Goal: Task Accomplishment & Management: Manage account settings

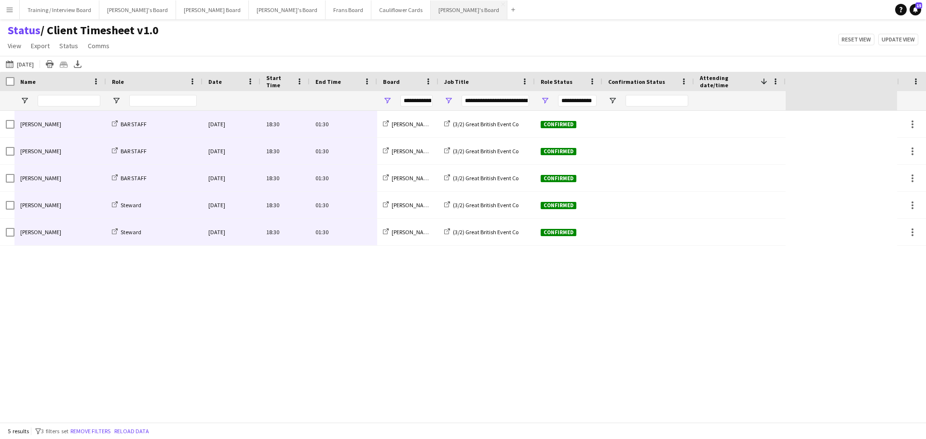
click at [431, 7] on button "[PERSON_NAME]'s Board Close" at bounding box center [469, 9] width 77 height 19
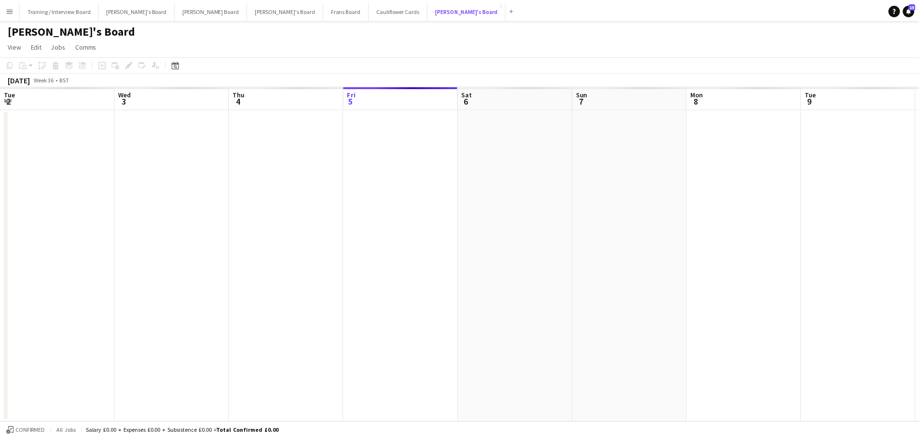
scroll to position [0, 230]
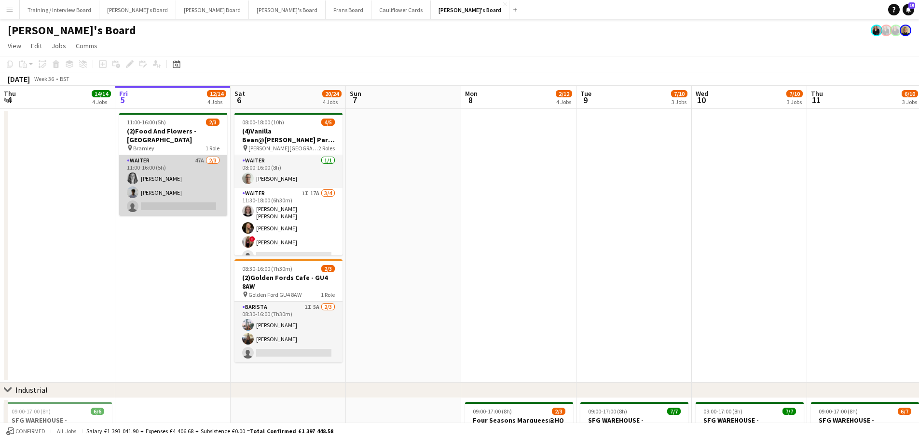
click at [176, 165] on app-card-role "Waiter 47A 2/3 11:00-16:00 (5h) Josephine Porter-Wright Charlie Johnson single-…" at bounding box center [173, 185] width 108 height 61
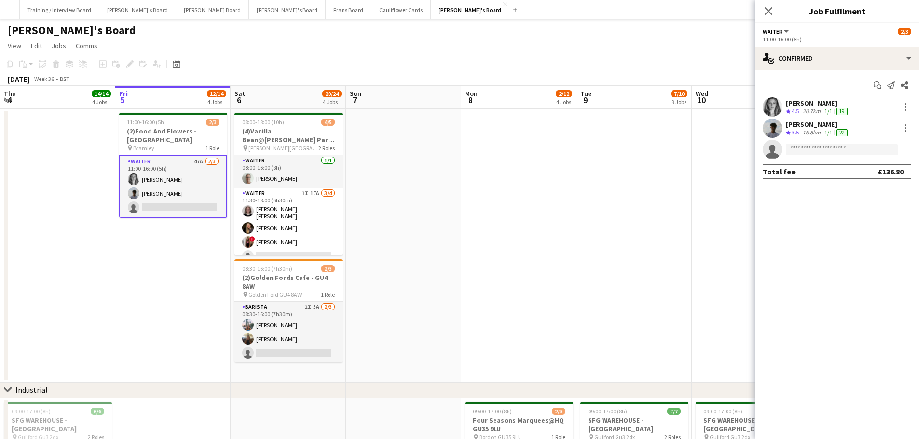
click at [799, 99] on div "[PERSON_NAME]" at bounding box center [818, 103] width 64 height 9
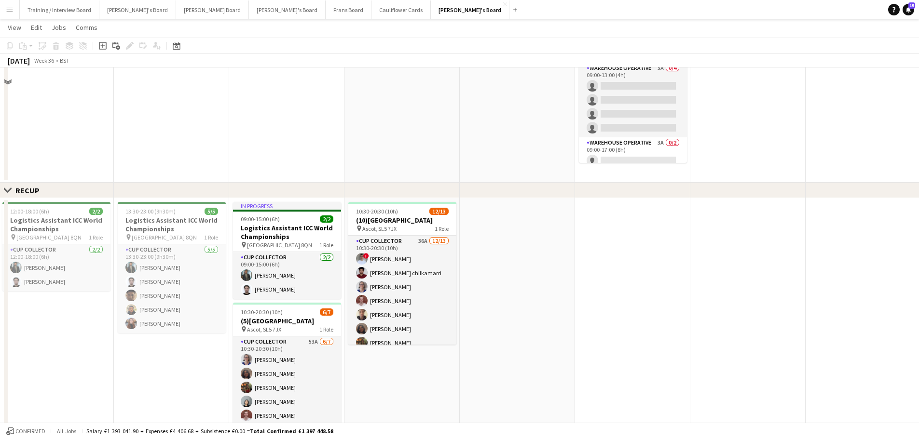
scroll to position [386, 0]
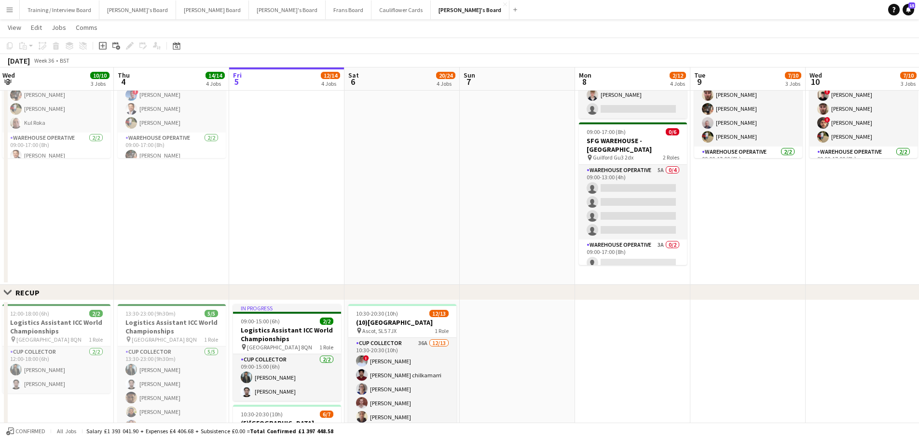
click at [482, 261] on app-date-cell at bounding box center [517, 149] width 115 height 274
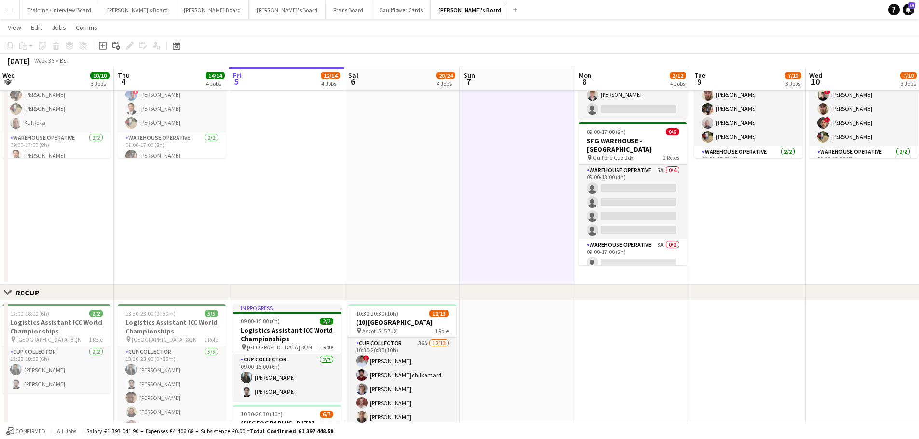
click at [438, 242] on app-date-cell at bounding box center [401, 149] width 115 height 274
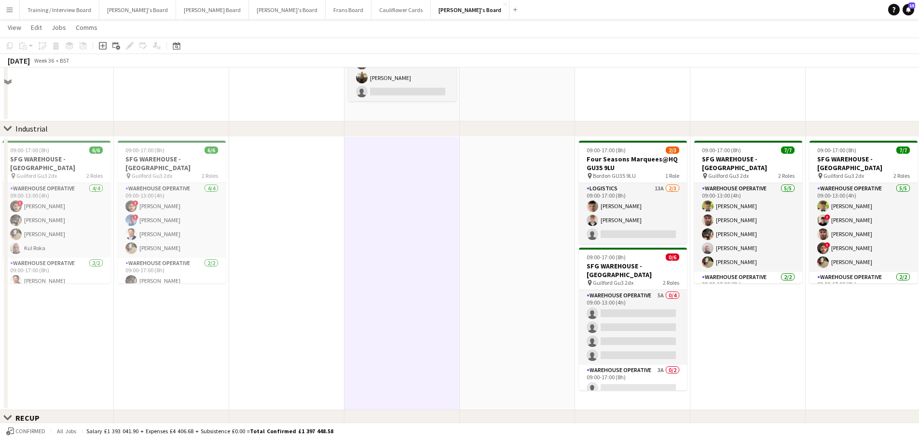
scroll to position [193, 0]
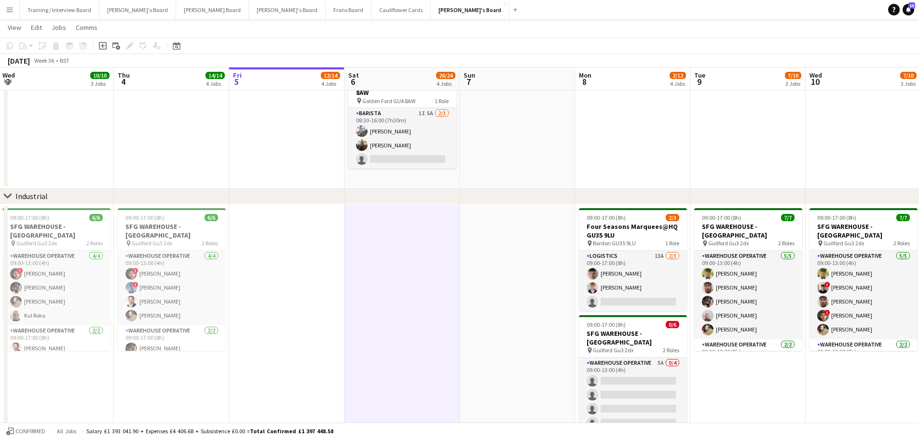
drag, startPoint x: 490, startPoint y: 176, endPoint x: 433, endPoint y: 176, distance: 57.4
click at [486, 176] on app-calendar-viewport "Mon 1 9/9 3 Jobs Tue 2 4/4 2 Jobs Wed 3 10/10 3 Jobs Thu 4 14/14 4 Jobs Fri 5 1…" at bounding box center [459, 425] width 919 height 1160
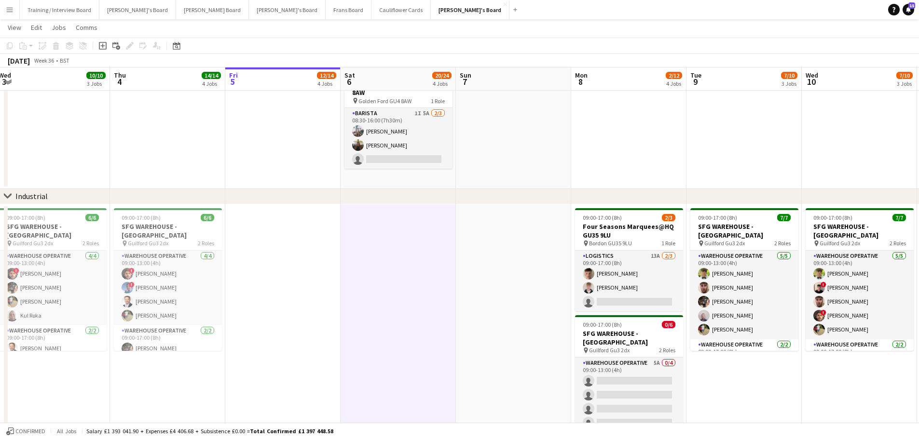
click at [432, 176] on app-date-cell "08:00-18:00 (10h) 4/5 (4)Vanilla Bean@[PERSON_NAME] Park KT8 9BS pin [PERSON_NA…" at bounding box center [397, 52] width 115 height 274
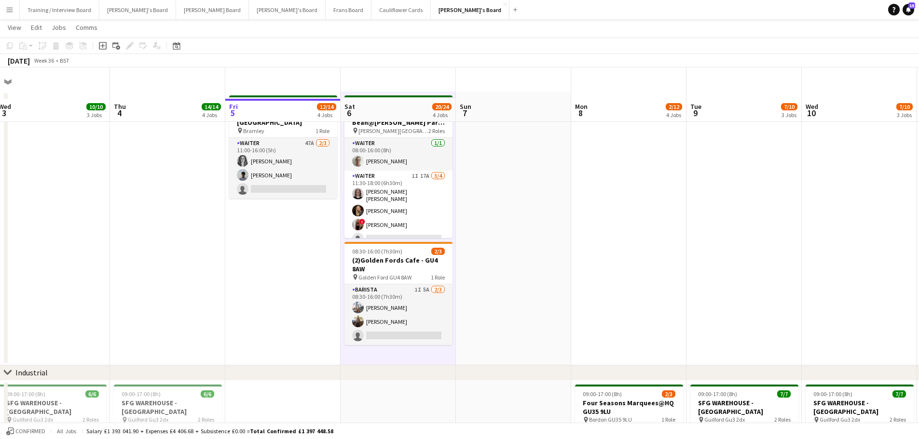
scroll to position [0, 0]
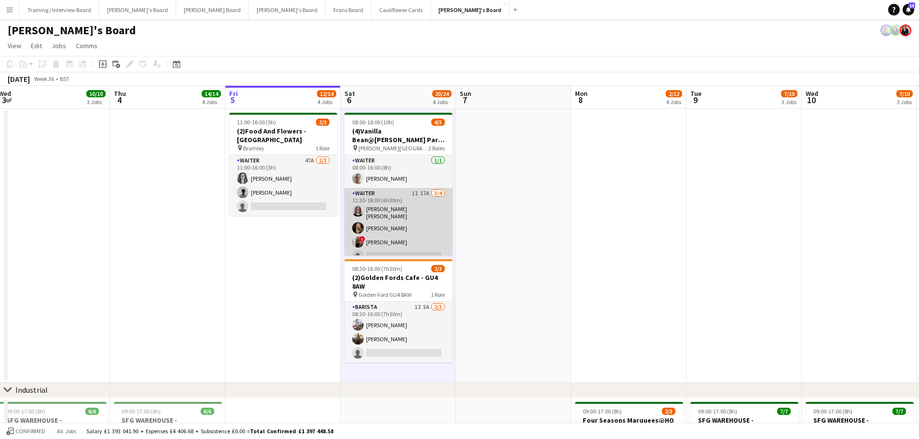
click at [420, 207] on app-card-role "Waiter 1I 17A [DATE] 11:30-18:00 (6h30m) [PERSON_NAME] [PERSON_NAME] [PERSON_NA…" at bounding box center [398, 227] width 108 height 78
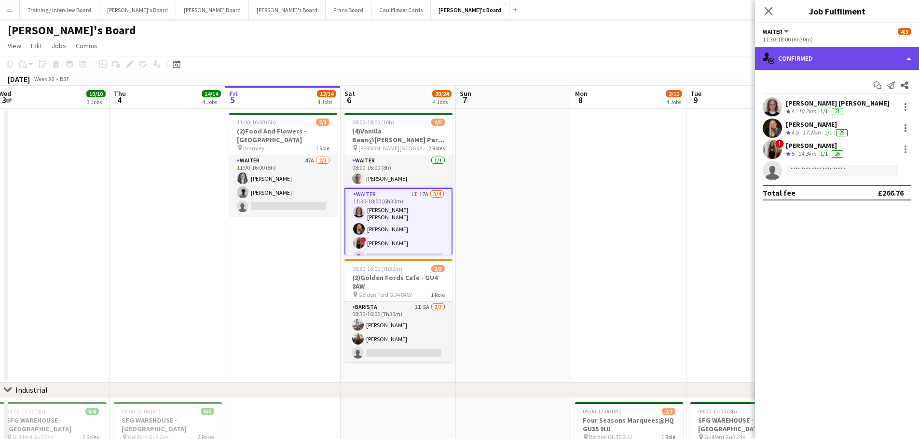
click at [822, 51] on div "single-neutral-actions-check-2 Confirmed" at bounding box center [837, 58] width 164 height 23
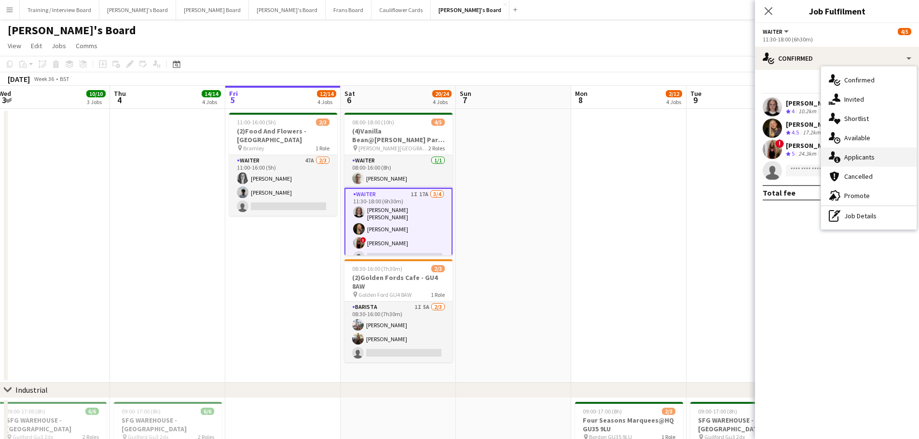
click at [880, 157] on div "single-neutral-actions-information Applicants" at bounding box center [868, 157] width 95 height 19
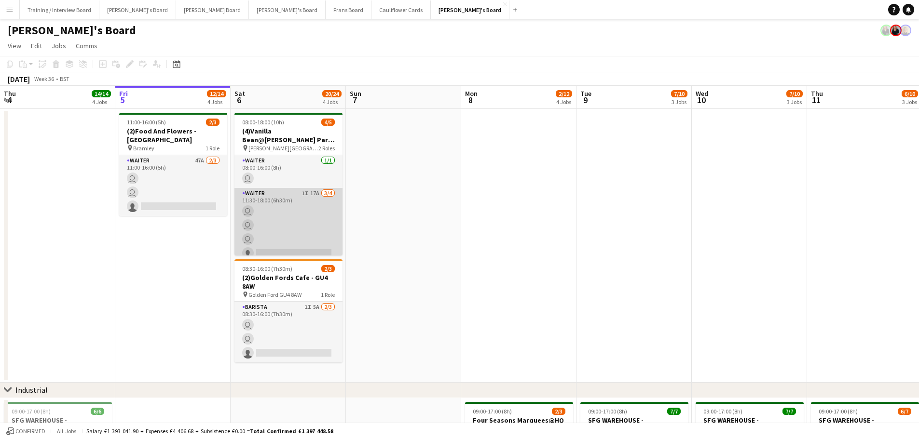
click at [306, 208] on app-card-role "Waiter 1I 17A 3/4 11:30-18:00 (6h30m) user user user single-neutral-actions" at bounding box center [288, 225] width 108 height 75
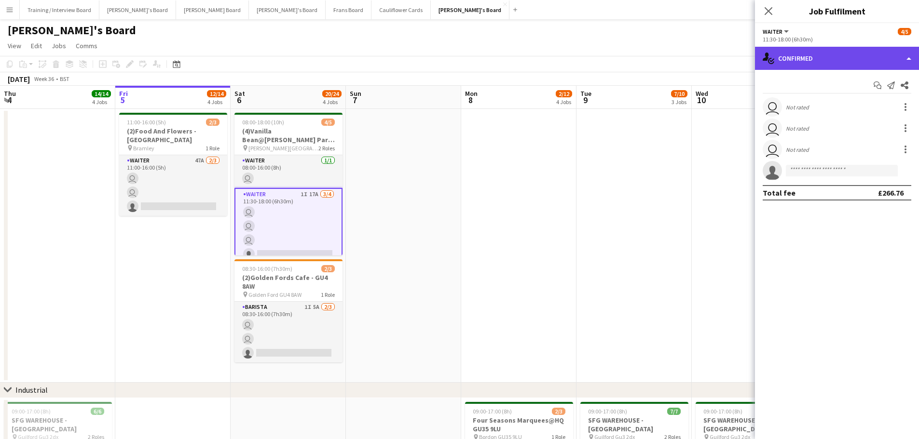
click at [795, 60] on div "single-neutral-actions-check-2 Confirmed" at bounding box center [837, 58] width 164 height 23
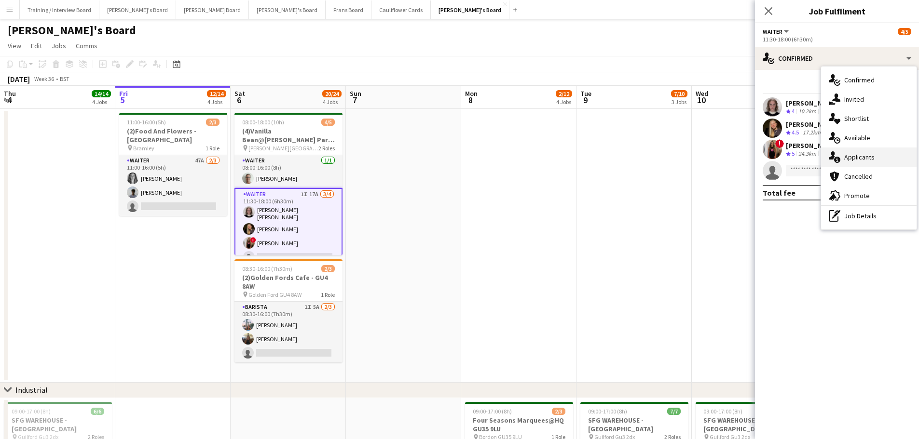
click at [859, 156] on span "Applicants" at bounding box center [859, 157] width 30 height 9
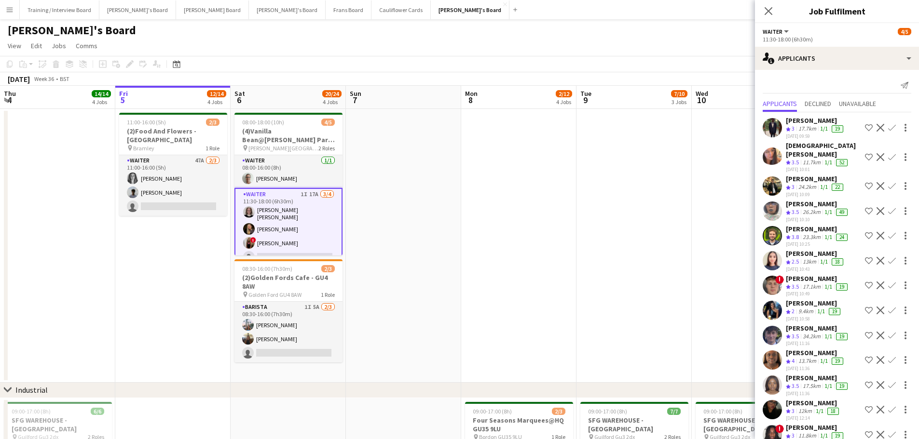
drag, startPoint x: 434, startPoint y: 203, endPoint x: 474, endPoint y: 231, distance: 48.7
click at [435, 202] on app-date-cell at bounding box center [403, 246] width 115 height 274
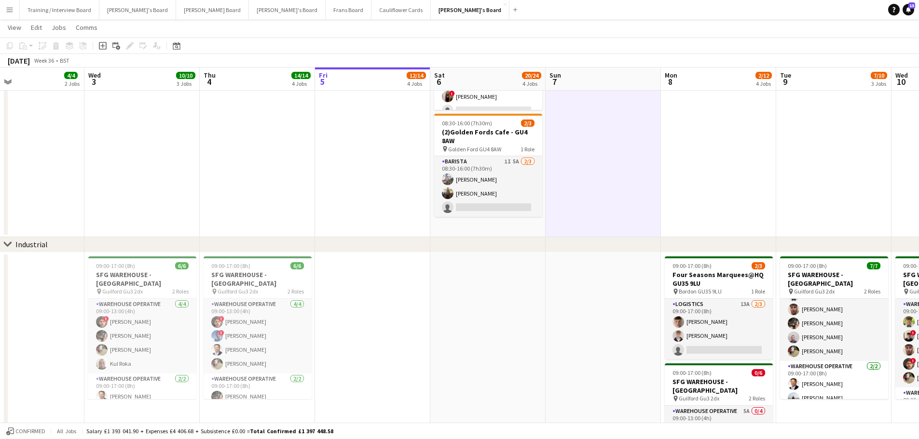
scroll to position [0, 290]
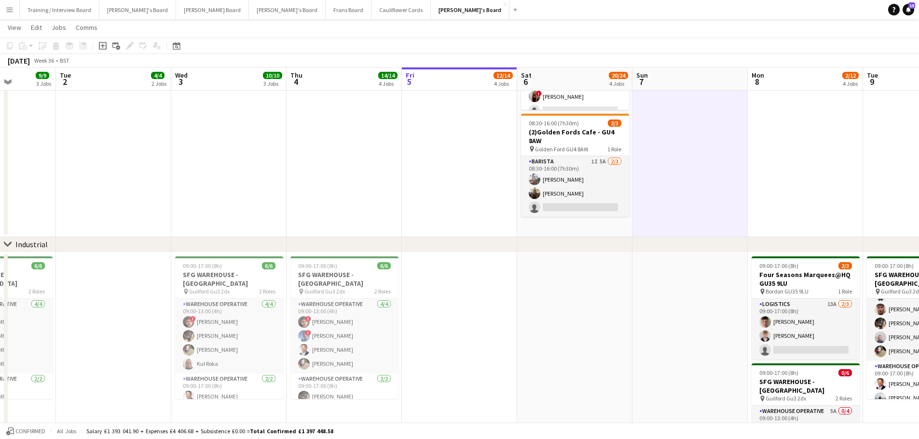
drag, startPoint x: 152, startPoint y: 327, endPoint x: 437, endPoint y: 352, distance: 286.0
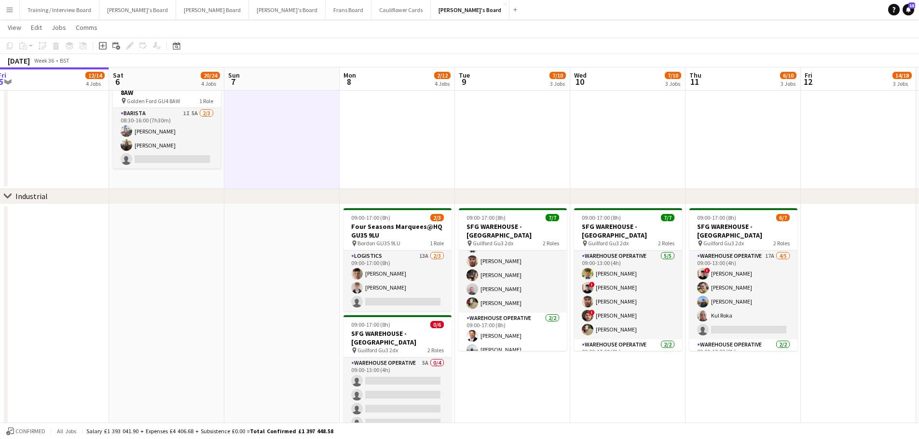
scroll to position [0, 290]
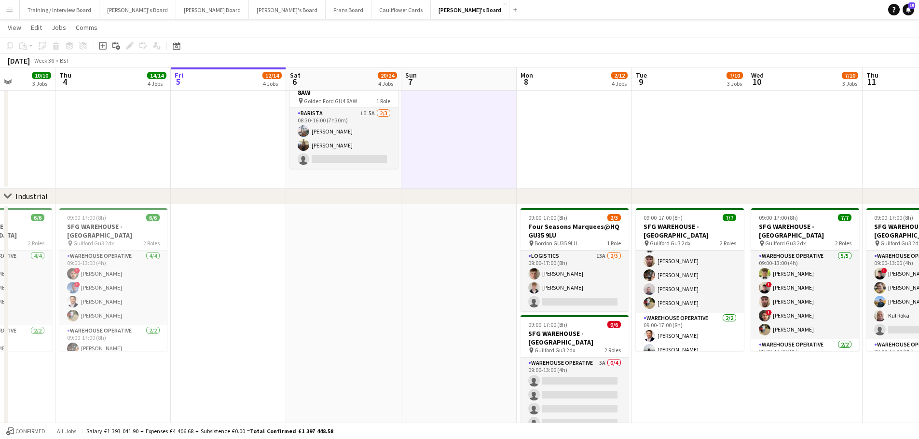
drag, startPoint x: 685, startPoint y: 325, endPoint x: 454, endPoint y: 316, distance: 231.1
click at [454, 316] on app-calendar-viewport "Mon 1 9/9 3 Jobs Tue 2 4/4 2 Jobs Wed 3 10/10 3 Jobs Thu 4 14/14 4 Jobs Fri 5 1…" at bounding box center [459, 425] width 919 height 1160
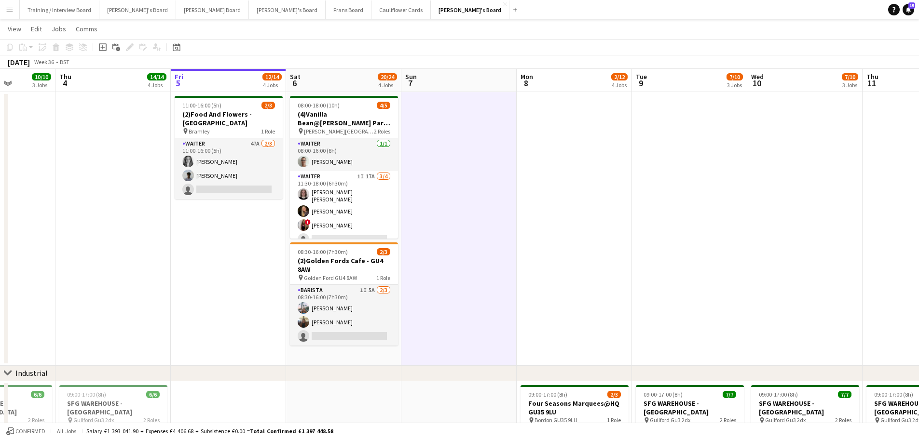
scroll to position [0, 0]
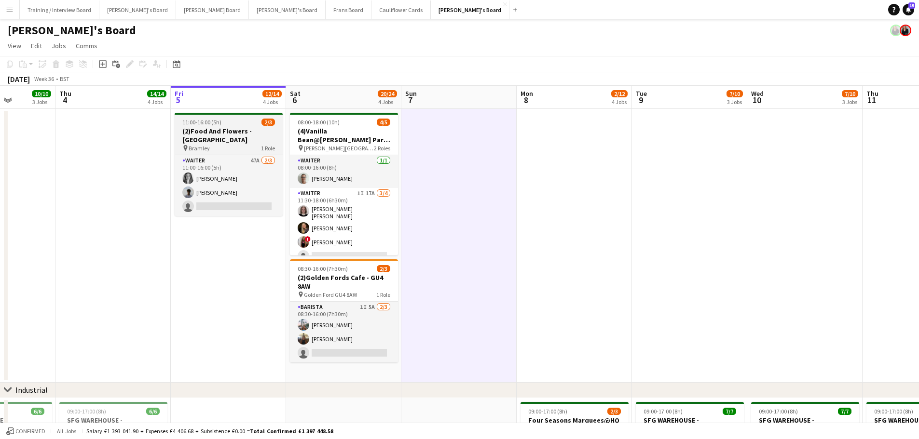
click at [234, 127] on h3 "(2)Food And Flowers - [GEOGRAPHIC_DATA]" at bounding box center [229, 135] width 108 height 17
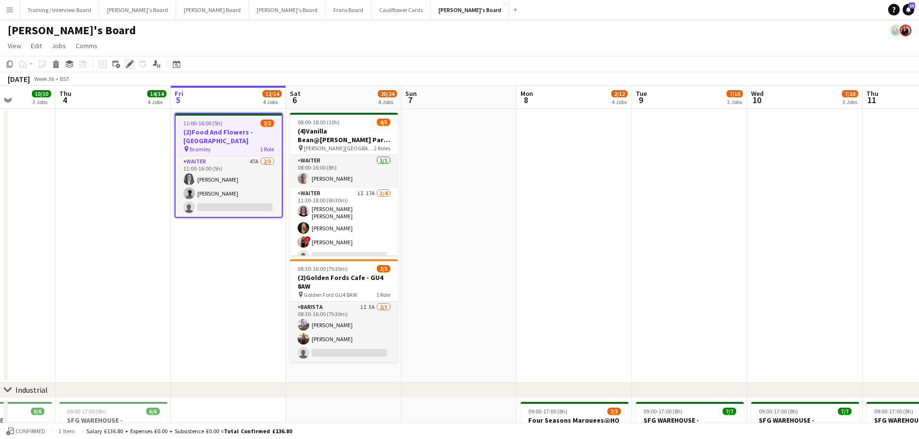
click at [129, 65] on icon at bounding box center [129, 64] width 5 height 5
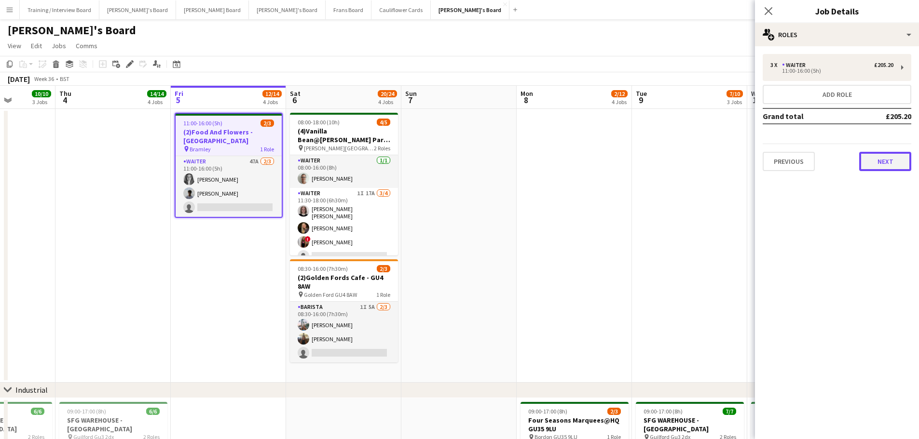
click at [883, 161] on button "Next" at bounding box center [885, 161] width 52 height 19
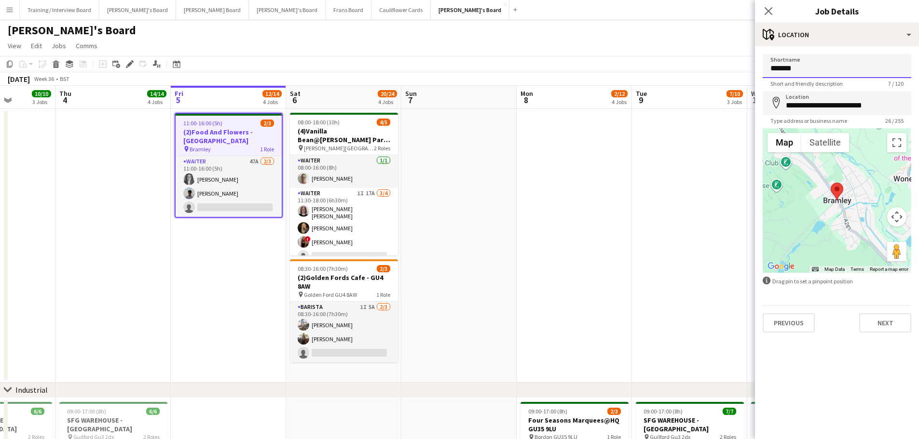
drag, startPoint x: 804, startPoint y: 73, endPoint x: 623, endPoint y: 67, distance: 181.9
type input "*********"
drag, startPoint x: 885, startPoint y: 102, endPoint x: 692, endPoint y: 96, distance: 193.5
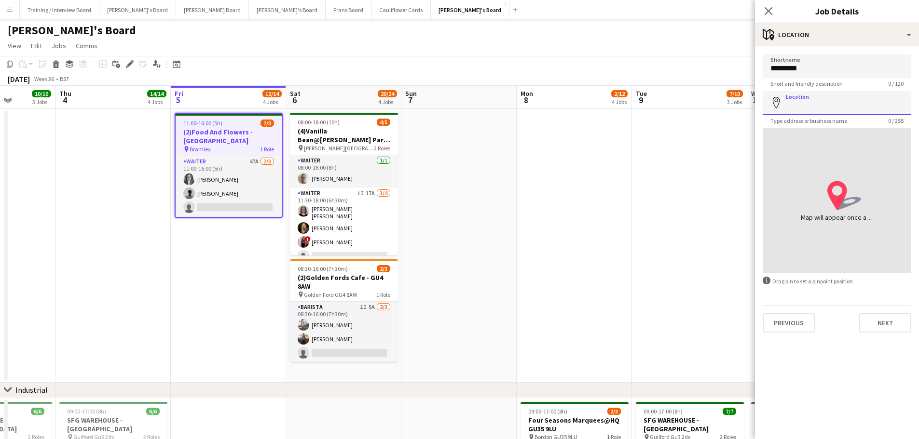
paste input "**********"
type input "**********"
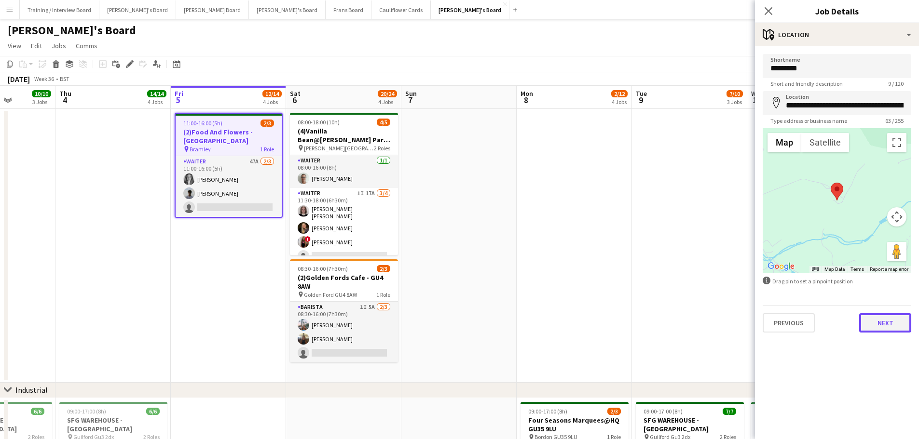
click at [883, 324] on button "Next" at bounding box center [885, 322] width 52 height 19
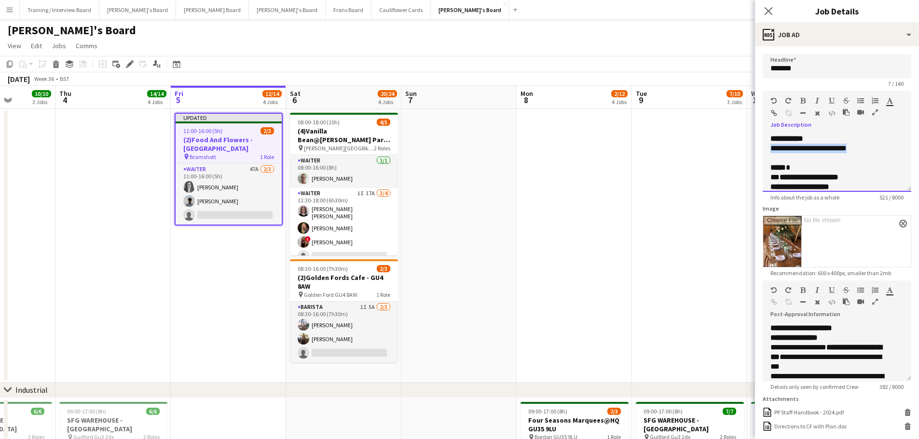
drag, startPoint x: 858, startPoint y: 151, endPoint x: 762, endPoint y: 147, distance: 96.1
click at [762, 147] on div "**********" at bounding box center [836, 163] width 149 height 58
click at [773, 149] on p at bounding box center [829, 149] width 119 height 10
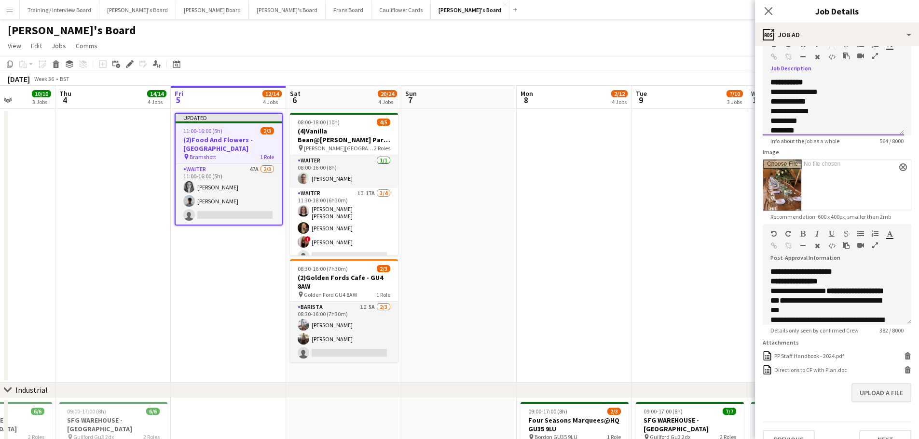
scroll to position [81, 0]
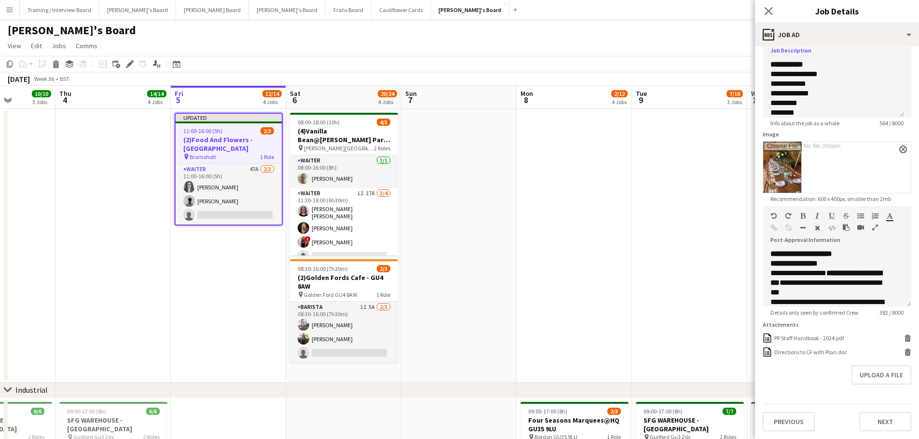
click at [673, 269] on app-date-cell at bounding box center [689, 246] width 115 height 274
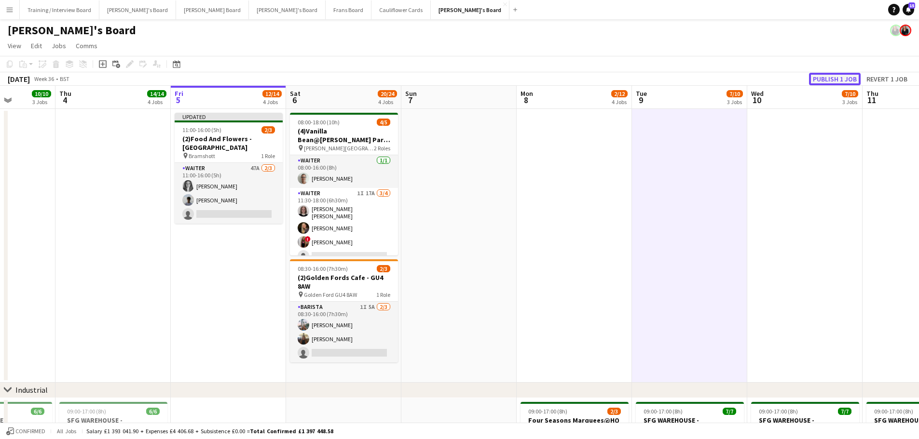
click at [839, 81] on button "Publish 1 job" at bounding box center [835, 79] width 52 height 13
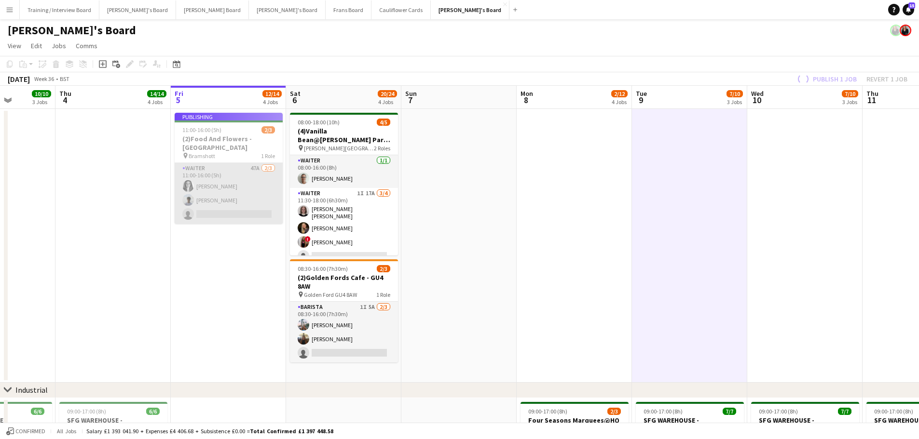
click at [210, 193] on app-card-role "Waiter 47A 2/3 11:00-16:00 (5h) Josephine Porter-Wright Charlie Johnson single-…" at bounding box center [229, 193] width 108 height 61
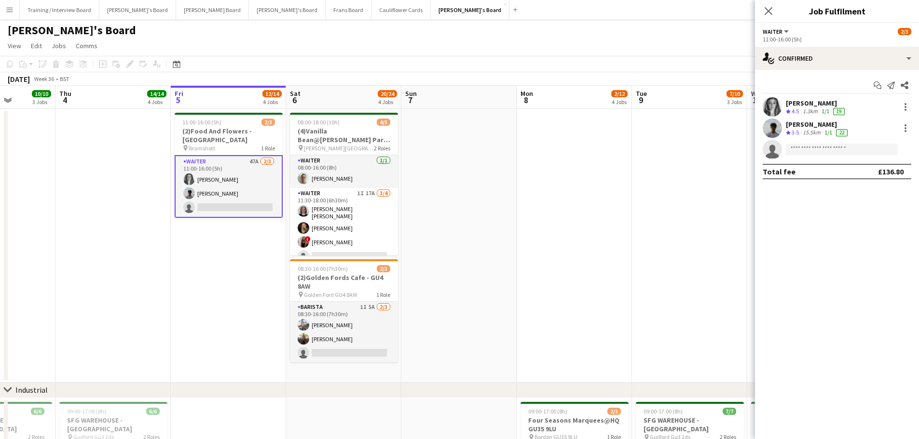
click at [806, 132] on div "15.5km" at bounding box center [811, 133] width 22 height 8
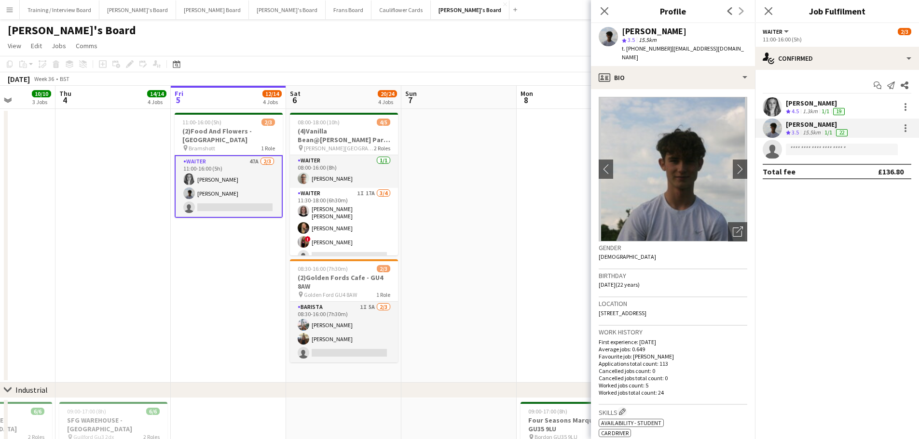
drag, startPoint x: 685, startPoint y: 315, endPoint x: 664, endPoint y: 315, distance: 21.7
click at [664, 315] on div "Location 10 The Crescent, Farnham, GU9 0LE" at bounding box center [672, 312] width 149 height 28
copy span "GU9 0LE"
click at [603, 9] on icon "Close pop-in" at bounding box center [603, 10] width 9 height 9
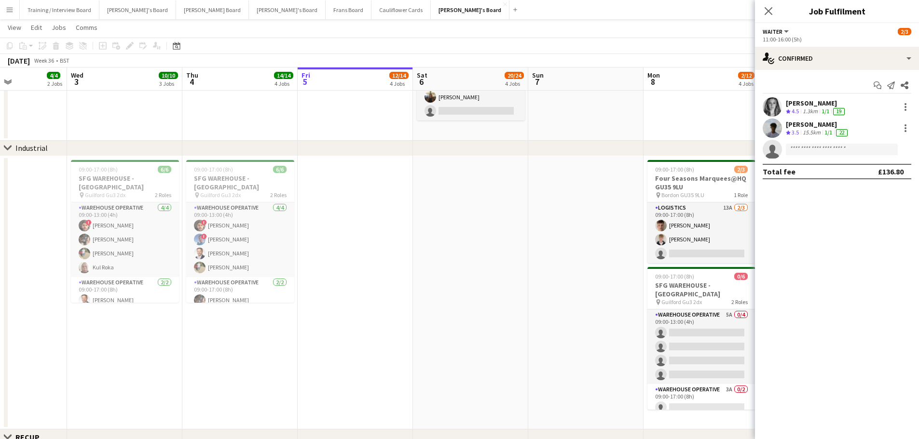
scroll to position [0, 297]
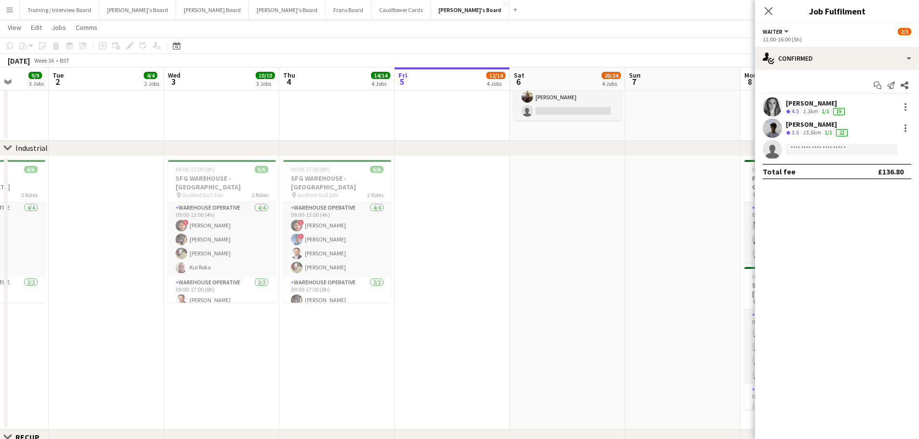
drag, startPoint x: 182, startPoint y: 306, endPoint x: 406, endPoint y: 347, distance: 227.5
click at [406, 347] on app-calendar-viewport "Sat 30 5/5 2 Jobs Sun 31 2/2 1 Job Mon 1 9/9 3 Jobs Tue 2 4/4 2 Jobs Wed 3 10/1…" at bounding box center [459, 377] width 919 height 1160
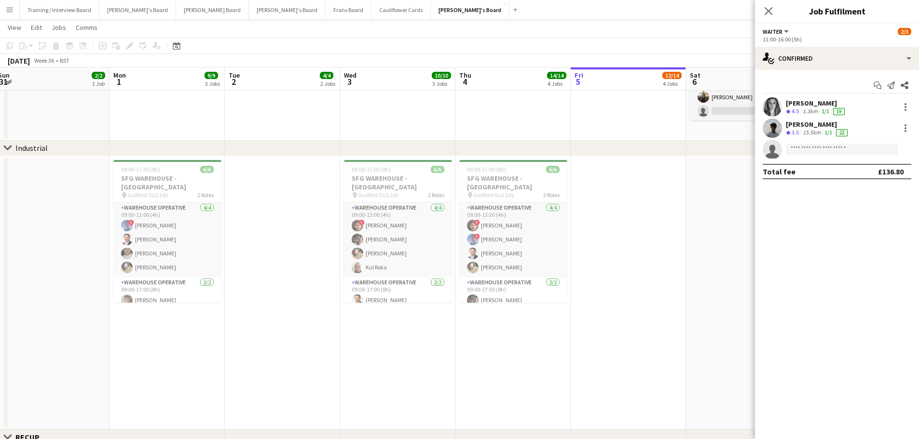
scroll to position [0, 236]
drag, startPoint x: 252, startPoint y: 348, endPoint x: 355, endPoint y: 357, distance: 103.1
click at [355, 357] on app-calendar-viewport "Fri 29 11/11 5 Jobs Sat 30 5/5 2 Jobs Sun 31 2/2 1 Job Mon 1 9/9 3 Jobs Tue 2 4…" at bounding box center [459, 386] width 919 height 1179
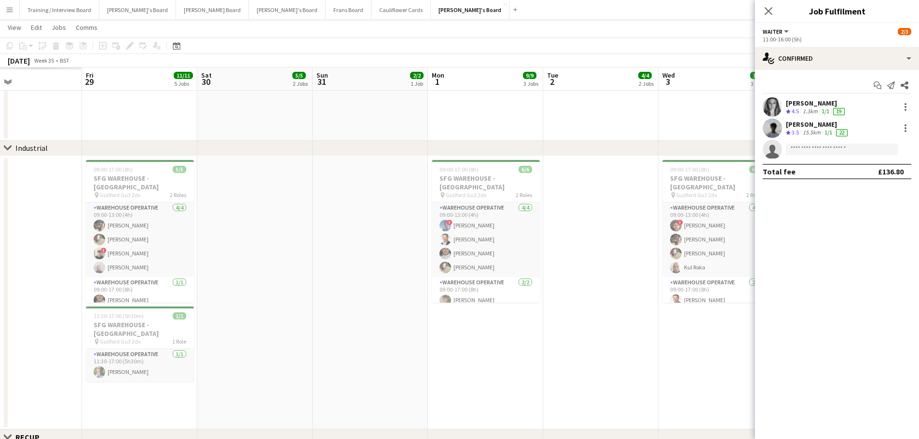
drag, startPoint x: 636, startPoint y: 363, endPoint x: 605, endPoint y: 369, distance: 32.0
click at [670, 365] on app-calendar-viewport "Tue 26 Wed 27 Thu 28 Fri 29 11/11 5 Jobs Sat 30 5/5 2 Jobs Sun 31 2/2 1 Job Mon…" at bounding box center [459, 386] width 919 height 1179
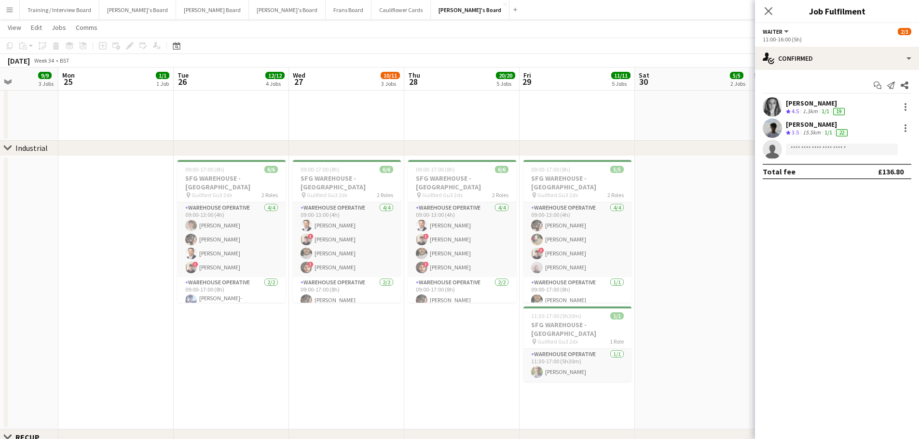
scroll to position [0, 382]
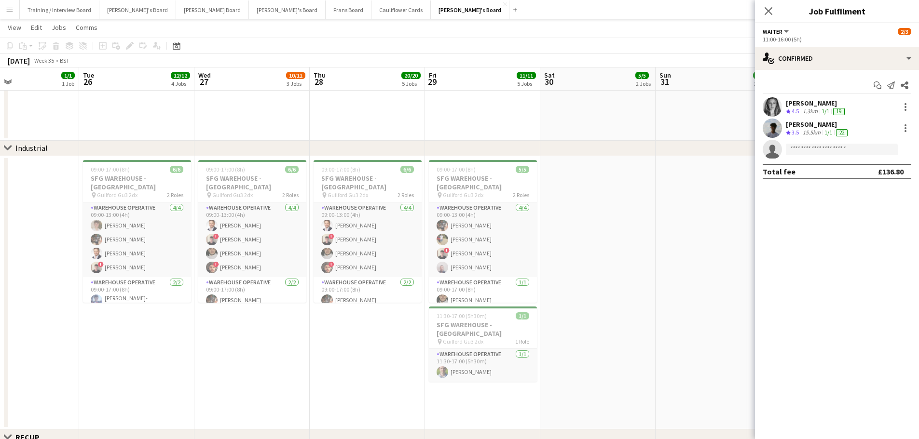
drag, startPoint x: 351, startPoint y: 346, endPoint x: 535, endPoint y: 368, distance: 185.6
click at [535, 368] on app-calendar-viewport "Fri 22 21/21 6 Jobs Sat 23 11/11 3 Jobs Sun 24 9/9 3 Jobs Mon 25 1/1 1 Job Tue …" at bounding box center [459, 420] width 919 height 1246
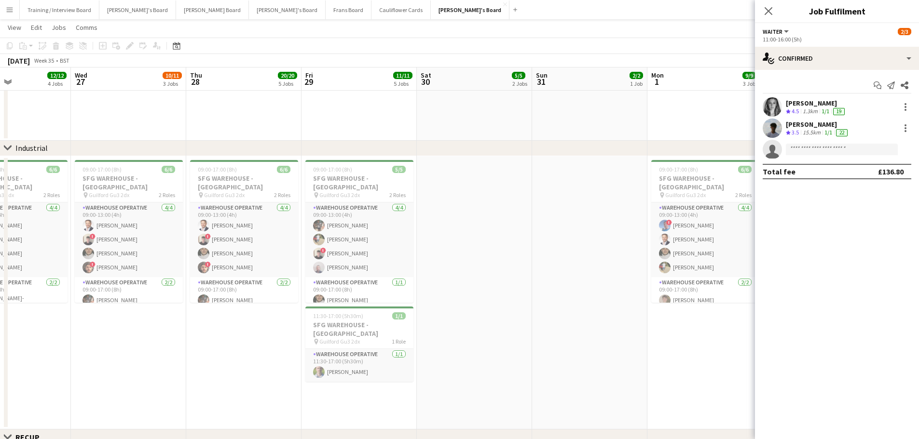
scroll to position [0, 271]
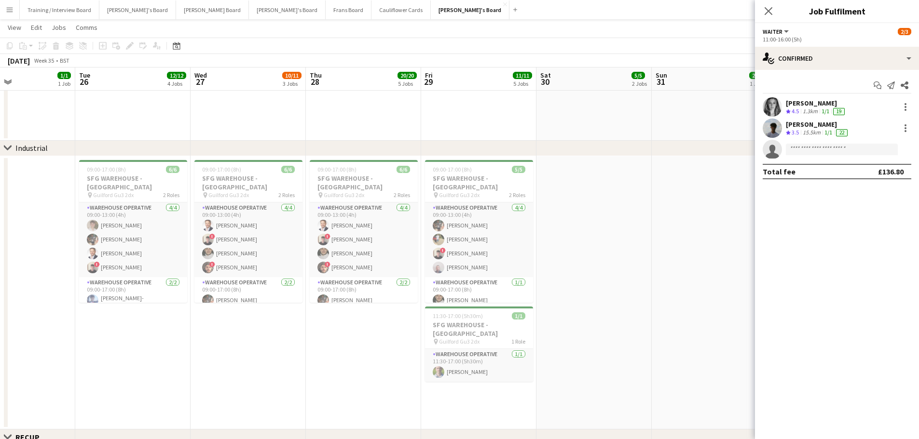
drag, startPoint x: 535, startPoint y: 368, endPoint x: 531, endPoint y: 374, distance: 6.6
click at [531, 374] on app-calendar-viewport "Sat 23 11/11 3 Jobs Sun 24 9/9 3 Jobs Mon 25 1/1 1 Job Tue 26 12/12 4 Jobs Wed …" at bounding box center [459, 420] width 919 height 1246
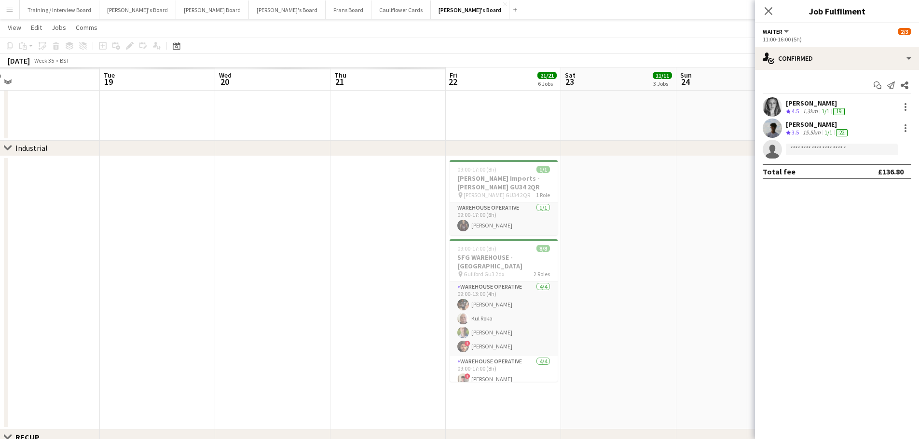
scroll to position [0, 242]
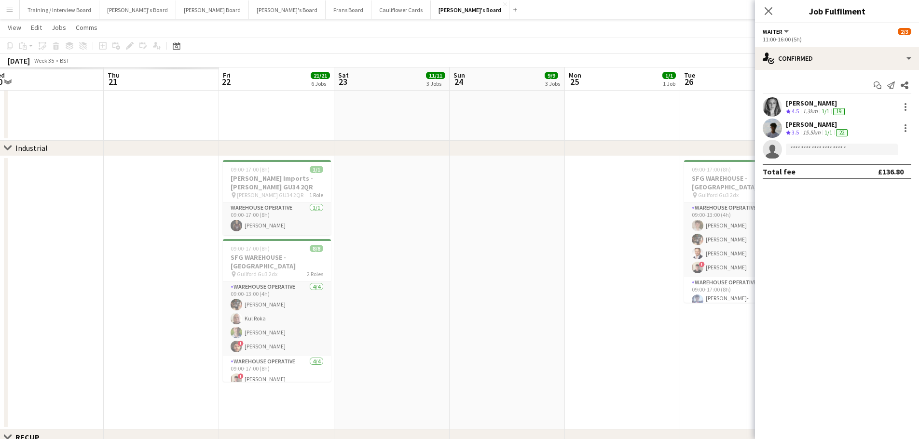
drag, startPoint x: 81, startPoint y: 364, endPoint x: 686, endPoint y: 387, distance: 605.1
click at [686, 387] on app-calendar-viewport "Mon 18 Tue 19 Wed 20 Thu 21 Fri 22 21/21 6 Jobs Sat 23 11/11 3 Jobs Sun 24 9/9 …" at bounding box center [459, 420] width 919 height 1246
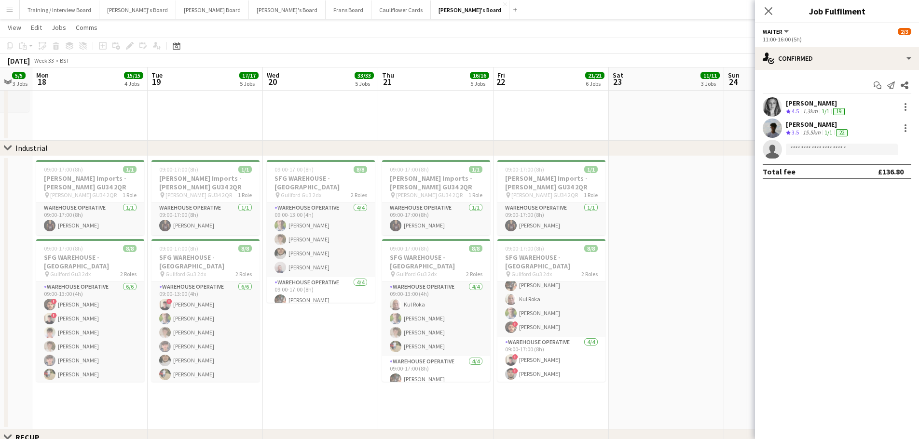
scroll to position [0, 333]
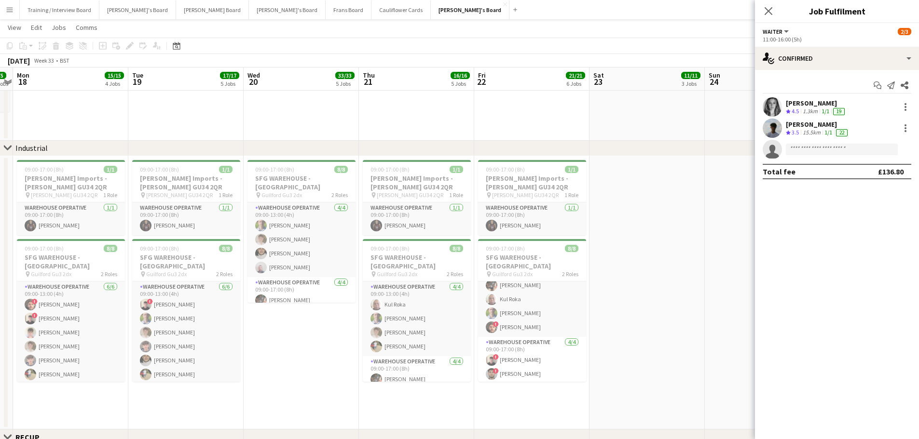
drag, startPoint x: 441, startPoint y: 335, endPoint x: 696, endPoint y: 352, distance: 255.6
click at [647, 279] on app-date-cell at bounding box center [646, 293] width 115 height 274
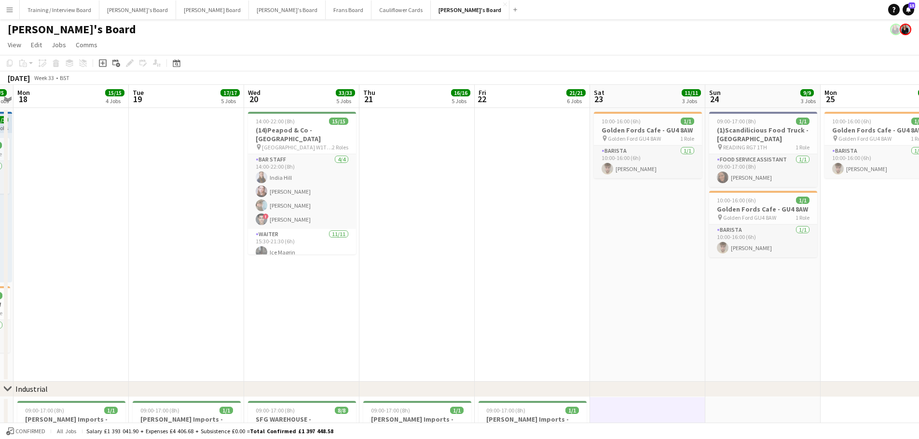
scroll to position [0, 0]
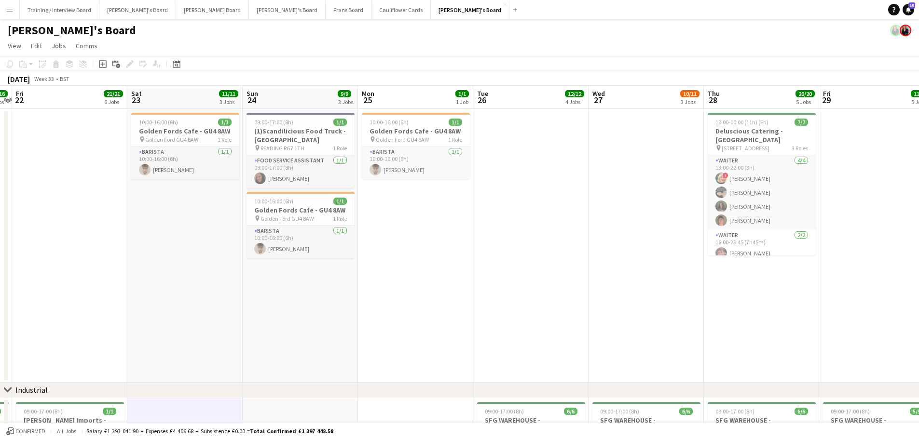
drag, startPoint x: 714, startPoint y: 310, endPoint x: 252, endPoint y: 249, distance: 466.4
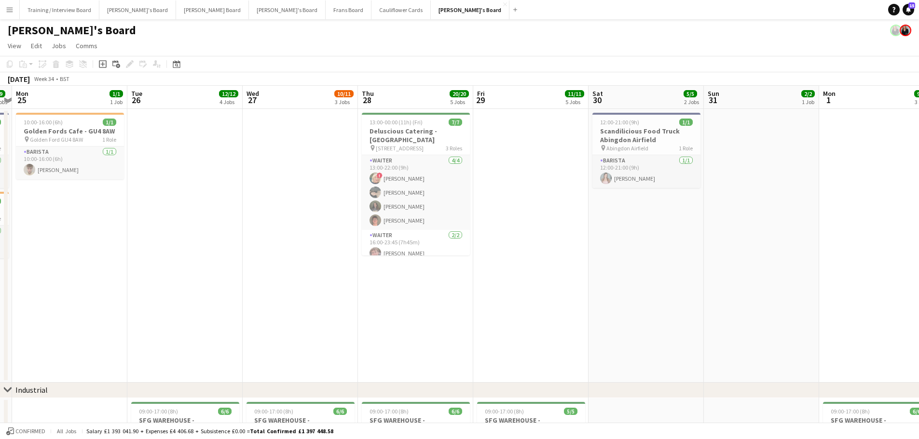
drag, startPoint x: 647, startPoint y: 274, endPoint x: 47, endPoint y: 258, distance: 600.1
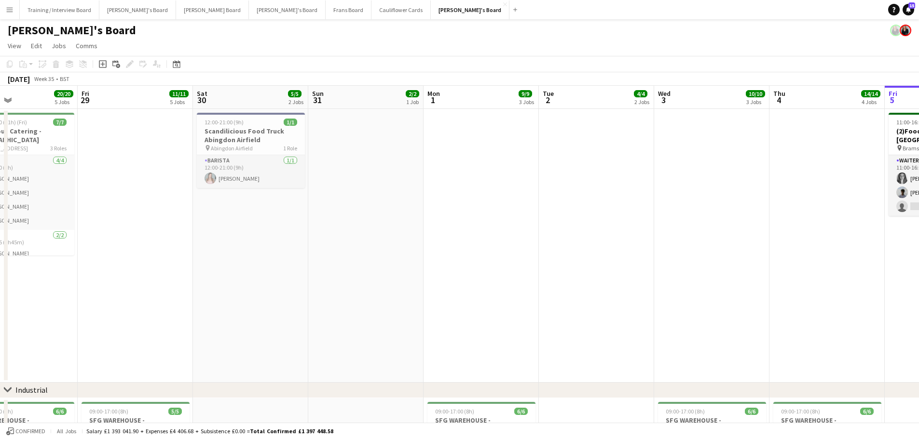
drag, startPoint x: 489, startPoint y: 291, endPoint x: 143, endPoint y: 274, distance: 346.6
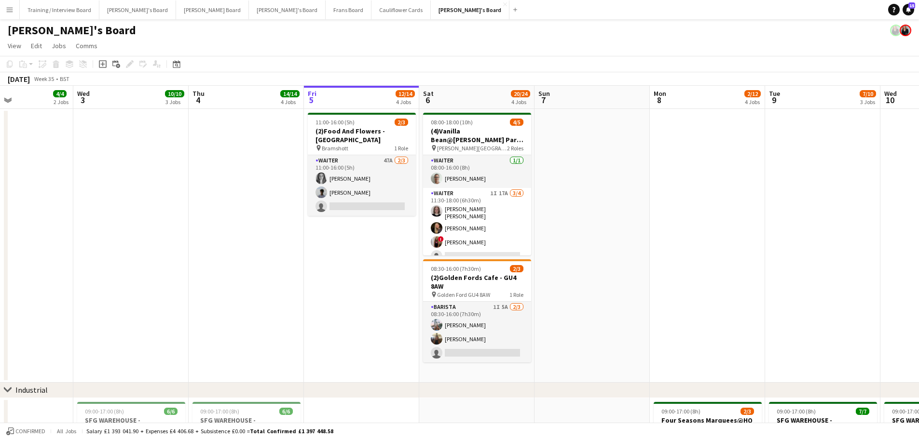
drag, startPoint x: 166, startPoint y: 264, endPoint x: 203, endPoint y: 268, distance: 36.3
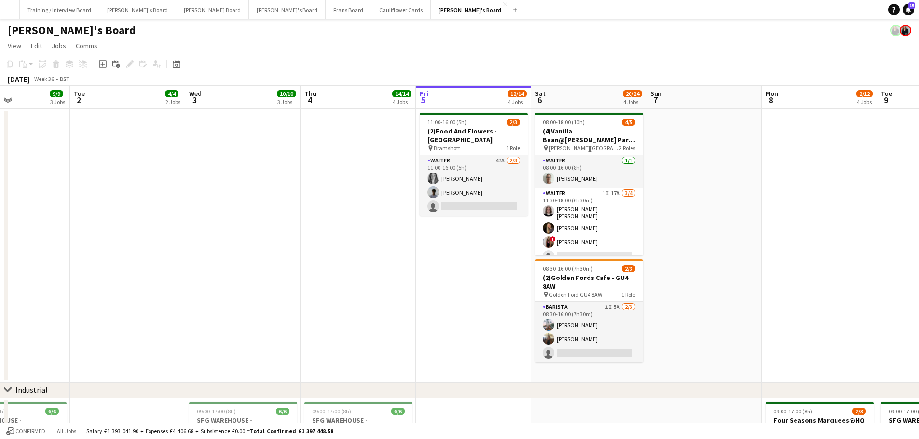
drag, startPoint x: 239, startPoint y: 258, endPoint x: 121, endPoint y: 253, distance: 118.2
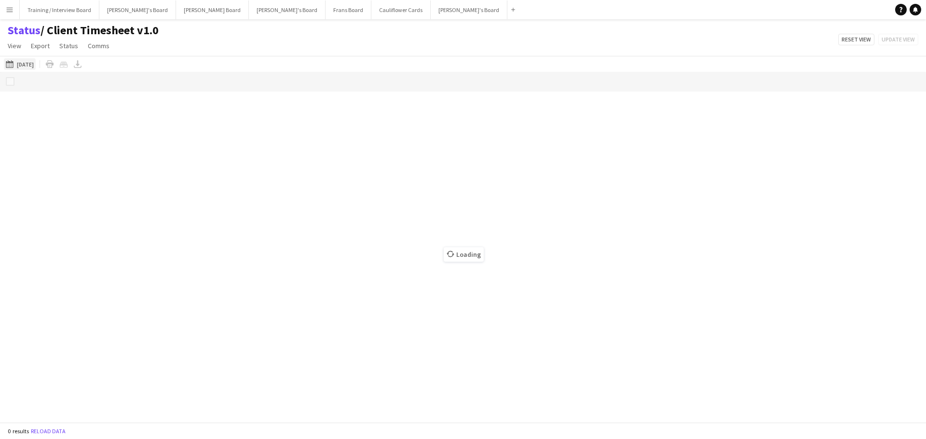
click at [15, 65] on app-icon "[DATE] to [DATE]" at bounding box center [11, 64] width 11 height 8
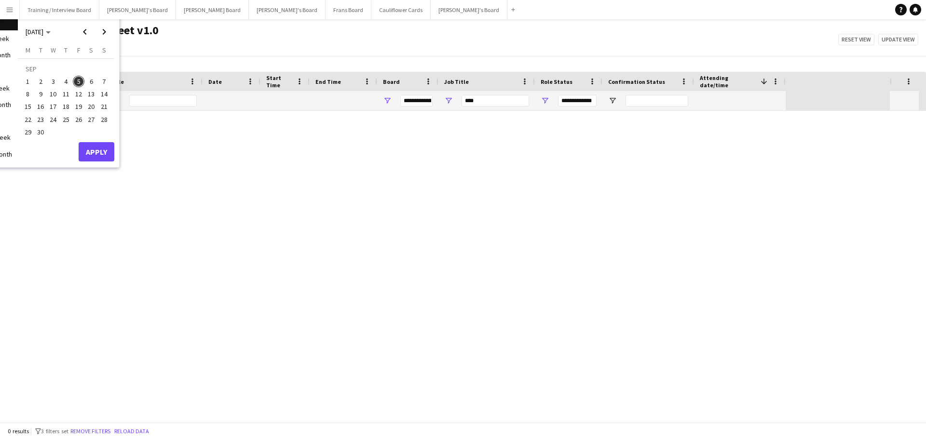
type input "***"
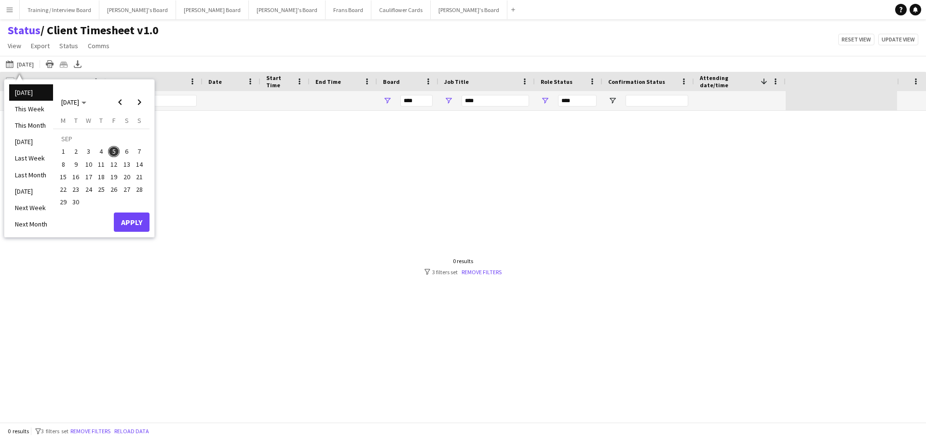
click at [32, 183] on li "[DATE]" at bounding box center [31, 191] width 44 height 16
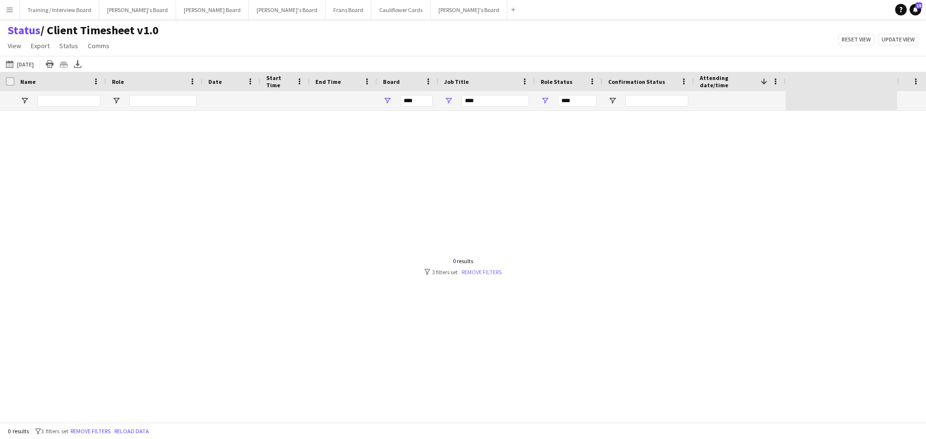
click at [496, 275] on link "Remove filters" at bounding box center [481, 272] width 40 height 7
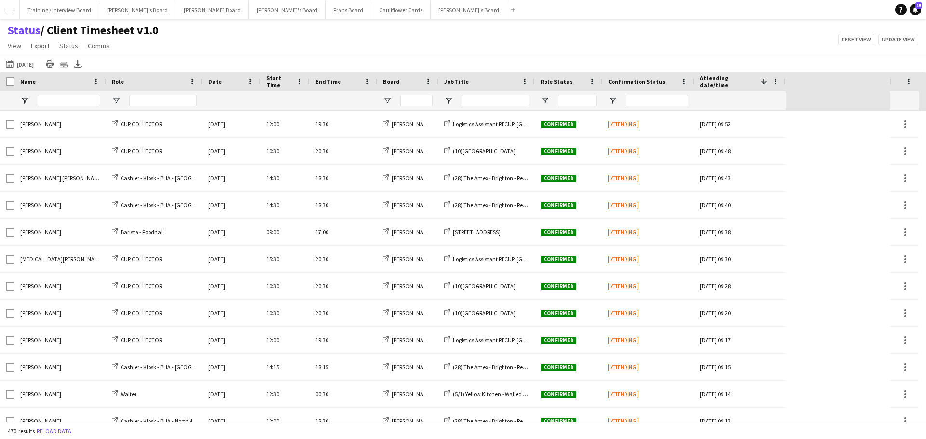
click at [386, 95] on div at bounding box center [407, 100] width 61 height 19
click at [384, 101] on span "Open Filter Menu" at bounding box center [387, 100] width 9 height 9
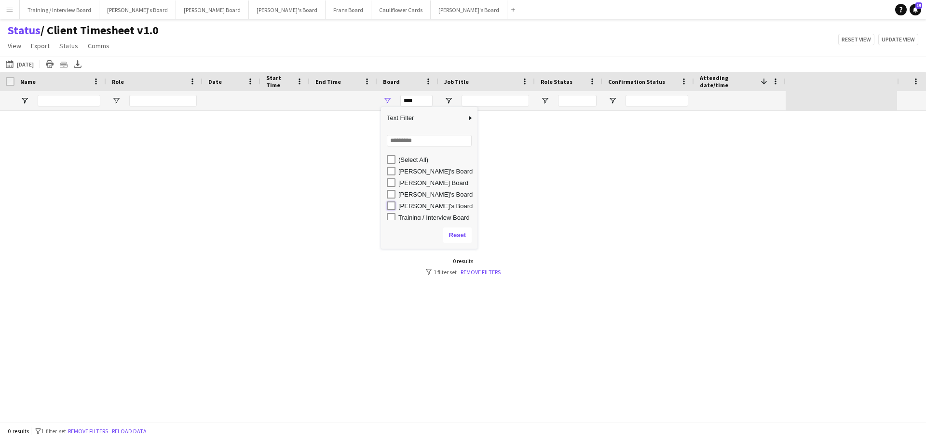
type input "**********"
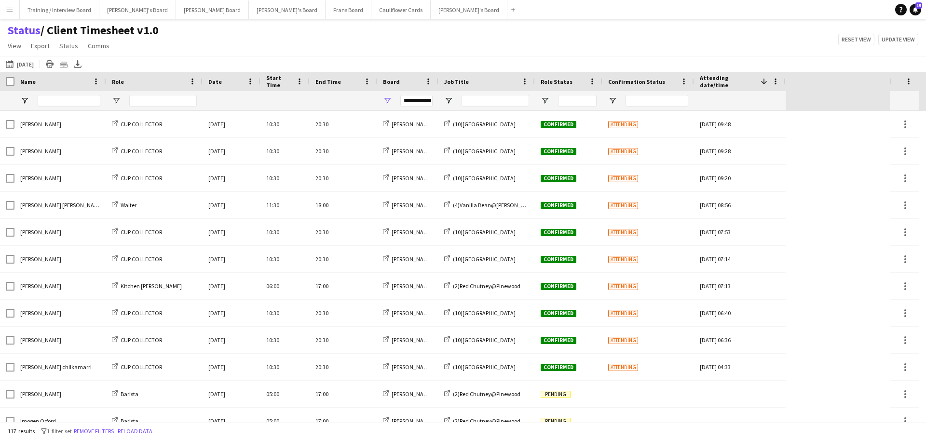
click at [445, 36] on div "Status / Client Timesheet v1.0 View Views Default view Airshow Accreditation Ai…" at bounding box center [463, 39] width 926 height 33
click at [448, 98] on span "Open Filter Menu" at bounding box center [448, 100] width 9 height 9
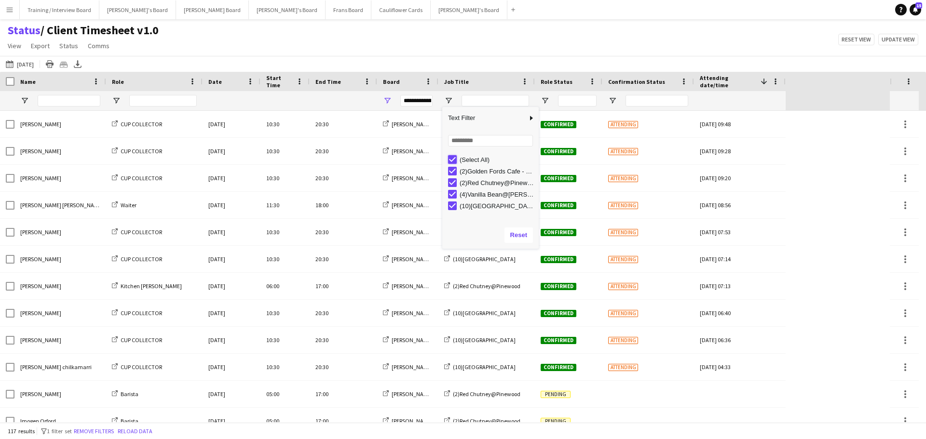
type input "***"
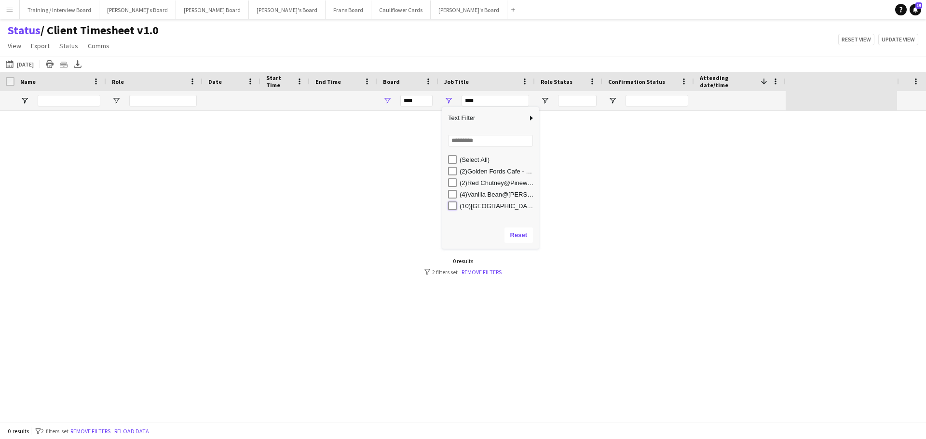
type input "**********"
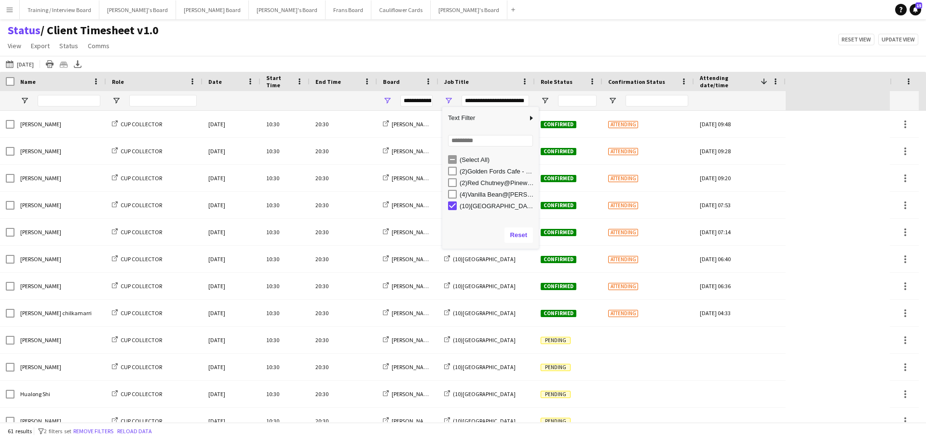
click at [540, 35] on div "Status / Client Timesheet v1.0 View Views Default view Airshow Accreditation Ai…" at bounding box center [463, 39] width 926 height 33
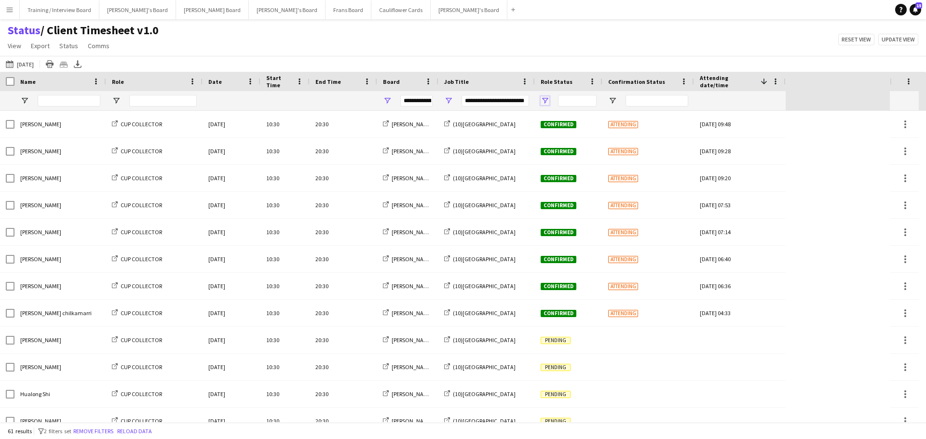
click at [545, 99] on span "Open Filter Menu" at bounding box center [545, 100] width 9 height 9
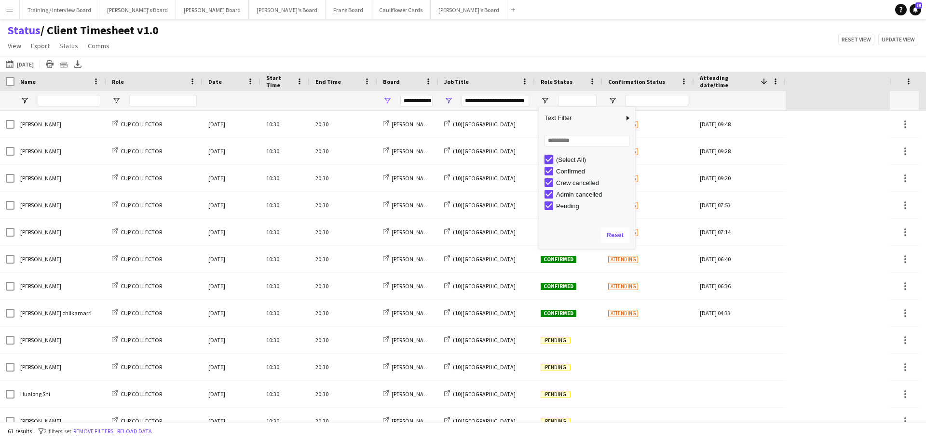
type input "***"
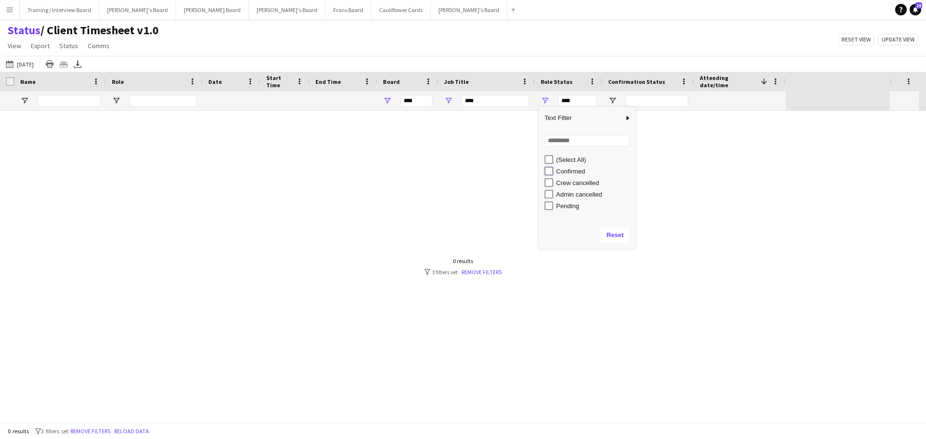
type input "**********"
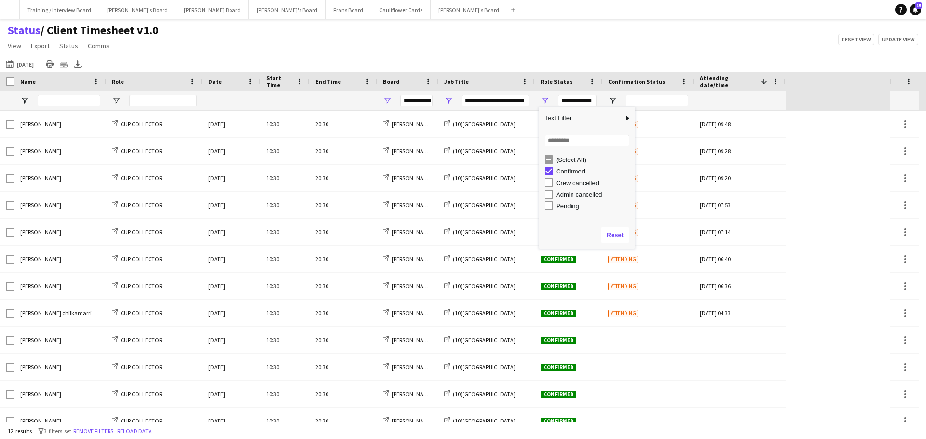
click at [565, 36] on div "Status / Client Timesheet v1.0 View Views Default view Airshow Accreditation Ai…" at bounding box center [463, 39] width 926 height 33
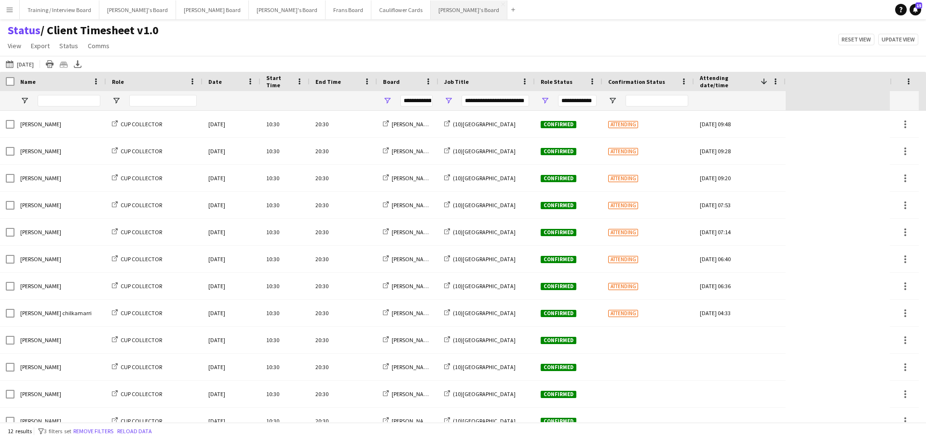
click at [431, 10] on button "Thomasina's Board Close" at bounding box center [469, 9] width 77 height 19
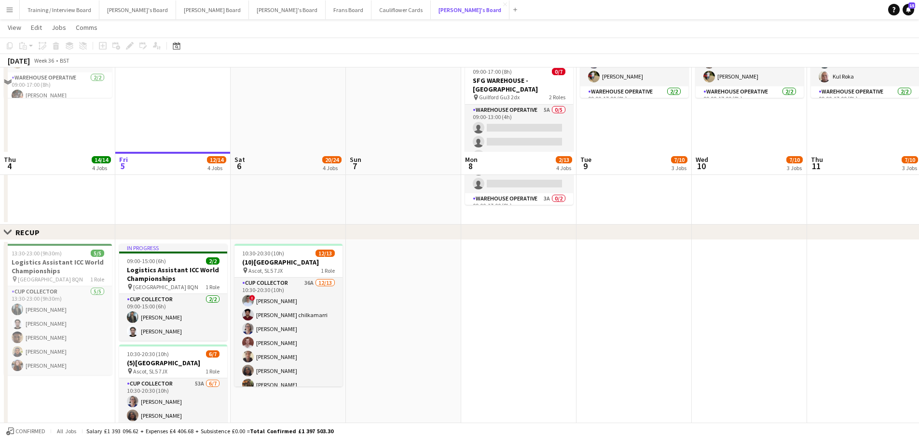
scroll to position [530, 0]
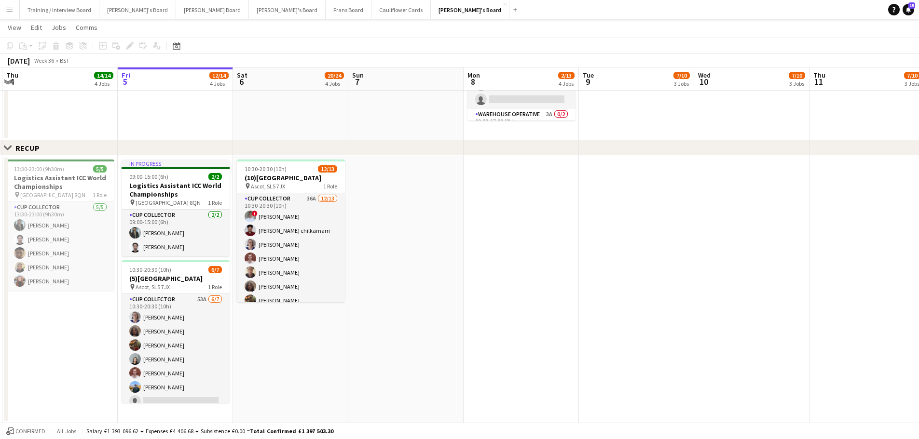
drag, startPoint x: 299, startPoint y: 349, endPoint x: 396, endPoint y: 353, distance: 97.0
click at [396, 353] on app-calendar-viewport "Tue 2 4/4 2 Jobs Wed 3 10/10 3 Jobs Thu 4 14/14 4 Jobs Fri 5 12/14 4 Jobs Sat 6…" at bounding box center [459, 87] width 919 height 1160
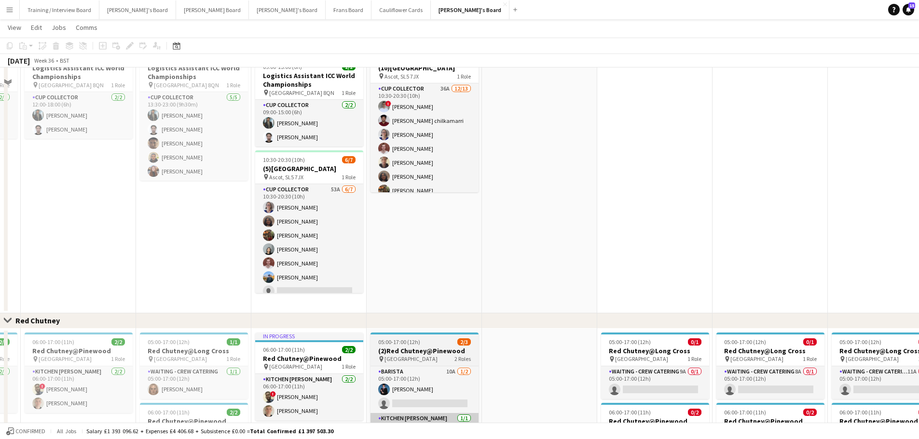
scroll to position [723, 0]
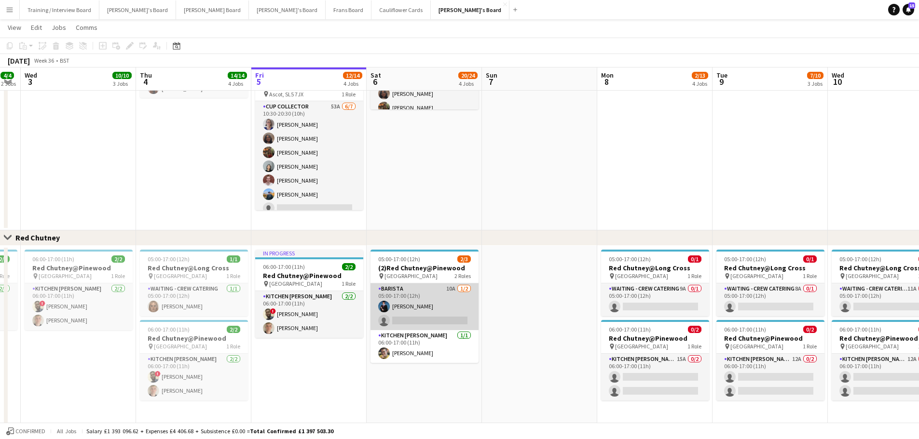
click at [429, 298] on app-card-role "Barista 10A 1/2 05:00-17:00 (12h) Alfred Morris single-neutral-actions" at bounding box center [424, 307] width 108 height 47
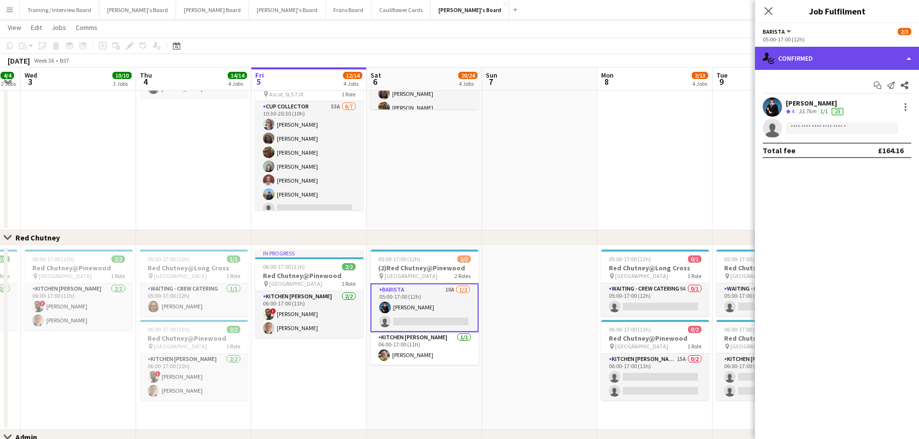
click at [819, 69] on div "single-neutral-actions-check-2 Confirmed" at bounding box center [837, 58] width 164 height 23
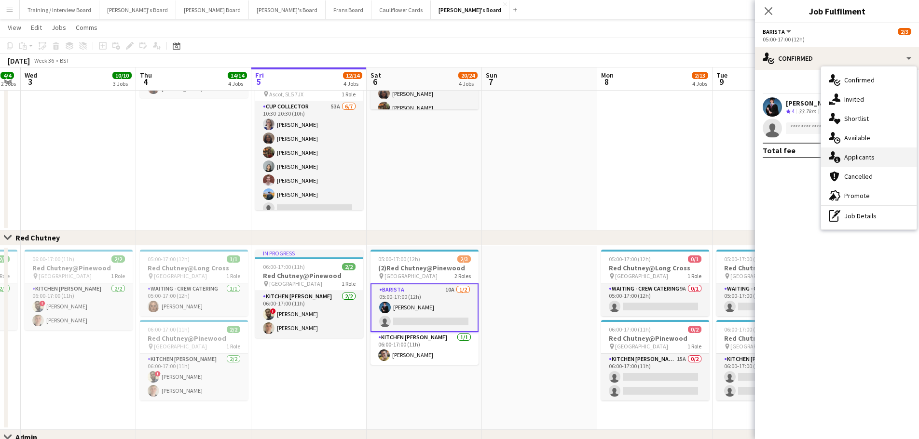
click at [857, 161] on span "Applicants" at bounding box center [859, 157] width 30 height 9
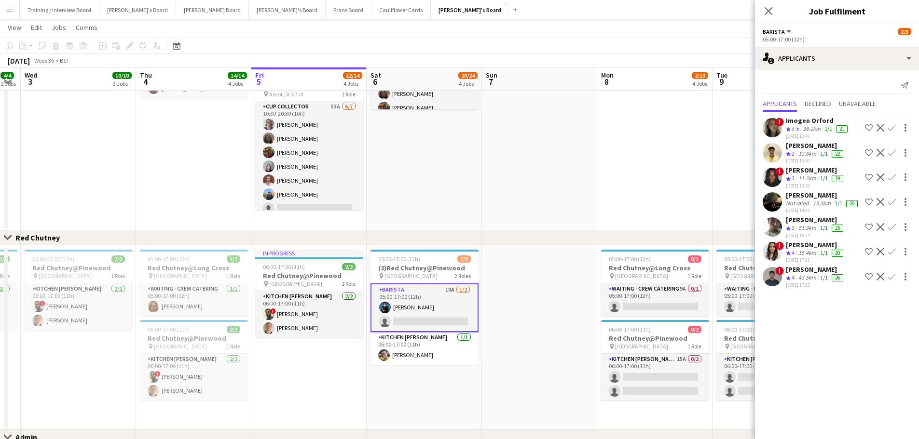
click at [525, 148] on app-date-cell at bounding box center [539, 97] width 115 height 268
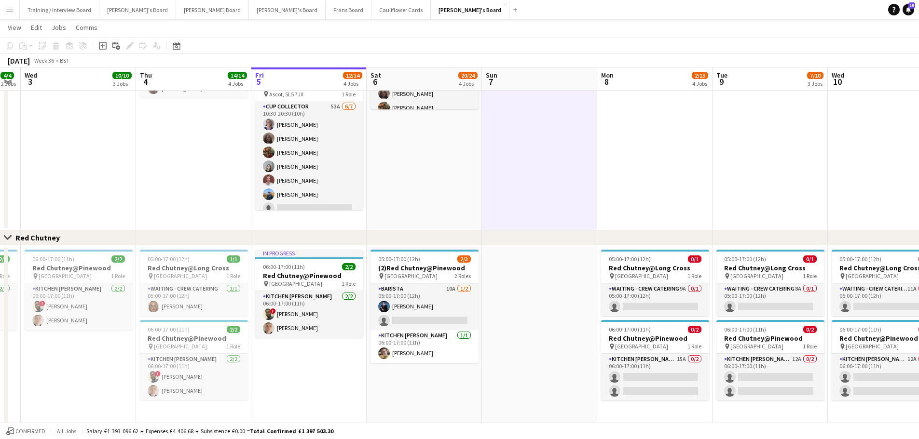
click at [439, 185] on app-date-cell "10:30-20:30 (10h) 12/13 (10)Ascot Racecourse pin Ascot, SL5 7JX 1 Role CUP COLL…" at bounding box center [423, 97] width 115 height 268
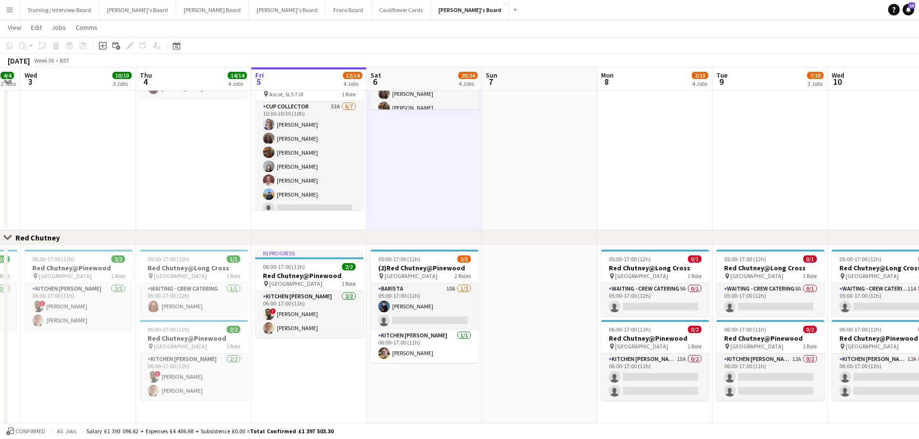
click at [491, 165] on app-date-cell at bounding box center [539, 97] width 115 height 268
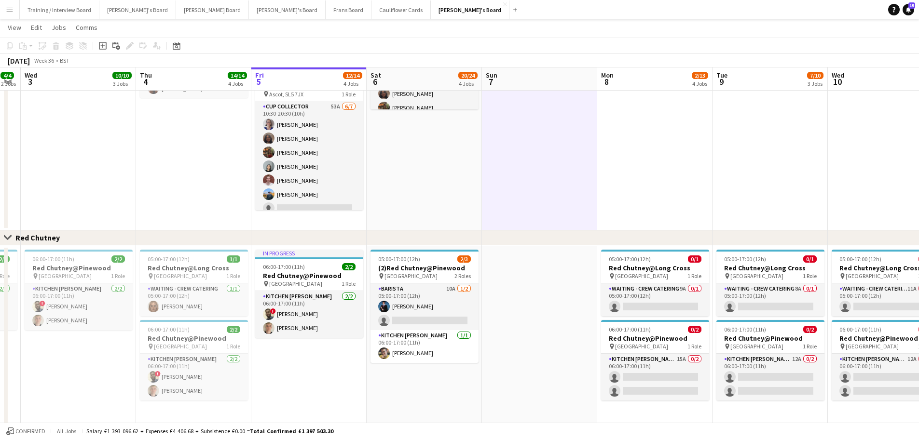
click at [449, 178] on app-date-cell "10:30-20:30 (10h) 12/13 (10)Ascot Racecourse pin Ascot, SL5 7JX 1 Role CUP COLL…" at bounding box center [423, 97] width 115 height 268
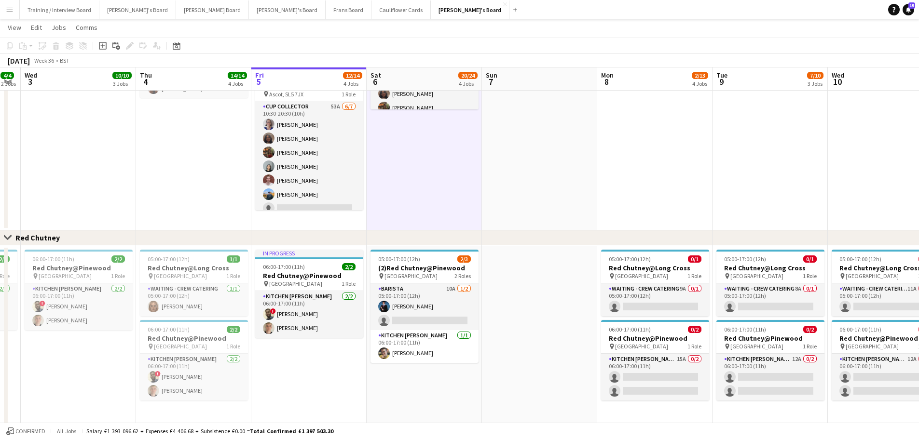
click at [498, 187] on app-date-cell at bounding box center [539, 97] width 115 height 268
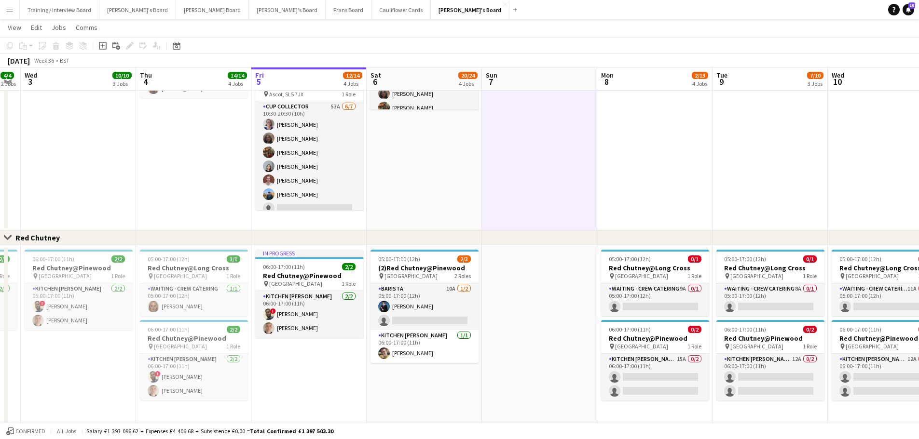
click at [444, 190] on app-date-cell "10:30-20:30 (10h) 12/13 (10)Ascot Racecourse pin Ascot, SL5 7JX 1 Role CUP COLL…" at bounding box center [423, 97] width 115 height 268
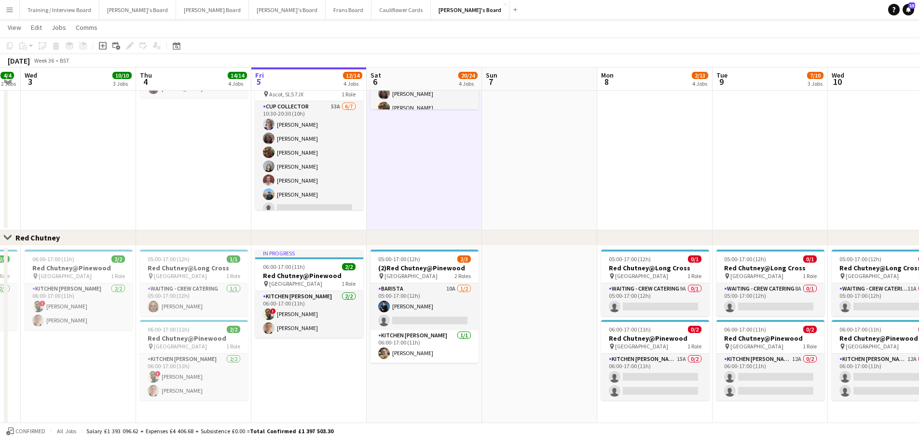
click at [528, 167] on app-date-cell at bounding box center [539, 97] width 115 height 268
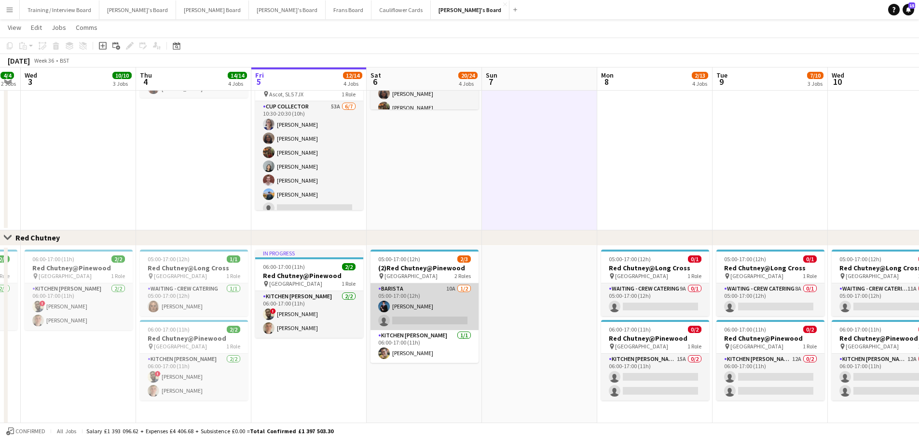
click at [453, 294] on app-card-role "Barista 10A 1/2 05:00-17:00 (12h) Alfred Morris single-neutral-actions" at bounding box center [424, 307] width 108 height 47
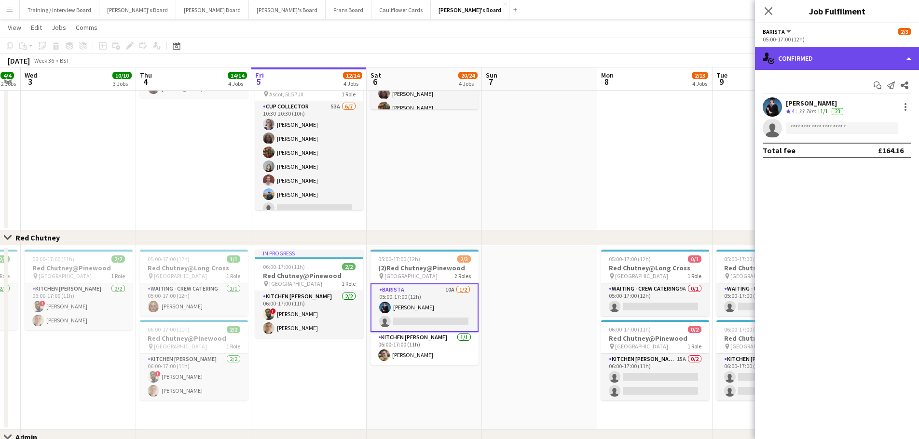
click at [814, 64] on div "single-neutral-actions-check-2 Confirmed" at bounding box center [837, 58] width 164 height 23
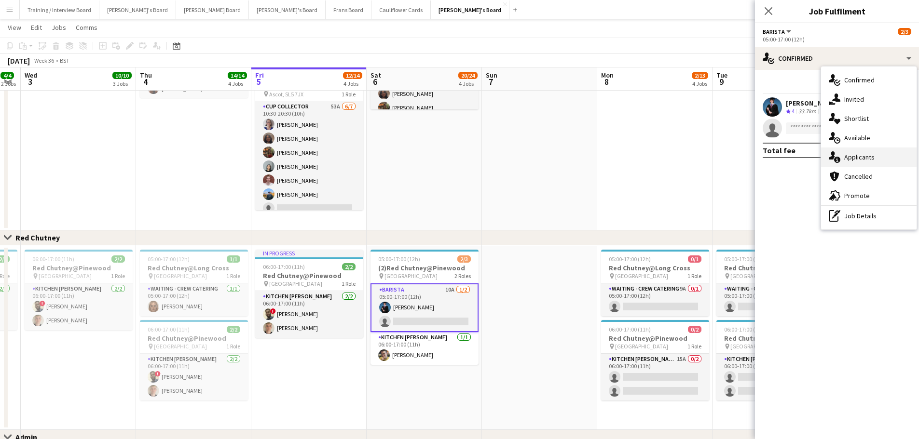
click at [877, 161] on div "single-neutral-actions-information Applicants" at bounding box center [868, 157] width 95 height 19
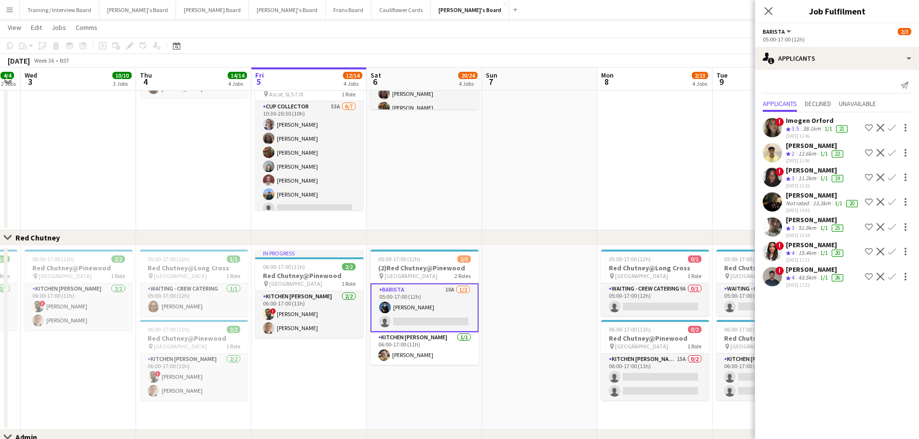
click at [804, 282] on div "04-09-2025 17:22" at bounding box center [815, 285] width 59 height 6
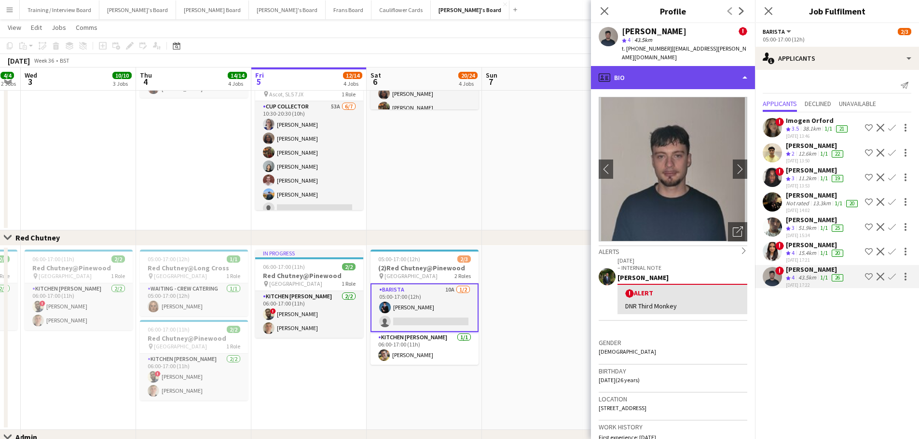
click at [674, 75] on div "profile Bio" at bounding box center [673, 77] width 164 height 23
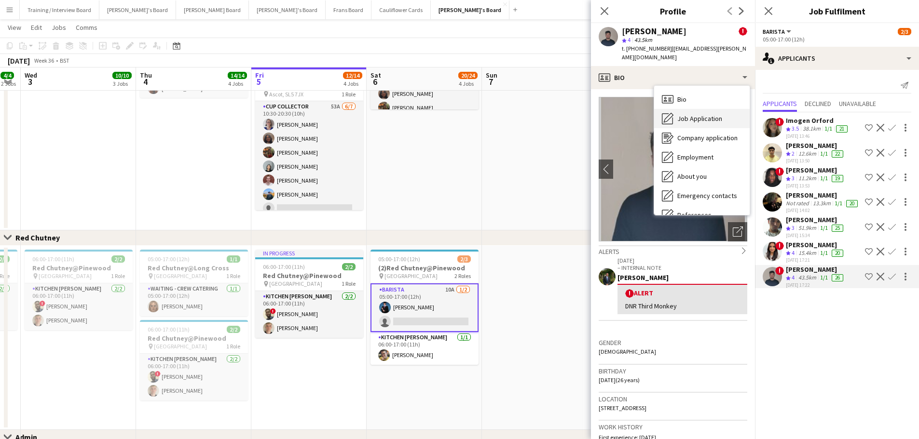
click at [696, 114] on span "Job Application" at bounding box center [699, 118] width 45 height 9
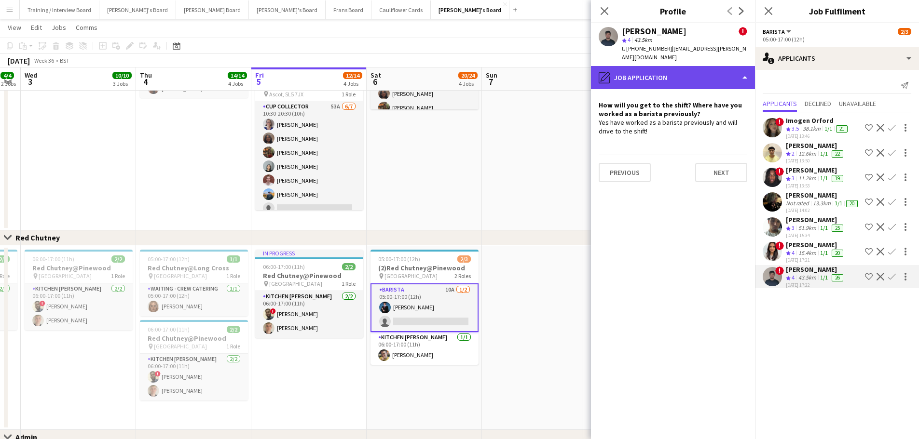
click at [702, 71] on div "pencil4 Job Application" at bounding box center [673, 77] width 164 height 23
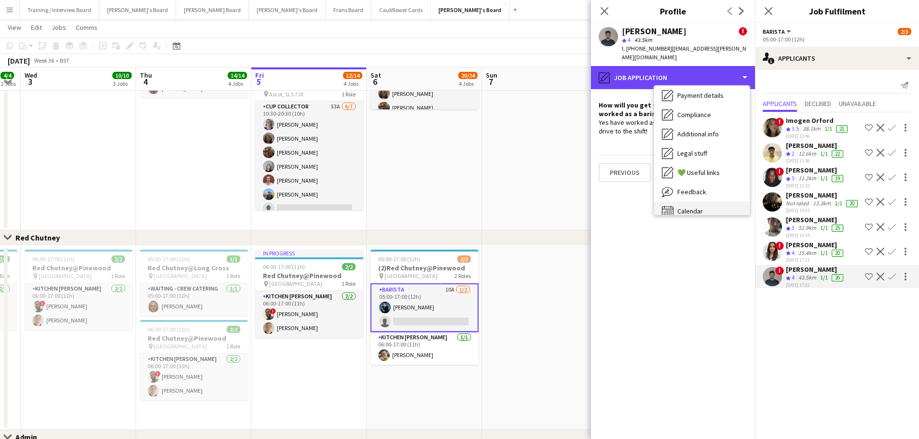
scroll to position [149, 0]
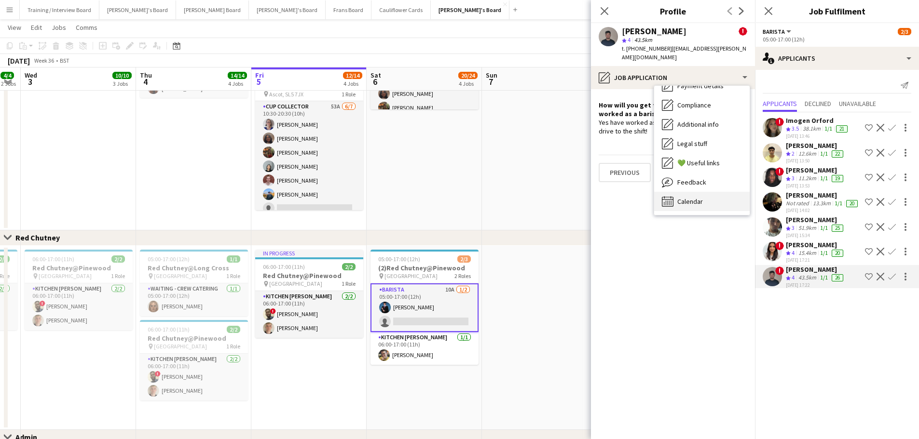
click at [712, 192] on div "Calendar Calendar" at bounding box center [701, 201] width 95 height 19
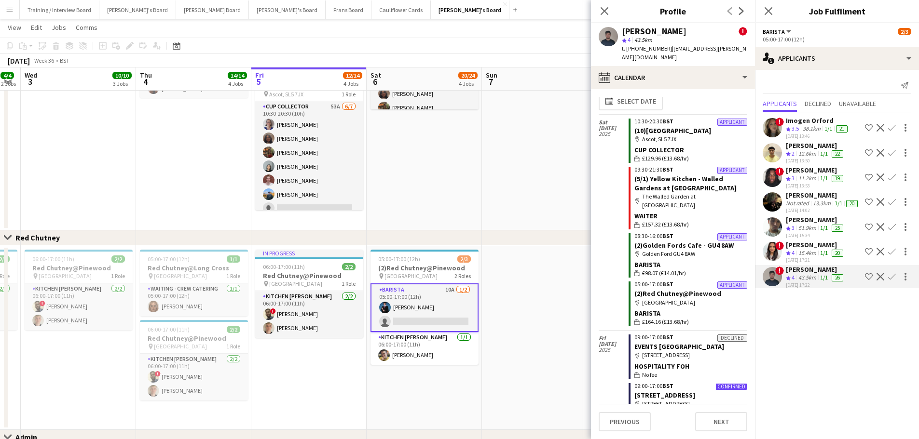
scroll to position [0, 0]
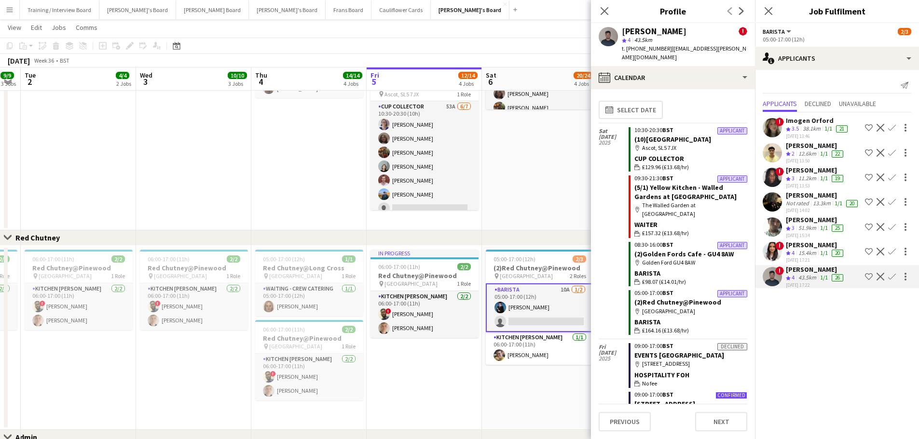
scroll to position [0, 225]
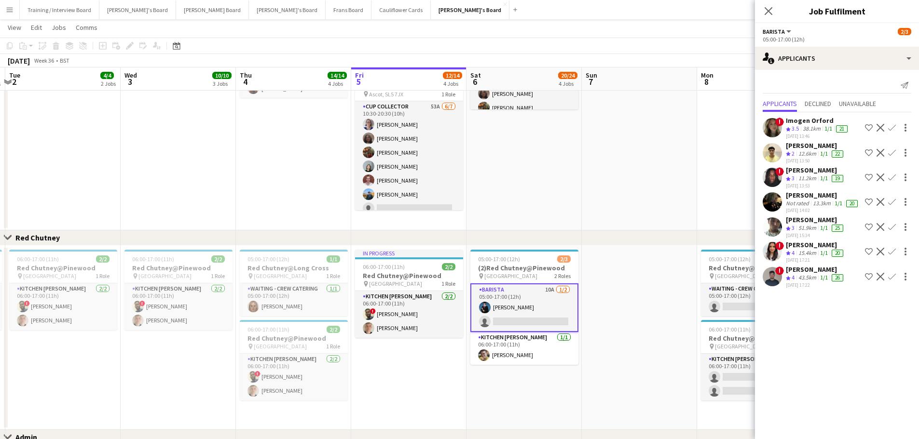
drag, startPoint x: 253, startPoint y: 137, endPoint x: 629, endPoint y: 207, distance: 383.1
click at [570, 186] on app-date-cell "10:30-20:30 (10h) 12/13 (10)Ascot Racecourse pin Ascot, SL5 7JX 1 Role CUP COLL…" at bounding box center [523, 97] width 115 height 268
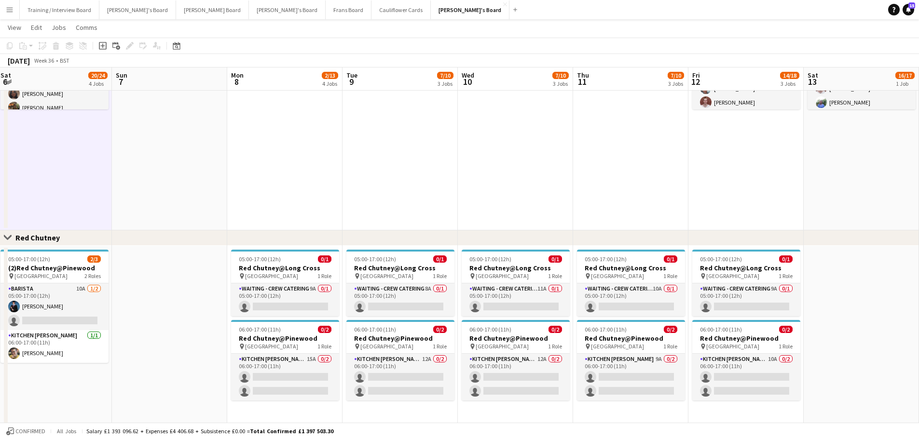
drag, startPoint x: 664, startPoint y: 208, endPoint x: 183, endPoint y: 253, distance: 482.4
click at [313, 365] on app-card-role "Kitchen Porter 15A 0/2 06:00-17:00 (11h) single-neutral-actions single-neutral-…" at bounding box center [285, 377] width 108 height 47
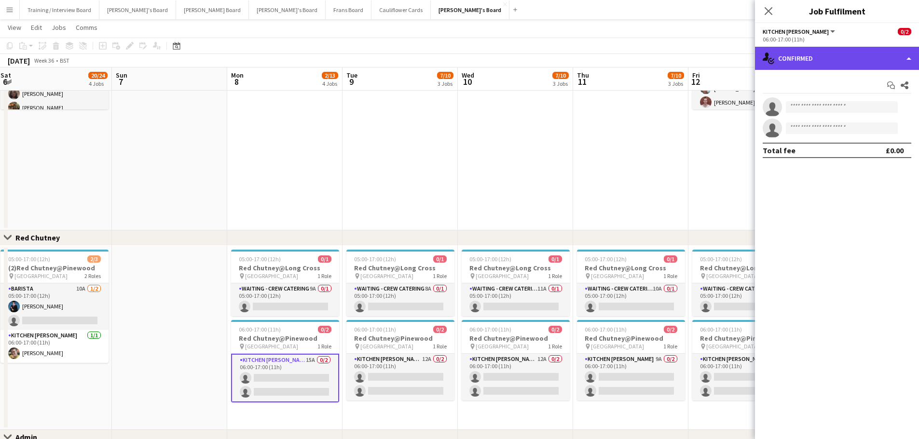
click at [884, 60] on div "single-neutral-actions-check-2 Confirmed" at bounding box center [837, 58] width 164 height 23
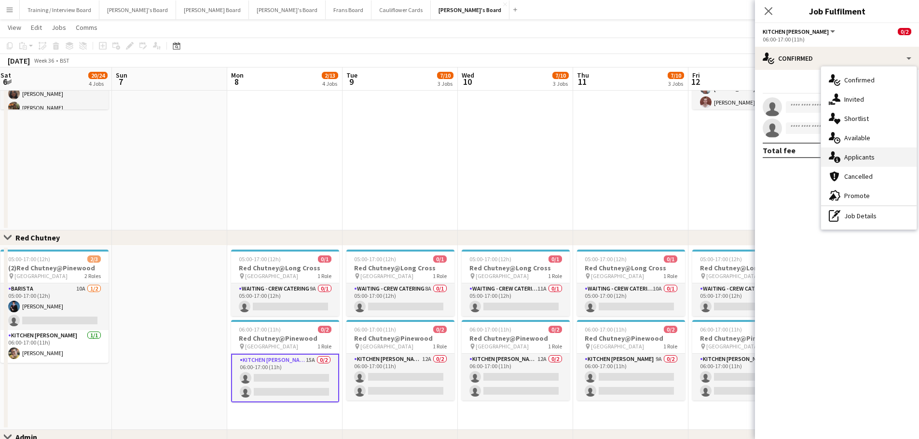
click at [853, 165] on div "single-neutral-actions-information Applicants" at bounding box center [868, 157] width 95 height 19
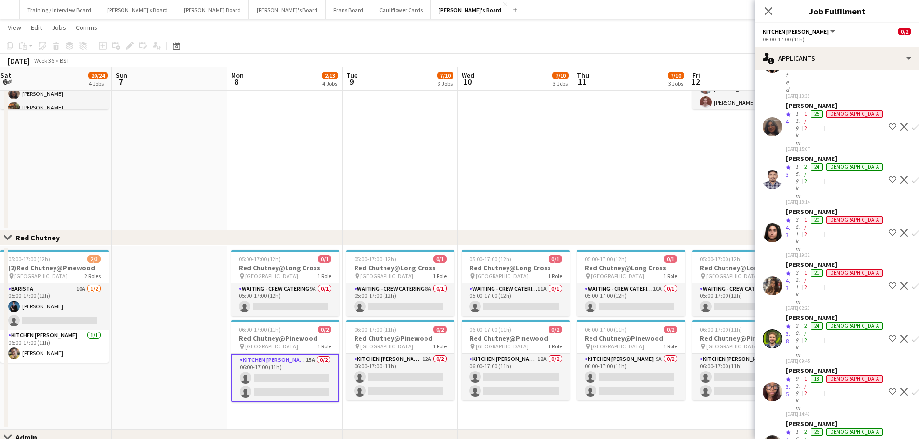
scroll to position [219, 0]
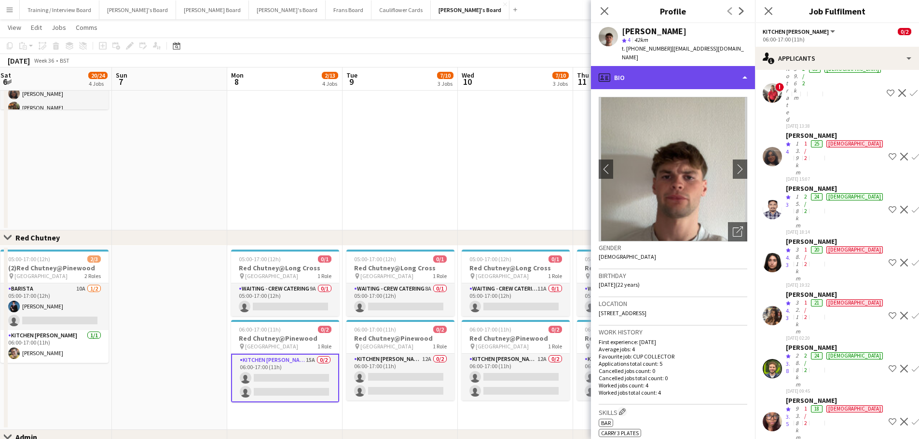
click at [705, 66] on div "profile Bio" at bounding box center [673, 77] width 164 height 23
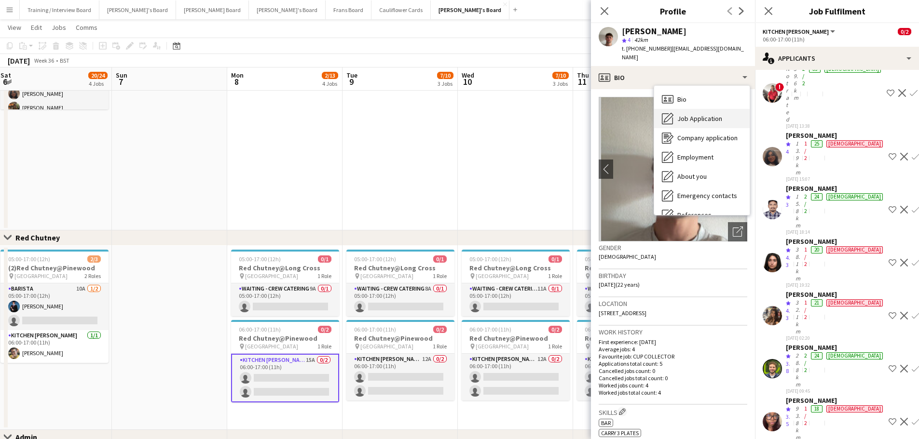
click at [712, 114] on span "Job Application" at bounding box center [699, 118] width 45 height 9
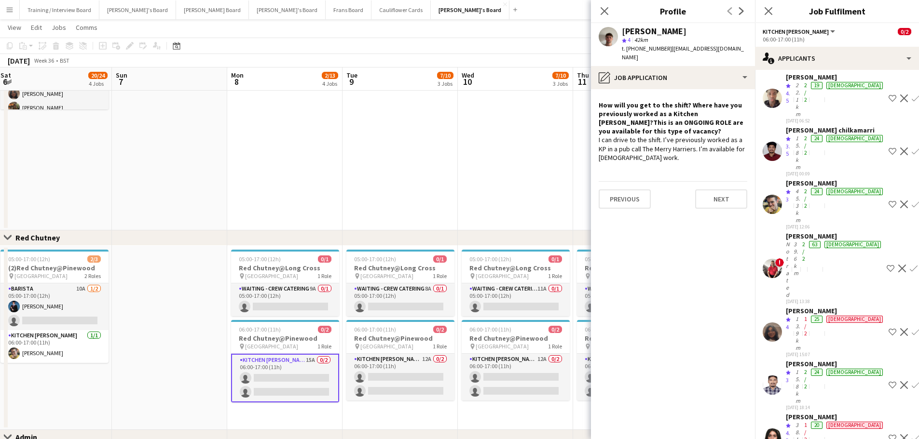
scroll to position [26, 0]
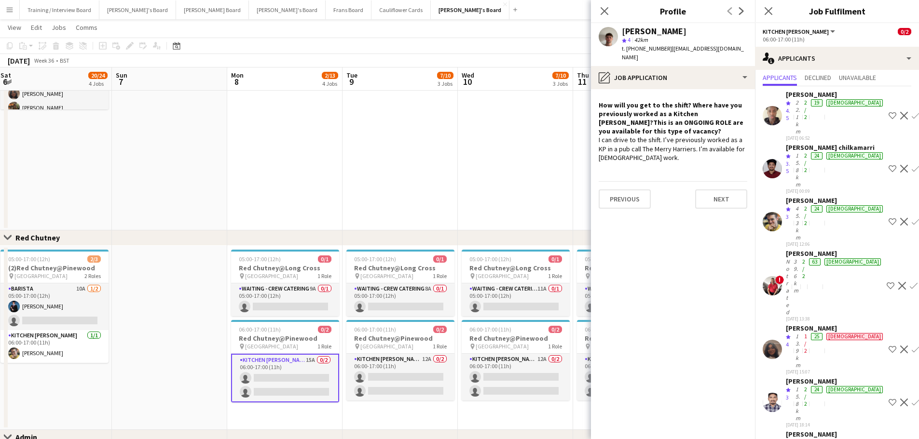
click at [449, 168] on app-date-cell at bounding box center [399, 97] width 115 height 268
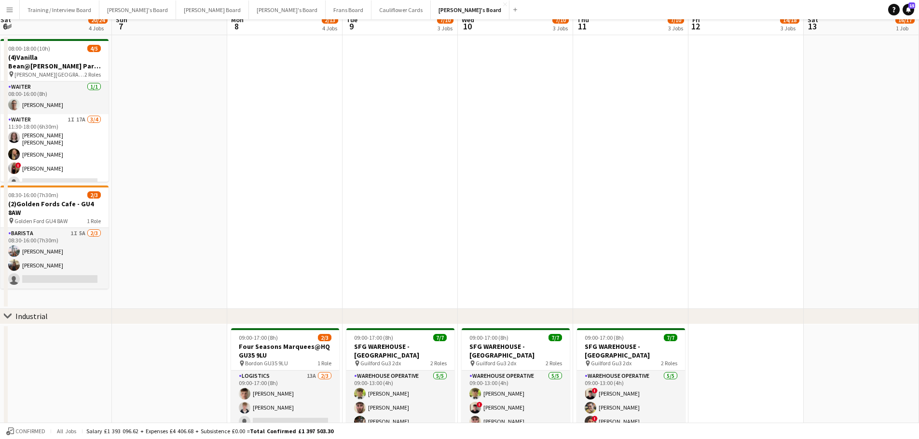
scroll to position [0, 0]
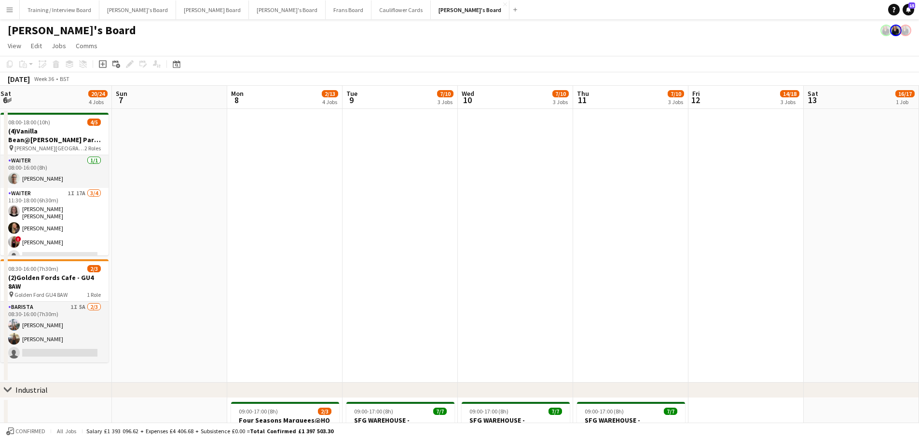
drag, startPoint x: 236, startPoint y: 308, endPoint x: 587, endPoint y: 346, distance: 352.6
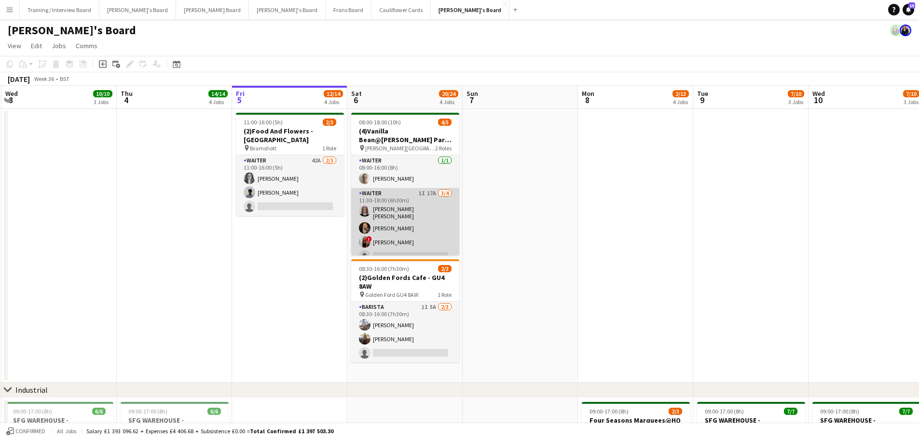
click at [413, 221] on app-card-role "Waiter 1I 17A 3/4 11:30-18:00 (6h30m) Matilda Kierkegaard Holt Natalia Dembek !…" at bounding box center [405, 227] width 108 height 78
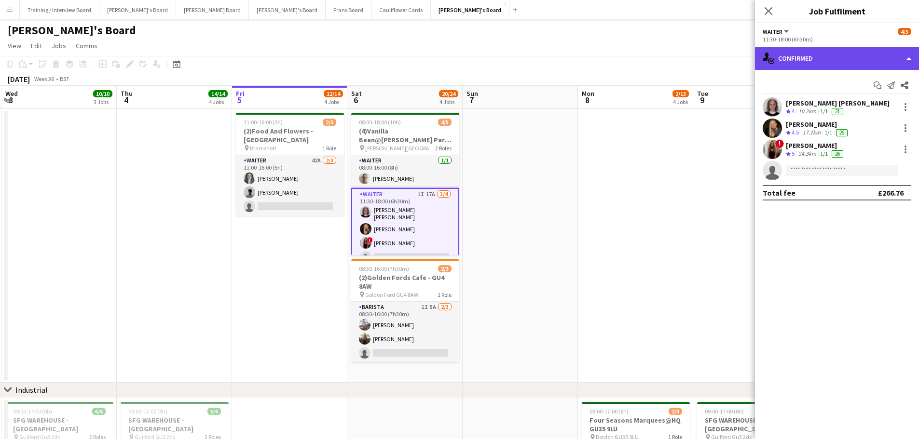
click at [812, 64] on div "single-neutral-actions-check-2 Confirmed" at bounding box center [837, 58] width 164 height 23
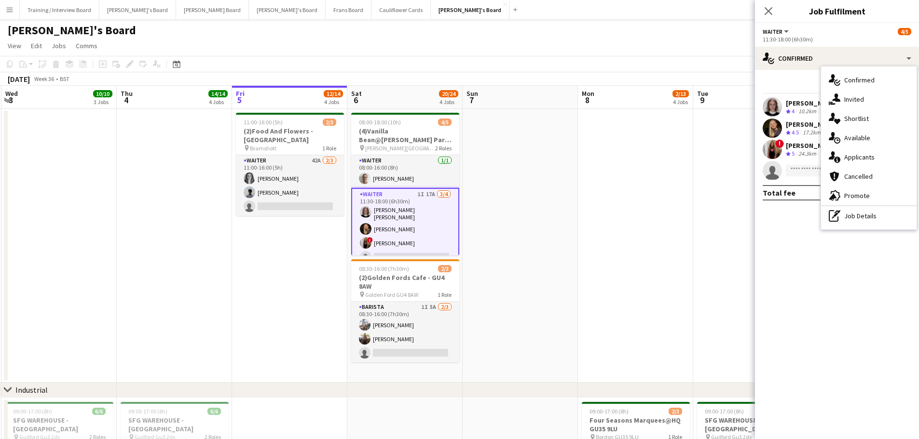
drag, startPoint x: 882, startPoint y: 224, endPoint x: 838, endPoint y: 135, distance: 99.4
click at [881, 224] on div "pen-write Job Details" at bounding box center [868, 215] width 95 height 19
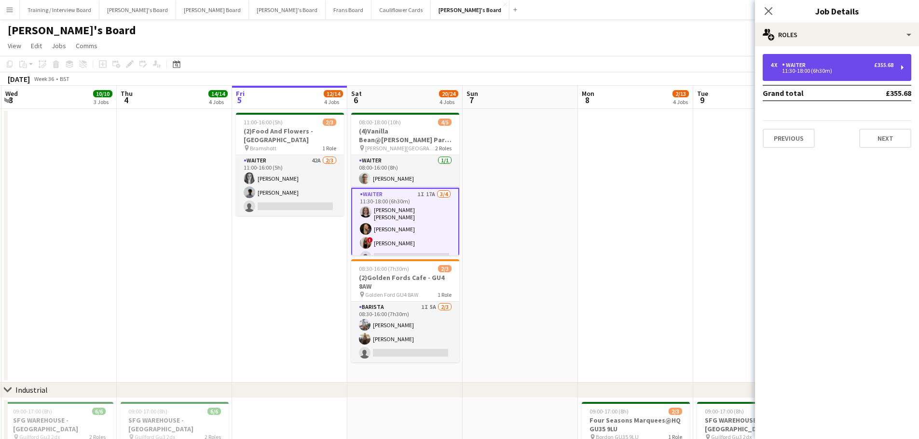
click at [814, 73] on div "11:30-18:00 (6h30m)" at bounding box center [831, 70] width 123 height 5
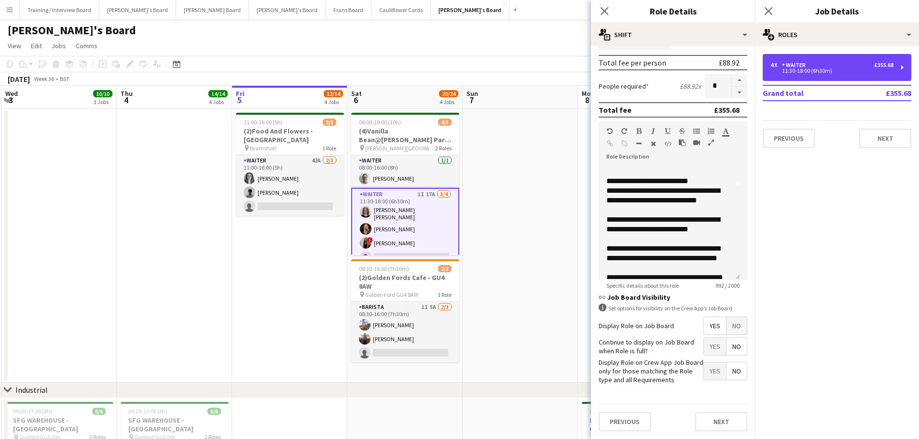
scroll to position [96, 0]
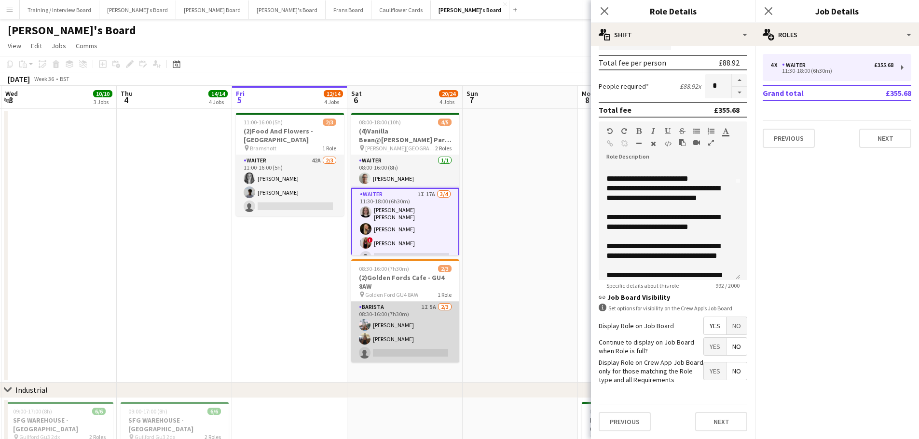
click at [388, 339] on app-card-role "Barista 1I 5A 2/3 08:30-16:00 (7h30m) Lucy Ginesi Sally Ginesi single-neutral-a…" at bounding box center [405, 332] width 108 height 61
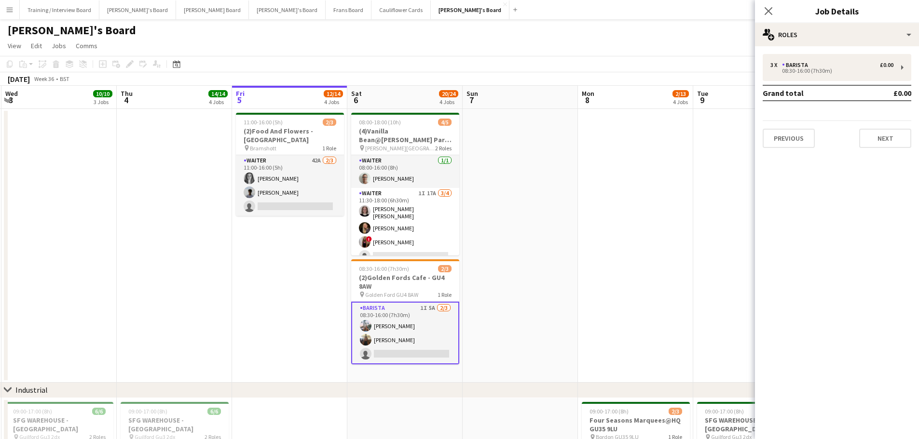
click at [379, 342] on app-card-role "Barista 1I 5A 2/3 08:30-16:00 (7h30m) Lucy Ginesi Sally Ginesi single-neutral-a…" at bounding box center [405, 333] width 108 height 63
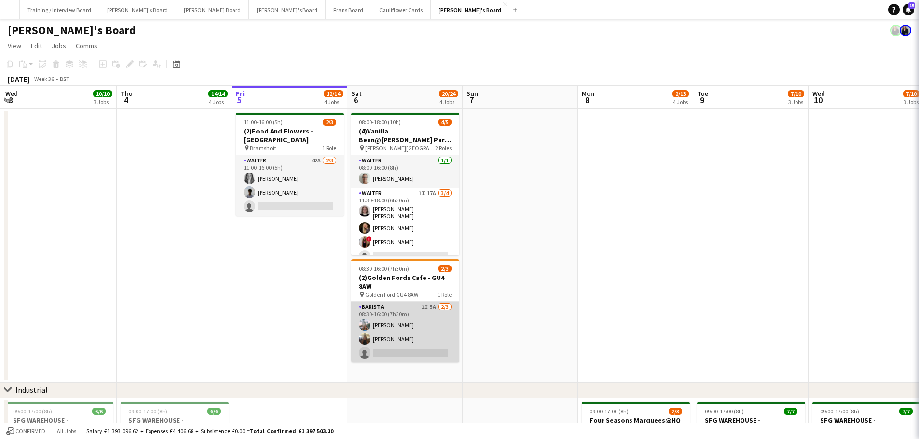
click at [379, 342] on app-card-role "Barista 1I 5A 2/3 08:30-16:00 (7h30m) Lucy Ginesi Sally Ginesi single-neutral-a…" at bounding box center [405, 332] width 108 height 61
click at [388, 342] on app-card-role "Barista 1I 5A 2/3 08:30-16:00 (7h30m) Lucy Ginesi Sally Ginesi single-neutral-a…" at bounding box center [405, 332] width 108 height 61
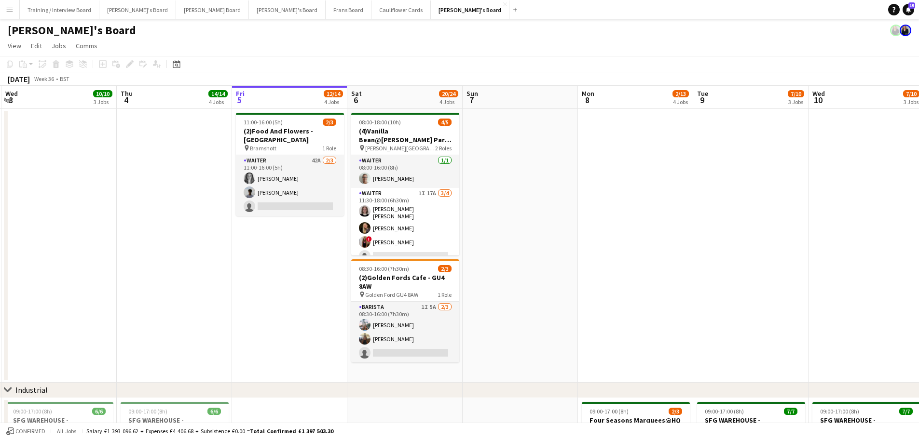
scroll to position [0, 230]
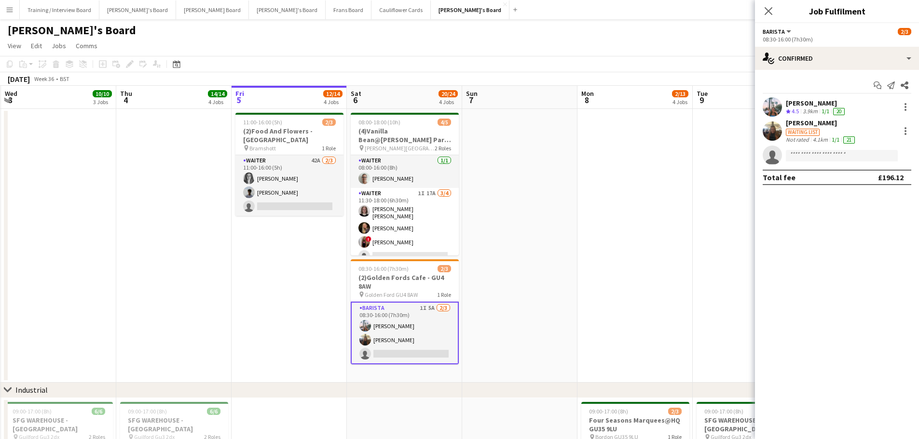
click at [805, 125] on div "Sally Ginesi" at bounding box center [821, 123] width 71 height 9
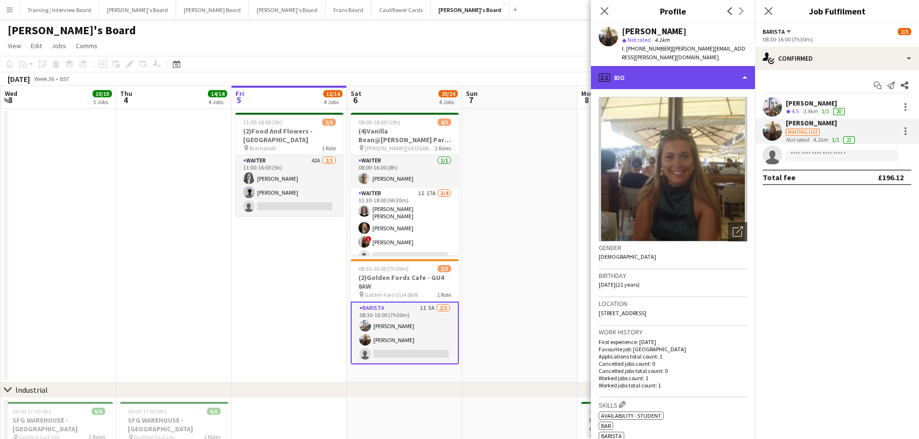
click at [682, 66] on div "profile Bio" at bounding box center [673, 77] width 164 height 23
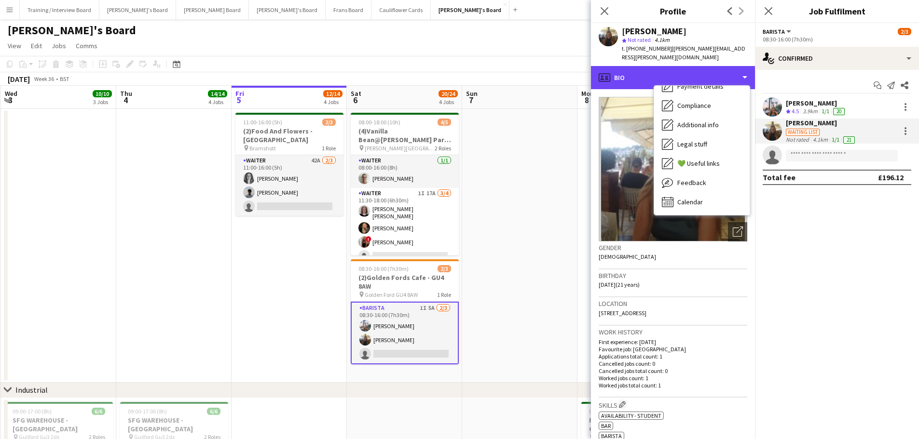
scroll to position [129, 0]
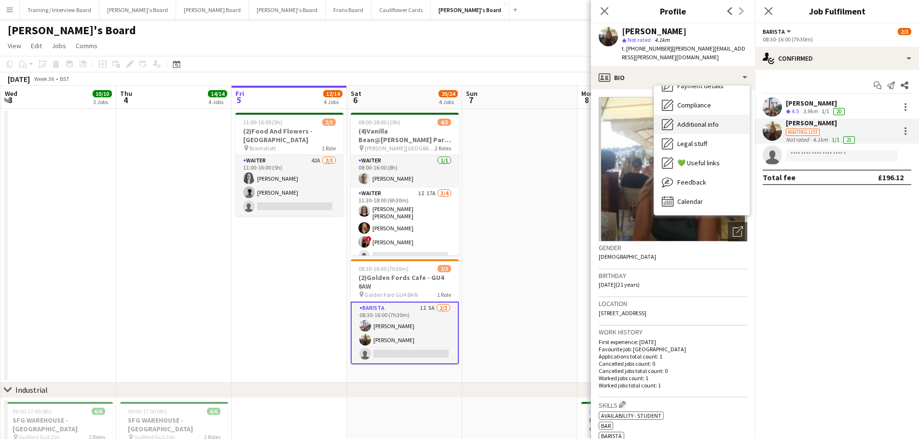
click at [703, 120] on span "Additional info" at bounding box center [697, 124] width 41 height 9
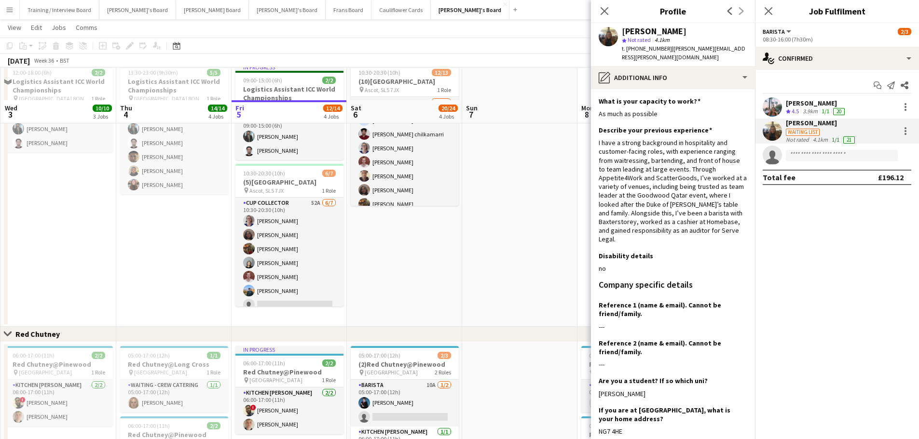
scroll to position [772, 0]
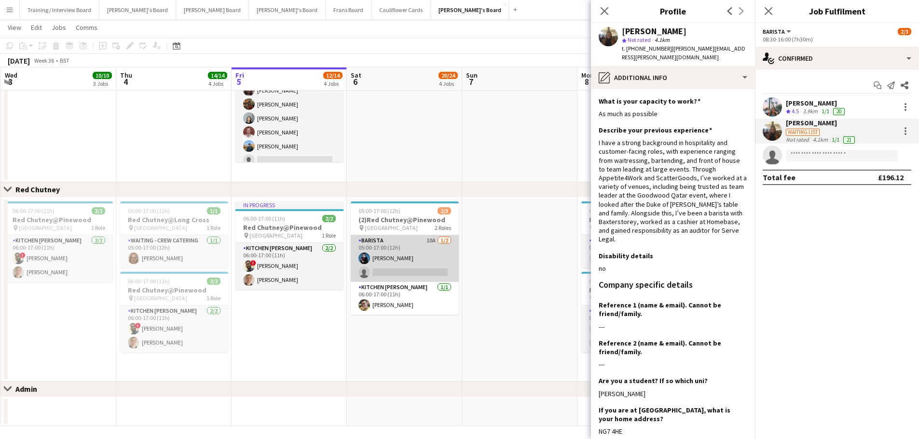
click at [394, 255] on app-card-role "Barista 10A 1/2 05:00-17:00 (12h) Alfred Morris single-neutral-actions" at bounding box center [405, 258] width 108 height 47
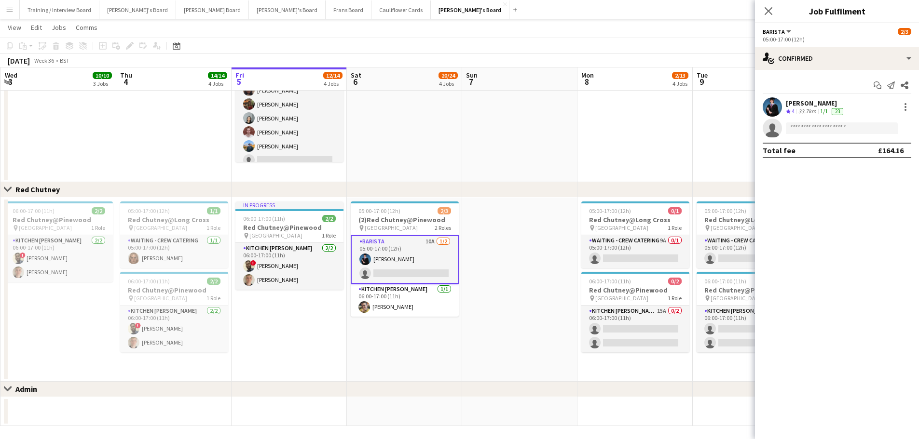
click at [818, 117] on div "Alfred Morris Crew rating 4 33.7km 1/1 23" at bounding box center [837, 106] width 164 height 19
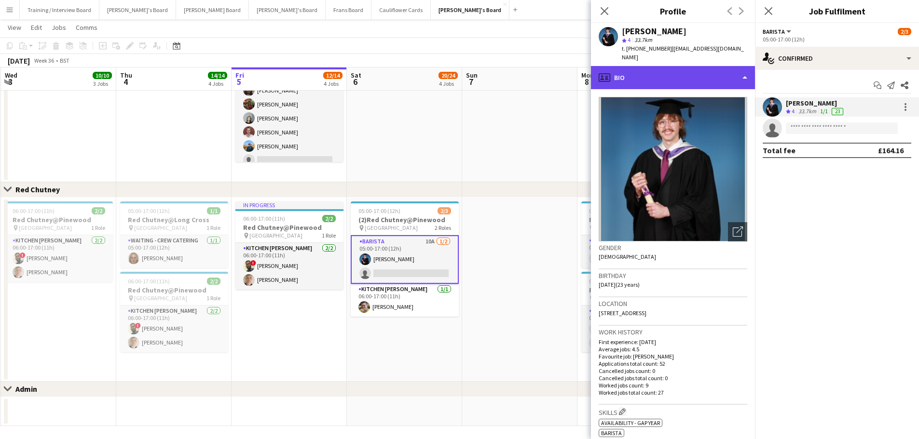
click at [695, 69] on div "profile Bio" at bounding box center [673, 77] width 164 height 23
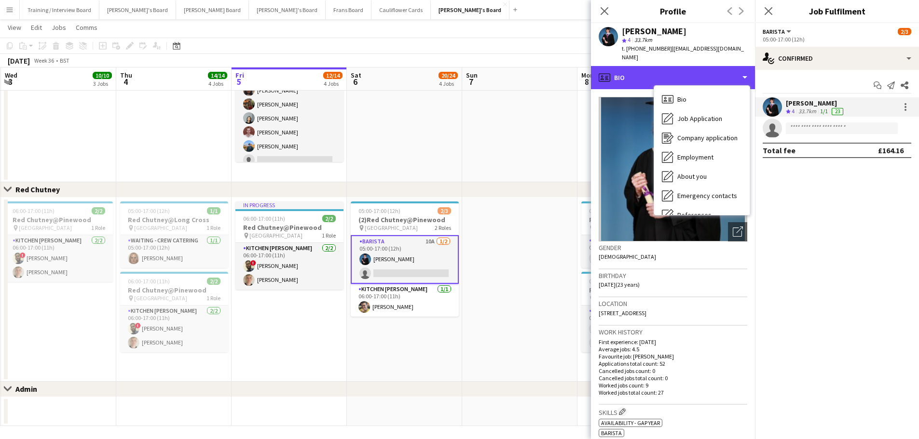
scroll to position [149, 0]
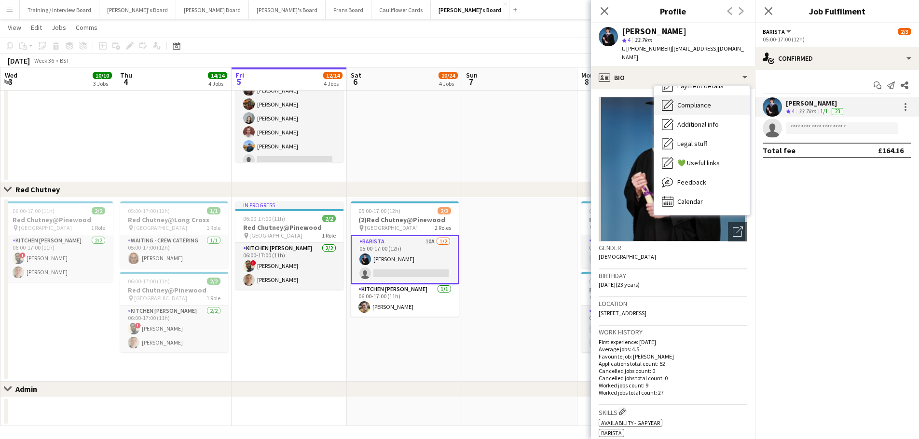
click at [688, 178] on span "Feedback" at bounding box center [691, 182] width 29 height 9
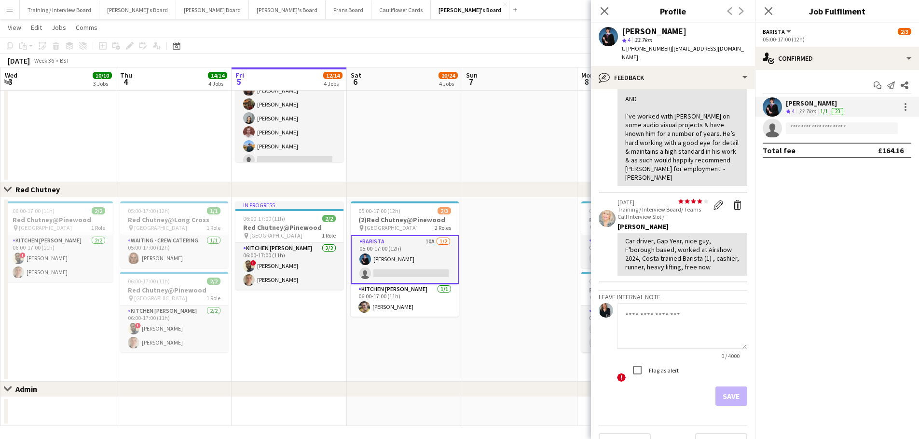
scroll to position [152, 0]
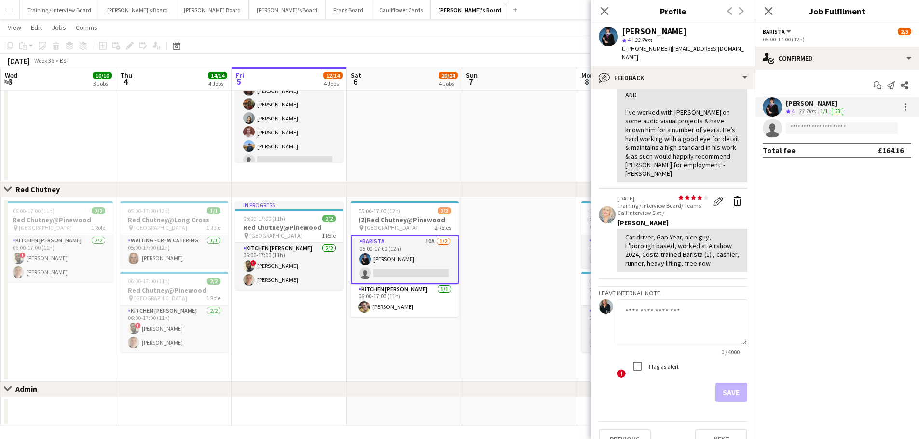
click at [683, 301] on textarea at bounding box center [682, 322] width 130 height 46
type textarea "**********"
click at [723, 383] on button "Save" at bounding box center [731, 392] width 32 height 19
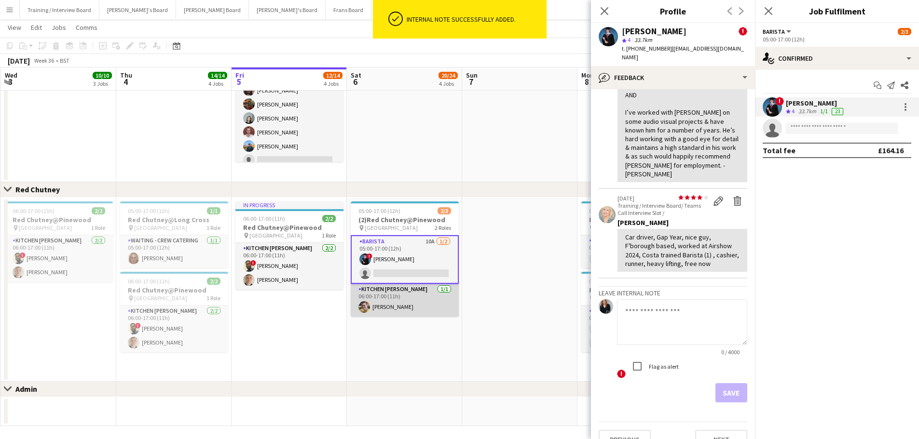
click at [401, 309] on app-card-role "Kitchen Porter 1/1 06:00-17:00 (11h) Jack Anson" at bounding box center [405, 300] width 108 height 33
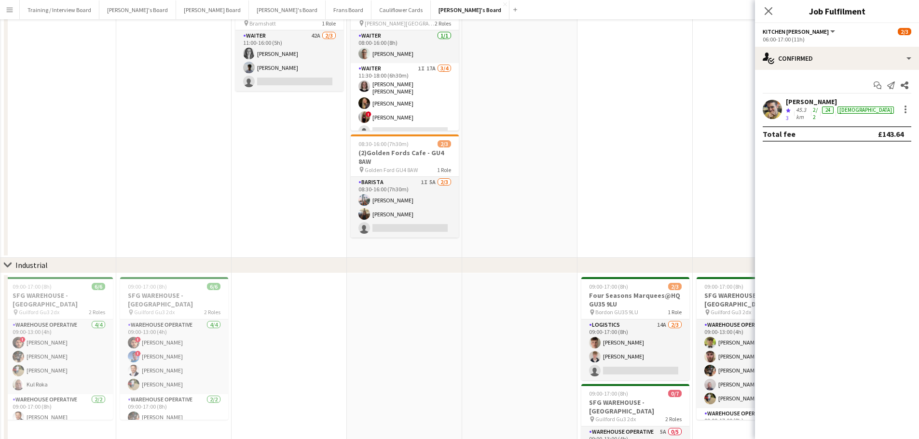
scroll to position [0, 0]
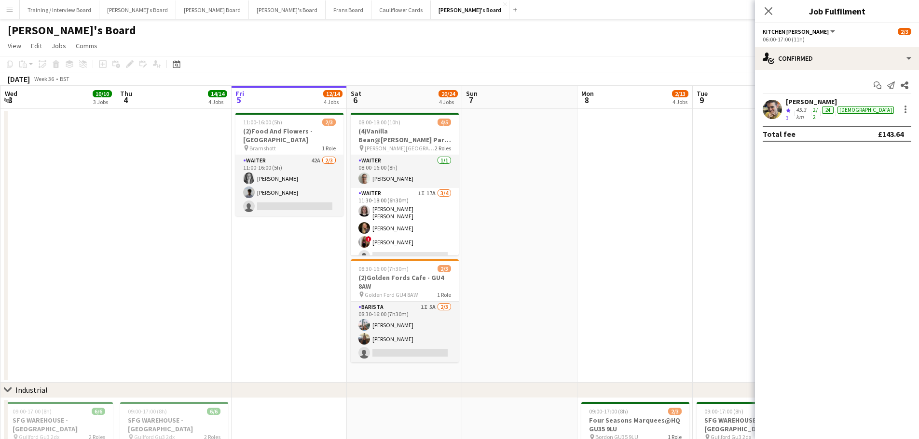
click at [433, 380] on app-date-cell "08:00-18:00 (10h) 4/5 (4)Vanilla Bean@Thorpe Park KT8 9BS pin Thorpe Park 2 Rol…" at bounding box center [404, 246] width 115 height 274
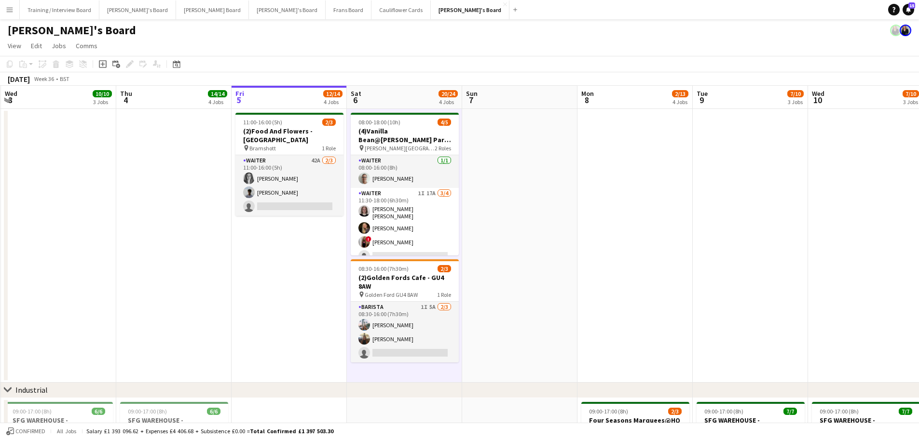
drag, startPoint x: 498, startPoint y: 342, endPoint x: 483, endPoint y: 347, distance: 15.1
click at [495, 343] on app-date-cell at bounding box center [519, 246] width 115 height 274
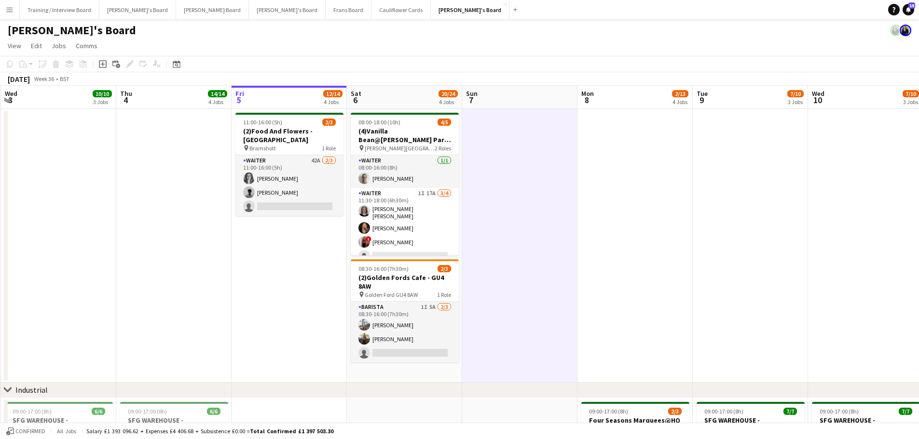
scroll to position [0, 232]
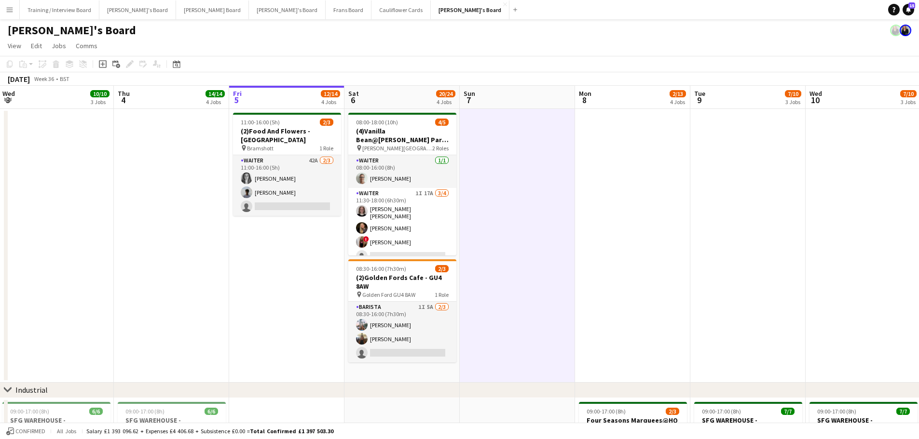
click at [415, 369] on app-date-cell "08:00-18:00 (10h) 4/5 (4)Vanilla Bean@Thorpe Park KT8 9BS pin Thorpe Park 2 Rol…" at bounding box center [401, 246] width 115 height 274
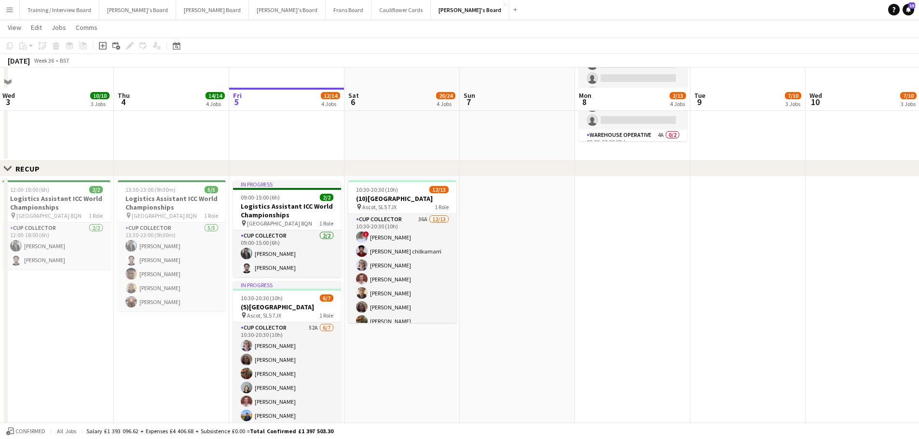
scroll to position [530, 0]
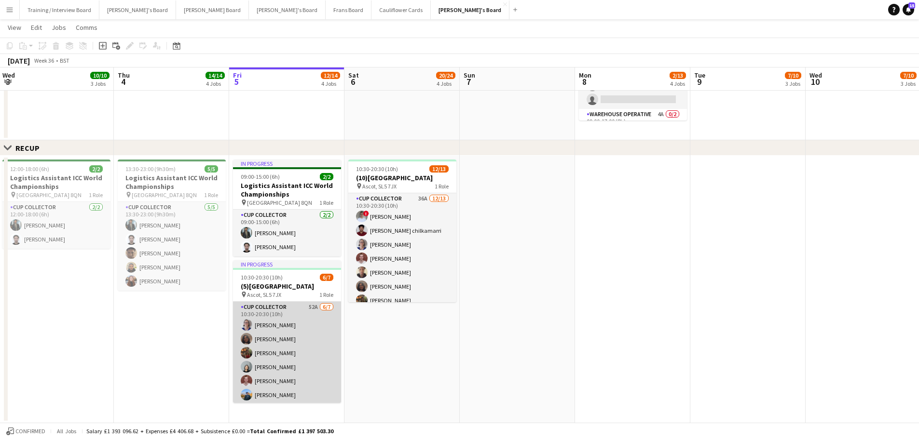
click at [302, 319] on app-card-role "CUP COLLECTOR 52A 6/7 10:30-20:30 (10h) Dagmar Bailey Neha Suthar Emma Griffith…" at bounding box center [287, 360] width 108 height 117
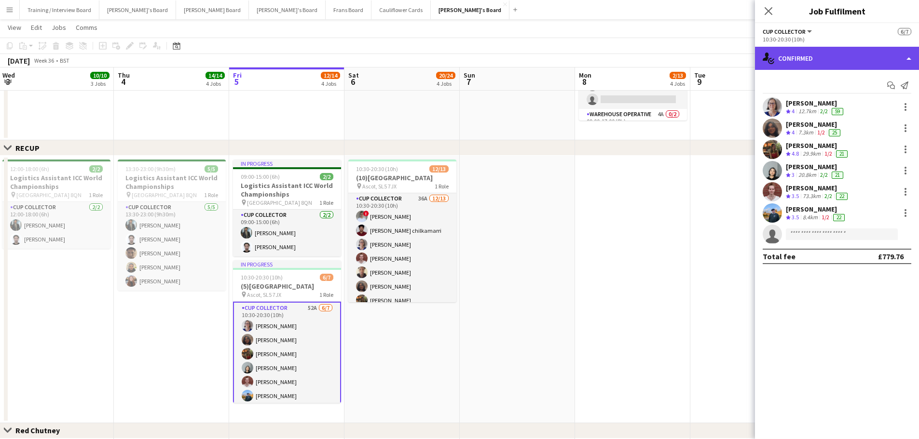
click at [809, 58] on div "single-neutral-actions-check-2 Confirmed" at bounding box center [837, 58] width 164 height 23
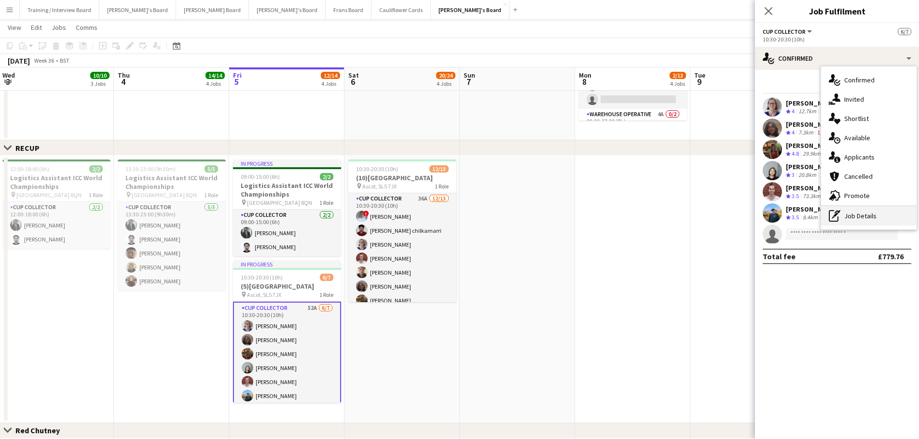
click at [829, 217] on icon "pen-write" at bounding box center [834, 216] width 12 height 12
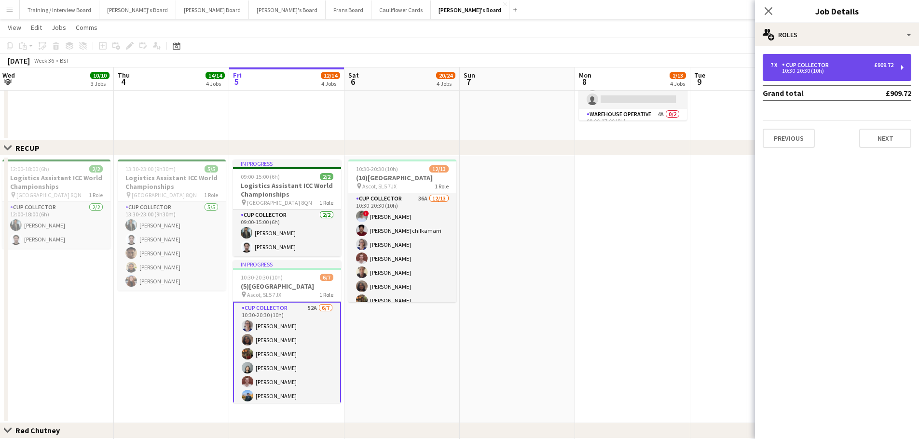
click at [829, 70] on div "10:30-20:30 (10h)" at bounding box center [831, 70] width 123 height 5
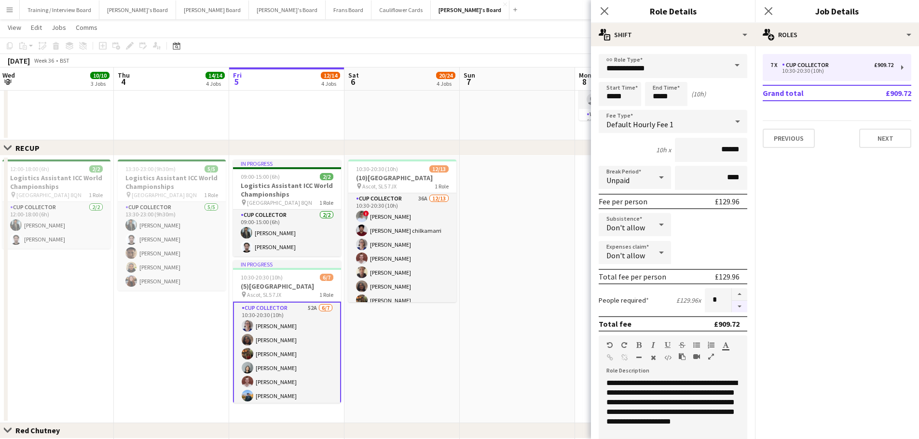
click at [732, 308] on button "button" at bounding box center [739, 307] width 15 height 12
type input "*"
click at [539, 304] on app-date-cell at bounding box center [517, 290] width 115 height 268
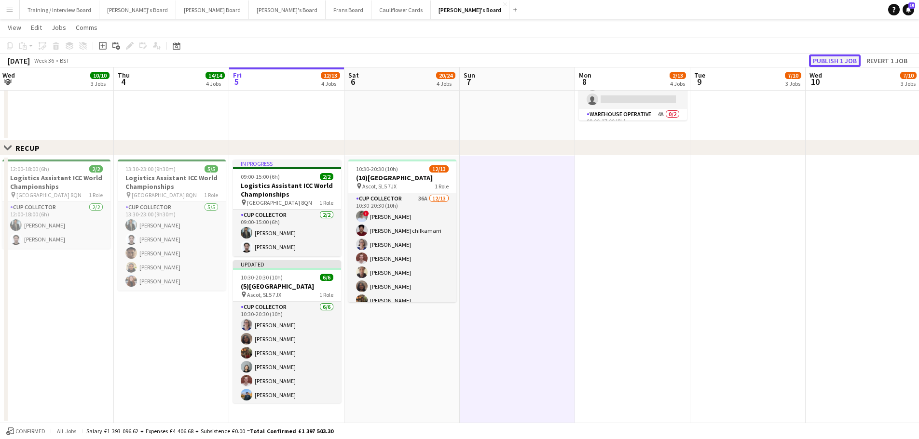
click at [848, 67] on button "Publish 1 job" at bounding box center [835, 60] width 52 height 13
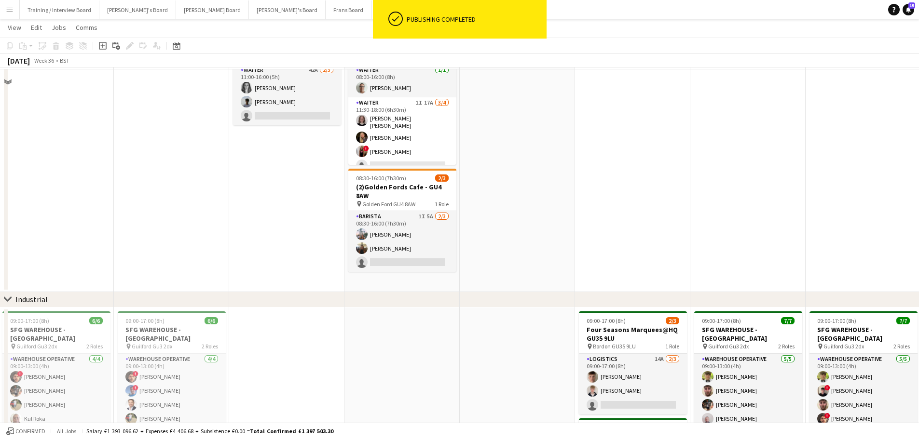
scroll to position [0, 0]
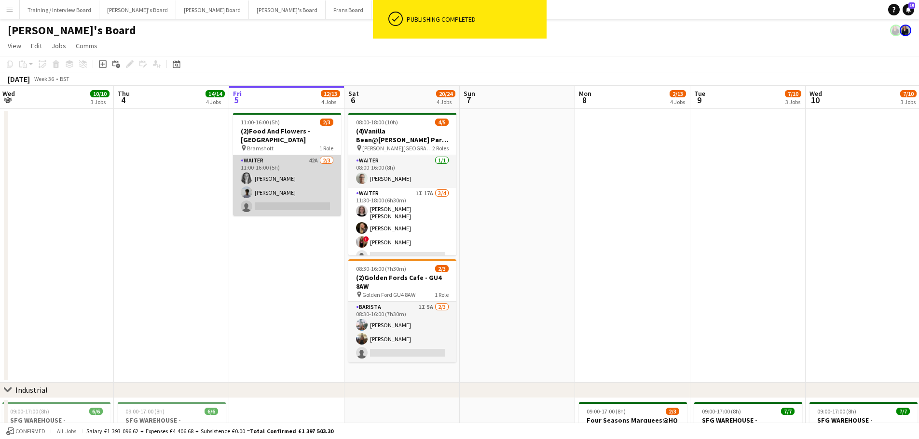
click at [297, 163] on app-card-role "Waiter 42A 2/3 11:00-16:00 (5h) Josephine Porter-Wright Charlie Johnson single-…" at bounding box center [287, 185] width 108 height 61
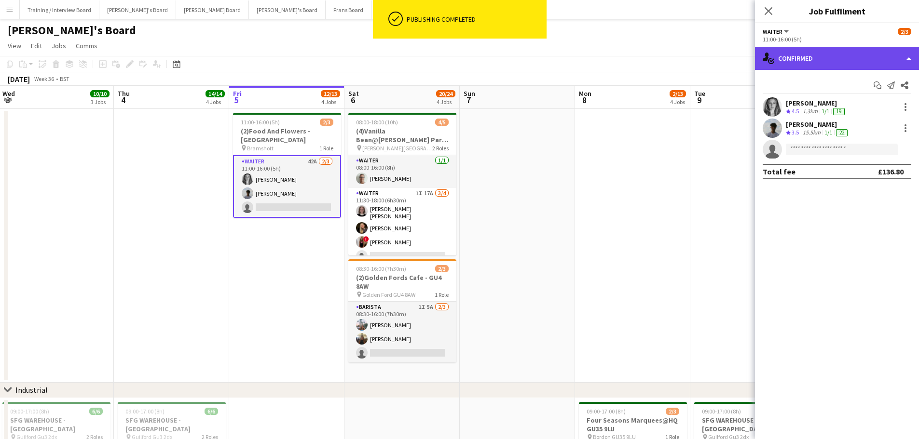
click at [818, 54] on div "single-neutral-actions-check-2 Confirmed" at bounding box center [837, 58] width 164 height 23
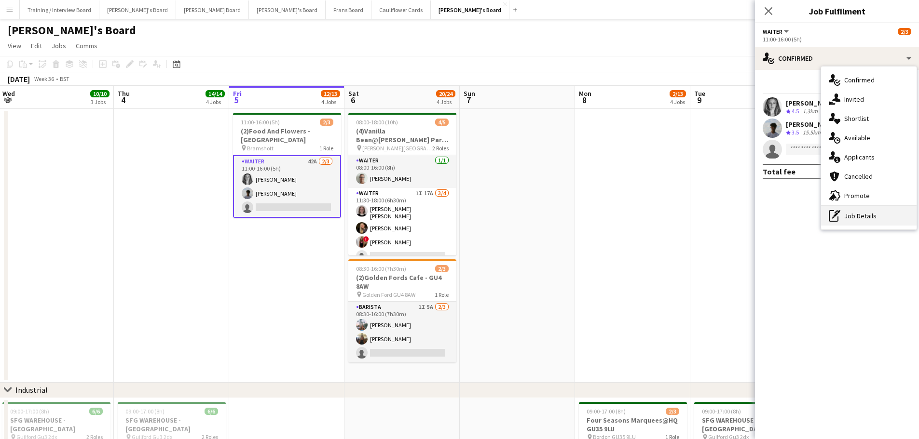
click at [867, 217] on div "pen-write Job Details" at bounding box center [868, 215] width 95 height 19
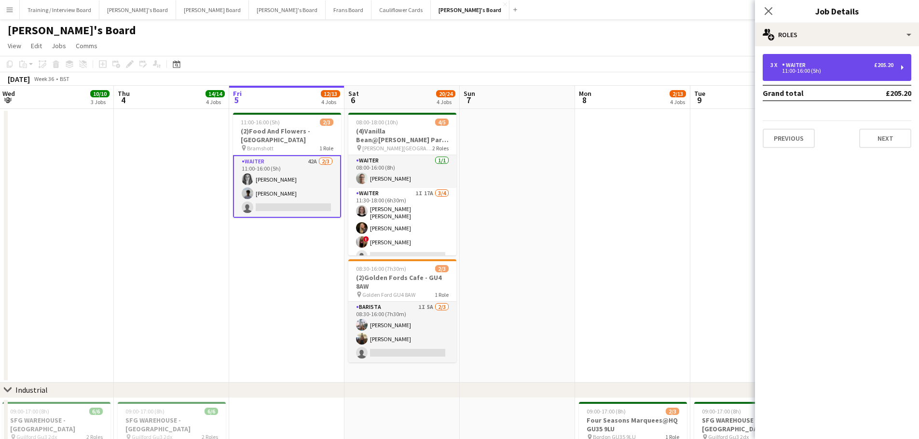
click at [804, 67] on div "Waiter" at bounding box center [795, 65] width 27 height 7
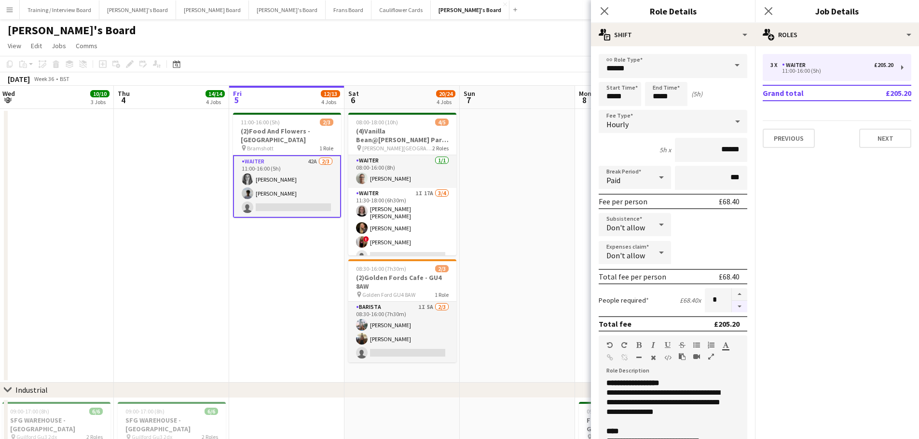
click at [732, 307] on button "button" at bounding box center [739, 307] width 15 height 12
type input "*"
click at [617, 276] on div "Total fee per person" at bounding box center [632, 277] width 68 height 10
click at [520, 242] on app-date-cell at bounding box center [517, 246] width 115 height 274
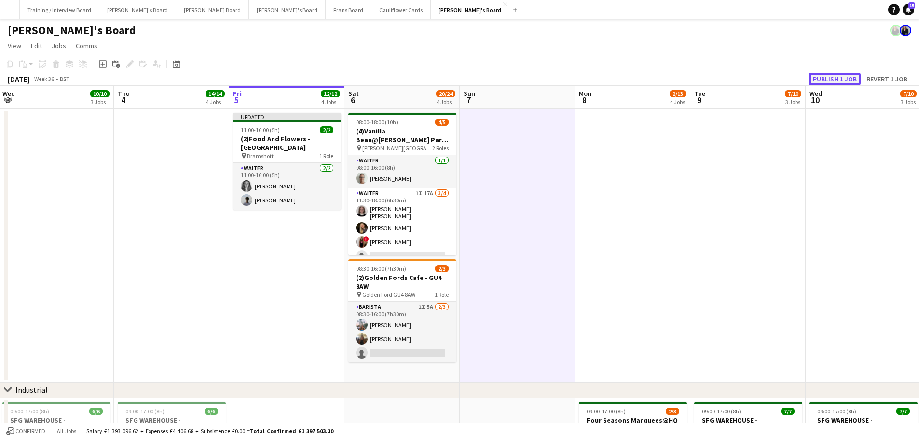
click at [831, 74] on button "Publish 1 job" at bounding box center [835, 79] width 52 height 13
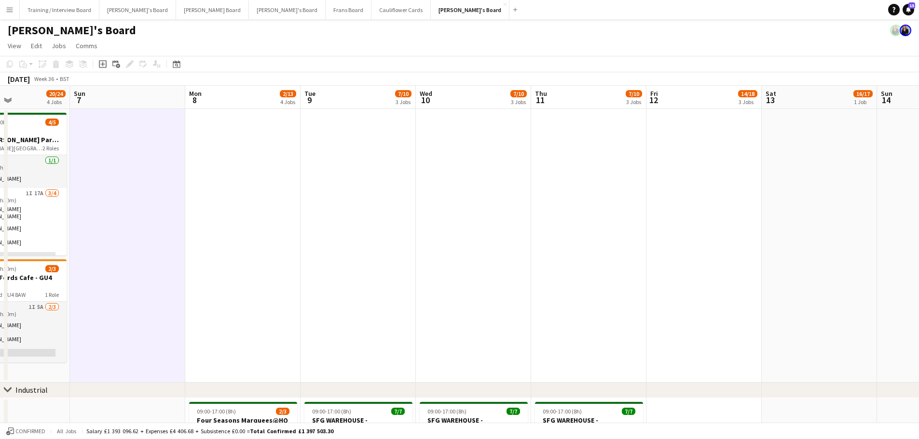
drag, startPoint x: 691, startPoint y: 271, endPoint x: 417, endPoint y: 264, distance: 274.5
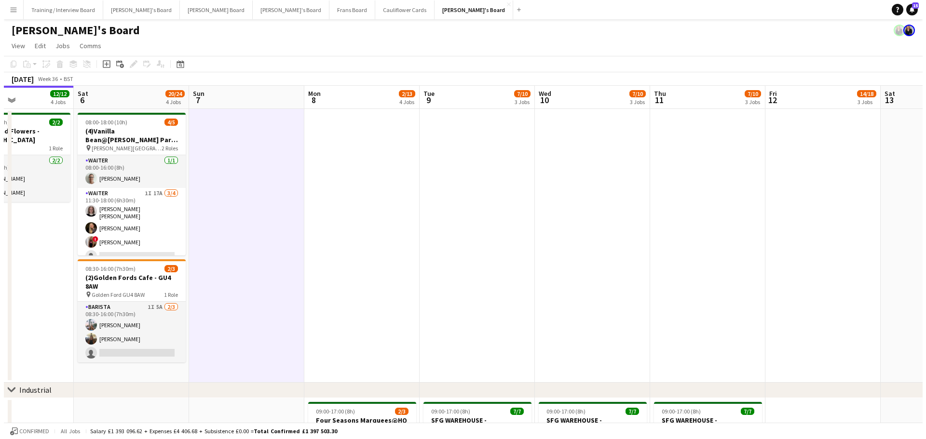
scroll to position [0, 326]
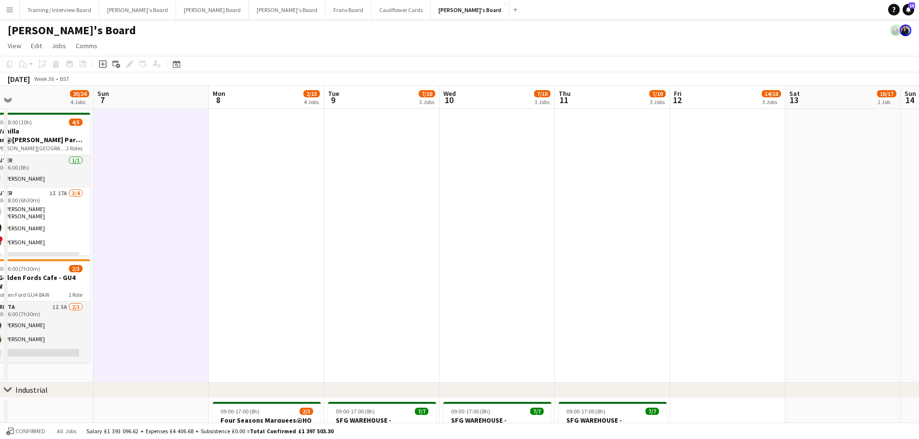
drag, startPoint x: 526, startPoint y: 249, endPoint x: 309, endPoint y: 256, distance: 217.6
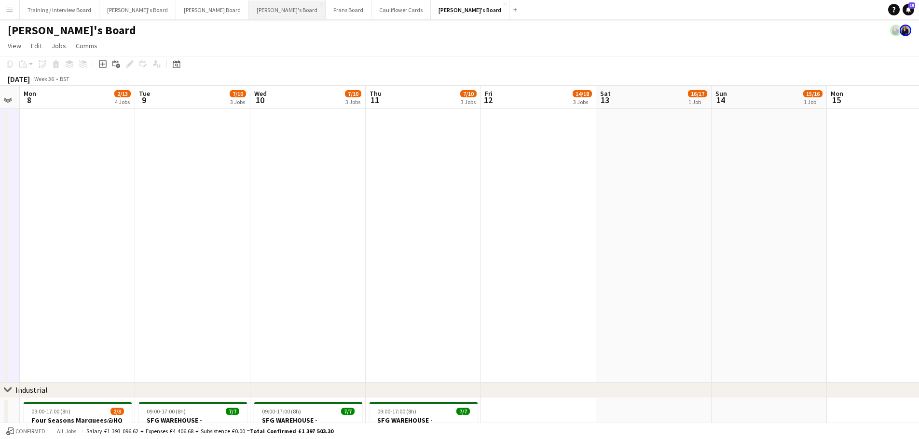
click at [249, 13] on button "Caitlin's Board Close" at bounding box center [287, 9] width 77 height 19
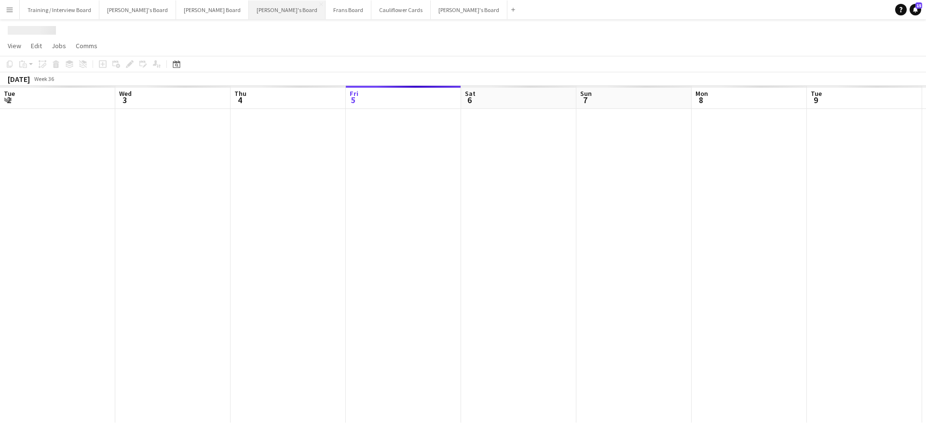
scroll to position [0, 230]
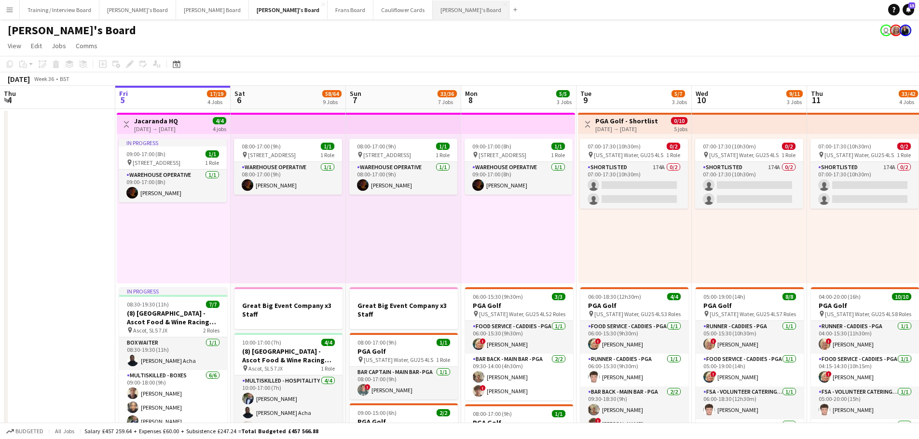
click at [433, 13] on button "[PERSON_NAME]'s Board Close" at bounding box center [471, 9] width 77 height 19
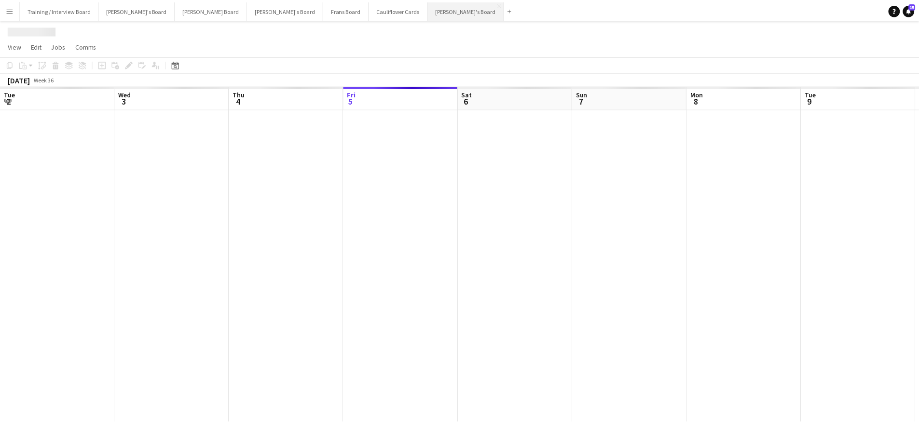
scroll to position [0, 230]
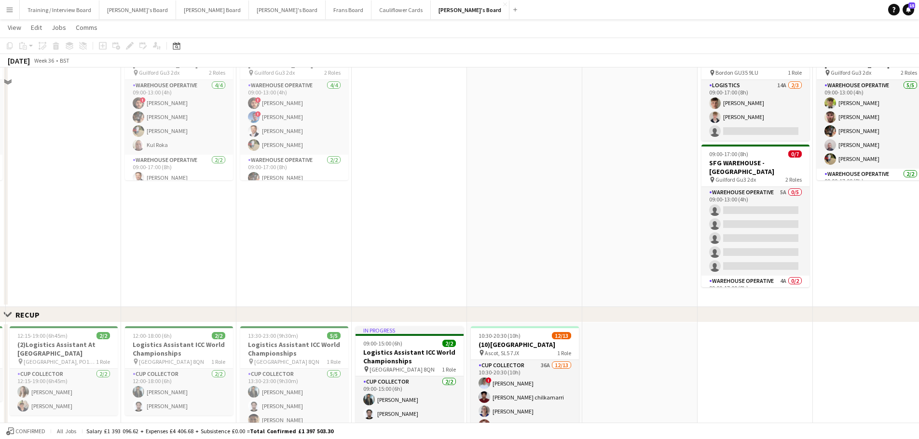
scroll to position [386, 0]
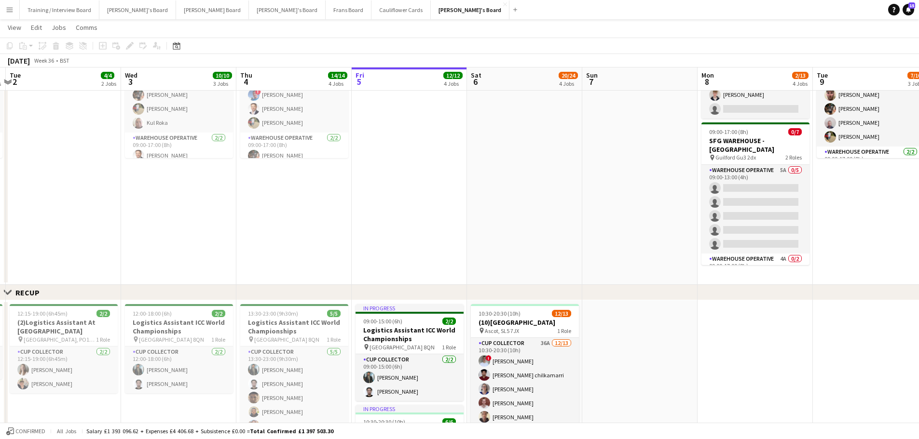
click at [611, 148] on app-date-cell at bounding box center [639, 149] width 115 height 274
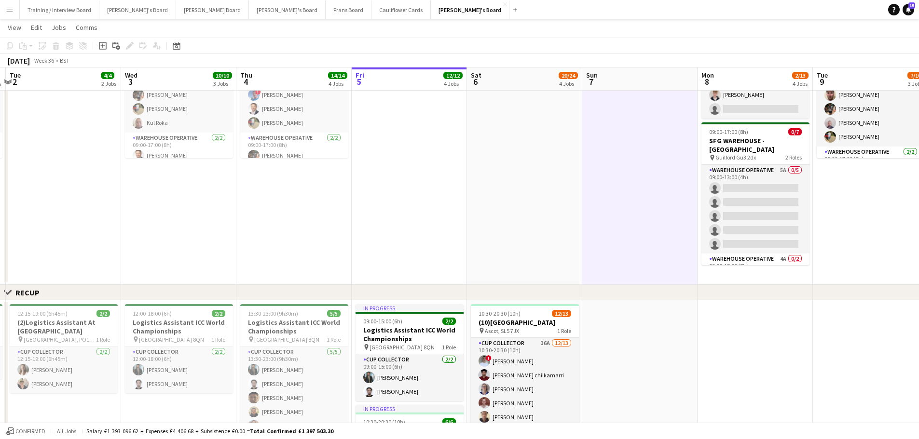
click at [573, 149] on app-date-cell at bounding box center [524, 149] width 115 height 274
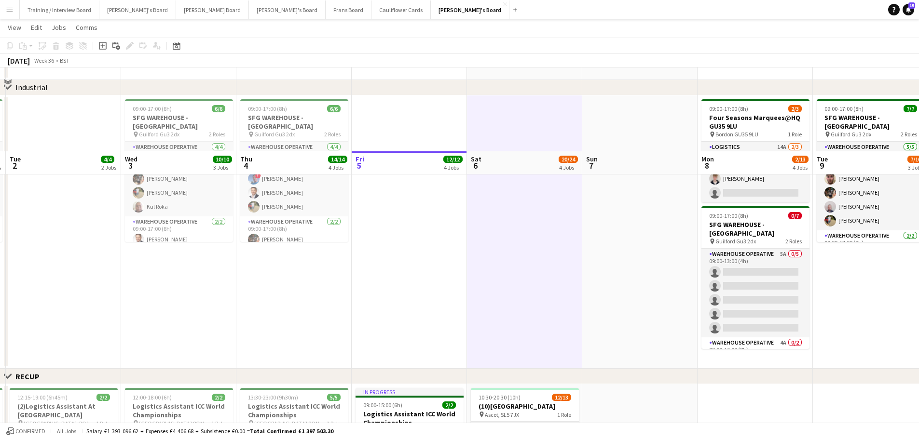
scroll to position [241, 0]
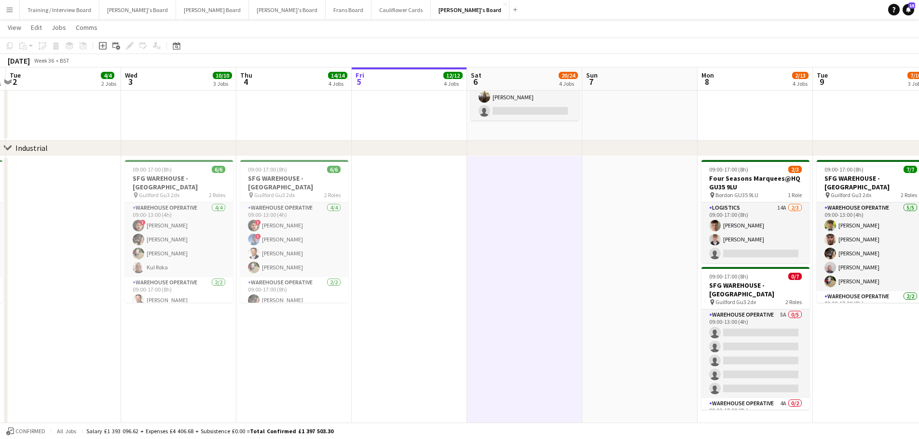
click at [639, 127] on app-date-cell at bounding box center [639, 4] width 115 height 274
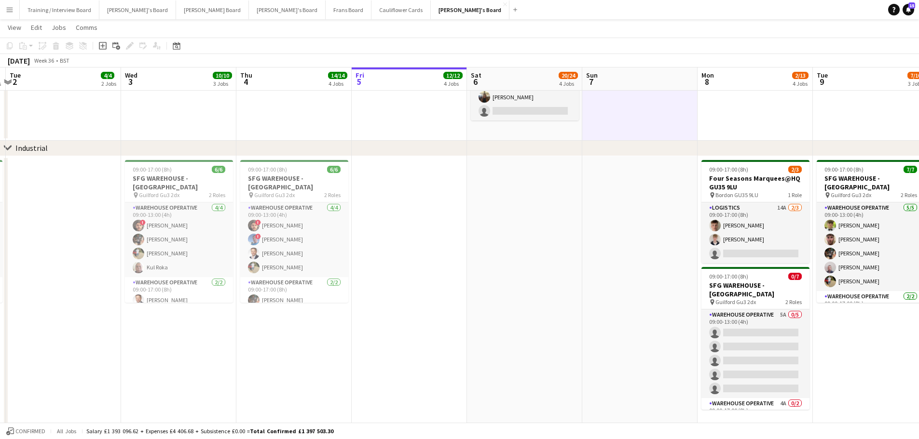
click at [534, 129] on app-date-cell "08:00-18:00 (10h) 4/5 (4)Vanilla Bean@[PERSON_NAME] Park KT8 9BS pin [PERSON_NA…" at bounding box center [524, 4] width 115 height 274
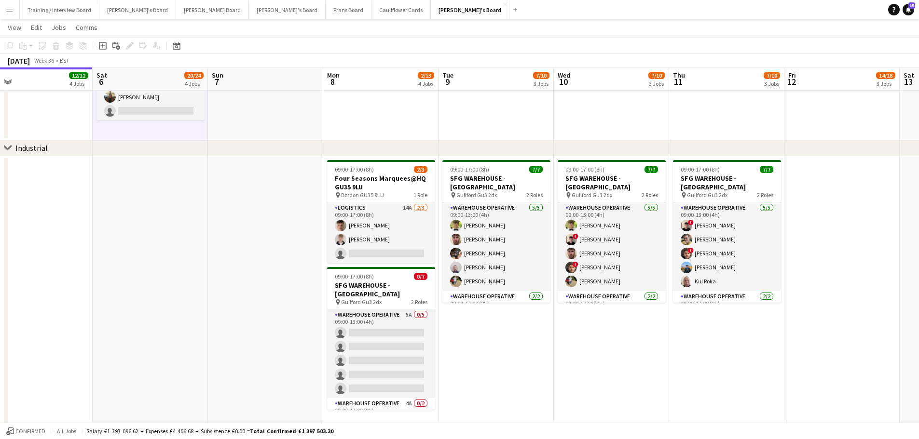
drag, startPoint x: 831, startPoint y: 351, endPoint x: 457, endPoint y: 339, distance: 374.9
click at [457, 339] on app-calendar-viewport "Tue 2 4/4 2 Jobs Wed 3 10/10 3 Jobs Thu 4 14/14 4 Jobs Fri 5 12/12 4 Jobs Sat 6…" at bounding box center [459, 377] width 919 height 1160
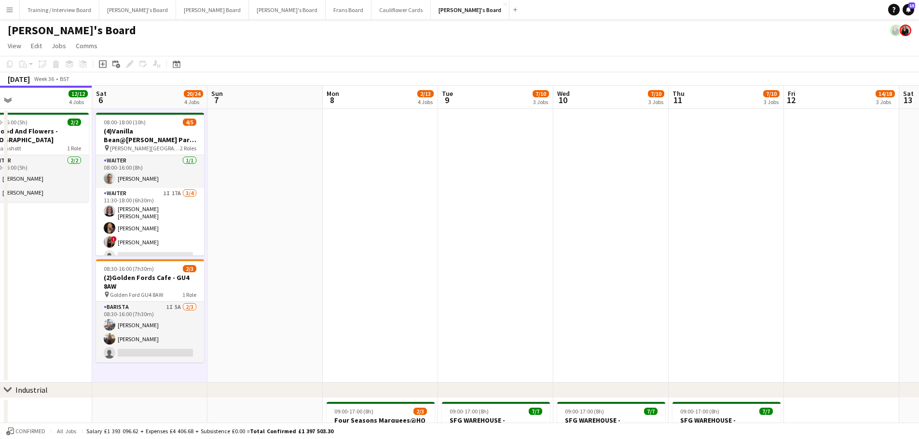
scroll to position [0, 326]
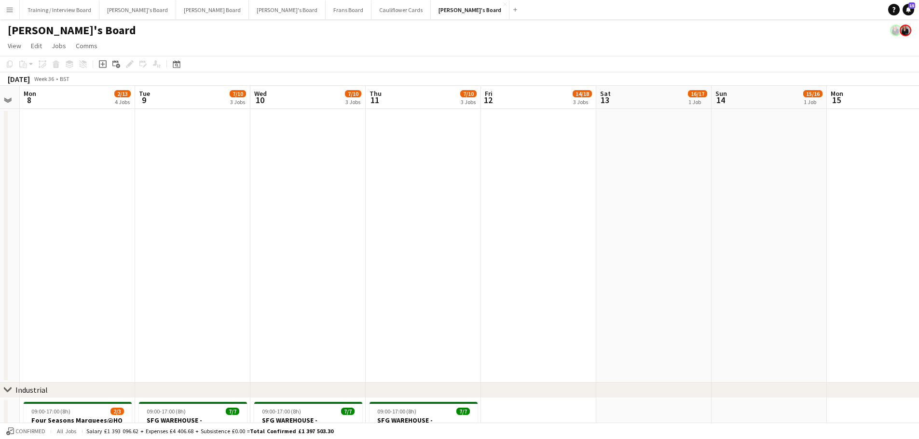
drag, startPoint x: 730, startPoint y: 272, endPoint x: 427, endPoint y: 273, distance: 302.8
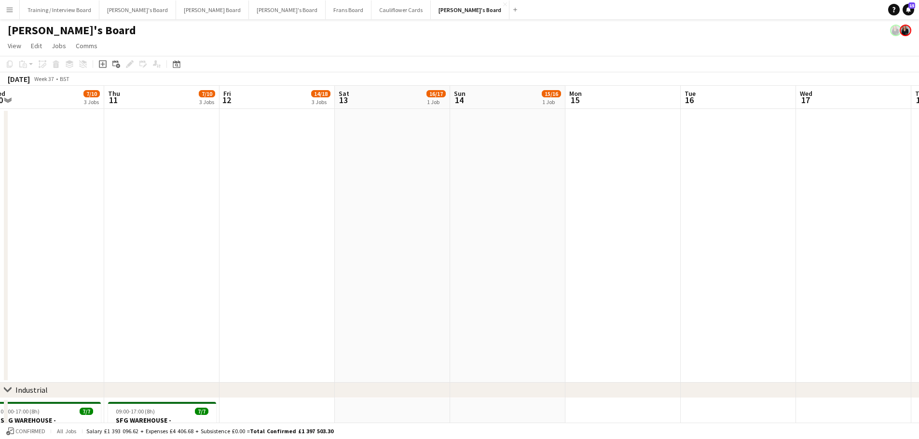
drag, startPoint x: 746, startPoint y: 282, endPoint x: 485, endPoint y: 280, distance: 261.4
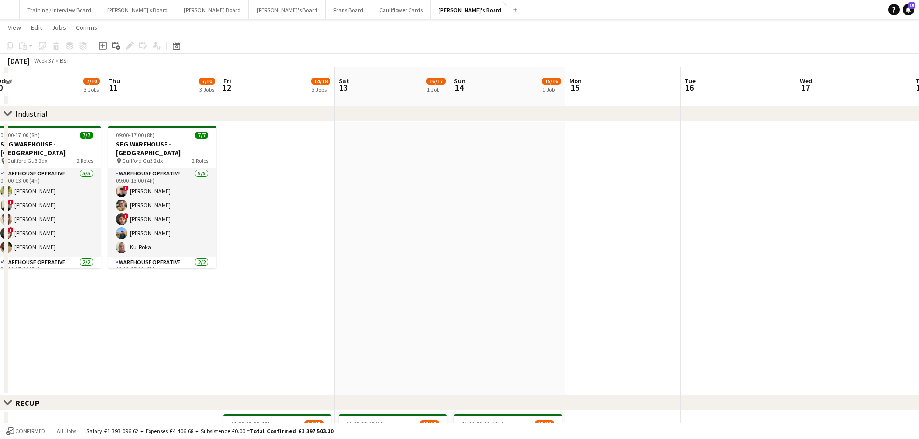
scroll to position [289, 0]
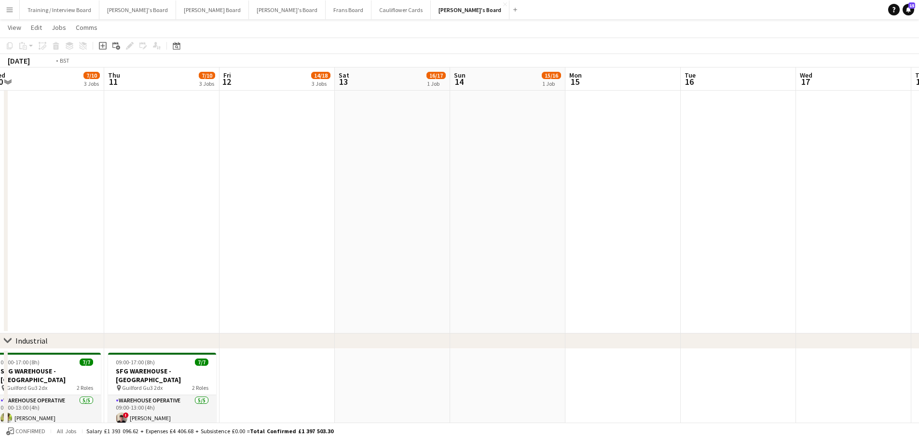
drag, startPoint x: 329, startPoint y: 306, endPoint x: 617, endPoint y: 285, distance: 289.1
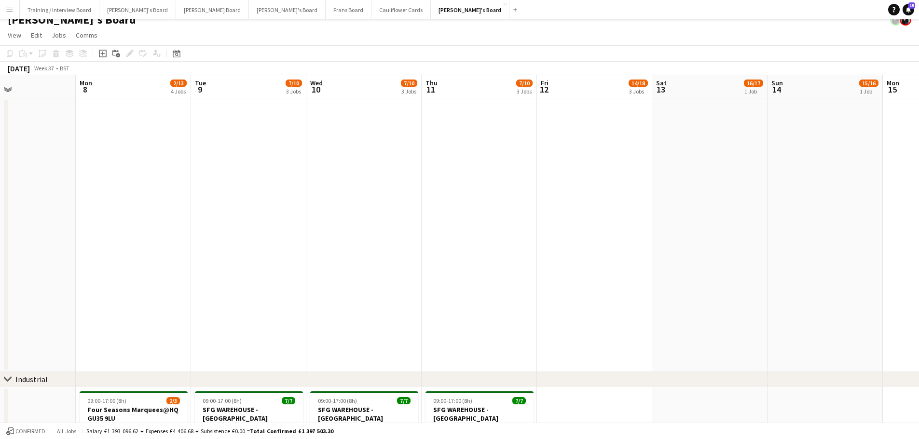
scroll to position [0, 0]
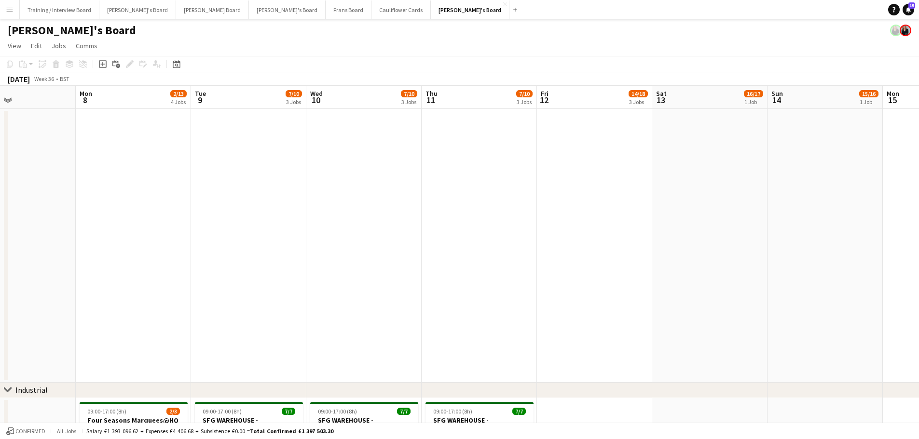
click at [535, 286] on app-date-cell at bounding box center [478, 246] width 115 height 274
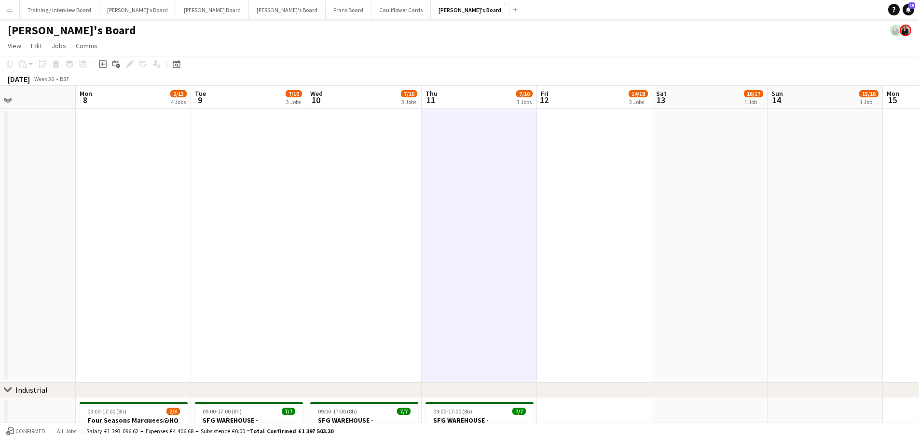
drag, startPoint x: 361, startPoint y: 280, endPoint x: 547, endPoint y: 295, distance: 186.7
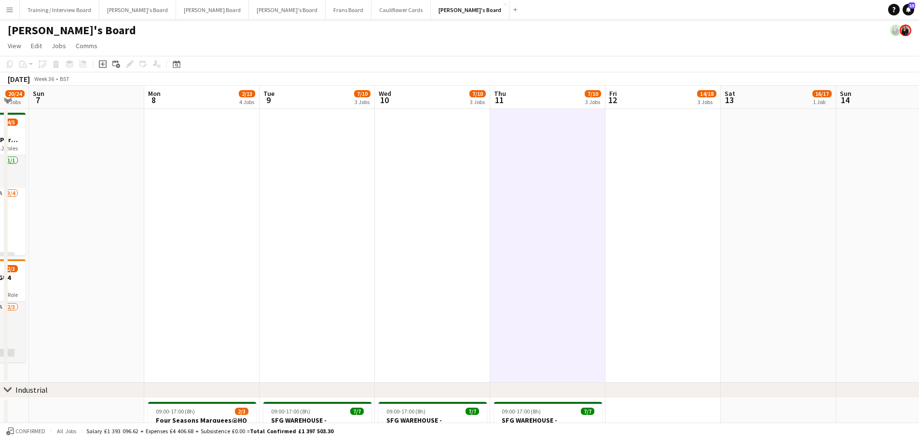
drag, startPoint x: 547, startPoint y: 295, endPoint x: 778, endPoint y: 318, distance: 232.6
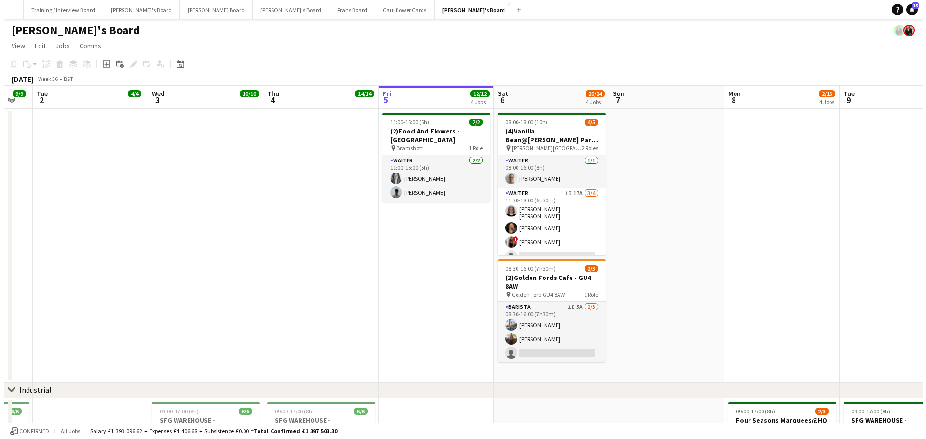
scroll to position [0, 327]
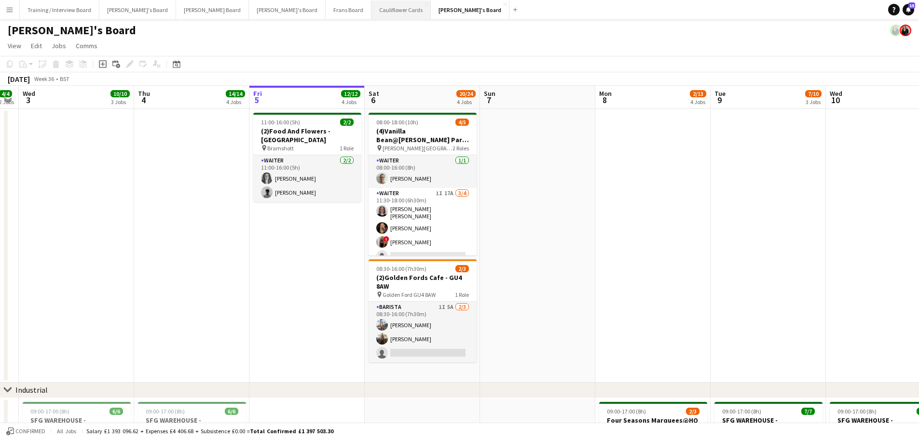
click at [371, 7] on button "Cauliflower Cards Close" at bounding box center [400, 9] width 59 height 19
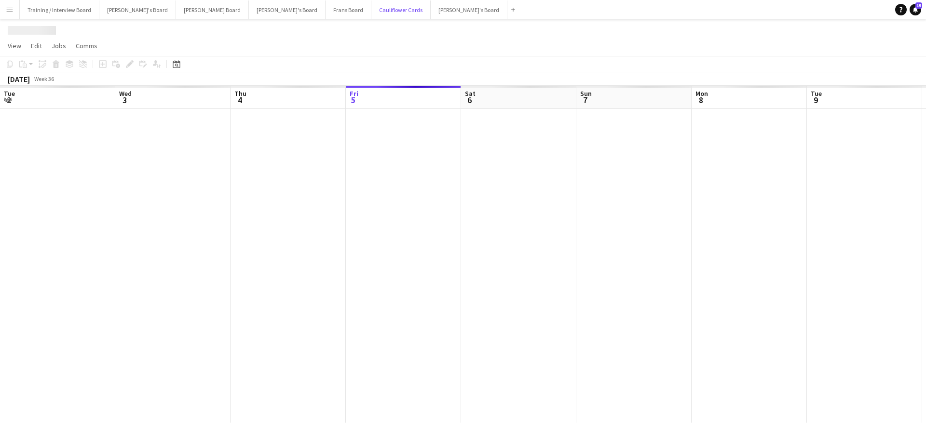
scroll to position [0, 230]
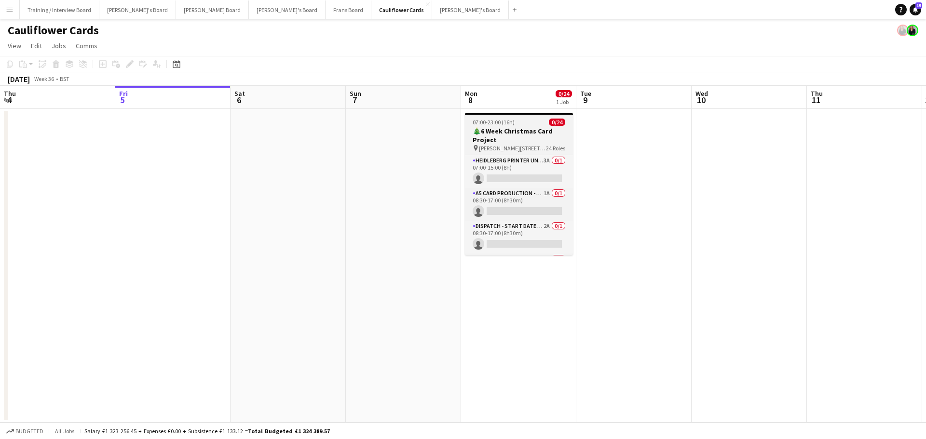
click at [521, 129] on h3 "🎄6 Week Christmas Card Project" at bounding box center [519, 135] width 108 height 17
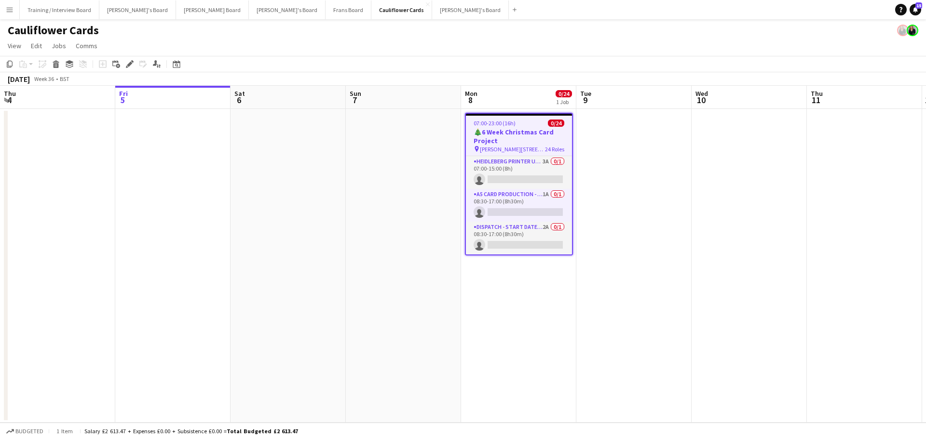
click at [522, 135] on h3 "🎄6 Week Christmas Card Project" at bounding box center [519, 136] width 106 height 17
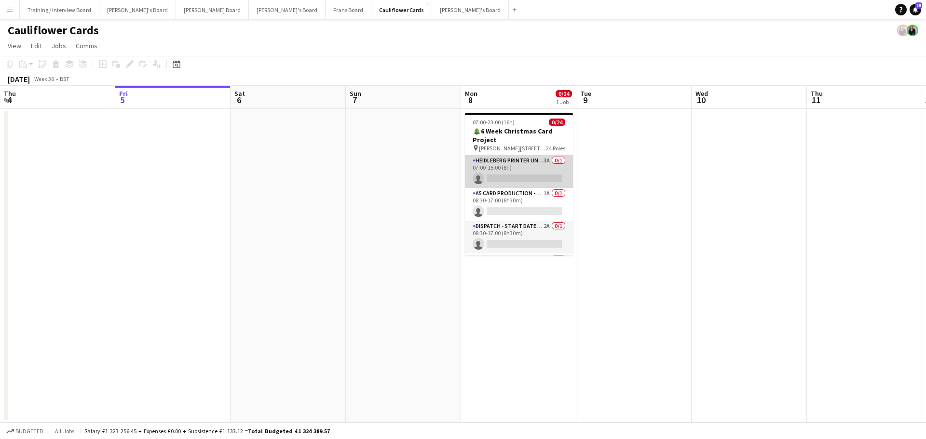
click at [530, 164] on app-card-role "Heidleberg Printer Unloading - Start Date 4th Nov 3A 0/1 07:00-15:00 (8h) singl…" at bounding box center [519, 171] width 108 height 33
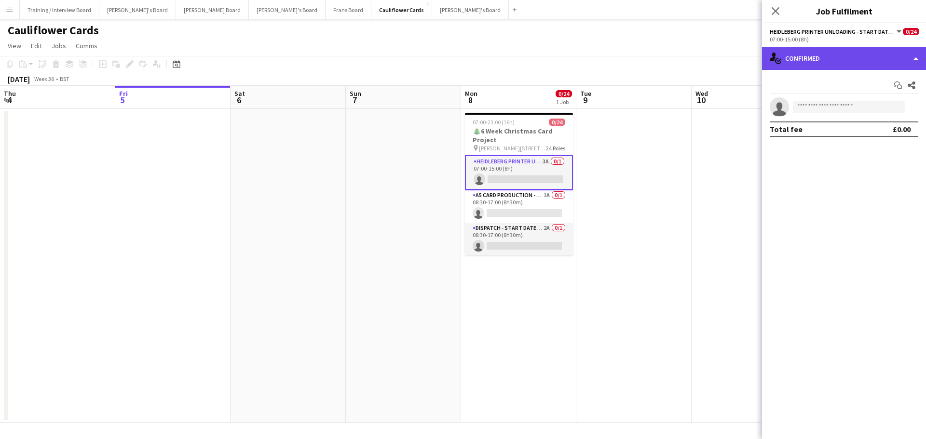
click at [828, 53] on div "single-neutral-actions-check-2 Confirmed" at bounding box center [844, 58] width 164 height 23
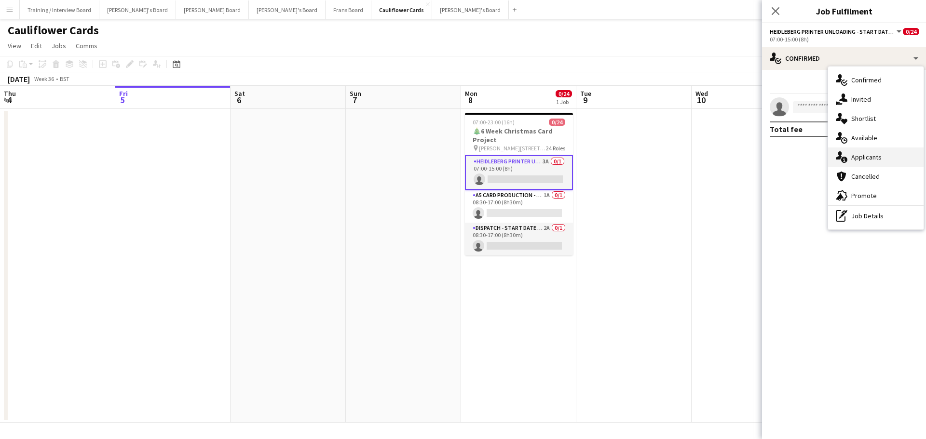
click at [868, 157] on span "Applicants" at bounding box center [866, 157] width 30 height 9
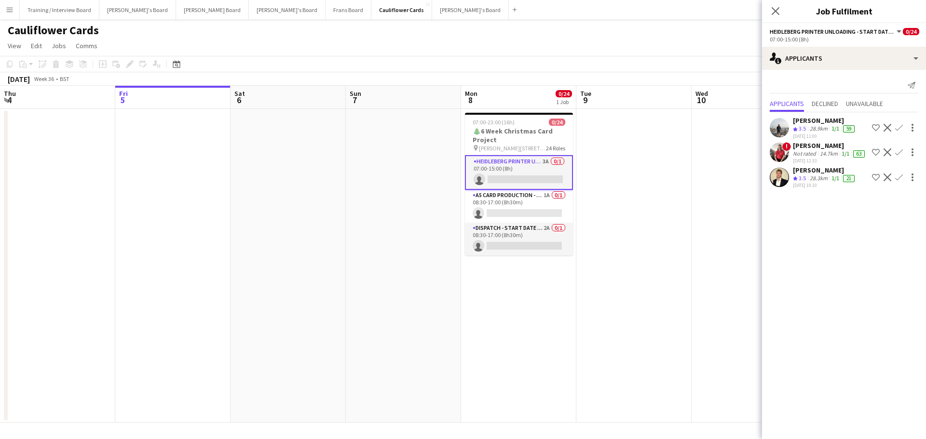
click at [826, 182] on div "28.3km" at bounding box center [819, 179] width 22 height 8
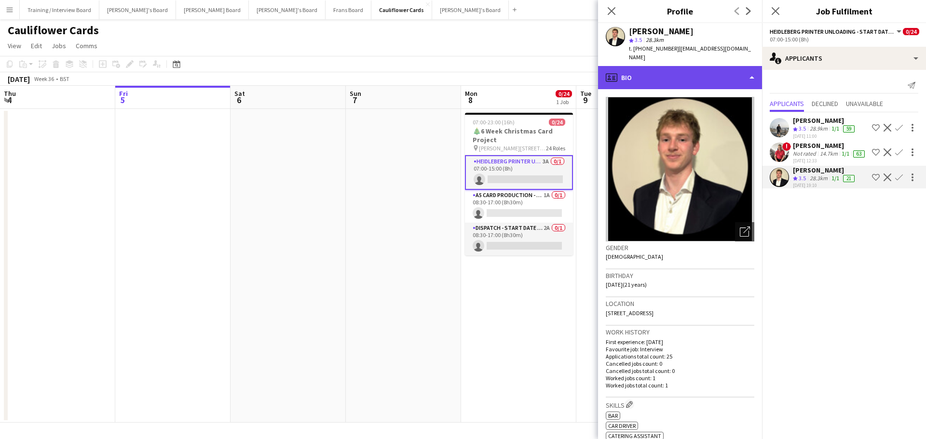
click at [656, 66] on div "profile Bio" at bounding box center [680, 77] width 164 height 23
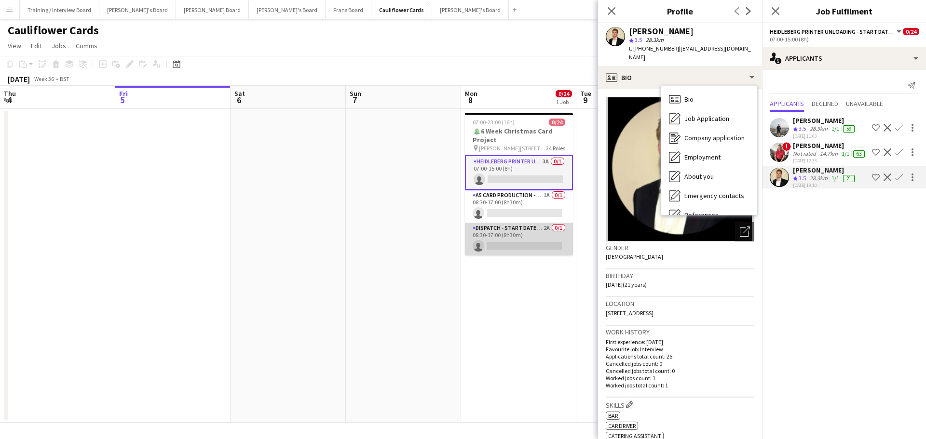
click at [550, 238] on app-card-role "Dispatch - Start Date 28th Oct 2A 0/1 08:30-17:00 (8h30m) single-neutral-actions" at bounding box center [519, 239] width 108 height 33
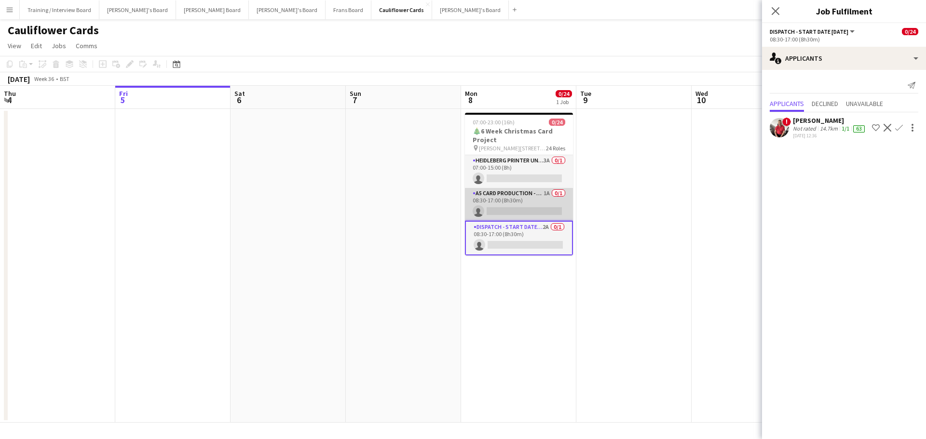
click at [541, 195] on app-card-role "A5 Card Production - Start Date 4th Nov 1A 0/1 08:30-17:00 (8h30m) single-neutr…" at bounding box center [519, 204] width 108 height 33
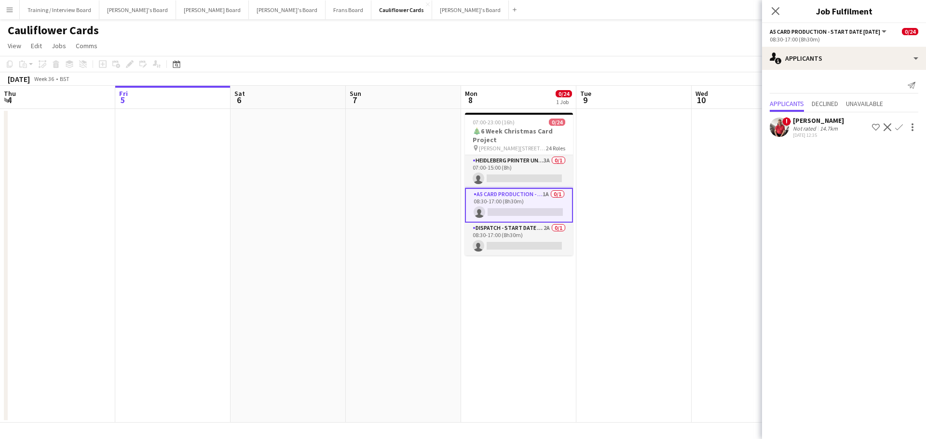
scroll to position [96, 0]
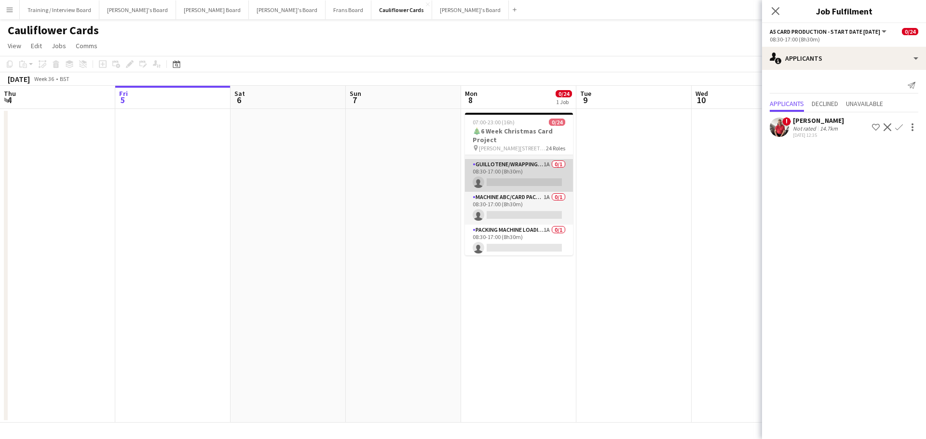
click at [542, 172] on app-card-role "Guillotene/Wrapping - Start Date 30th Oct 1A 0/1 08:30-17:00 (8h30m) single-neu…" at bounding box center [519, 175] width 108 height 33
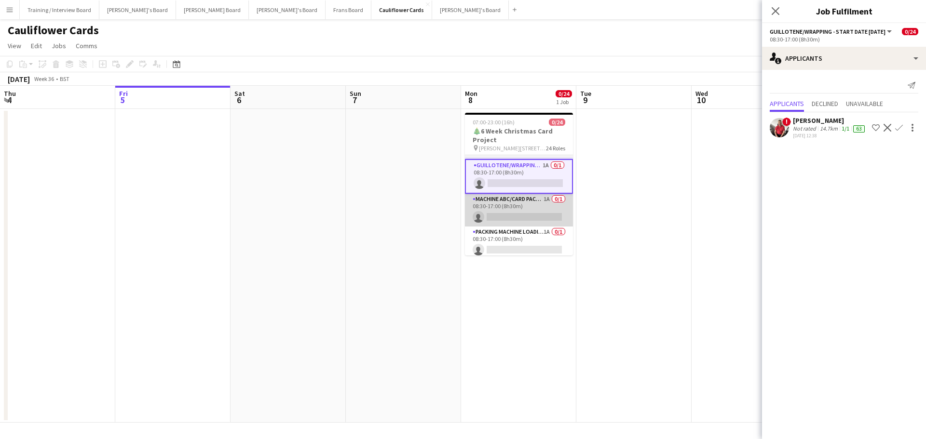
click at [540, 203] on app-card-role "Machine ABC/Card Packer - Start Date 28th Oct 1A 0/1 08:30-17:00 (8h30m) single…" at bounding box center [519, 210] width 108 height 33
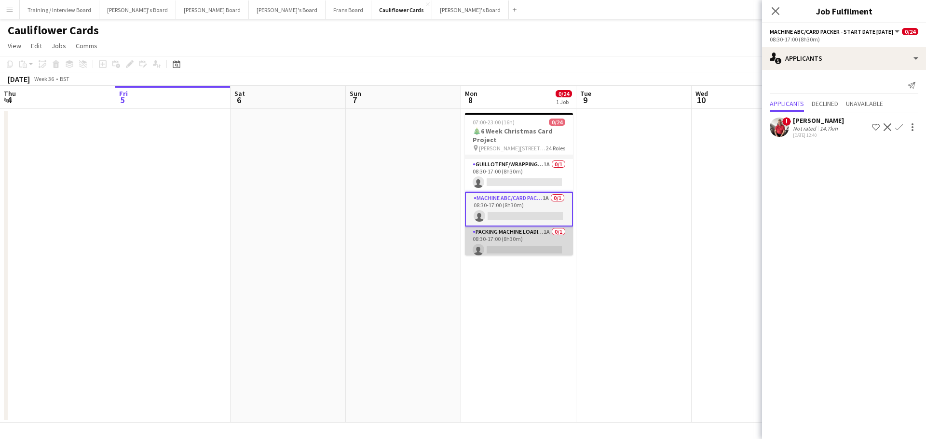
click at [529, 248] on app-card-role "Packing Machine Loading - Start Date 28th Oct 1A 0/1 08:30-17:00 (8h30m) single…" at bounding box center [519, 243] width 108 height 33
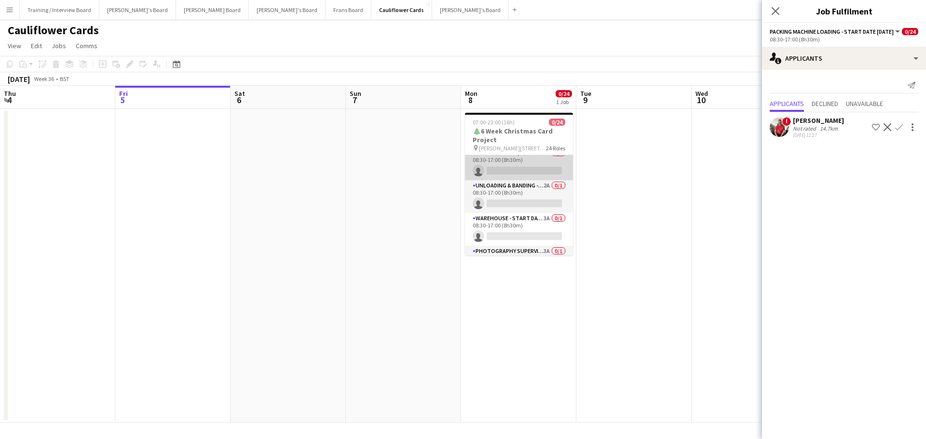
scroll to position [191, 0]
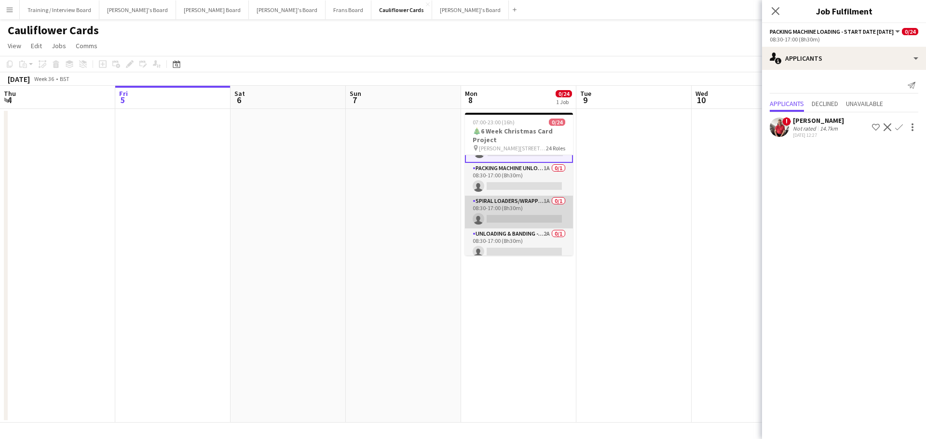
click at [535, 209] on app-card-role "Spiral Loaders/Wrapping - Start Date 22nd Oct 1A 0/1 08:30-17:00 (8h30m) single…" at bounding box center [519, 212] width 108 height 33
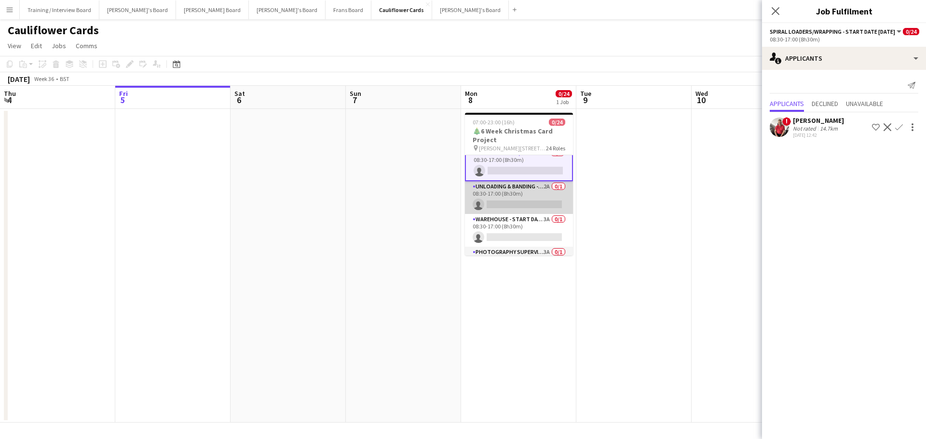
click at [536, 201] on app-card-role "Unloading & Banding - Start Date 23rd Oct 2A 0/1 08:30-17:00 (8h30m) single-neu…" at bounding box center [519, 197] width 108 height 33
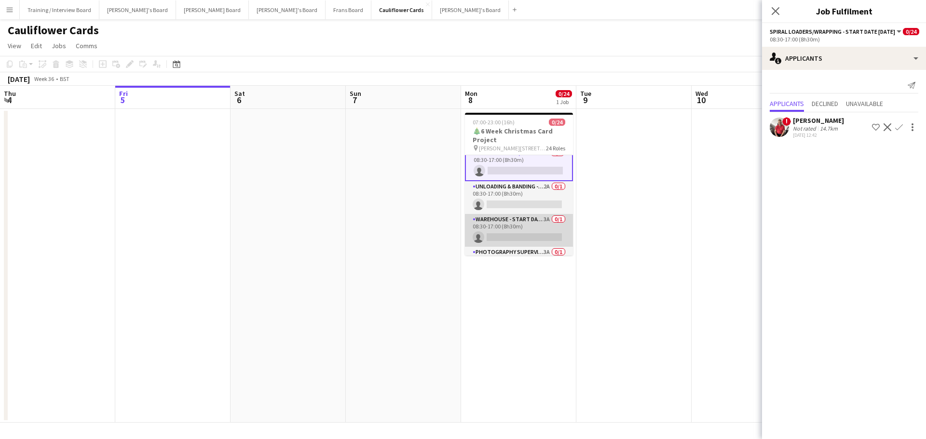
scroll to position [237, 0]
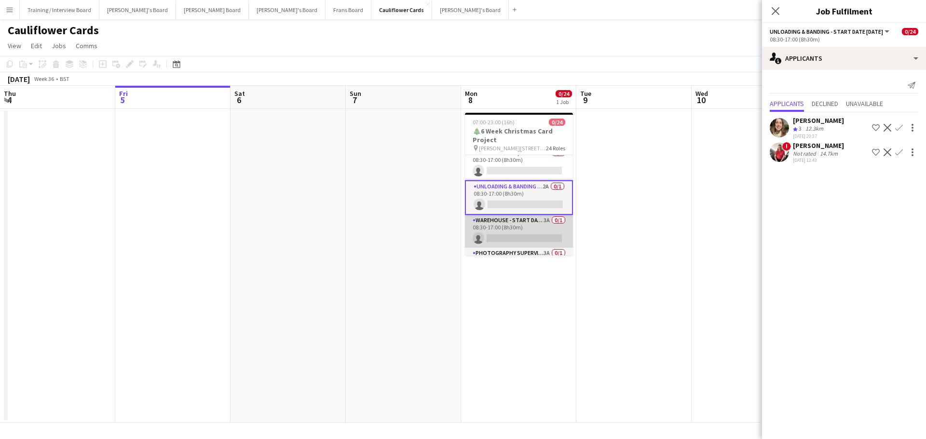
click at [551, 236] on app-card-role "Warehouse - Start Date 29th Oct 3A 0/1 08:30-17:00 (8h30m) single-neutral-actio…" at bounding box center [519, 231] width 108 height 33
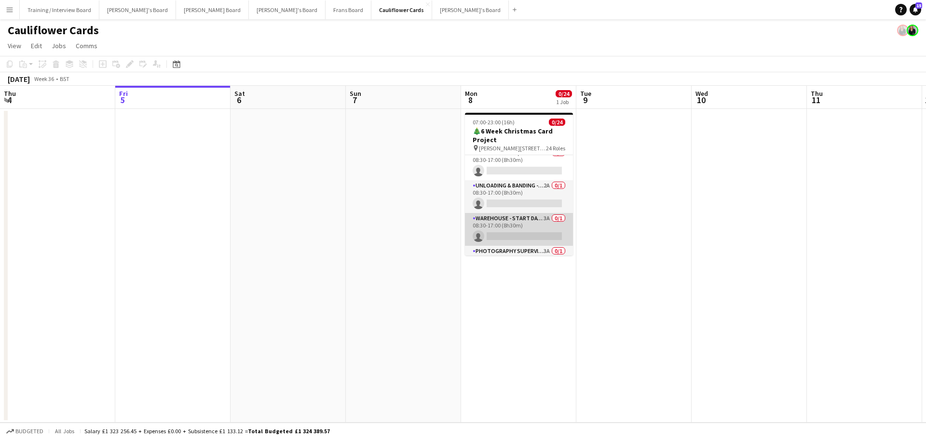
click at [551, 236] on app-card-role "Warehouse - Start Date 29th Oct 3A 0/1 08:30-17:00 (8h30m) single-neutral-actio…" at bounding box center [519, 229] width 108 height 33
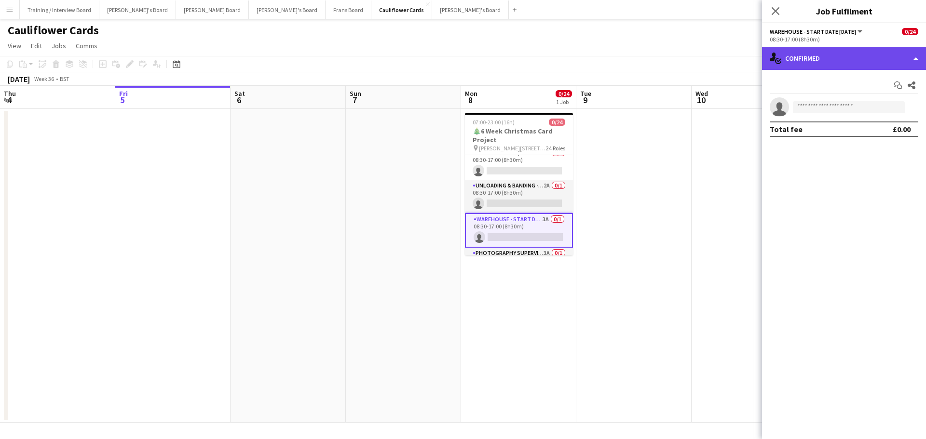
click at [854, 59] on div "single-neutral-actions-check-2 Confirmed" at bounding box center [844, 58] width 164 height 23
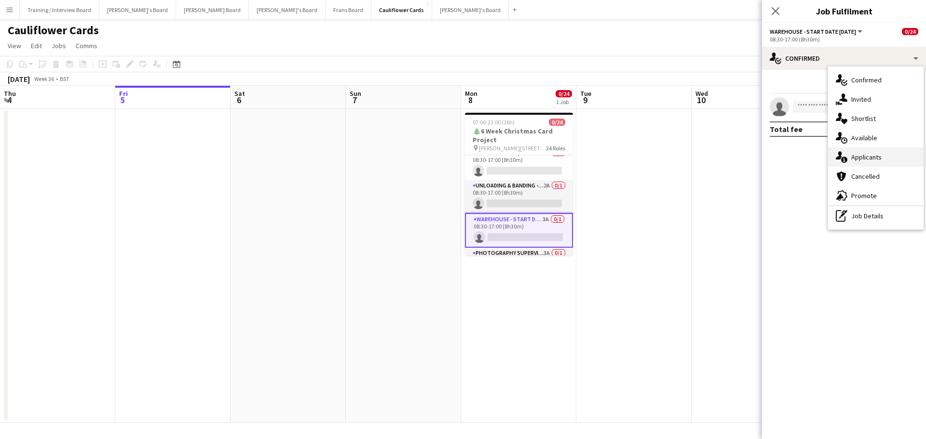
click at [864, 163] on div "single-neutral-actions-information Applicants" at bounding box center [875, 157] width 95 height 19
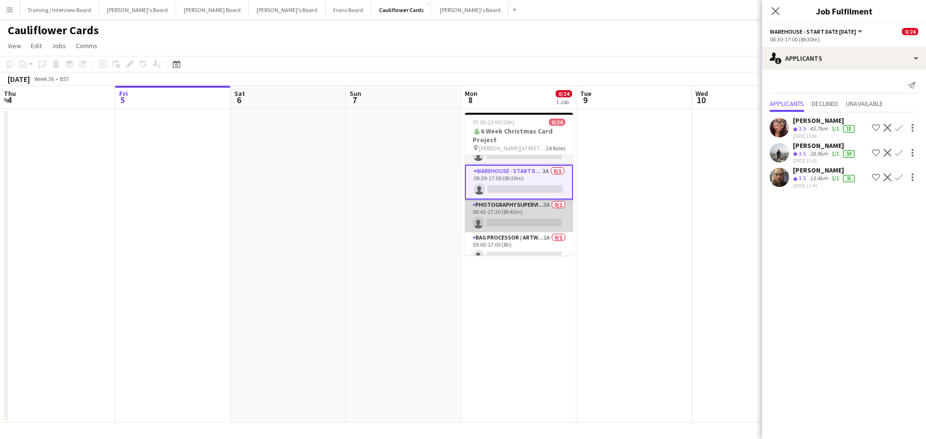
scroll to position [0, 230]
click at [532, 208] on app-card-role "Photography Supervisor - Start date 3rd Oct 3A 0/1 08:45-17:30 (8h45m) single-n…" at bounding box center [520, 216] width 108 height 33
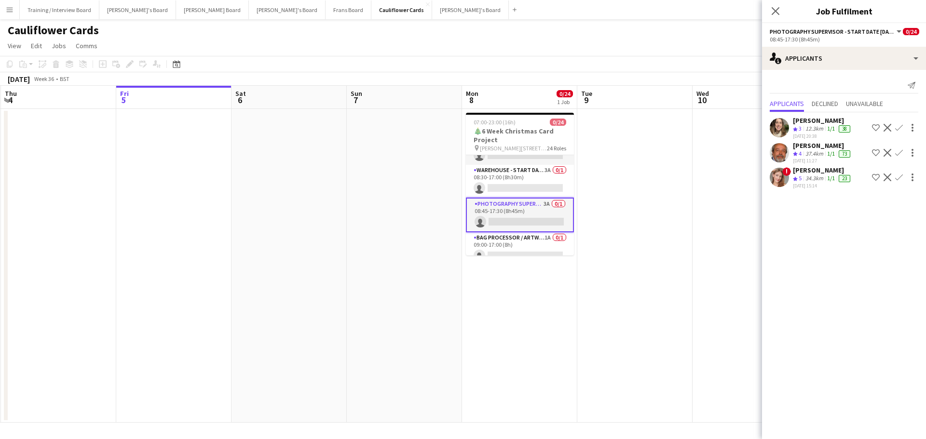
click at [802, 170] on div "Grace Chandler" at bounding box center [822, 170] width 59 height 9
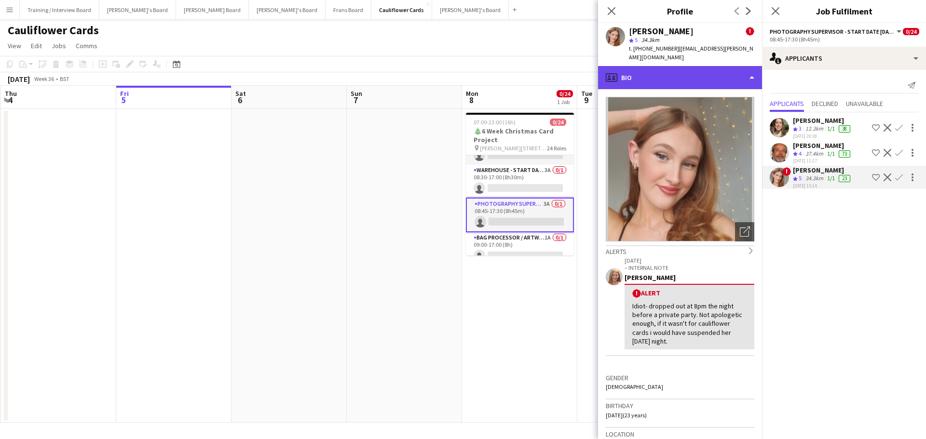
click at [676, 68] on div "profile Bio" at bounding box center [680, 77] width 164 height 23
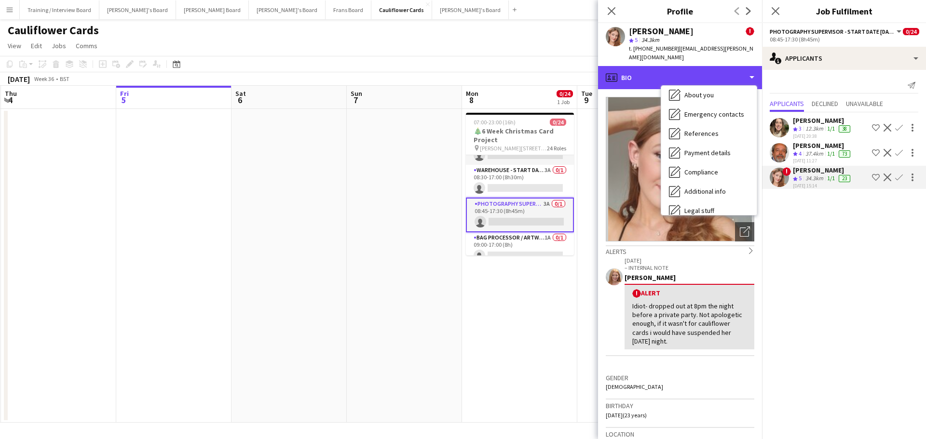
scroll to position [149, 0]
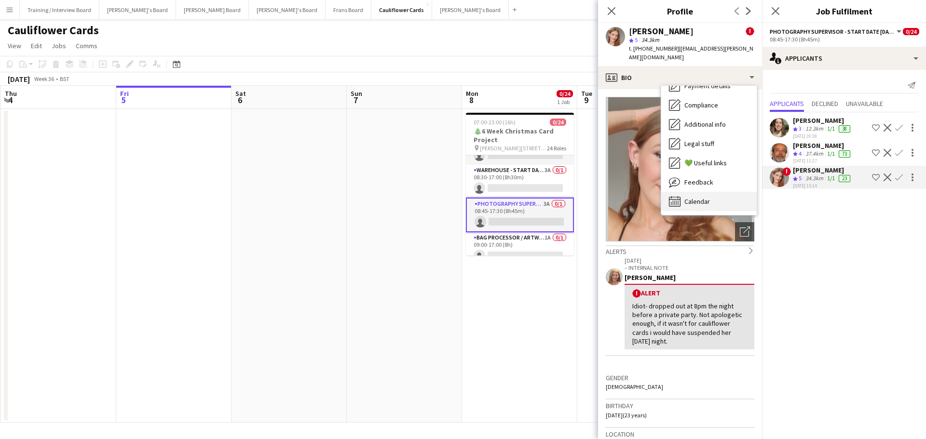
click at [713, 192] on div "Calendar Calendar" at bounding box center [708, 201] width 95 height 19
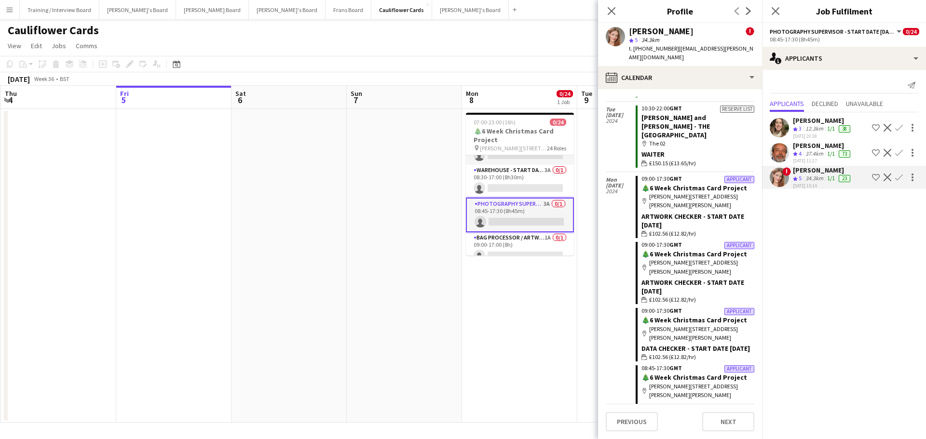
scroll to position [224, 0]
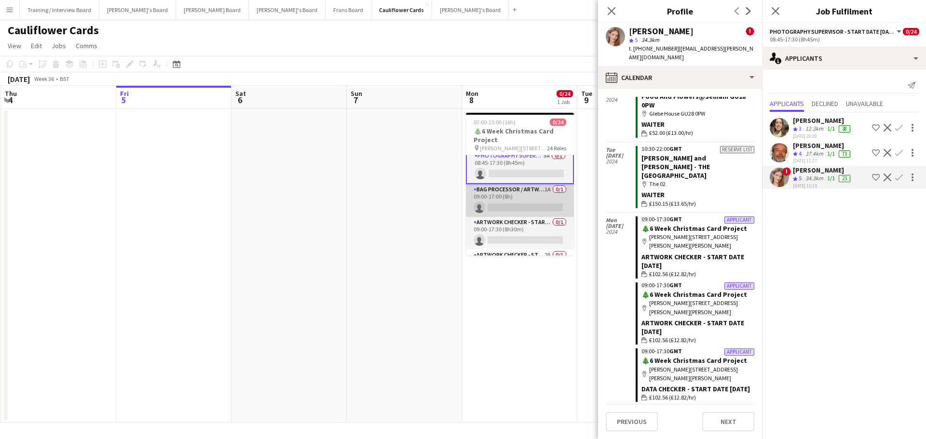
click at [532, 203] on app-card-role "Bag Processor / Artwork - Start Date 6th Oct 1A 0/1 09:00-17:00 (8h) single-neu…" at bounding box center [520, 200] width 108 height 33
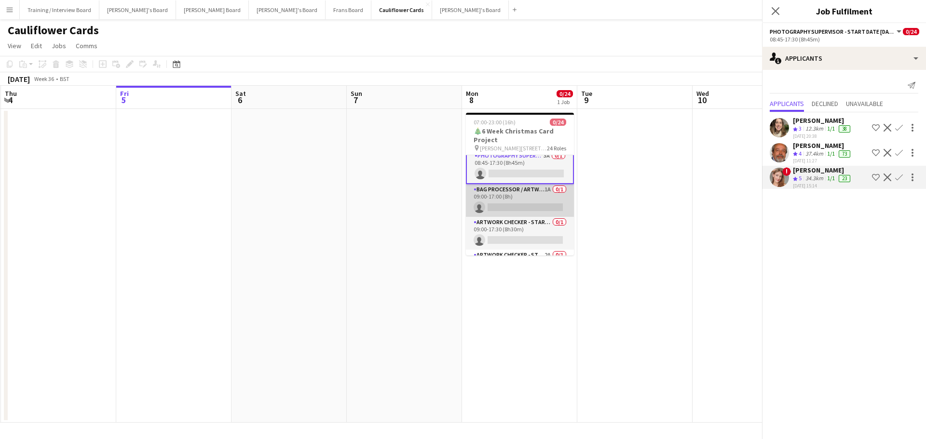
scroll to position [333, 0]
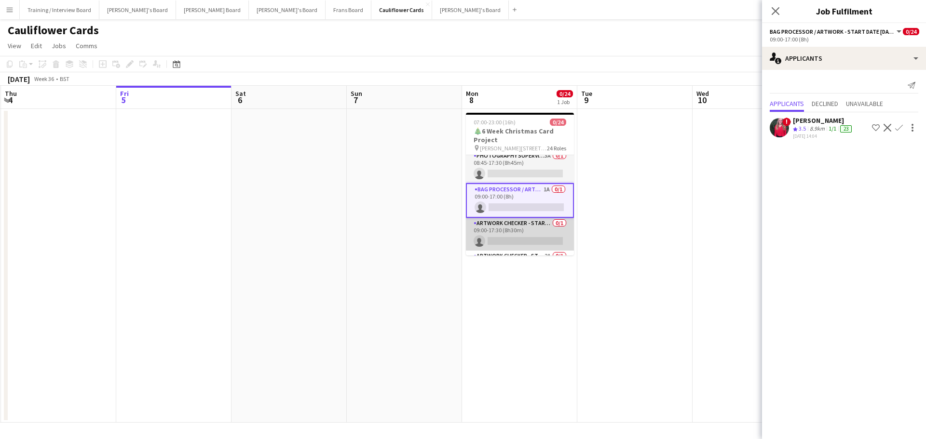
click at [534, 230] on app-card-role "Artwork Checker - Start Date 14th Oct 0/1 09:00-17:30 (8h30m) single-neutral-ac…" at bounding box center [520, 234] width 108 height 33
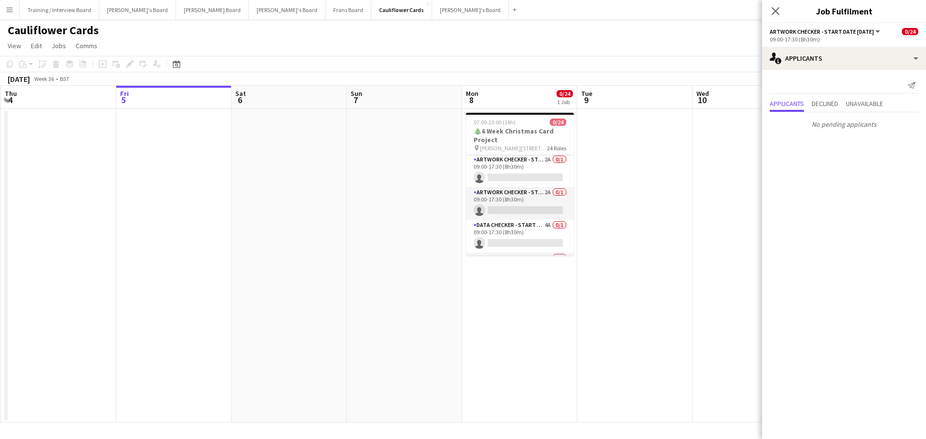
click at [542, 210] on app-card-role "Artwork Checker - Start Date 9th Oct 2A 0/1 09:00-17:30 (8h30m) single-neutral-…" at bounding box center [520, 203] width 108 height 33
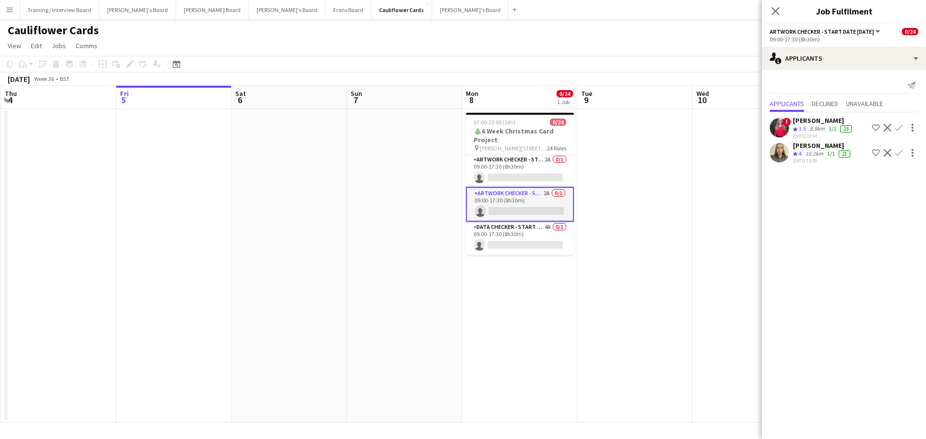
click at [821, 154] on div "10.2km" at bounding box center [814, 154] width 22 height 8
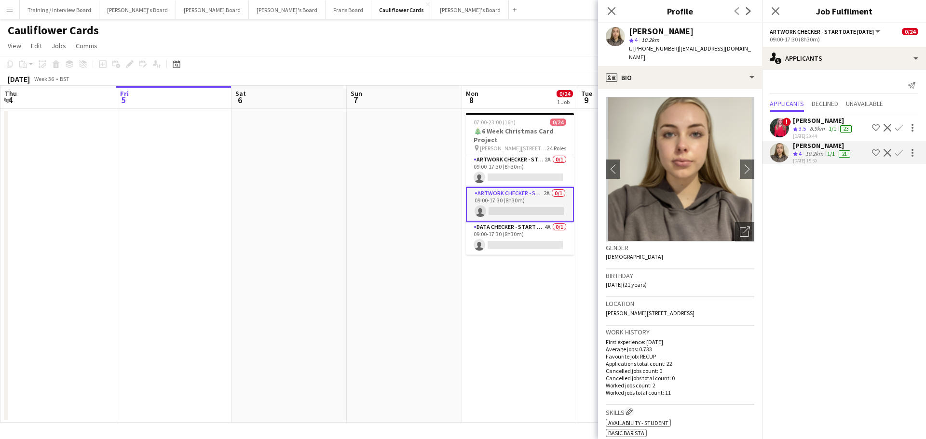
click at [442, 241] on app-date-cell at bounding box center [404, 266] width 115 height 314
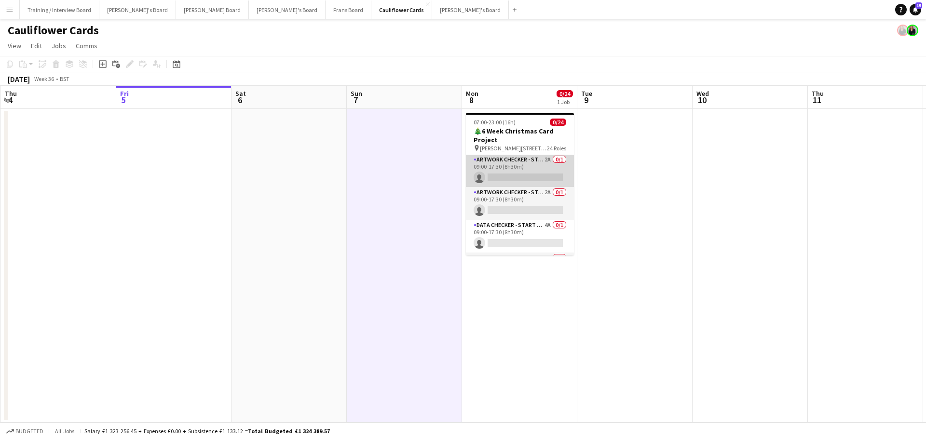
click at [529, 181] on app-card-role "Artwork Checker - Start Date 21st Oct 2A 0/1 09:00-17:30 (8h30m) single-neutral…" at bounding box center [520, 170] width 108 height 33
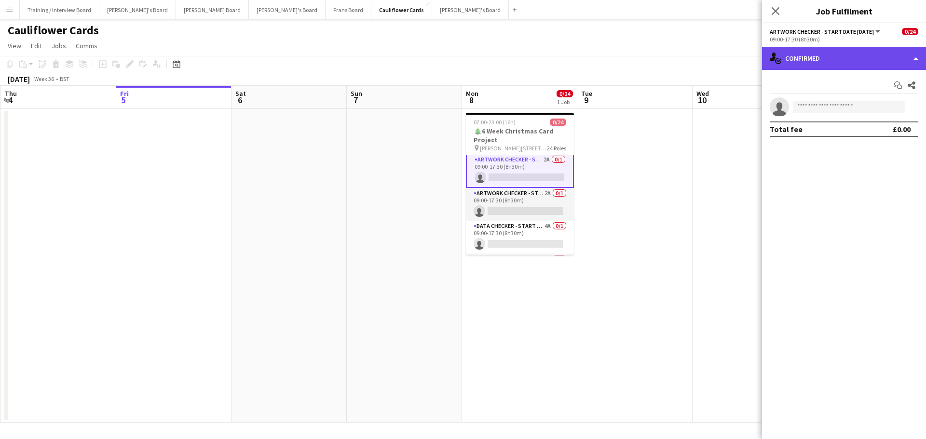
click at [831, 62] on div "single-neutral-actions-check-2 Confirmed" at bounding box center [844, 58] width 164 height 23
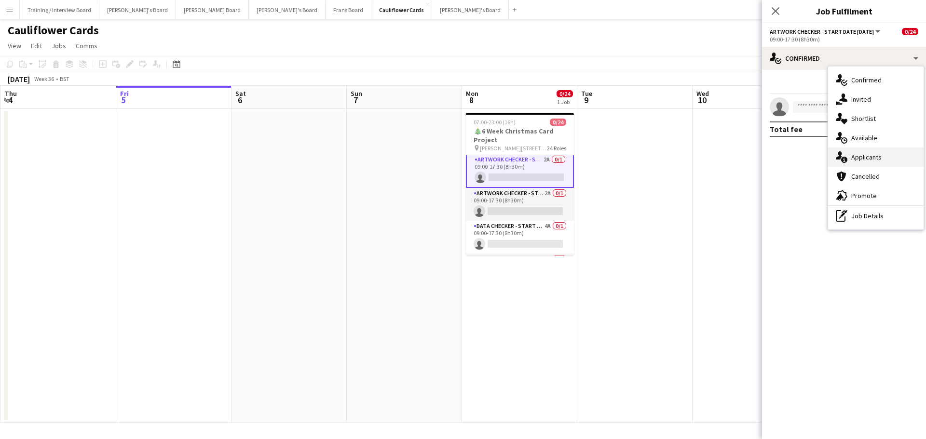
click at [867, 155] on span "Applicants" at bounding box center [866, 157] width 30 height 9
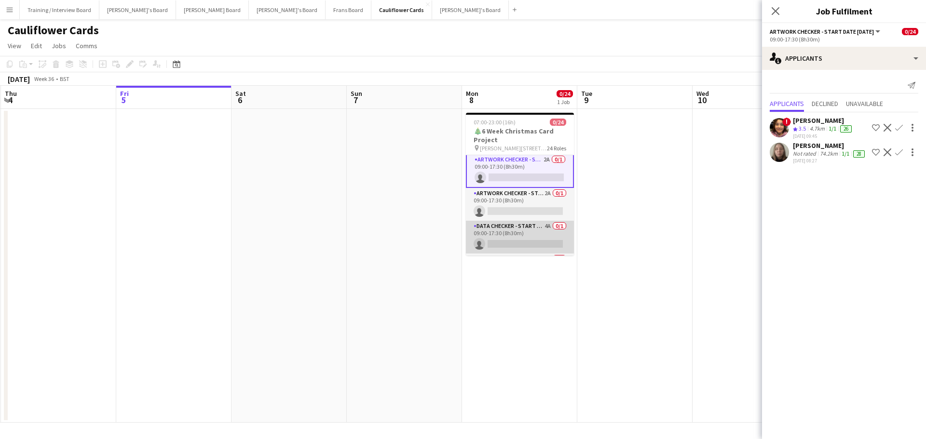
scroll to position [573, 0]
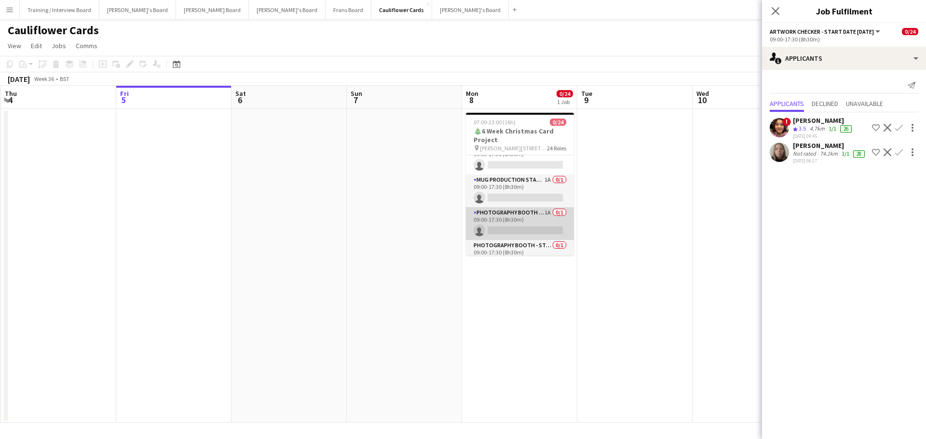
click at [541, 225] on app-card-role "Photography Booth - Start Date 14th Oct 1A 0/1 09:00-17:30 (8h30m) single-neutr…" at bounding box center [520, 223] width 108 height 33
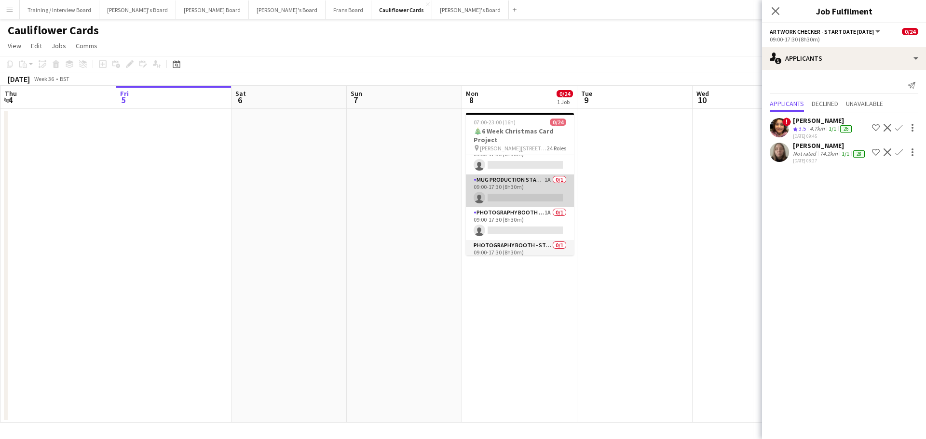
scroll to position [571, 0]
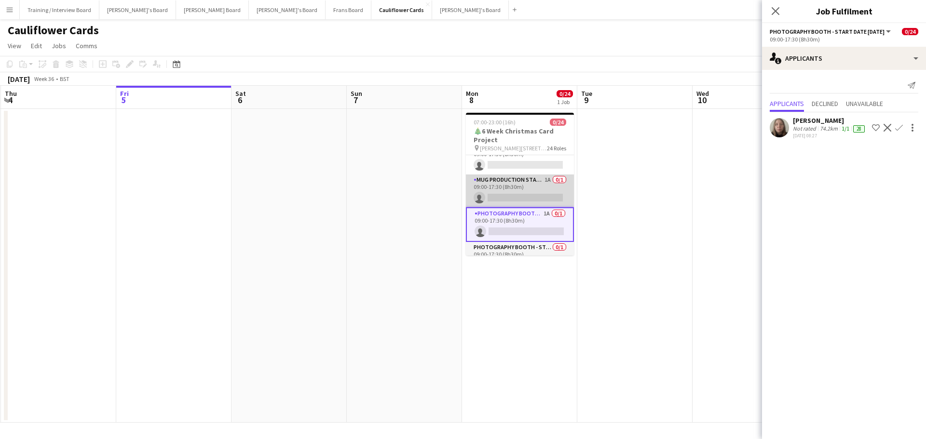
click at [550, 199] on app-card-role "Mug Production Start - Date 17th Oct 1A 0/1 09:00-17:30 (8h30m) single-neutral-…" at bounding box center [520, 191] width 108 height 33
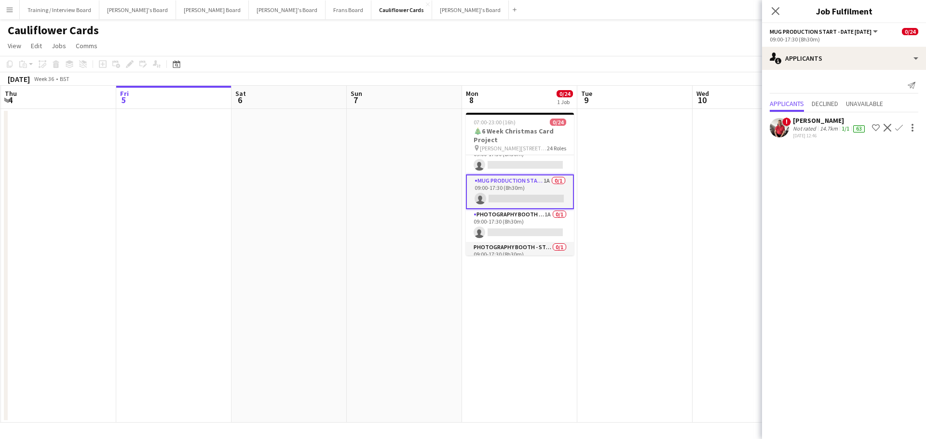
scroll to position [474, 0]
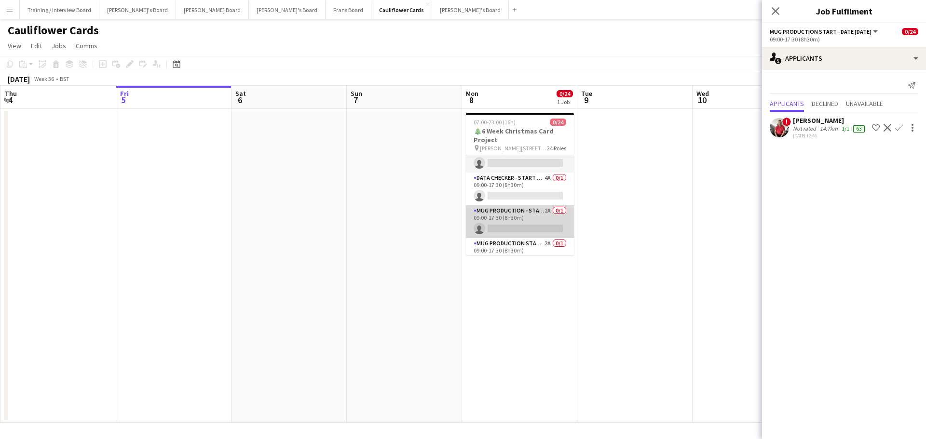
click at [546, 224] on app-card-role "Mug Production - Start Date 16th Oct 2A 0/1 09:00-17:30 (8h30m) single-neutral-…" at bounding box center [520, 221] width 108 height 33
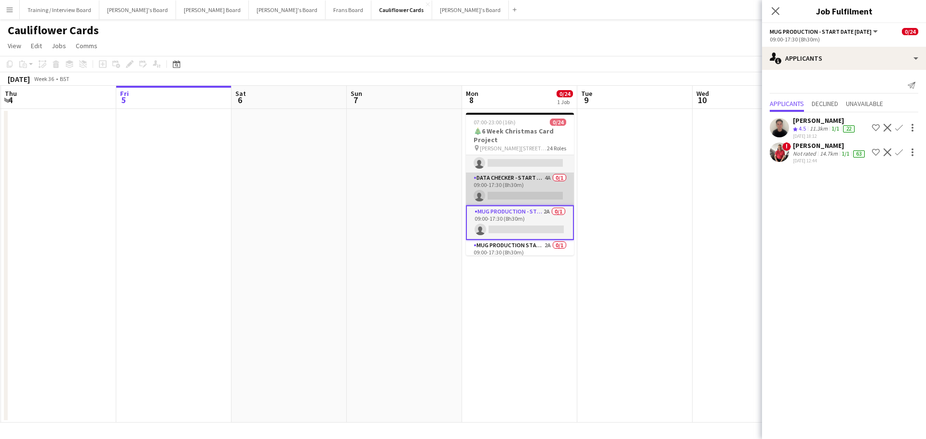
click at [534, 184] on app-card-role "DATA CHECKER - START DATE 7TH OCT 4A 0/1 09:00-17:30 (8h30m) single-neutral-act…" at bounding box center [520, 189] width 108 height 33
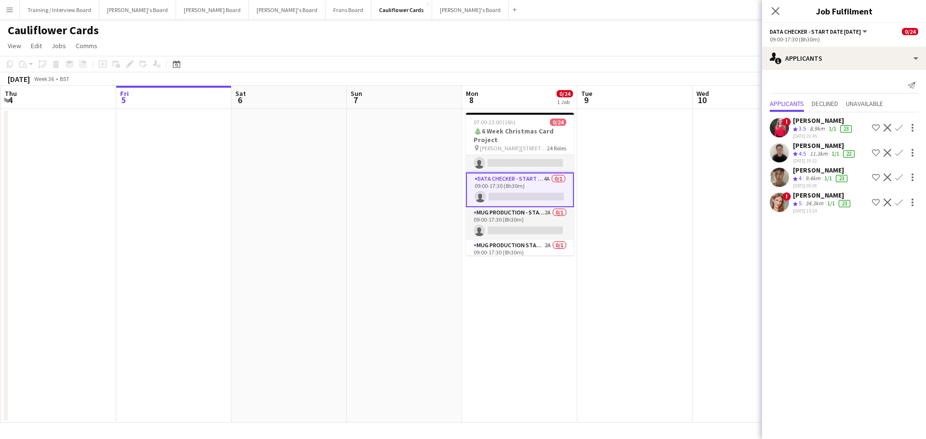
click at [815, 176] on div "9.4km" at bounding box center [812, 179] width 19 height 8
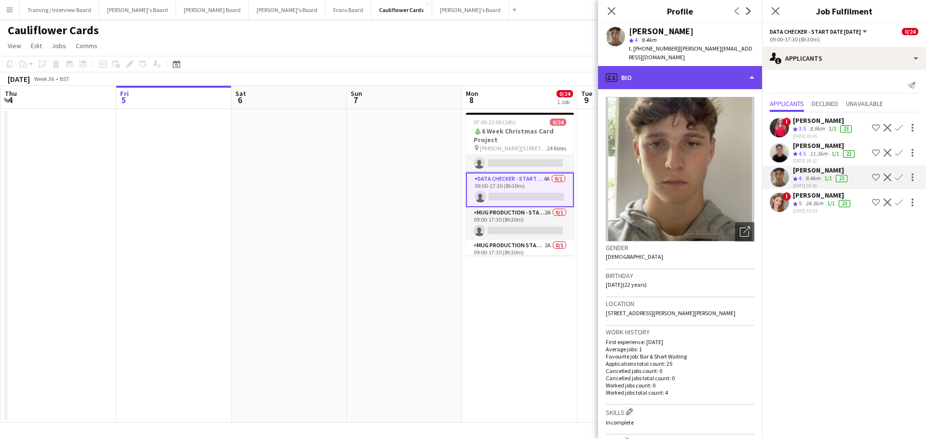
click at [703, 79] on div "profile Bio" at bounding box center [680, 77] width 164 height 23
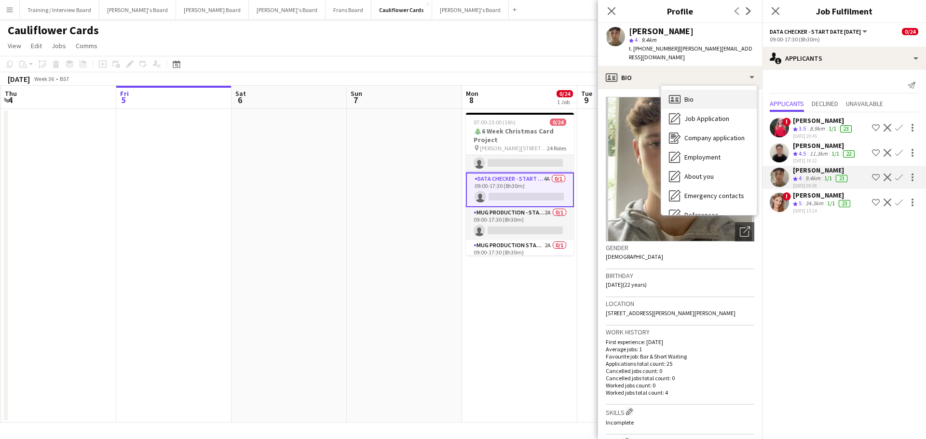
click at [704, 90] on div "Bio Bio" at bounding box center [708, 99] width 95 height 19
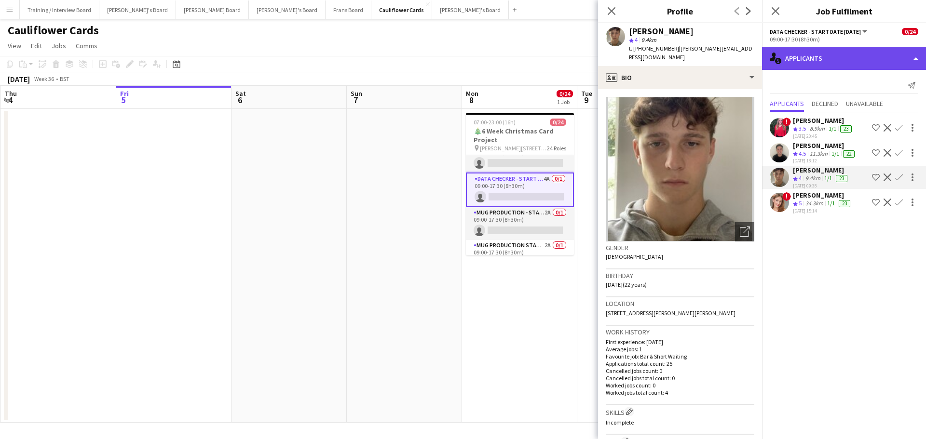
click at [835, 47] on div "single-neutral-actions-information Applicants" at bounding box center [844, 58] width 164 height 23
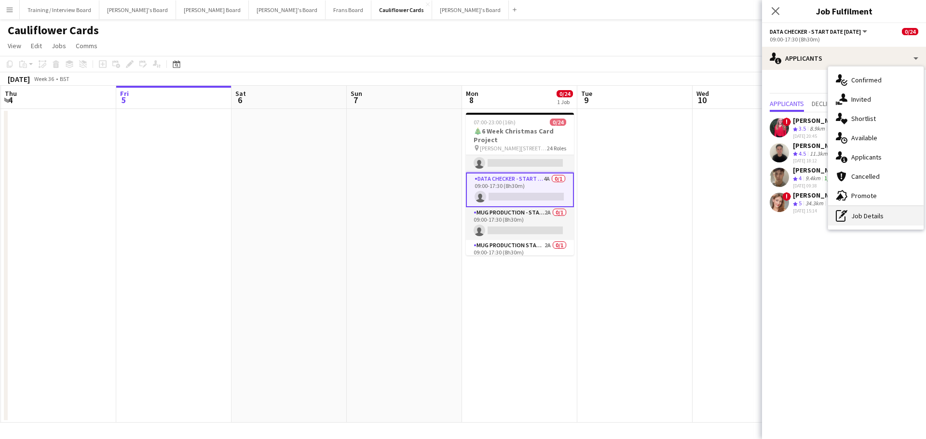
click at [859, 222] on div "pen-write Job Details" at bounding box center [875, 215] width 95 height 19
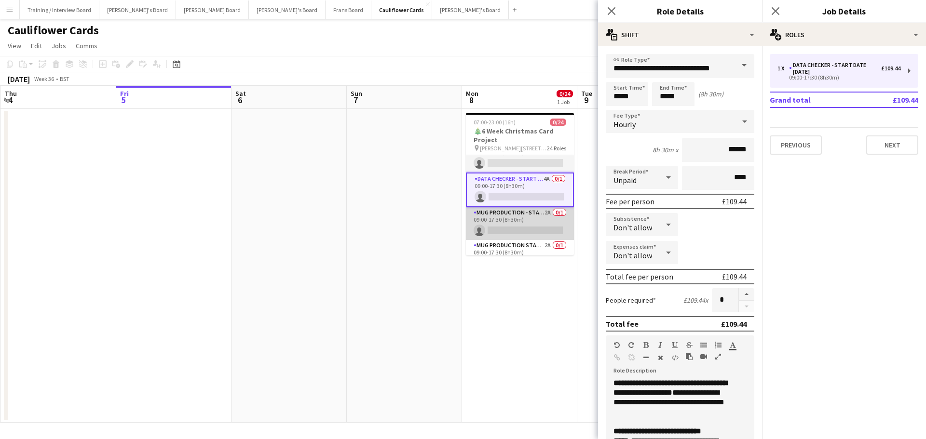
click at [529, 219] on app-card-role "Mug Production - Start Date 16th Oct 2A 0/1 09:00-17:30 (8h30m) single-neutral-…" at bounding box center [520, 223] width 108 height 33
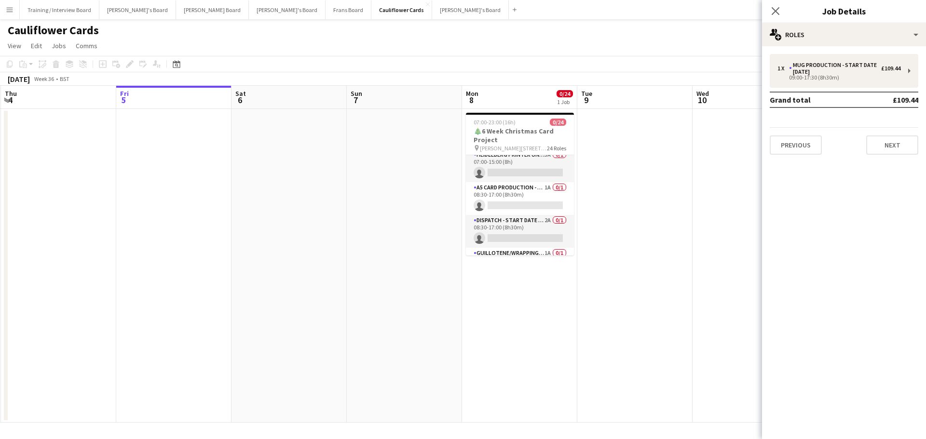
scroll to position [0, 0]
click at [542, 174] on app-card-role "Heidleberg Printer Unloading - Start Date 4th Nov 3A 0/1 07:00-15:00 (8h) singl…" at bounding box center [520, 171] width 108 height 33
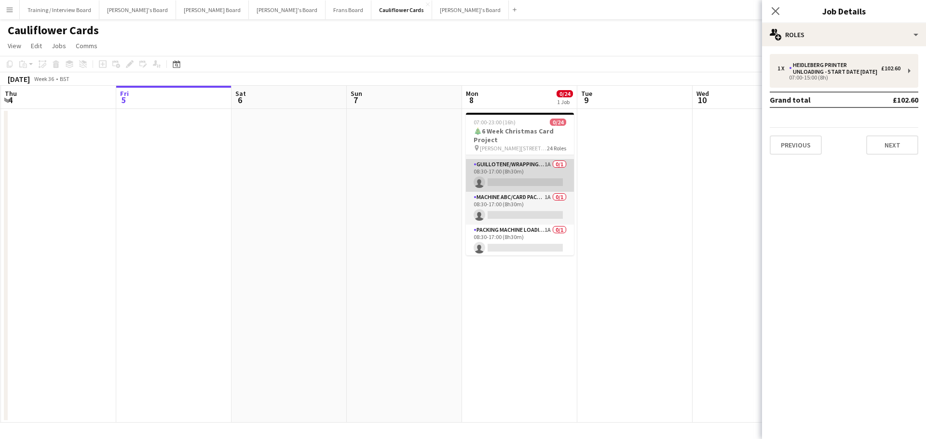
click at [535, 176] on app-card-role "Guillotene/Wrapping - Start Date 30th Oct 1A 0/1 08:30-17:00 (8h30m) single-neu…" at bounding box center [520, 175] width 108 height 33
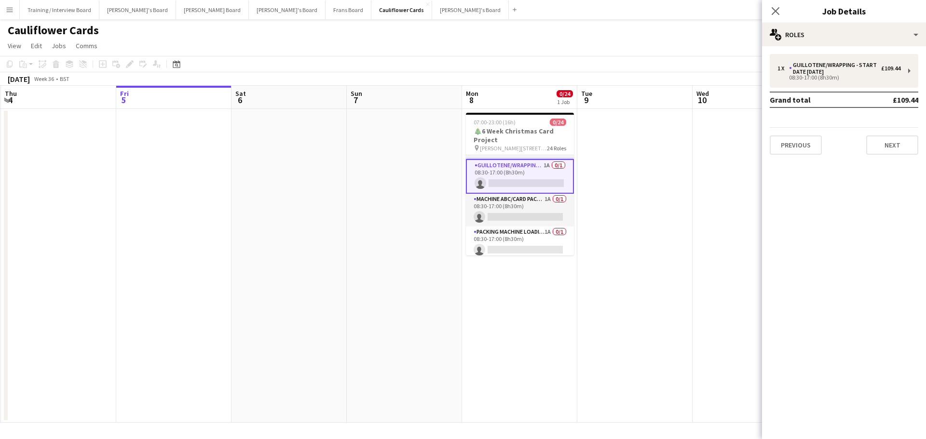
click at [553, 170] on app-card-role "Guillotene/Wrapping - Start Date 30th Oct 1A 0/1 08:30-17:00 (8h30m) single-neu…" at bounding box center [520, 176] width 108 height 35
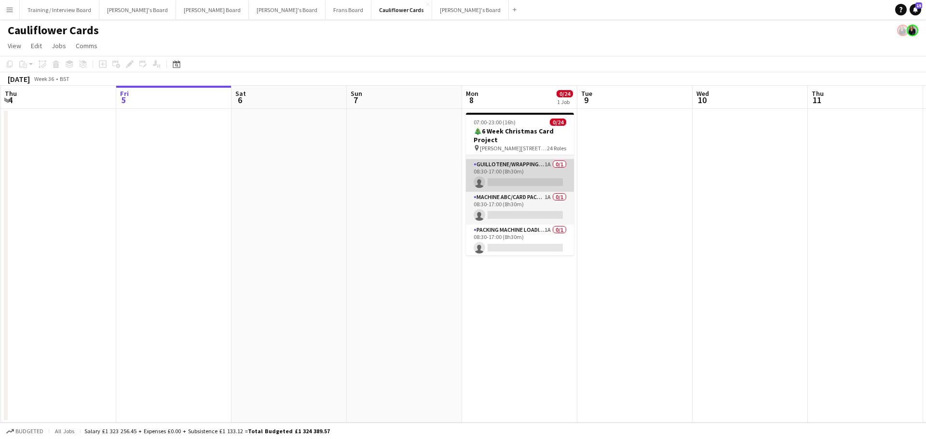
click at [539, 174] on app-card-role "Guillotene/Wrapping - Start Date 30th Oct 1A 0/1 08:30-17:00 (8h30m) single-neu…" at bounding box center [520, 175] width 108 height 33
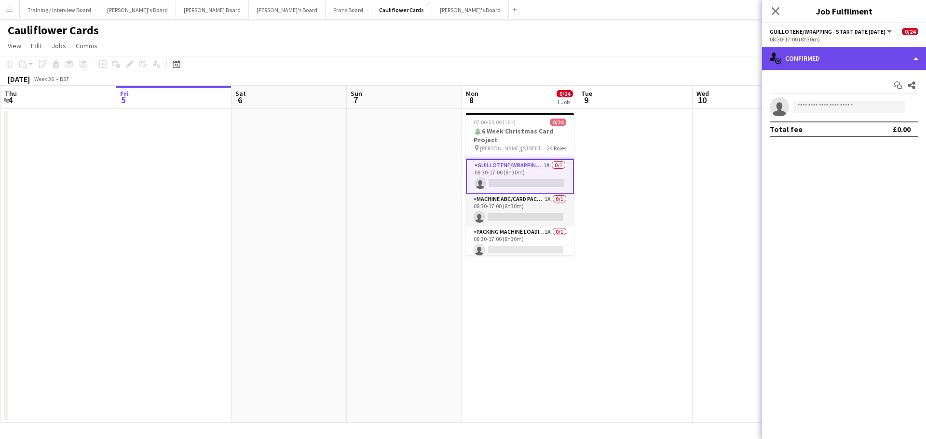
click at [860, 59] on div "single-neutral-actions-check-2 Confirmed" at bounding box center [844, 58] width 164 height 23
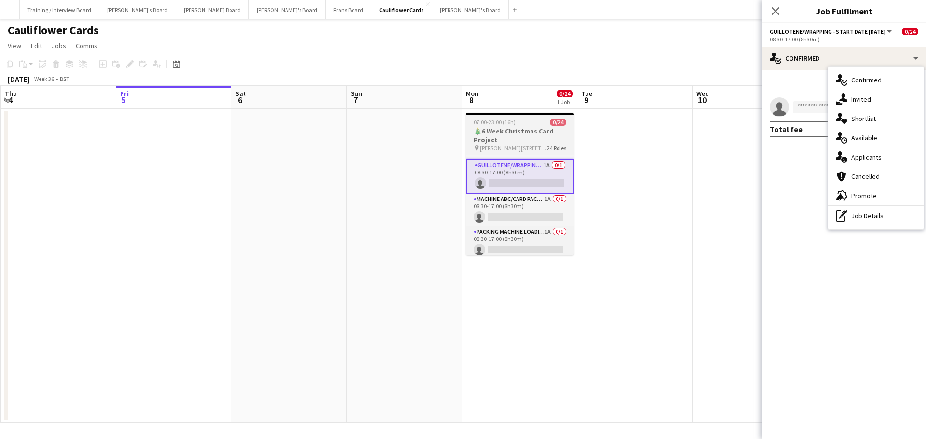
click at [490, 136] on h3 "🎄6 Week Christmas Card Project" at bounding box center [520, 135] width 108 height 17
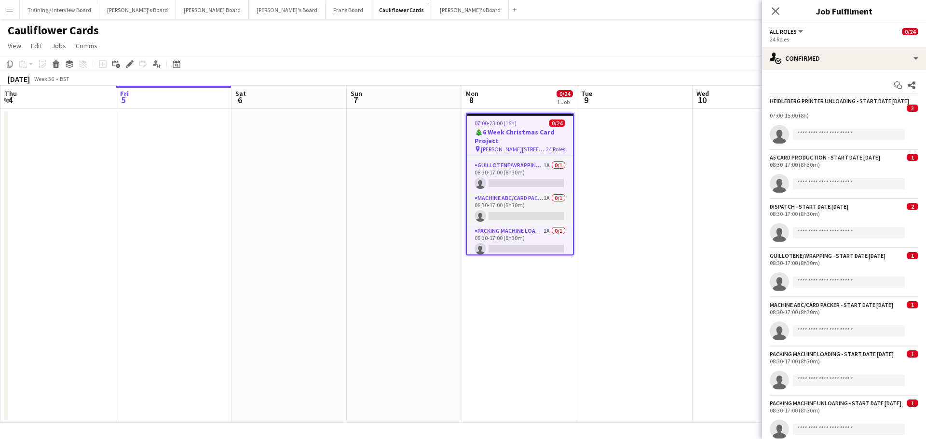
click at [539, 132] on h3 "🎄6 Week Christmas Card Project" at bounding box center [520, 136] width 106 height 17
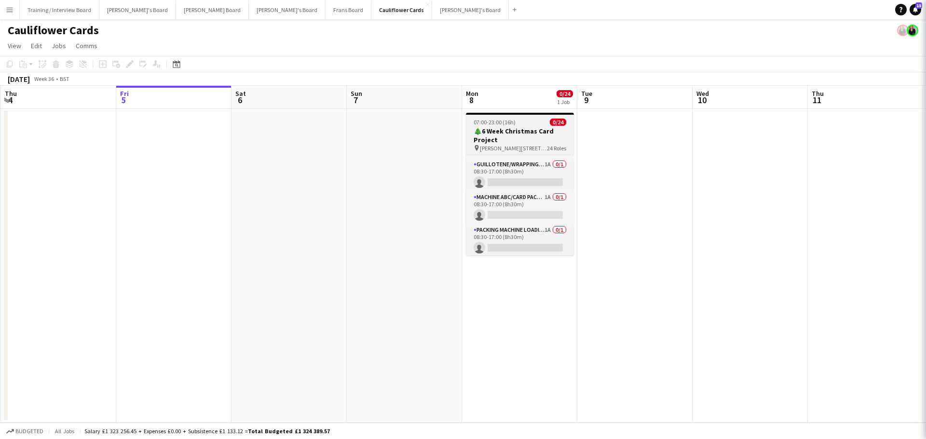
click at [539, 132] on h3 "🎄6 Week Christmas Card Project" at bounding box center [520, 135] width 108 height 17
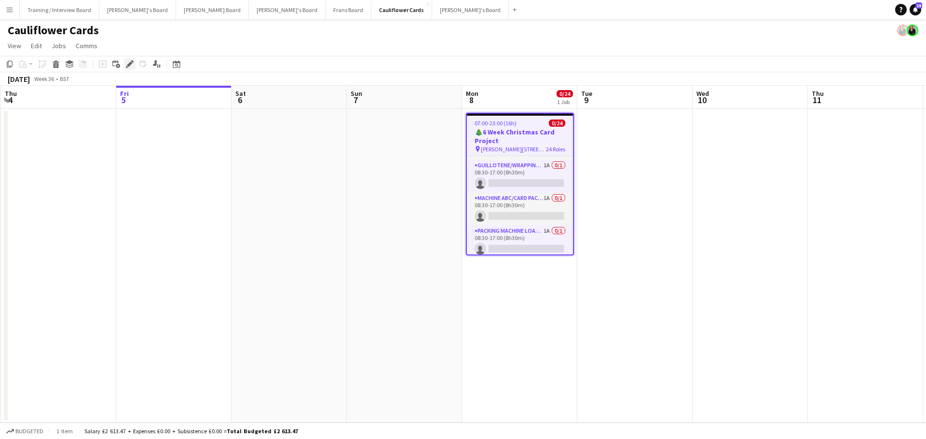
click at [129, 67] on icon "Edit" at bounding box center [130, 64] width 8 height 8
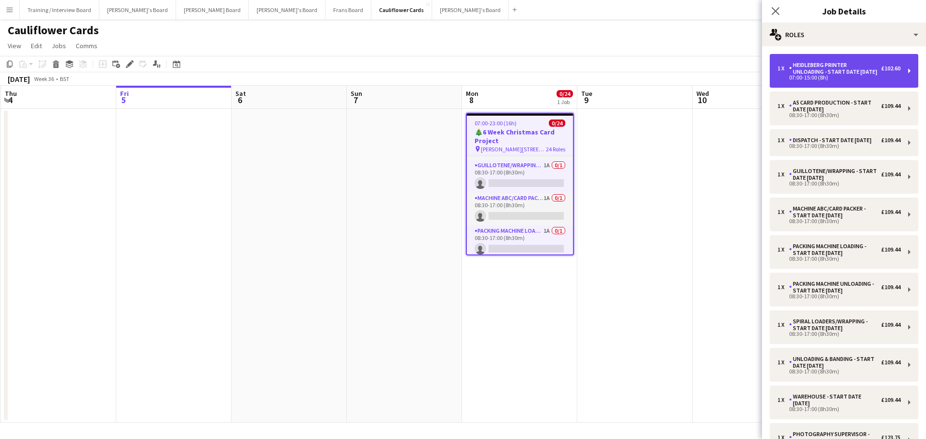
click at [835, 82] on div "1 x Heidleberg Printer Unloading - Start Date 4th Nov £102.60 07:00-15:00 (8h)" at bounding box center [844, 71] width 149 height 34
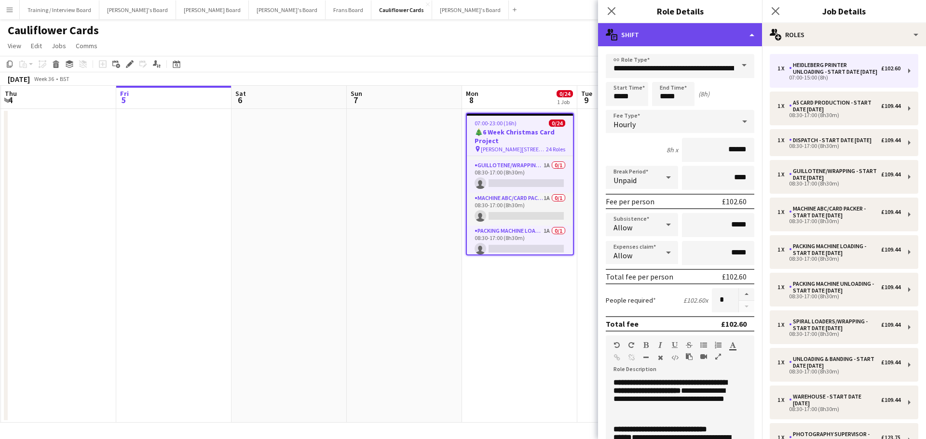
click at [692, 37] on div "multiple-actions-text Shift" at bounding box center [680, 34] width 164 height 23
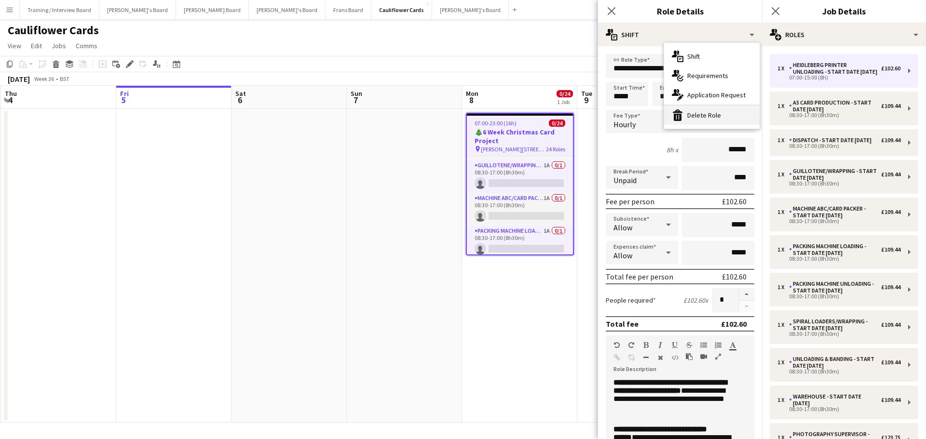
click at [721, 120] on div "bin-2 Delete Role" at bounding box center [711, 115] width 95 height 19
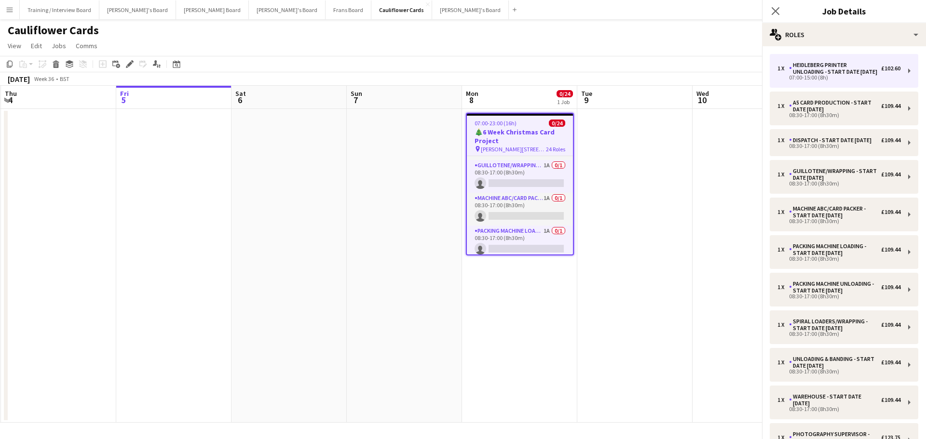
scroll to position [62, 0]
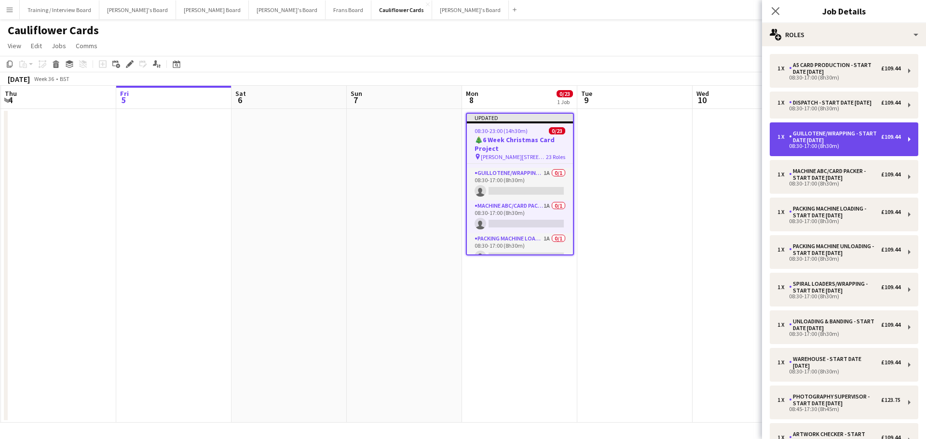
click at [838, 139] on div "Guillotene/Wrapping - Start Date 30th Oct" at bounding box center [835, 137] width 92 height 14
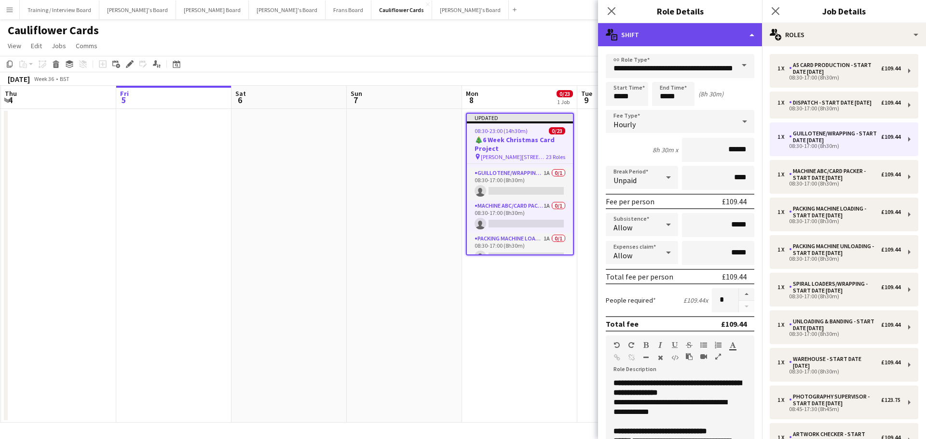
click at [682, 34] on div "multiple-actions-text Shift" at bounding box center [680, 34] width 164 height 23
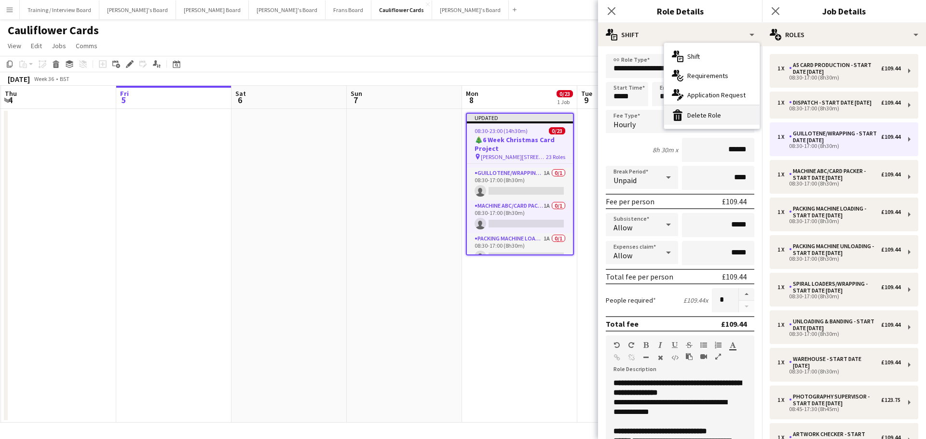
click at [727, 115] on div "bin-2 Delete Role" at bounding box center [711, 115] width 95 height 19
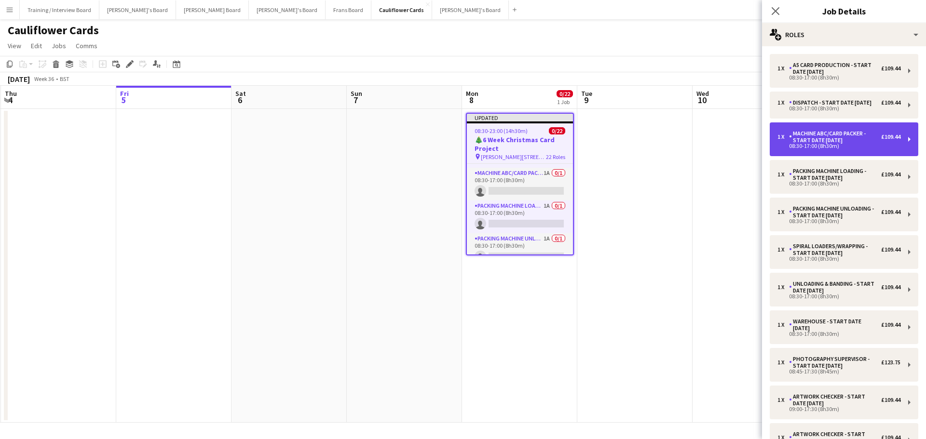
click at [844, 149] on div "08:30-17:00 (8h30m)" at bounding box center [838, 146] width 123 height 5
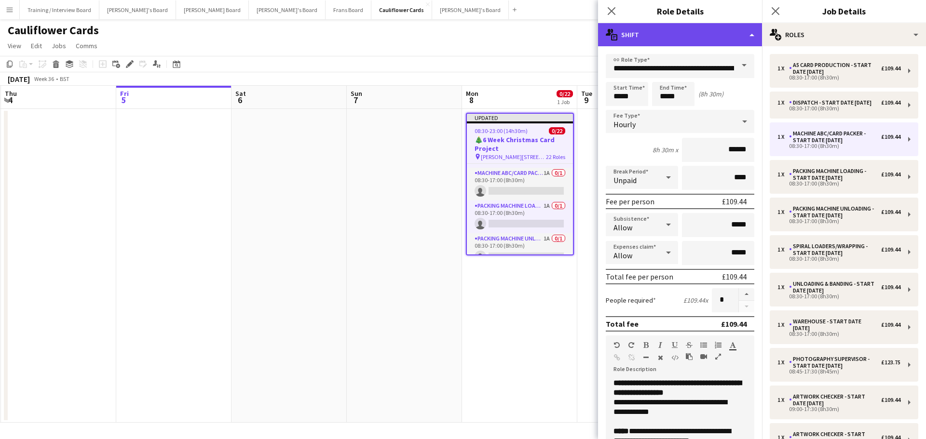
click at [705, 42] on div "multiple-actions-text Shift" at bounding box center [680, 34] width 164 height 23
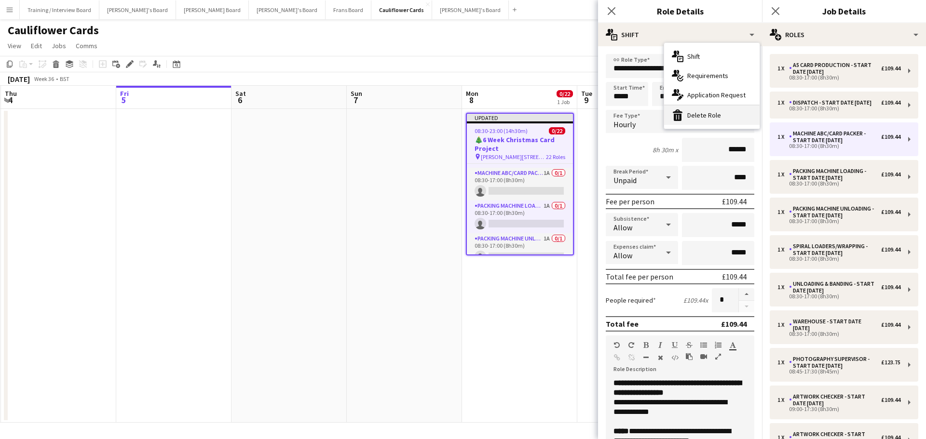
click at [732, 108] on div "bin-2 Delete Role" at bounding box center [711, 115] width 95 height 19
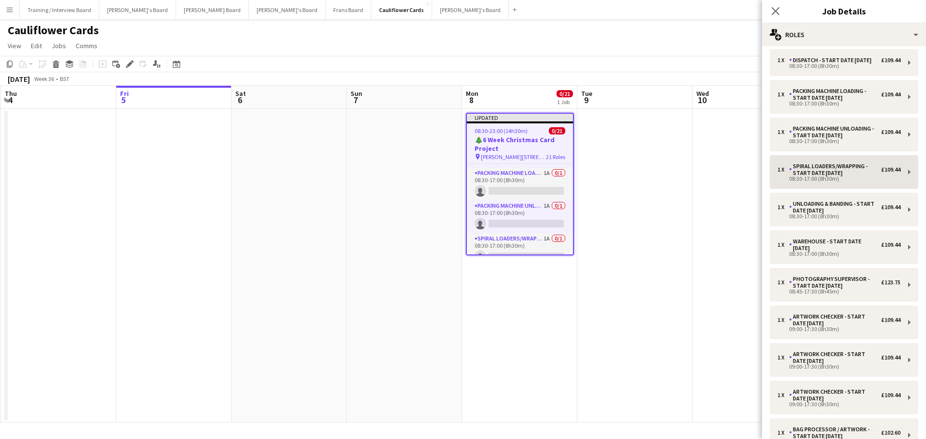
scroll to position [96, 0]
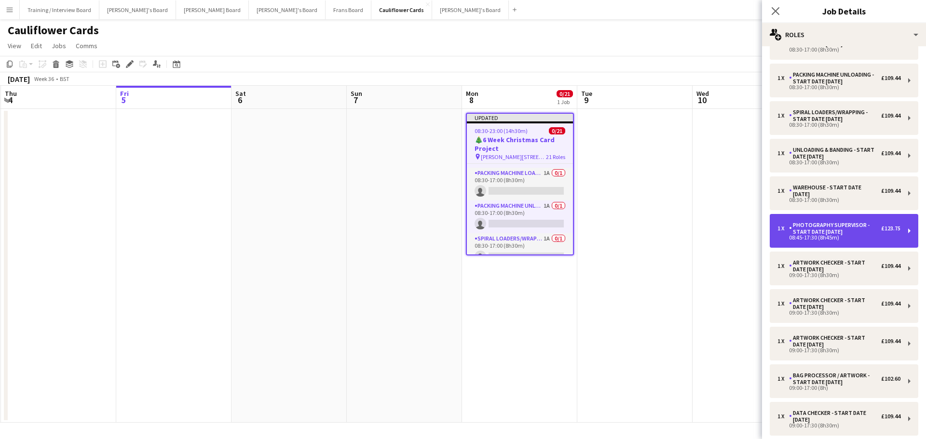
click at [861, 235] on div "Photography Supervisor - Start date 3rd Oct" at bounding box center [835, 229] width 92 height 14
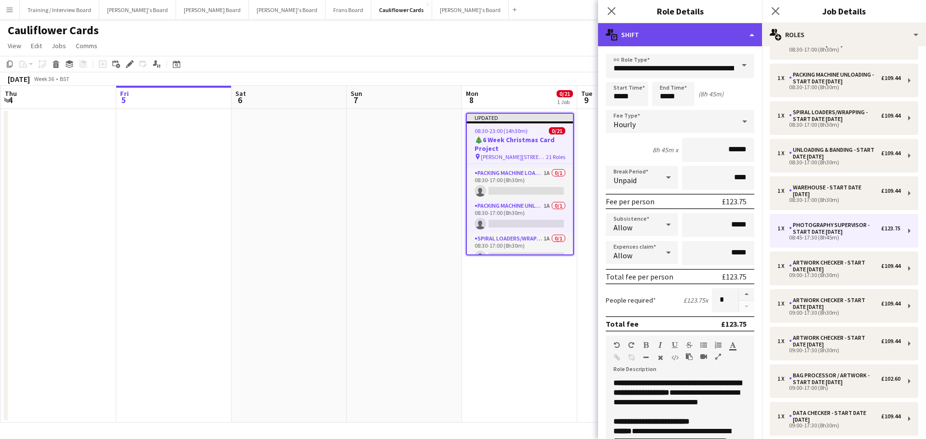
click at [696, 43] on div "multiple-actions-text Shift" at bounding box center [680, 34] width 164 height 23
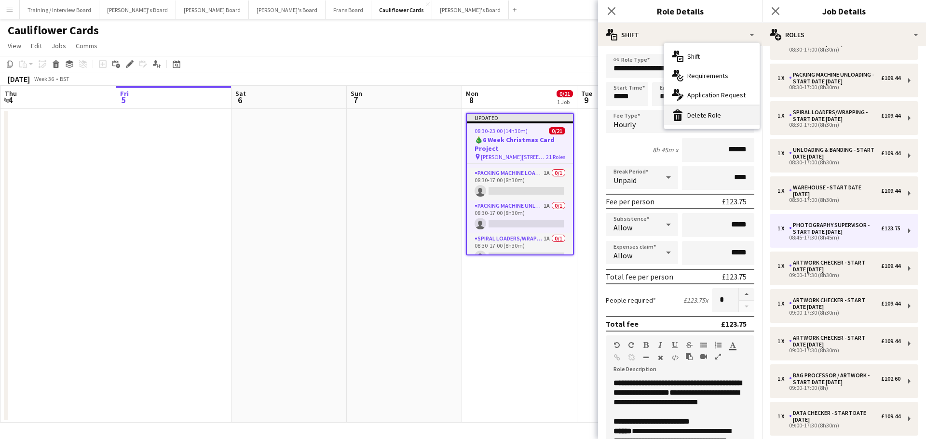
click at [720, 118] on div "bin-2 Delete Role" at bounding box center [711, 115] width 95 height 19
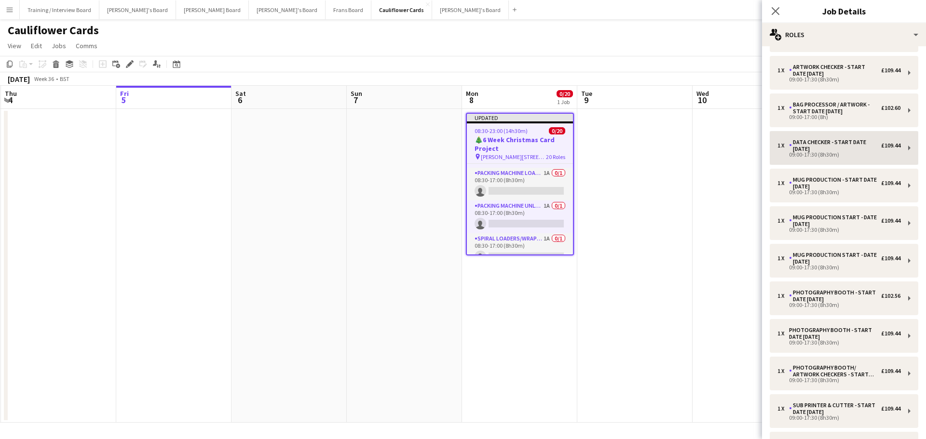
scroll to position [338, 0]
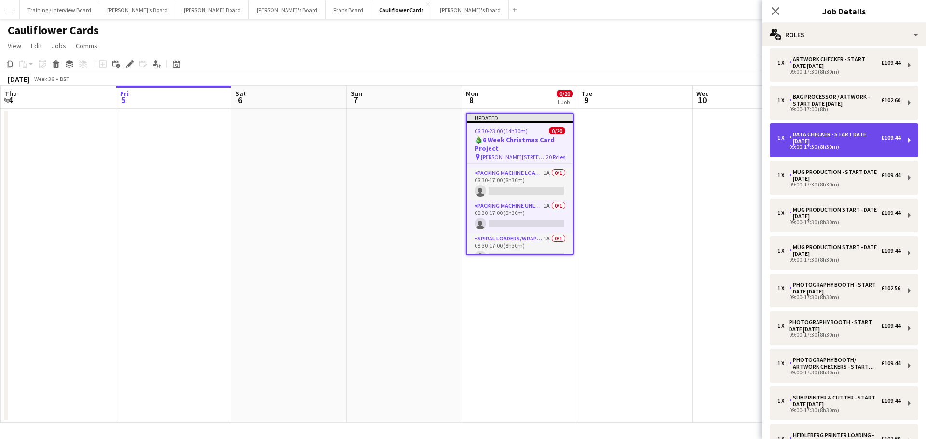
click at [818, 145] on div "DATA CHECKER - START DATE 7TH OCT" at bounding box center [835, 138] width 92 height 14
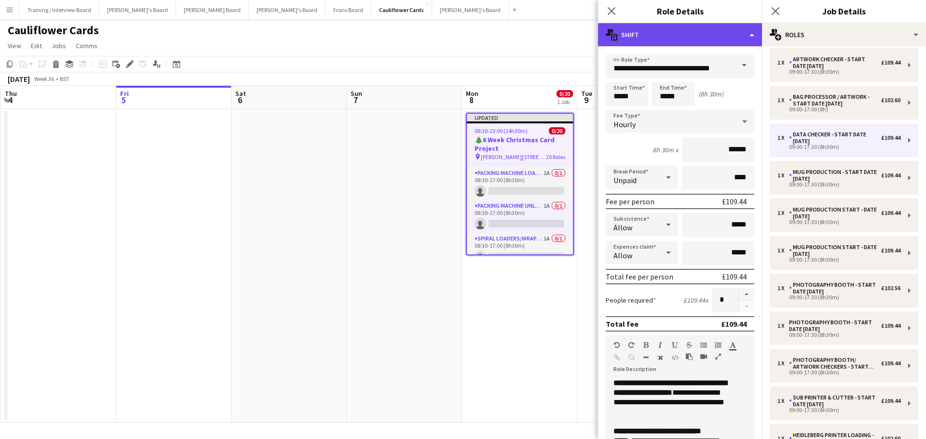
click at [716, 42] on div "multiple-actions-text Shift" at bounding box center [680, 34] width 164 height 23
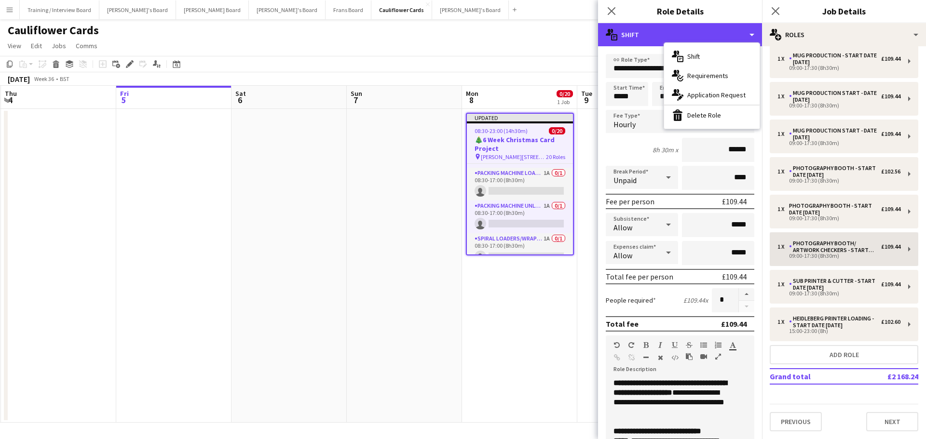
scroll to position [461, 0]
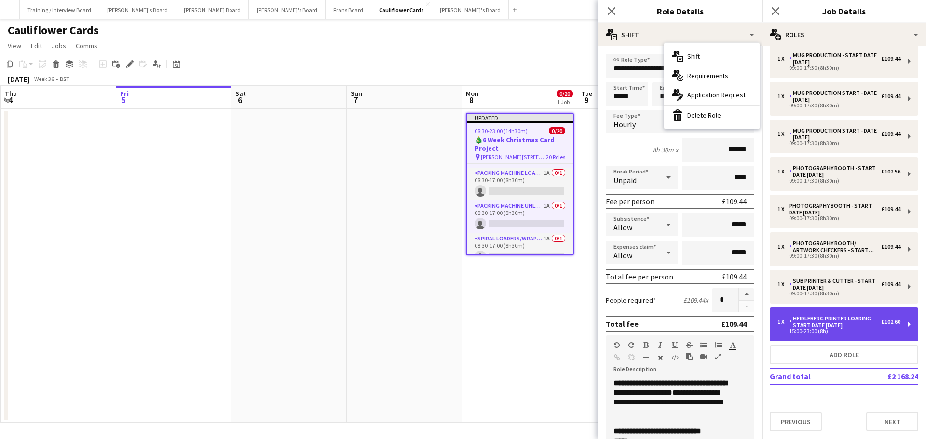
click at [814, 326] on div "Heidleberg Printer Loading - Start Date 4th Nov" at bounding box center [835, 322] width 92 height 14
type input "**********"
type input "*****"
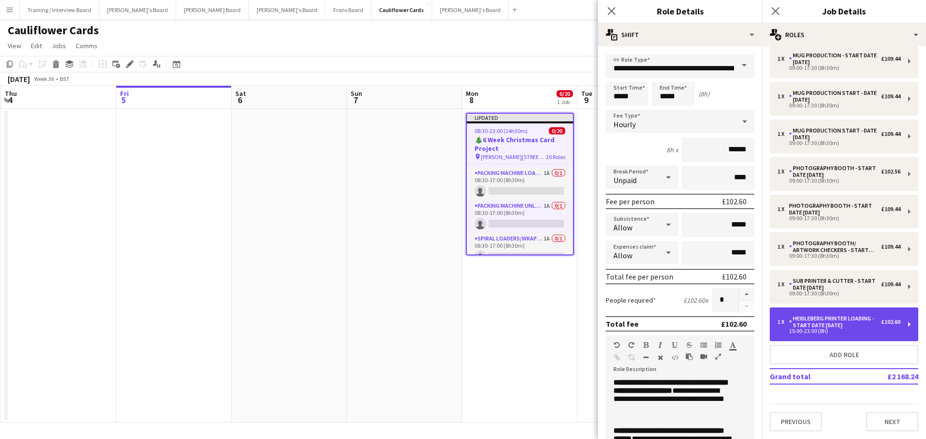
click at [833, 314] on div "1 x Heidleberg Printer Loading - Start Date 4th Nov £102.60 15:00-23:00 (8h)" at bounding box center [844, 325] width 149 height 34
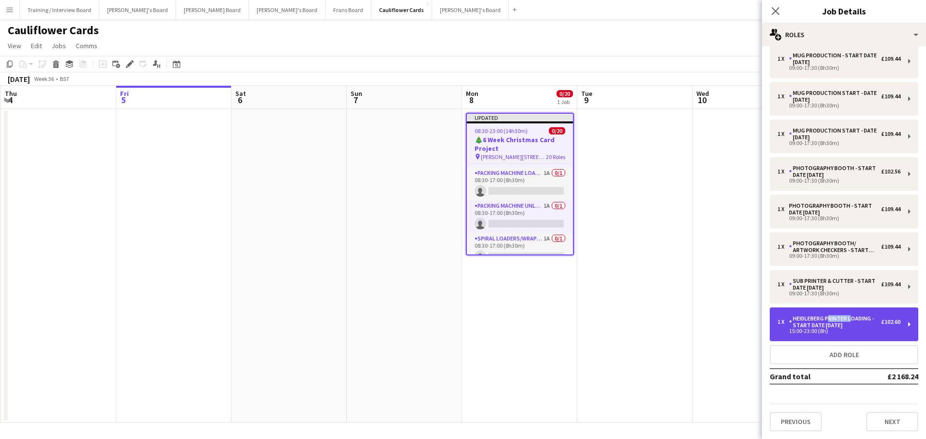
click at [833, 314] on div "1 x Heidleberg Printer Loading - Start Date 4th Nov £102.60 15:00-23:00 (8h)" at bounding box center [844, 325] width 149 height 34
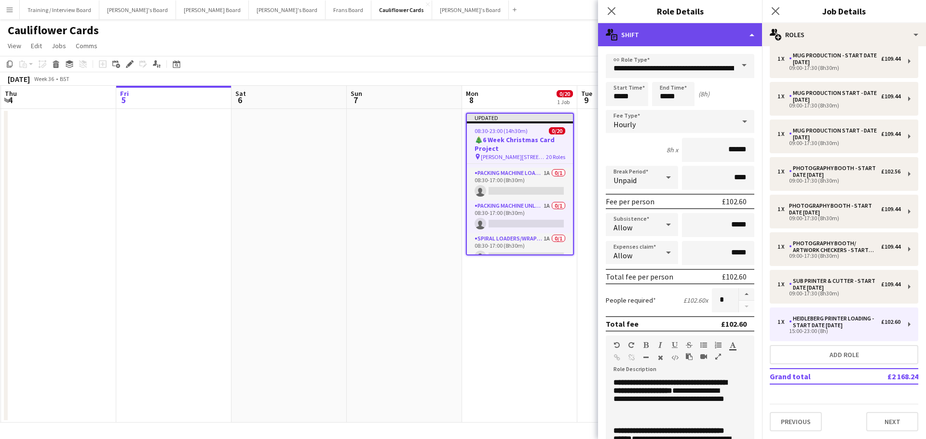
click at [693, 42] on div "multiple-actions-text Shift" at bounding box center [680, 34] width 164 height 23
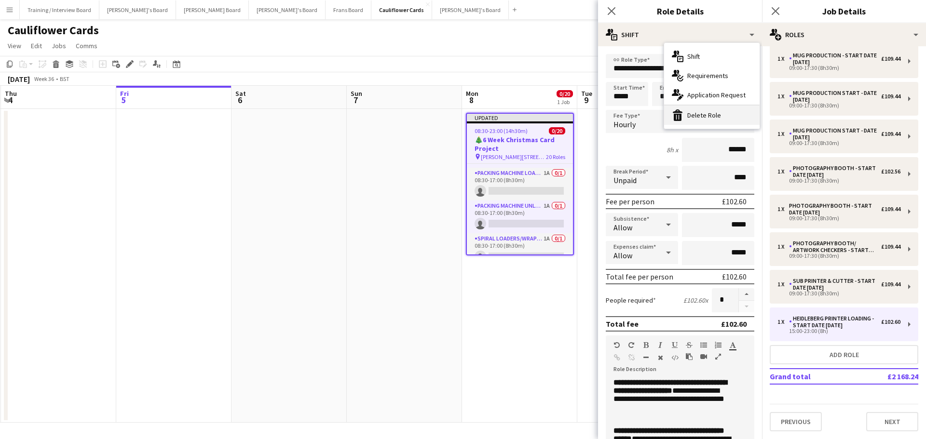
click at [715, 109] on div "bin-2 Delete Role" at bounding box center [711, 115] width 95 height 19
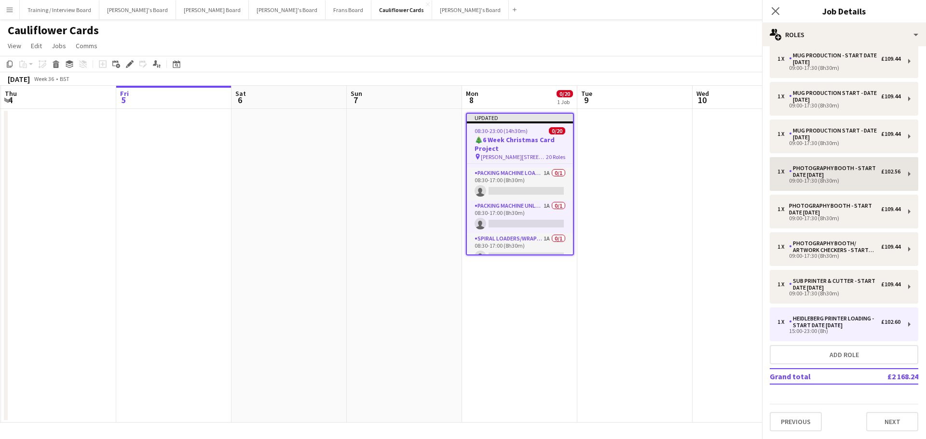
scroll to position [423, 0]
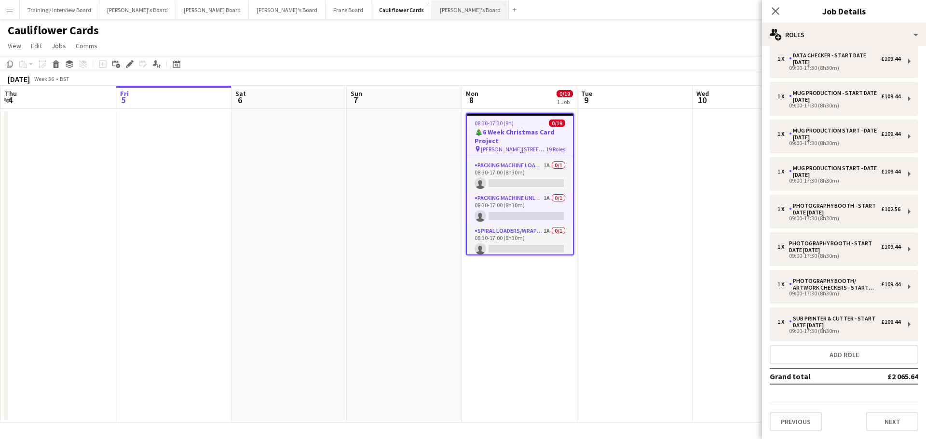
click at [432, 2] on button "[PERSON_NAME]'s Board Close" at bounding box center [470, 9] width 77 height 19
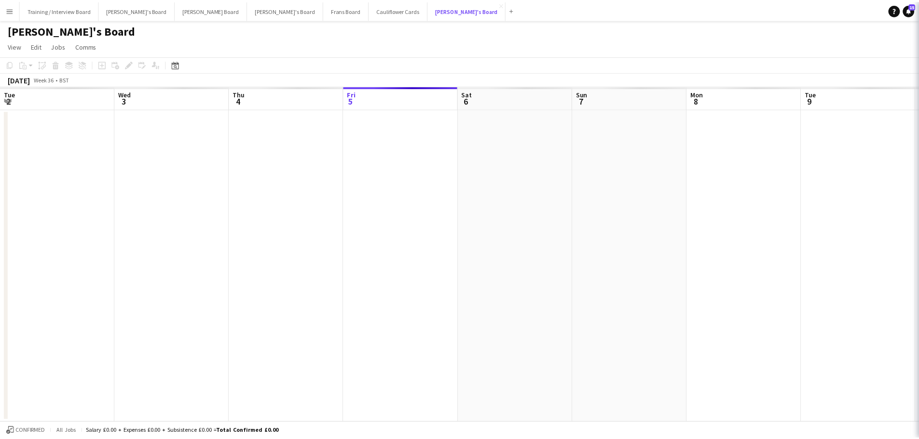
scroll to position [0, 230]
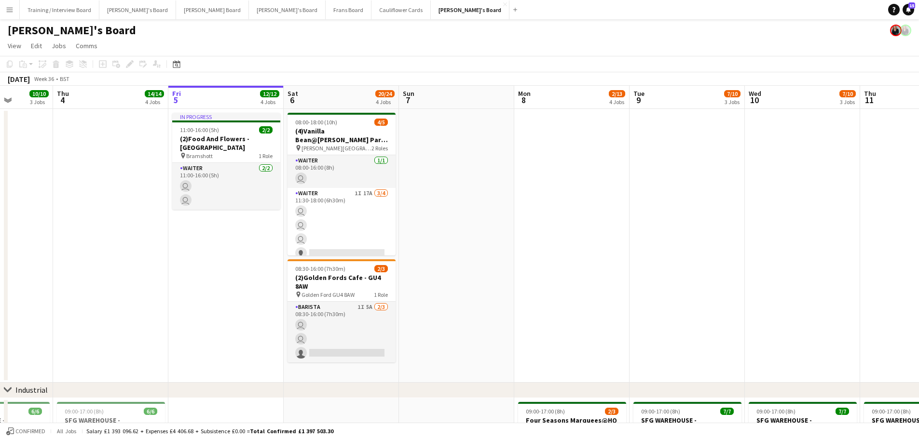
drag, startPoint x: 235, startPoint y: 320, endPoint x: 418, endPoint y: 315, distance: 182.3
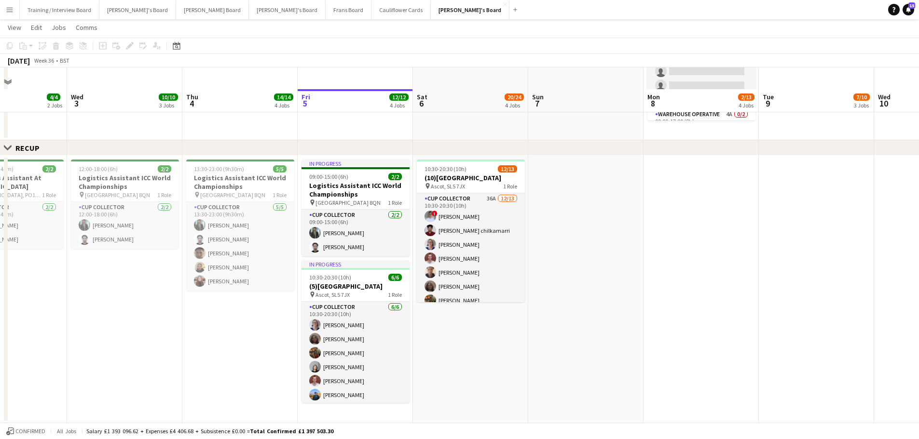
scroll to position [775, 0]
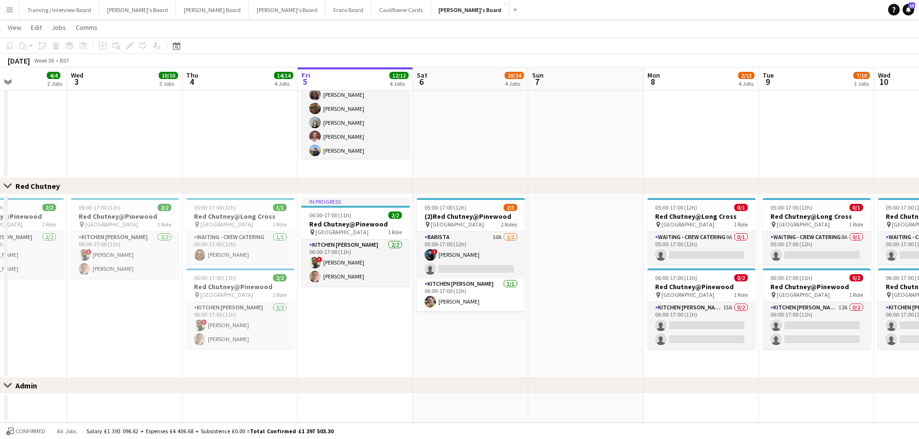
click at [364, 175] on app-date-cell "In progress 09:00-15:00 (6h) 2/2 Logistics Assistant ICC World Championships pi…" at bounding box center [355, 45] width 115 height 268
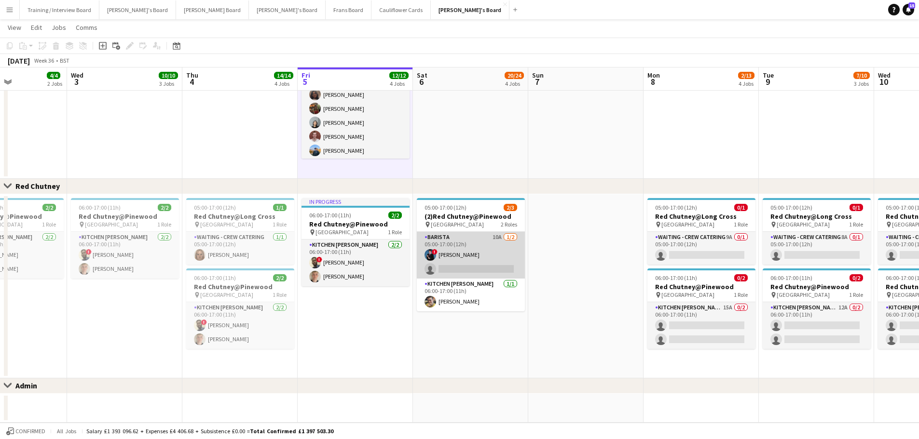
click at [472, 260] on app-card-role "Barista 10A 1/2 05:00-17:00 (12h) ! Alfred Morris single-neutral-actions" at bounding box center [471, 255] width 108 height 47
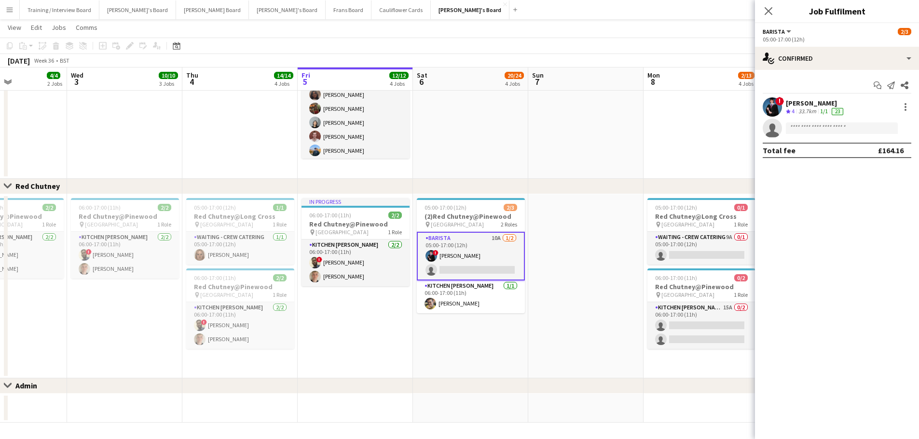
click at [461, 250] on app-card-role "Barista 10A 1/2 05:00-17:00 (12h) ! Alfred Morris single-neutral-actions" at bounding box center [471, 256] width 108 height 49
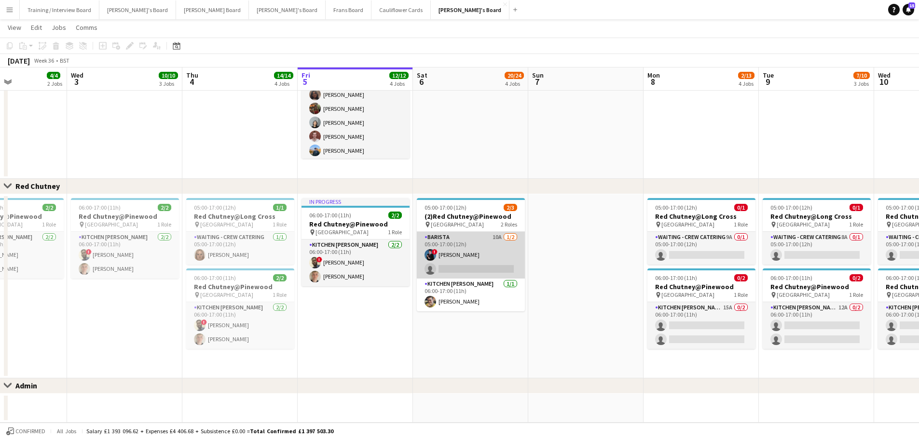
click at [461, 250] on app-card-role "Barista 10A 1/2 05:00-17:00 (12h) ! Alfred Morris single-neutral-actions" at bounding box center [471, 255] width 108 height 47
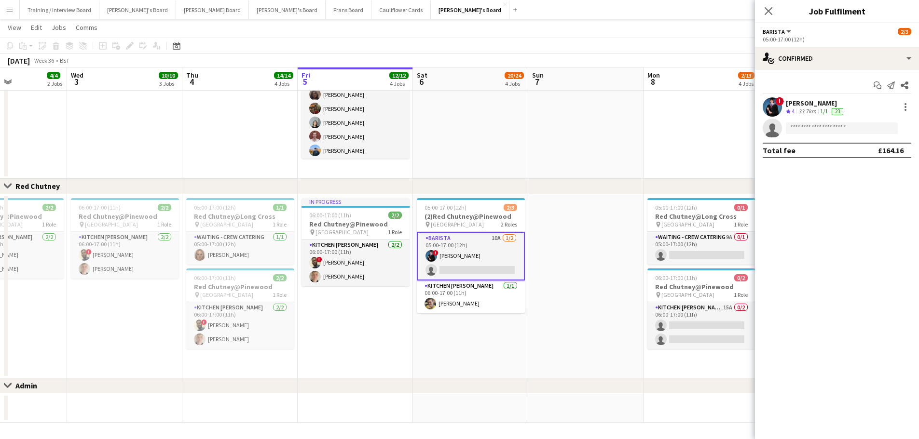
click at [819, 115] on div "1/1" at bounding box center [824, 112] width 12 height 8
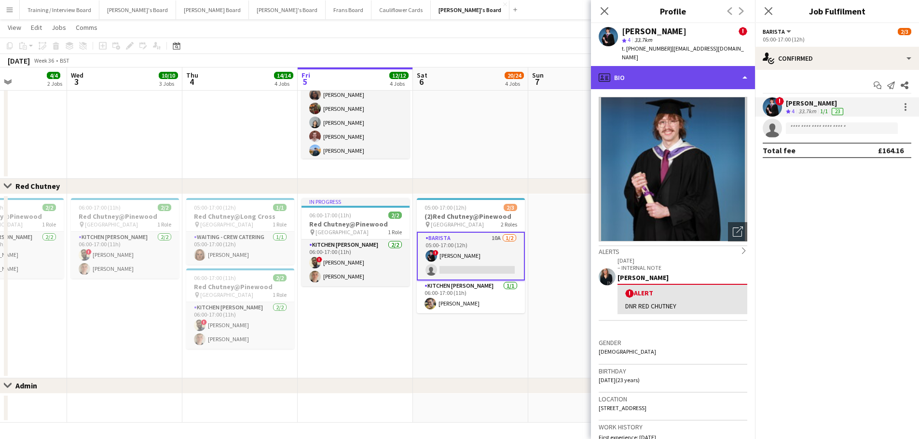
click at [683, 75] on div "profile Bio" at bounding box center [673, 77] width 164 height 23
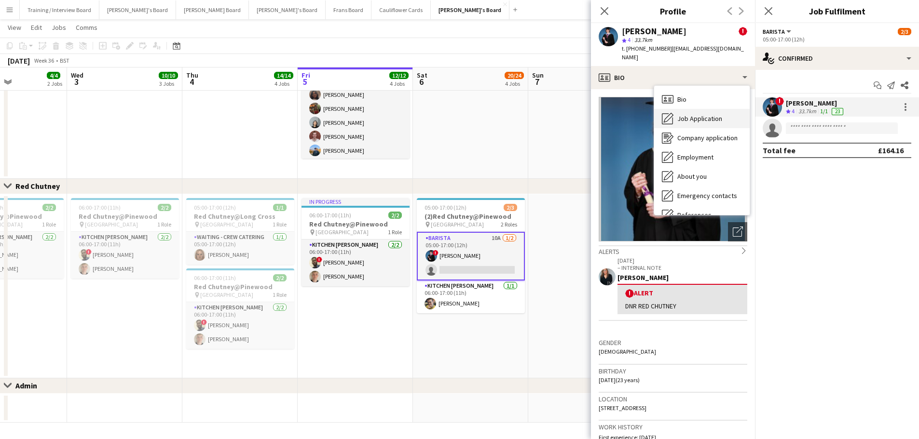
click at [697, 109] on div "Job Application Job Application" at bounding box center [701, 118] width 95 height 19
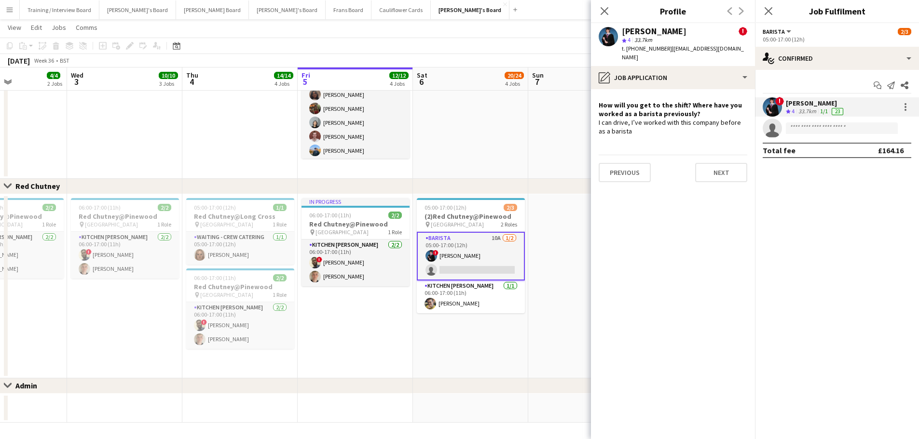
click at [625, 123] on div "I can drive, I’ve worked with this company before as a barista" at bounding box center [672, 126] width 149 height 17
drag, startPoint x: 610, startPoint y: 122, endPoint x: 595, endPoint y: 114, distance: 16.4
click at [595, 114] on app-crew-profile-role-application "How will you get to the shift? Where have you worked as a barista previously? I…" at bounding box center [673, 264] width 164 height 350
click at [626, 124] on div "I can drive, I’ve worked with this company before as a barista" at bounding box center [672, 126] width 149 height 17
drag, startPoint x: 626, startPoint y: 124, endPoint x: 591, endPoint y: 115, distance: 36.4
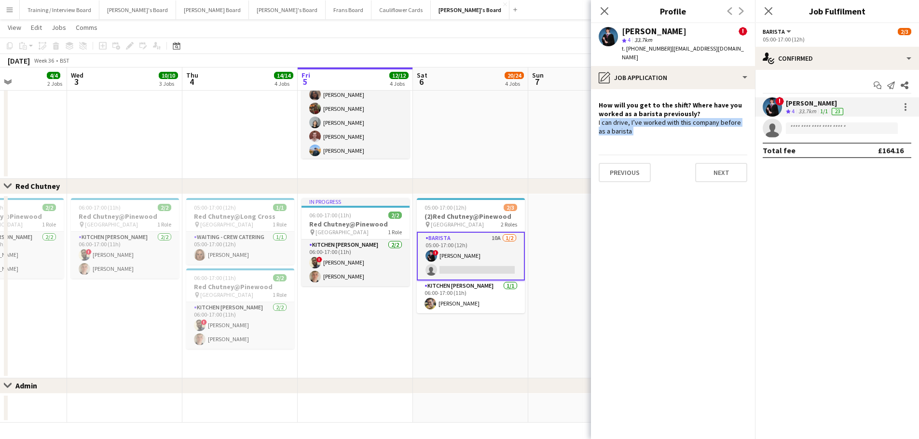
click at [591, 115] on app-crew-profile-role-application "How will you get to the shift? Where have you worked as a barista previously? I…" at bounding box center [673, 264] width 164 height 350
click at [635, 127] on div "I can drive, I’ve worked with this company before as a barista" at bounding box center [672, 126] width 149 height 17
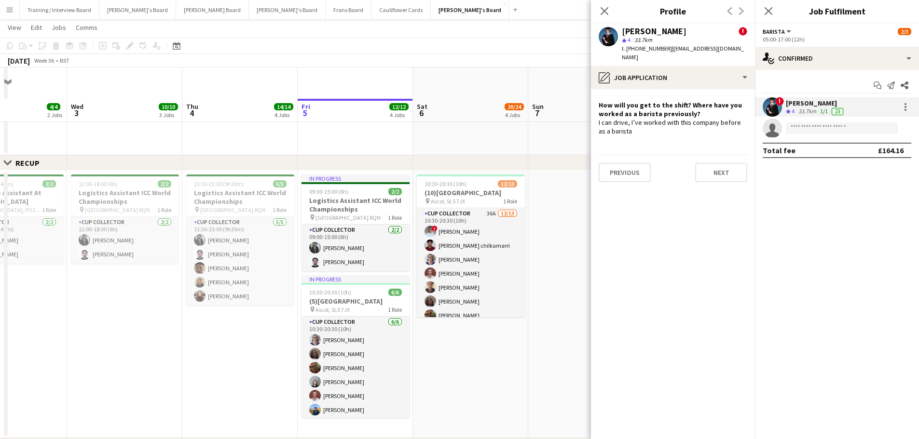
scroll to position [486, 0]
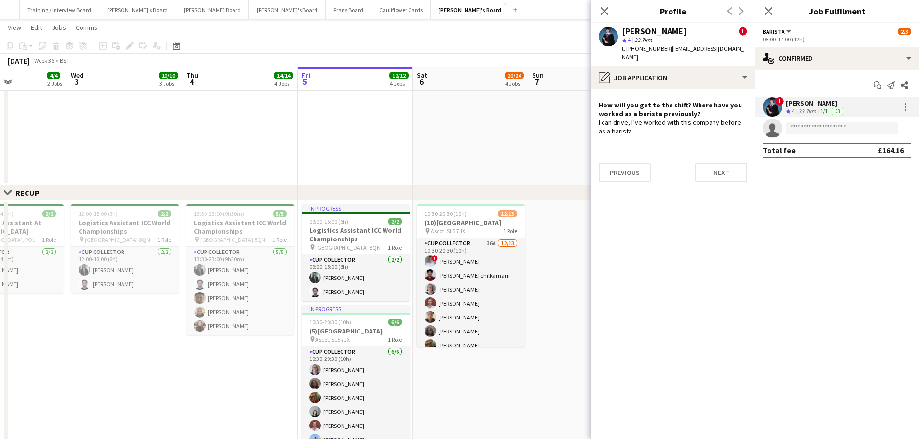
click at [488, 176] on app-date-cell at bounding box center [470, 49] width 115 height 274
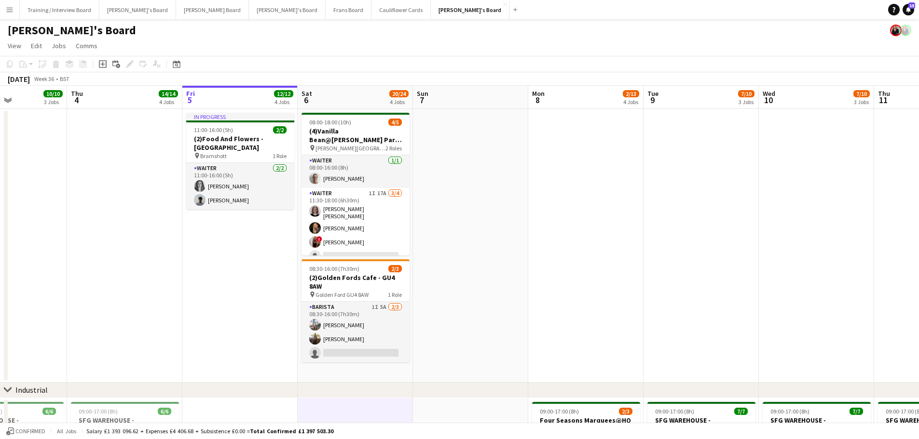
scroll to position [0, 372]
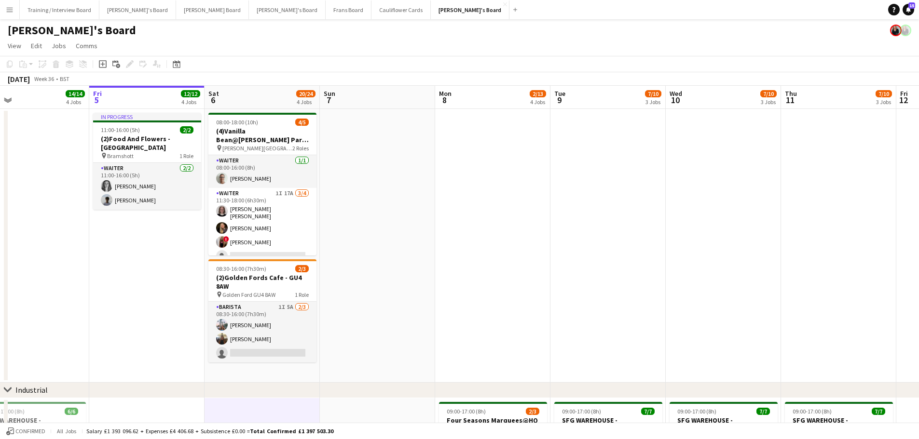
drag, startPoint x: 778, startPoint y: 255, endPoint x: 569, endPoint y: 248, distance: 208.4
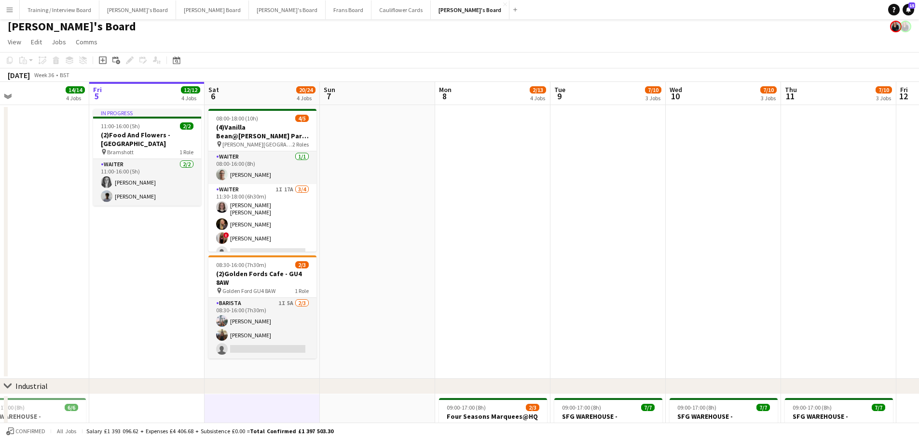
scroll to position [241, 0]
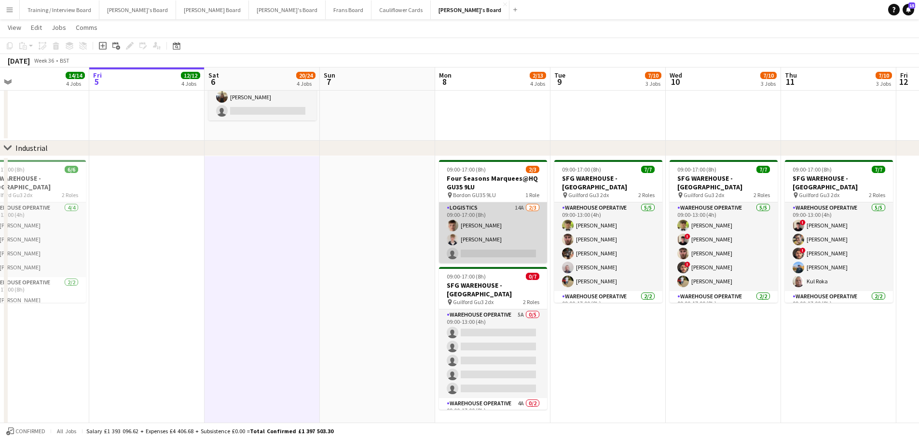
click at [469, 238] on app-card-role "Logistics 14A 2/3 09:00-17:00 (8h) Fergus van der Flier Toby White single-neutr…" at bounding box center [493, 233] width 108 height 61
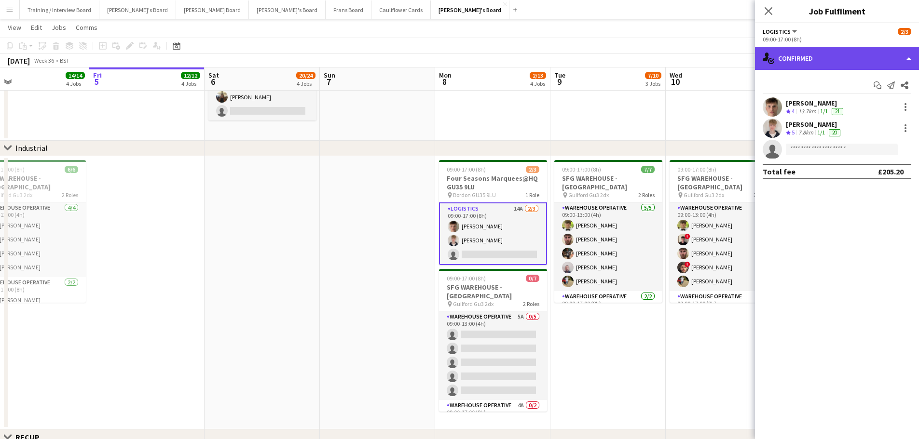
click at [823, 53] on div "single-neutral-actions-check-2 Confirmed" at bounding box center [837, 58] width 164 height 23
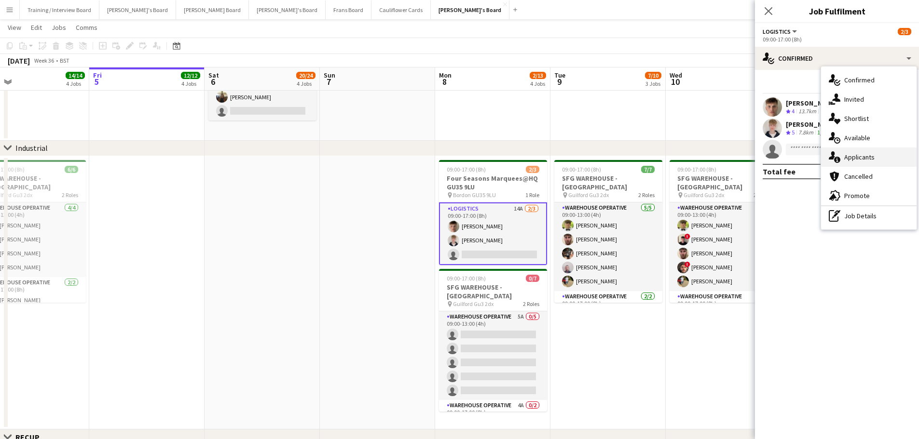
click at [859, 153] on span "Applicants" at bounding box center [859, 157] width 30 height 9
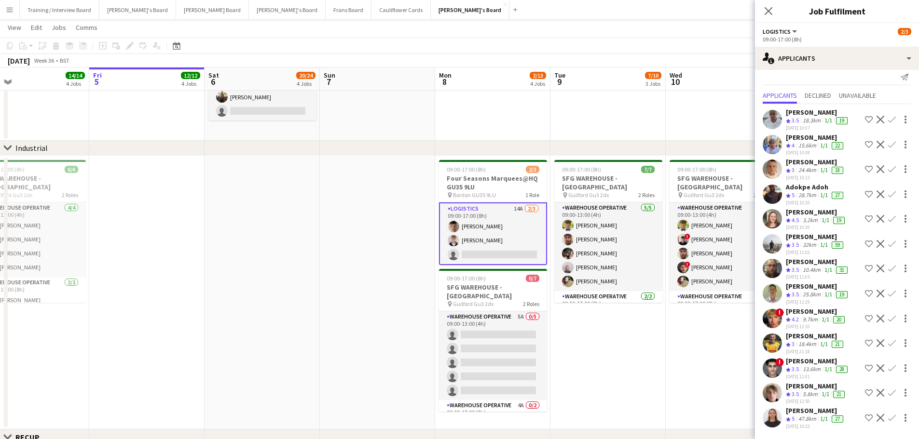
scroll to position [59, 0]
click at [801, 407] on div "James Perriman" at bounding box center [815, 411] width 59 height 9
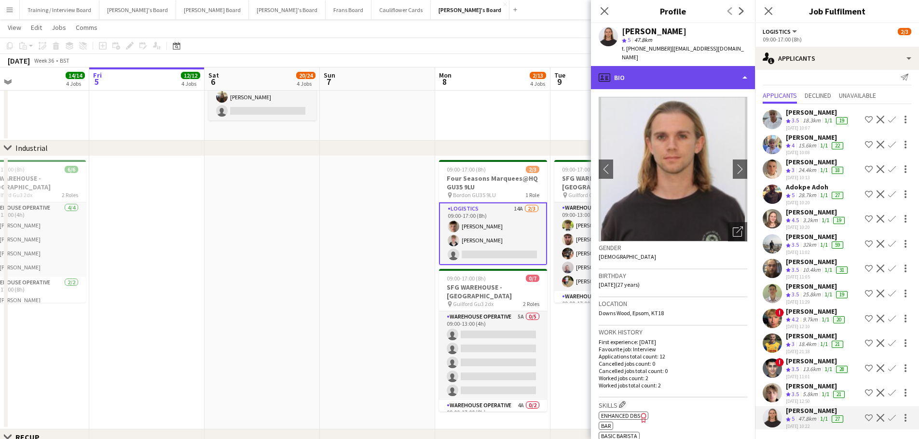
click at [664, 69] on div "profile Bio" at bounding box center [673, 77] width 164 height 23
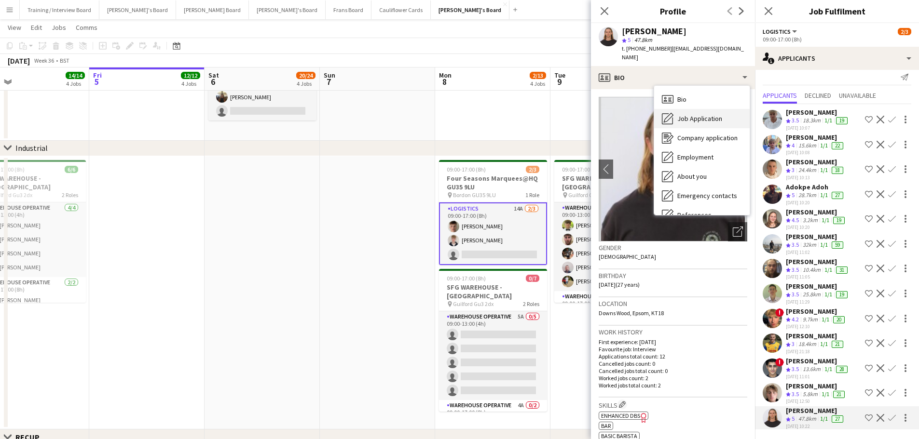
click at [690, 114] on span "Job Application" at bounding box center [699, 118] width 45 height 9
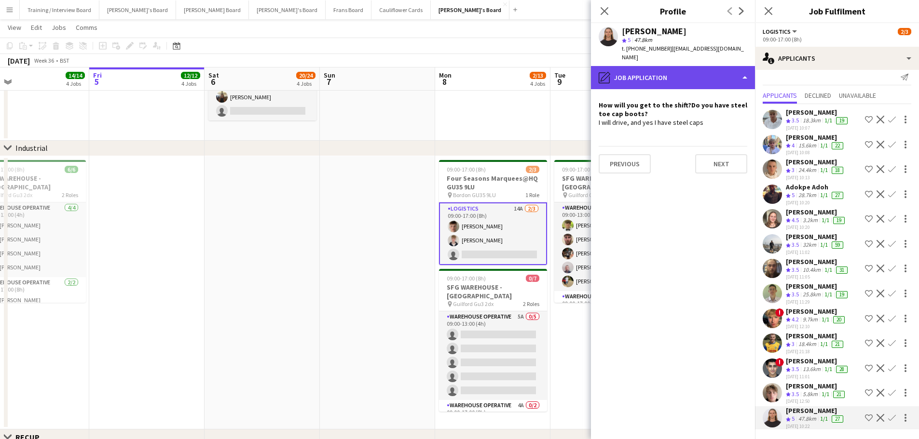
click at [692, 66] on div "pencil4 Job Application" at bounding box center [673, 77] width 164 height 23
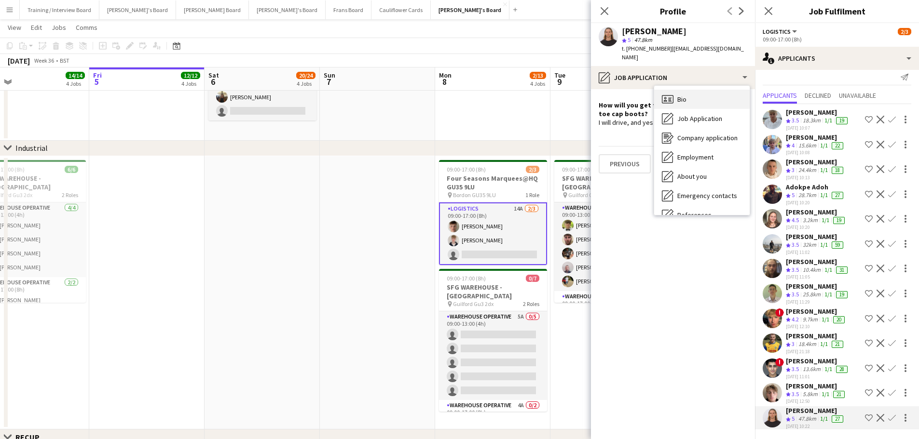
click at [700, 94] on div "Bio Bio" at bounding box center [701, 99] width 95 height 19
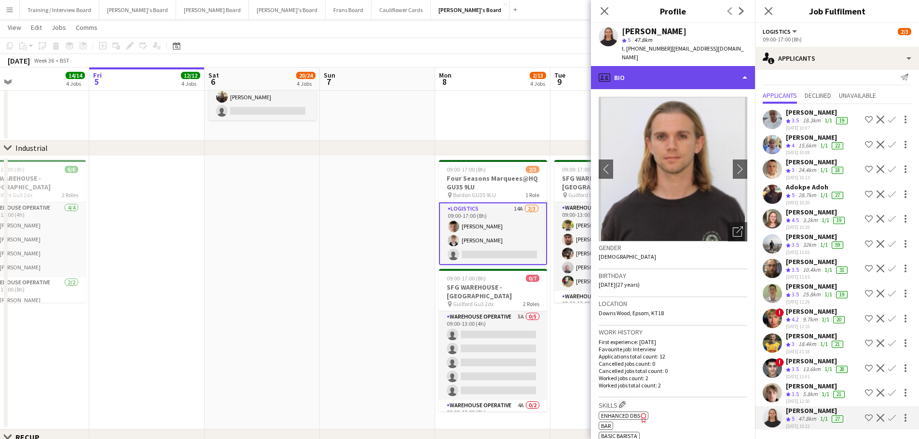
click at [681, 73] on div "profile Bio" at bounding box center [673, 77] width 164 height 23
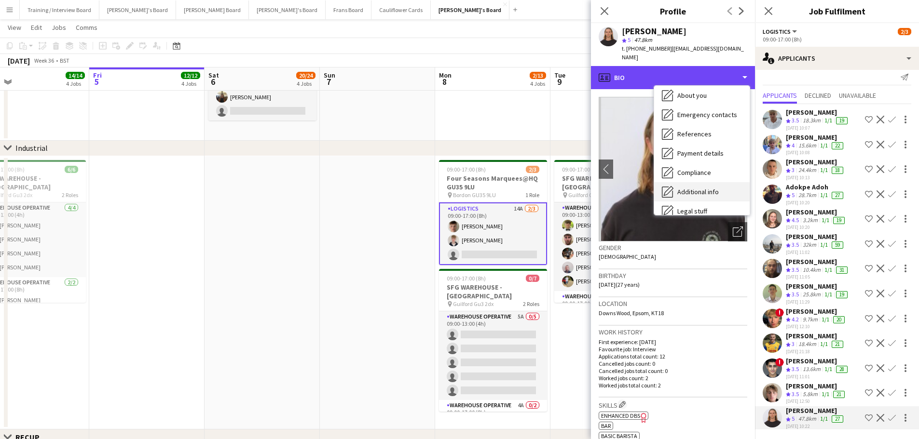
scroll to position [149, 0]
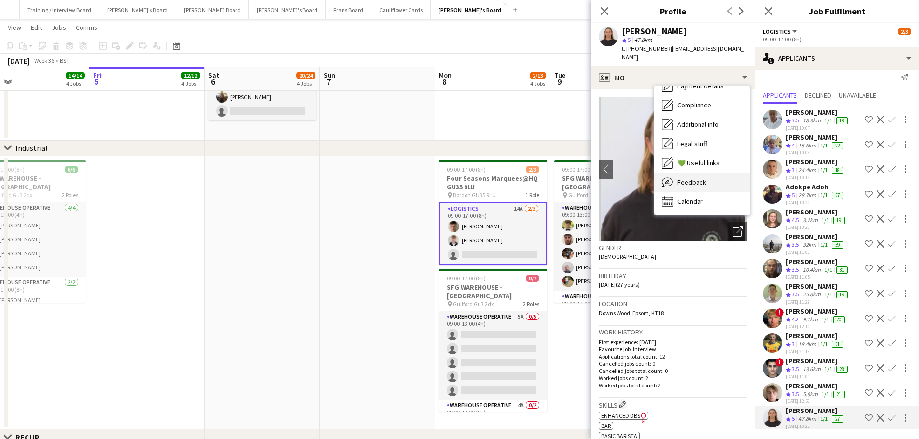
click at [709, 180] on div "Feedback Feedback" at bounding box center [701, 182] width 95 height 19
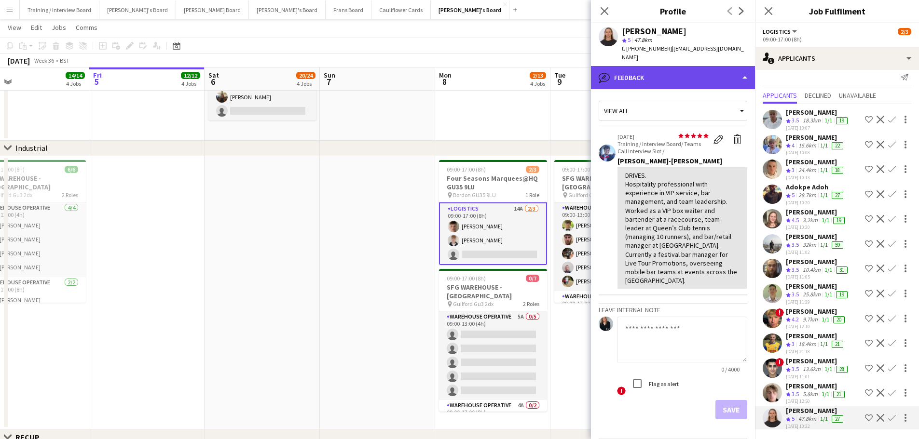
click at [663, 75] on div "bubble-pencil Feedback" at bounding box center [673, 77] width 164 height 23
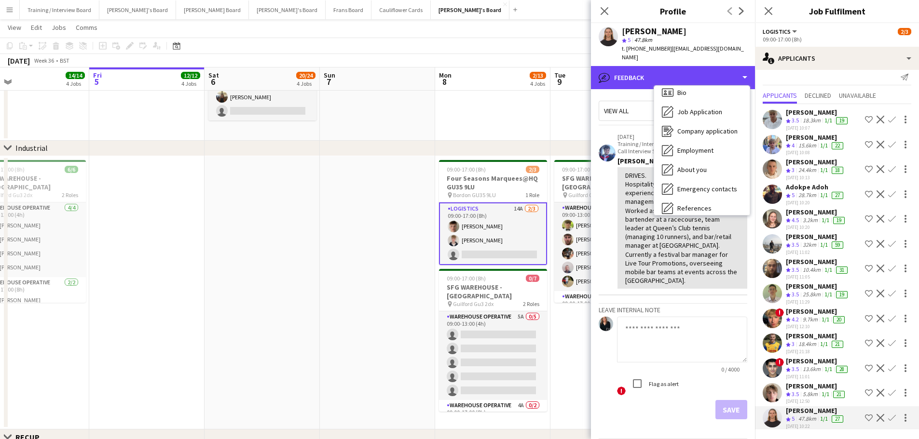
scroll to position [0, 0]
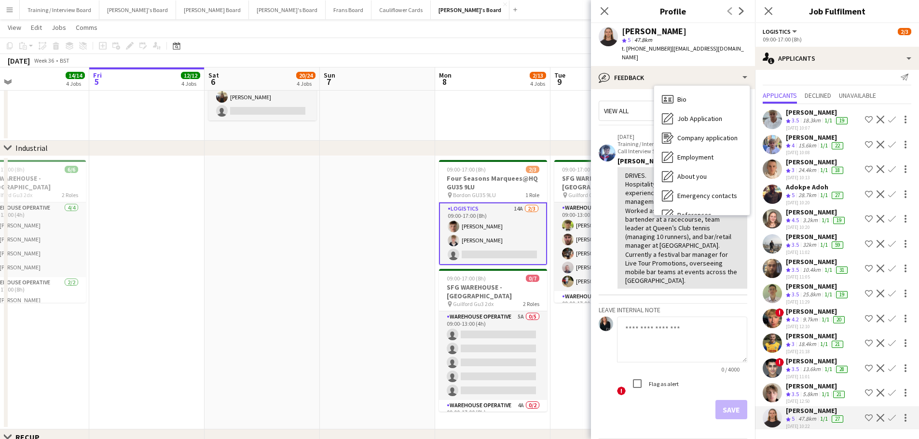
click at [649, 223] on div "DRIVES. Hospitality professional with experience in VIP service, bar management…" at bounding box center [682, 228] width 114 height 114
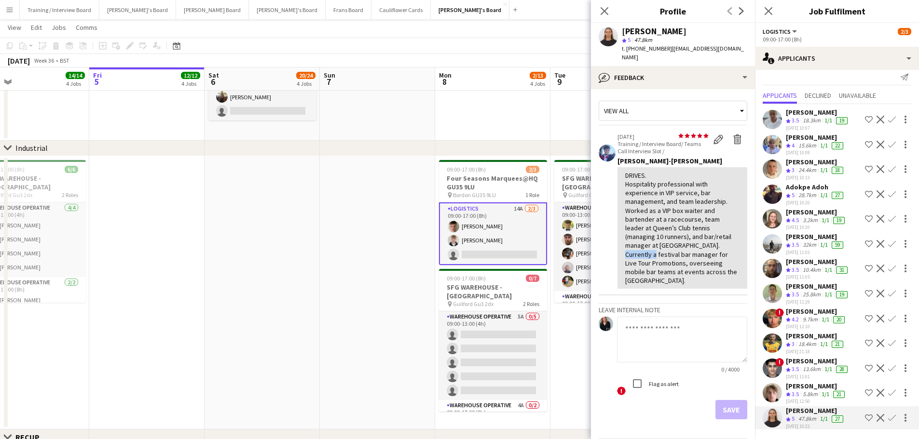
drag, startPoint x: 655, startPoint y: 245, endPoint x: 725, endPoint y: 241, distance: 70.1
click at [725, 241] on div "DRIVES. Hospitality professional with experience in VIP service, bar management…" at bounding box center [682, 228] width 114 height 114
click at [674, 245] on div "DRIVES. Hospitality professional with experience in VIP service, bar management…" at bounding box center [682, 228] width 114 height 114
drag, startPoint x: 624, startPoint y: 244, endPoint x: 724, endPoint y: 270, distance: 103.4
click at [724, 270] on div "DRIVES. Hospitality professional with experience in VIP service, bar management…" at bounding box center [682, 228] width 130 height 122
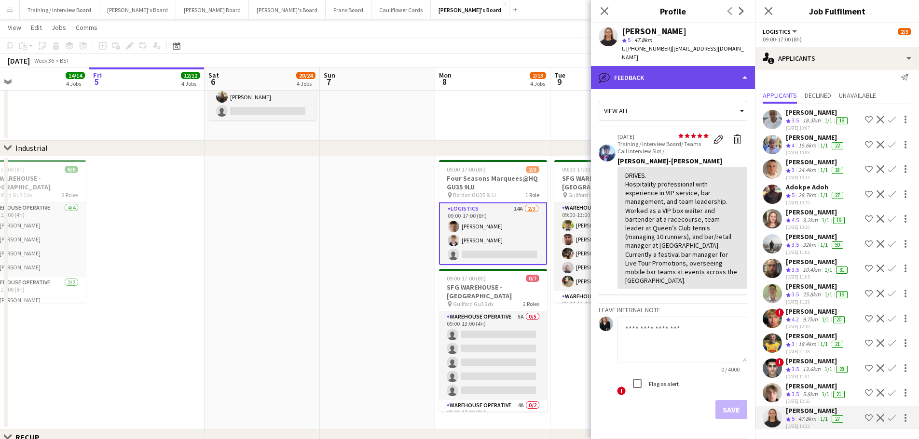
click at [709, 74] on div "bubble-pencil Feedback" at bounding box center [673, 77] width 164 height 23
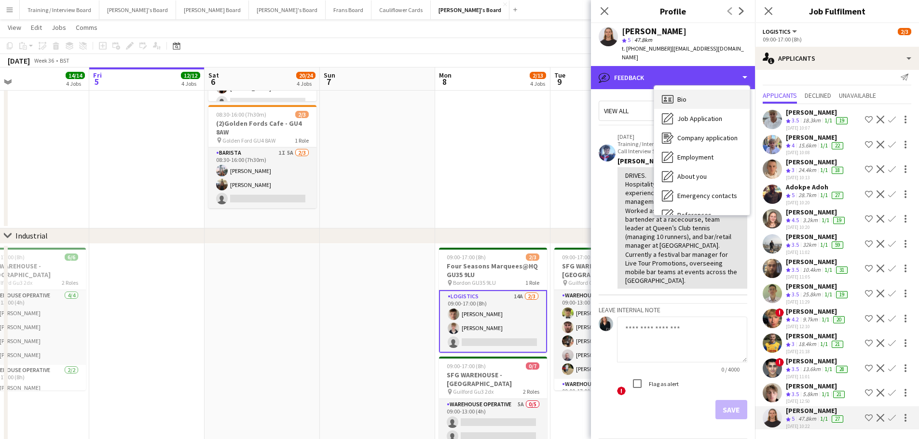
scroll to position [96, 0]
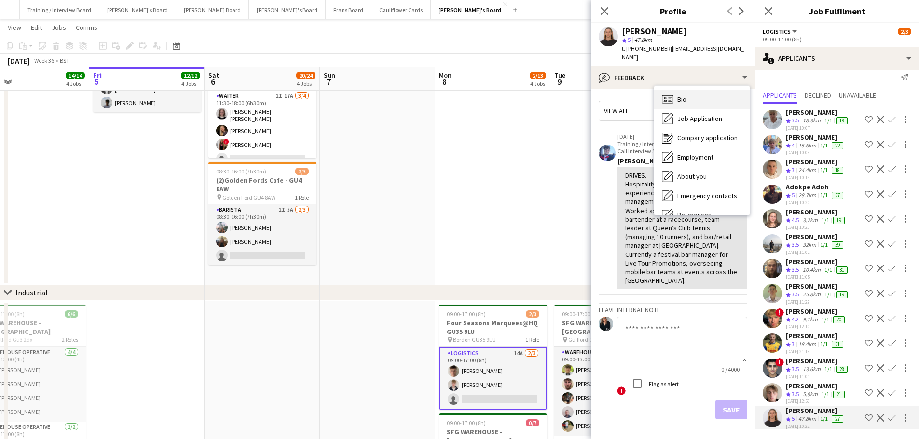
click at [705, 90] on div "Bio Bio" at bounding box center [701, 99] width 95 height 19
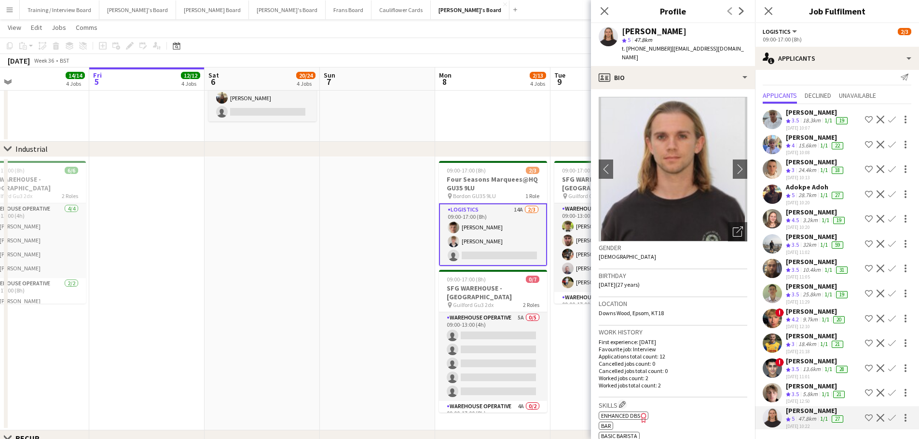
scroll to position [241, 0]
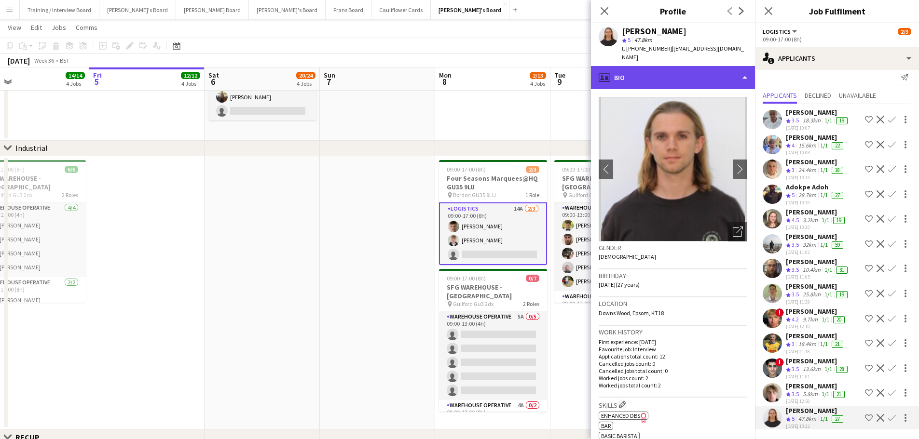
click at [660, 71] on div "profile Bio" at bounding box center [673, 77] width 164 height 23
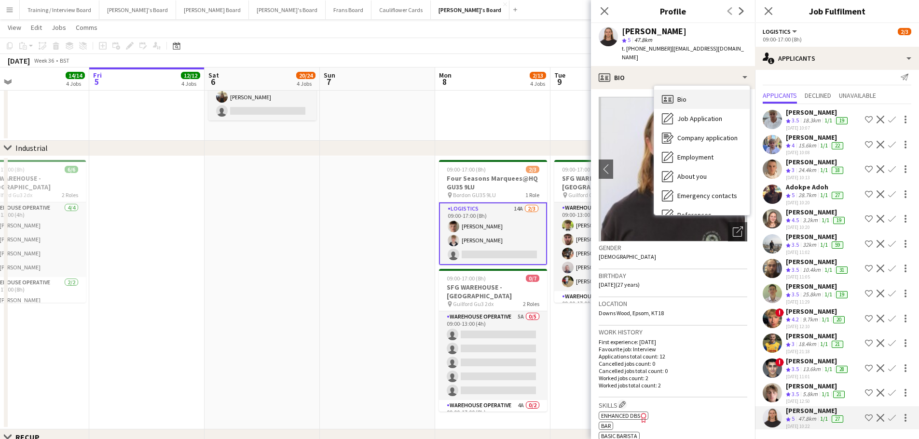
click at [683, 95] on span "Bio" at bounding box center [681, 99] width 9 height 9
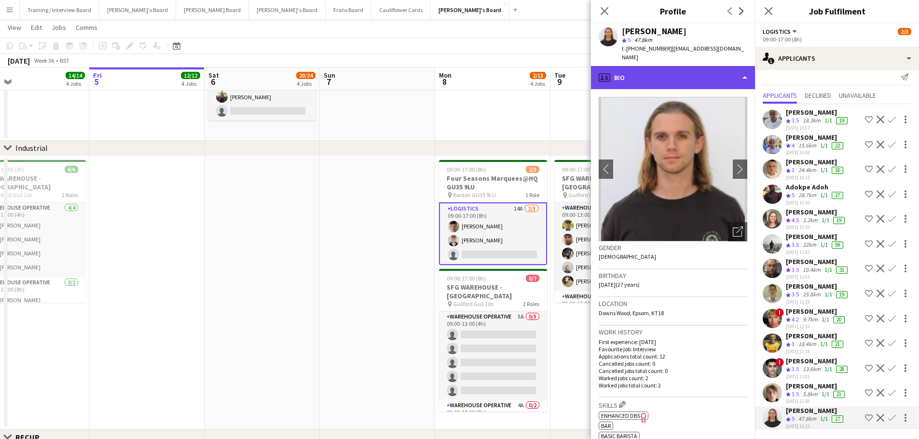
click at [646, 67] on div "profile Bio" at bounding box center [673, 77] width 164 height 23
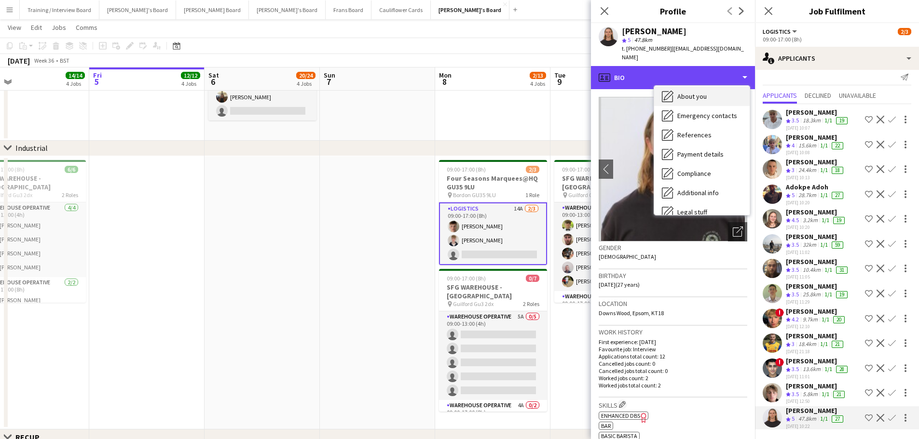
scroll to position [149, 0]
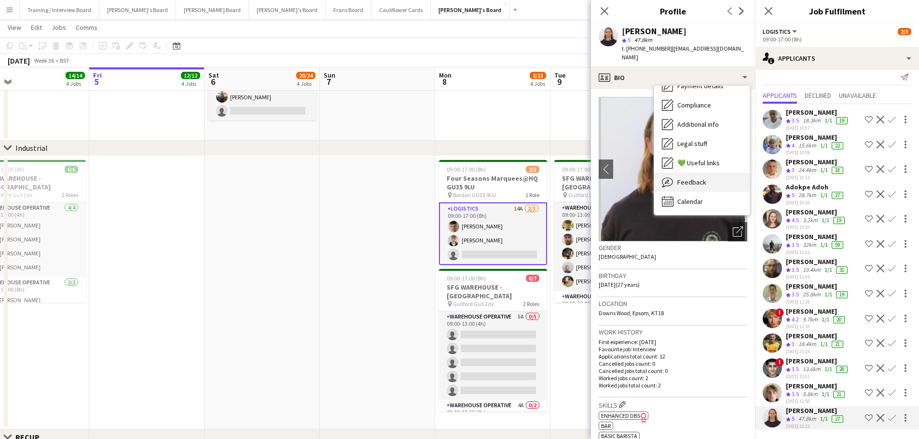
click at [685, 173] on div "Feedback Feedback" at bounding box center [701, 182] width 95 height 19
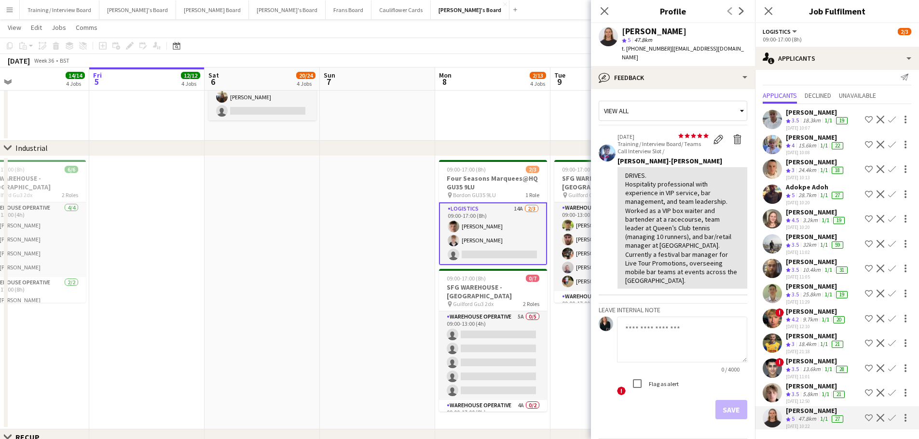
drag, startPoint x: 642, startPoint y: 273, endPoint x: 654, endPoint y: 280, distance: 13.6
click at [654, 280] on div "DRIVES. Hospitality professional with experience in VIP service, bar management…" at bounding box center [682, 228] width 130 height 122
click at [650, 276] on div "DRIVES. Hospitality professional with experience in VIP service, bar management…" at bounding box center [682, 228] width 114 height 114
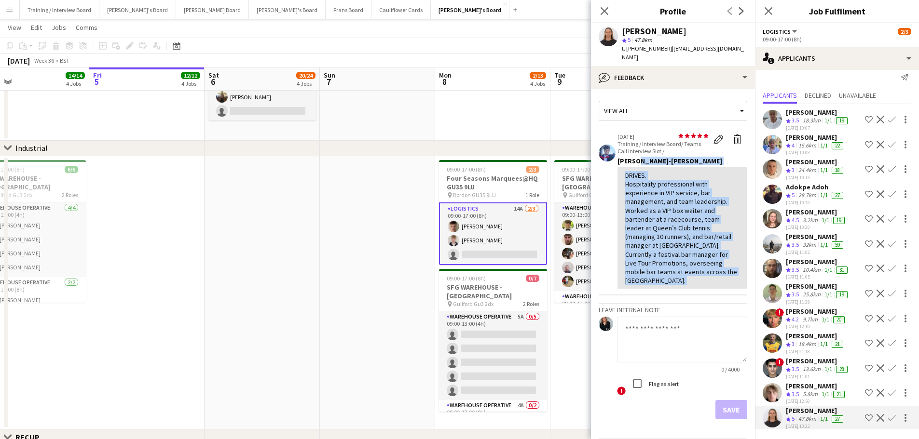
drag, startPoint x: 650, startPoint y: 276, endPoint x: 636, endPoint y: 156, distance: 120.9
click at [636, 156] on div "star star star star star star star star star star 22-07-2025 Training / Intervi…" at bounding box center [682, 211] width 130 height 156
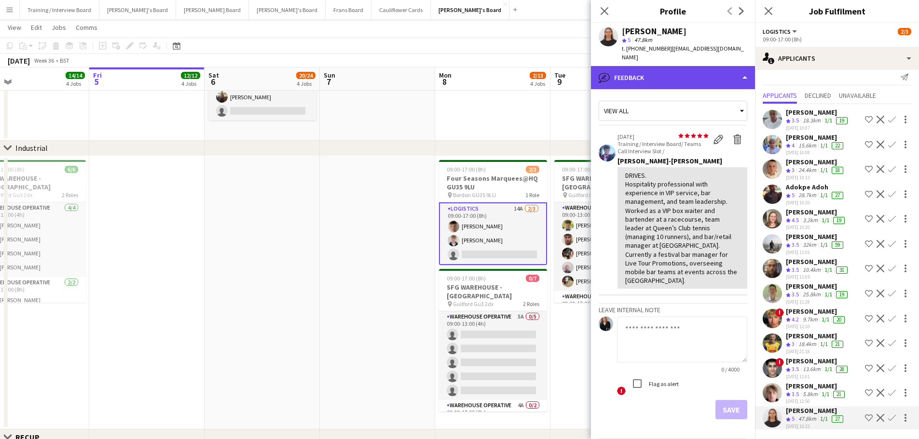
click at [647, 67] on div "bubble-pencil Feedback" at bounding box center [673, 77] width 164 height 23
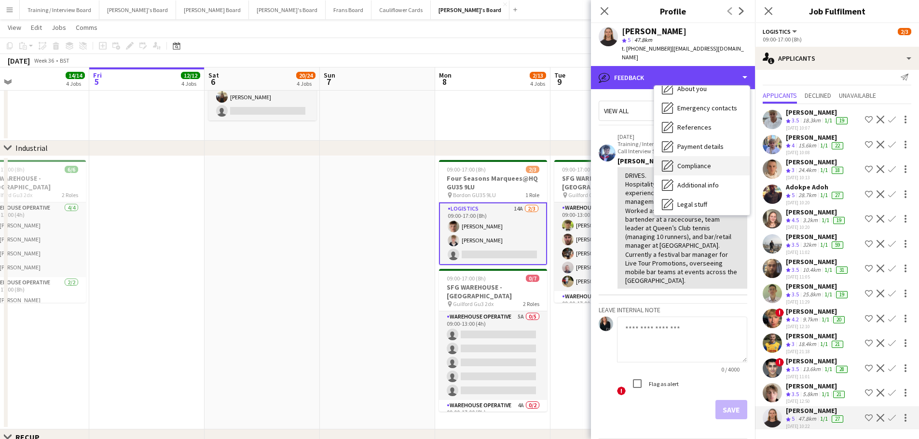
scroll to position [4, 0]
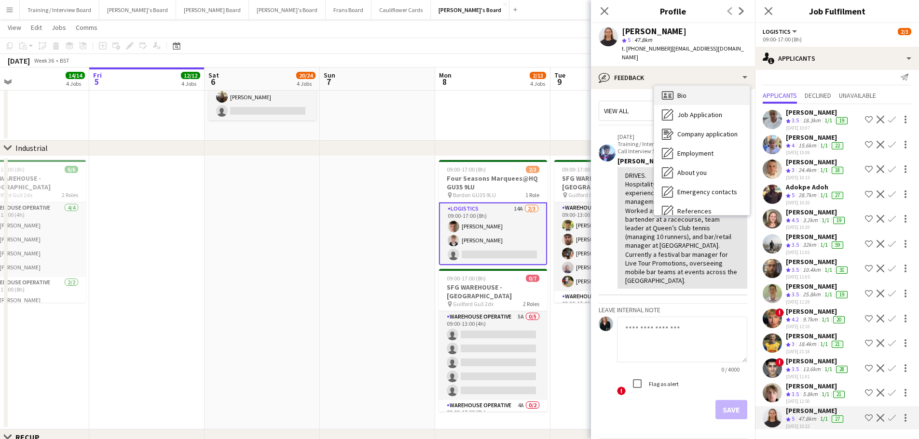
click at [684, 91] on span "Bio" at bounding box center [681, 95] width 9 height 9
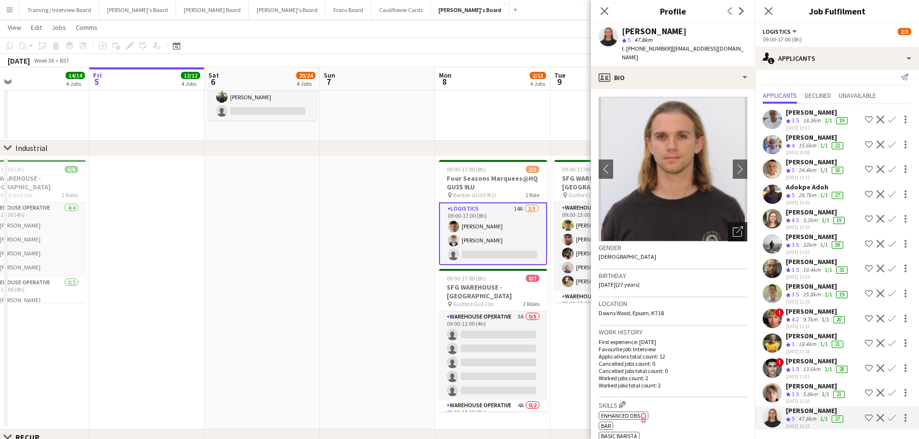
click at [732, 227] on icon "Open photos pop-in" at bounding box center [737, 232] width 10 height 10
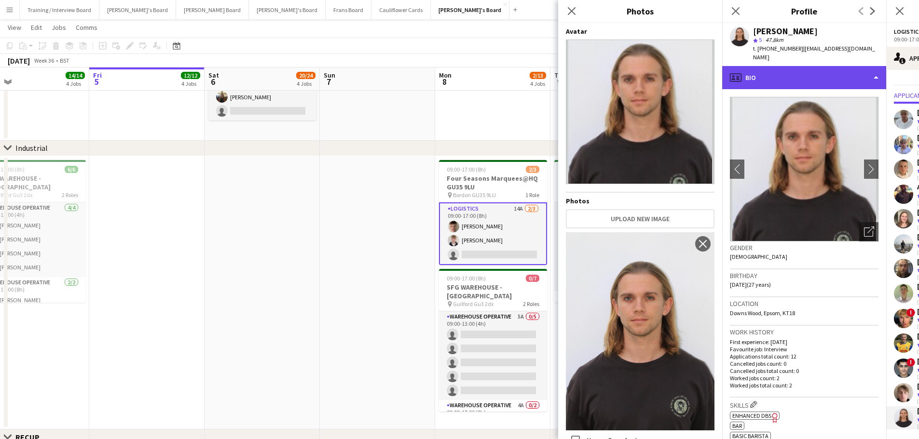
click at [762, 66] on div "profile Bio" at bounding box center [804, 77] width 164 height 23
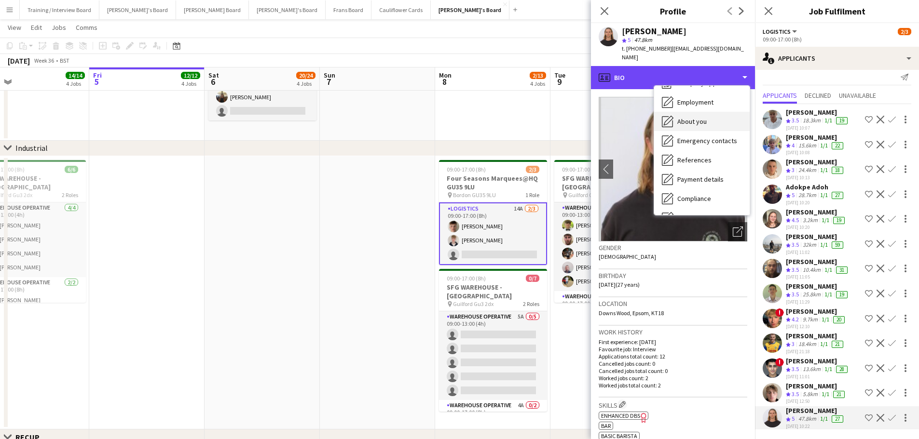
scroll to position [100, 0]
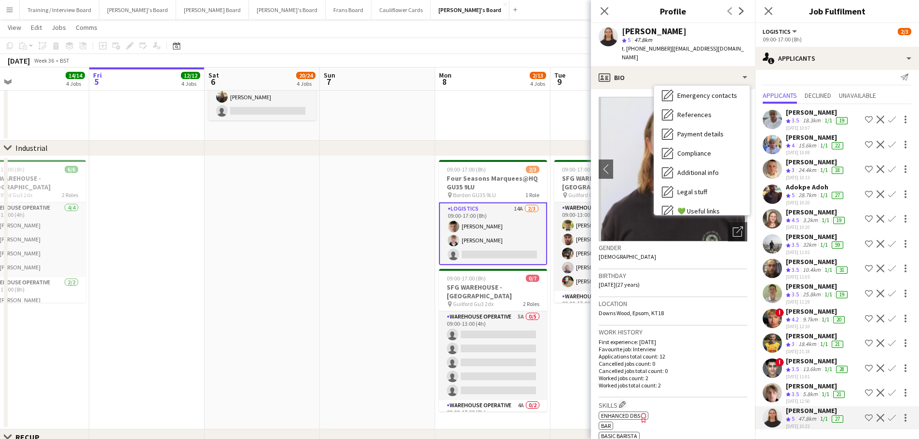
click at [380, 109] on app-date-cell at bounding box center [377, 4] width 115 height 274
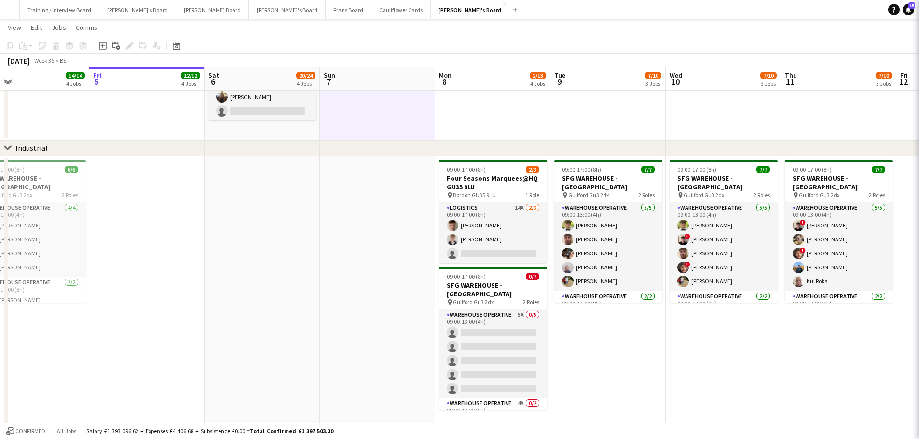
scroll to position [0, 0]
click at [292, 138] on app-date-cell "08:00-18:00 (10h) 4/5 (4)Vanilla Bean@[PERSON_NAME] Park KT8 9BS pin [PERSON_NA…" at bounding box center [261, 4] width 115 height 274
click at [314, 129] on app-date-cell "08:00-18:00 (10h) 4/5 (4)Vanilla Bean@[PERSON_NAME] Park KT8 9BS pin [PERSON_NA…" at bounding box center [261, 4] width 115 height 274
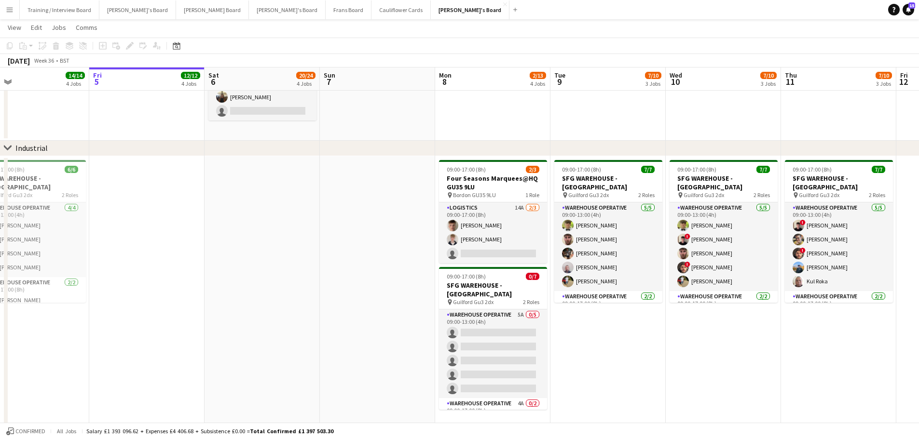
click at [325, 123] on app-date-cell at bounding box center [377, 4] width 115 height 274
click at [287, 125] on app-date-cell "08:00-18:00 (10h) 4/5 (4)Vanilla Bean@[PERSON_NAME] Park KT8 9BS pin [PERSON_NA…" at bounding box center [261, 4] width 115 height 274
click at [330, 211] on app-date-cell at bounding box center [377, 293] width 115 height 274
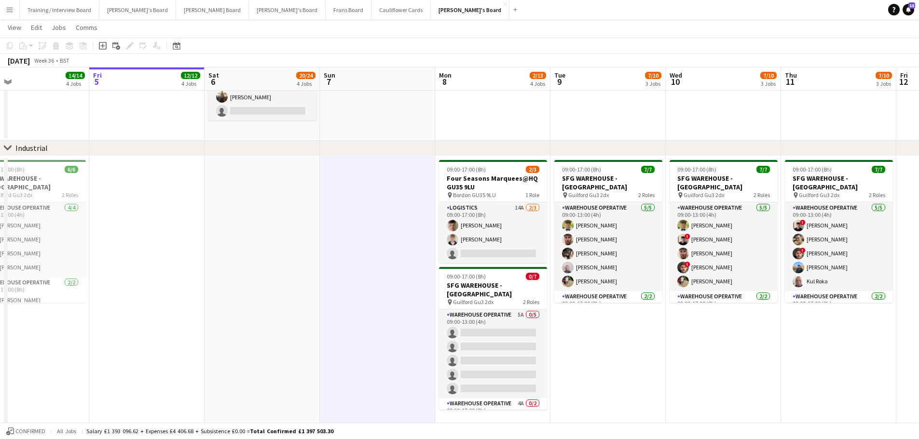
click at [335, 207] on app-date-cell at bounding box center [377, 293] width 115 height 274
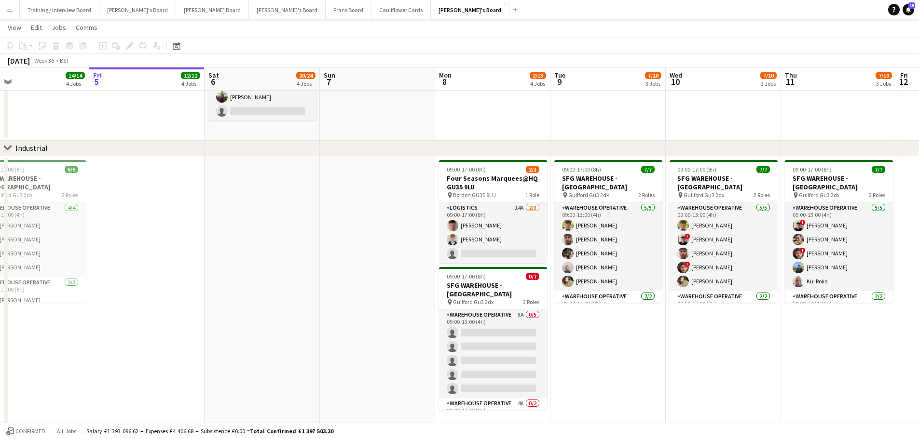
click at [332, 117] on app-date-cell at bounding box center [377, 4] width 115 height 274
click at [301, 124] on app-date-cell "08:00-18:00 (10h) 4/5 (4)Vanilla Bean@[PERSON_NAME] Park KT8 9BS pin [PERSON_NA…" at bounding box center [261, 4] width 115 height 274
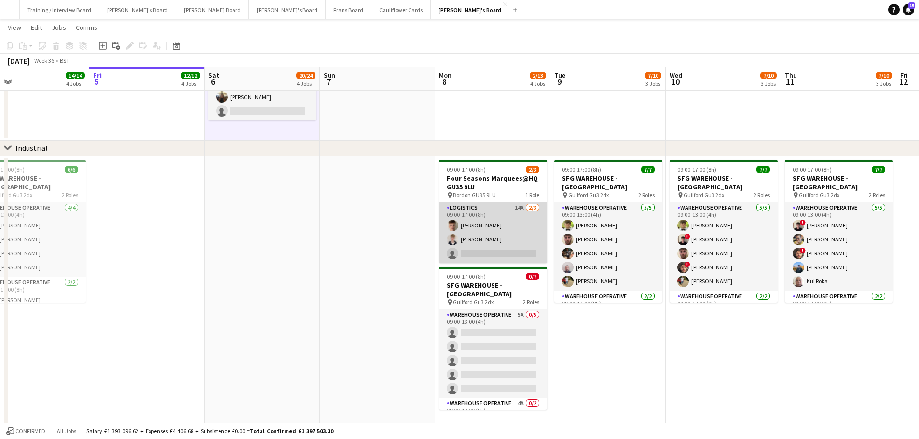
click at [516, 228] on app-card-role "Logistics 14A 2/3 09:00-17:00 (8h) Fergus van der Flier Toby White single-neutr…" at bounding box center [493, 233] width 108 height 61
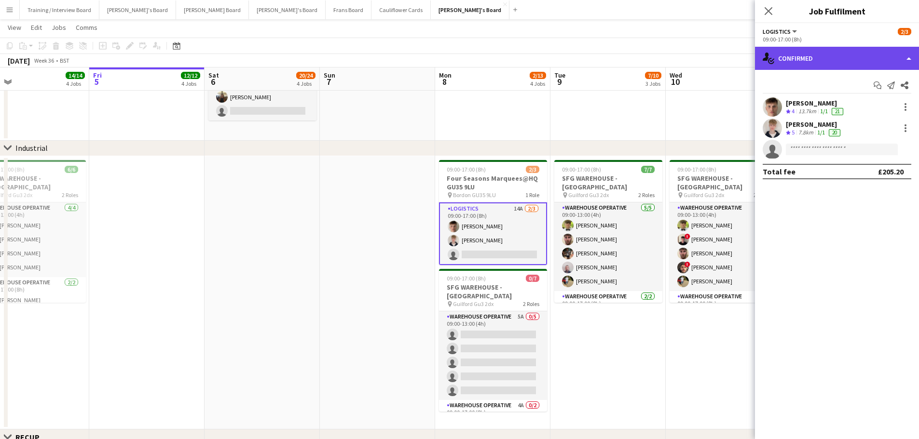
click at [810, 69] on div "single-neutral-actions-check-2 Confirmed" at bounding box center [837, 58] width 164 height 23
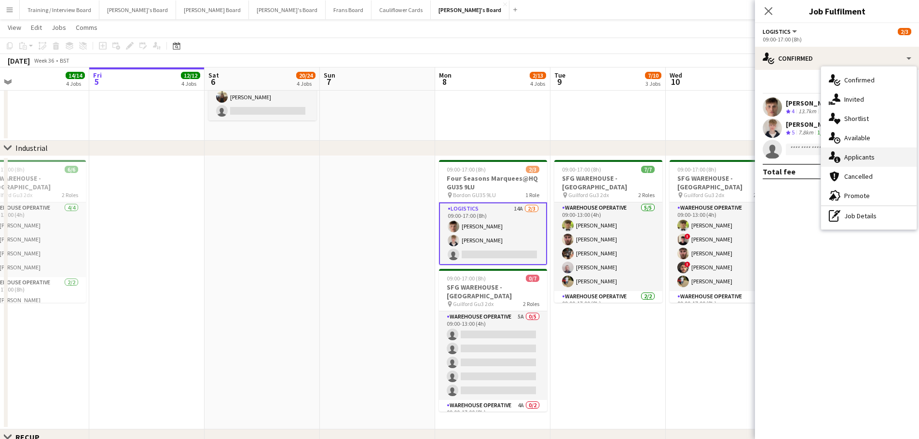
click at [884, 162] on div "single-neutral-actions-information Applicants" at bounding box center [868, 157] width 95 height 19
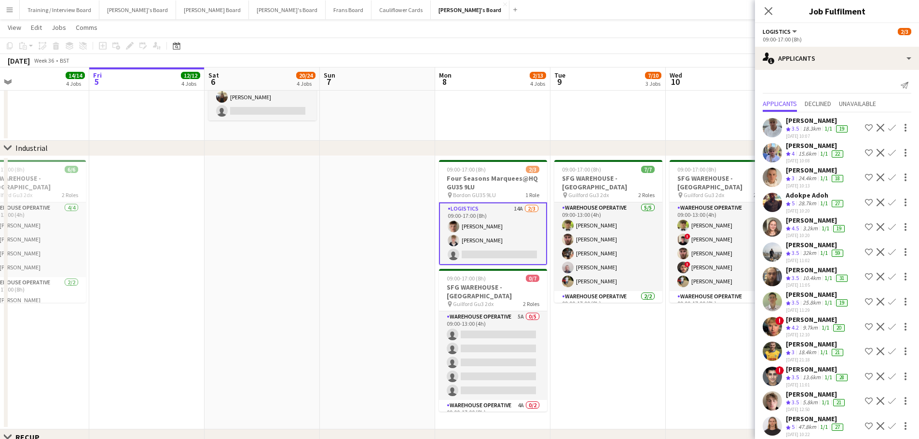
scroll to position [8, 0]
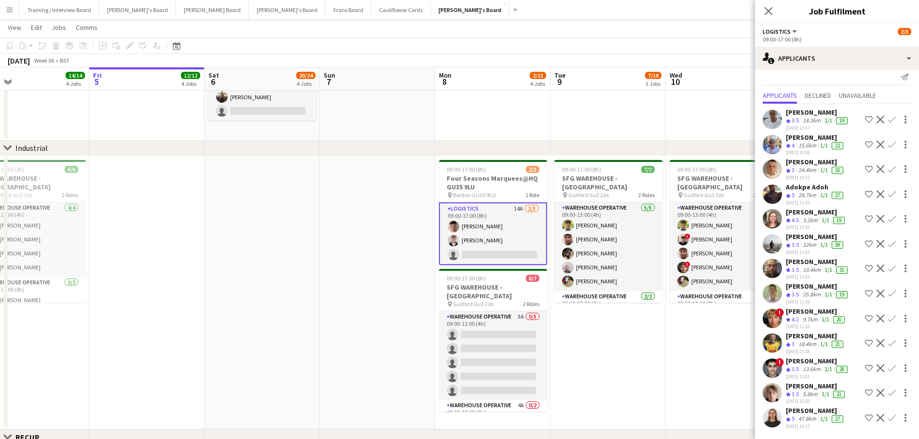
click at [800, 410] on div "James Perriman" at bounding box center [815, 411] width 59 height 9
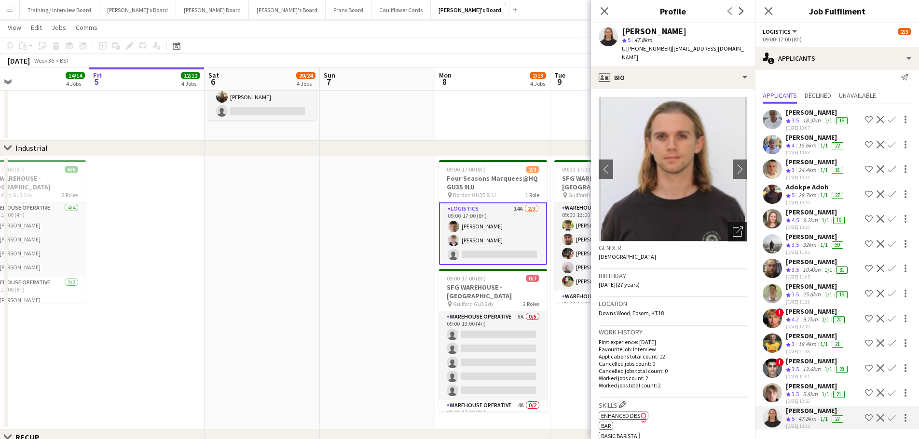
click at [736, 227] on icon at bounding box center [739, 230] width 7 height 7
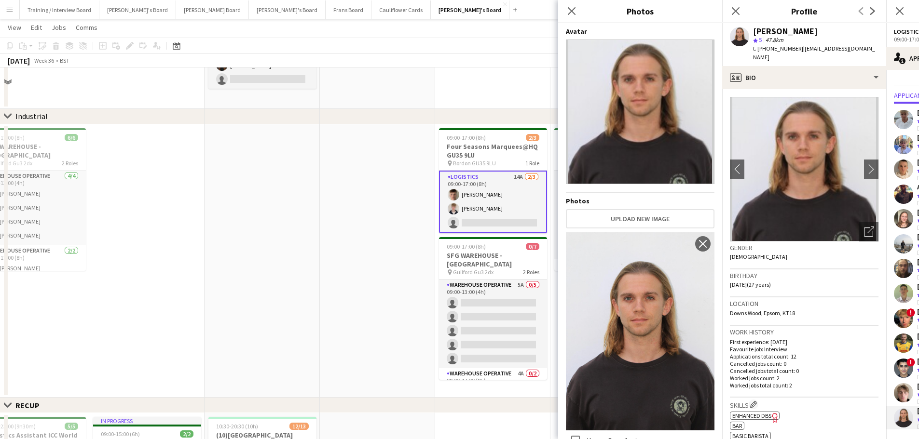
scroll to position [241, 0]
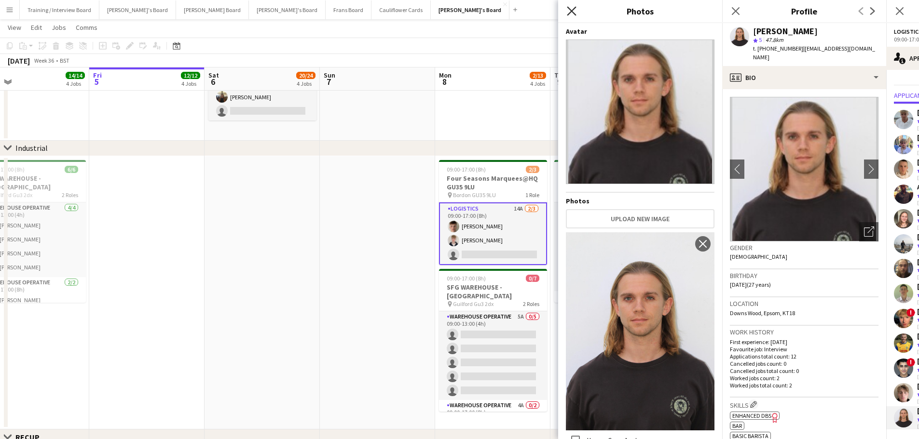
click at [570, 15] on icon "Close pop-in" at bounding box center [571, 10] width 9 height 9
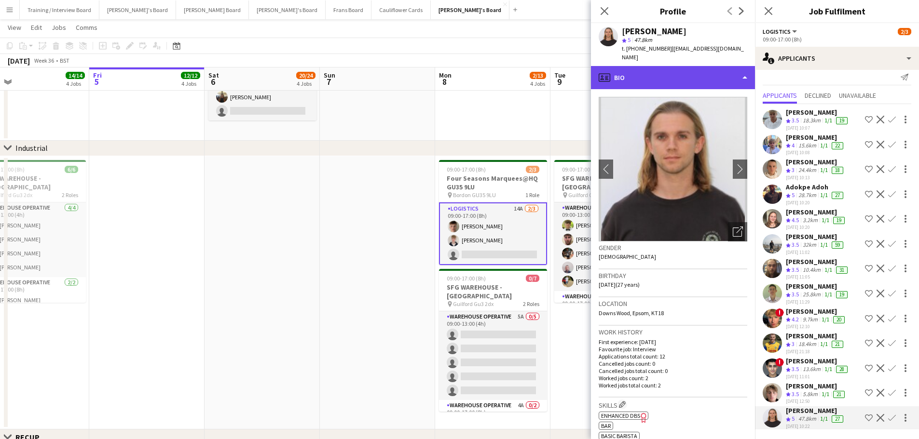
click at [653, 76] on div "profile Bio" at bounding box center [673, 77] width 164 height 23
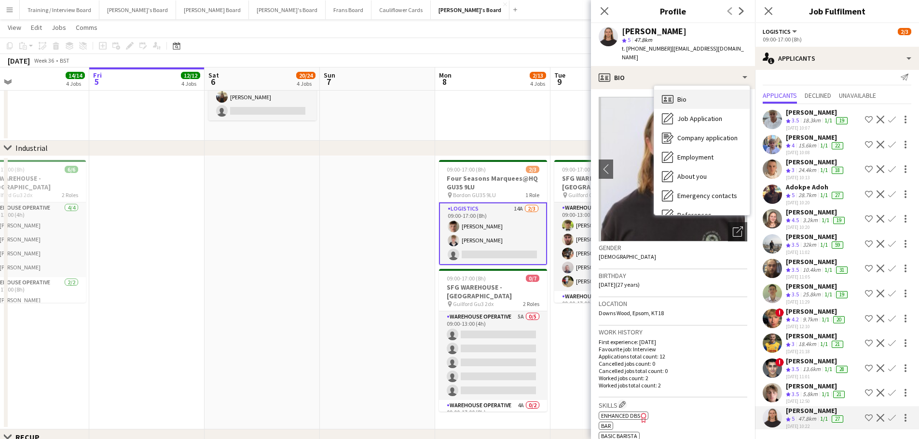
click at [685, 95] on span "Bio" at bounding box center [681, 99] width 9 height 9
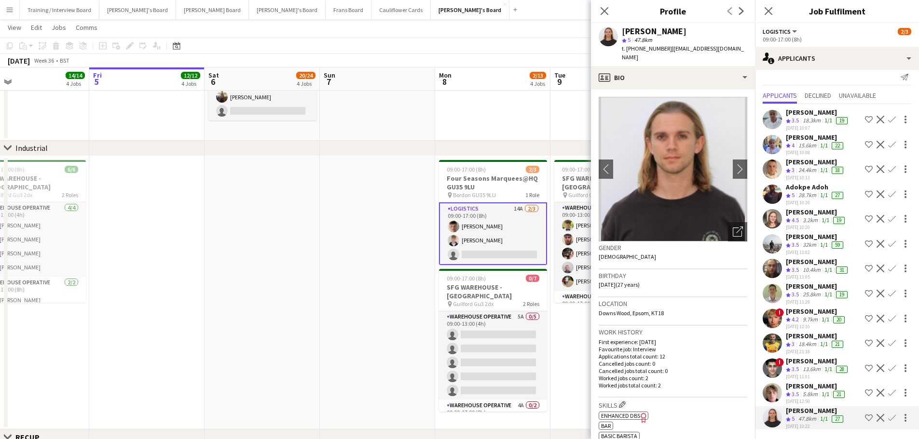
click at [510, 208] on app-card-role "Logistics 14A 2/3 09:00-17:00 (8h) Fergus van der Flier Toby White single-neutr…" at bounding box center [493, 234] width 108 height 63
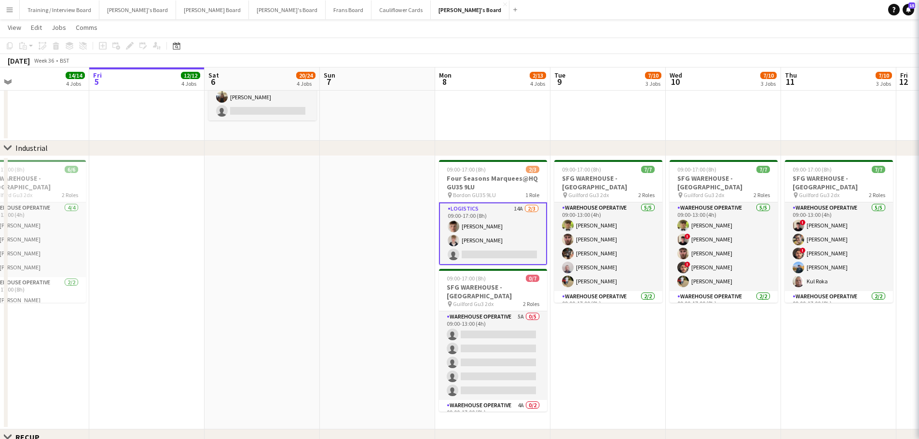
scroll to position [0, 0]
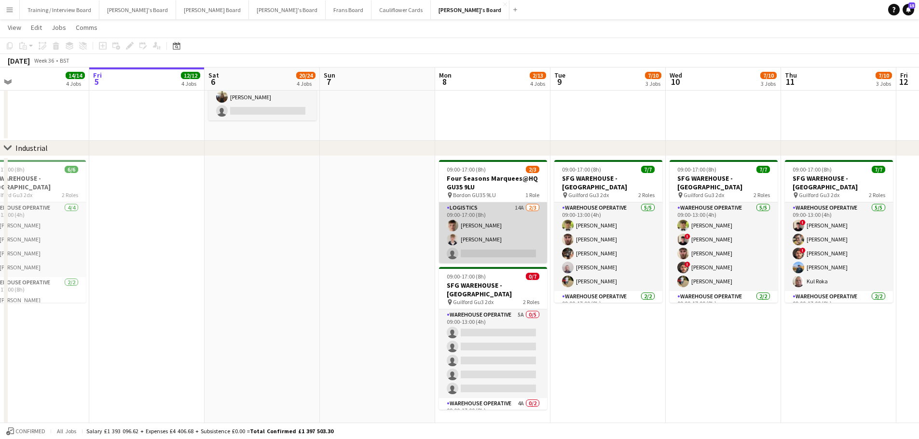
click at [510, 208] on app-card-role "Logistics 14A 2/3 09:00-17:00 (8h) Fergus van der Flier Toby White single-neutr…" at bounding box center [493, 233] width 108 height 61
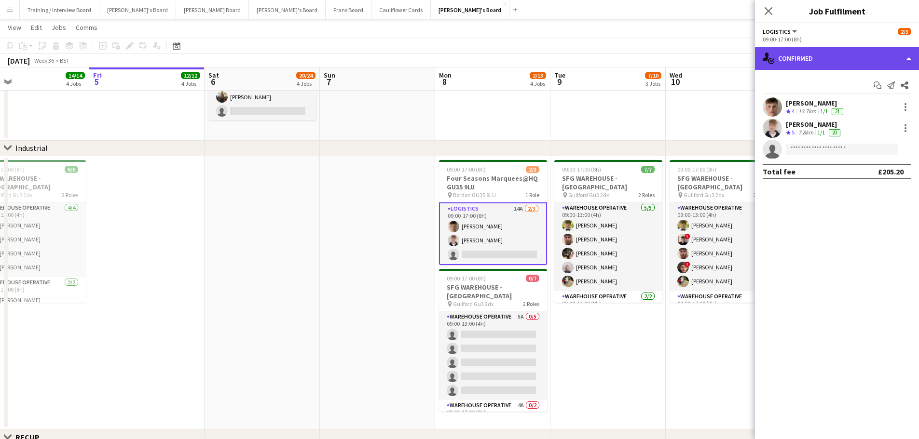
click at [861, 63] on div "single-neutral-actions-check-2 Confirmed" at bounding box center [837, 58] width 164 height 23
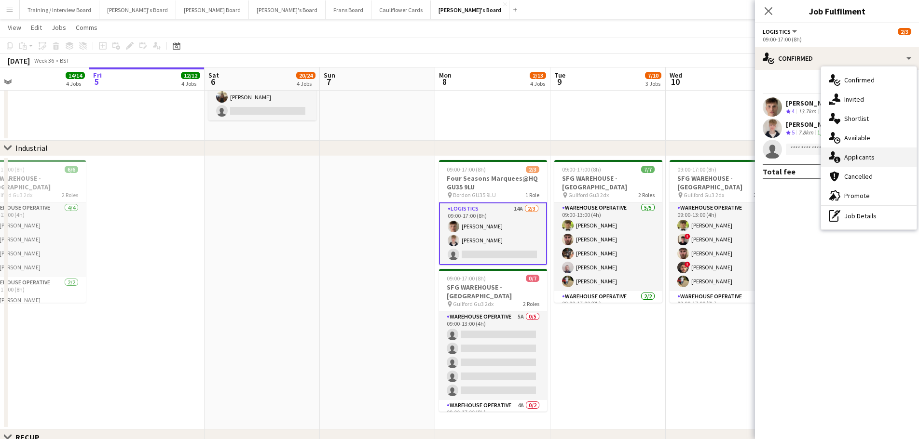
click at [879, 155] on div "single-neutral-actions-information Applicants" at bounding box center [868, 157] width 95 height 19
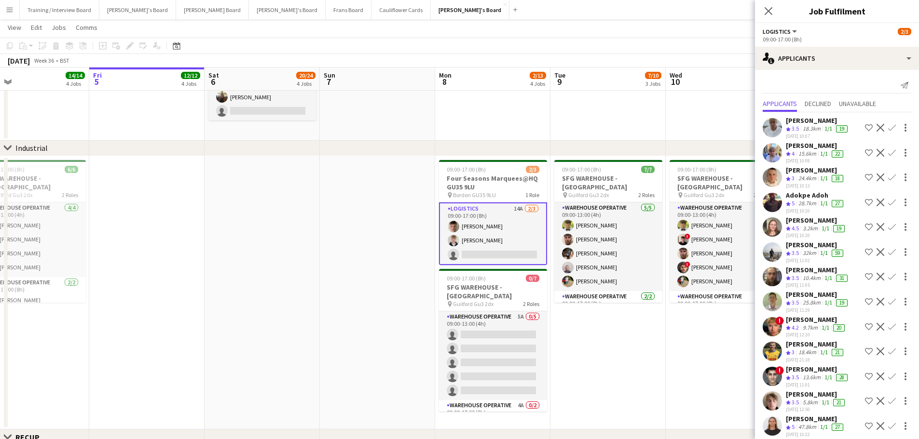
click at [507, 226] on app-card-role "Logistics 14A 2/3 09:00-17:00 (8h) Fergus van der Flier Toby White single-neutr…" at bounding box center [493, 234] width 108 height 63
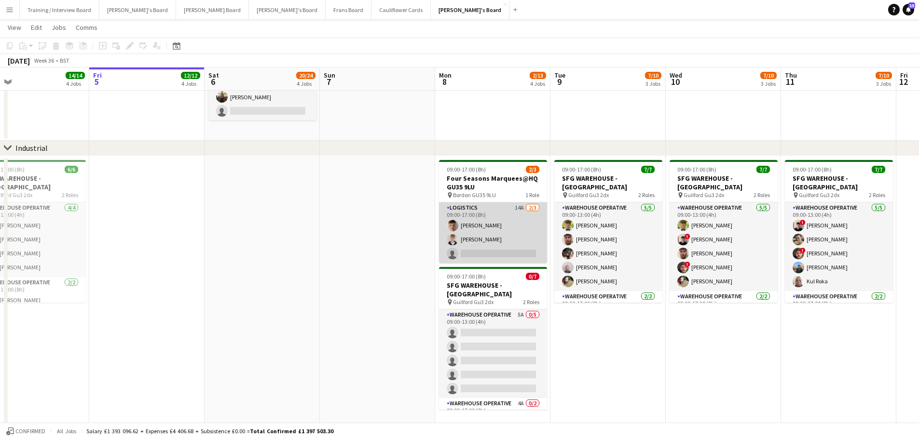
click at [507, 226] on app-card-role "Logistics 14A 2/3 09:00-17:00 (8h) Fergus van der Flier Toby White single-neutr…" at bounding box center [493, 233] width 108 height 61
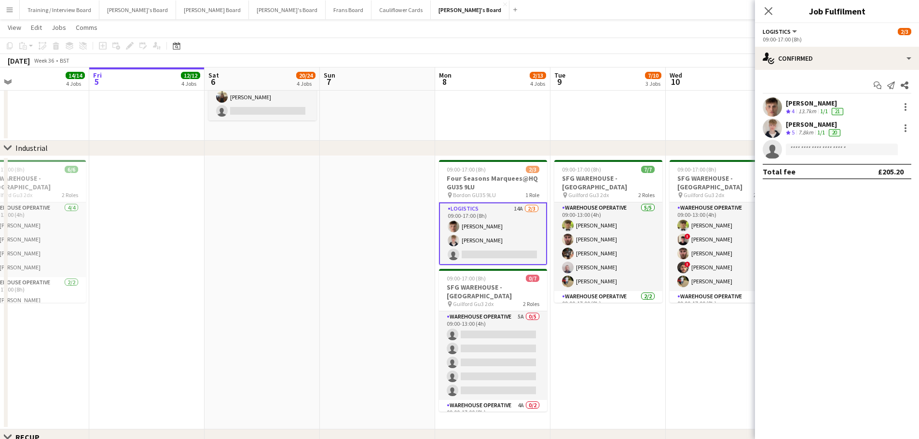
click at [801, 108] on div "13.7km" at bounding box center [807, 112] width 22 height 8
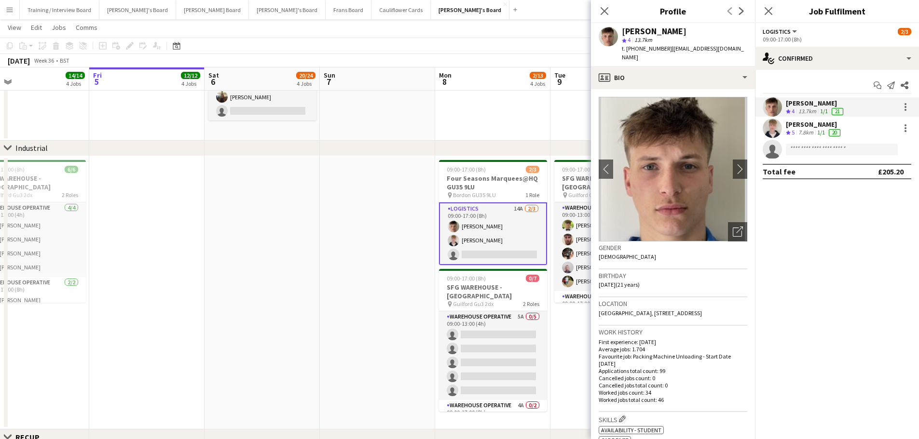
click at [374, 269] on app-date-cell at bounding box center [377, 293] width 115 height 274
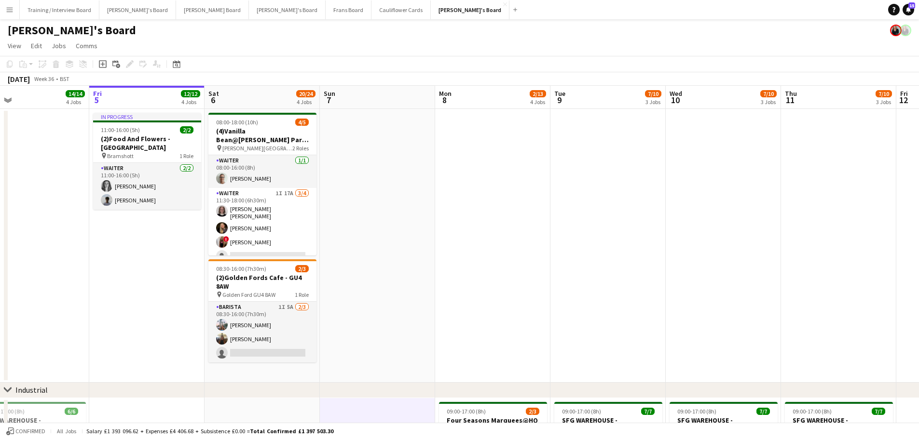
drag, startPoint x: 759, startPoint y: 244, endPoint x: 257, endPoint y: 298, distance: 505.4
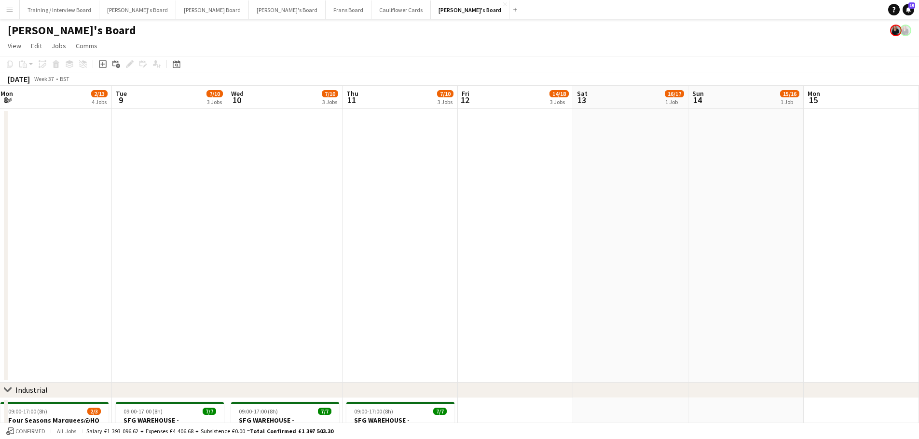
drag, startPoint x: 490, startPoint y: 235, endPoint x: 88, endPoint y: 213, distance: 403.2
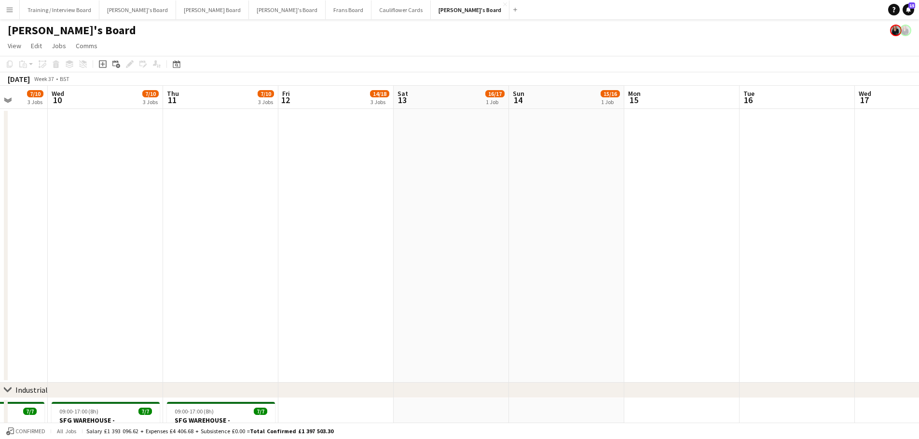
click at [567, 205] on app-date-cell at bounding box center [566, 246] width 115 height 274
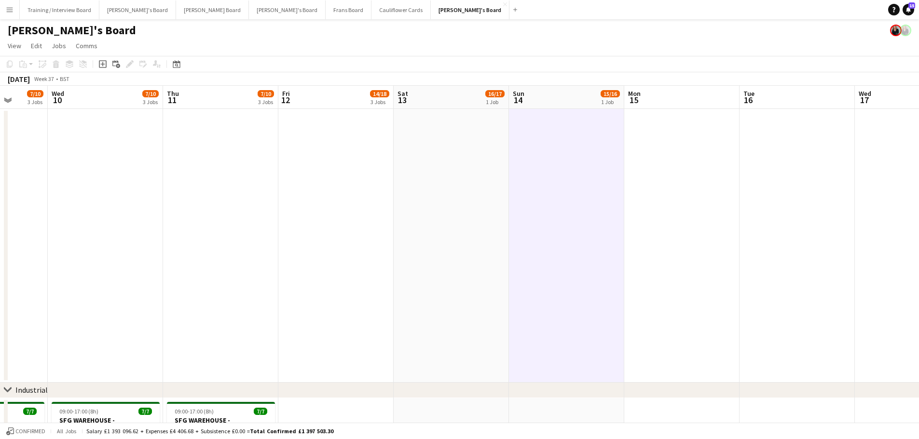
click at [489, 206] on app-date-cell at bounding box center [450, 246] width 115 height 274
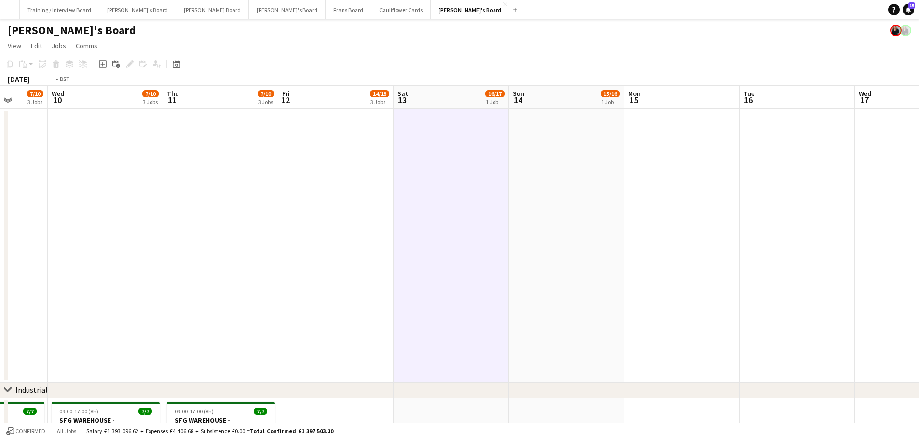
drag, startPoint x: 321, startPoint y: 242, endPoint x: 662, endPoint y: 245, distance: 340.5
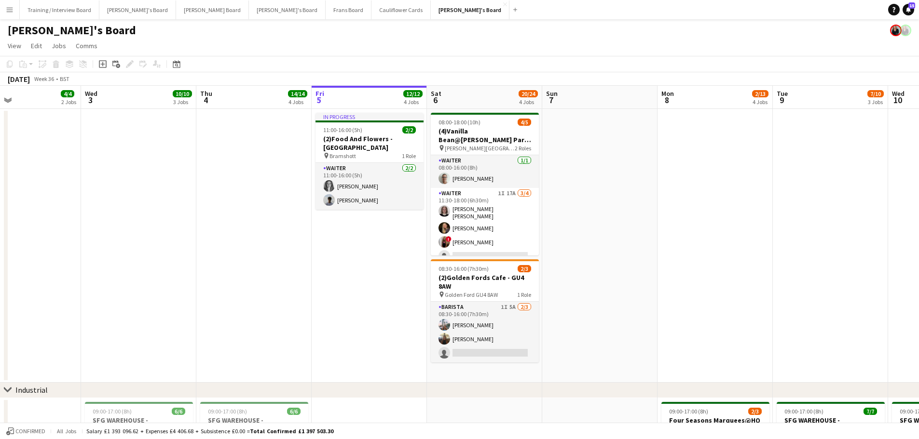
scroll to position [0, 299]
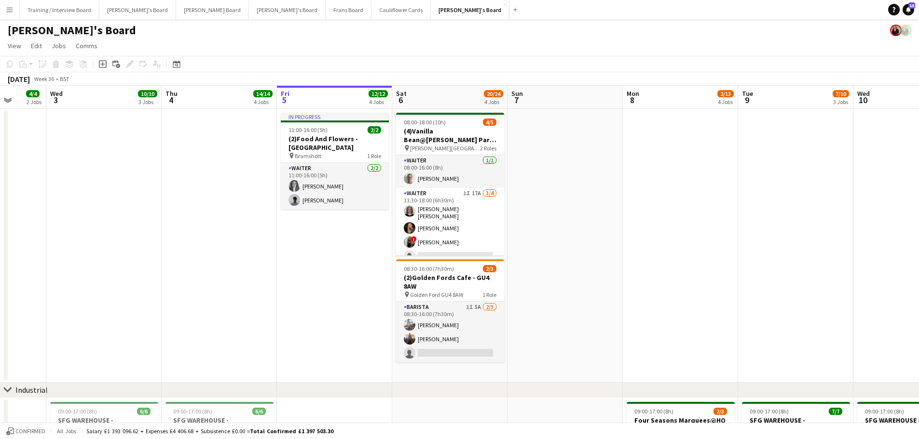
drag, startPoint x: 117, startPoint y: 269, endPoint x: 428, endPoint y: 260, distance: 311.1
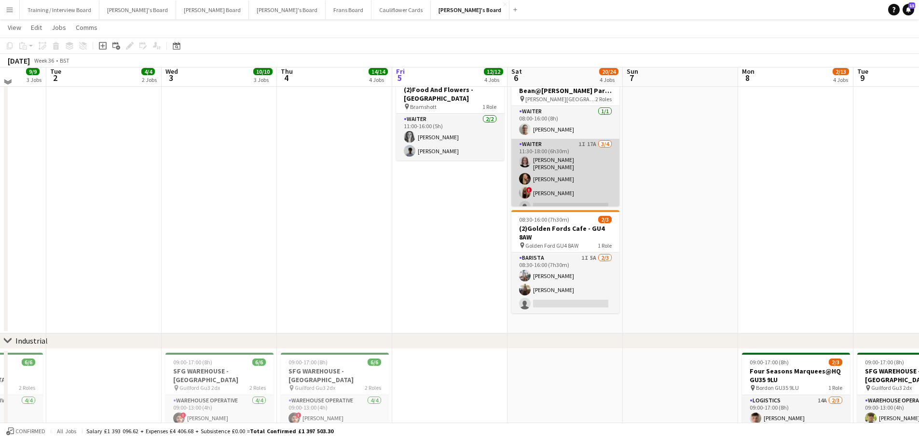
scroll to position [0, 0]
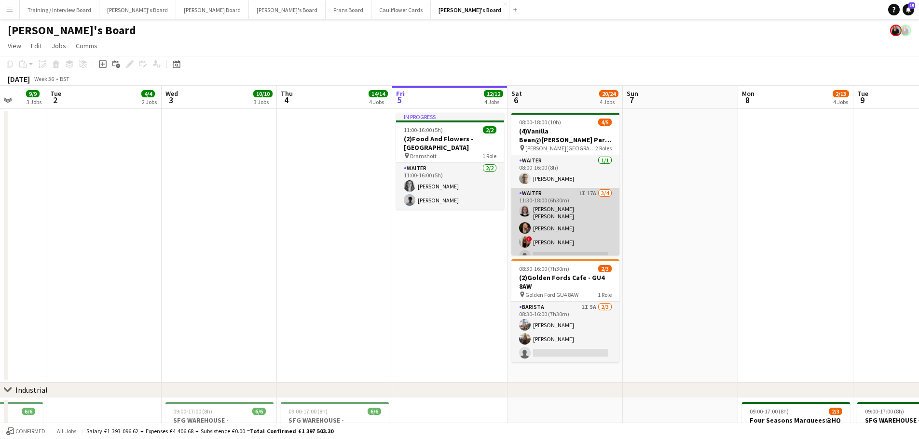
click at [560, 227] on app-card-role "Waiter 1I 17A [DATE] 11:30-18:00 (6h30m) [PERSON_NAME] [PERSON_NAME] [PERSON_NA…" at bounding box center [565, 227] width 108 height 78
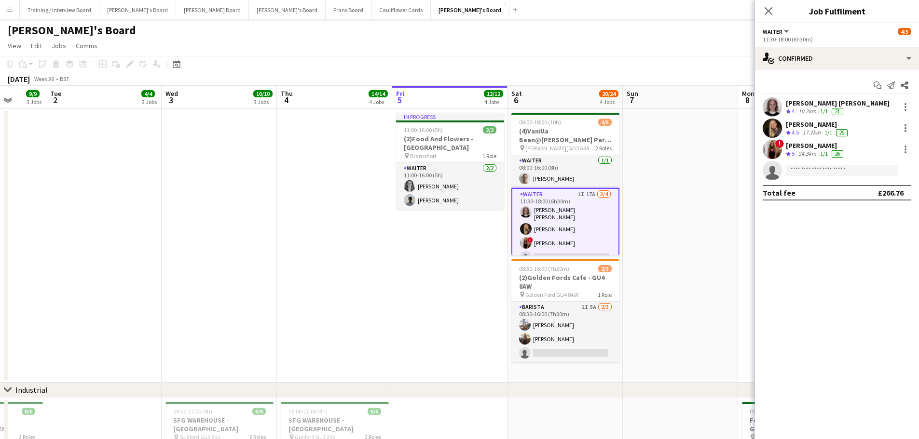
click at [818, 122] on div "[PERSON_NAME]" at bounding box center [818, 124] width 64 height 9
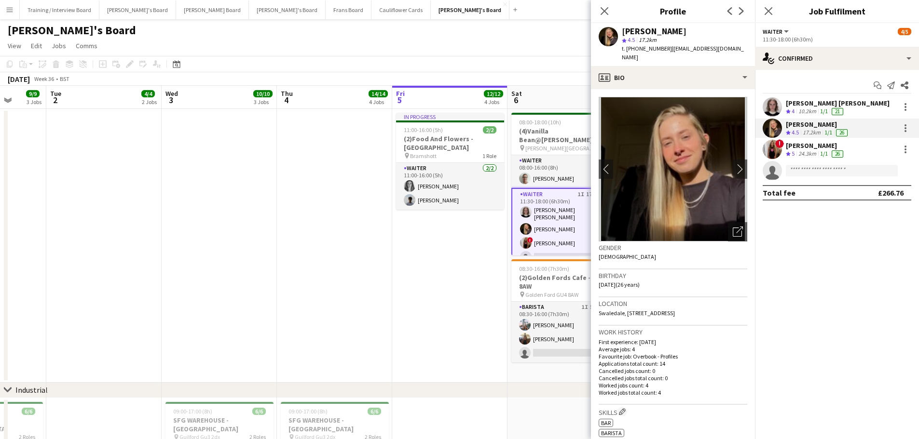
click at [811, 152] on div "24.3km" at bounding box center [807, 154] width 22 height 8
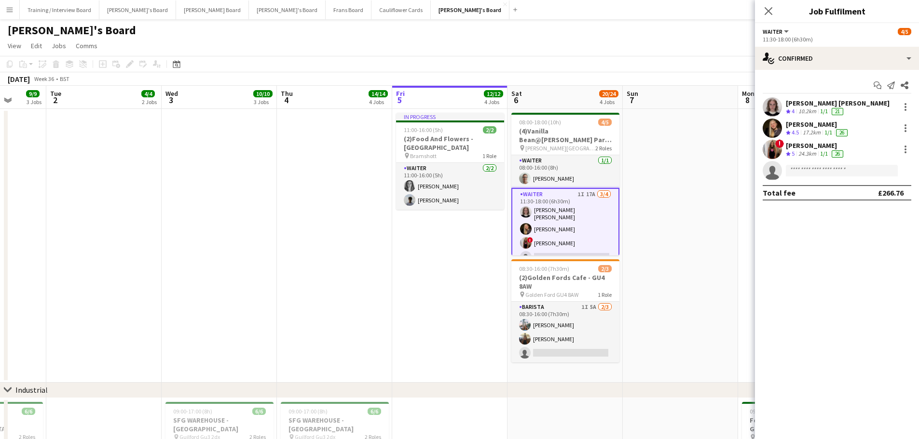
click at [686, 154] on app-date-cell at bounding box center [680, 246] width 115 height 274
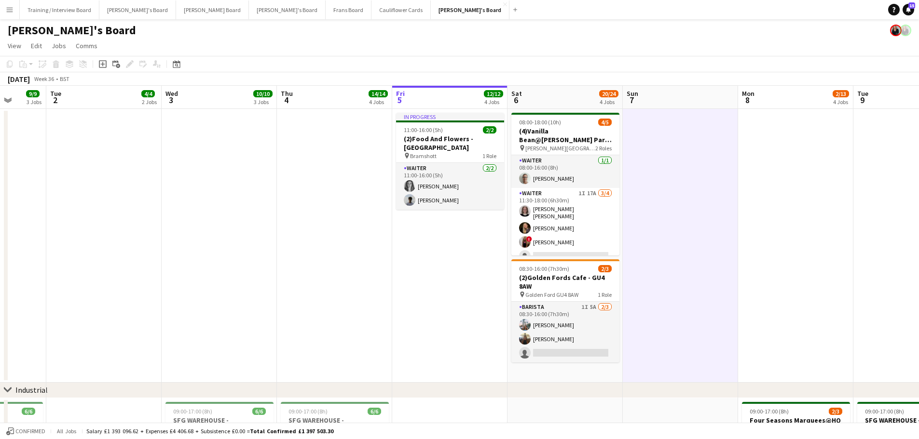
click at [608, 371] on app-date-cell "08:00-18:00 (10h) 4/5 (4)Vanilla Bean@[PERSON_NAME] Park KT8 9BS pin [PERSON_NA…" at bounding box center [564, 246] width 115 height 274
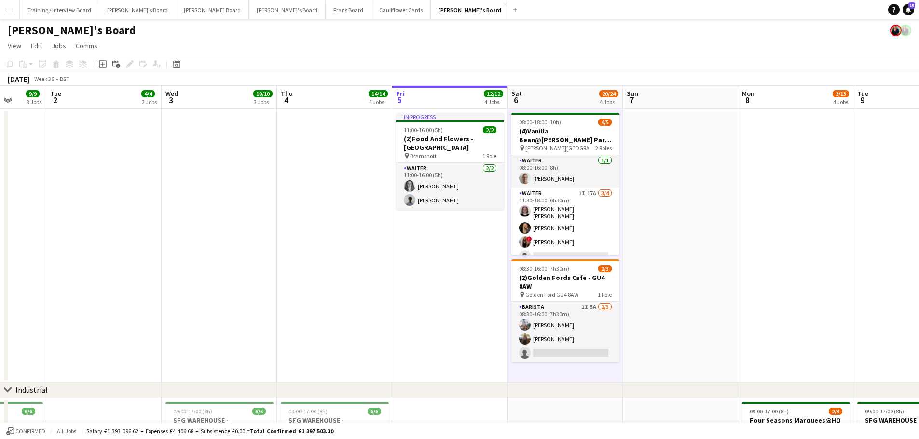
click at [650, 366] on app-date-cell at bounding box center [680, 246] width 115 height 274
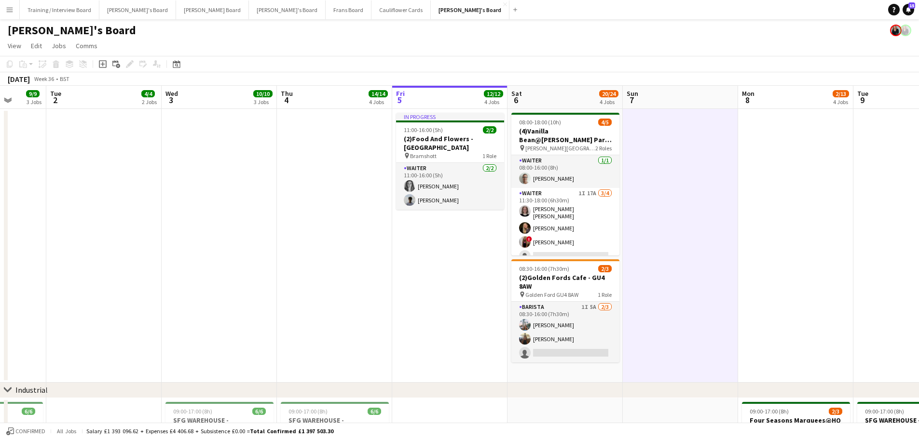
click at [575, 375] on app-date-cell "08:00-18:00 (10h) 4/5 (4)Vanilla Bean@[PERSON_NAME] Park KT8 9BS pin [PERSON_NA…" at bounding box center [564, 246] width 115 height 274
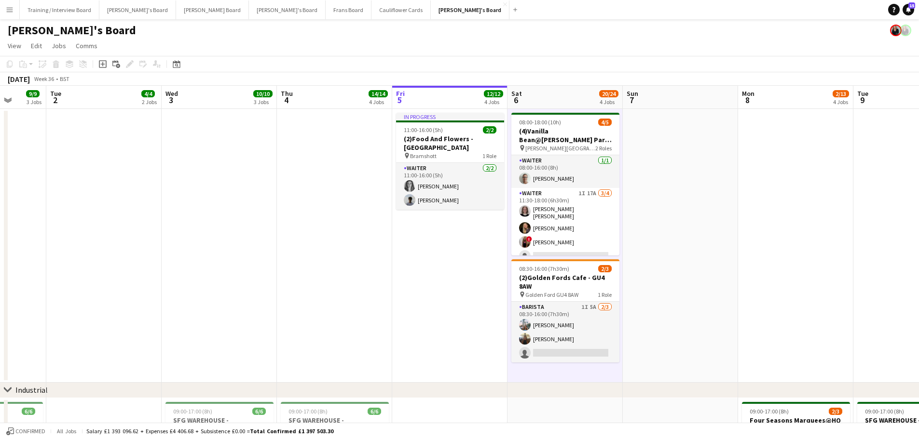
click at [680, 341] on app-date-cell at bounding box center [680, 246] width 115 height 274
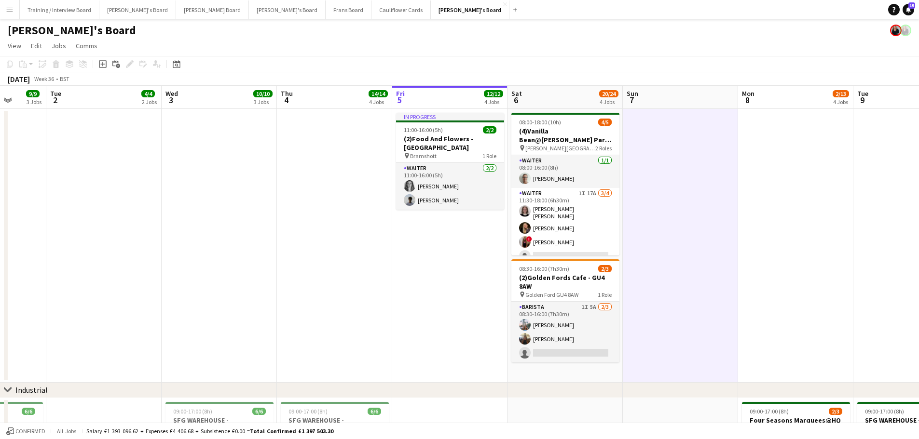
drag, startPoint x: 602, startPoint y: 367, endPoint x: 659, endPoint y: 357, distance: 58.4
click at [601, 367] on app-date-cell "08:00-18:00 (10h) 4/5 (4)Vanilla Bean@[PERSON_NAME] Park KT8 9BS pin [PERSON_NA…" at bounding box center [564, 246] width 115 height 274
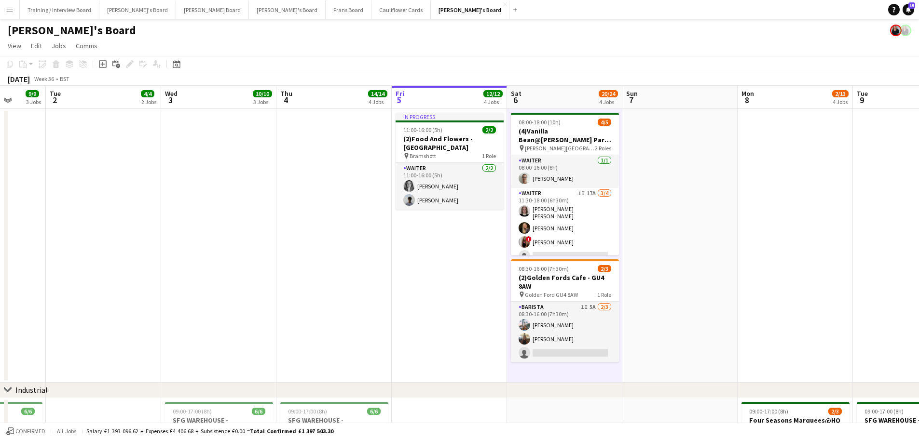
click at [660, 356] on app-date-cell at bounding box center [679, 246] width 115 height 274
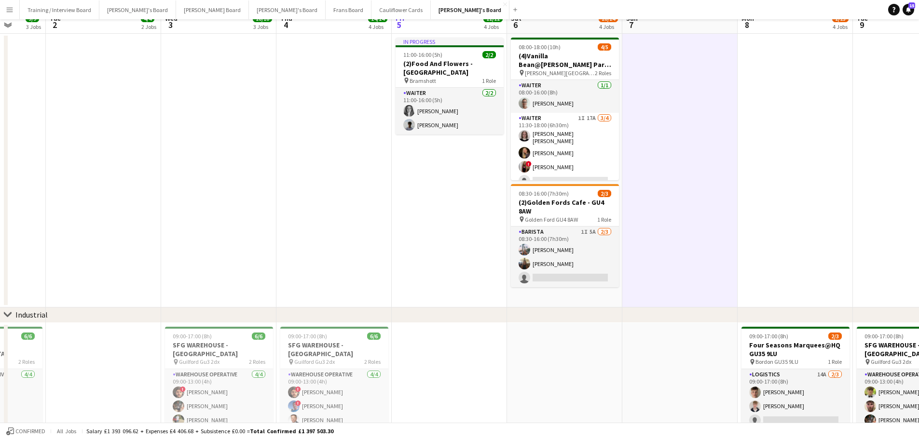
scroll to position [145, 0]
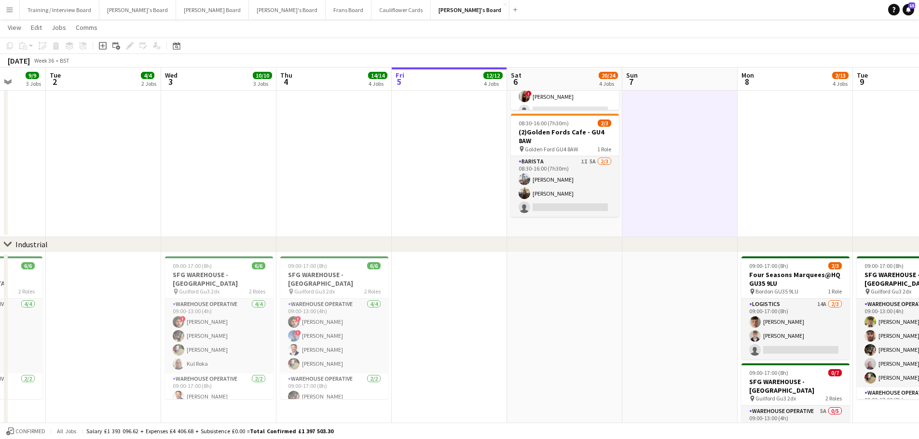
click at [661, 347] on app-date-cell at bounding box center [679, 390] width 115 height 274
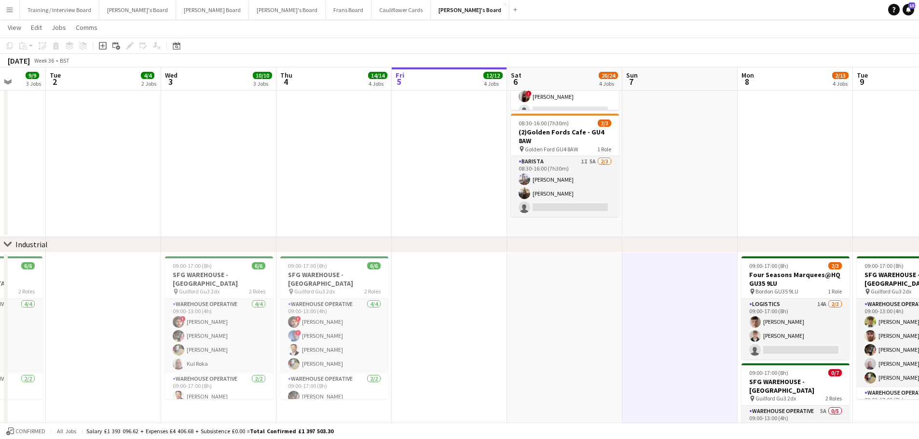
click at [544, 323] on app-date-cell at bounding box center [564, 390] width 115 height 274
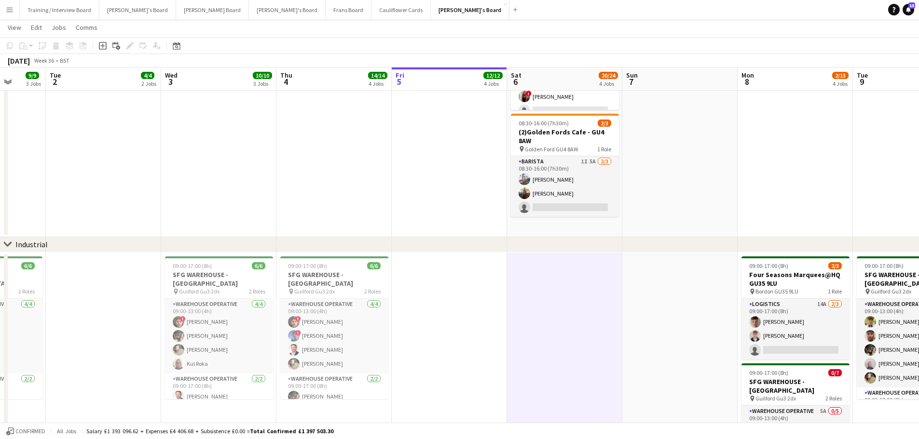
scroll to position [0, 298]
click at [670, 219] on app-date-cell at bounding box center [681, 100] width 115 height 274
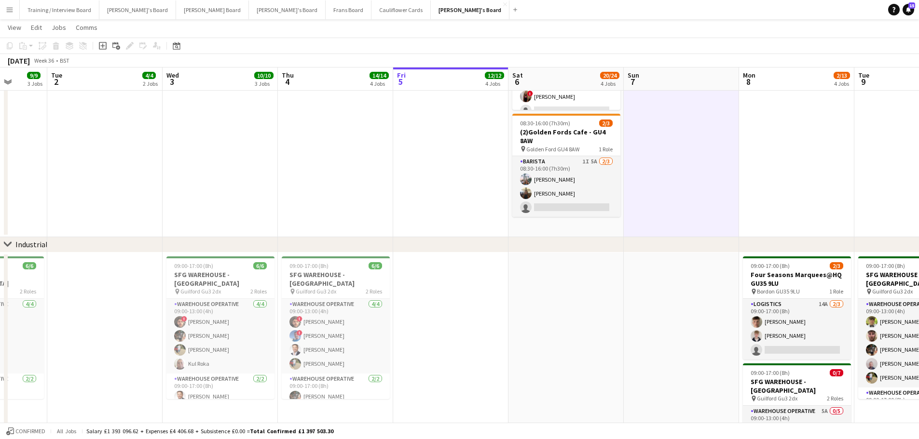
click at [614, 229] on app-date-cell "08:00-18:00 (10h) 4/5 (4)Vanilla Bean@[PERSON_NAME] Park KT8 9BS pin [PERSON_NA…" at bounding box center [565, 100] width 115 height 274
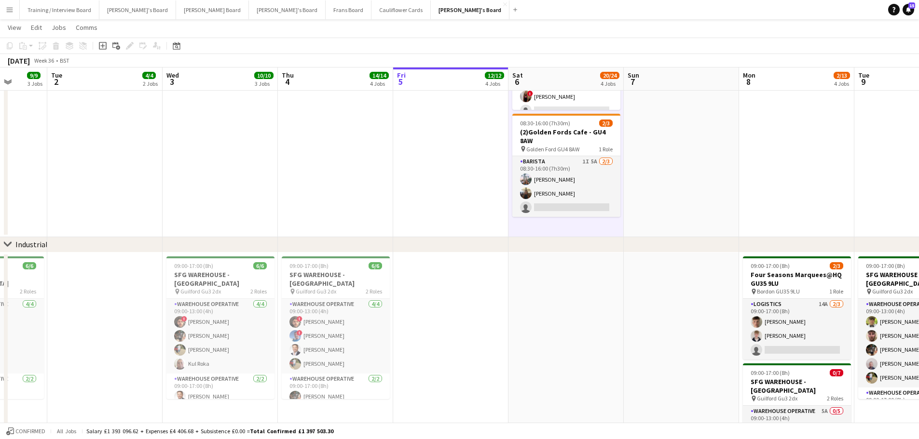
drag, startPoint x: 601, startPoint y: 256, endPoint x: 672, endPoint y: 283, distance: 75.4
click at [601, 257] on app-date-cell at bounding box center [565, 390] width 115 height 274
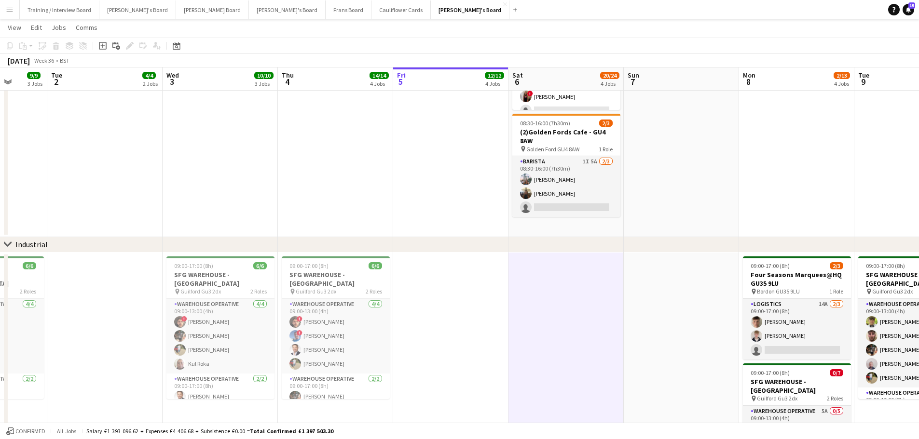
click at [672, 283] on app-date-cell at bounding box center [681, 390] width 115 height 274
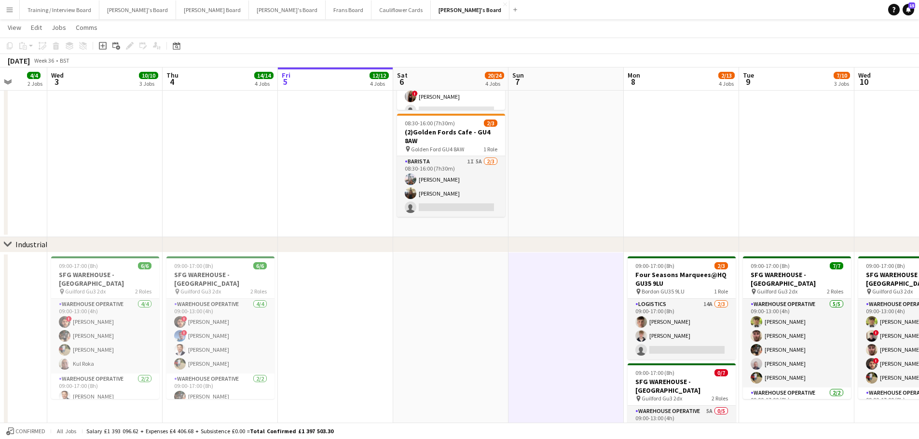
drag, startPoint x: 387, startPoint y: 340, endPoint x: 350, endPoint y: 340, distance: 37.1
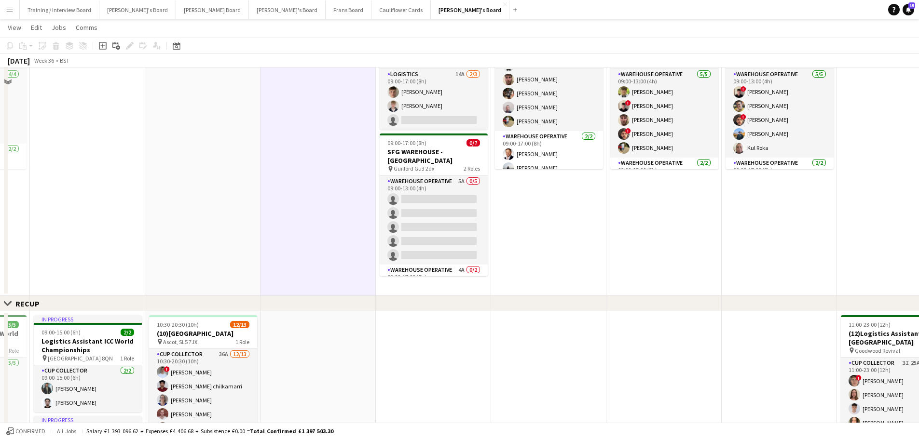
scroll to position [434, 0]
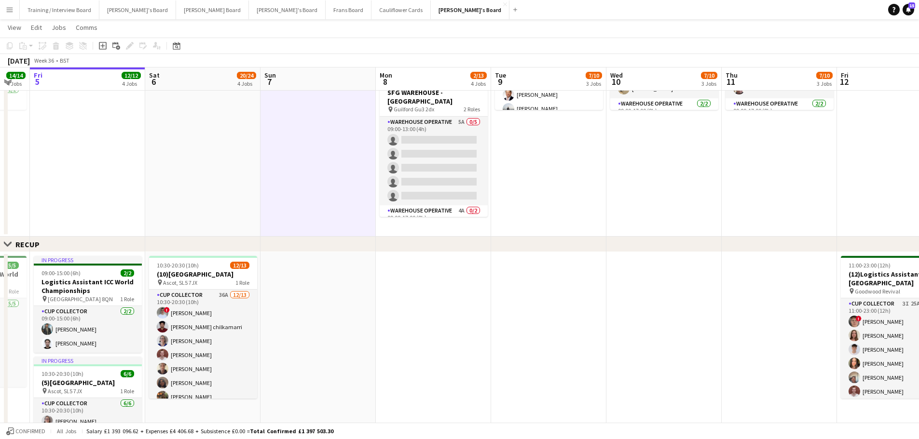
click at [418, 227] on app-date-cell "09:00-17:00 (8h) 2/3 Four Seasons Marquees@HQ GU35 9LU pin Bordon GU35 9LU 1 Ro…" at bounding box center [433, 100] width 115 height 274
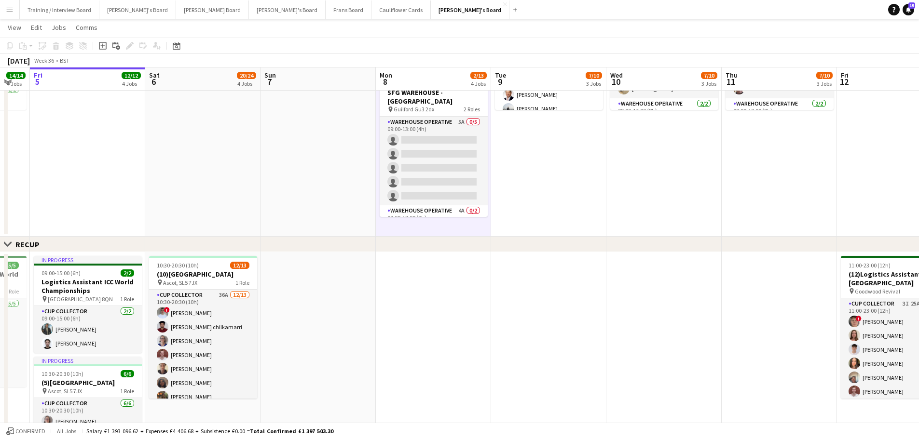
click at [321, 217] on app-date-cell at bounding box center [317, 100] width 115 height 274
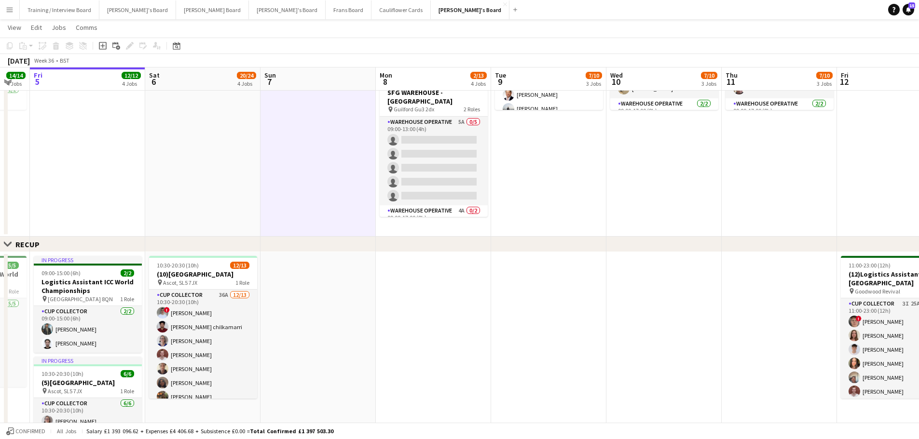
click at [218, 174] on app-date-cell at bounding box center [202, 100] width 115 height 274
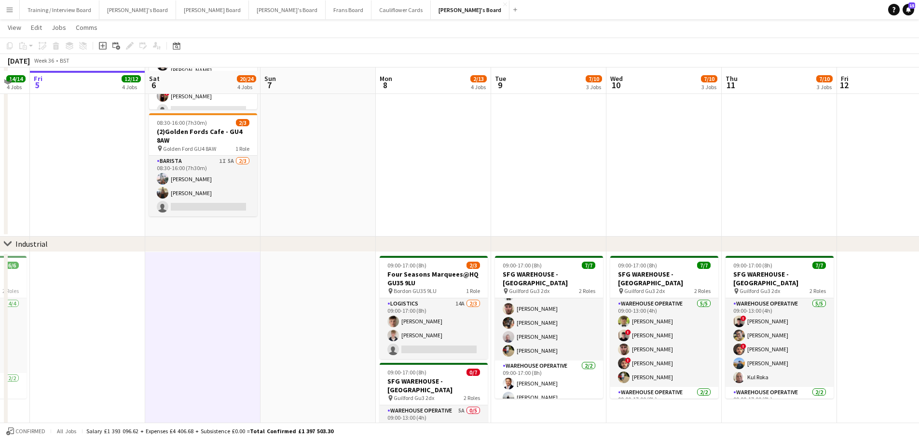
scroll to position [145, 0]
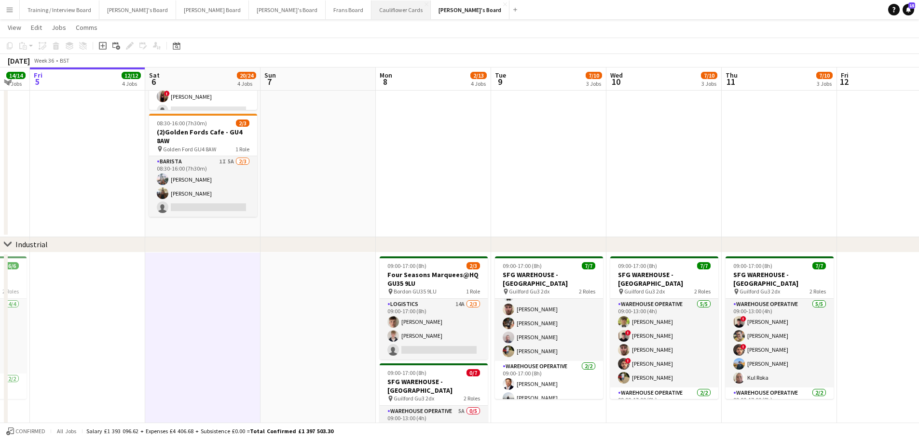
click at [371, 11] on button "Cauliflower Cards Close" at bounding box center [400, 9] width 59 height 19
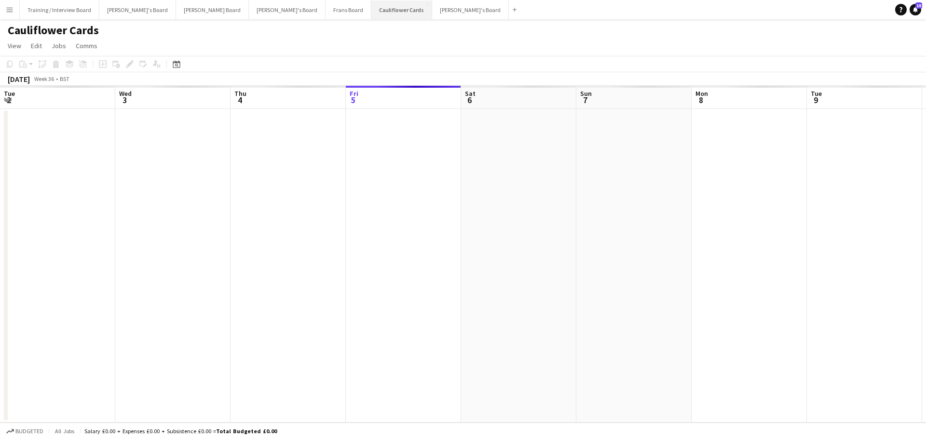
scroll to position [0, 230]
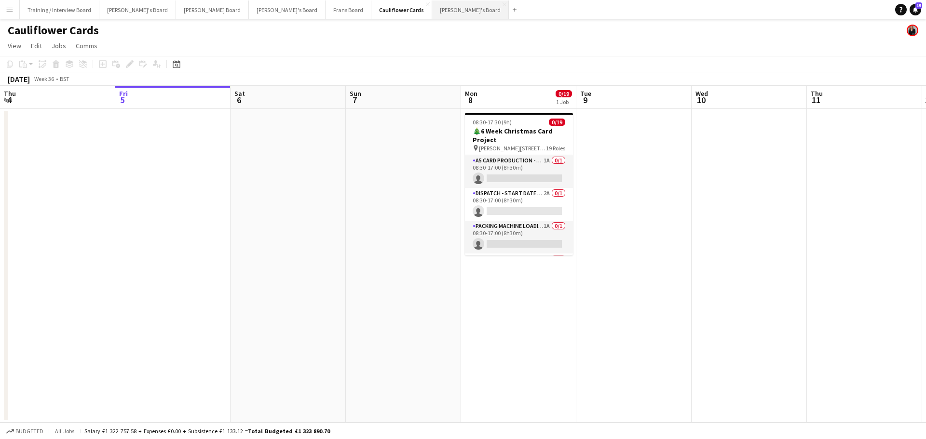
click at [432, 9] on button "[PERSON_NAME]'s Board Close" at bounding box center [470, 9] width 77 height 19
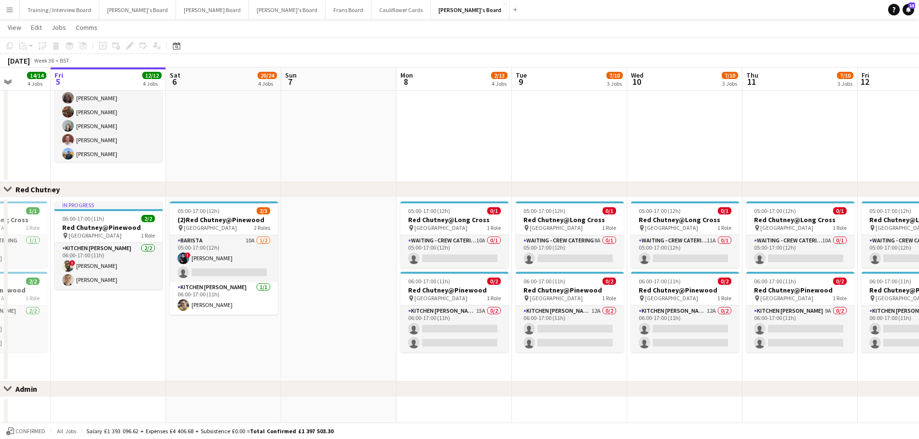
scroll to position [0, 351]
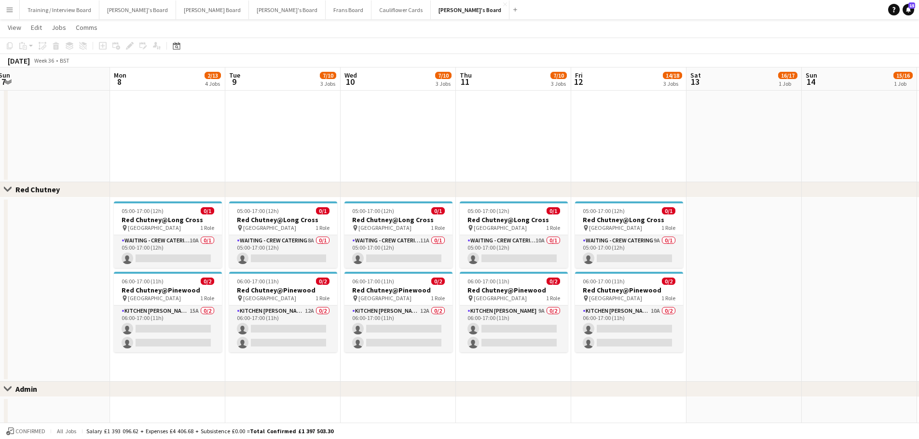
drag, startPoint x: 586, startPoint y: 310, endPoint x: 235, endPoint y: 296, distance: 351.3
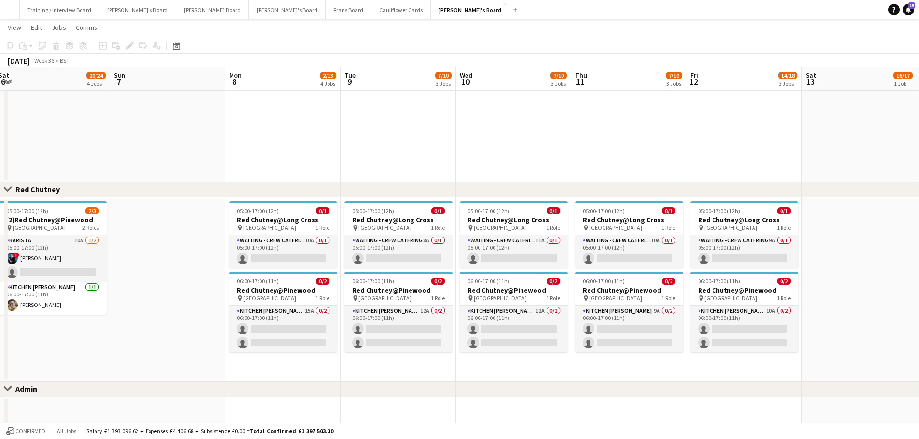
drag, startPoint x: 416, startPoint y: 267, endPoint x: 552, endPoint y: 273, distance: 136.2
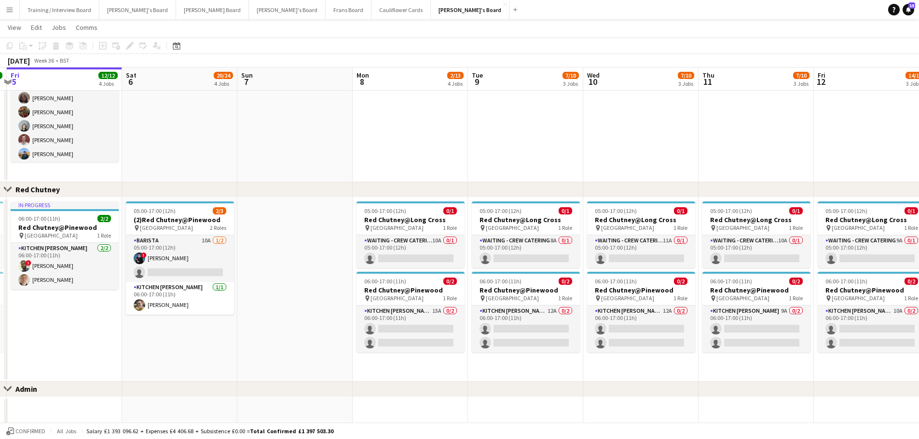
drag, startPoint x: 181, startPoint y: 363, endPoint x: 583, endPoint y: 361, distance: 402.2
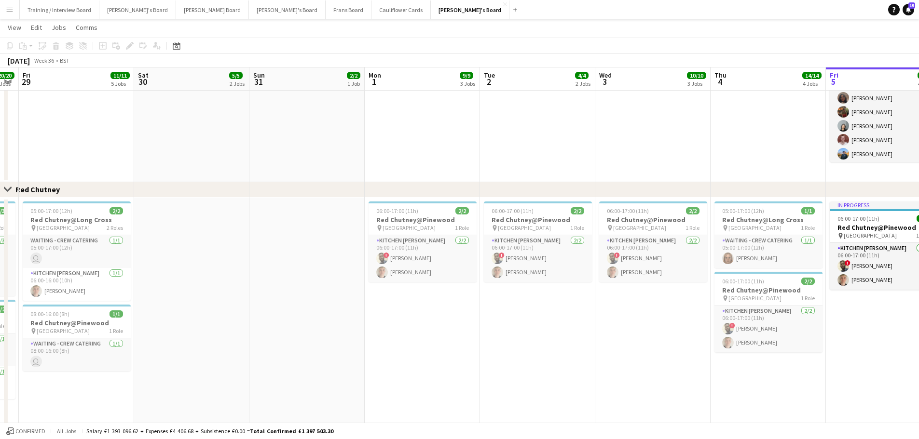
drag, startPoint x: 388, startPoint y: 330, endPoint x: 620, endPoint y: 332, distance: 232.4
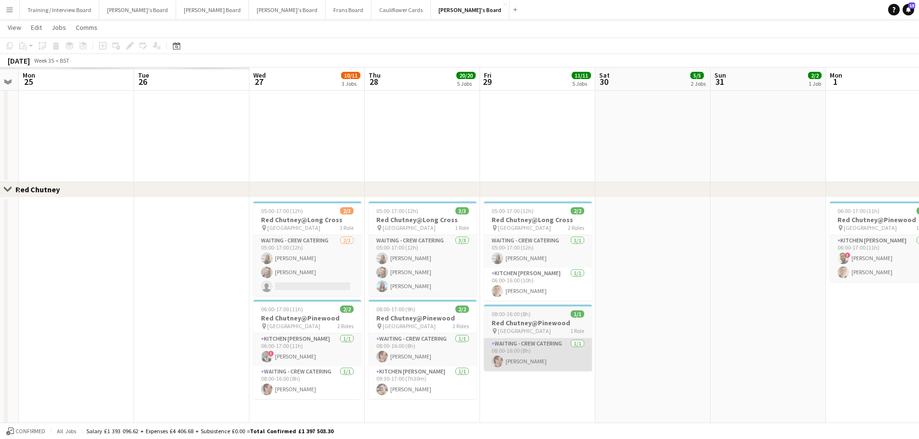
scroll to position [0, 303]
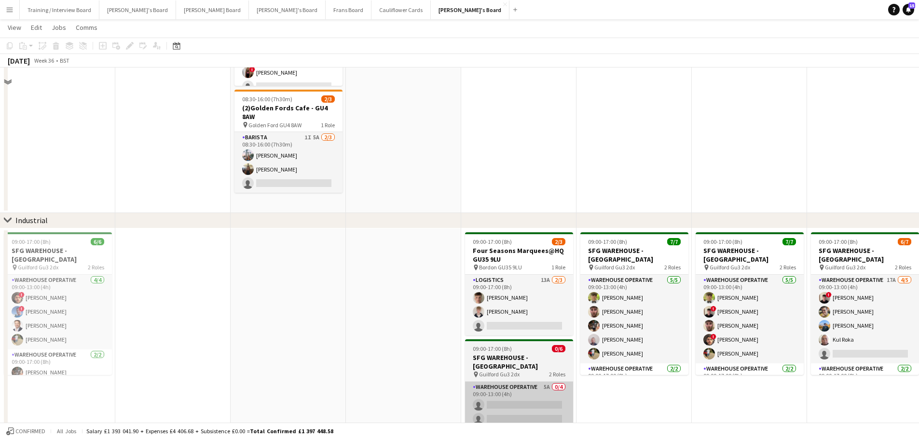
scroll to position [241, 0]
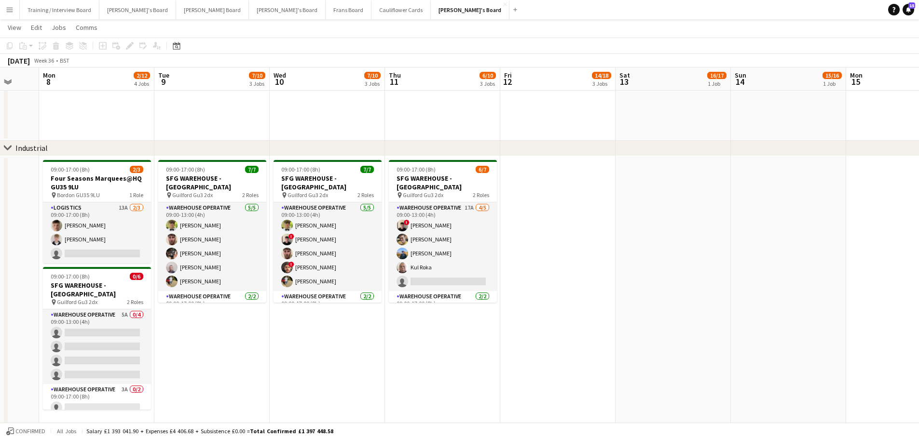
drag, startPoint x: 808, startPoint y: 378, endPoint x: 382, endPoint y: 358, distance: 426.3
click at [382, 358] on app-calendar-viewport "Fri 5 12/14 4 Jobs Sat 6 20/24 4 Jobs Sun 7 Mon 8 2/12 4 Jobs Tue 9 7/10 3 Jobs…" at bounding box center [459, 377] width 919 height 1160
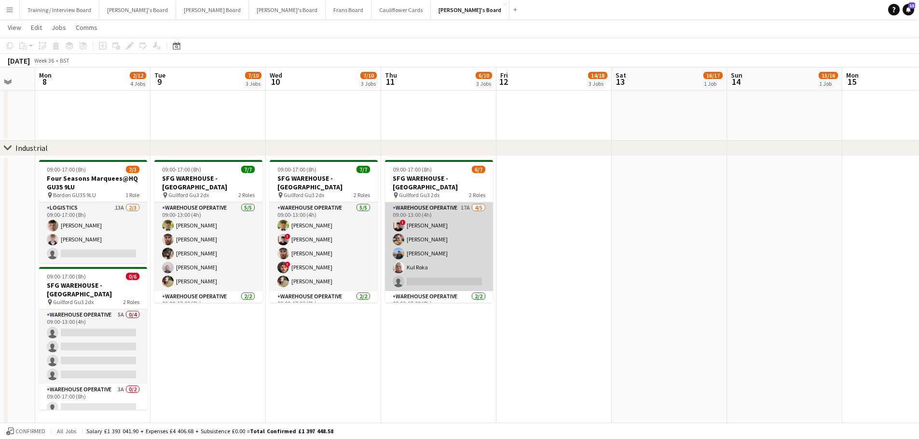
click at [464, 221] on app-card-role "Warehouse Operative 17A 4/5 09:00-13:00 (4h) ! Jonathan Gilbert Jack Anson Alex…" at bounding box center [439, 247] width 108 height 89
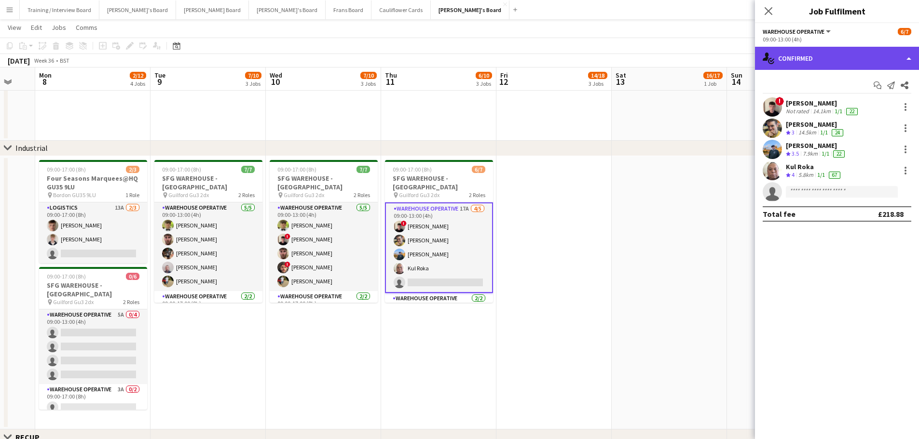
click at [801, 55] on div "single-neutral-actions-check-2 Confirmed" at bounding box center [837, 58] width 164 height 23
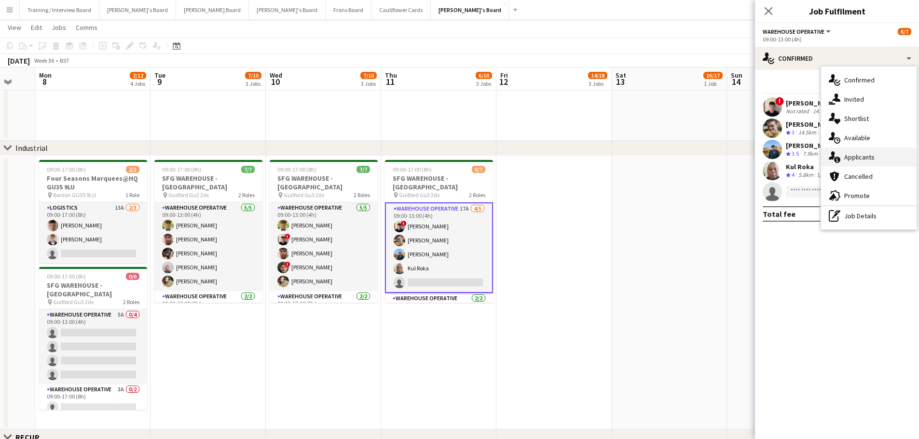
click at [862, 153] on span "Applicants" at bounding box center [859, 157] width 30 height 9
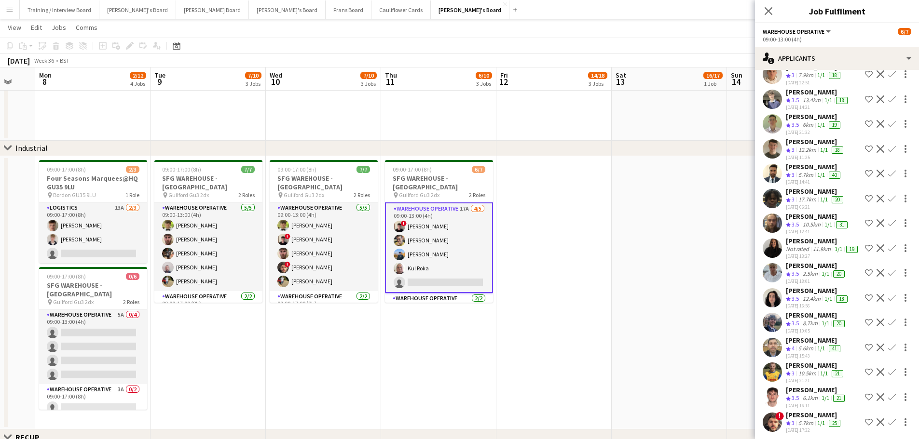
scroll to position [108, 0]
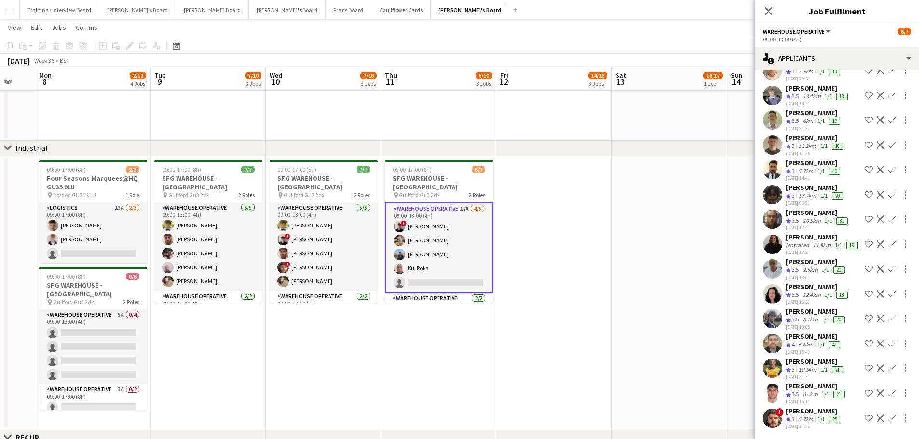
click at [888, 415] on app-icon "Confirm" at bounding box center [892, 419] width 8 height 8
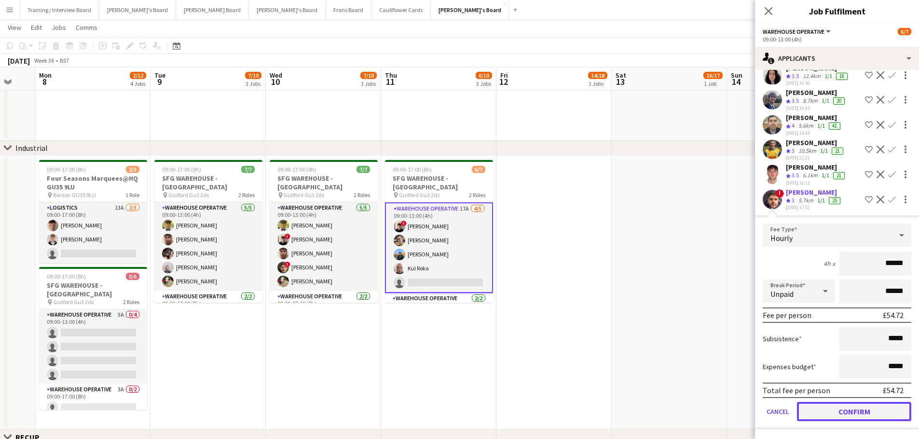
click at [832, 407] on button "Confirm" at bounding box center [854, 411] width 114 height 19
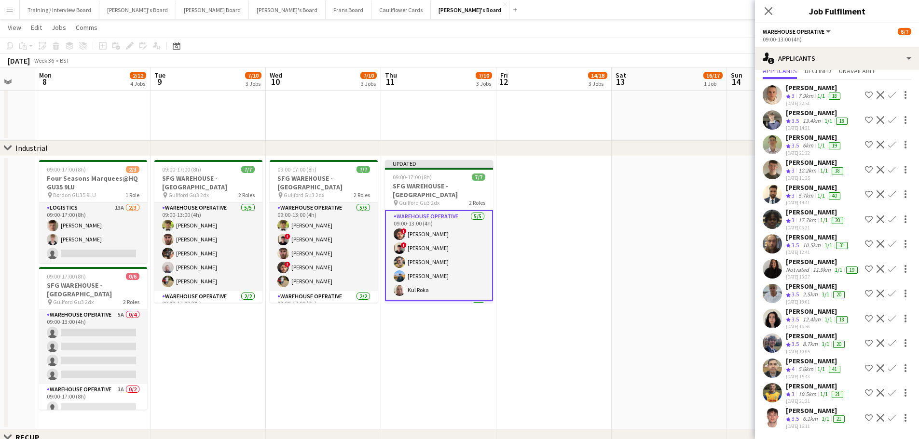
click at [591, 285] on app-date-cell at bounding box center [553, 293] width 115 height 274
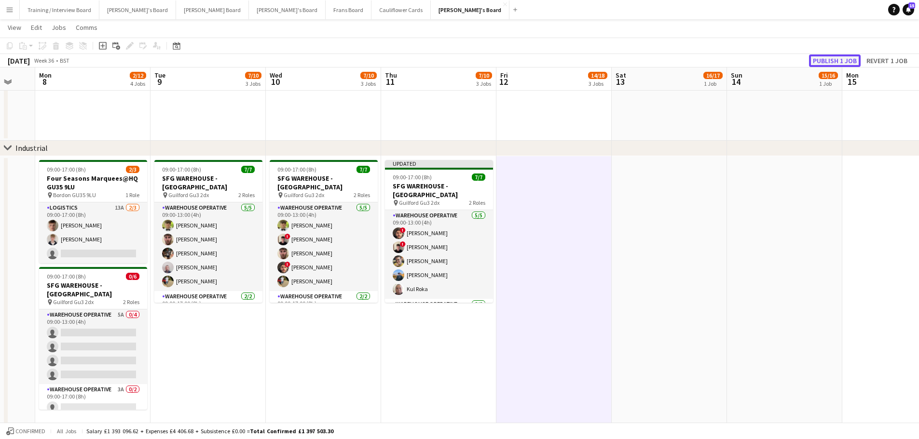
click at [829, 59] on button "Publish 1 job" at bounding box center [835, 60] width 52 height 13
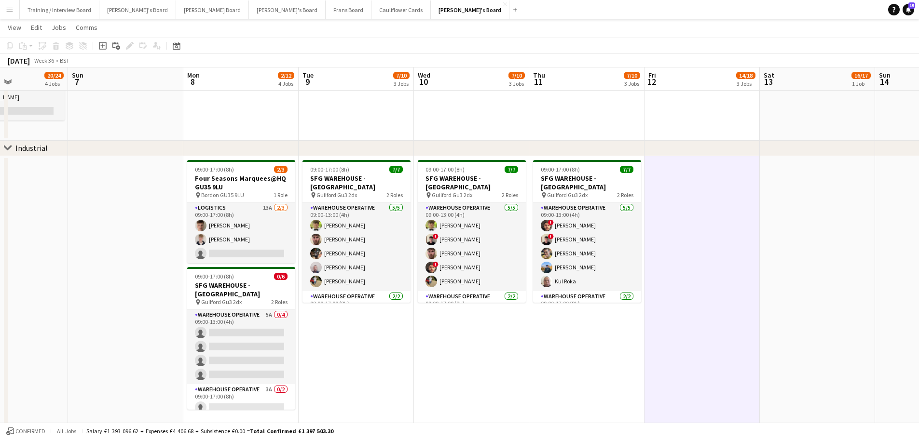
drag, startPoint x: 326, startPoint y: 325, endPoint x: 585, endPoint y: 360, distance: 261.2
click at [587, 360] on app-calendar-viewport "Thu 4 14/14 4 Jobs Fri 5 12/14 4 Jobs Sat 6 20/24 4 Jobs Sun 7 Mon 8 2/12 4 Job…" at bounding box center [459, 377] width 919 height 1160
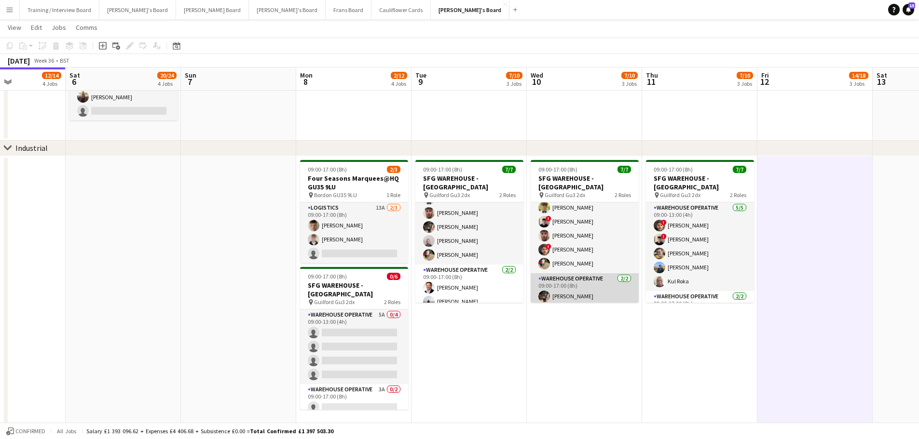
scroll to position [27, 0]
drag, startPoint x: 152, startPoint y: 284, endPoint x: 718, endPoint y: 317, distance: 566.1
click at [718, 317] on app-calendar-viewport "Wed 3 10/10 3 Jobs Thu 4 14/14 4 Jobs Fri 5 12/14 4 Jobs Sat 6 20/24 4 Jobs Sun…" at bounding box center [459, 377] width 919 height 1160
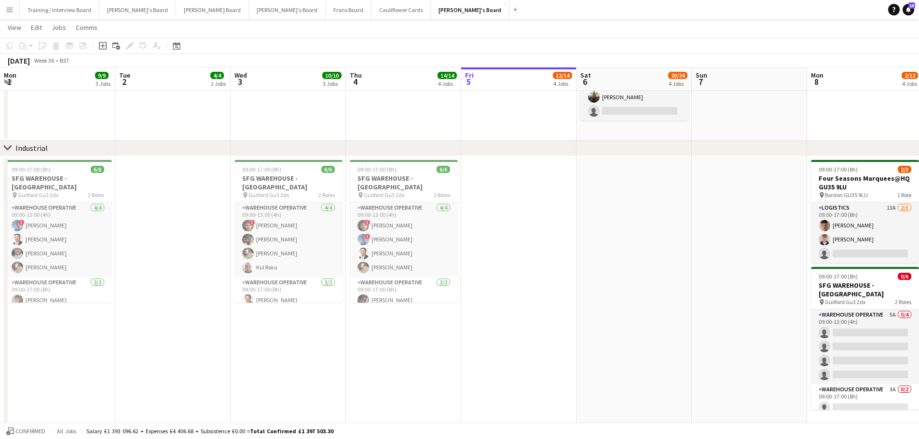
scroll to position [0, 402]
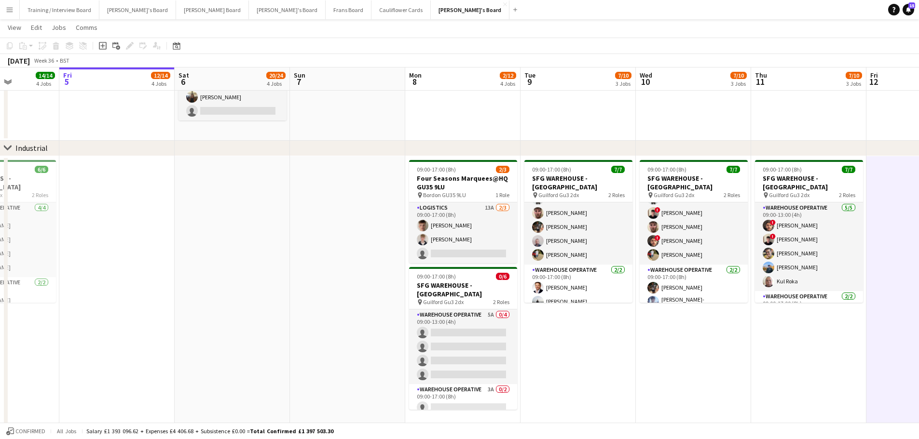
drag, startPoint x: 462, startPoint y: 320, endPoint x: 322, endPoint y: 314, distance: 140.4
click at [322, 314] on app-calendar-viewport "Mon 1 9/9 3 Jobs Tue 2 4/4 2 Jobs Wed 3 10/10 3 Jobs Thu 4 14/14 4 Jobs Fri 5 1…" at bounding box center [459, 377] width 919 height 1160
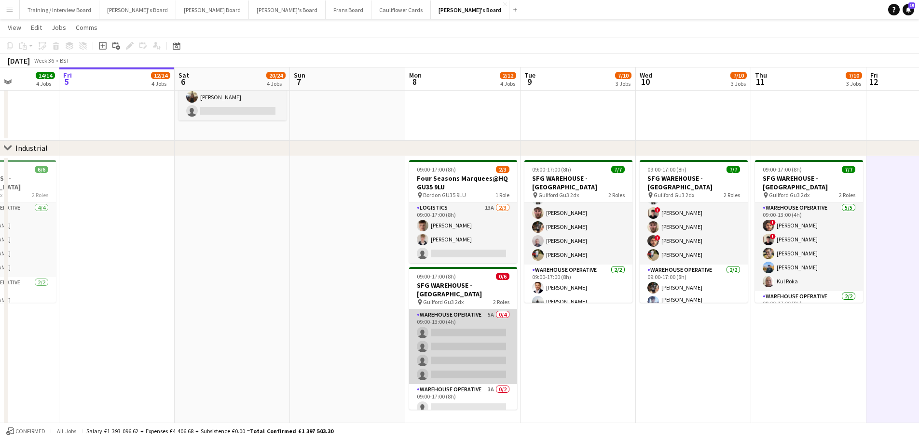
click at [441, 324] on app-card-role "Warehouse Operative 5A 0/4 09:00-13:00 (4h) single-neutral-actions single-neutr…" at bounding box center [463, 347] width 108 height 75
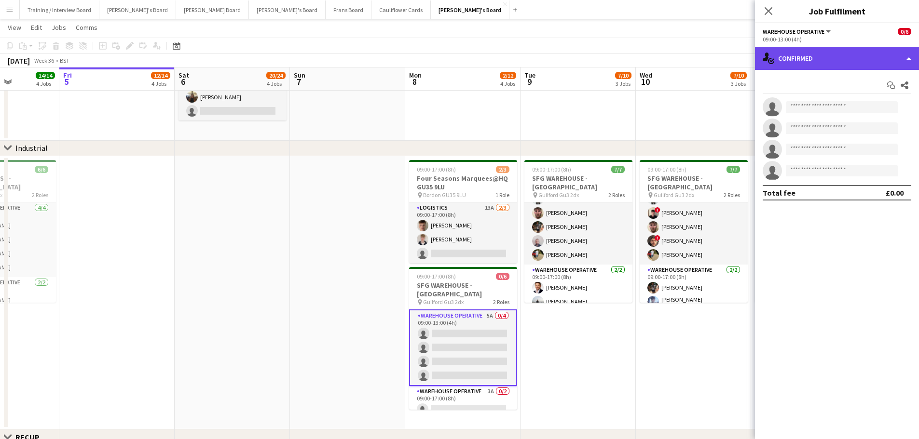
click at [800, 59] on div "single-neutral-actions-check-2 Confirmed" at bounding box center [837, 58] width 164 height 23
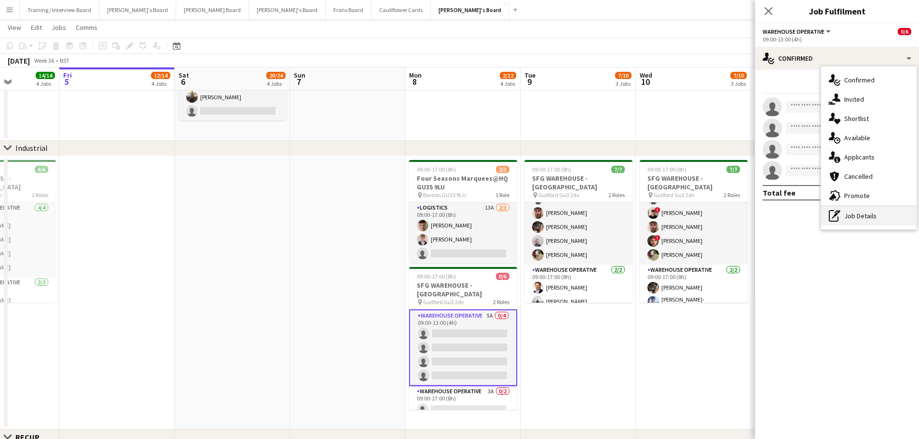
click at [889, 223] on div "pen-write Job Details" at bounding box center [868, 215] width 95 height 19
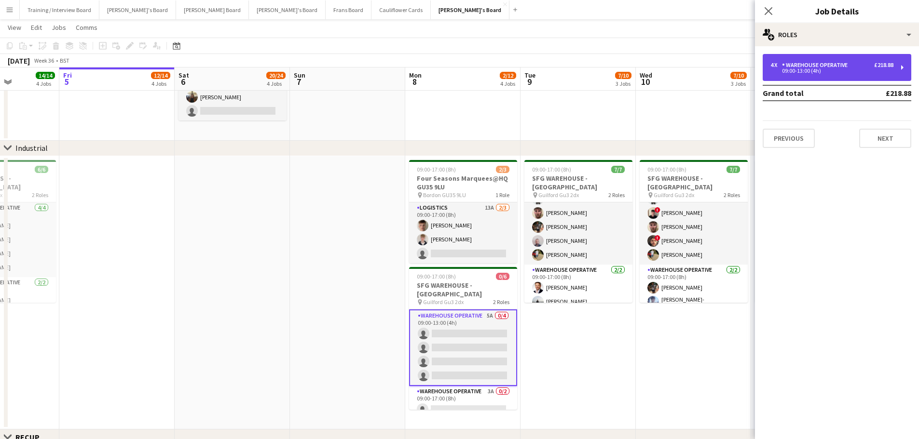
click at [784, 65] on div "Warehouse Operative" at bounding box center [816, 65] width 69 height 7
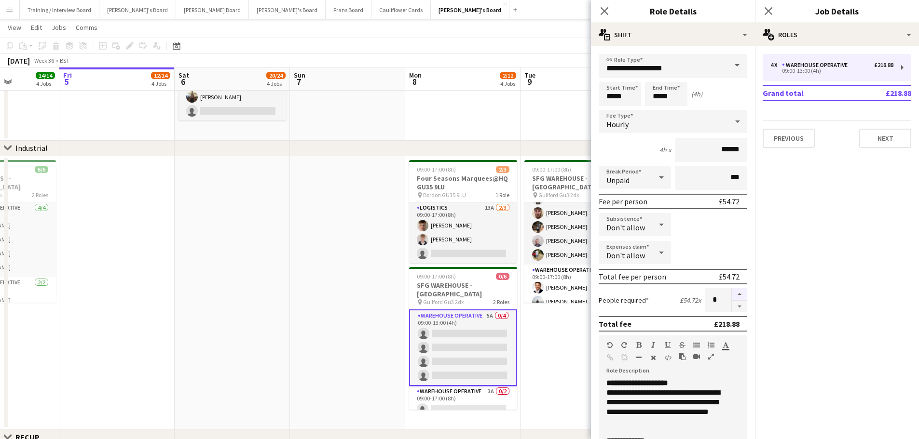
click at [732, 298] on button "button" at bounding box center [739, 294] width 15 height 13
type input "*"
click at [337, 248] on app-date-cell at bounding box center [347, 293] width 115 height 274
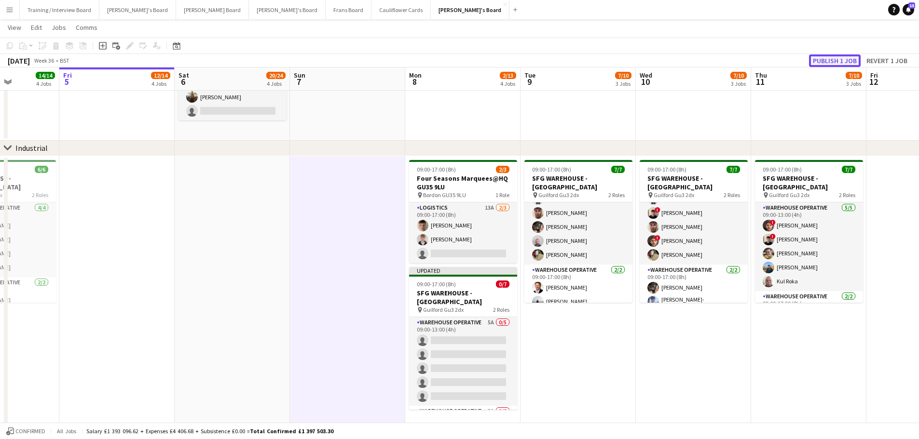
click at [835, 58] on button "Publish 1 job" at bounding box center [835, 60] width 52 height 13
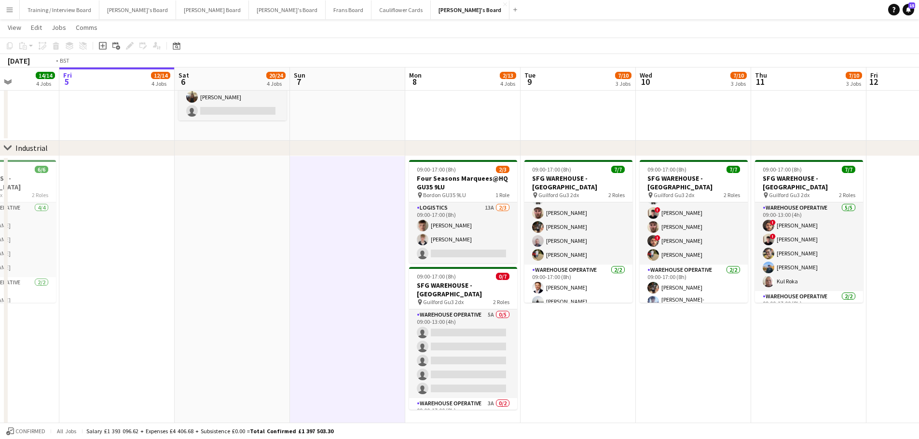
drag, startPoint x: 140, startPoint y: 317, endPoint x: 638, endPoint y: 337, distance: 499.0
click at [643, 338] on app-calendar-viewport "Mon 1 9/9 3 Jobs Tue 2 4/4 2 Jobs Wed 3 10/10 3 Jobs Thu 4 14/14 4 Jobs Fri 5 1…" at bounding box center [459, 377] width 919 height 1160
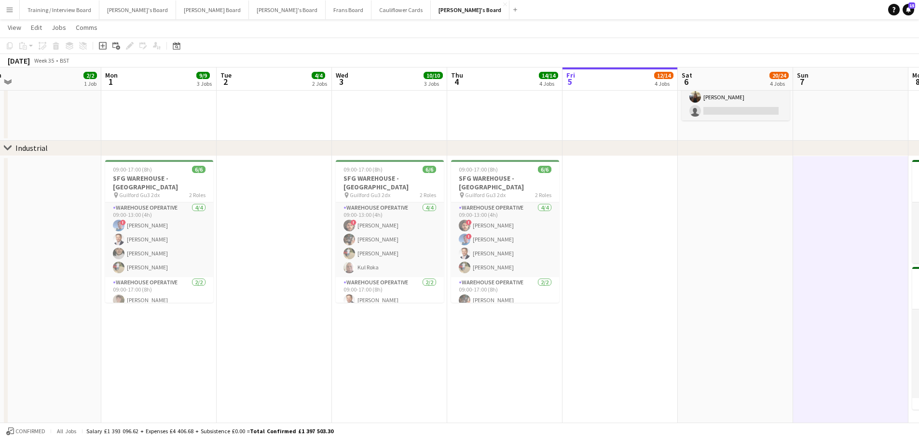
drag, startPoint x: 499, startPoint y: 337, endPoint x: 729, endPoint y: 362, distance: 231.3
click at [757, 362] on app-calendar-viewport "Fri 29 11/11 5 Jobs Sat 30 5/5 2 Jobs Sun 31 2/2 1 Job Mon 1 9/9 3 Jobs Tue 2 4…" at bounding box center [459, 386] width 919 height 1179
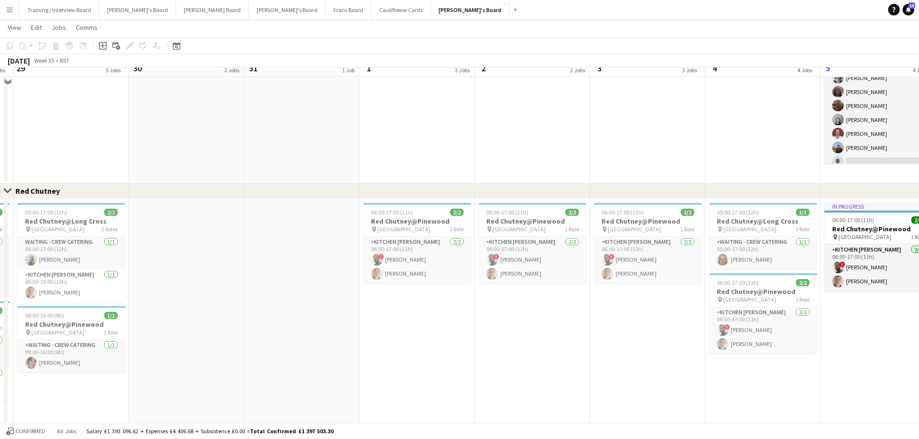
scroll to position [772, 0]
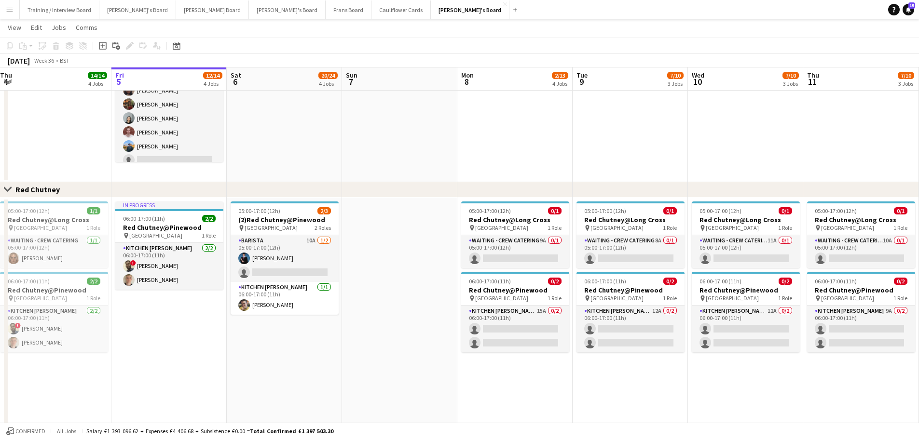
scroll to position [0, 234]
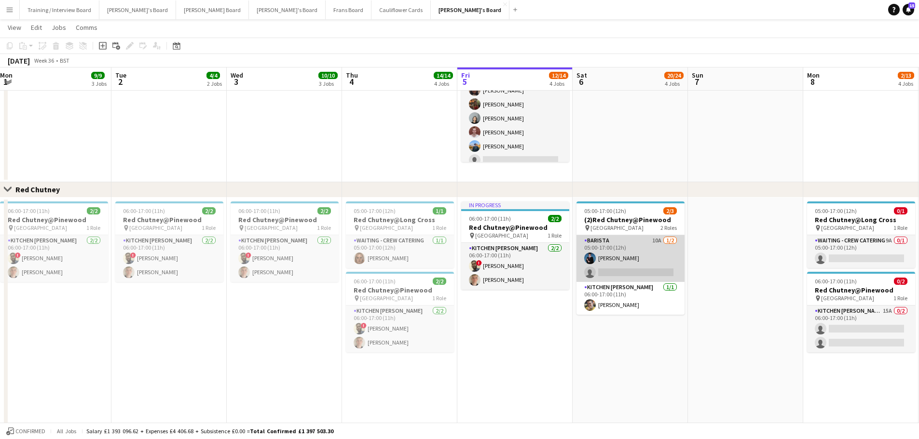
click at [598, 263] on app-card-role "Barista 10A 1/2 05:00-17:00 (12h) Alfred Morris single-neutral-actions" at bounding box center [630, 258] width 108 height 47
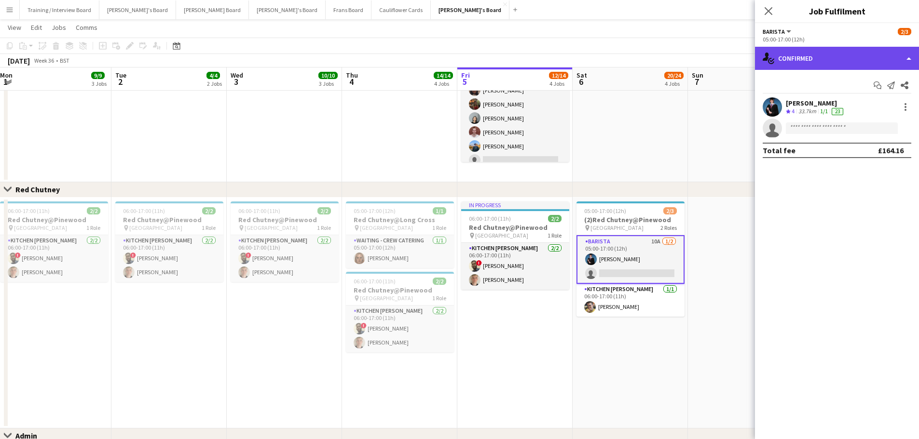
click at [833, 53] on div "single-neutral-actions-check-2 Confirmed" at bounding box center [837, 58] width 164 height 23
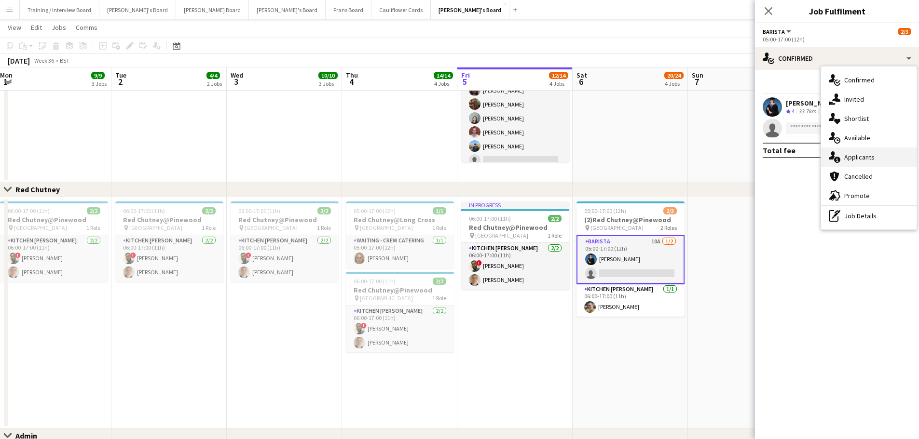
click at [855, 160] on span "Applicants" at bounding box center [859, 157] width 30 height 9
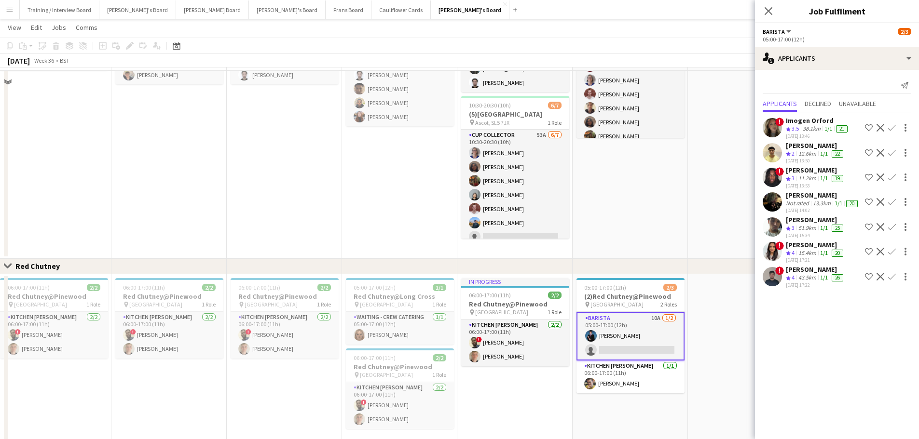
scroll to position [675, 0]
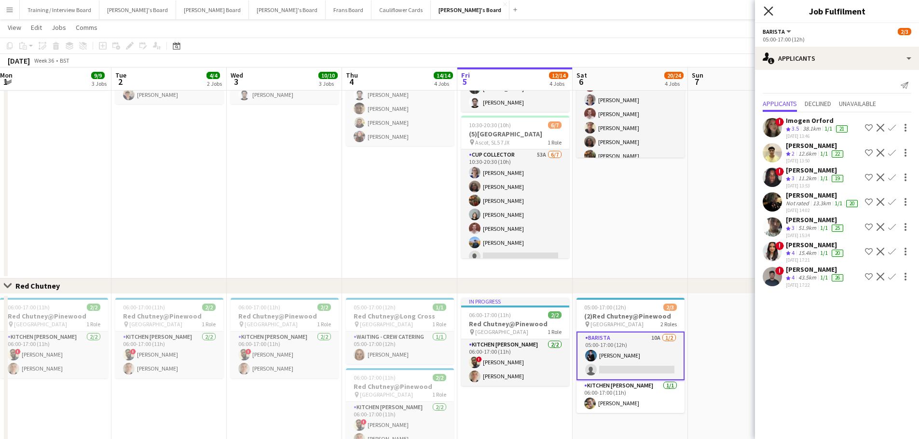
click at [764, 14] on icon "Close pop-in" at bounding box center [767, 10] width 9 height 9
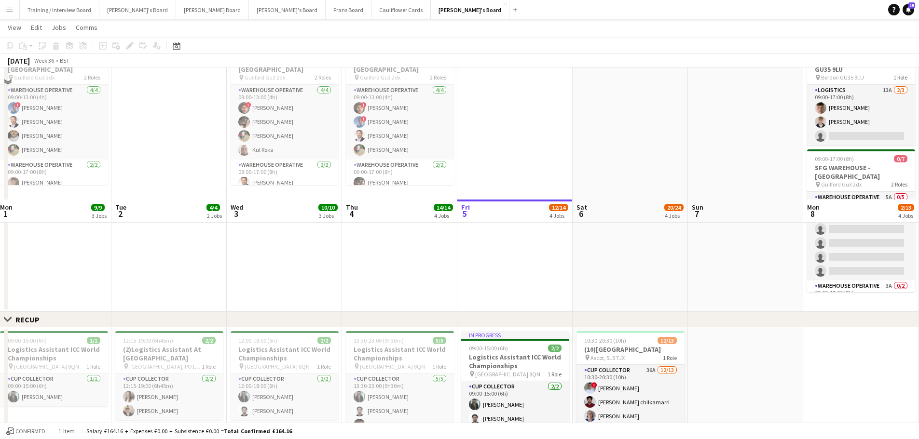
scroll to position [338, 0]
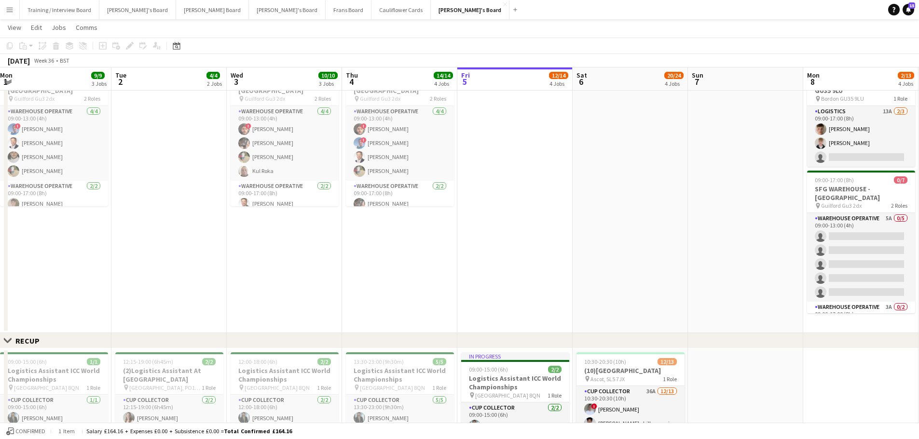
click at [768, 222] on app-date-cell at bounding box center [745, 197] width 115 height 274
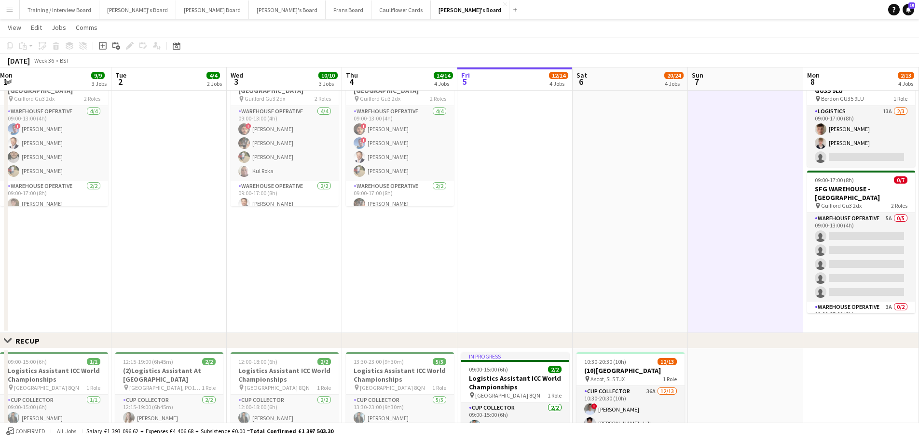
click at [637, 204] on app-date-cell at bounding box center [629, 197] width 115 height 274
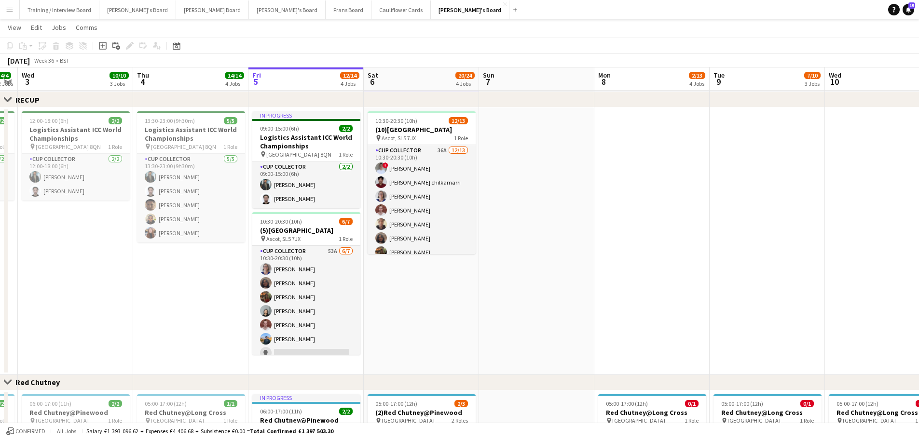
scroll to position [0, 379]
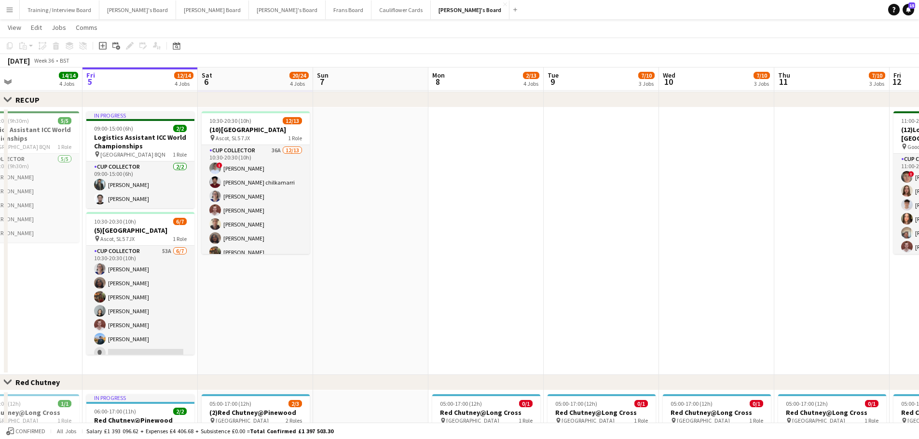
drag, startPoint x: 810, startPoint y: 321, endPoint x: 435, endPoint y: 319, distance: 374.7
click at [435, 319] on app-calendar-viewport "Mon 1 9/9 3 Jobs Tue 2 4/4 2 Jobs Wed 3 10/10 3 Jobs Thu 4 14/14 4 Jobs Fri 5 1…" at bounding box center [459, 62] width 919 height 1207
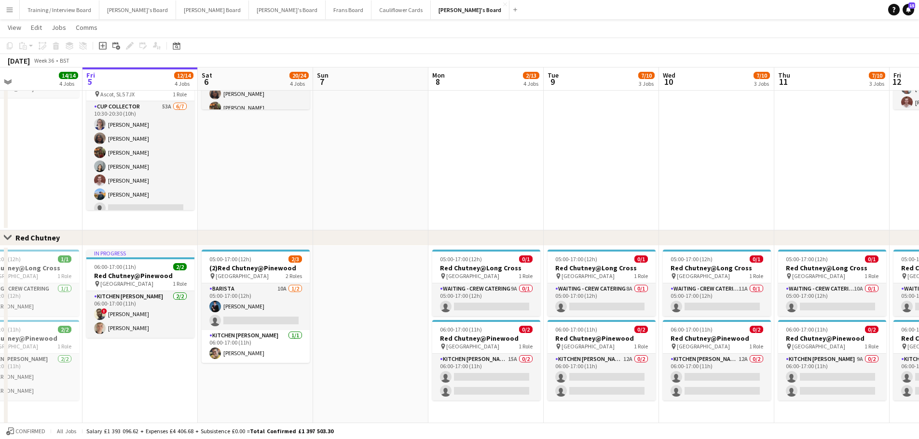
scroll to position [0, 378]
click at [299, 192] on app-date-cell "10:30-20:30 (10h) 12/13 (10)Ascot Racecourse pin Ascot, SL5 7JX 1 Role CUP COLL…" at bounding box center [255, 97] width 115 height 268
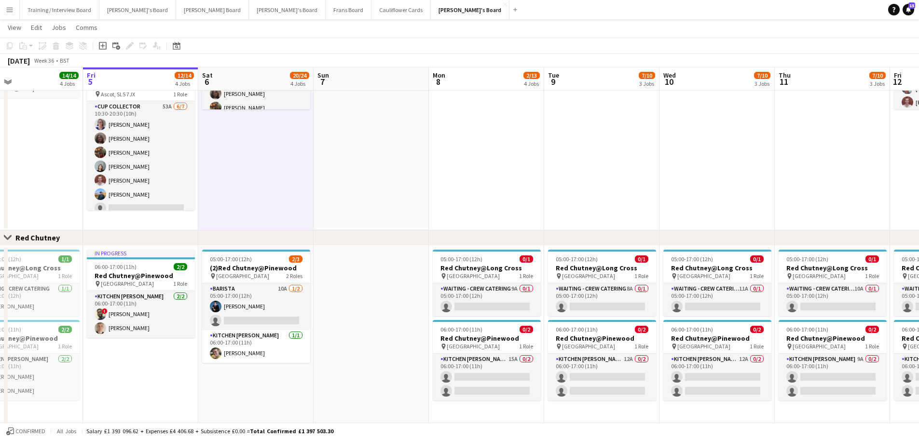
click at [378, 178] on app-date-cell at bounding box center [370, 97] width 115 height 268
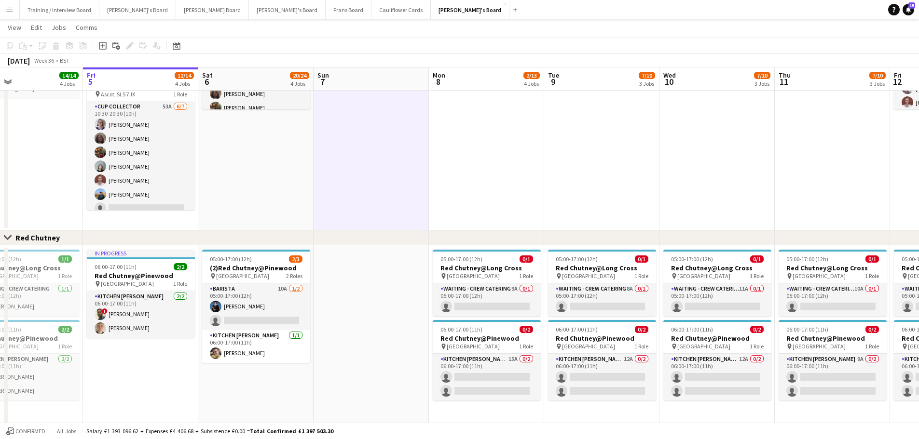
click at [303, 169] on app-date-cell "10:30-20:30 (10h) 12/13 (10)Ascot Racecourse pin Ascot, SL5 7JX 1 Role CUP COLL…" at bounding box center [255, 97] width 115 height 268
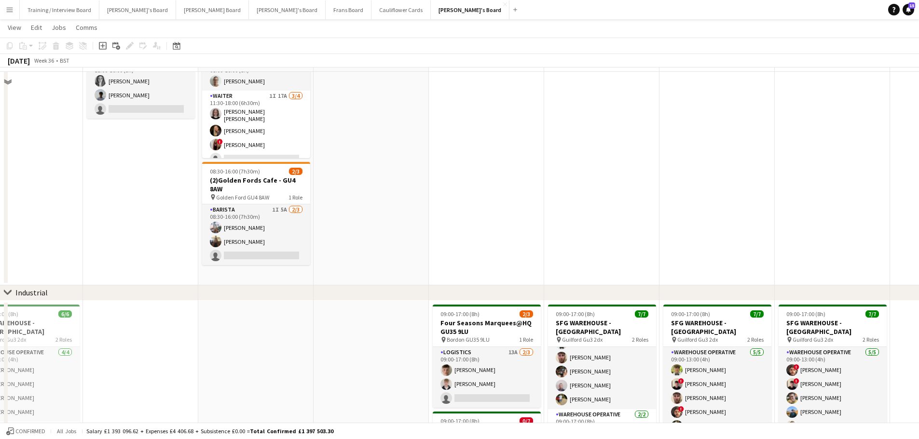
scroll to position [0, 0]
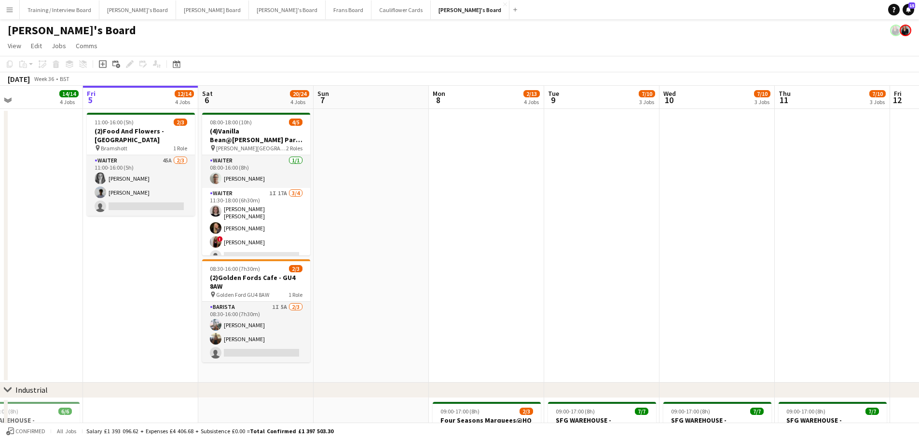
click at [366, 300] on app-date-cell at bounding box center [370, 246] width 115 height 274
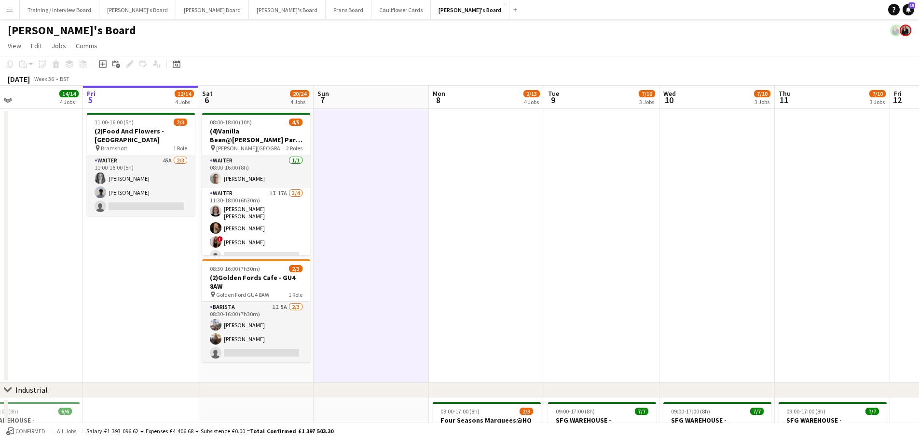
click at [283, 372] on app-date-cell "08:00-18:00 (10h) 4/5 (4)Vanilla Bean@Thorpe Park KT8 9BS pin Thorpe Park 2 Rol…" at bounding box center [255, 246] width 115 height 274
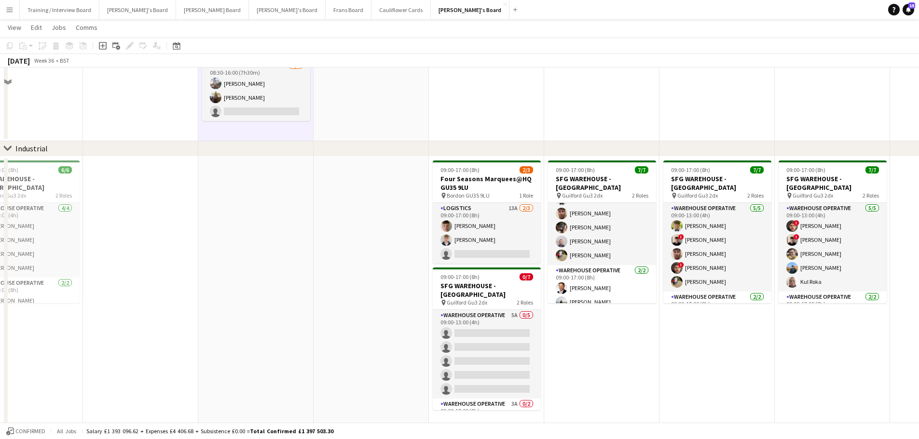
scroll to position [241, 0]
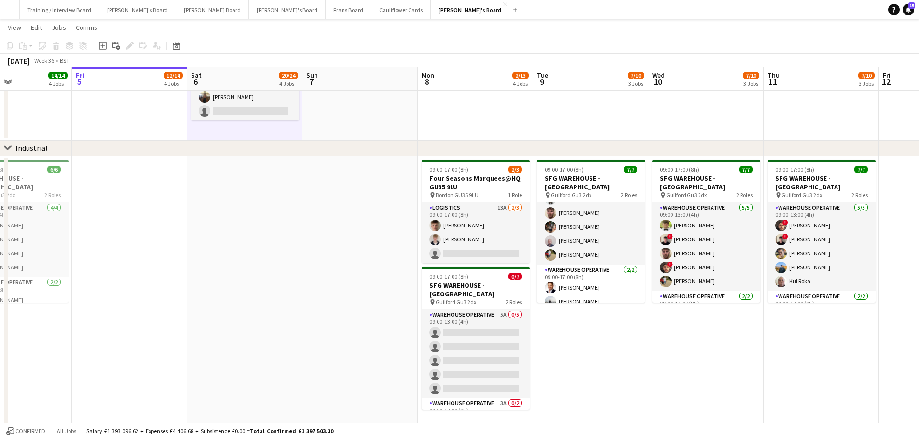
drag, startPoint x: 709, startPoint y: 378, endPoint x: 468, endPoint y: 376, distance: 241.6
click at [468, 376] on app-calendar-viewport "Mon 1 9/9 3 Jobs Tue 2 4/4 2 Jobs Wed 3 10/10 3 Jobs Thu 4 14/14 4 Jobs Fri 5 1…" at bounding box center [459, 400] width 919 height 1207
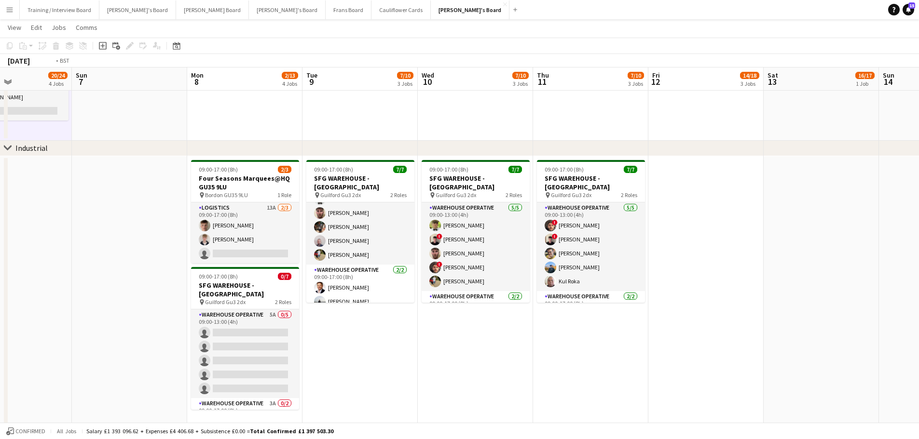
drag, startPoint x: 644, startPoint y: 363, endPoint x: 125, endPoint y: 359, distance: 519.4
click at [125, 359] on app-calendar-viewport "Wed 3 10/10 3 Jobs Thu 4 14/14 4 Jobs Fri 5 12/14 4 Jobs Sat 6 20/24 4 Jobs Sun…" at bounding box center [459, 400] width 919 height 1207
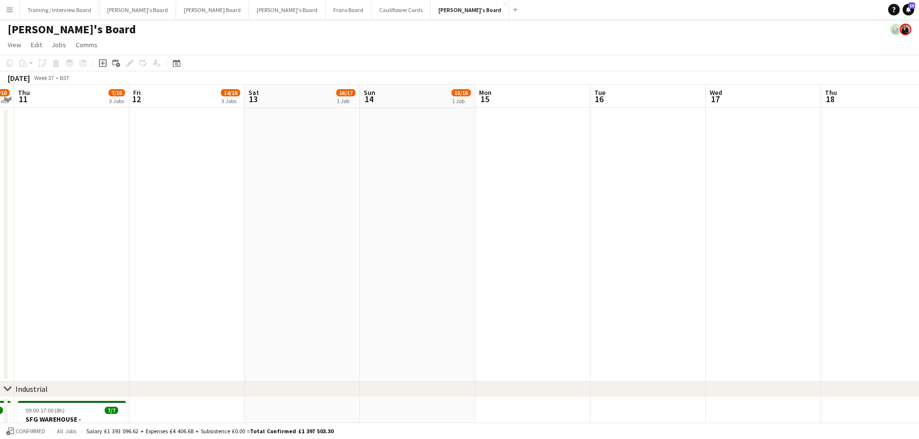
scroll to position [0, 0]
click at [412, 335] on app-date-cell at bounding box center [417, 246] width 115 height 274
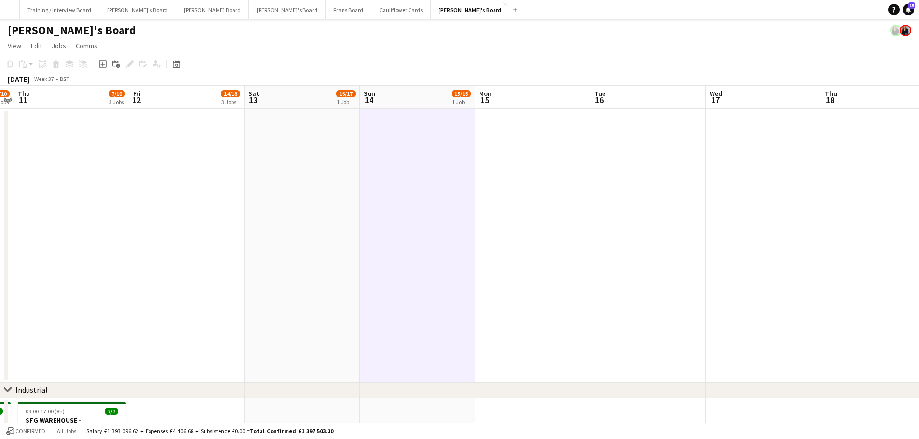
click at [302, 295] on app-date-cell at bounding box center [301, 246] width 115 height 274
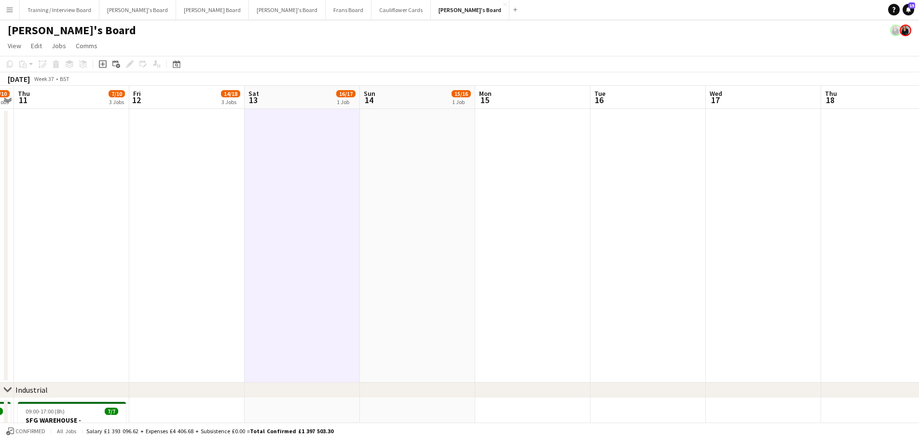
click at [424, 285] on app-date-cell at bounding box center [417, 246] width 115 height 274
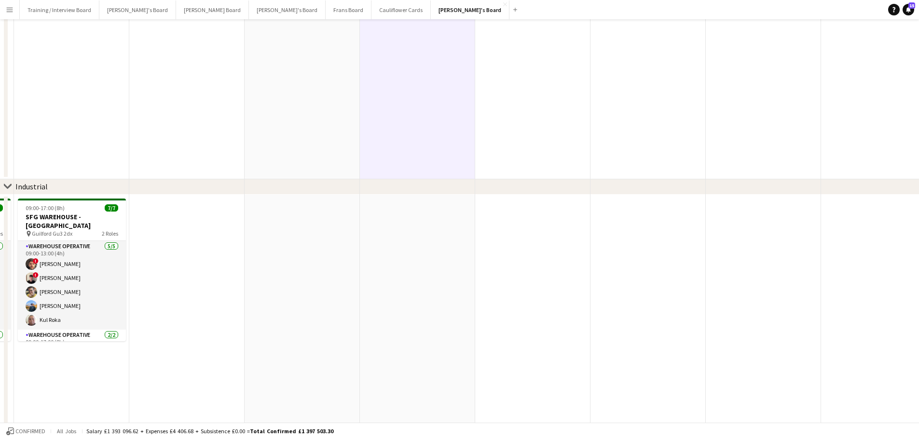
scroll to position [241, 0]
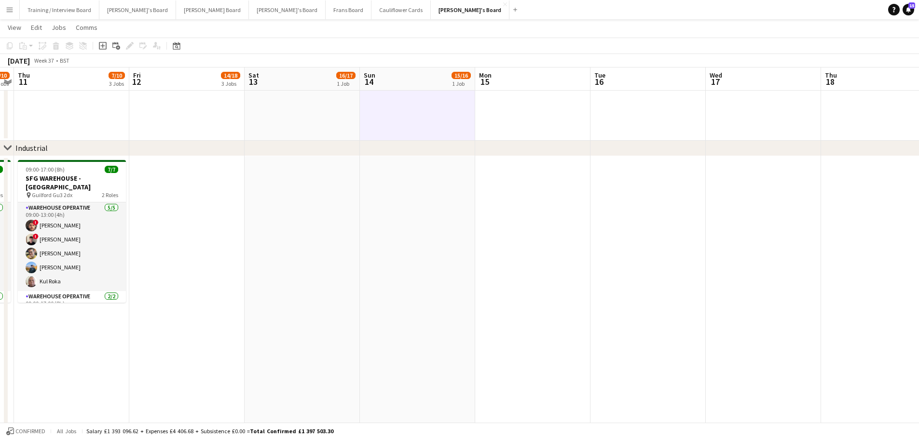
click at [405, 319] on app-date-cell at bounding box center [417, 293] width 115 height 274
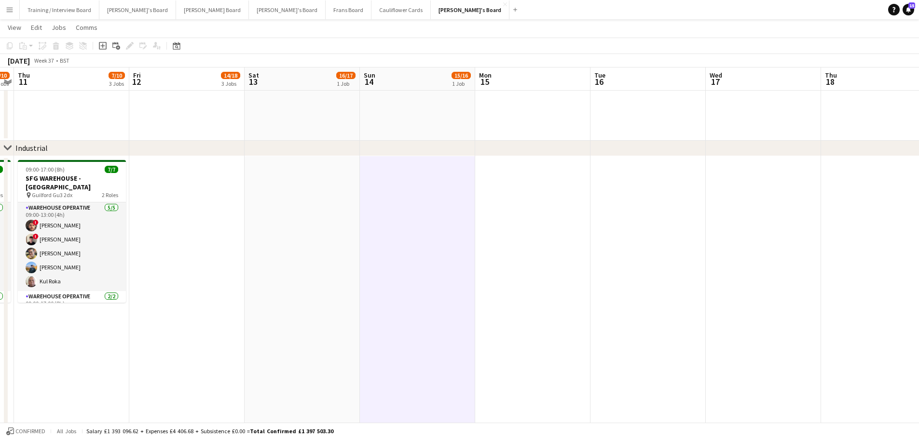
drag, startPoint x: 318, startPoint y: 303, endPoint x: 324, endPoint y: 303, distance: 6.3
click at [321, 303] on app-calendar-viewport "Mon 8 2/13 4 Jobs Tue 9 7/10 3 Jobs Wed 10 7/10 3 Jobs Thu 11 7/10 3 Jobs Fri 1…" at bounding box center [459, 400] width 919 height 1207
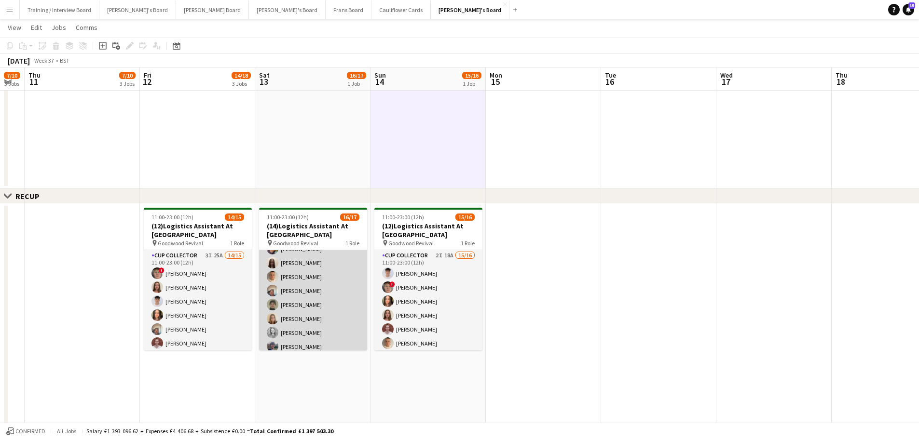
scroll to position [156, 0]
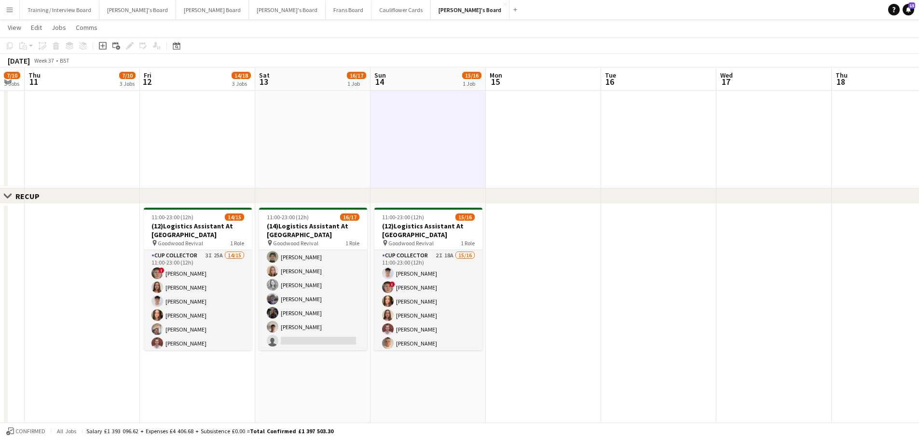
drag, startPoint x: 339, startPoint y: 370, endPoint x: 406, endPoint y: 377, distance: 66.9
click at [343, 370] on app-calendar-viewport "Mon 8 2/13 4 Jobs Tue 9 7/10 3 Jobs Wed 10 7/10 3 Jobs Thu 11 7/10 3 Jobs Fri 1…" at bounding box center [459, 158] width 919 height 1207
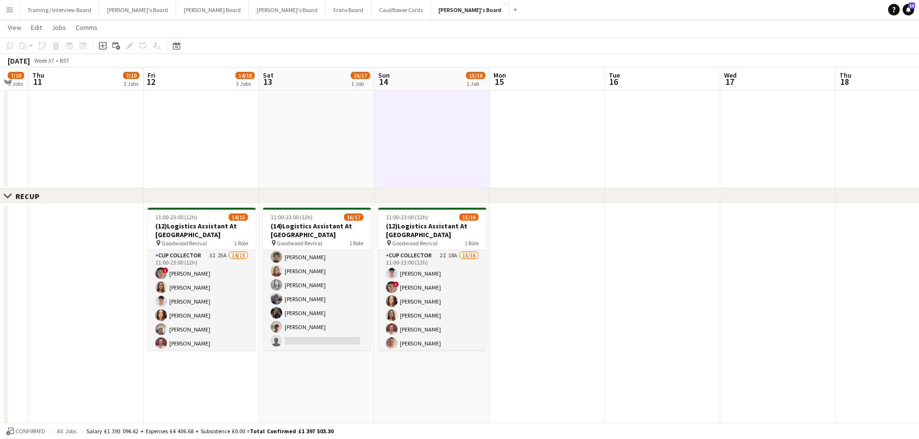
click at [406, 377] on app-date-cell "11:00-23:00 (12h) 15/16 (12)Logistics Assistant At Goodwood pin Goodwood Reviva…" at bounding box center [431, 338] width 115 height 268
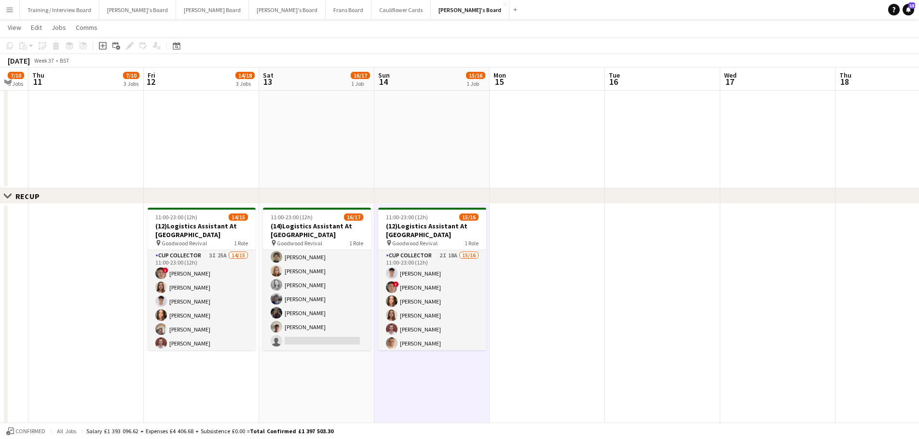
click at [351, 376] on app-date-cell "11:00-23:00 (12h) 16/17 (14)Logistics Assistant At Goodwood pin Goodwood Reviva…" at bounding box center [316, 338] width 115 height 268
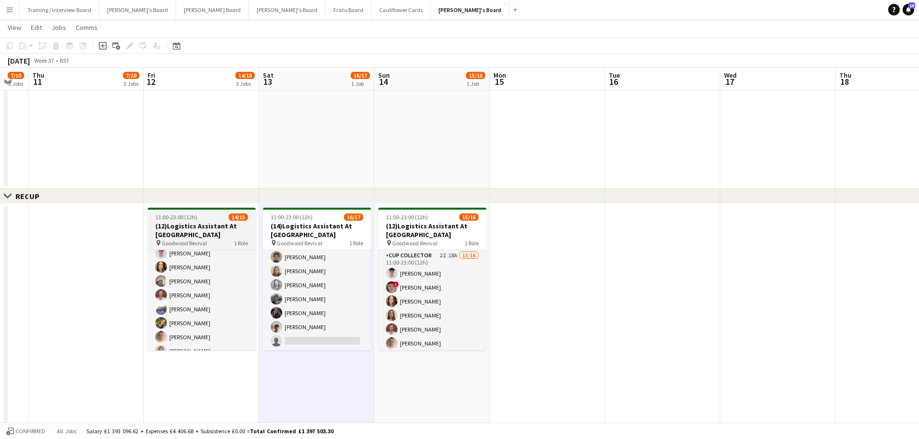
scroll to position [0, 0]
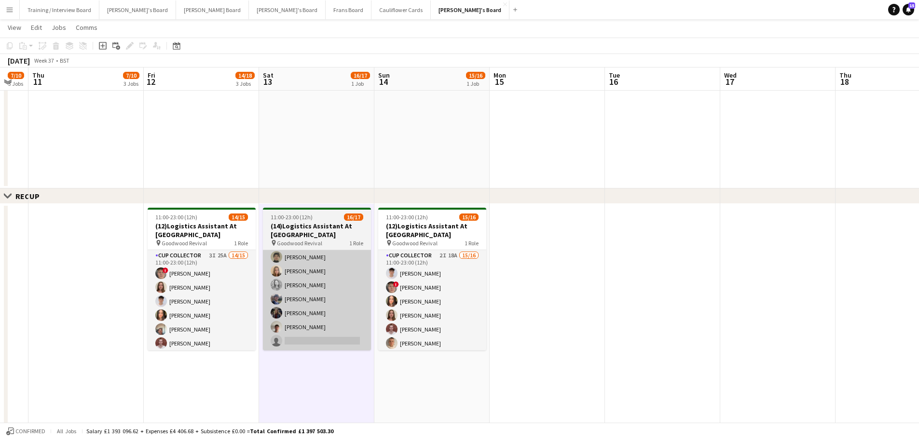
drag, startPoint x: 214, startPoint y: 275, endPoint x: 276, endPoint y: 264, distance: 62.7
click at [215, 275] on app-card-role "CUP COLLECTOR 3I 25A 14/15 11:00-23:00 (12h) ! Hugo Carroll Sophie Masters Jame…" at bounding box center [202, 364] width 108 height 229
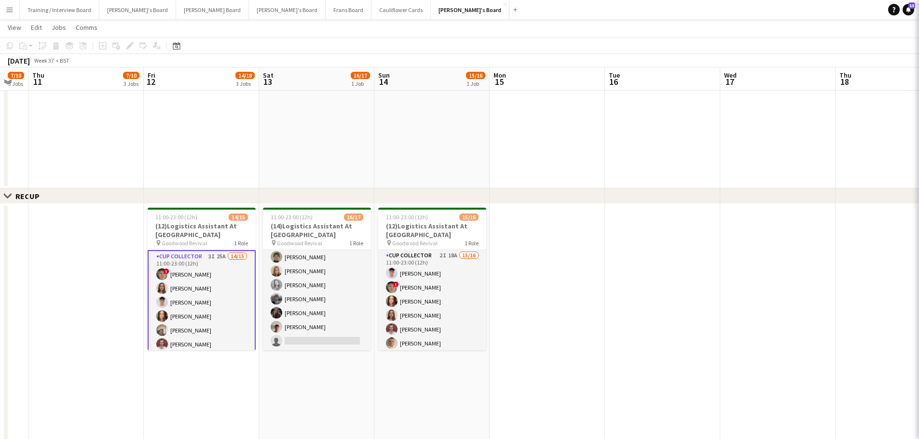
scroll to position [0, 316]
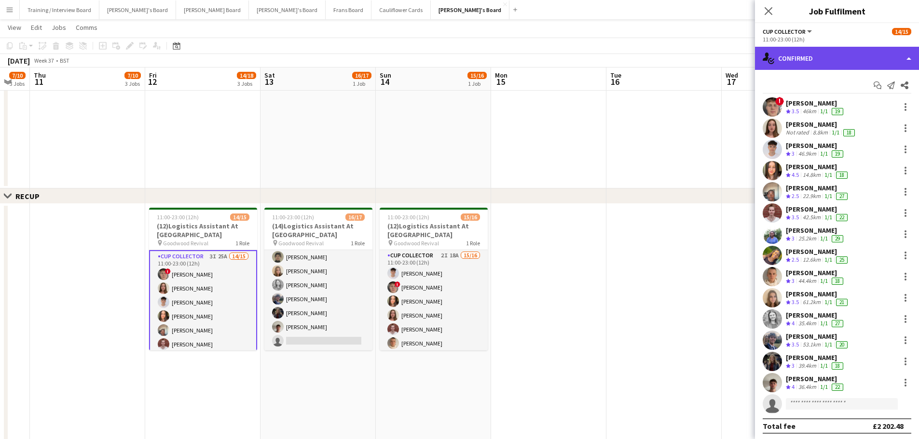
click at [800, 56] on div "single-neutral-actions-check-2 Confirmed" at bounding box center [837, 58] width 164 height 23
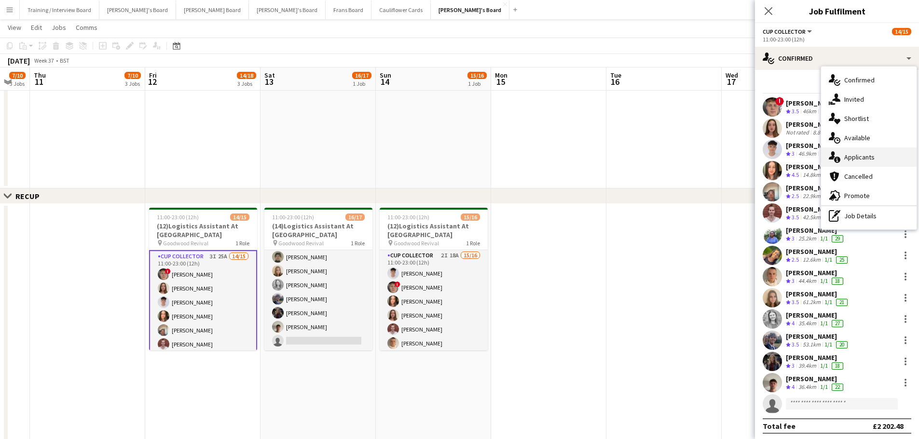
click at [851, 154] on span "Applicants" at bounding box center [859, 157] width 30 height 9
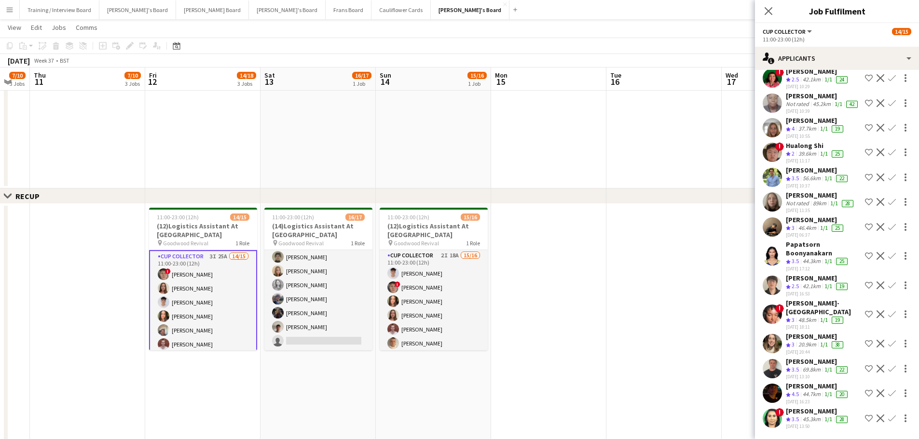
scroll to position [236, 0]
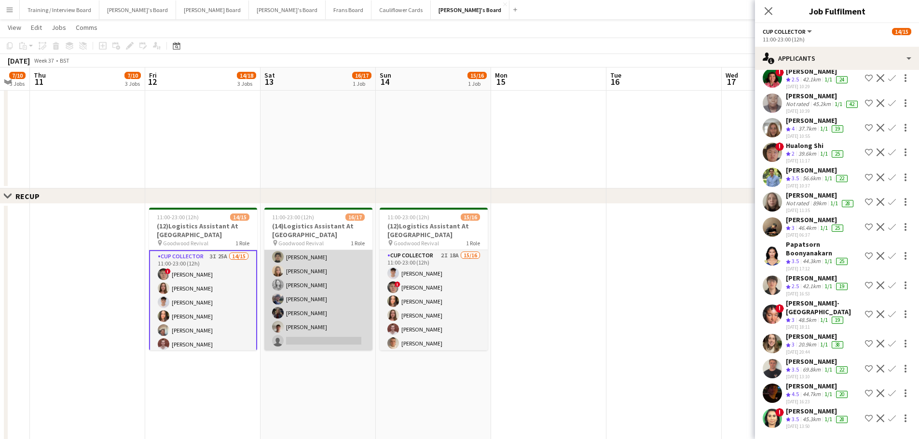
click at [350, 325] on app-card-role "CUP COLLECTOR 2I 16A 16/17 11:00-23:00 (12h) Lauren Reid James Tulett ! Hugo Ca…" at bounding box center [318, 222] width 108 height 257
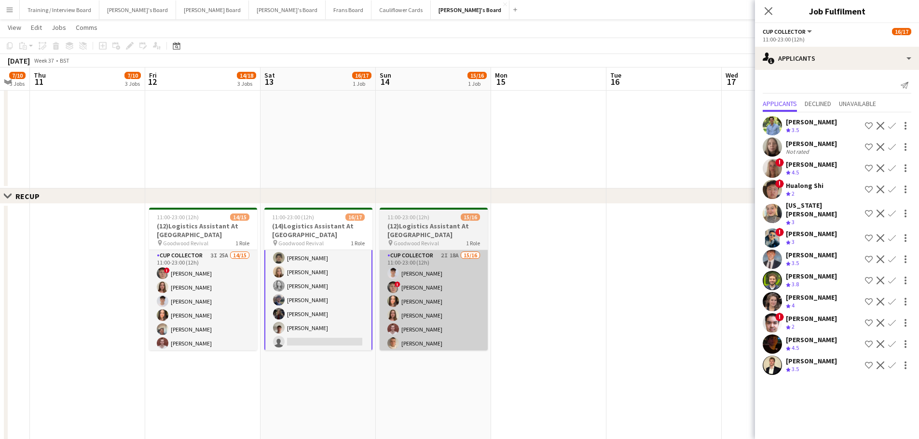
scroll to position [157, 0]
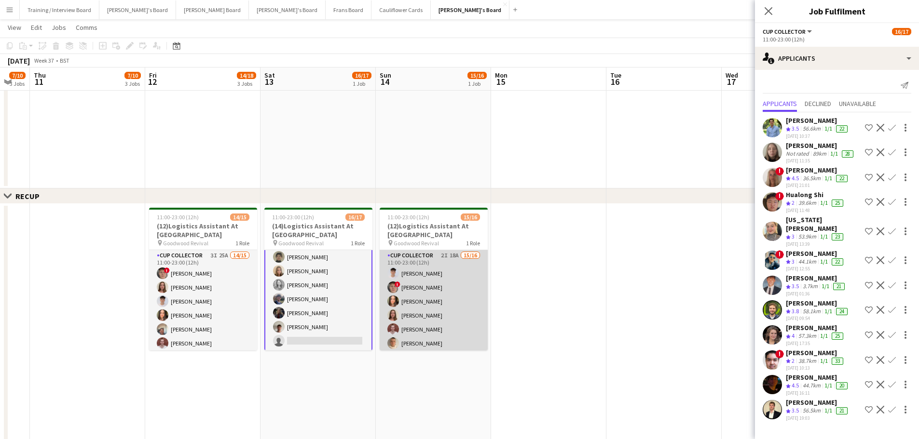
click at [439, 324] on app-card-role "CUP COLLECTOR 2I 18A 15/16 11:00-23:00 (12h) James Tulett ! Hugo Carroll Lauren…" at bounding box center [434, 371] width 108 height 243
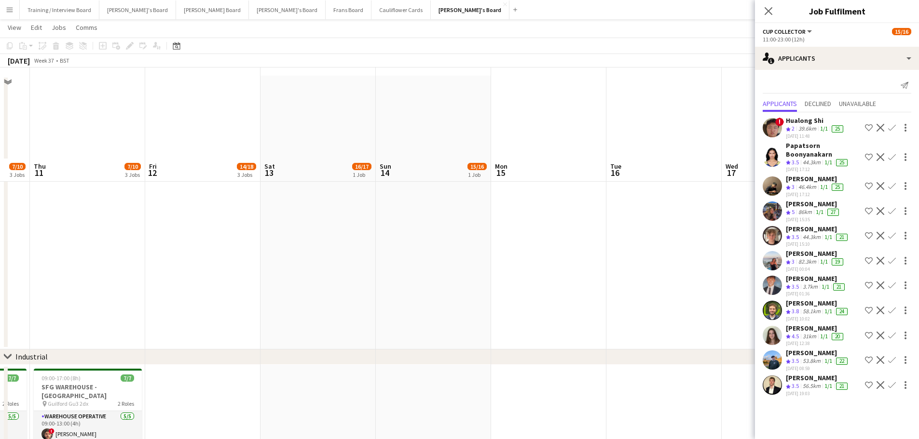
scroll to position [0, 0]
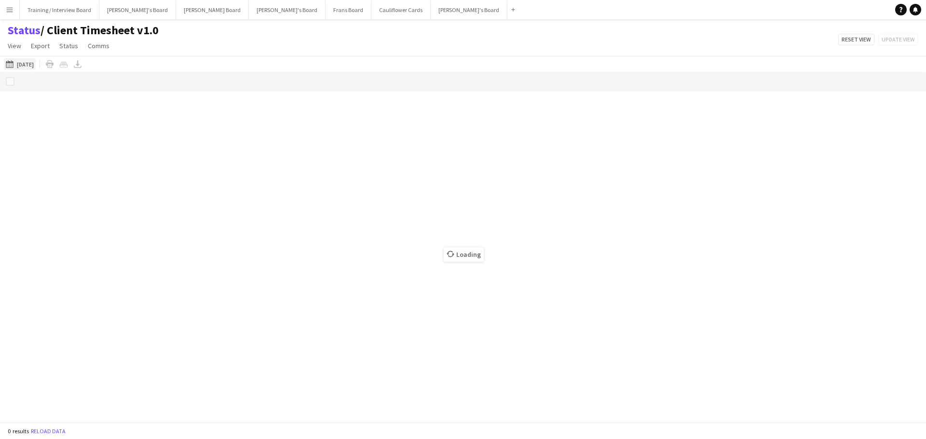
click at [25, 63] on button "[DATE] to [DATE] [DATE]" at bounding box center [20, 64] width 32 height 12
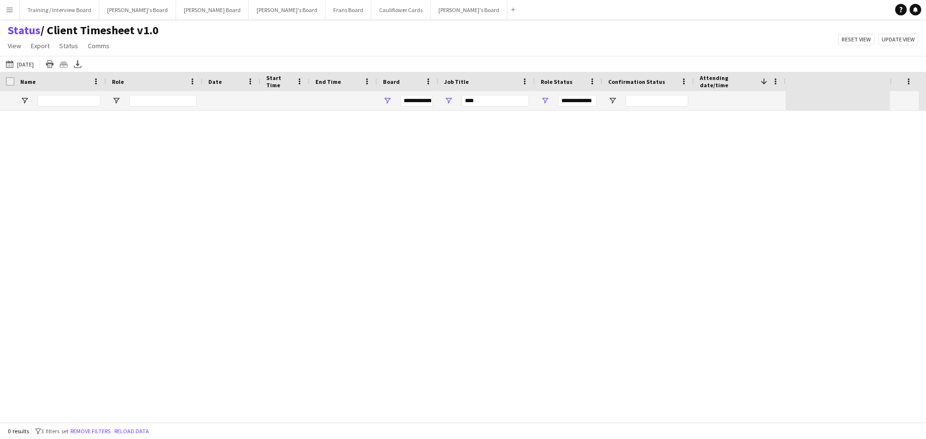
type input "***"
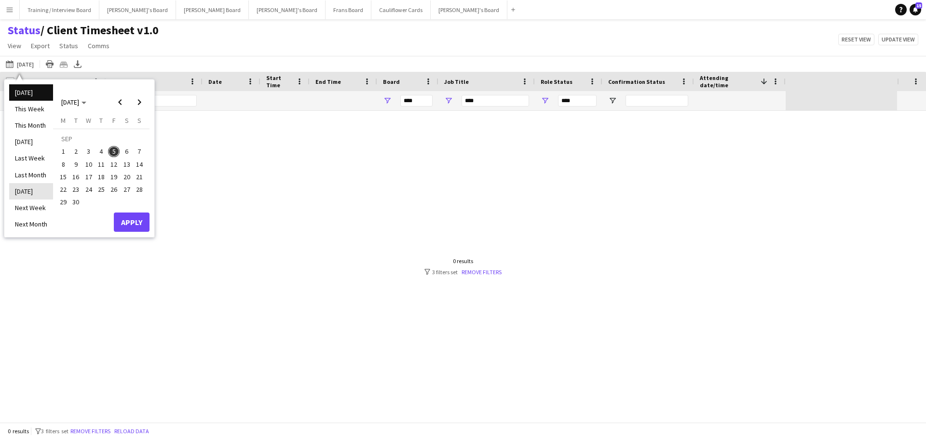
click at [25, 185] on li "[DATE]" at bounding box center [31, 191] width 44 height 16
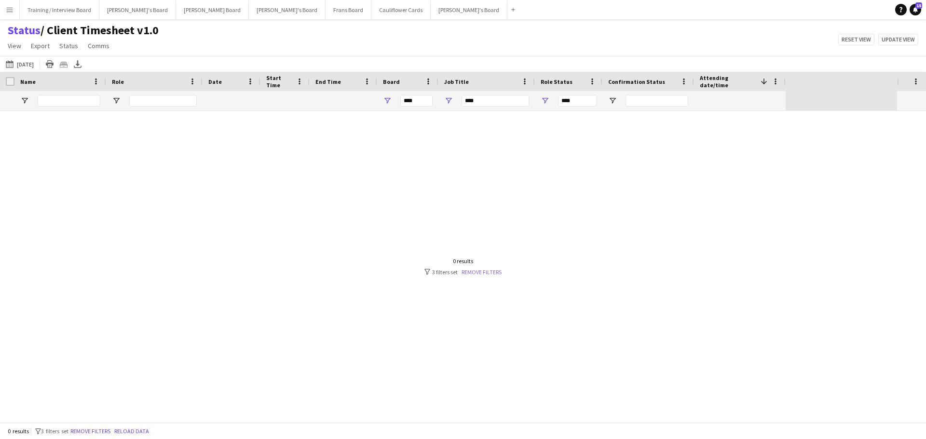
click at [469, 271] on link "Remove filters" at bounding box center [481, 272] width 40 height 7
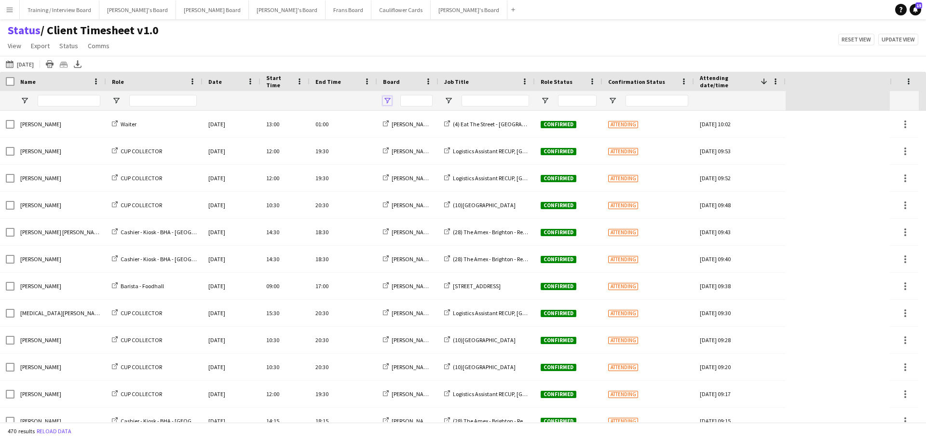
click at [385, 98] on span "Open Filter Menu" at bounding box center [387, 100] width 9 height 9
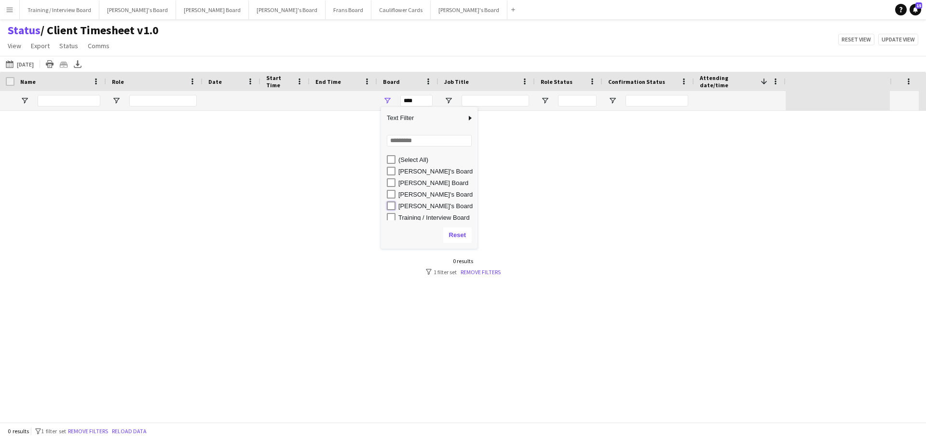
type input "**********"
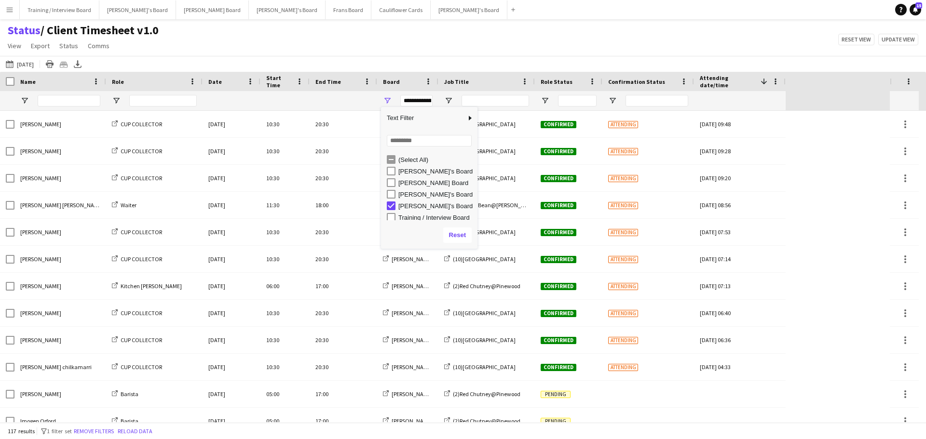
click at [580, 37] on div "Status / Client Timesheet v1.0 View Views Default view Airshow Accreditation Ai…" at bounding box center [463, 39] width 926 height 33
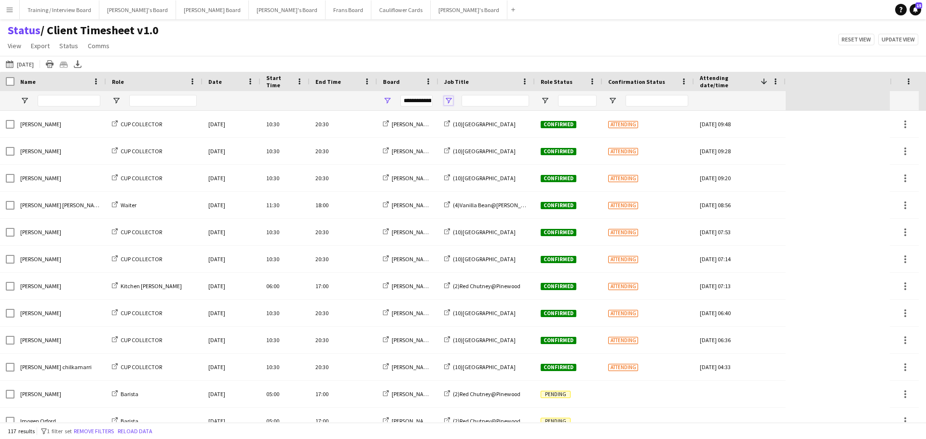
click at [448, 103] on span "Open Filter Menu" at bounding box center [448, 100] width 9 height 9
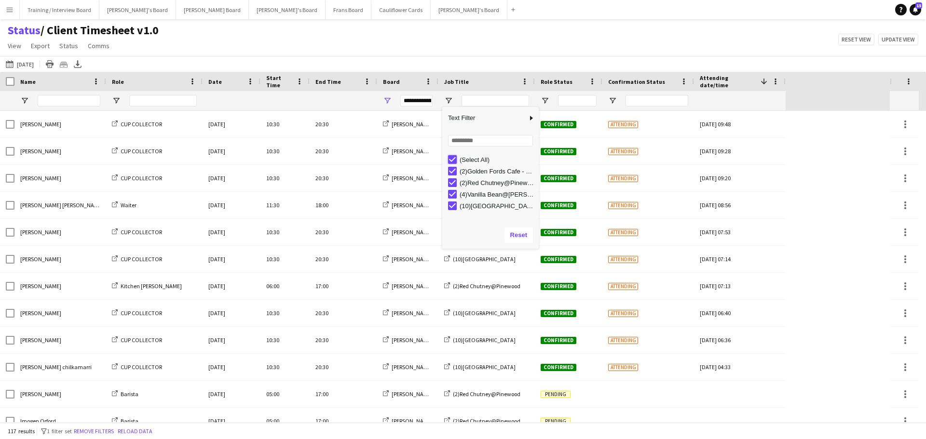
type input "***"
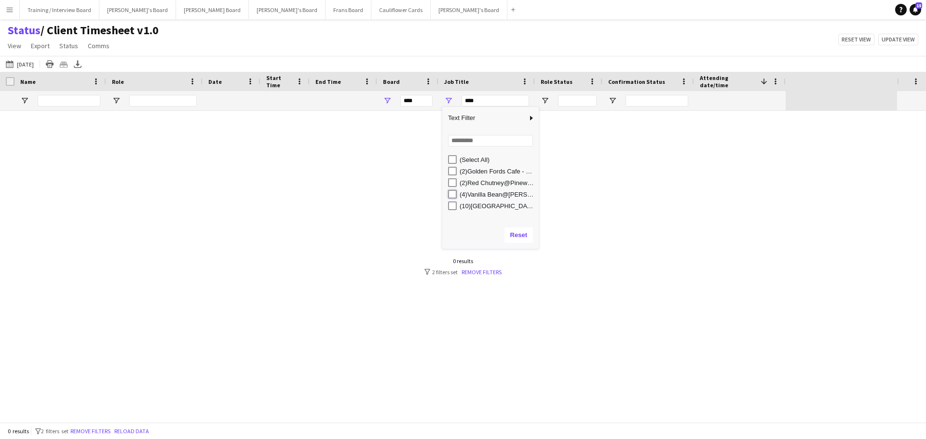
type input "**********"
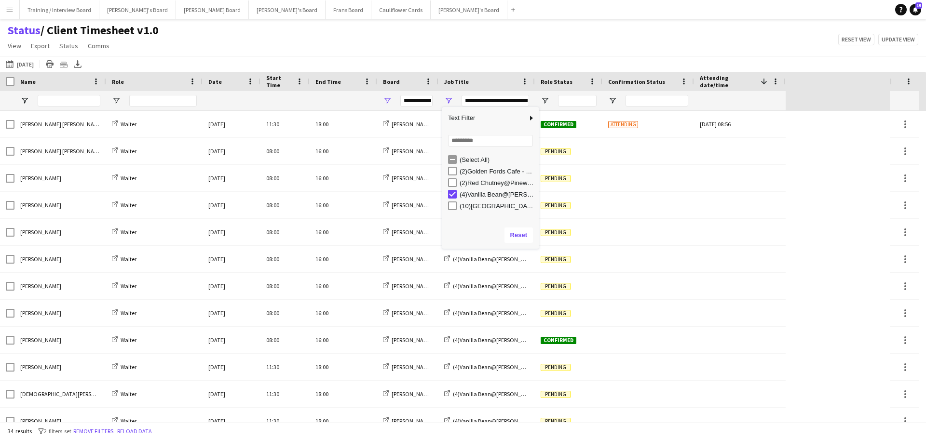
click at [461, 40] on div "Status / Client Timesheet v1.0 View Views Default view Airshow Accreditation Ai…" at bounding box center [463, 39] width 926 height 33
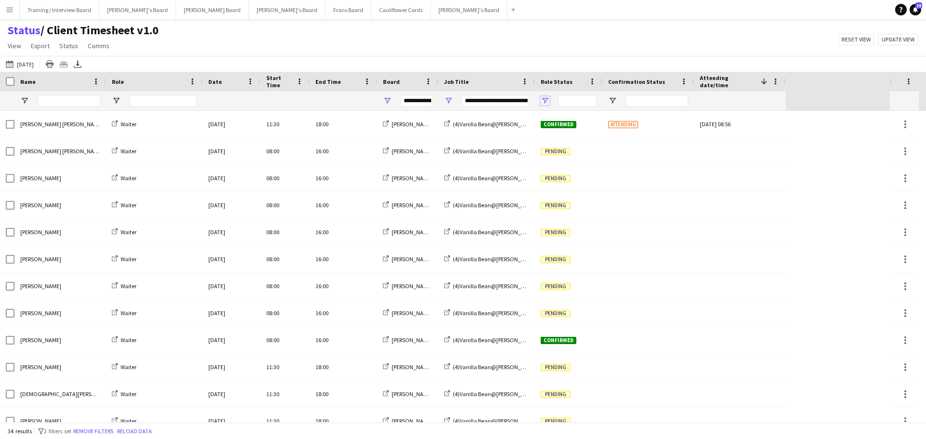
click at [547, 101] on span "Open Filter Menu" at bounding box center [545, 100] width 9 height 9
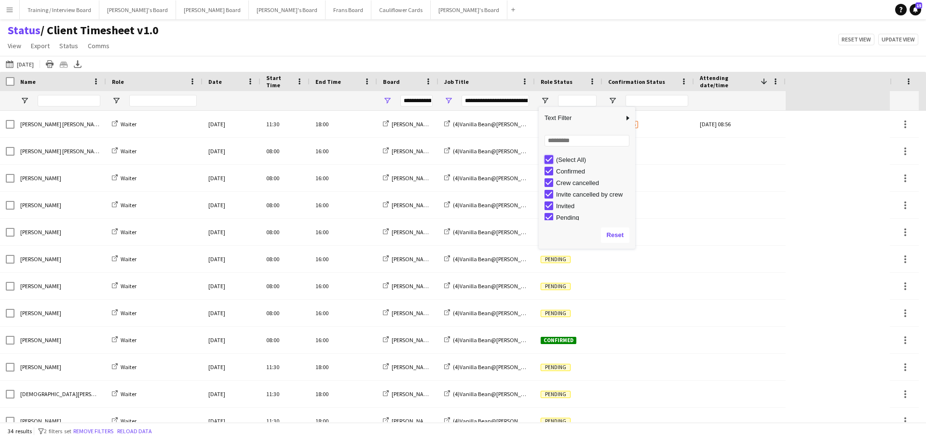
type input "***"
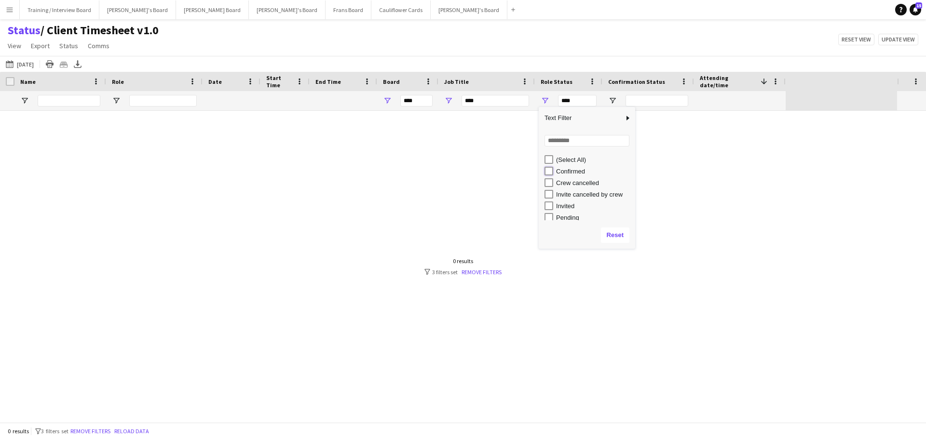
type input "**********"
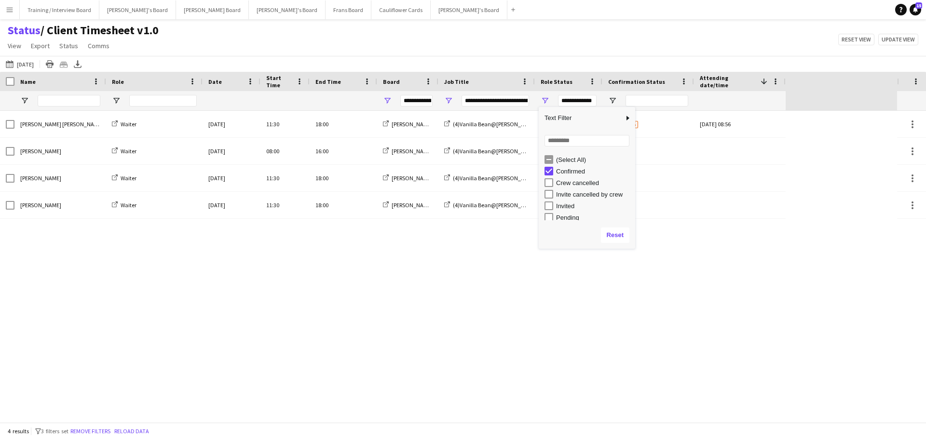
click at [501, 42] on div "Status / Client Timesheet v1.0 View Views Default view Airshow Accreditation Ai…" at bounding box center [463, 39] width 926 height 33
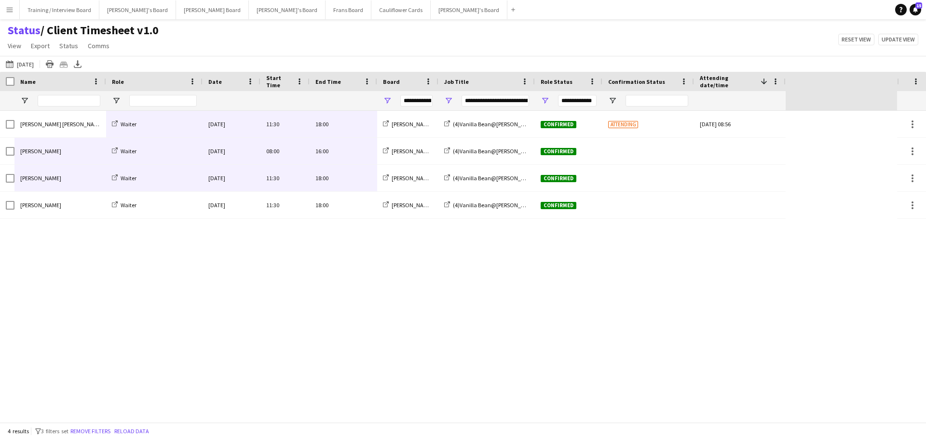
drag, startPoint x: 60, startPoint y: 123, endPoint x: 324, endPoint y: 189, distance: 271.8
click at [324, 189] on div "[PERSON_NAME] [PERSON_NAME] Waiter [DATE] 11:30 18:00 [PERSON_NAME]'s Board (4)…" at bounding box center [393, 165] width 786 height 108
click at [148, 237] on div "[PERSON_NAME] [PERSON_NAME] Waiter [DATE] 11:30 18:00 [PERSON_NAME]'s Board (4)…" at bounding box center [448, 267] width 897 height 312
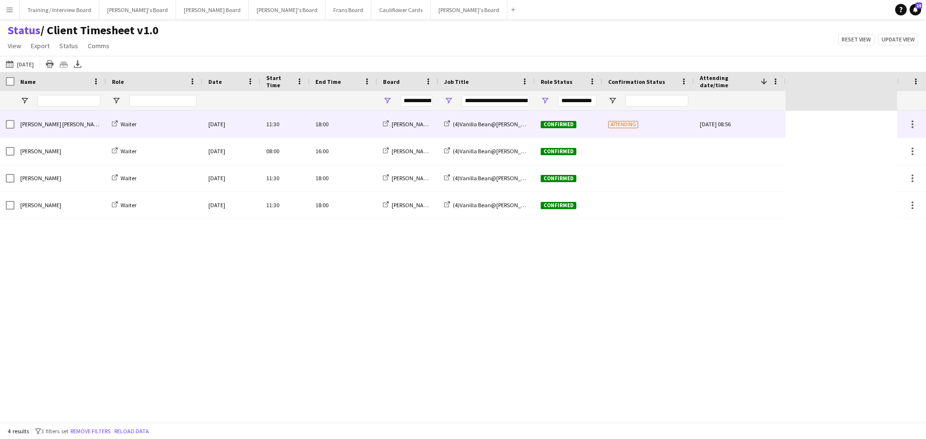
click at [54, 126] on span "[PERSON_NAME] [PERSON_NAME]" at bounding box center [61, 124] width 83 height 7
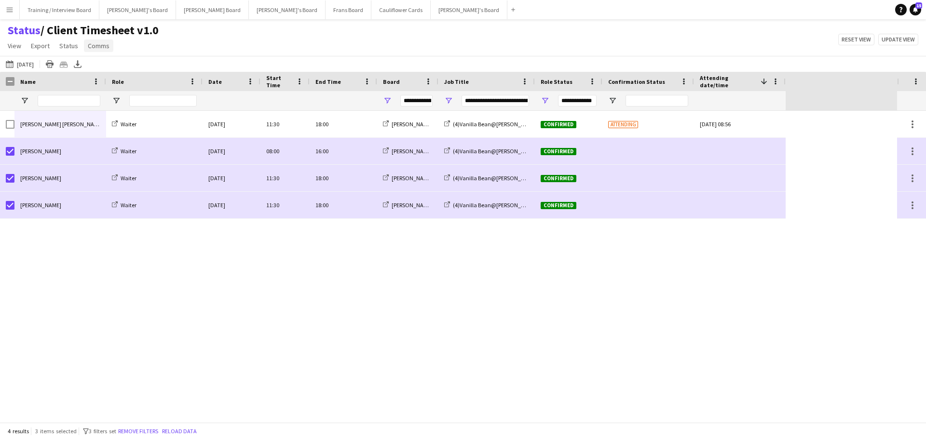
click at [106, 50] on link "Comms" at bounding box center [98, 46] width 29 height 13
click at [124, 67] on span "Send notification" at bounding box center [115, 66] width 49 height 9
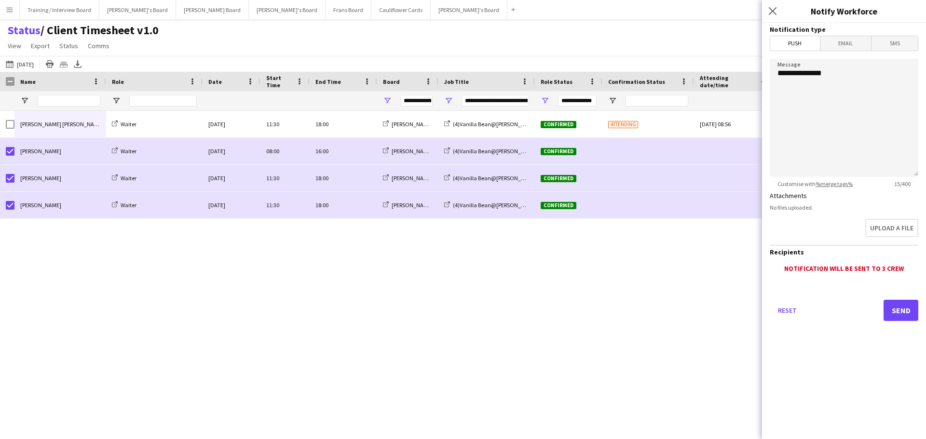
click at [896, 46] on span "SMS" at bounding box center [894, 43] width 46 height 14
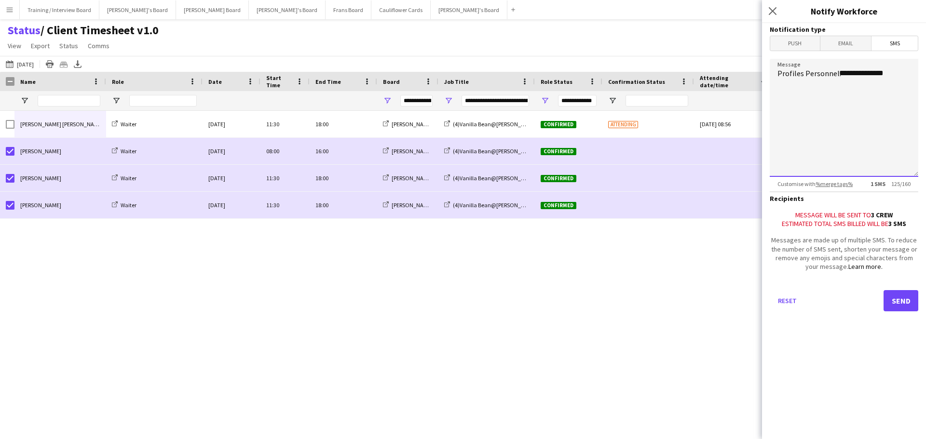
click at [893, 69] on textarea "**********" at bounding box center [844, 118] width 149 height 118
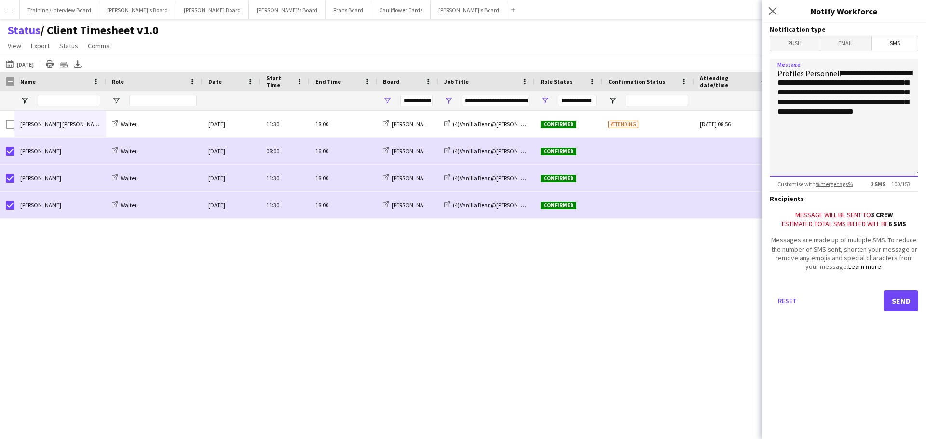
type textarea "**********"
click at [901, 311] on button "Send" at bounding box center [900, 300] width 35 height 21
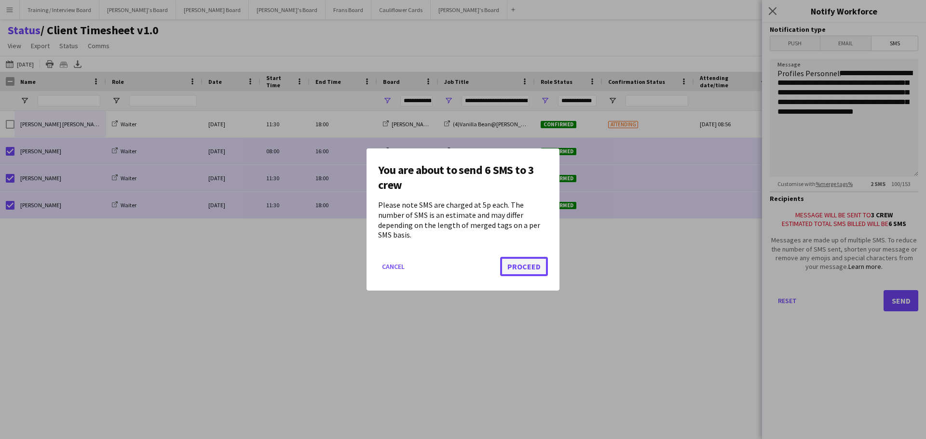
click at [519, 260] on button "Proceed" at bounding box center [524, 266] width 48 height 19
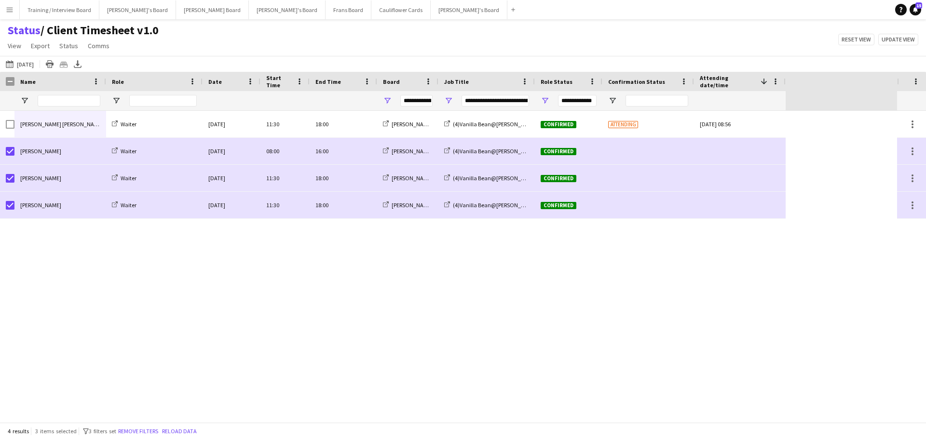
drag, startPoint x: 213, startPoint y: 54, endPoint x: 205, endPoint y: 58, distance: 9.3
click at [213, 54] on div "Status / Client Timesheet v1.0 View Views Default view Airshow Accreditation Ai…" at bounding box center [463, 39] width 926 height 33
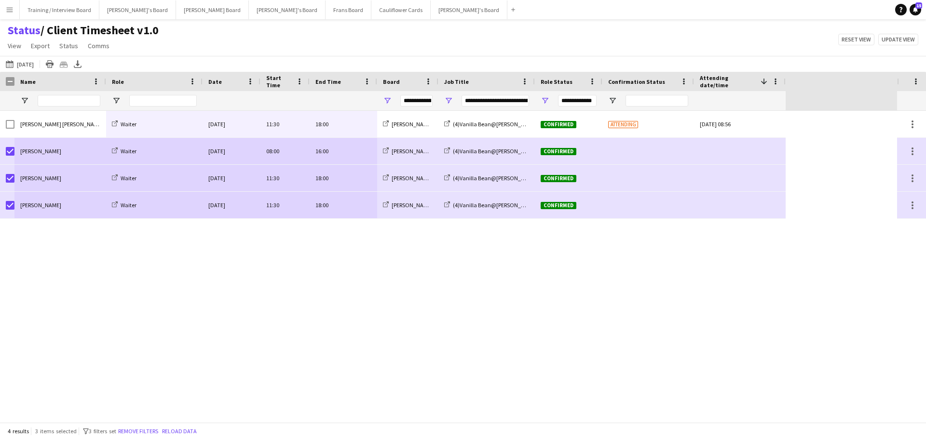
drag, startPoint x: 40, startPoint y: 121, endPoint x: 361, endPoint y: 209, distance: 333.5
click at [361, 209] on div "[PERSON_NAME] [PERSON_NAME] Waiter [DATE] 11:30 18:00 [PERSON_NAME]'s Board (4)…" at bounding box center [393, 165] width 786 height 108
click at [371, 13] on button "Cauliflower Cards Close" at bounding box center [400, 9] width 59 height 19
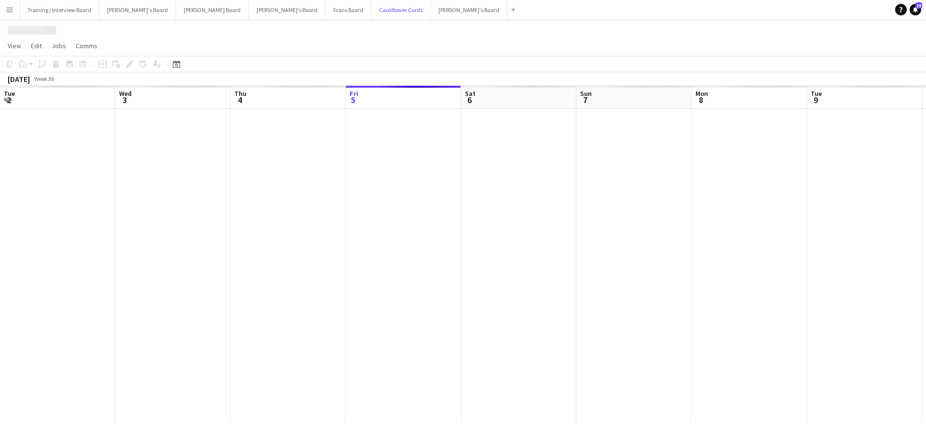
scroll to position [0, 230]
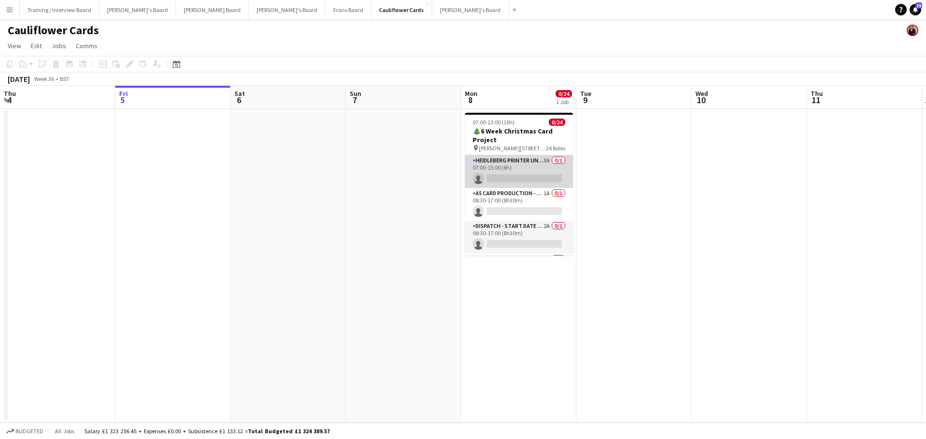
click at [537, 163] on app-card-role "Heidleberg Printer Unloading - Start Date [DATE] 3A 0/1 07:00-15:00 (8h) single…" at bounding box center [519, 171] width 108 height 33
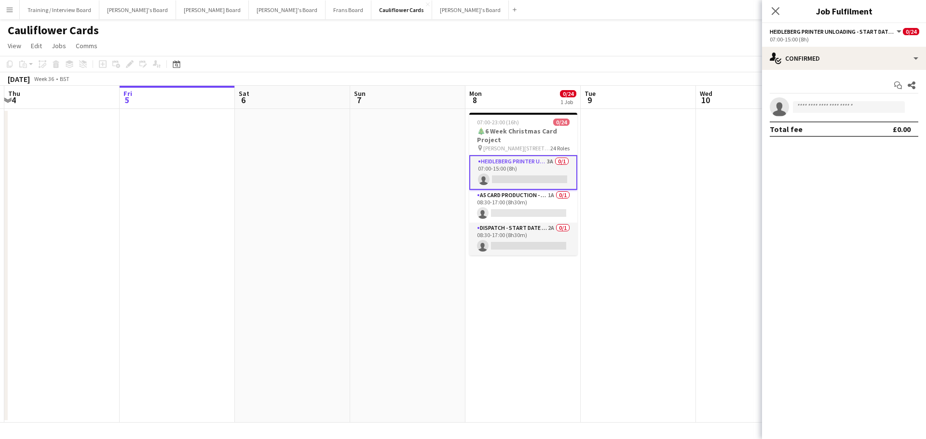
drag, startPoint x: 746, startPoint y: 93, endPoint x: 714, endPoint y: 105, distance: 34.7
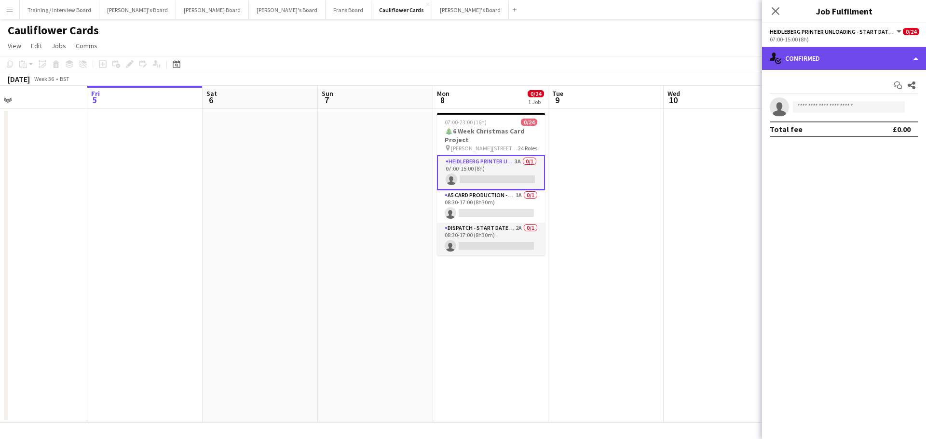
drag, startPoint x: 714, startPoint y: 105, endPoint x: 849, endPoint y: 49, distance: 145.9
click at [849, 49] on div "single-neutral-actions-check-2 Confirmed" at bounding box center [844, 58] width 164 height 23
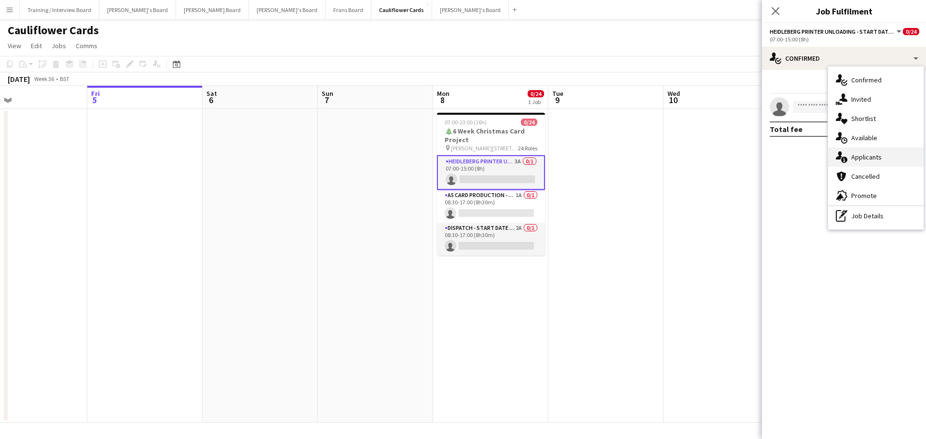
click at [884, 153] on div "single-neutral-actions-information Applicants" at bounding box center [875, 157] width 95 height 19
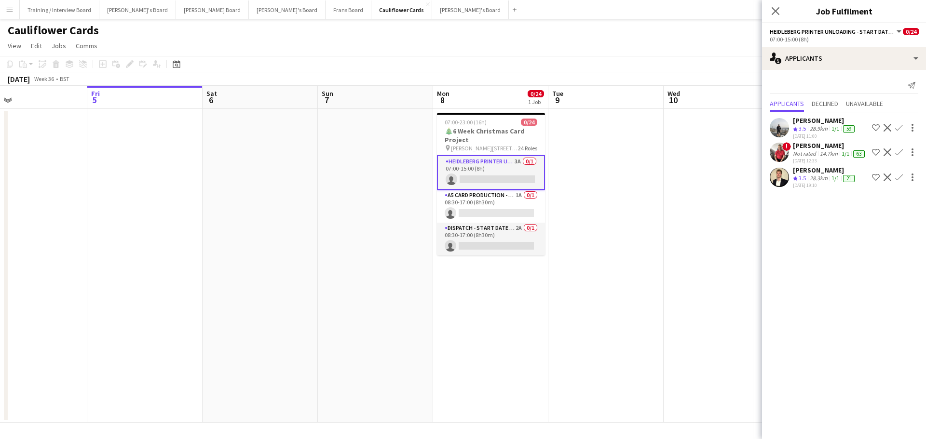
click at [823, 175] on div "[PERSON_NAME]" at bounding box center [825, 170] width 64 height 9
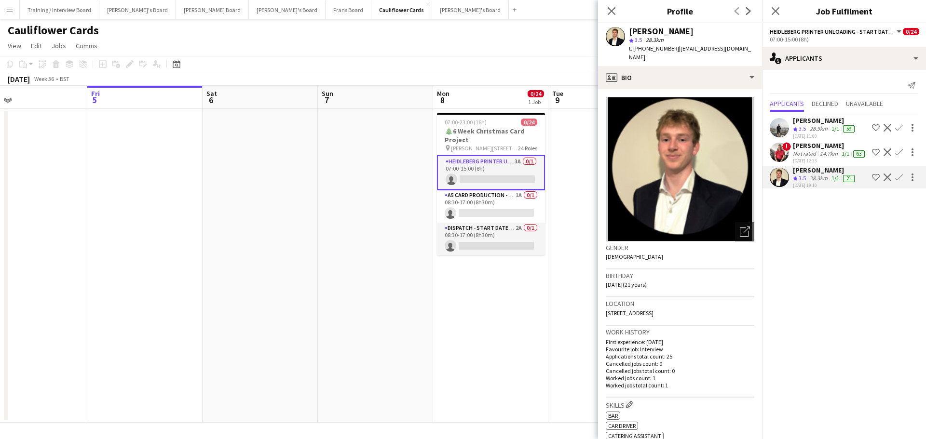
click at [680, 89] on app-crew-profile-bio "Open photos pop-in Gender [DEMOGRAPHIC_DATA] Birthday [DEMOGRAPHIC_DATA] (21 ye…" at bounding box center [680, 264] width 164 height 350
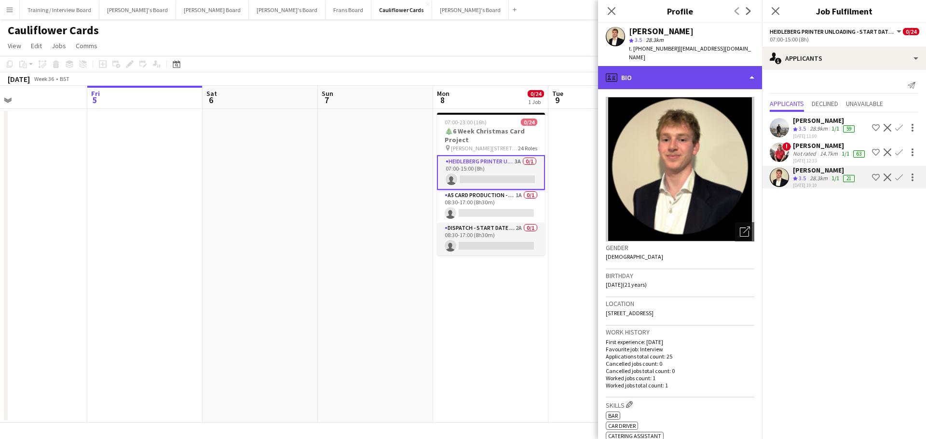
click at [679, 72] on div "profile Bio" at bounding box center [680, 77] width 164 height 23
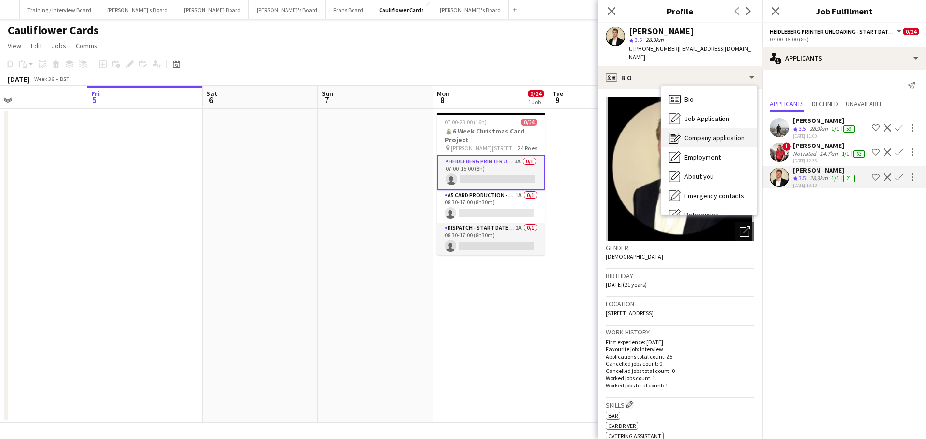
click at [715, 134] on span "Company application" at bounding box center [714, 138] width 60 height 9
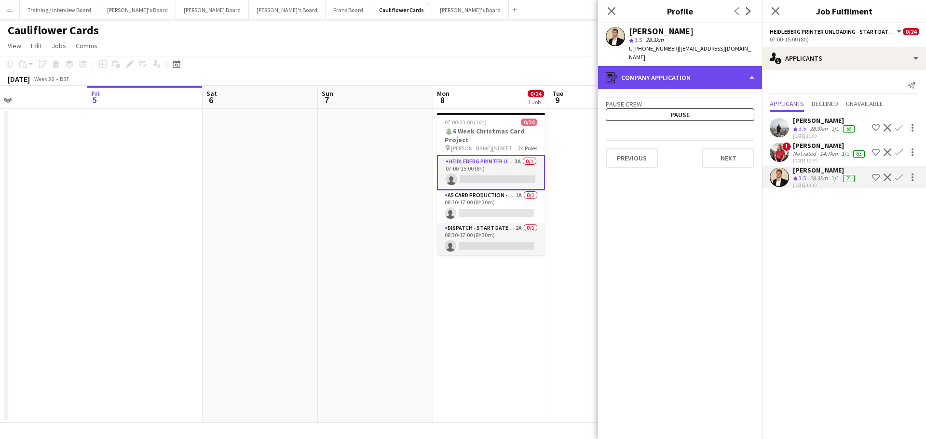
click at [709, 68] on div "register Company application" at bounding box center [680, 77] width 164 height 23
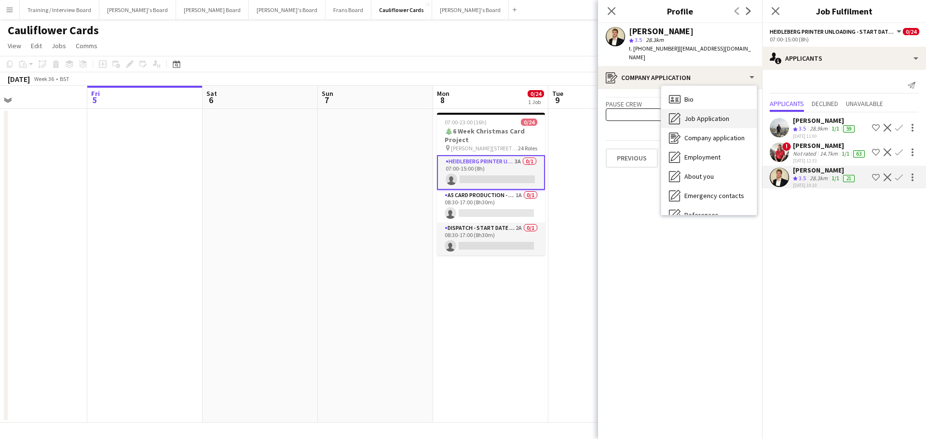
click at [714, 114] on span "Job Application" at bounding box center [706, 118] width 45 height 9
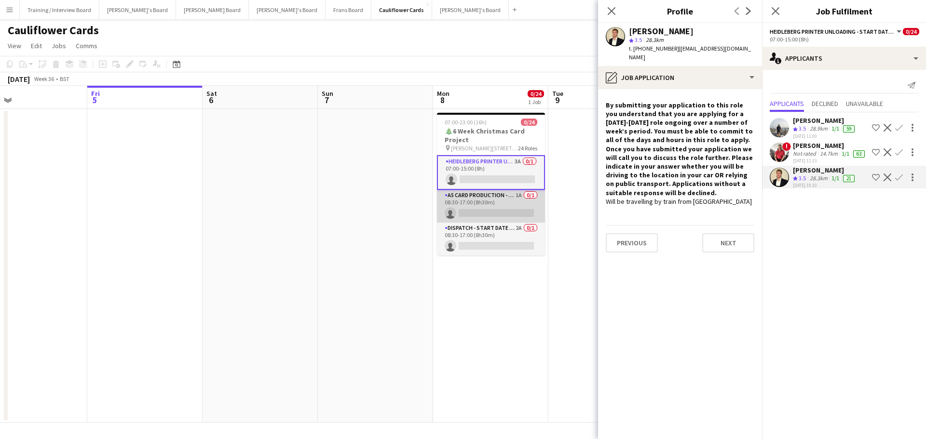
click at [514, 202] on app-card-role "A5 Card Production - Start Date [DATE] 1A 0/1 08:30-17:00 (8h30m) single-neutra…" at bounding box center [491, 206] width 108 height 33
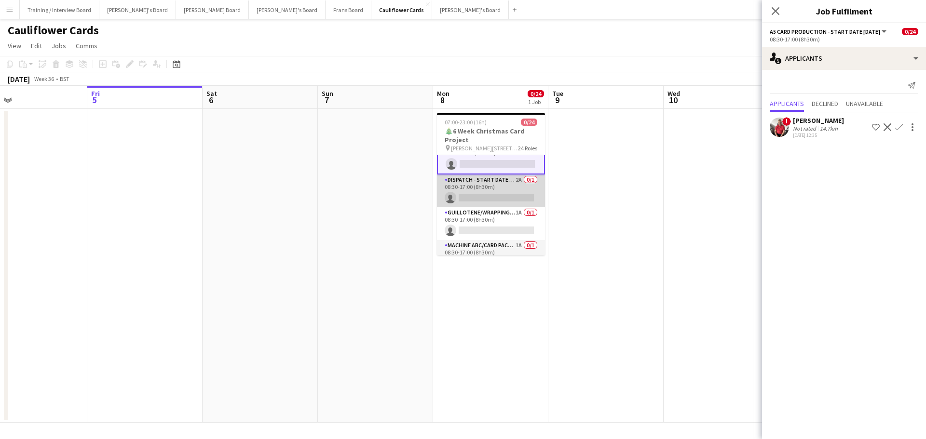
click at [511, 196] on app-card-role "Dispatch - Start Date [DATE] 2A 0/1 08:30-17:00 (8h30m) single-neutral-actions" at bounding box center [491, 191] width 108 height 33
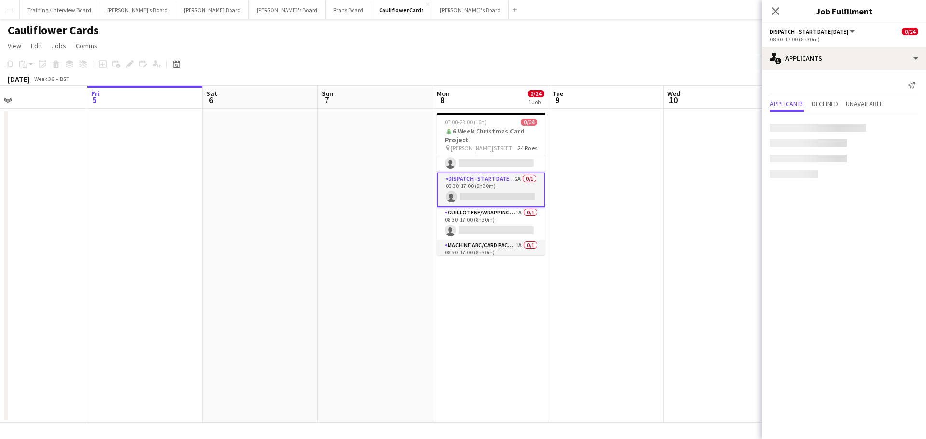
scroll to position [47, 0]
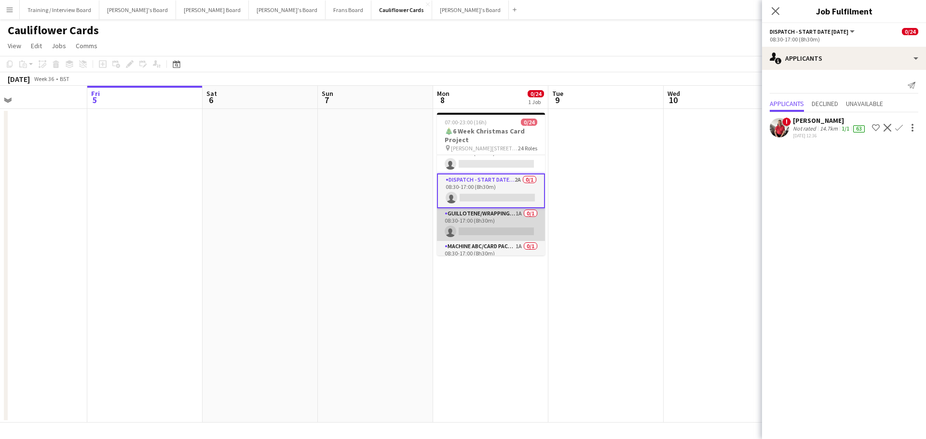
click at [495, 221] on app-card-role "Guillotene/Wrapping - Start Date [DATE] 1A 0/1 08:30-17:00 (8h30m) single-neutr…" at bounding box center [491, 224] width 108 height 33
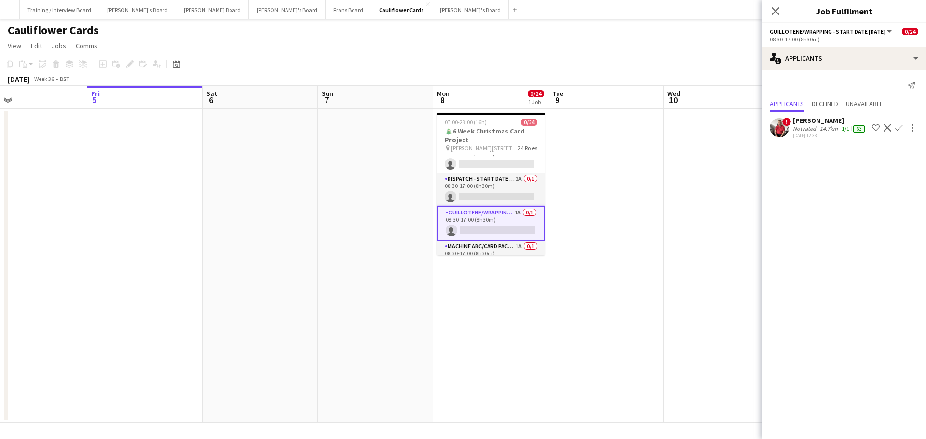
scroll to position [95, 0]
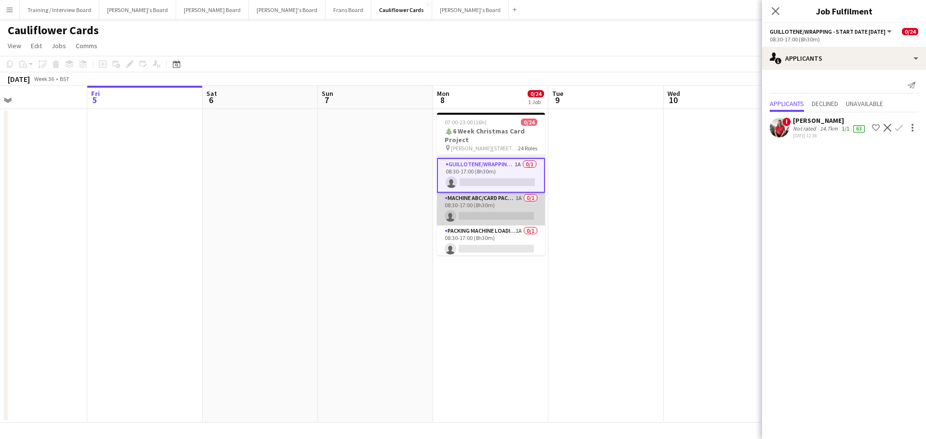
click at [504, 208] on app-card-role "Machine ABC/Card Packer - Start Date [DATE] 1A 0/1 08:30-17:00 (8h30m) single-n…" at bounding box center [491, 209] width 108 height 33
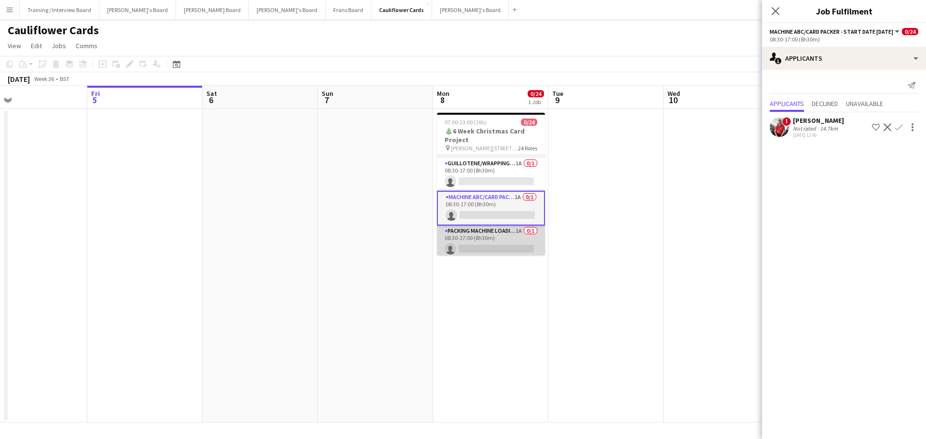
click at [508, 236] on app-card-role "Packing Machine Loading - Start Date [DATE] 1A 0/1 08:30-17:00 (8h30m) single-n…" at bounding box center [491, 242] width 108 height 33
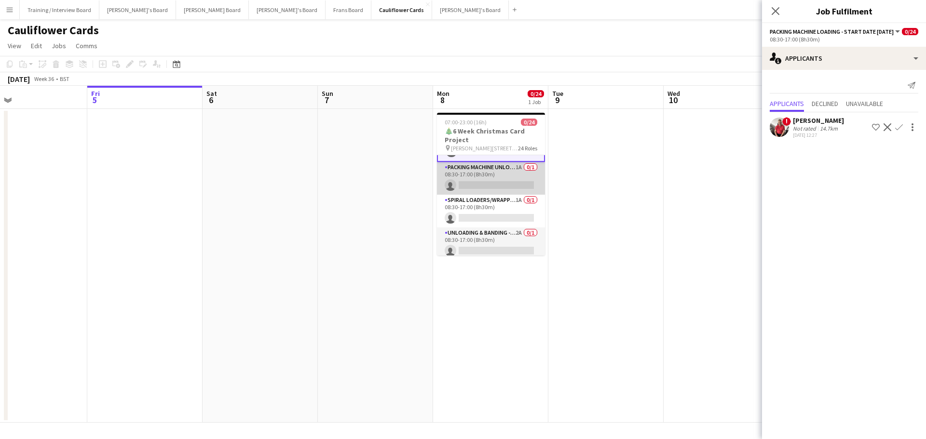
click at [529, 180] on app-card-role "Packing Machine Unloading - Start Date [DATE] 1A 0/1 08:30-17:00 (8h30m) single…" at bounding box center [491, 178] width 108 height 33
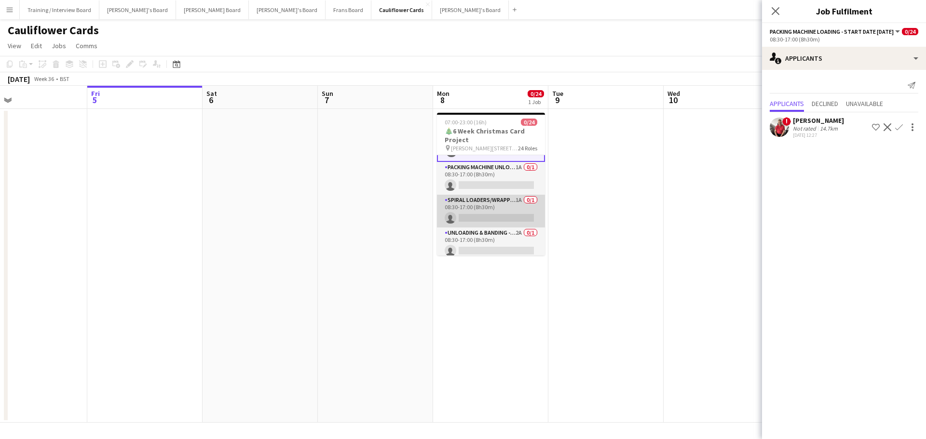
scroll to position [191, 0]
click at [503, 210] on app-card-role "Spiral Loaders/Wrapping - Start Date [DATE] 1A 0/1 08:30-17:00 (8h30m) single-n…" at bounding box center [491, 212] width 108 height 33
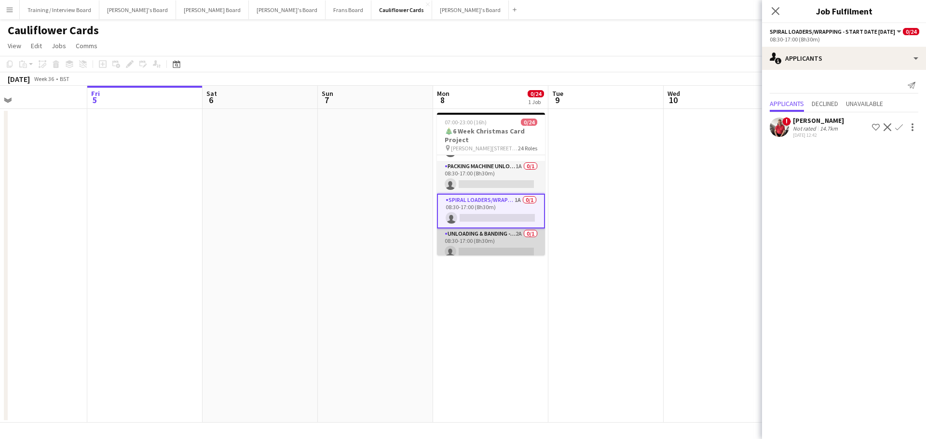
click at [513, 234] on app-card-role "Unloading & Banding - Start Date [DATE] 2A 0/1 08:30-17:00 (8h30m) single-neutr…" at bounding box center [491, 245] width 108 height 33
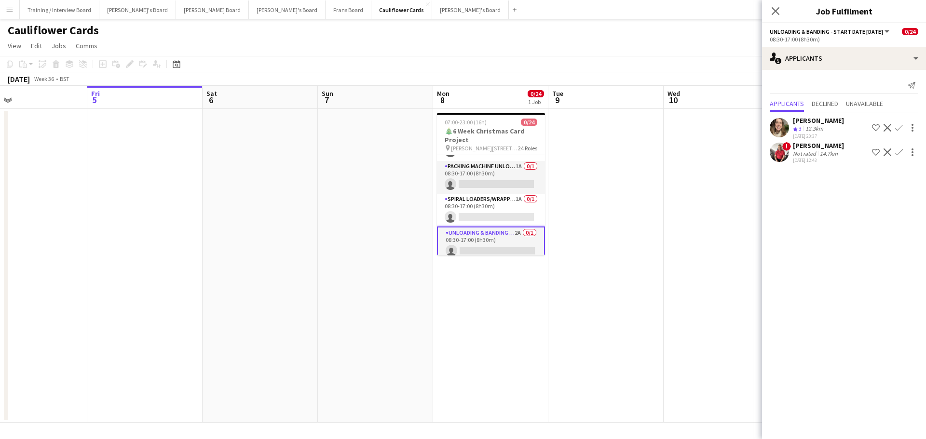
click at [823, 131] on div "12.3km" at bounding box center [814, 129] width 22 height 8
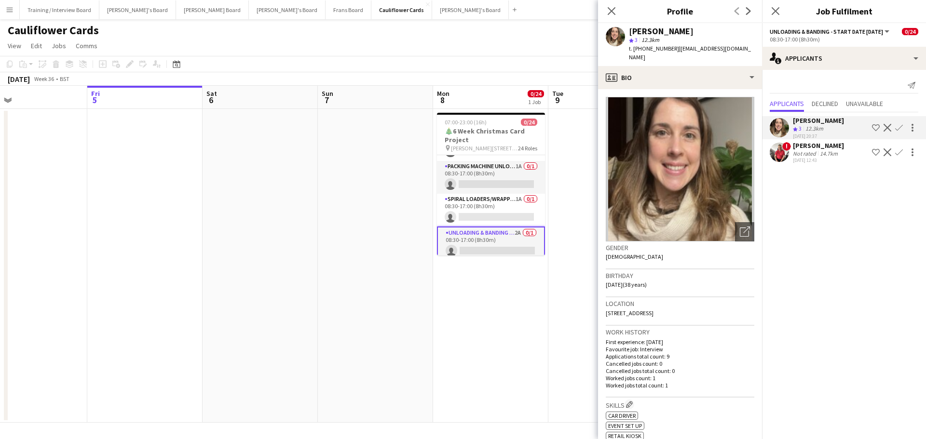
click at [694, 90] on app-crew-profile-bio "Open photos pop-in Gender [DEMOGRAPHIC_DATA] Birthday [DEMOGRAPHIC_DATA] (38 ye…" at bounding box center [680, 264] width 164 height 350
click at [697, 90] on app-crew-profile-bio "Open photos pop-in Gender [DEMOGRAPHIC_DATA] Birthday [DEMOGRAPHIC_DATA] (38 ye…" at bounding box center [680, 264] width 164 height 350
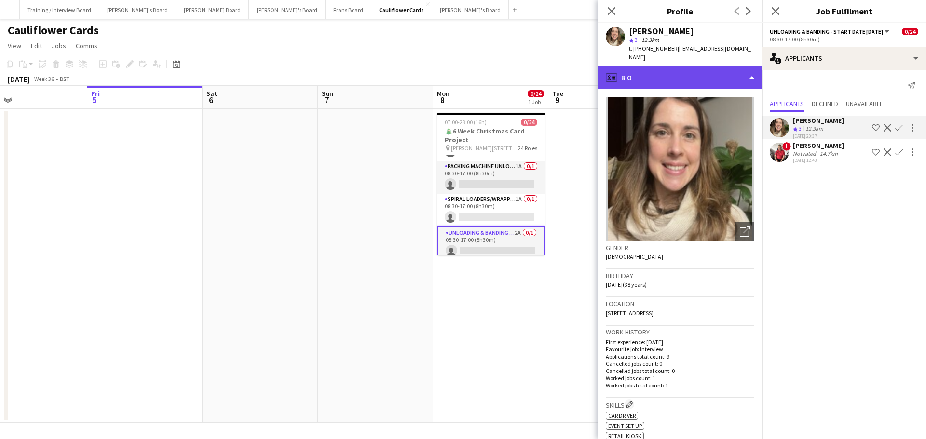
click at [702, 82] on div "profile Bio" at bounding box center [680, 77] width 164 height 23
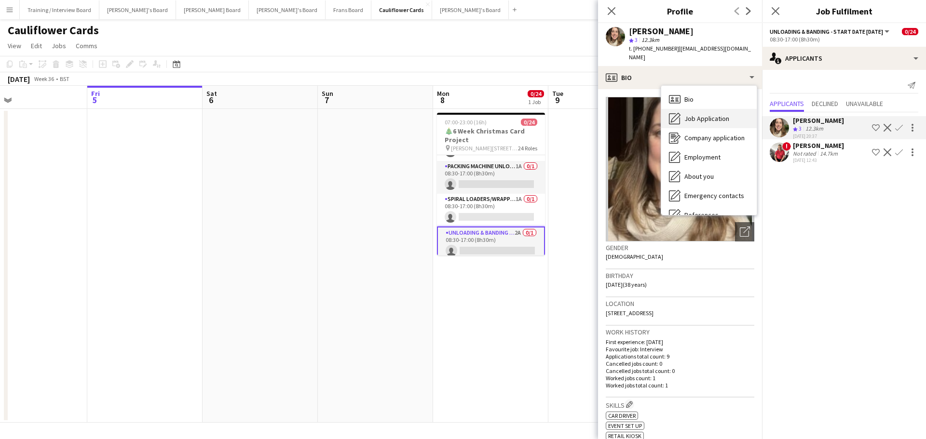
click at [706, 113] on div "Job Application Job Application" at bounding box center [708, 118] width 95 height 19
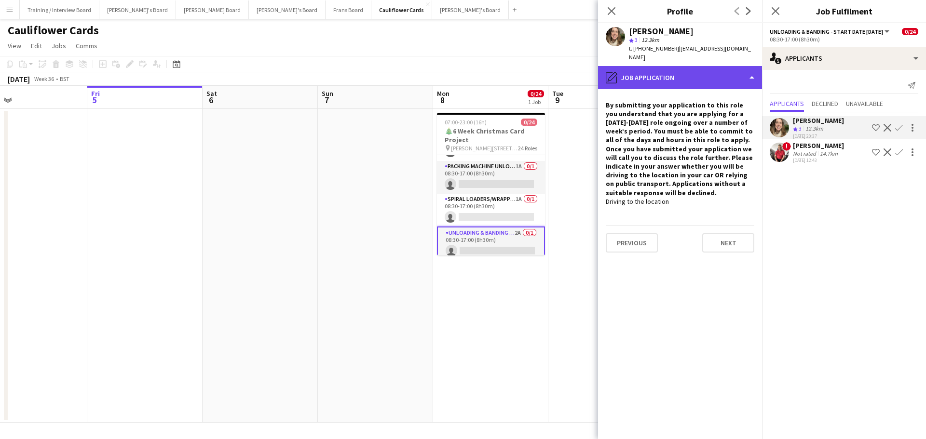
click at [713, 74] on div "pencil4 Job Application" at bounding box center [680, 77] width 164 height 23
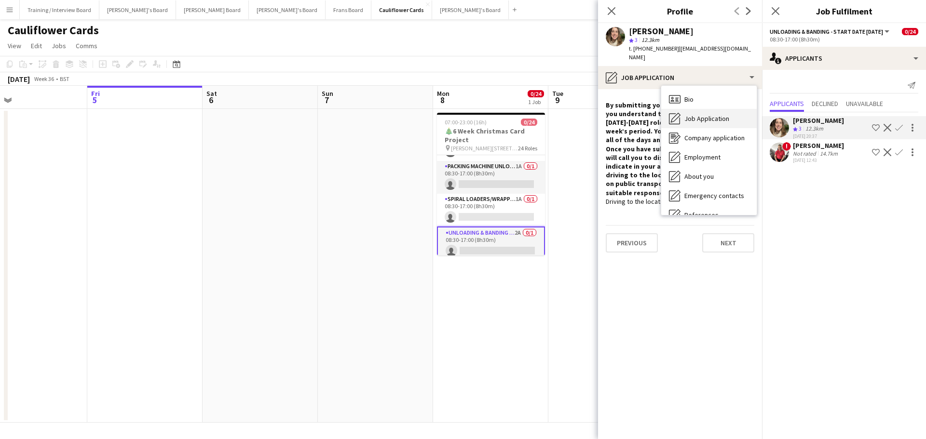
click at [729, 115] on div "Job Application Job Application" at bounding box center [708, 118] width 95 height 19
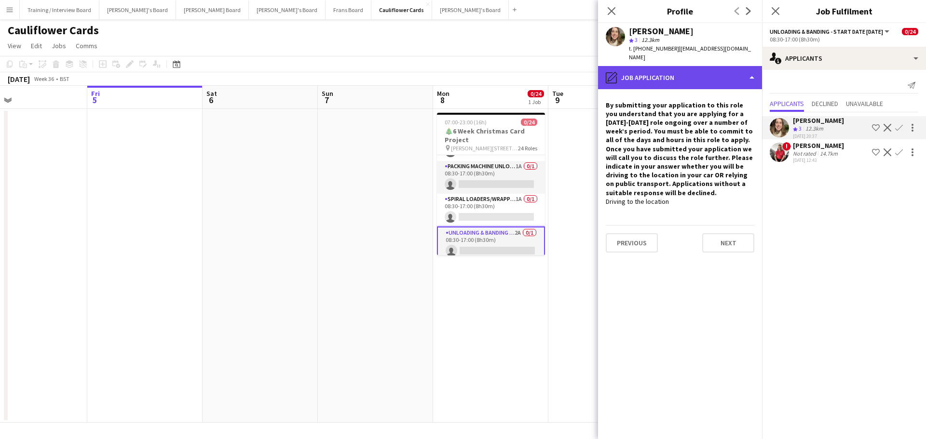
click at [726, 78] on div "pencil4 Job Application" at bounding box center [680, 77] width 164 height 23
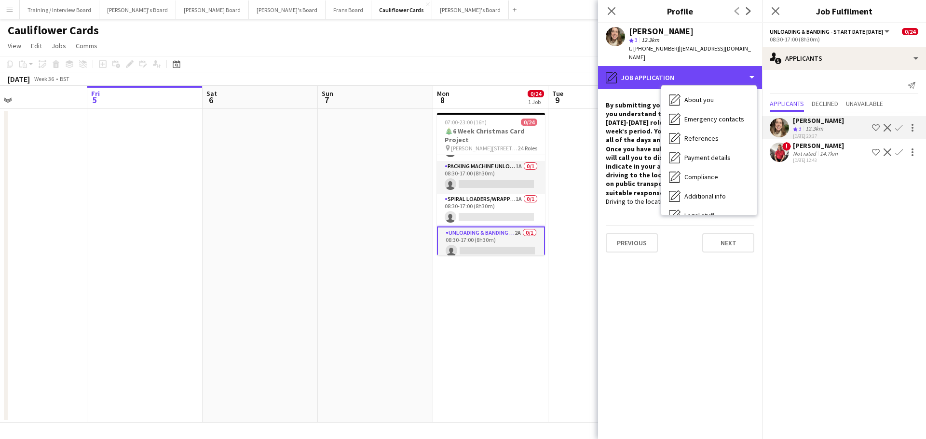
scroll to position [149, 0]
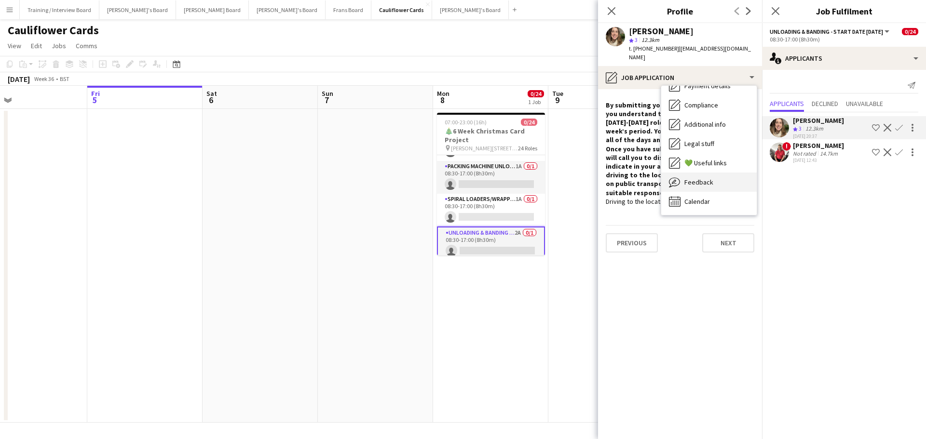
click at [725, 183] on div "Feedback Feedback" at bounding box center [708, 182] width 95 height 19
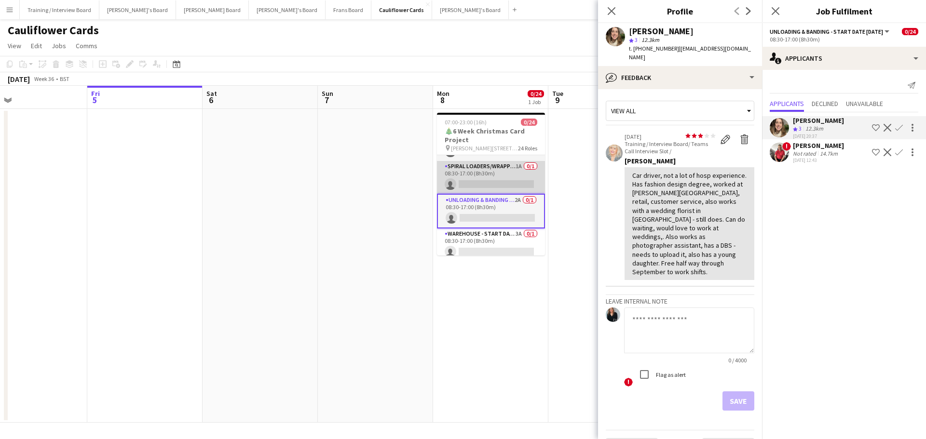
scroll to position [239, 0]
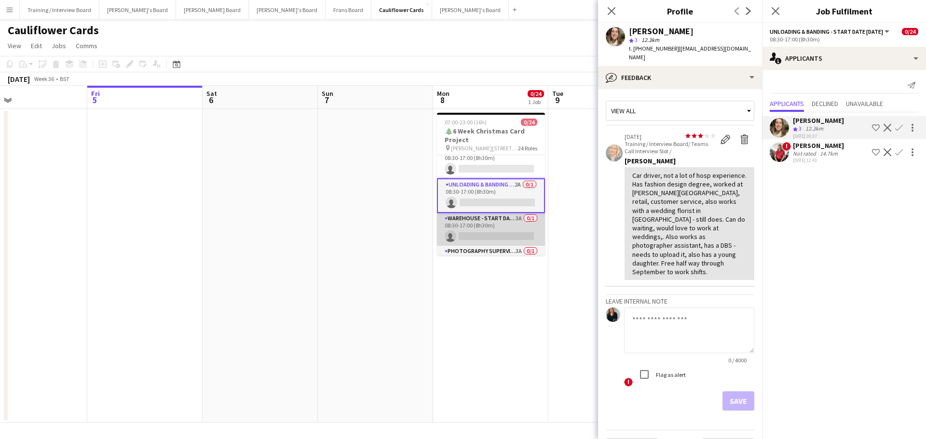
click at [513, 220] on app-card-role "Warehouse - Start Date [DATE] 3A 0/1 08:30-17:00 (8h30m) single-neutral-actions" at bounding box center [491, 229] width 108 height 33
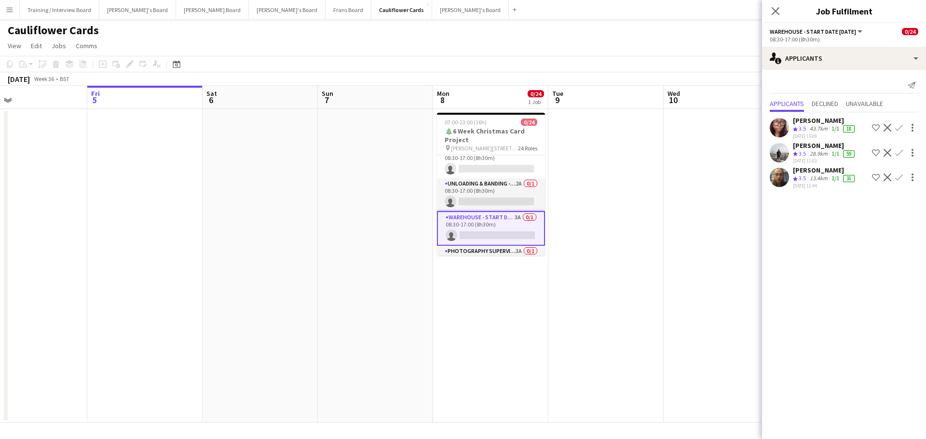
click at [812, 181] on div "13.4km" at bounding box center [819, 179] width 22 height 8
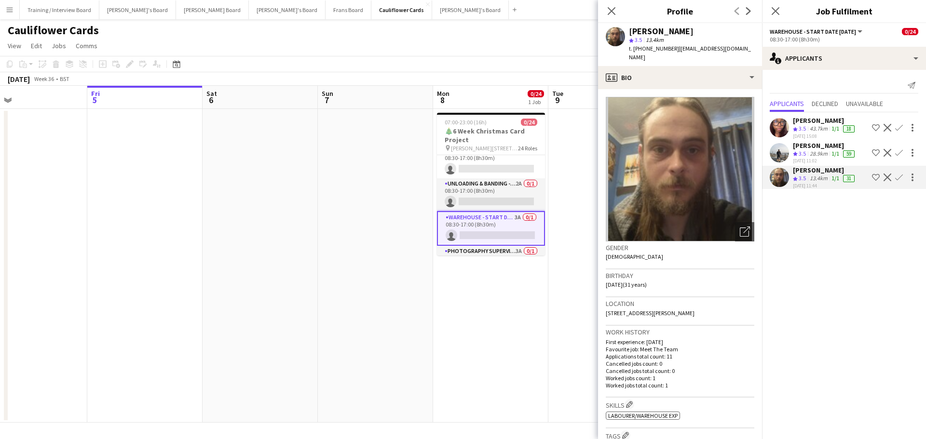
click at [685, 55] on div "[PERSON_NAME] star 3.5 13.4km t. [PHONE_NUMBER] | [EMAIL_ADDRESS][DOMAIN_NAME]" at bounding box center [680, 44] width 164 height 43
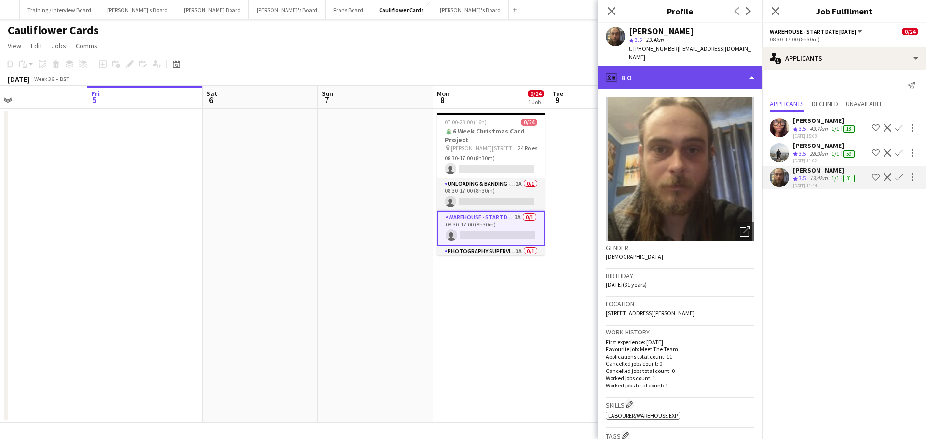
click at [685, 66] on div "profile Bio" at bounding box center [680, 77] width 164 height 23
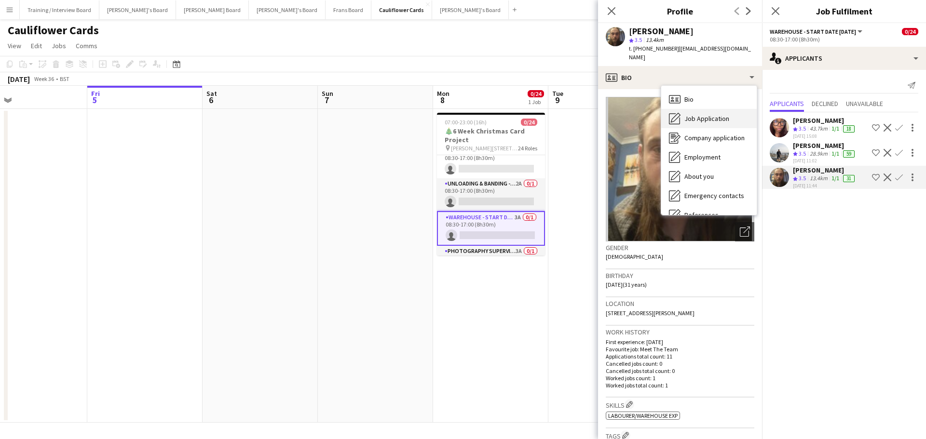
click at [700, 114] on span "Job Application" at bounding box center [706, 118] width 45 height 9
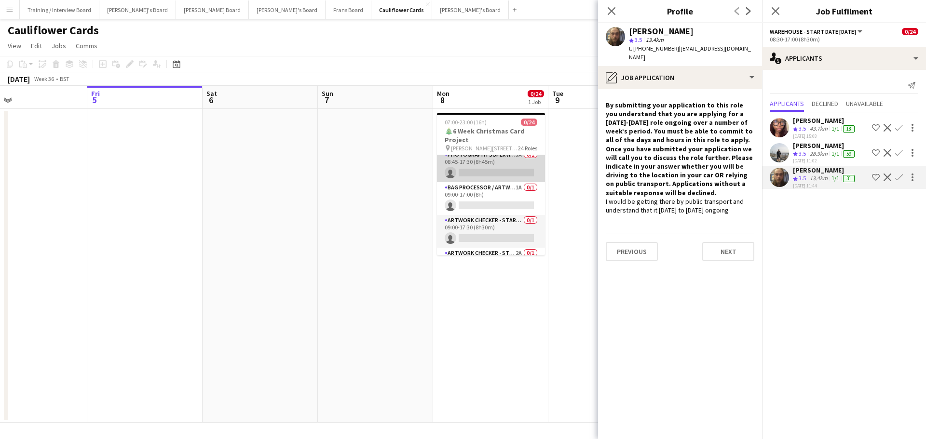
click at [492, 165] on app-card-role "Photography Supervisor - Start date [DATE] 3A 0/1 08:45-17:30 (8h45m) single-ne…" at bounding box center [491, 165] width 108 height 33
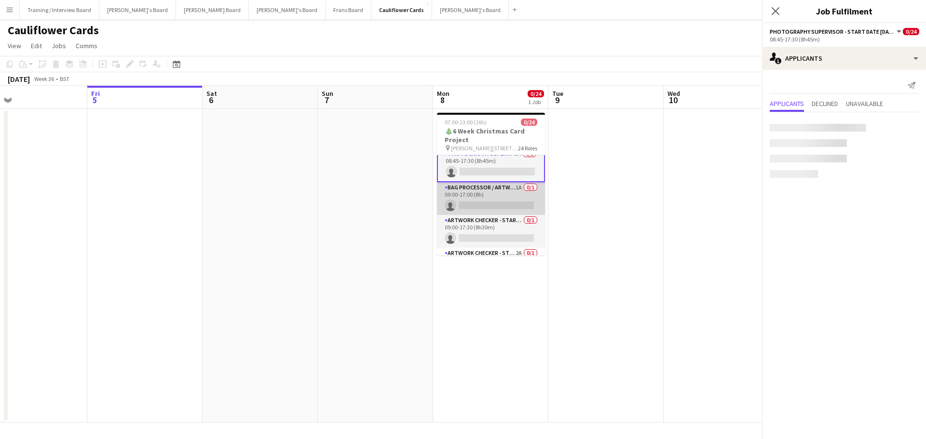
scroll to position [335, 0]
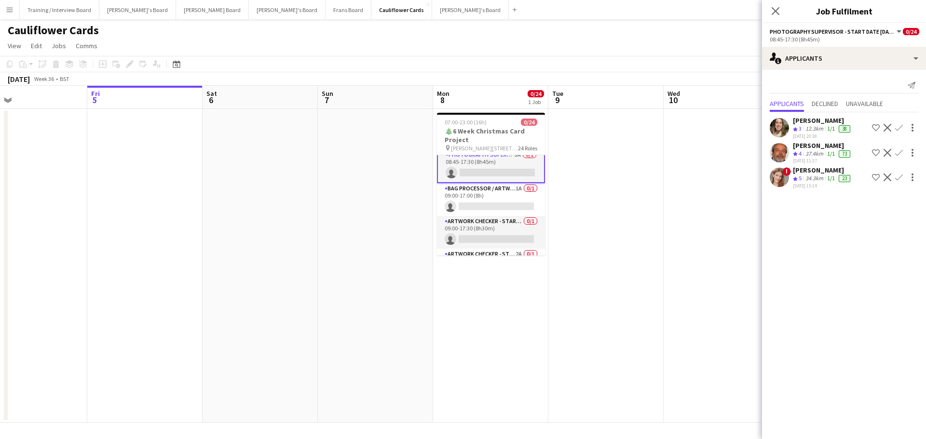
click at [818, 178] on div "34.3km" at bounding box center [814, 179] width 22 height 8
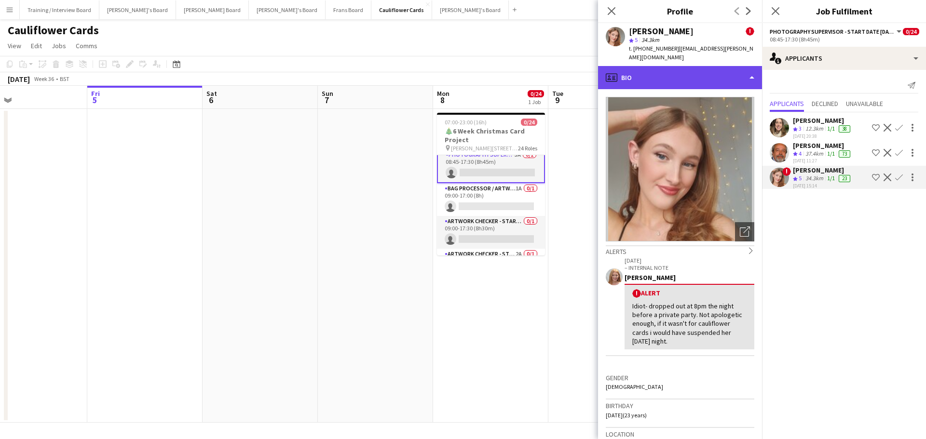
click at [691, 66] on div "profile Bio" at bounding box center [680, 77] width 164 height 23
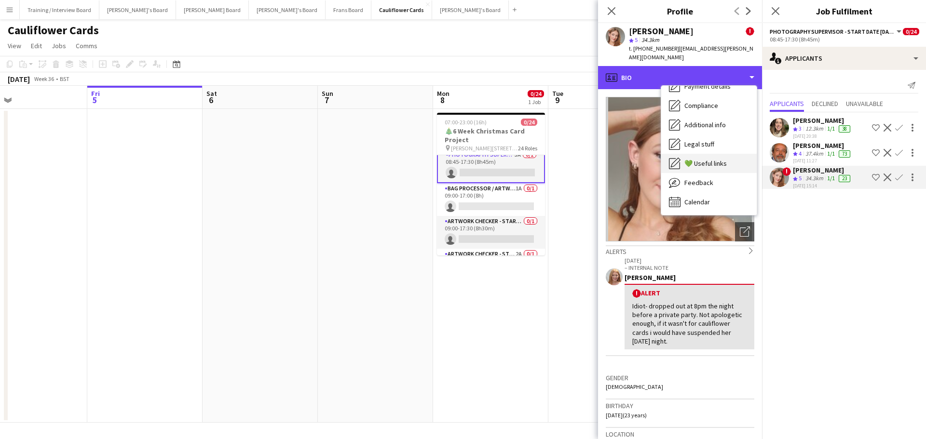
scroll to position [149, 0]
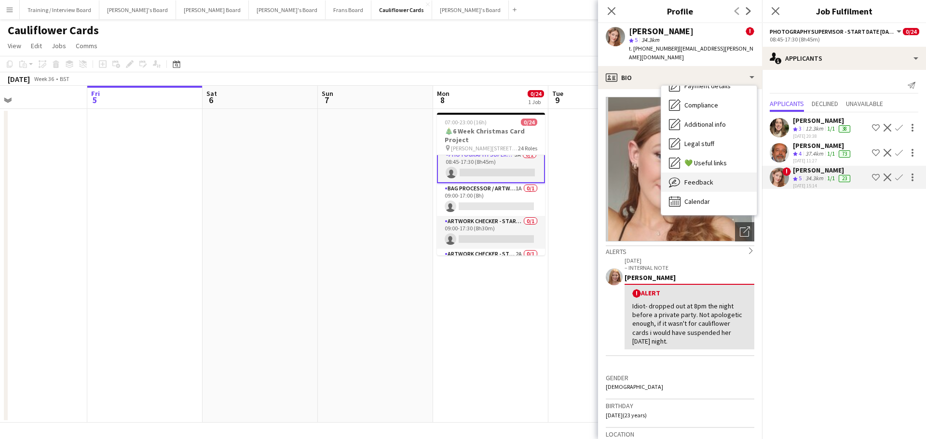
click at [708, 178] on span "Feedback" at bounding box center [698, 182] width 29 height 9
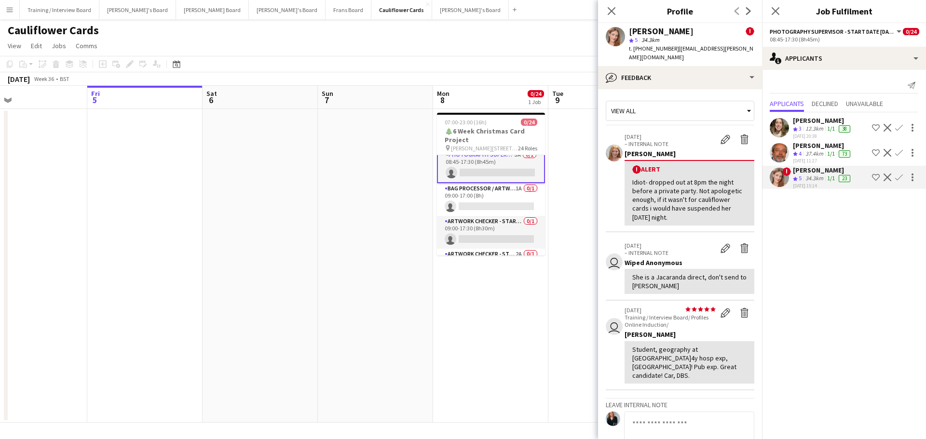
click at [816, 157] on div "37.4km" at bounding box center [814, 154] width 22 height 8
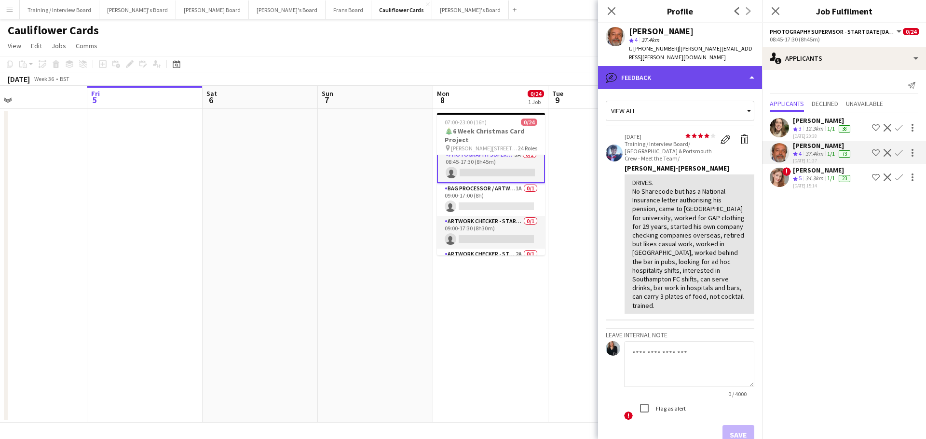
click at [674, 66] on div "bubble-pencil Feedback" at bounding box center [680, 77] width 164 height 23
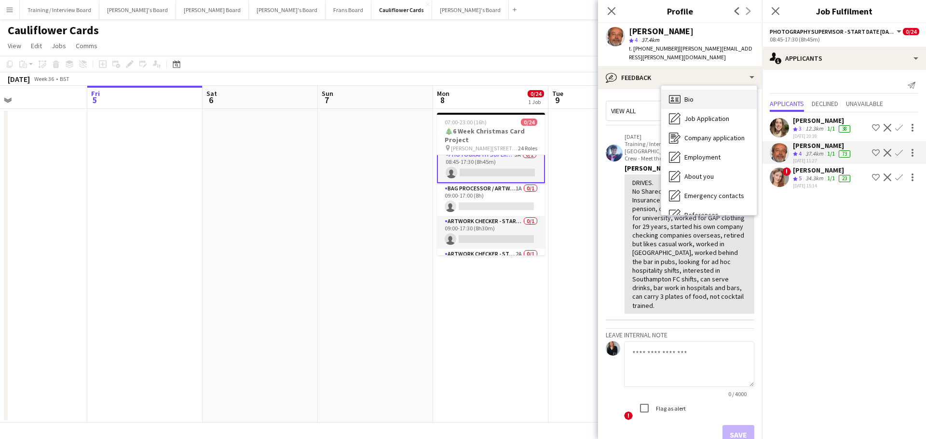
click at [701, 95] on div "Bio Bio" at bounding box center [708, 99] width 95 height 19
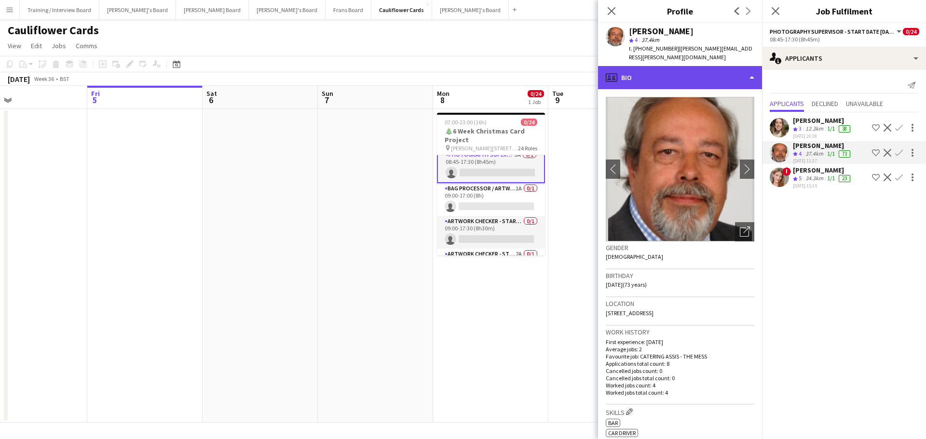
click at [701, 71] on div "profile Bio" at bounding box center [680, 77] width 164 height 23
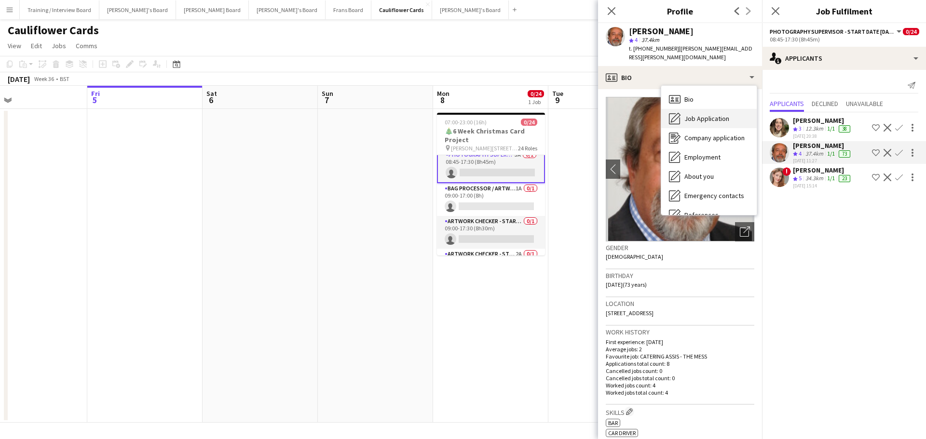
click at [708, 114] on span "Job Application" at bounding box center [706, 118] width 45 height 9
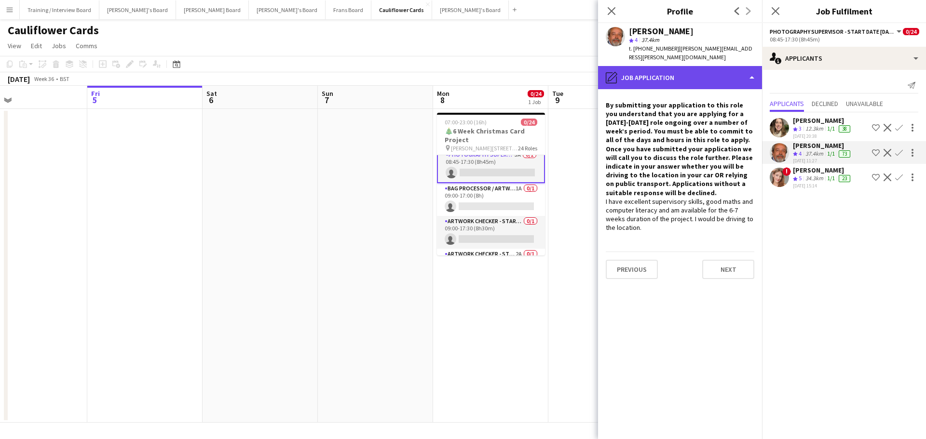
click at [688, 71] on div "pencil4 Job Application" at bounding box center [680, 77] width 164 height 23
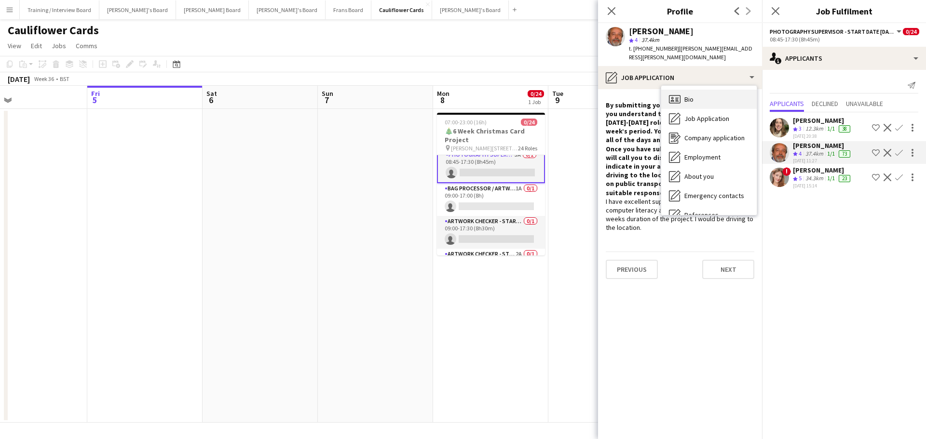
click at [692, 98] on div "Bio Bio" at bounding box center [708, 99] width 95 height 19
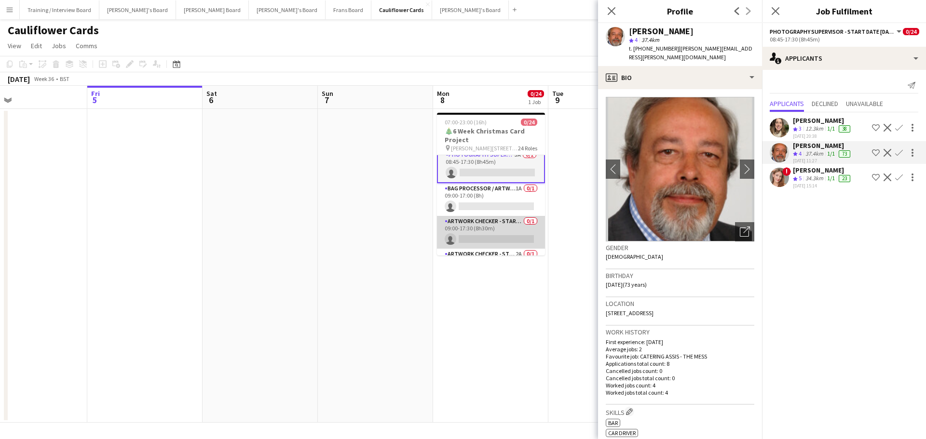
click at [497, 225] on app-card-role "Artwork Checker - Start Date 14th Oct 0/1 09:00-17:30 (8h30m) single-neutral-ac…" at bounding box center [491, 232] width 108 height 33
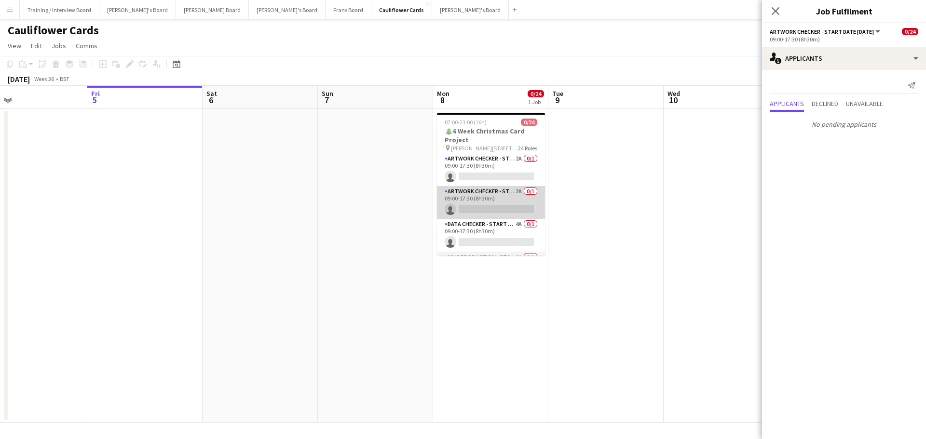
click at [497, 200] on app-card-role "Artwork Checker - Start Date 9th Oct 2A 0/1 09:00-17:30 (8h30m) single-neutral-…" at bounding box center [491, 202] width 108 height 33
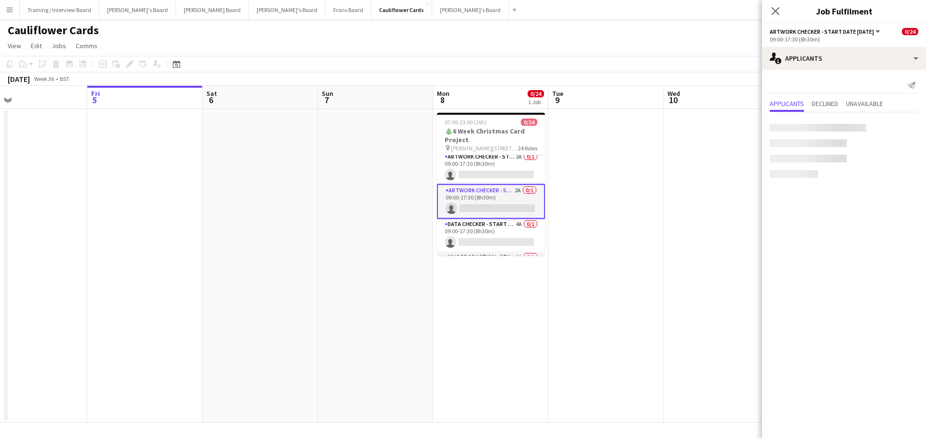
scroll to position [428, 0]
click at [807, 153] on div "10.2km" at bounding box center [814, 154] width 22 height 8
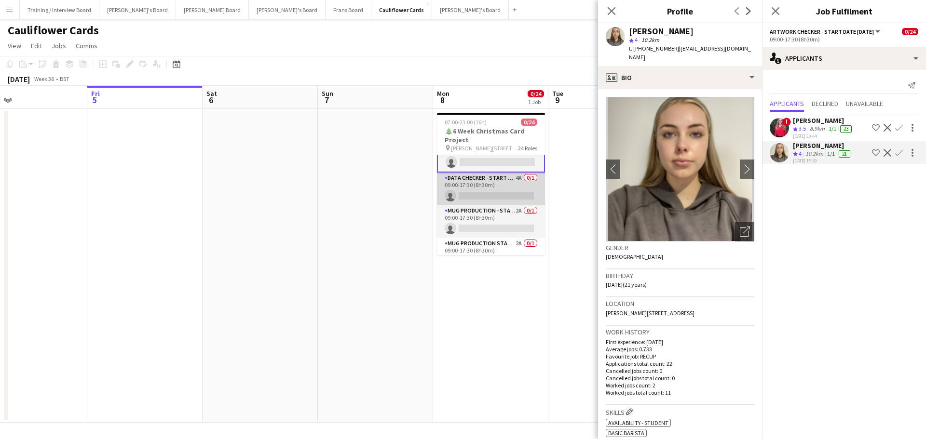
click at [521, 186] on app-card-role "DATA CHECKER - START DATE 7TH OCT 4A 0/1 09:00-17:30 (8h30m) single-neutral-act…" at bounding box center [491, 189] width 108 height 33
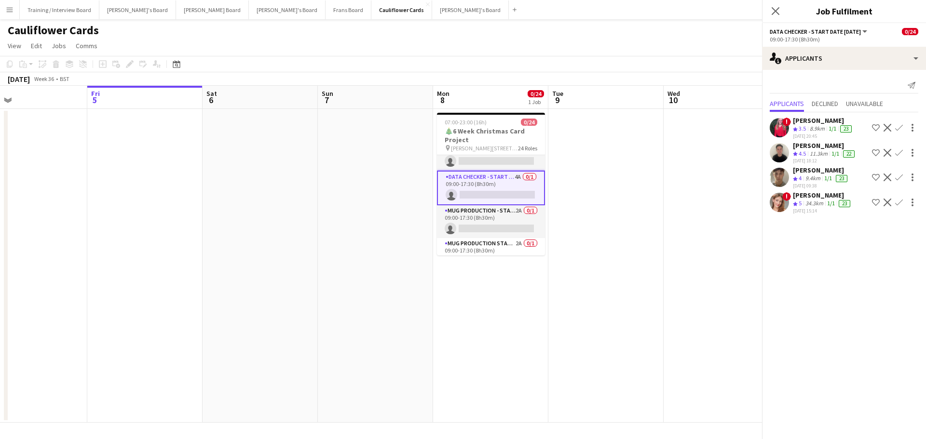
scroll to position [475, 0]
click at [812, 179] on div "9.4km" at bounding box center [812, 179] width 19 height 8
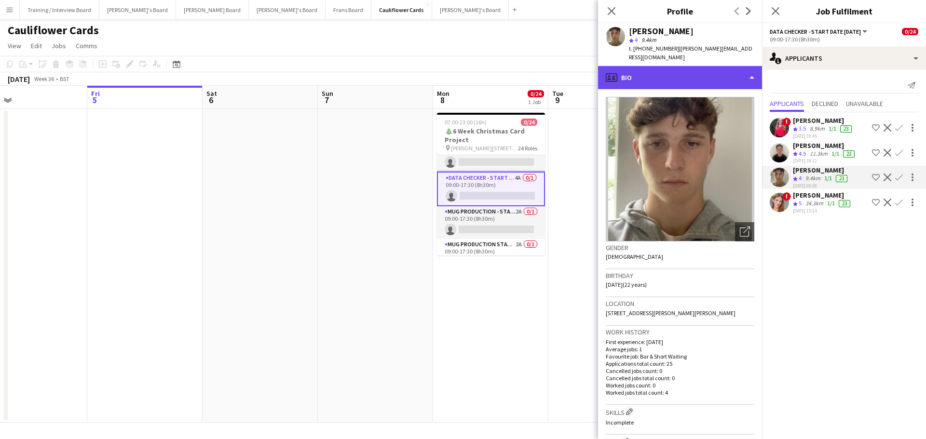
drag, startPoint x: 648, startPoint y: 61, endPoint x: 662, endPoint y: 63, distance: 14.2
click at [649, 66] on div "profile Bio" at bounding box center [680, 77] width 164 height 23
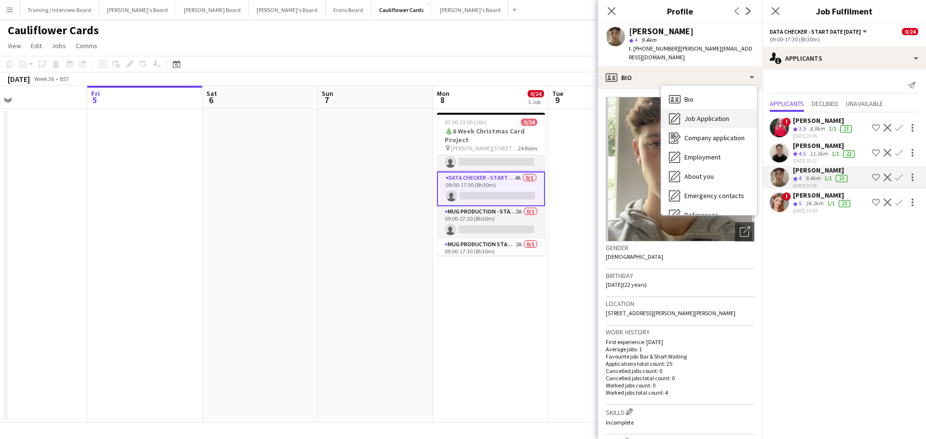
click at [702, 114] on span "Job Application" at bounding box center [706, 118] width 45 height 9
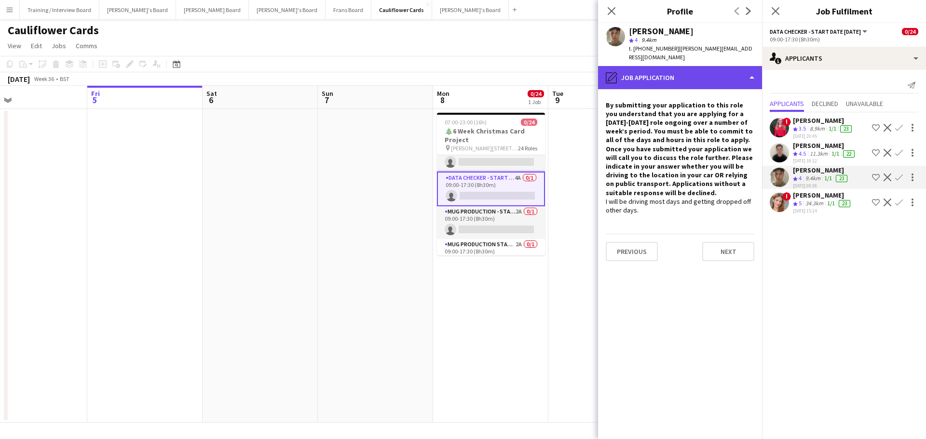
click at [678, 66] on div "pencil4 Job Application" at bounding box center [680, 77] width 164 height 23
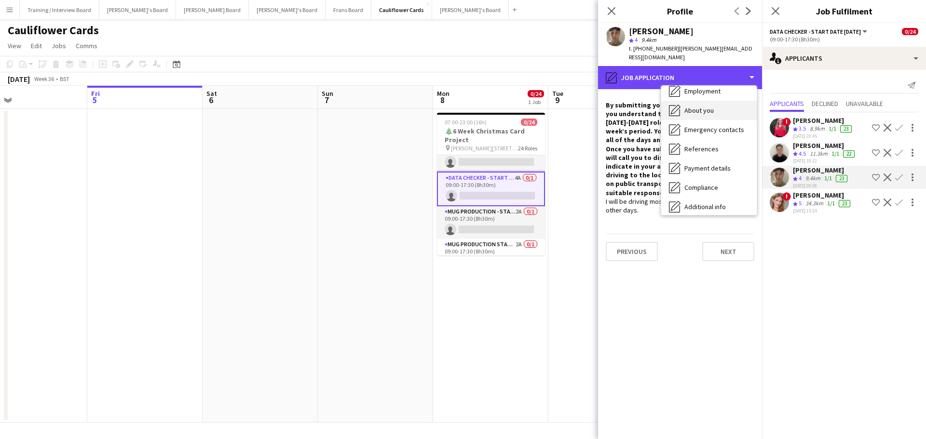
scroll to position [149, 0]
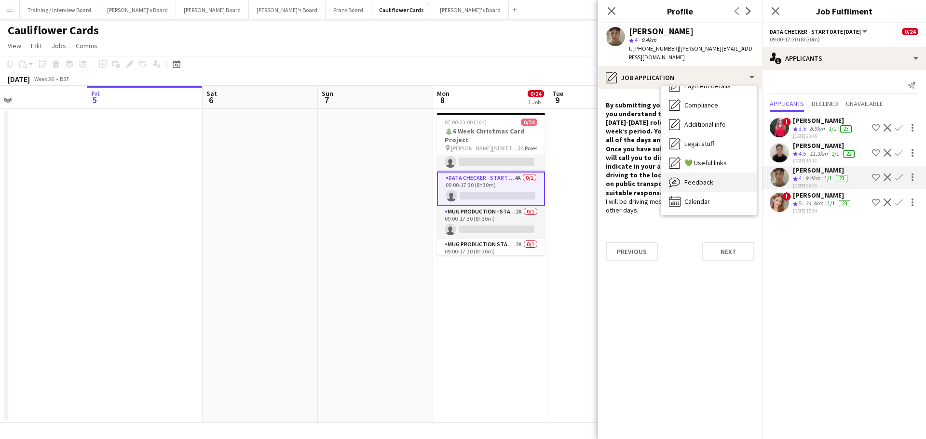
click at [709, 178] on span "Feedback" at bounding box center [698, 182] width 29 height 9
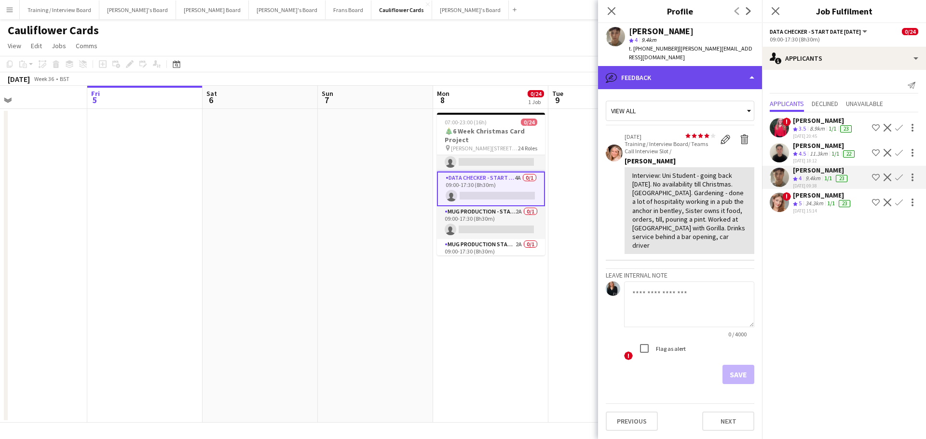
click at [709, 80] on div "bubble-pencil Feedback" at bounding box center [680, 77] width 164 height 23
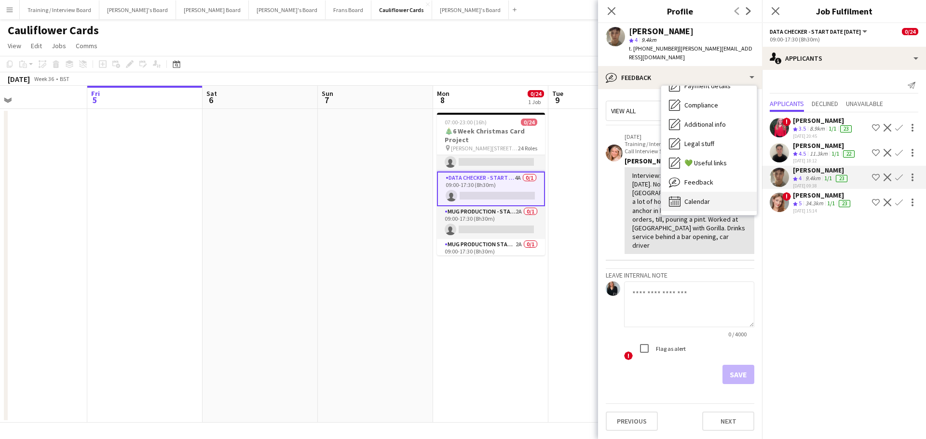
click at [707, 197] on span "Calendar" at bounding box center [697, 201] width 26 height 9
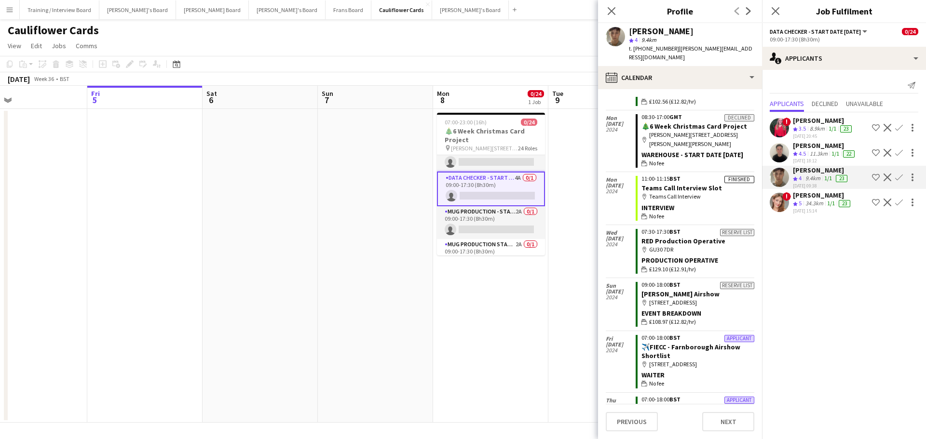
scroll to position [428, 0]
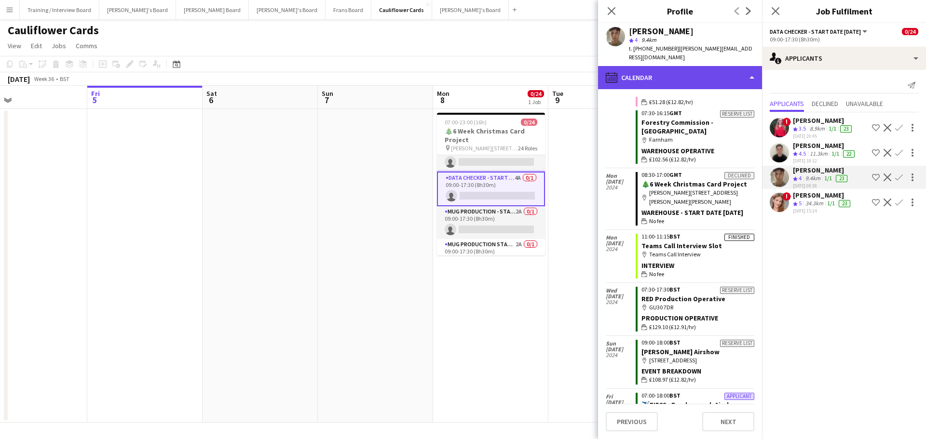
click at [691, 71] on div "calendar-full Calendar" at bounding box center [680, 77] width 164 height 23
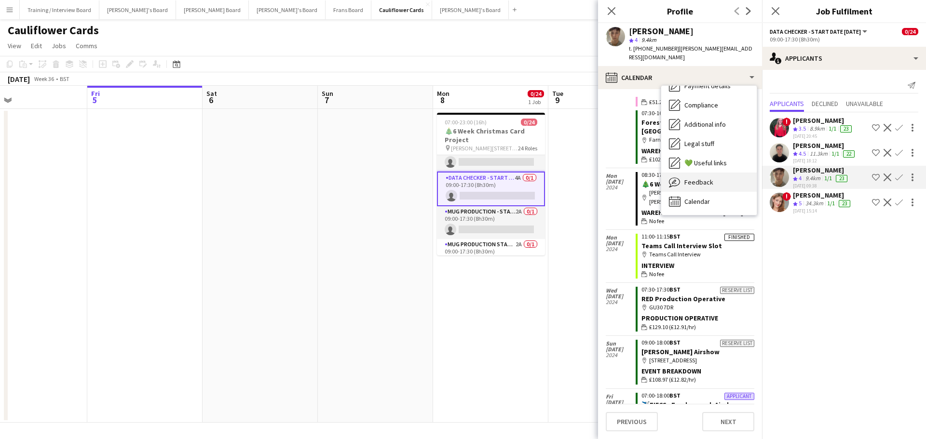
click at [701, 178] on span "Feedback" at bounding box center [698, 182] width 29 height 9
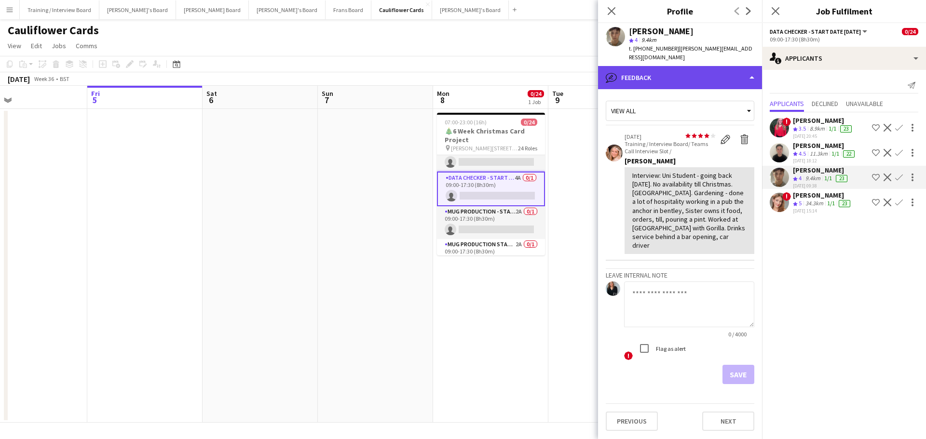
click at [684, 66] on div "bubble-pencil Feedback" at bounding box center [680, 77] width 164 height 23
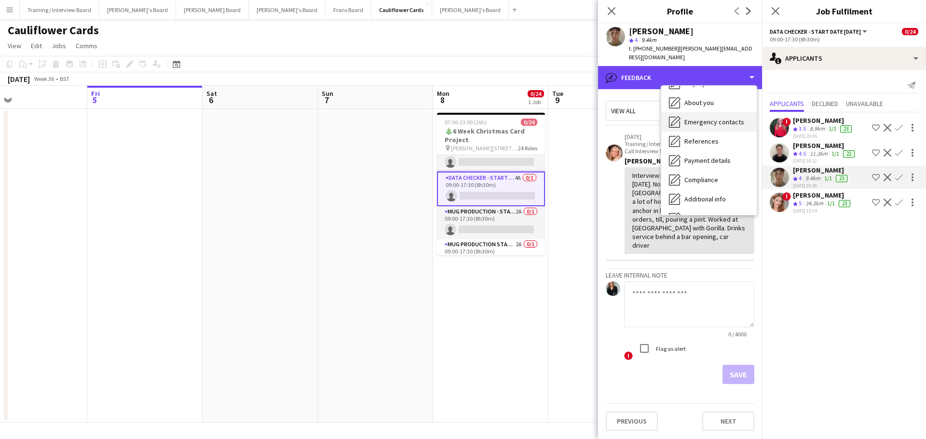
scroll to position [0, 0]
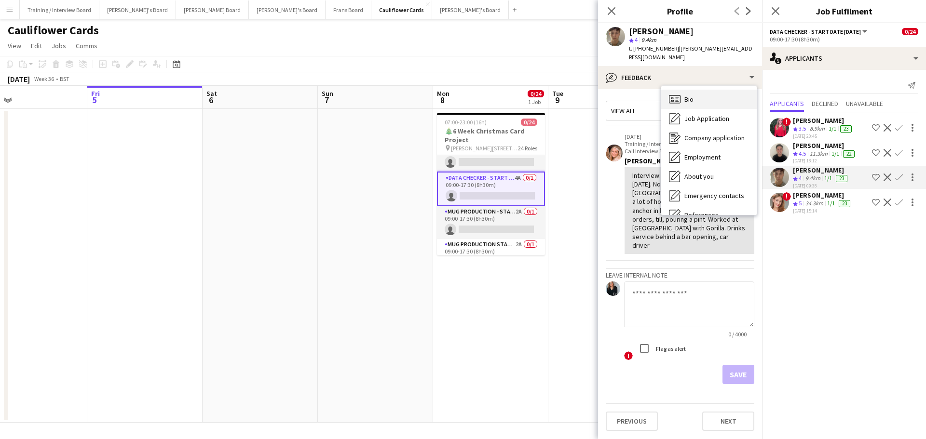
click at [695, 96] on div "Bio Bio" at bounding box center [708, 99] width 95 height 19
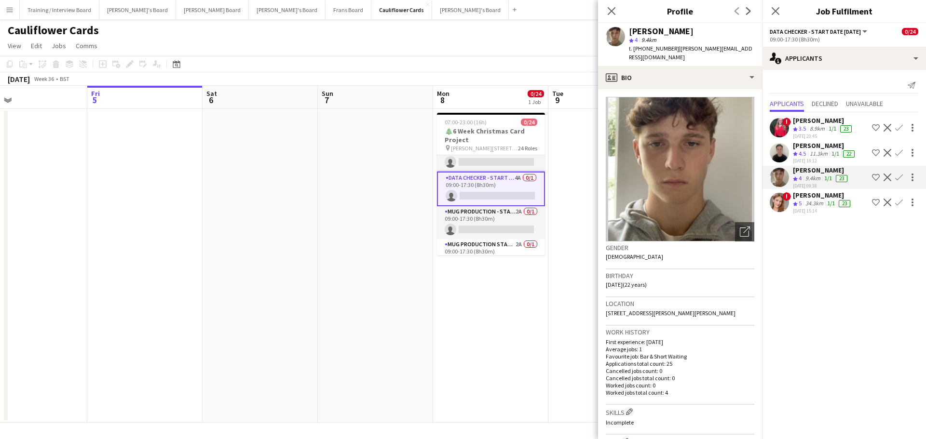
click at [820, 150] on div "11.3km" at bounding box center [819, 154] width 22 height 8
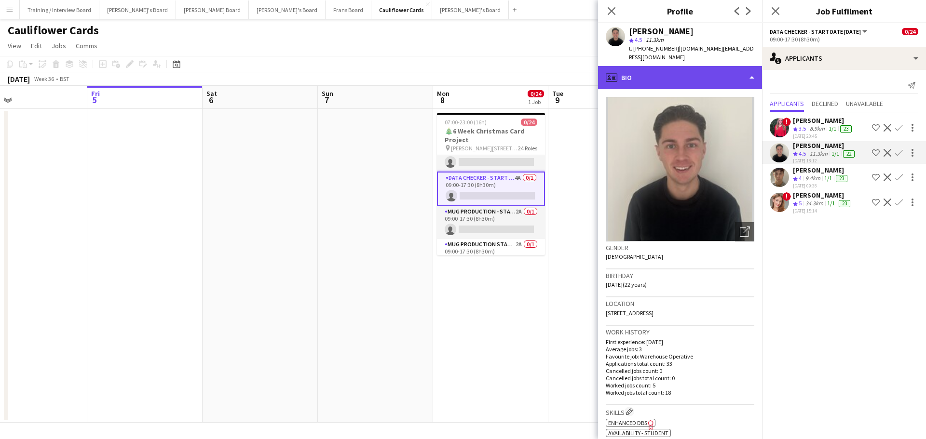
click at [686, 70] on div "profile Bio" at bounding box center [680, 77] width 164 height 23
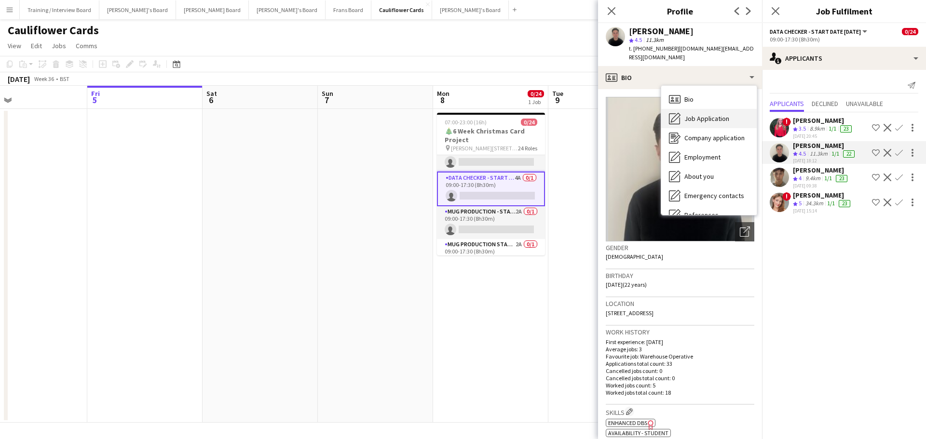
click at [711, 114] on span "Job Application" at bounding box center [706, 118] width 45 height 9
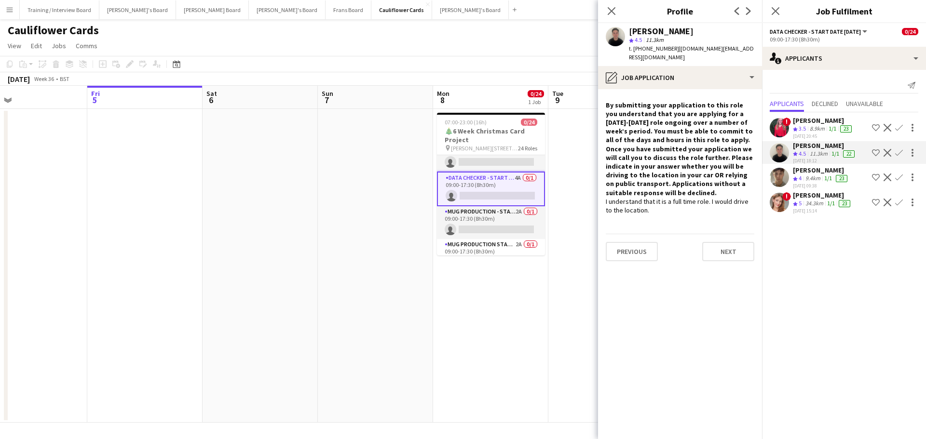
click at [504, 310] on app-date-cell "07:00-23:00 (16h) 0/24 🎄6 Week Christmas Card Project pin Woolmer Trading Estat…" at bounding box center [490, 266] width 115 height 314
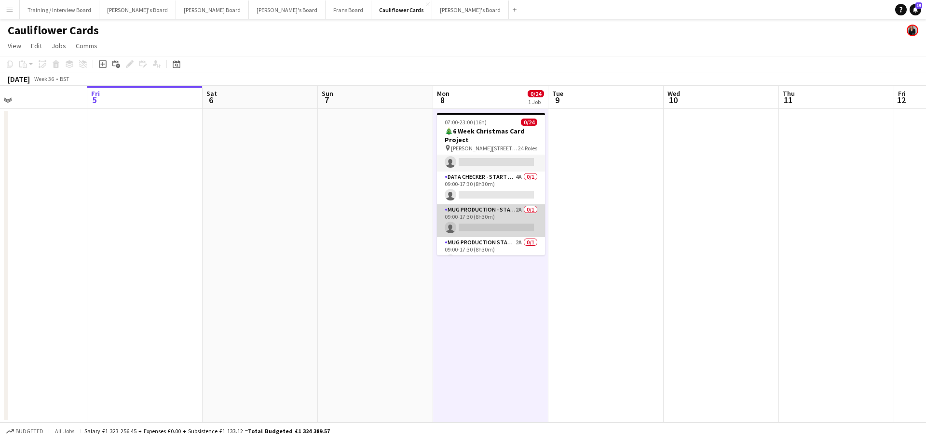
click at [500, 221] on app-card-role "Mug Production - Start Date 16th Oct 2A 0/1 09:00-17:30 (8h30m) single-neutral-…" at bounding box center [491, 220] width 108 height 33
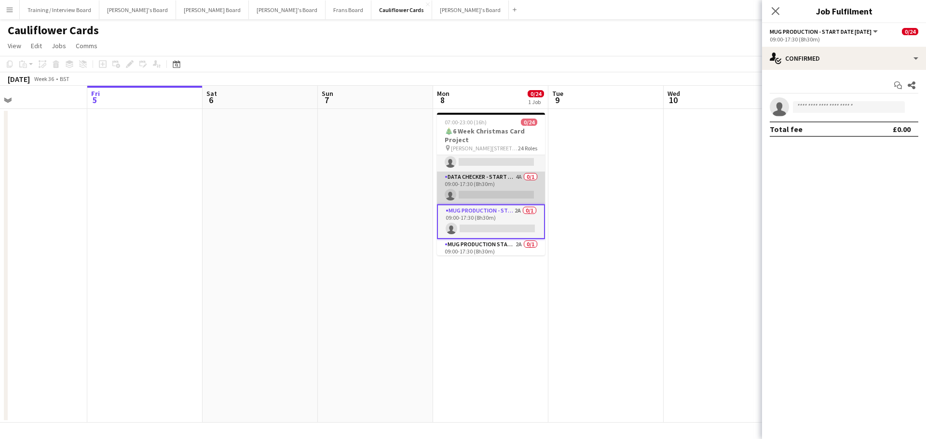
click at [498, 190] on app-card-role "DATA CHECKER - START DATE 7TH OCT 4A 0/1 09:00-17:30 (8h30m) single-neutral-act…" at bounding box center [491, 188] width 108 height 33
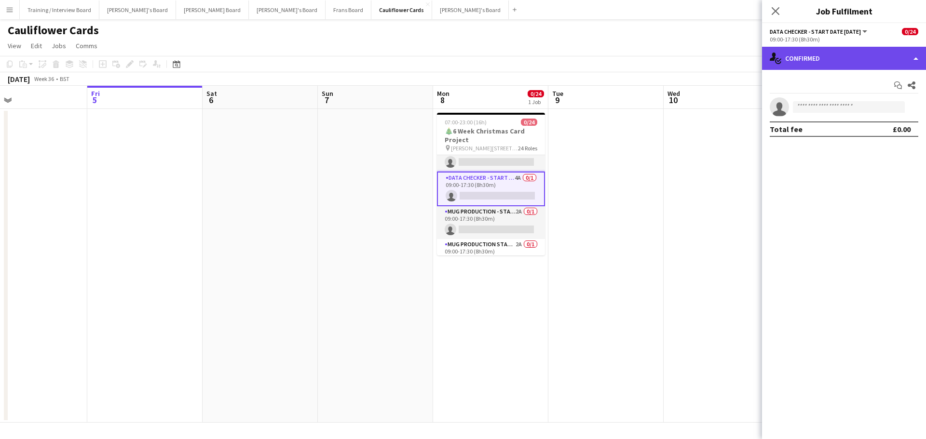
click at [840, 66] on div "single-neutral-actions-check-2 Confirmed" at bounding box center [844, 58] width 164 height 23
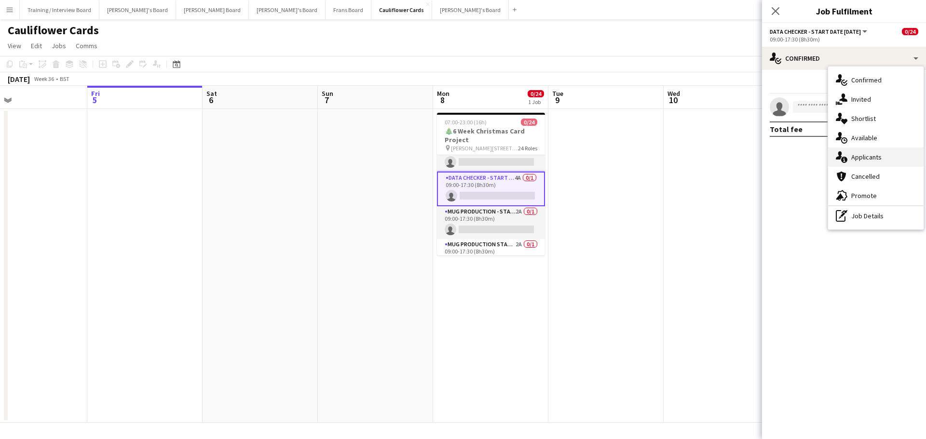
click at [885, 159] on div "single-neutral-actions-information Applicants" at bounding box center [875, 157] width 95 height 19
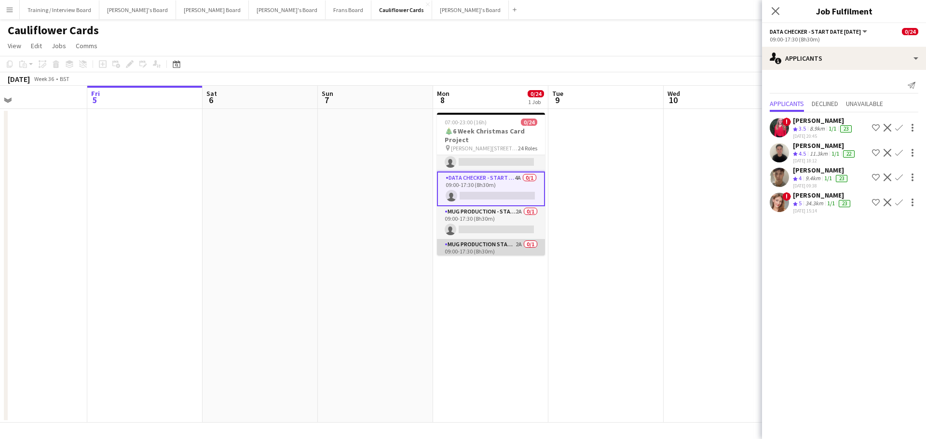
click at [506, 248] on app-card-role "Mug Production Start - Date 16th Oct 2A 0/1 09:00-17:30 (8h30m) single-neutral-…" at bounding box center [491, 255] width 108 height 33
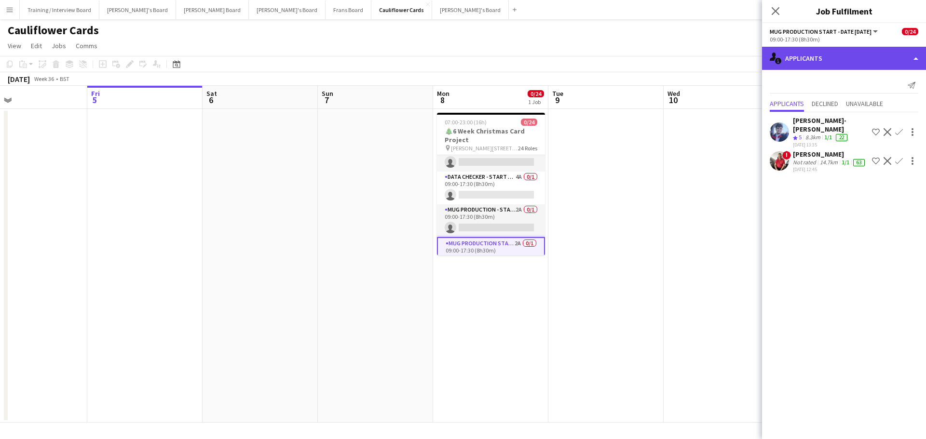
click at [830, 52] on div "single-neutral-actions-information Applicants" at bounding box center [844, 58] width 164 height 23
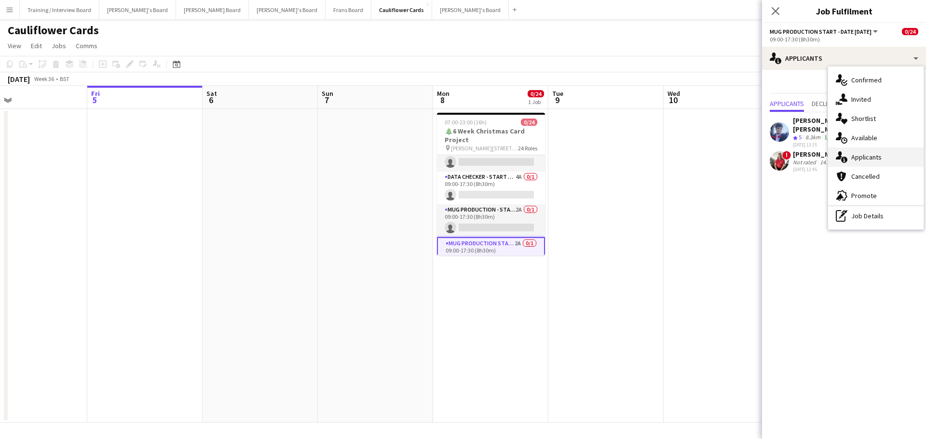
click at [862, 151] on div "single-neutral-actions-information Applicants" at bounding box center [875, 157] width 95 height 19
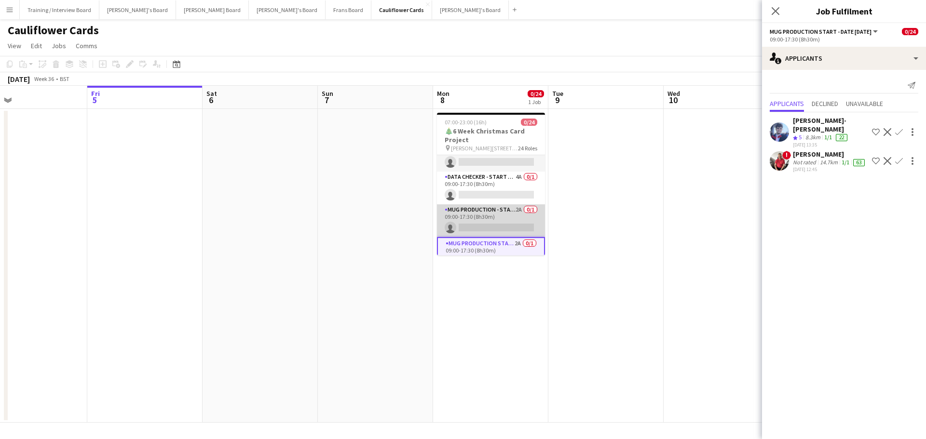
click at [492, 230] on app-card-role "Mug Production - Start Date 16th Oct 2A 0/1 09:00-17:30 (8h30m) single-neutral-…" at bounding box center [491, 220] width 108 height 33
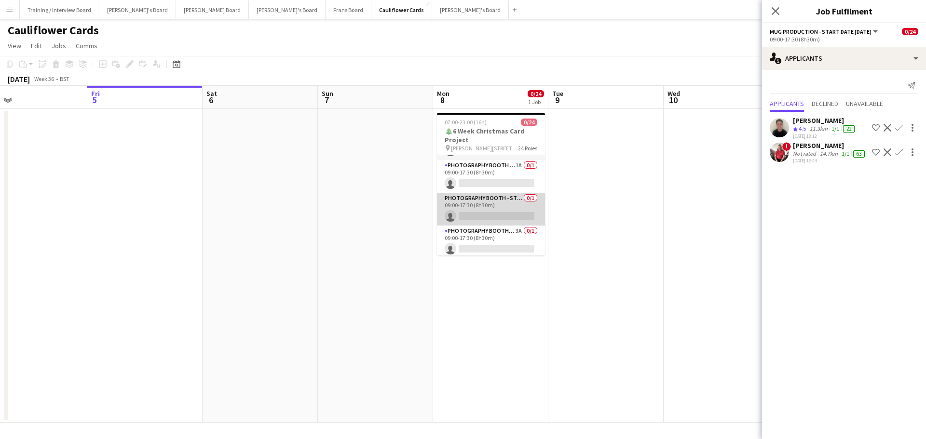
click at [504, 213] on app-card-role "Photography Booth - Start Date 9th Oct 0/1 09:00-17:30 (8h30m) single-neutral-a…" at bounding box center [491, 209] width 108 height 33
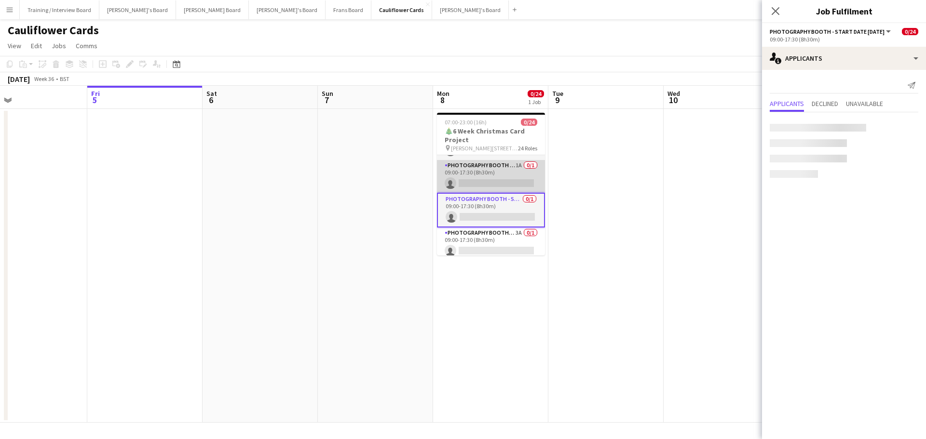
click at [507, 165] on app-card-role "Photography Booth - Start Date 14th Oct 1A 0/1 09:00-17:30 (8h30m) single-neutr…" at bounding box center [491, 176] width 108 height 33
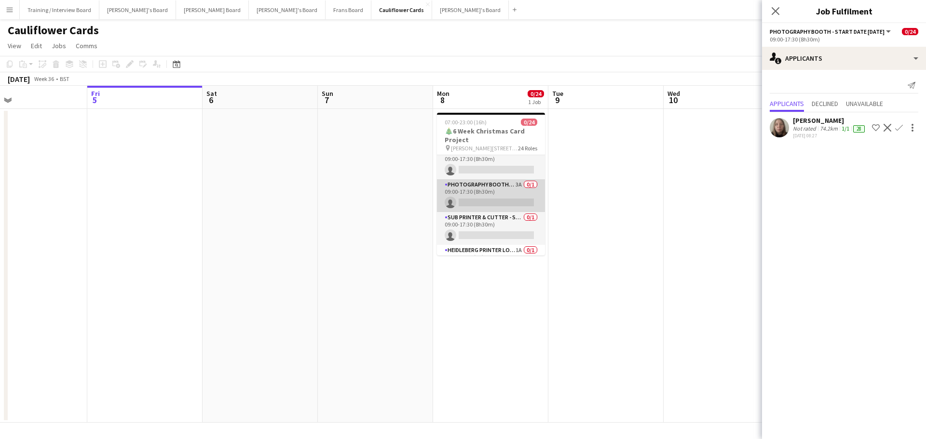
click at [512, 193] on app-card-role "Photography Booth/ Artwork checkers - Start Date 10th Oct 3A 0/1 09:00-17:30 (8…" at bounding box center [491, 195] width 108 height 33
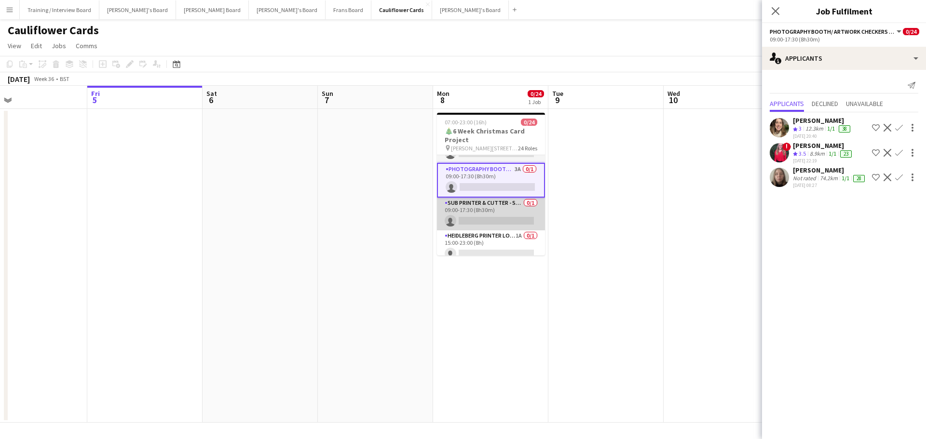
scroll to position [689, 0]
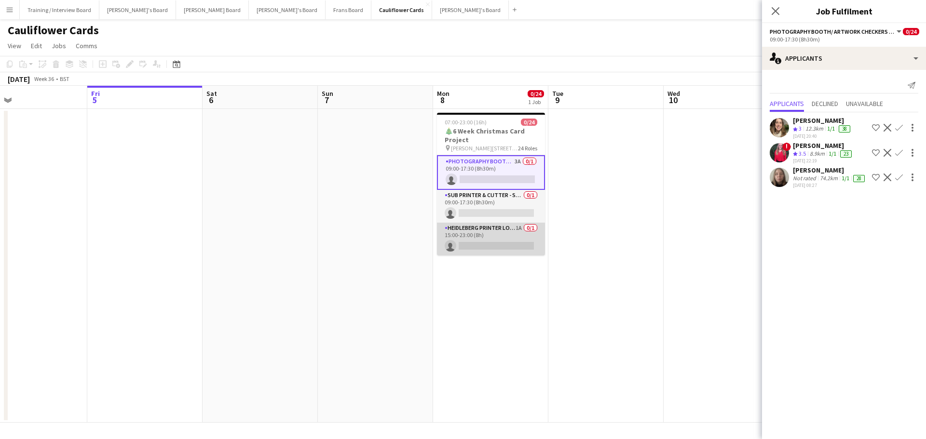
click at [505, 235] on app-card-role "Heidleberg Printer Loading - Start Date 4th Nov 1A 0/1 15:00-23:00 (8h) single-…" at bounding box center [491, 239] width 108 height 33
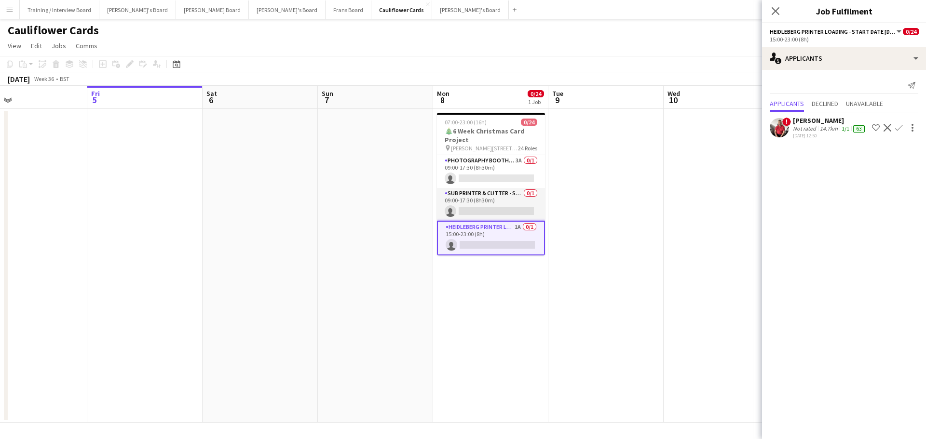
click at [793, 116] on div "[PERSON_NAME]" at bounding box center [830, 120] width 74 height 9
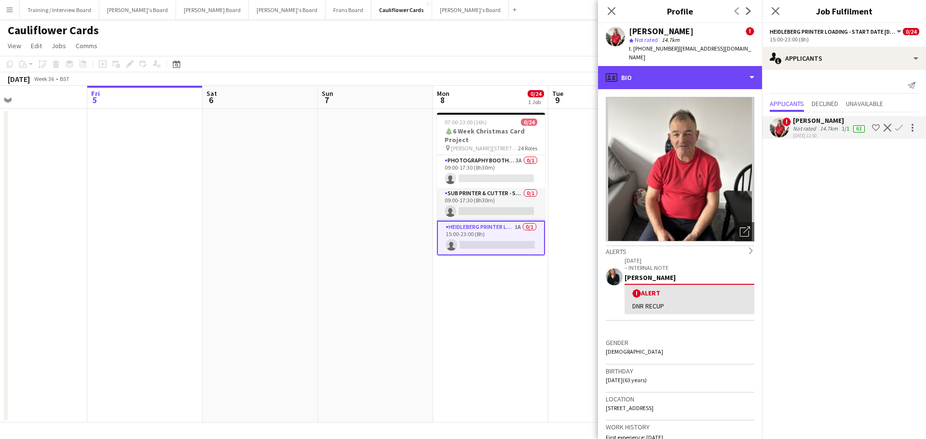
click at [656, 68] on div "profile Bio" at bounding box center [680, 77] width 164 height 23
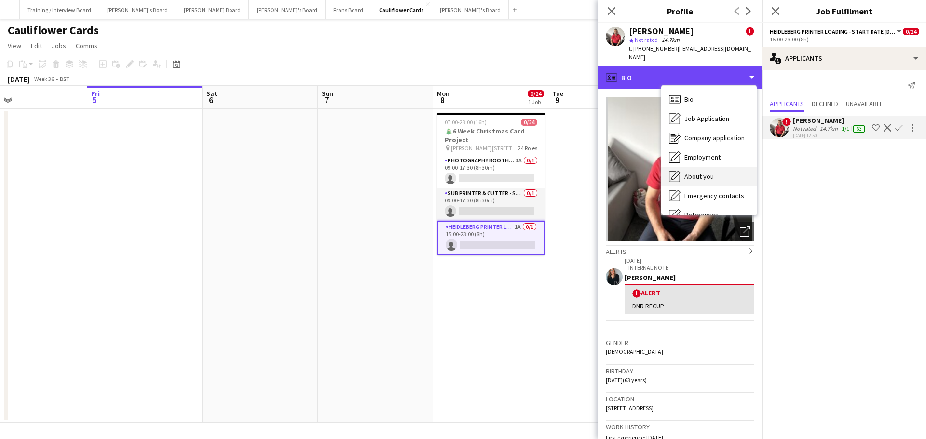
scroll to position [145, 0]
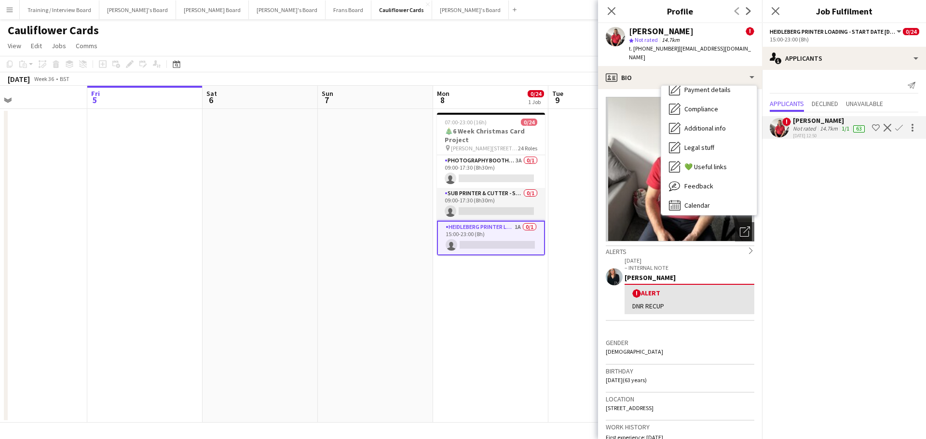
click at [716, 176] on div "Feedback Feedback" at bounding box center [708, 185] width 95 height 19
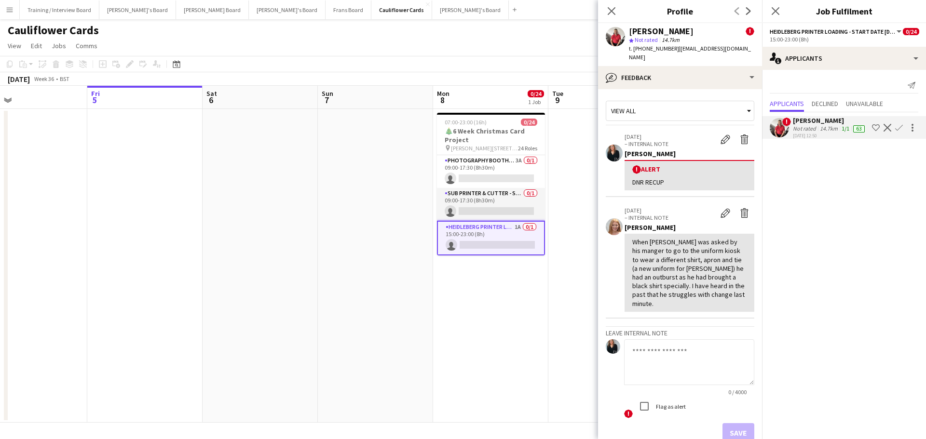
click at [658, 350] on textarea at bounding box center [689, 362] width 130 height 46
type textarea "**********"
click at [732, 423] on button "Save" at bounding box center [738, 432] width 32 height 19
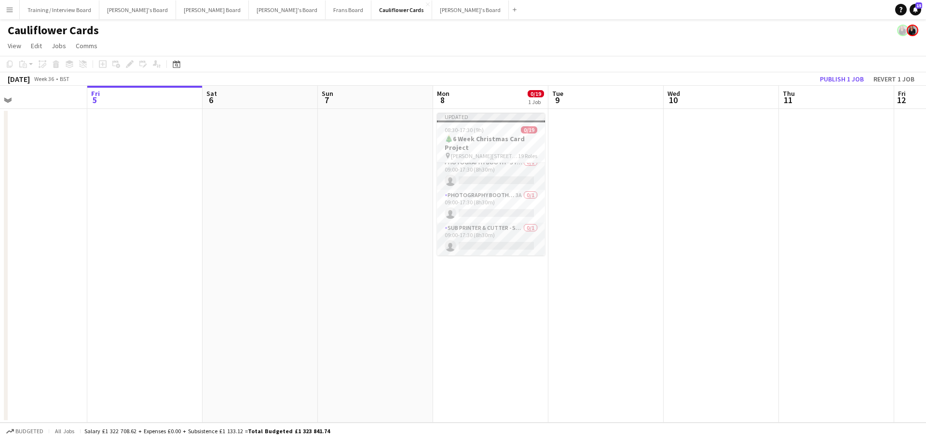
scroll to position [530, 0]
click at [838, 79] on button "Publish 1 job" at bounding box center [842, 79] width 52 height 13
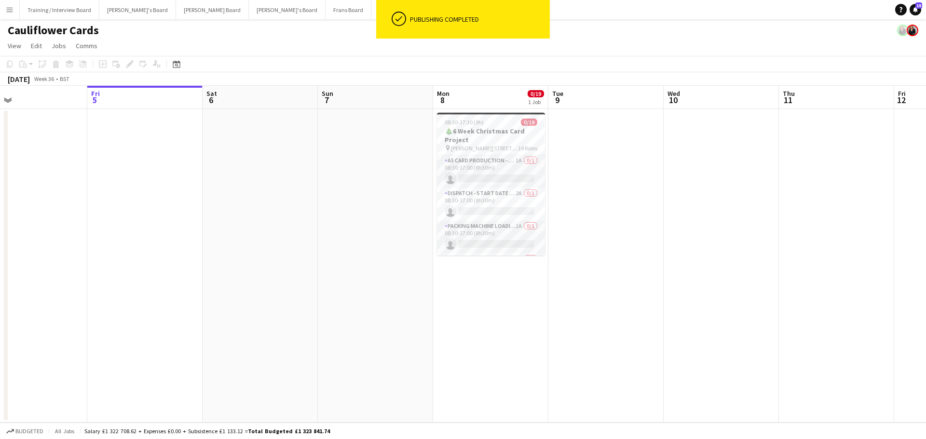
scroll to position [193, 0]
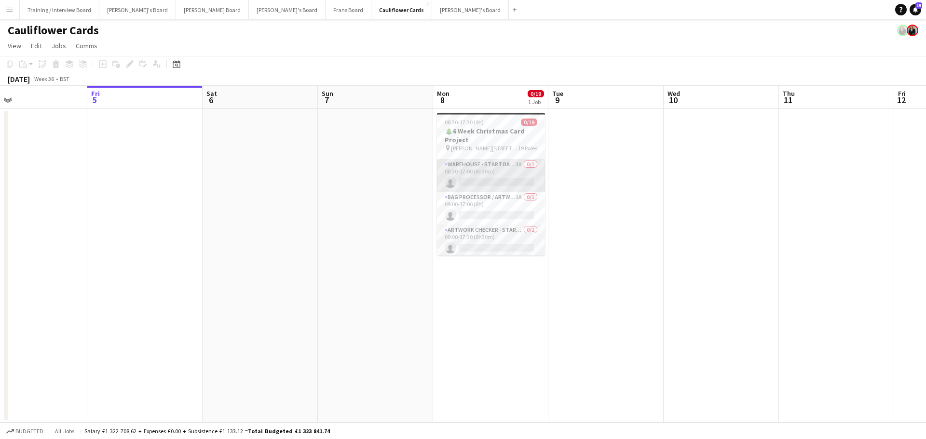
click at [500, 174] on app-card-role "Warehouse - Start Date 29th Oct 3A 0/1 08:30-17:00 (8h30m) single-neutral-actio…" at bounding box center [491, 175] width 108 height 33
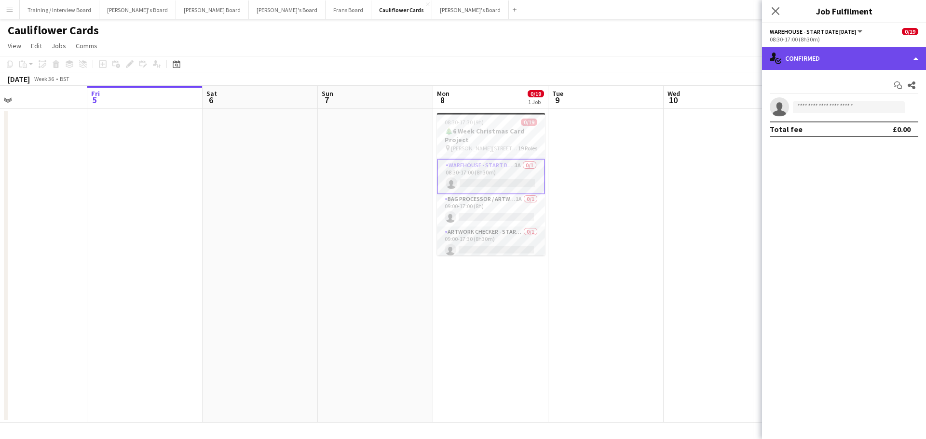
click at [826, 69] on div "single-neutral-actions-check-2 Confirmed" at bounding box center [844, 58] width 164 height 23
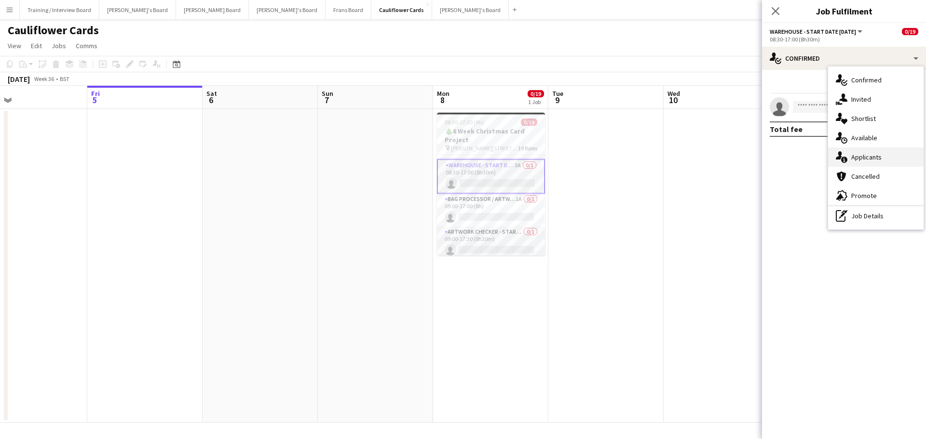
click at [865, 155] on span "Applicants" at bounding box center [866, 157] width 30 height 9
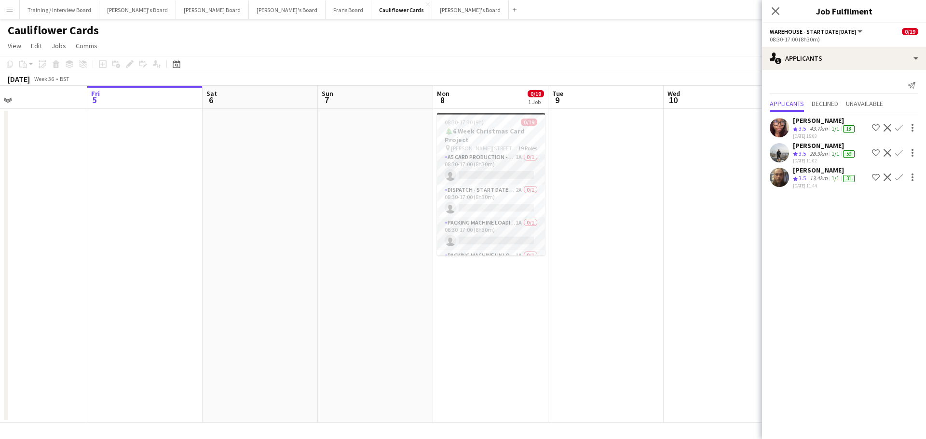
scroll to position [0, 0]
click at [490, 182] on app-card-role "A5 Card Production - Start Date 4th Nov 1A 0/1 08:30-17:00 (8h30m) single-neutr…" at bounding box center [491, 171] width 108 height 33
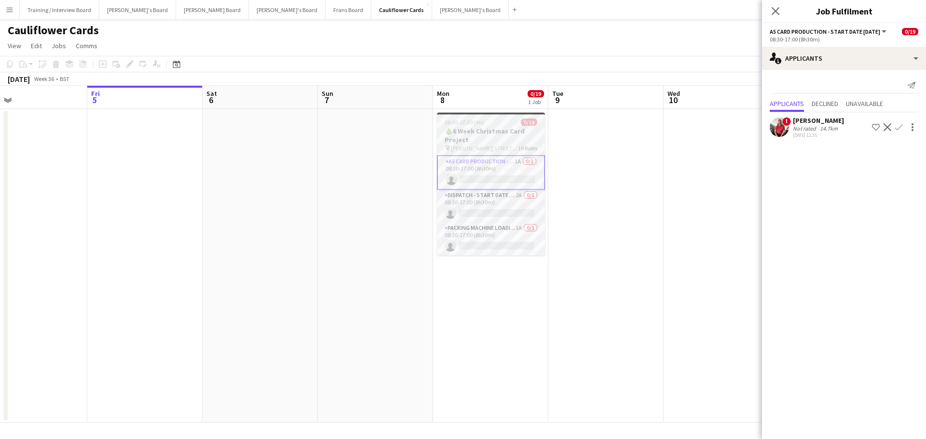
click at [506, 125] on div "08:30-17:30 (9h) 0/19" at bounding box center [491, 122] width 108 height 7
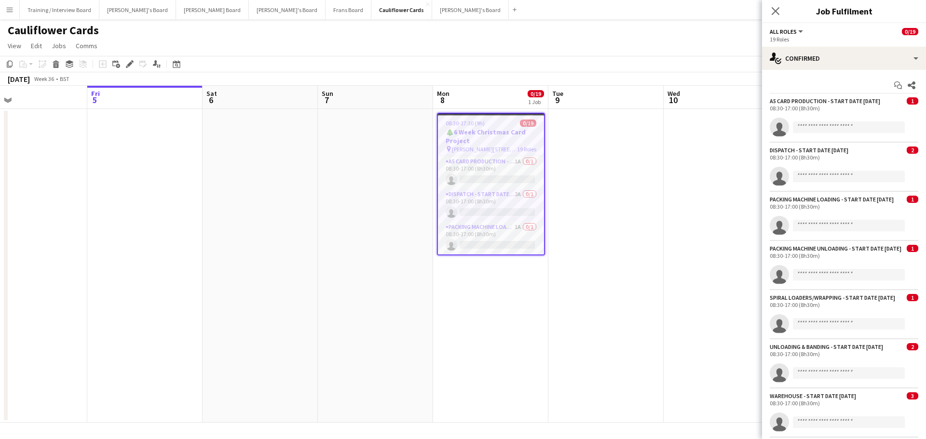
click at [504, 136] on h3 "🎄6 Week Christmas Card Project" at bounding box center [491, 136] width 106 height 17
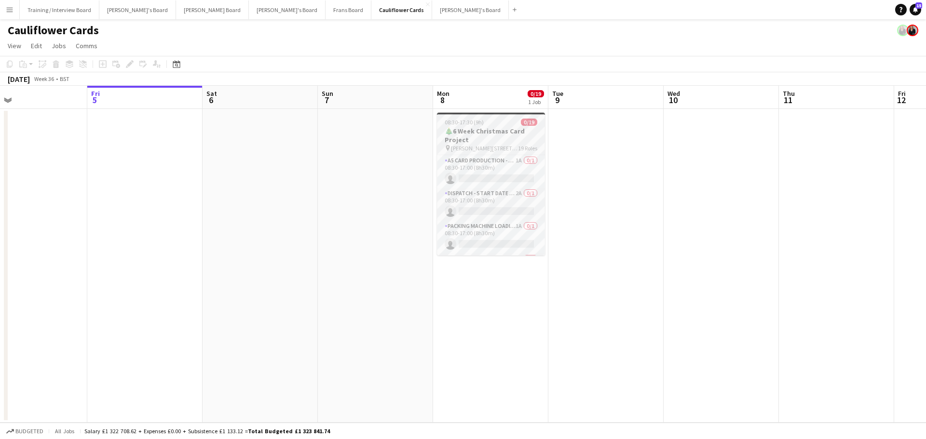
click at [504, 136] on h3 "🎄6 Week Christmas Card Project" at bounding box center [491, 135] width 108 height 17
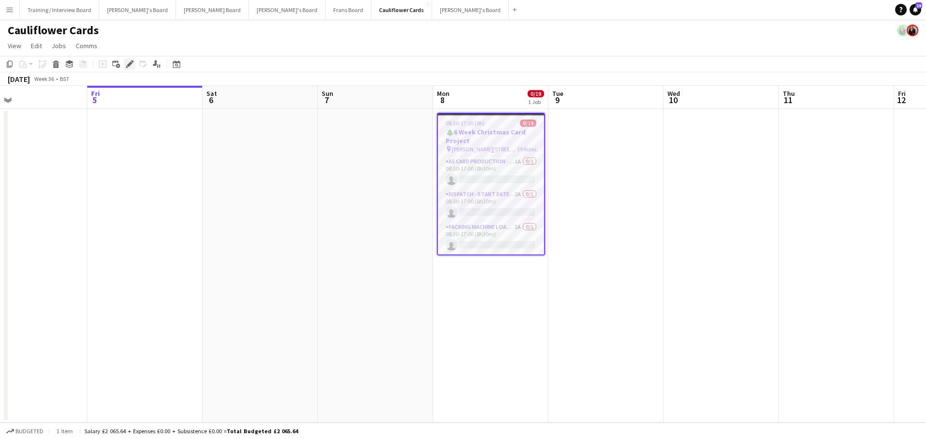
click at [133, 63] on icon "Edit" at bounding box center [130, 64] width 8 height 8
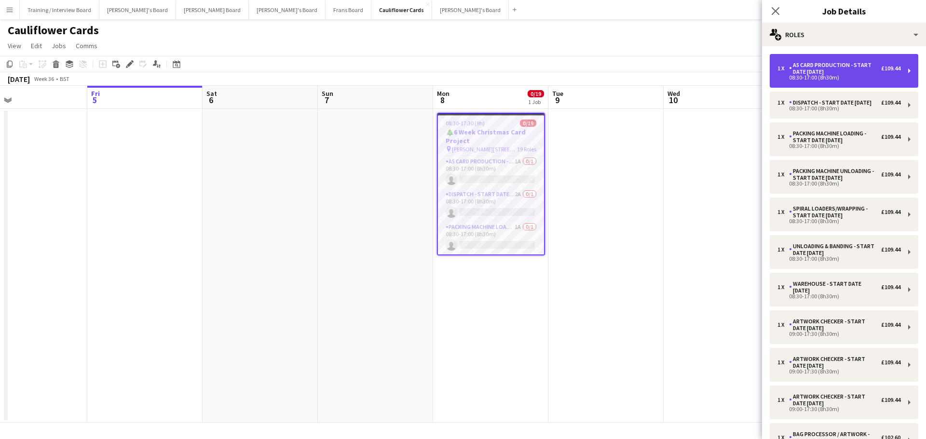
click at [800, 68] on div "A5 Card Production - Start Date 4th Nov" at bounding box center [835, 69] width 92 height 14
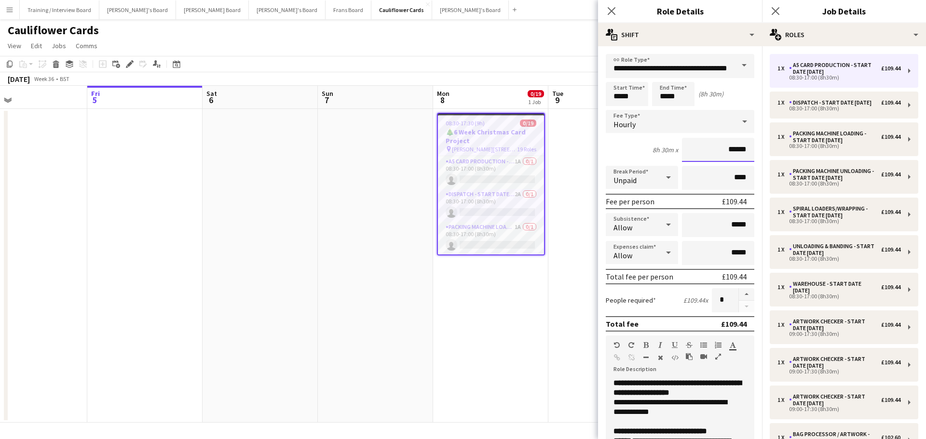
click at [728, 149] on input "******" at bounding box center [718, 150] width 72 height 24
click at [740, 148] on input "******" at bounding box center [718, 150] width 72 height 24
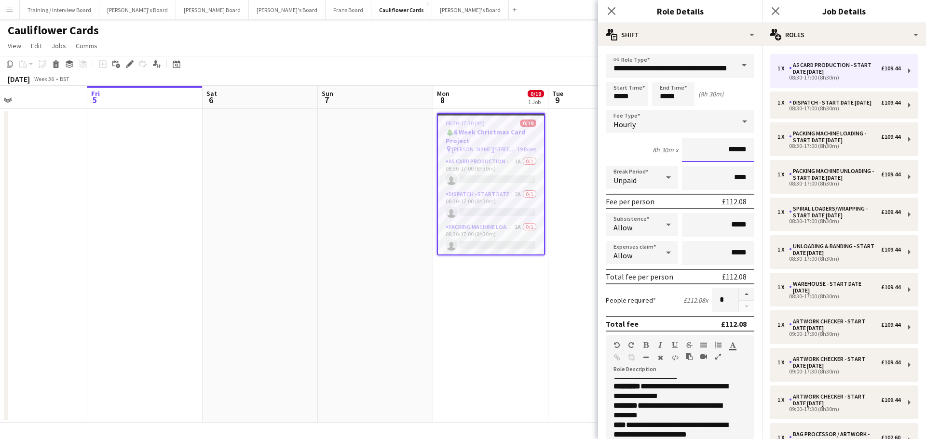
scroll to position [193, 0]
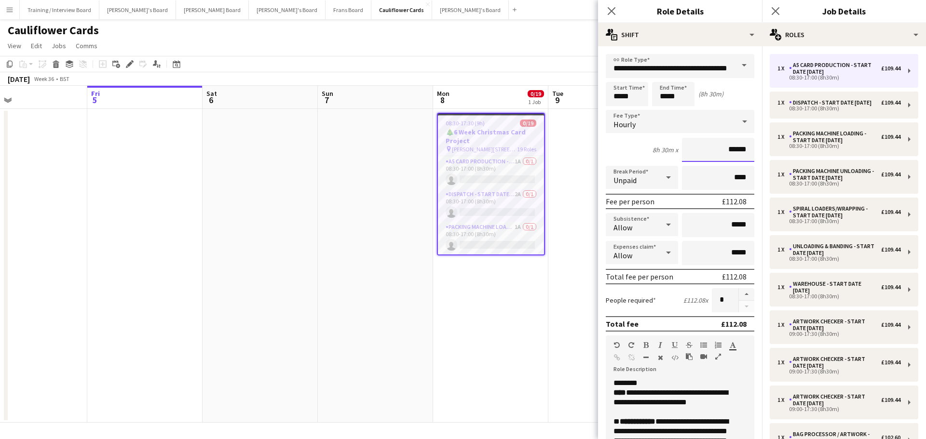
type input "******"
click at [639, 404] on div "**********" at bounding box center [672, 397] width 119 height 19
click at [501, 356] on app-date-cell "08:30-17:30 (9h) 0/19 🎄6 Week Christmas Card Project pin Woolmer Trading Estate…" at bounding box center [490, 266] width 115 height 314
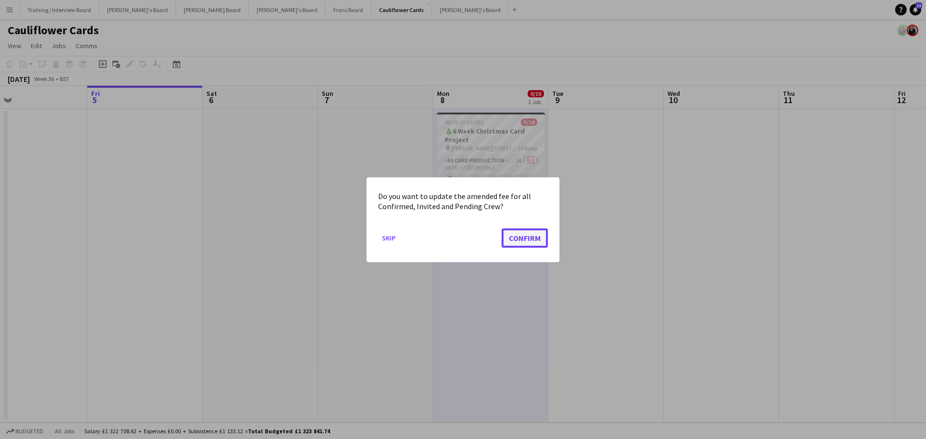
click at [532, 240] on button "Confirm" at bounding box center [525, 237] width 46 height 19
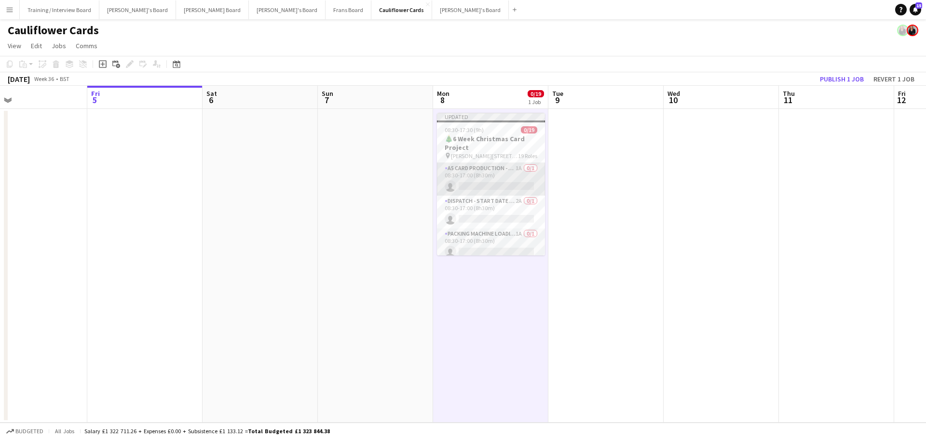
click at [512, 178] on app-card-role "A5 Card Production - Start Date 4th Nov 1A 0/1 08:30-17:00 (8h30m) single-neutr…" at bounding box center [491, 179] width 108 height 33
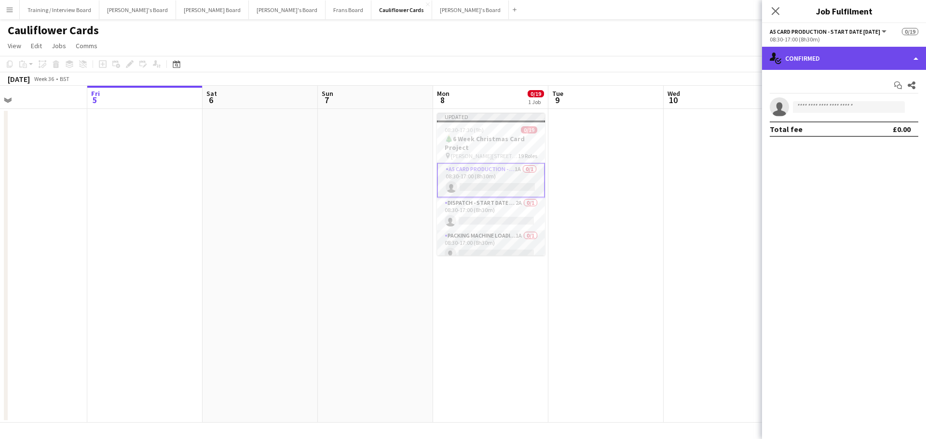
click at [827, 52] on div "single-neutral-actions-check-2 Confirmed" at bounding box center [844, 58] width 164 height 23
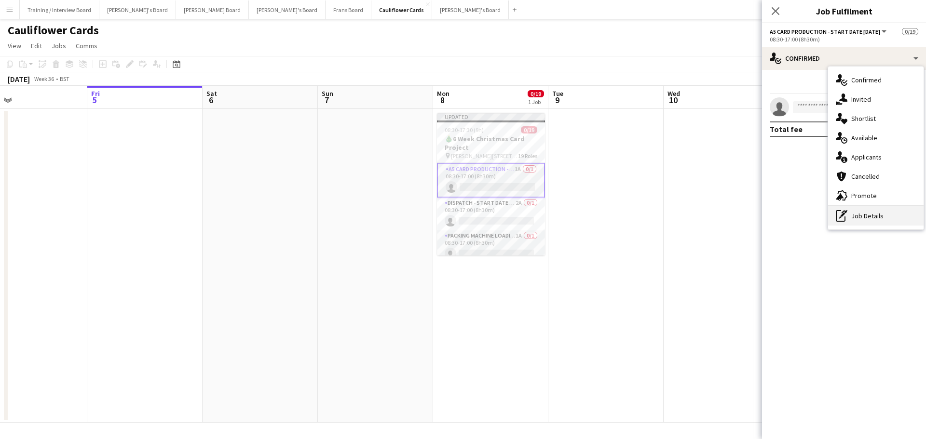
click at [879, 213] on div "pen-write Job Details" at bounding box center [875, 215] width 95 height 19
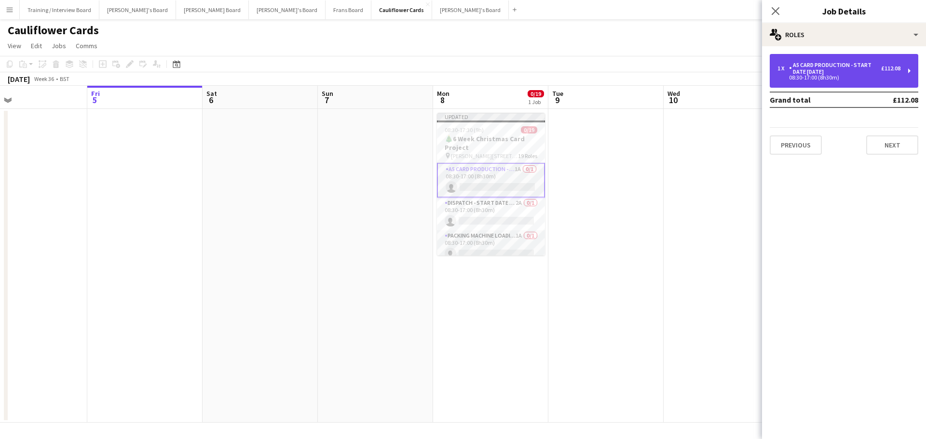
click at [799, 73] on div "A5 Card Production - Start Date 4th Nov" at bounding box center [835, 69] width 92 height 14
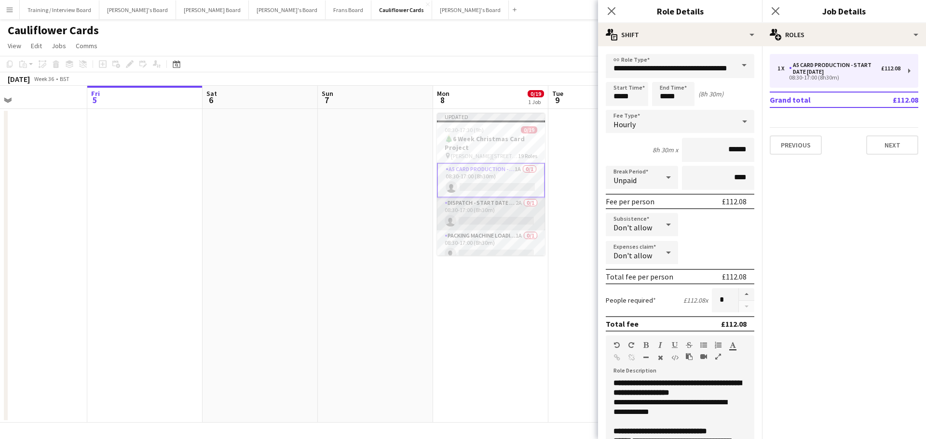
click at [495, 216] on app-card-role "Dispatch - Start Date 28th Oct 2A 0/1 08:30-17:00 (8h30m) single-neutral-actions" at bounding box center [491, 214] width 108 height 33
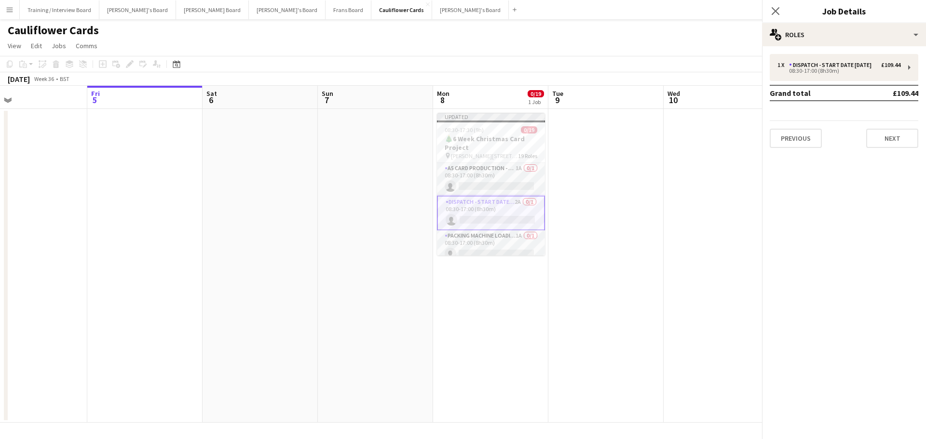
scroll to position [0, 259]
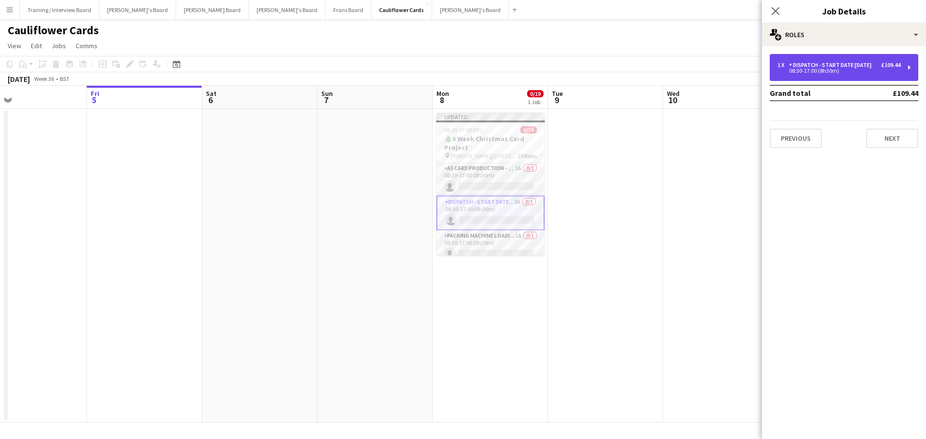
click at [825, 71] on div "08:30-17:00 (8h30m)" at bounding box center [838, 70] width 123 height 5
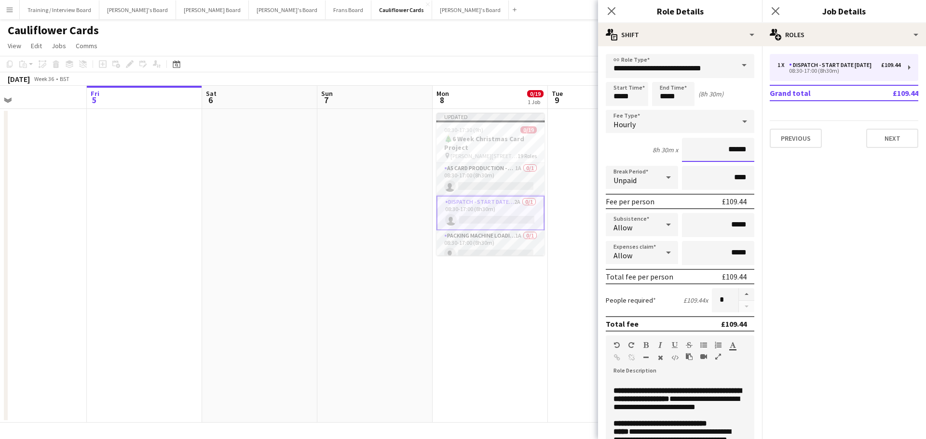
click at [730, 151] on input "******" at bounding box center [718, 150] width 72 height 24
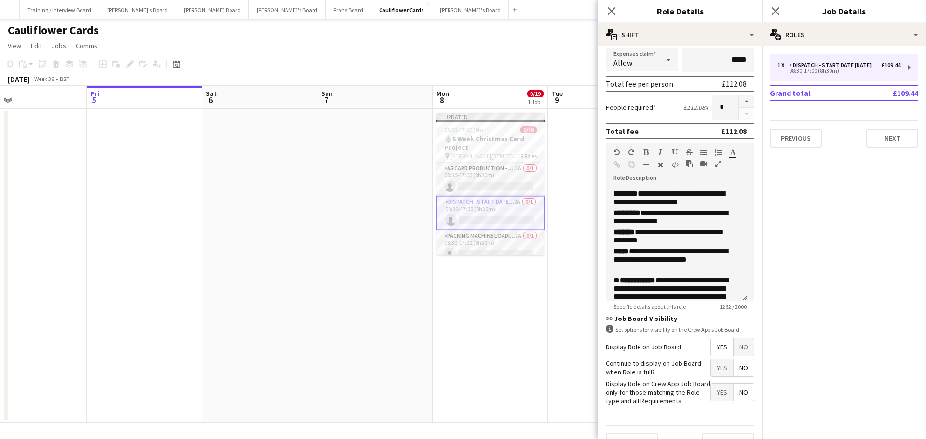
scroll to position [145, 0]
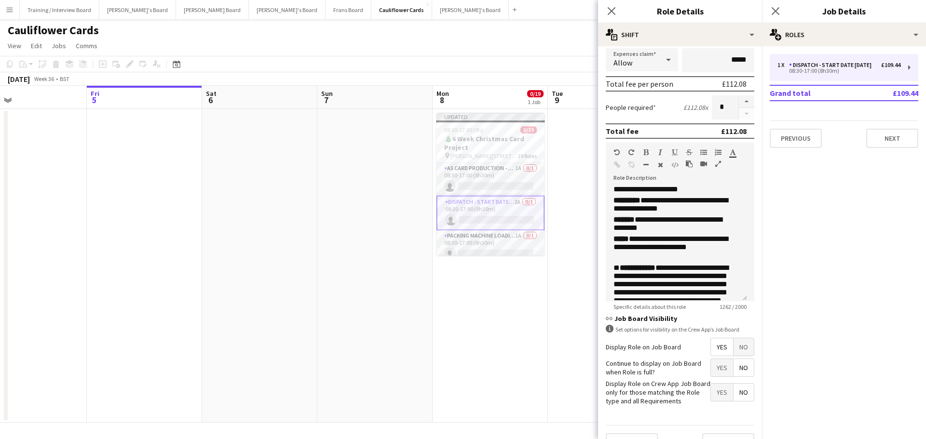
type input "******"
click at [640, 258] on p "**********" at bounding box center [672, 249] width 119 height 29
drag, startPoint x: 707, startPoint y: 267, endPoint x: 601, endPoint y: 252, distance: 107.1
click at [601, 252] on form "**********" at bounding box center [680, 160] width 164 height 599
click at [694, 264] on p "**********" at bounding box center [672, 249] width 119 height 29
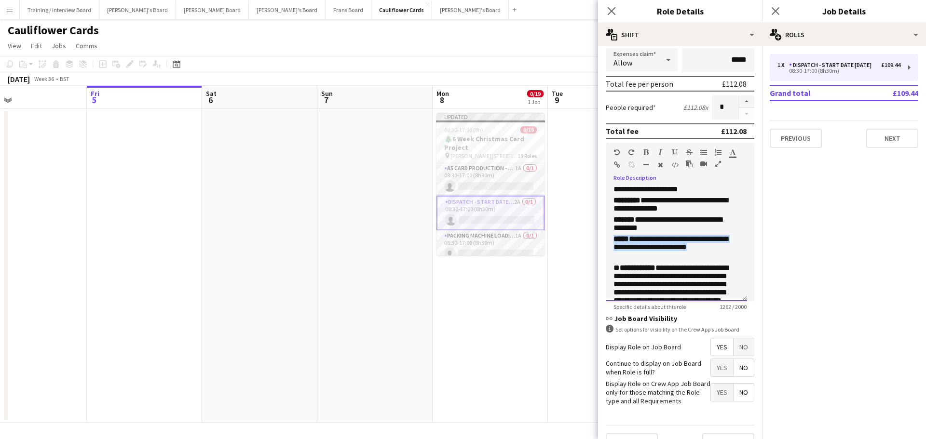
drag, startPoint x: 713, startPoint y: 268, endPoint x: 615, endPoint y: 259, distance: 98.3
click at [615, 259] on p "**********" at bounding box center [672, 249] width 119 height 29
copy p "**********"
drag, startPoint x: 702, startPoint y: 270, endPoint x: 659, endPoint y: 259, distance: 44.1
click at [702, 264] on p "**********" at bounding box center [672, 249] width 119 height 29
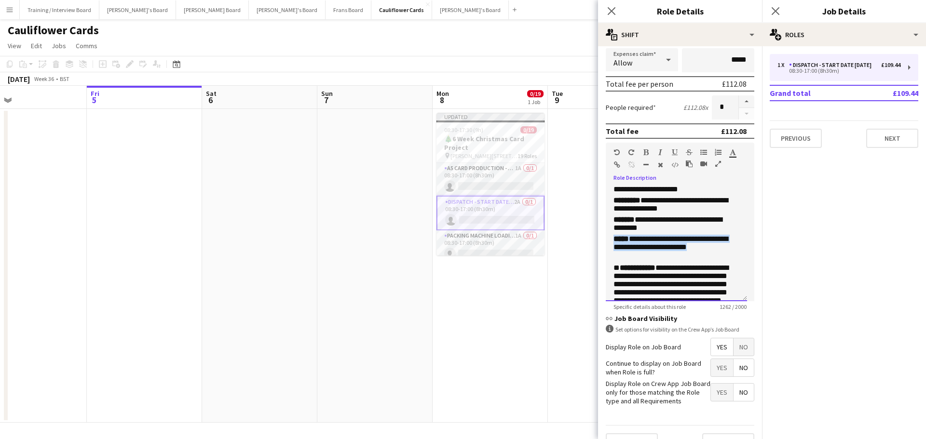
drag, startPoint x: 707, startPoint y: 266, endPoint x: 613, endPoint y: 262, distance: 94.6
click at [613, 262] on div "**********" at bounding box center [676, 244] width 141 height 116
click at [658, 262] on p "**********" at bounding box center [672, 249] width 119 height 29
click at [668, 261] on p "**********" at bounding box center [672, 249] width 119 height 29
drag, startPoint x: 629, startPoint y: 258, endPoint x: 703, endPoint y: 267, distance: 74.3
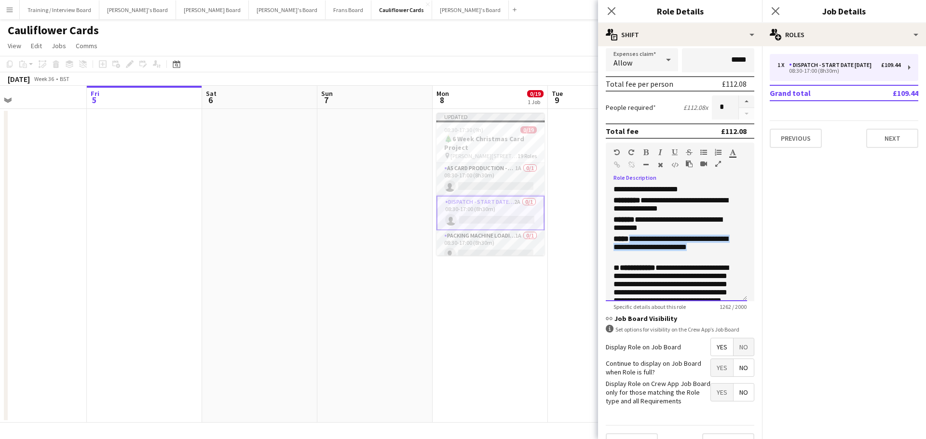
click at [703, 264] on p "**********" at bounding box center [672, 249] width 119 height 29
drag, startPoint x: 641, startPoint y: 256, endPoint x: 685, endPoint y: 276, distance: 48.6
click at [685, 273] on p "**********" at bounding box center [672, 254] width 119 height 39
click at [478, 238] on app-card-role "Packing Machine Loading - Start Date 28th Oct 1A 0/1 08:30-17:00 (8h30m) single…" at bounding box center [490, 246] width 108 height 33
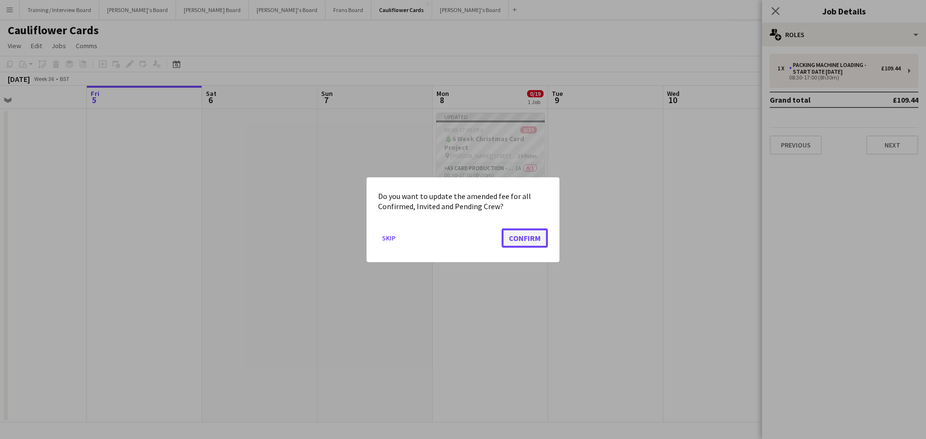
click at [527, 231] on button "Confirm" at bounding box center [525, 237] width 46 height 19
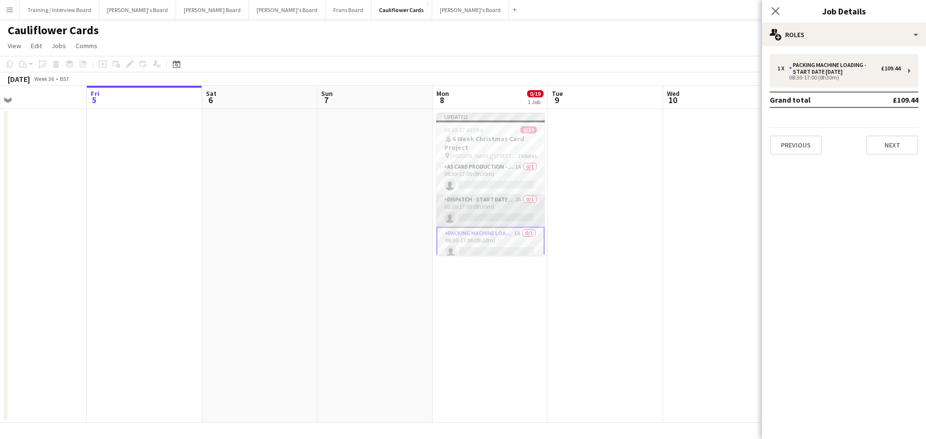
scroll to position [0, 0]
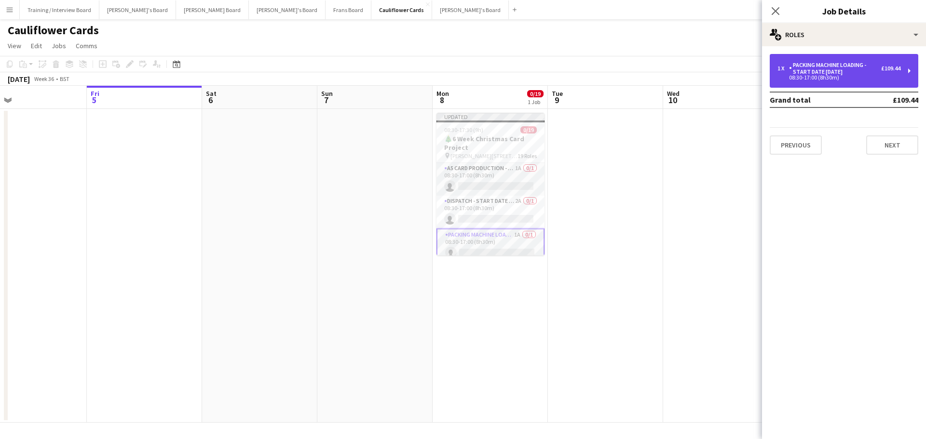
click at [861, 68] on div "Packing Machine Loading - Start Date 28th Oct" at bounding box center [835, 69] width 92 height 14
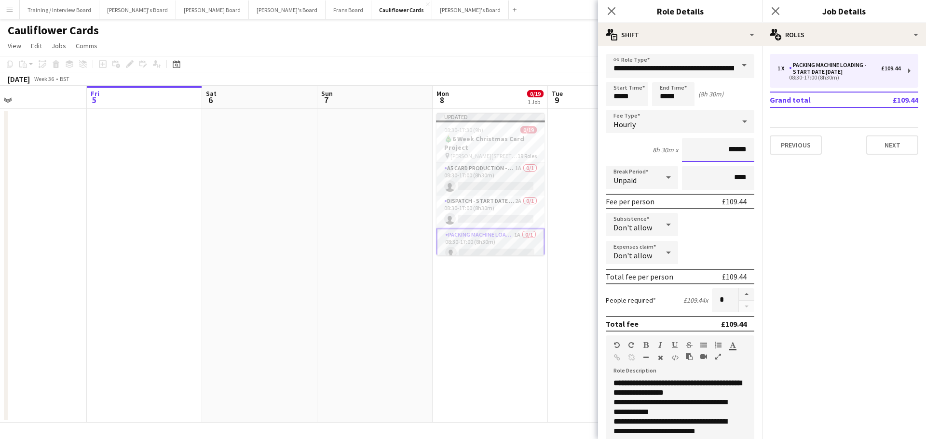
click at [730, 147] on input "******" at bounding box center [718, 150] width 72 height 24
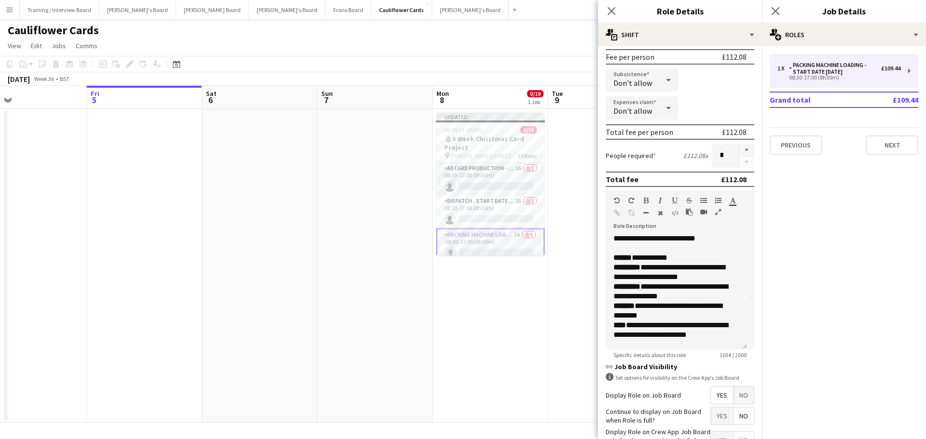
scroll to position [96, 0]
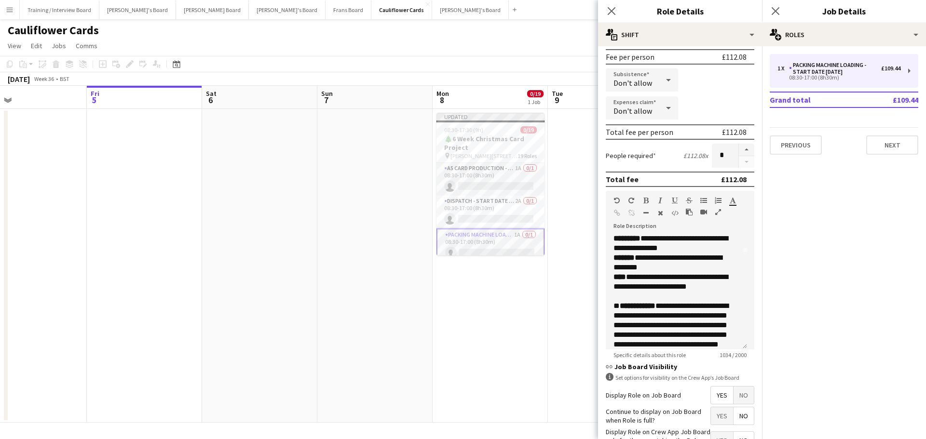
type input "******"
drag, startPoint x: 630, startPoint y: 286, endPoint x: 698, endPoint y: 302, distance: 69.8
click at [698, 302] on div "**********" at bounding box center [676, 292] width 141 height 116
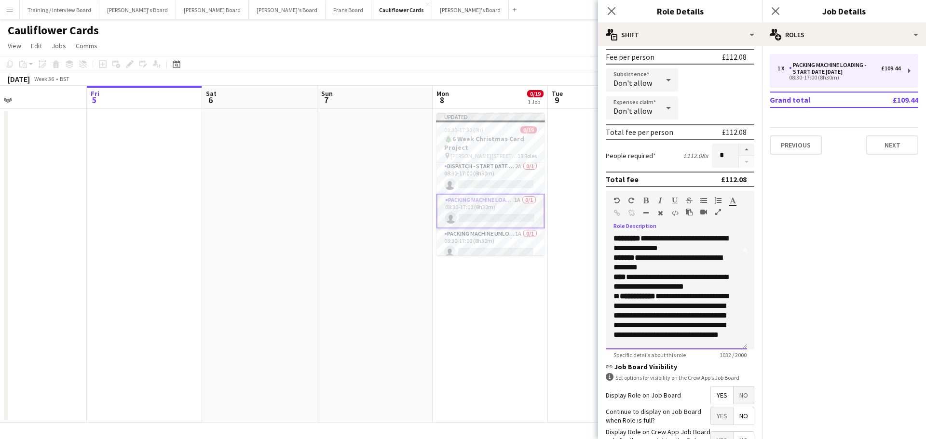
scroll to position [48, 0]
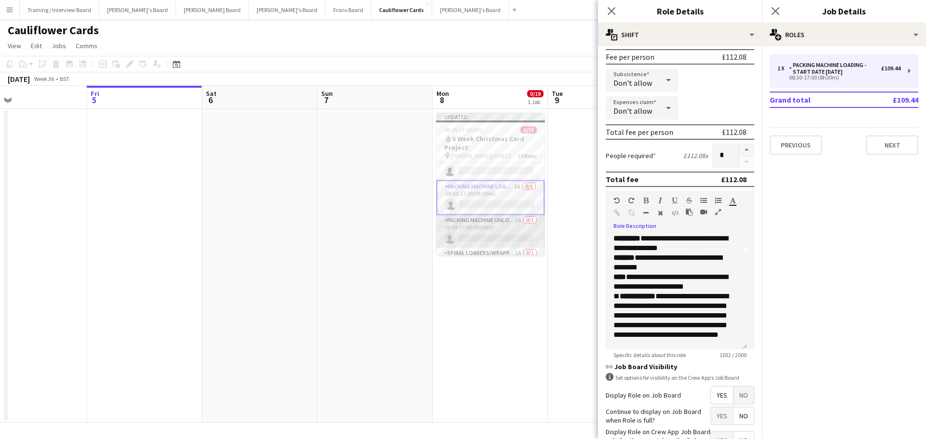
click at [488, 228] on app-card-role "Packing Machine Unloading - Start Date 28th Oct 1A 0/1 08:30-17:00 (8h30m) sing…" at bounding box center [490, 231] width 108 height 33
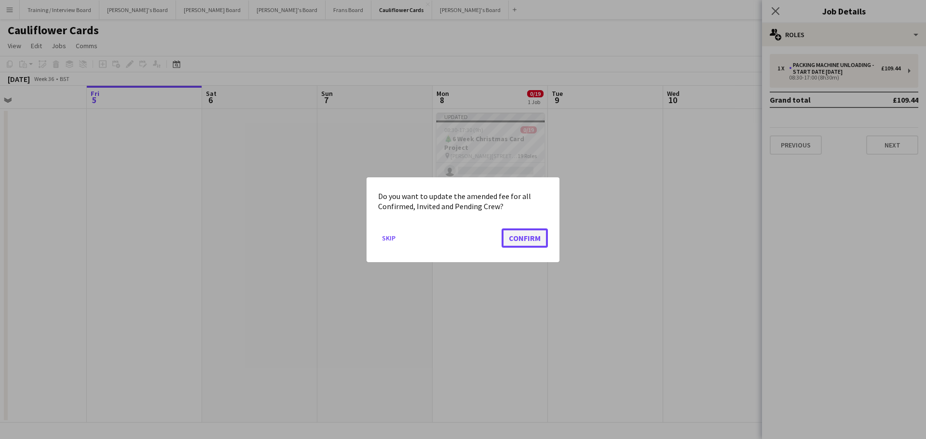
click at [523, 238] on button "Confirm" at bounding box center [525, 237] width 46 height 19
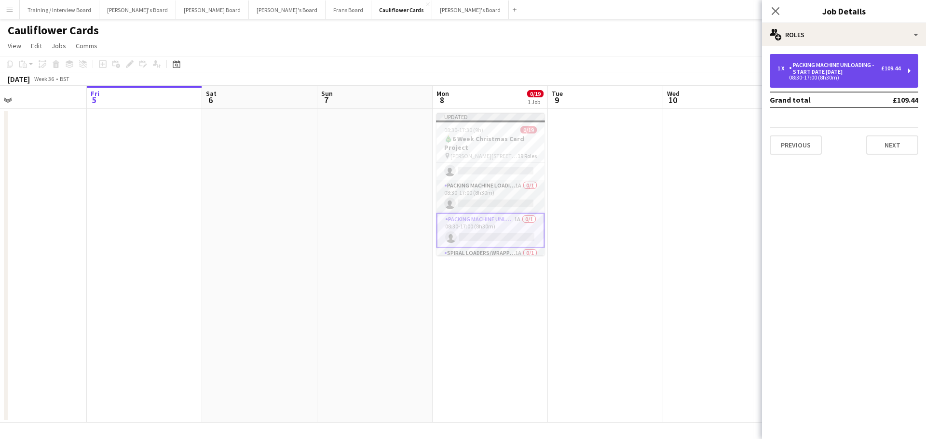
click at [822, 64] on div "Packing Machine Unloading - Start Date 28th Oct" at bounding box center [835, 69] width 92 height 14
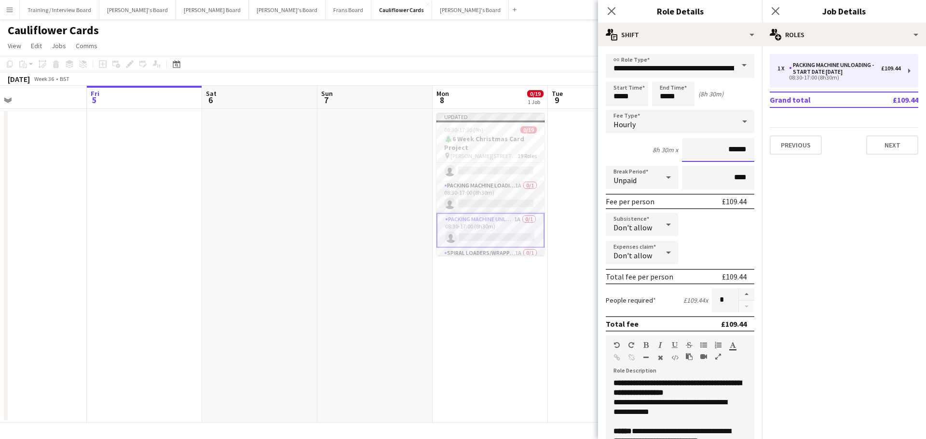
click at [729, 151] on input "******" at bounding box center [718, 150] width 72 height 24
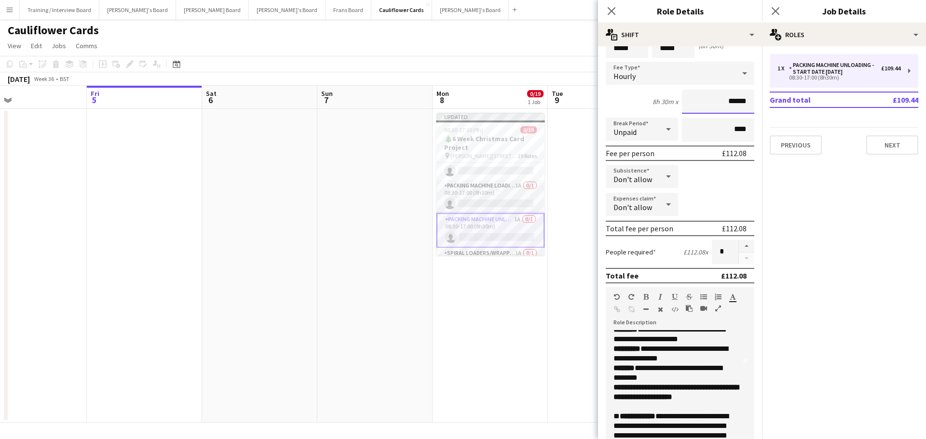
scroll to position [96, 0]
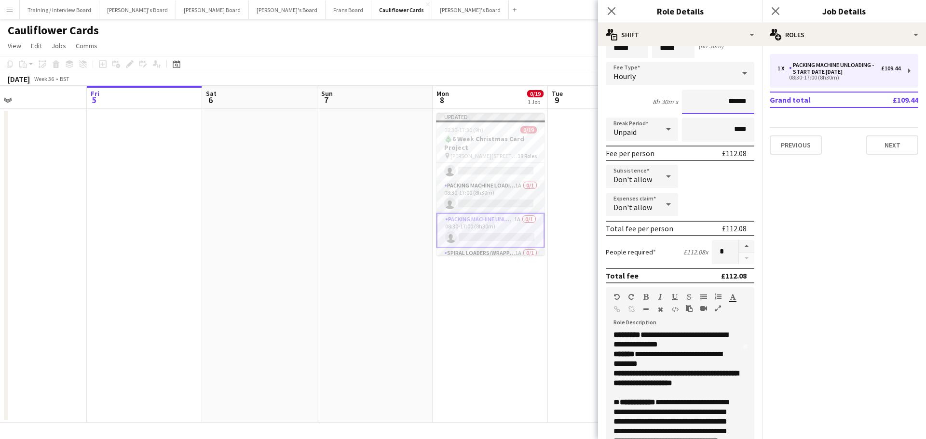
type input "******"
drag, startPoint x: 628, startPoint y: 381, endPoint x: 717, endPoint y: 395, distance: 89.8
click at [717, 388] on div "**********" at bounding box center [676, 378] width 126 height 19
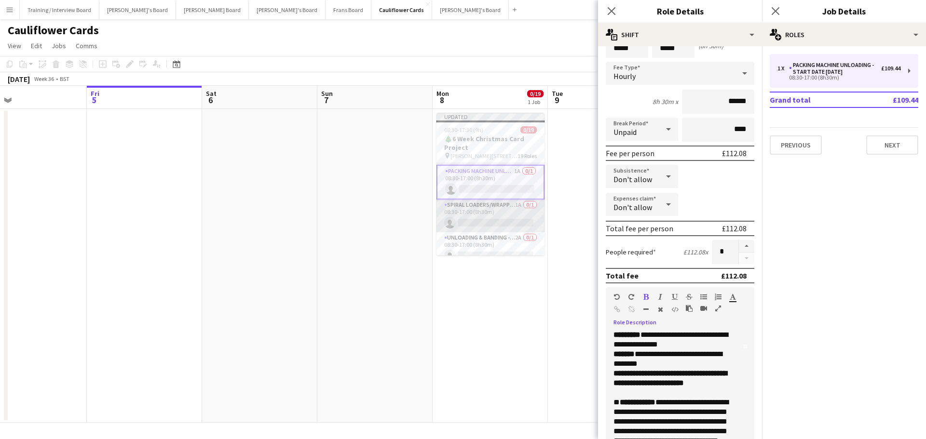
click at [492, 204] on app-card-role "Spiral Loaders/Wrapping - Start Date 22nd Oct 1A 0/1 08:30-17:00 (8h30m) single…" at bounding box center [490, 216] width 108 height 33
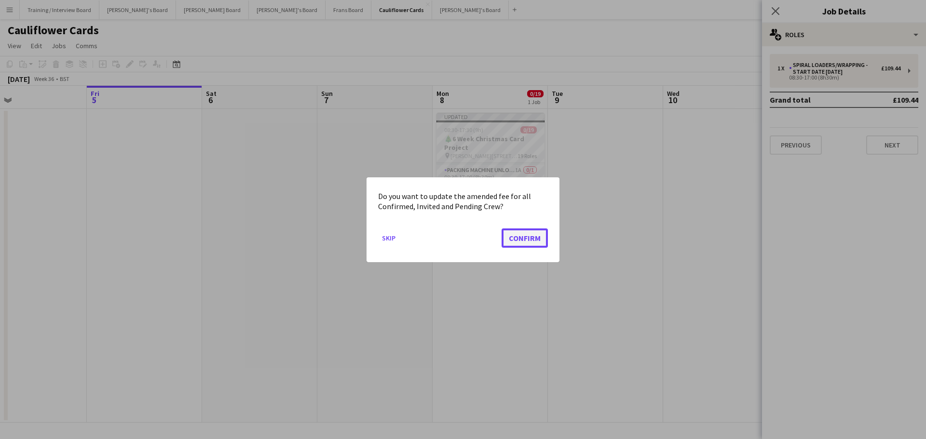
click at [516, 236] on button "Confirm" at bounding box center [525, 237] width 46 height 19
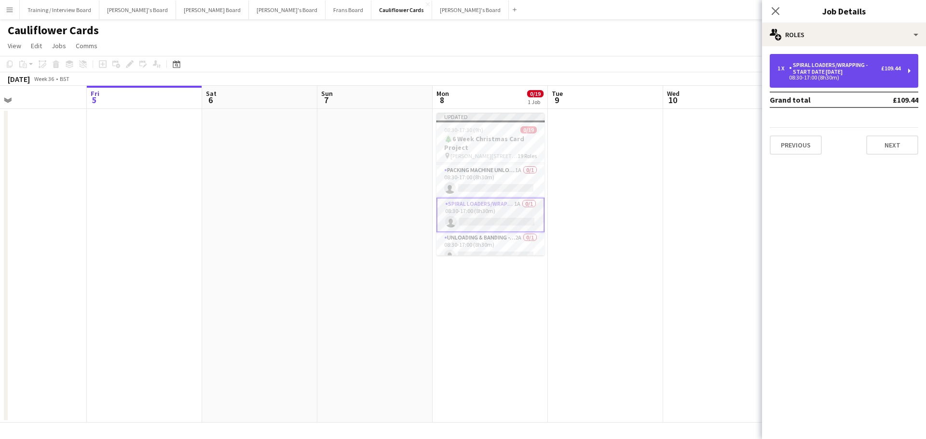
click at [812, 80] on div "08:30-17:00 (8h30m)" at bounding box center [838, 77] width 123 height 5
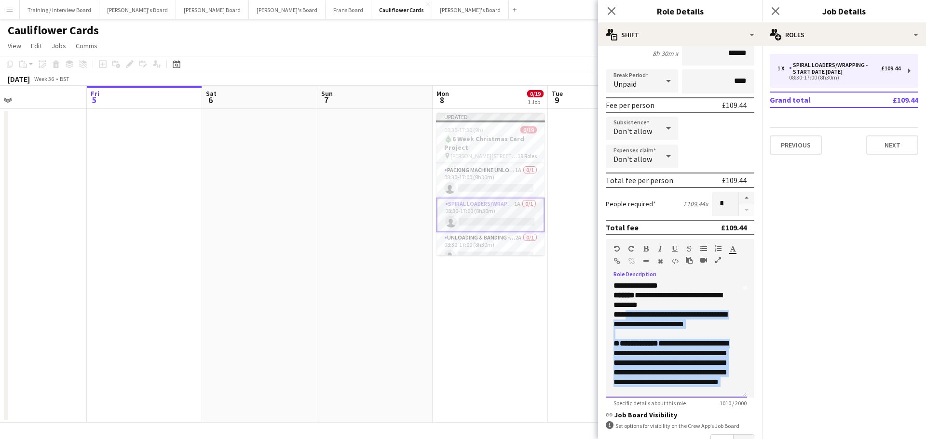
scroll to position [249, 0]
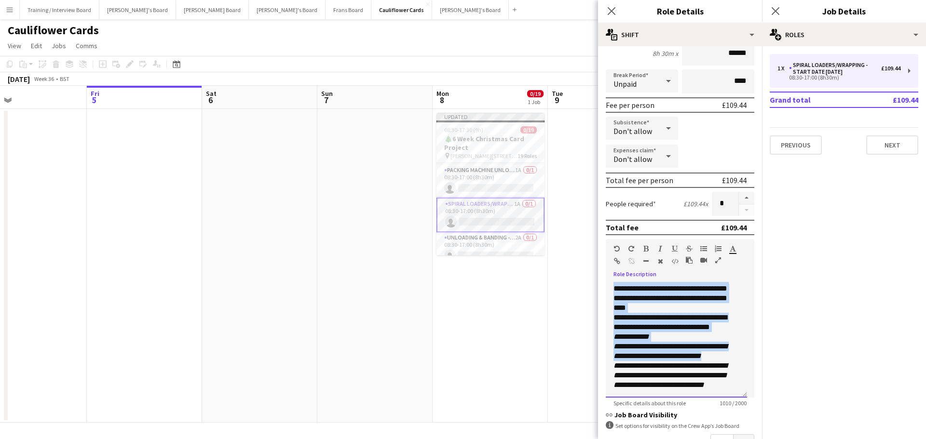
drag, startPoint x: 627, startPoint y: 384, endPoint x: 723, endPoint y: 347, distance: 102.9
click at [723, 348] on div "**********" at bounding box center [676, 340] width 141 height 116
click at [723, 347] on div "**********" at bounding box center [676, 351] width 126 height 19
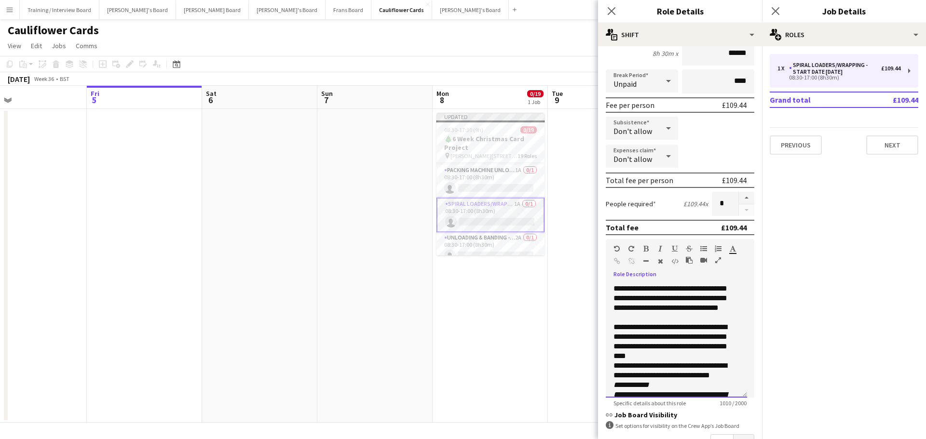
scroll to position [56, 0]
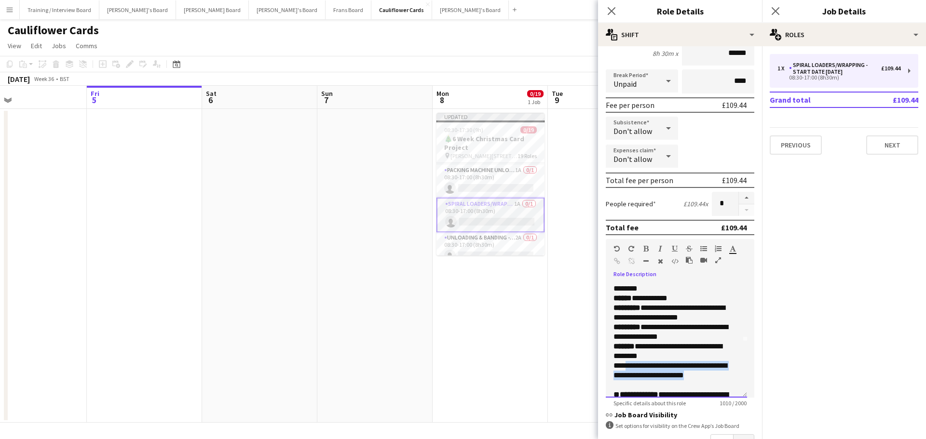
drag, startPoint x: 626, startPoint y: 375, endPoint x: 705, endPoint y: 386, distance: 80.3
click at [705, 380] on div "**********" at bounding box center [672, 370] width 119 height 19
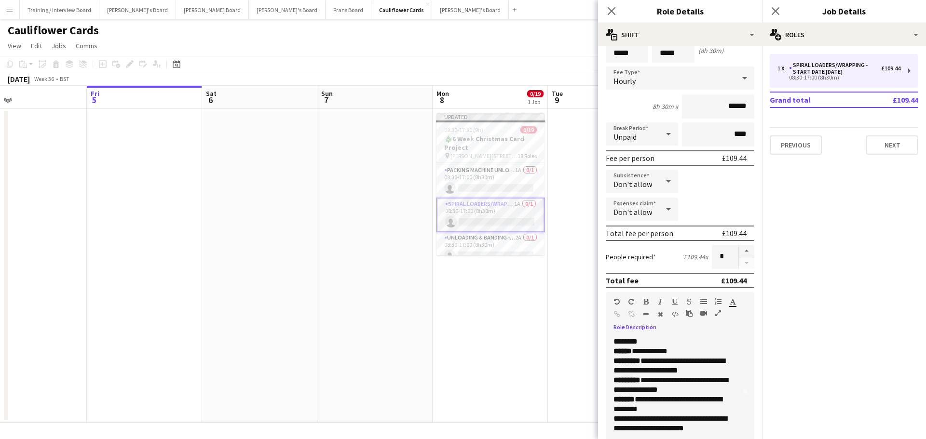
scroll to position [0, 0]
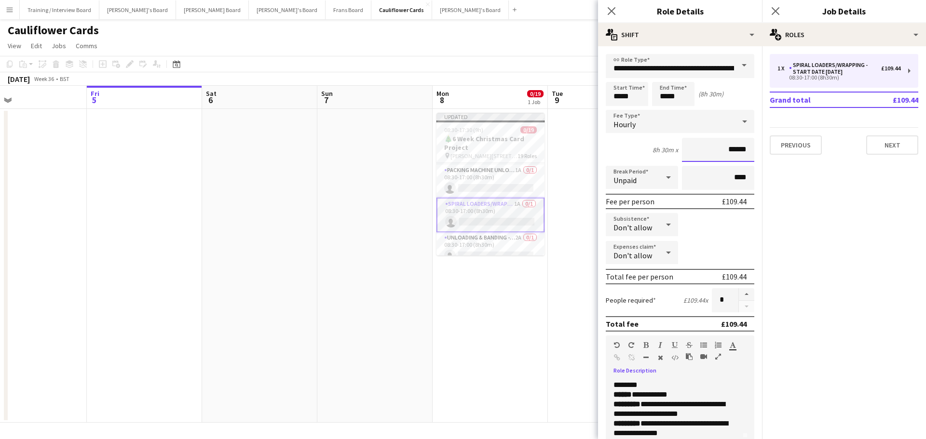
click at [728, 149] on input "******" at bounding box center [718, 150] width 72 height 24
type input "******"
click at [484, 203] on app-card-role "Unloading & Banding - Start Date 23rd Oct 2A 0/1 08:30-17:00 (8h30m) single-neu…" at bounding box center [490, 200] width 108 height 33
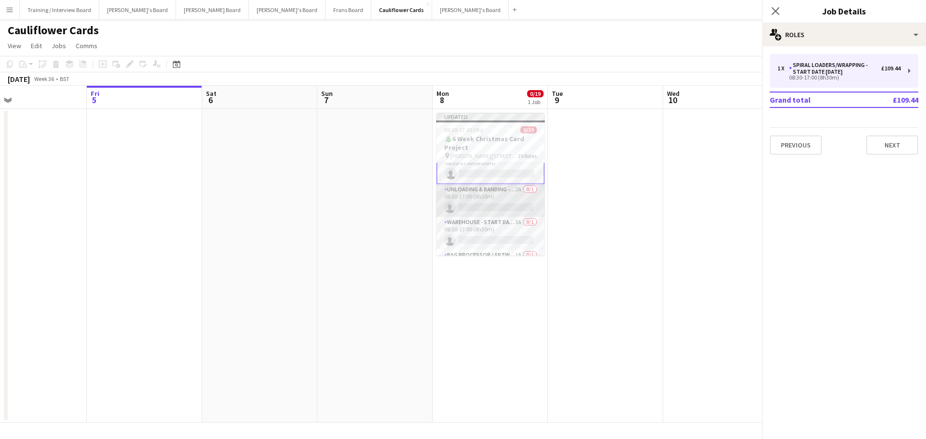
scroll to position [144, 0]
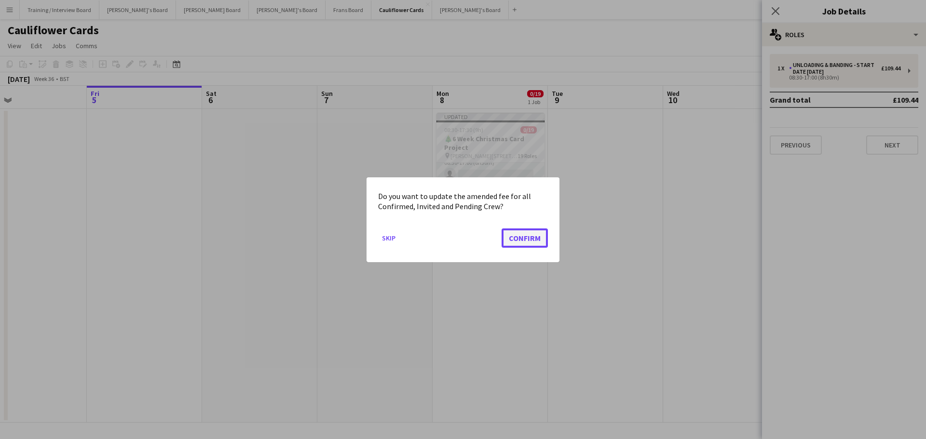
click at [518, 242] on button "Confirm" at bounding box center [525, 237] width 46 height 19
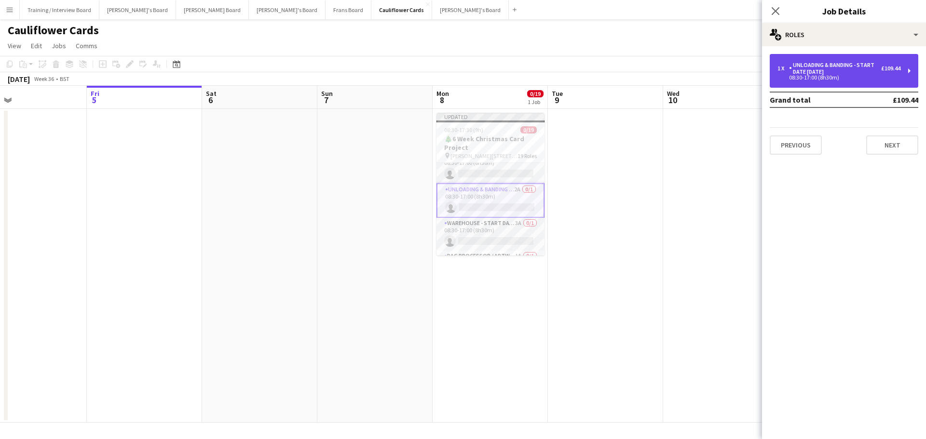
click at [872, 71] on div "Unloading & Banding - Start Date [DATE]" at bounding box center [835, 69] width 92 height 14
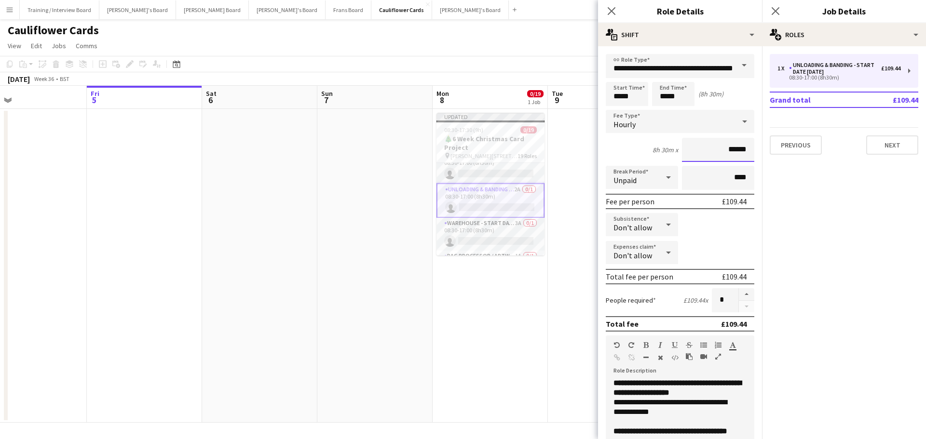
click at [728, 149] on input "******" at bounding box center [718, 150] width 72 height 24
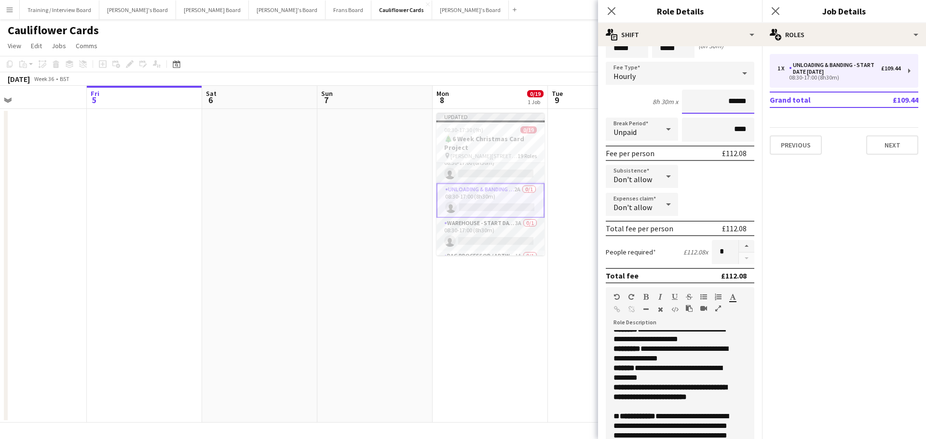
scroll to position [145, 0]
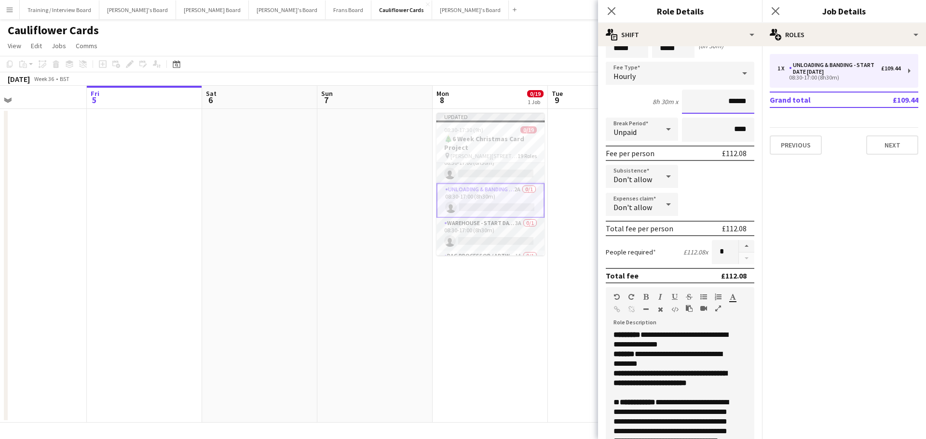
type input "******"
drag, startPoint x: 627, startPoint y: 384, endPoint x: 718, endPoint y: 393, distance: 91.6
click at [718, 388] on div "**********" at bounding box center [676, 378] width 126 height 19
click at [499, 233] on app-card-role "Warehouse - Start Date [DATE] 3A 0/1 08:30-17:00 (8h30m) single-neutral-actions" at bounding box center [490, 234] width 108 height 33
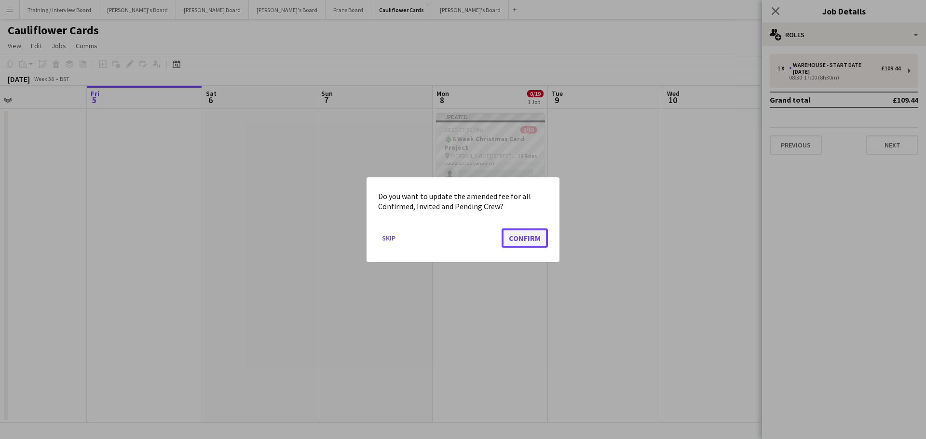
click at [526, 232] on button "Confirm" at bounding box center [525, 237] width 46 height 19
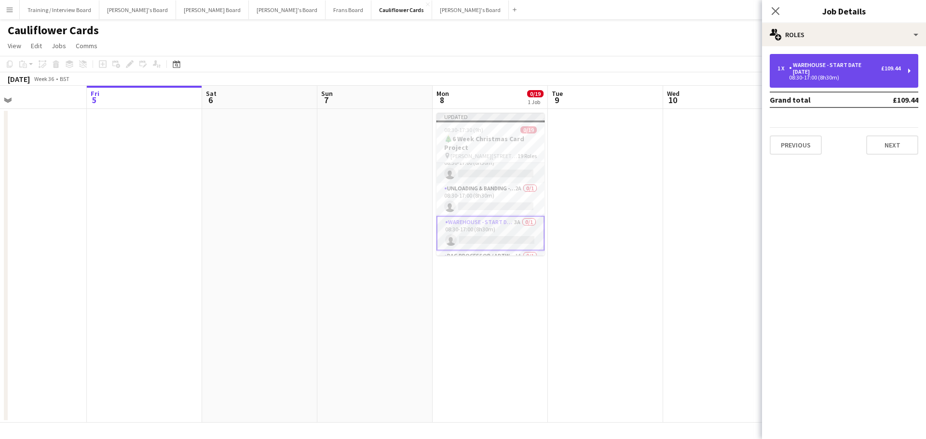
click at [861, 71] on div "Warehouse - Start Date [DATE]" at bounding box center [835, 69] width 92 height 14
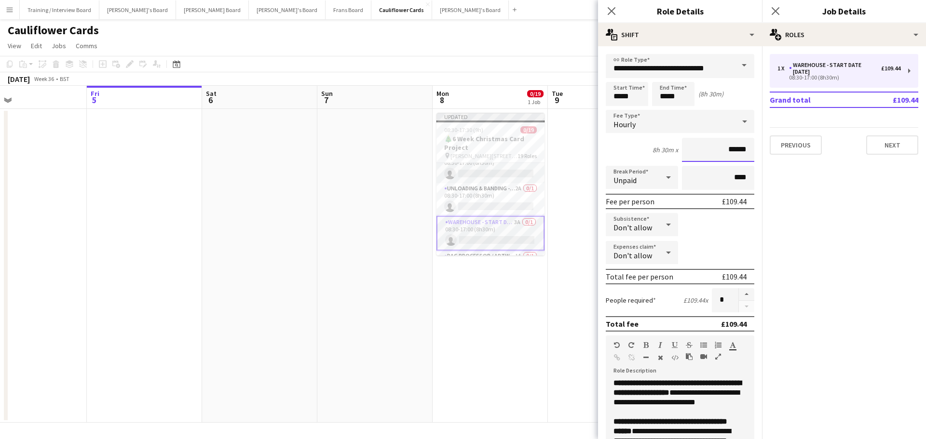
click at [728, 150] on input "******" at bounding box center [718, 150] width 72 height 24
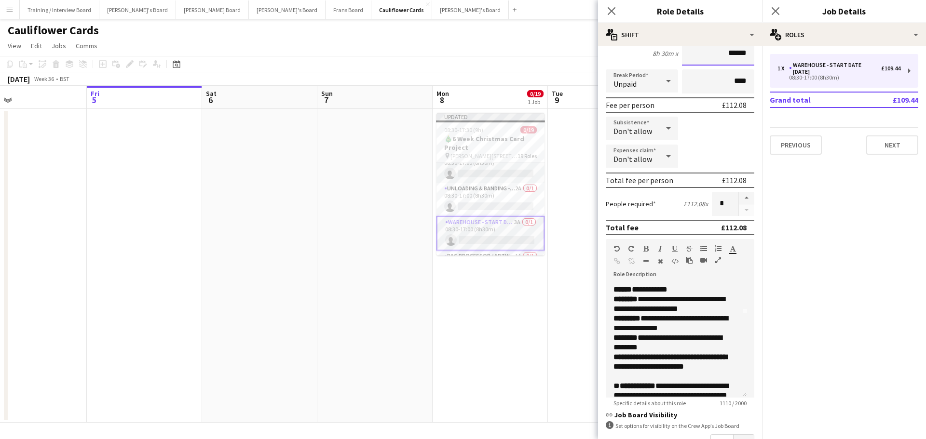
scroll to position [96, 0]
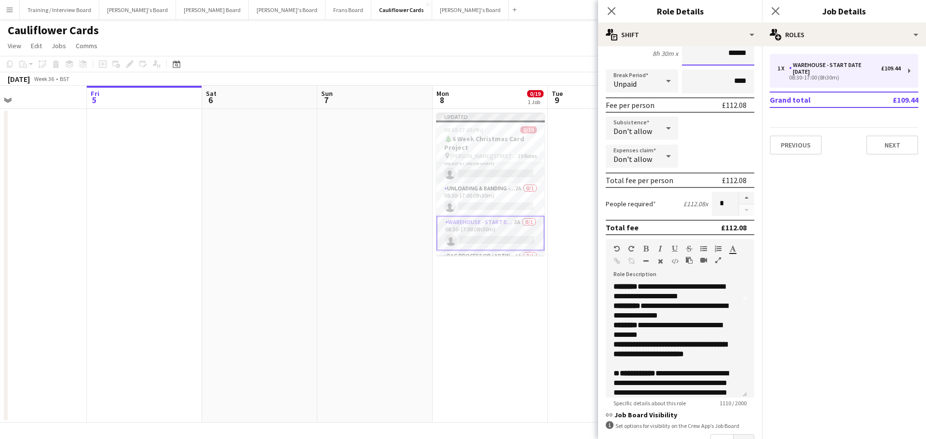
type input "******"
drag, startPoint x: 626, startPoint y: 365, endPoint x: 724, endPoint y: 378, distance: 98.7
click at [724, 369] on div "**********" at bounding box center [676, 354] width 126 height 29
click at [497, 215] on app-card-role "Bag Processor / Artwork - Start Date 6th Oct 1A 0/1 09:00-17:00 (8h) single-neu…" at bounding box center [490, 219] width 108 height 33
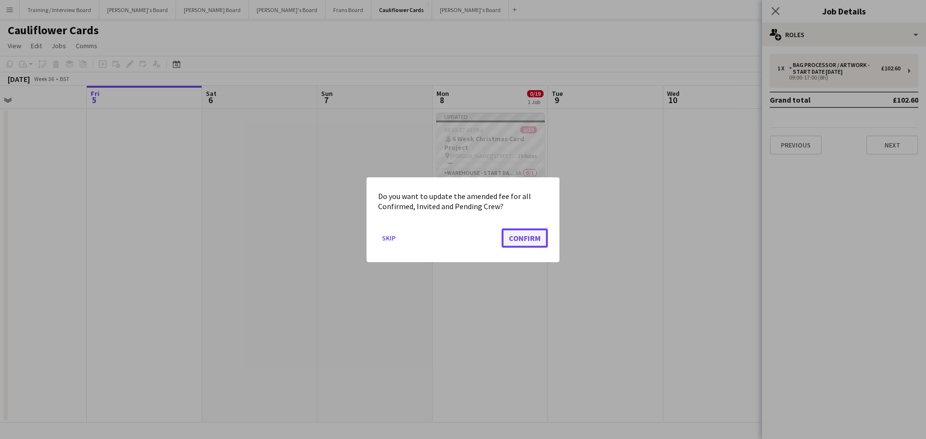
click at [527, 241] on button "Confirm" at bounding box center [525, 237] width 46 height 19
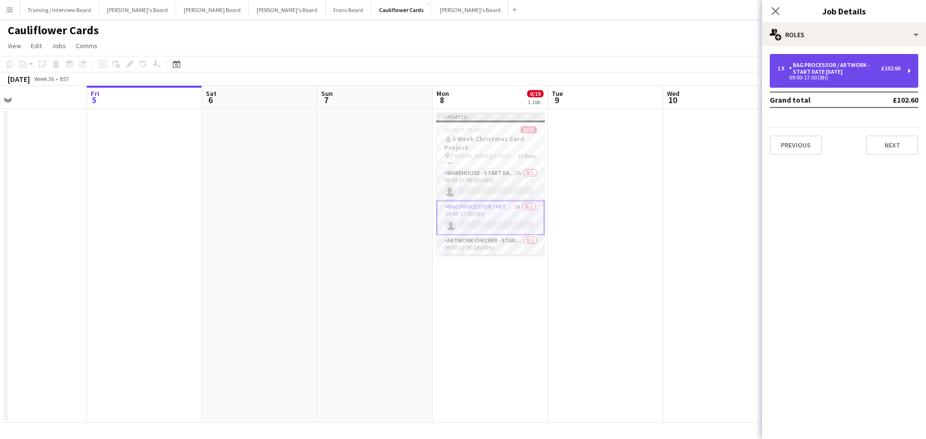
click at [841, 68] on div "Bag Processor / Artwork - Start Date [DATE]" at bounding box center [835, 69] width 92 height 14
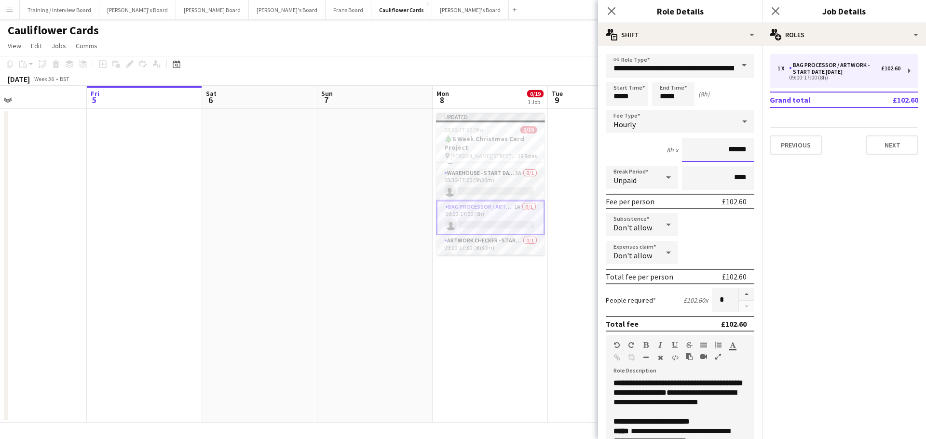
click at [729, 150] on input "******" at bounding box center [718, 150] width 72 height 24
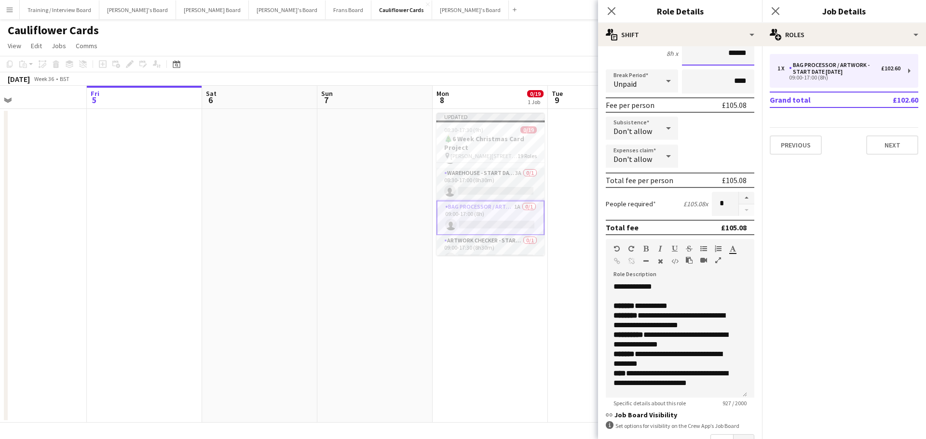
scroll to position [193, 0]
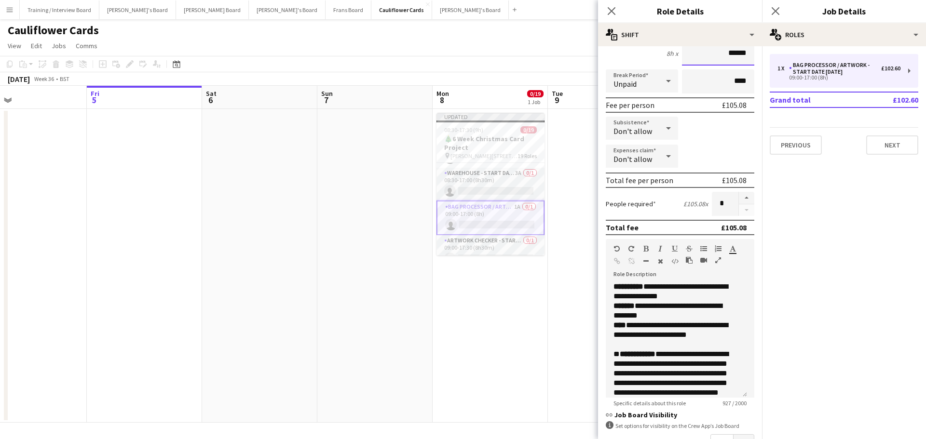
type input "******"
drag, startPoint x: 627, startPoint y: 345, endPoint x: 691, endPoint y: 352, distance: 64.1
click at [691, 350] on p "**********" at bounding box center [672, 335] width 119 height 29
click at [714, 350] on p "**********" at bounding box center [672, 335] width 119 height 29
drag, startPoint x: 628, startPoint y: 343, endPoint x: 714, endPoint y: 354, distance: 86.5
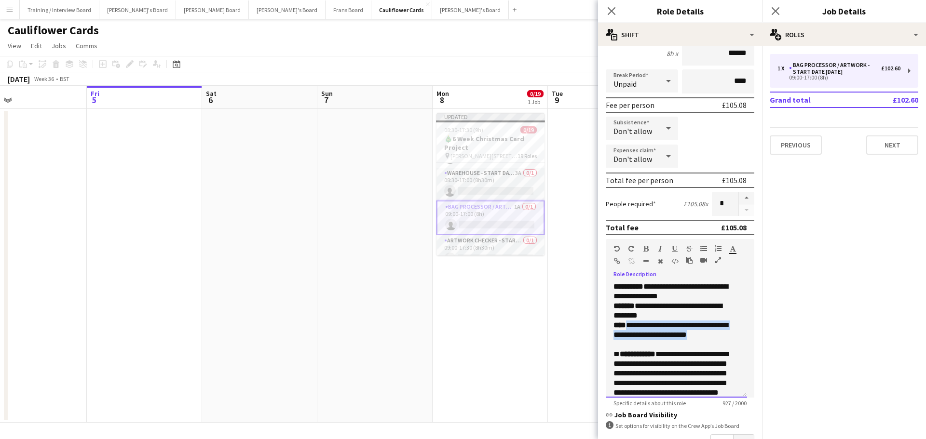
click at [714, 350] on p "**********" at bounding box center [672, 335] width 119 height 29
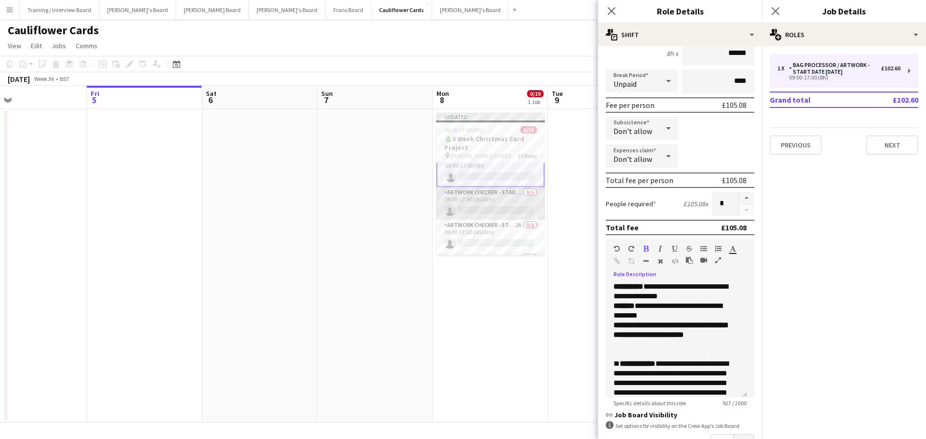
click at [488, 205] on app-card-role "Artwork Checker - Start Date 14th Oct 0/1 09:00-17:30 (8h30m) single-neutral-ac…" at bounding box center [490, 203] width 108 height 33
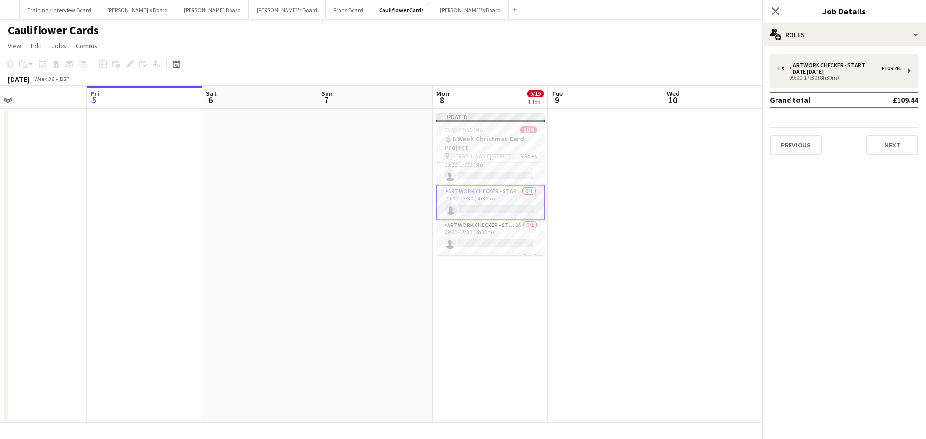
scroll to position [239, 0]
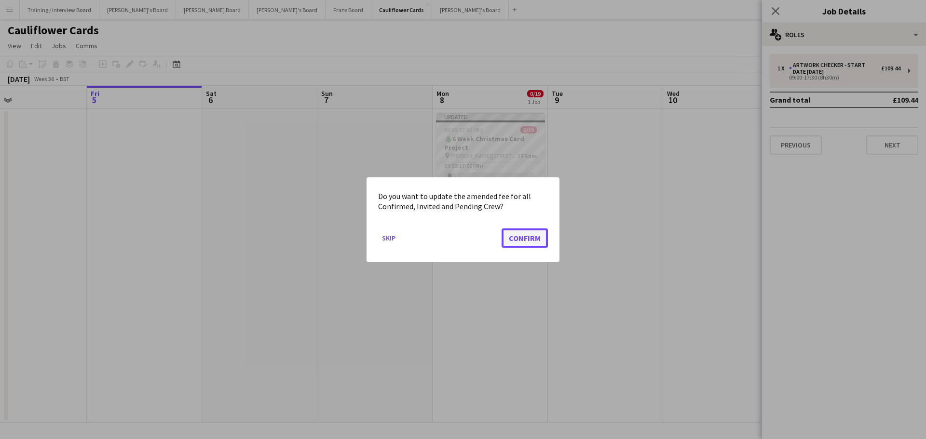
click at [530, 244] on button "Confirm" at bounding box center [525, 237] width 46 height 19
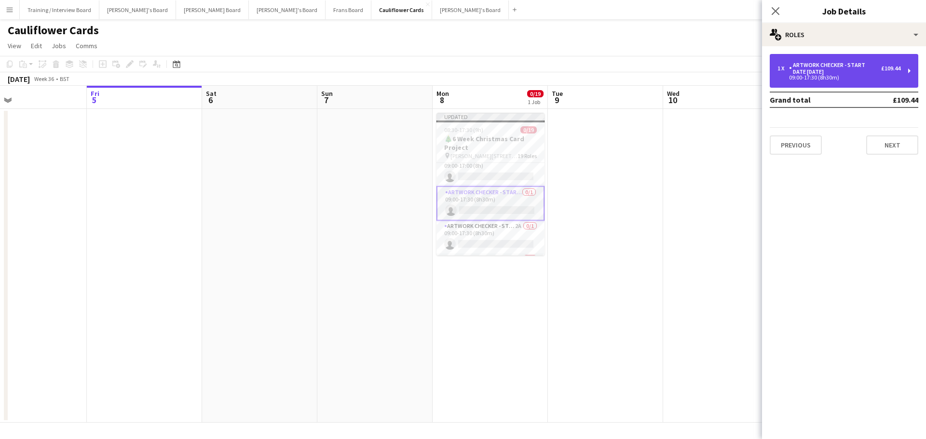
click at [817, 68] on div "Artwork Checker - Start Date 14th Oct" at bounding box center [835, 69] width 92 height 14
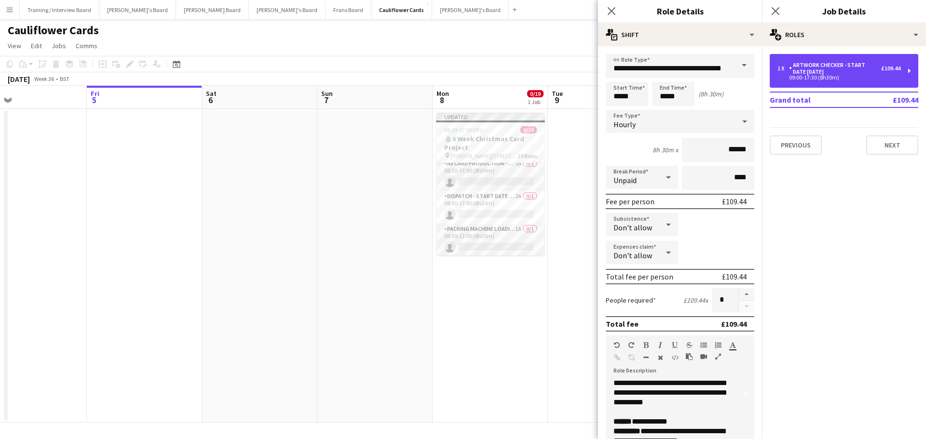
scroll to position [0, 0]
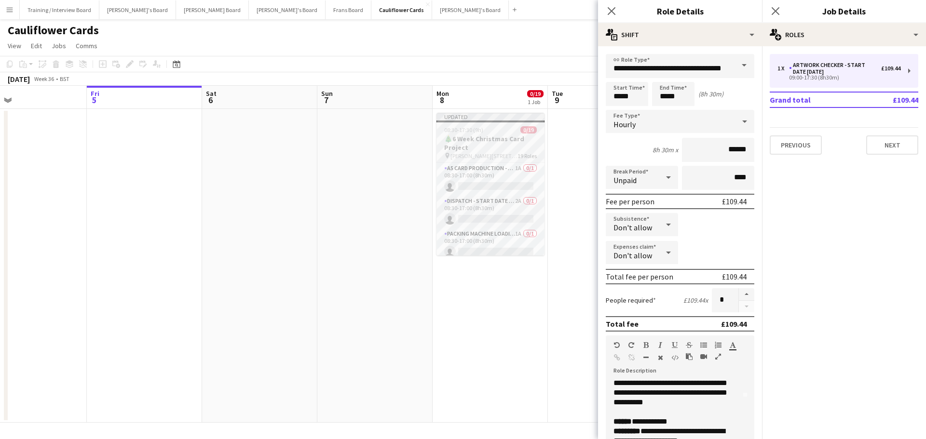
click at [506, 146] on h3 "🎄6 Week Christmas Card Project" at bounding box center [490, 143] width 108 height 17
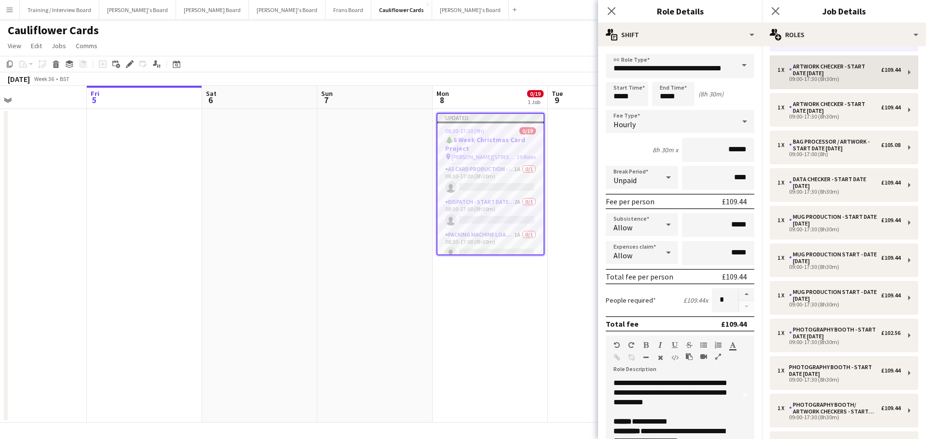
scroll to position [279, 0]
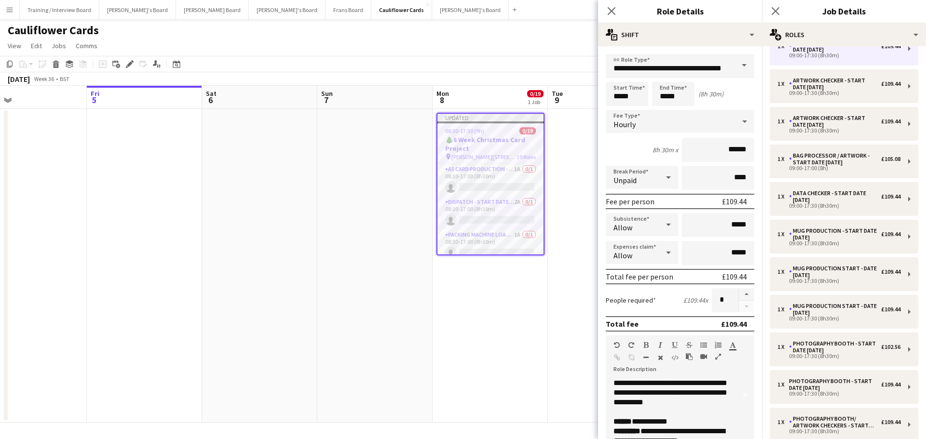
click at [800, 112] on div "1 x A5 Card Production - Start Date 4th Nov £112.08 08:30-17:00 (8h30m) 1 x Dis…" at bounding box center [844, 172] width 164 height 794
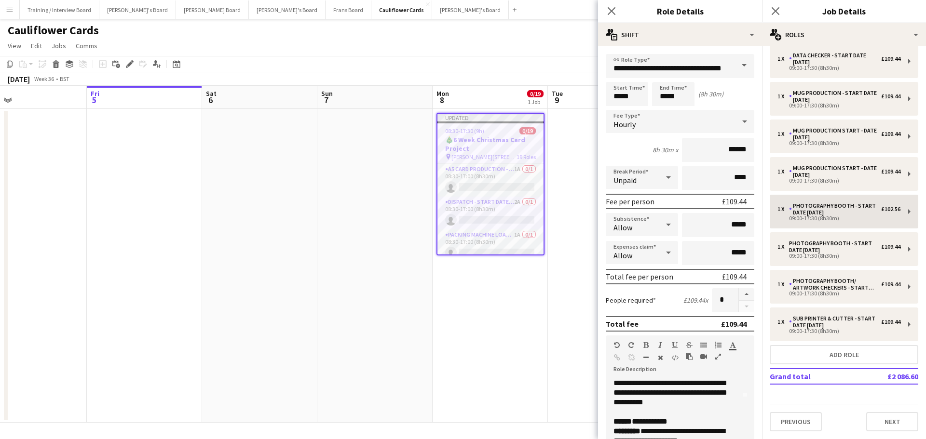
scroll to position [423, 0]
click at [513, 318] on app-date-cell "Updated 08:30-17:30 (9h) 0/19 🎄6 Week Christmas Card Project pin Woolmer Tradin…" at bounding box center [490, 266] width 115 height 314
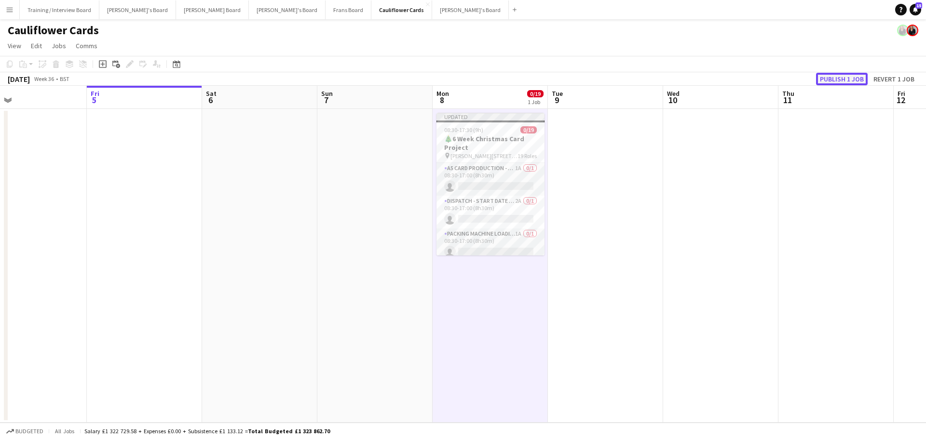
click at [840, 77] on button "Publish 1 job" at bounding box center [842, 79] width 52 height 13
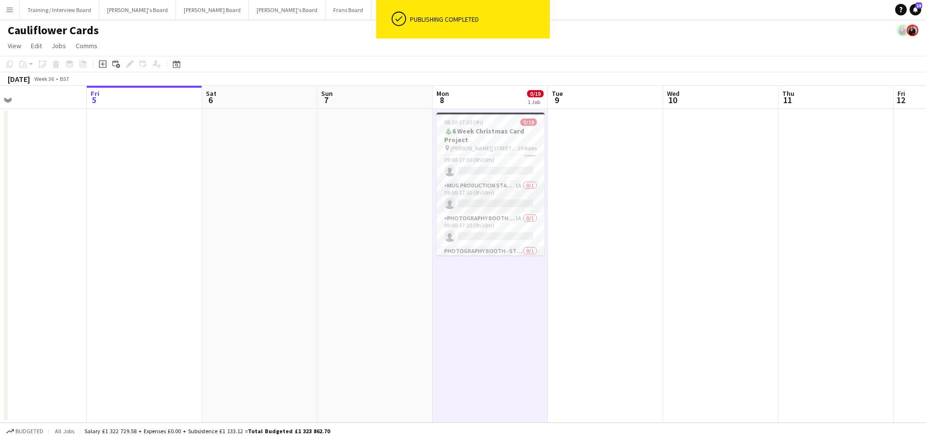
scroll to position [523, 0]
click at [495, 236] on app-card-role "Sub Printer & Cutter - Start Date 14th Oct 0/1 09:00-17:30 (8h30m) single-neutr…" at bounding box center [490, 239] width 108 height 33
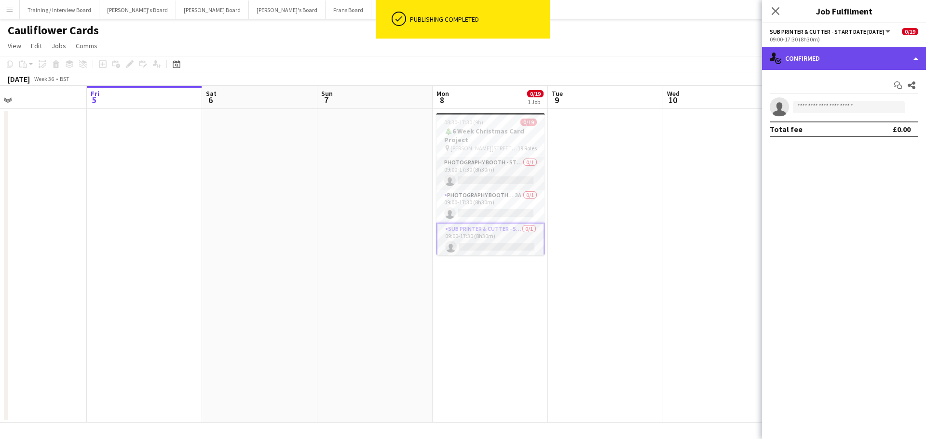
click at [806, 61] on div "single-neutral-actions-check-2 Confirmed" at bounding box center [844, 58] width 164 height 23
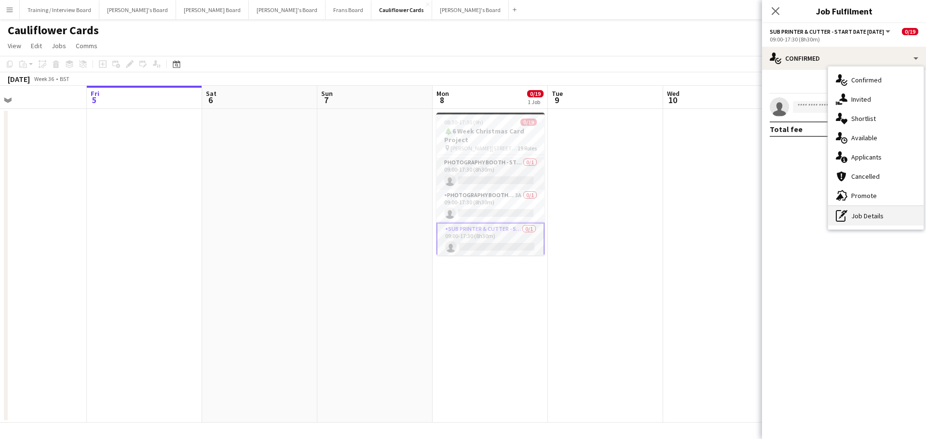
click at [884, 223] on div "pen-write Job Details" at bounding box center [875, 215] width 95 height 19
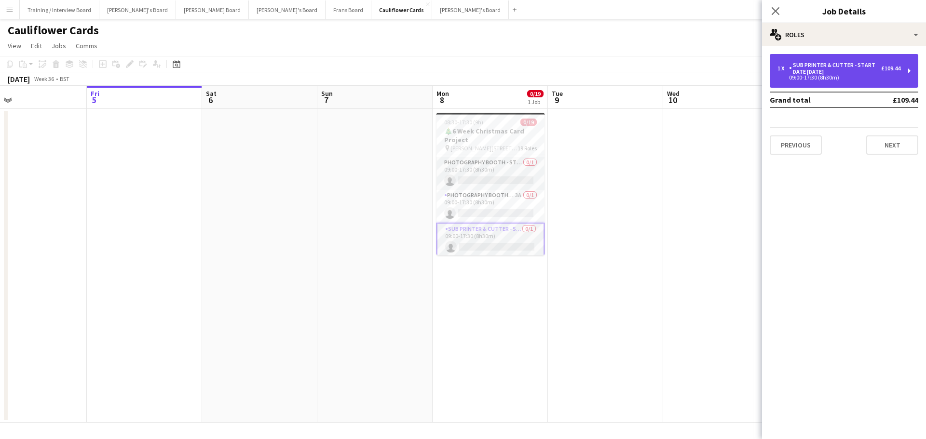
click at [796, 81] on div "1 x Sub Printer & Cutter - Start Date 14th Oct £109.44 09:00-17:30 (8h30m)" at bounding box center [844, 71] width 149 height 34
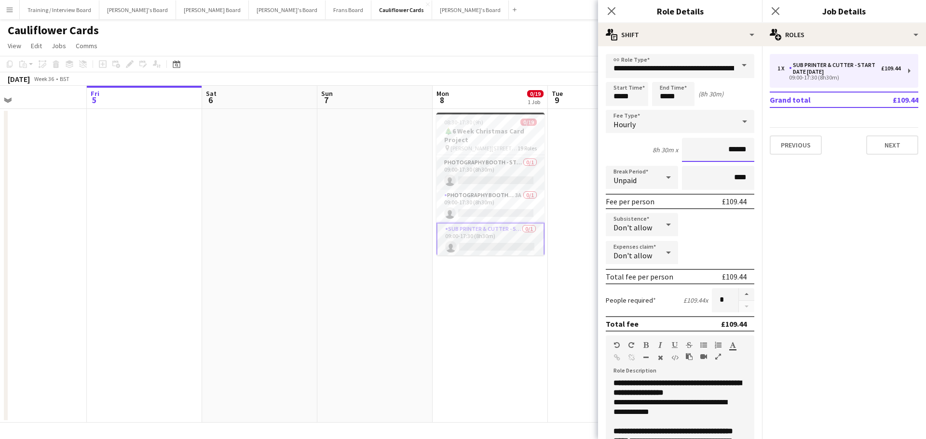
click at [730, 150] on input "******" at bounding box center [718, 150] width 72 height 24
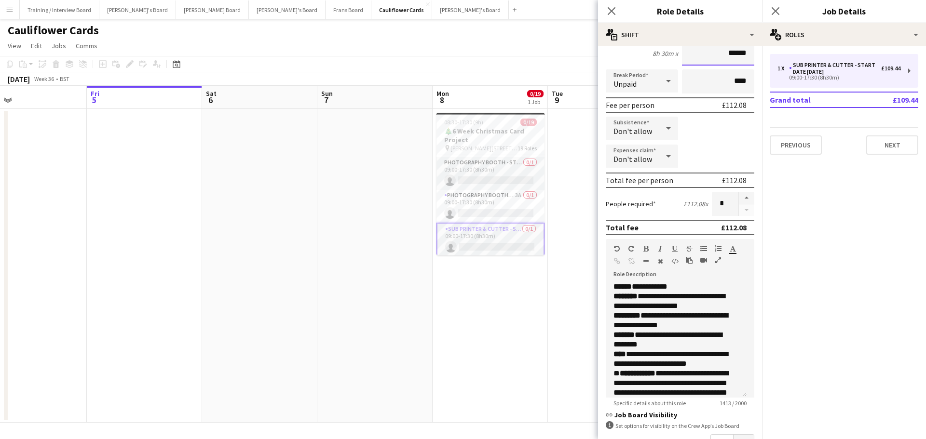
scroll to position [241, 0]
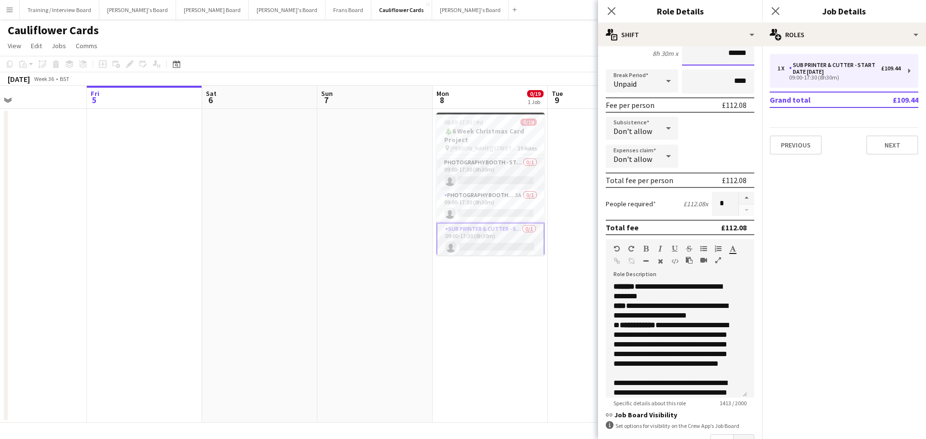
type input "******"
drag, startPoint x: 631, startPoint y: 326, endPoint x: 703, endPoint y: 332, distance: 72.1
click at [703, 321] on div "**********" at bounding box center [672, 310] width 119 height 19
click at [502, 208] on app-card-role "Photography Booth/ Artwork checkers - Start Date 10th Oct 3A 0/1 09:00-17:30 (8…" at bounding box center [490, 206] width 108 height 33
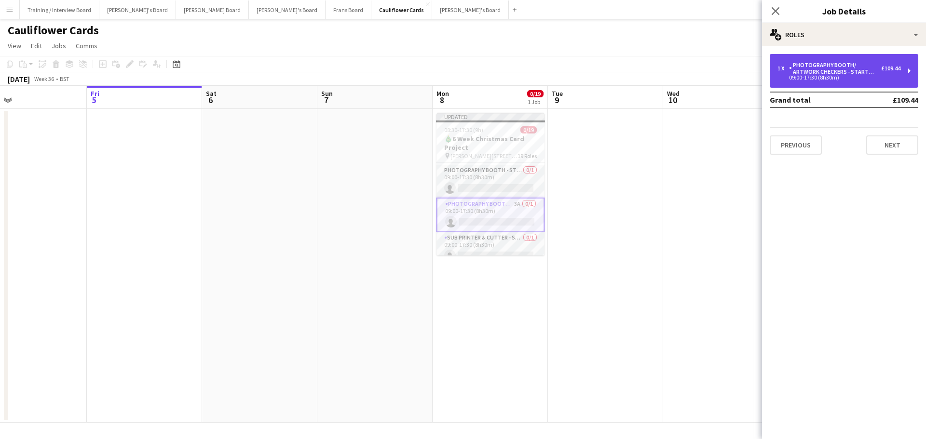
click at [868, 69] on div "Photography Booth/ Artwork checkers - Start Date 10th Oct" at bounding box center [835, 69] width 92 height 14
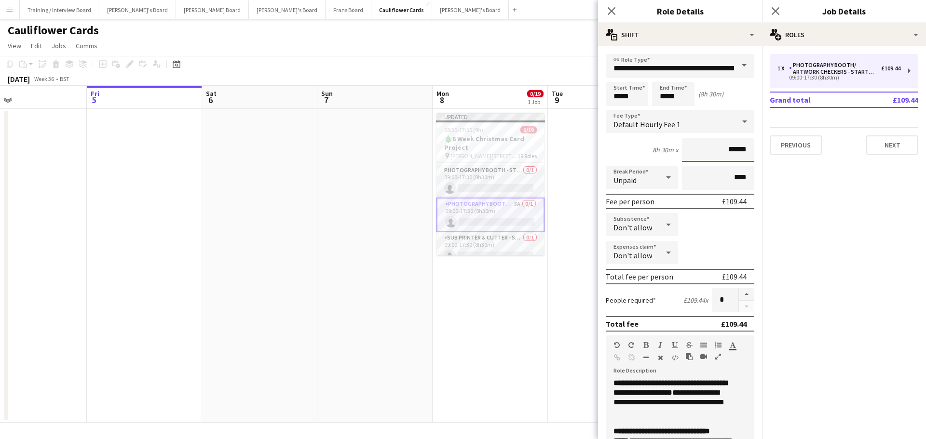
click at [731, 150] on input "******" at bounding box center [718, 150] width 72 height 24
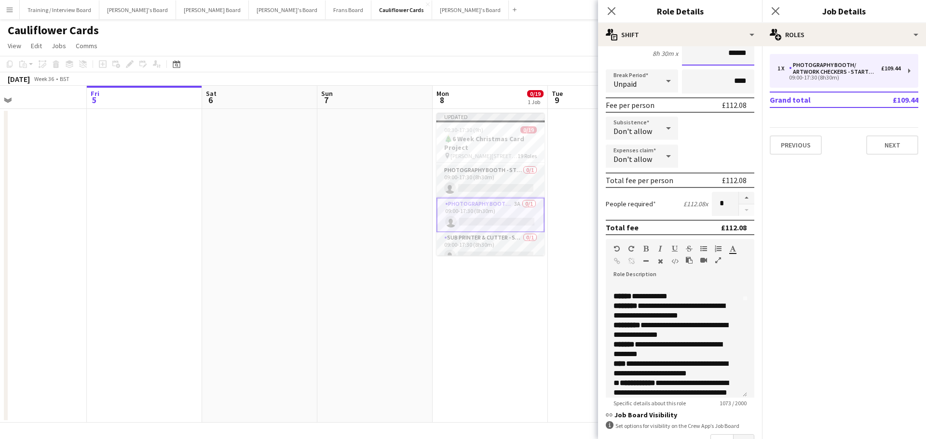
scroll to position [145, 0]
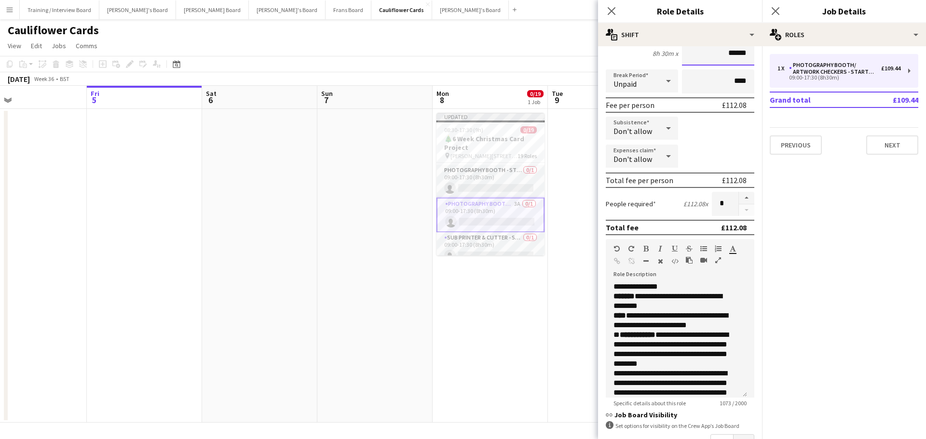
type input "******"
drag, startPoint x: 629, startPoint y: 314, endPoint x: 732, endPoint y: 323, distance: 103.1
click at [732, 323] on div "**********" at bounding box center [672, 320] width 119 height 19
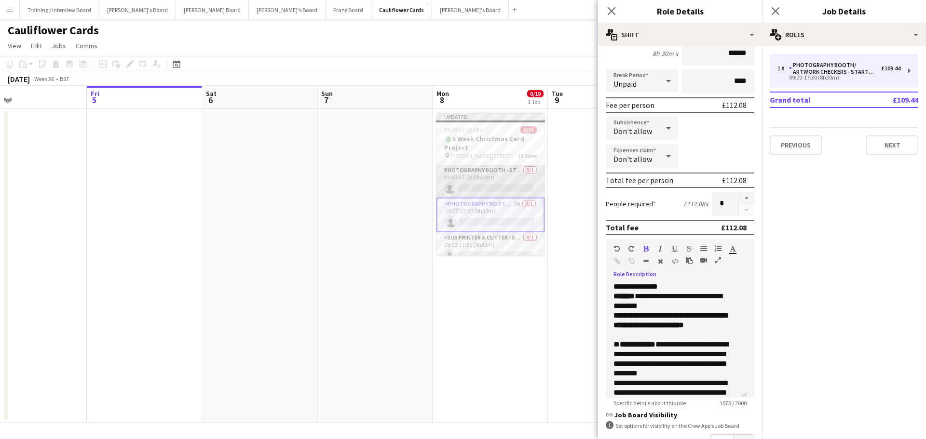
click at [497, 181] on app-card-role "Photography Booth - Start Date 9th Oct 0/1 09:00-17:30 (8h30m) single-neutral-a…" at bounding box center [490, 181] width 108 height 33
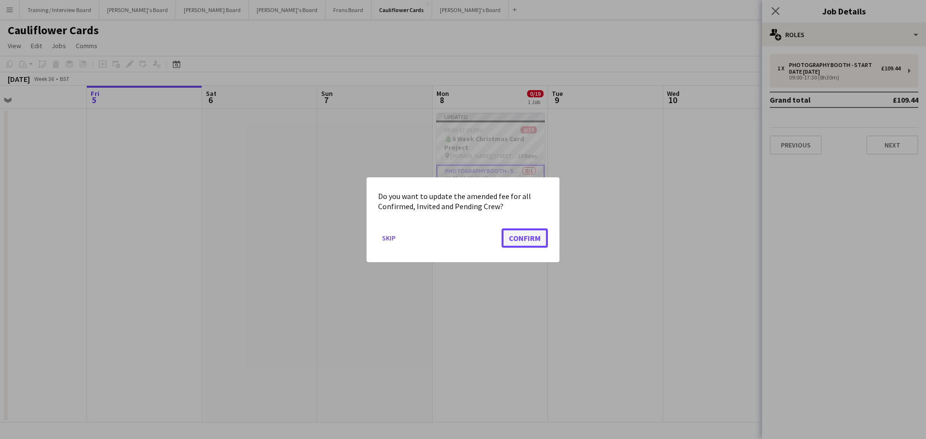
click at [526, 241] on button "Confirm" at bounding box center [525, 237] width 46 height 19
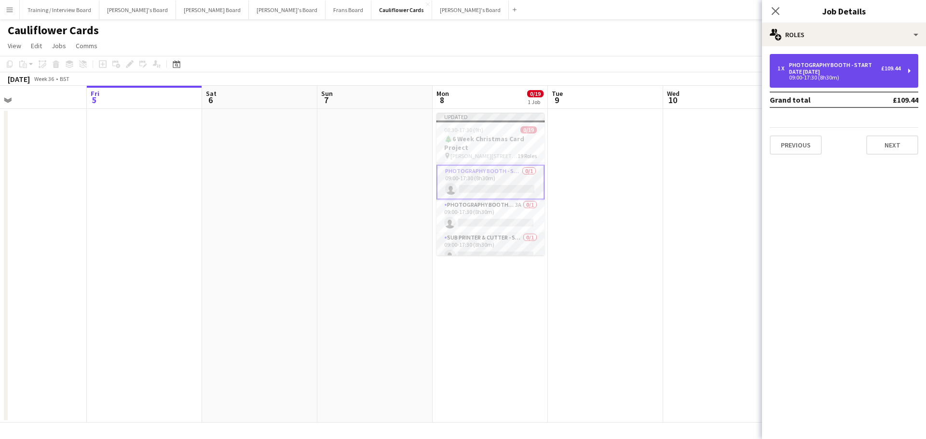
click at [844, 62] on div "Photography Booth - Start Date 9th Oct" at bounding box center [835, 69] width 92 height 14
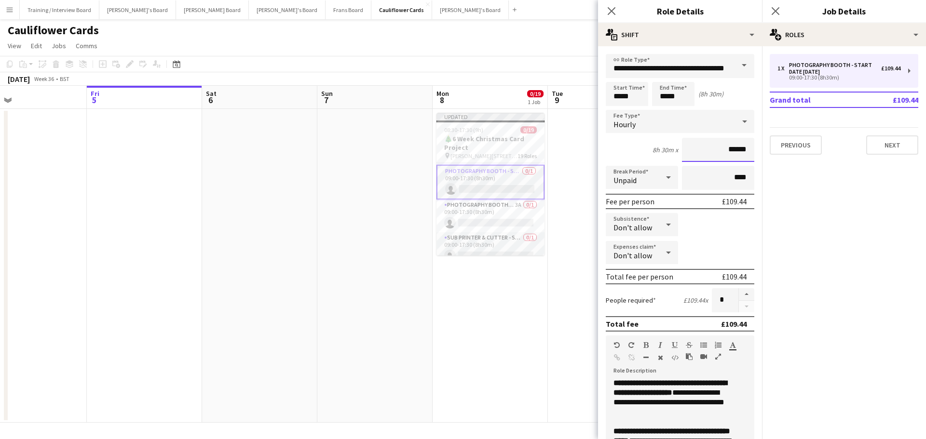
click at [731, 151] on input "******" at bounding box center [718, 150] width 72 height 24
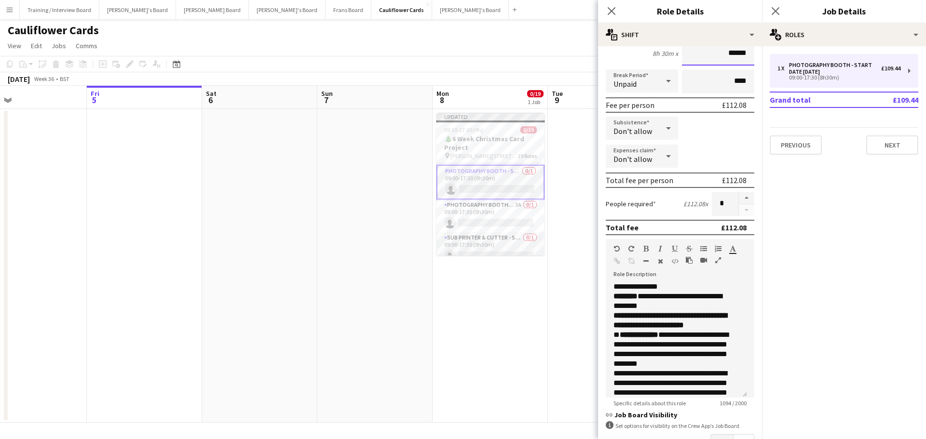
type input "******"
drag, startPoint x: 628, startPoint y: 326, endPoint x: 710, endPoint y: 333, distance: 82.3
click at [710, 330] on p "**********" at bounding box center [676, 320] width 126 height 19
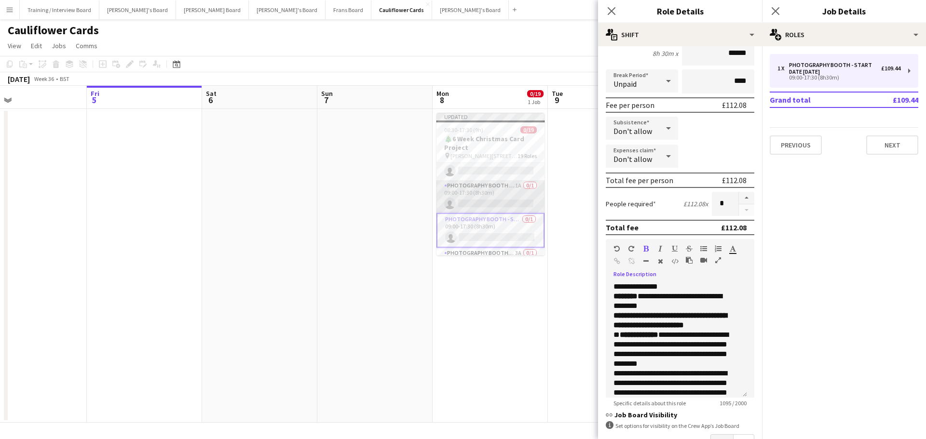
click at [496, 186] on app-card-role "Photography Booth - Start Date 14th Oct 1A 0/1 09:00-17:30 (8h30m) single-neutr…" at bounding box center [490, 196] width 108 height 33
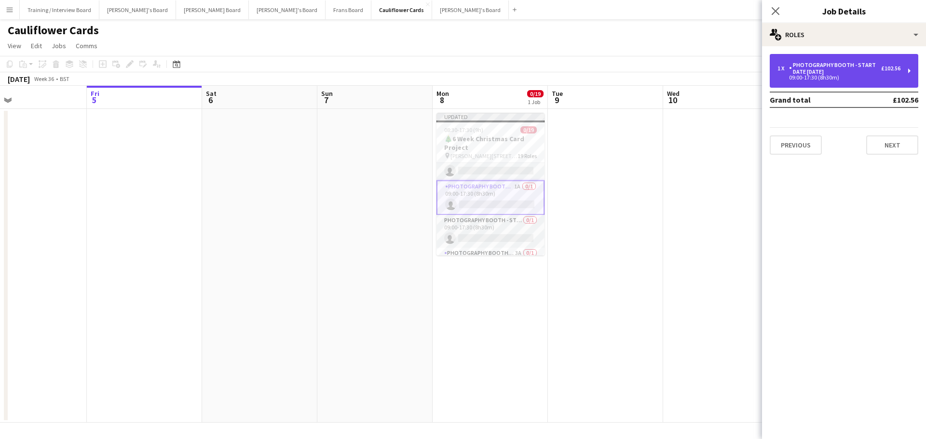
click at [834, 68] on div "Photography Booth - Start Date 14th Oct" at bounding box center [835, 69] width 92 height 14
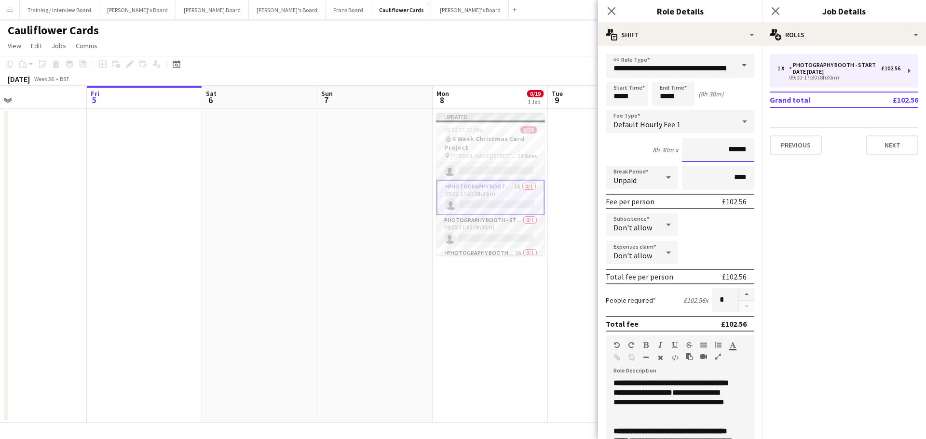
click at [730, 149] on input "******" at bounding box center [718, 150] width 72 height 24
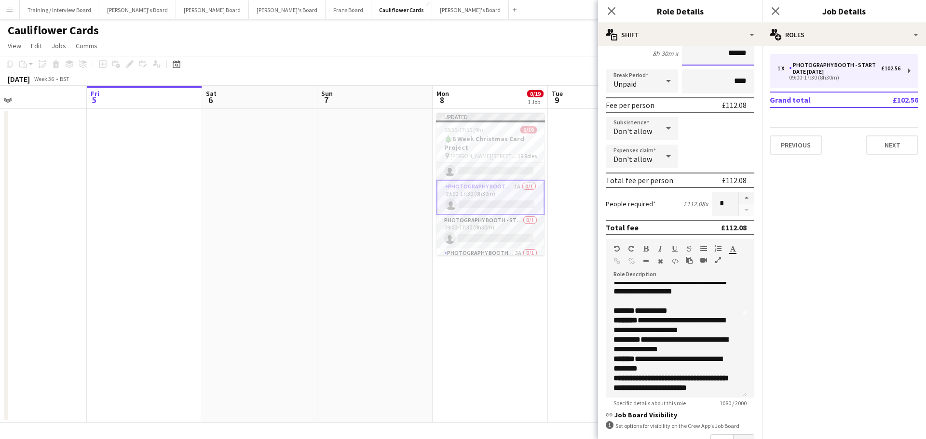
scroll to position [96, 0]
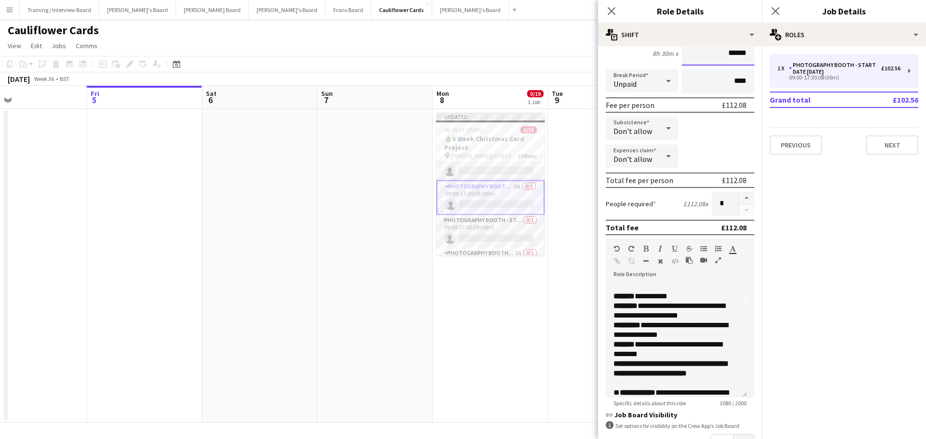
type input "******"
drag, startPoint x: 630, startPoint y: 373, endPoint x: 717, endPoint y: 383, distance: 86.9
click at [717, 383] on div "**********" at bounding box center [676, 373] width 126 height 29
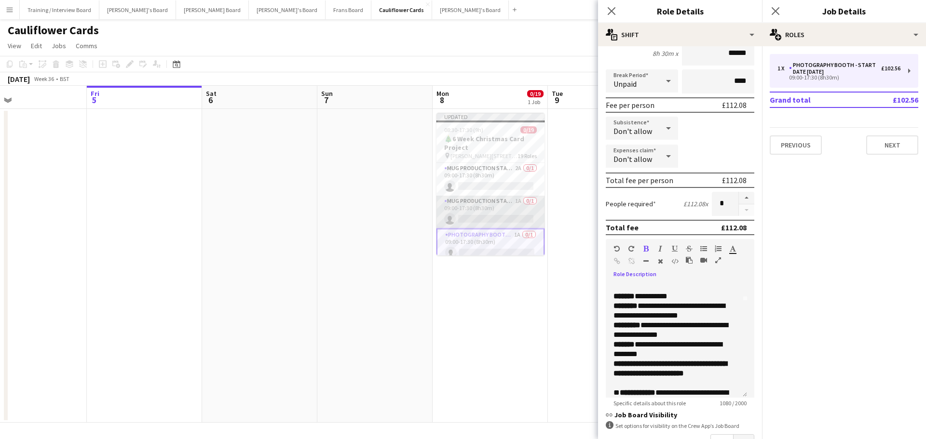
click at [490, 208] on app-card-role "Mug Production Start - Date 17th Oct 1A 0/1 09:00-17:30 (8h30m) single-neutral-…" at bounding box center [490, 212] width 108 height 33
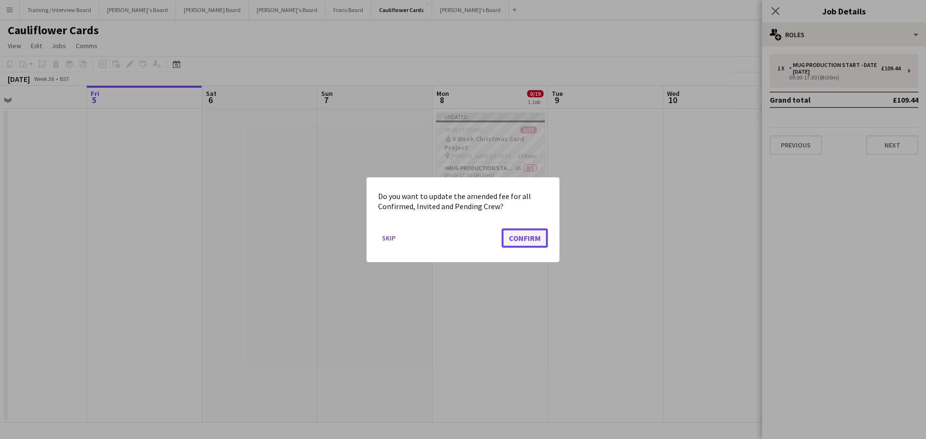
click at [528, 238] on button "Confirm" at bounding box center [525, 237] width 46 height 19
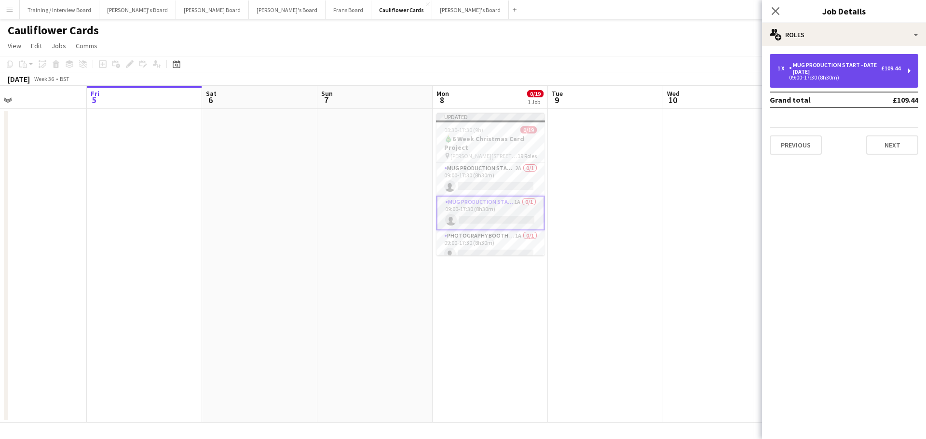
click at [852, 82] on div "1 x Mug Production Start - Date 17th Oct £109.44 09:00-17:30 (8h30m)" at bounding box center [844, 71] width 149 height 34
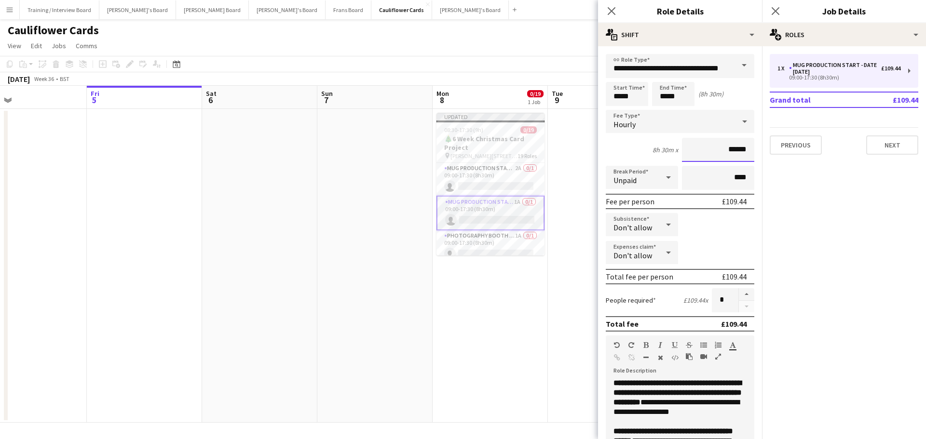
click at [729, 154] on input "******" at bounding box center [718, 150] width 72 height 24
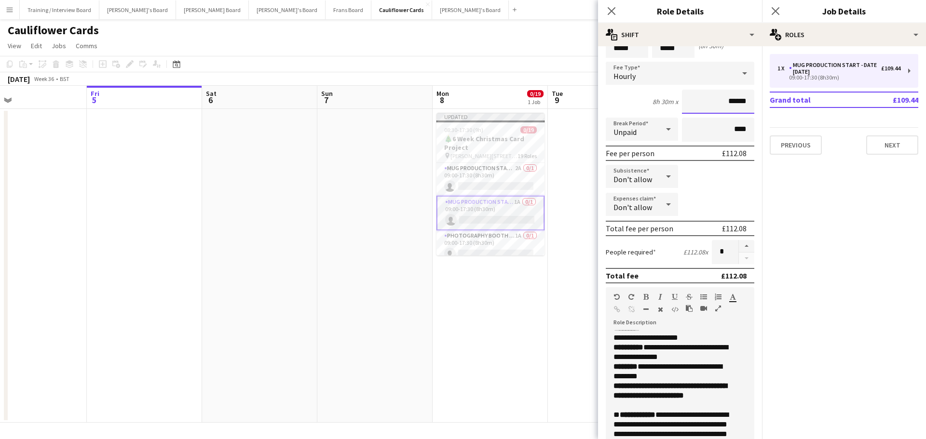
scroll to position [145, 0]
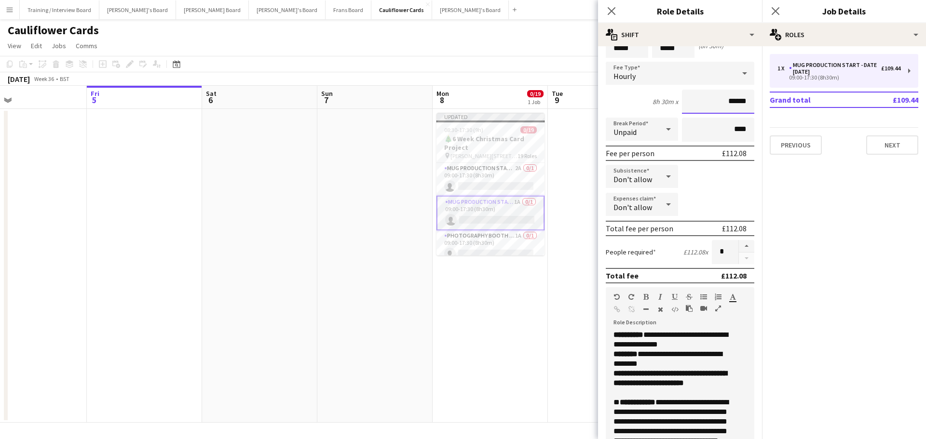
type input "******"
drag, startPoint x: 626, startPoint y: 403, endPoint x: 708, endPoint y: 409, distance: 82.2
click at [708, 398] on p "**********" at bounding box center [676, 383] width 126 height 29
click at [724, 398] on p "**********" at bounding box center [676, 383] width 126 height 29
drag, startPoint x: 627, startPoint y: 404, endPoint x: 725, endPoint y: 413, distance: 98.3
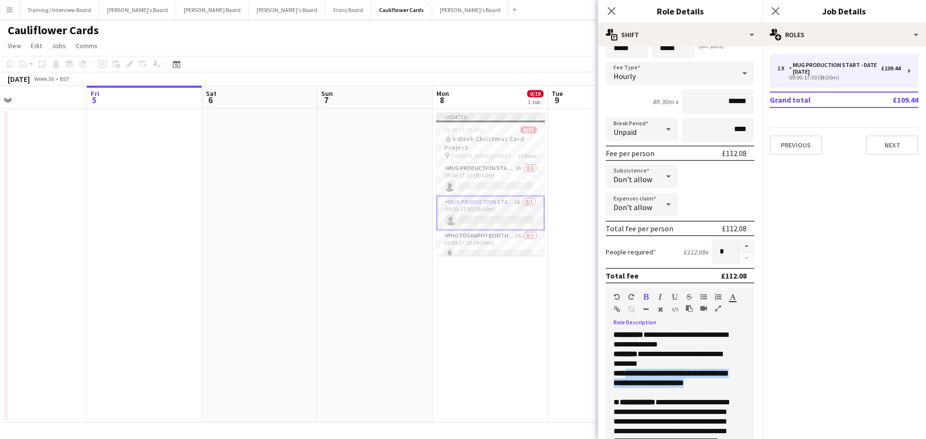
click at [725, 398] on p "**********" at bounding box center [676, 383] width 126 height 29
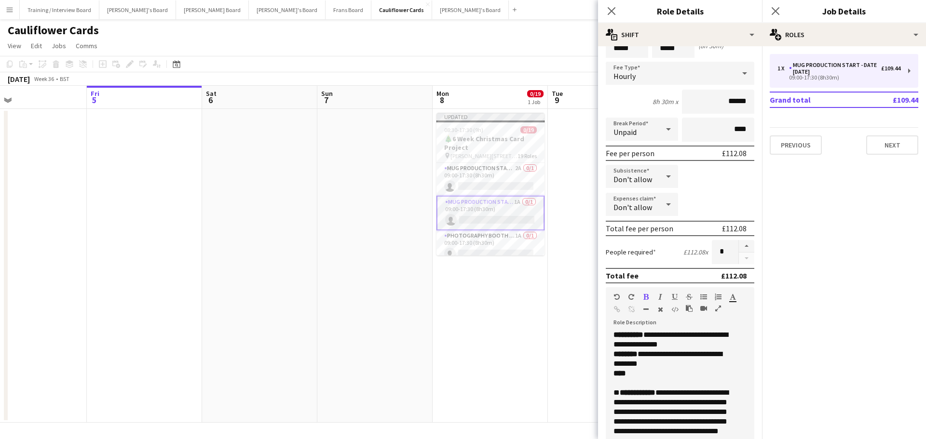
click at [630, 388] on p "****" at bounding box center [676, 378] width 126 height 19
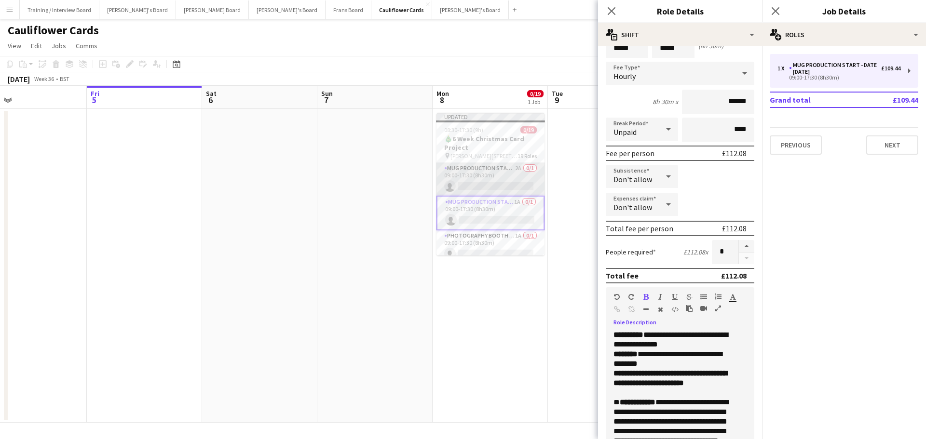
click at [500, 181] on app-card-role "Mug Production Start - Date 16th Oct 2A 0/1 09:00-17:30 (8h30m) single-neutral-…" at bounding box center [490, 179] width 108 height 33
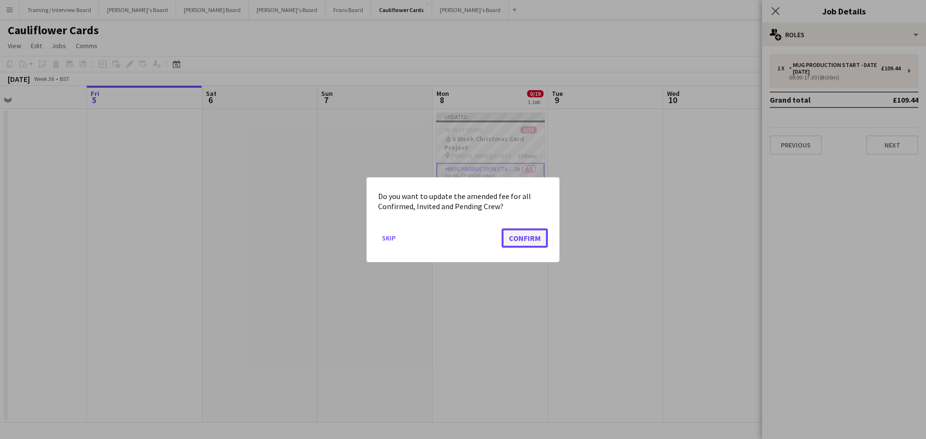
click at [526, 236] on button "Confirm" at bounding box center [525, 237] width 46 height 19
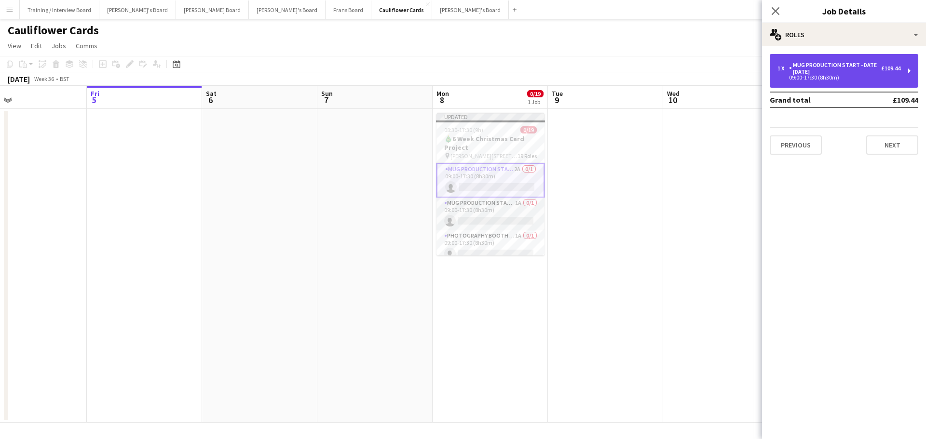
click at [866, 69] on div "Mug Production Start - Date 16th Oct" at bounding box center [835, 69] width 92 height 14
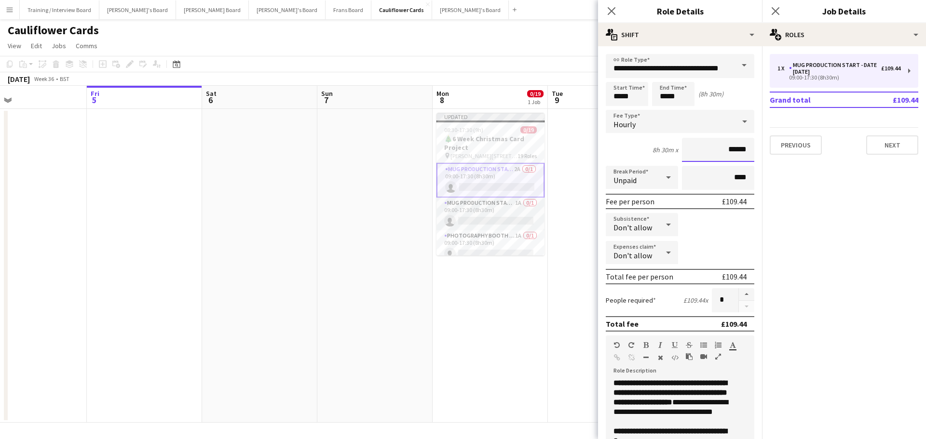
click at [728, 149] on input "******" at bounding box center [718, 150] width 72 height 24
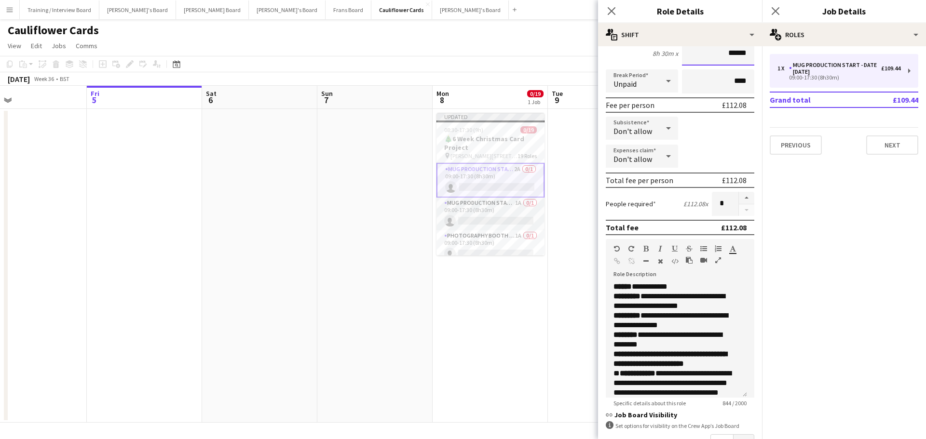
type input "******"
drag, startPoint x: 628, startPoint y: 356, endPoint x: 713, endPoint y: 365, distance: 85.3
click at [713, 365] on p "**********" at bounding box center [676, 359] width 126 height 19
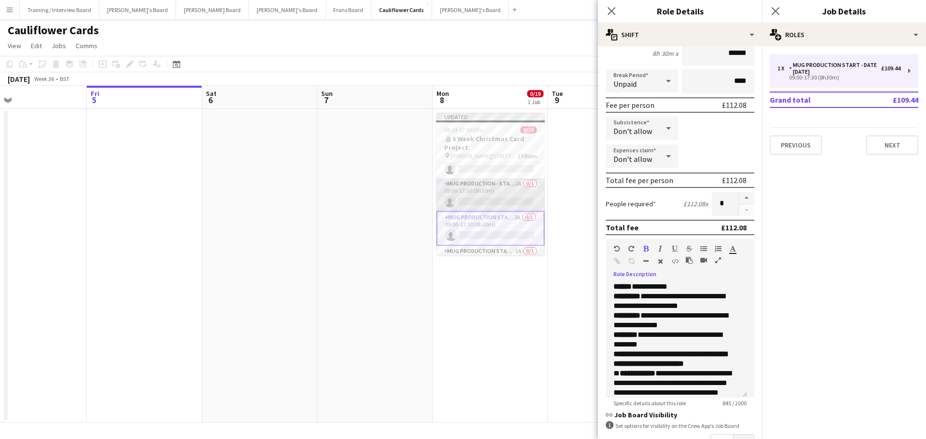
click at [481, 193] on app-card-role "Mug Production - Start Date 16th Oct 2A 0/1 09:00-17:30 (8h30m) single-neutral-…" at bounding box center [490, 194] width 108 height 33
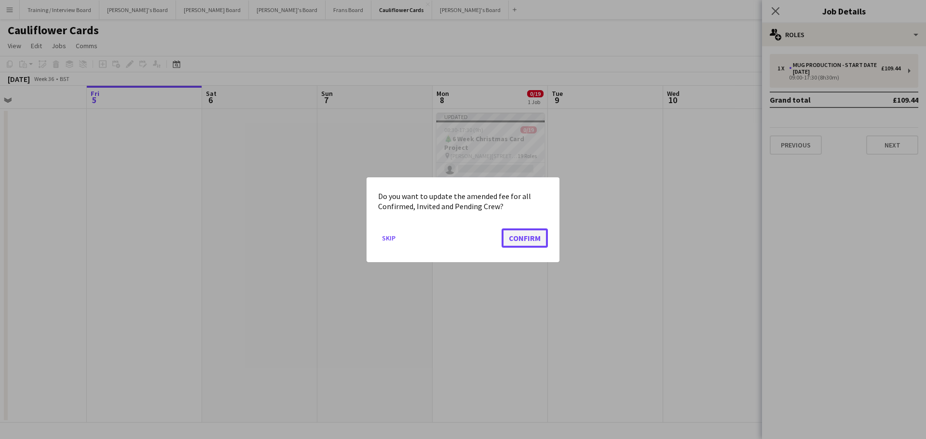
click at [518, 237] on button "Confirm" at bounding box center [525, 237] width 46 height 19
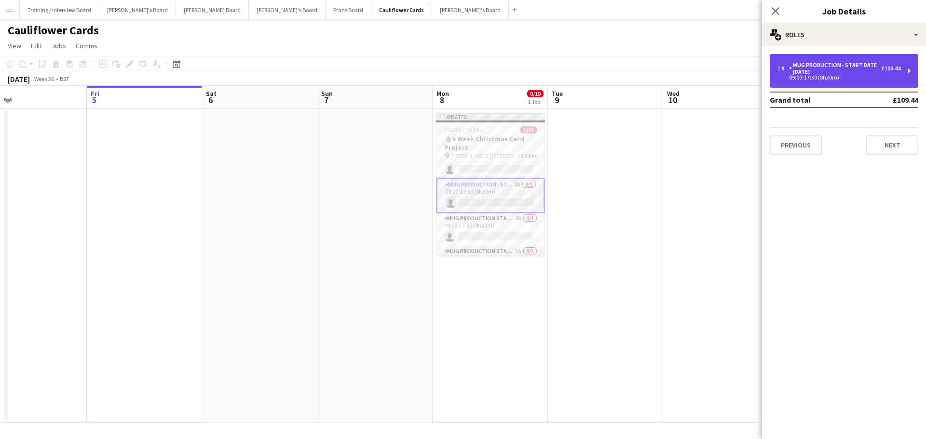
click at [852, 81] on div "1 x Mug Production - Start Date 16th Oct £109.44 09:00-17:30 (8h30m)" at bounding box center [844, 71] width 149 height 34
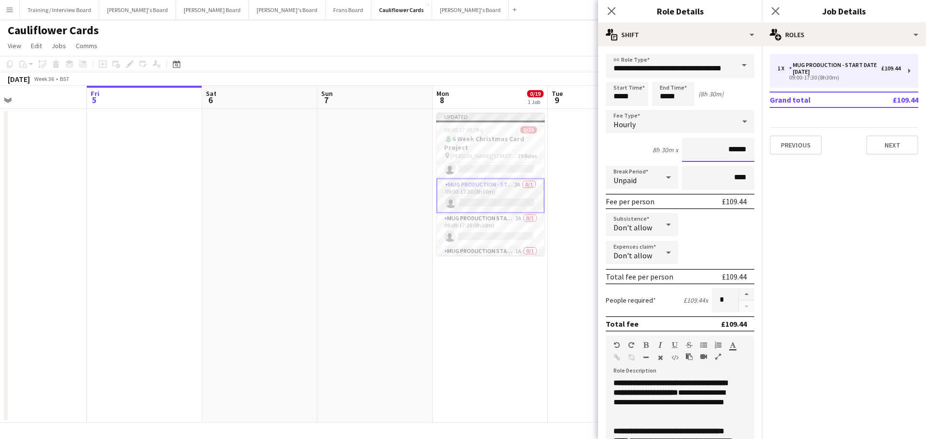
click at [729, 150] on input "******" at bounding box center [718, 150] width 72 height 24
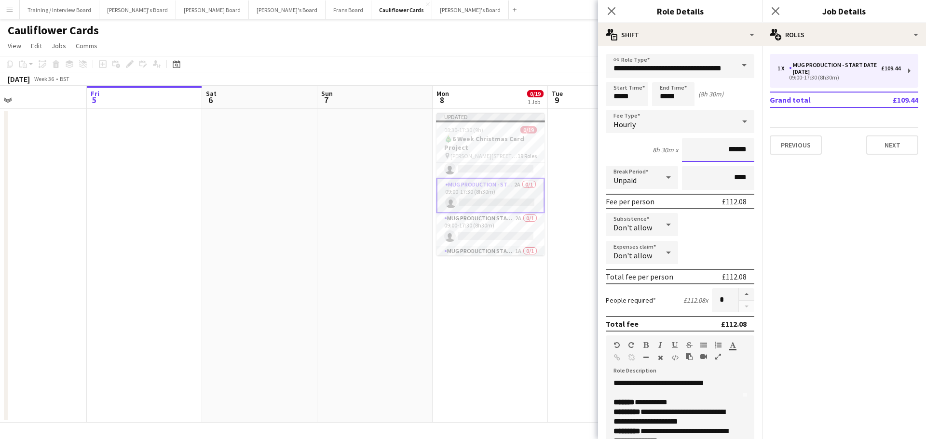
scroll to position [145, 0]
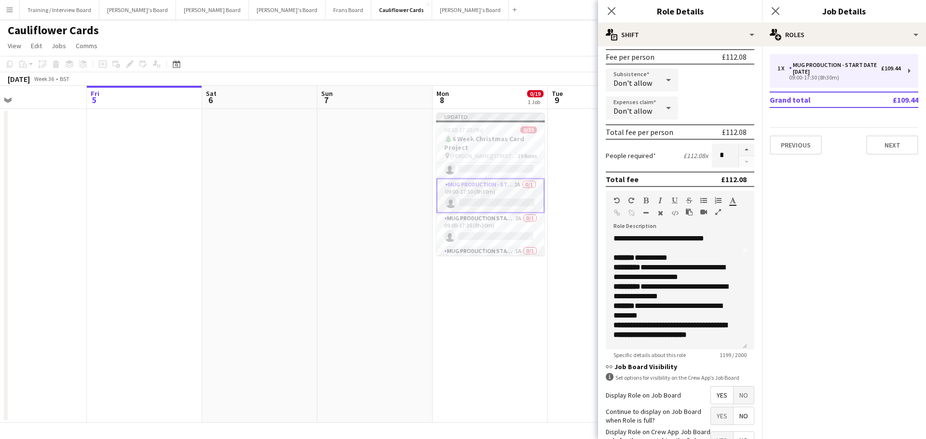
type input "******"
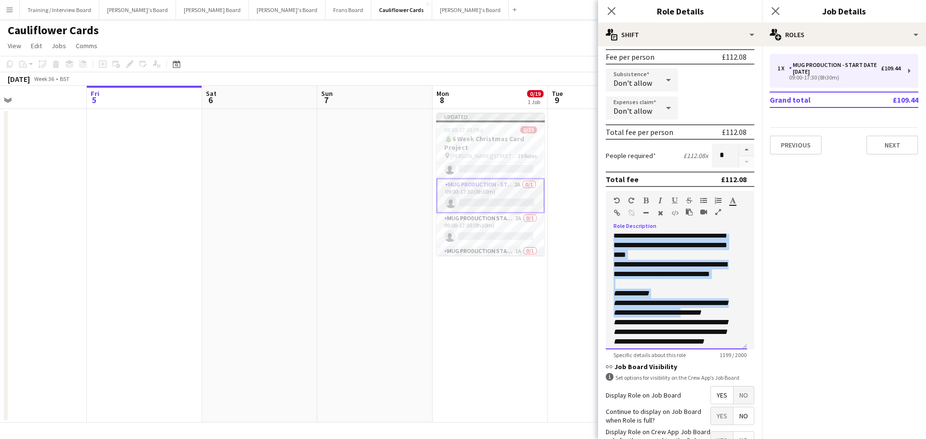
drag, startPoint x: 629, startPoint y: 337, endPoint x: 702, endPoint y: 319, distance: 74.5
click at [701, 319] on div "**********" at bounding box center [676, 292] width 141 height 116
click at [703, 316] on icon "**********" at bounding box center [669, 307] width 113 height 17
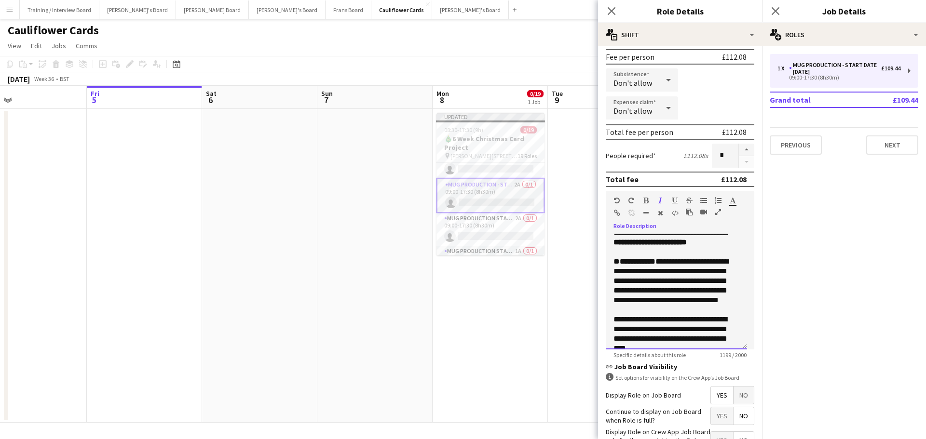
scroll to position [138, 0]
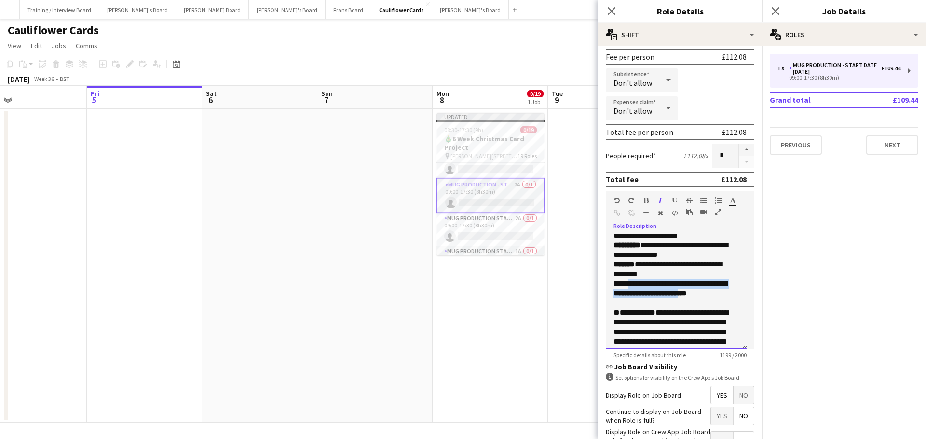
drag, startPoint x: 629, startPoint y: 295, endPoint x: 700, endPoint y: 307, distance: 71.4
click at [700, 297] on b "**********" at bounding box center [669, 288] width 113 height 17
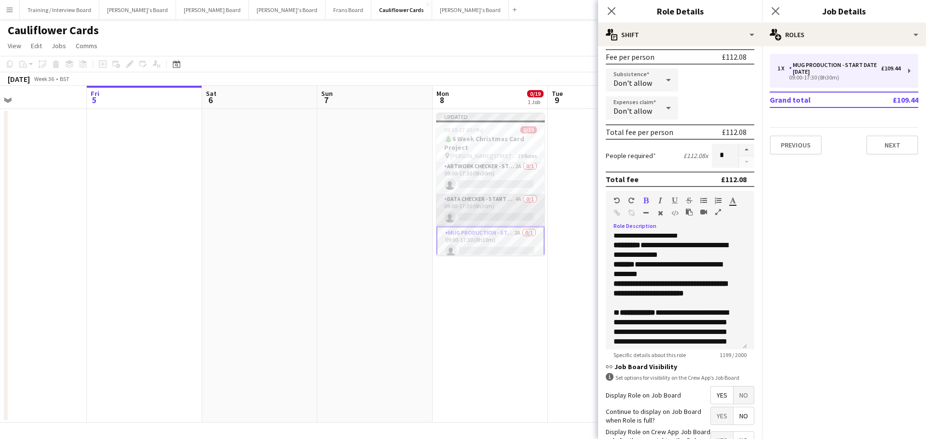
click at [491, 201] on app-card-role "DATA CHECKER - START DATE 7TH OCT 4A 0/1 09:00-17:30 (8h30m) single-neutral-act…" at bounding box center [490, 210] width 108 height 33
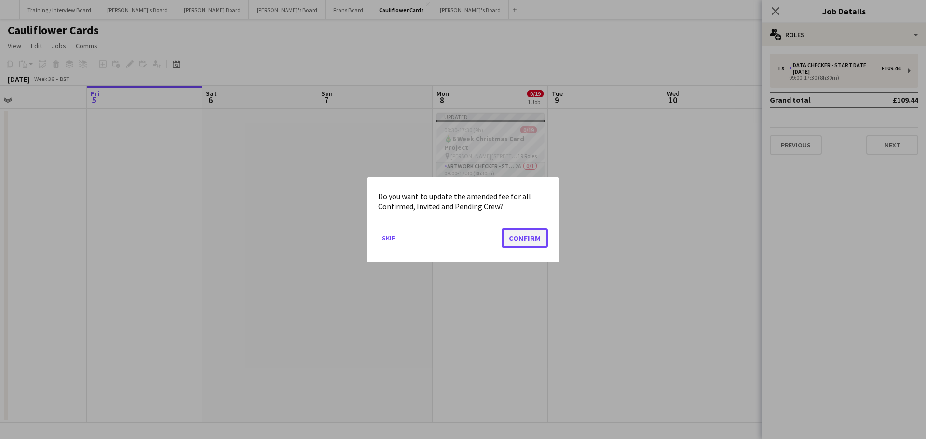
click at [521, 238] on button "Confirm" at bounding box center [525, 237] width 46 height 19
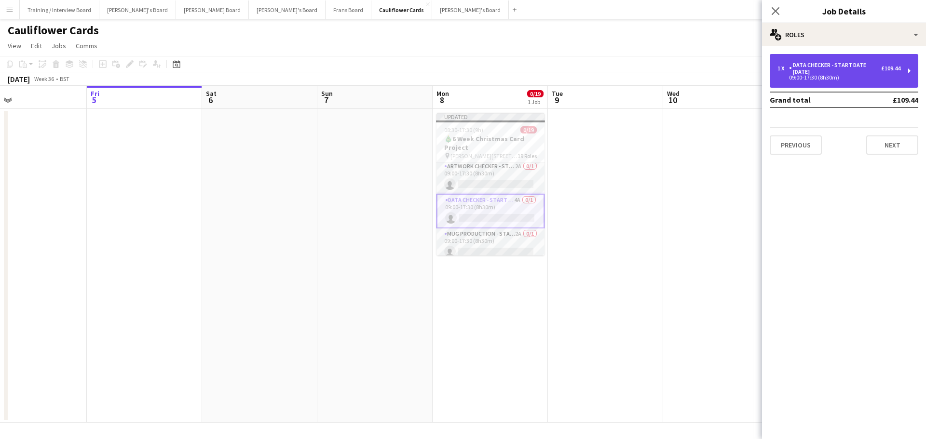
click at [828, 72] on div "DATA CHECKER - START DATE 7TH OCT" at bounding box center [835, 69] width 92 height 14
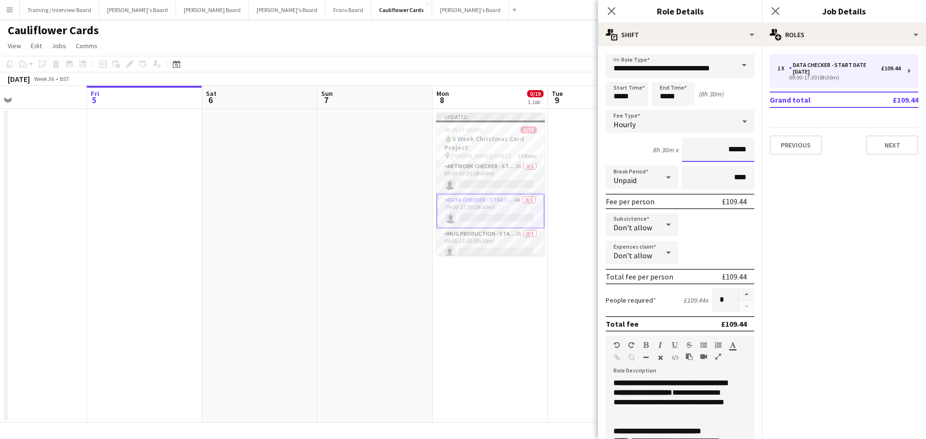
click at [728, 148] on input "******" at bounding box center [718, 150] width 72 height 24
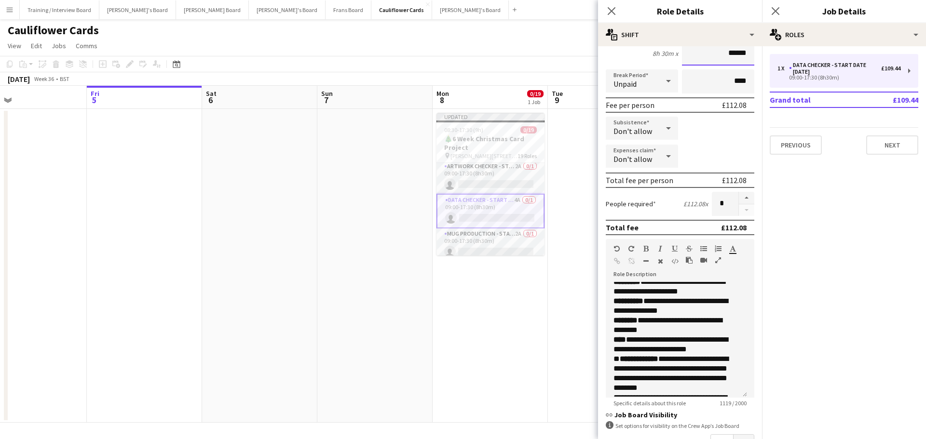
scroll to position [145, 0]
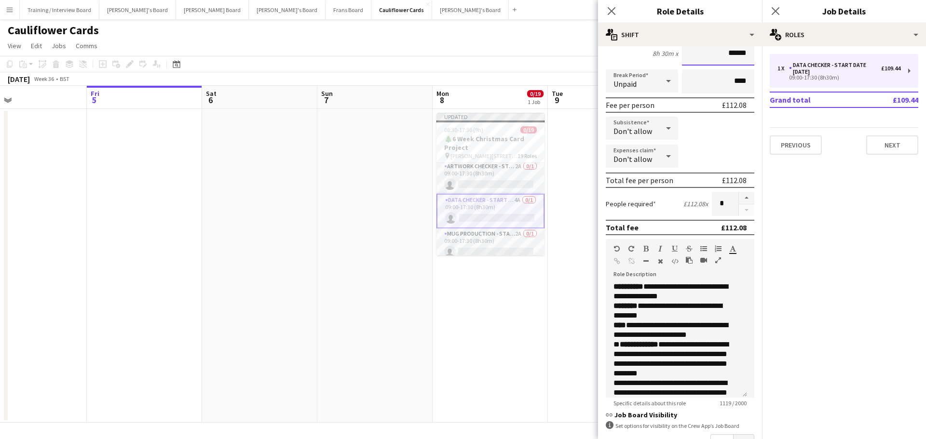
type input "******"
drag, startPoint x: 631, startPoint y: 324, endPoint x: 709, endPoint y: 334, distance: 78.8
click at [709, 334] on p "**********" at bounding box center [672, 330] width 119 height 19
click at [483, 233] on app-card-role "Mug Production - Start Date 16th Oct 2A 0/1 09:00-17:30 (8h30m) single-neutral-…" at bounding box center [490, 245] width 108 height 33
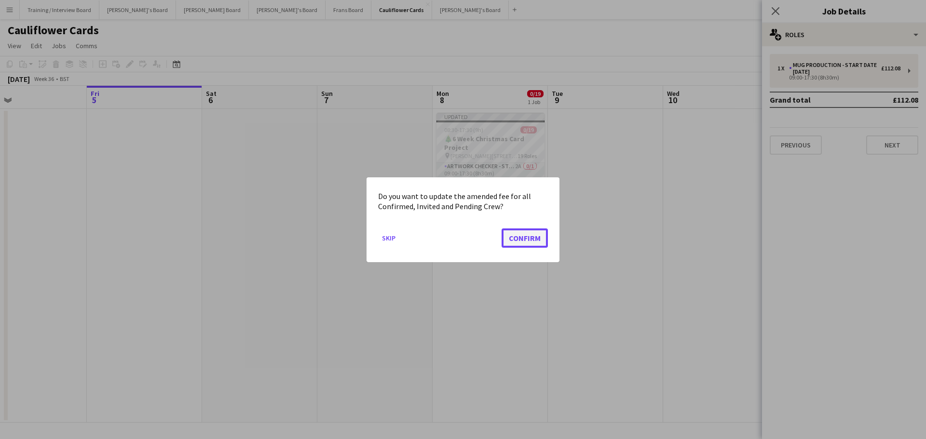
click at [513, 239] on button "Confirm" at bounding box center [525, 237] width 46 height 19
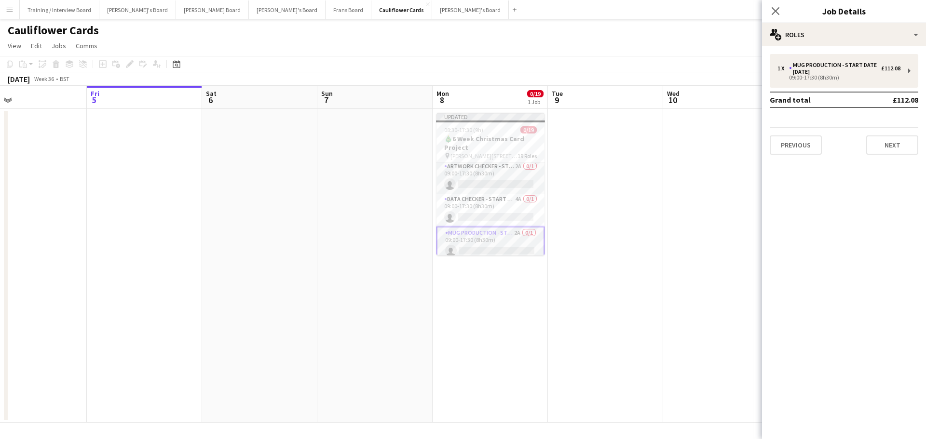
scroll to position [335, 0]
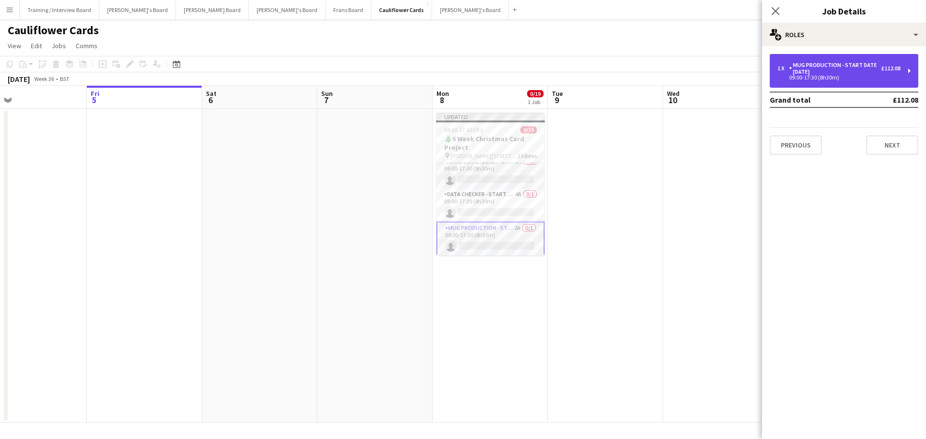
click at [851, 79] on div "09:00-17:30 (8h30m)" at bounding box center [838, 77] width 123 height 5
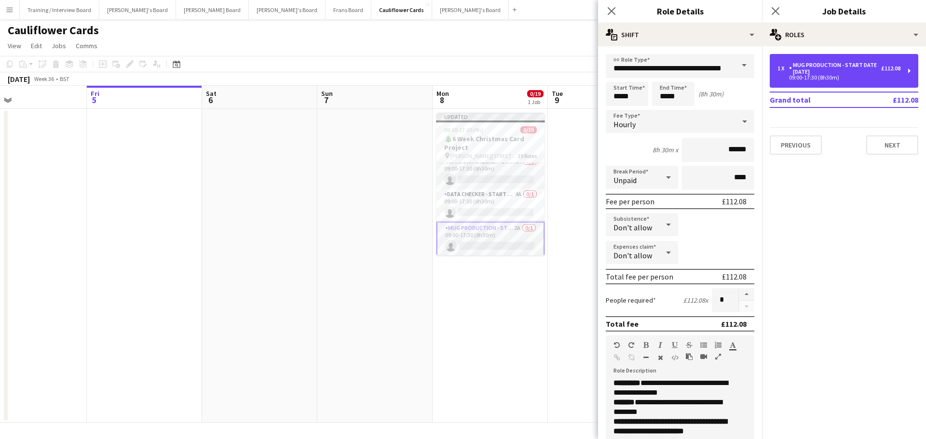
scroll to position [193, 0]
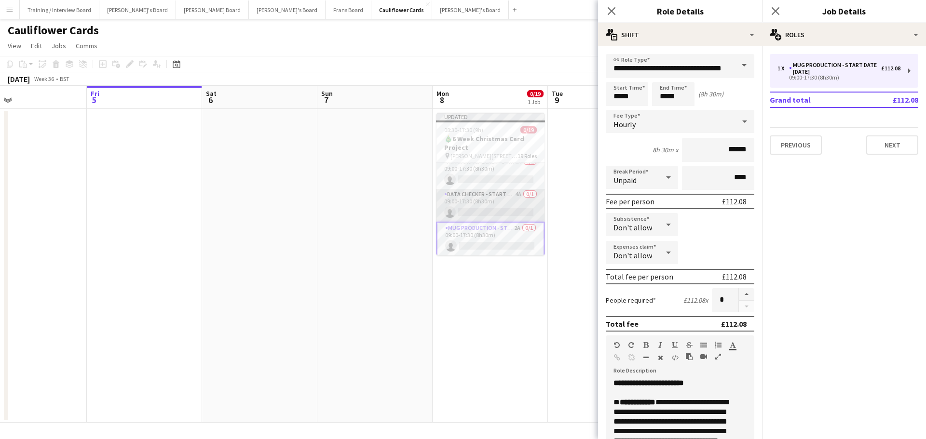
click at [505, 189] on app-card-role "DATA CHECKER - START DATE 7TH OCT 4A 0/1 09:00-17:30 (8h30m) single-neutral-act…" at bounding box center [490, 205] width 108 height 33
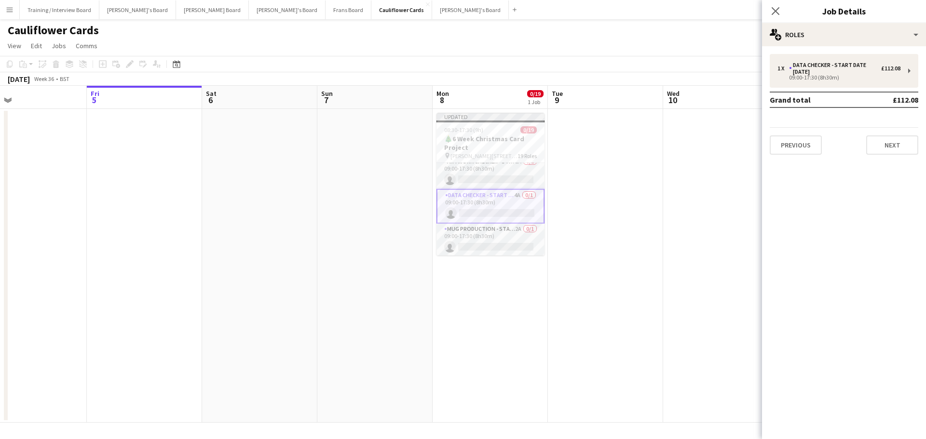
click at [612, 209] on app-date-cell at bounding box center [605, 266] width 115 height 314
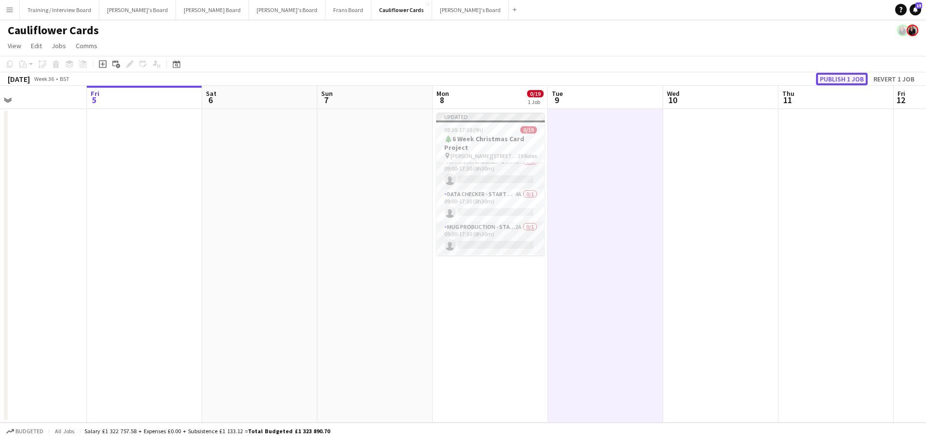
click at [846, 78] on button "Publish 1 job" at bounding box center [842, 79] width 52 height 13
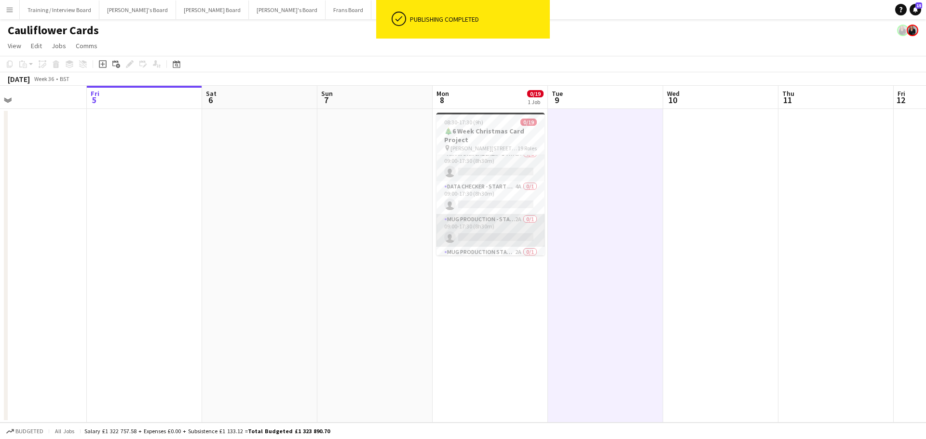
click at [503, 227] on app-card-role "Mug Production - Start Date 16th Oct 2A 0/1 09:00-17:30 (8h30m) single-neutral-…" at bounding box center [490, 230] width 108 height 33
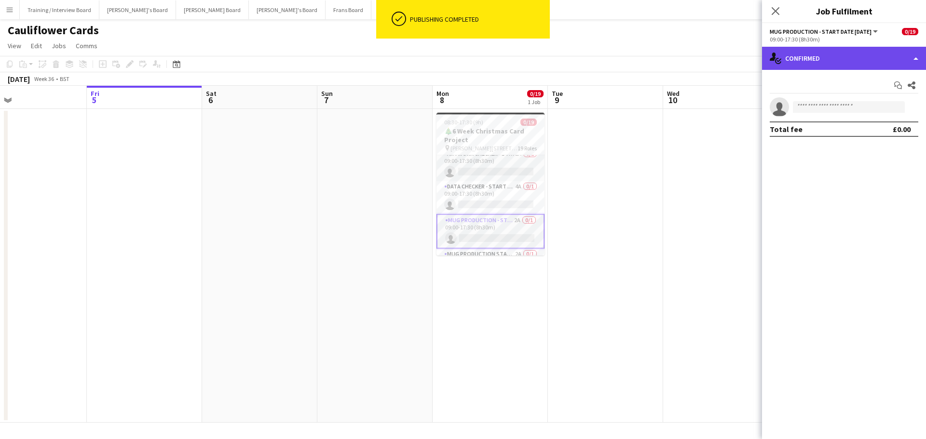
click at [863, 55] on div "single-neutral-actions-check-2 Confirmed" at bounding box center [844, 58] width 164 height 23
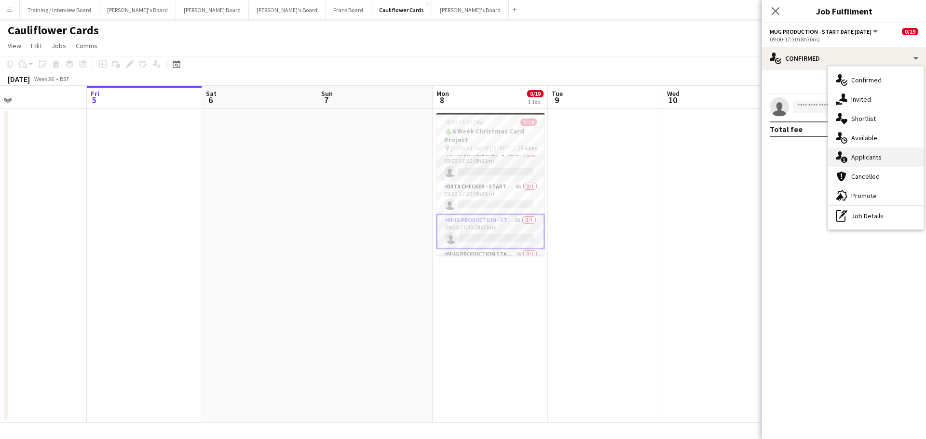
click at [885, 162] on div "single-neutral-actions-information Applicants" at bounding box center [875, 157] width 95 height 19
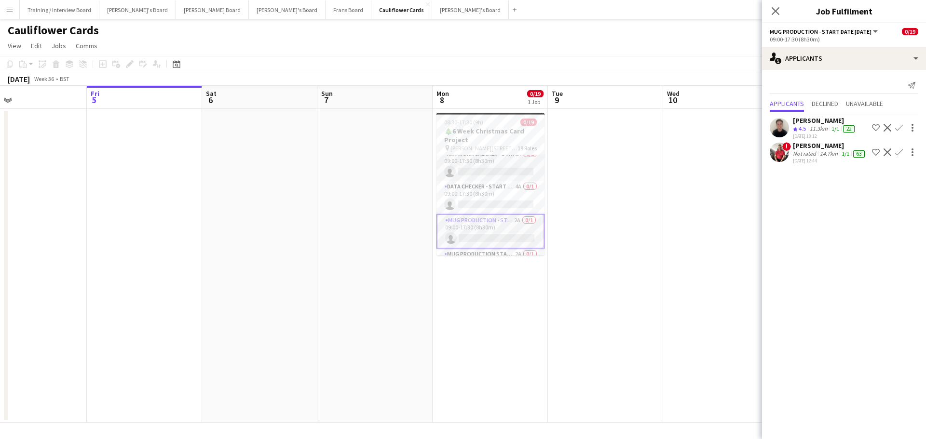
click at [494, 239] on app-card-role "Mug Production - Start Date 16th Oct 2A 0/1 09:00-17:30 (8h30m) single-neutral-…" at bounding box center [490, 231] width 108 height 35
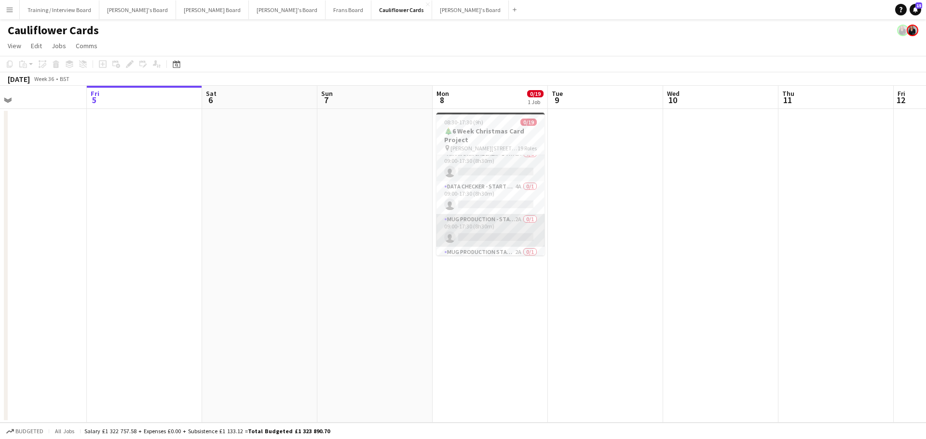
click at [495, 230] on app-card-role "Mug Production - Start Date 16th Oct 2A 0/1 09:00-17:30 (8h30m) single-neutral-…" at bounding box center [490, 230] width 108 height 33
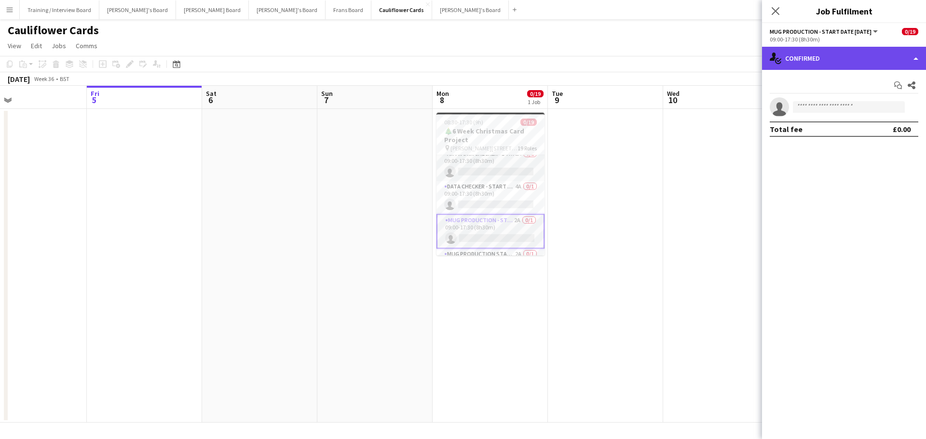
click at [842, 55] on div "single-neutral-actions-check-2 Confirmed" at bounding box center [844, 58] width 164 height 23
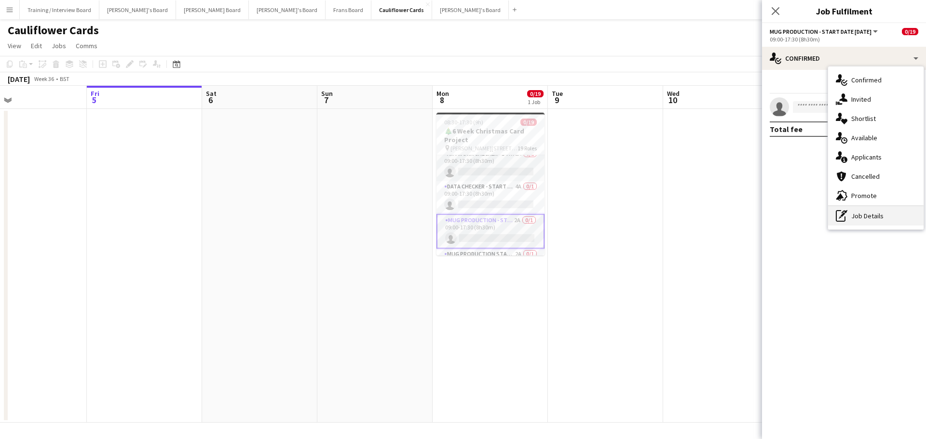
click at [893, 219] on div "pen-write Job Details" at bounding box center [875, 215] width 95 height 19
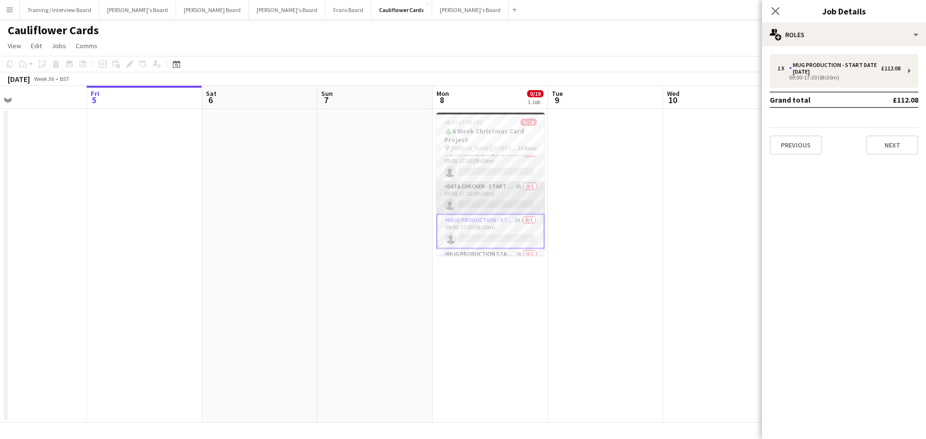
click at [511, 188] on app-card-role "DATA CHECKER - START DATE 7TH OCT 4A 0/1 09:00-17:30 (8h30m) single-neutral-act…" at bounding box center [490, 197] width 108 height 33
click at [603, 230] on app-date-cell at bounding box center [605, 266] width 115 height 314
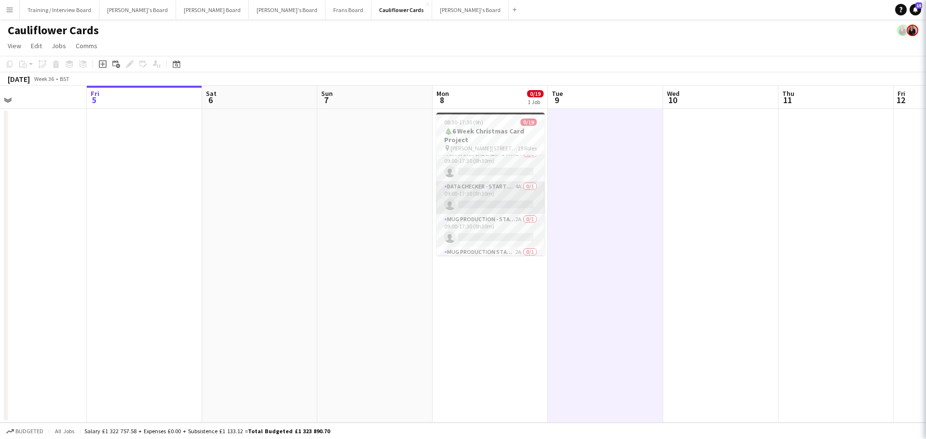
click at [515, 201] on app-card-role "DATA CHECKER - START DATE 7TH OCT 4A 0/1 09:00-17:30 (8h30m) single-neutral-act…" at bounding box center [490, 197] width 108 height 33
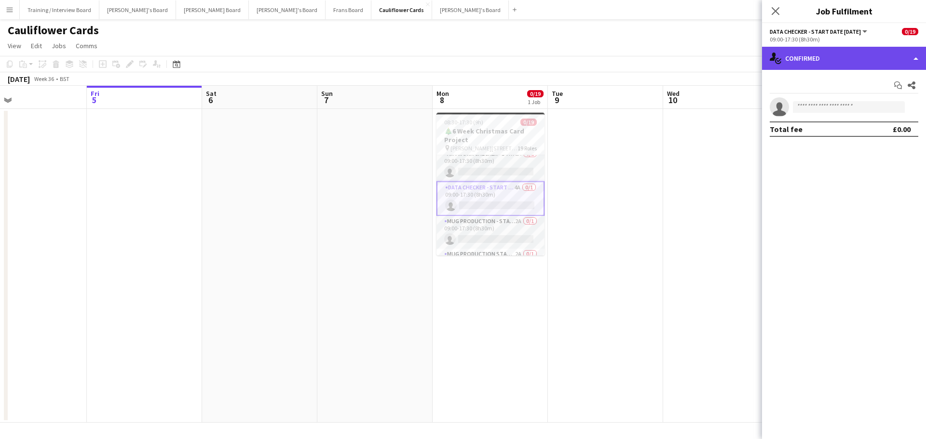
click at [812, 68] on div "single-neutral-actions-check-2 Confirmed" at bounding box center [844, 58] width 164 height 23
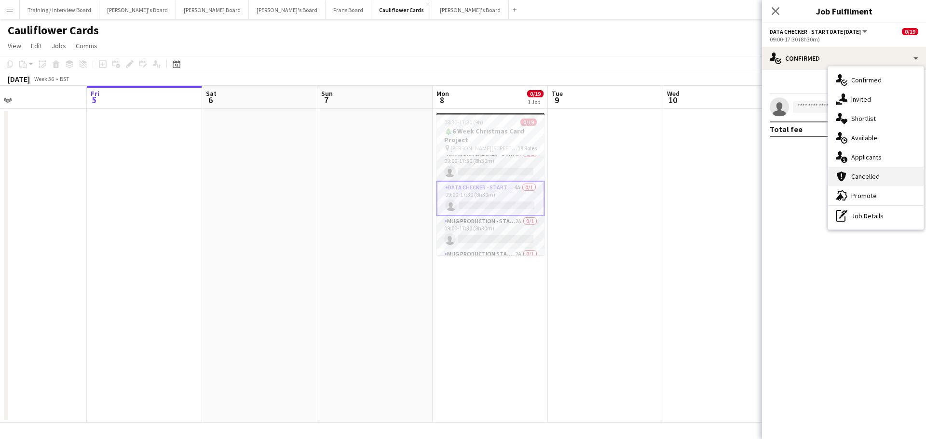
click at [876, 168] on div "cancellation Cancelled" at bounding box center [875, 176] width 95 height 19
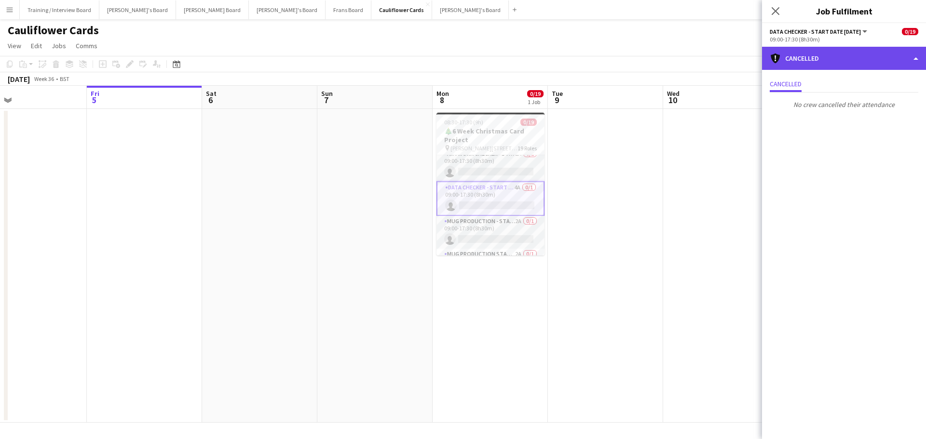
click at [817, 66] on div "cancellation Cancelled" at bounding box center [844, 58] width 164 height 23
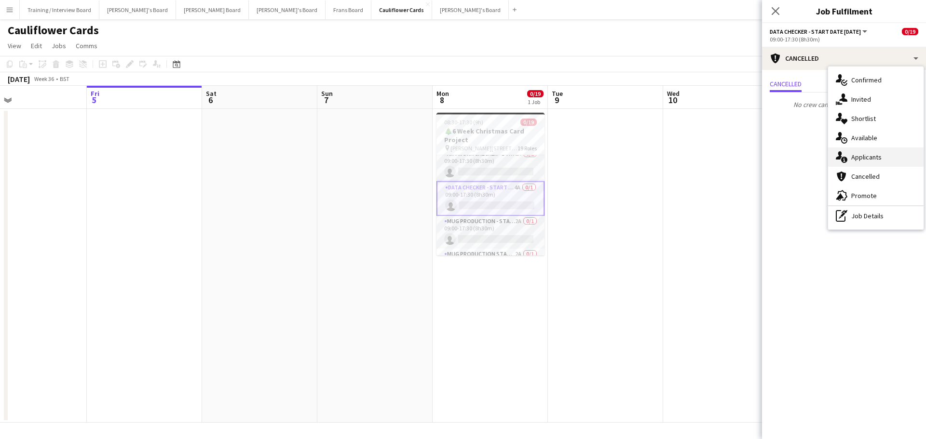
click at [867, 151] on div "single-neutral-actions-information Applicants" at bounding box center [875, 157] width 95 height 19
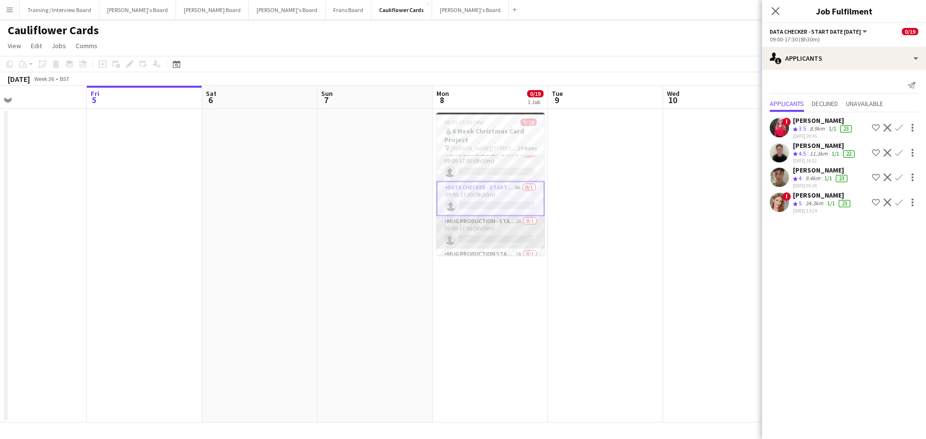
click at [493, 232] on app-card-role "Mug Production - Start Date 16th Oct 2A 0/1 09:00-17:30 (8h30m) single-neutral-…" at bounding box center [490, 232] width 108 height 33
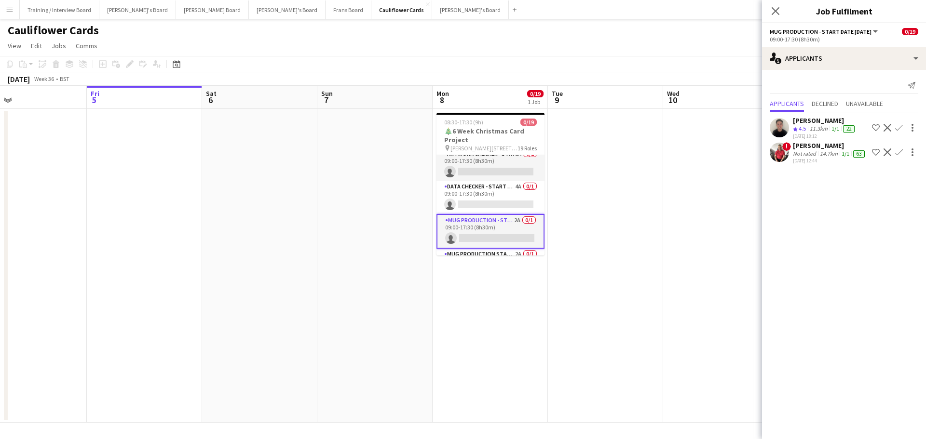
click at [5, 5] on button "Menu" at bounding box center [9, 9] width 19 height 19
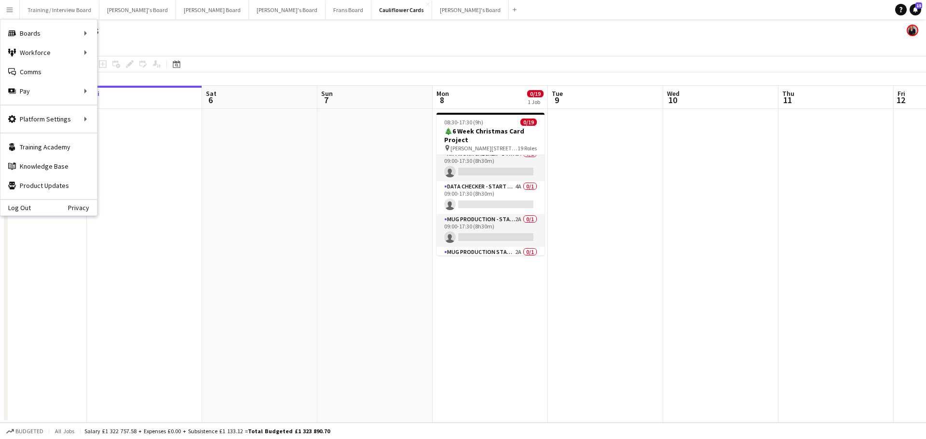
drag, startPoint x: 576, startPoint y: 303, endPoint x: 560, endPoint y: 271, distance: 34.9
click at [576, 303] on app-date-cell at bounding box center [605, 266] width 115 height 314
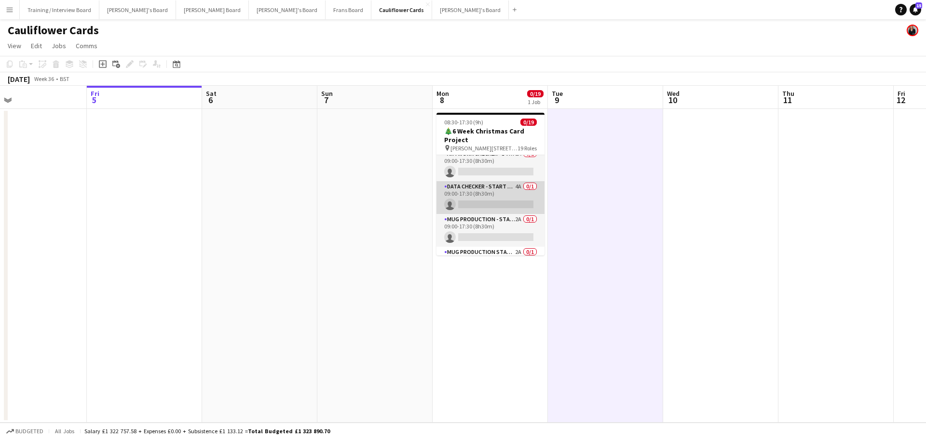
click at [494, 191] on app-card-role "DATA CHECKER - START DATE 7TH OCT 4A 0/1 09:00-17:30 (8h30m) single-neutral-act…" at bounding box center [490, 197] width 108 height 33
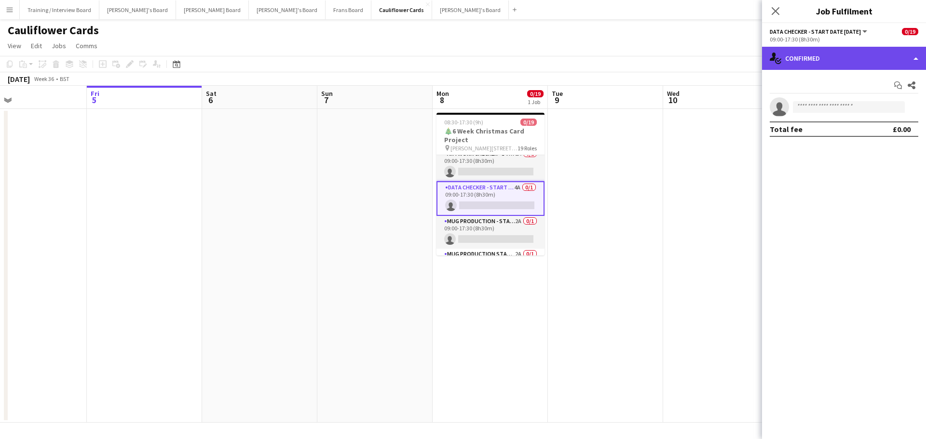
click at [848, 57] on div "single-neutral-actions-check-2 Confirmed" at bounding box center [844, 58] width 164 height 23
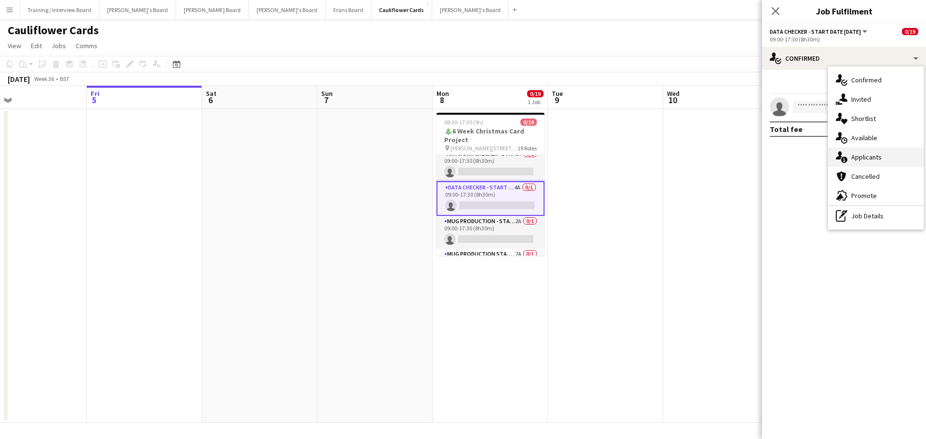
click at [866, 157] on span "Applicants" at bounding box center [866, 157] width 30 height 9
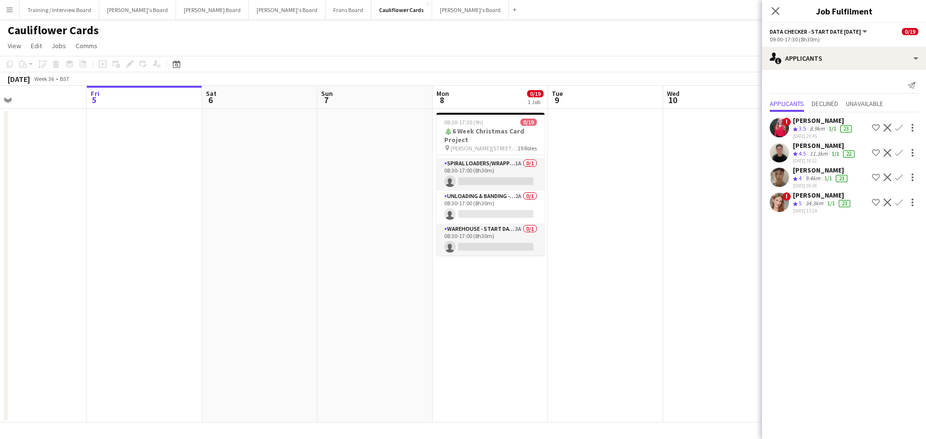
scroll to position [145, 0]
click at [479, 200] on app-card-role "Unloading & Banding - Start Date 23rd Oct 2A 0/1 08:30-17:00 (8h30m) single-neu…" at bounding box center [490, 191] width 108 height 33
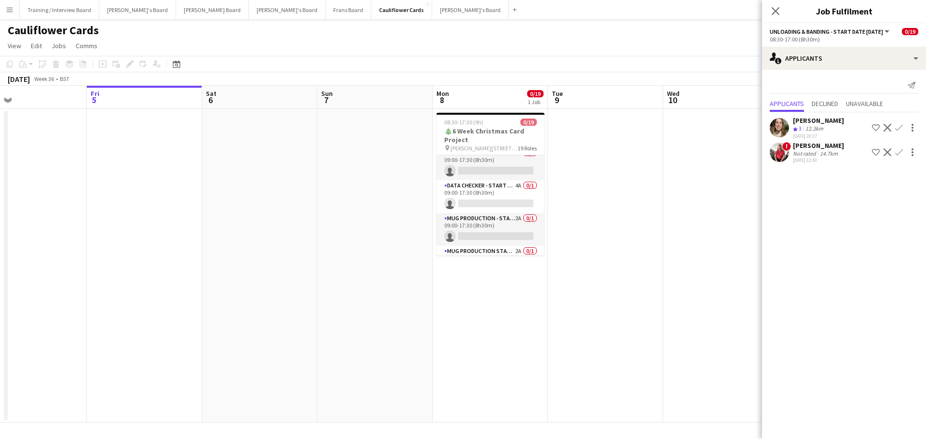
scroll to position [386, 0]
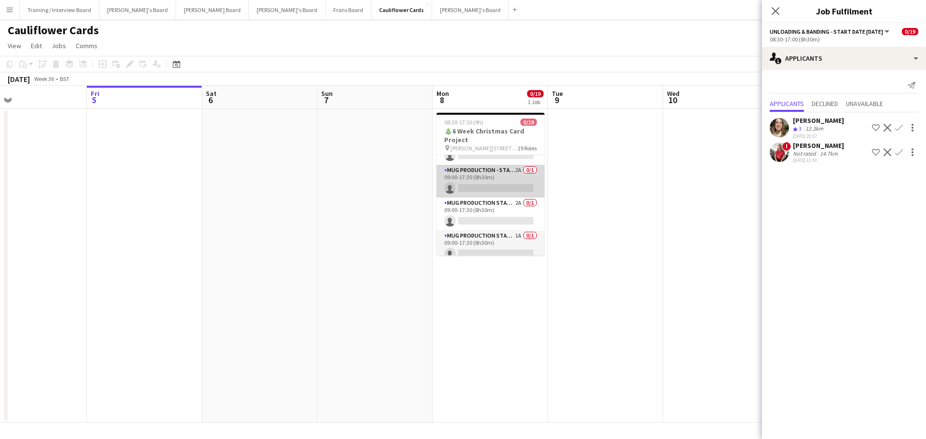
click at [482, 177] on app-card-role "Mug Production - Start Date 16th Oct 2A 0/1 09:00-17:30 (8h30m) single-neutral-…" at bounding box center [490, 181] width 108 height 33
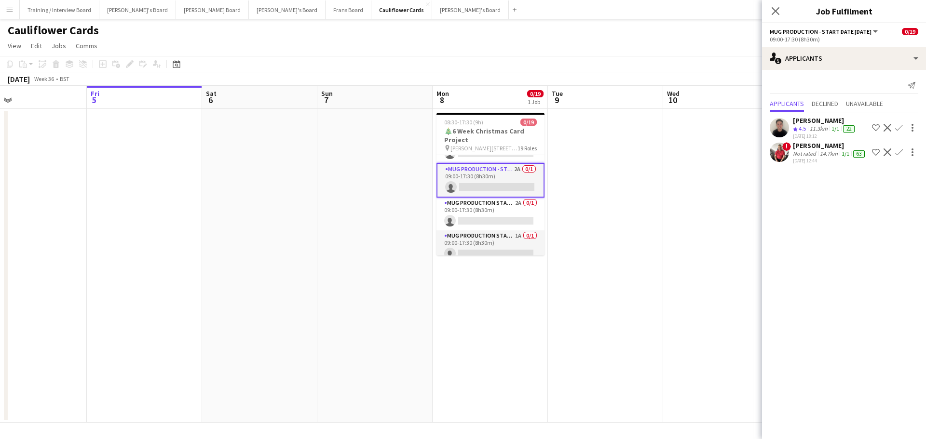
scroll to position [384, 0]
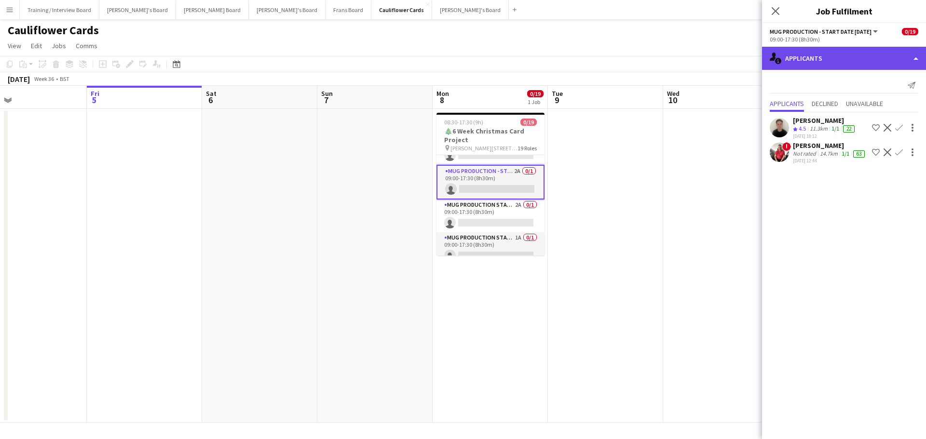
click at [850, 67] on div "single-neutral-actions-information Applicants" at bounding box center [844, 58] width 164 height 23
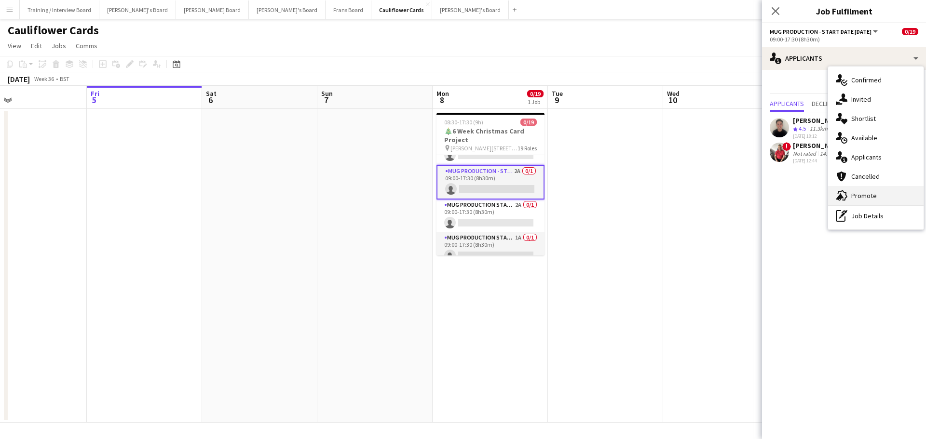
click at [874, 198] on span "Promote" at bounding box center [864, 195] width 26 height 9
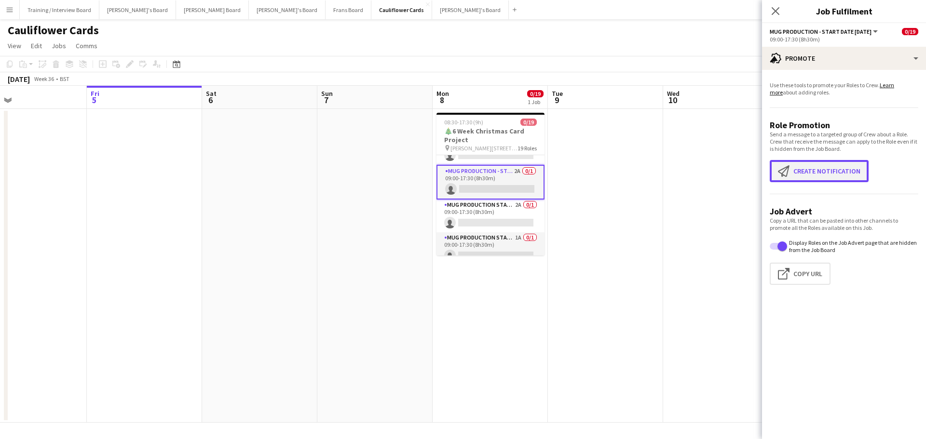
click at [832, 174] on button "Create notification Create notification" at bounding box center [819, 171] width 99 height 22
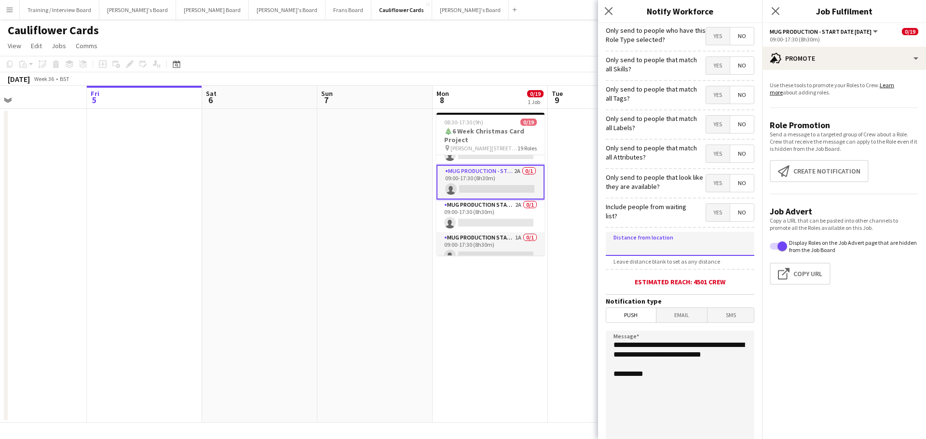
click at [713, 245] on input at bounding box center [680, 244] width 149 height 24
type input "*****"
click at [484, 189] on app-card-role "Mug Production - Start Date 16th Oct 2A 0/1 09:00-17:30 (8h30m) single-neutral-…" at bounding box center [490, 182] width 108 height 35
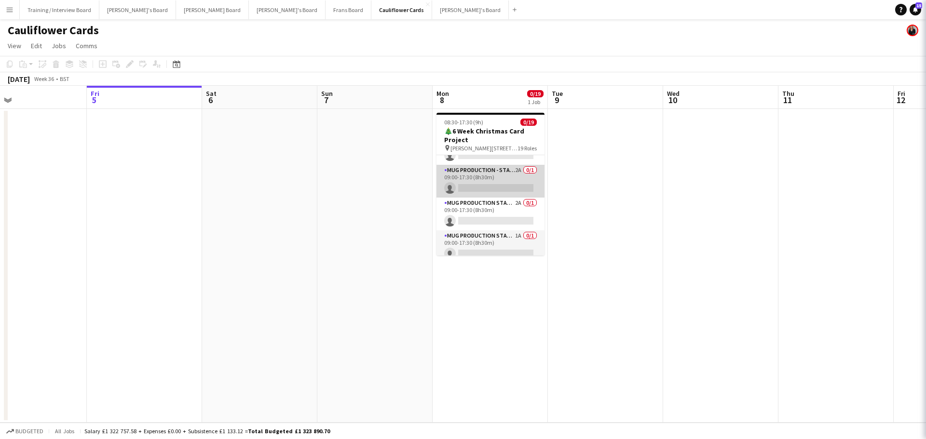
click at [484, 189] on app-card-role "Mug Production - Start Date 16th Oct 2A 0/1 09:00-17:30 (8h30m) single-neutral-…" at bounding box center [490, 181] width 108 height 33
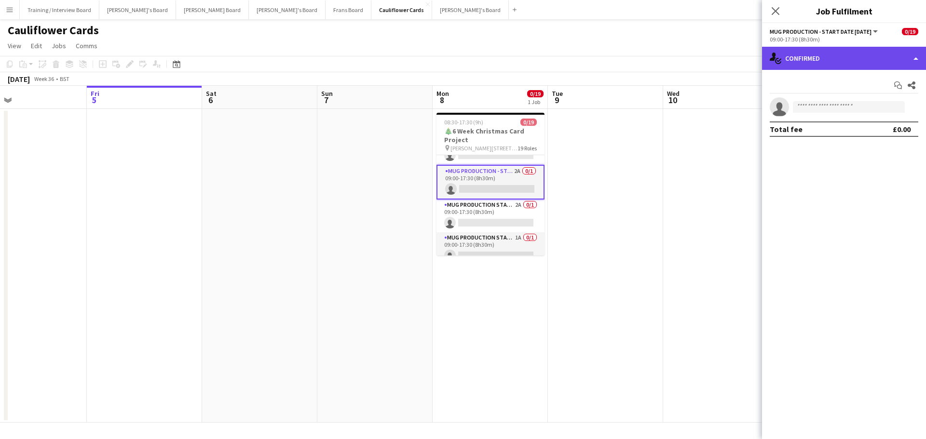
click at [892, 68] on div "single-neutral-actions-check-2 Confirmed" at bounding box center [844, 58] width 164 height 23
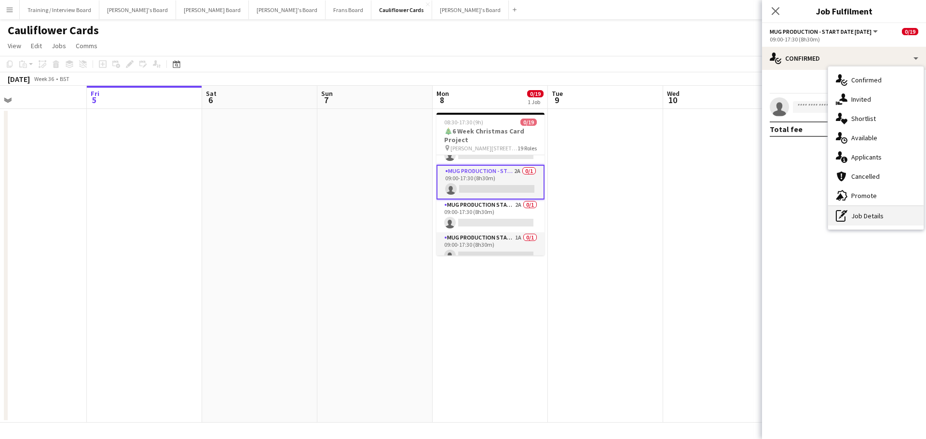
click at [893, 216] on div "pen-write Job Details" at bounding box center [875, 215] width 95 height 19
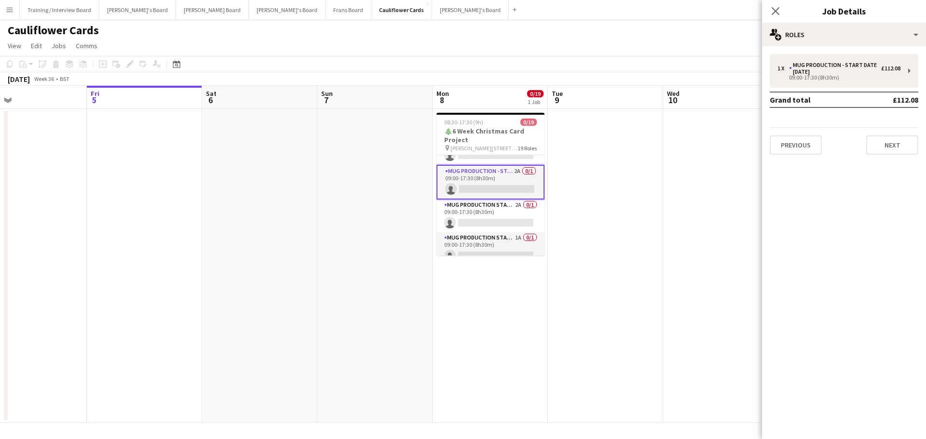
click at [843, 89] on div "1 x Mug Production - Start Date 16th Oct £112.08 09:00-17:30 (8h30m) Grand tota…" at bounding box center [844, 104] width 164 height 101
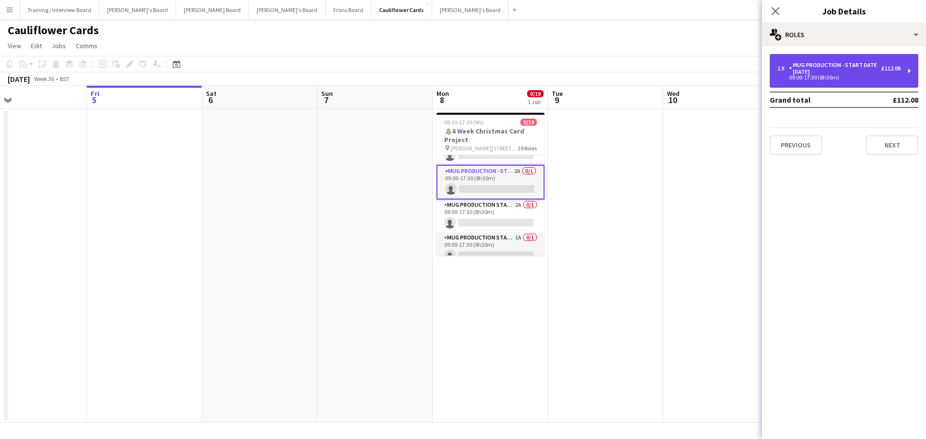
click at [840, 80] on div "1 x Mug Production - Start Date 16th Oct £112.08 09:00-17:30 (8h30m)" at bounding box center [844, 71] width 149 height 34
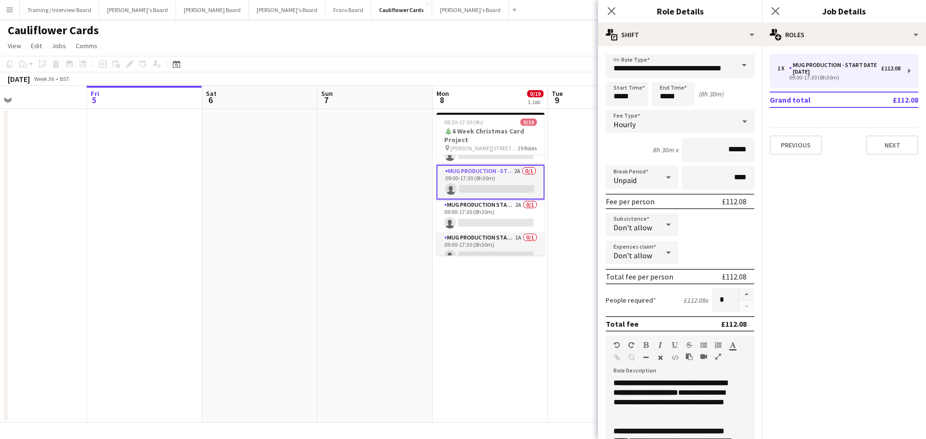
click at [507, 180] on app-card-role "Mug Production - Start Date 16th Oct 2A 0/1 09:00-17:30 (8h30m) single-neutral-…" at bounding box center [490, 182] width 108 height 35
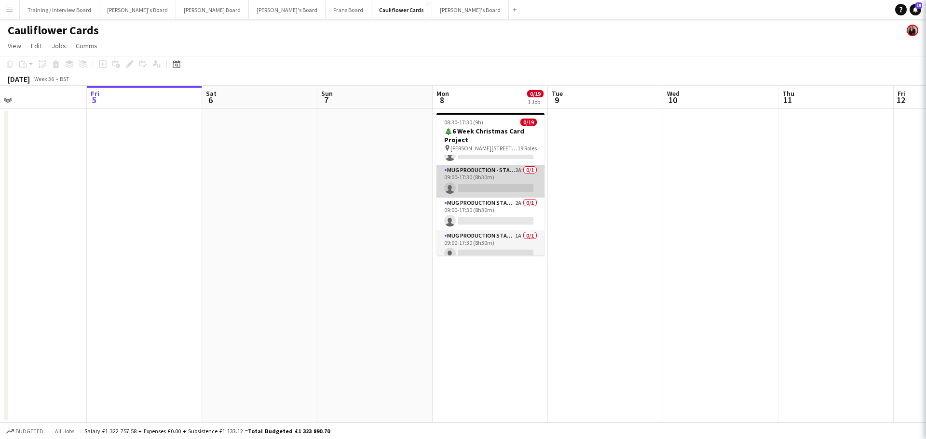
click at [507, 180] on app-card-role "Mug Production - Start Date 16th Oct 2A 0/1 09:00-17:30 (8h30m) single-neutral-…" at bounding box center [490, 181] width 108 height 33
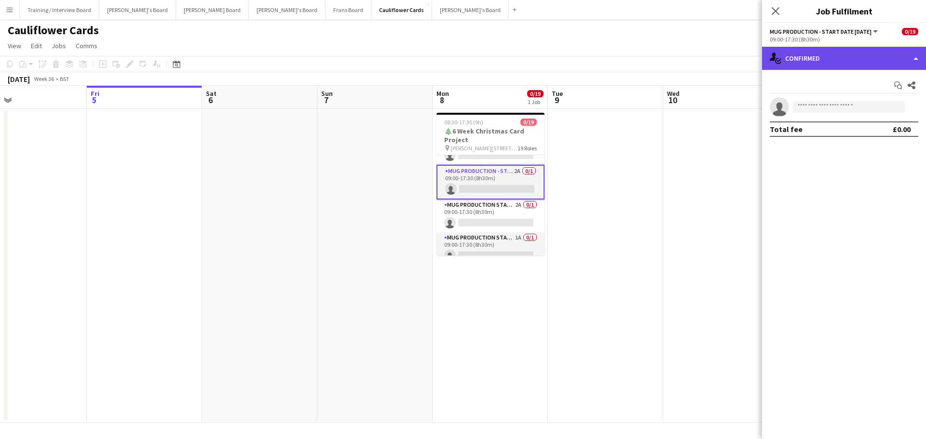
click at [829, 63] on div "single-neutral-actions-check-2 Confirmed" at bounding box center [844, 58] width 164 height 23
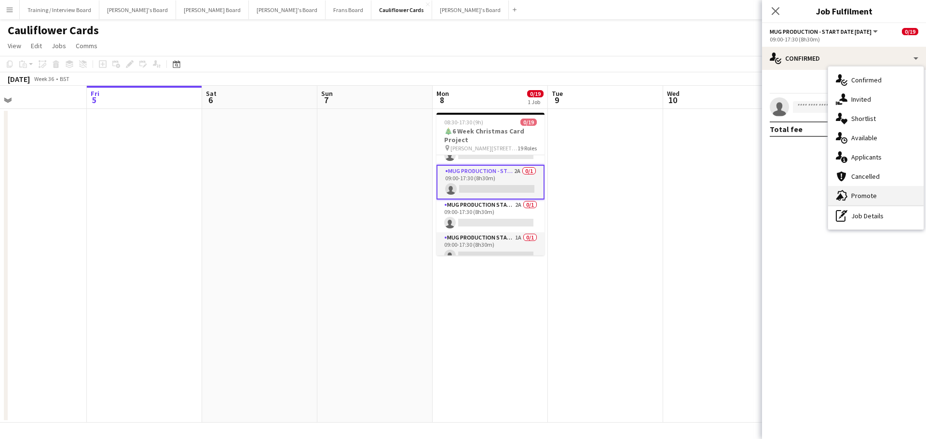
click at [866, 200] on span "Promote" at bounding box center [864, 195] width 26 height 9
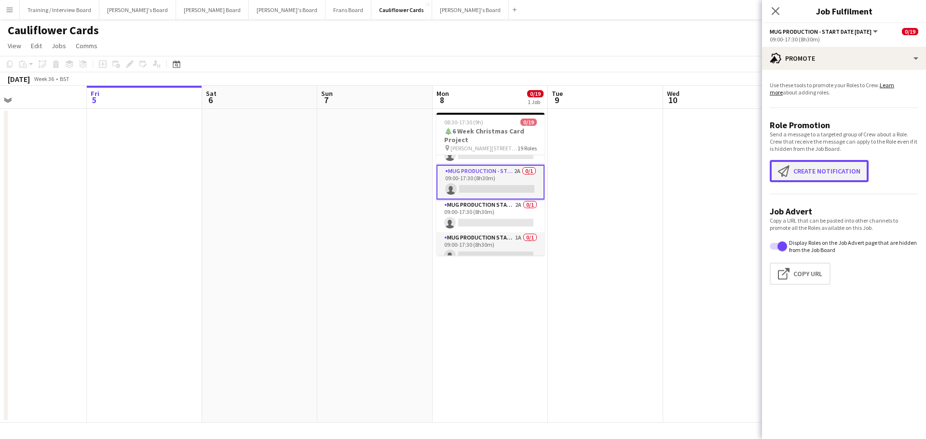
click at [820, 165] on button "Create notification Create notification" at bounding box center [819, 171] width 99 height 22
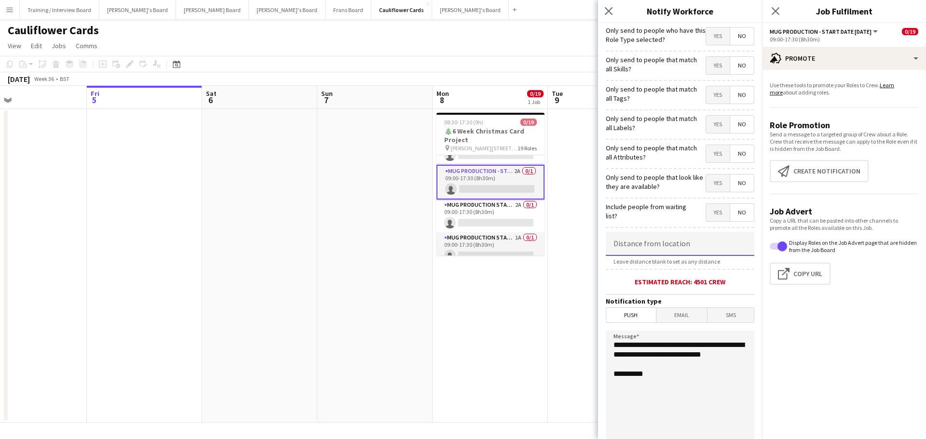
click at [693, 251] on input at bounding box center [680, 244] width 149 height 24
type input "*****"
drag, startPoint x: 660, startPoint y: 366, endPoint x: 578, endPoint y: 339, distance: 86.2
click at [578, 339] on body "Menu Boards Boards Boards All jobs Status Workforce Workforce My Workforce Recr…" at bounding box center [463, 219] width 926 height 439
click at [683, 350] on textarea "**********" at bounding box center [680, 390] width 149 height 118
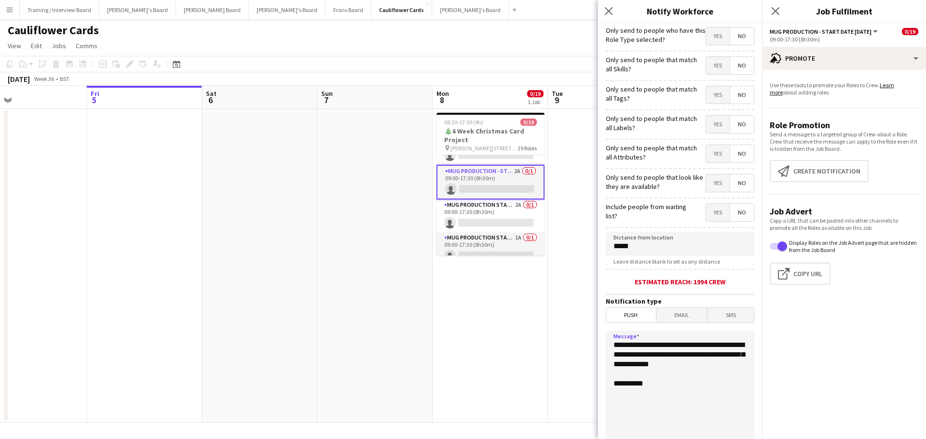
click at [683, 353] on textarea "**********" at bounding box center [680, 390] width 149 height 118
click at [695, 376] on textarea "**********" at bounding box center [680, 390] width 149 height 118
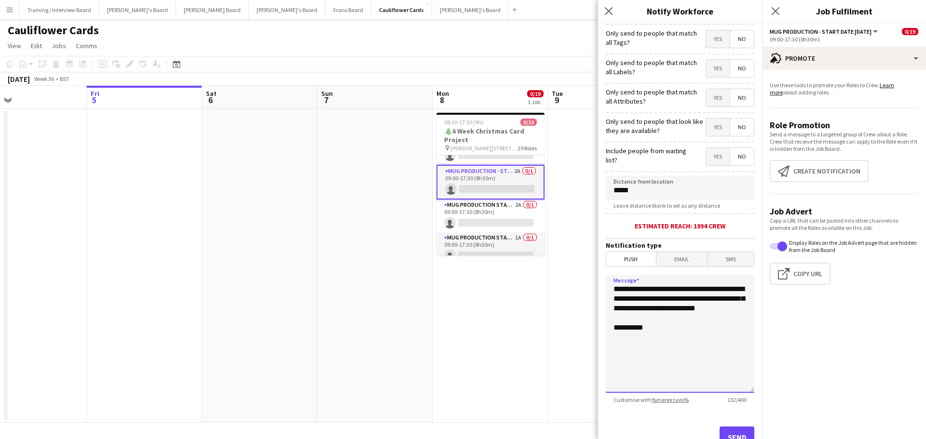
scroll to position [92, 0]
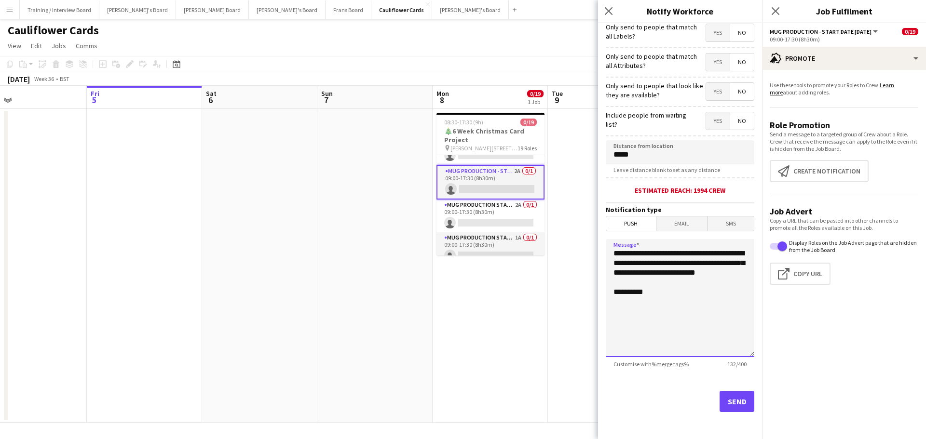
click at [639, 284] on textarea "**********" at bounding box center [680, 298] width 149 height 118
type textarea "**********"
click at [733, 398] on button "Send" at bounding box center [736, 401] width 35 height 21
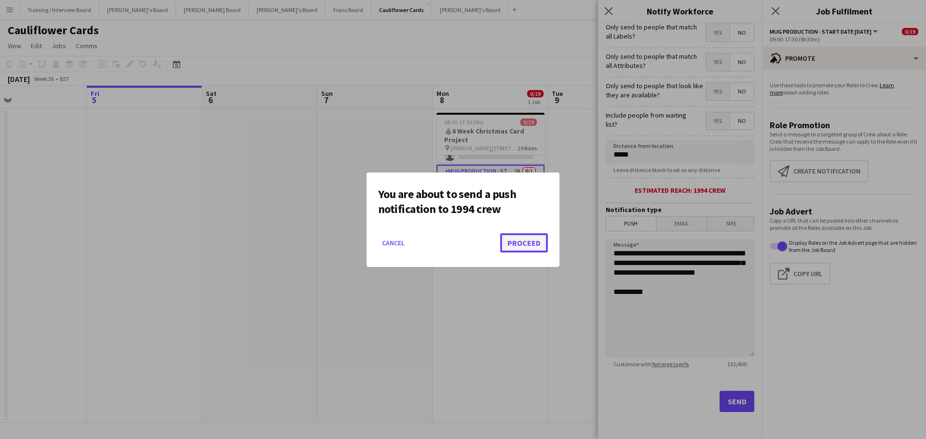
click at [515, 246] on button "Proceed" at bounding box center [524, 242] width 48 height 19
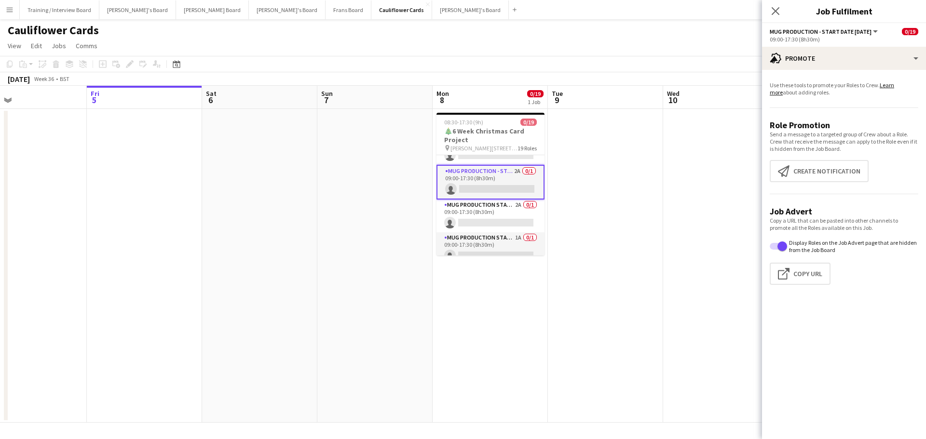
click at [9, 8] on app-icon "Menu" at bounding box center [10, 10] width 8 height 8
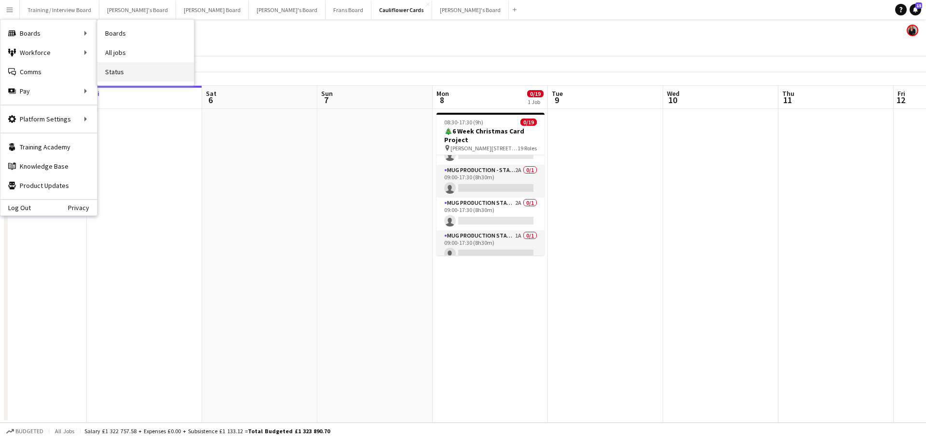
click at [133, 71] on link "Status" at bounding box center [145, 71] width 96 height 19
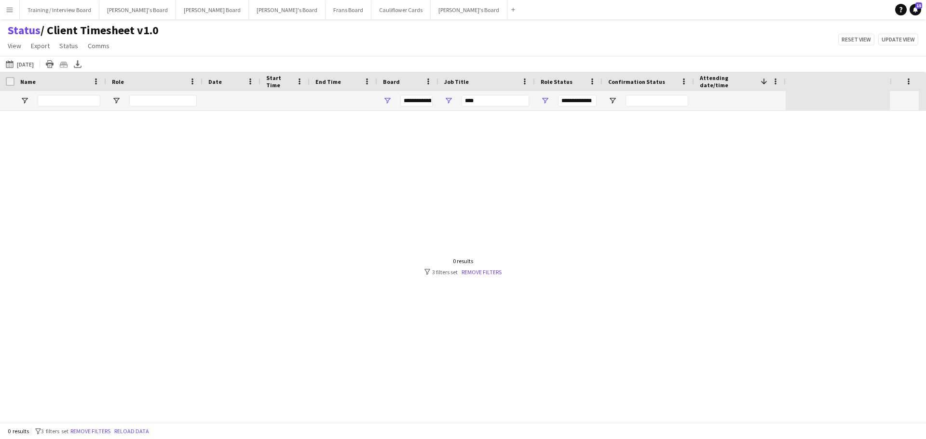
type input "***"
click at [27, 62] on button "[DATE] [DATE]" at bounding box center [20, 64] width 32 height 12
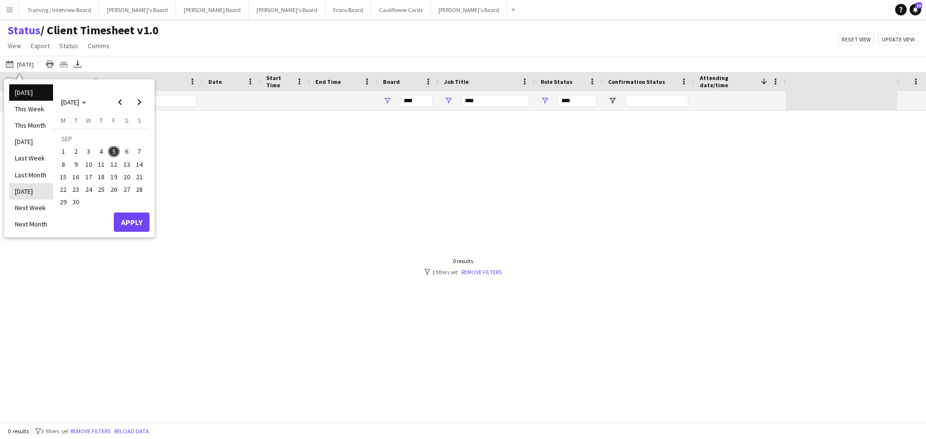
click at [45, 185] on li "[DATE]" at bounding box center [31, 191] width 44 height 16
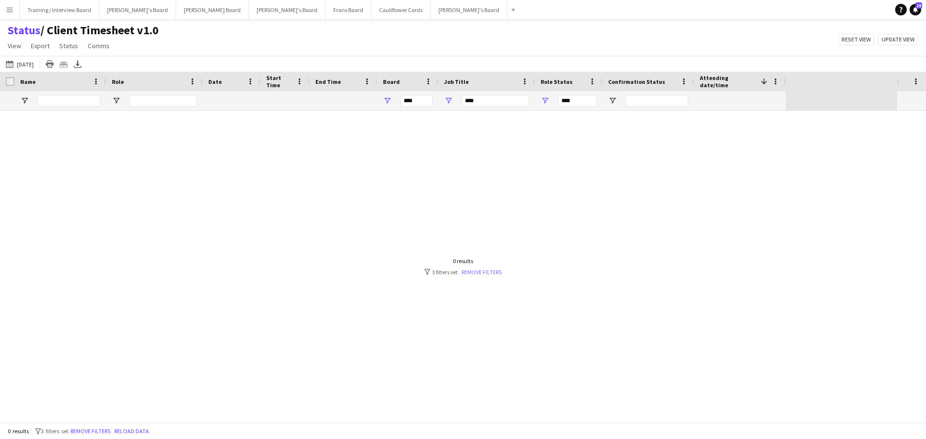
click at [476, 273] on link "Remove filters" at bounding box center [481, 272] width 40 height 7
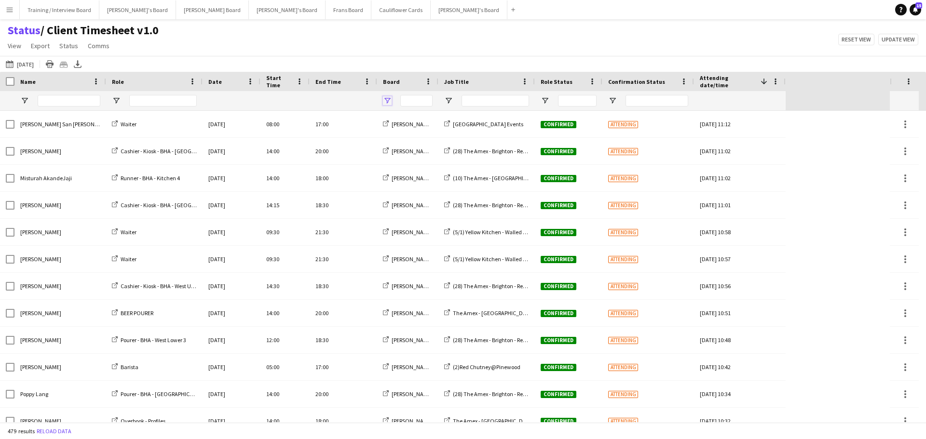
click at [387, 103] on span "Open Filter Menu" at bounding box center [387, 100] width 9 height 9
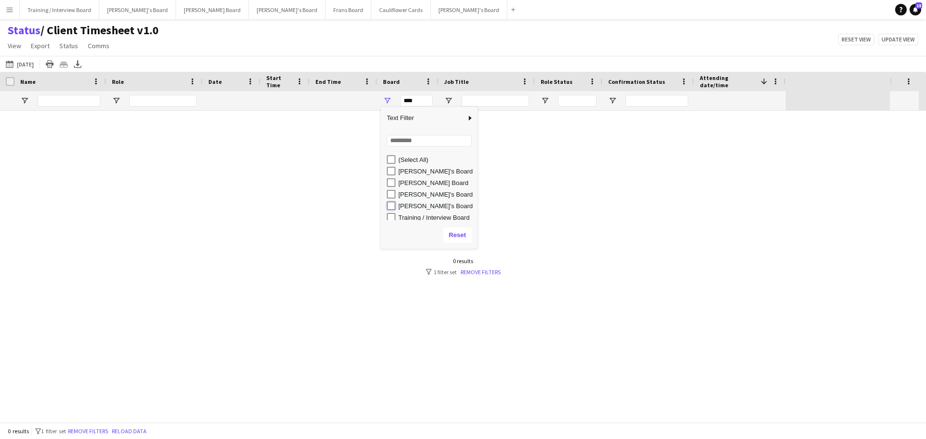
type input "**********"
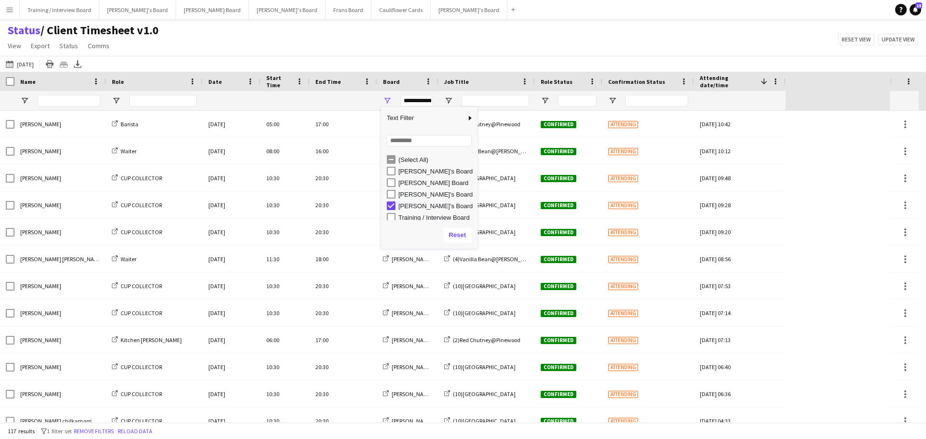
click at [514, 52] on div "Status / Client Timesheet v1.0 View Views Default view Airshow Accreditation Ai…" at bounding box center [463, 39] width 926 height 33
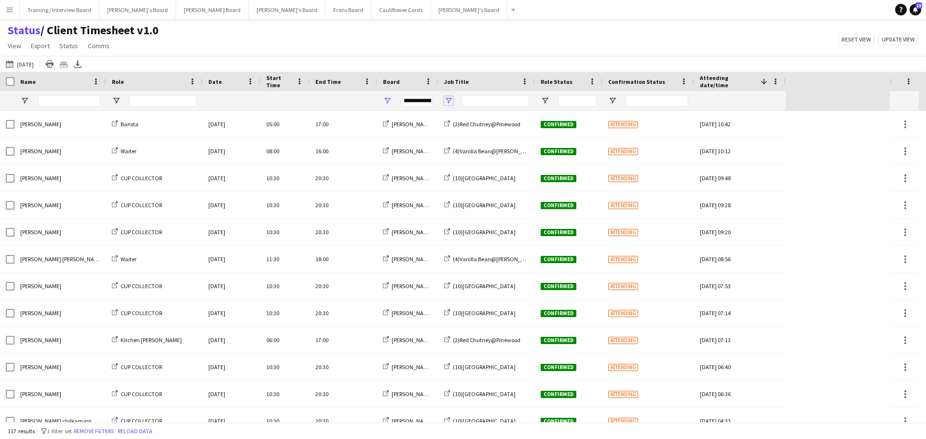
click at [448, 102] on span "Open Filter Menu" at bounding box center [448, 100] width 9 height 9
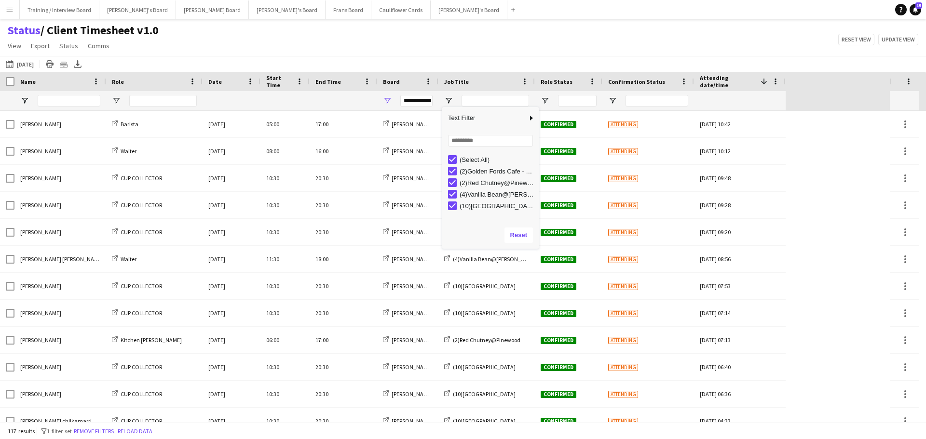
type input "***"
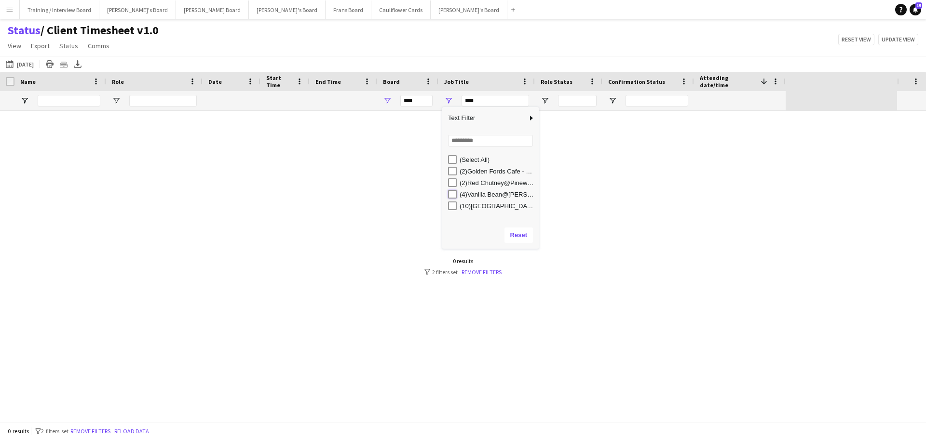
type input "**********"
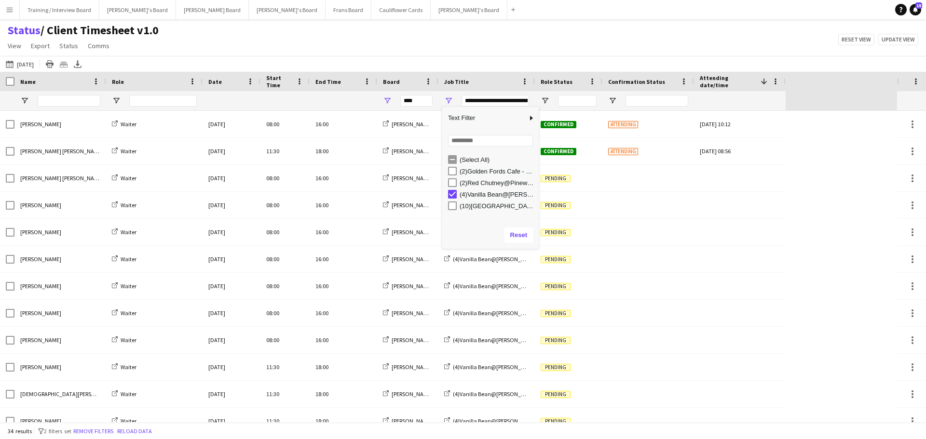
type input "**********"
click at [501, 32] on div "Status / Client Timesheet v1.0 View Views Default view Airshow Accreditation Ai…" at bounding box center [463, 39] width 926 height 33
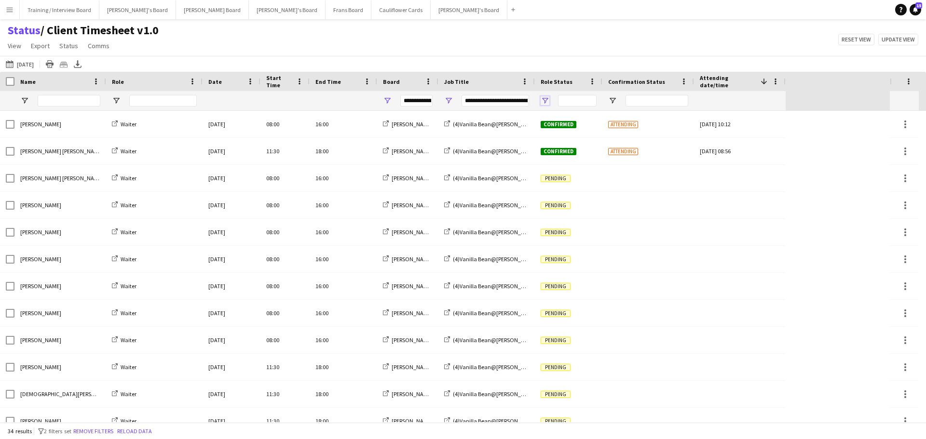
click at [548, 100] on span "Open Filter Menu" at bounding box center [545, 100] width 9 height 9
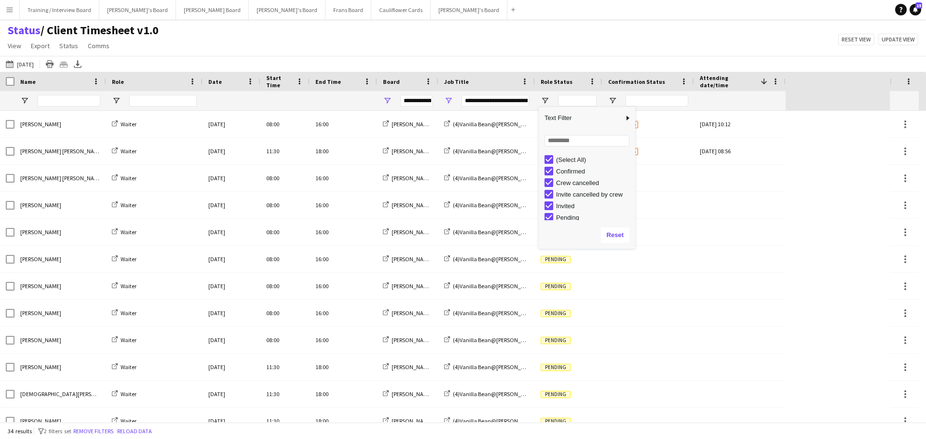
type input "***"
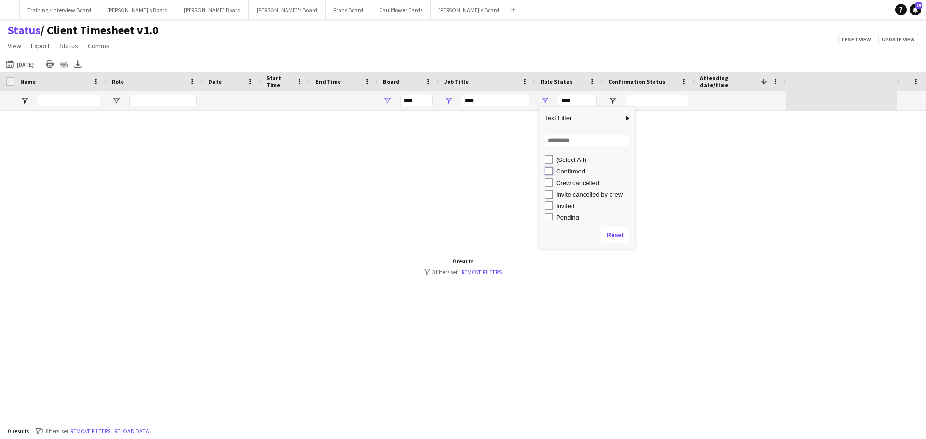
type input "**********"
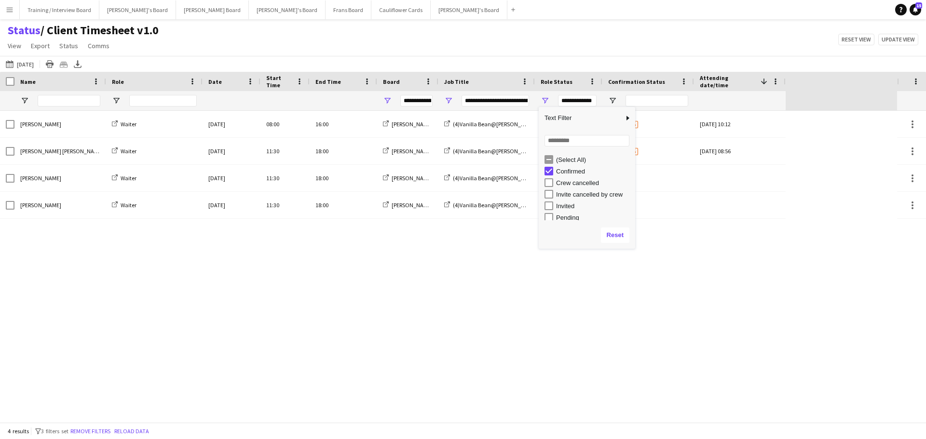
click at [537, 26] on div "Status / Client Timesheet v1.0 View Views Default view Airshow Accreditation Ai…" at bounding box center [463, 39] width 926 height 33
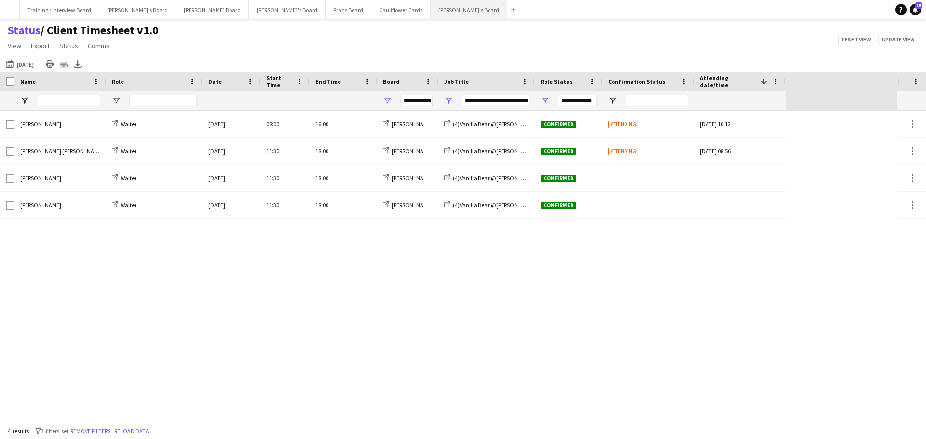
click at [431, 5] on button "[PERSON_NAME]'s Board Close" at bounding box center [469, 9] width 77 height 19
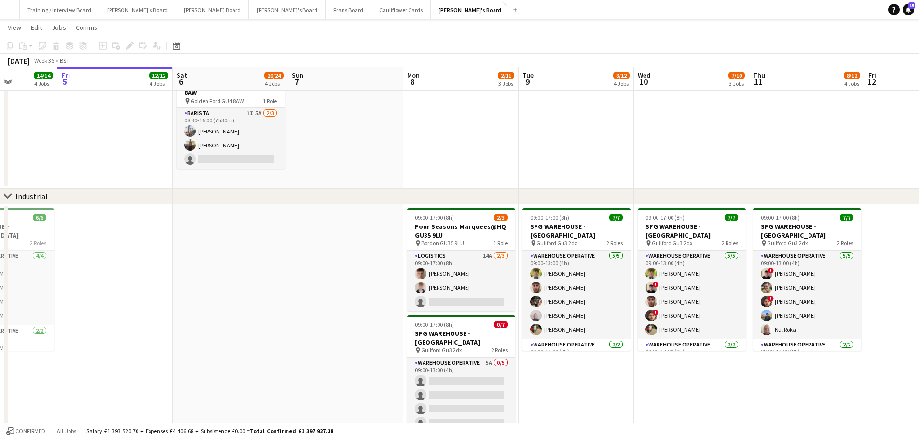
scroll to position [0, 303]
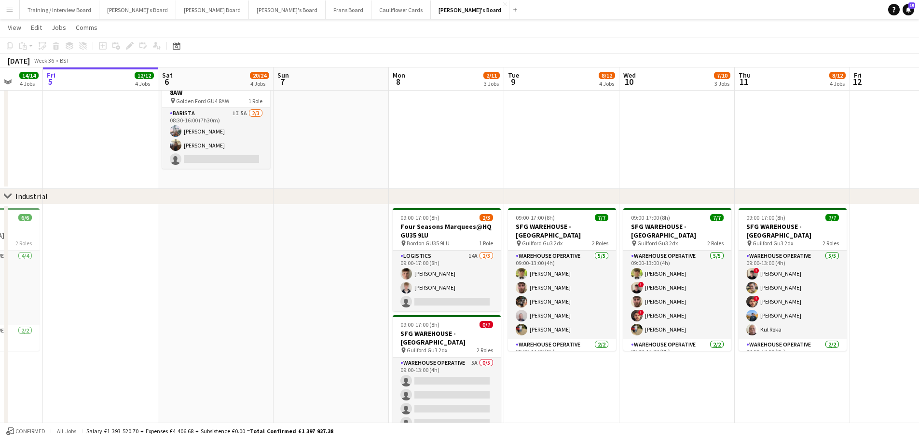
drag, startPoint x: 765, startPoint y: 382, endPoint x: 462, endPoint y: 367, distance: 303.2
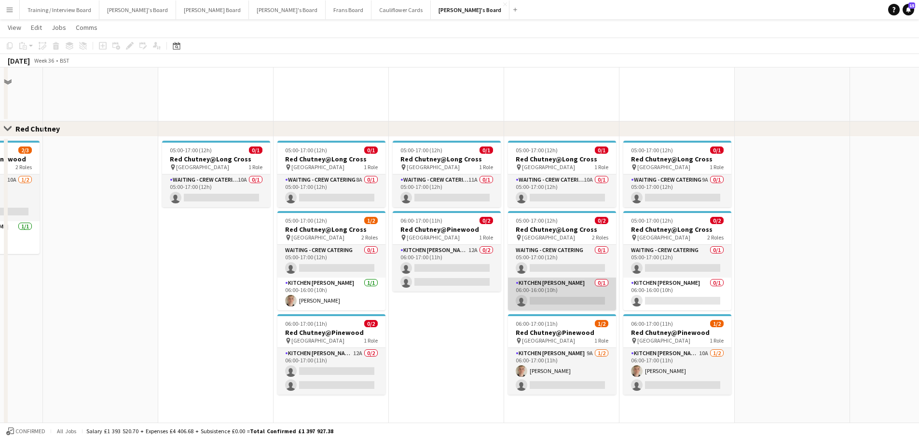
scroll to position [868, 0]
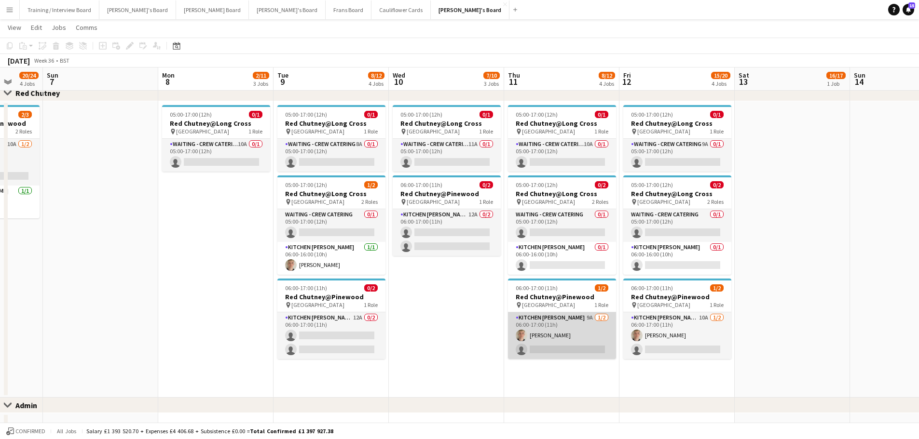
click at [550, 336] on app-card-role "Kitchen [PERSON_NAME] 9A [DATE] 06:00-17:00 (11h) [PERSON_NAME] single-neutral-…" at bounding box center [562, 335] width 108 height 47
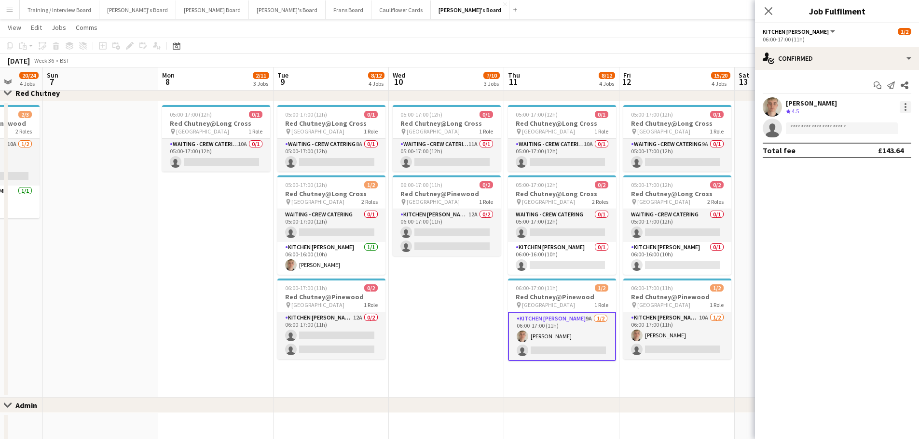
click at [909, 112] on div at bounding box center [905, 107] width 12 height 12
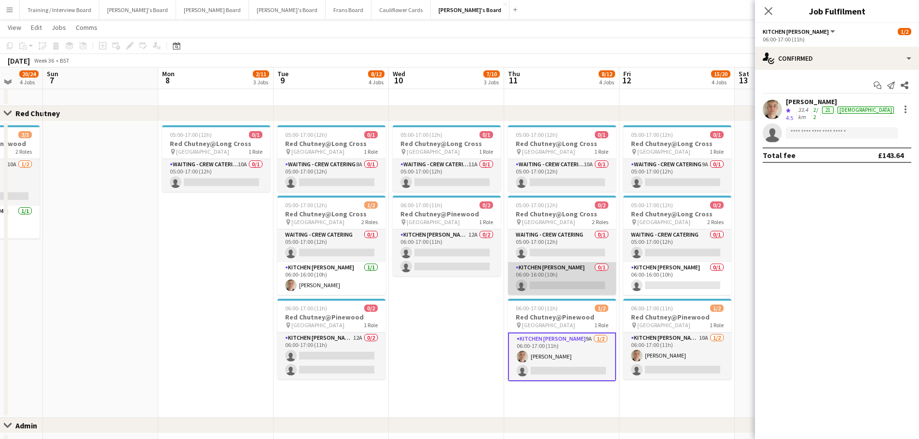
click at [556, 277] on app-card-role "Kitchen [PERSON_NAME] 0/1 06:00-16:00 (10h) single-neutral-actions" at bounding box center [562, 278] width 108 height 33
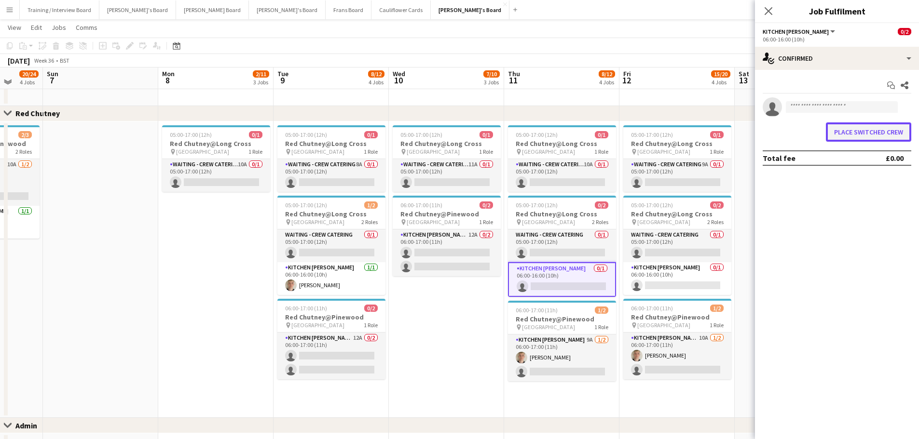
click at [867, 128] on button "Place switched crew" at bounding box center [868, 131] width 85 height 19
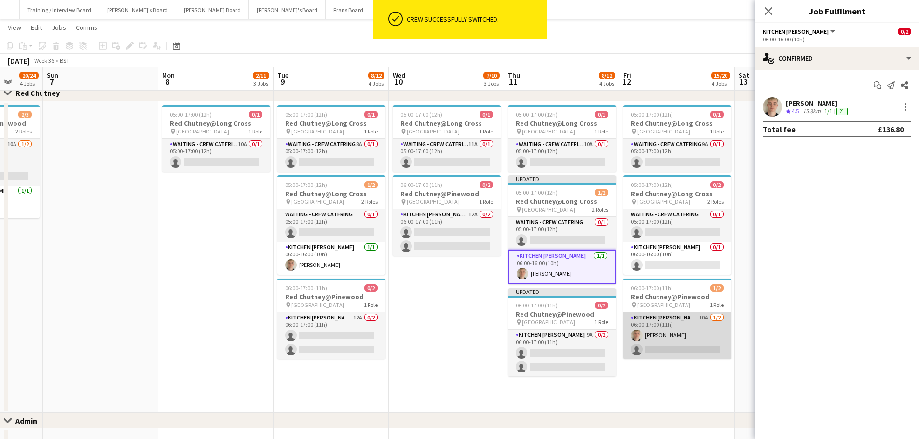
click at [668, 337] on app-card-role "Kitchen [PERSON_NAME] 10A [DATE] 06:00-17:00 (11h) [PERSON_NAME] single-neutral…" at bounding box center [677, 335] width 108 height 47
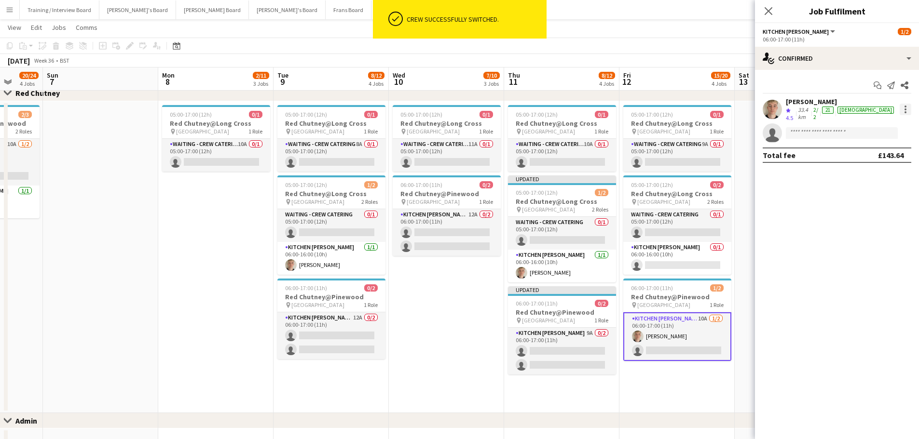
click at [904, 108] on div at bounding box center [905, 109] width 2 height 2
click at [863, 151] on span "Switch crew" at bounding box center [863, 148] width 41 height 8
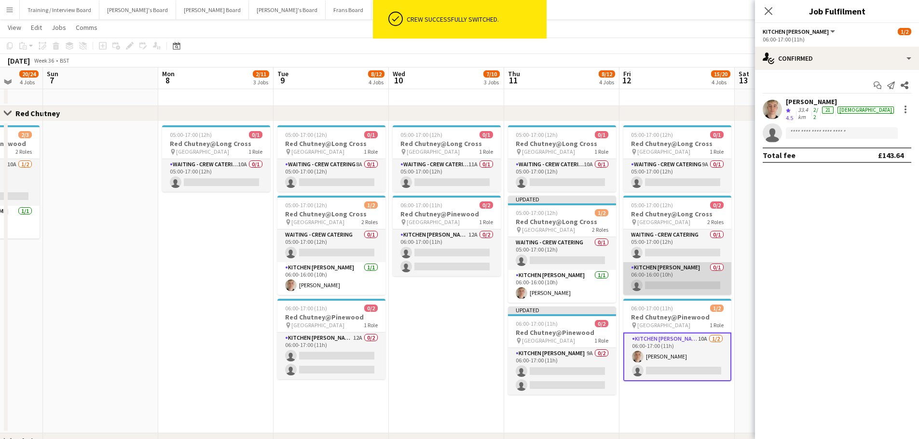
click at [657, 282] on app-card-role "Kitchen [PERSON_NAME] 0/1 06:00-16:00 (10h) single-neutral-actions" at bounding box center [677, 278] width 108 height 33
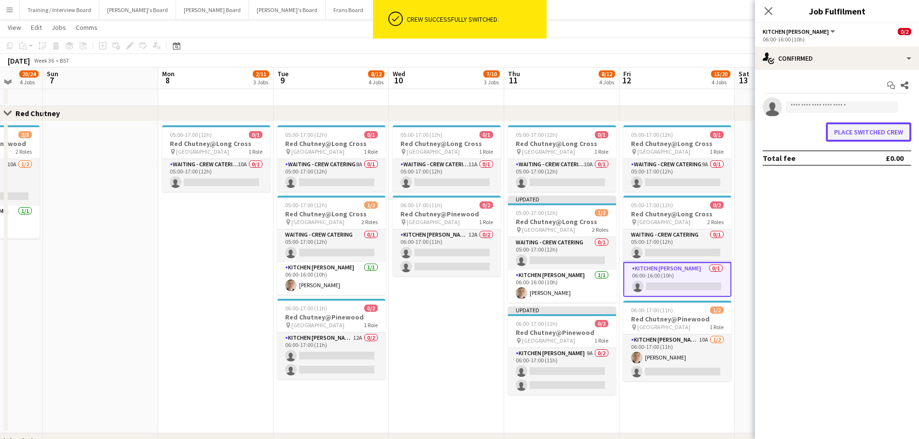
click at [880, 129] on button "Place switched crew" at bounding box center [868, 131] width 85 height 19
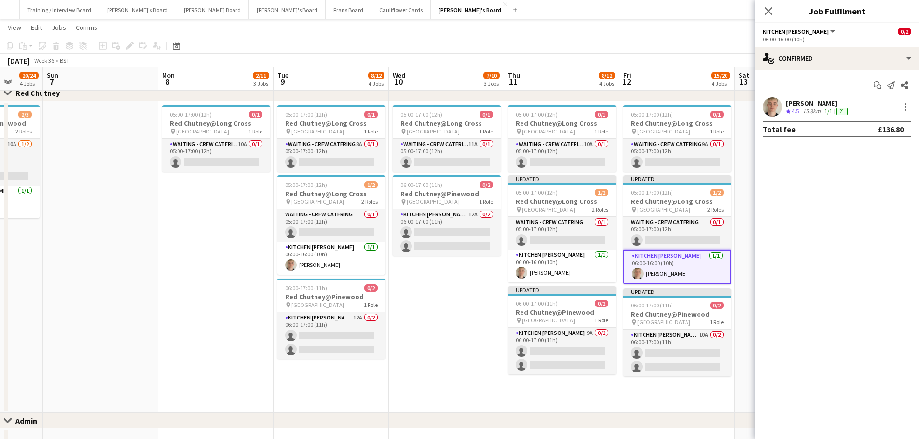
click at [458, 290] on app-date-cell "05:00-17:00 (12h) 0/1 Red Chutney@Long Cross pin Long Cross Studios 1 Role Wait…" at bounding box center [446, 257] width 115 height 312
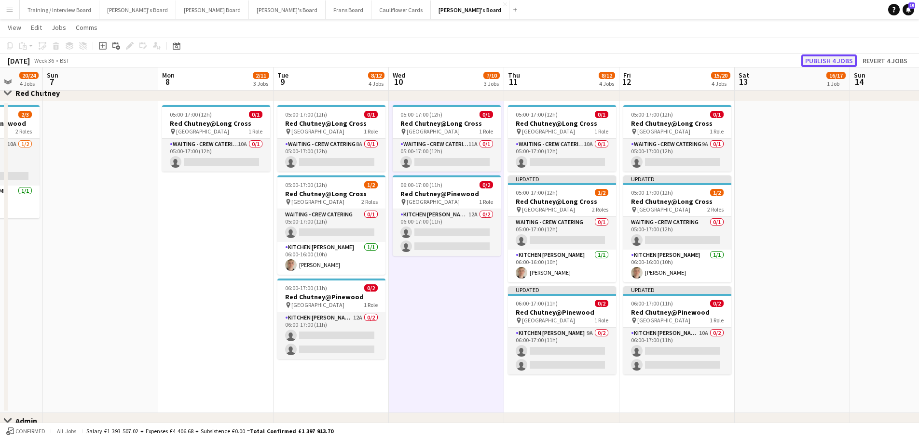
click at [835, 62] on button "Publish 4 jobs" at bounding box center [828, 60] width 55 height 13
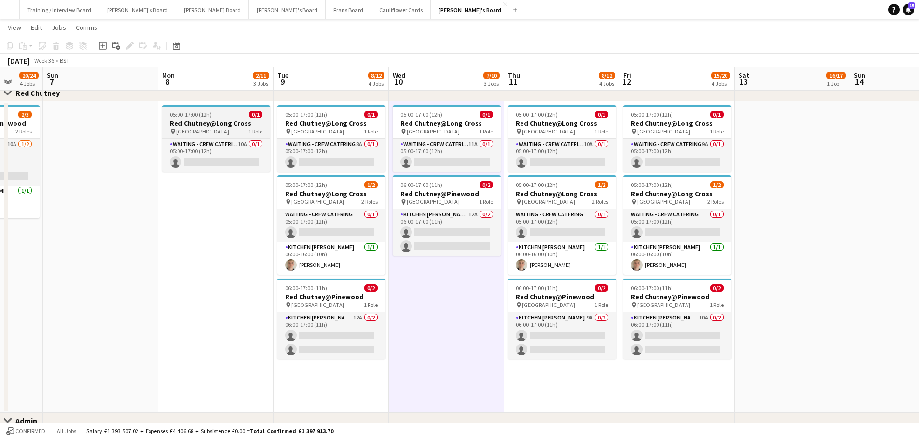
click at [214, 116] on div "05:00-17:00 (12h) 0/1" at bounding box center [216, 114] width 108 height 7
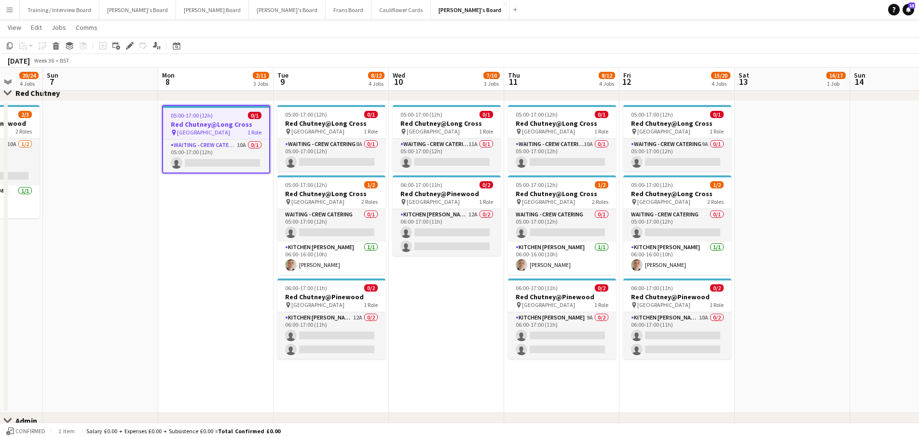
click at [434, 322] on app-date-cell "05:00-17:00 (12h) 0/1 Red Chutney@Long Cross pin Long Cross Studios 1 Role Wait…" at bounding box center [446, 257] width 115 height 312
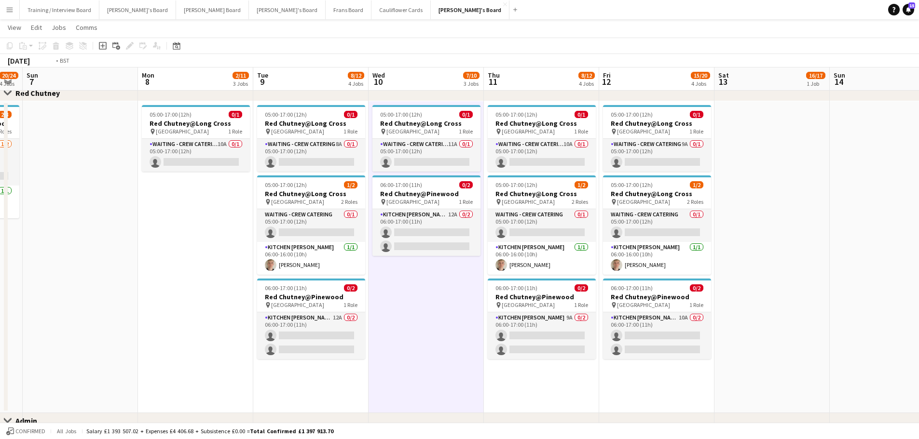
drag, startPoint x: 807, startPoint y: 295, endPoint x: 556, endPoint y: 308, distance: 251.1
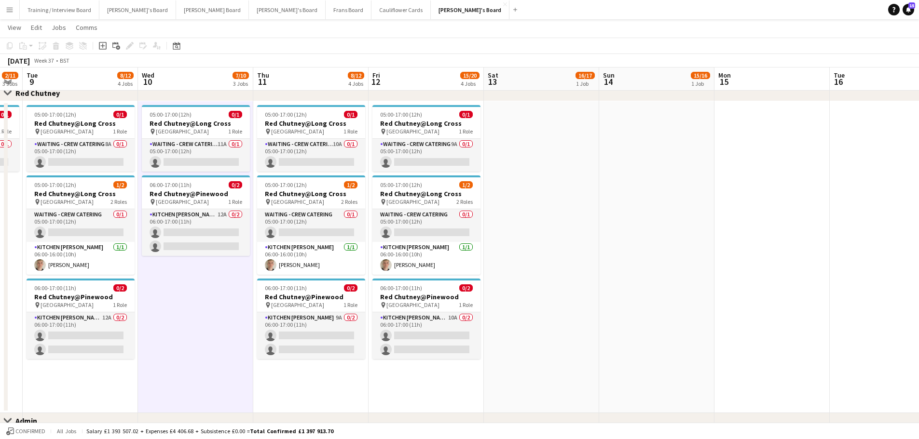
click at [522, 313] on app-date-cell at bounding box center [541, 257] width 115 height 312
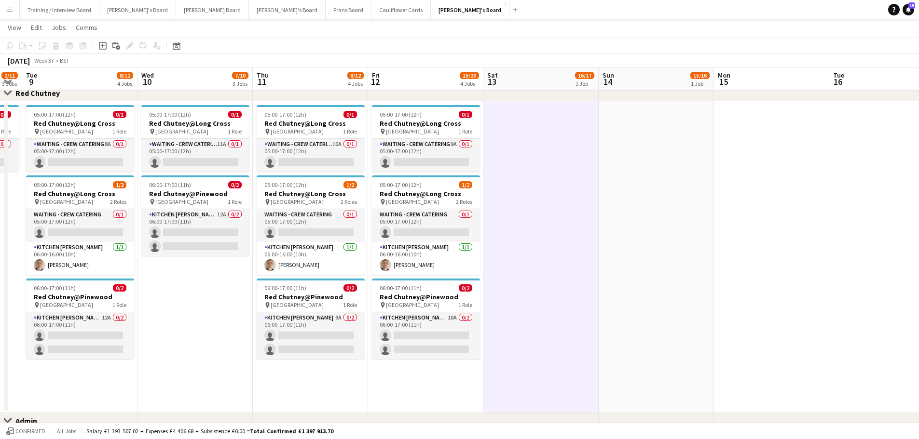
click at [641, 300] on app-date-cell at bounding box center [655, 257] width 115 height 312
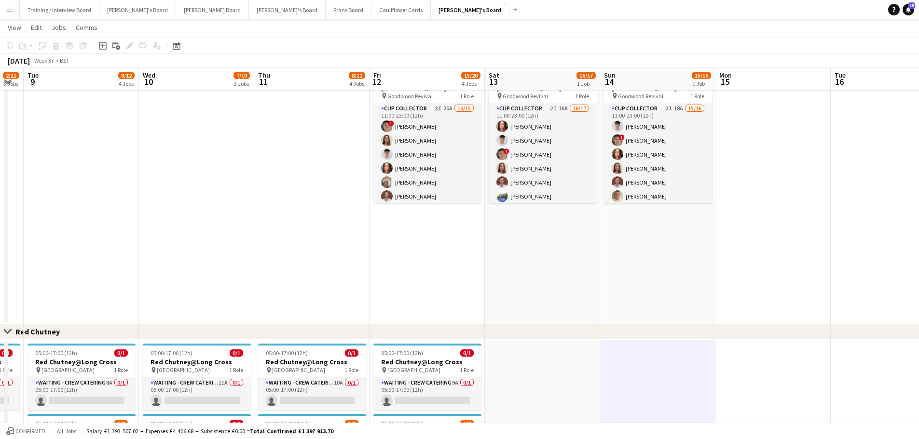
scroll to position [627, 0]
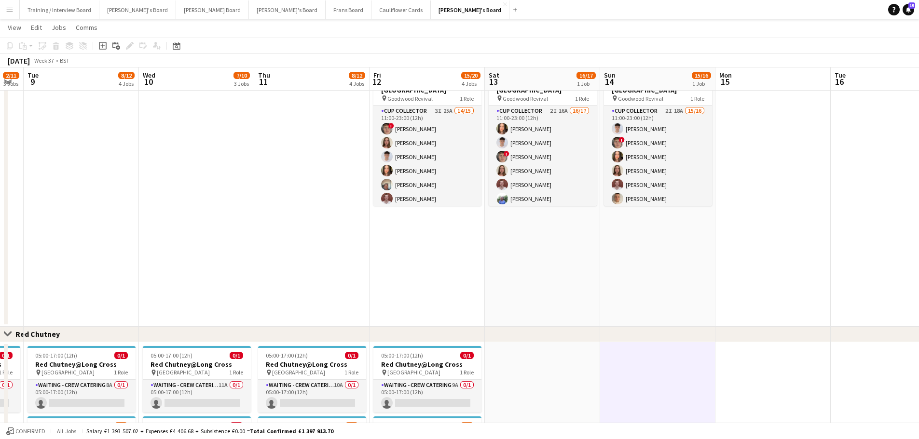
click at [625, 267] on app-date-cell "11:00-23:00 (12h) 15/16 (12)Logistics Assistant At [GEOGRAPHIC_DATA] pin Goodwo…" at bounding box center [657, 193] width 115 height 268
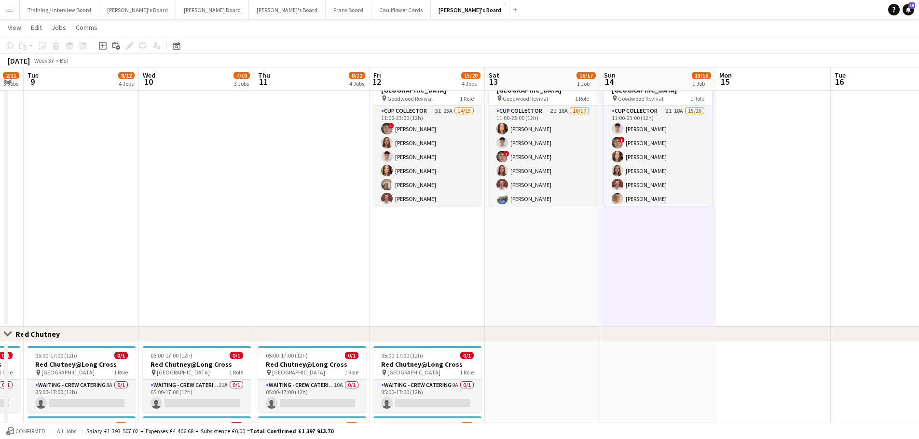
click at [527, 269] on app-date-cell "11:00-23:00 (12h) 16/17 (14)Logistics Assistant At [GEOGRAPHIC_DATA] pin Goodwo…" at bounding box center [542, 193] width 115 height 268
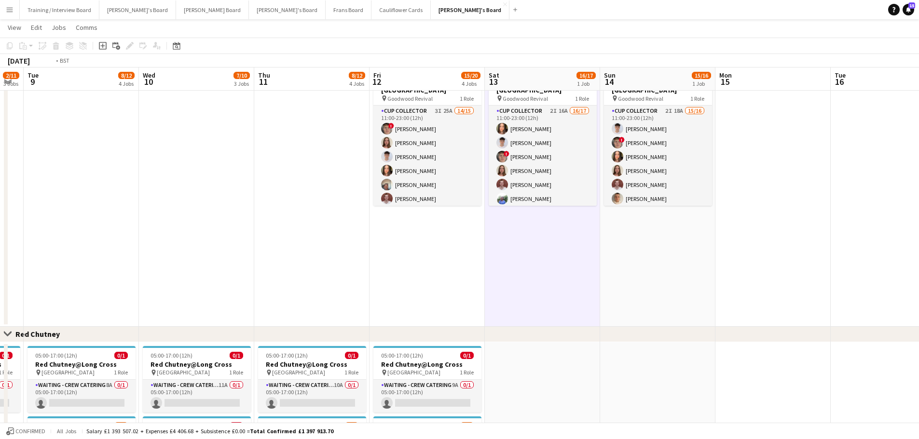
drag, startPoint x: 308, startPoint y: 267, endPoint x: 525, endPoint y: 306, distance: 220.4
click at [522, 306] on app-calendar-viewport "Sat 6 20/24 4 Jobs Sun 7 Mon 8 2/11 3 Jobs Tue 9 8/12 4 Jobs Wed 10 7/10 3 Jobs…" at bounding box center [459, 55] width 919 height 1288
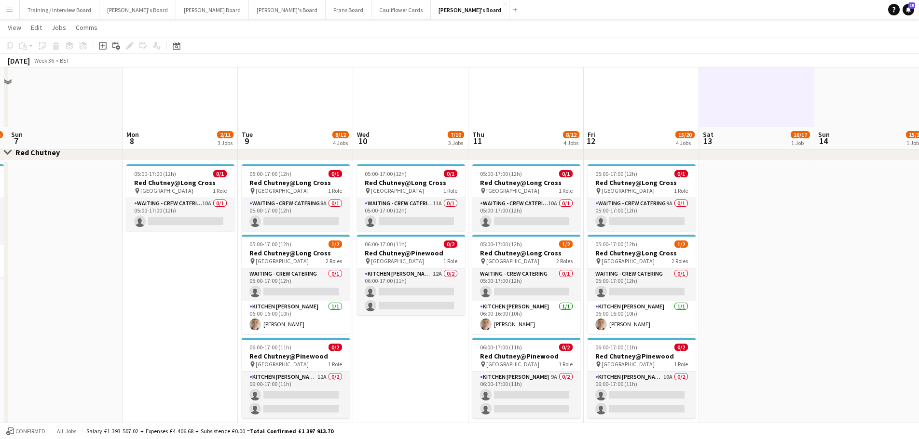
scroll to position [868, 0]
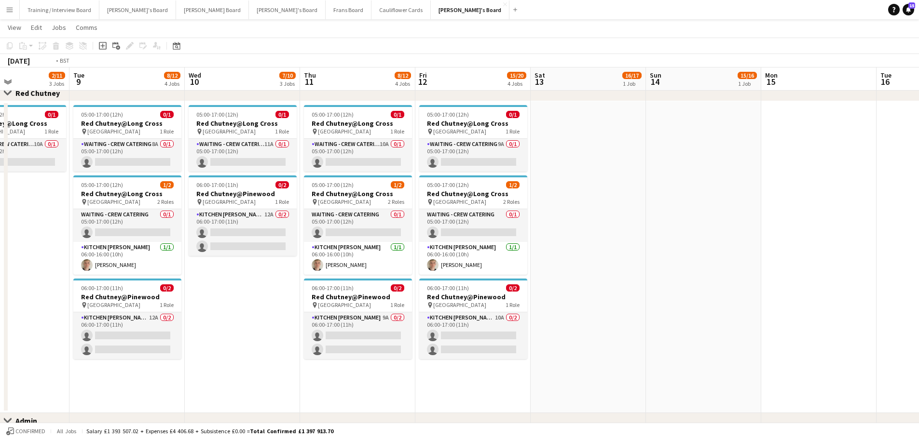
drag, startPoint x: 788, startPoint y: 223, endPoint x: 610, endPoint y: 216, distance: 178.5
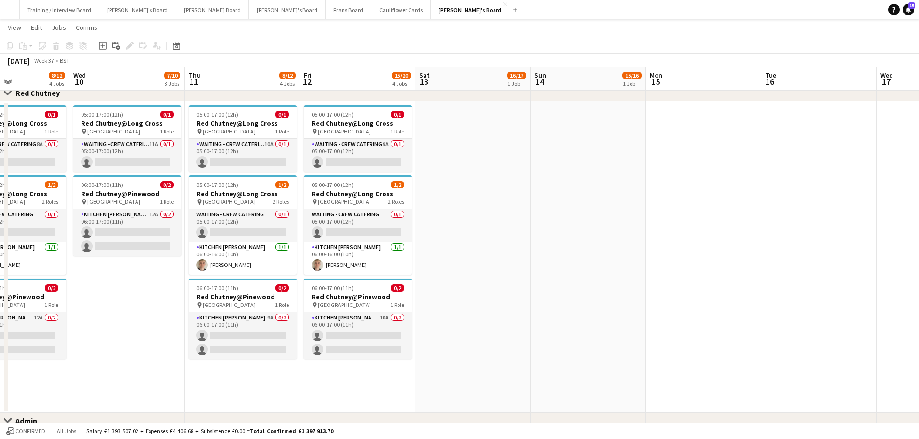
scroll to position [0, 286]
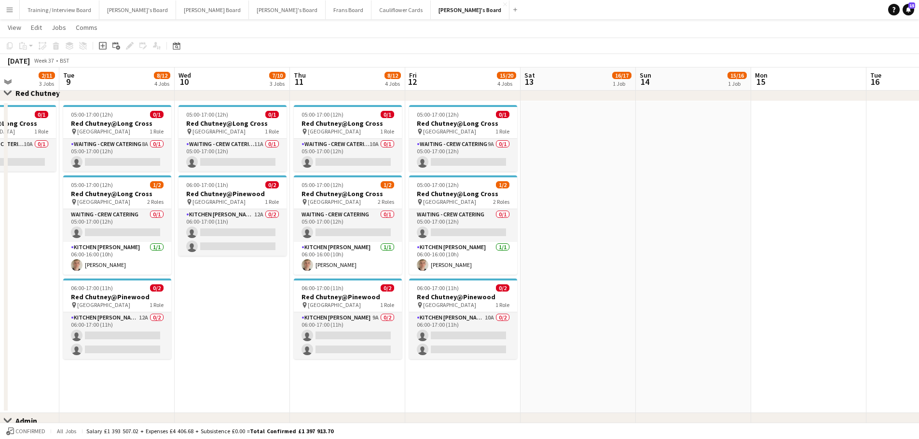
click at [680, 226] on app-date-cell at bounding box center [693, 257] width 115 height 312
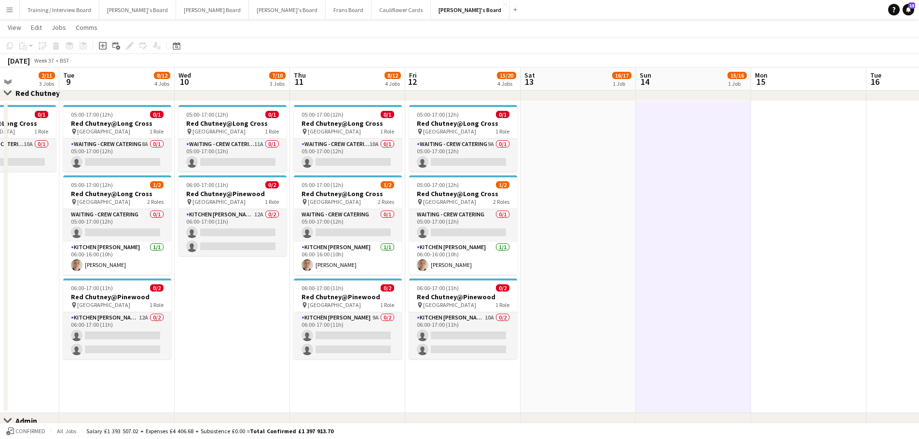
click at [525, 208] on app-date-cell at bounding box center [577, 257] width 115 height 312
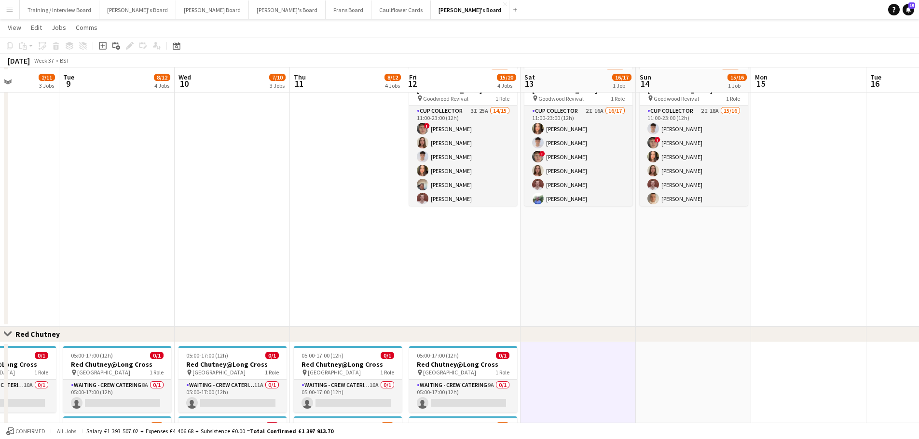
click at [600, 230] on app-date-cell "11:00-23:00 (12h) 16/17 (14)Logistics Assistant At [GEOGRAPHIC_DATA] pin Goodwo…" at bounding box center [577, 193] width 115 height 268
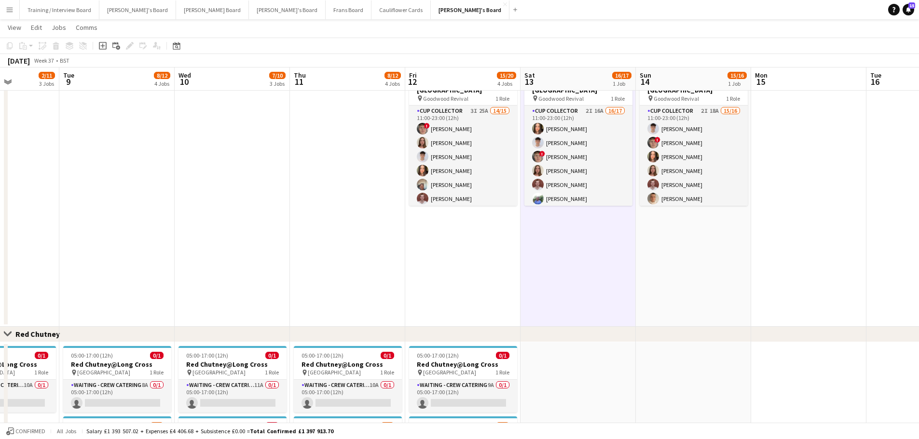
click at [651, 245] on app-date-cell "11:00-23:00 (12h) 15/16 (12)Logistics Assistant At [GEOGRAPHIC_DATA] pin Goodwo…" at bounding box center [693, 193] width 115 height 268
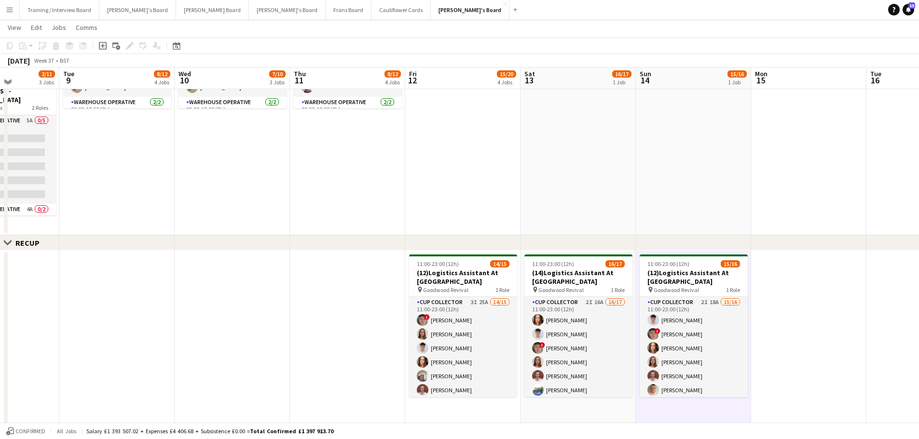
scroll to position [434, 0]
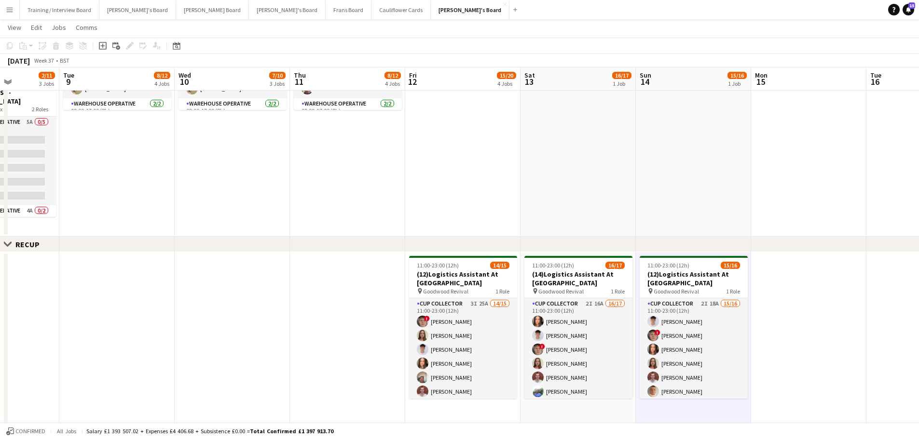
click at [669, 199] on app-date-cell at bounding box center [693, 100] width 115 height 274
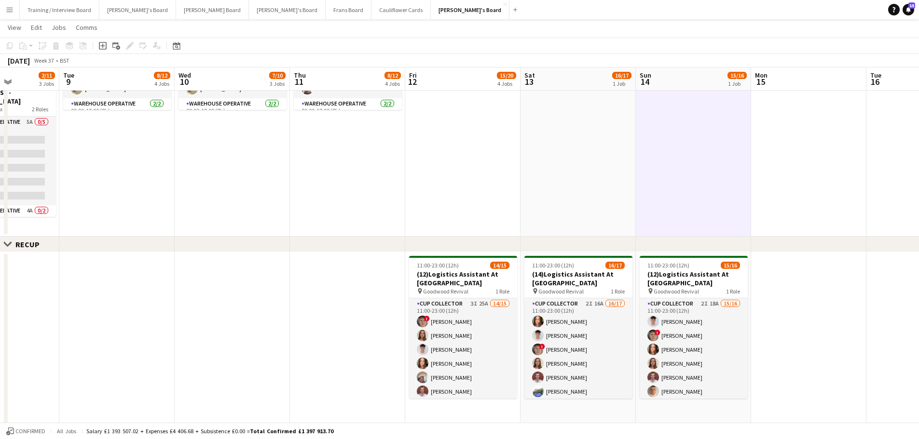
click at [608, 185] on app-date-cell at bounding box center [577, 100] width 115 height 274
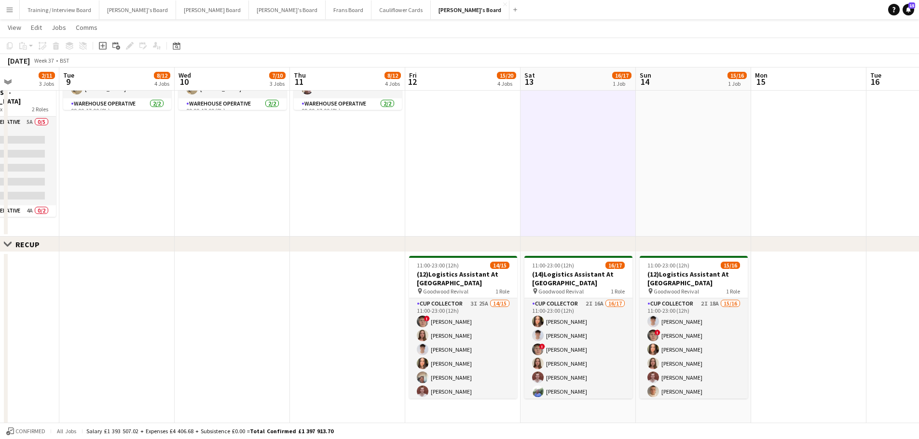
click at [666, 191] on app-date-cell at bounding box center [693, 100] width 115 height 274
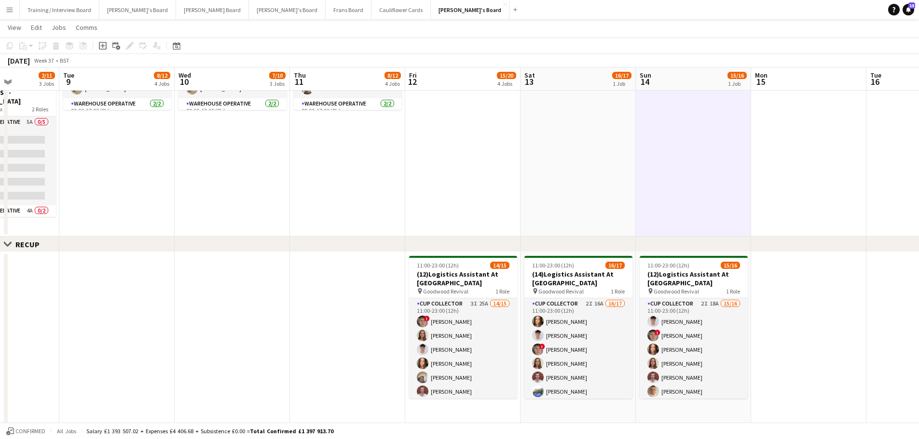
click at [595, 188] on app-date-cell at bounding box center [577, 100] width 115 height 274
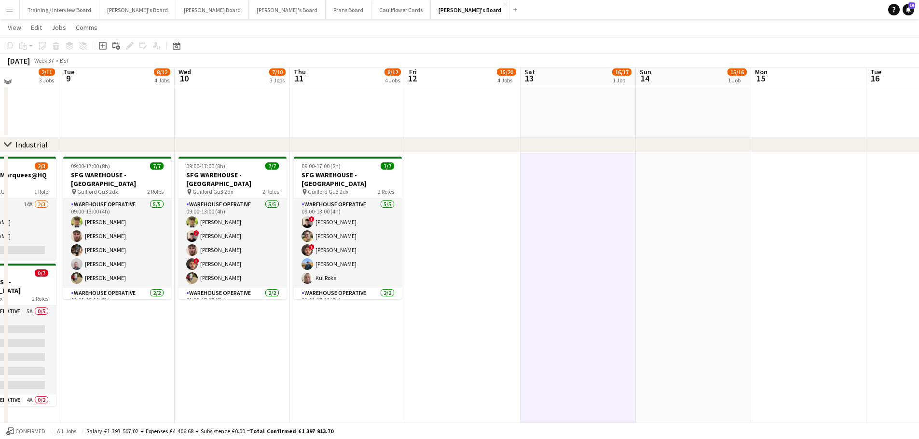
scroll to position [241, 0]
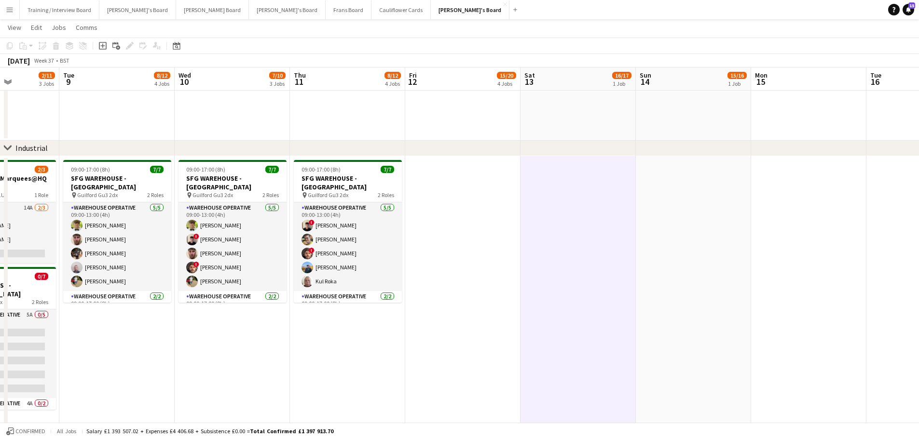
click at [692, 125] on app-date-cell at bounding box center [693, 4] width 115 height 274
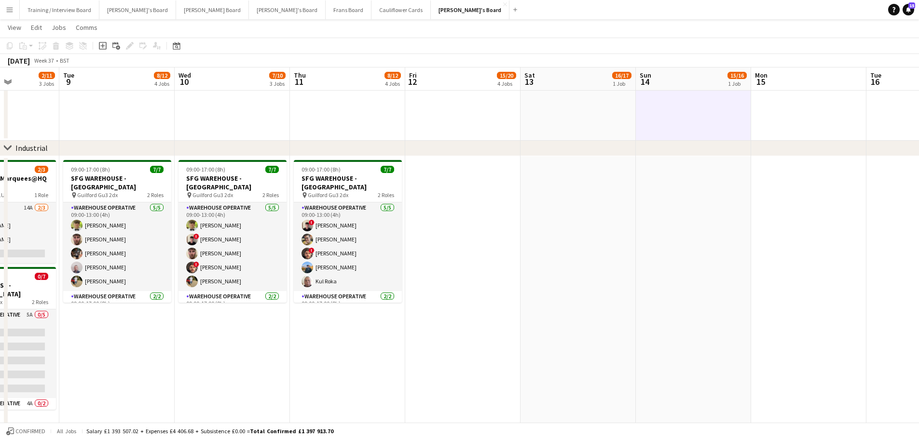
click at [626, 118] on app-date-cell at bounding box center [577, 4] width 115 height 274
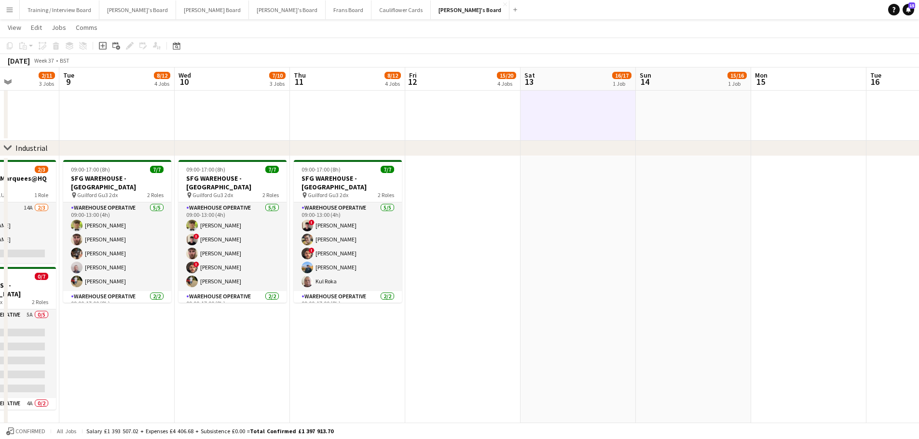
click at [599, 242] on app-date-cell at bounding box center [577, 293] width 115 height 274
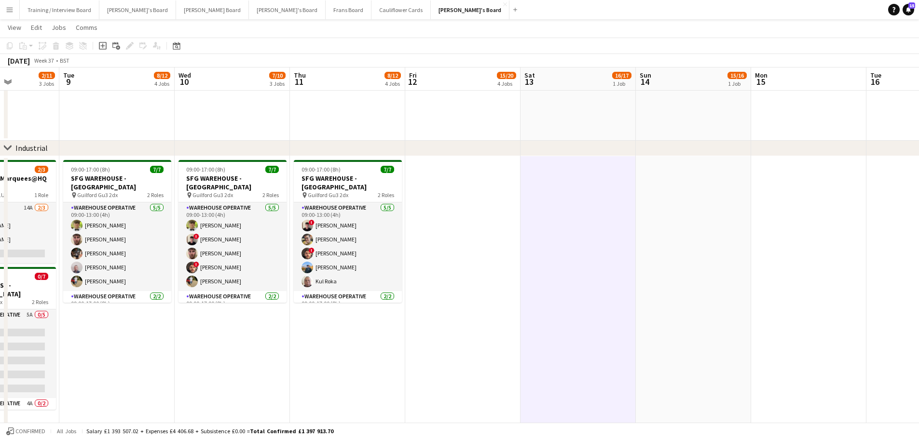
click at [666, 257] on app-date-cell at bounding box center [693, 293] width 115 height 274
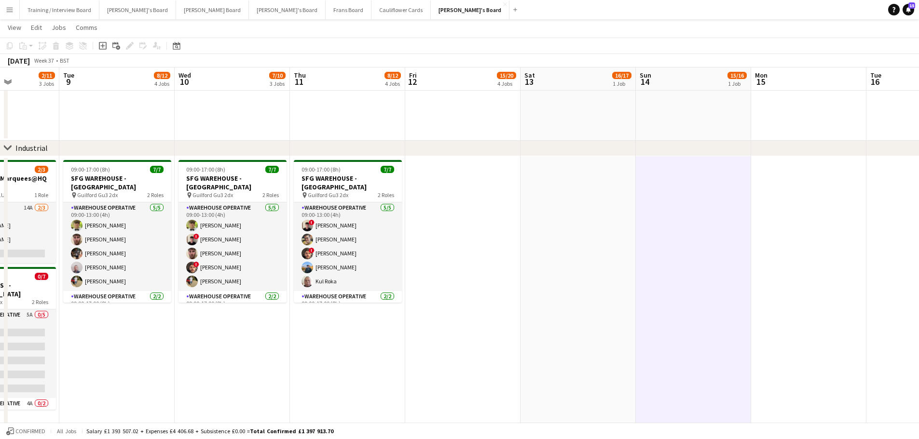
click at [655, 110] on app-date-cell at bounding box center [693, 4] width 115 height 274
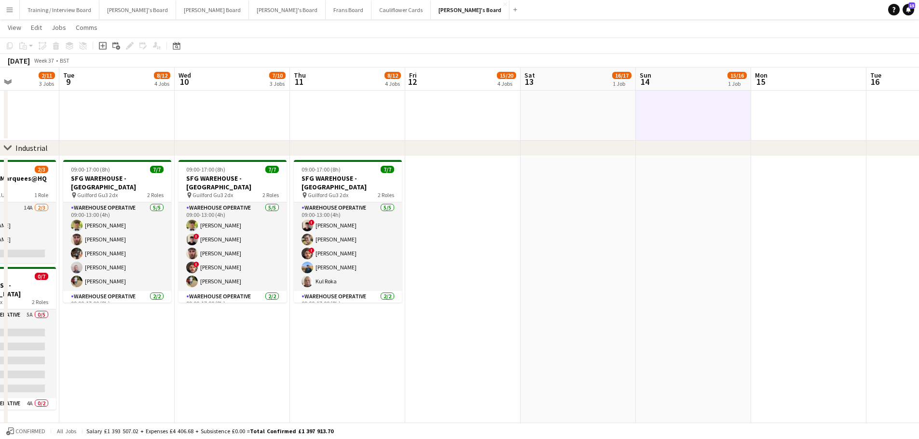
click at [553, 117] on app-date-cell at bounding box center [577, 4] width 115 height 274
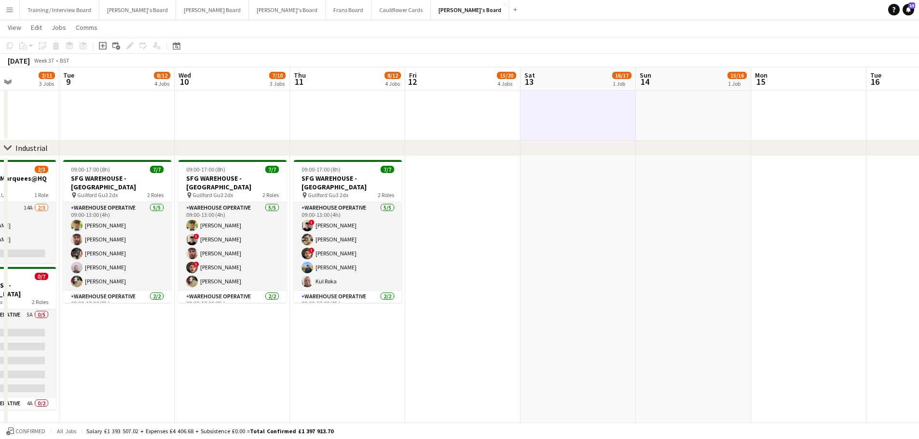
click at [601, 277] on app-date-cell at bounding box center [577, 293] width 115 height 274
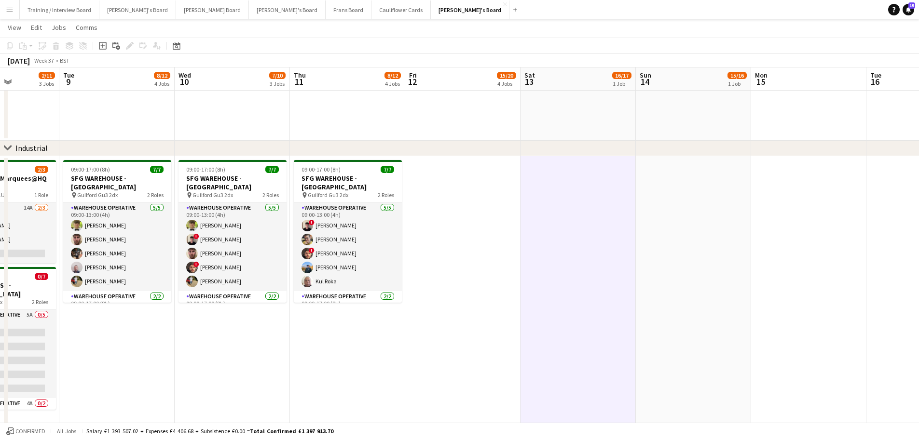
click at [674, 281] on app-date-cell at bounding box center [693, 293] width 115 height 274
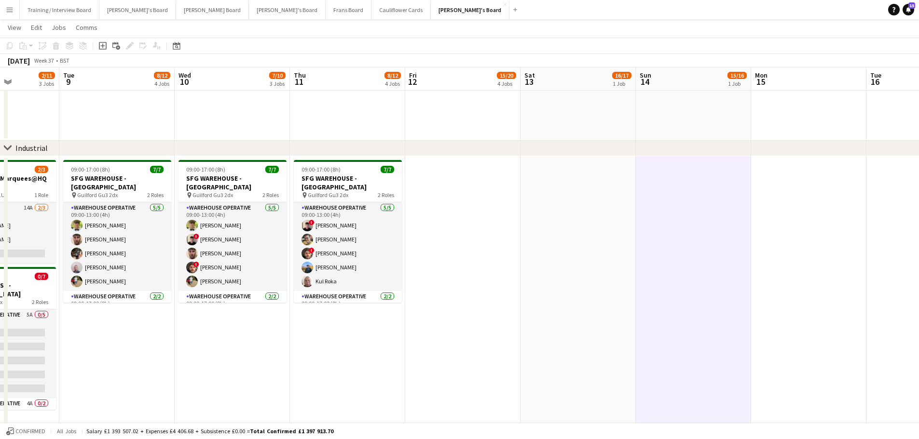
click at [650, 123] on app-date-cell at bounding box center [693, 4] width 115 height 274
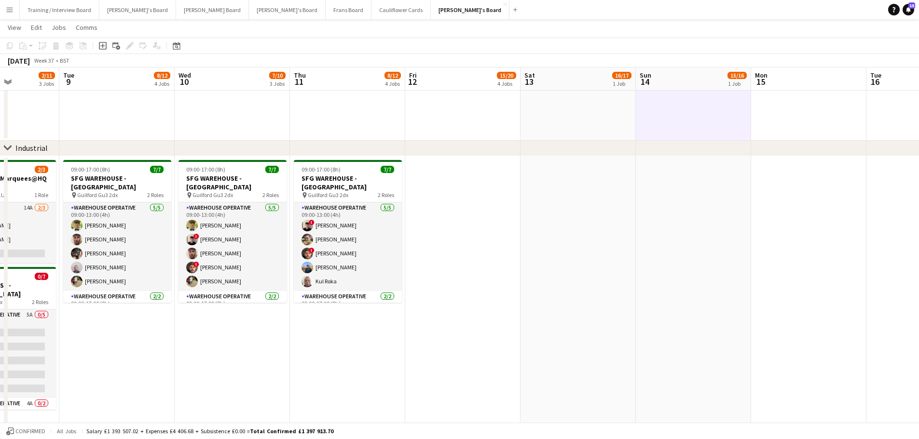
click at [554, 245] on app-date-cell at bounding box center [577, 293] width 115 height 274
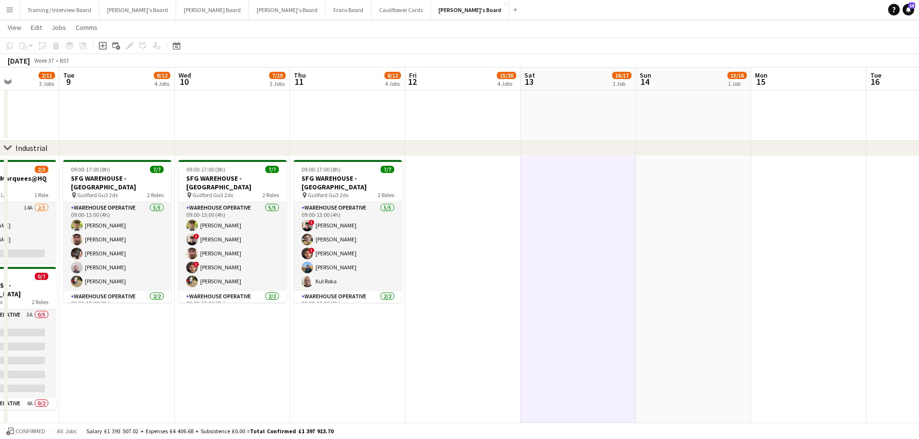
click at [681, 111] on app-date-cell at bounding box center [693, 4] width 115 height 274
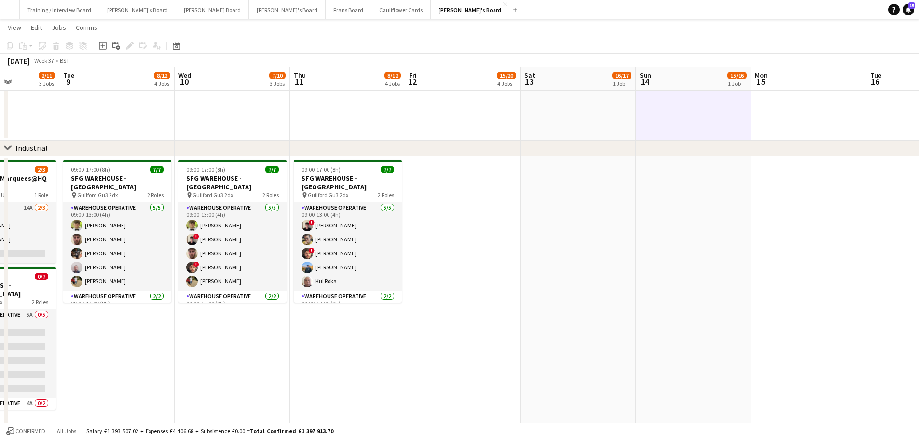
click at [606, 111] on app-date-cell at bounding box center [577, 4] width 115 height 274
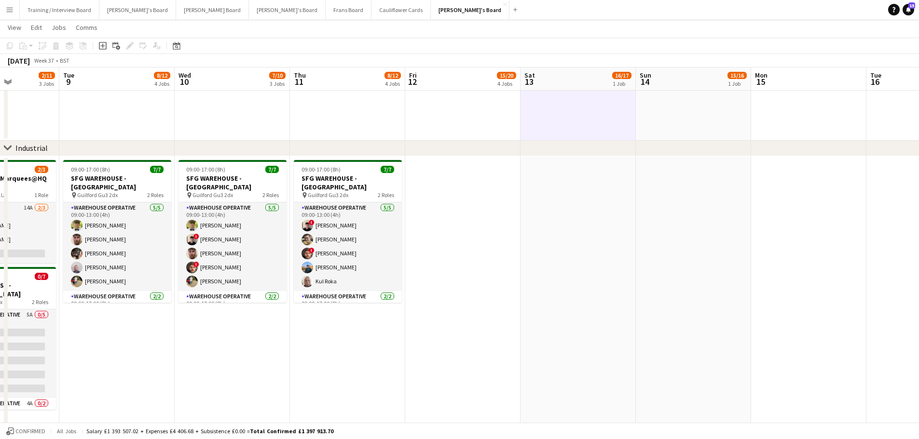
click at [589, 209] on app-date-cell at bounding box center [577, 293] width 115 height 274
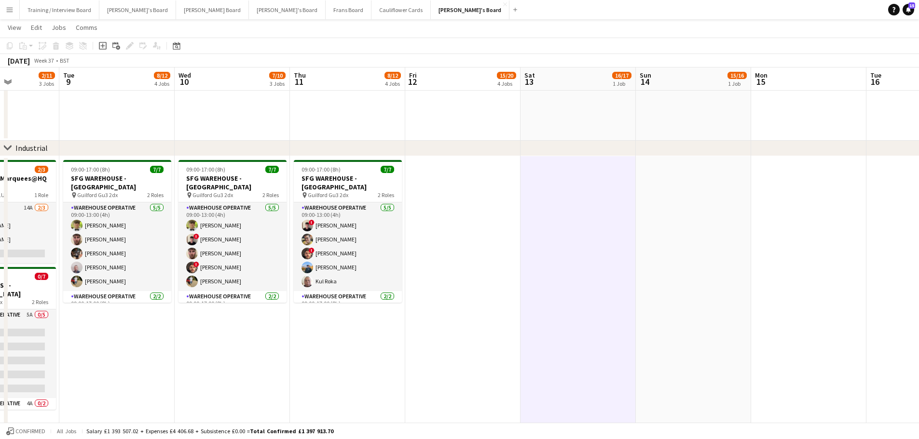
click at [680, 227] on app-date-cell at bounding box center [693, 293] width 115 height 274
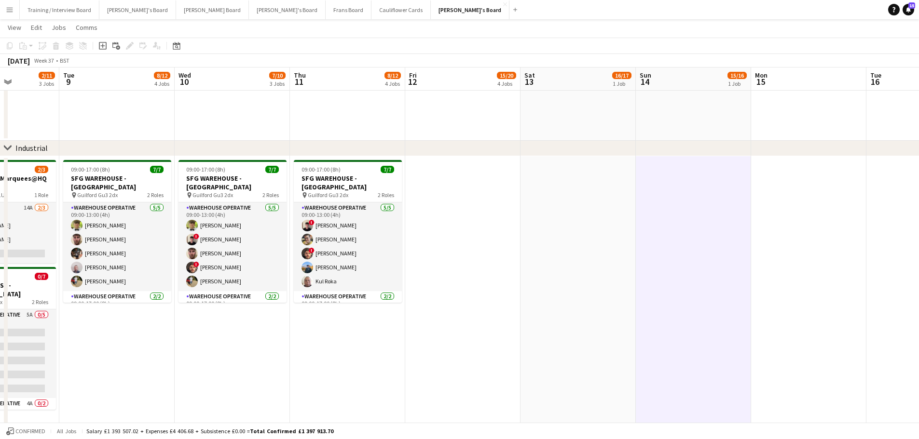
click at [649, 129] on app-date-cell at bounding box center [693, 4] width 115 height 274
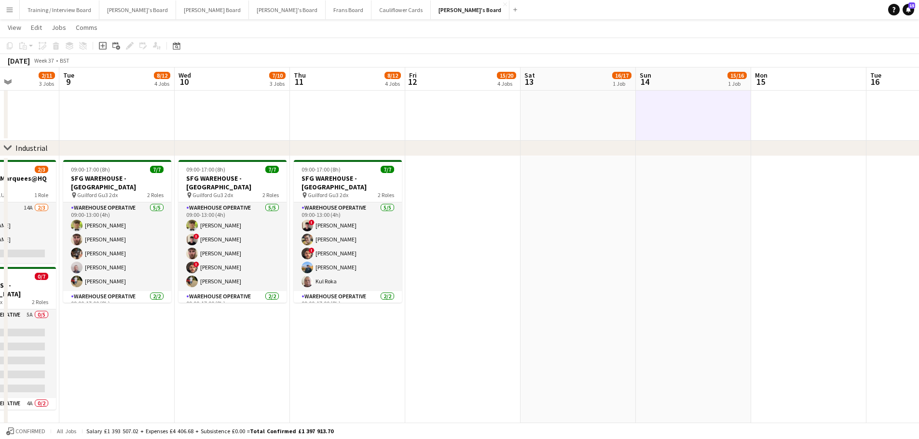
click at [615, 128] on app-date-cell at bounding box center [577, 4] width 115 height 274
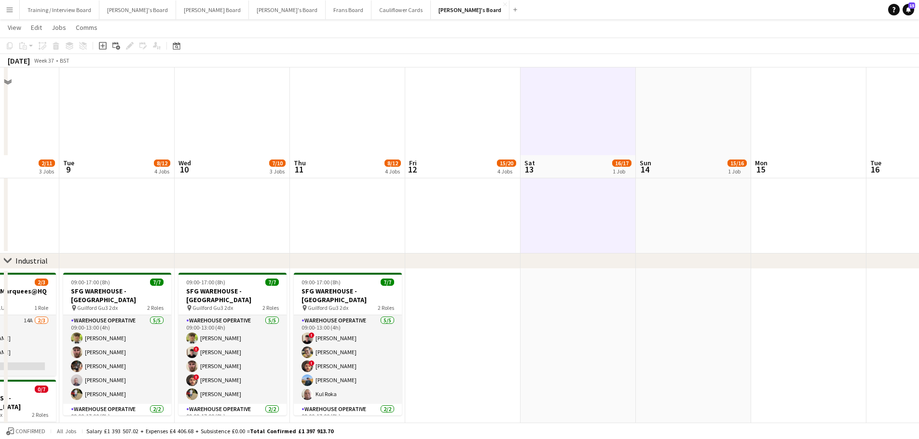
scroll to position [0, 0]
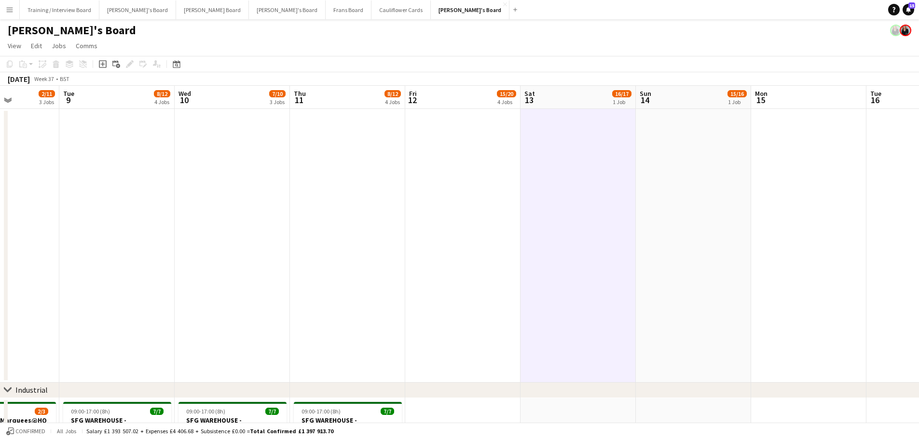
click at [666, 222] on app-date-cell at bounding box center [693, 246] width 115 height 274
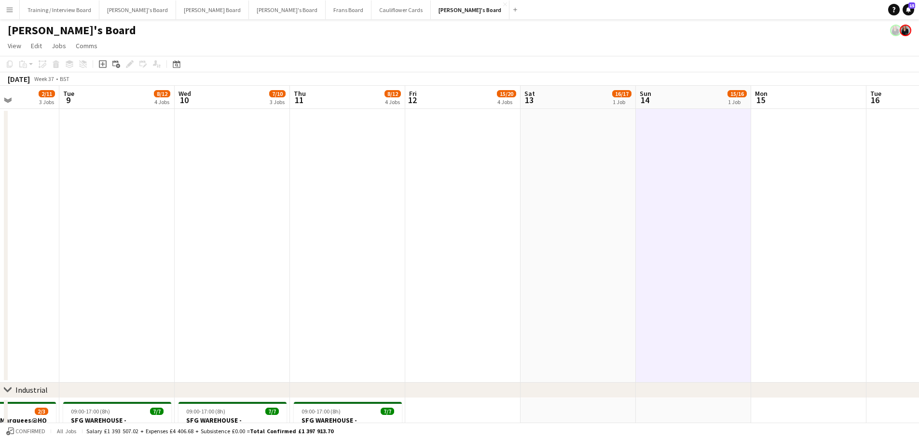
click at [617, 221] on app-date-cell at bounding box center [577, 246] width 115 height 274
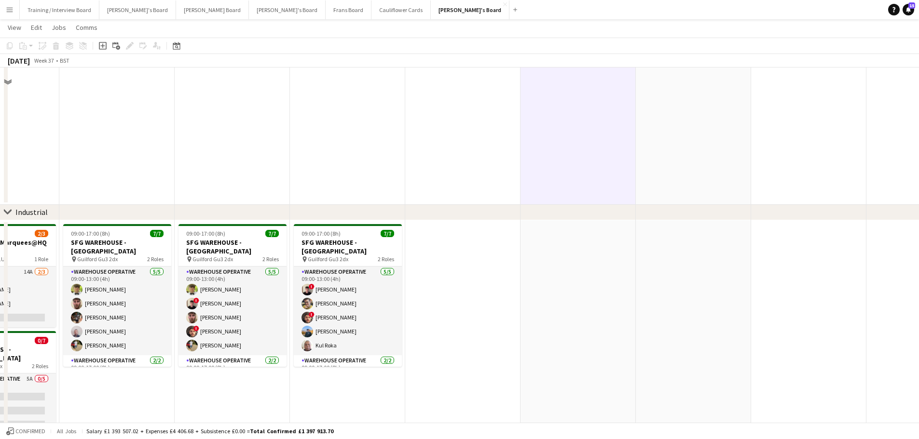
scroll to position [193, 0]
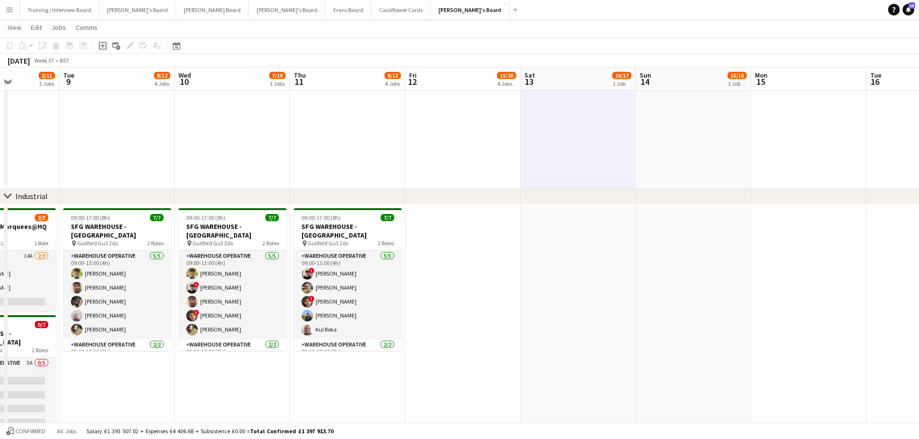
click at [608, 273] on app-date-cell at bounding box center [577, 341] width 115 height 274
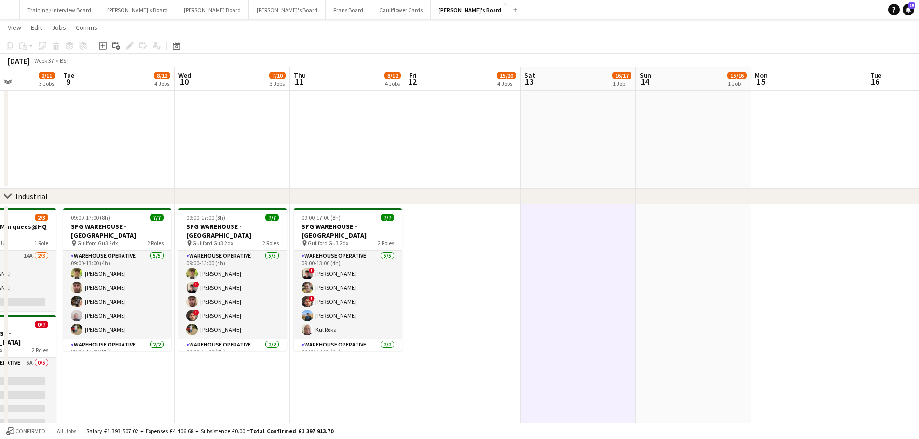
click at [636, 280] on app-date-cell at bounding box center [693, 341] width 115 height 274
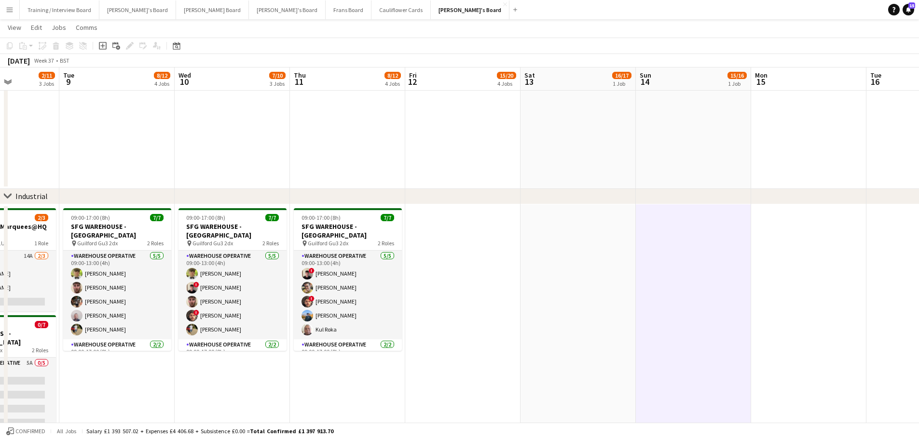
click at [663, 151] on app-date-cell at bounding box center [693, 52] width 115 height 274
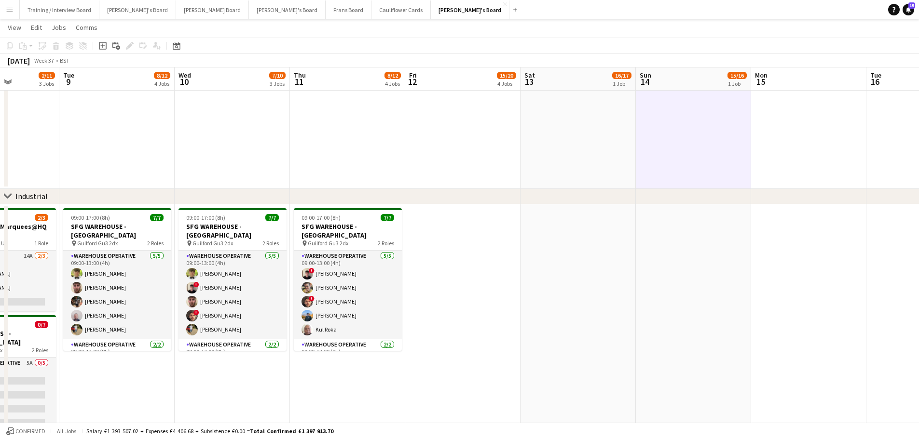
click at [623, 150] on app-date-cell at bounding box center [577, 52] width 115 height 274
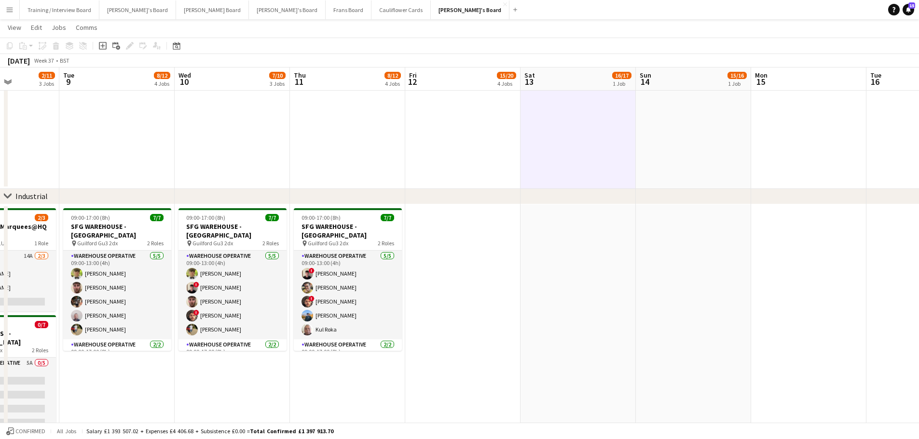
click at [635, 283] on app-date-cell at bounding box center [577, 341] width 115 height 274
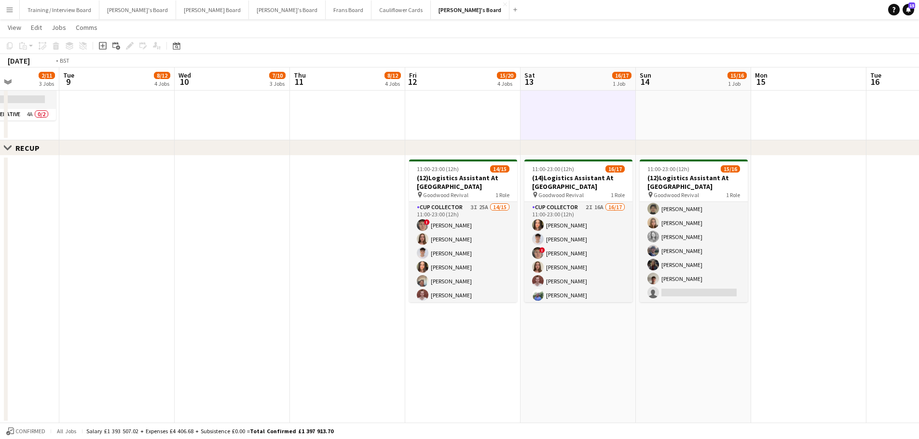
scroll to position [0, 0]
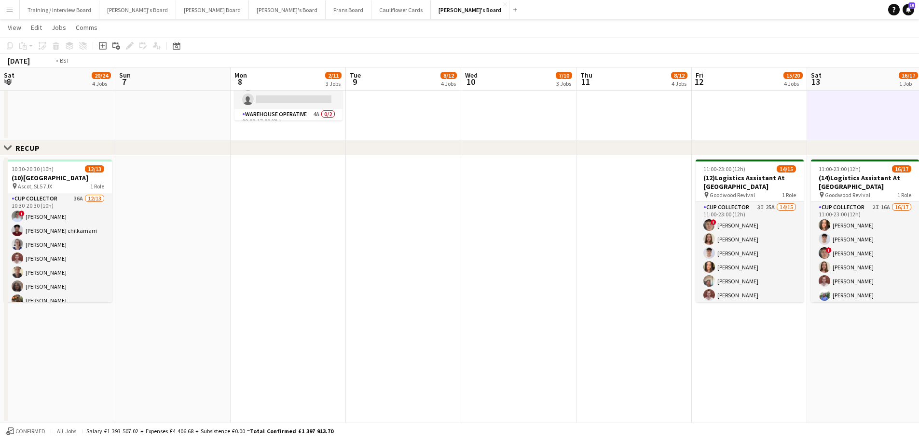
drag, startPoint x: 223, startPoint y: 122, endPoint x: 778, endPoint y: 137, distance: 555.2
click at [778, 137] on app-calendar-viewport "Sat 6 20/24 4 Jobs Sun 7 Mon 8 2/11 3 Jobs Tue 9 8/12 4 Jobs Wed 10 7/10 3 Jobs…" at bounding box center [459, 151] width 919 height 1288
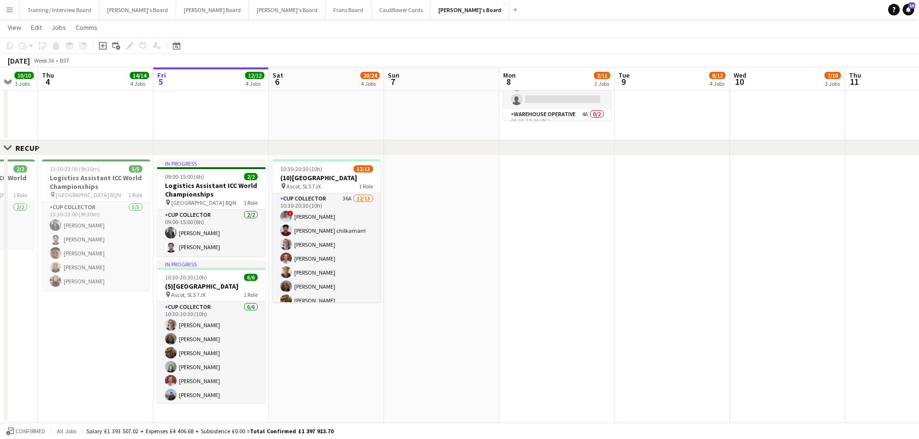
scroll to position [0, 324]
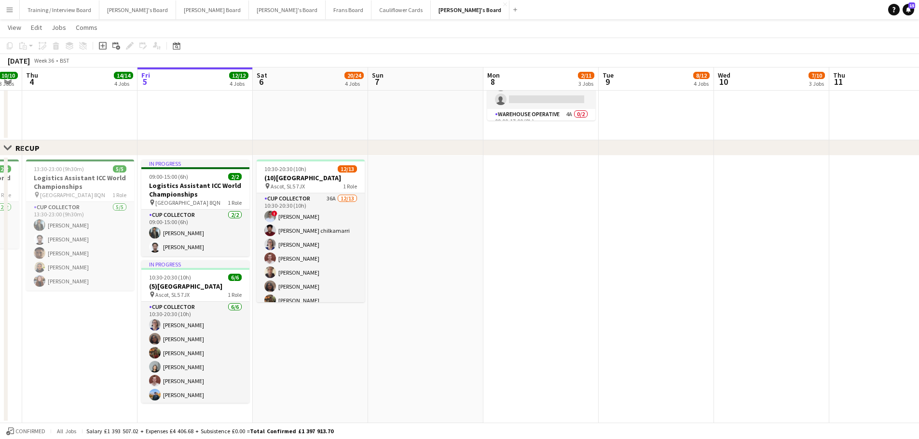
drag, startPoint x: 674, startPoint y: 280, endPoint x: 428, endPoint y: 287, distance: 246.5
click at [428, 287] on app-calendar-viewport "Mon 1 9/9 3 Jobs Tue 2 4/4 2 Jobs Wed 3 10/10 3 Jobs Thu 4 14/14 4 Jobs Fri 5 1…" at bounding box center [459, 143] width 919 height 1273
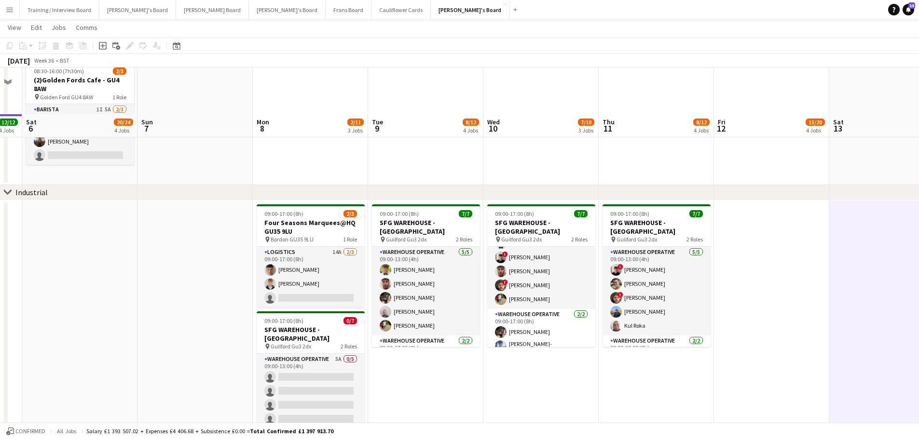
scroll to position [193, 0]
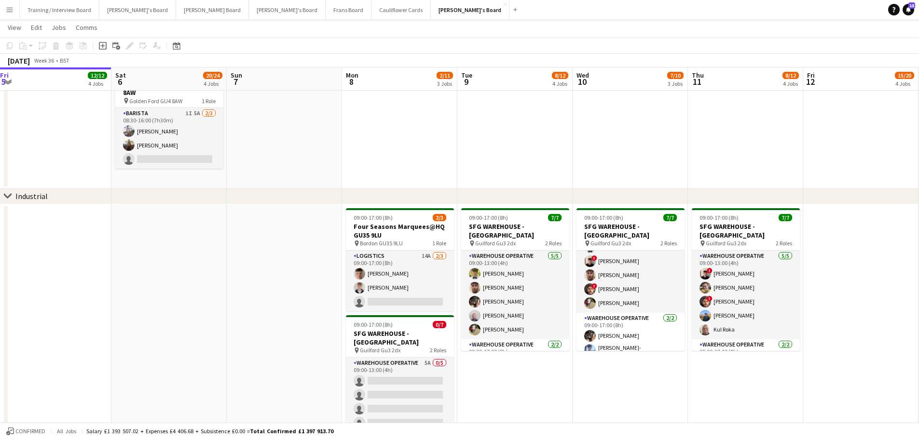
drag, startPoint x: 780, startPoint y: 238, endPoint x: 302, endPoint y: 201, distance: 479.3
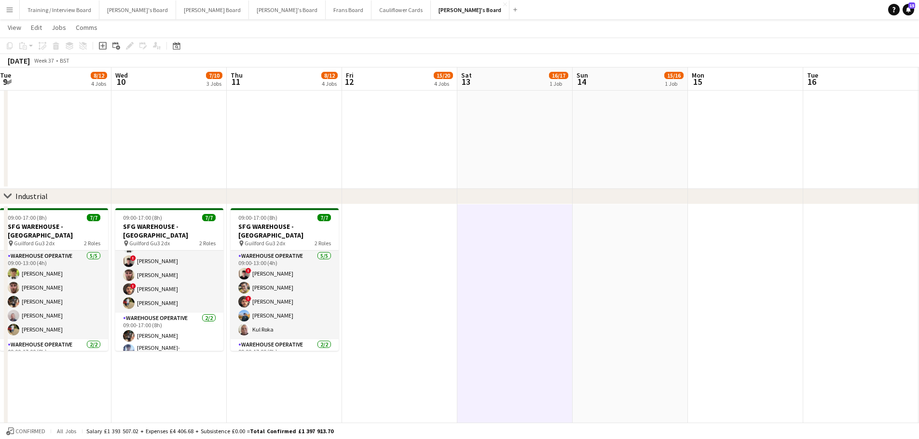
scroll to position [0, 336]
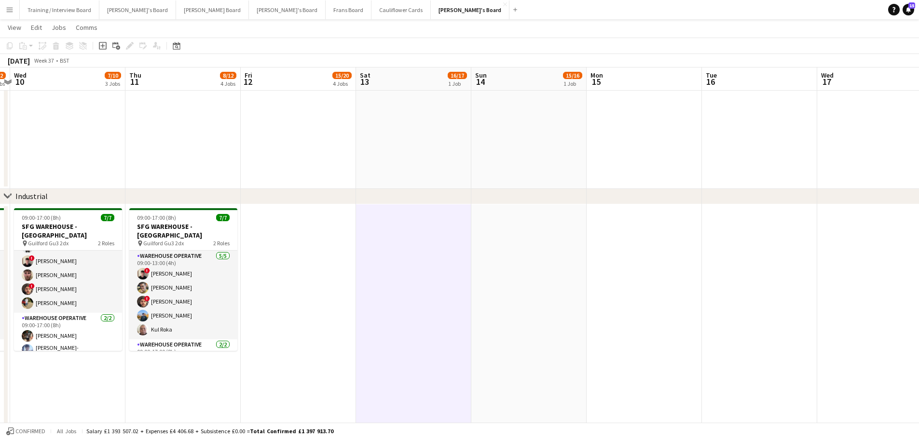
drag, startPoint x: 674, startPoint y: 130, endPoint x: 342, endPoint y: 133, distance: 331.8
click at [501, 149] on app-date-cell at bounding box center [528, 52] width 115 height 274
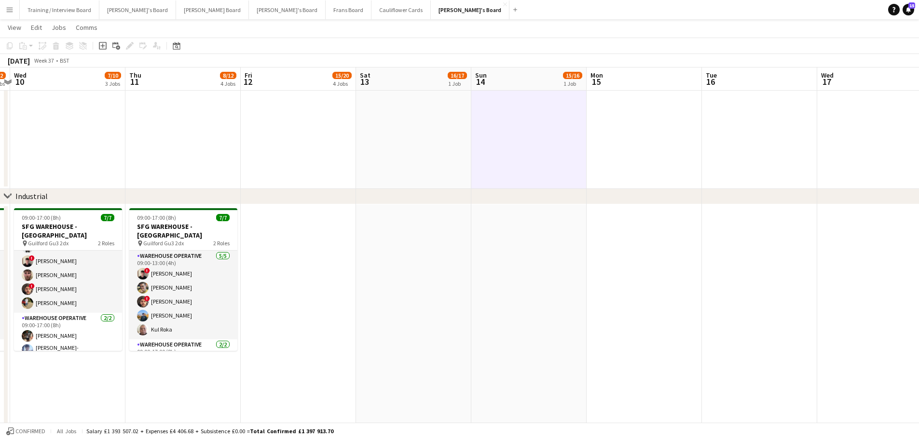
click at [414, 145] on app-date-cell at bounding box center [413, 52] width 115 height 274
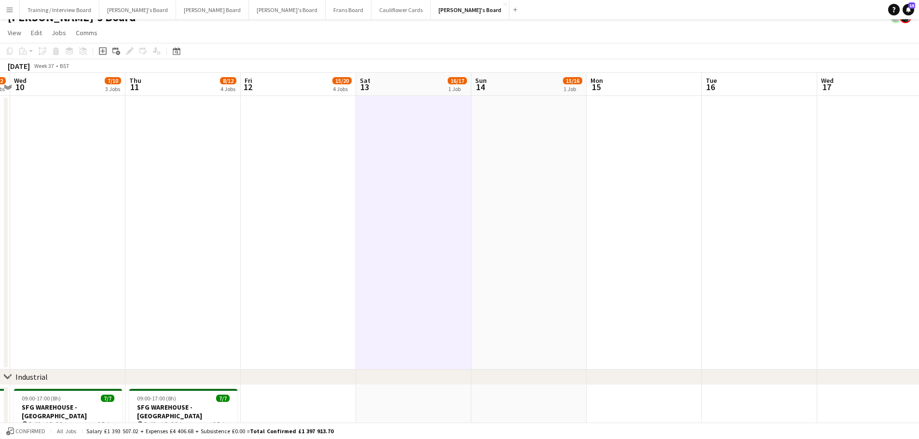
scroll to position [0, 0]
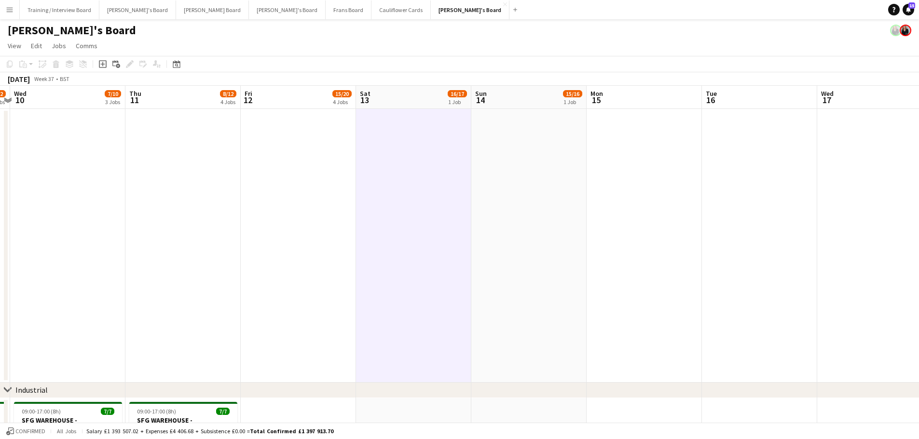
click at [514, 209] on app-date-cell at bounding box center [528, 246] width 115 height 274
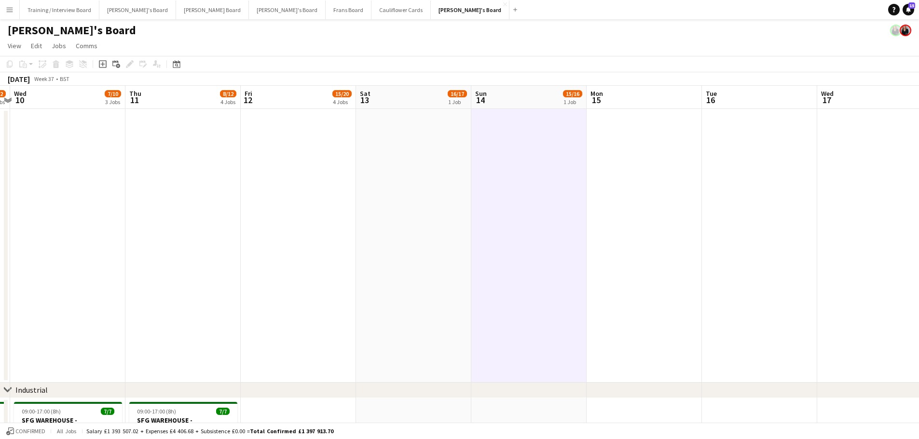
click at [367, 192] on app-date-cell at bounding box center [413, 246] width 115 height 274
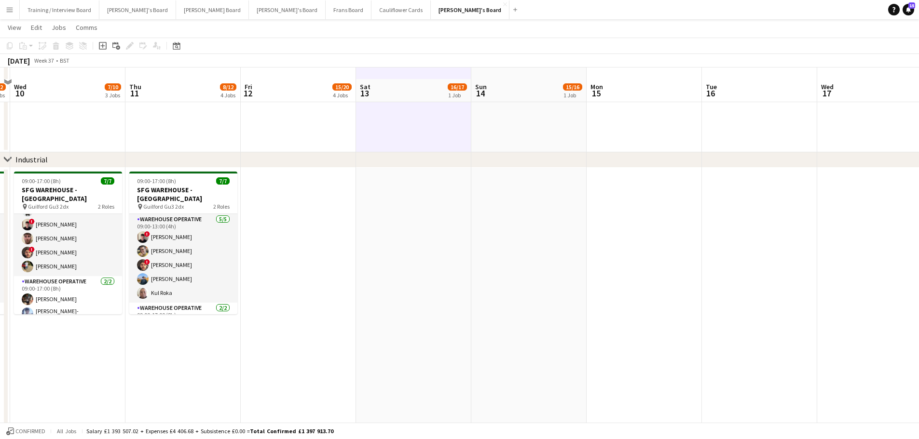
scroll to position [241, 0]
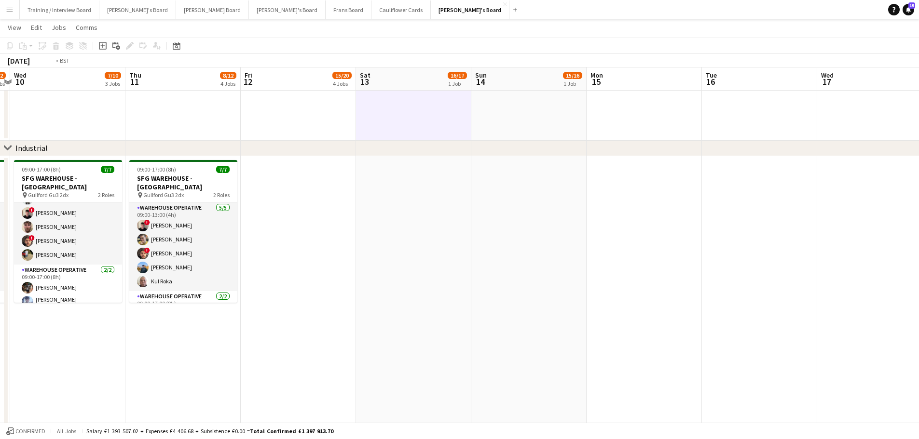
drag, startPoint x: 316, startPoint y: 228, endPoint x: 711, endPoint y: 222, distance: 394.5
click at [716, 222] on app-calendar-viewport "Sun 7 Mon 8 2/11 3 Jobs Tue 9 8/12 4 Jobs Wed 10 7/10 3 Jobs Thu 11 8/12 4 Jobs…" at bounding box center [459, 433] width 919 height 1273
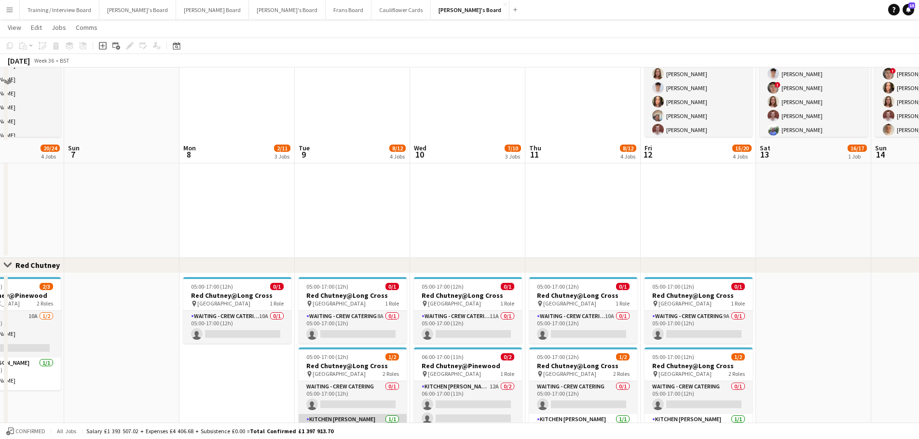
scroll to position [772, 0]
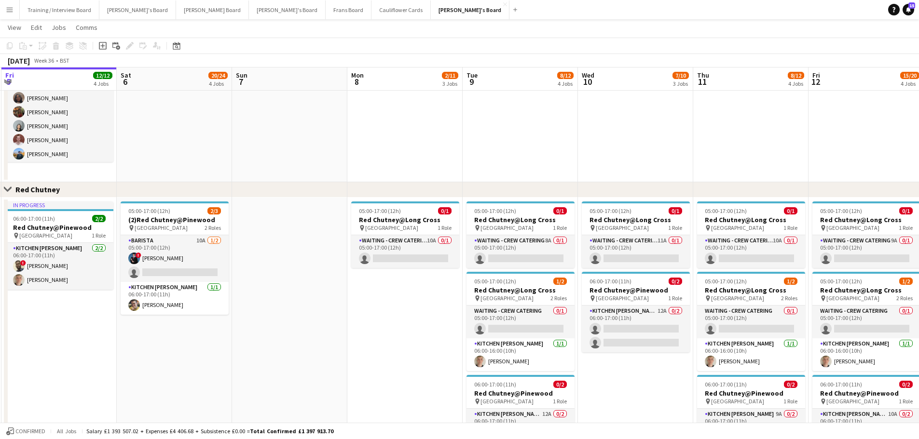
drag, startPoint x: 185, startPoint y: 299, endPoint x: 616, endPoint y: 335, distance: 432.6
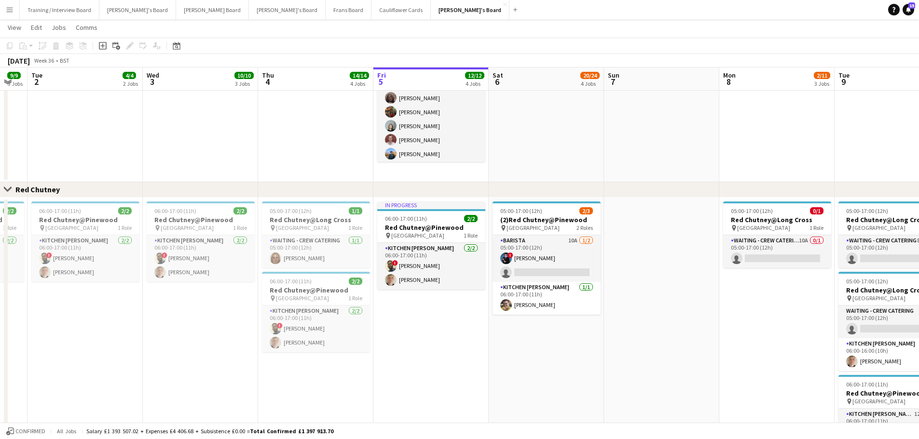
scroll to position [0, 199]
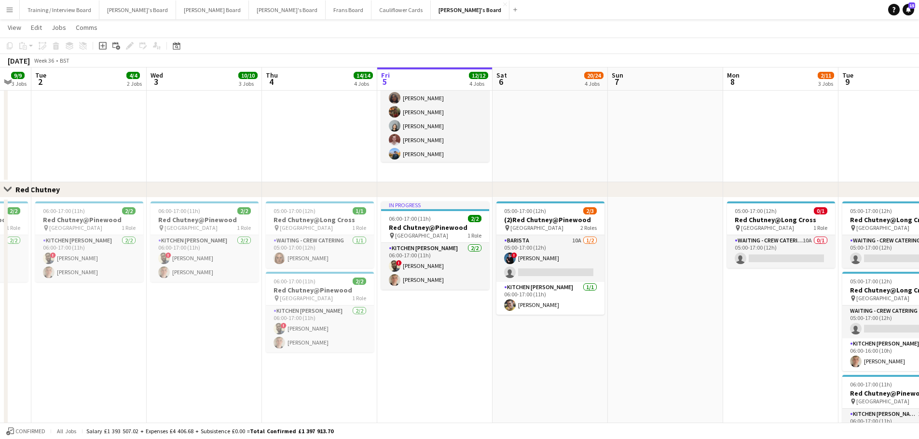
drag, startPoint x: 420, startPoint y: 420, endPoint x: 562, endPoint y: 423, distance: 141.3
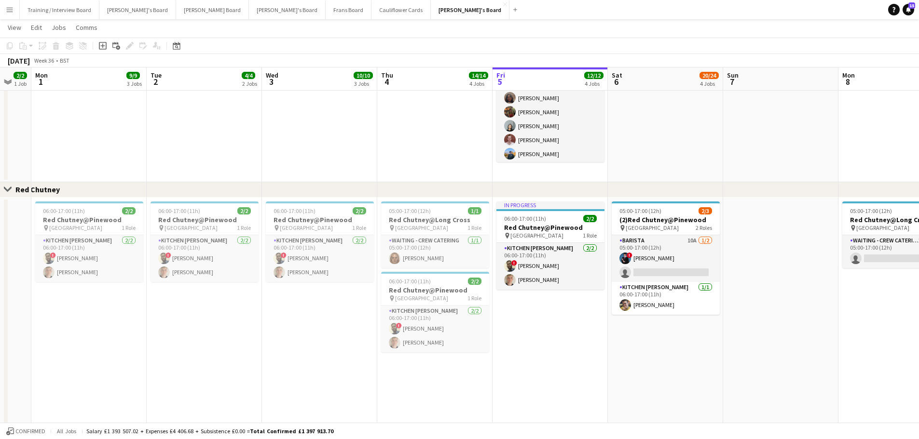
scroll to position [0, 299]
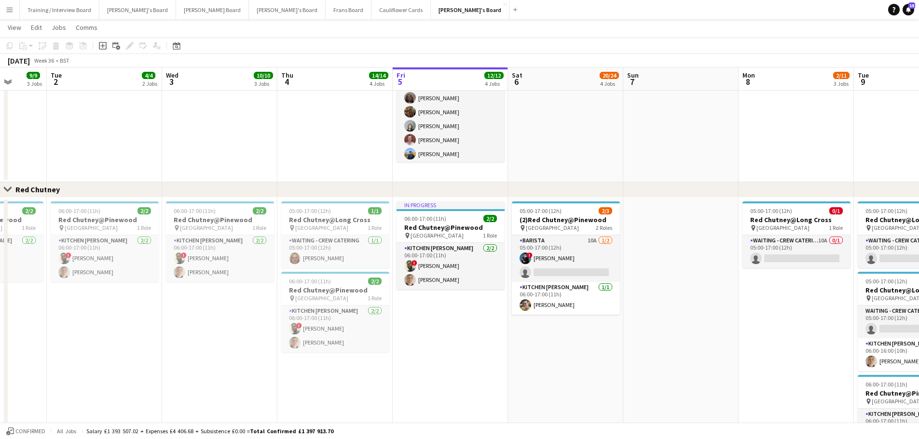
drag, startPoint x: 438, startPoint y: 371, endPoint x: 444, endPoint y: 371, distance: 5.8
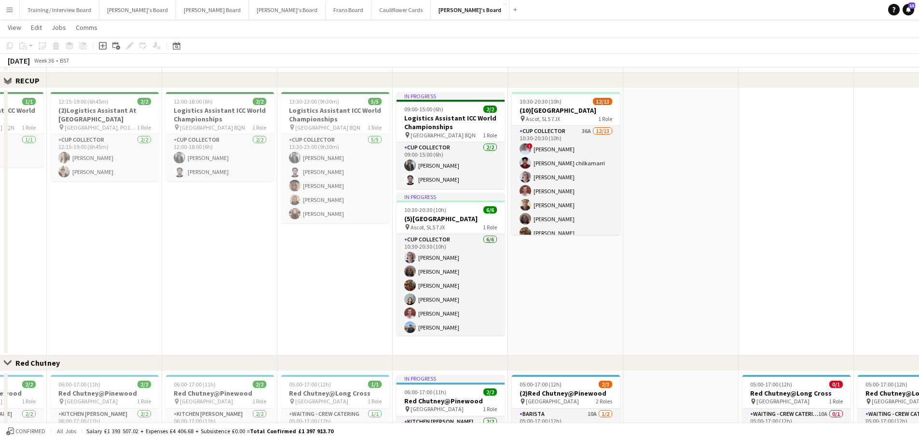
scroll to position [502, 0]
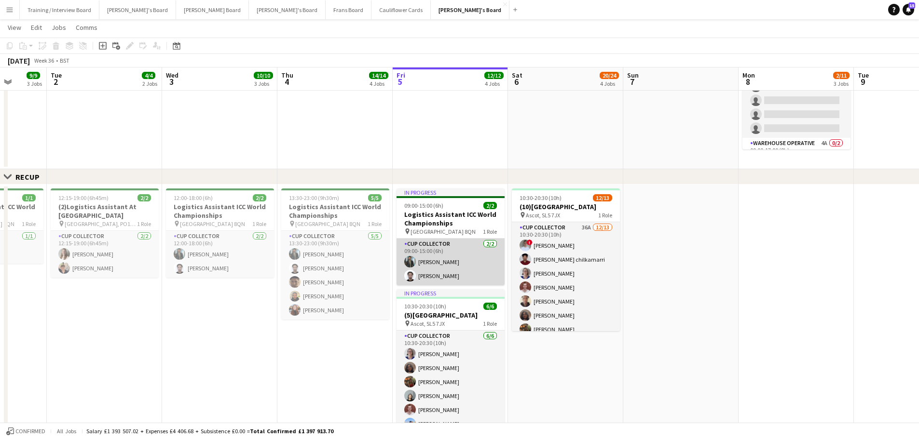
click at [445, 267] on app-card-role "CUP COLLECTOR 2/2 09:00-15:00 (6h) Muhammad Imad Gopesh Patel-Hellyer" at bounding box center [450, 262] width 108 height 47
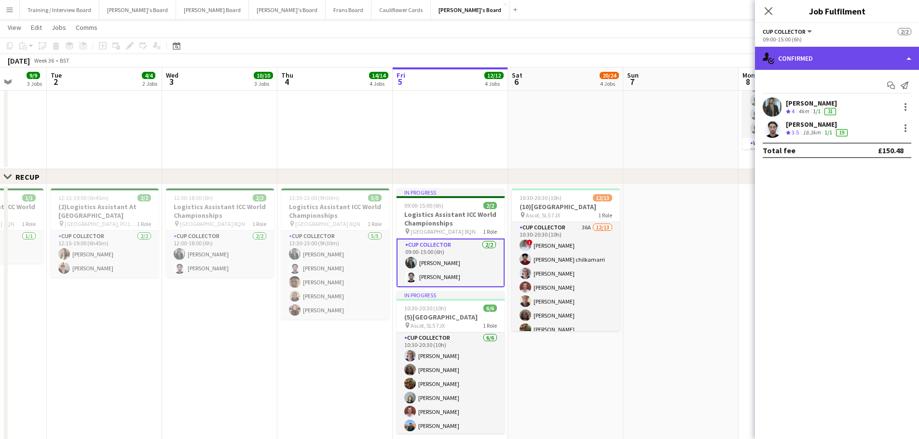
click at [853, 54] on div "single-neutral-actions-check-2 Confirmed" at bounding box center [837, 58] width 164 height 23
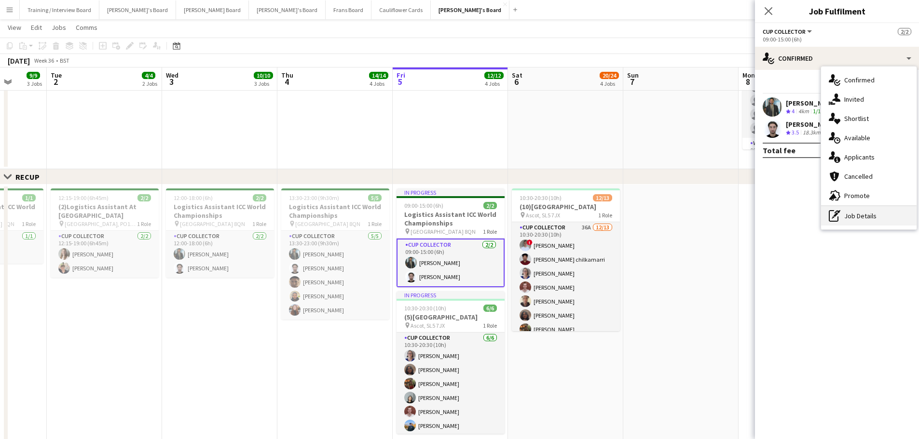
click at [887, 210] on div "pen-write Job Details" at bounding box center [868, 215] width 95 height 19
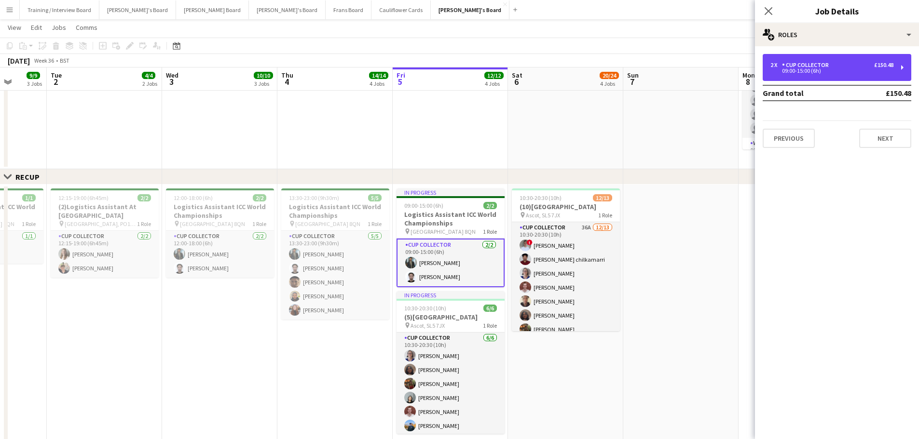
drag, startPoint x: 826, startPoint y: 66, endPoint x: 763, endPoint y: 165, distance: 117.5
click at [826, 67] on div "CUP COLLECTOR" at bounding box center [807, 65] width 51 height 7
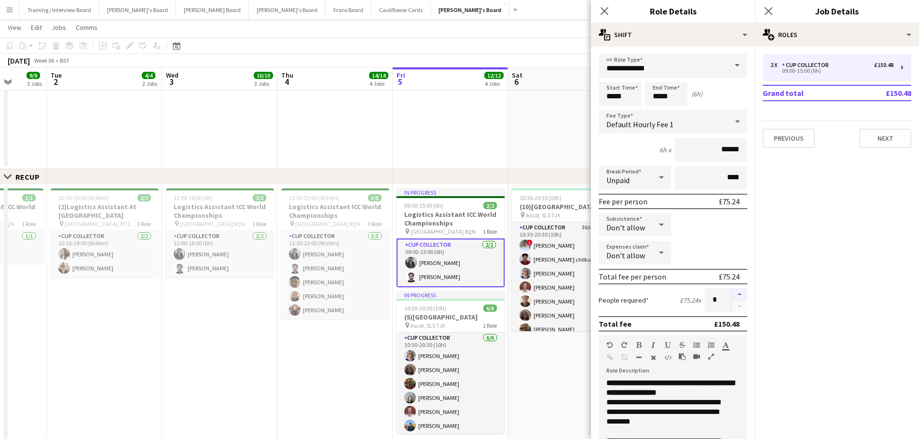
click at [736, 298] on button "button" at bounding box center [739, 294] width 15 height 13
type input "*"
click at [517, 128] on app-date-cell at bounding box center [565, 33] width 115 height 274
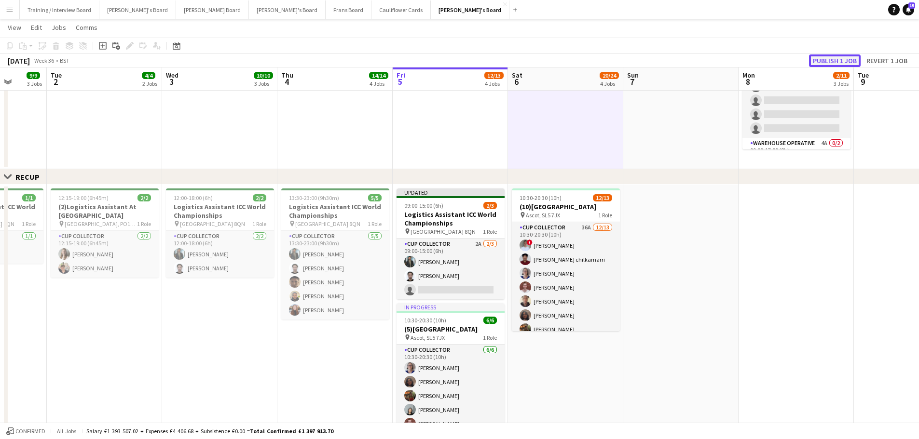
click at [842, 61] on button "Publish 1 job" at bounding box center [835, 60] width 52 height 13
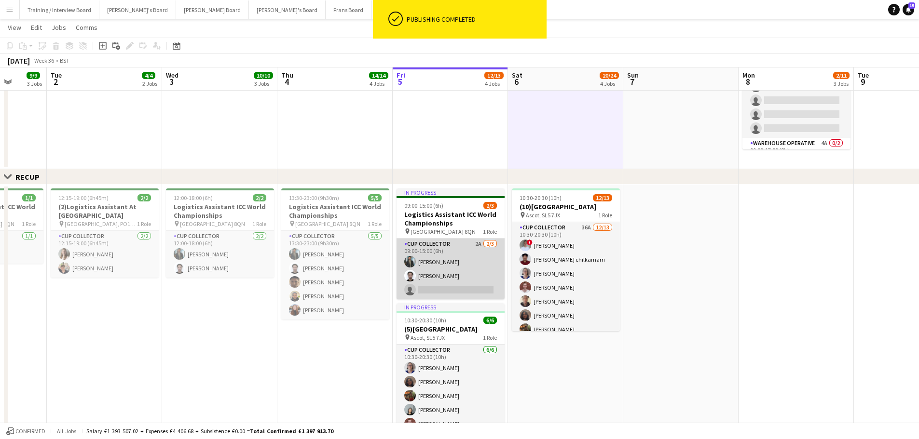
click at [472, 281] on app-card-role "CUP COLLECTOR 2A 2/3 09:00-15:00 (6h) Muhammad Imad Gopesh Patel-Hellyer single…" at bounding box center [450, 269] width 108 height 61
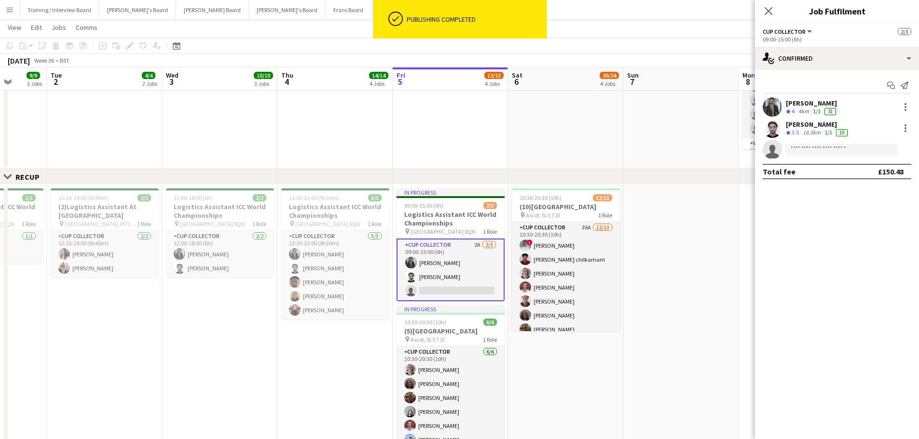
click at [827, 141] on app-invite-slot "single-neutral-actions" at bounding box center [837, 149] width 164 height 19
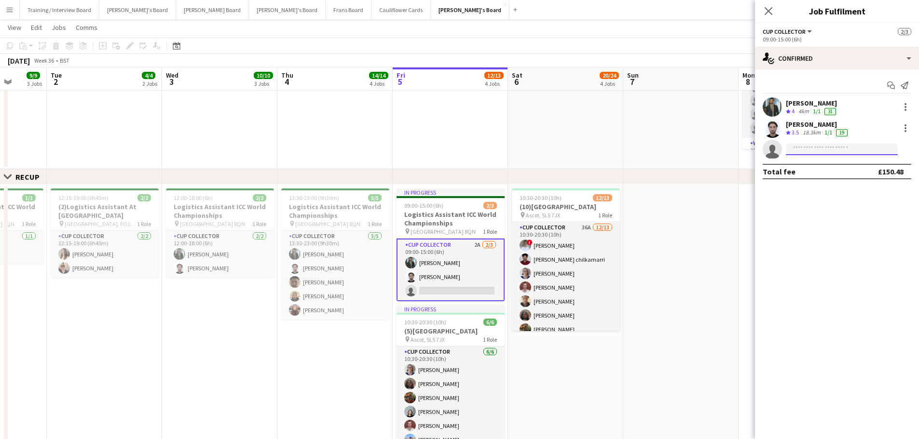
click at [822, 153] on input at bounding box center [842, 150] width 112 height 12
type input "*****"
click at [830, 164] on span "[PERSON_NAME]" at bounding box center [820, 163] width 55 height 8
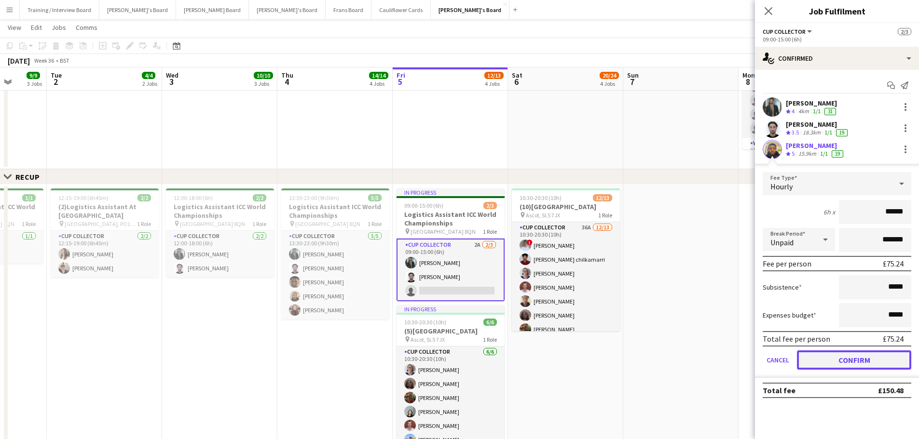
click at [832, 360] on button "Confirm" at bounding box center [854, 360] width 114 height 19
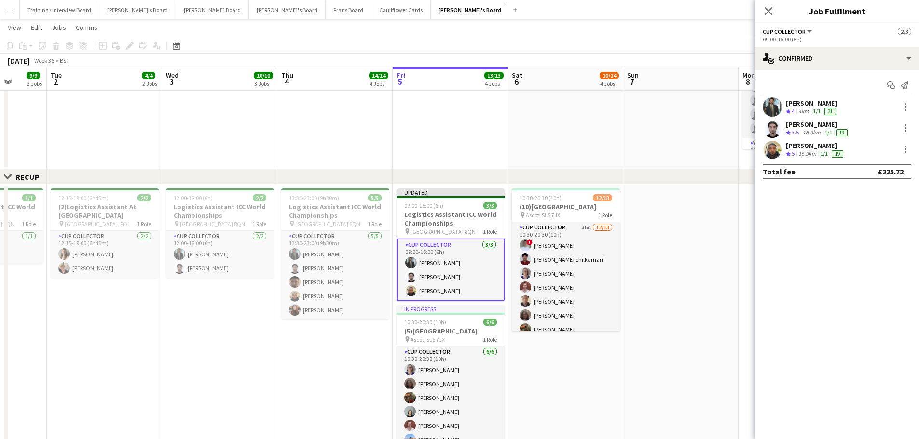
click at [673, 129] on app-date-cell at bounding box center [680, 33] width 115 height 274
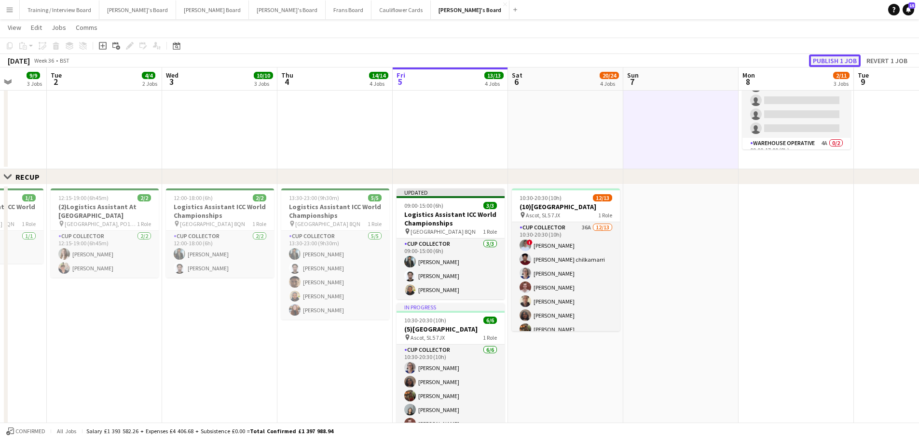
click at [827, 58] on button "Publish 1 job" at bounding box center [835, 60] width 52 height 13
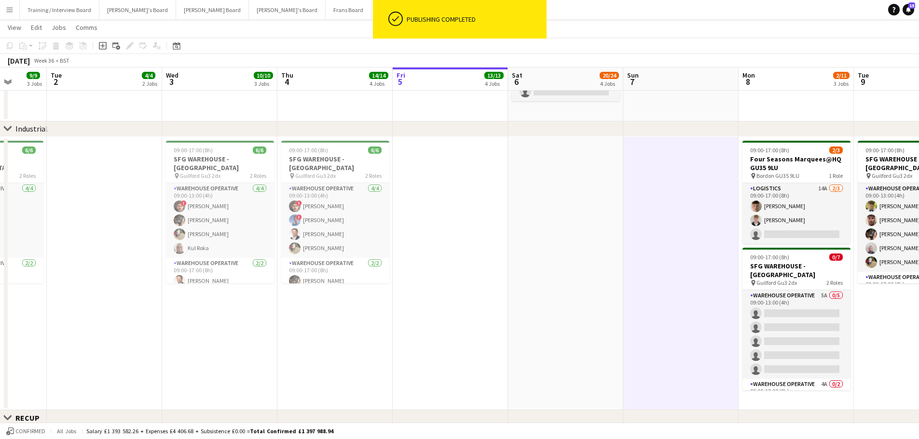
click at [696, 267] on app-date-cell at bounding box center [680, 274] width 115 height 274
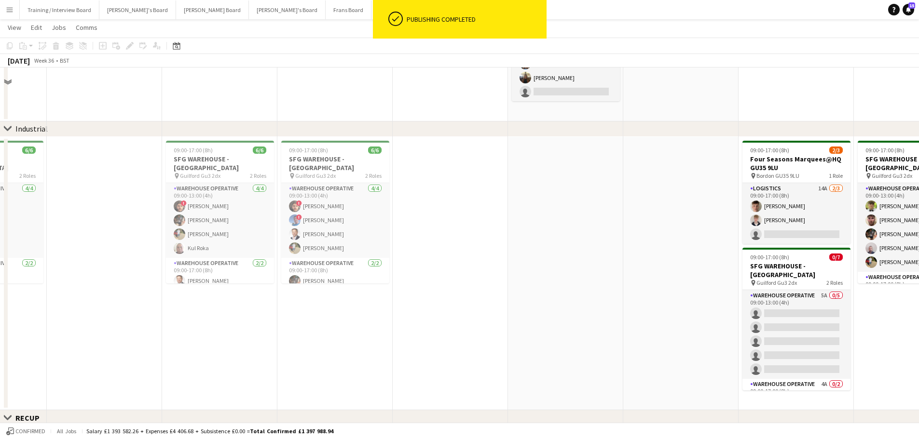
scroll to position [116, 0]
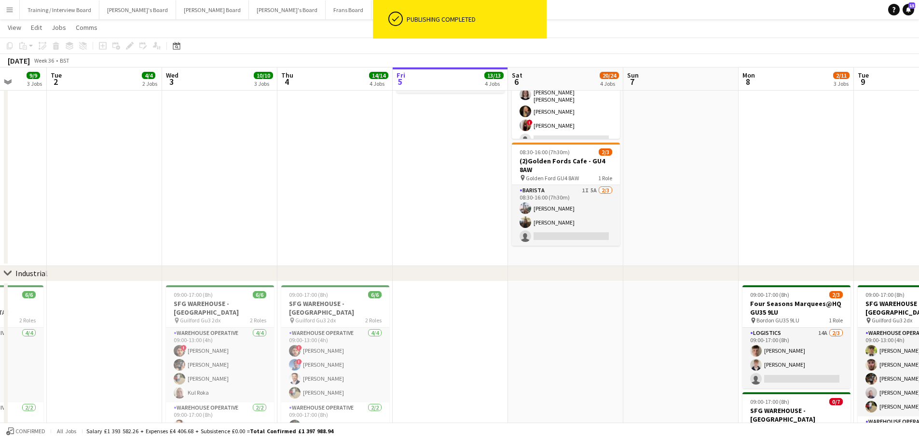
click at [687, 188] on app-date-cell at bounding box center [680, 129] width 115 height 274
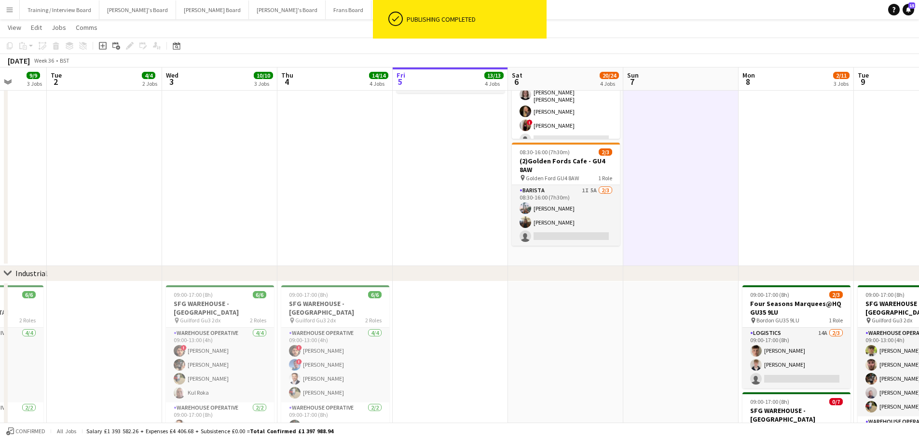
click at [593, 265] on app-date-cell "08:00-18:00 (10h) 4/5 (4)Vanilla Bean@Thorpe Park KT8 9BS pin Thorpe Park 2 Rol…" at bounding box center [565, 129] width 115 height 274
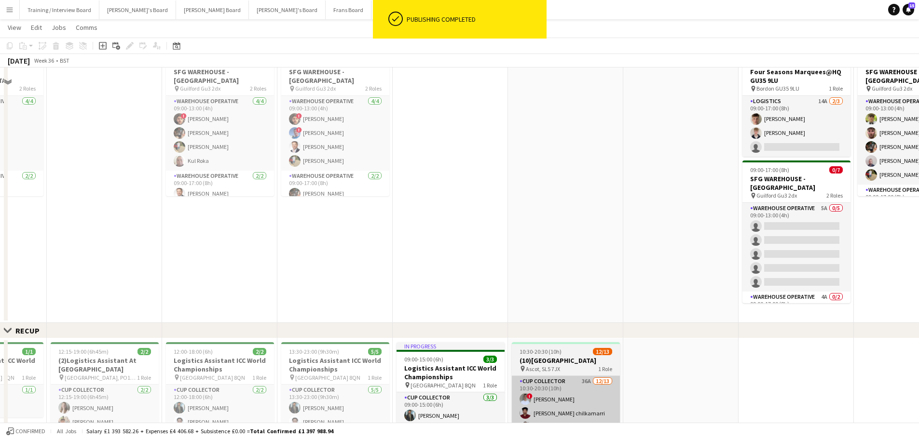
scroll to position [453, 0]
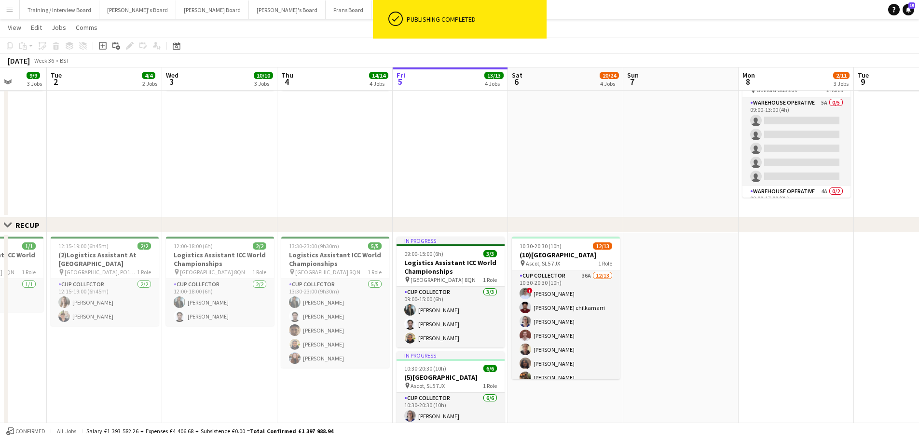
click at [569, 149] on app-date-cell at bounding box center [565, 81] width 115 height 274
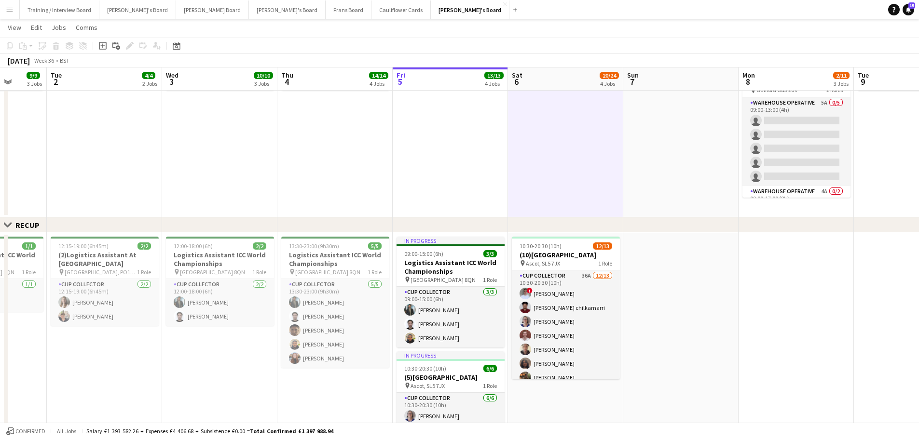
click at [678, 152] on app-date-cell at bounding box center [680, 81] width 115 height 274
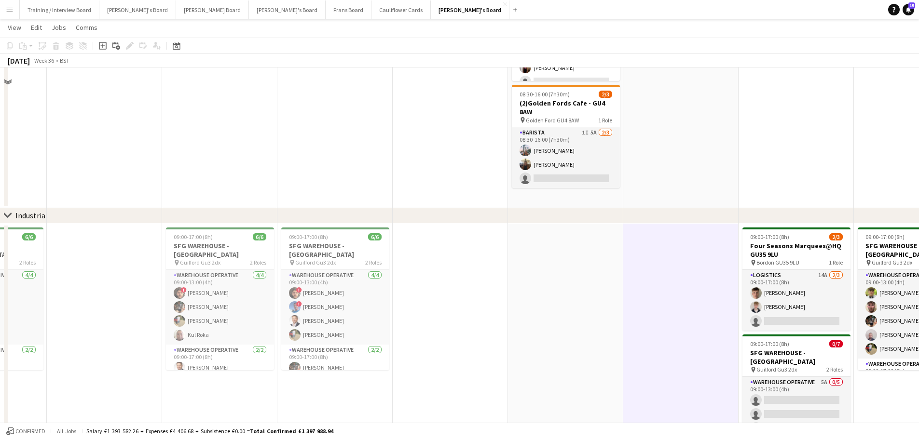
scroll to position [116, 0]
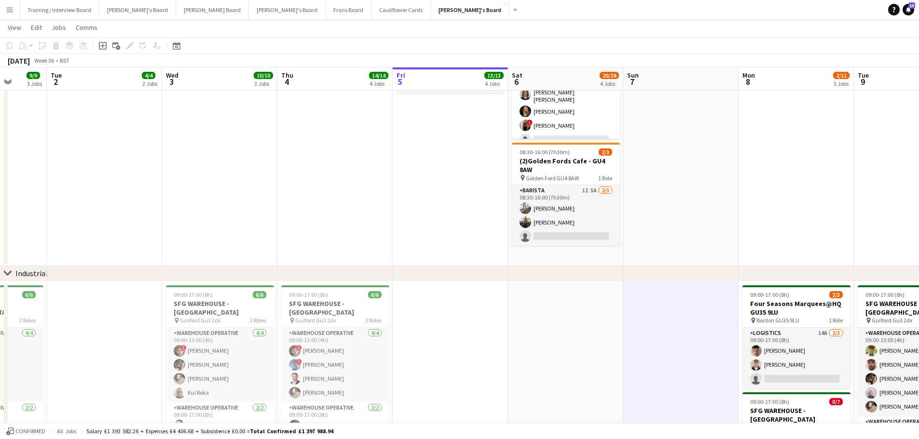
click at [651, 207] on app-date-cell at bounding box center [680, 129] width 115 height 274
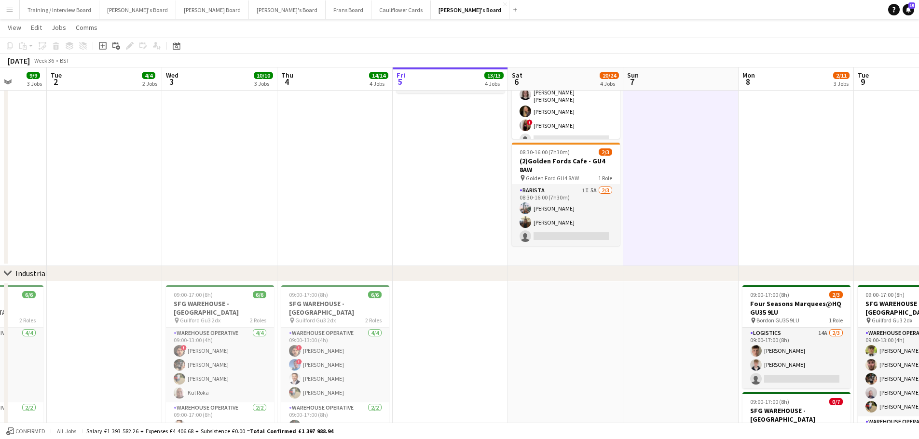
click at [581, 263] on app-date-cell "08:00-18:00 (10h) 4/5 (4)Vanilla Bean@Thorpe Park KT8 9BS pin Thorpe Park 2 Rol…" at bounding box center [565, 129] width 115 height 274
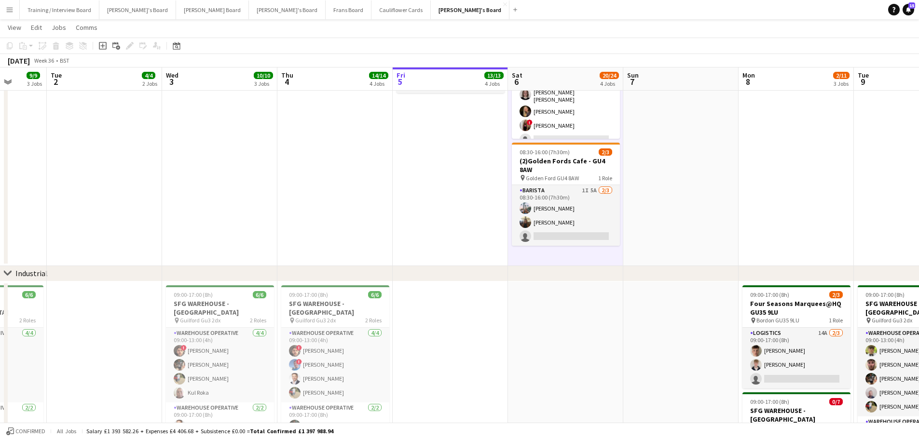
click at [680, 232] on app-date-cell at bounding box center [680, 129] width 115 height 274
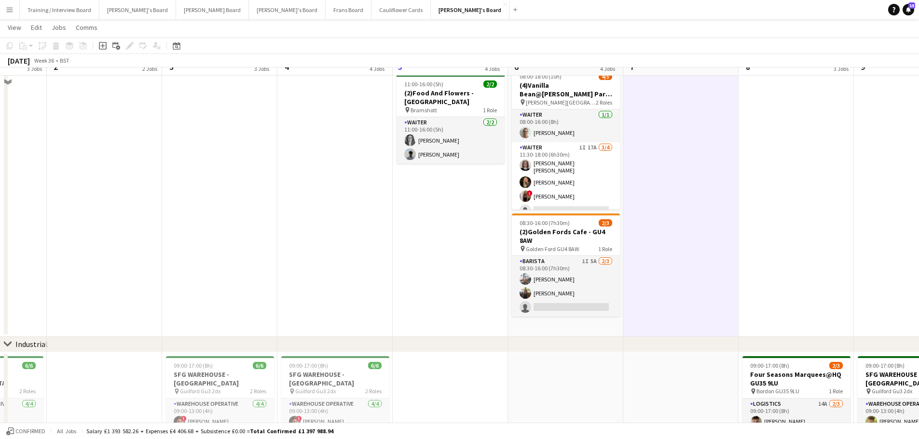
scroll to position [0, 0]
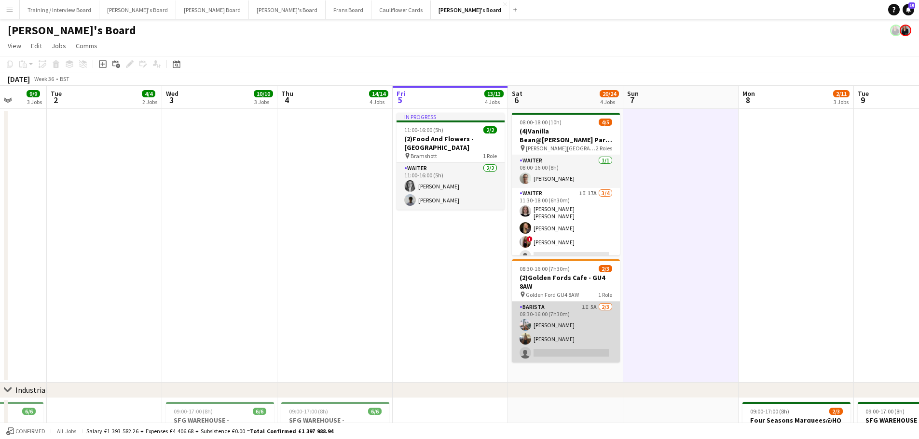
click at [580, 330] on app-card-role "Barista 1I 5A [DATE] 08:30-16:00 (7h30m) [PERSON_NAME] [PERSON_NAME] single-neu…" at bounding box center [566, 332] width 108 height 61
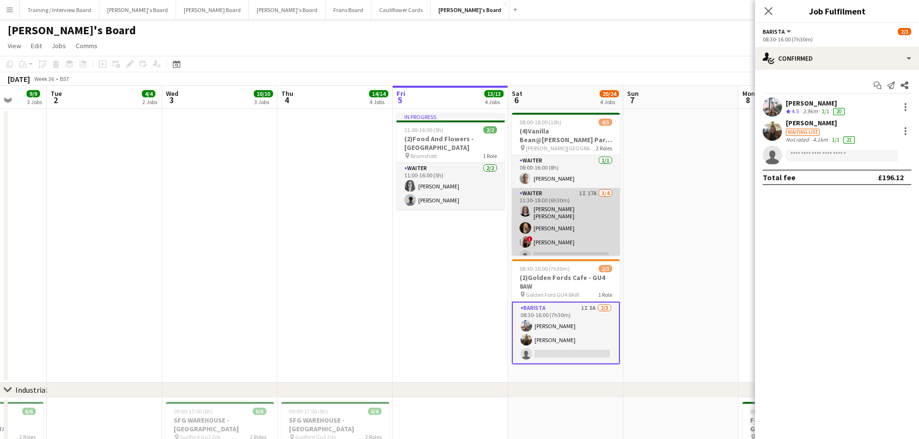
click at [587, 244] on app-card-role "Waiter 1I 17A 3/4 11:30-18:00 (6h30m) Matilda Kierkegaard Holt Natalia Dembek !…" at bounding box center [566, 227] width 108 height 78
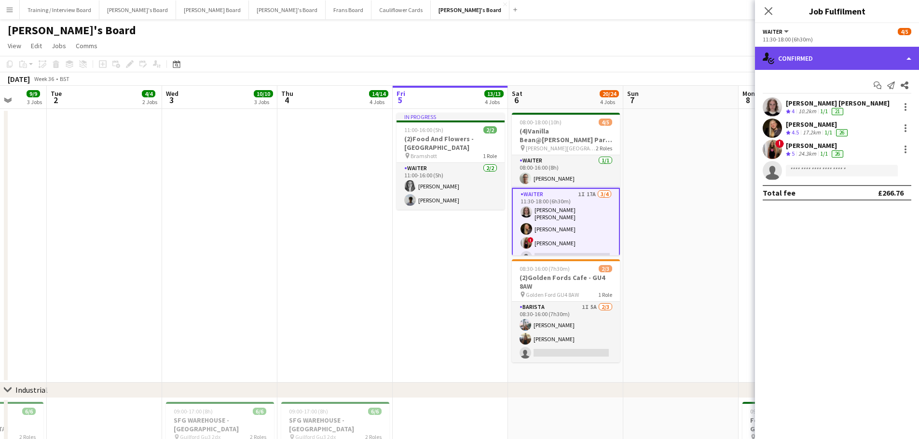
click at [808, 57] on div "single-neutral-actions-check-2 Confirmed" at bounding box center [837, 58] width 164 height 23
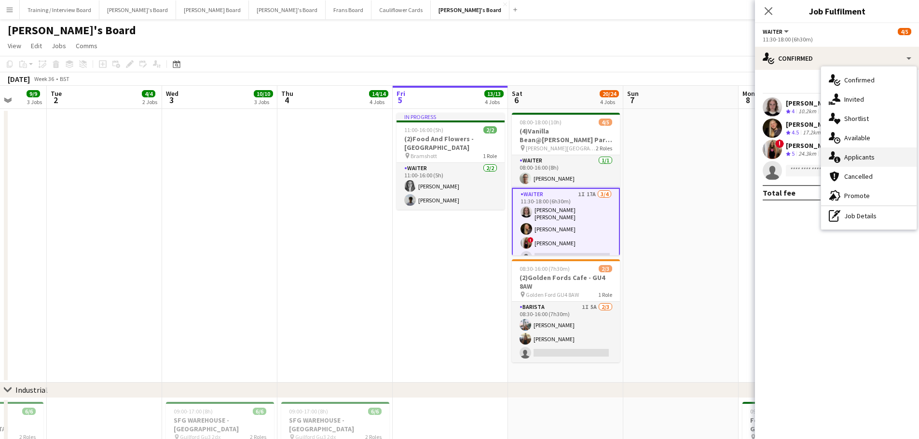
click at [857, 154] on span "Applicants" at bounding box center [859, 157] width 30 height 9
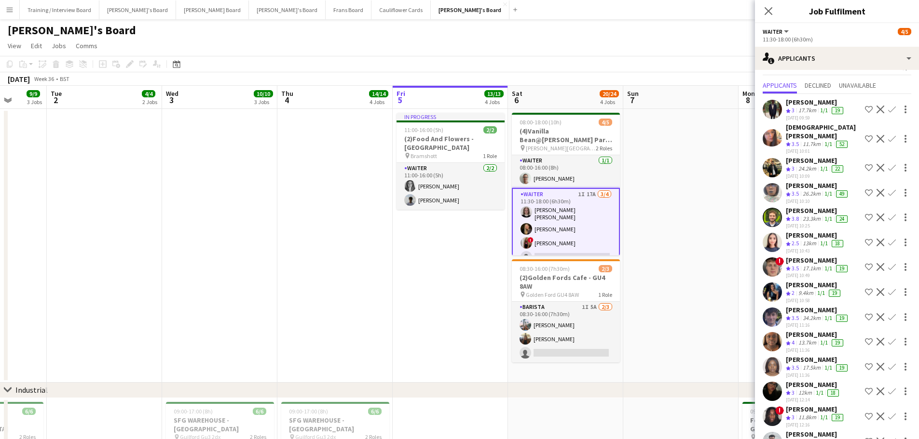
scroll to position [67, 0]
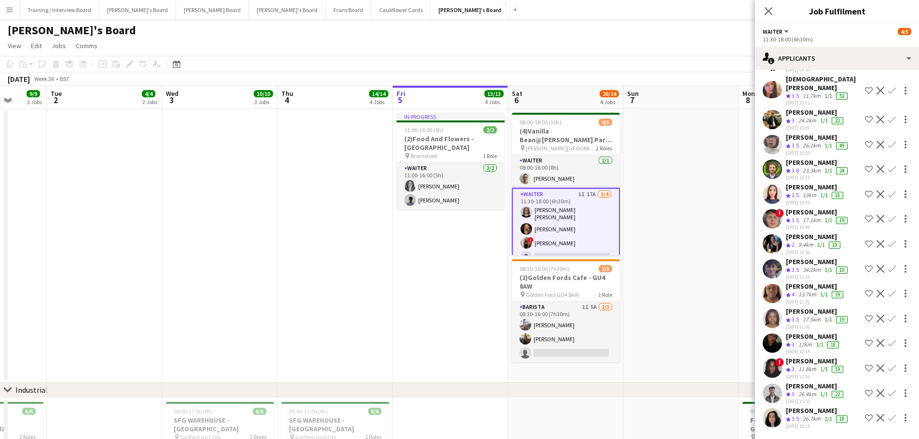
click at [827, 397] on app-skills-label "1/1" at bounding box center [824, 394] width 8 height 7
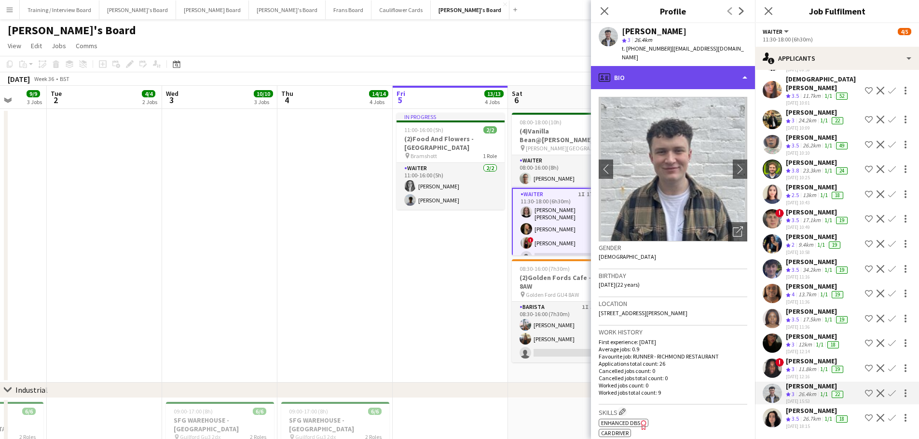
click at [660, 72] on div "profile Bio" at bounding box center [673, 77] width 164 height 23
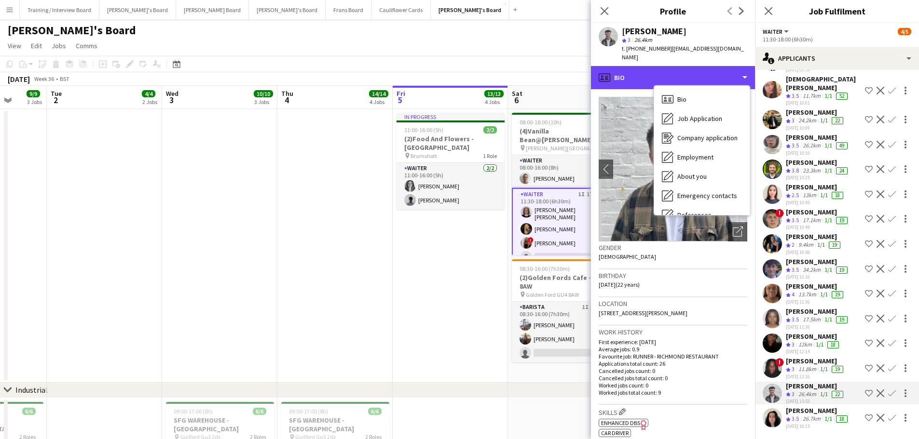
scroll to position [149, 0]
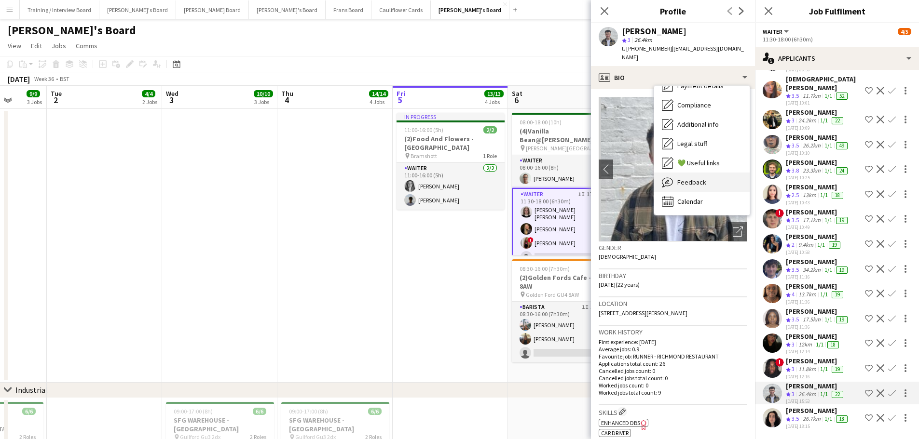
click at [720, 174] on div "Feedback Feedback" at bounding box center [701, 182] width 95 height 19
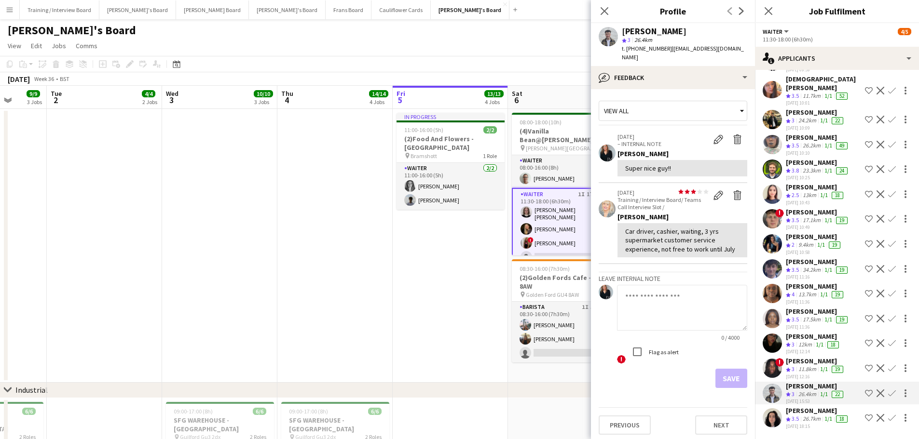
drag, startPoint x: 684, startPoint y: 162, endPoint x: 615, endPoint y: 164, distance: 69.0
click at [615, 164] on app-crew-profile-feedback-item "02-04-2025 – INTERNAL NOTE Edit internal note Delete internal note Thomasina Di…" at bounding box center [672, 155] width 149 height 56
click at [704, 164] on div "Super nice guy!!" at bounding box center [682, 168] width 114 height 9
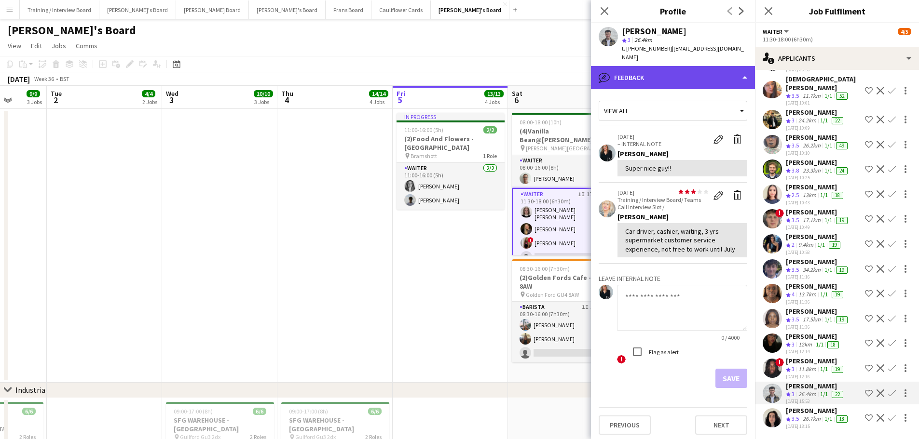
click at [696, 67] on div "bubble-pencil Feedback" at bounding box center [673, 77] width 164 height 23
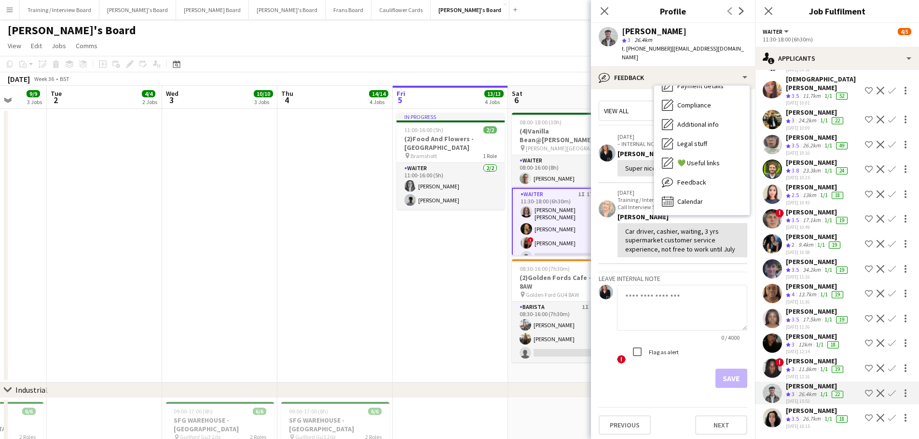
click at [694, 236] on div "Car driver, cashier, waiting, 3 yrs supermarket customer service experience, no…" at bounding box center [682, 240] width 114 height 27
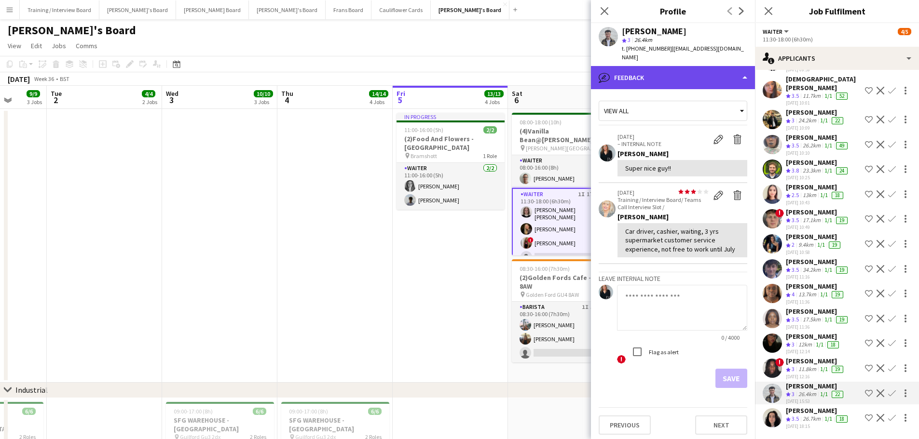
click at [665, 66] on div "bubble-pencil Feedback" at bounding box center [673, 77] width 164 height 23
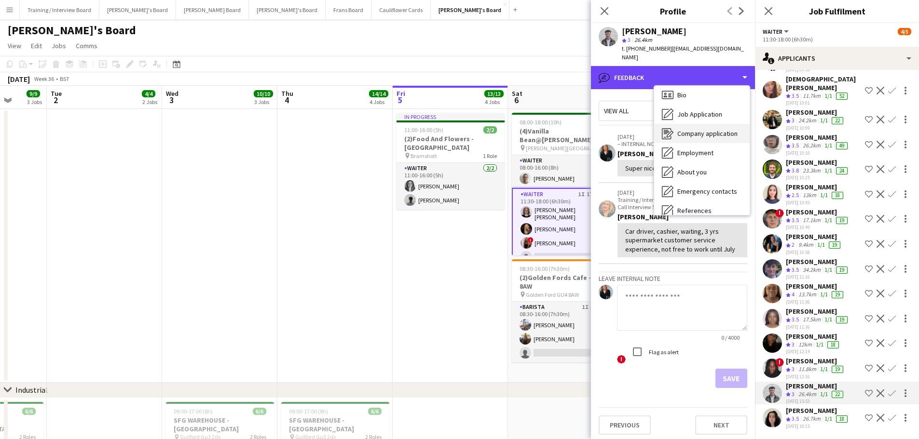
scroll to position [4, 0]
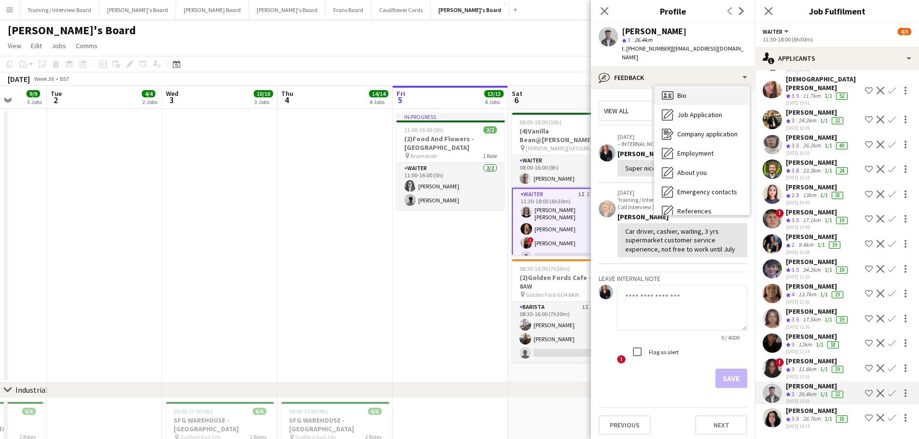
click at [684, 91] on span "Bio" at bounding box center [681, 95] width 9 height 9
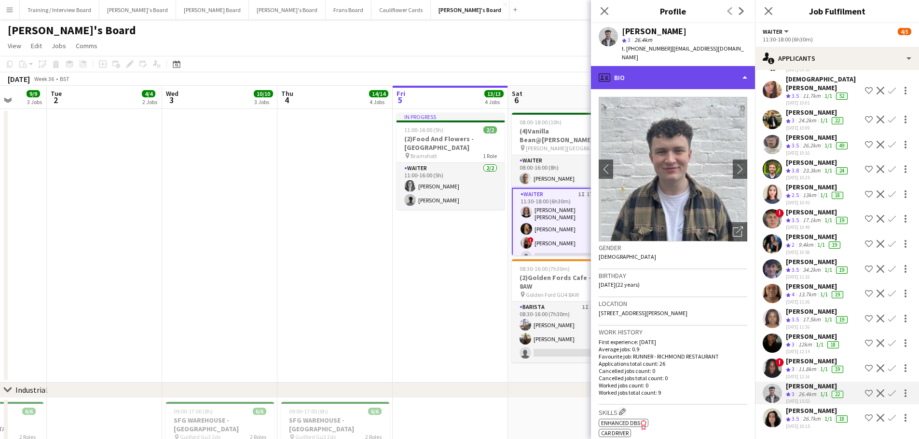
click at [713, 71] on div "profile Bio" at bounding box center [673, 77] width 164 height 23
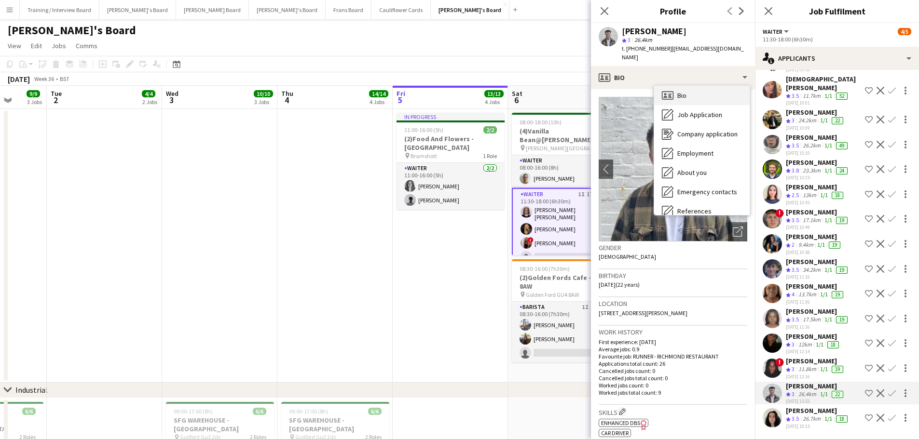
click at [715, 86] on div "Bio Bio" at bounding box center [701, 95] width 95 height 19
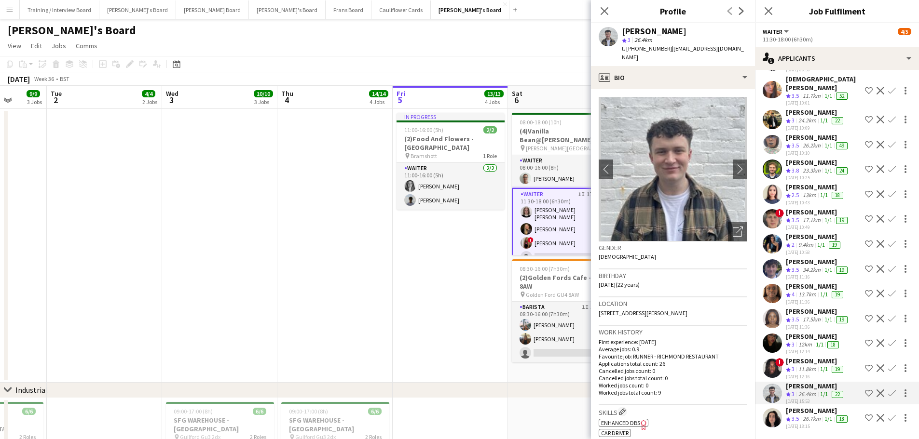
click at [888, 391] on app-icon "Confirm" at bounding box center [892, 394] width 8 height 8
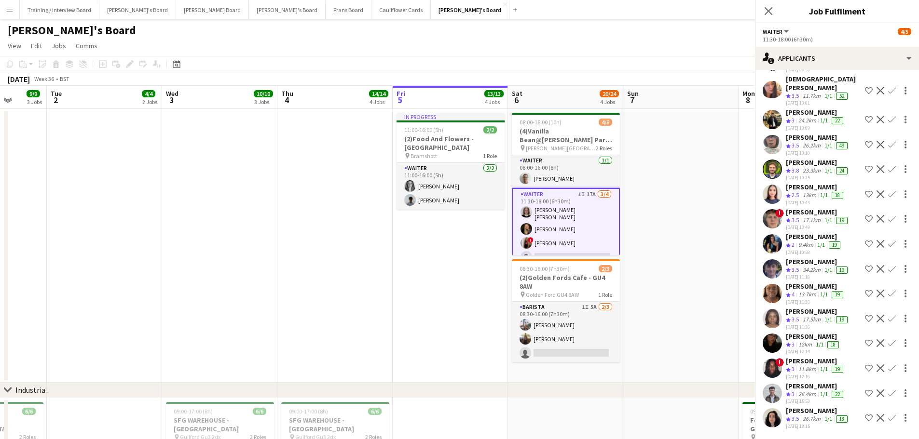
click at [888, 391] on app-icon "Confirm" at bounding box center [892, 394] width 8 height 8
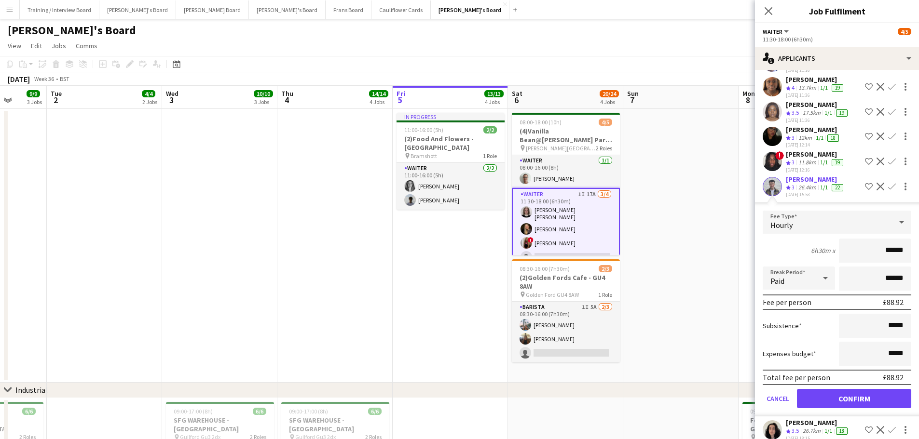
scroll to position [285, 0]
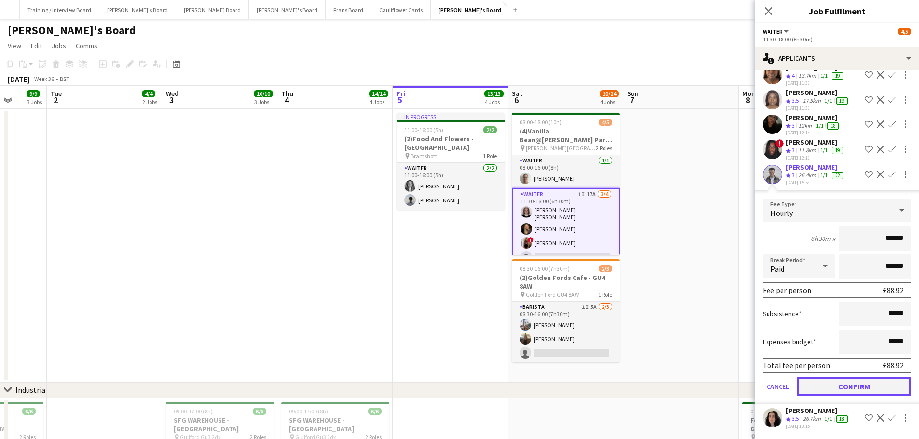
click at [864, 389] on button "Confirm" at bounding box center [854, 386] width 114 height 19
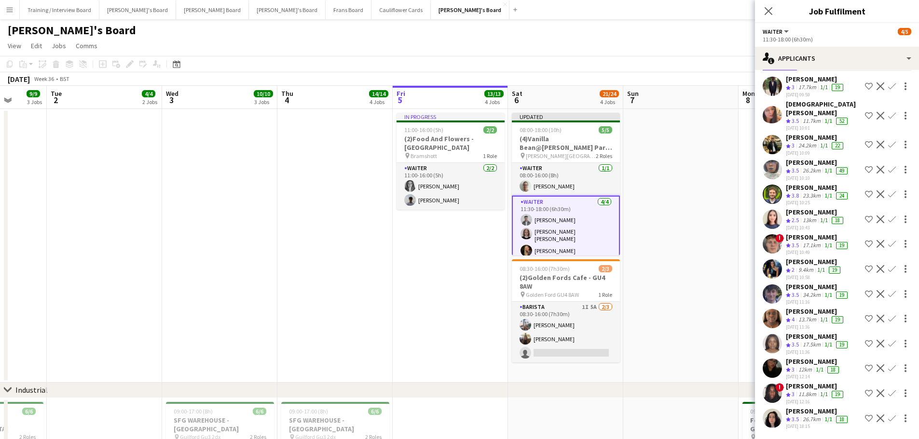
click at [828, 426] on div "[DATE] 18:15" at bounding box center [818, 426] width 64 height 6
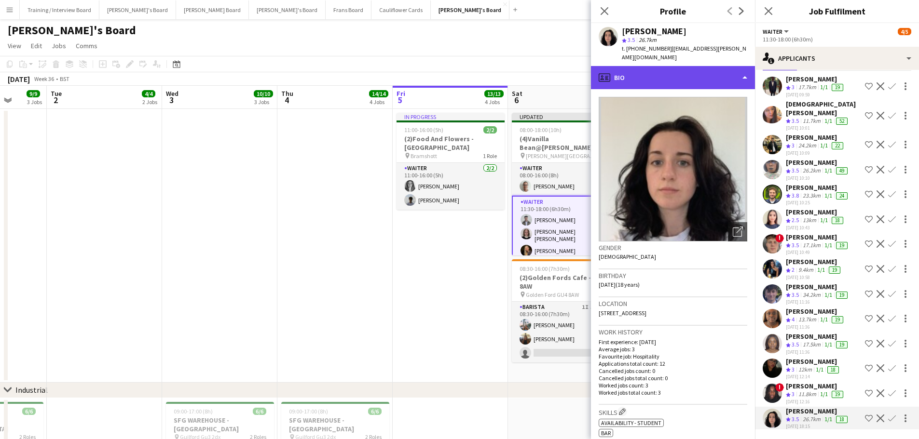
click at [692, 81] on div "profile Bio" at bounding box center [673, 77] width 164 height 23
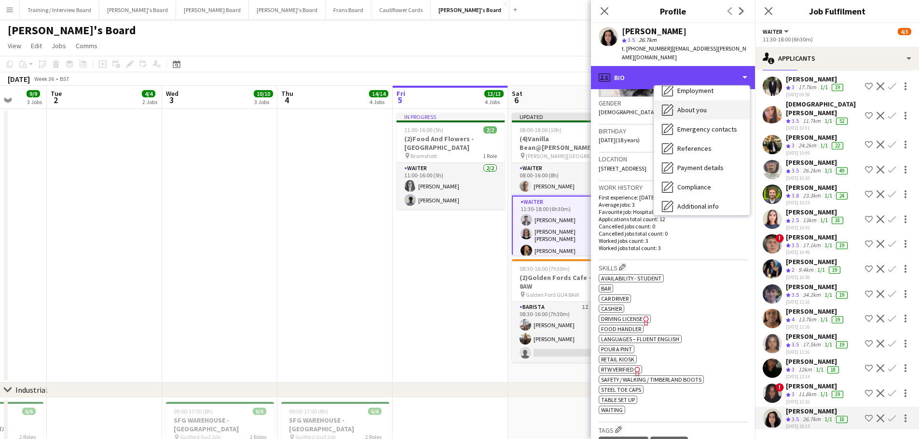
scroll to position [149, 0]
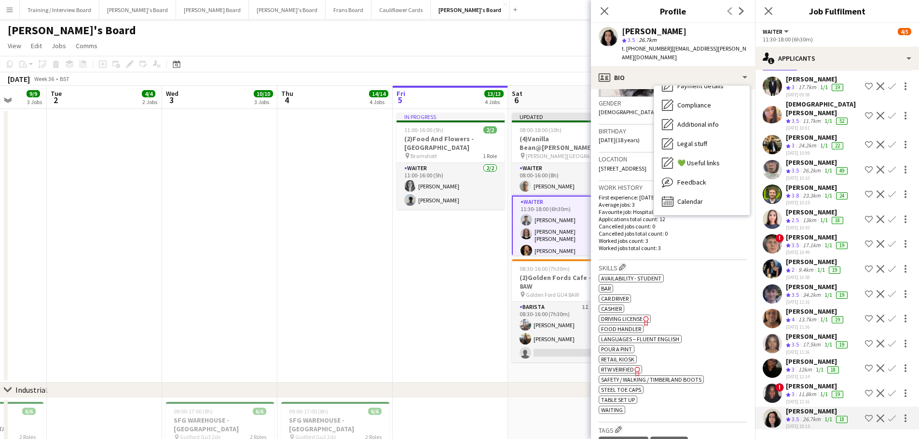
click at [708, 181] on div "Feedback Feedback" at bounding box center [701, 182] width 95 height 19
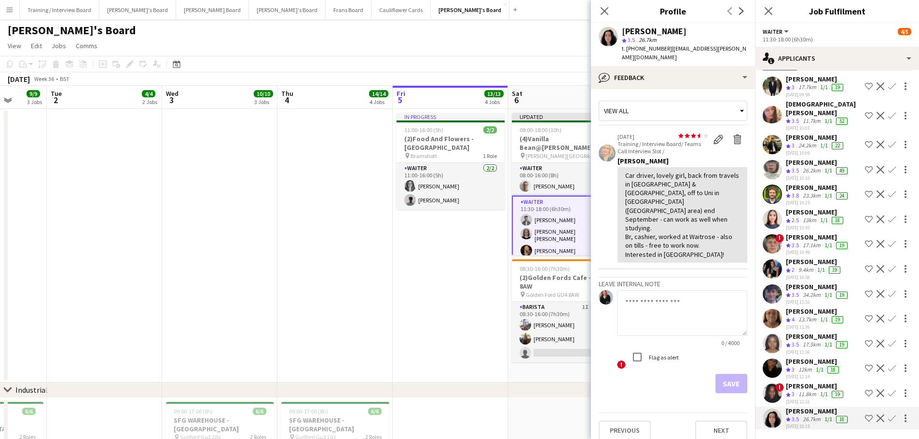
click at [407, 270] on app-date-cell "In progress 11:00-16:00 (5h) 2/2 (2)Food And Flowers - Bramley pin Bramshott 1 …" at bounding box center [450, 246] width 115 height 274
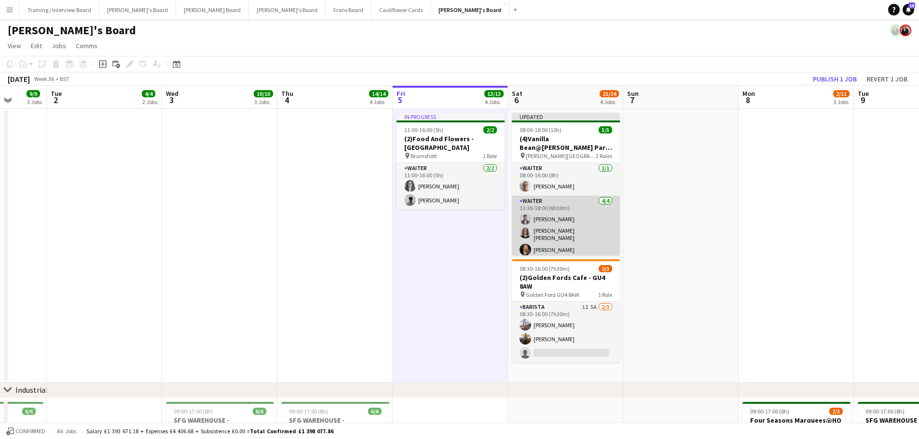
scroll to position [15, 0]
click at [552, 201] on app-card-role "Waiter 4/4 11:30-18:00 (6h30m) Max Moore Matilda Kierkegaard Holt Natalia Dembe…" at bounding box center [566, 220] width 108 height 78
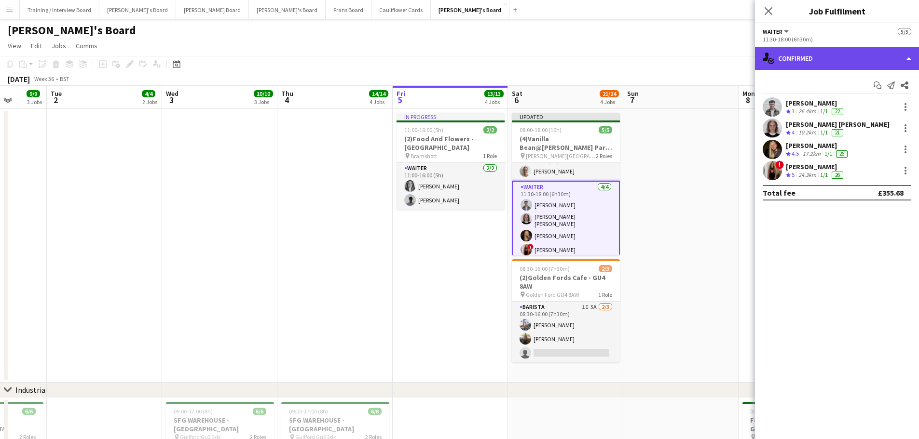
click at [833, 58] on div "single-neutral-actions-check-2 Confirmed" at bounding box center [837, 58] width 164 height 23
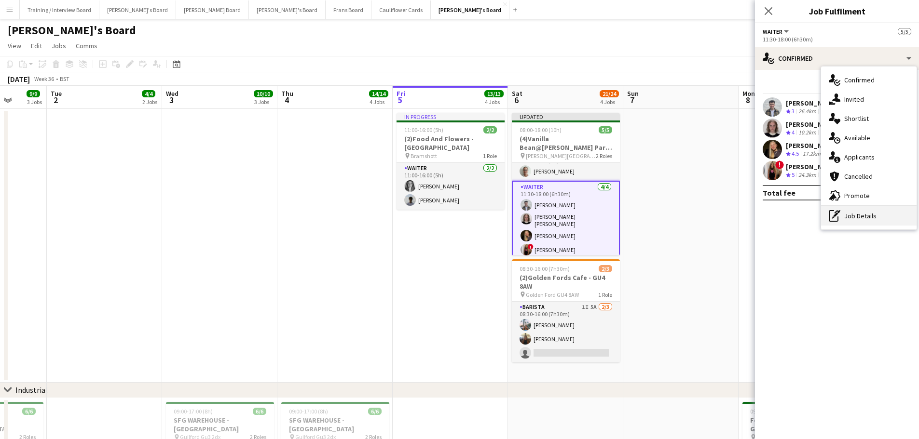
click at [861, 210] on div "pen-write Job Details" at bounding box center [868, 215] width 95 height 19
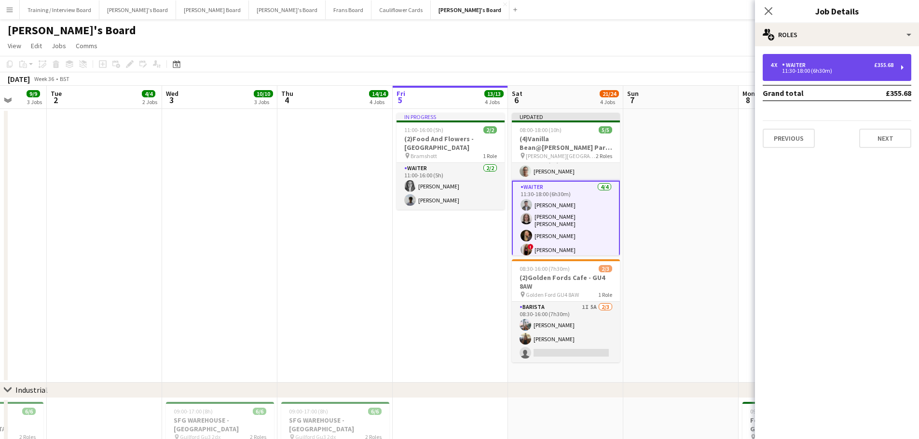
click at [823, 73] on div "11:30-18:00 (6h30m)" at bounding box center [831, 70] width 123 height 5
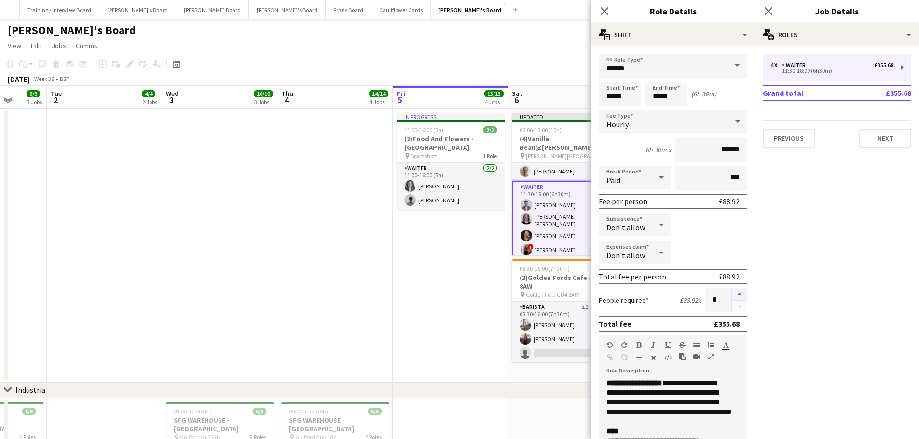
click at [732, 294] on button "button" at bounding box center [739, 294] width 15 height 13
type input "*"
click at [364, 273] on app-date-cell at bounding box center [334, 246] width 115 height 274
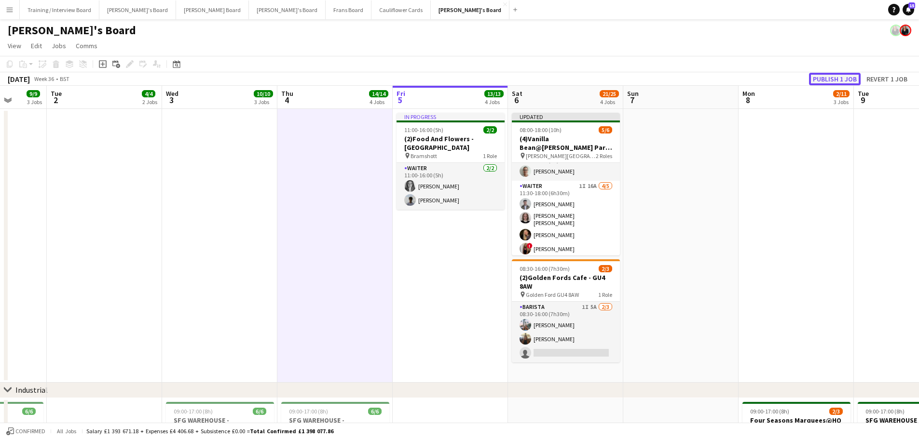
click at [849, 76] on button "Publish 1 job" at bounding box center [835, 79] width 52 height 13
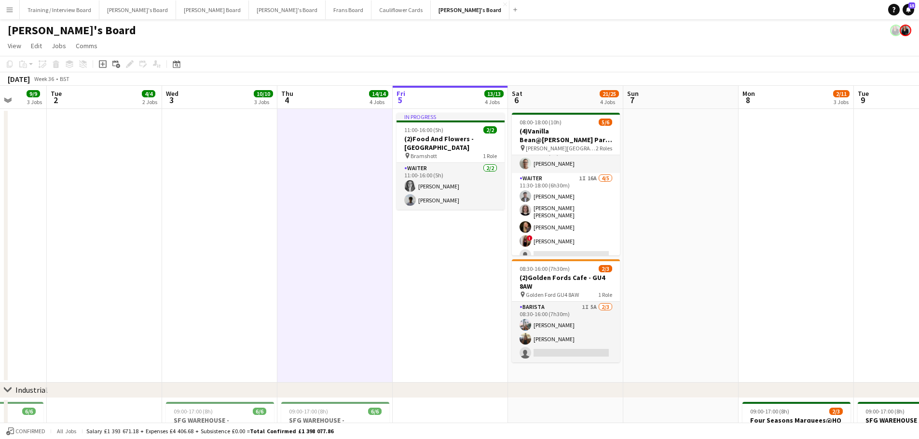
click at [658, 204] on app-date-cell at bounding box center [680, 246] width 115 height 274
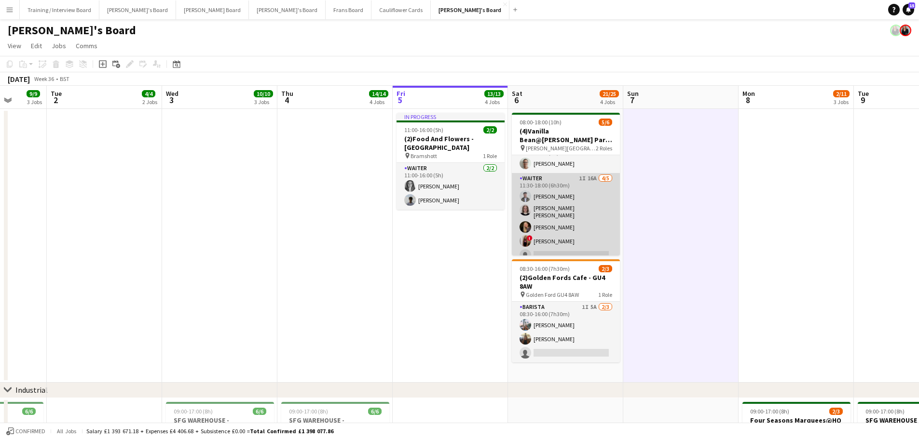
click at [558, 242] on app-card-role "Waiter 1I 16A 4/5 11:30-18:00 (6h30m) Max Moore Matilda Kierkegaard Holt Natali…" at bounding box center [566, 219] width 108 height 92
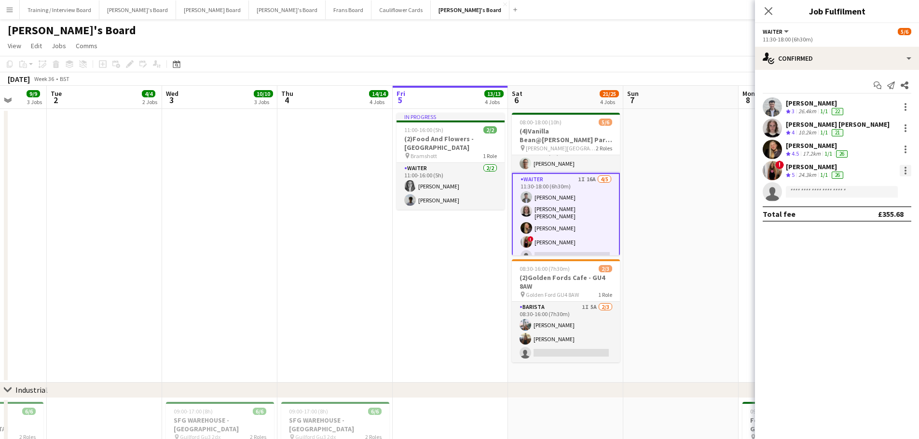
click at [906, 166] on div at bounding box center [905, 171] width 12 height 12
click at [848, 280] on span "Remove" at bounding box center [857, 281] width 29 height 8
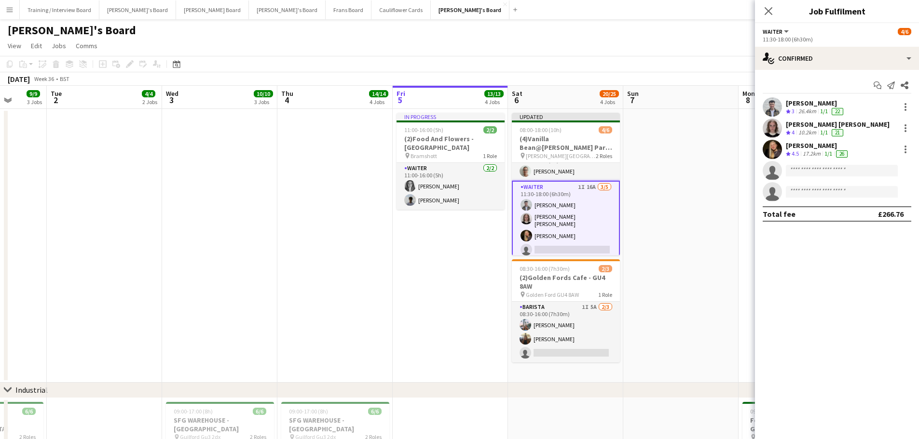
click at [666, 206] on app-date-cell at bounding box center [680, 246] width 115 height 274
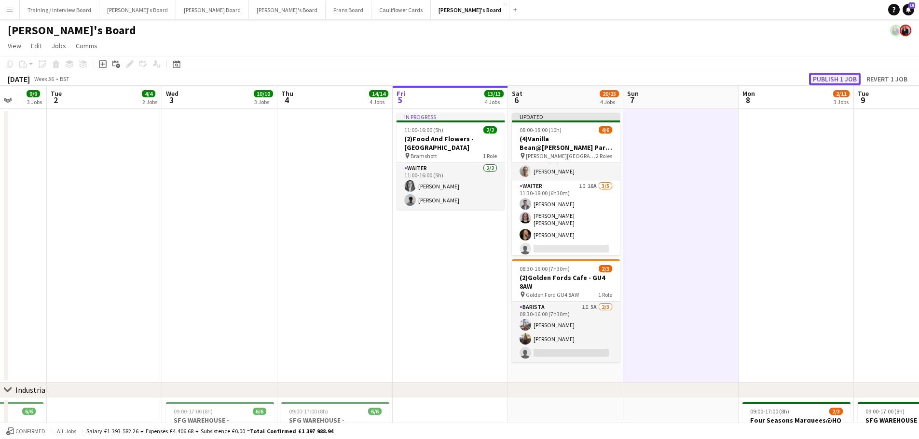
click at [818, 75] on button "Publish 1 job" at bounding box center [835, 79] width 52 height 13
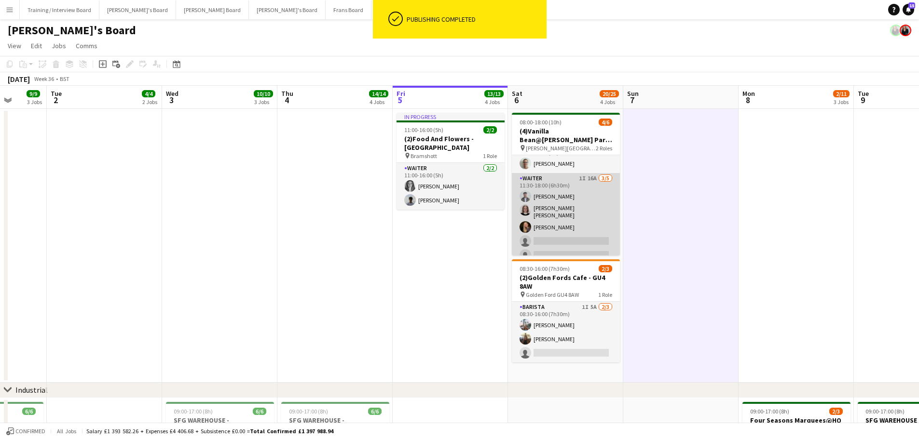
click at [541, 190] on app-card-role "Waiter 1I 16A 3/5 11:30-18:00 (6h30m) Max Moore Matilda Kierkegaard Holt Natali…" at bounding box center [566, 219] width 108 height 92
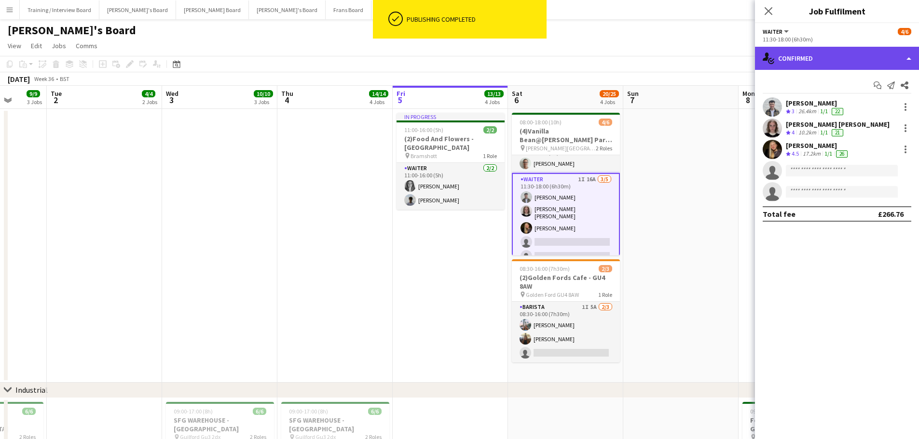
click at [859, 64] on div "single-neutral-actions-check-2 Confirmed" at bounding box center [837, 58] width 164 height 23
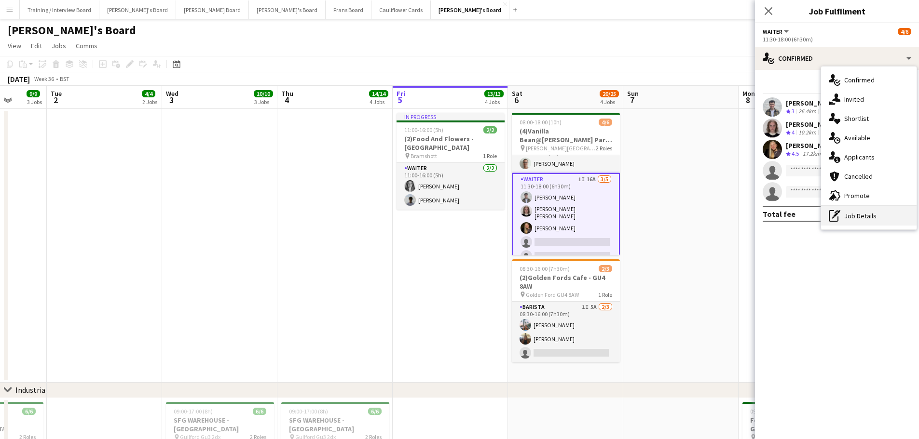
click at [885, 210] on div "pen-write Job Details" at bounding box center [868, 215] width 95 height 19
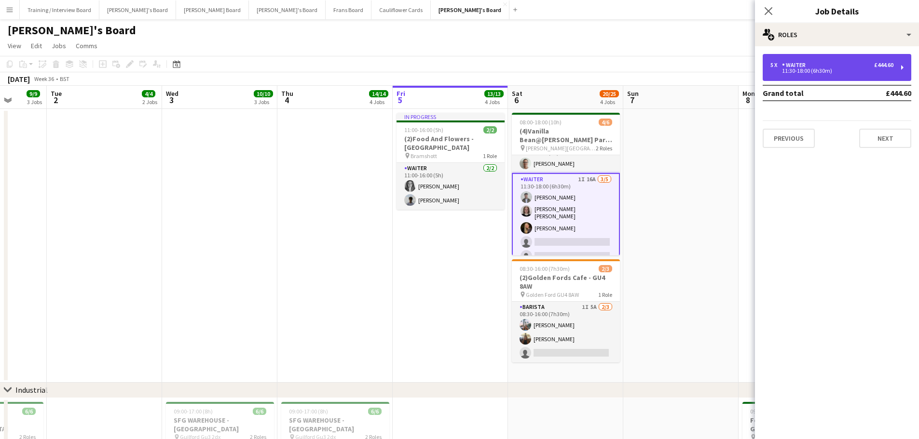
click at [823, 68] on div "11:30-18:00 (6h30m)" at bounding box center [831, 70] width 123 height 5
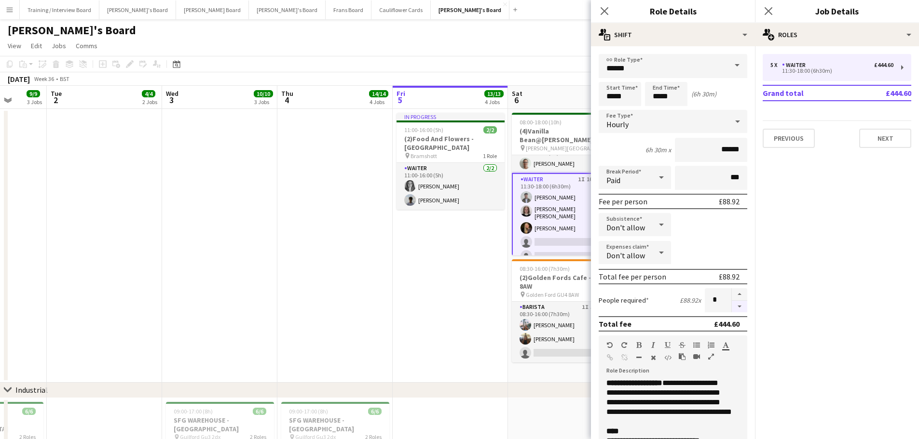
click at [732, 307] on button "button" at bounding box center [739, 307] width 15 height 12
type input "*"
click at [451, 272] on app-date-cell "In progress 11:00-16:00 (5h) 2/2 (2)Food And Flowers - Bramley pin Bramshott 1 …" at bounding box center [450, 246] width 115 height 274
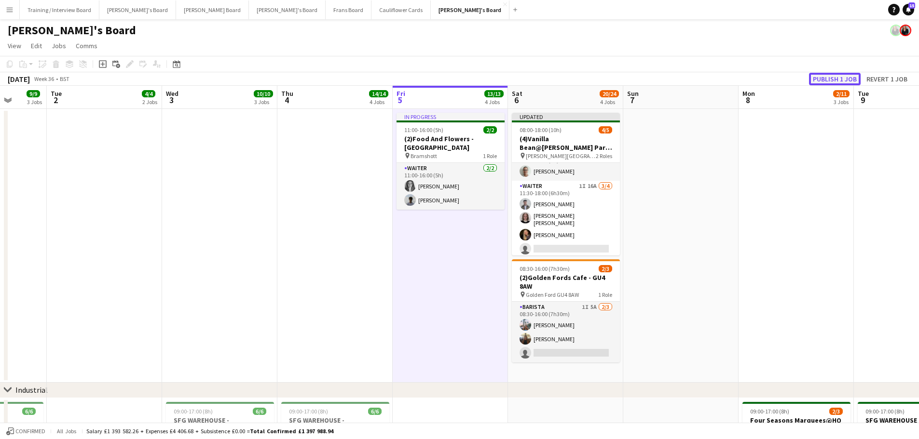
click at [845, 77] on button "Publish 1 job" at bounding box center [835, 79] width 52 height 13
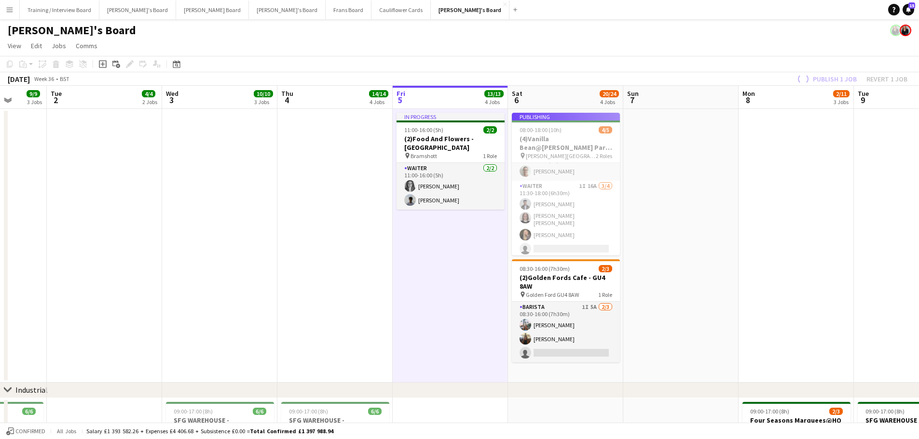
scroll to position [7, 0]
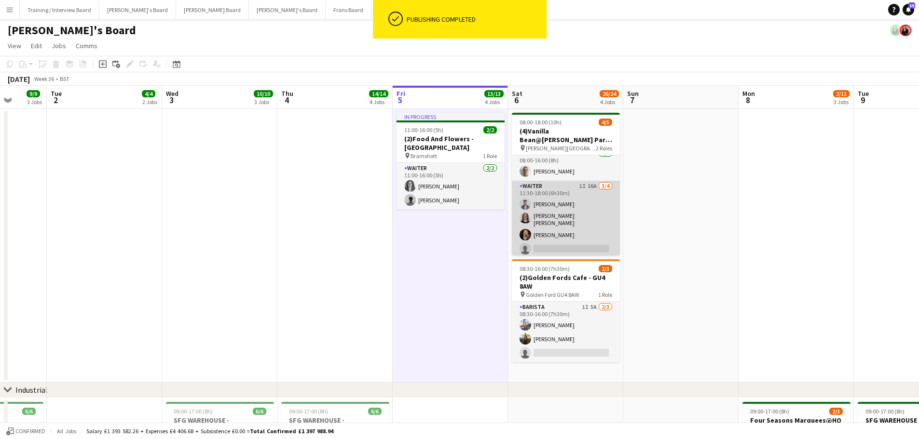
click at [563, 230] on app-card-role "Waiter 1I 16A 3/4 11:30-18:00 (6h30m) Max Moore Matilda Kierkegaard Holt Natali…" at bounding box center [566, 220] width 108 height 78
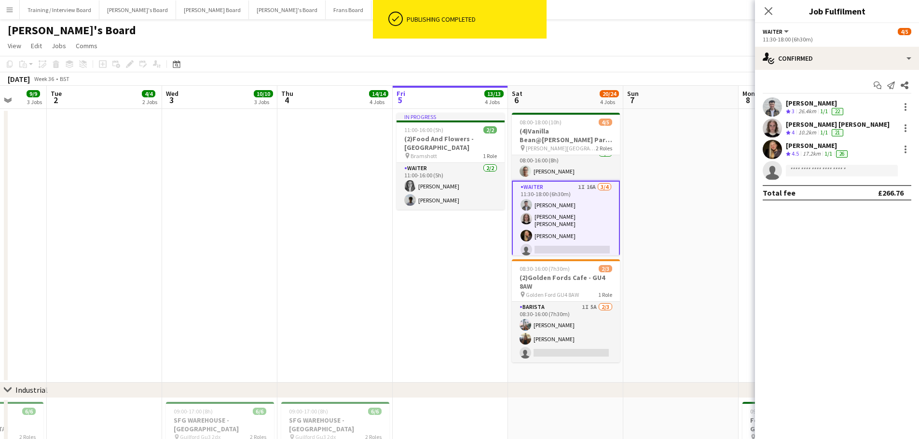
click at [805, 155] on div "17.2km" at bounding box center [811, 154] width 22 height 8
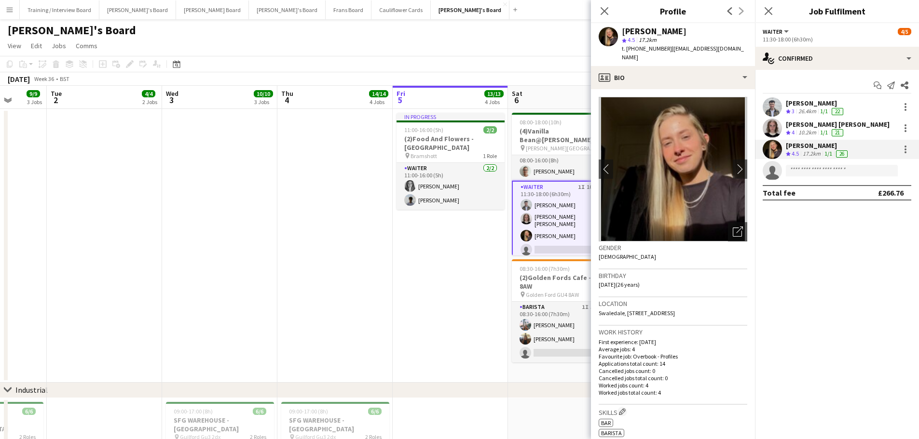
click at [418, 297] on app-date-cell "In progress 11:00-16:00 (5h) 2/2 (2)Food And Flowers - Bramley pin Bramshott 1 …" at bounding box center [450, 246] width 115 height 274
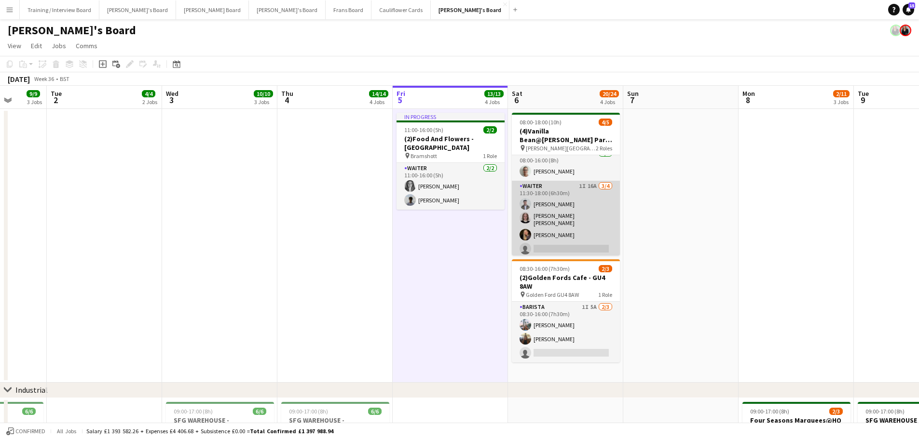
click at [579, 197] on app-card-role "Waiter 1I 16A 3/4 11:30-18:00 (6h30m) Max Moore Matilda Kierkegaard Holt Natali…" at bounding box center [566, 220] width 108 height 78
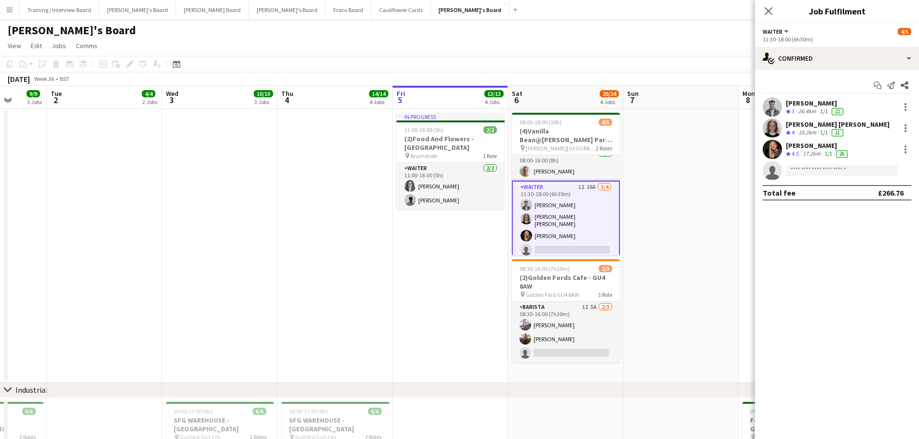
click at [807, 74] on div "Start chat Send notification Share Max Moore Crew rating 3 26.4km 1/1 22 Matild…" at bounding box center [837, 139] width 164 height 138
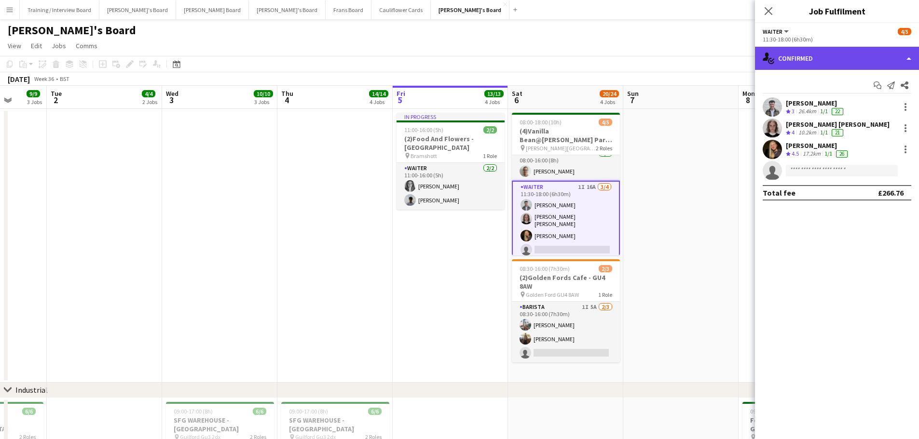
click at [815, 59] on div "single-neutral-actions-check-2 Confirmed" at bounding box center [837, 58] width 164 height 23
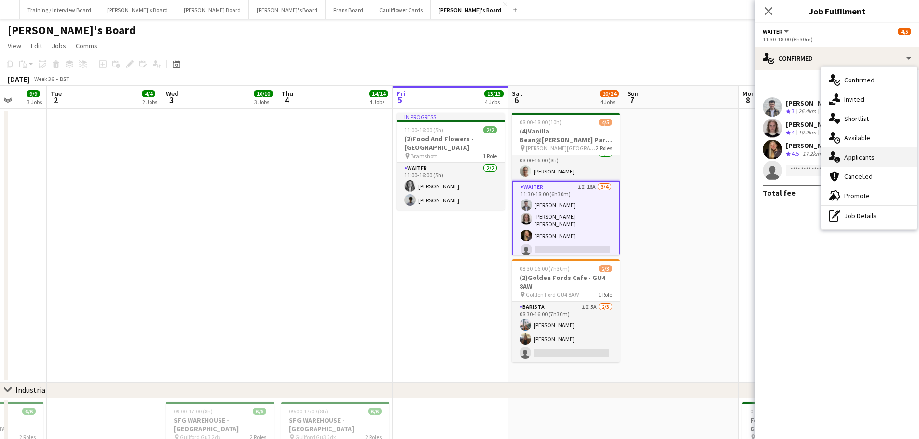
click at [864, 159] on span "Applicants" at bounding box center [859, 157] width 30 height 9
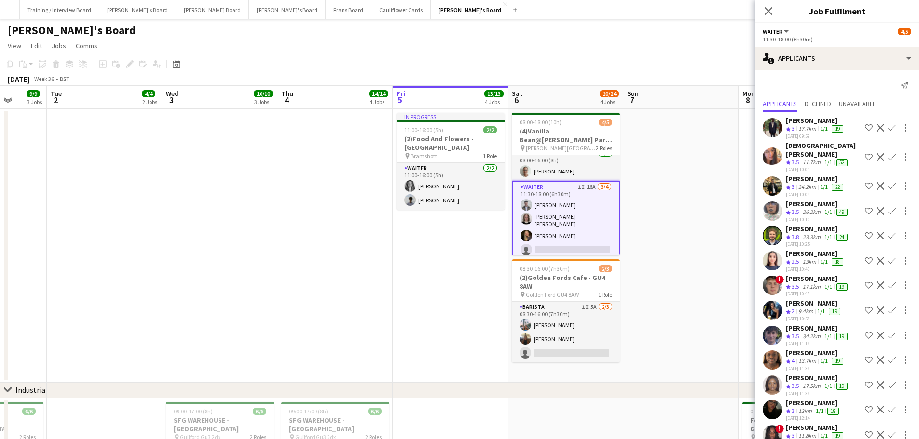
scroll to position [92, 0]
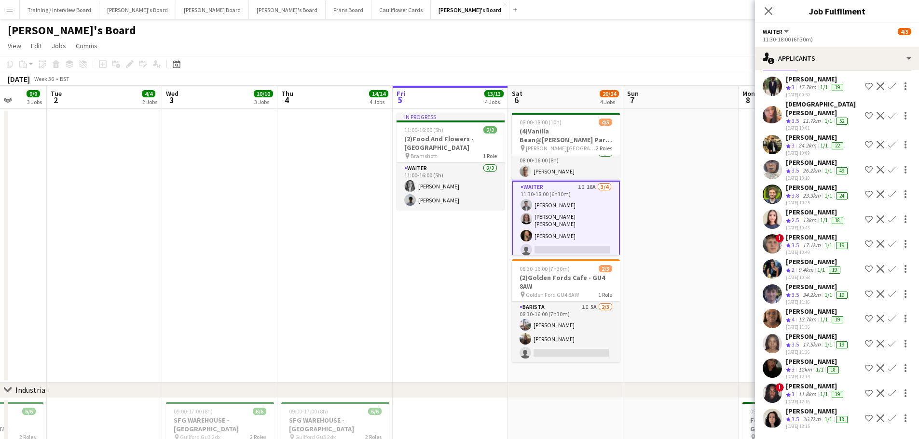
drag, startPoint x: 672, startPoint y: 244, endPoint x: 690, endPoint y: 258, distance: 22.7
click at [672, 244] on app-date-cell at bounding box center [680, 246] width 115 height 274
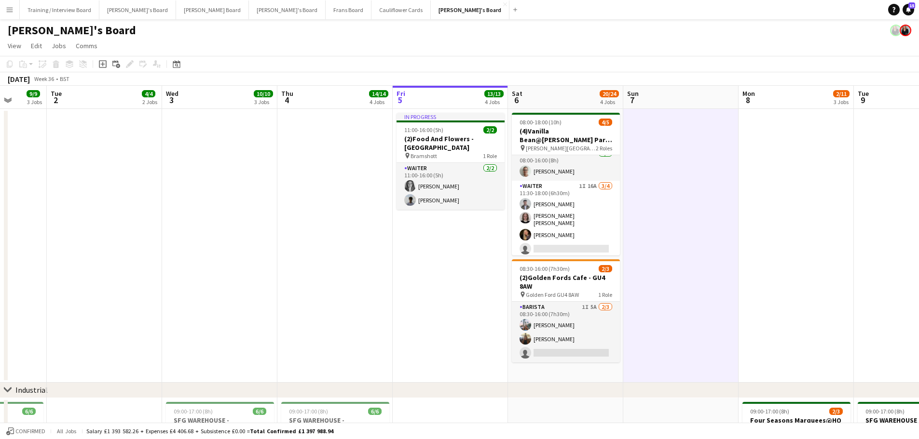
drag, startPoint x: 739, startPoint y: 267, endPoint x: 631, endPoint y: 271, distance: 107.6
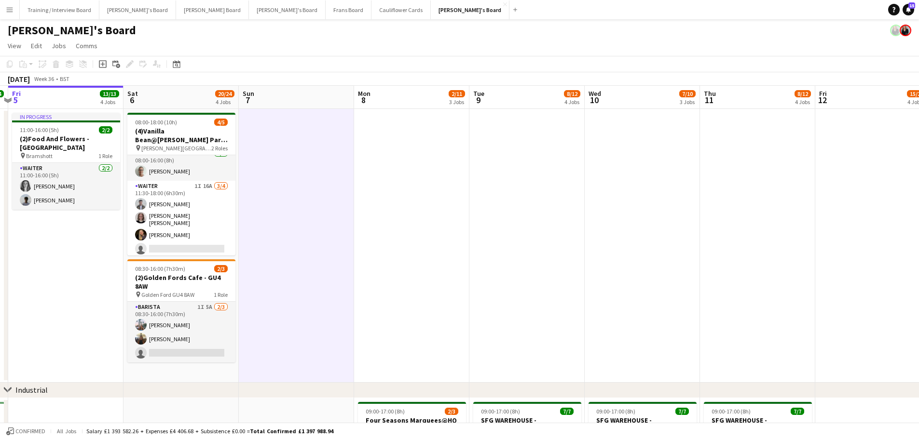
drag, startPoint x: 748, startPoint y: 274, endPoint x: 596, endPoint y: 275, distance: 152.4
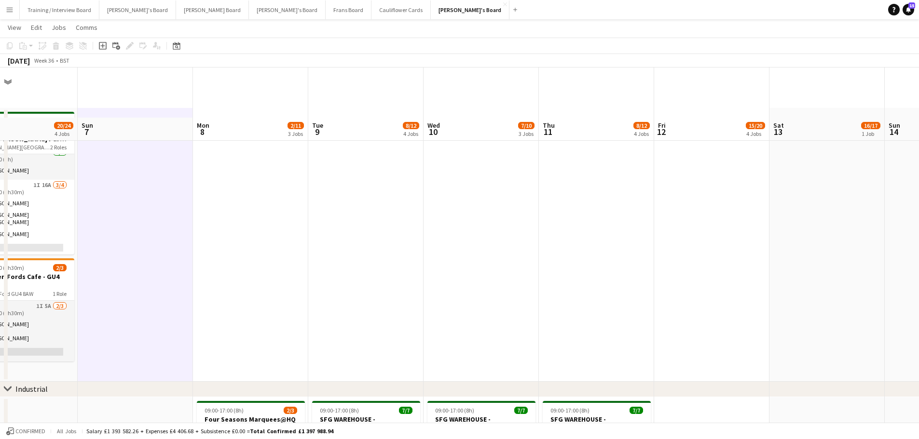
scroll to position [241, 0]
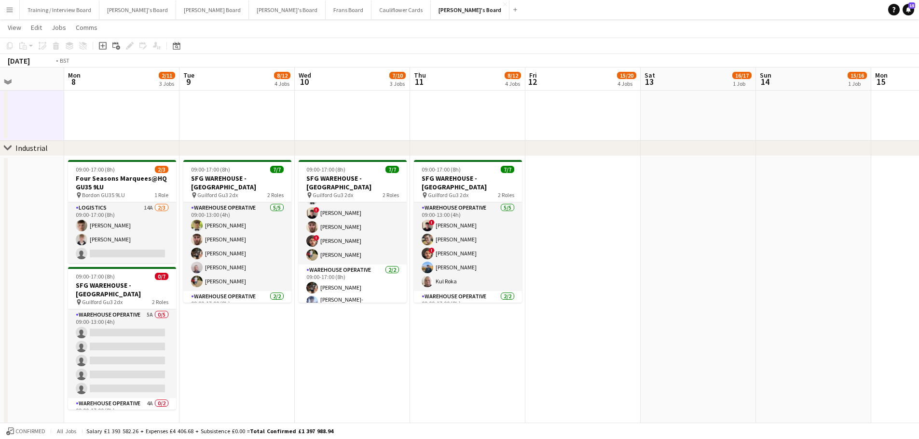
drag, startPoint x: 737, startPoint y: 292, endPoint x: 337, endPoint y: 274, distance: 400.7
click at [337, 274] on app-calendar-viewport "Fri 5 13/13 4 Jobs Sat 6 20/24 4 Jobs Sun 7 Mon 8 2/11 3 Jobs Tue 9 8/12 4 Jobs…" at bounding box center [459, 440] width 919 height 1287
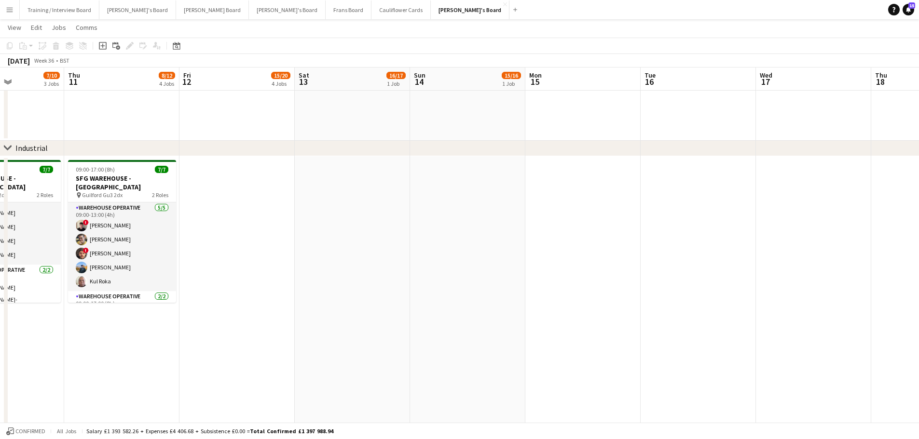
drag, startPoint x: 231, startPoint y: 263, endPoint x: 199, endPoint y: 265, distance: 31.9
click at [201, 265] on app-calendar-viewport "Mon 8 2/11 3 Jobs Tue 9 8/12 4 Jobs Wed 10 7/10 3 Jobs Thu 11 8/12 4 Jobs Fri 1…" at bounding box center [459, 440] width 919 height 1287
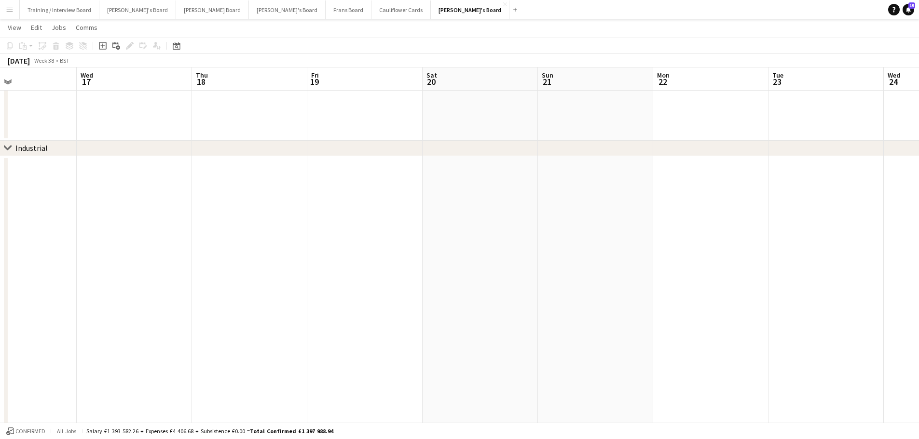
drag, startPoint x: 570, startPoint y: 255, endPoint x: 208, endPoint y: 273, distance: 362.6
click at [220, 269] on app-calendar-viewport "Sun 14 15/16 1 Job Mon 15 Tue 16 Wed 17 Thu 18 Fri 19 Sat 20 Sun 21 Mon 22 Tue …" at bounding box center [459, 440] width 919 height 1287
drag, startPoint x: 769, startPoint y: 299, endPoint x: 834, endPoint y: 298, distance: 65.6
click at [840, 298] on app-calendar-viewport "Sat 13 16/17 1 Job Sun 14 15/16 1 Job Mon 15 Tue 16 Wed 17 Thu 18 Fri 19 Sat 20…" at bounding box center [459, 440] width 919 height 1287
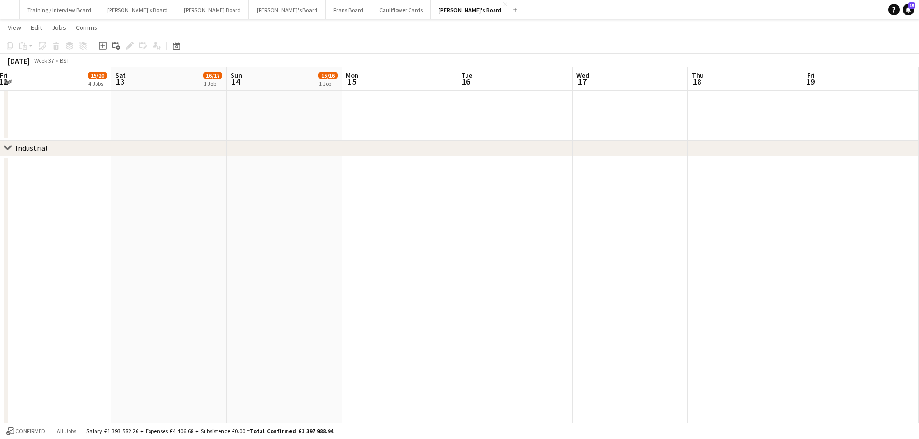
scroll to position [0, 259]
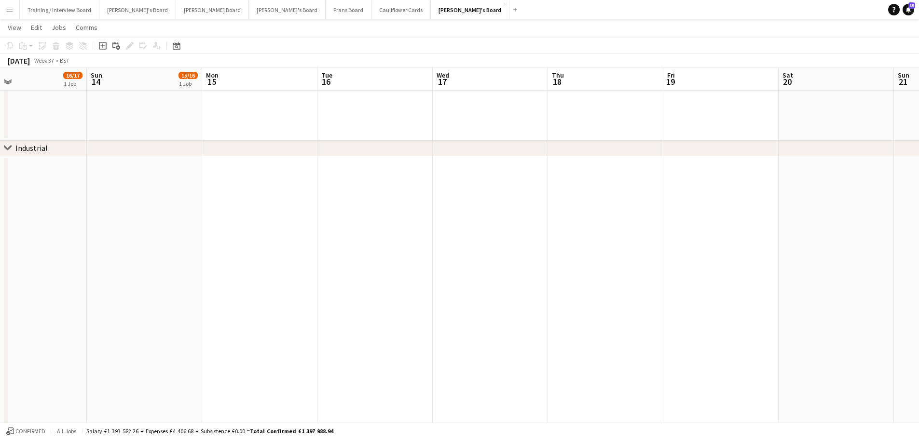
drag, startPoint x: 490, startPoint y: 330, endPoint x: 830, endPoint y: 326, distance: 340.0
click at [830, 326] on app-calendar-viewport "Thu 11 8/12 4 Jobs Fri 12 15/20 4 Jobs Sat 13 16/17 1 Job Sun 14 15/16 1 Job Mo…" at bounding box center [459, 440] width 919 height 1287
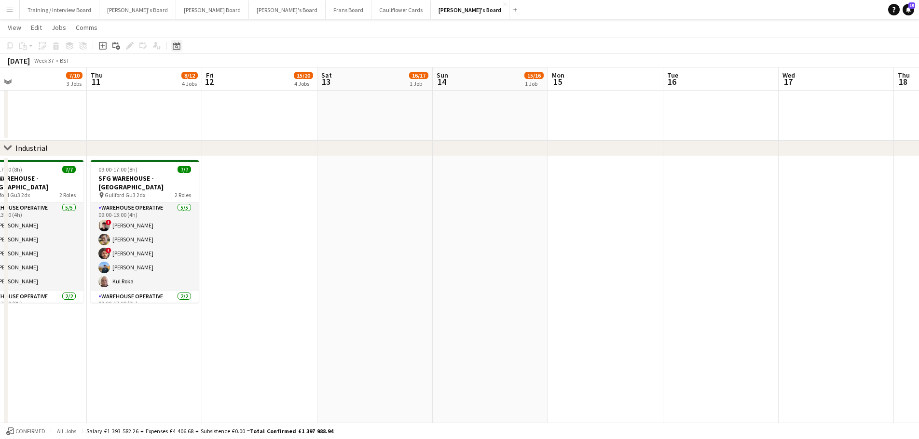
click at [176, 49] on icon "Date picker" at bounding box center [177, 46] width 8 height 8
click at [251, 81] on span "Next month" at bounding box center [254, 78] width 19 height 19
click at [221, 167] on span "23" at bounding box center [217, 167] width 12 height 12
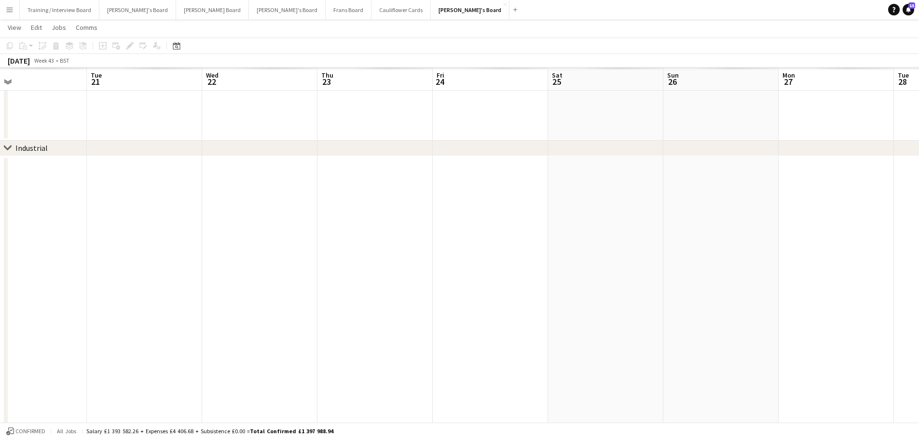
scroll to position [0, 332]
click at [175, 45] on icon "Date picker" at bounding box center [177, 46] width 8 height 8
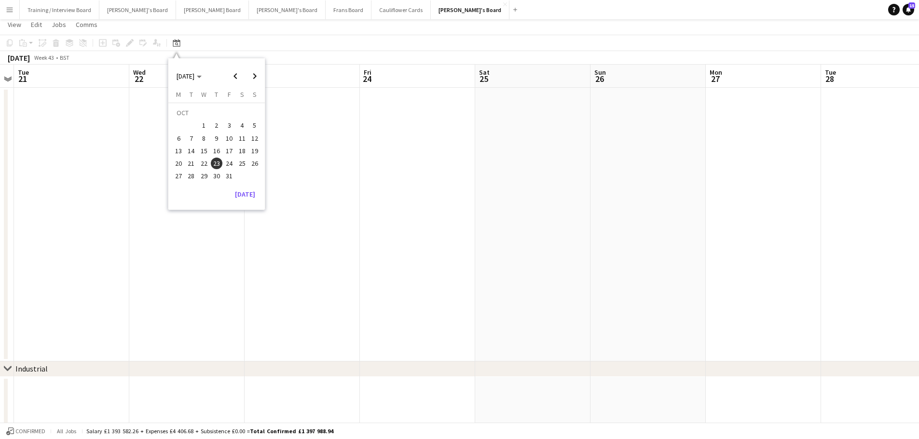
scroll to position [0, 0]
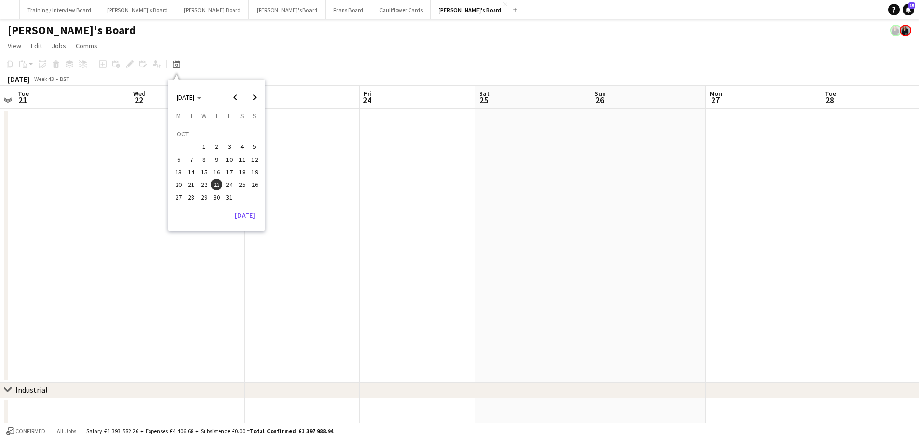
click at [448, 236] on app-date-cell at bounding box center [417, 246] width 115 height 274
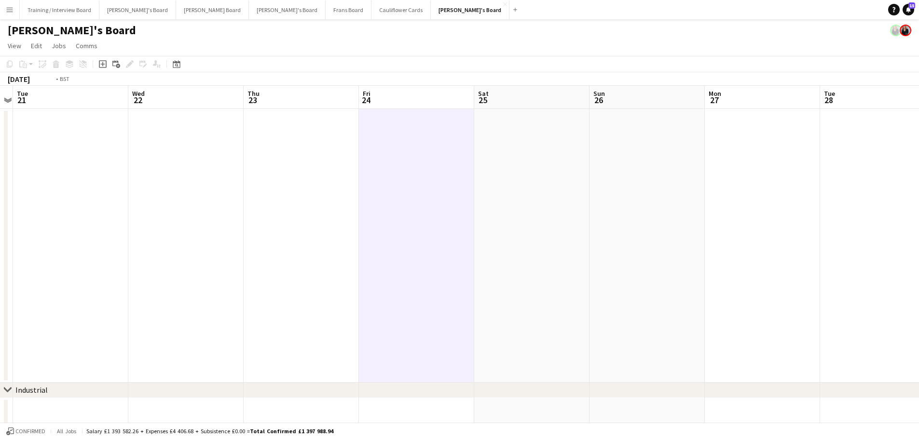
drag, startPoint x: 730, startPoint y: 266, endPoint x: 826, endPoint y: 278, distance: 96.7
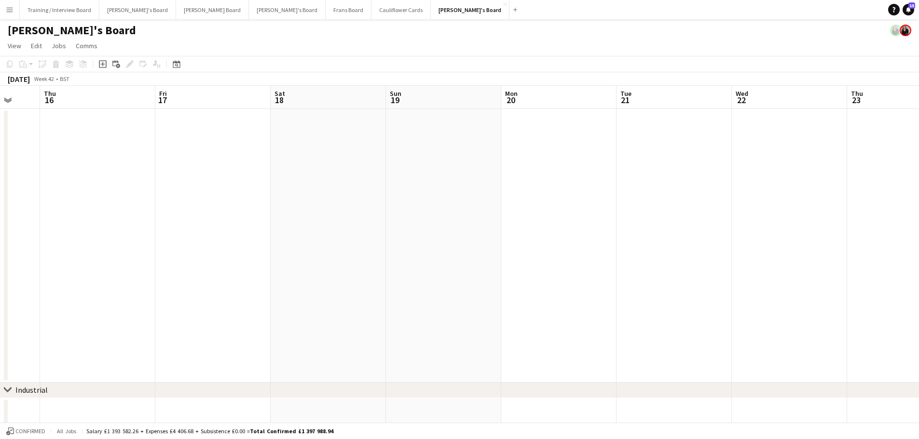
drag, startPoint x: 611, startPoint y: 256, endPoint x: 708, endPoint y: 264, distance: 97.2
drag, startPoint x: 766, startPoint y: 258, endPoint x: 755, endPoint y: 260, distance: 11.7
drag, startPoint x: 476, startPoint y: 225, endPoint x: 516, endPoint y: 236, distance: 42.1
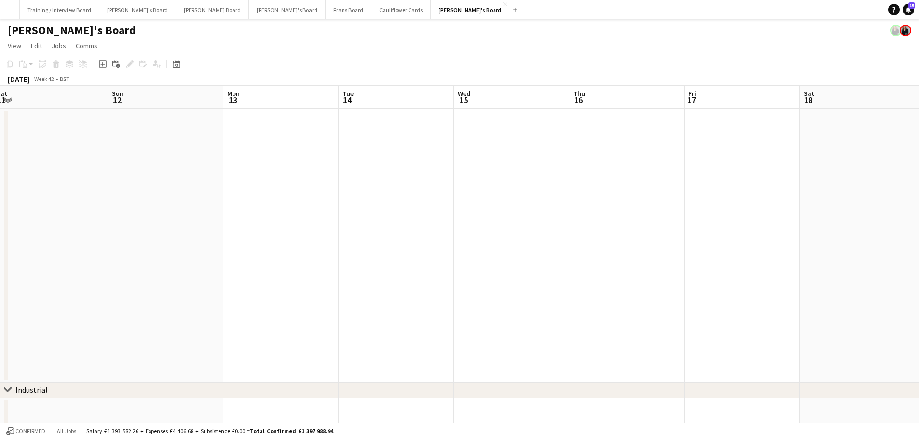
drag, startPoint x: 390, startPoint y: 223, endPoint x: 286, endPoint y: 218, distance: 103.8
drag, startPoint x: 311, startPoint y: 217, endPoint x: 470, endPoint y: 238, distance: 161.1
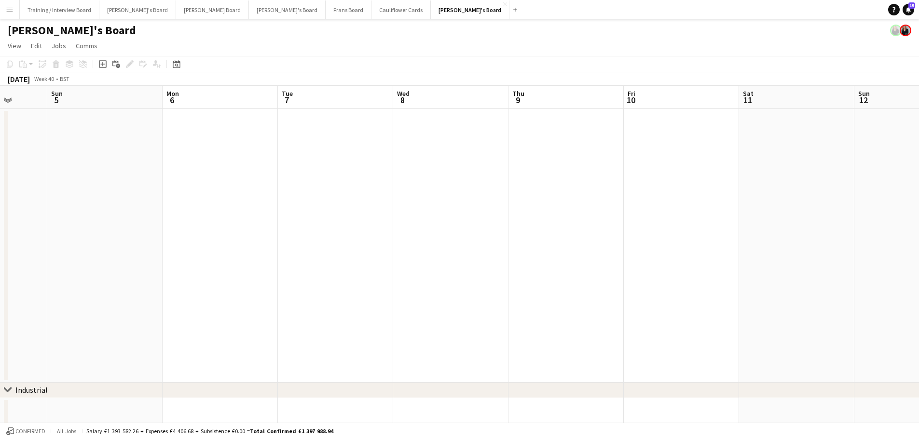
drag, startPoint x: 470, startPoint y: 238, endPoint x: 610, endPoint y: 240, distance: 139.8
drag, startPoint x: 633, startPoint y: 237, endPoint x: 240, endPoint y: 202, distance: 394.6
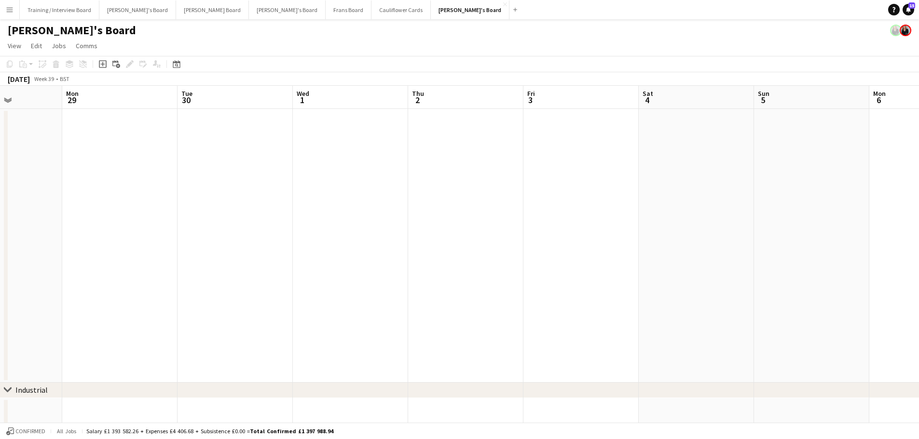
drag, startPoint x: 316, startPoint y: 205, endPoint x: 193, endPoint y: 194, distance: 123.4
drag, startPoint x: 622, startPoint y: 230, endPoint x: 627, endPoint y: 232, distance: 5.5
drag, startPoint x: 280, startPoint y: 207, endPoint x: 666, endPoint y: 229, distance: 387.3
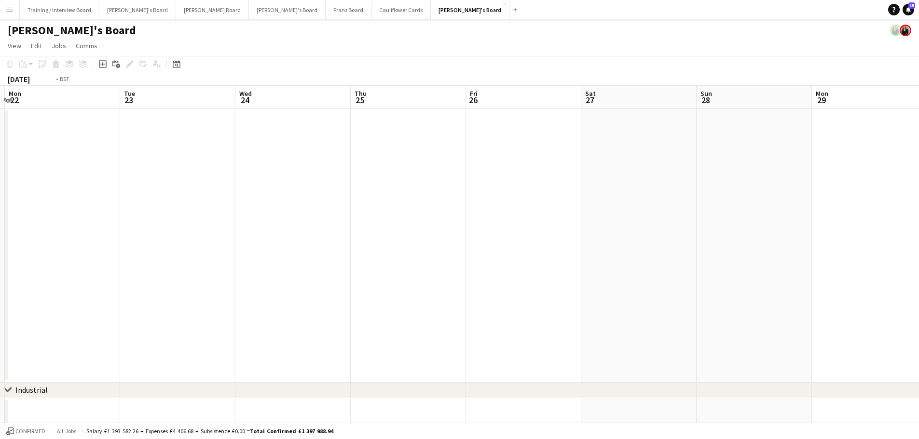
drag, startPoint x: 378, startPoint y: 220, endPoint x: 491, endPoint y: 223, distance: 112.9
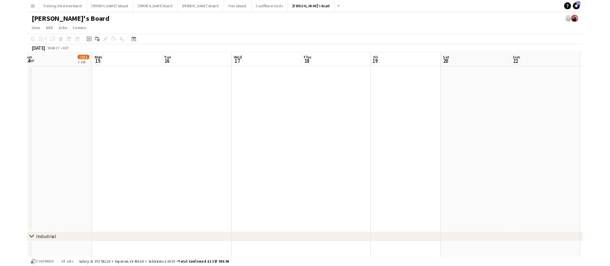
scroll to position [0, 239]
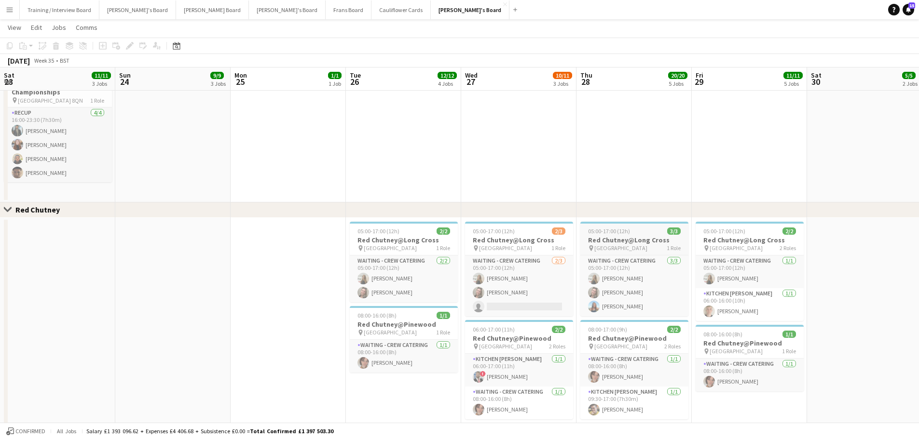
scroll to position [0, 303]
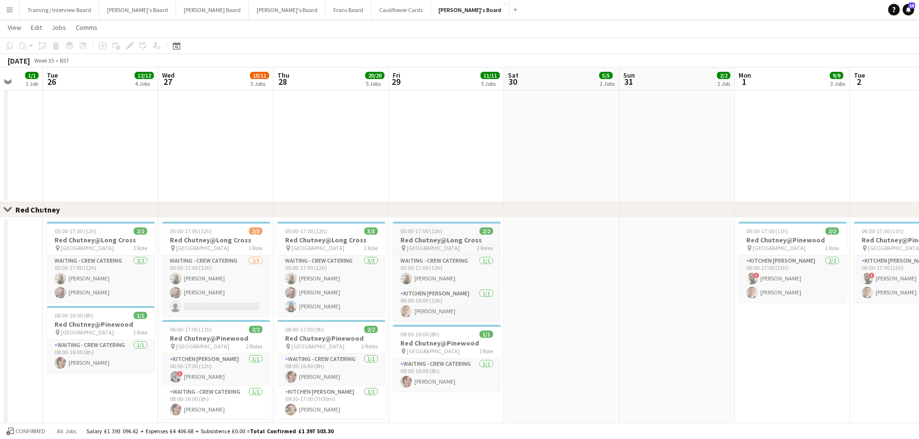
click at [411, 242] on h3 "Red Chutney@Long Cross" at bounding box center [447, 240] width 108 height 9
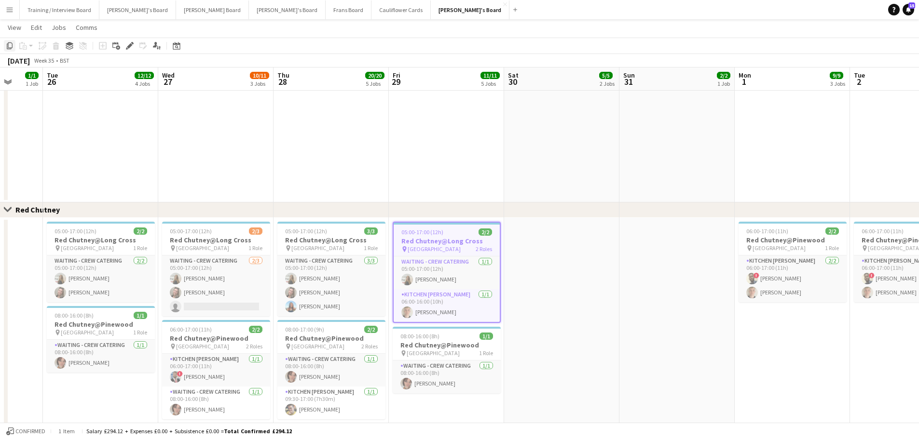
click at [13, 45] on icon at bounding box center [10, 45] width 6 height 7
drag, startPoint x: 782, startPoint y: 321, endPoint x: 258, endPoint y: 368, distance: 526.3
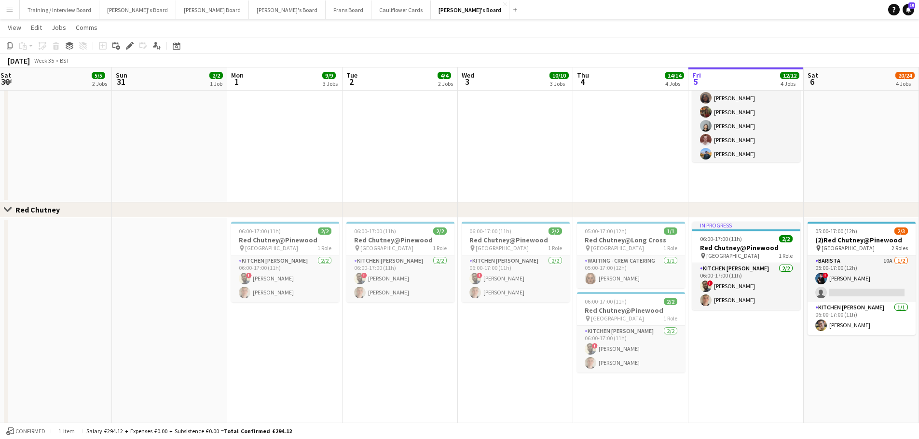
drag, startPoint x: 489, startPoint y: 371, endPoint x: 292, endPoint y: 385, distance: 197.7
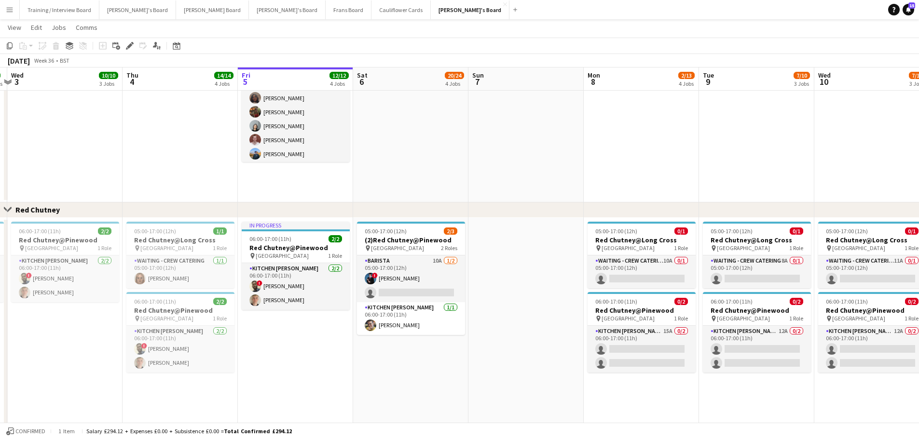
drag, startPoint x: 582, startPoint y: 381, endPoint x: 196, endPoint y: 398, distance: 386.6
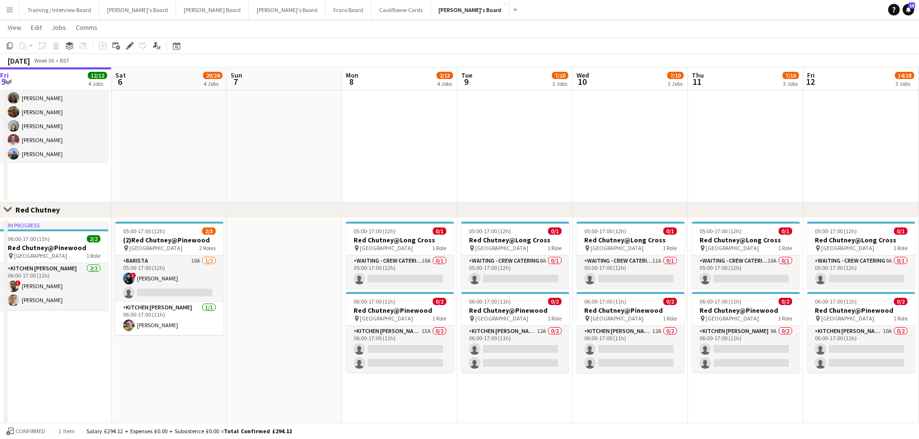
scroll to position [0, 269]
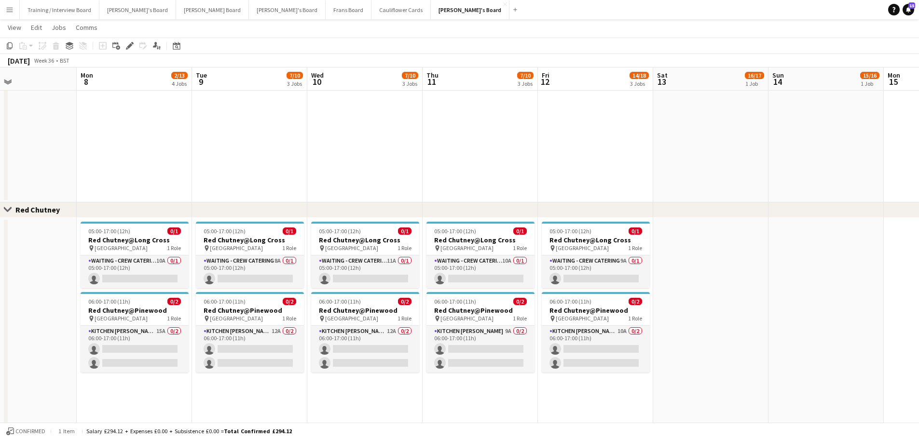
drag, startPoint x: 648, startPoint y: 377, endPoint x: 382, endPoint y: 377, distance: 265.2
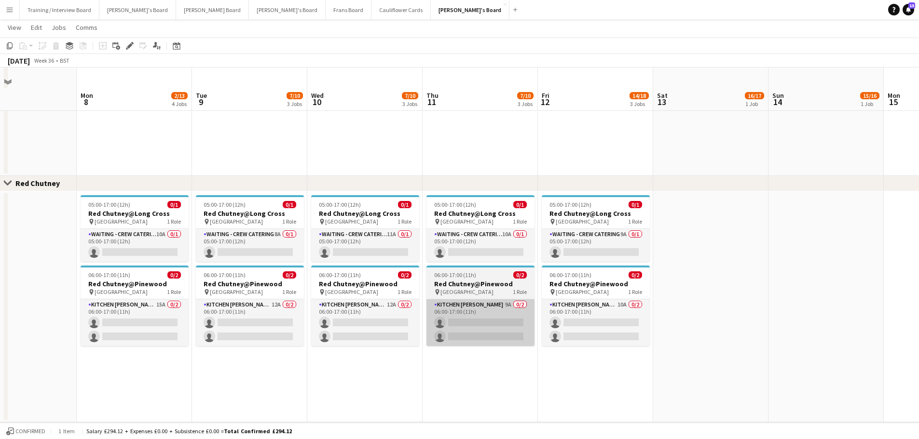
scroll to position [820, 0]
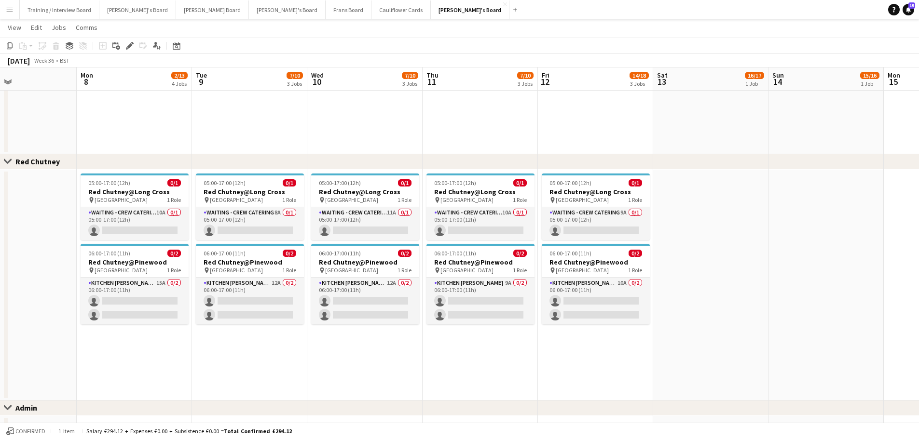
click at [273, 370] on app-date-cell "05:00-17:00 (12h) 0/1 Red Chutney@Long Cross pin Long Cross Studios 1 Role Wait…" at bounding box center [249, 285] width 115 height 231
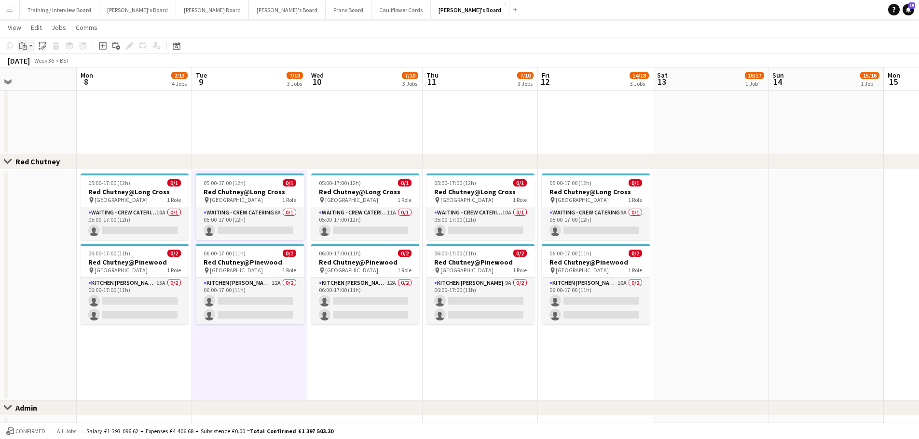
click at [24, 45] on icon "Paste" at bounding box center [23, 46] width 8 height 8
click at [38, 67] on link "Paste Ctrl+V" at bounding box center [71, 64] width 91 height 9
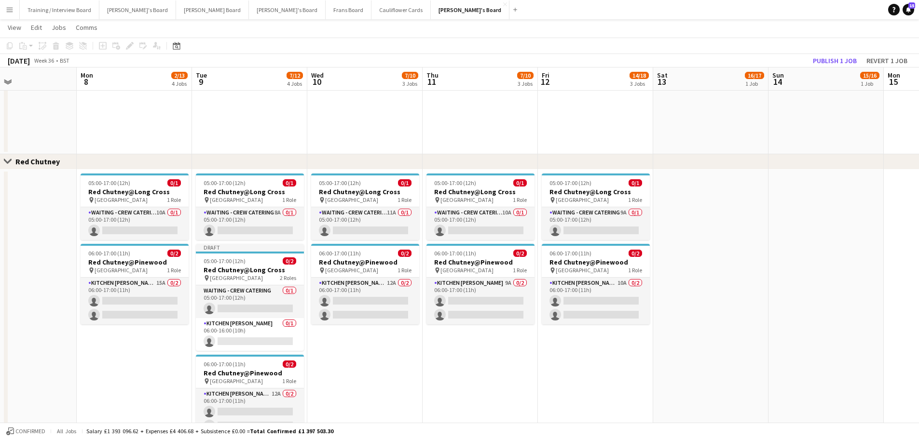
click at [529, 363] on app-date-cell "05:00-17:00 (12h) 0/1 Red Chutney@Long Cross pin Long Cross Studios 1 Role Wait…" at bounding box center [479, 322] width 115 height 305
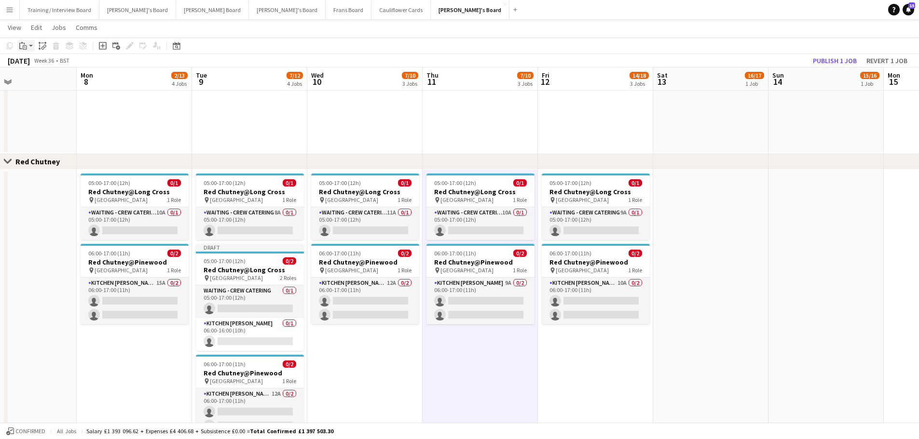
click at [23, 46] on icon at bounding box center [25, 47] width 4 height 4
click at [40, 68] on link "Paste Ctrl+V" at bounding box center [71, 64] width 91 height 9
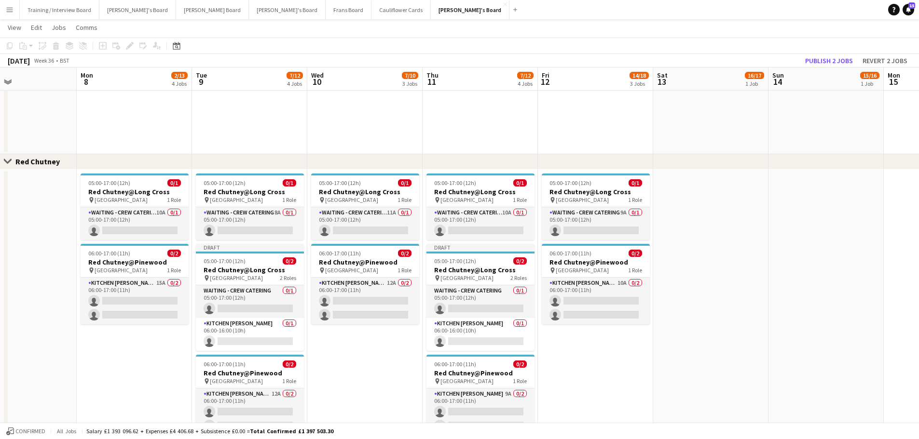
click at [587, 381] on app-date-cell "05:00-17:00 (12h) 0/1 Red Chutney@Long Cross pin Long Cross Studios 1 Role Wait…" at bounding box center [595, 322] width 115 height 305
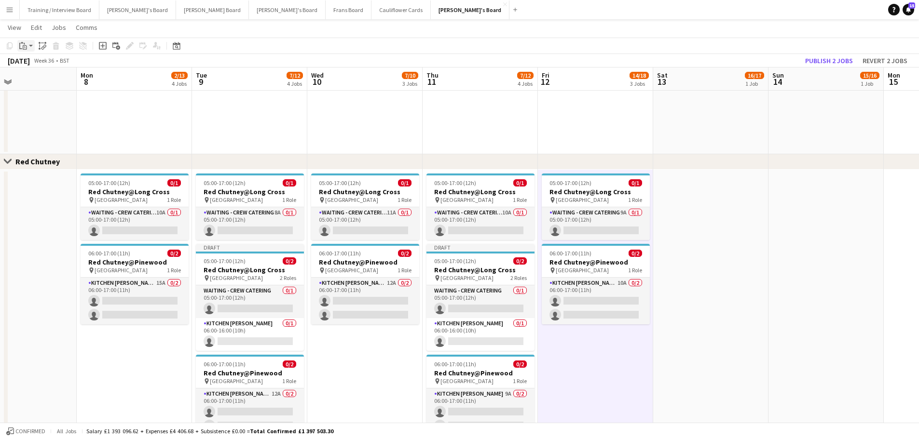
click at [29, 46] on app-action-btn "Paste" at bounding box center [25, 46] width 17 height 12
click at [34, 67] on link "Paste Ctrl+V" at bounding box center [71, 64] width 91 height 9
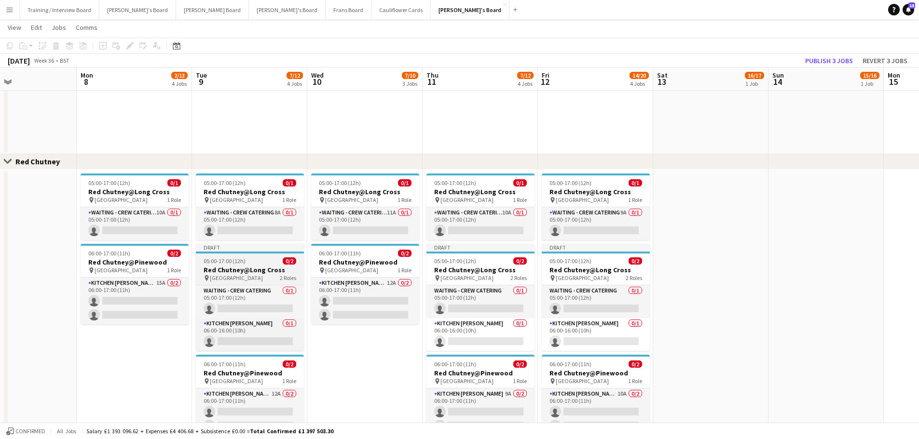
click at [244, 264] on span "05:00-17:00 (12h)" at bounding box center [224, 261] width 42 height 7
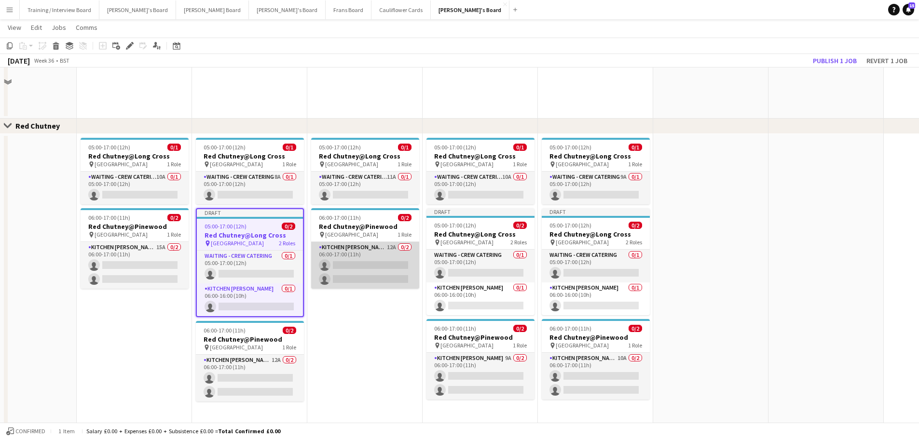
scroll to position [868, 0]
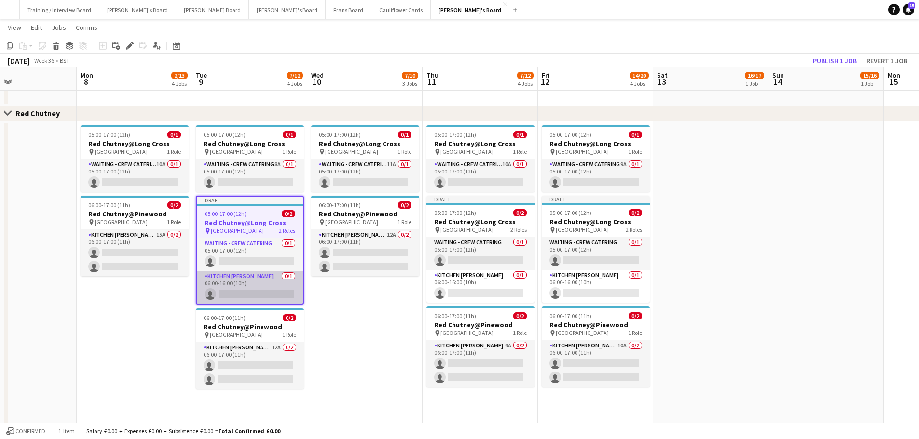
click at [248, 291] on app-card-role "Kitchen [PERSON_NAME] 0/1 06:00-16:00 (10h) single-neutral-actions" at bounding box center [250, 287] width 106 height 33
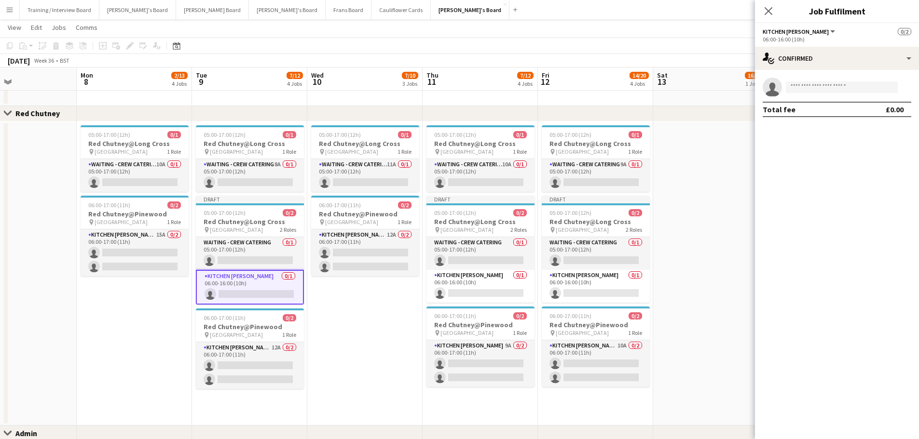
click at [691, 154] on app-date-cell at bounding box center [710, 274] width 115 height 305
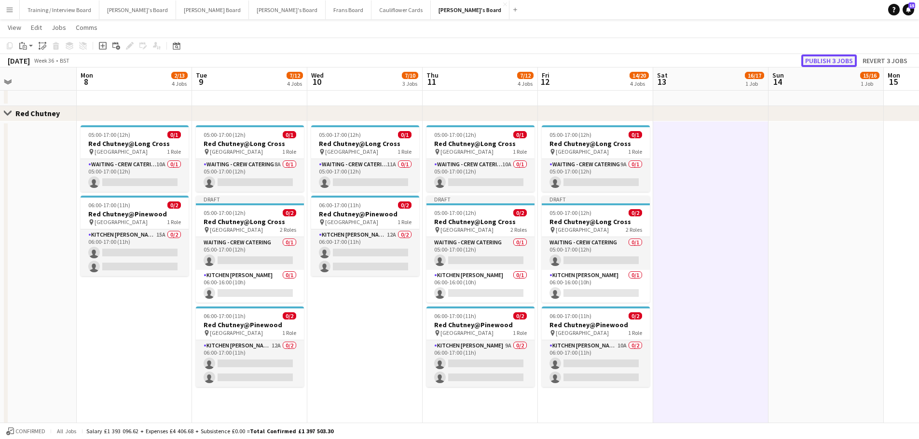
click at [813, 60] on button "Publish 3 jobs" at bounding box center [828, 60] width 55 height 13
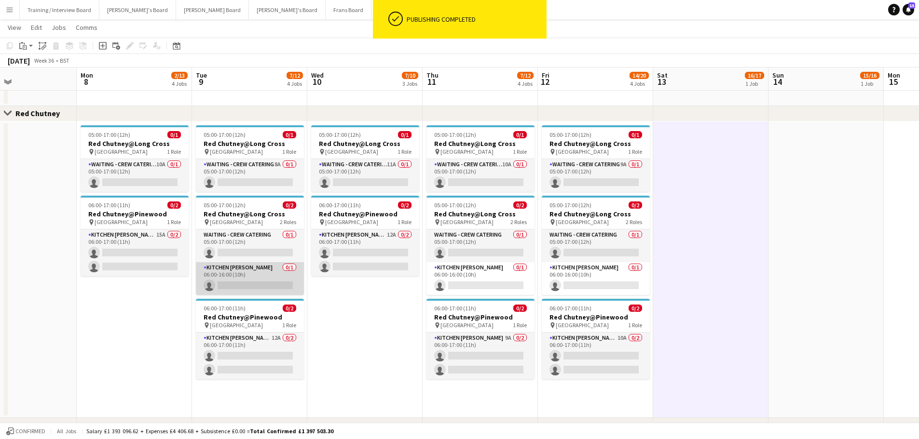
click at [268, 269] on app-card-role "Kitchen [PERSON_NAME] 0/1 06:00-16:00 (10h) single-neutral-actions" at bounding box center [250, 278] width 108 height 33
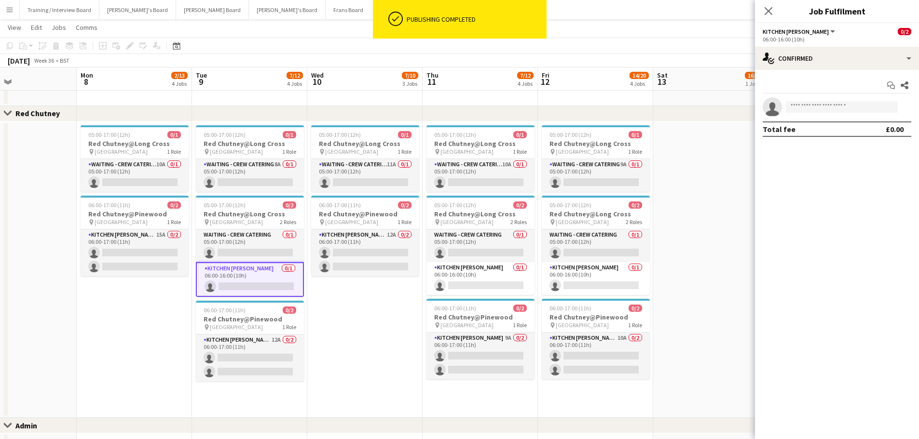
click at [840, 113] on app-invite-slot "single-neutral-actions" at bounding box center [837, 106] width 164 height 19
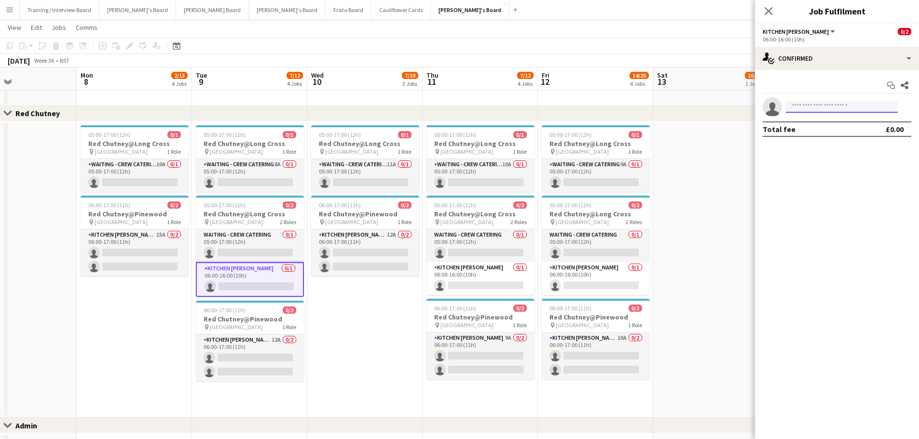
click at [835, 111] on input at bounding box center [842, 107] width 112 height 12
type input "*********"
click at [834, 121] on span "[PERSON_NAME]" at bounding box center [820, 121] width 55 height 8
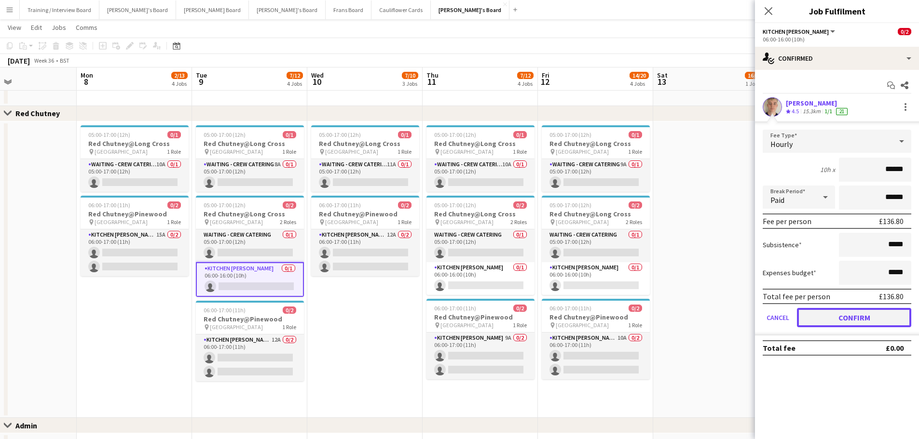
click at [852, 319] on button "Confirm" at bounding box center [854, 317] width 114 height 19
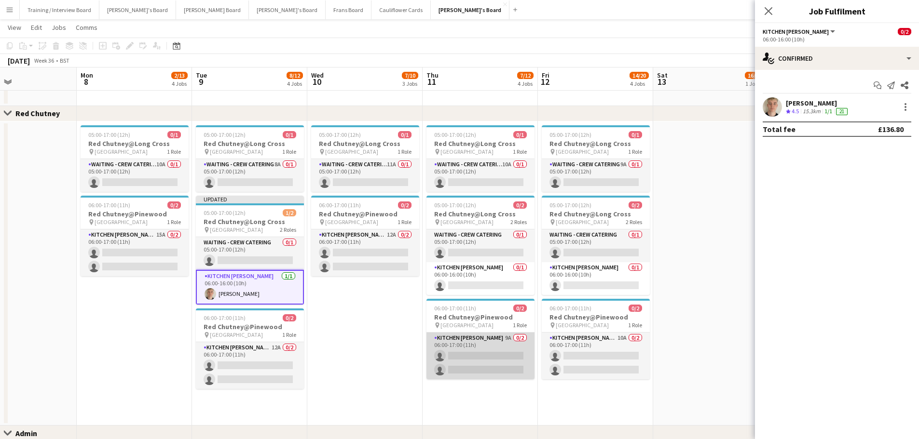
click at [505, 341] on app-card-role "Kitchen [PERSON_NAME] 9A 0/2 06:00-17:00 (11h) single-neutral-actions single-ne…" at bounding box center [480, 356] width 108 height 47
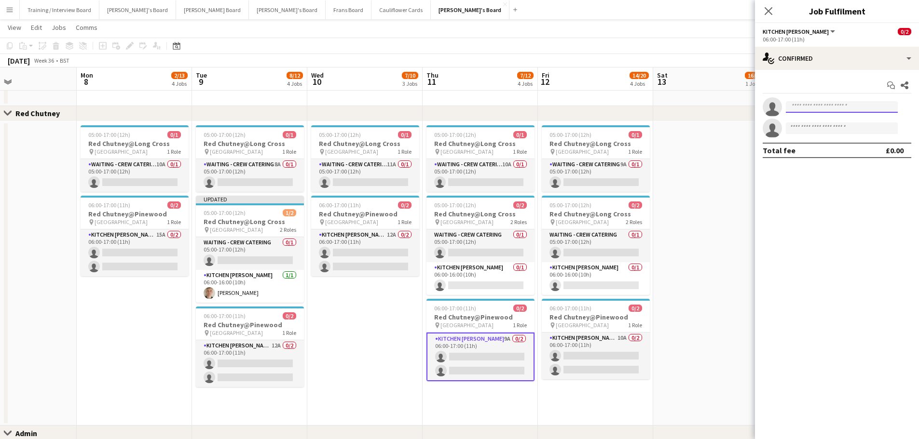
click at [822, 109] on input at bounding box center [842, 107] width 112 height 12
type input "*********"
click at [821, 119] on span "[PERSON_NAME]" at bounding box center [820, 121] width 55 height 8
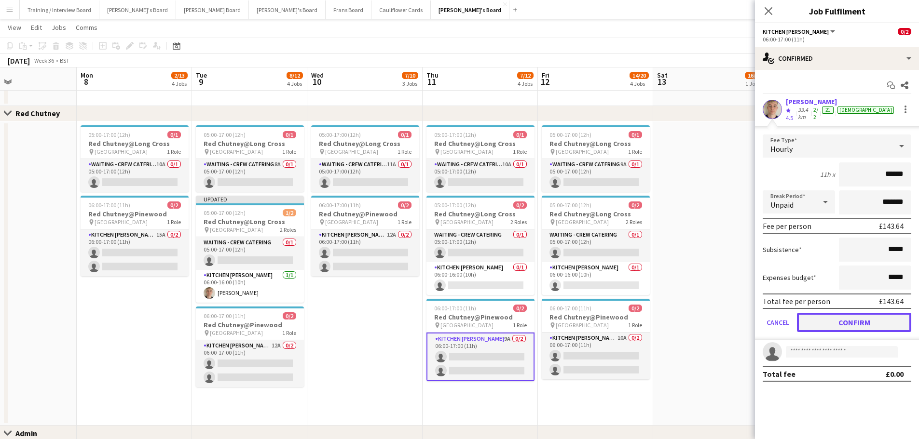
click at [842, 316] on button "Confirm" at bounding box center [854, 322] width 114 height 19
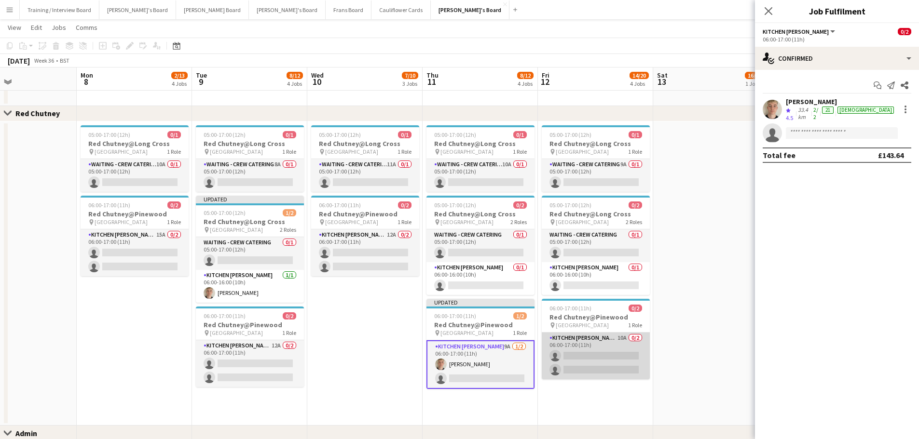
click at [584, 356] on app-card-role "Kitchen [PERSON_NAME] 10A 0/2 06:00-17:00 (11h) single-neutral-actions single-n…" at bounding box center [596, 356] width 108 height 47
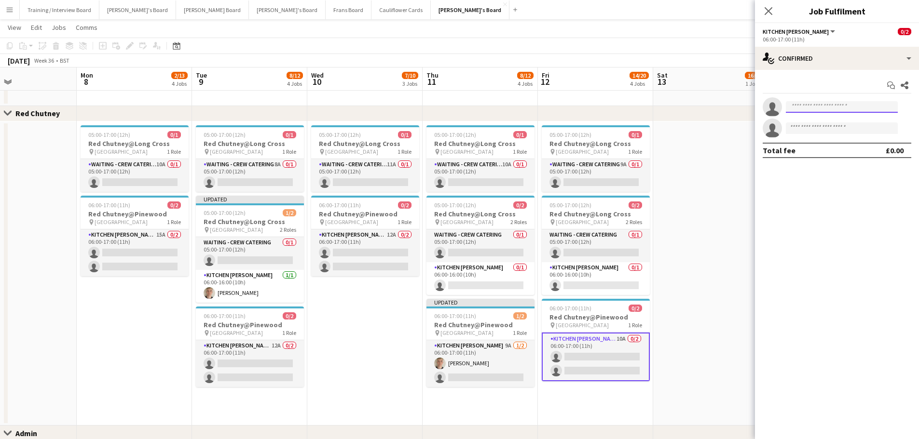
click at [861, 101] on input at bounding box center [842, 107] width 112 height 12
type input "*********"
click at [845, 127] on span "[EMAIL_ADDRESS][DOMAIN_NAME]" at bounding box center [841, 129] width 96 height 8
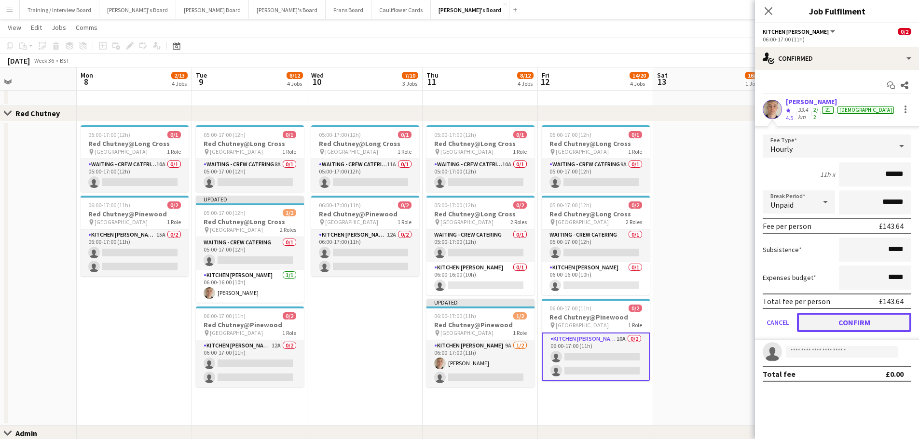
click at [845, 313] on button "Confirm" at bounding box center [854, 322] width 114 height 19
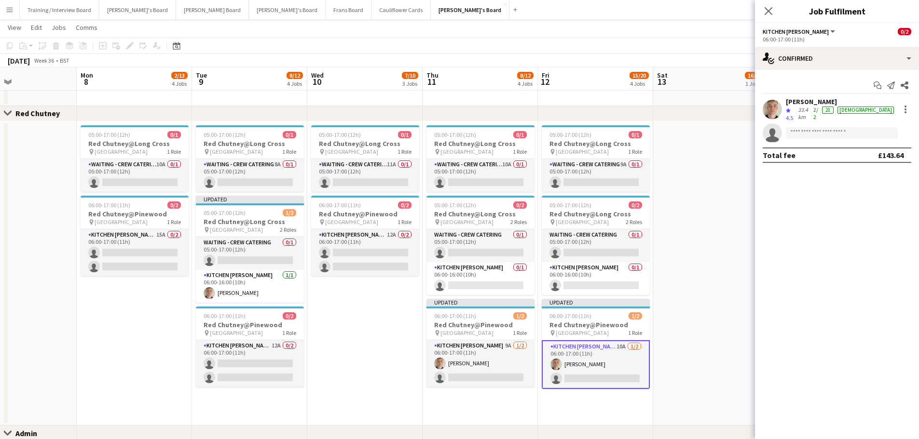
click at [721, 271] on app-date-cell at bounding box center [710, 274] width 115 height 305
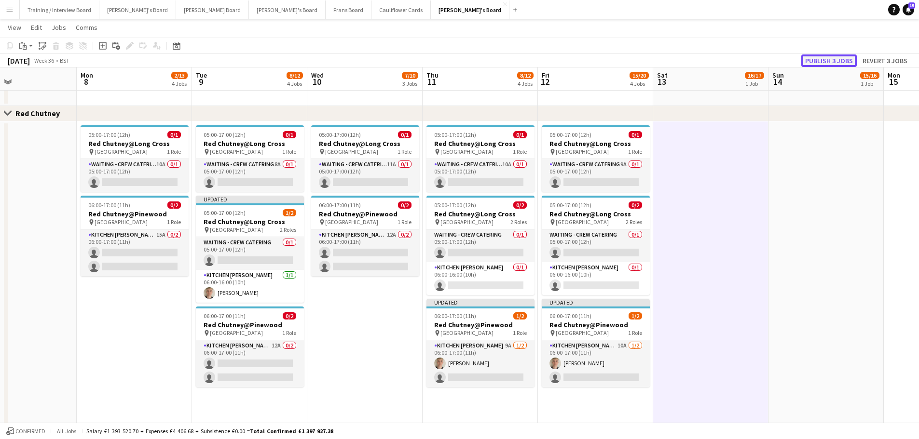
click at [826, 56] on button "Publish 3 jobs" at bounding box center [828, 60] width 55 height 13
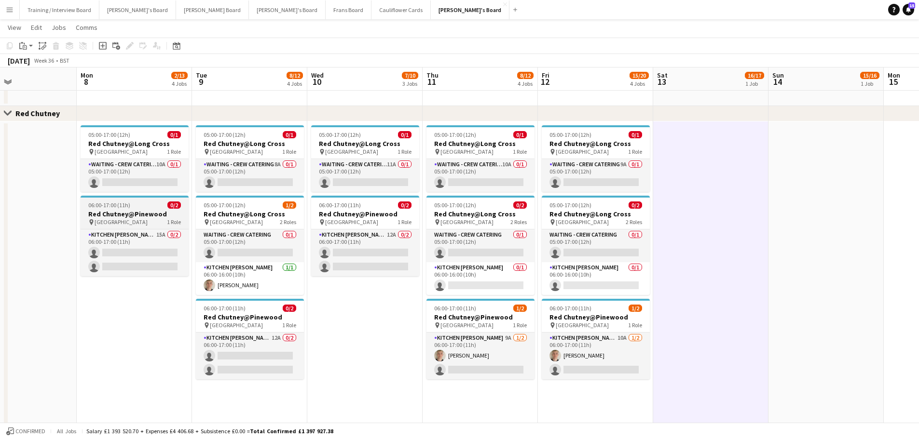
click at [127, 219] on span "[GEOGRAPHIC_DATA]" at bounding box center [121, 221] width 53 height 7
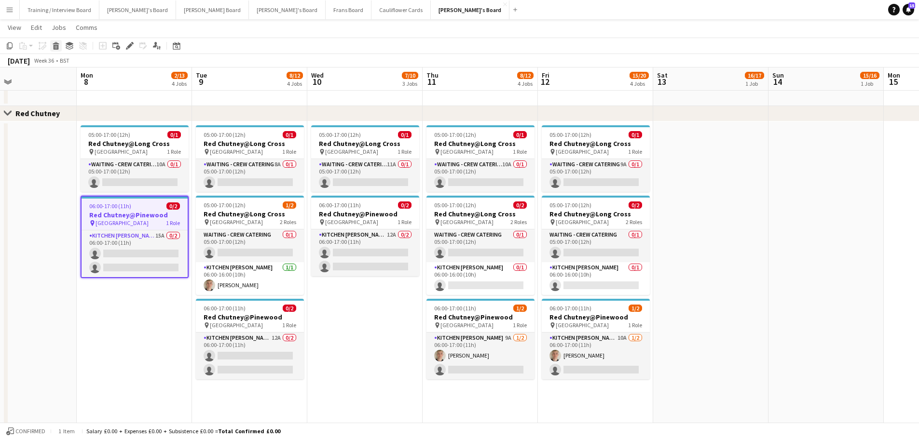
click at [56, 49] on icon at bounding box center [56, 47] width 5 height 5
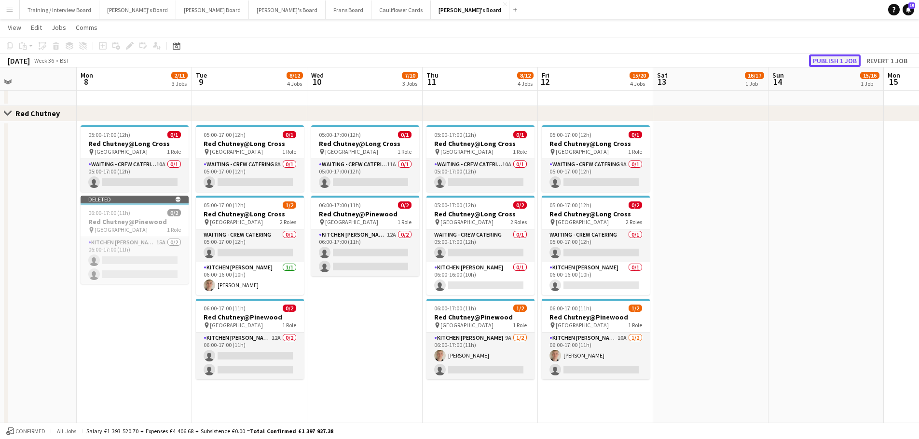
click at [845, 62] on button "Publish 1 job" at bounding box center [835, 60] width 52 height 13
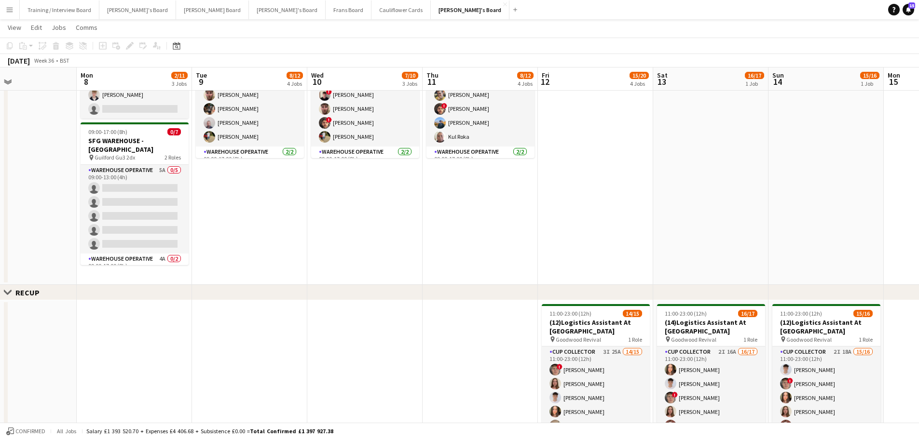
scroll to position [0, 252]
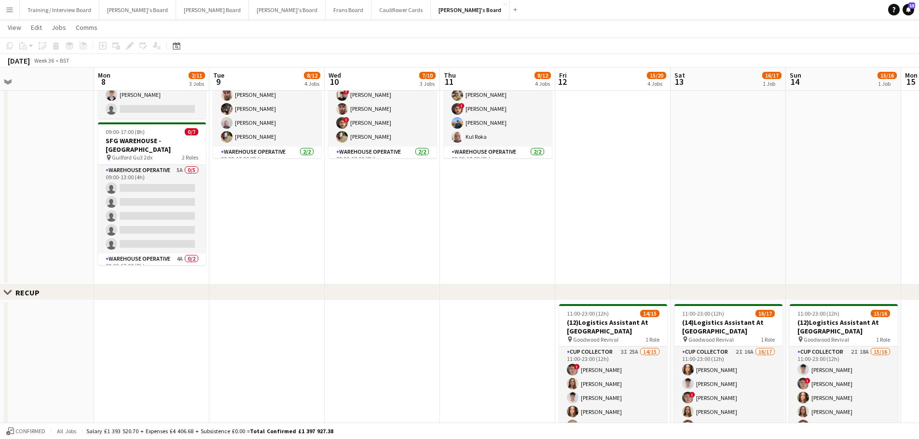
drag, startPoint x: 368, startPoint y: 255, endPoint x: 618, endPoint y: 291, distance: 252.4
click at [618, 291] on div "chevron-right Industrial Close set RECUP Close set Red Chutney Close set Admin …" at bounding box center [459, 298] width 919 height 1293
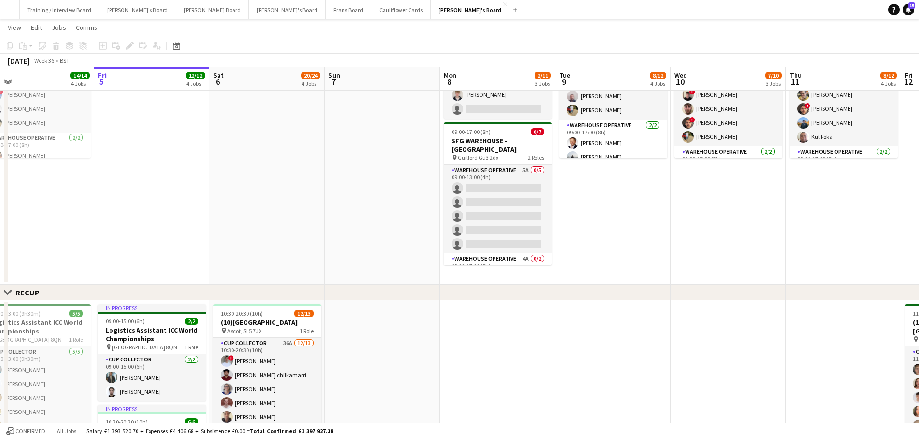
scroll to position [0, 243]
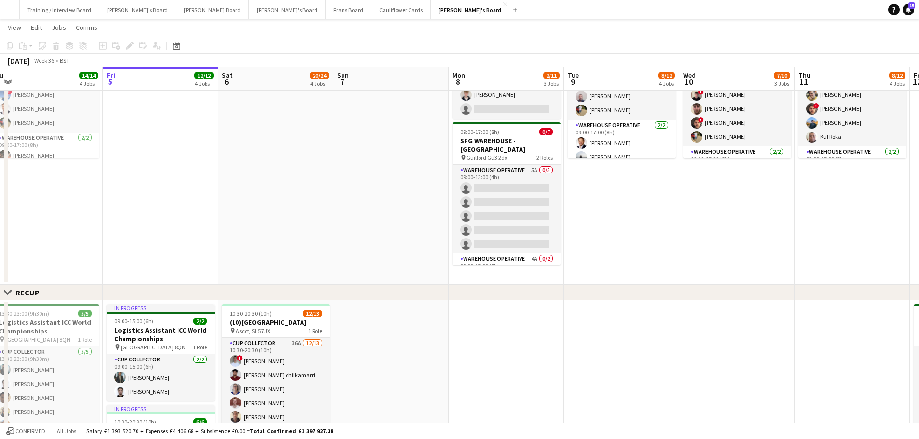
drag, startPoint x: 235, startPoint y: 249, endPoint x: 648, endPoint y: 285, distance: 414.8
click at [648, 285] on div "chevron-right Industrial Close set RECUP Close set Red Chutney Close set Admin …" at bounding box center [459, 298] width 919 height 1293
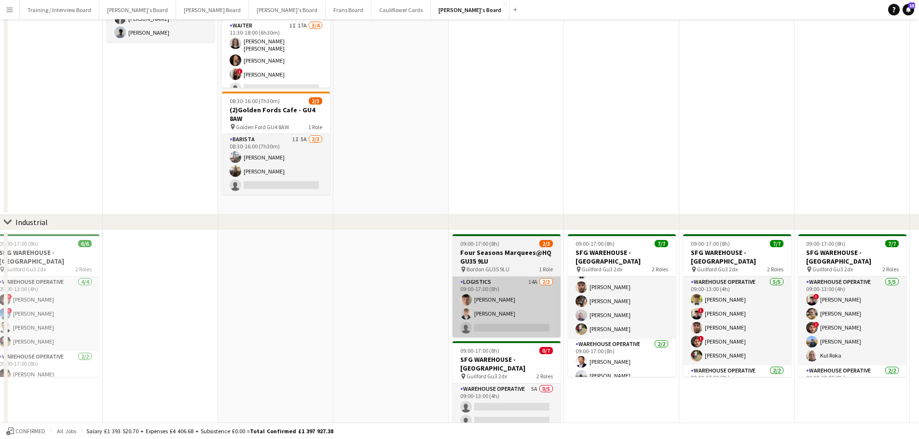
scroll to position [193, 0]
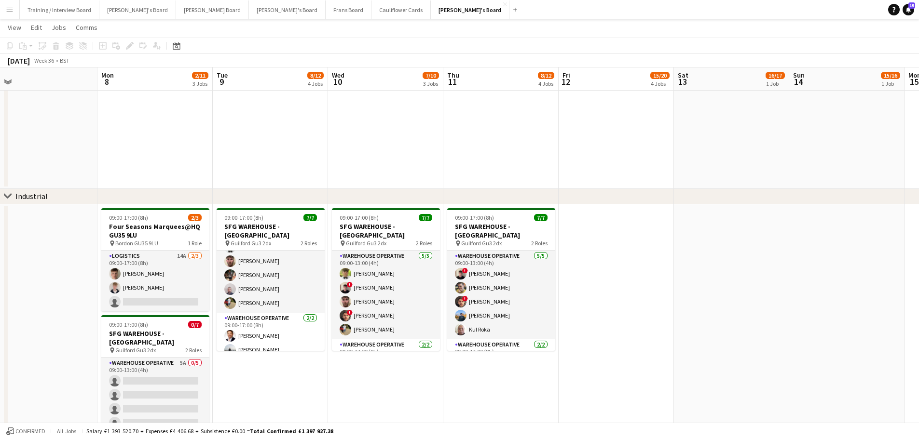
drag, startPoint x: 671, startPoint y: 423, endPoint x: 386, endPoint y: 391, distance: 286.3
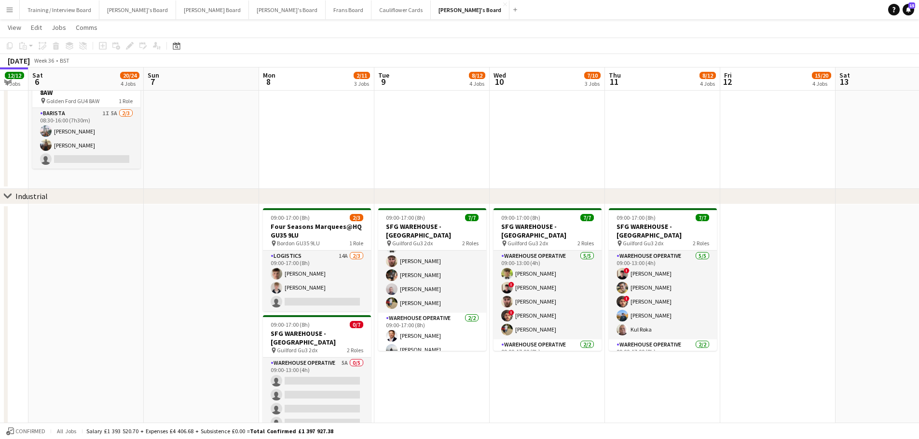
drag, startPoint x: 359, startPoint y: 377, endPoint x: 516, endPoint y: 406, distance: 160.3
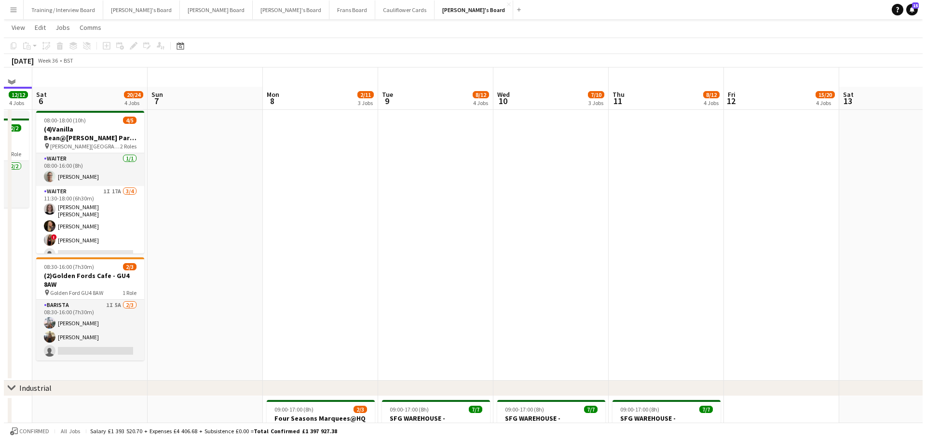
scroll to position [0, 0]
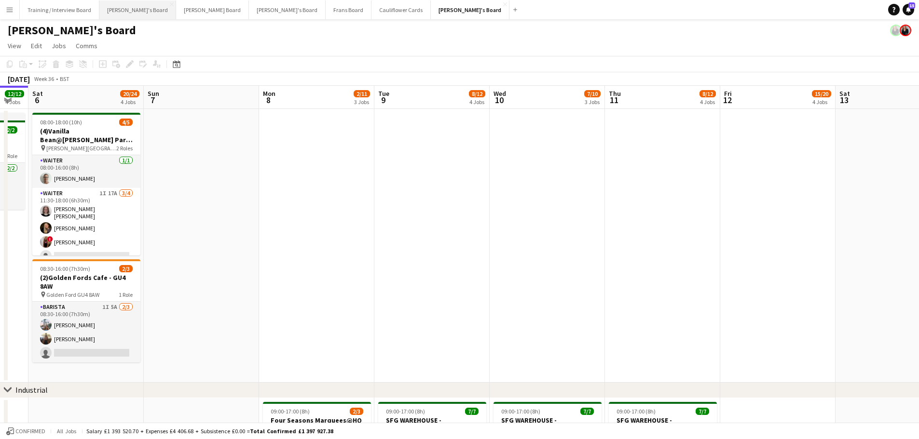
click at [116, 12] on button "Jakub's Board Close" at bounding box center [137, 9] width 77 height 19
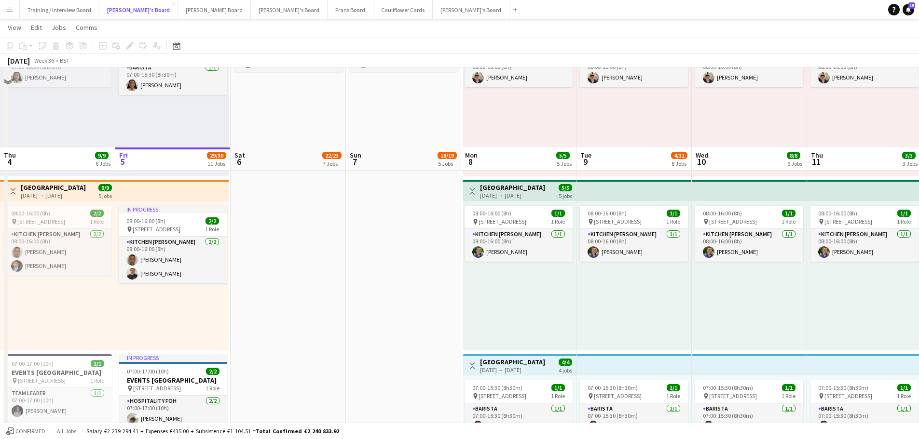
scroll to position [289, 0]
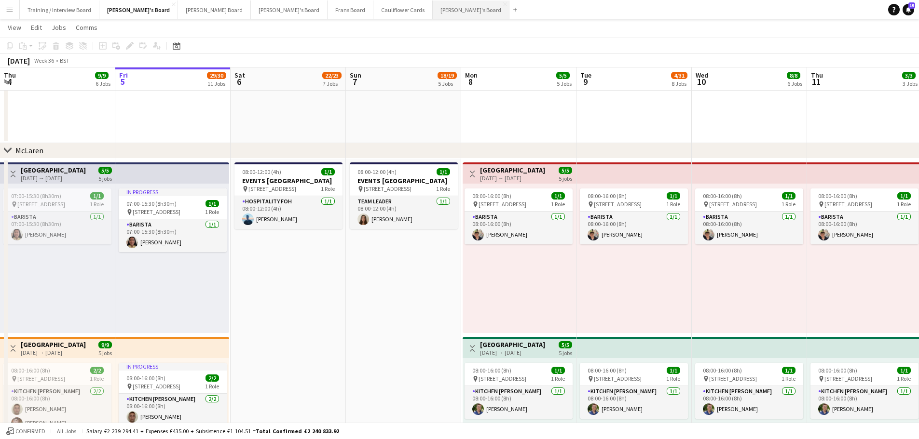
click at [433, 19] on button "[PERSON_NAME]'s Board Close" at bounding box center [471, 9] width 77 height 19
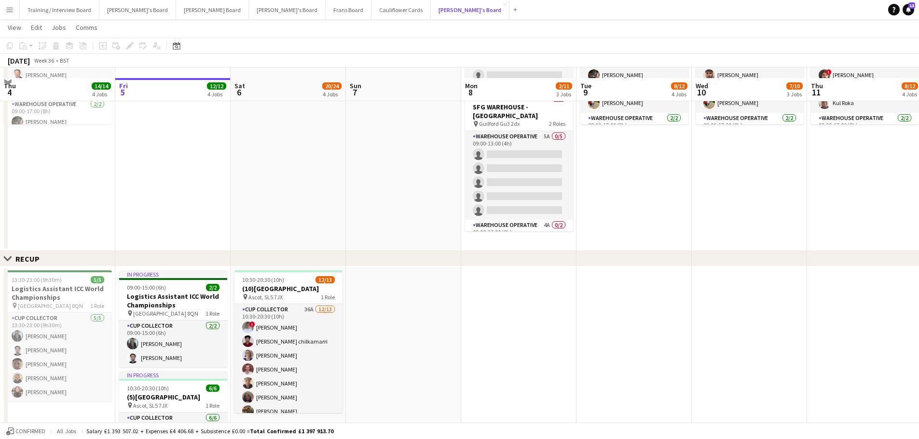
scroll to position [434, 0]
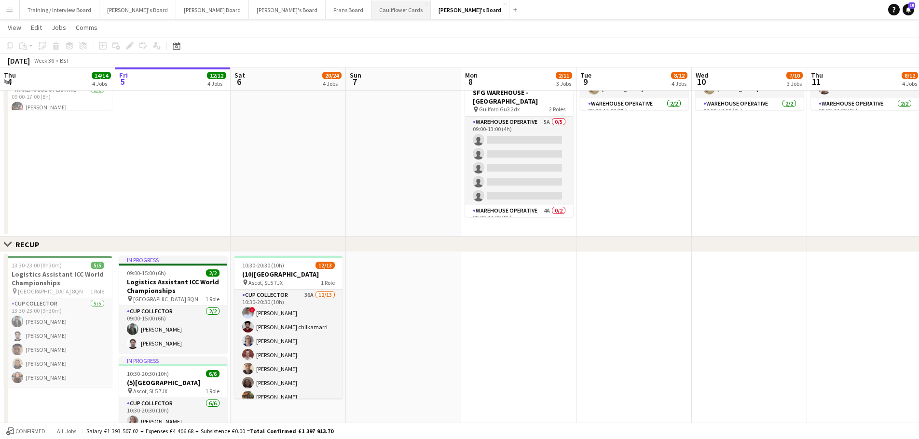
click at [371, 10] on button "Cauliflower Cards Close" at bounding box center [400, 9] width 59 height 19
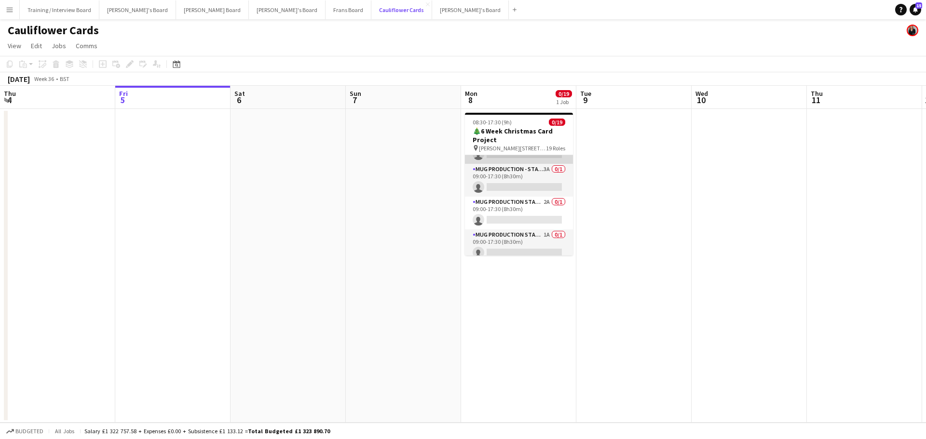
scroll to position [386, 0]
click at [527, 167] on app-card-role "Mug Production - Start Date 16th Oct 3A 0/1 09:00-17:30 (8h30m) single-neutral-…" at bounding box center [519, 179] width 108 height 33
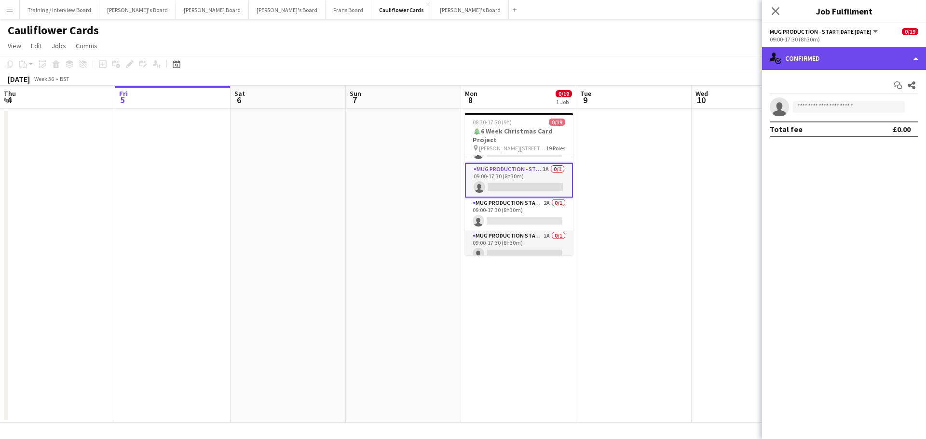
click at [816, 64] on div "single-neutral-actions-check-2 Confirmed" at bounding box center [844, 58] width 164 height 23
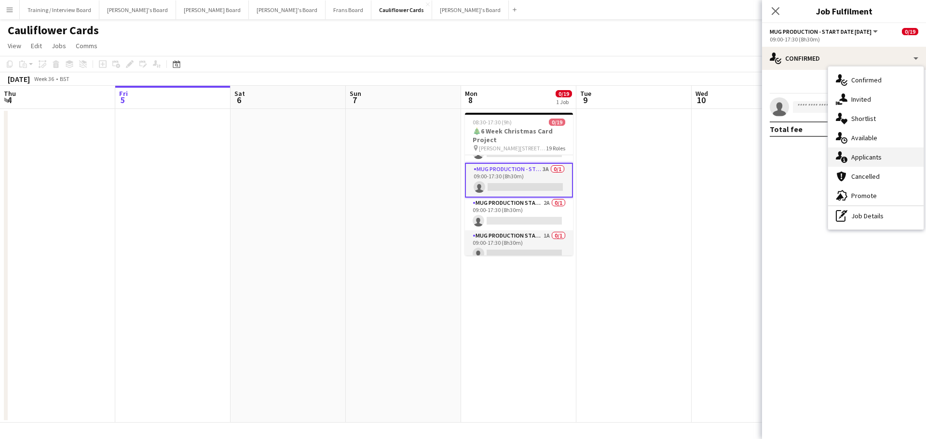
click at [876, 152] on div "single-neutral-actions-information Applicants" at bounding box center [875, 157] width 95 height 19
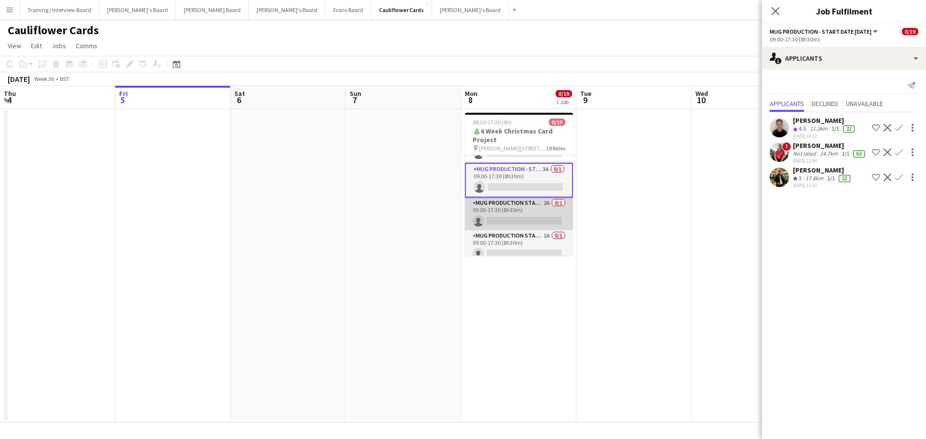
click at [535, 212] on app-card-role "Mug Production Start - Date 16th Oct 2A 0/1 09:00-17:30 (8h30m) single-neutral-…" at bounding box center [519, 214] width 108 height 33
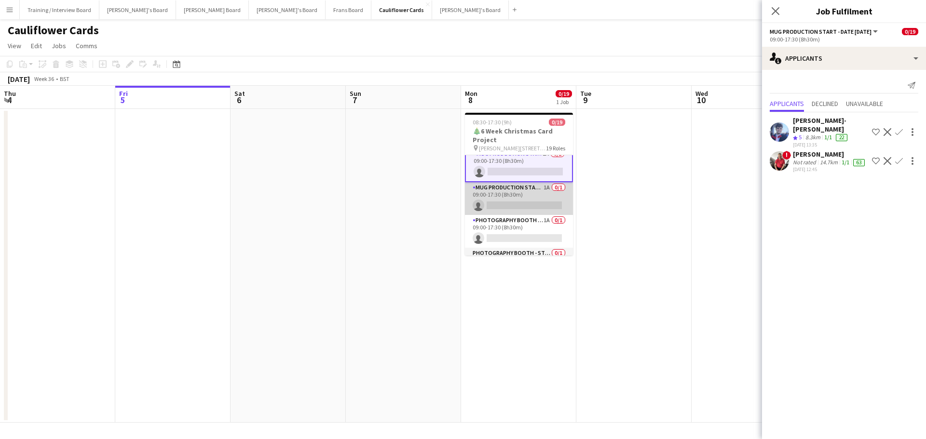
click at [530, 192] on app-card-role "Mug Production Start - Date 17th Oct 1A 0/1 09:00-17:30 (8h30m) single-neutral-…" at bounding box center [519, 198] width 108 height 33
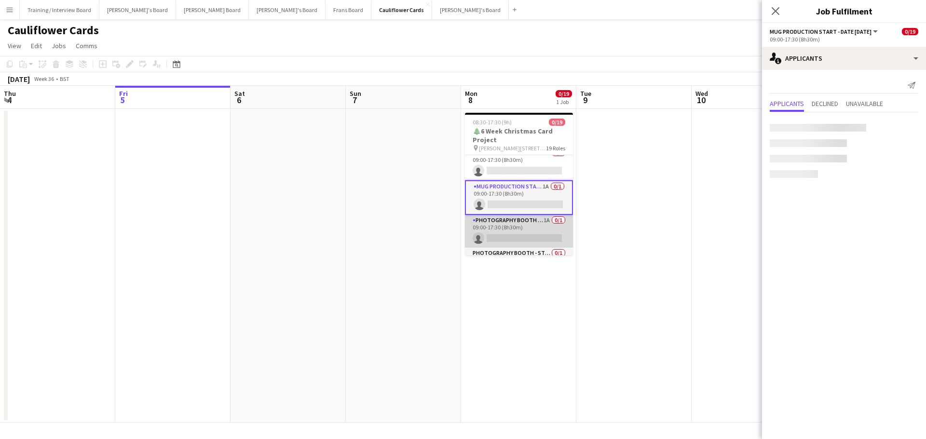
scroll to position [433, 0]
click at [530, 239] on app-card-role "Photography Booth - Start Date 14th Oct 1A 0/1 09:00-17:30 (8h30m) single-neutr…" at bounding box center [519, 232] width 108 height 33
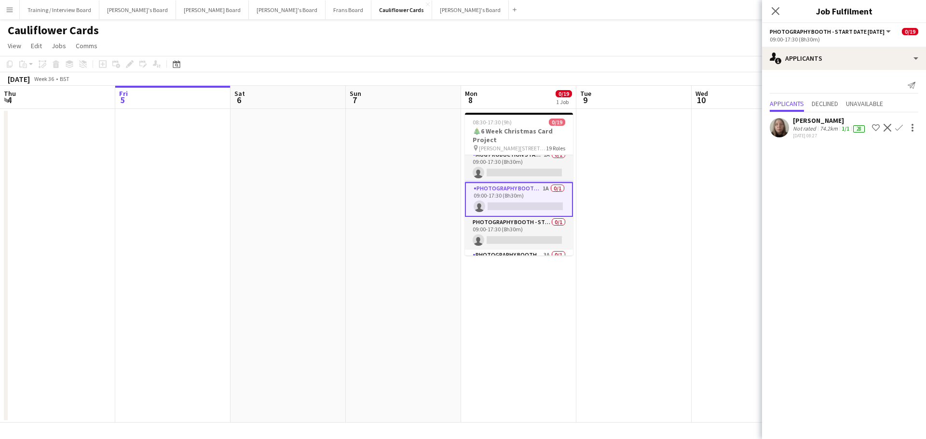
scroll to position [481, 0]
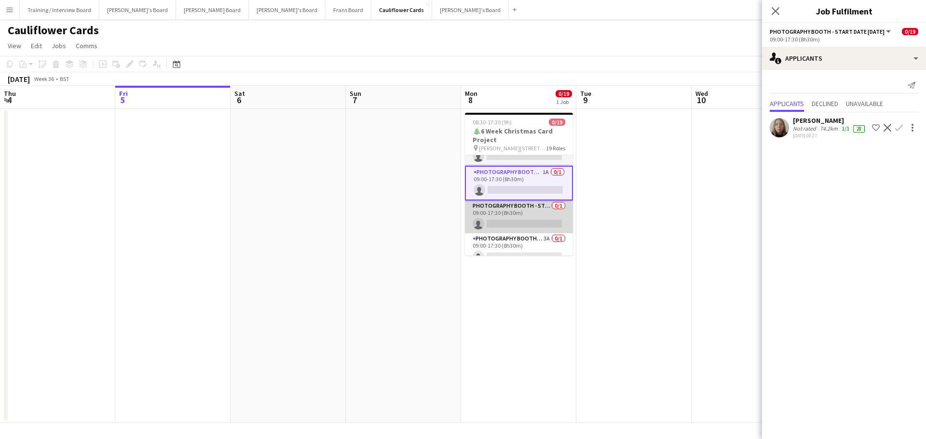
click at [541, 213] on app-card-role "Photography Booth - Start Date 9th Oct 0/1 09:00-17:30 (8h30m) single-neutral-a…" at bounding box center [519, 217] width 108 height 33
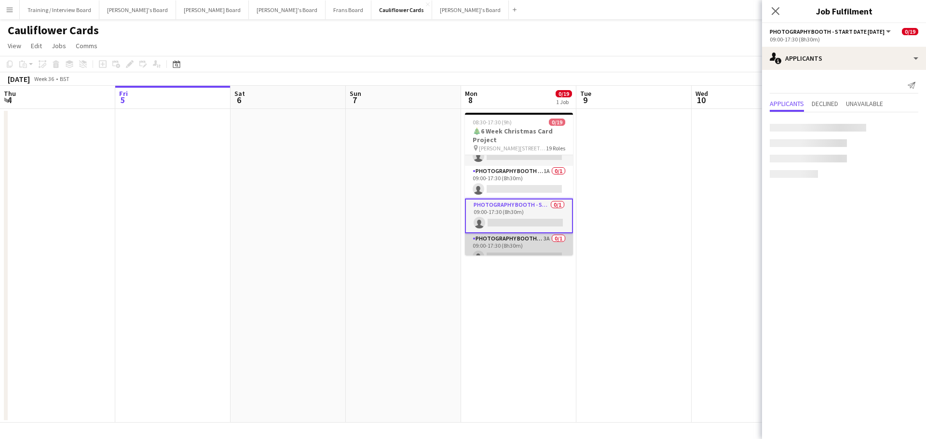
click at [544, 245] on app-card-role "Photography Booth/ Artwork checkers - Start Date 10th Oct 3A 0/1 09:00-17:30 (8…" at bounding box center [519, 249] width 108 height 33
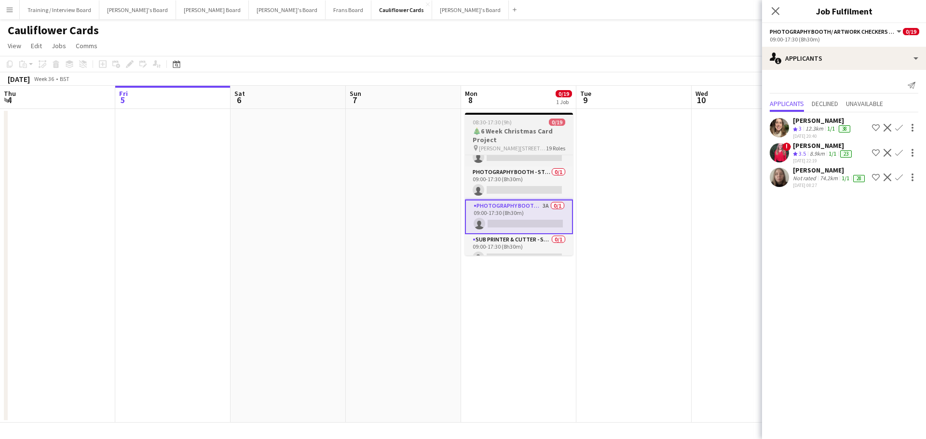
scroll to position [525, 0]
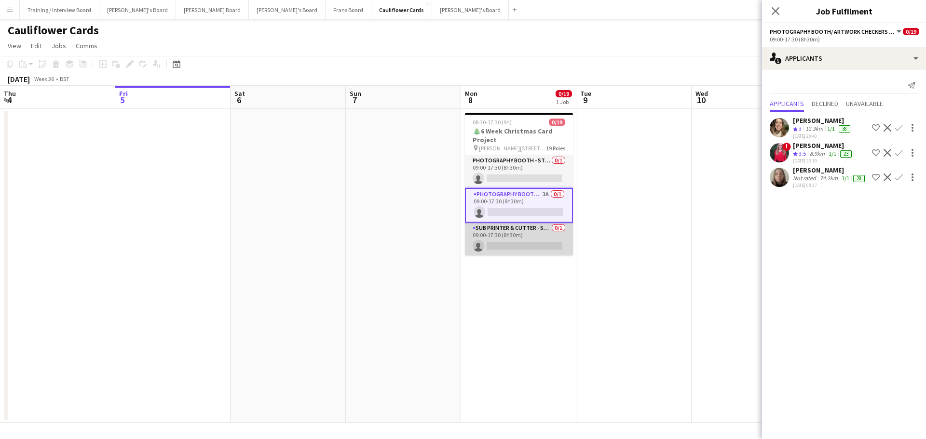
click at [531, 233] on app-card-role "Sub Printer & Cutter - Start Date 14th Oct 0/1 09:00-17:30 (8h30m) single-neutr…" at bounding box center [519, 239] width 108 height 33
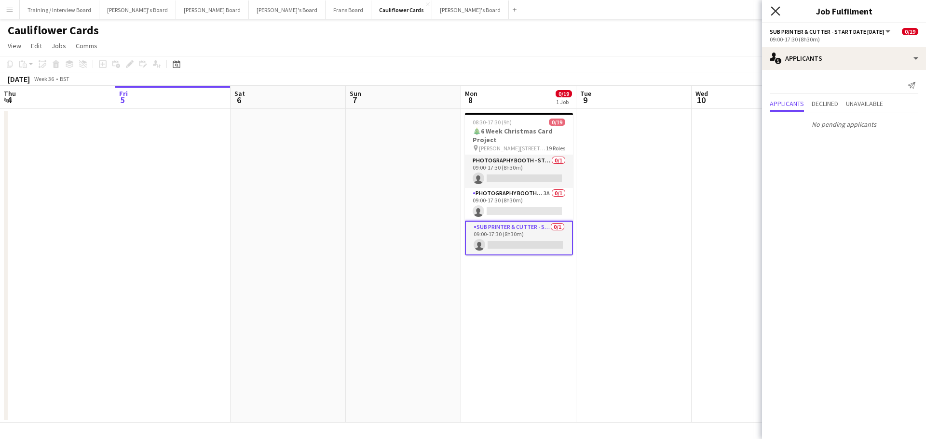
click at [773, 11] on icon "Close pop-in" at bounding box center [775, 10] width 9 height 9
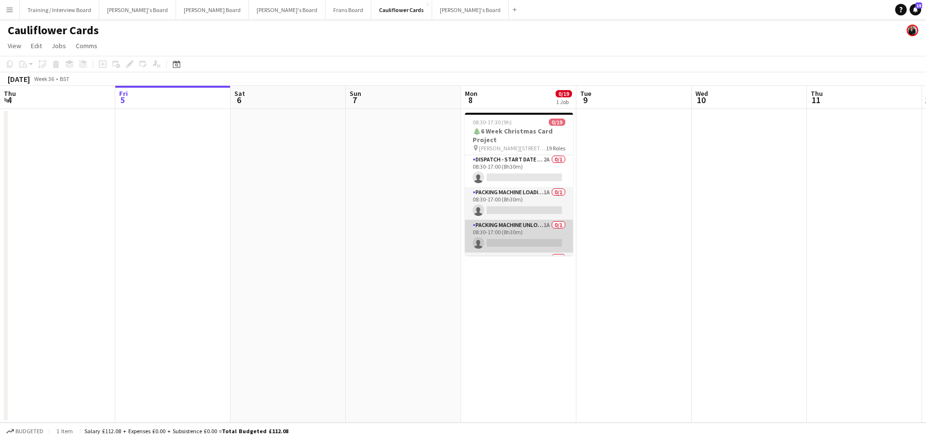
scroll to position [0, 0]
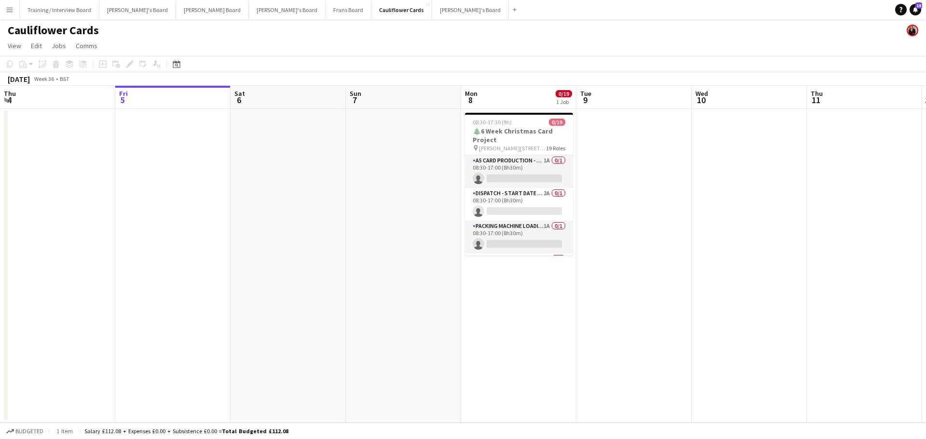
click at [9, 8] on app-icon "Menu" at bounding box center [10, 10] width 8 height 8
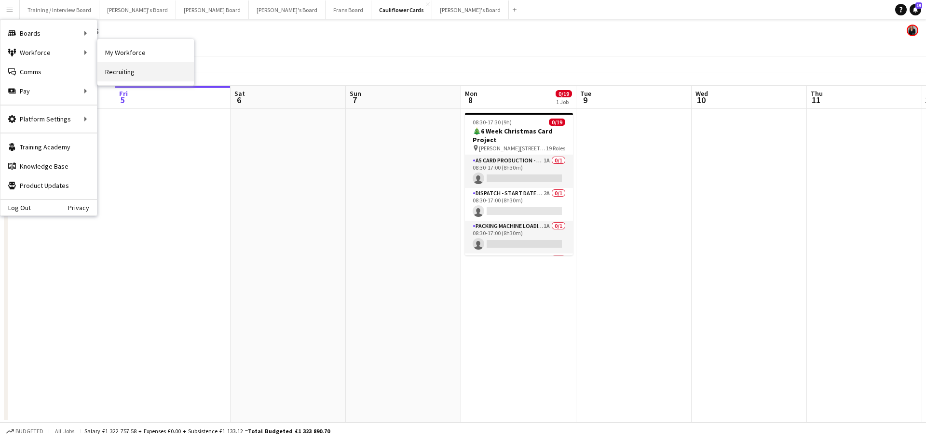
click at [117, 68] on link "Recruiting" at bounding box center [145, 71] width 96 height 19
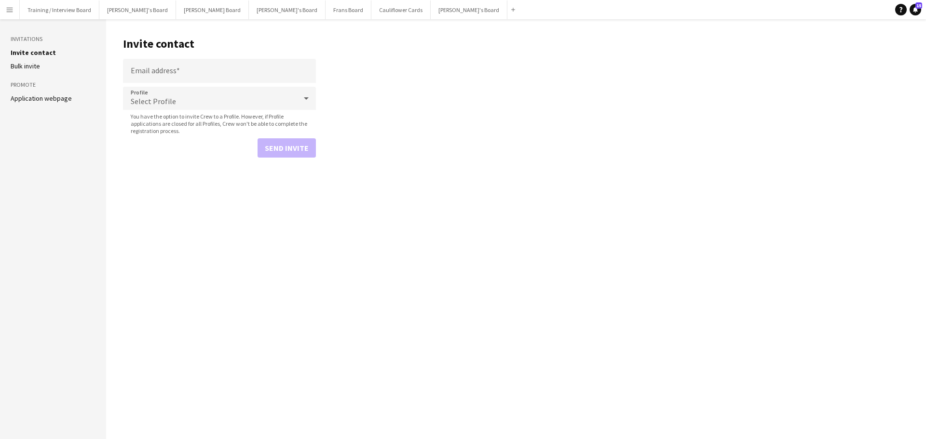
click at [9, 10] on app-icon "Menu" at bounding box center [10, 10] width 8 height 8
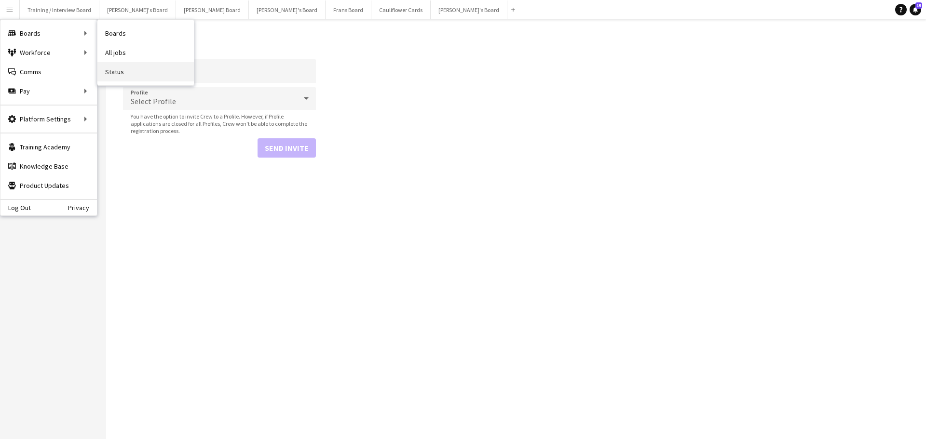
click at [123, 66] on link "Status" at bounding box center [145, 71] width 96 height 19
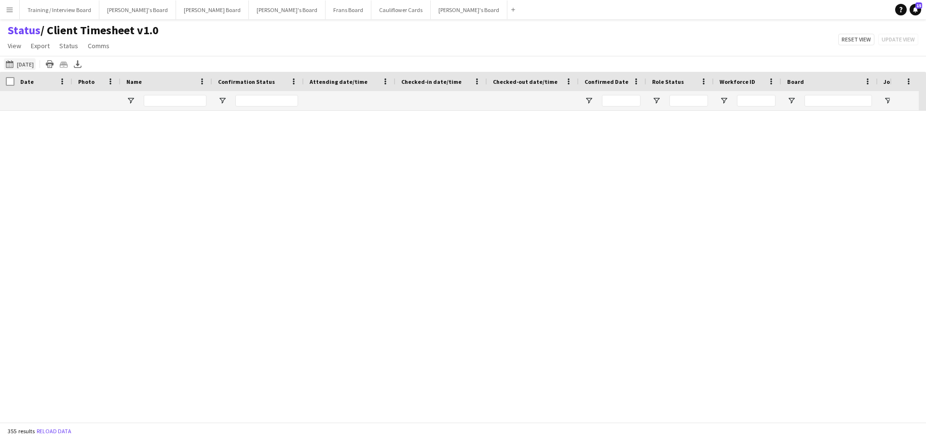
click at [17, 66] on button "Tomorrow Today" at bounding box center [20, 64] width 32 height 12
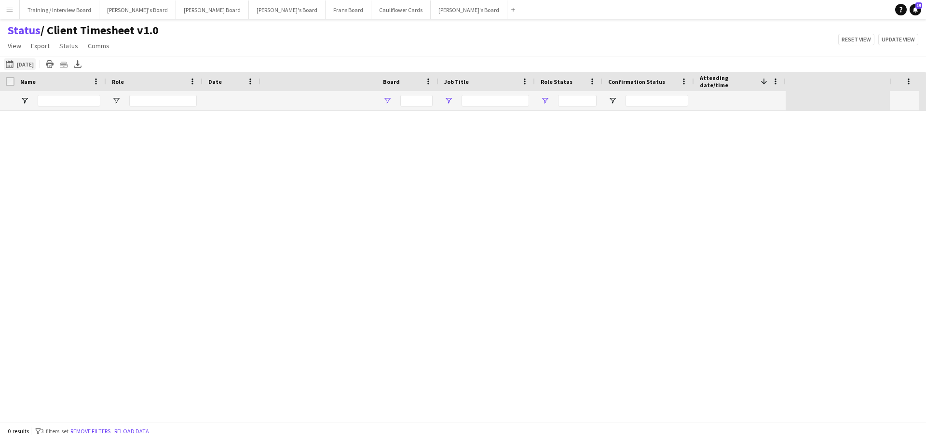
type input "**********"
type input "***"
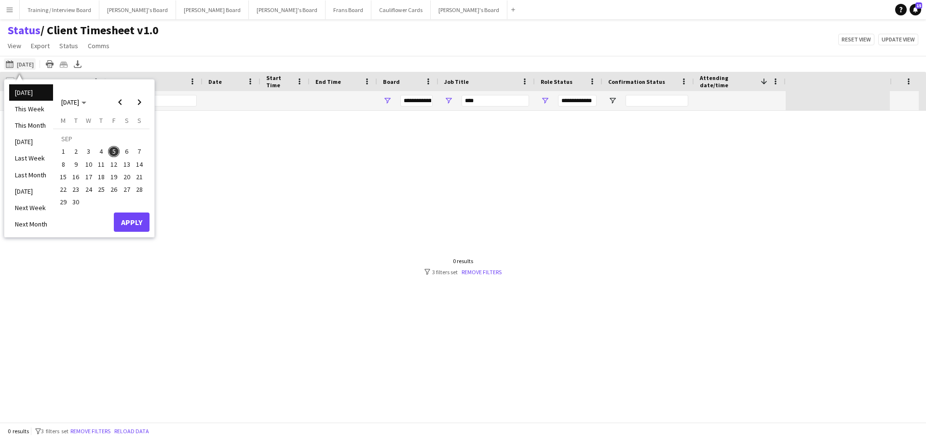
type input "***"
click at [37, 187] on li "Tomorrow" at bounding box center [31, 191] width 44 height 16
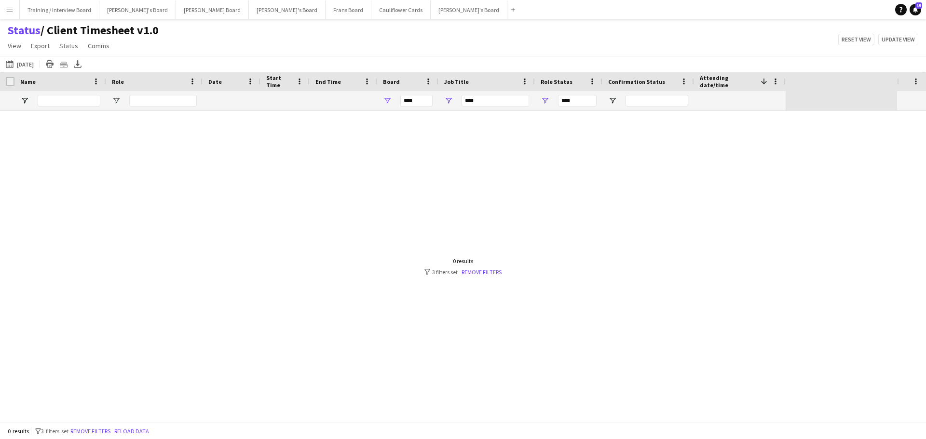
click at [472, 267] on div "0 results filter-1 3 filters set Remove filters" at bounding box center [462, 267] width 77 height 18
click at [476, 272] on link "Remove filters" at bounding box center [481, 272] width 40 height 7
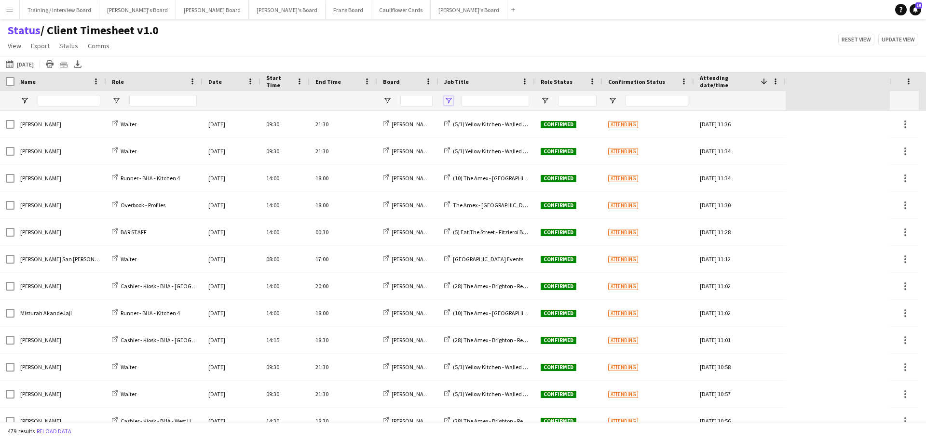
click at [451, 98] on span "Open Filter Menu" at bounding box center [448, 100] width 9 height 9
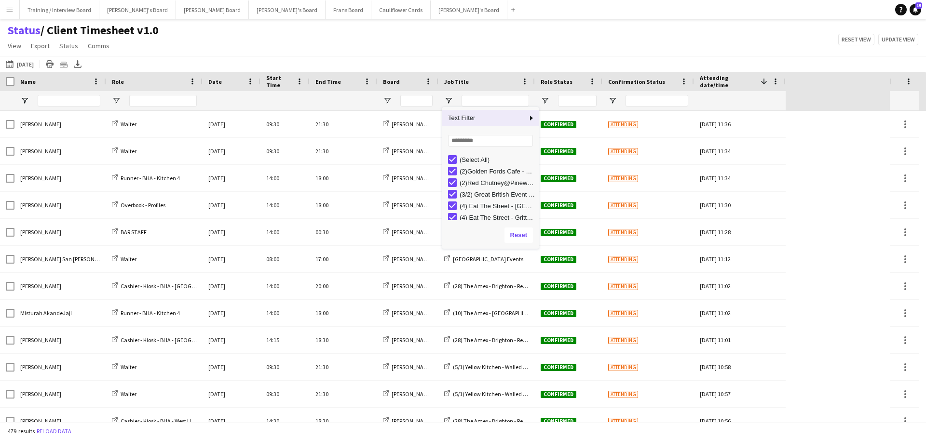
click at [451, 67] on div "Tomorrow Tomorrow Today This Week This Month Yesterday Last Week Last Month Tom…" at bounding box center [463, 64] width 926 height 16
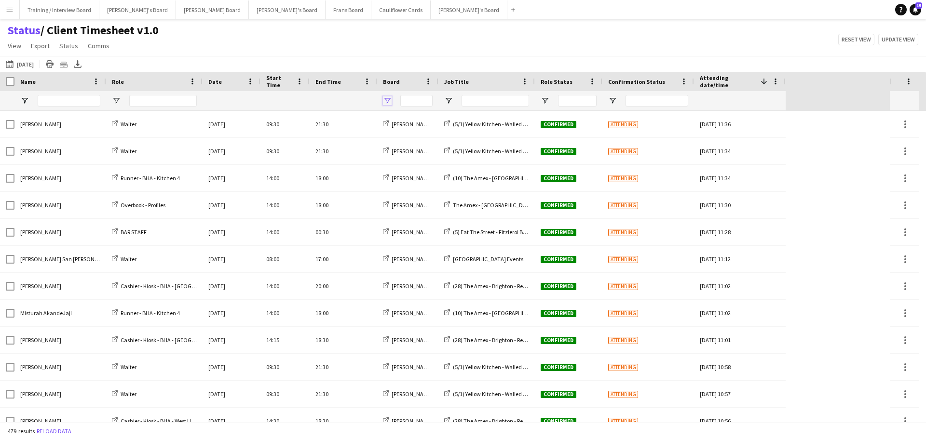
click at [386, 98] on span "Open Filter Menu" at bounding box center [387, 100] width 9 height 9
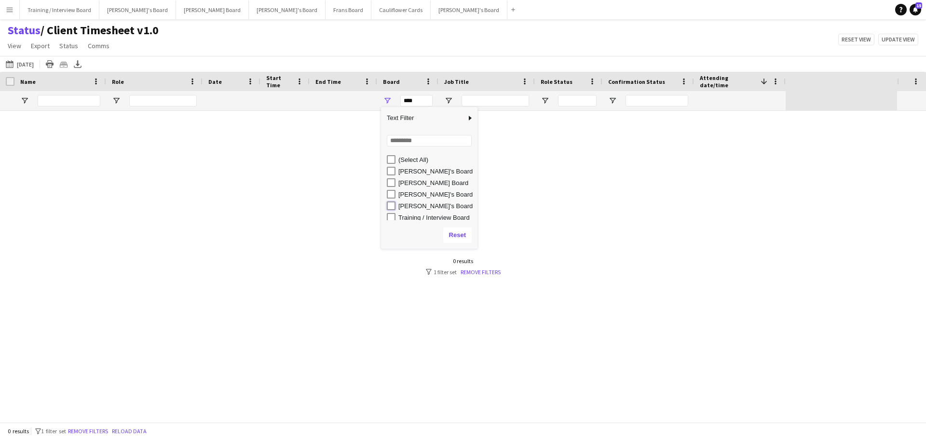
type input "**********"
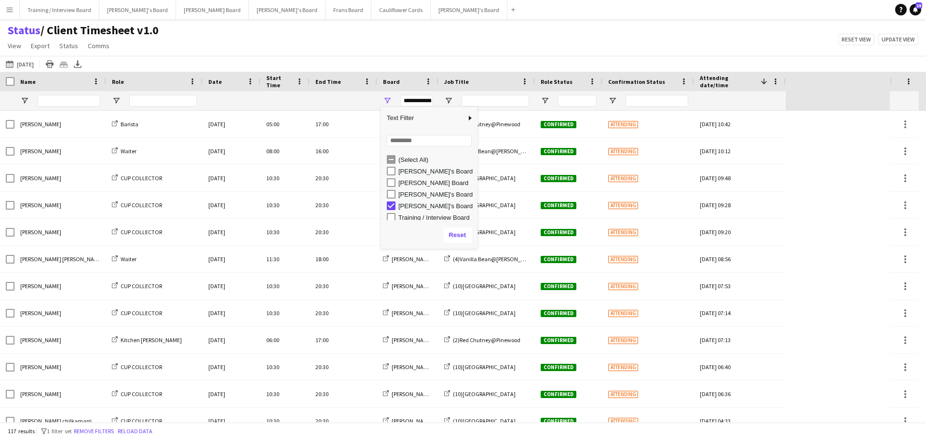
click at [452, 24] on div "Status / Client Timesheet v1.0 View Views Default view Airshow Accreditation Ai…" at bounding box center [463, 39] width 926 height 33
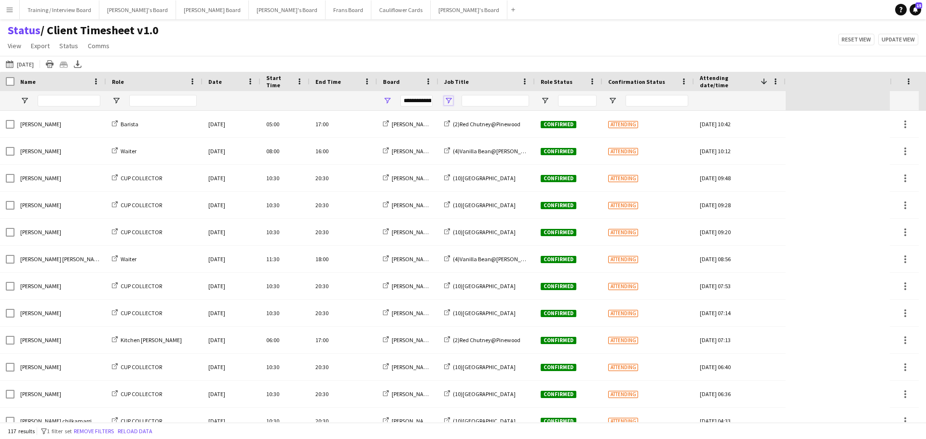
click at [450, 97] on span "Open Filter Menu" at bounding box center [448, 100] width 9 height 9
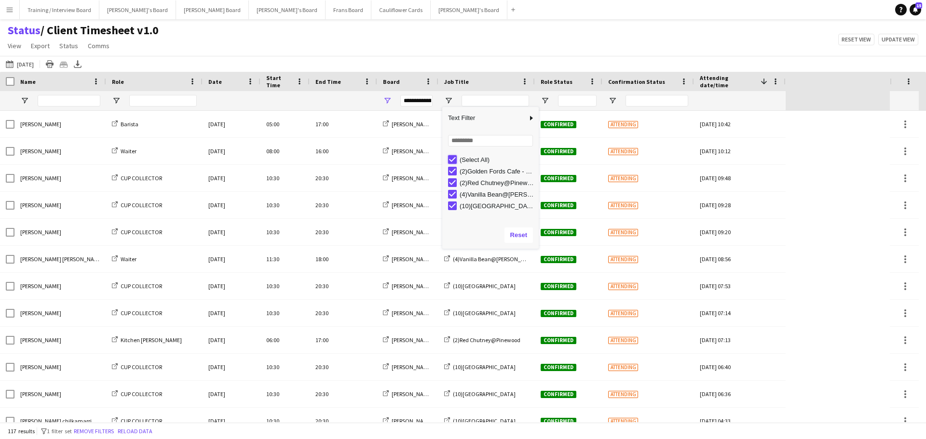
type input "***"
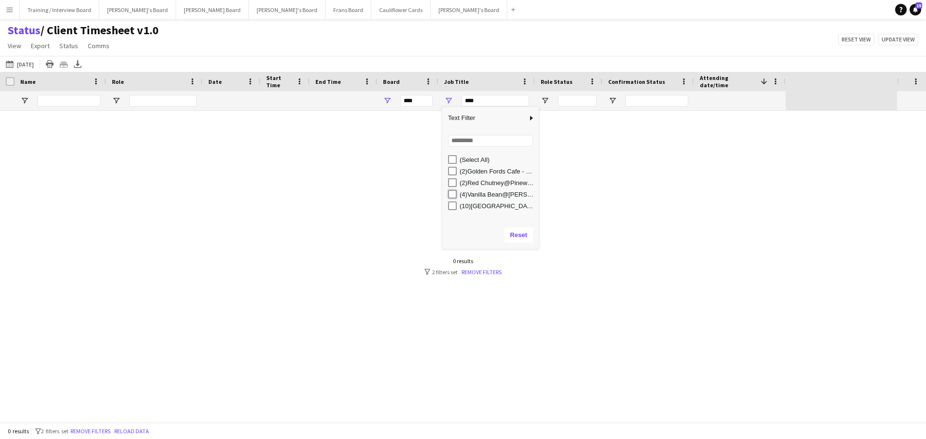
type input "**********"
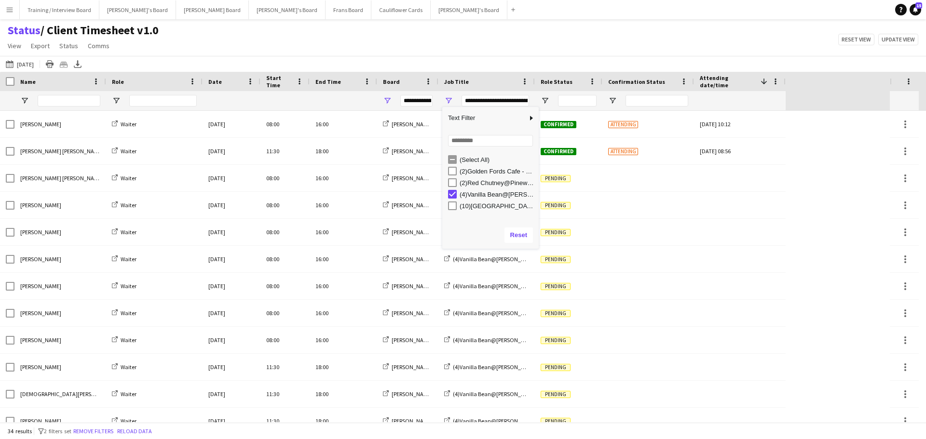
click at [491, 48] on div "Status / Client Timesheet v1.0 View Views Default view Airshow Accreditation Ai…" at bounding box center [463, 39] width 926 height 33
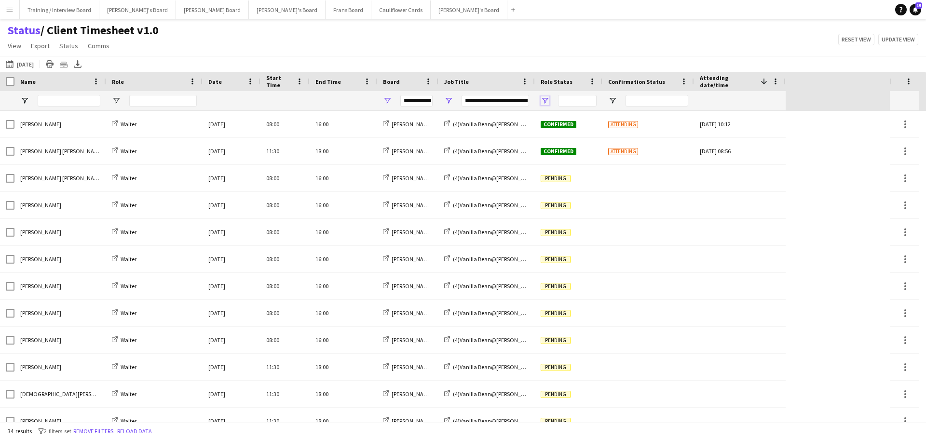
click at [545, 102] on span "Open Filter Menu" at bounding box center [545, 100] width 9 height 9
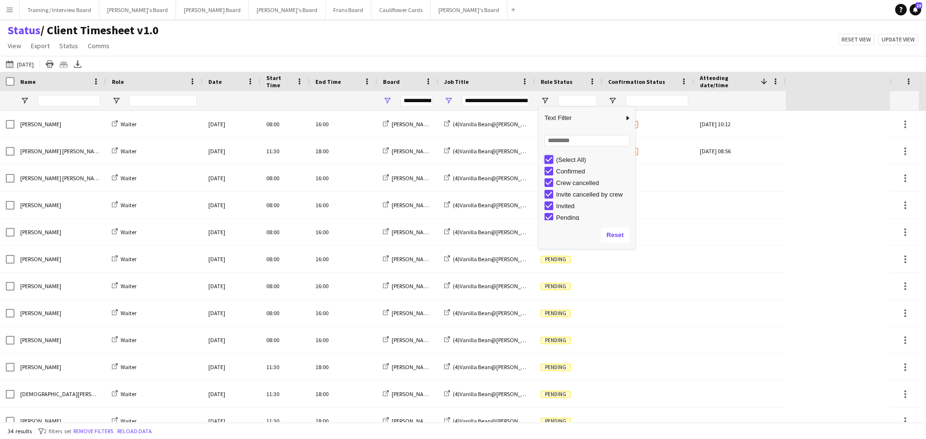
type input "***"
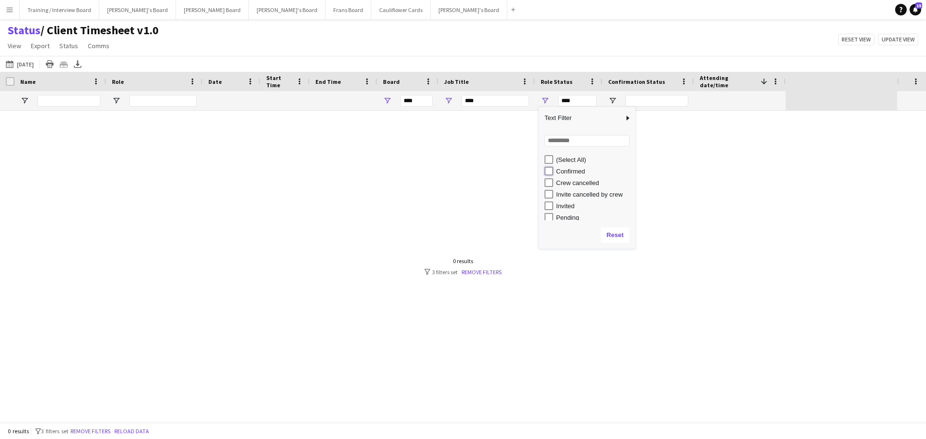
type input "**********"
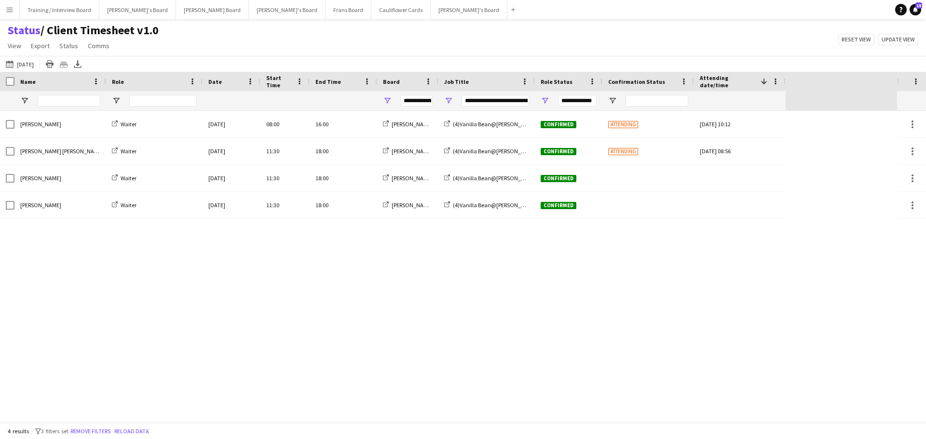
click at [614, 47] on div "Status / Client Timesheet v1.0 View Views Default view Airshow Accreditation Ai…" at bounding box center [463, 39] width 926 height 33
click at [371, 10] on button "Cauliflower Cards Close" at bounding box center [400, 9] width 59 height 19
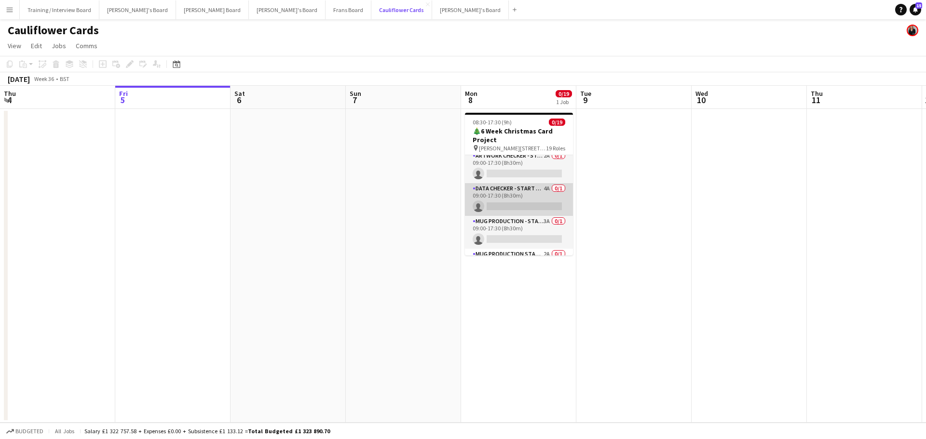
scroll to position [338, 0]
click at [541, 183] on app-card-role "DATA CHECKER - START DATE 7TH OCT 4A 0/1 09:00-17:30 (8h30m) single-neutral-act…" at bounding box center [519, 194] width 108 height 33
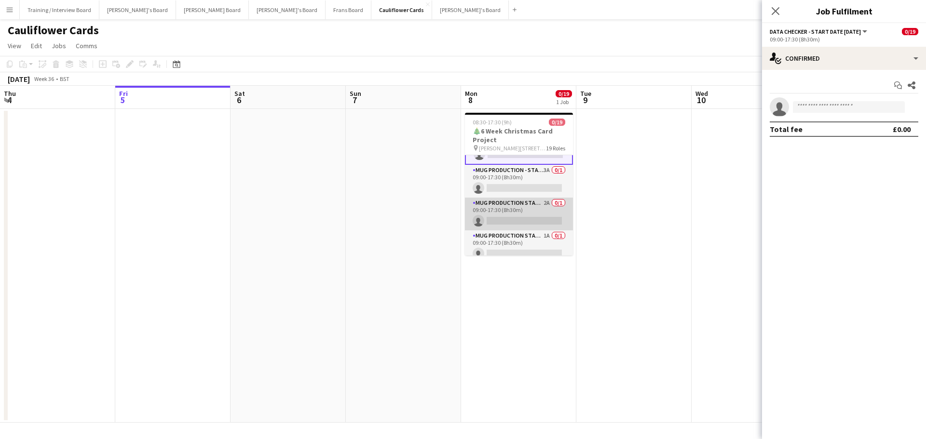
click at [537, 206] on app-card-role "Mug Production Start - Date 16th Oct 2A 0/1 09:00-17:30 (8h30m) single-neutral-…" at bounding box center [519, 214] width 108 height 33
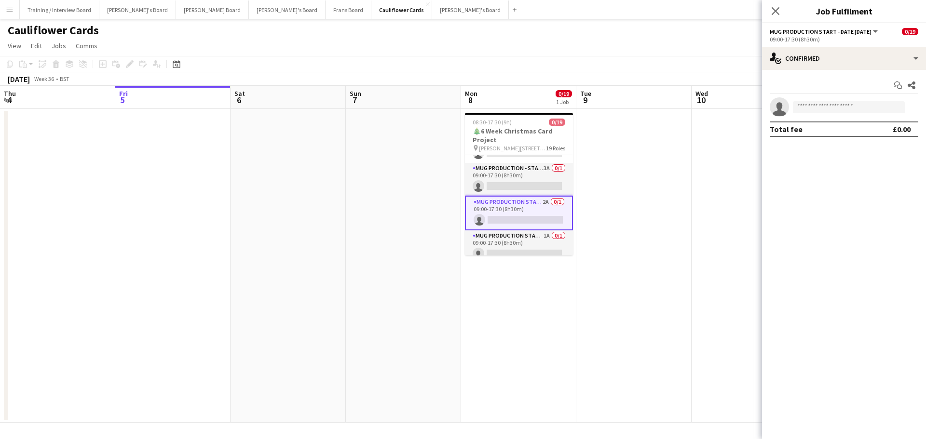
scroll to position [385, 0]
click at [537, 171] on app-card-role "Mug Production - Start Date 16th Oct 3A 0/1 09:00-17:30 (8h30m) single-neutral-…" at bounding box center [519, 180] width 108 height 33
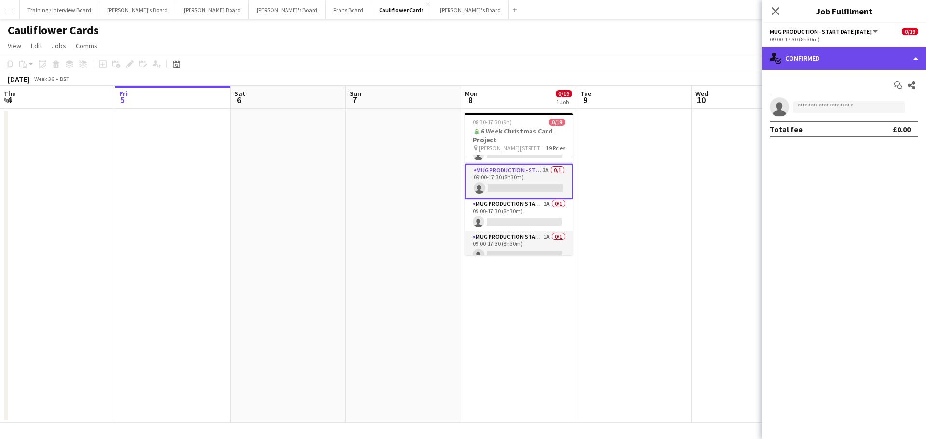
click at [829, 67] on div "single-neutral-actions-check-2 Confirmed" at bounding box center [844, 58] width 164 height 23
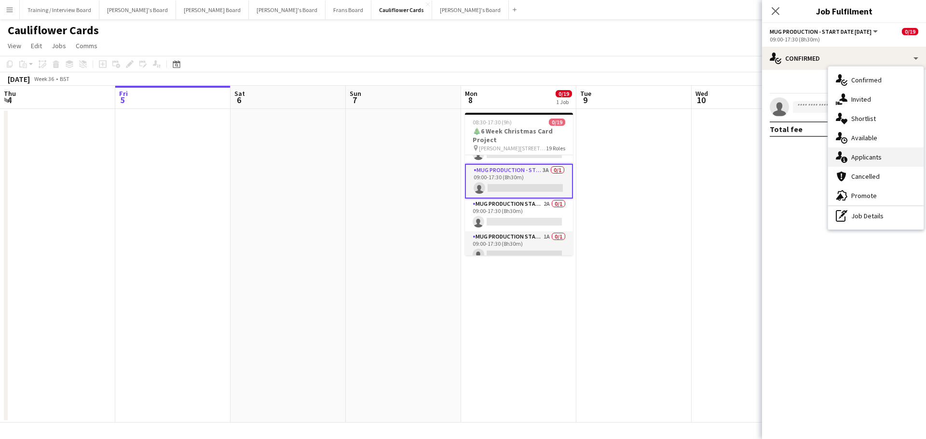
click at [875, 157] on span "Applicants" at bounding box center [866, 157] width 30 height 9
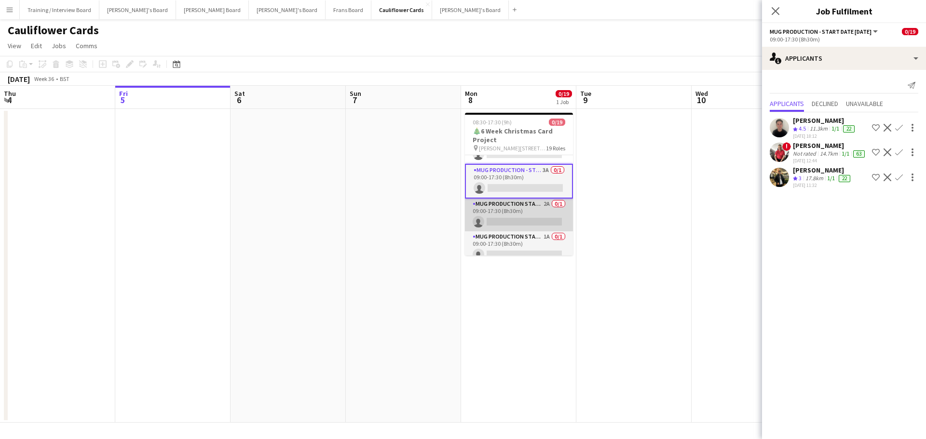
click at [545, 217] on app-card-role "Mug Production Start - Date 16th Oct 2A 0/1 09:00-17:30 (8h30m) single-neutral-…" at bounding box center [519, 215] width 108 height 33
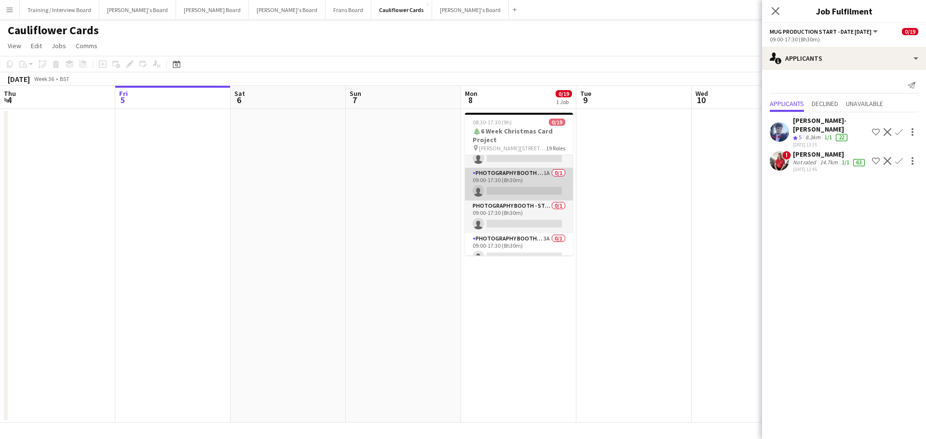
click at [538, 198] on app-card-role "Photography Booth - Start Date 14th Oct 1A 0/1 09:00-17:30 (8h30m) single-neutr…" at bounding box center [519, 184] width 108 height 33
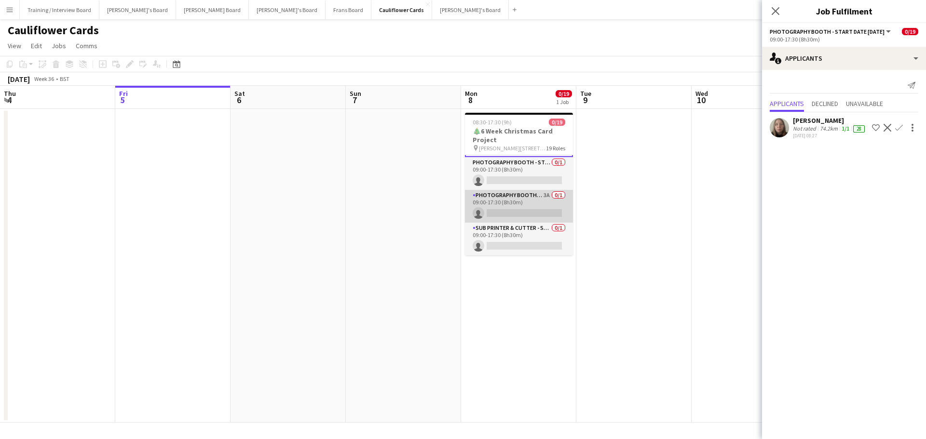
drag, startPoint x: 538, startPoint y: 202, endPoint x: 541, endPoint y: 207, distance: 6.5
click at [538, 202] on app-card-role "Photography Booth/ Artwork checkers - Start Date 10th Oct 3A 0/1 09:00-17:30 (8…" at bounding box center [519, 206] width 108 height 33
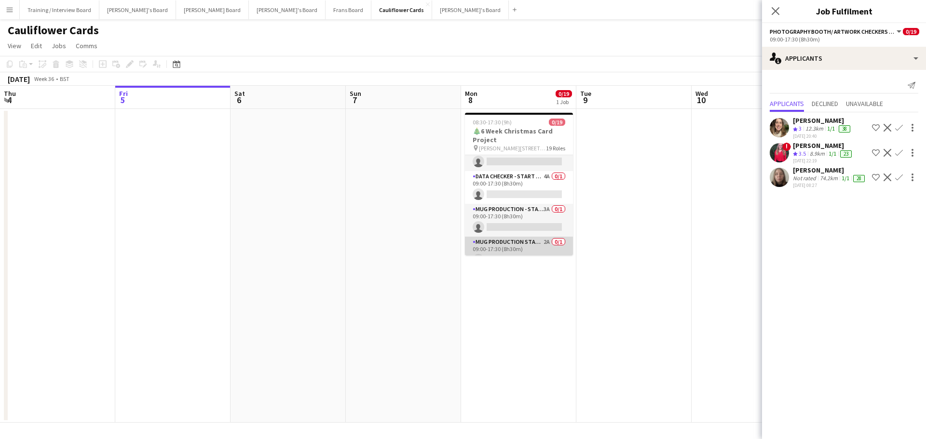
scroll to position [332, 0]
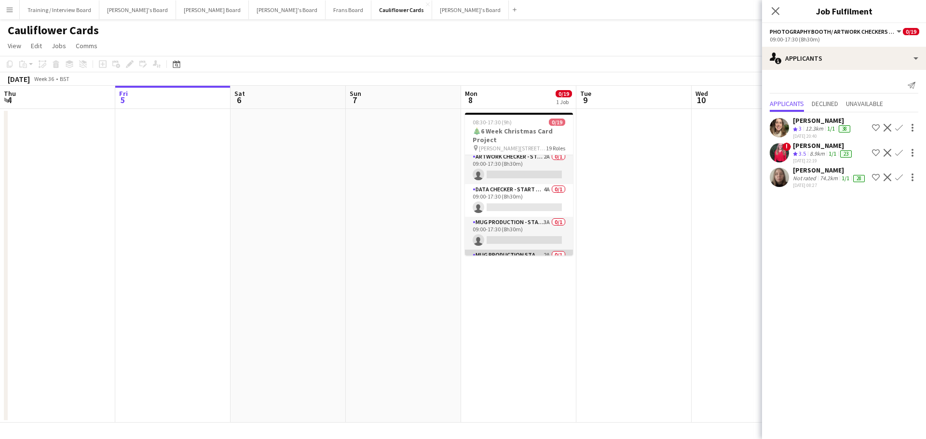
click at [529, 199] on app-card-role "DATA CHECKER - START DATE 7TH OCT 4A 0/1 09:00-17:30 (8h30m) single-neutral-act…" at bounding box center [519, 200] width 108 height 33
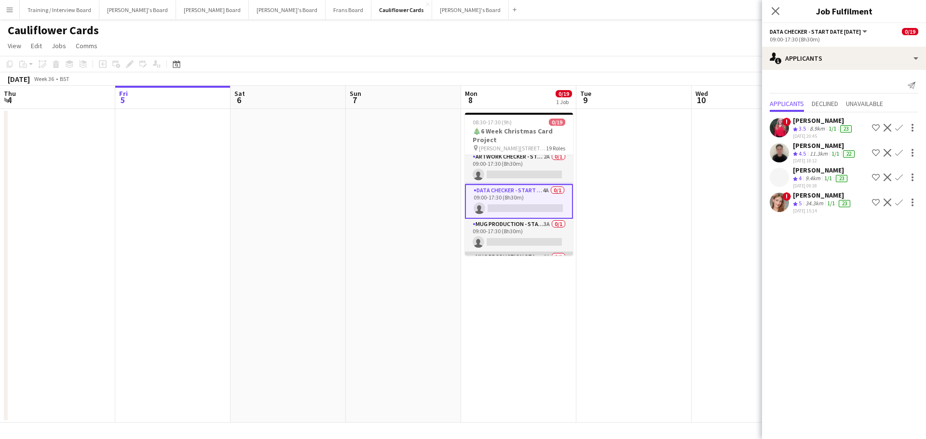
scroll to position [284, 0]
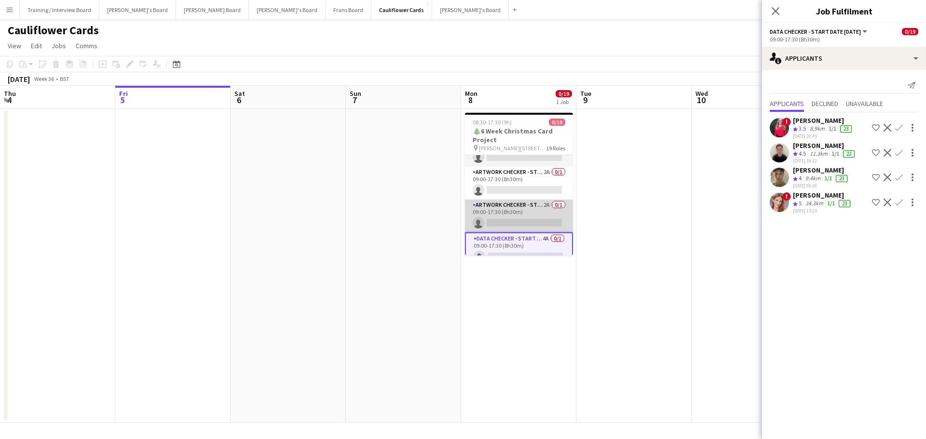
click at [541, 216] on app-card-role "Artwork Checker - Start Date 9th Oct 2A 0/1 09:00-17:30 (8h30m) single-neutral-…" at bounding box center [519, 216] width 108 height 33
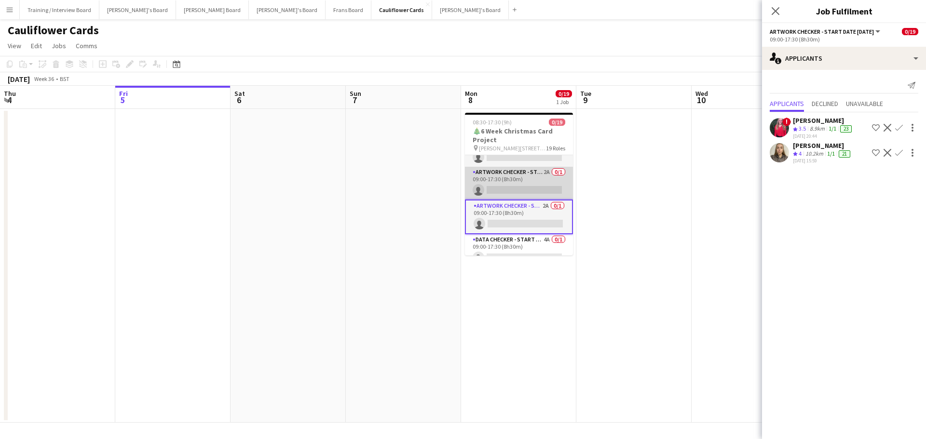
click at [546, 184] on app-card-role "Artwork Checker - Start Date 21st Oct 2A 0/1 09:00-17:30 (8h30m) single-neutral…" at bounding box center [519, 183] width 108 height 33
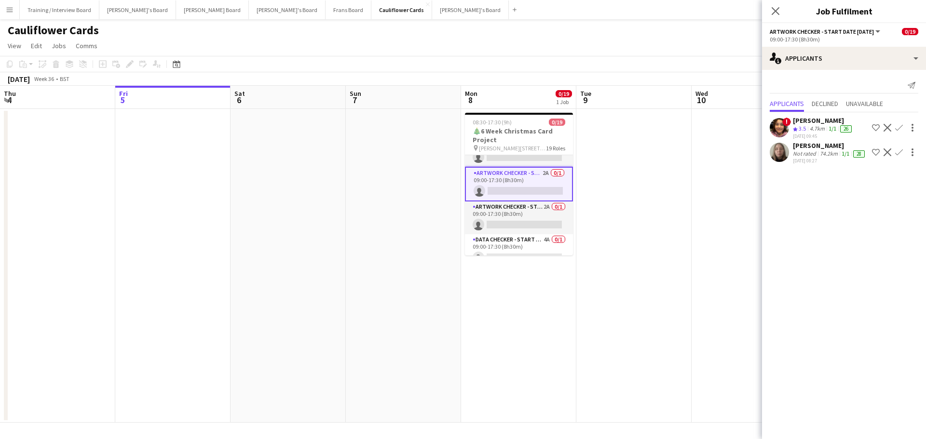
scroll to position [235, 0]
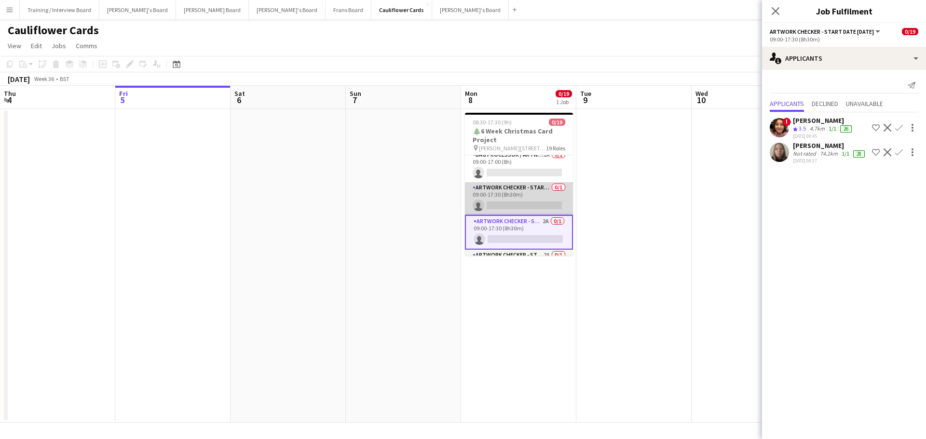
click at [500, 184] on app-card-role "Artwork Checker - Start Date 14th Oct 0/1 09:00-17:30 (8h30m) single-neutral-ac…" at bounding box center [519, 198] width 108 height 33
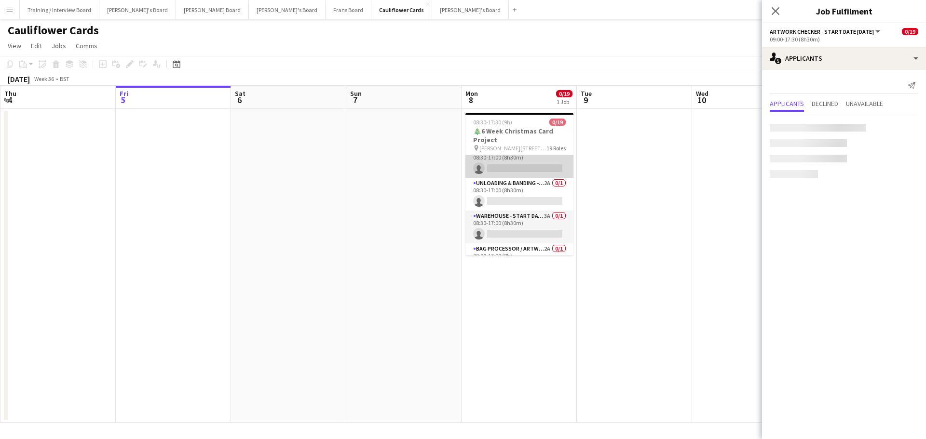
scroll to position [139, 0]
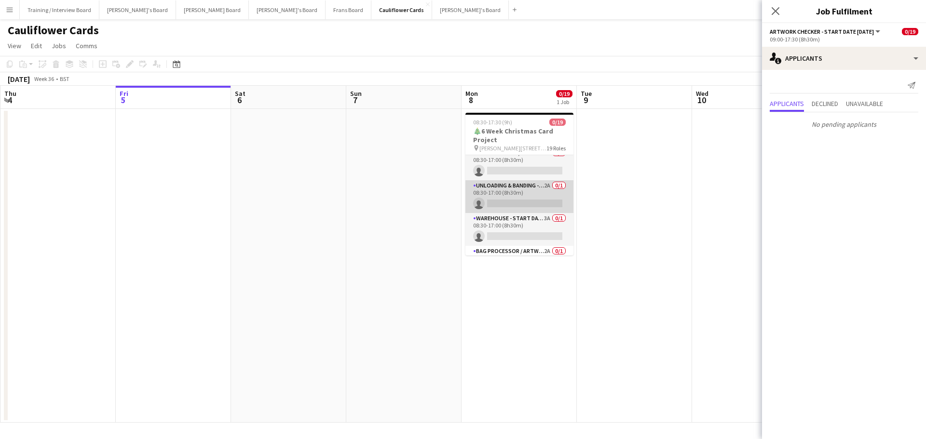
click at [547, 187] on app-card-role "Unloading & Banding - Start Date 23rd Oct 2A 0/1 08:30-17:00 (8h30m) single-neu…" at bounding box center [519, 196] width 108 height 33
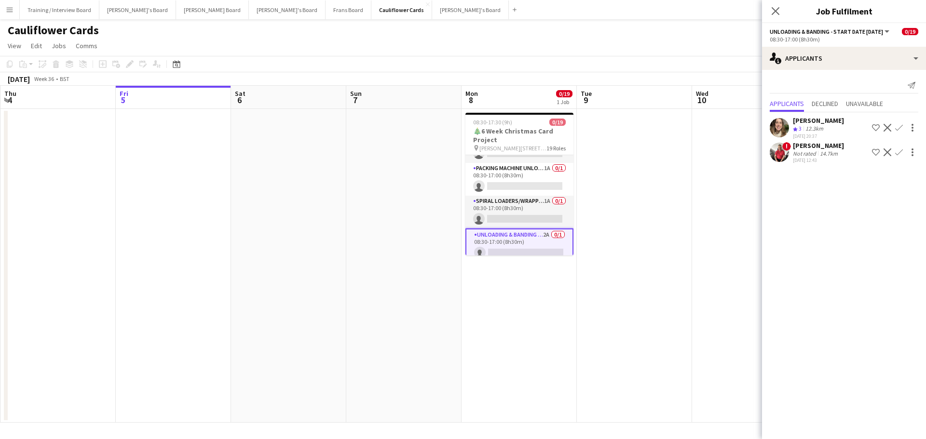
scroll to position [42, 0]
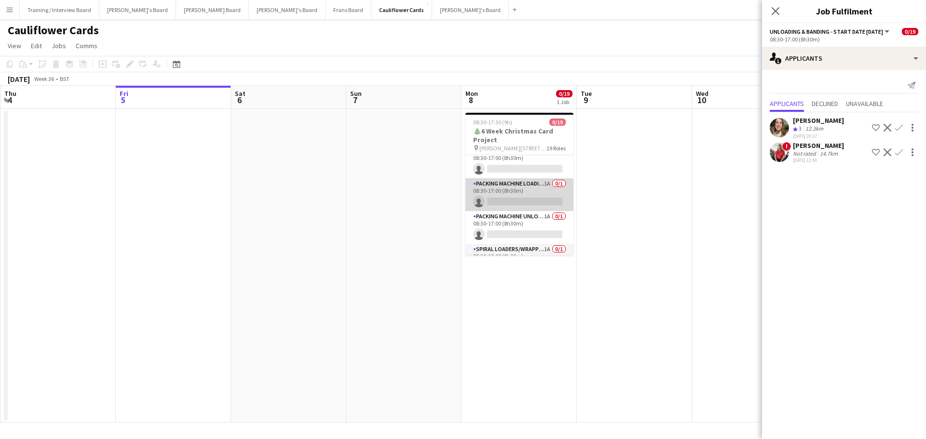
click at [547, 187] on app-card-role "Packing Machine Loading - Start Date 28th Oct 1A 0/1 08:30-17:00 (8h30m) single…" at bounding box center [519, 194] width 108 height 33
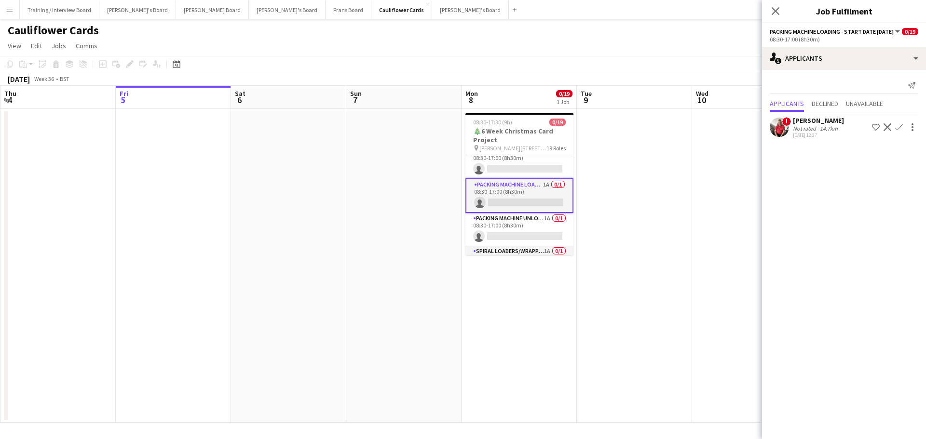
scroll to position [0, 0]
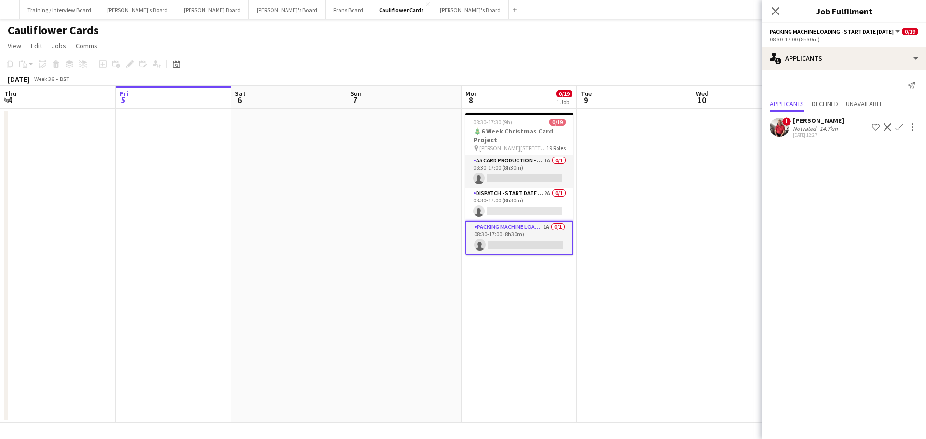
click at [542, 192] on app-card-role "Dispatch - Start Date 28th Oct 2A 0/1 08:30-17:00 (8h30m) single-neutral-actions" at bounding box center [519, 204] width 108 height 33
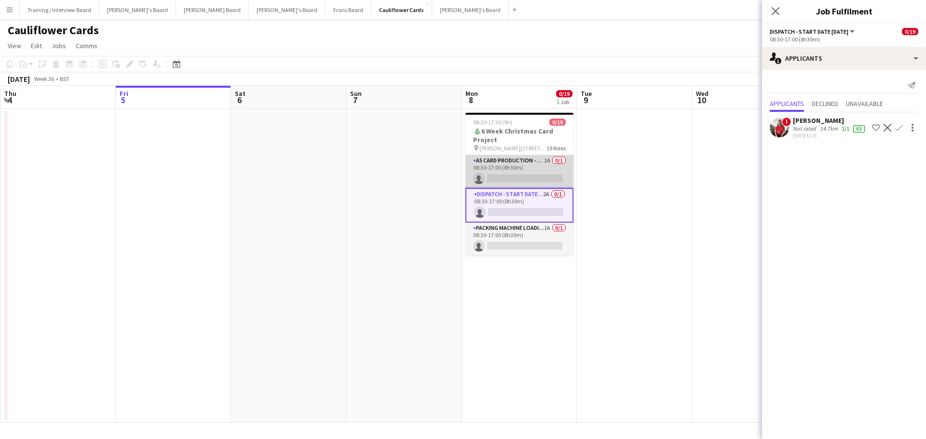
click at [541, 180] on app-card-role "A5 Card Production - Start Date 4th Nov 1A 0/1 08:30-17:00 (8h30m) single-neutr…" at bounding box center [519, 171] width 108 height 33
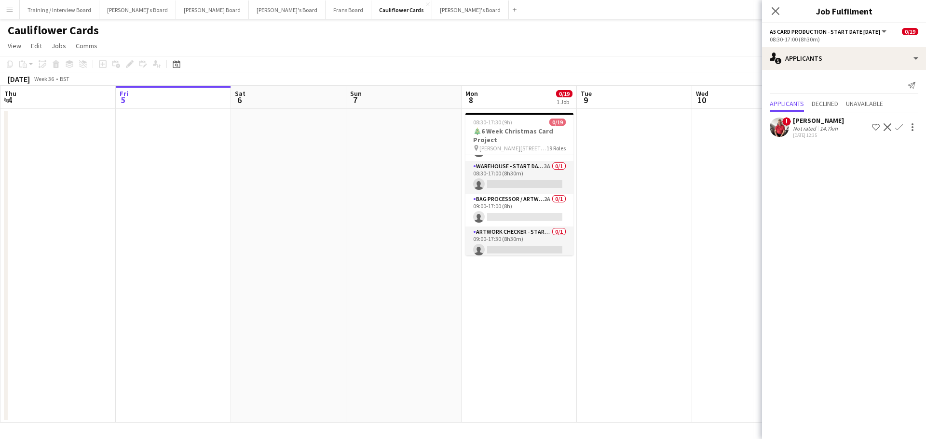
click at [541, 180] on app-card-role "Warehouse - Start Date 29th Oct 3A 0/1 08:30-17:00 (8h30m) single-neutral-actio…" at bounding box center [519, 177] width 108 height 33
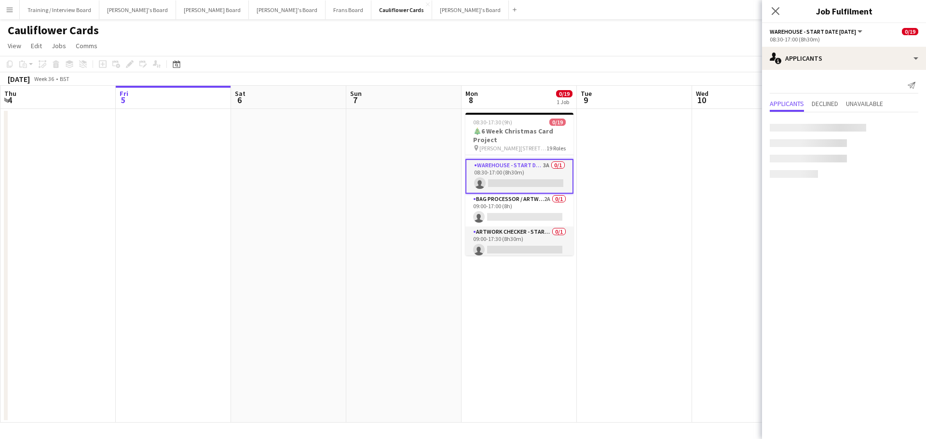
scroll to position [191, 0]
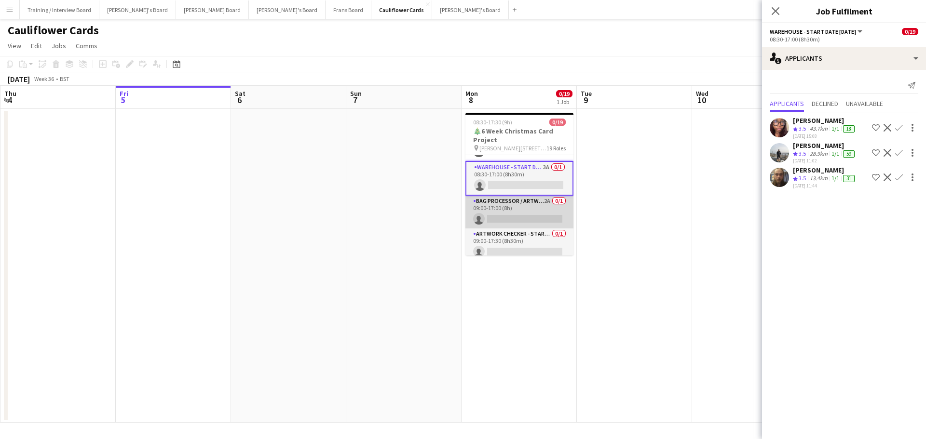
click at [535, 207] on app-card-role "Bag Processor / Artwork - Start Date 6th Oct 2A 0/1 09:00-17:00 (8h) single-neu…" at bounding box center [519, 212] width 108 height 33
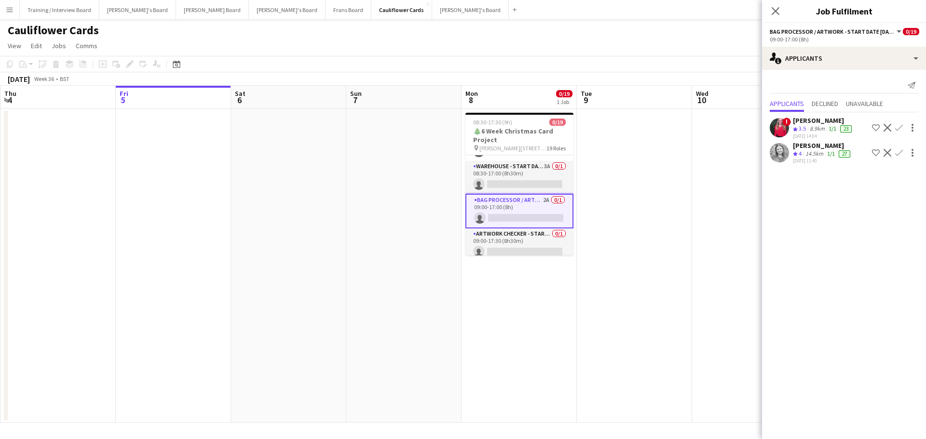
click at [794, 148] on div "[PERSON_NAME]" at bounding box center [822, 145] width 59 height 9
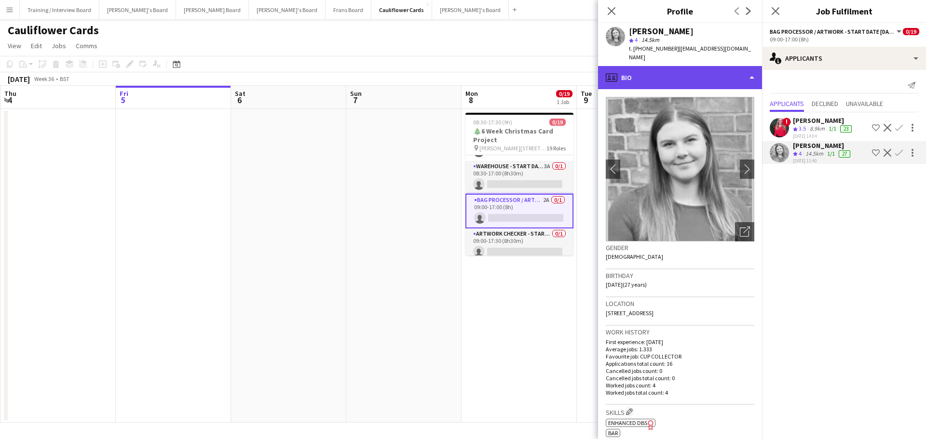
click at [686, 67] on div "profile Bio" at bounding box center [680, 77] width 164 height 23
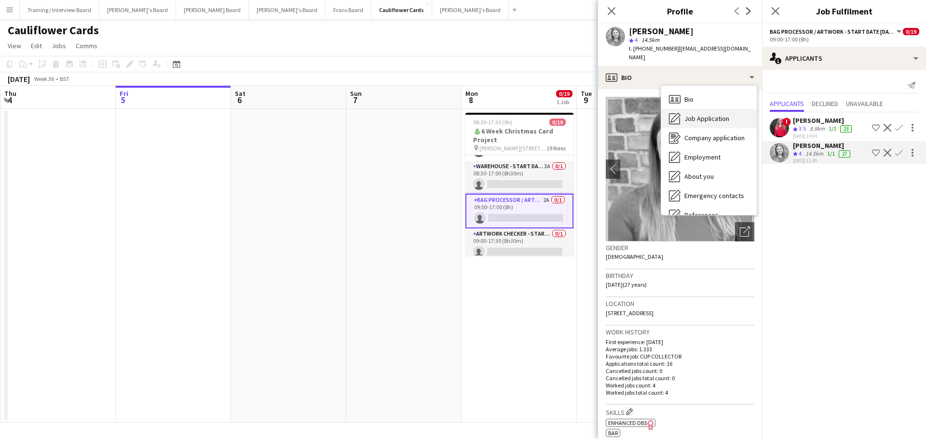
click at [708, 110] on div "Job Application Job Application" at bounding box center [708, 118] width 95 height 19
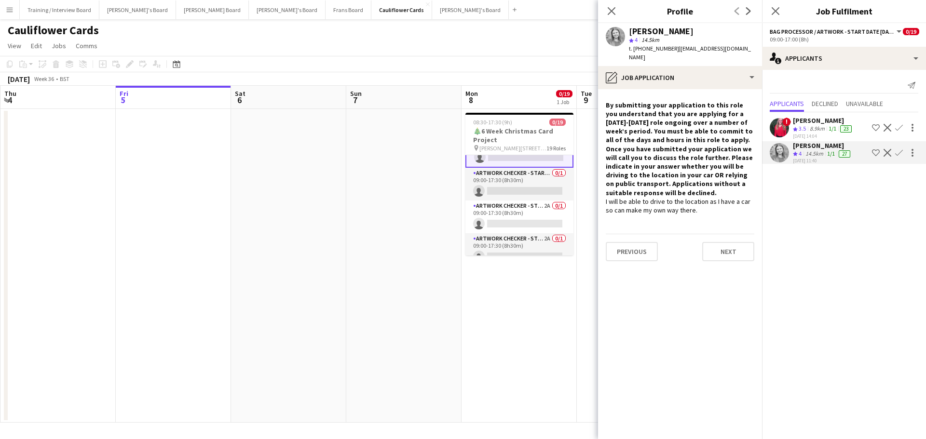
scroll to position [336, 0]
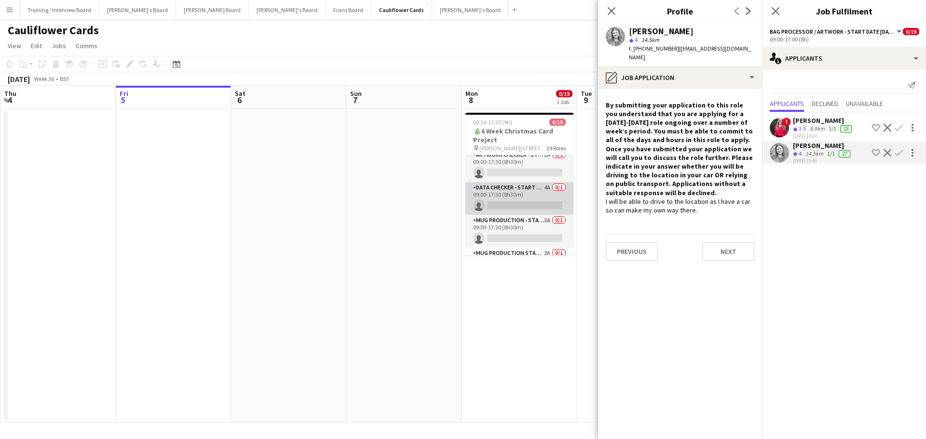
click at [538, 193] on app-card-role "DATA CHECKER - START DATE 7TH OCT 4A 0/1 09:00-17:30 (8h30m) single-neutral-act…" at bounding box center [519, 198] width 108 height 33
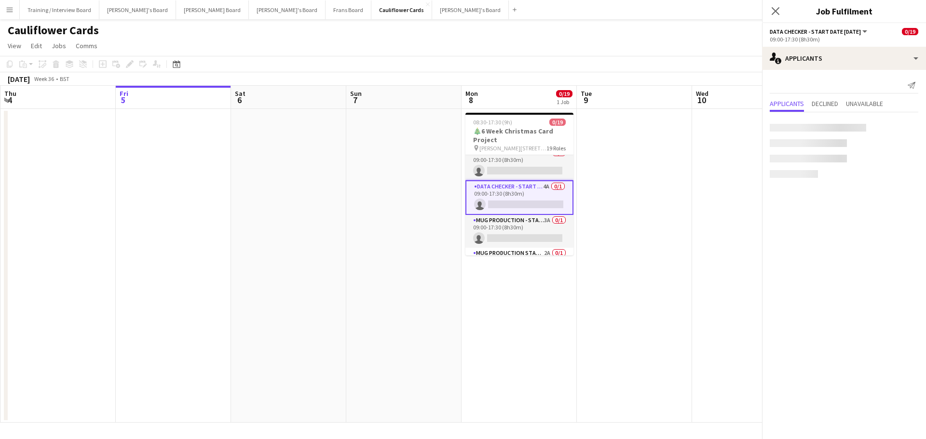
scroll to position [334, 0]
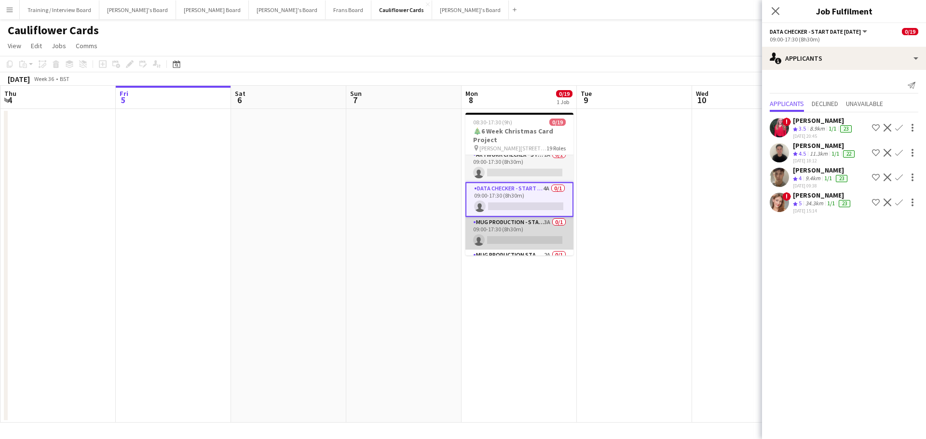
click at [535, 238] on app-card-role "Mug Production - Start Date 16th Oct 3A 0/1 09:00-17:30 (8h30m) single-neutral-…" at bounding box center [519, 233] width 108 height 33
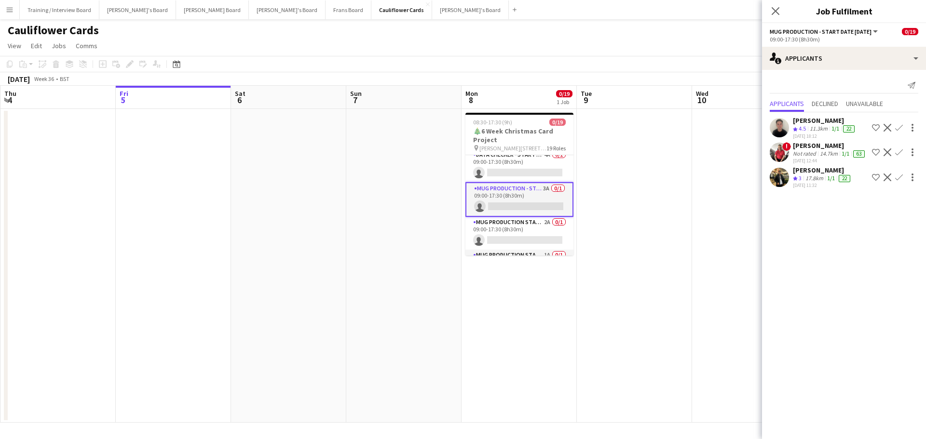
scroll to position [382, 0]
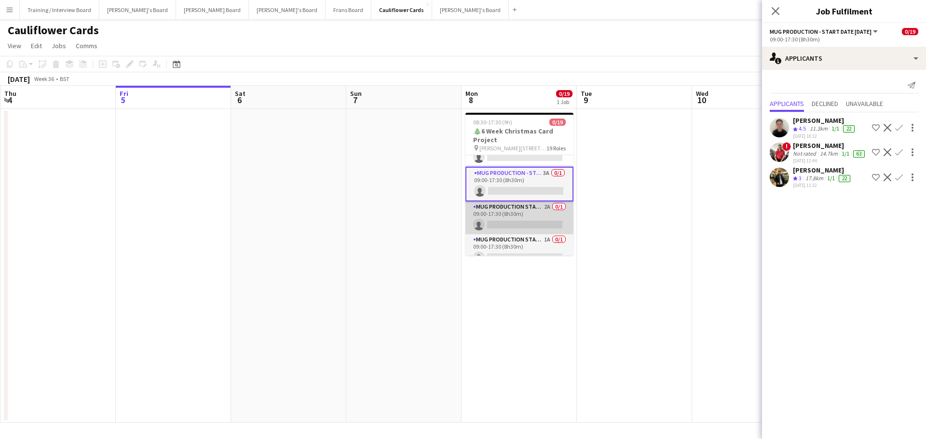
click at [542, 217] on app-card-role "Mug Production Start - Date 16th Oct 2A 0/1 09:00-17:30 (8h30m) single-neutral-…" at bounding box center [519, 218] width 108 height 33
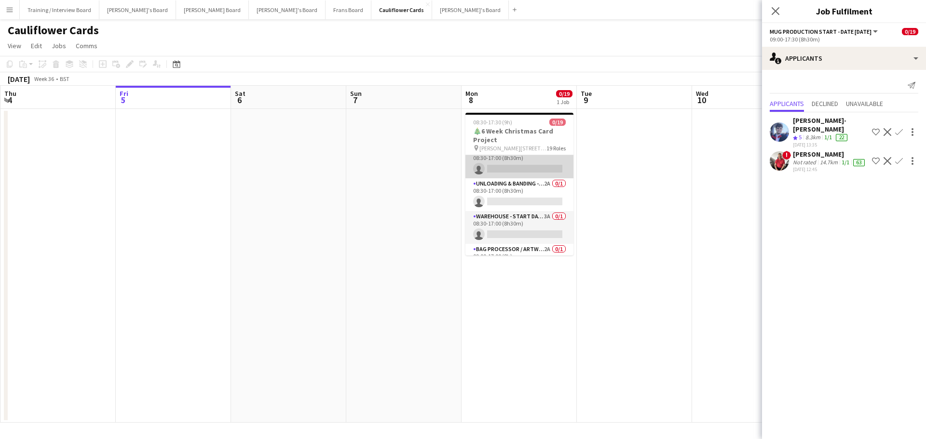
scroll to position [189, 0]
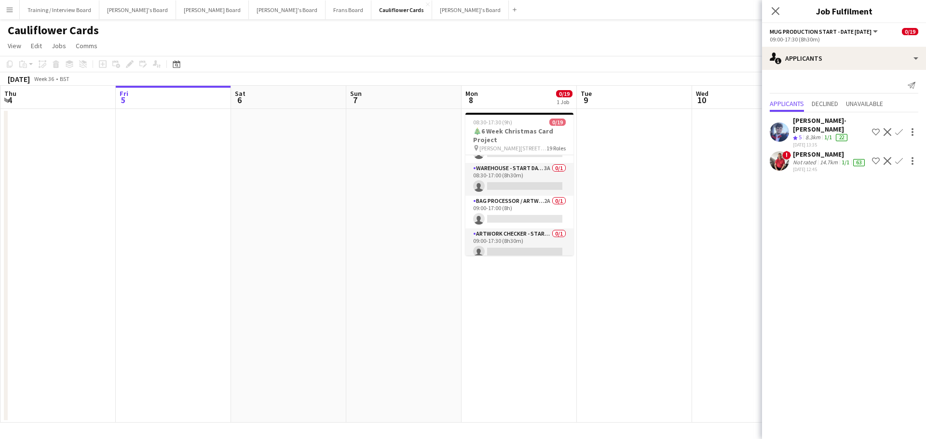
click at [828, 120] on div "[PERSON_NAME]-[PERSON_NAME]" at bounding box center [830, 124] width 75 height 17
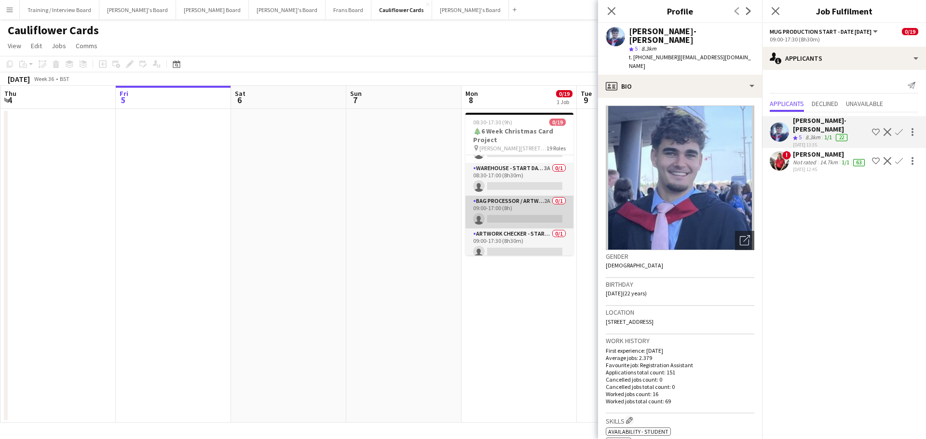
click at [538, 196] on app-card-role "Bag Processor / Artwork - Start Date 6th Oct 2A 0/1 09:00-17:00 (8h) single-neu…" at bounding box center [519, 212] width 108 height 33
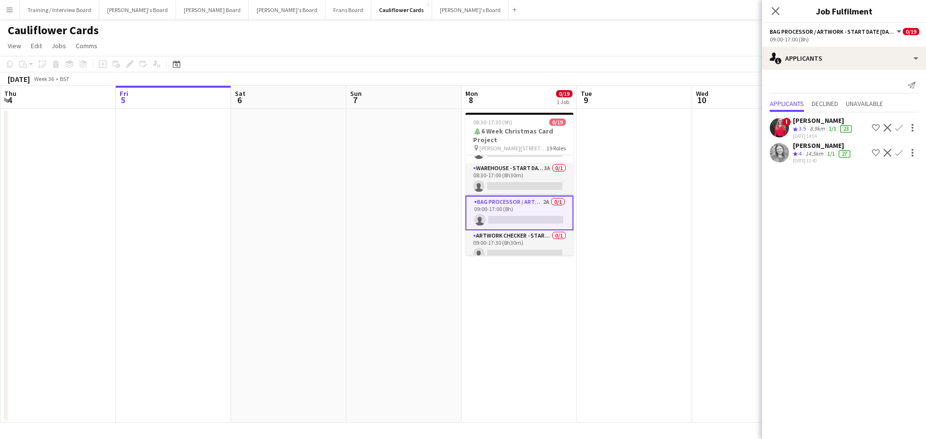
click at [798, 150] on div "Crew rating 4" at bounding box center [798, 154] width 11 height 8
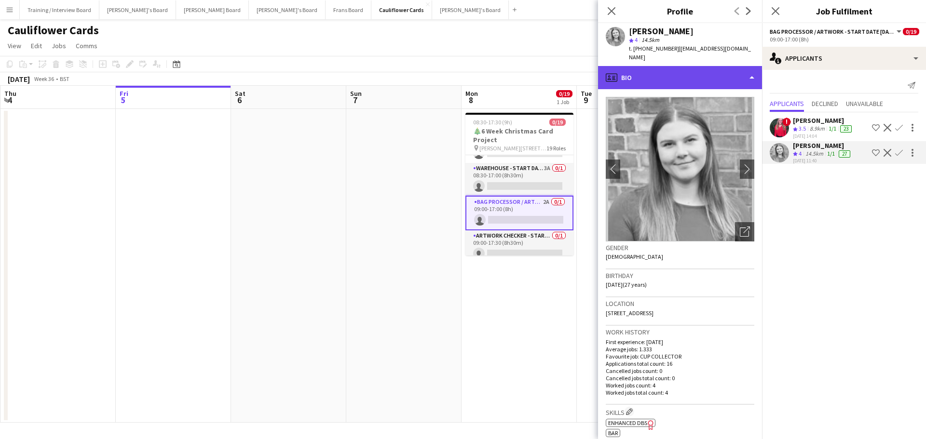
click at [681, 89] on div "profile Bio" at bounding box center [680, 77] width 164 height 23
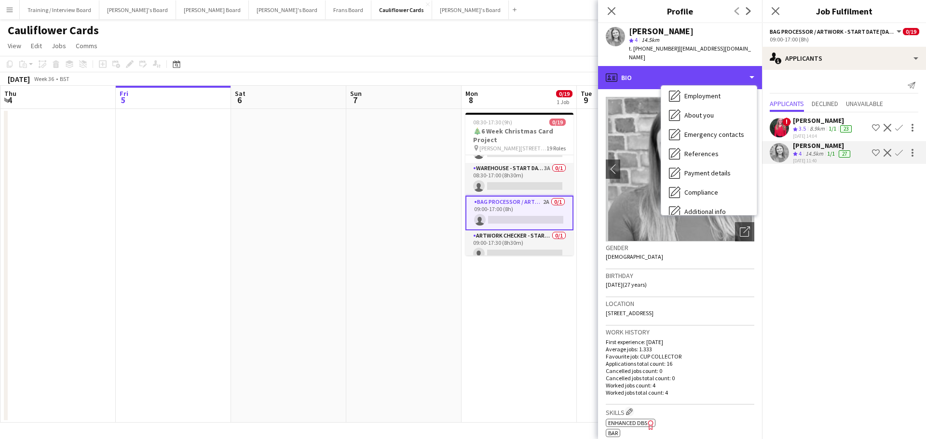
scroll to position [149, 0]
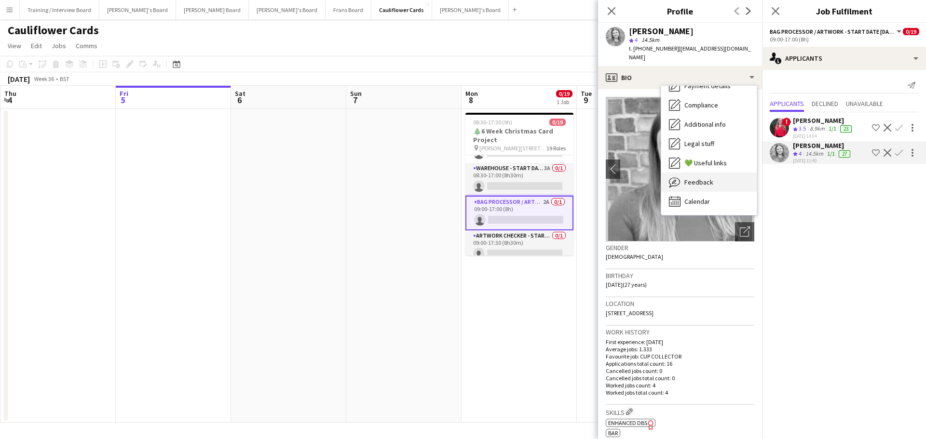
click at [710, 180] on span "Feedback" at bounding box center [698, 182] width 29 height 9
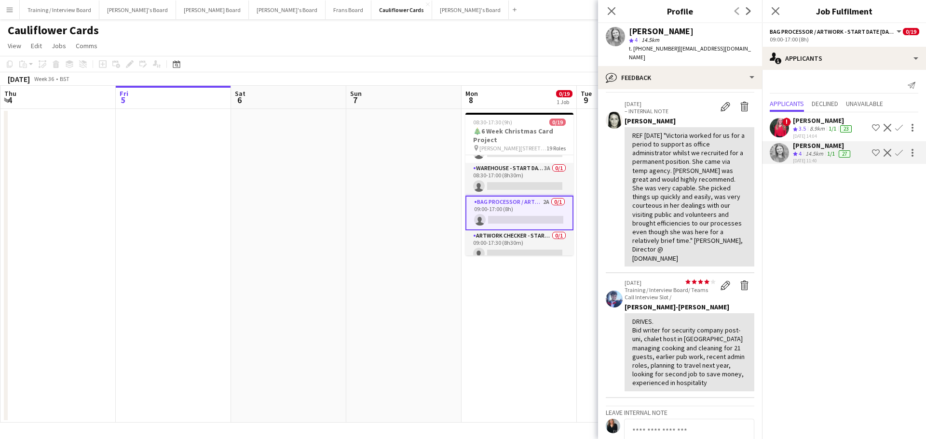
scroll to position [48, 0]
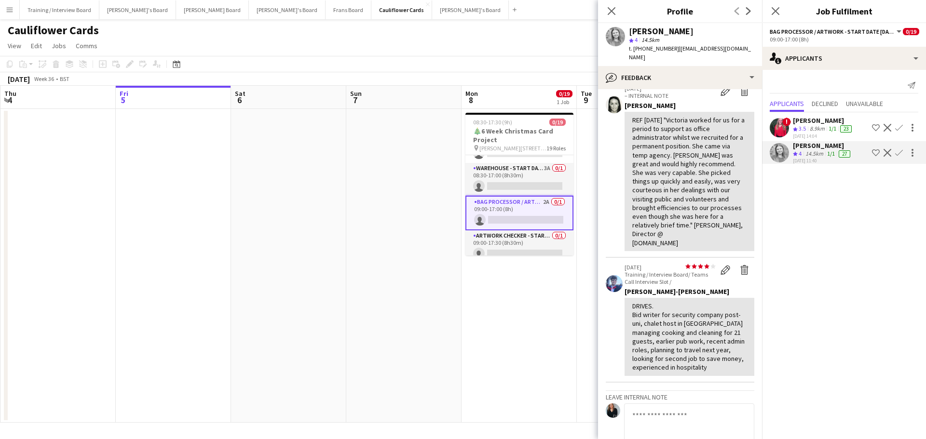
drag, startPoint x: 633, startPoint y: 42, endPoint x: 366, endPoint y: 192, distance: 306.5
click at [366, 193] on app-date-cell at bounding box center [403, 266] width 115 height 314
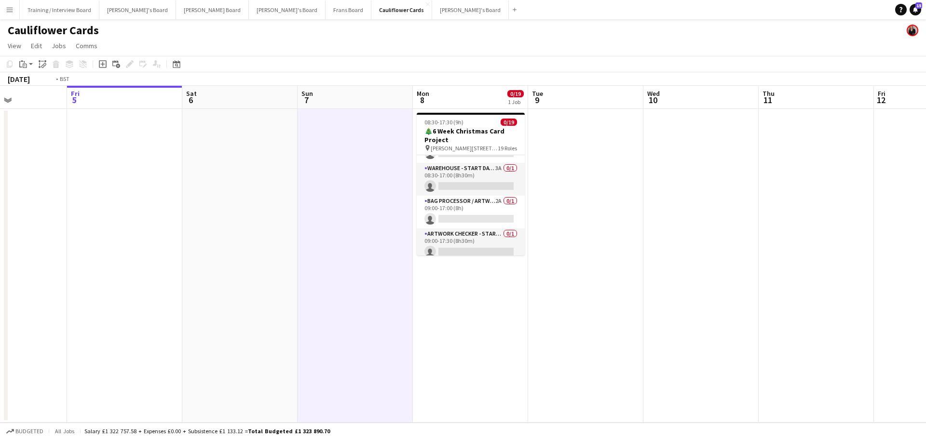
drag, startPoint x: 218, startPoint y: 294, endPoint x: 744, endPoint y: 295, distance: 525.6
click at [744, 295] on app-calendar-viewport "Tue 2 Wed 3 Thu 4 Fri 5 Sat 6 Sun 7 Mon 8 0/19 1 Job Tue 9 Wed 10 Thu 11 Fri 12…" at bounding box center [463, 254] width 926 height 337
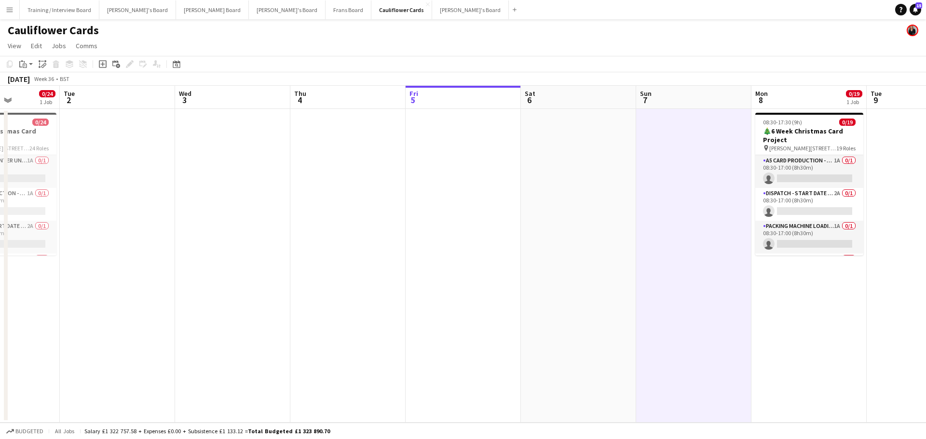
drag, startPoint x: 238, startPoint y: 295, endPoint x: 18, endPoint y: 307, distance: 220.7
click at [0, 313] on app-calendar-viewport "Sat 30 Sun 31 Mon 1 0/24 1 Job Tue 2 Wed 3 Thu 4 Fri 5 Sat 6 Sun 7 Mon 8 0/19 1…" at bounding box center [463, 254] width 926 height 337
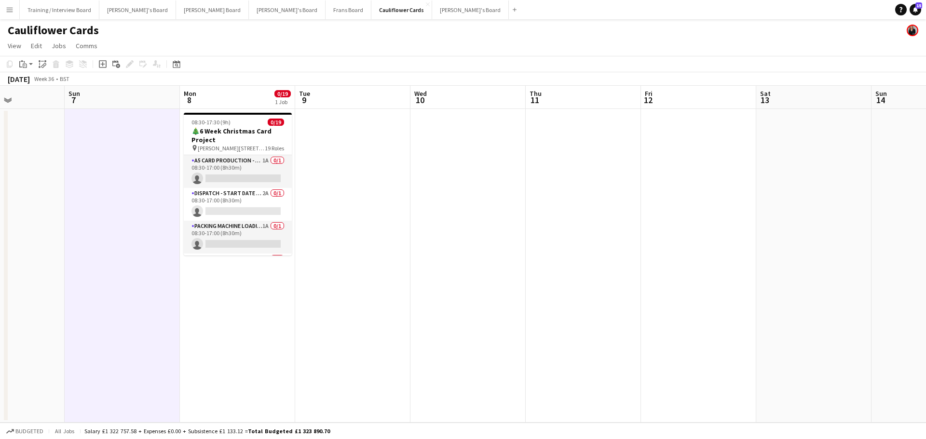
scroll to position [0, 285]
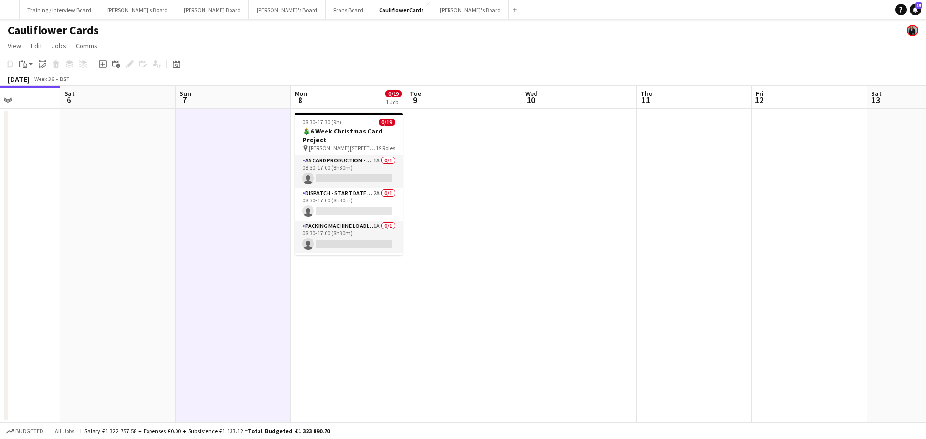
drag, startPoint x: 639, startPoint y: 305, endPoint x: 179, endPoint y: 286, distance: 460.9
click at [179, 286] on app-calendar-viewport "Wed 3 Thu 4 Fri 5 Sat 6 Sun 7 Mon 8 0/19 1 Job Tue 9 Wed 10 Thu 11 Fri 12 Sat 1…" at bounding box center [463, 254] width 926 height 337
click at [362, 140] on h3 "🎄6 Week Christmas Card Project" at bounding box center [349, 135] width 108 height 17
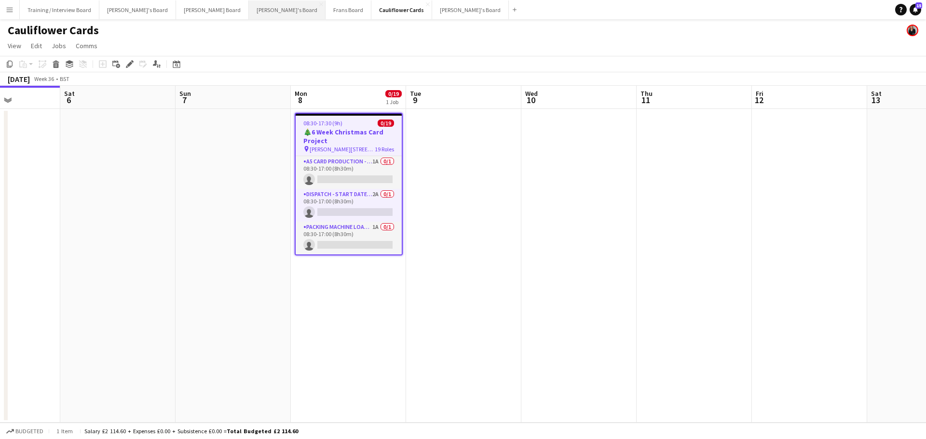
click at [249, 11] on button "Caitlin's Board Close" at bounding box center [287, 9] width 77 height 19
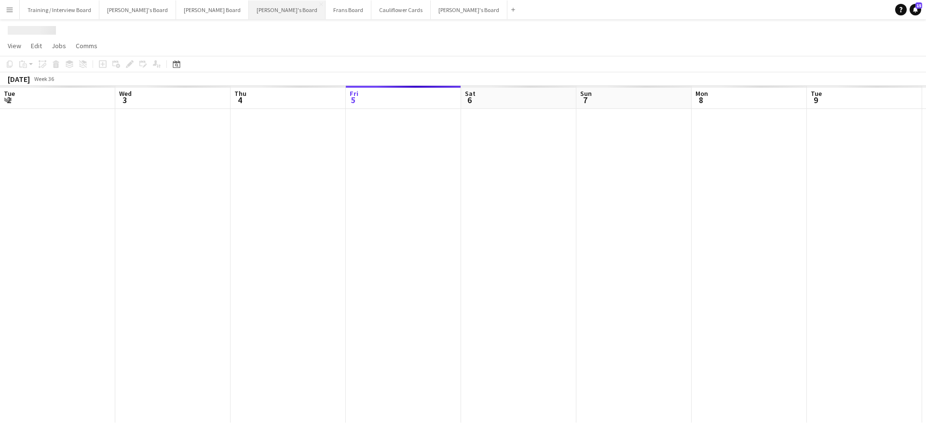
scroll to position [0, 230]
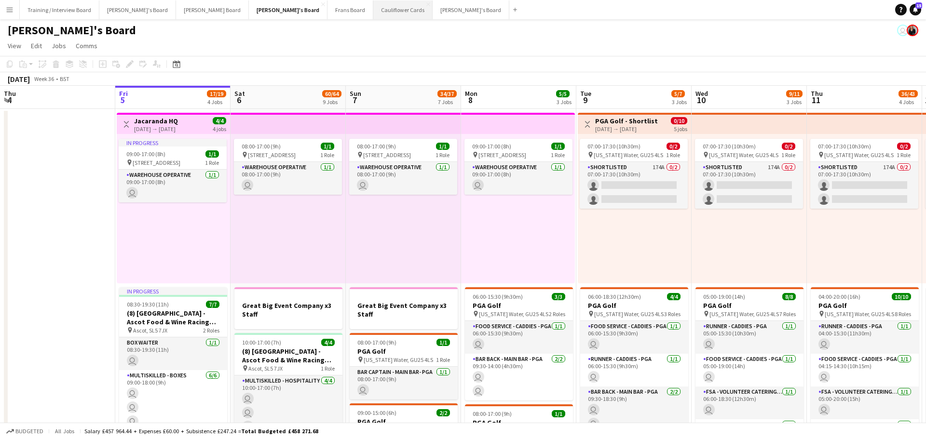
click at [373, 8] on button "Cauliflower Cards Close" at bounding box center [402, 9] width 59 height 19
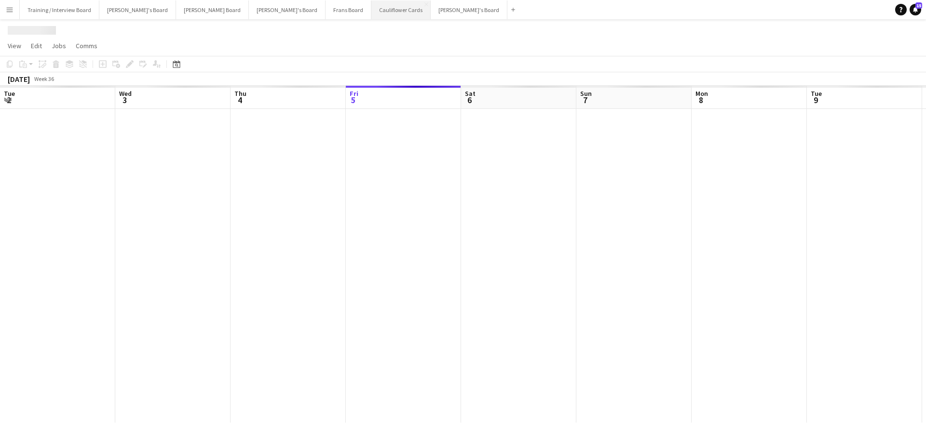
scroll to position [0, 230]
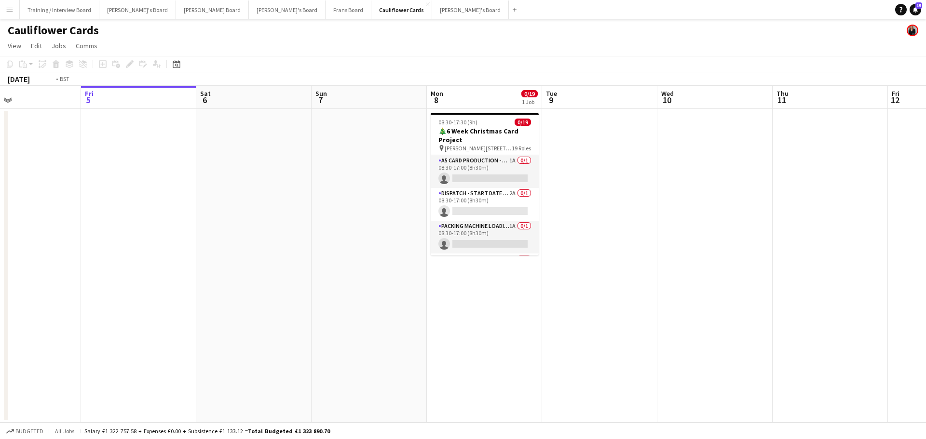
drag, startPoint x: 759, startPoint y: 273, endPoint x: 107, endPoint y: 298, distance: 652.9
click at [109, 298] on app-calendar-viewport "Tue 2 Wed 3 Thu 4 Fri 5 Sat 6 Sun 7 Mon 8 0/19 1 Job Tue 9 Wed 10 Thu 11 Fri 12…" at bounding box center [463, 254] width 926 height 337
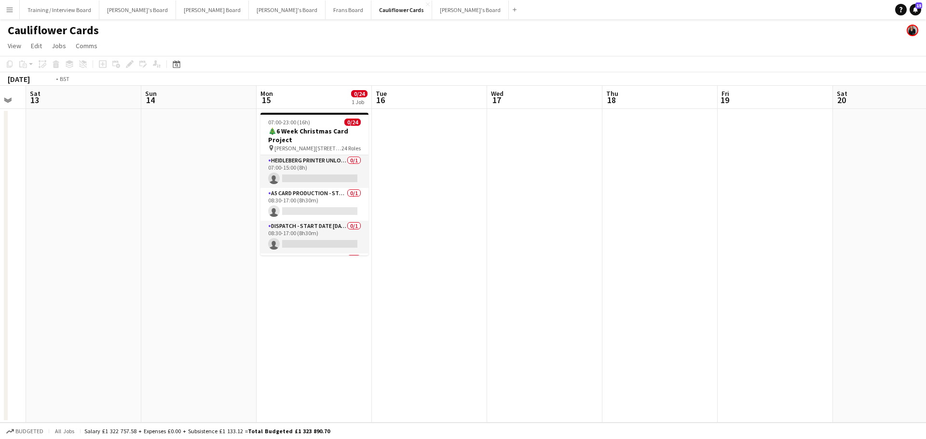
drag, startPoint x: 705, startPoint y: 267, endPoint x: 99, endPoint y: 278, distance: 605.8
click at [69, 279] on app-calendar-viewport "Tue 9 Wed 10 Thu 11 Fri 12 Sat 13 Sun 14 Mon 15 0/24 1 Job Tue 16 Wed 17 Thu 18…" at bounding box center [463, 254] width 926 height 337
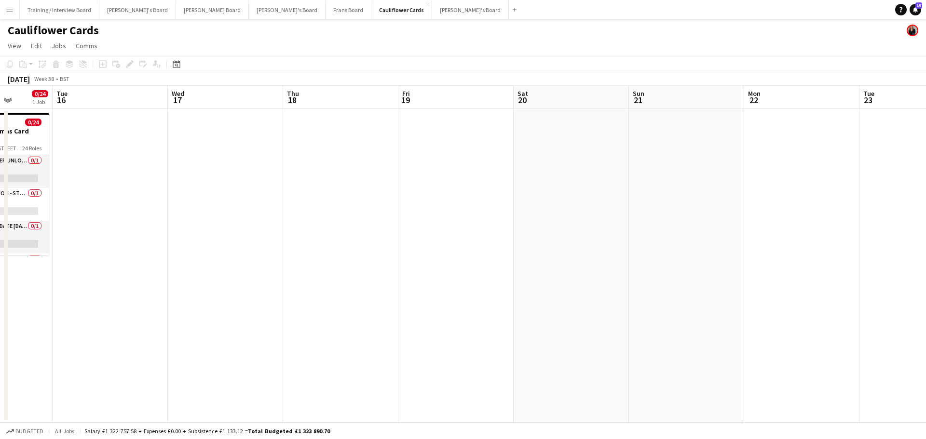
drag, startPoint x: 691, startPoint y: 258, endPoint x: 1, endPoint y: 271, distance: 690.2
click at [1, 271] on app-calendar-viewport "Sat 13 Sun 14 Mon 15 0/24 1 Job Tue 16 Wed 17 Thu 18 Fri 19 Sat 20 Sun 21 Mon 2…" at bounding box center [463, 254] width 926 height 337
drag, startPoint x: 729, startPoint y: 272, endPoint x: 207, endPoint y: 298, distance: 522.4
click at [186, 298] on app-calendar-viewport "Fri 19 Sat 20 Sun 21 Mon 22 Tue 23 Wed 24 Thu 25 Fri 26 Sat 27 Sun 28 Mon 29 Tu…" at bounding box center [463, 254] width 926 height 337
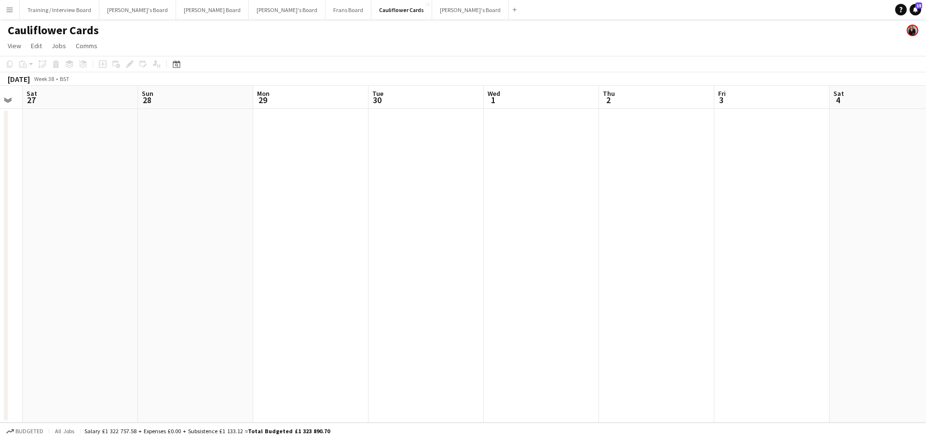
drag, startPoint x: 71, startPoint y: 307, endPoint x: 31, endPoint y: 330, distance: 45.6
click at [0, 333] on app-calendar-viewport "Wed 24 Thu 25 Fri 26 Sat 27 Sun 28 Mon 29 Tue 30 Wed 1 Thu 2 Fri 3 Sat 4 Sun 5 …" at bounding box center [463, 254] width 926 height 337
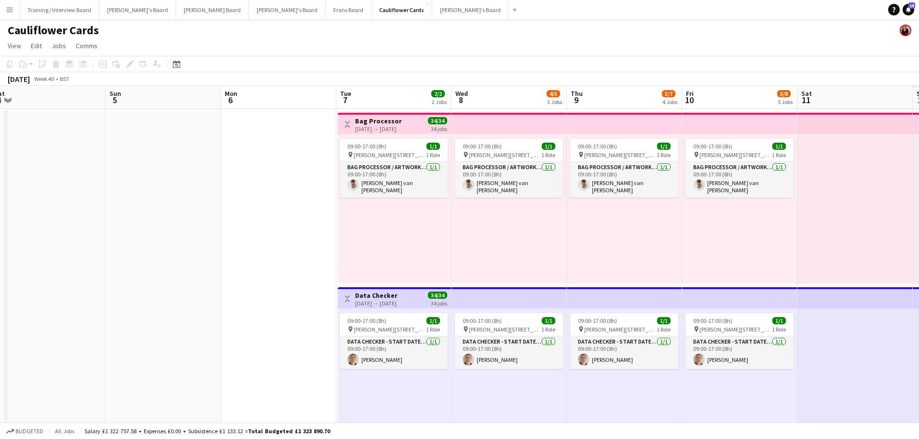
scroll to position [0, 234]
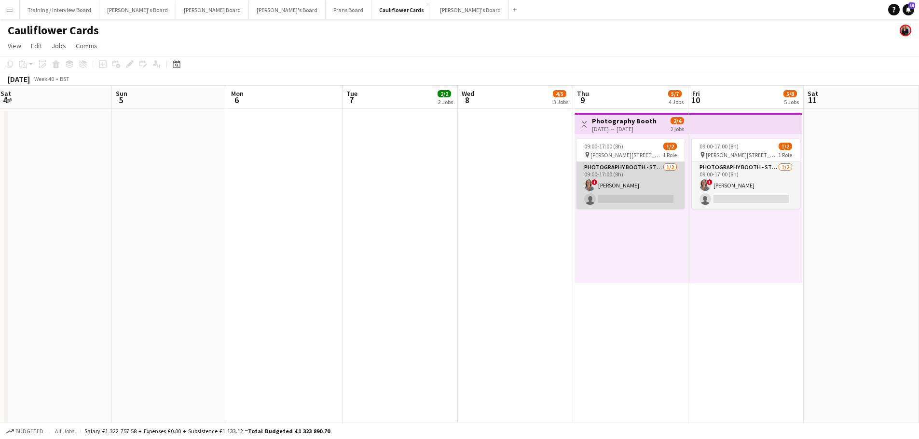
click at [614, 178] on app-card-role "Photography Booth - Start Date 9th Oct 1/2 09:00-17:00 (8h) ! Jennifer Pite sin…" at bounding box center [630, 185] width 108 height 47
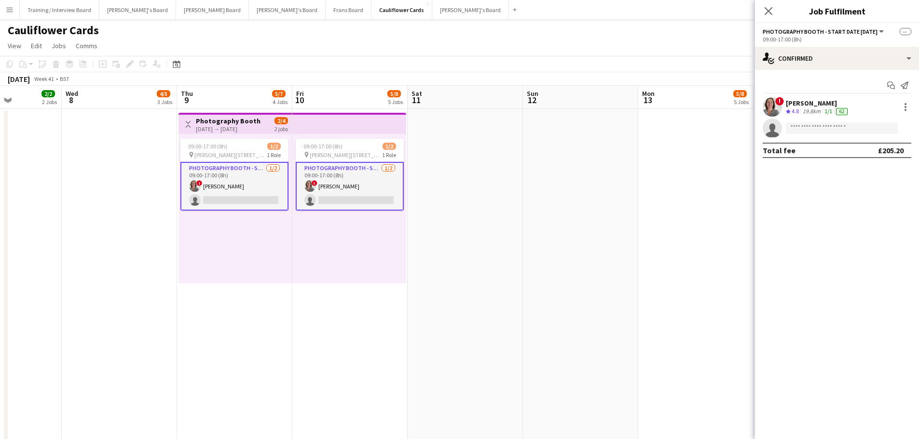
scroll to position [0, 284]
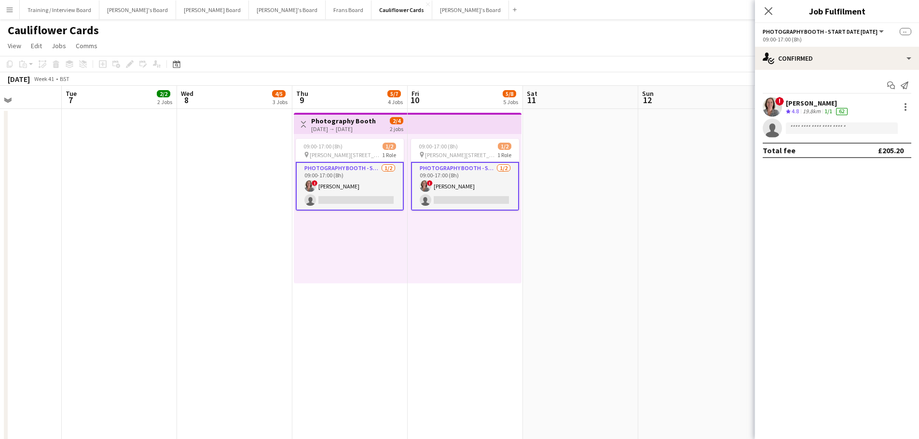
drag, startPoint x: 679, startPoint y: 267, endPoint x: 420, endPoint y: 263, distance: 259.9
click at [326, 128] on div "09-10-2025 → 10-10-2025" at bounding box center [343, 128] width 65 height 7
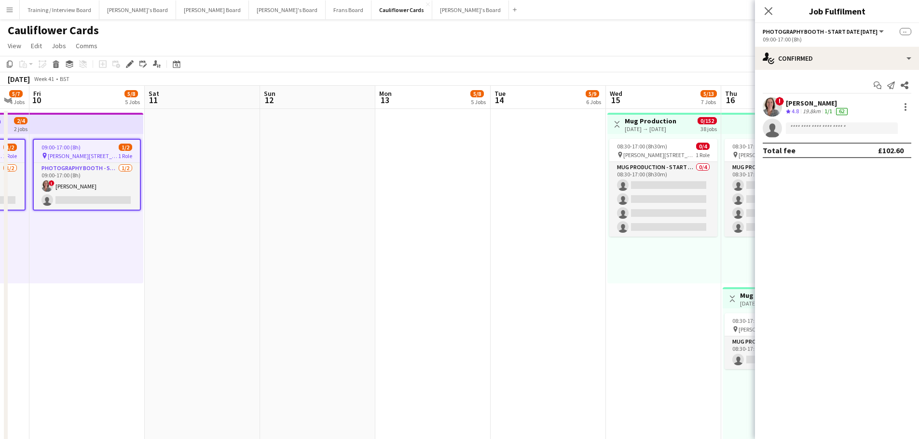
drag, startPoint x: 652, startPoint y: 170, endPoint x: 274, endPoint y: 215, distance: 380.7
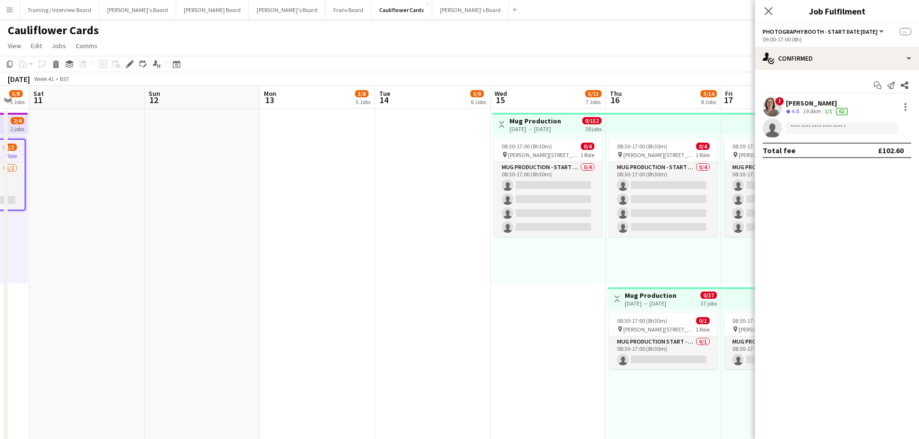
scroll to position [0, 359]
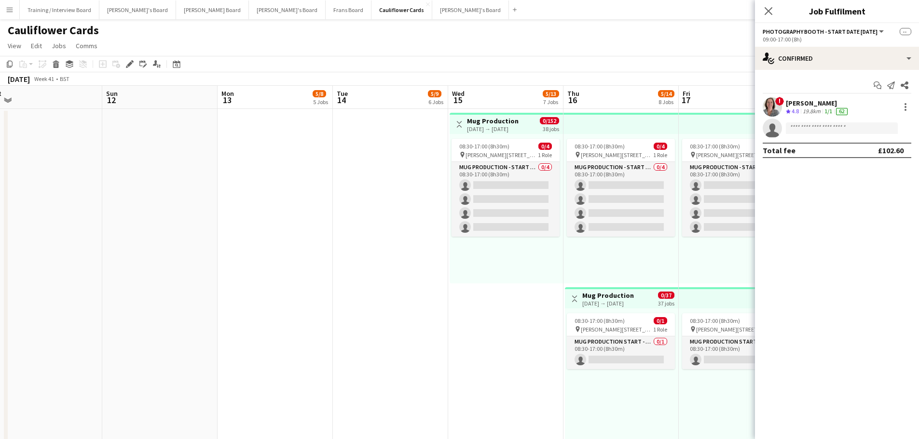
drag, startPoint x: 478, startPoint y: 220, endPoint x: 321, endPoint y: 218, distance: 157.7
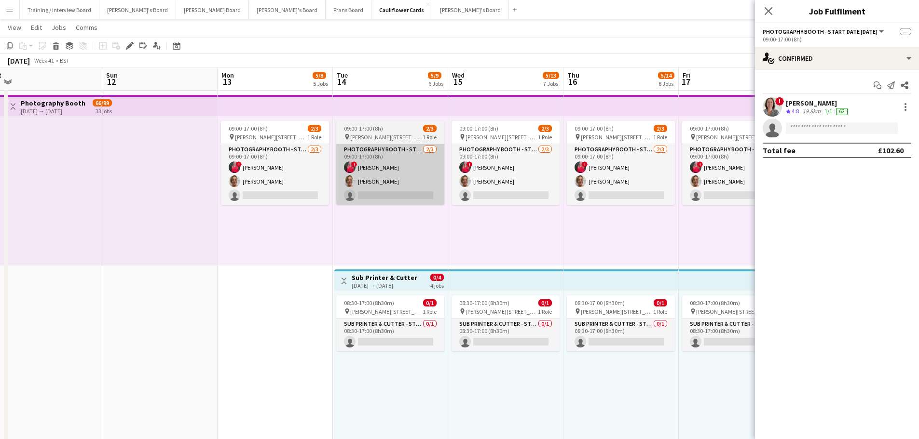
scroll to position [723, 0]
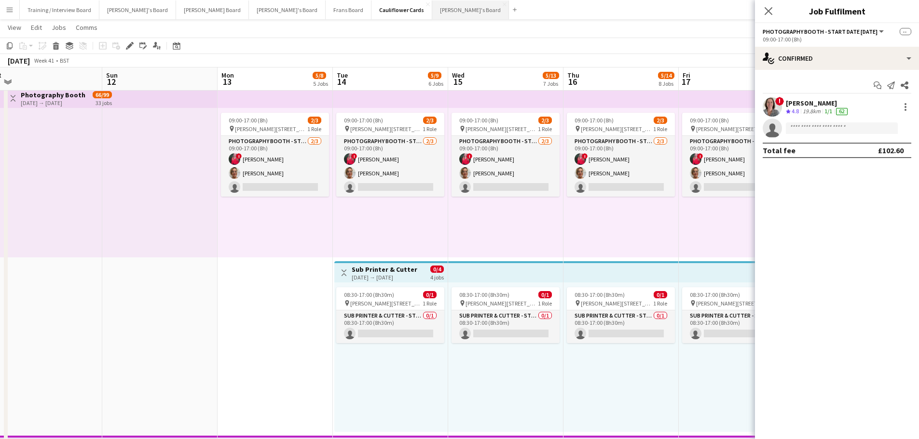
click at [432, 10] on button "[PERSON_NAME]'s Board Close" at bounding box center [470, 9] width 77 height 19
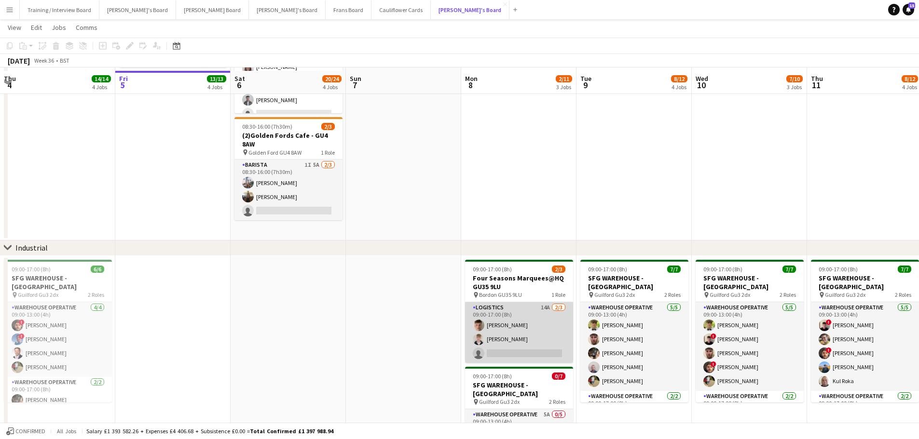
scroll to position [145, 0]
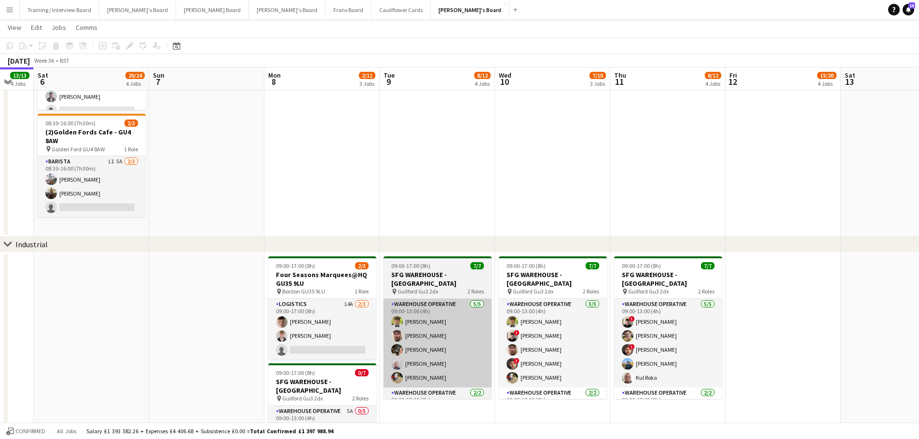
drag, startPoint x: 667, startPoint y: 322, endPoint x: 468, endPoint y: 324, distance: 199.6
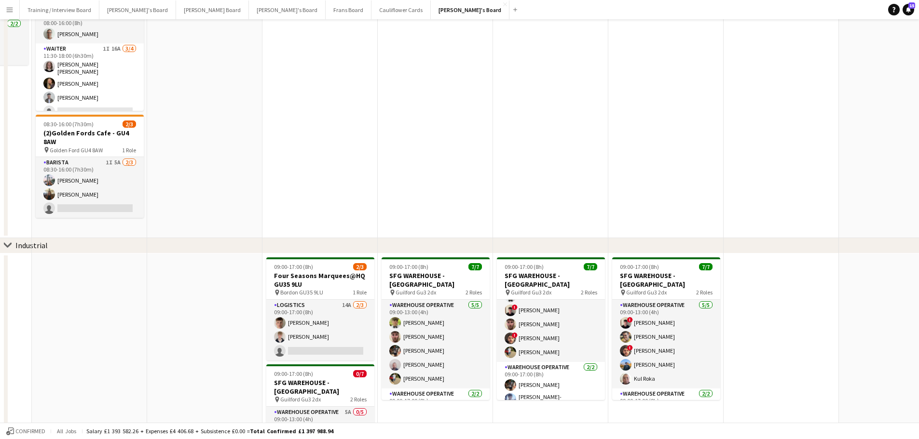
scroll to position [0, 0]
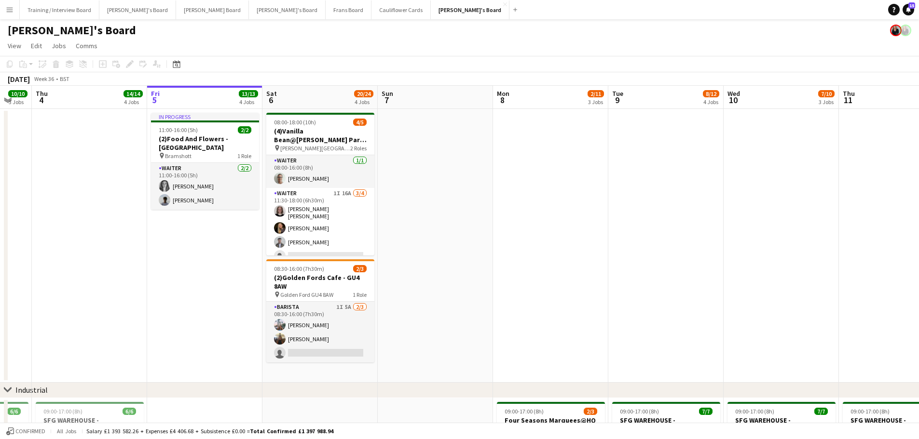
drag, startPoint x: 279, startPoint y: 265, endPoint x: 695, endPoint y: 293, distance: 417.5
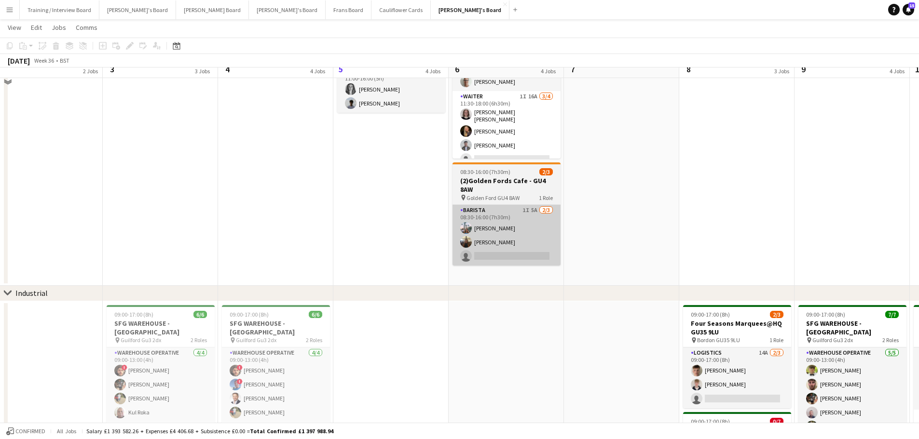
scroll to position [96, 0]
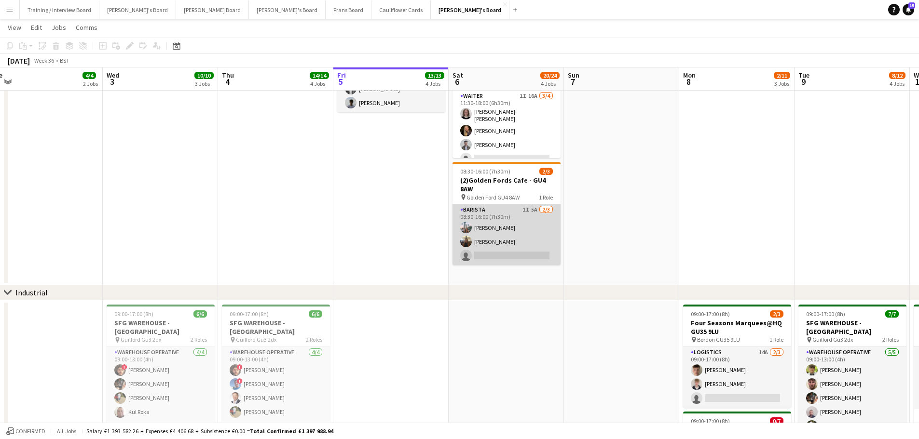
click at [535, 234] on app-card-role "Barista 1I 5A 2/3 08:30-16:00 (7h30m) Lucy Ginesi Sally Ginesi single-neutral-a…" at bounding box center [506, 234] width 108 height 61
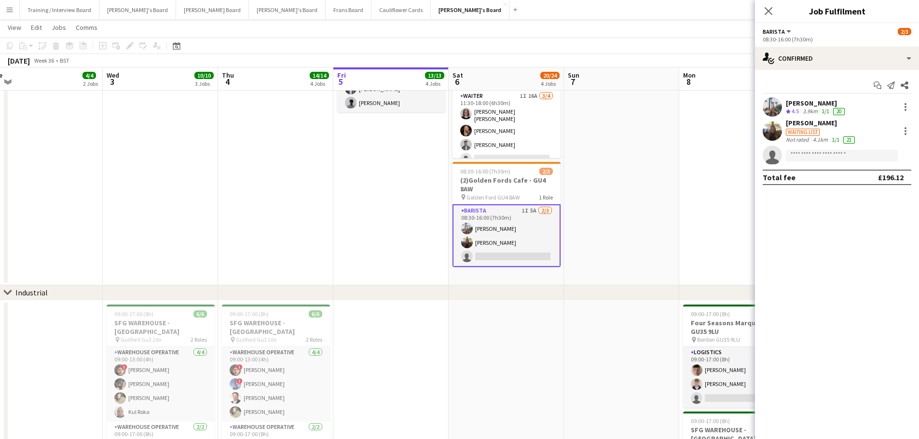
click at [814, 106] on div "[PERSON_NAME]" at bounding box center [816, 103] width 61 height 9
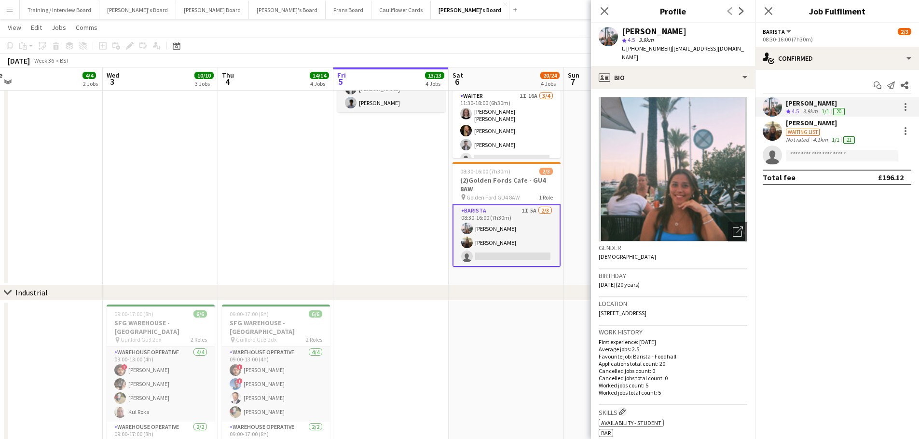
click at [816, 133] on div "Waiting list" at bounding box center [803, 132] width 34 height 7
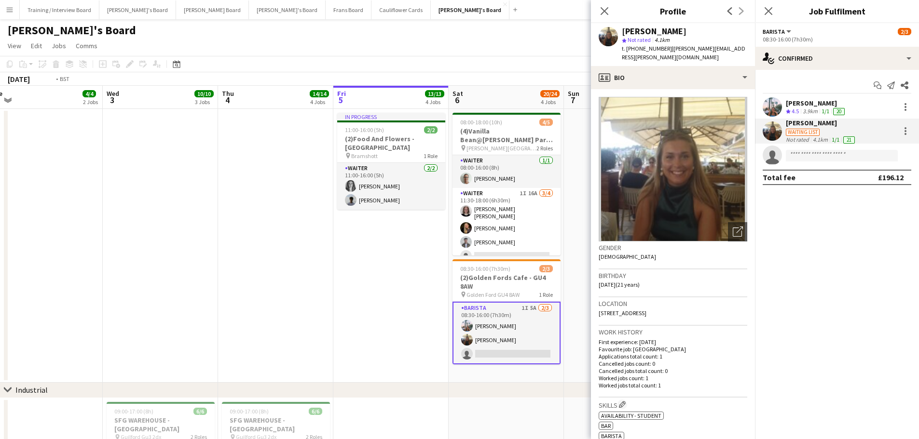
scroll to position [0, 225]
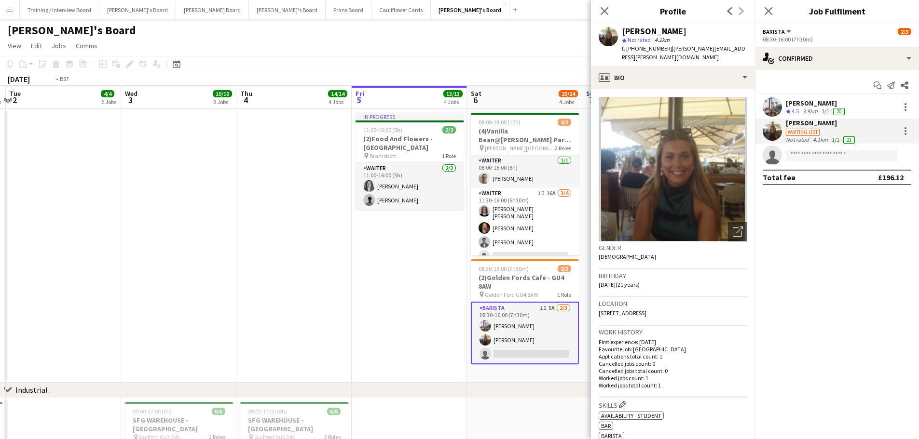
drag, startPoint x: 376, startPoint y: 276, endPoint x: 510, endPoint y: 302, distance: 136.2
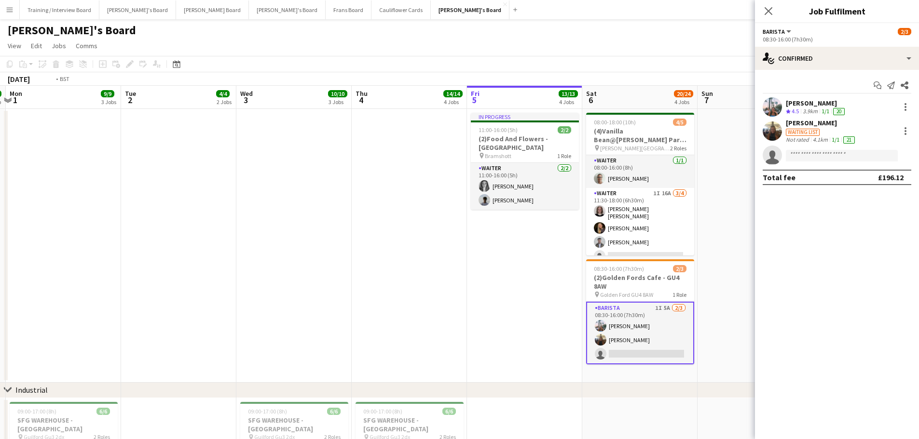
scroll to position [0, 322]
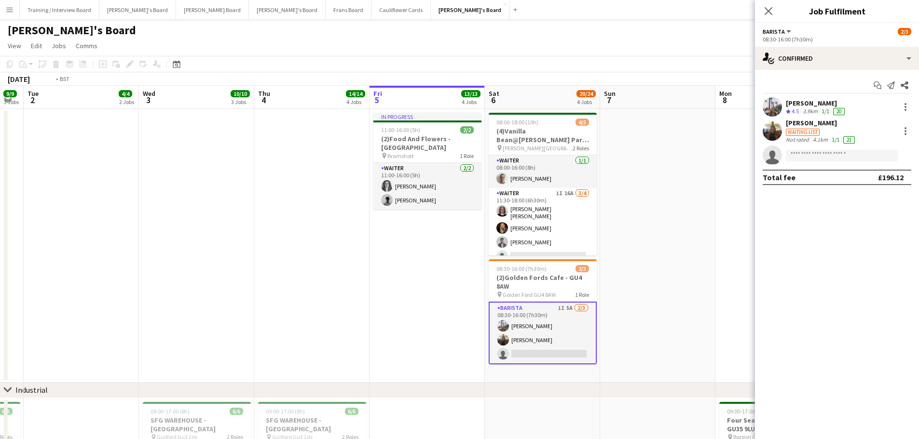
drag, startPoint x: 545, startPoint y: 273, endPoint x: 448, endPoint y: 269, distance: 97.5
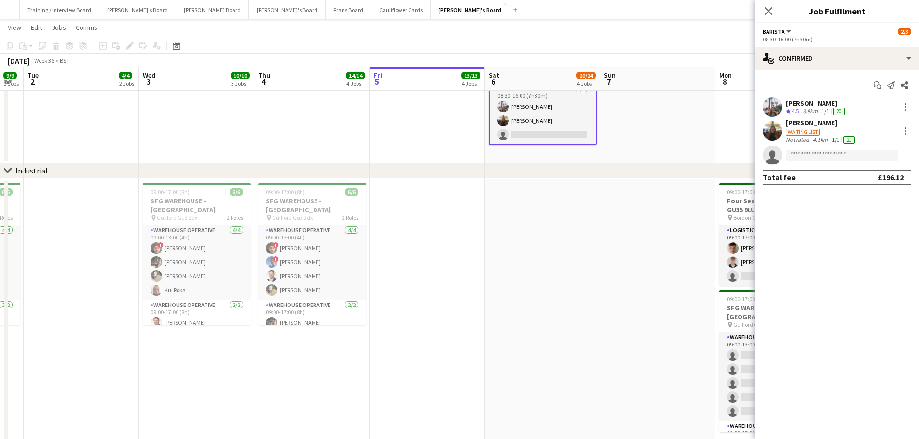
scroll to position [241, 0]
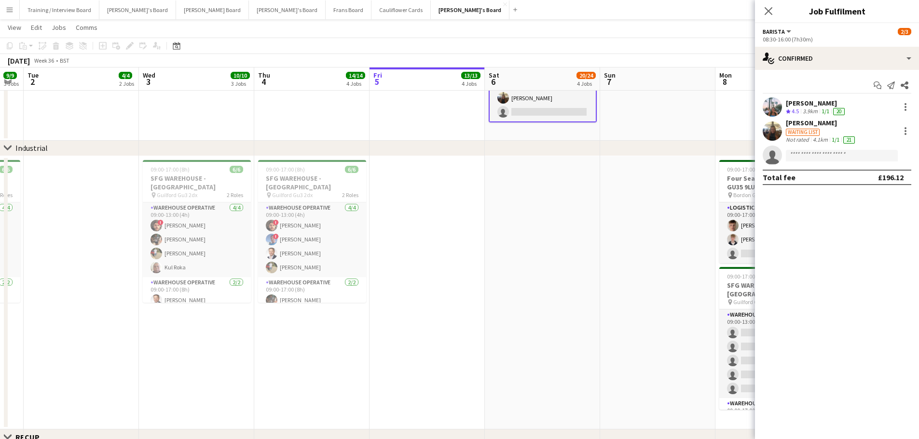
click at [651, 293] on app-date-cell at bounding box center [657, 293] width 115 height 274
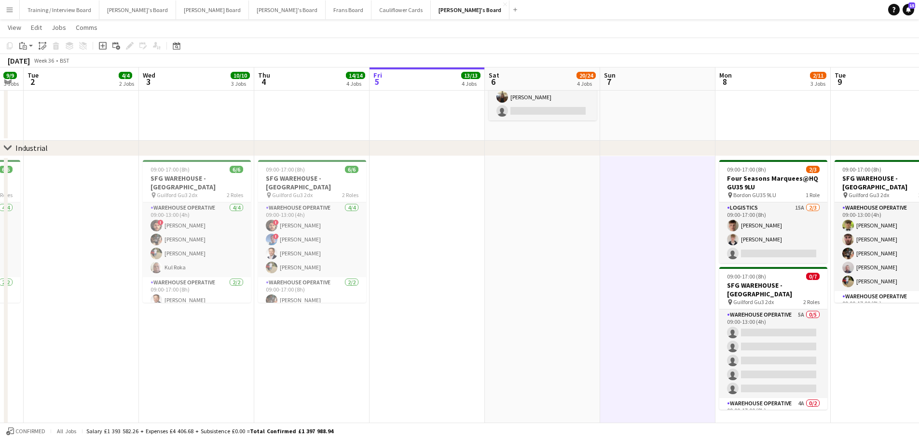
scroll to position [0, 375]
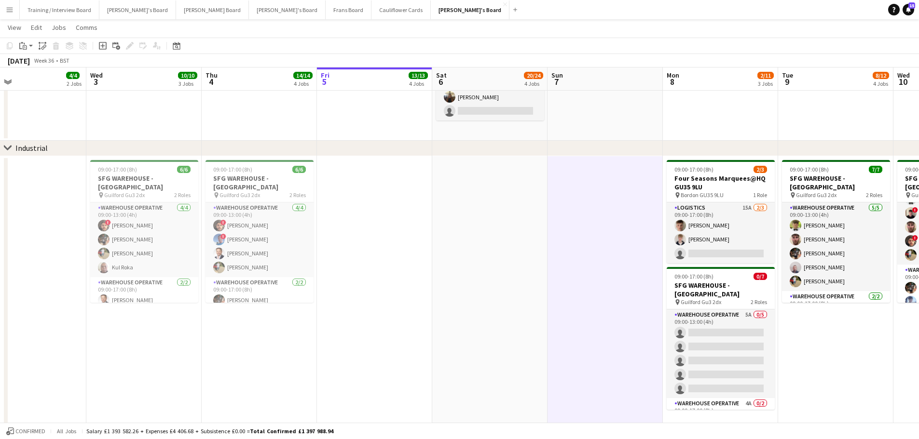
drag, startPoint x: 656, startPoint y: 243, endPoint x: 488, endPoint y: 241, distance: 167.8
click at [488, 241] on app-calendar-viewport "Sat 30 5/5 2 Jobs Sun 31 2/2 1 Job Mon 1 9/9 3 Jobs Tue 2 4/4 2 Jobs Wed 3 10/1…" at bounding box center [459, 440] width 919 height 1287
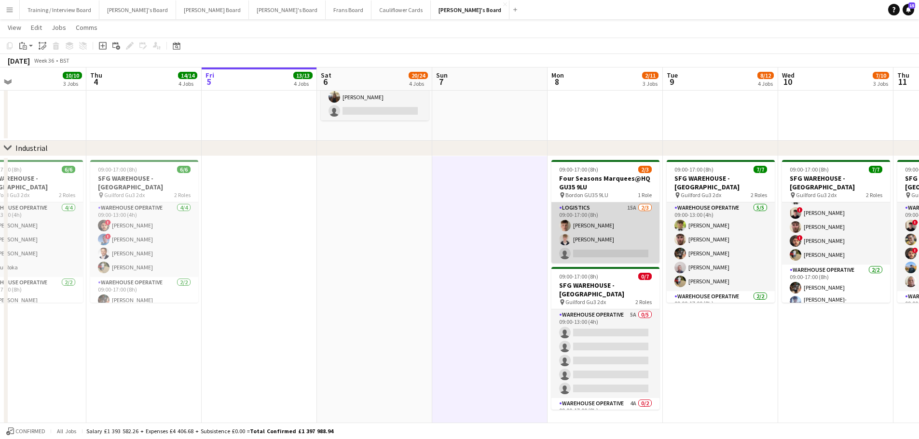
click at [593, 238] on app-card-role "Logistics 15A 2/3 09:00-17:00 (8h) Fergus van der Flier Toby White single-neutr…" at bounding box center [605, 233] width 108 height 61
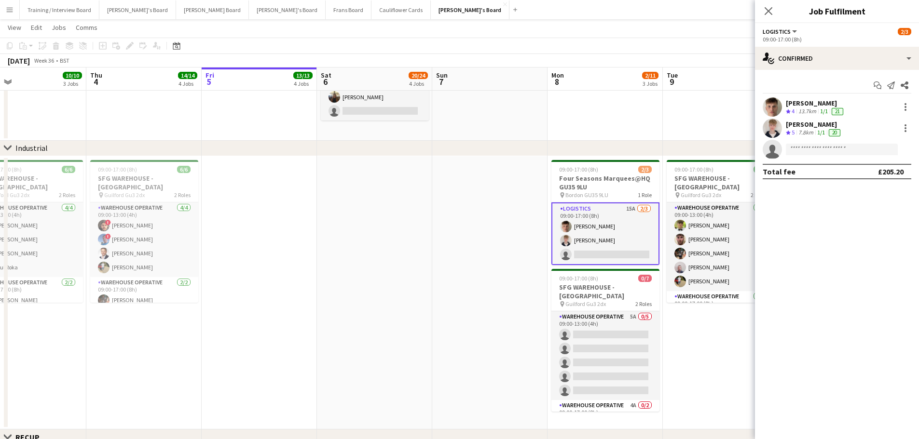
click at [782, 127] on div "Toby White Crew rating 5 7.8km 1/1 20" at bounding box center [837, 128] width 164 height 19
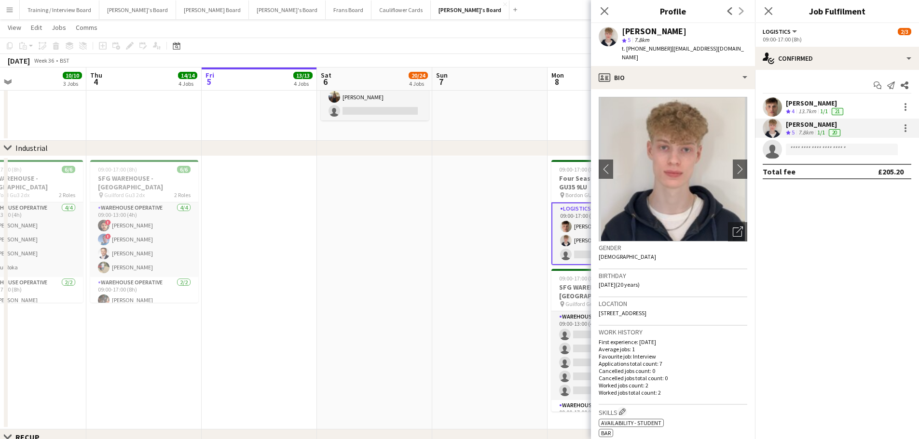
click at [472, 325] on app-date-cell at bounding box center [489, 293] width 115 height 274
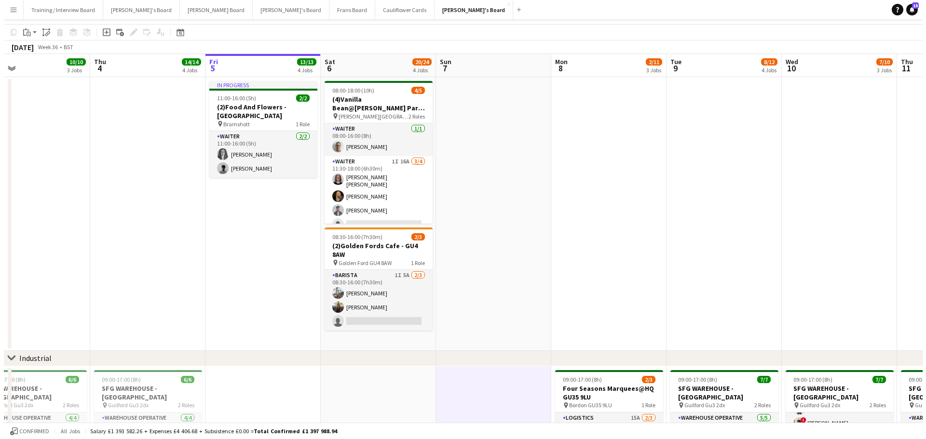
scroll to position [0, 0]
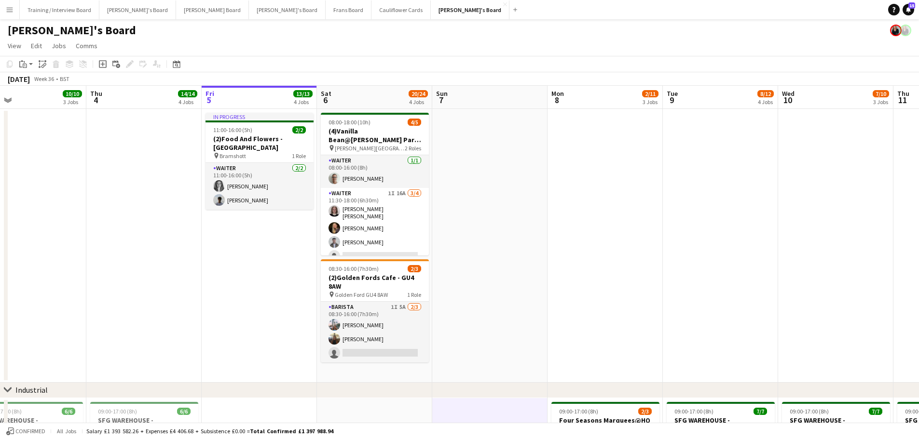
click at [9, 8] on app-icon "Menu" at bounding box center [10, 10] width 8 height 8
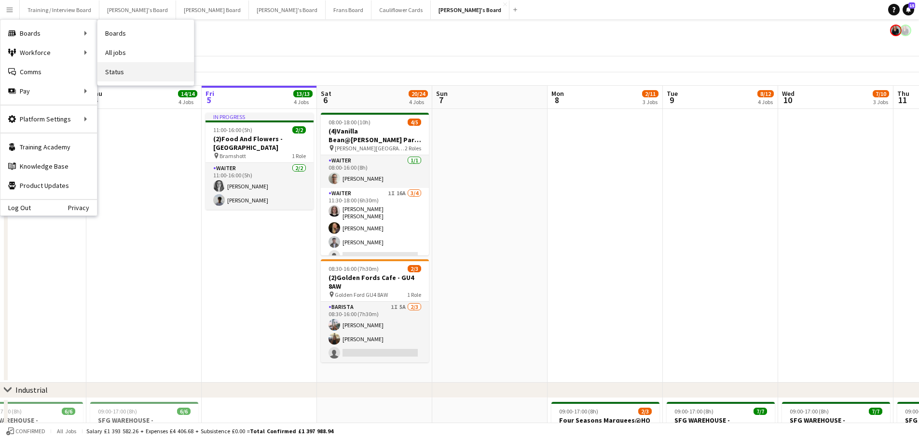
click at [139, 64] on link "Status" at bounding box center [145, 71] width 96 height 19
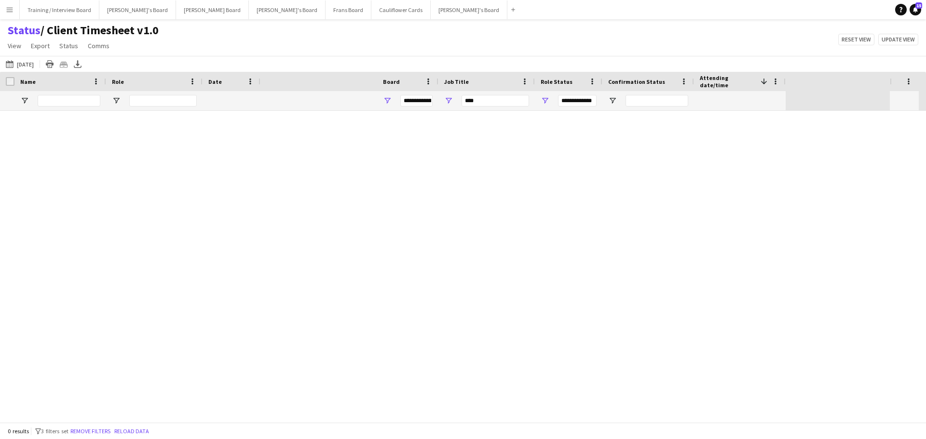
type input "***"
click at [488, 269] on link "Remove filters" at bounding box center [481, 272] width 40 height 7
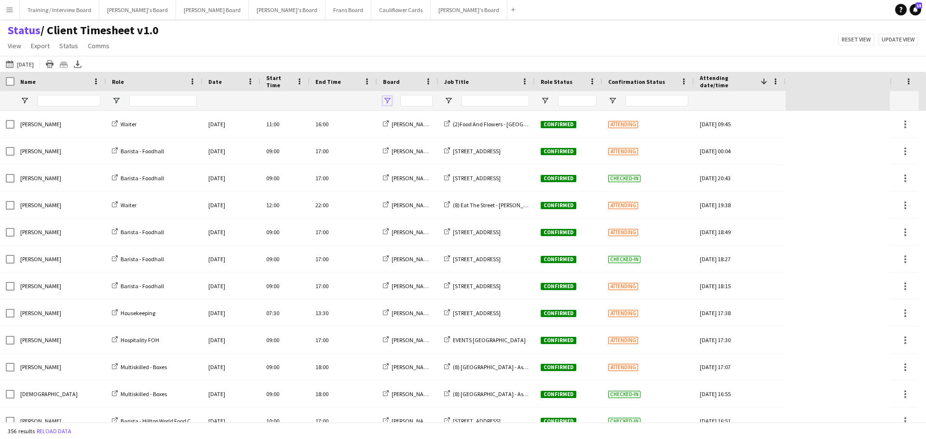
click at [384, 99] on span "Open Filter Menu" at bounding box center [387, 100] width 9 height 9
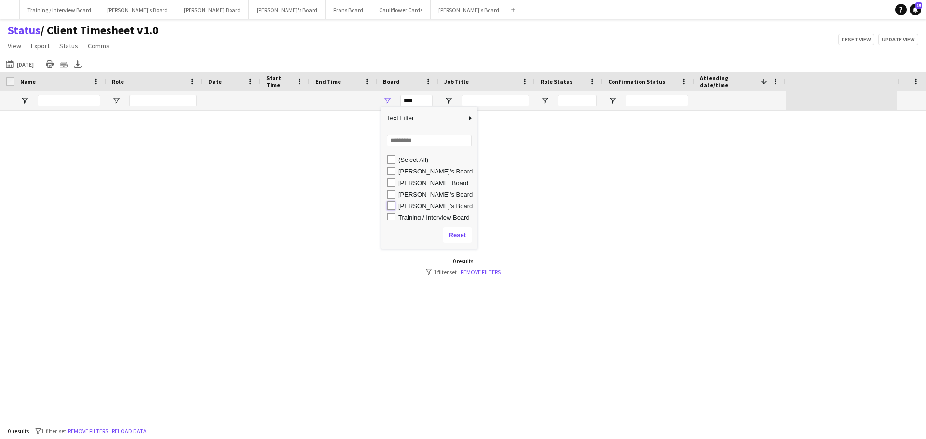
type input "**********"
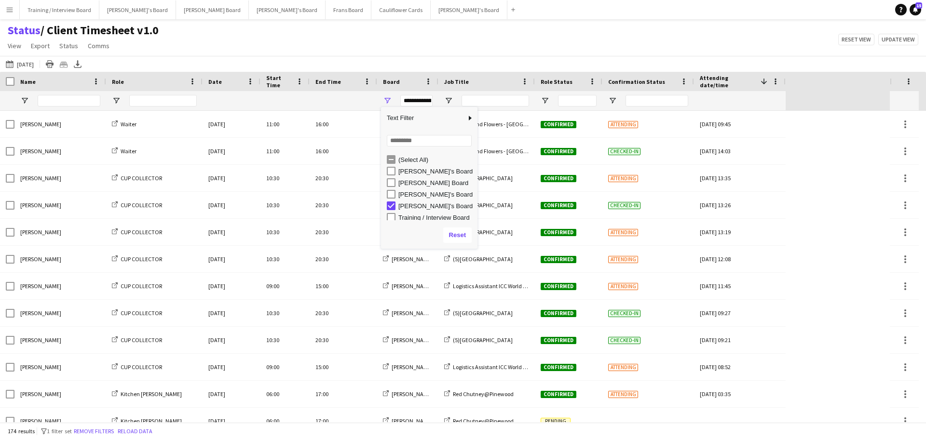
click at [620, 19] on main "Status / Client Timesheet v1.0 View Views Default view Airshow Accreditation Ai…" at bounding box center [463, 222] width 926 height 407
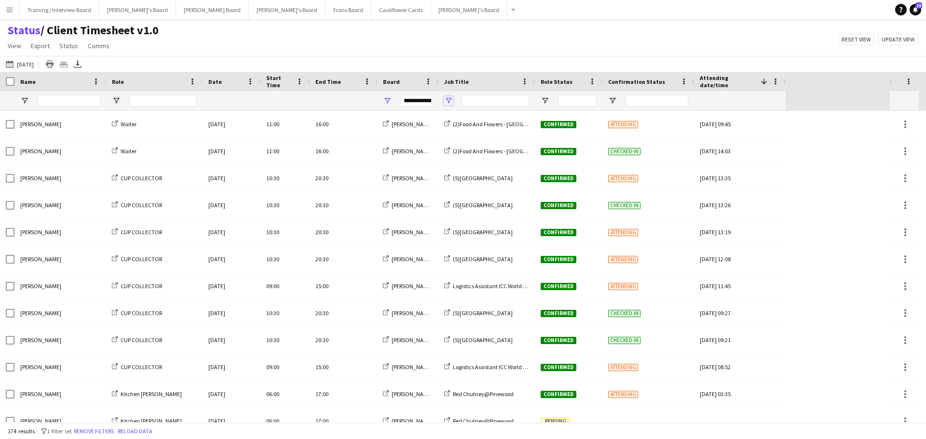
click at [447, 104] on span "Open Filter Menu" at bounding box center [448, 100] width 9 height 9
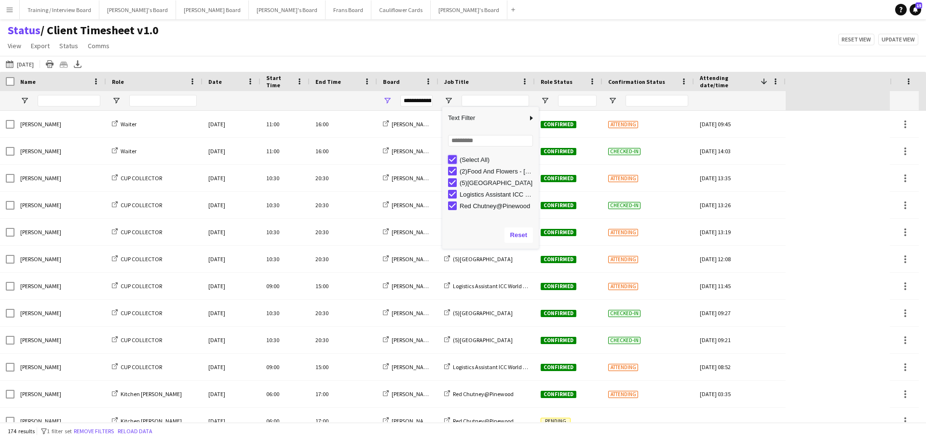
type input "***"
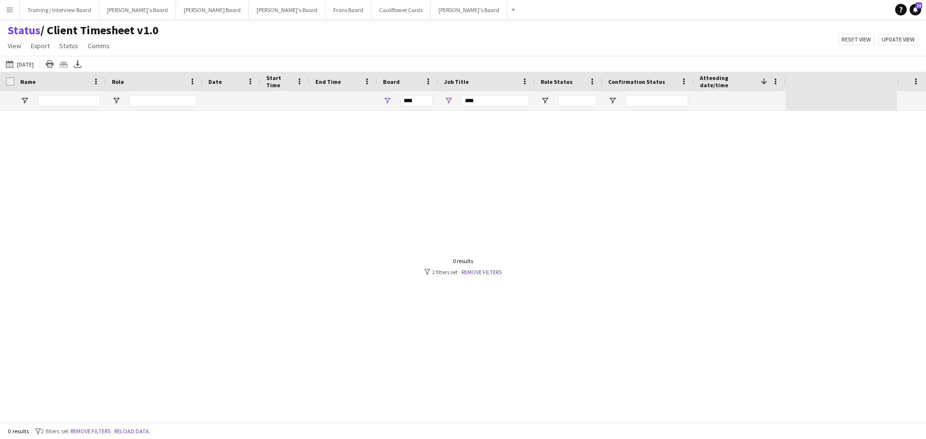
click at [281, 60] on div "Tomorrow Today Today This Week This Month Yesterday Last Week Last Month Tomorr…" at bounding box center [463, 64] width 926 height 16
click at [28, 62] on button "Tomorrow Today" at bounding box center [20, 64] width 32 height 12
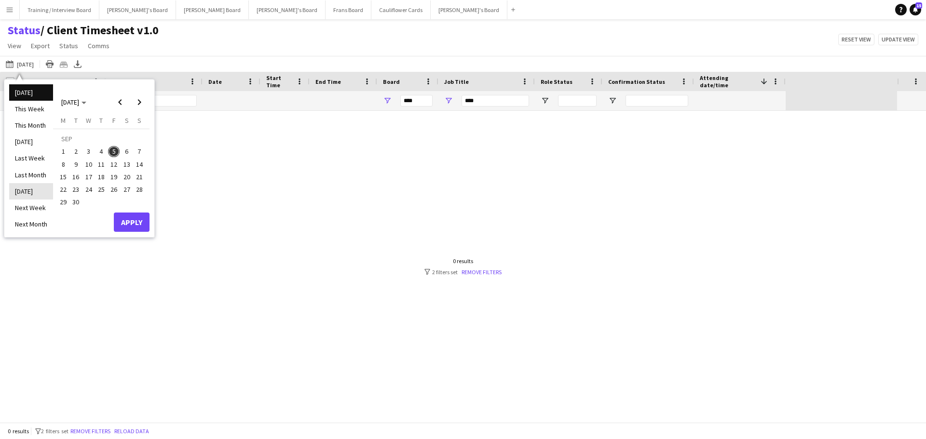
click at [45, 190] on li "Tomorrow" at bounding box center [31, 191] width 44 height 16
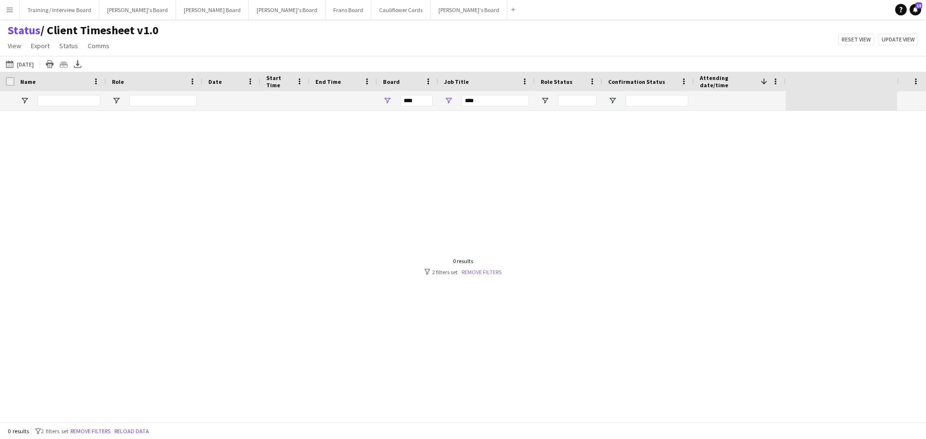
click at [473, 272] on link "Remove filters" at bounding box center [481, 272] width 40 height 7
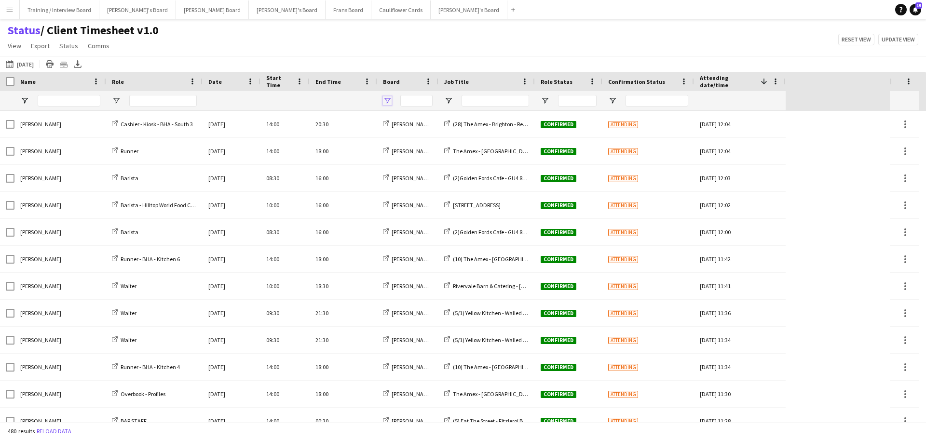
click at [389, 101] on span "Open Filter Menu" at bounding box center [387, 100] width 9 height 9
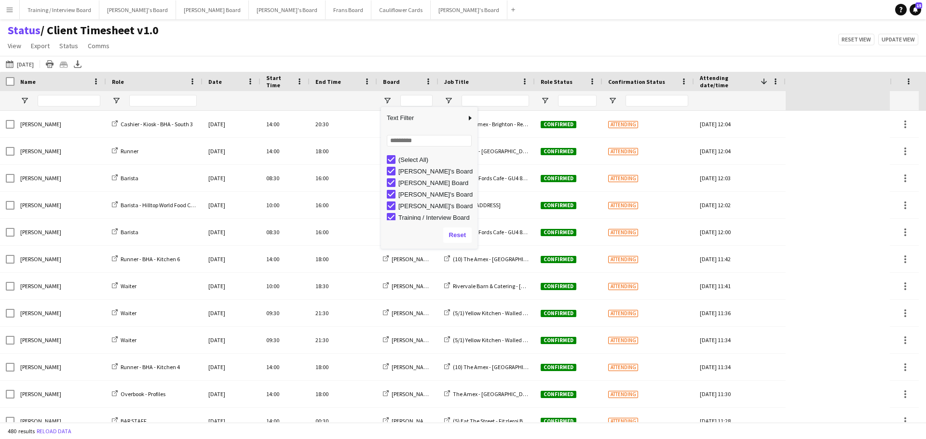
click at [390, 155] on div "(Select All)" at bounding box center [432, 160] width 91 height 12
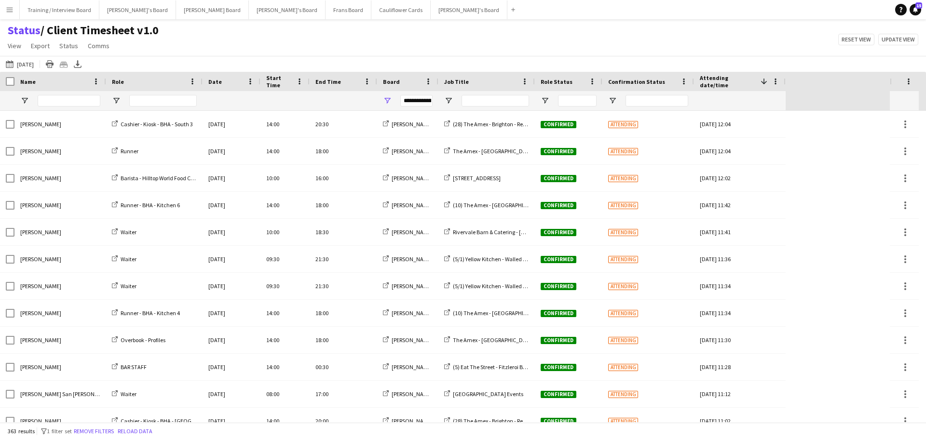
click at [461, 51] on div "Status / Client Timesheet v1.0 View Views Default view Airshow Accreditation Ai…" at bounding box center [463, 39] width 926 height 33
click at [389, 101] on span "Open Filter Menu" at bounding box center [387, 100] width 9 height 9
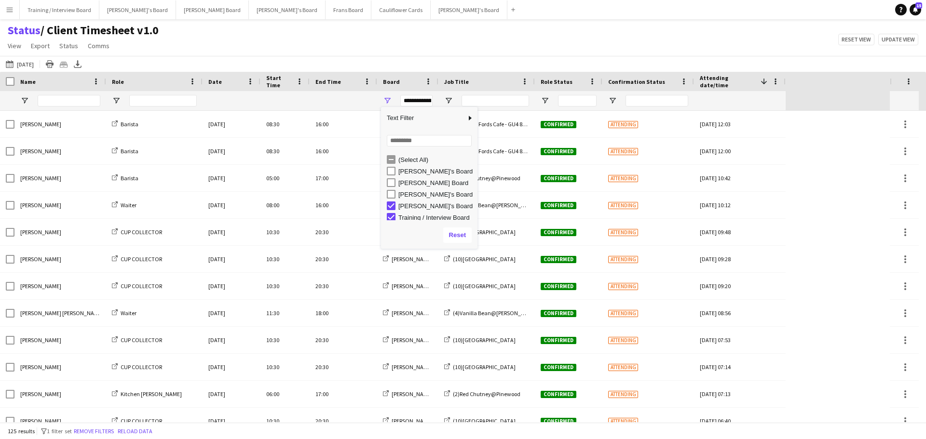
scroll to position [3, 0]
type input "**********"
click at [498, 42] on div "Status / Client Timesheet v1.0 View Views Default view Airshow Accreditation Ai…" at bounding box center [463, 39] width 926 height 33
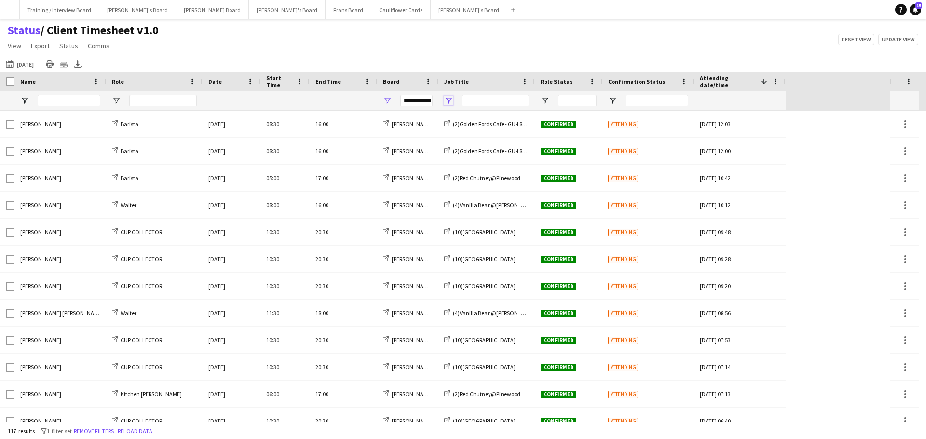
click at [449, 98] on span "Open Filter Menu" at bounding box center [448, 100] width 9 height 9
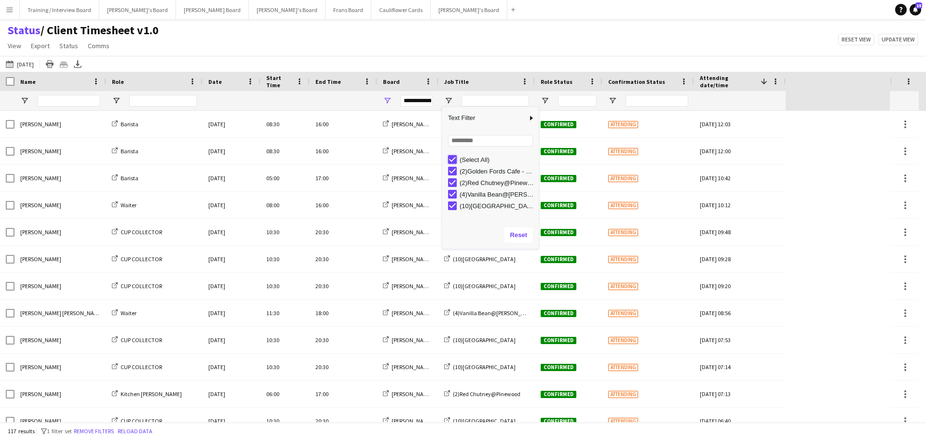
type input "***"
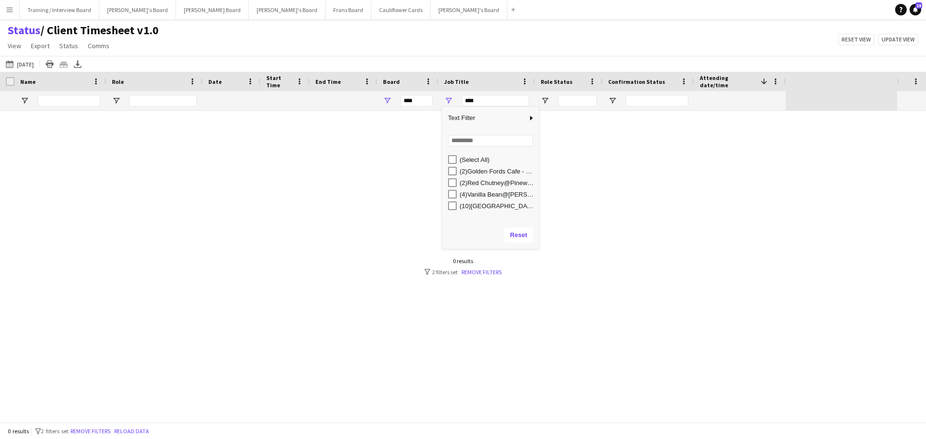
click at [447, 193] on div "(4)Vanilla Bean@[PERSON_NAME] Park KT8 9BS" at bounding box center [490, 195] width 96 height 12
type input "**********"
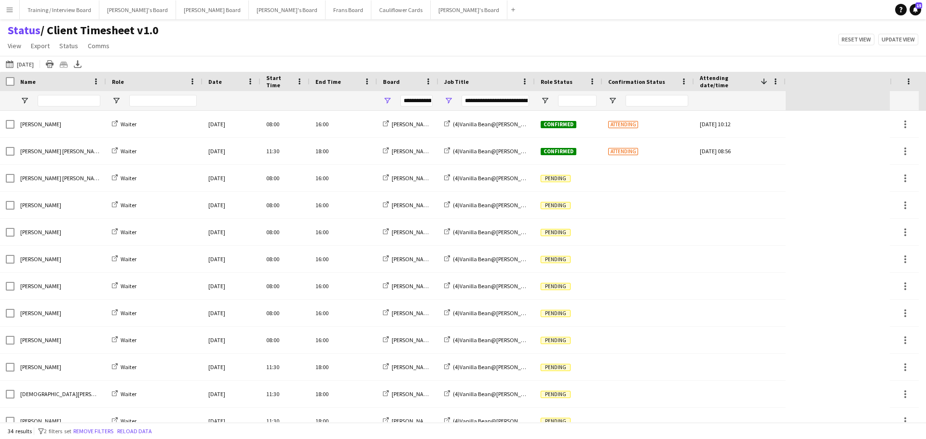
click at [503, 56] on div "Tomorrow Tomorrow Today This Week This Month Yesterday Last Week Last Month Tom…" at bounding box center [463, 64] width 926 height 16
click at [544, 103] on span "Open Filter Menu" at bounding box center [545, 100] width 9 height 9
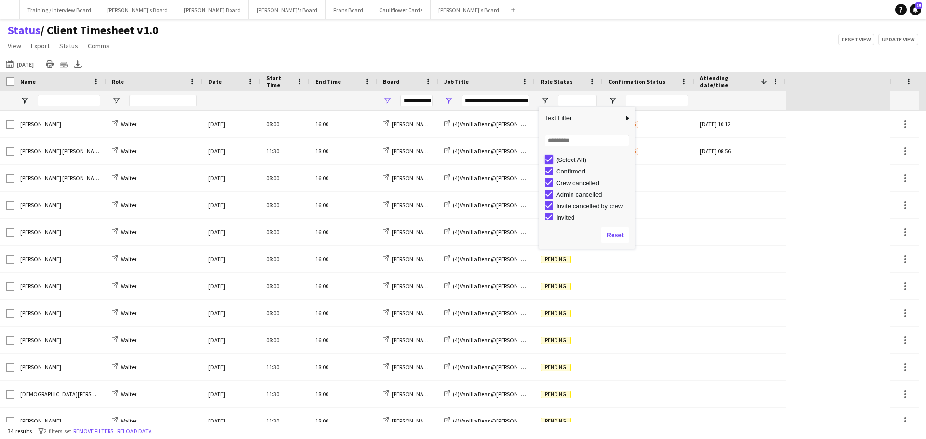
type input "***"
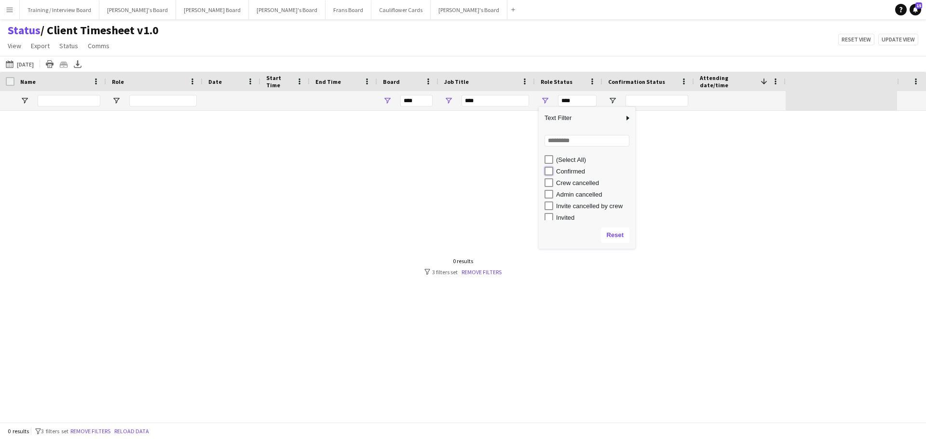
type input "**********"
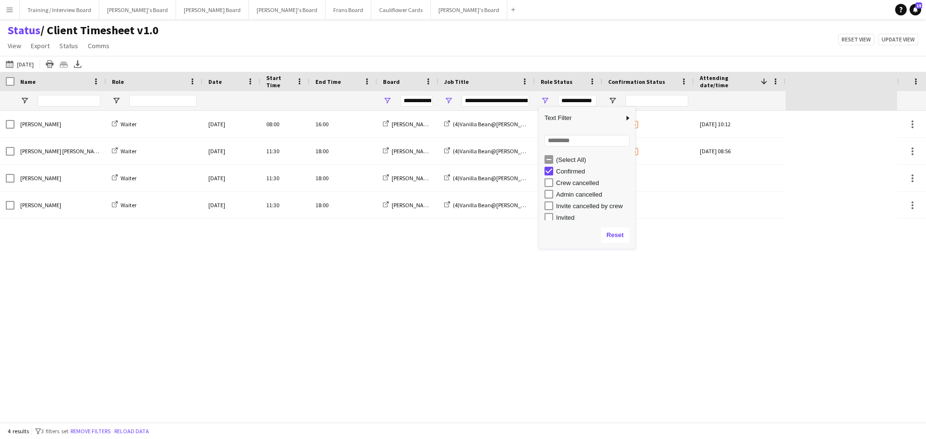
click at [508, 46] on div "Status / Client Timesheet v1.0 View Views Default view Airshow Accreditation Ai…" at bounding box center [463, 39] width 926 height 33
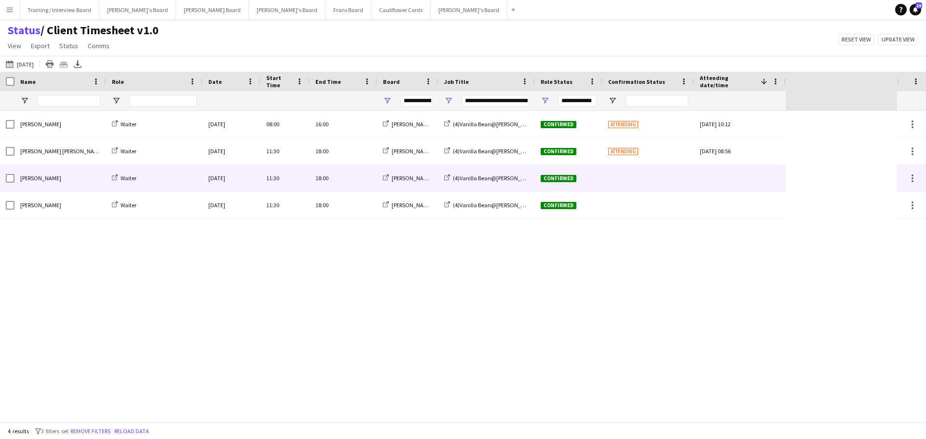
click at [5, 181] on div at bounding box center [7, 178] width 14 height 27
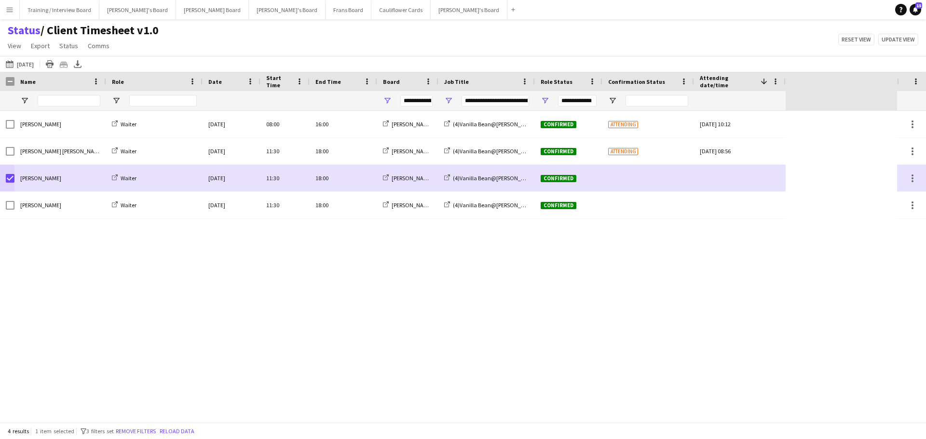
click at [855, 179] on div "Christine McGregor Waiter Sat, 6 Sep 2025 08:00 16:00 Thomasina's Board (4)Vani…" at bounding box center [448, 267] width 897 height 312
click at [431, 6] on button "[PERSON_NAME]'s Board Close" at bounding box center [469, 9] width 77 height 19
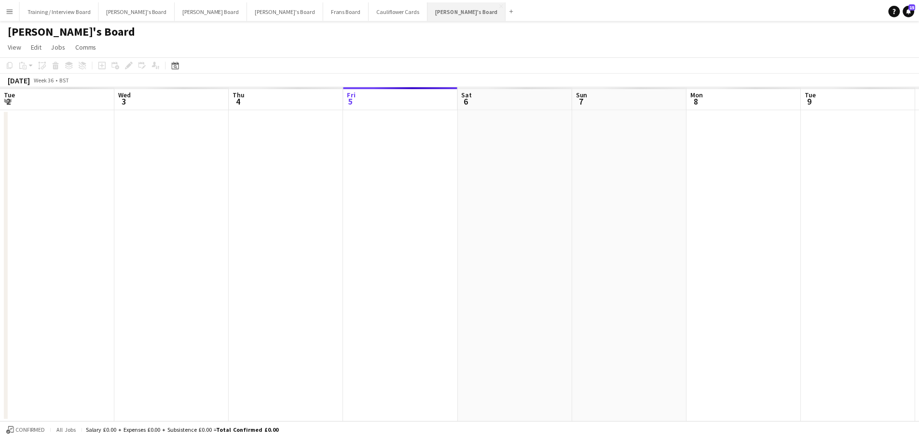
scroll to position [0, 230]
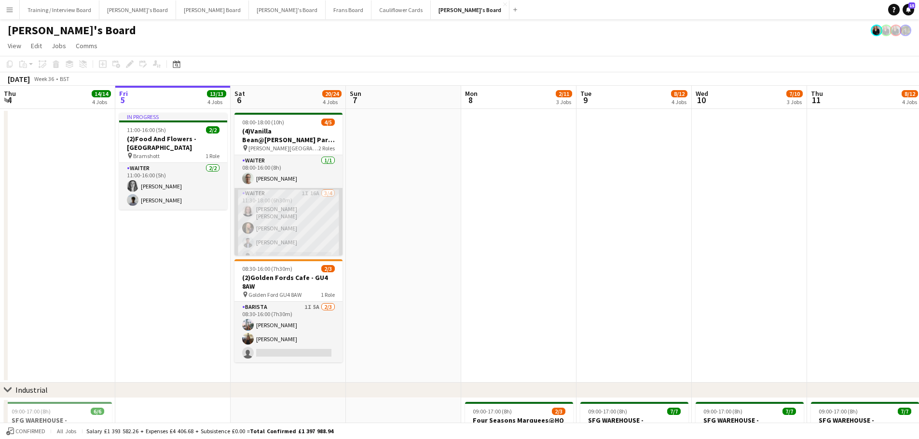
click at [306, 218] on app-card-role "Waiter 1I 16A [DATE] 11:30-18:00 (6h30m) [PERSON_NAME] [PERSON_NAME] [PERSON_NA…" at bounding box center [288, 227] width 108 height 78
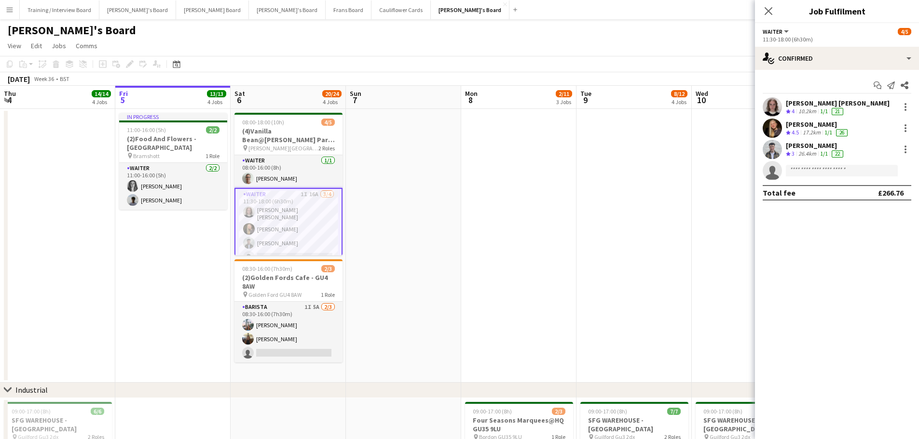
click at [807, 154] on div "26.4km" at bounding box center [807, 154] width 22 height 8
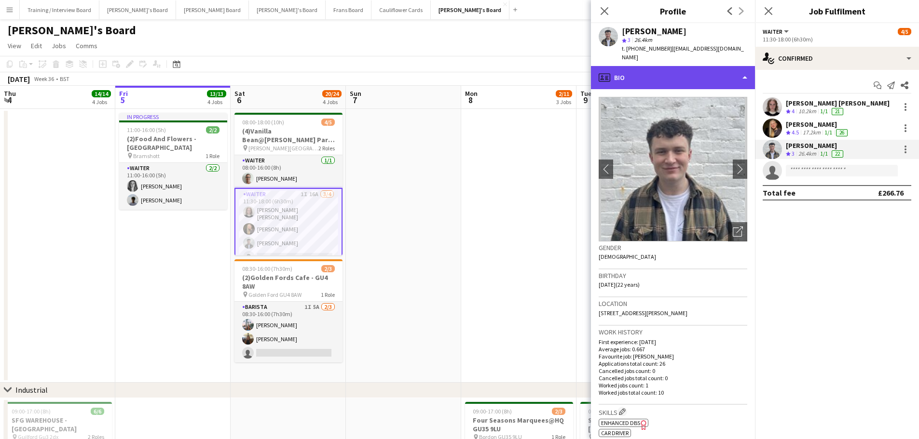
click at [702, 66] on div "profile Bio" at bounding box center [673, 77] width 164 height 23
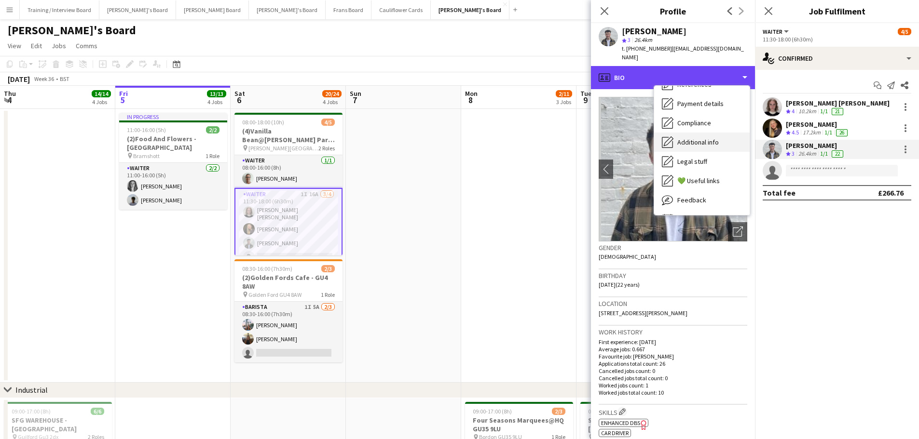
scroll to position [145, 0]
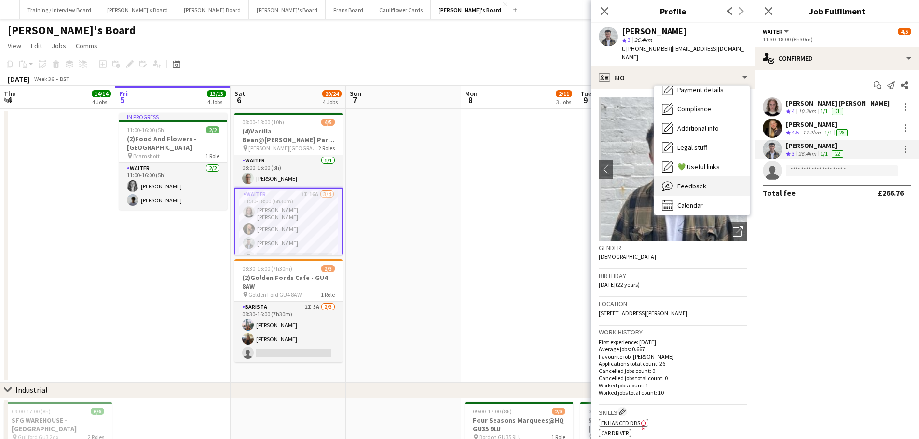
click at [704, 182] on span "Feedback" at bounding box center [691, 186] width 29 height 9
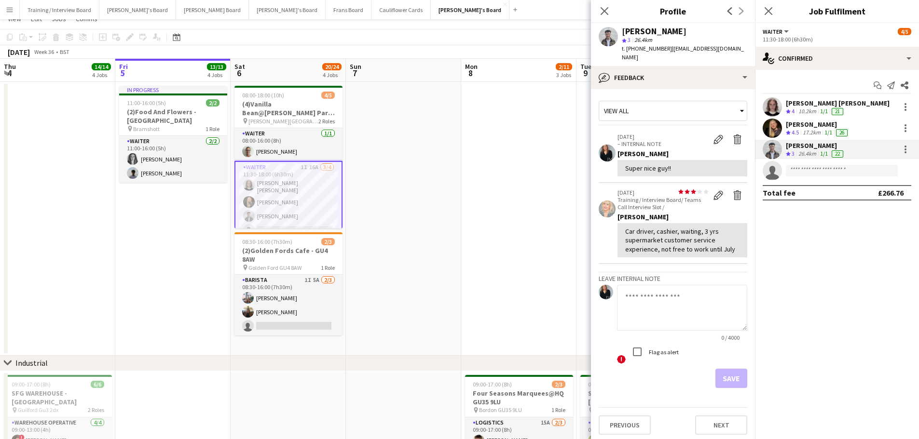
scroll to position [0, 0]
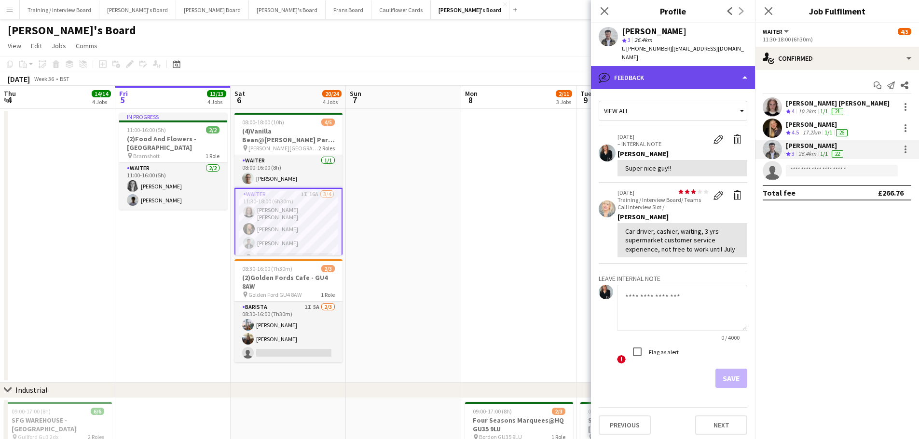
click at [668, 66] on div "bubble-pencil Feedback" at bounding box center [673, 77] width 164 height 23
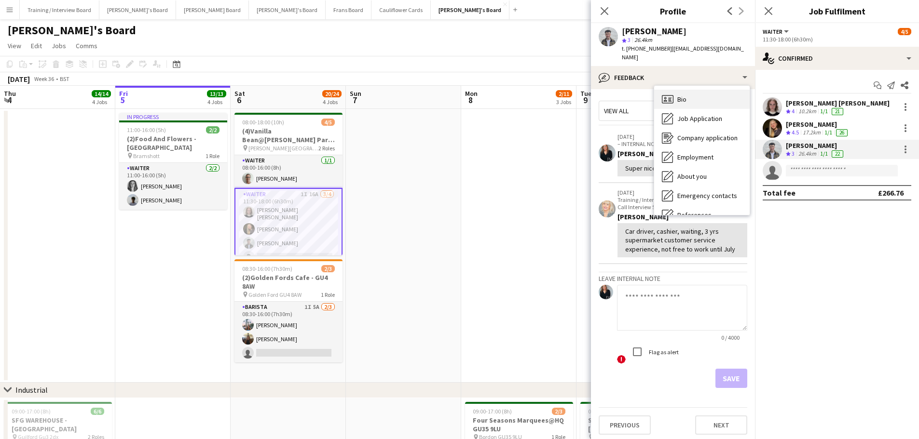
click at [706, 90] on div "Bio Bio" at bounding box center [701, 99] width 95 height 19
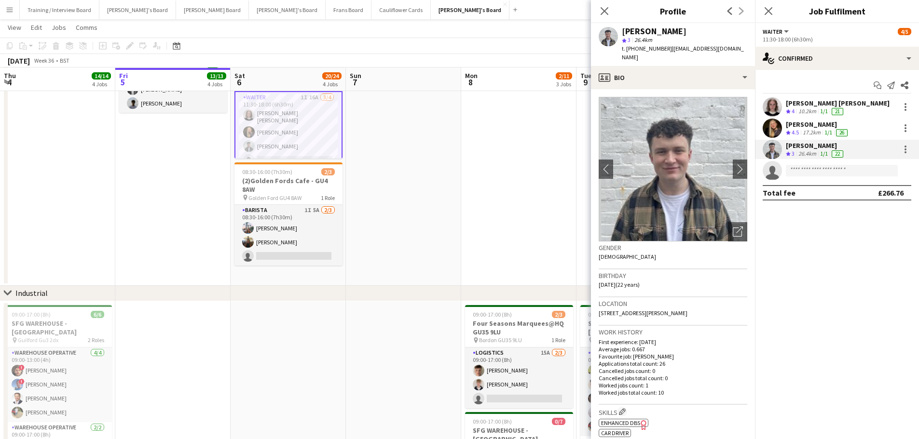
scroll to position [96, 0]
click at [419, 320] on app-date-cell at bounding box center [403, 438] width 115 height 274
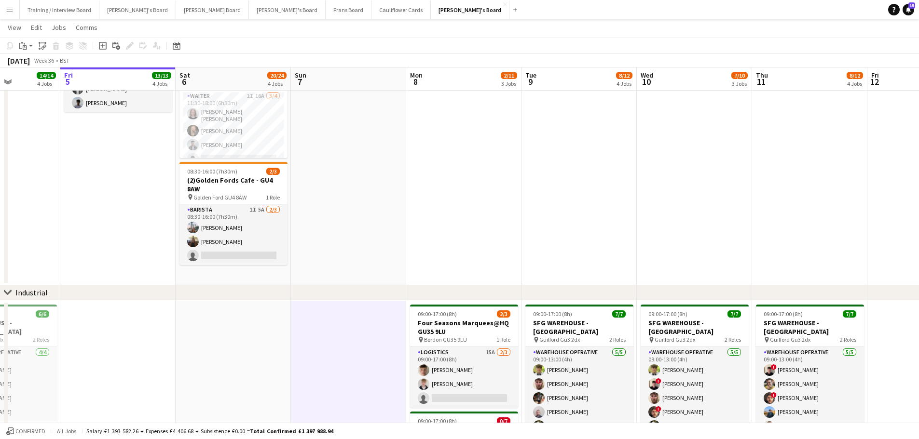
scroll to position [0, 301]
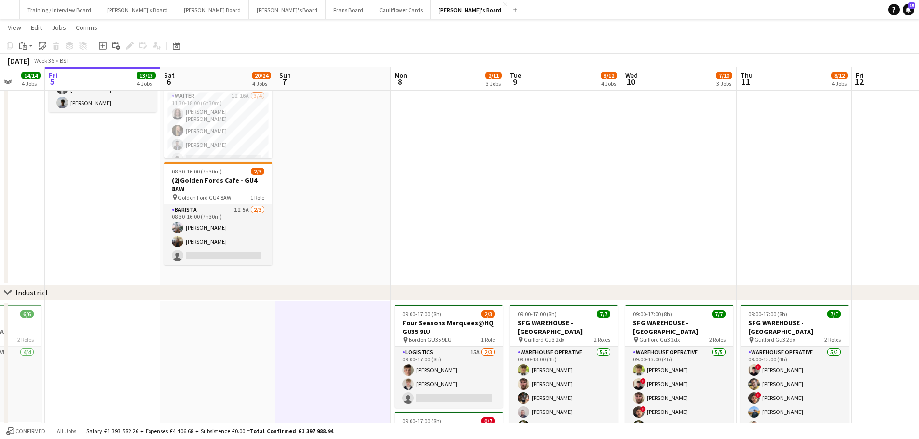
drag, startPoint x: 611, startPoint y: 278, endPoint x: 656, endPoint y: 263, distance: 47.1
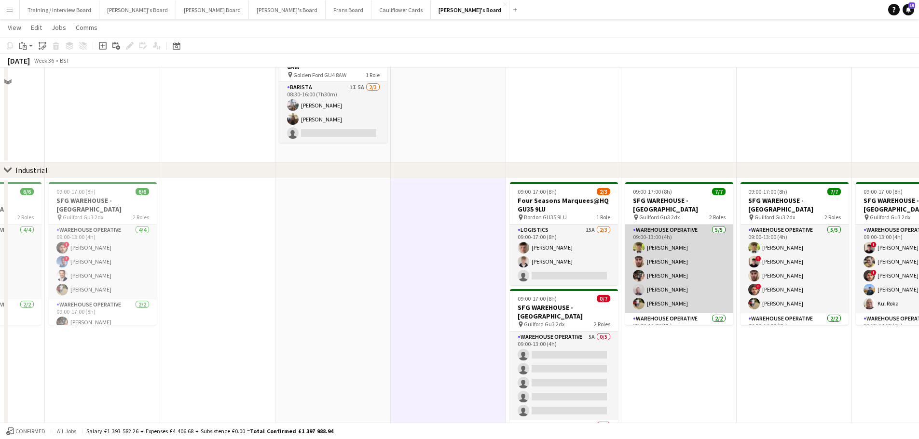
scroll to position [241, 0]
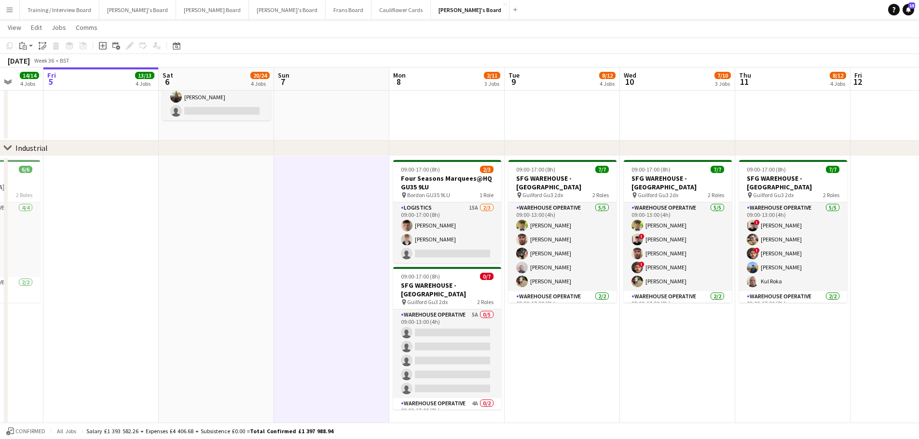
drag, startPoint x: 786, startPoint y: 357, endPoint x: 548, endPoint y: 331, distance: 238.6
click at [548, 331] on app-calendar-viewport "Tue 2 4/4 2 Jobs Wed 3 10/10 3 Jobs Thu 4 14/14 4 Jobs Fri 5 13/13 4 Jobs Sat 6…" at bounding box center [459, 440] width 919 height 1287
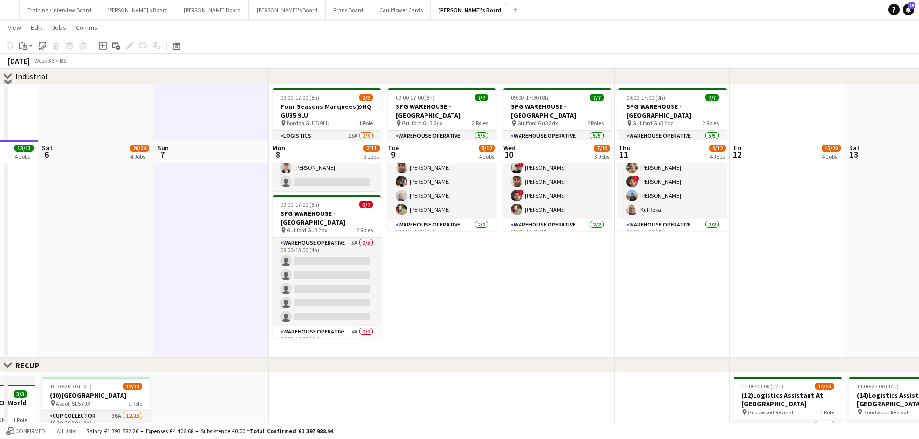
scroll to position [386, 0]
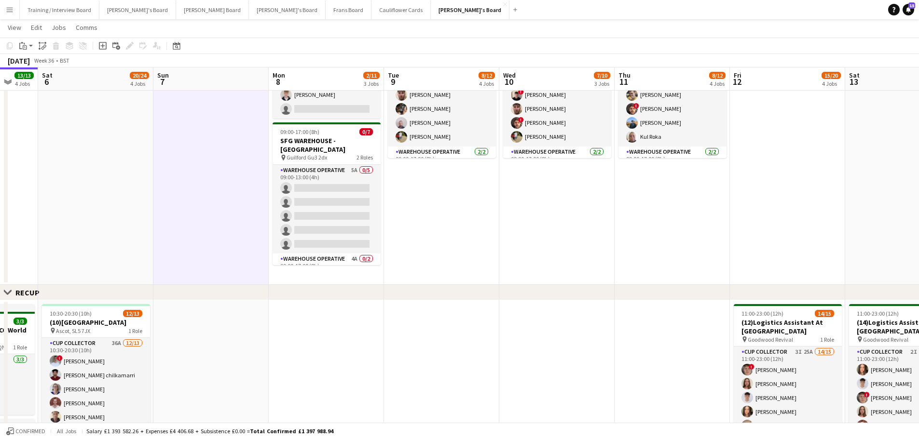
drag, startPoint x: 716, startPoint y: 290, endPoint x: 592, endPoint y: 295, distance: 124.0
click at [592, 295] on div "Close set RECUP" at bounding box center [459, 292] width 919 height 15
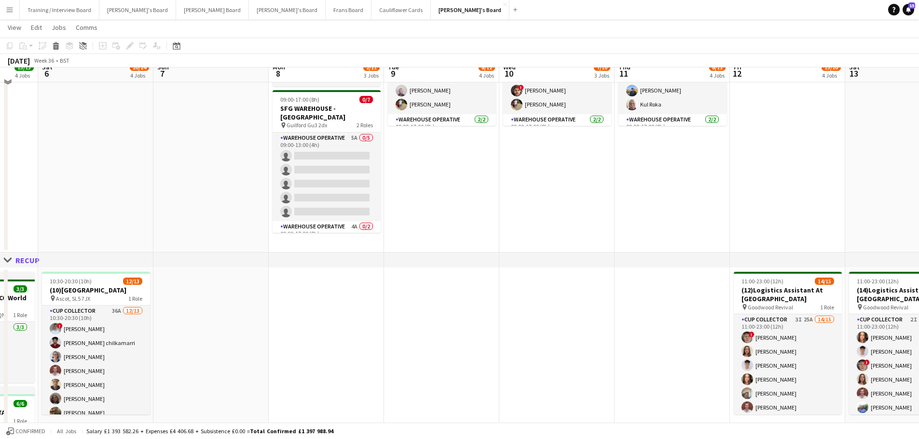
scroll to position [434, 0]
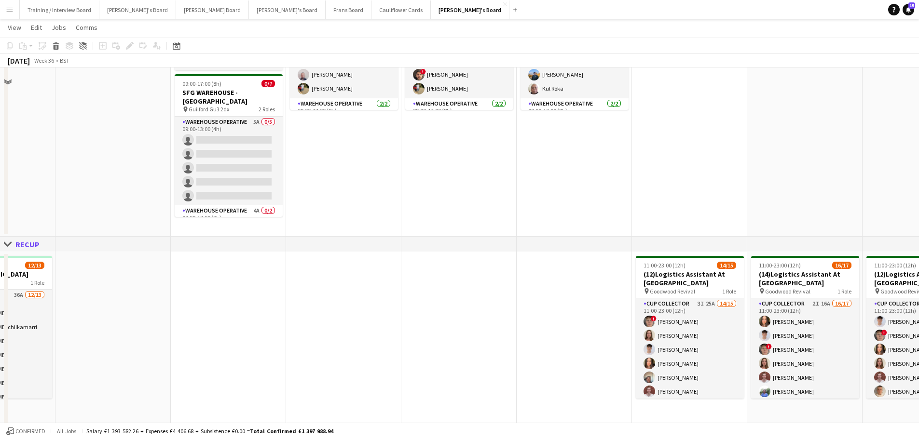
drag, startPoint x: 798, startPoint y: 222, endPoint x: 571, endPoint y: 213, distance: 226.8
click at [571, 213] on app-calendar-viewport "Wed 3 10/10 3 Jobs Thu 4 14/14 4 Jobs Fri 5 13/13 4 Jobs Sat 6 20/24 4 Jobs Sun…" at bounding box center [459, 247] width 919 height 1287
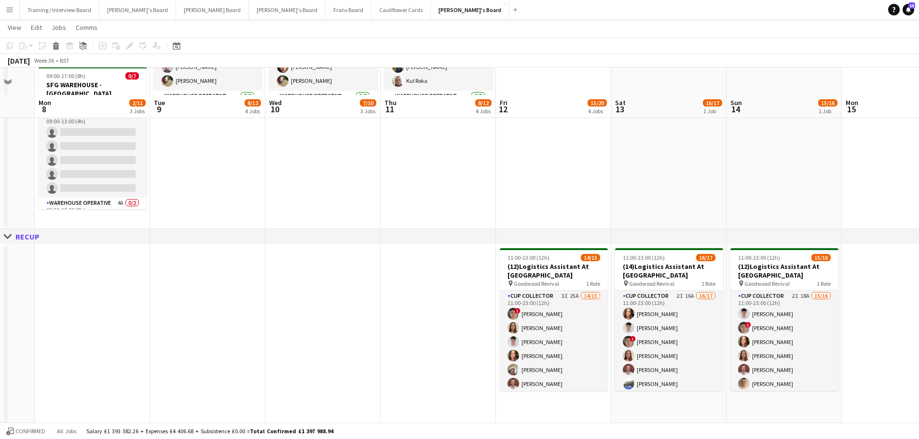
scroll to position [386, 0]
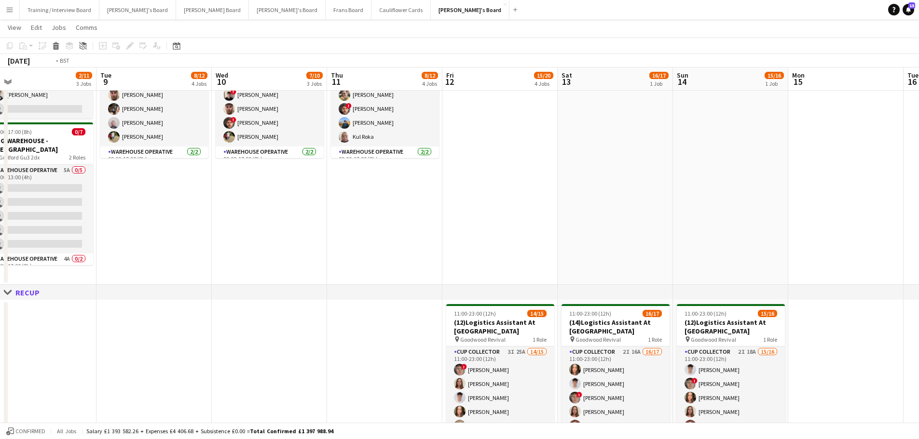
drag, startPoint x: 749, startPoint y: 204, endPoint x: 568, endPoint y: 212, distance: 181.5
click at [568, 212] on app-calendar-viewport "Fri 5 13/13 4 Jobs Sat 6 20/24 4 Jobs Sun 7 Mon 8 2/11 3 Jobs Tue 9 8/12 4 Jobs…" at bounding box center [459, 295] width 919 height 1287
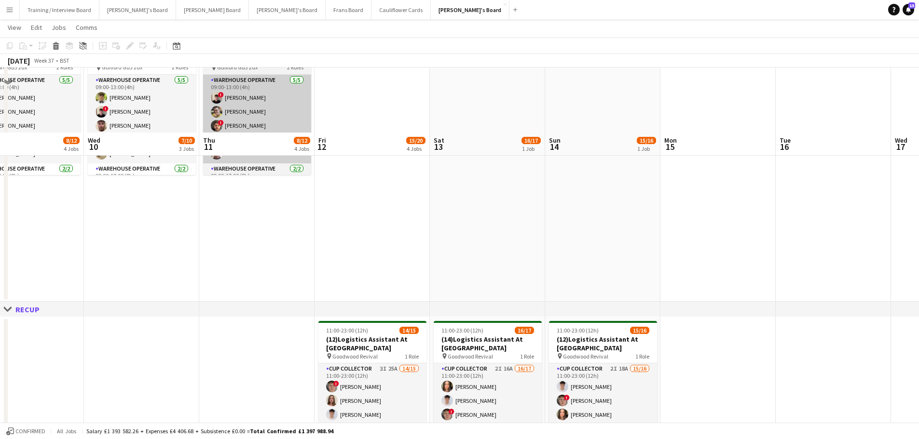
scroll to position [289, 0]
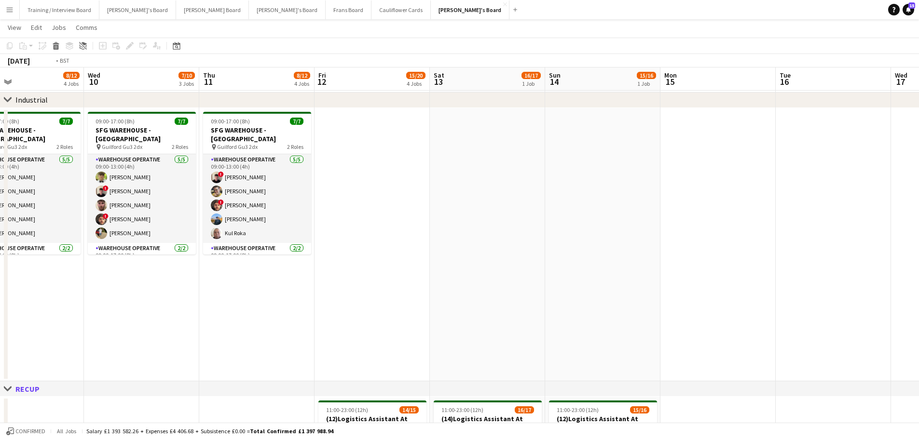
drag, startPoint x: 364, startPoint y: 234, endPoint x: 826, endPoint y: 229, distance: 462.0
click at [866, 239] on app-calendar-viewport "Sat 6 20/24 4 Jobs Sun 7 Mon 8 2/11 3 Jobs Tue 9 8/12 4 Jobs Wed 10 7/10 3 Jobs…" at bounding box center [459, 391] width 919 height 1287
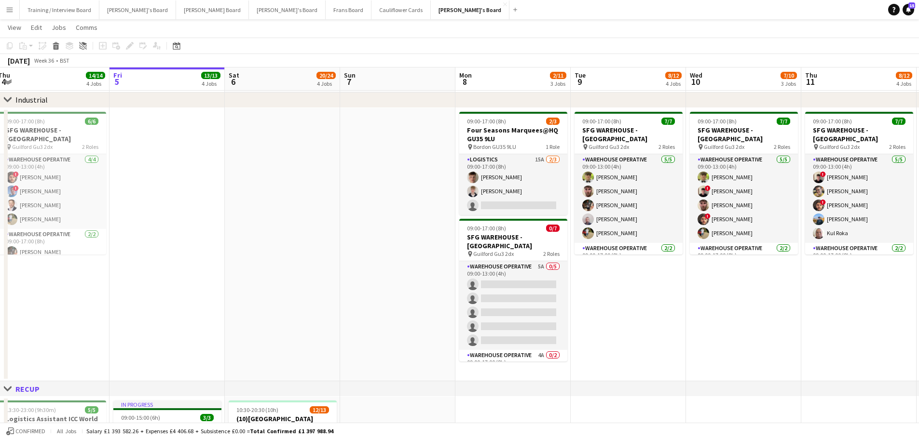
scroll to position [0, 301]
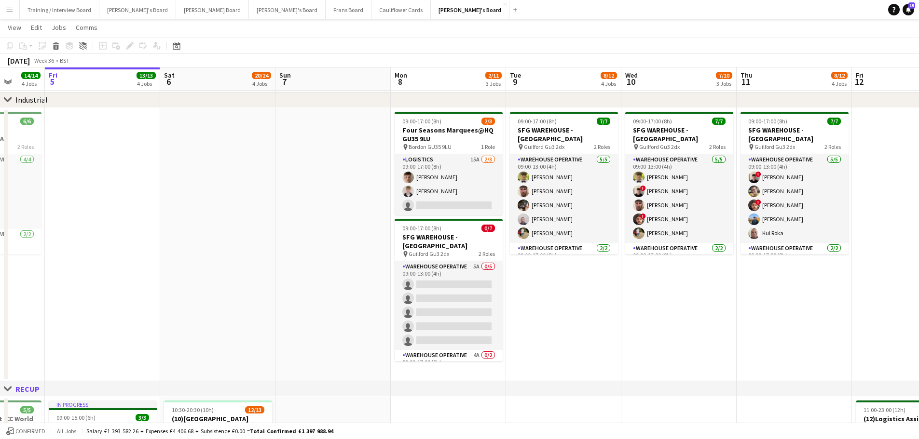
drag, startPoint x: 319, startPoint y: 141, endPoint x: 485, endPoint y: 156, distance: 166.5
click at [485, 156] on app-calendar-viewport "Tue 2 4/4 2 Jobs Wed 3 10/10 3 Jobs Thu 4 14/14 4 Jobs Fri 5 13/13 4 Jobs Sat 6…" at bounding box center [459, 391] width 919 height 1287
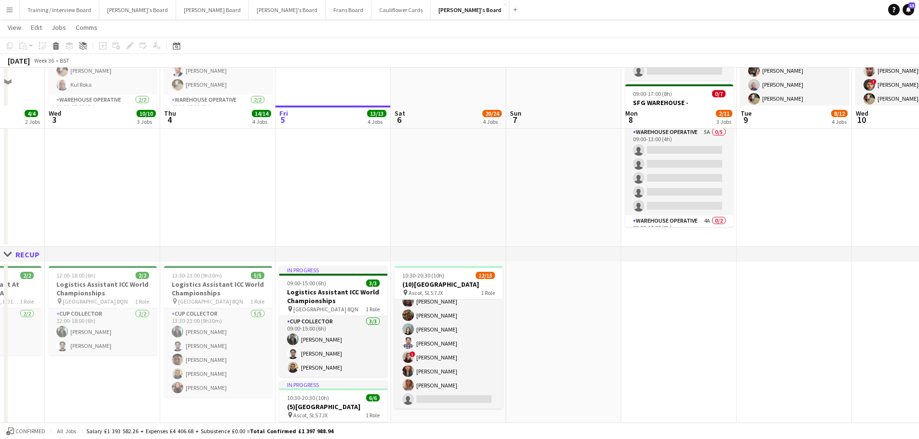
scroll to position [386, 0]
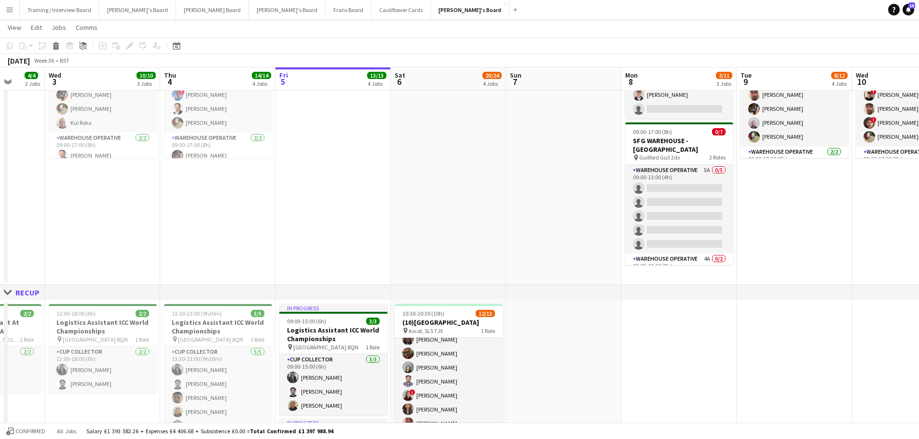
click at [578, 217] on app-date-cell at bounding box center [563, 149] width 115 height 274
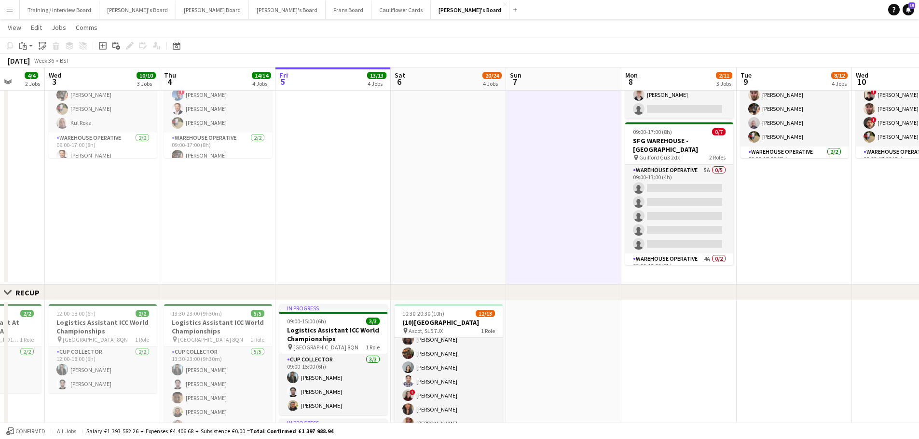
click at [468, 186] on app-date-cell at bounding box center [448, 149] width 115 height 274
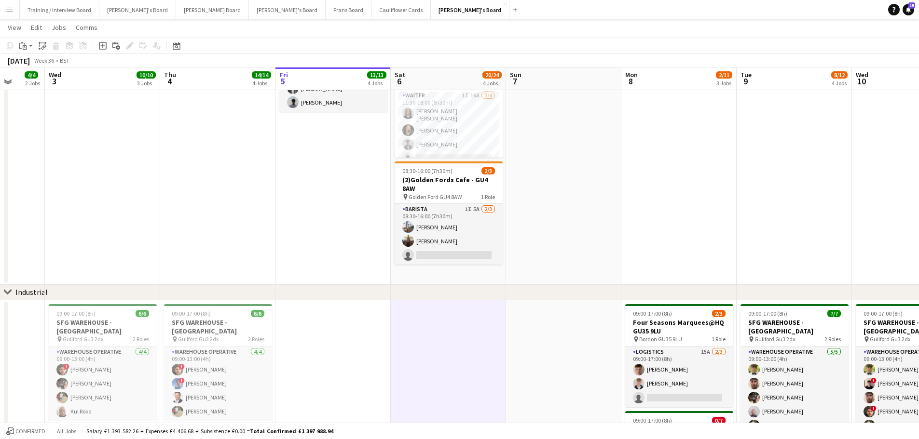
scroll to position [96, 0]
click at [534, 153] on app-date-cell at bounding box center [563, 149] width 115 height 274
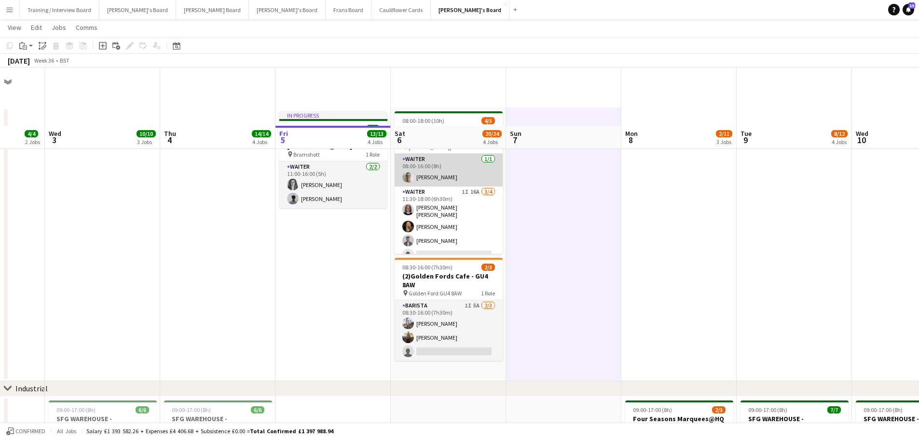
scroll to position [0, 0]
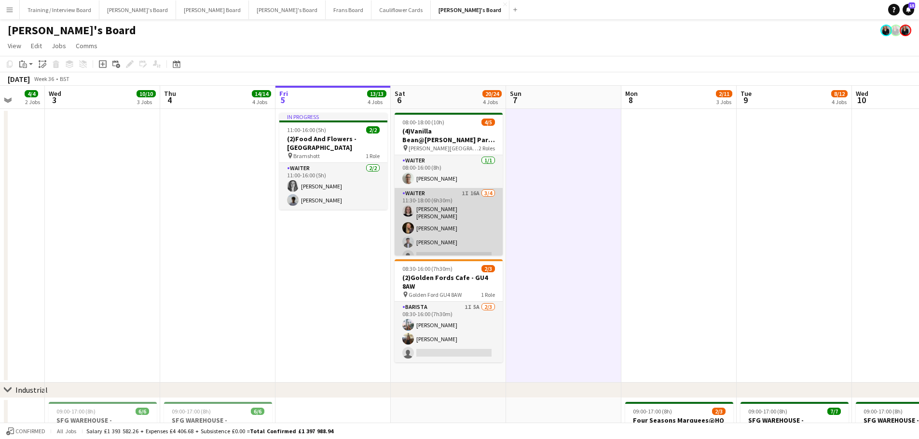
click at [426, 238] on app-card-role "Waiter 1I 16A 3/4 11:30-18:00 (6h30m) Matilda Kierkegaard Holt Natalia Dembek M…" at bounding box center [448, 227] width 108 height 78
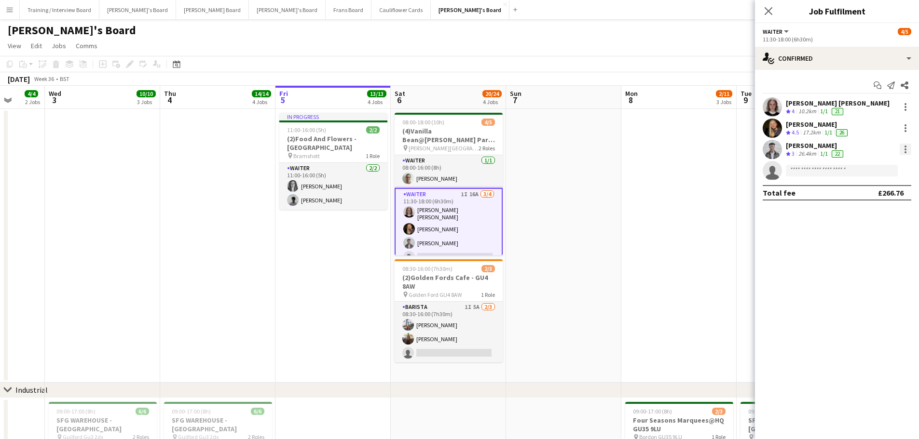
click at [903, 148] on div at bounding box center [905, 150] width 12 height 12
click at [864, 254] on button "Remove" at bounding box center [873, 259] width 75 height 23
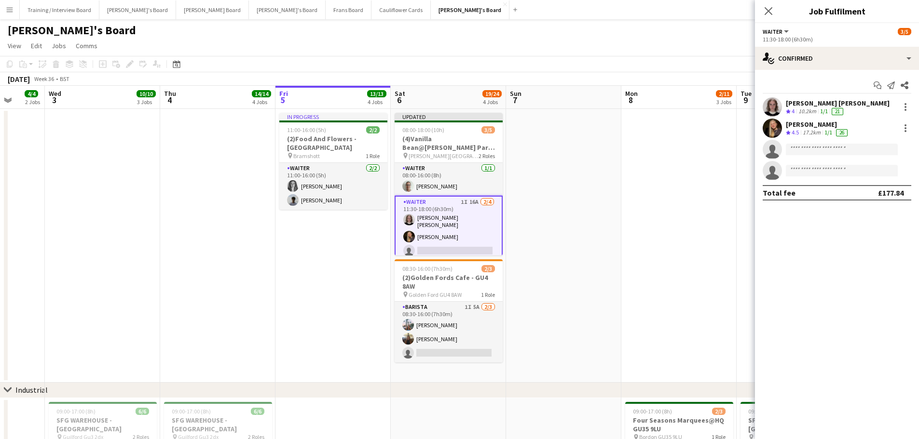
click at [585, 286] on app-date-cell at bounding box center [563, 246] width 115 height 274
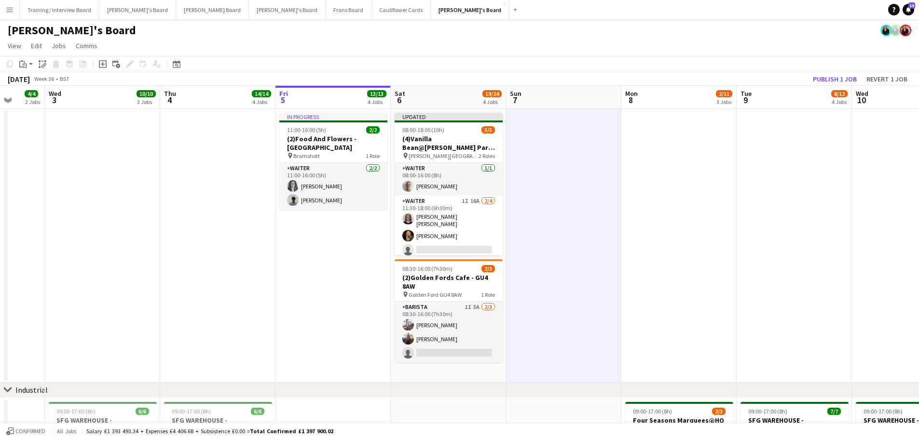
scroll to position [0, 301]
click at [836, 78] on button "Publish 1 job" at bounding box center [835, 79] width 52 height 13
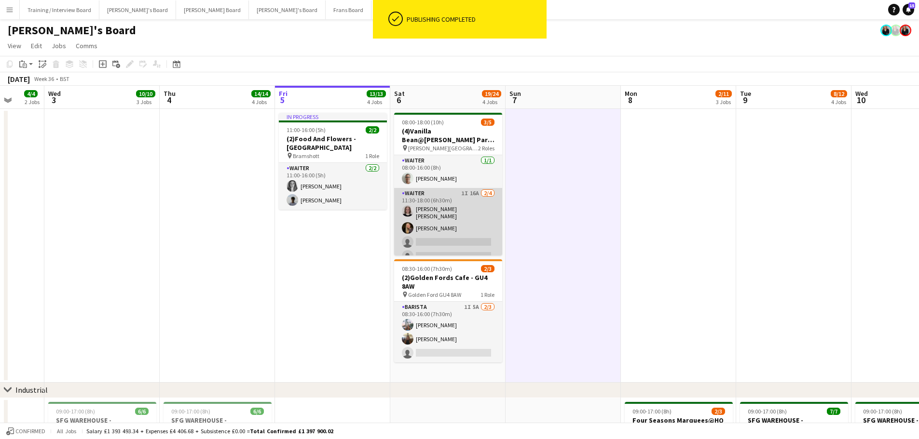
click at [465, 205] on app-card-role "Waiter 1I 16A [DATE] 11:30-18:00 (6h30m) [PERSON_NAME] [PERSON_NAME] [PERSON_NA…" at bounding box center [448, 227] width 108 height 78
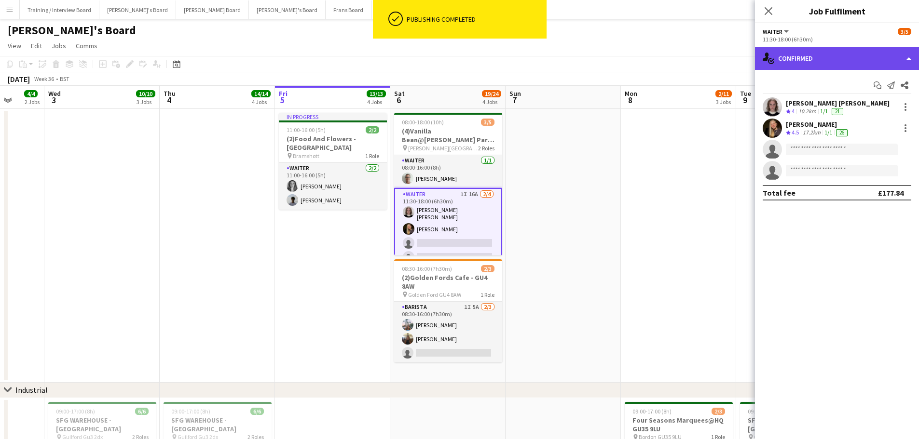
click at [820, 59] on div "single-neutral-actions-check-2 Confirmed" at bounding box center [837, 58] width 164 height 23
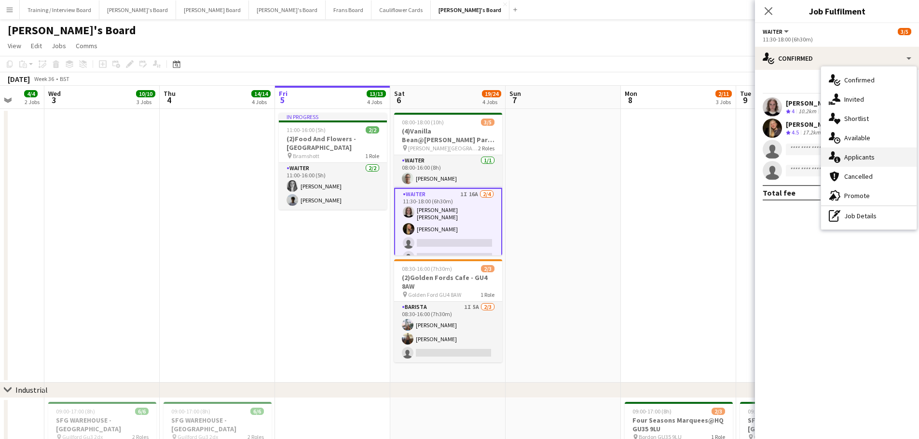
click at [877, 158] on div "single-neutral-actions-information Applicants" at bounding box center [868, 157] width 95 height 19
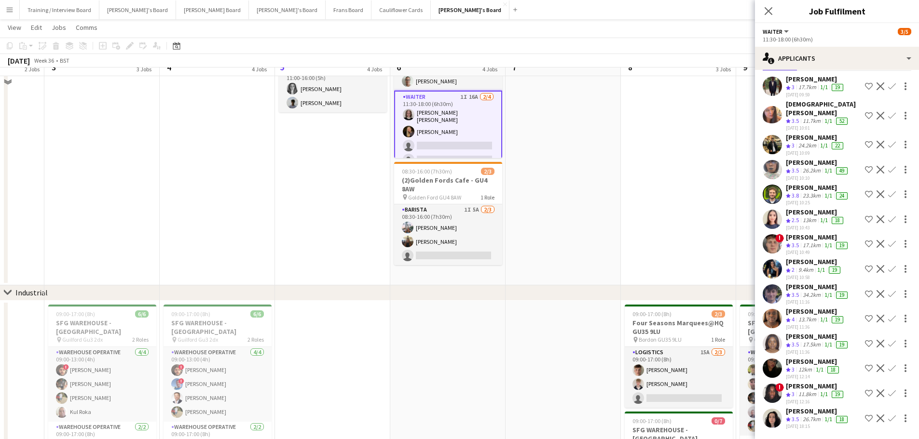
scroll to position [0, 0]
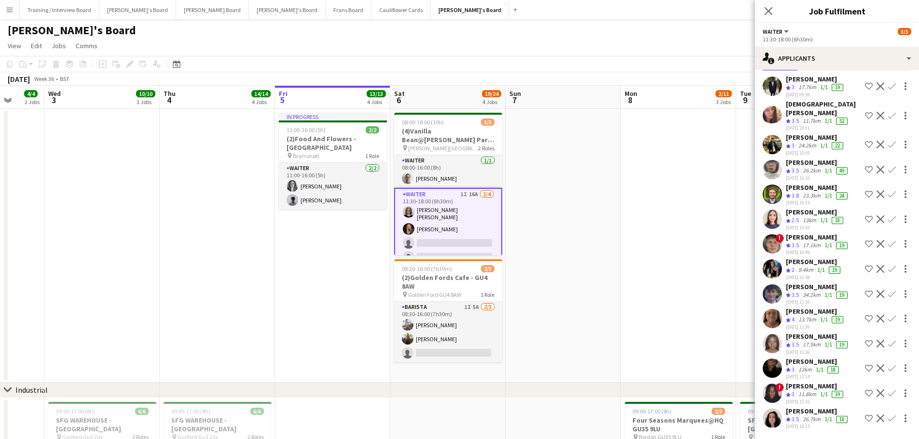
click at [436, 231] on app-card-role "Waiter 1I 16A [DATE] 11:30-18:00 (6h30m) [PERSON_NAME] [PERSON_NAME] [PERSON_NA…" at bounding box center [448, 228] width 108 height 80
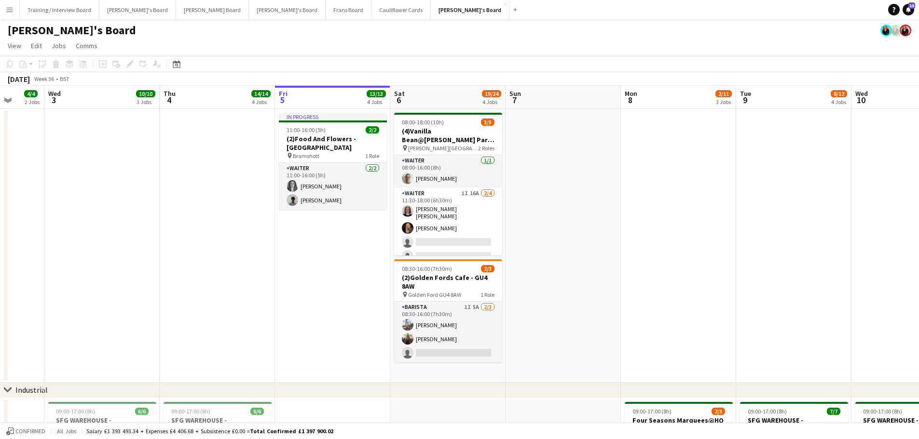
click at [436, 230] on app-card-role "Waiter 1I 16A [DATE] 11:30-18:00 (6h30m) [PERSON_NAME] [PERSON_NAME] [PERSON_NA…" at bounding box center [448, 227] width 108 height 78
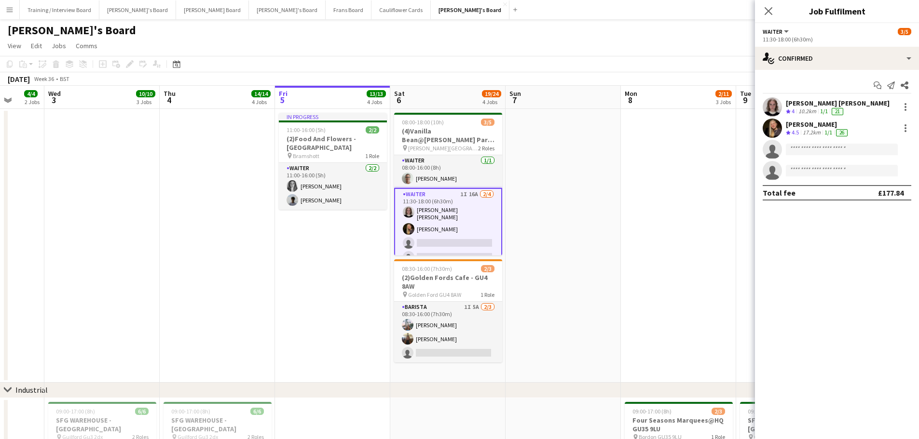
click at [800, 129] on div "Crew rating 4.5" at bounding box center [793, 133] width 15 height 8
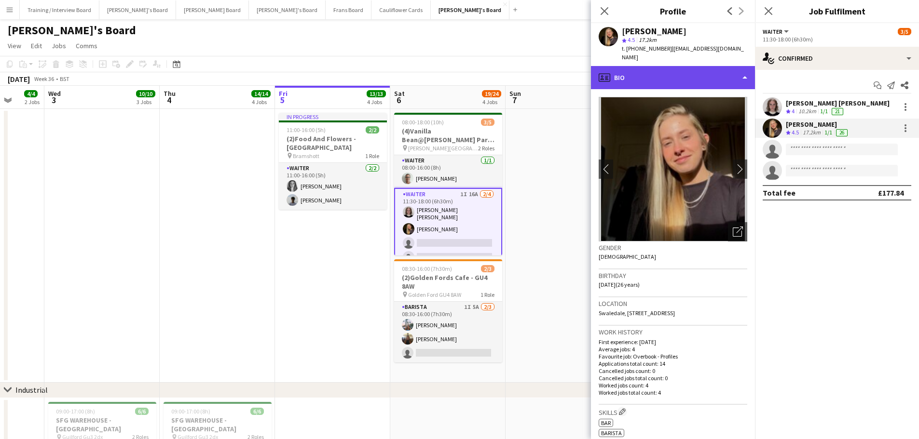
click at [693, 67] on div "profile Bio" at bounding box center [673, 77] width 164 height 23
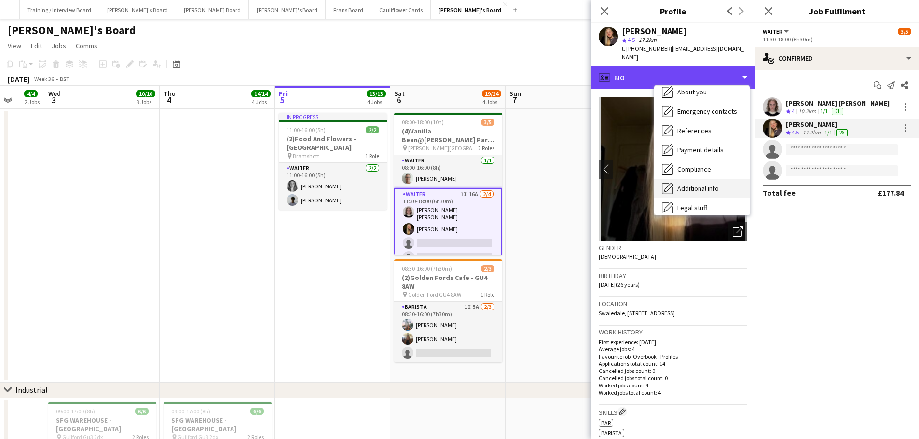
scroll to position [129, 0]
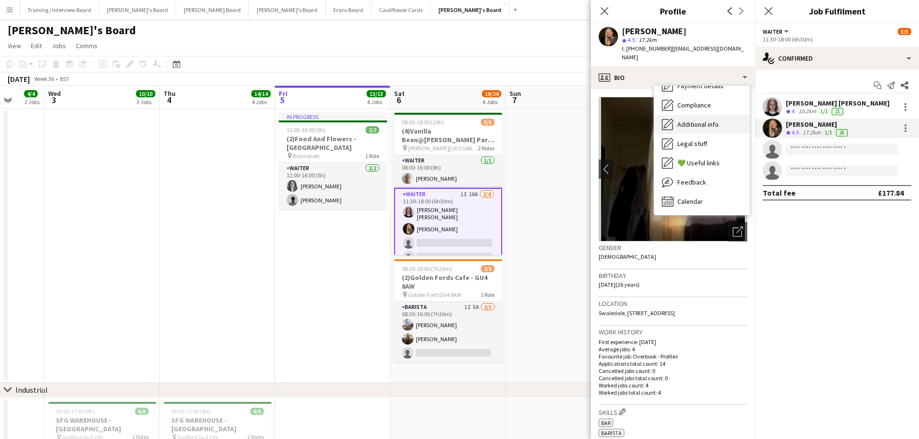
click at [698, 197] on span "Calendar" at bounding box center [690, 201] width 26 height 9
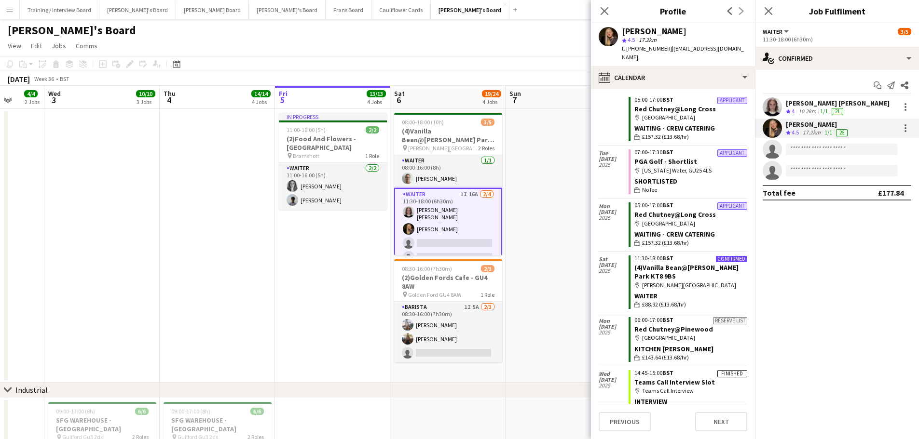
scroll to position [297, 0]
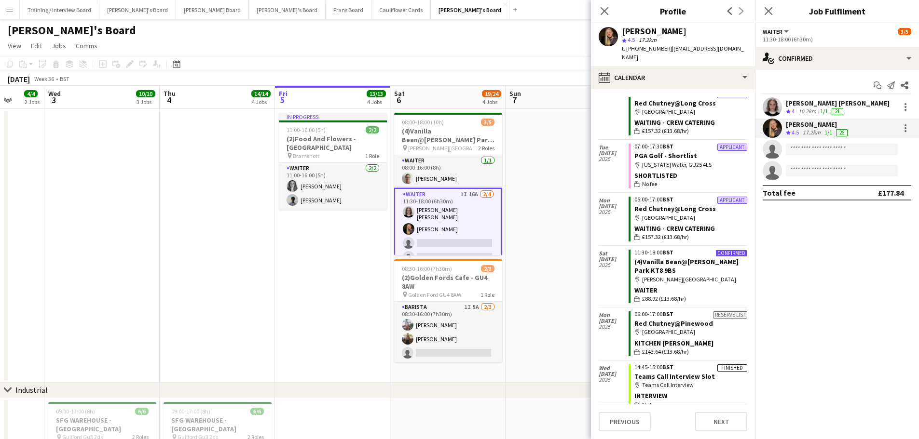
click at [474, 203] on app-card-role "Waiter 1I 16A [DATE] 11:30-18:00 (6h30m) [PERSON_NAME] [PERSON_NAME] [PERSON_NA…" at bounding box center [448, 228] width 108 height 80
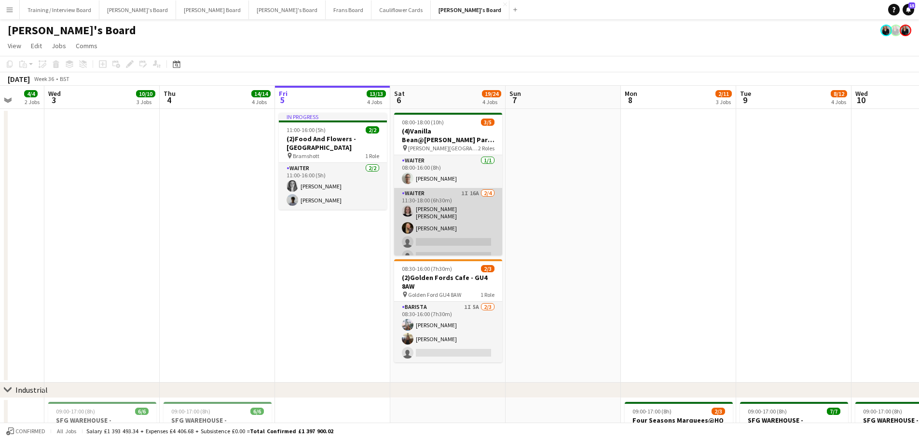
click at [474, 203] on app-card-role "Waiter 1I 16A [DATE] 11:30-18:00 (6h30m) [PERSON_NAME] [PERSON_NAME] [PERSON_NA…" at bounding box center [448, 227] width 108 height 78
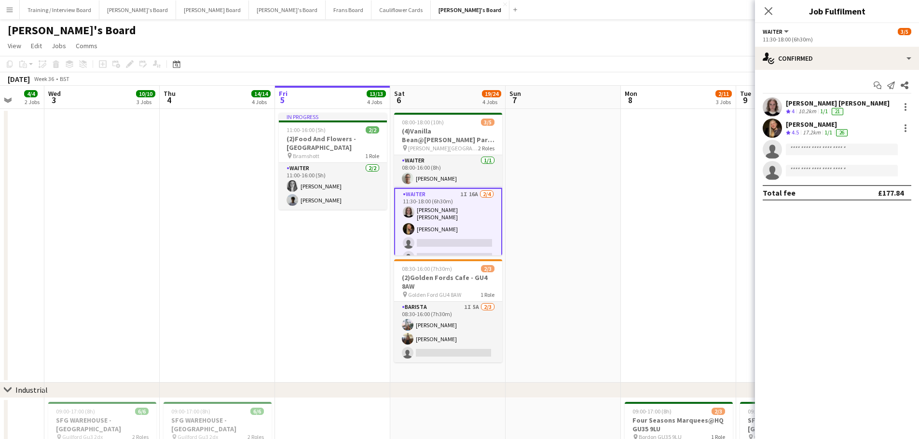
drag, startPoint x: 705, startPoint y: 75, endPoint x: 698, endPoint y: 86, distance: 13.9
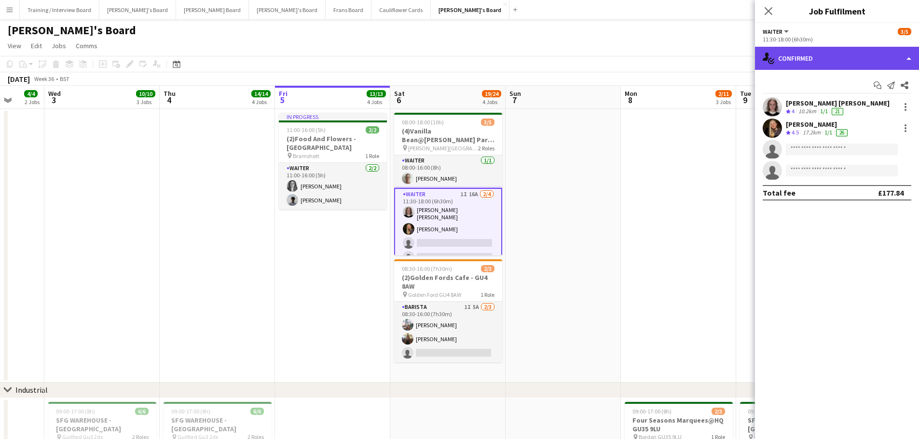
drag, startPoint x: 698, startPoint y: 86, endPoint x: 846, endPoint y: 55, distance: 151.3
click at [846, 55] on div "single-neutral-actions-check-2 Confirmed" at bounding box center [837, 58] width 164 height 23
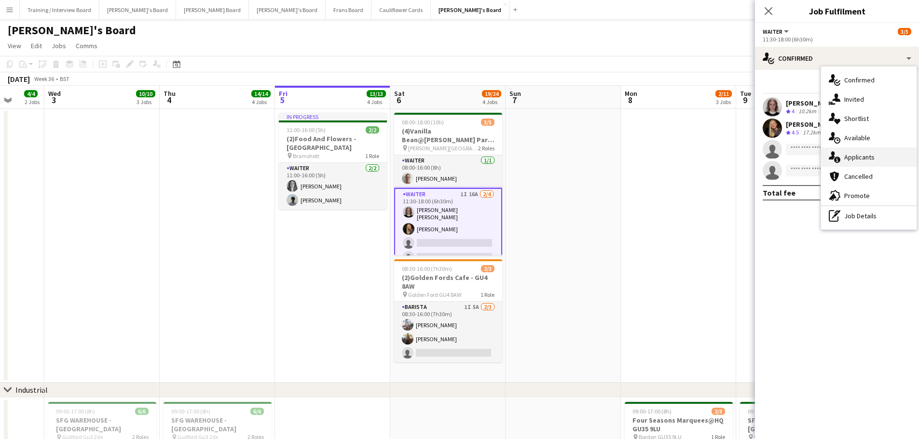
click at [879, 161] on div "single-neutral-actions-information Applicants" at bounding box center [868, 157] width 95 height 19
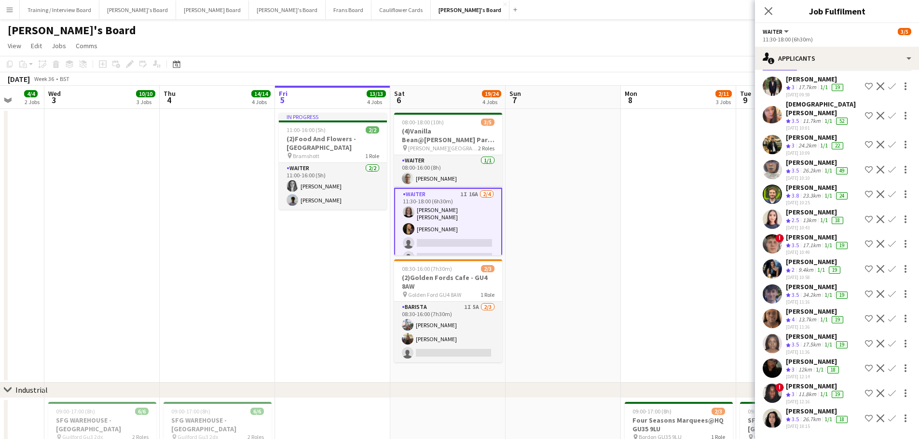
scroll to position [92, 0]
click at [817, 192] on div "23.3km" at bounding box center [811, 196] width 22 height 8
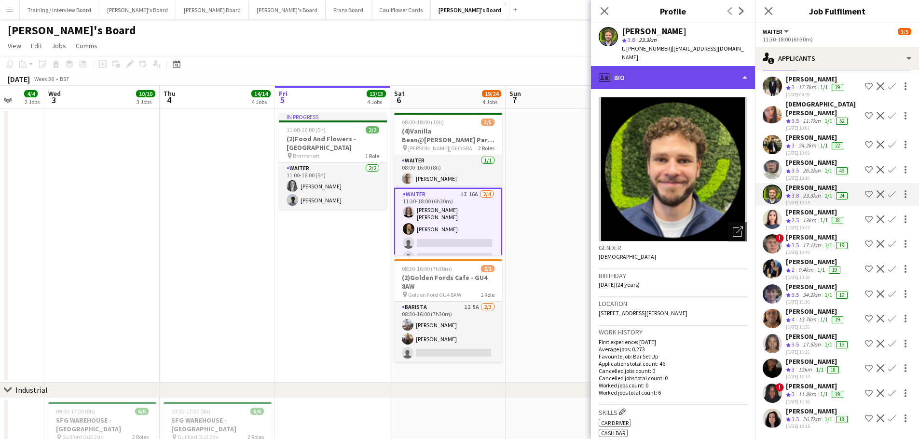
click at [719, 66] on div "profile Bio" at bounding box center [673, 77] width 164 height 23
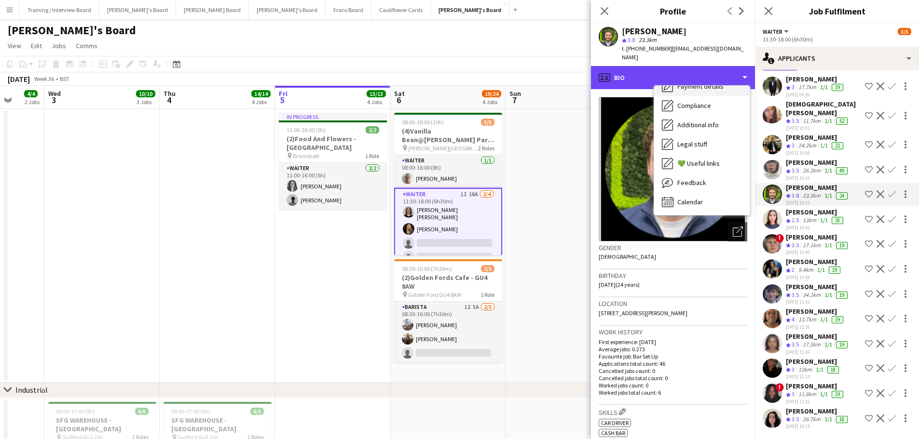
scroll to position [149, 0]
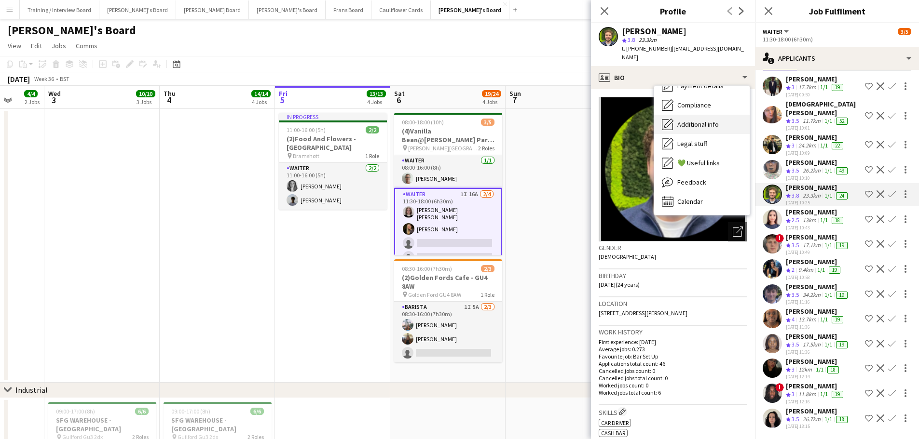
click at [719, 115] on div "Additional info Additional info" at bounding box center [701, 124] width 95 height 19
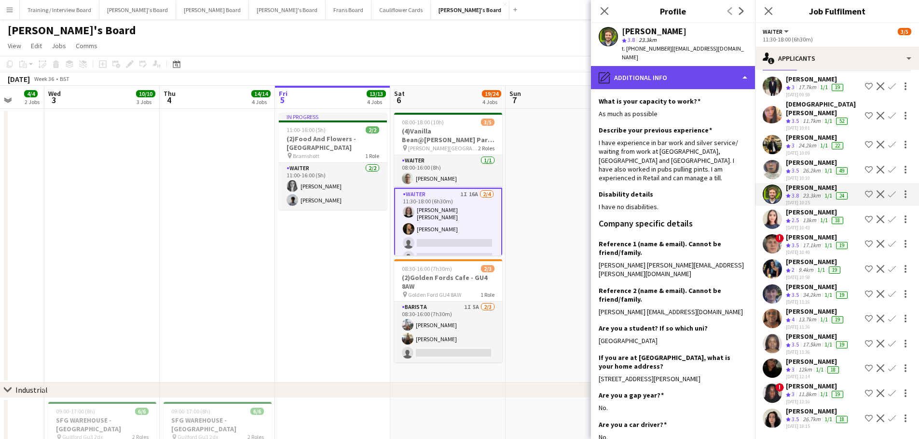
click at [694, 79] on div "pencil4 Additional info" at bounding box center [673, 77] width 164 height 23
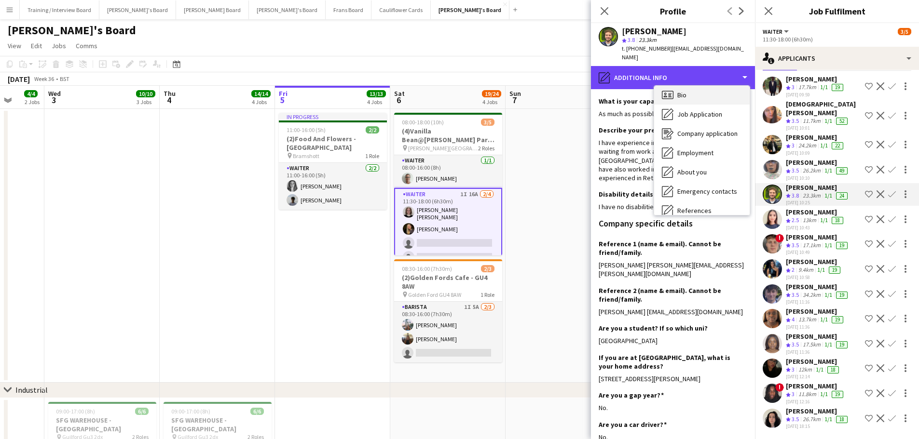
scroll to position [4, 0]
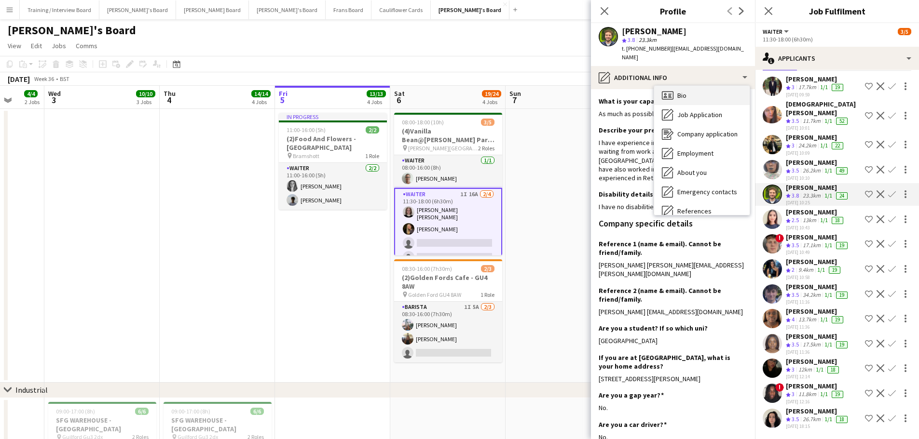
click at [689, 86] on div "Bio Bio" at bounding box center [701, 95] width 95 height 19
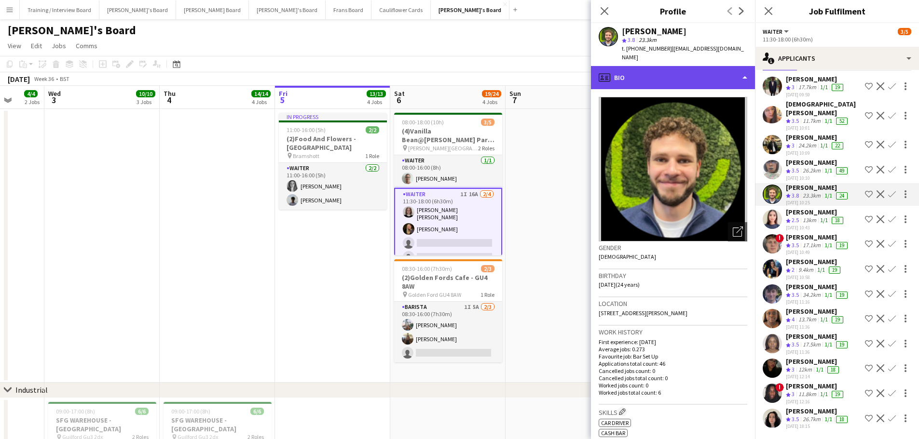
click at [651, 77] on div "profile Bio" at bounding box center [673, 77] width 164 height 23
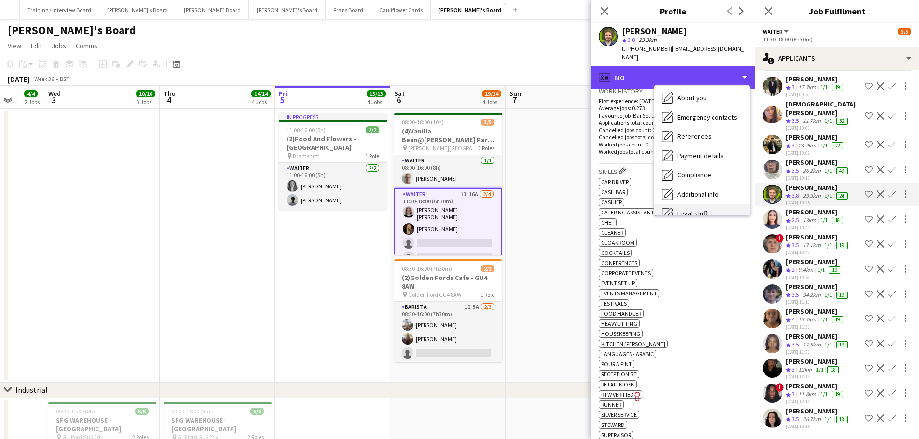
scroll to position [149, 0]
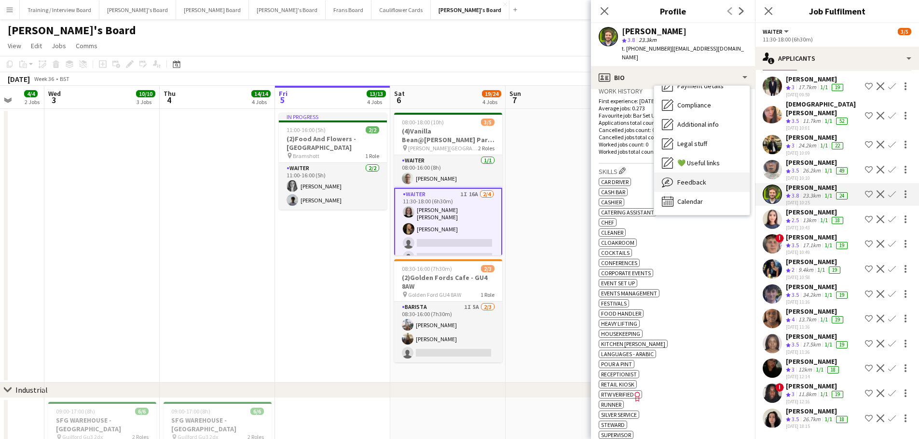
click at [705, 176] on div "Feedback Feedback" at bounding box center [701, 182] width 95 height 19
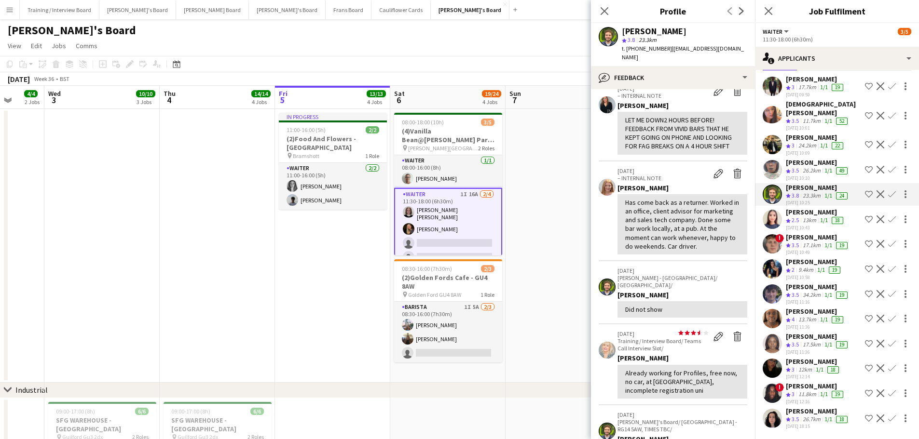
scroll to position [0, 0]
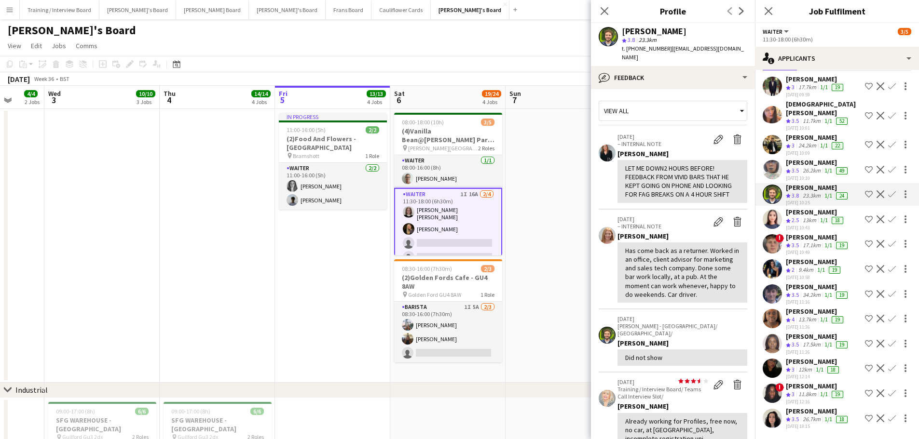
click at [358, 276] on app-date-cell "In progress 11:00-16:00 (5h) 2/2 (2)Food And Flowers - Bramley pin Bramshott 1 …" at bounding box center [332, 246] width 115 height 274
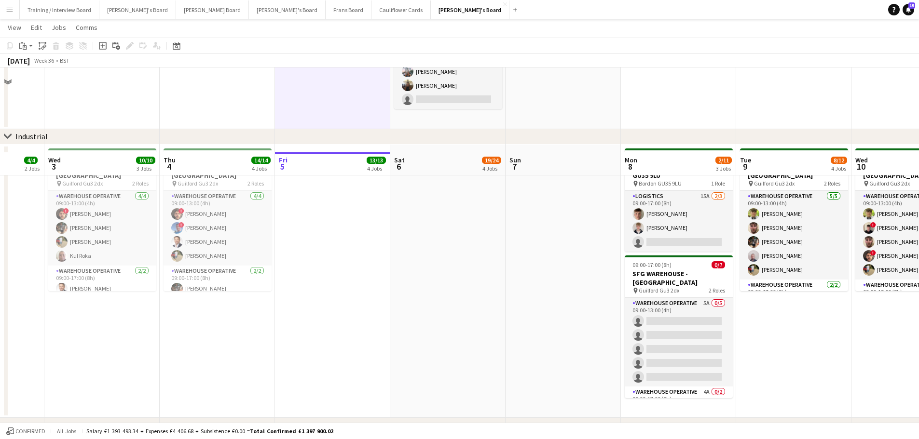
scroll to position [338, 0]
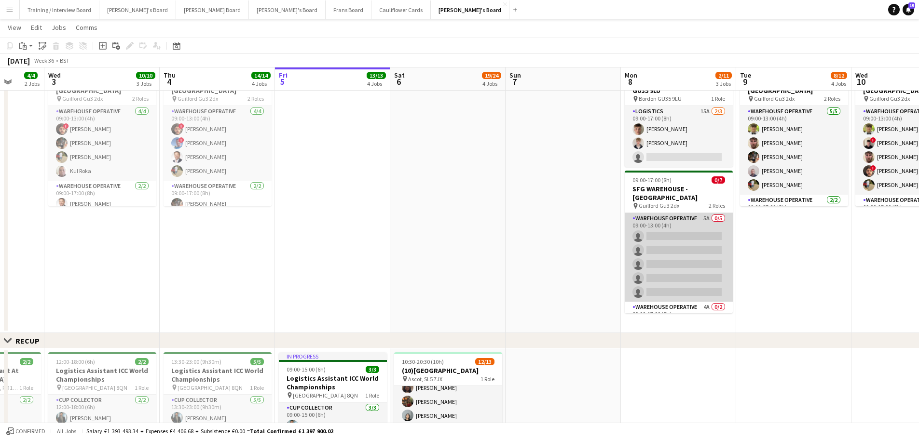
click at [690, 242] on app-card-role "Warehouse Operative 5A 0/5 09:00-13:00 (4h) single-neutral-actions single-neutr…" at bounding box center [678, 257] width 108 height 89
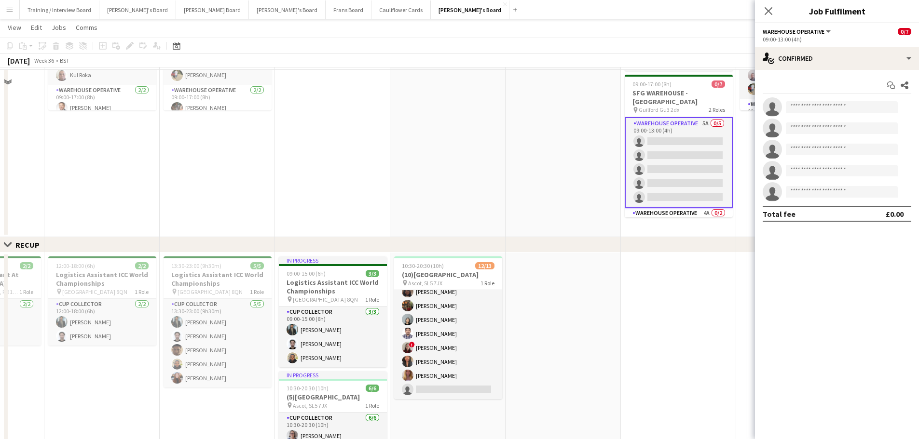
scroll to position [434, 0]
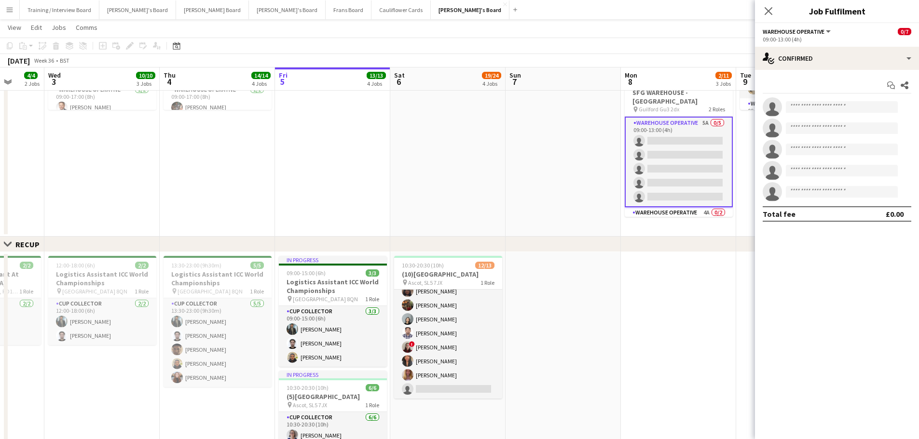
click at [533, 192] on app-date-cell at bounding box center [562, 100] width 115 height 274
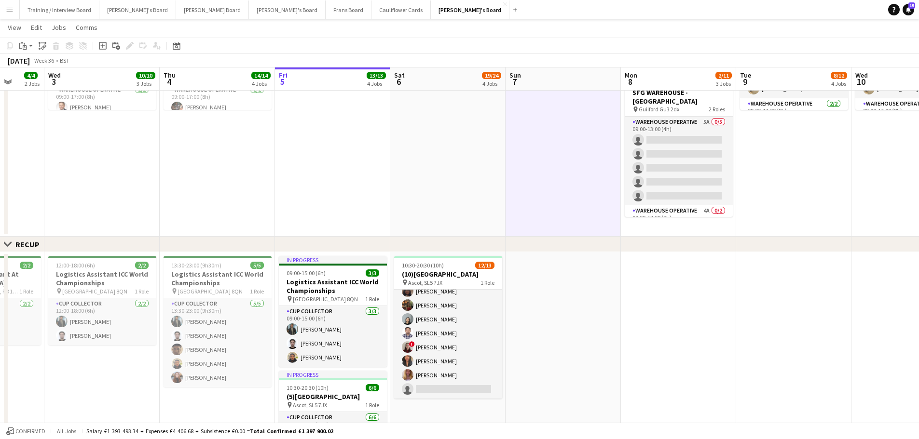
click at [476, 170] on app-date-cell at bounding box center [447, 100] width 115 height 274
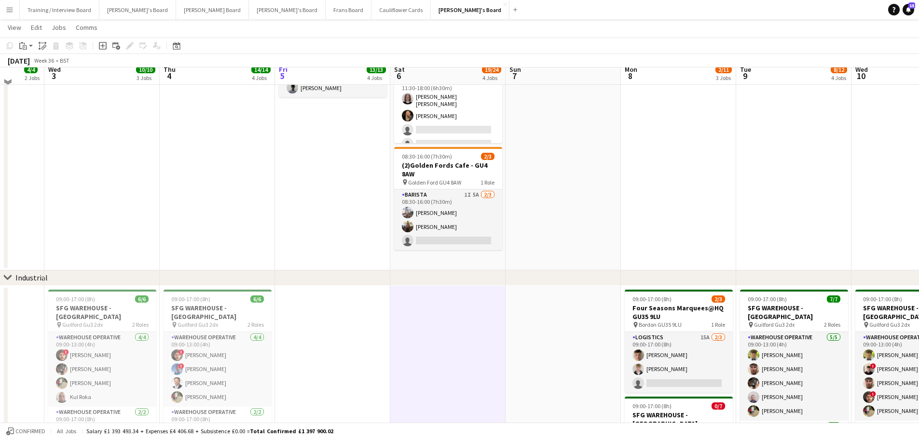
scroll to position [96, 0]
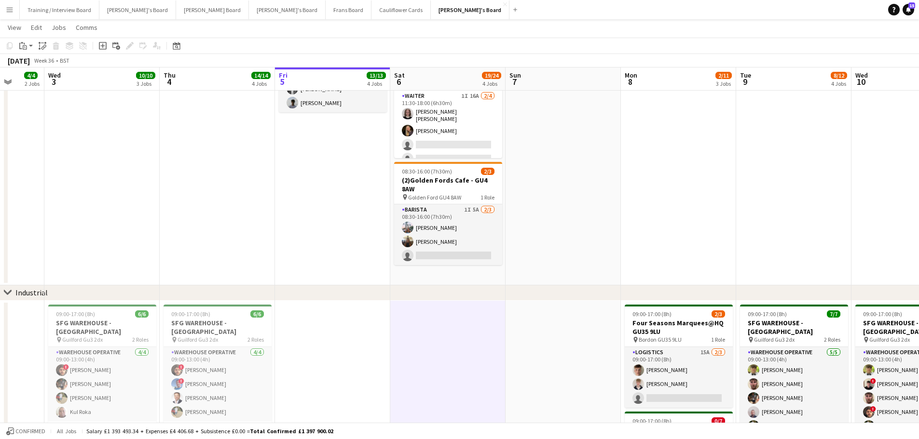
click at [551, 230] on app-date-cell at bounding box center [562, 149] width 115 height 274
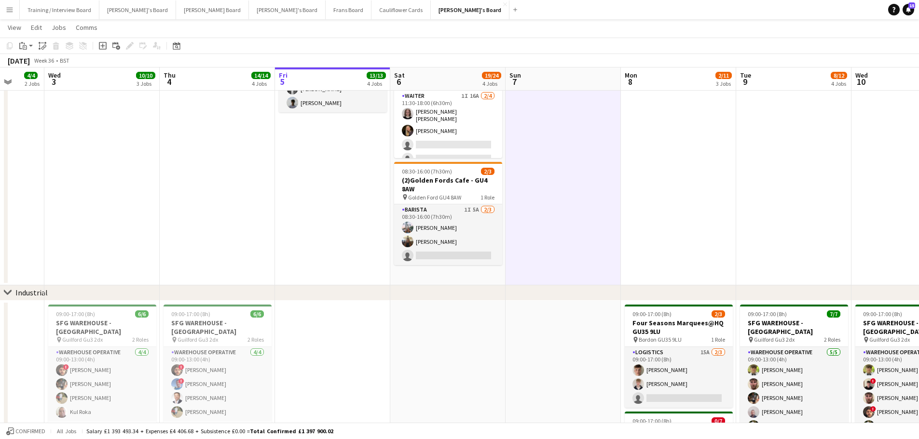
click at [468, 267] on app-date-cell "08:00-18:00 (10h) 3/5 (4)Vanilla Bean@[PERSON_NAME] Park KT8 9BS pin [PERSON_NA…" at bounding box center [447, 149] width 115 height 274
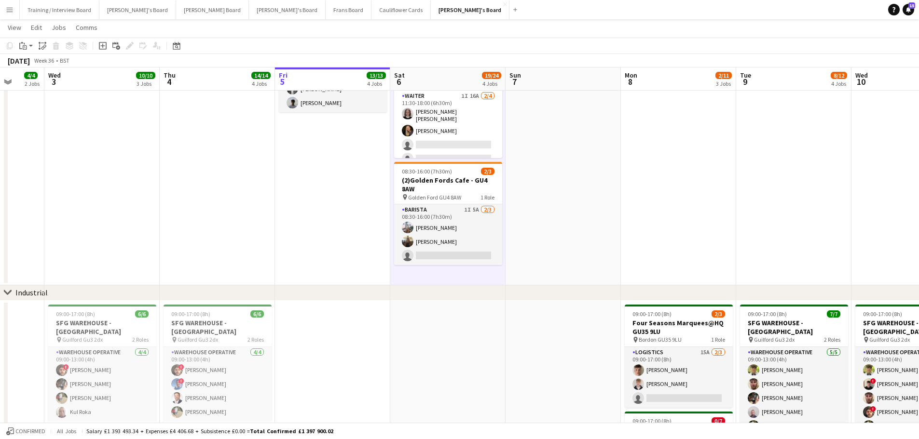
click at [516, 253] on app-date-cell at bounding box center [562, 149] width 115 height 274
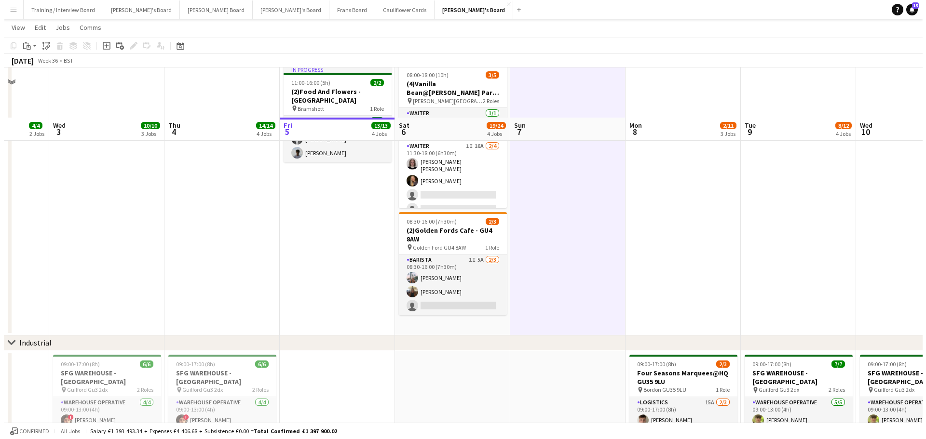
scroll to position [0, 0]
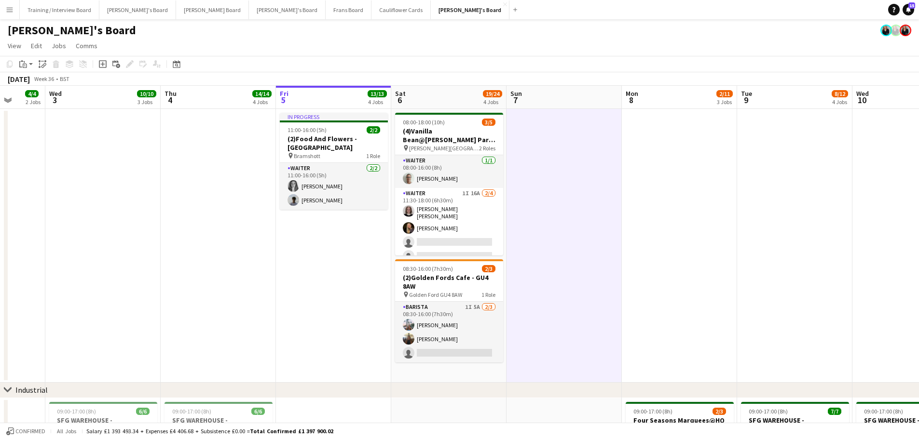
click at [450, 376] on app-date-cell "08:00-18:00 (10h) 3/5 (4)Vanilla Bean@[PERSON_NAME] Park KT8 9BS pin [PERSON_NA…" at bounding box center [448, 246] width 115 height 274
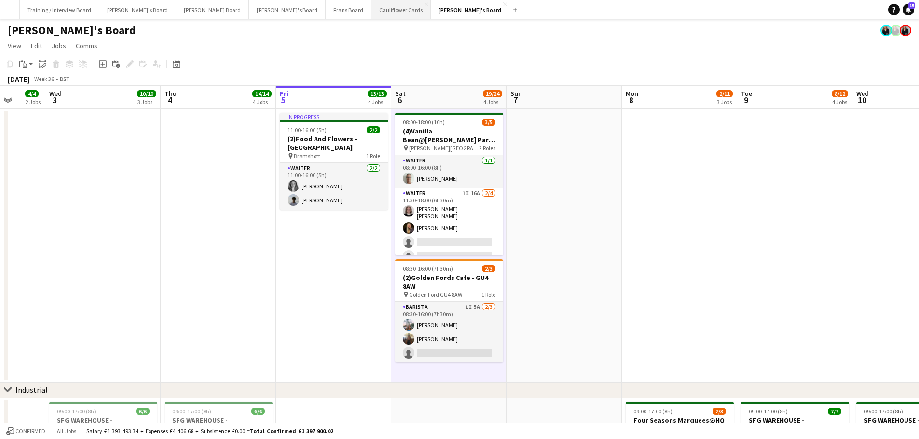
click at [371, 2] on button "Cauliflower Cards Close" at bounding box center [400, 9] width 59 height 19
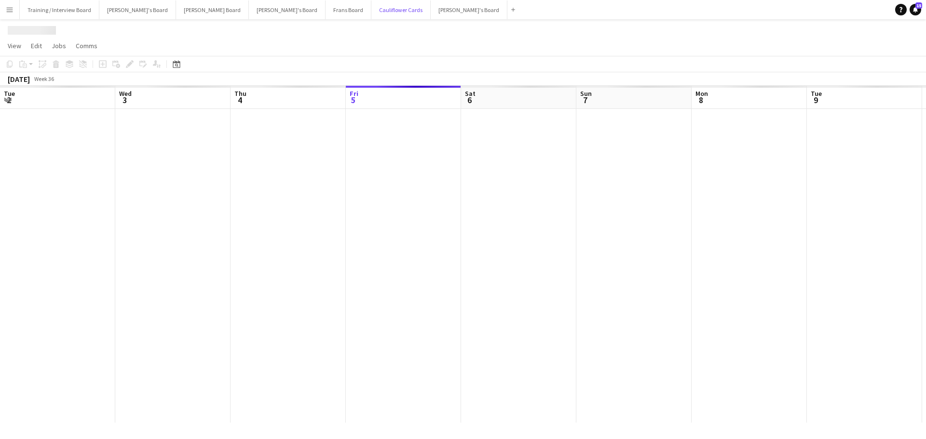
scroll to position [0, 230]
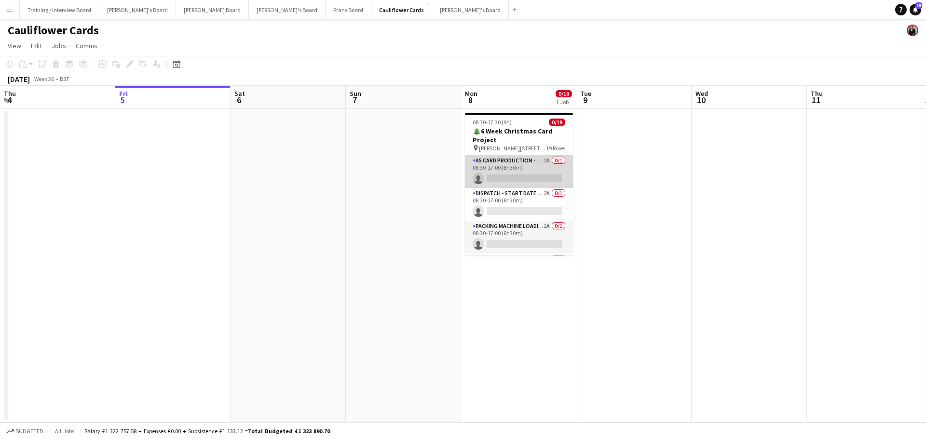
click at [545, 179] on app-card-role "A5 Card Production - Start Date 4th Nov 1A 0/1 08:30-17:00 (8h30m) single-neutr…" at bounding box center [519, 171] width 108 height 33
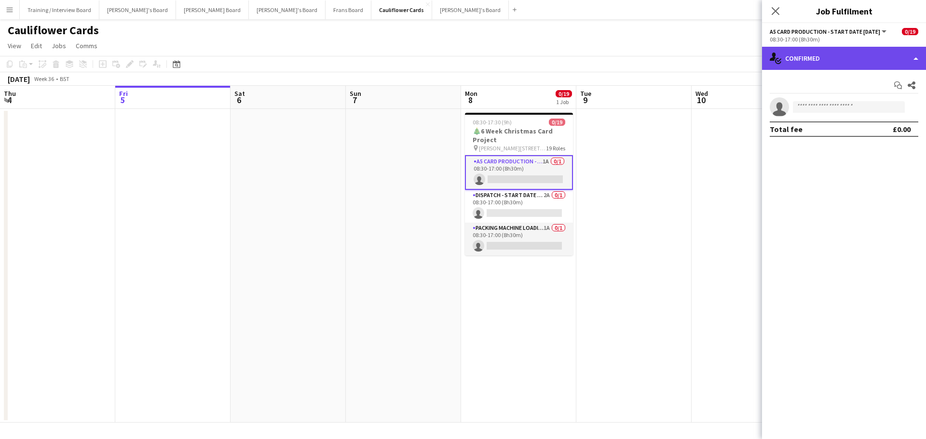
click at [817, 63] on div "single-neutral-actions-check-2 Confirmed" at bounding box center [844, 58] width 164 height 23
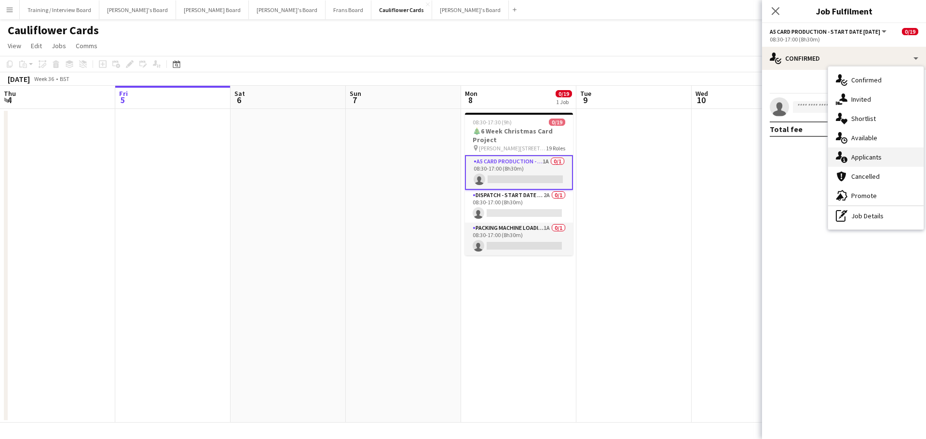
click at [867, 154] on span "Applicants" at bounding box center [866, 157] width 30 height 9
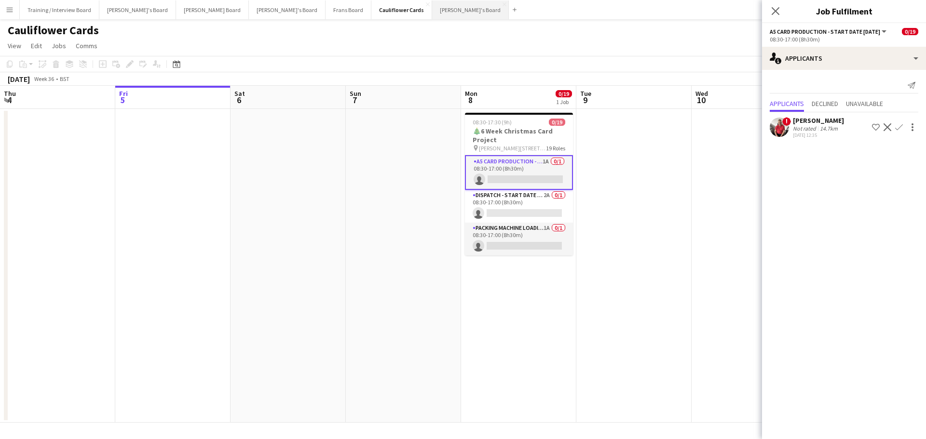
click at [432, 15] on button "[PERSON_NAME]'s Board Close" at bounding box center [470, 9] width 77 height 19
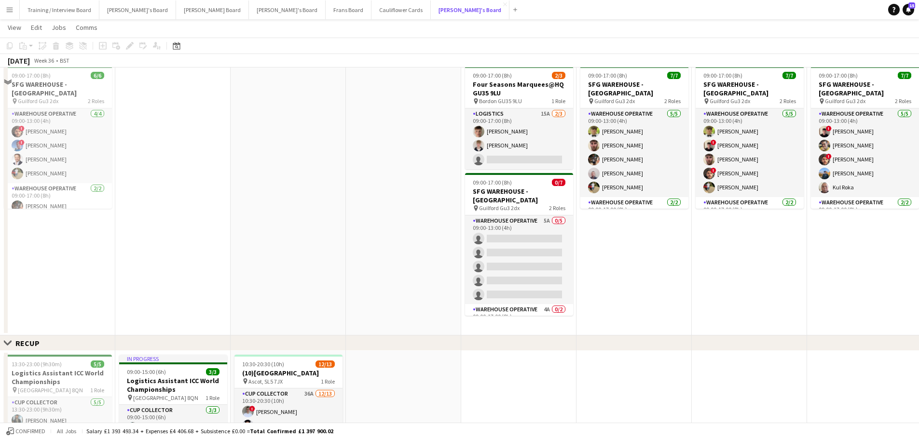
scroll to position [338, 0]
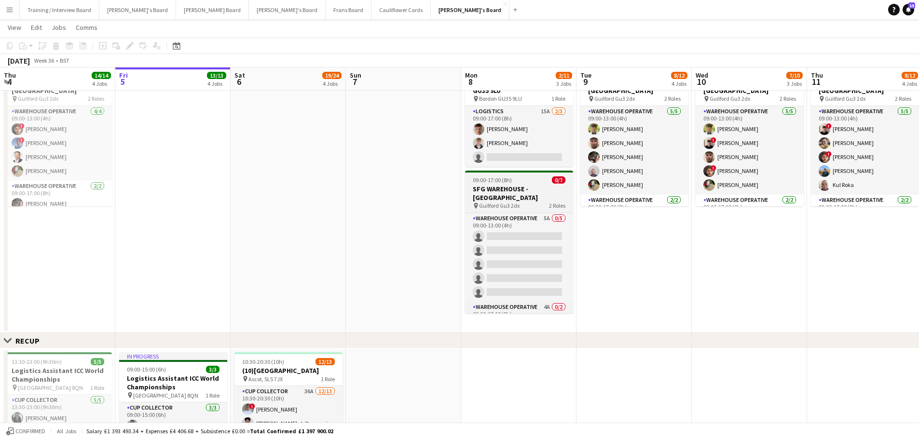
click at [516, 185] on h3 "SFG WAREHOUSE - [GEOGRAPHIC_DATA]" at bounding box center [519, 193] width 108 height 17
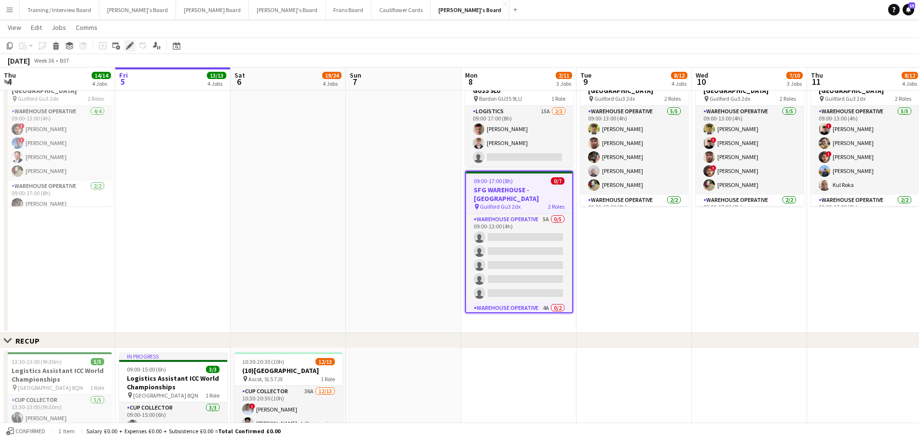
click at [128, 43] on icon "Edit" at bounding box center [130, 46] width 8 height 8
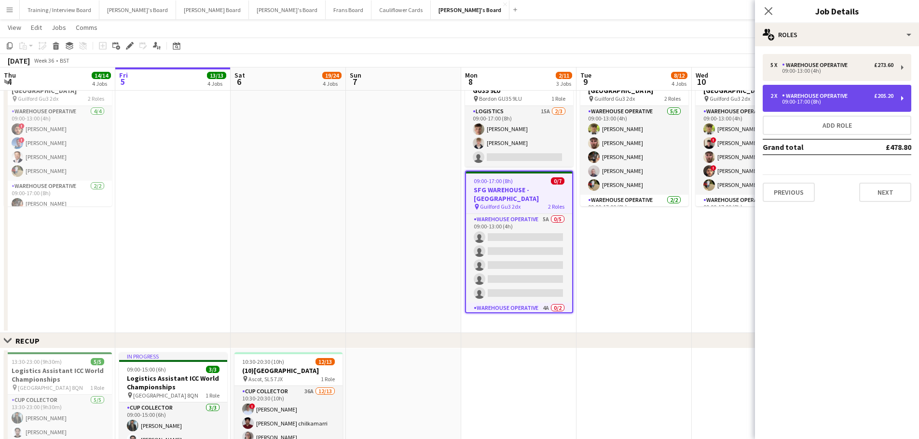
click at [793, 97] on div "Warehouse Operative" at bounding box center [816, 96] width 69 height 7
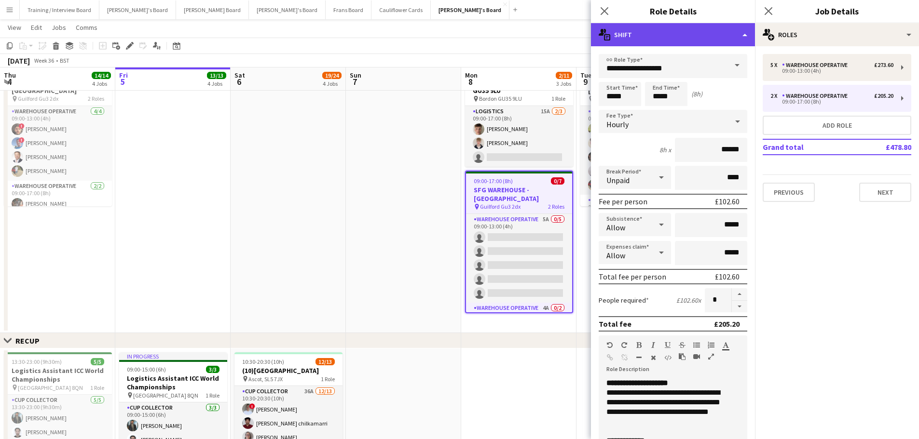
click at [663, 38] on div "multiple-actions-text Shift" at bounding box center [673, 34] width 164 height 23
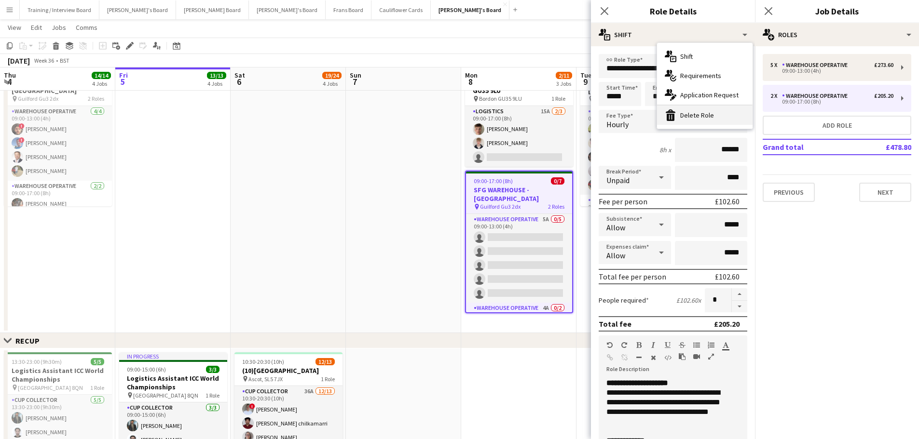
click at [705, 115] on div "bin-2 Delete Role" at bounding box center [704, 115] width 95 height 19
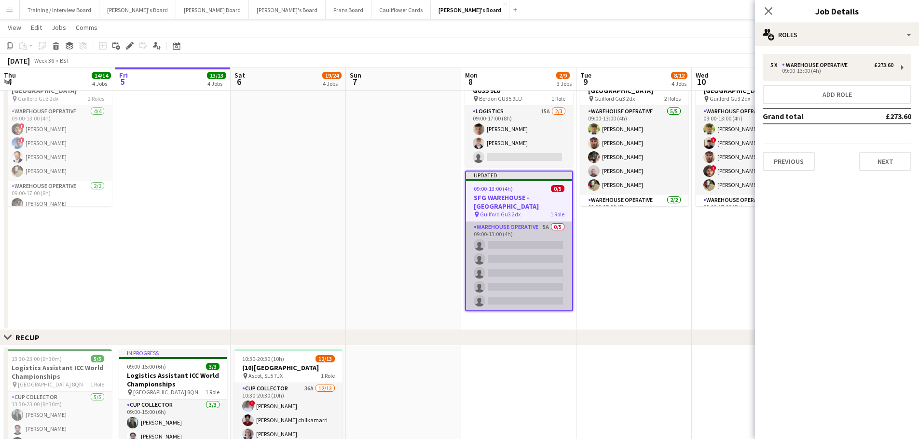
click at [517, 240] on app-card-role "Warehouse Operative 5A 0/5 09:00-13:00 (4h) single-neutral-actions single-neutr…" at bounding box center [519, 266] width 106 height 89
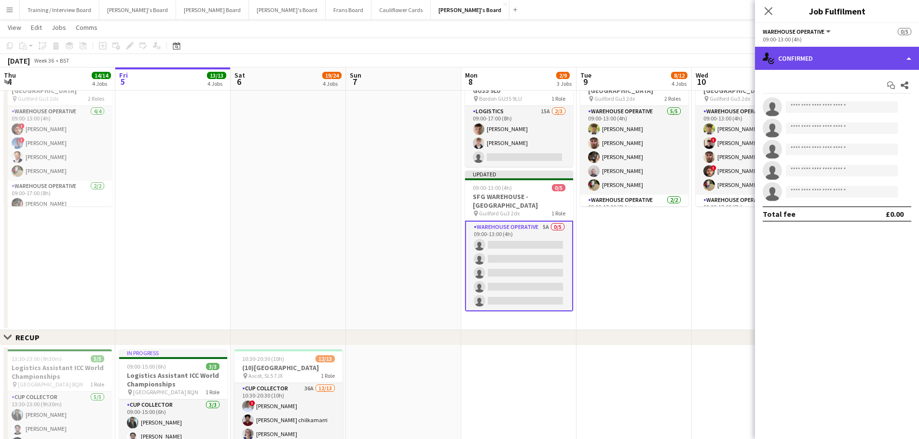
click at [833, 58] on div "single-neutral-actions-check-2 Confirmed" at bounding box center [837, 58] width 164 height 23
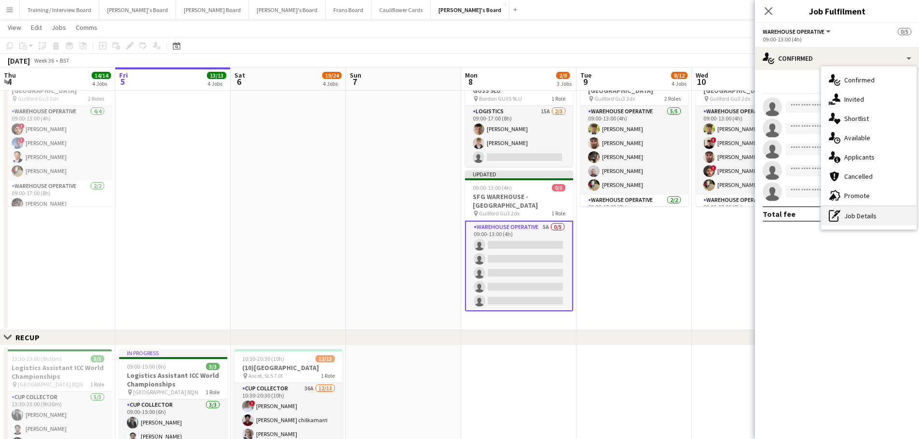
click at [831, 219] on icon "pen-write" at bounding box center [834, 216] width 12 height 12
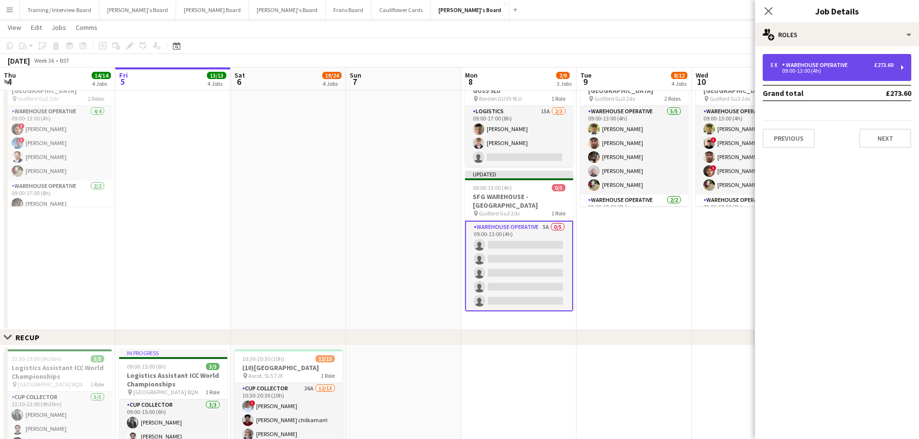
click at [831, 79] on div "5 x Warehouse Operative £273.60 09:00-13:00 (4h)" at bounding box center [836, 67] width 149 height 27
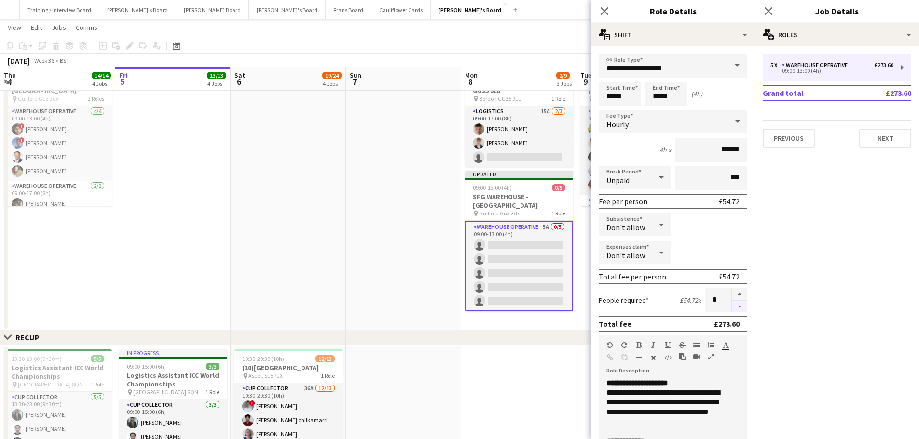
click at [732, 308] on button "button" at bounding box center [739, 307] width 15 height 12
type input "*"
click at [419, 236] on app-date-cell at bounding box center [403, 195] width 115 height 271
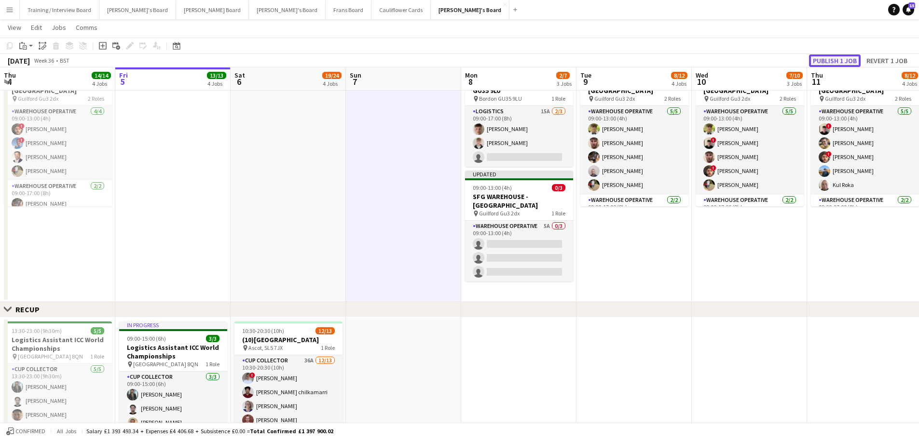
click at [830, 56] on button "Publish 1 job" at bounding box center [835, 60] width 52 height 13
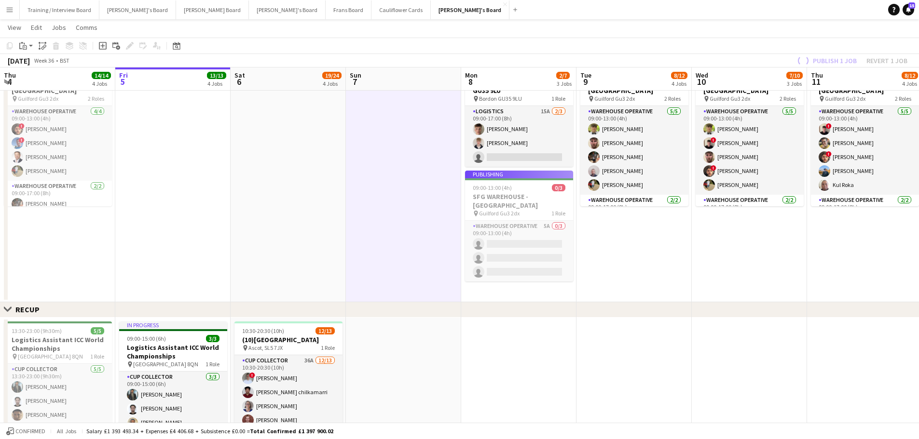
click at [548, 235] on app-job-card "Publishing 09:00-13:00 (4h) 0/3 SFG WAREHOUSE - GUILDFORD pin Guilford Gu3 2dx …" at bounding box center [519, 226] width 108 height 111
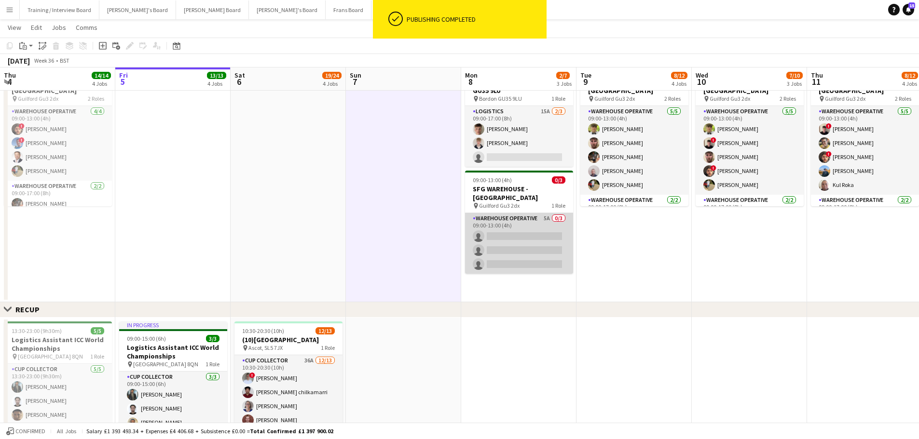
click at [553, 228] on app-card-role "Warehouse Operative 5A 0/3 09:00-13:00 (4h) single-neutral-actions single-neutr…" at bounding box center [519, 243] width 108 height 61
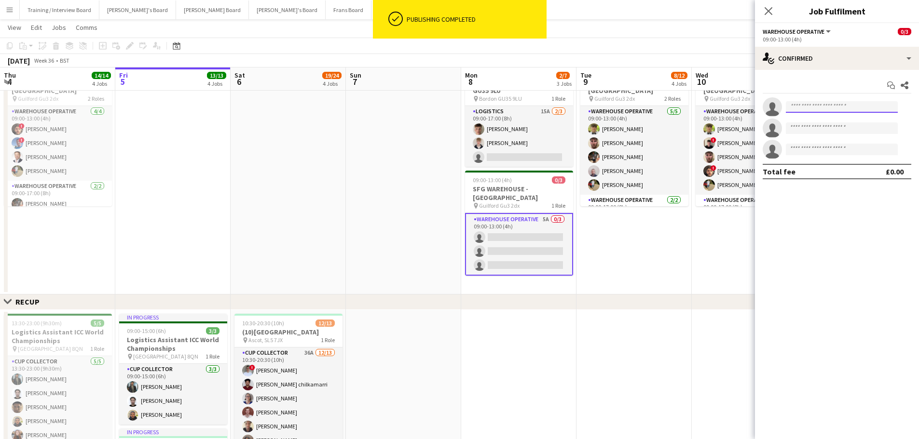
click at [844, 106] on input at bounding box center [842, 107] width 112 height 12
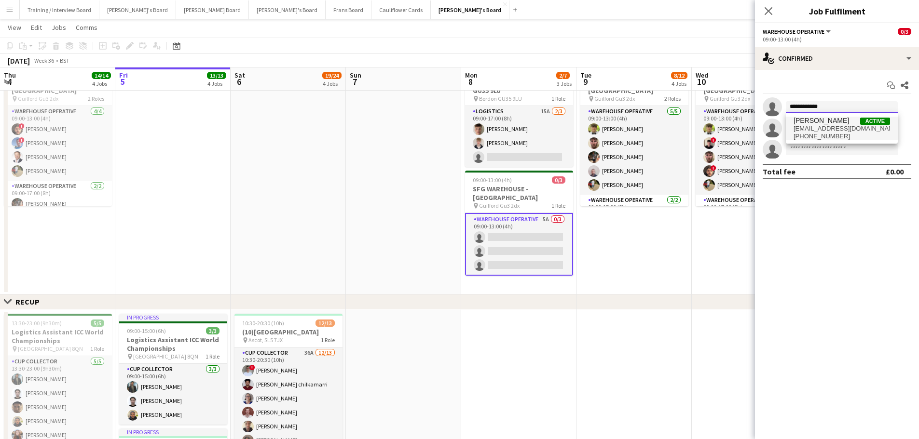
type input "**********"
click at [834, 123] on span "[PERSON_NAME]" at bounding box center [820, 121] width 55 height 8
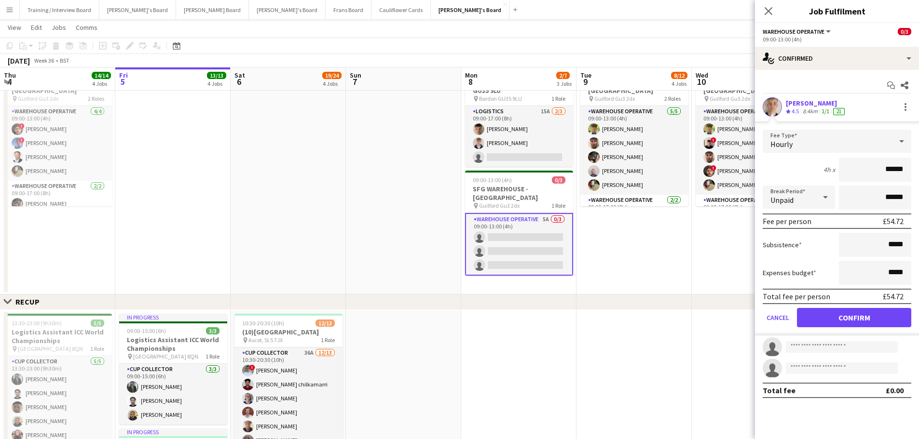
click at [843, 307] on form "Fee Type Hourly 4h x ****** Break Period Unpaid ****** Fee per person £54.72 Su…" at bounding box center [837, 233] width 164 height 206
click at [842, 311] on button "Confirm" at bounding box center [854, 317] width 114 height 19
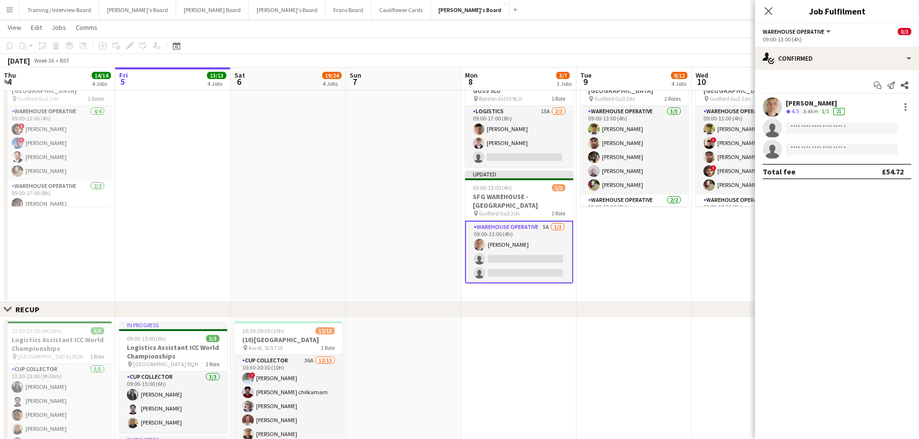
click at [637, 250] on app-date-cell "09:00-17:00 (8h) 7/7 SFG WAREHOUSE - GUILDFORD pin Guilford Gu3 2dx 2 Roles War…" at bounding box center [633, 181] width 115 height 243
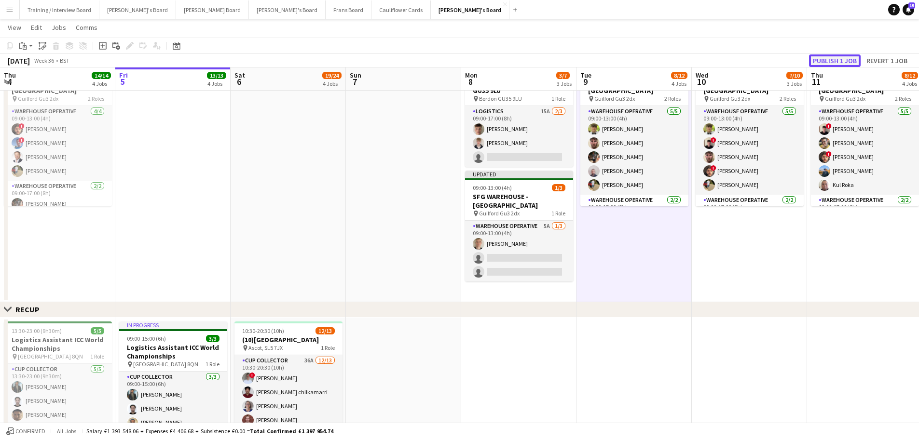
click at [860, 60] on button "Publish 1 job" at bounding box center [835, 60] width 52 height 13
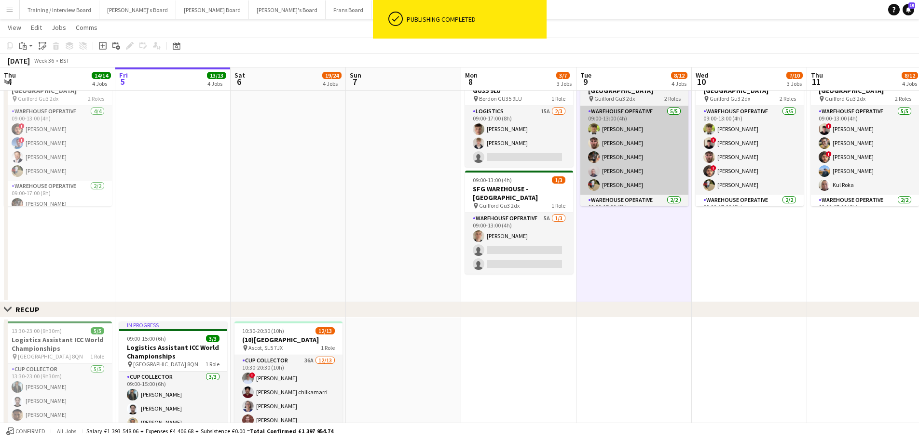
click at [538, 226] on app-card-role "Warehouse Operative 5A 1/3 09:00-13:00 (4h) Sam Anderson single-neutral-actions…" at bounding box center [519, 243] width 108 height 61
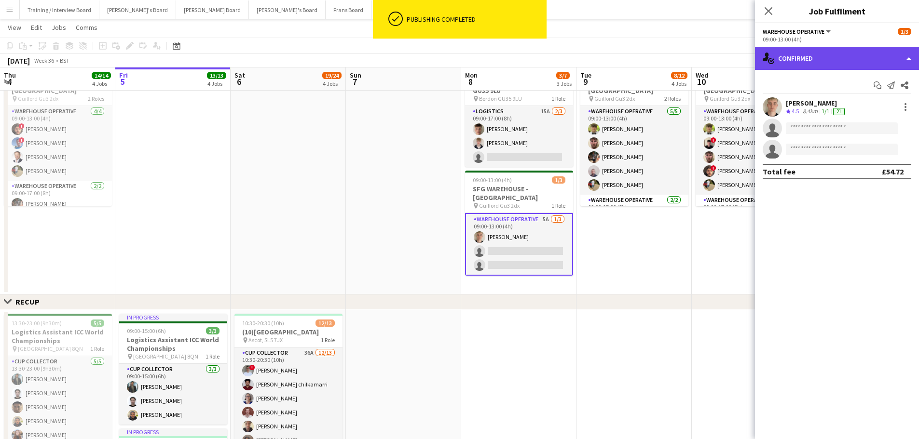
click at [785, 48] on div "single-neutral-actions-check-2 Confirmed" at bounding box center [837, 58] width 164 height 23
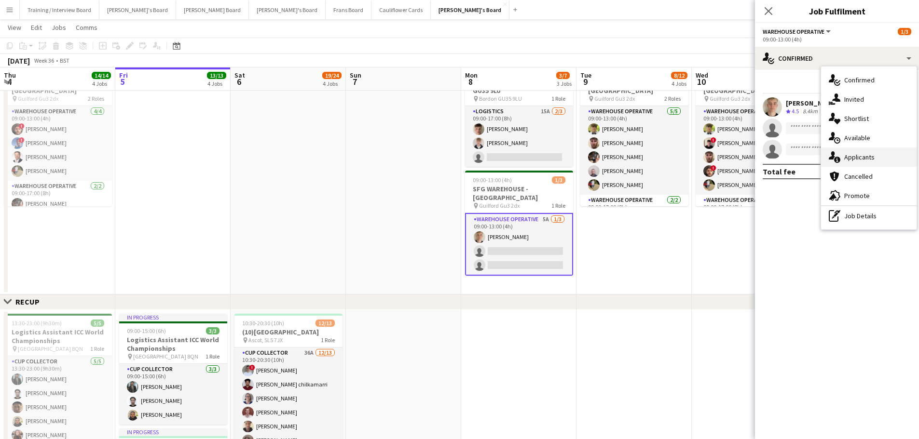
click at [874, 159] on div "single-neutral-actions-information Applicants" at bounding box center [868, 157] width 95 height 19
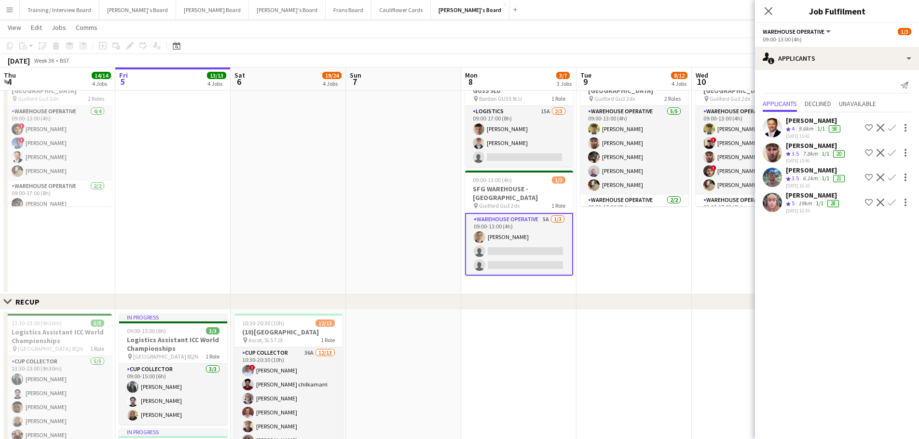
click at [890, 125] on app-icon "Confirm" at bounding box center [892, 128] width 8 height 8
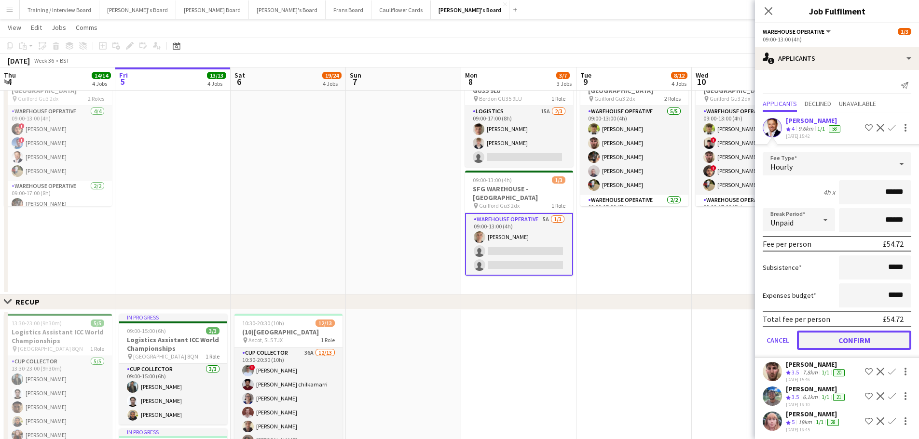
click at [855, 336] on button "Confirm" at bounding box center [854, 340] width 114 height 19
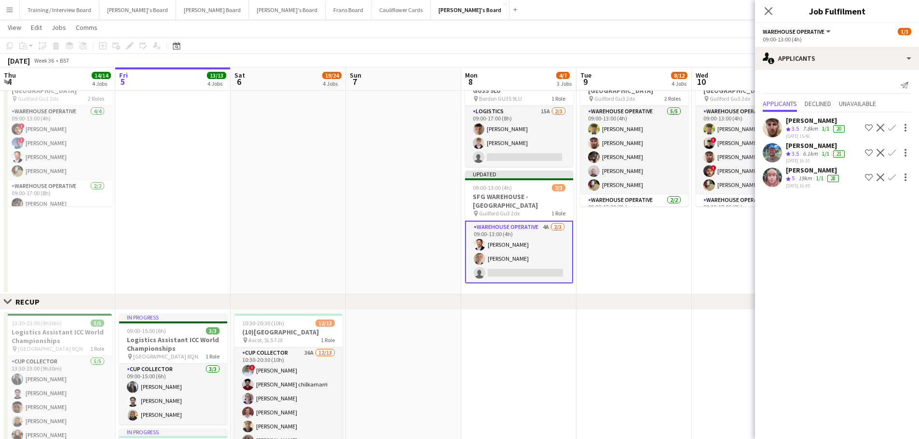
click at [890, 123] on button "Confirm" at bounding box center [892, 128] width 12 height 12
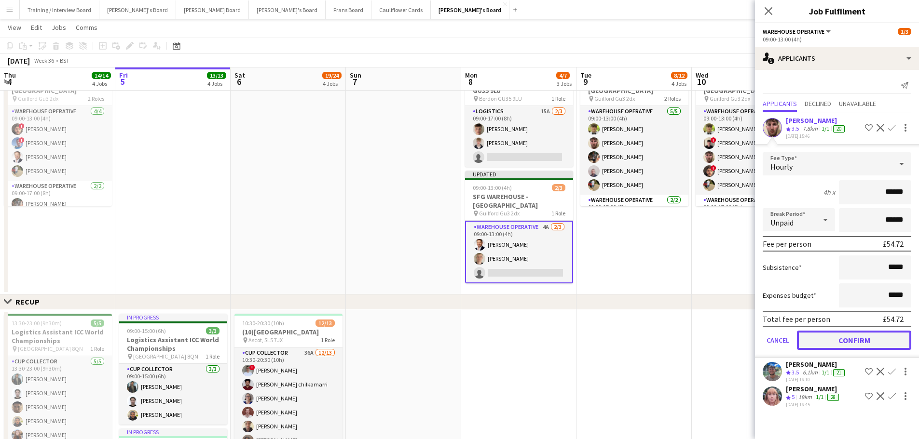
click at [832, 343] on button "Confirm" at bounding box center [854, 340] width 114 height 19
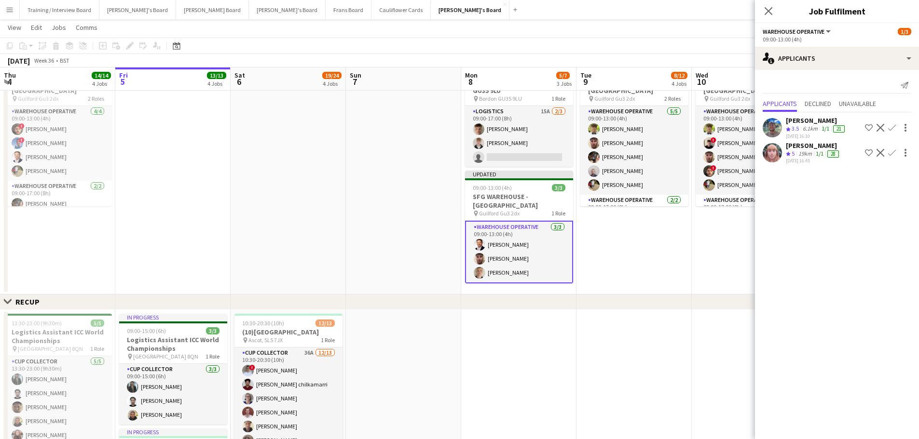
click at [638, 262] on app-date-cell "09:00-17:00 (8h) 7/7 SFG WAREHOUSE - GUILDFORD pin Guilford Gu3 2dx 2 Roles War…" at bounding box center [633, 177] width 115 height 235
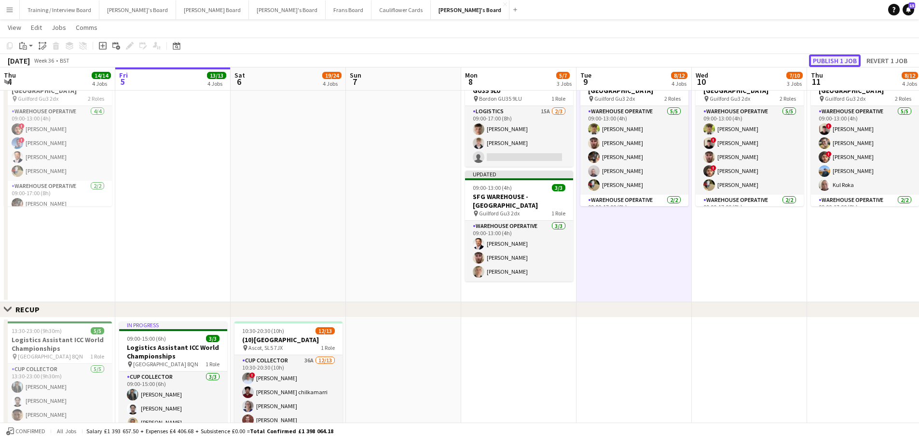
click at [832, 61] on button "Publish 1 job" at bounding box center [835, 60] width 52 height 13
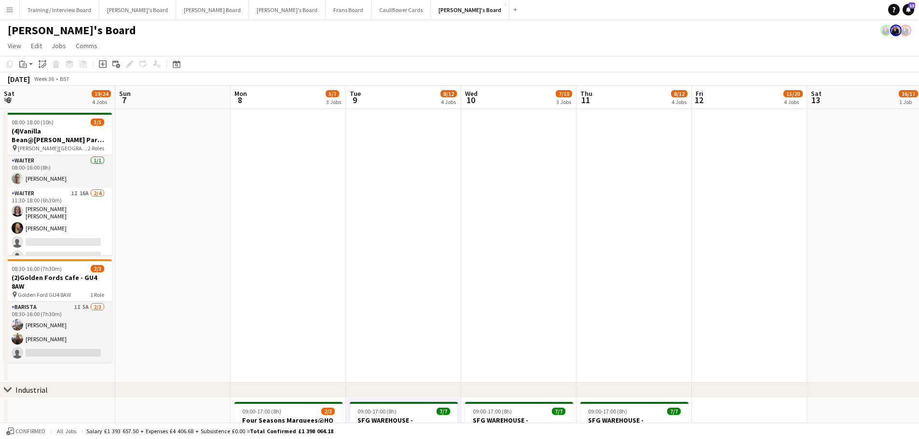
scroll to position [0, 244]
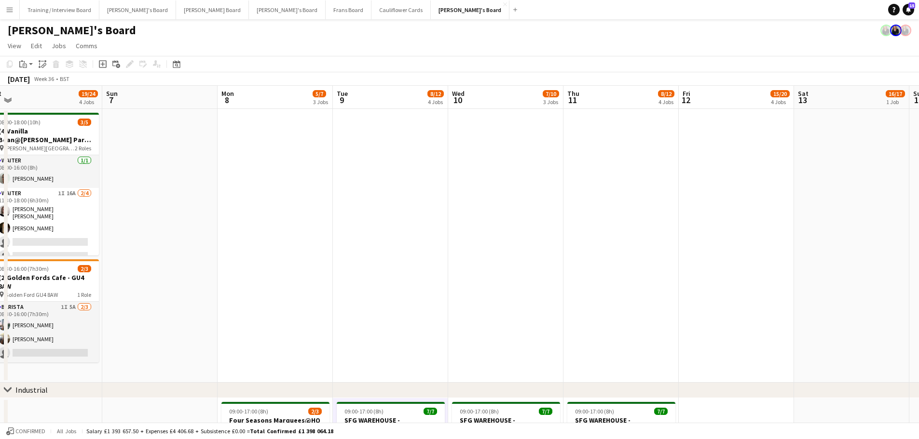
drag, startPoint x: 813, startPoint y: 280, endPoint x: 569, endPoint y: 236, distance: 247.4
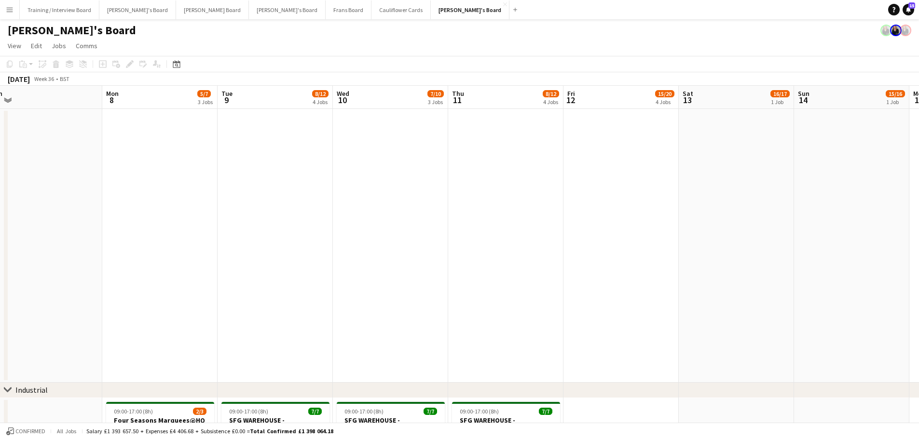
scroll to position [0, 360]
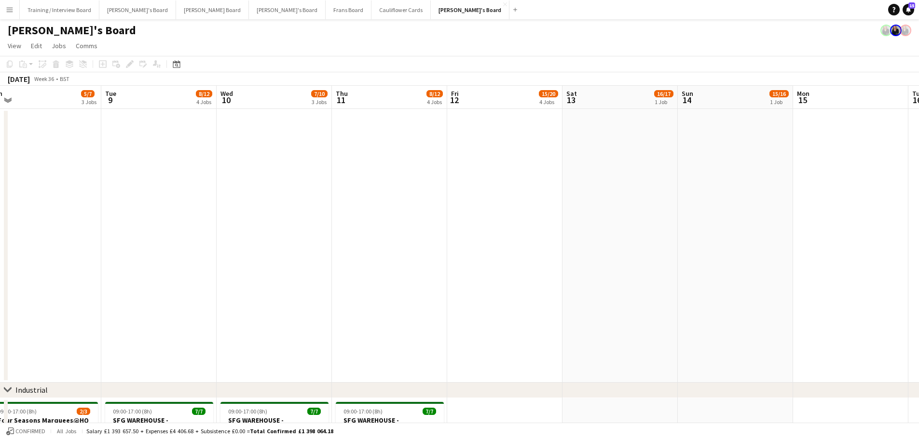
drag, startPoint x: 772, startPoint y: 230, endPoint x: 541, endPoint y: 215, distance: 231.9
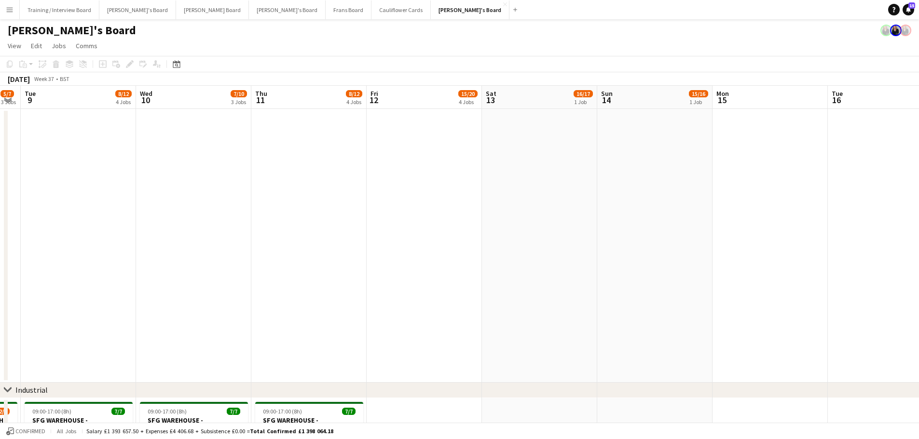
scroll to position [0, 317]
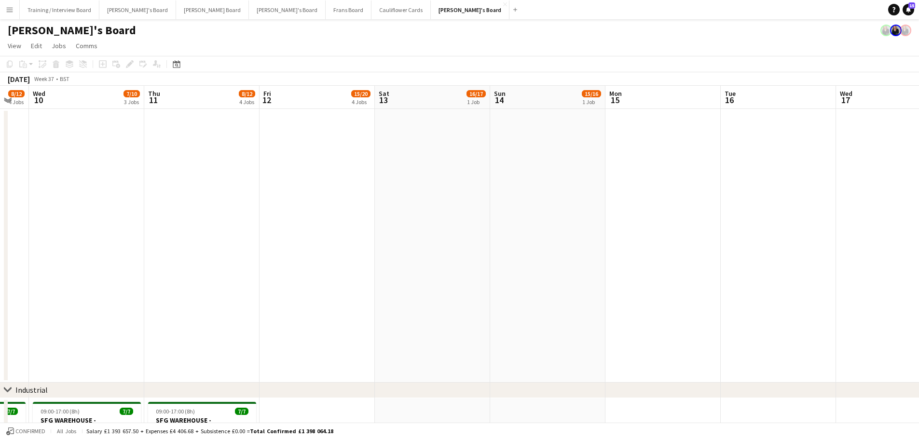
drag, startPoint x: 714, startPoint y: 234, endPoint x: 526, endPoint y: 233, distance: 187.6
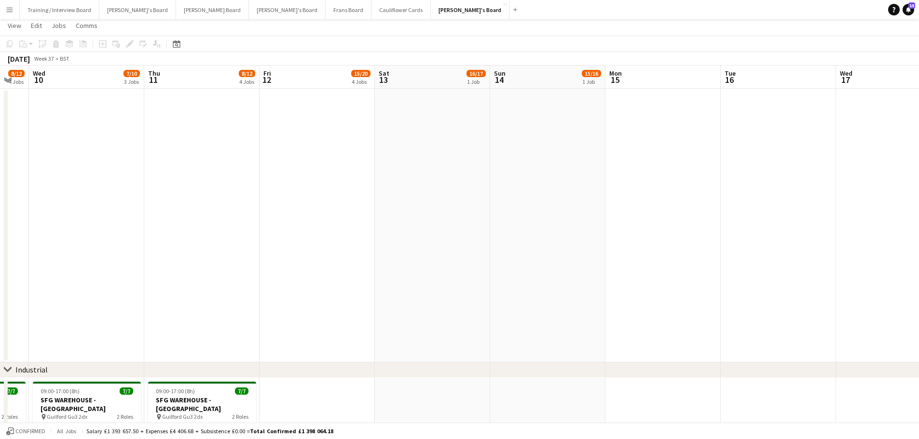
scroll to position [0, 0]
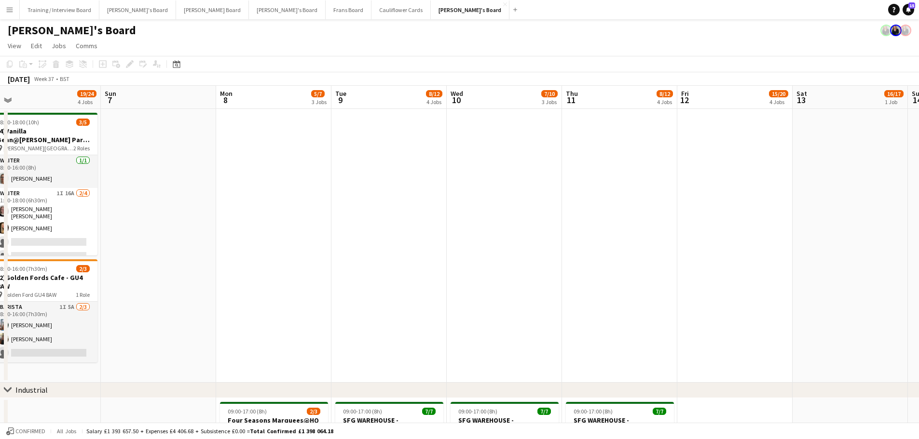
drag, startPoint x: 214, startPoint y: 181, endPoint x: 574, endPoint y: 254, distance: 368.0
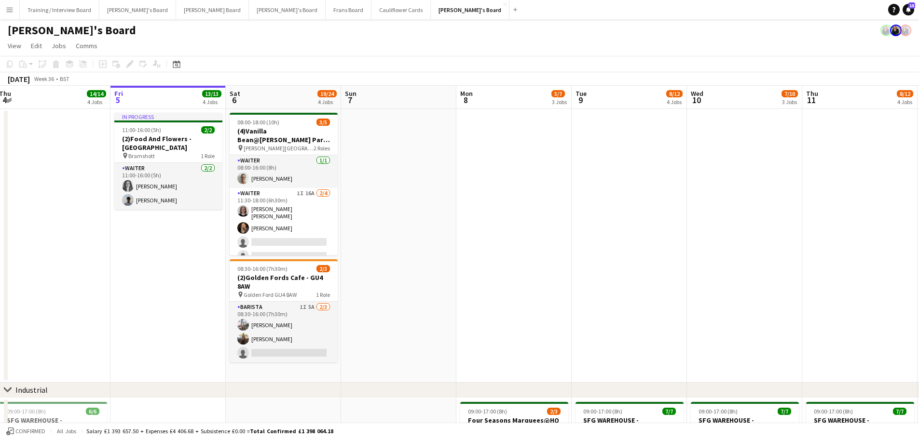
drag, startPoint x: 326, startPoint y: 242, endPoint x: 566, endPoint y: 284, distance: 243.8
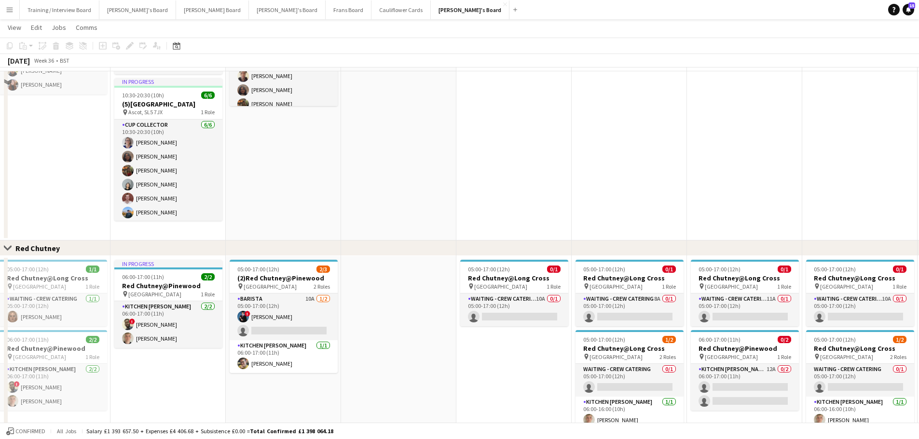
scroll to position [723, 0]
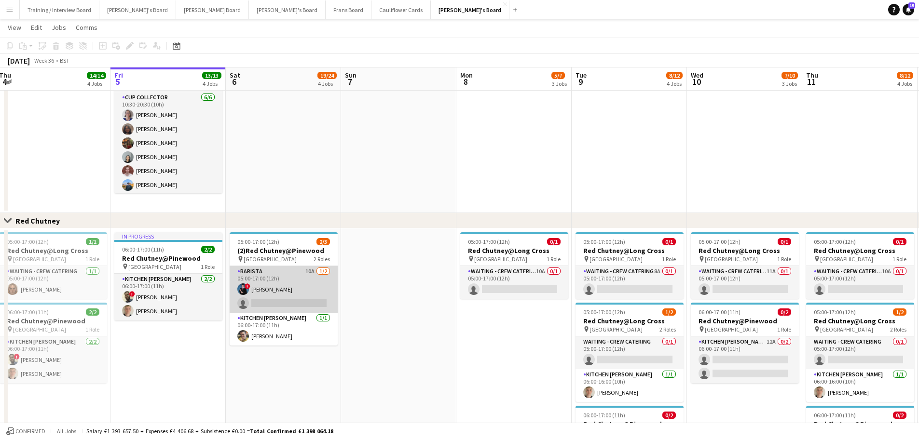
click at [300, 301] on app-card-role "Barista 10A 1/2 05:00-17:00 (12h) ! Alfred Morris single-neutral-actions" at bounding box center [284, 289] width 108 height 47
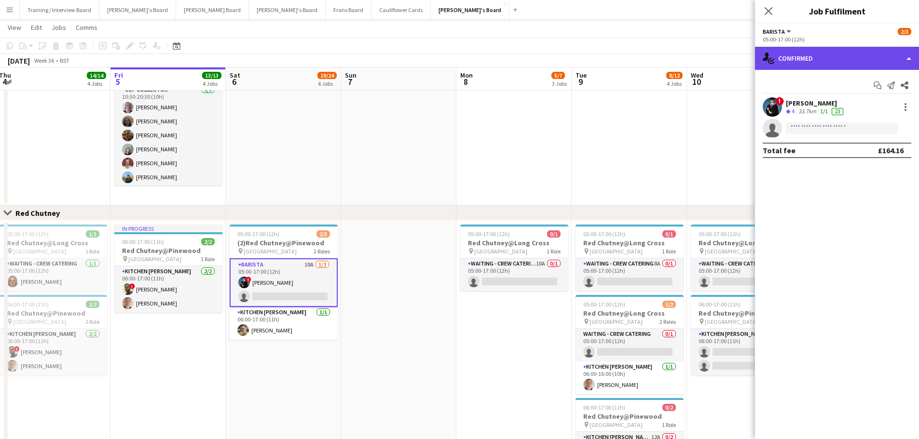
click at [828, 55] on div "single-neutral-actions-check-2 Confirmed" at bounding box center [837, 58] width 164 height 23
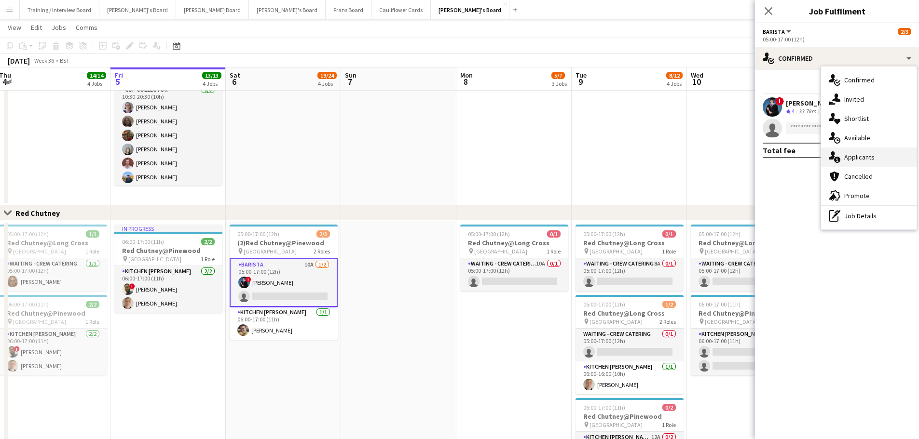
click at [870, 160] on span "Applicants" at bounding box center [859, 157] width 30 height 9
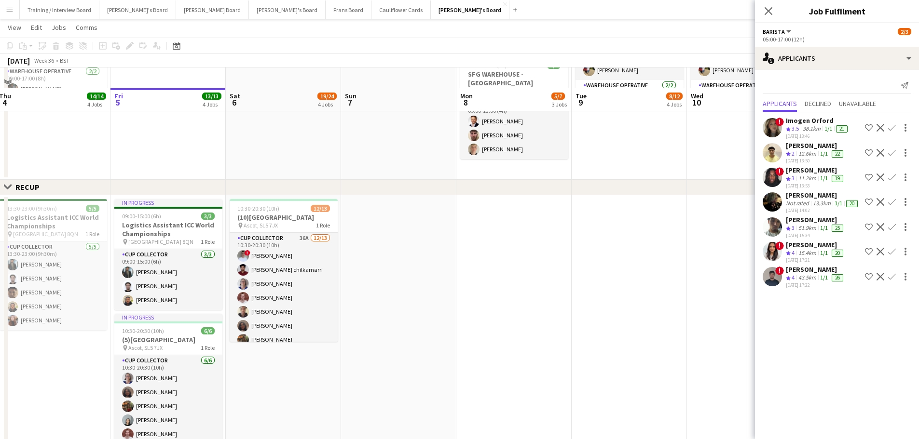
scroll to position [386, 0]
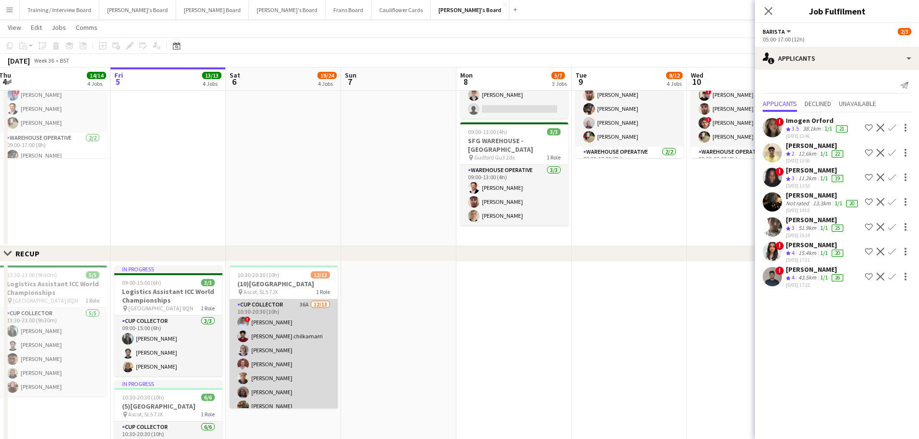
click at [298, 319] on app-card-role "CUP COLLECTOR 36A [DATE] 10:30-20:30 (10h) ! [PERSON_NAME] [PERSON_NAME] chilka…" at bounding box center [284, 399] width 108 height 201
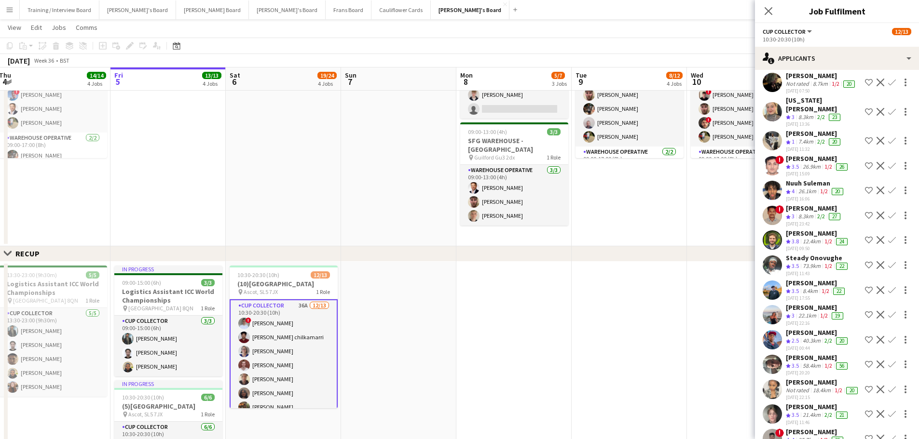
scroll to position [434, 0]
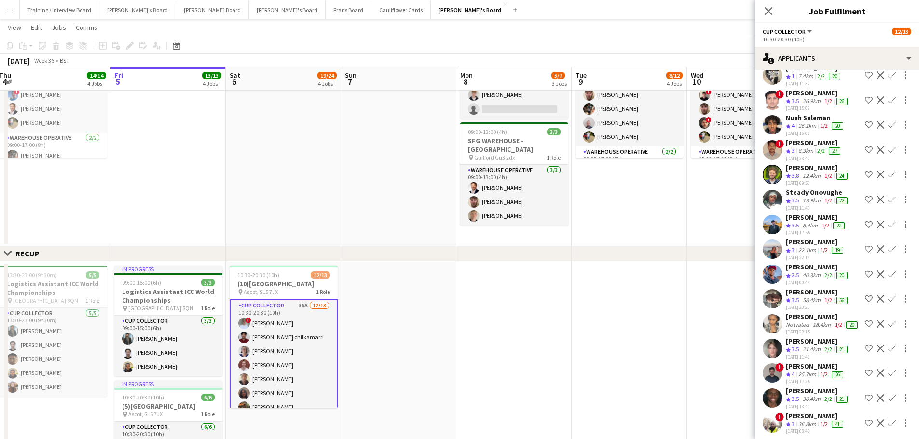
click at [817, 377] on div "25.7km" at bounding box center [807, 375] width 22 height 8
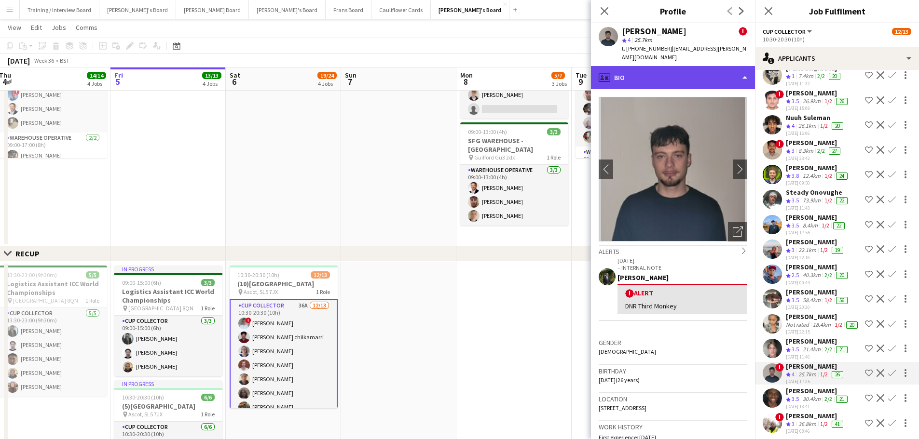
click at [689, 66] on div "profile Bio" at bounding box center [673, 77] width 164 height 23
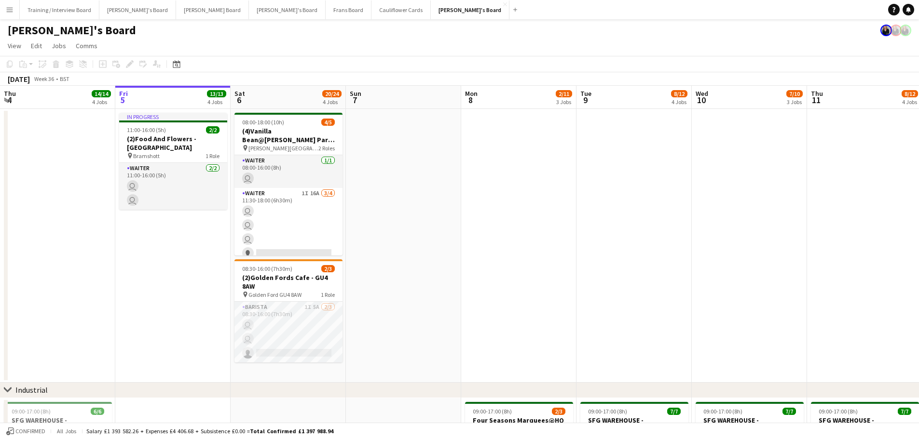
click at [15, 15] on button "Menu" at bounding box center [9, 9] width 19 height 19
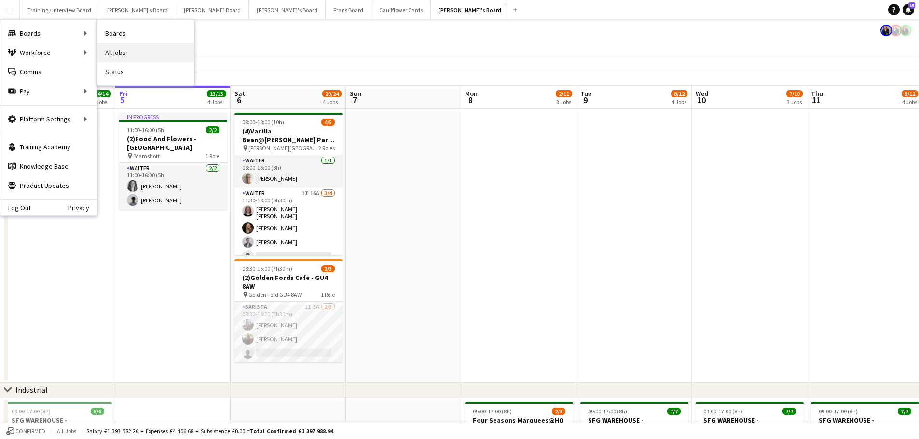
click at [128, 62] on link "All jobs" at bounding box center [145, 52] width 96 height 19
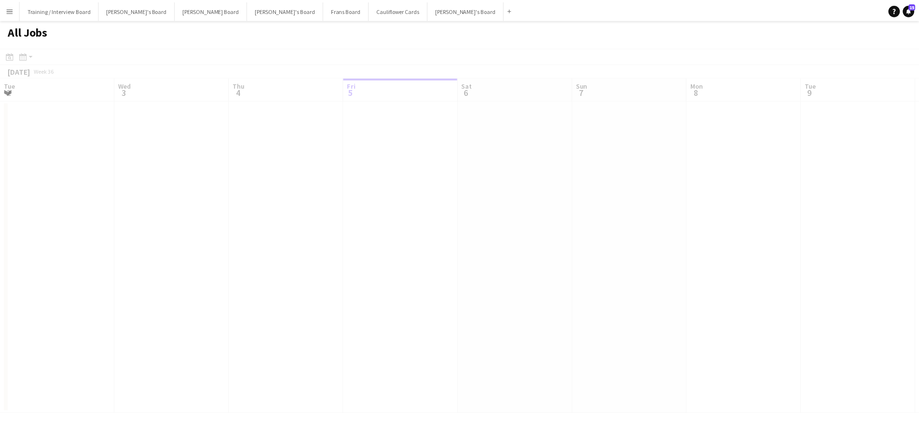
scroll to position [0, 230]
click at [10, 11] on app-icon "Menu" at bounding box center [10, 10] width 8 height 8
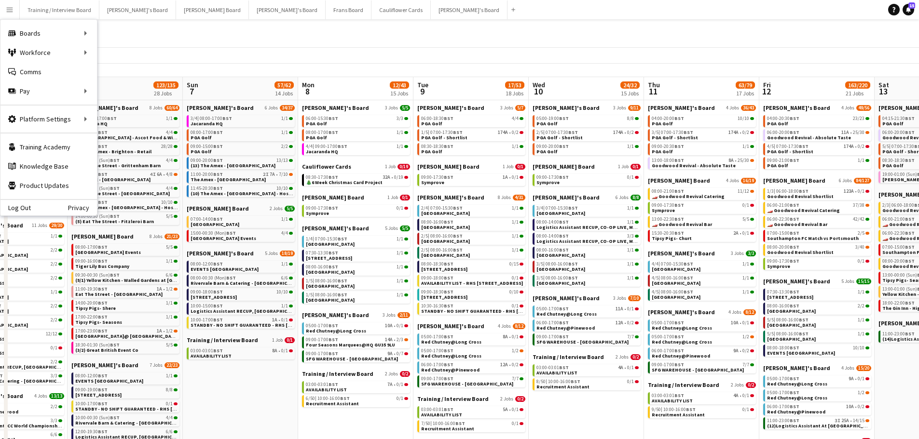
scroll to position [0, 454]
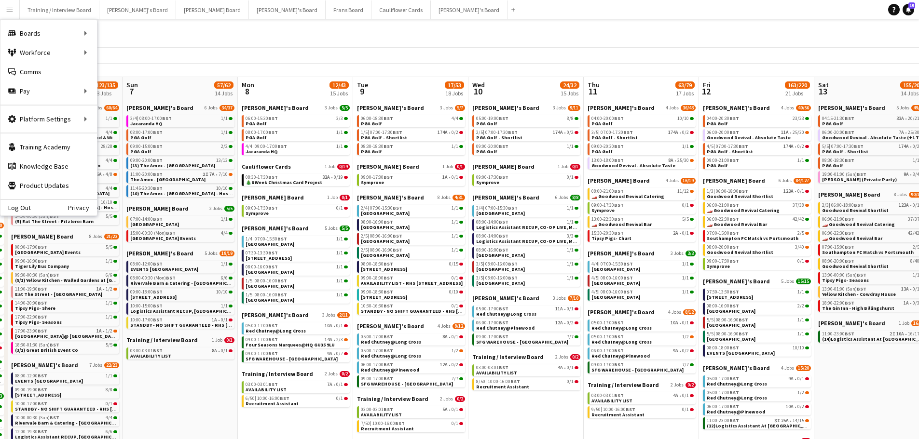
drag, startPoint x: 796, startPoint y: 244, endPoint x: 573, endPoint y: 252, distance: 223.4
click at [573, 252] on app-calendar-viewport "Tue 2 34/36 21 Jobs Wed 3 55/99 26 Jobs Thu 4 36/38 21 Jobs Fri 5 67/73 29 Jobs…" at bounding box center [459, 340] width 919 height 527
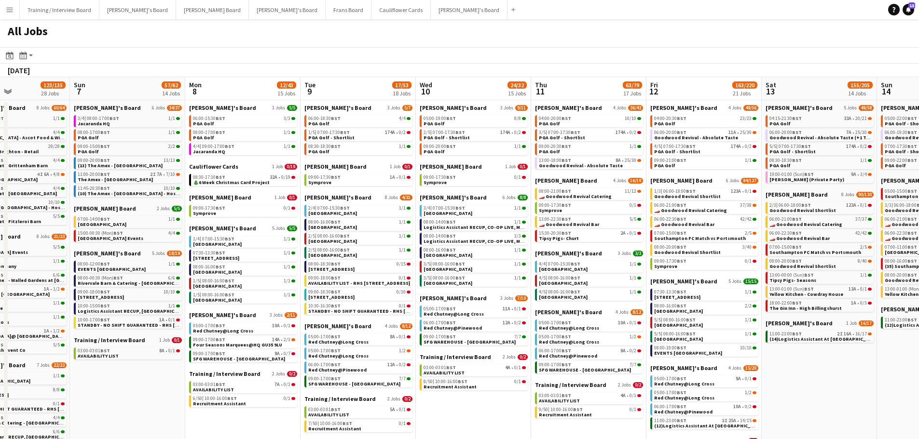
scroll to position [0, 312]
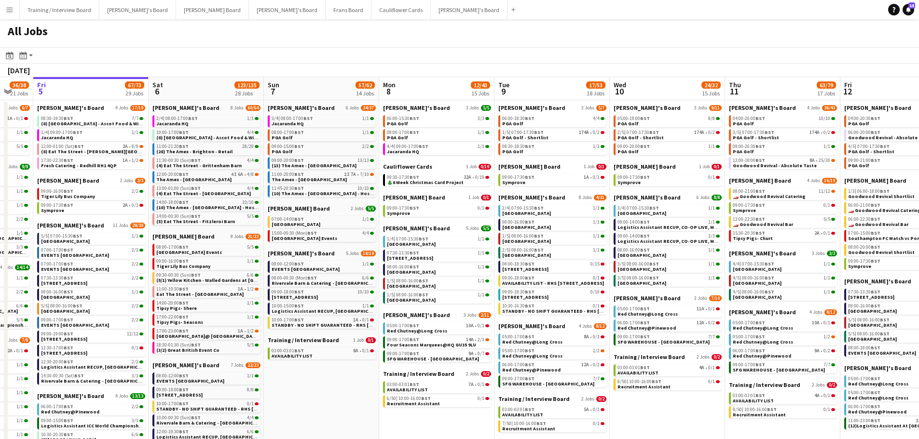
click at [410, 287] on app-all-jobs "All Jobs Date picker [DATE] [DATE] [DATE] M [DATE] T [DATE] W [DATE] T [DATE] F…" at bounding box center [459, 311] width 919 height 584
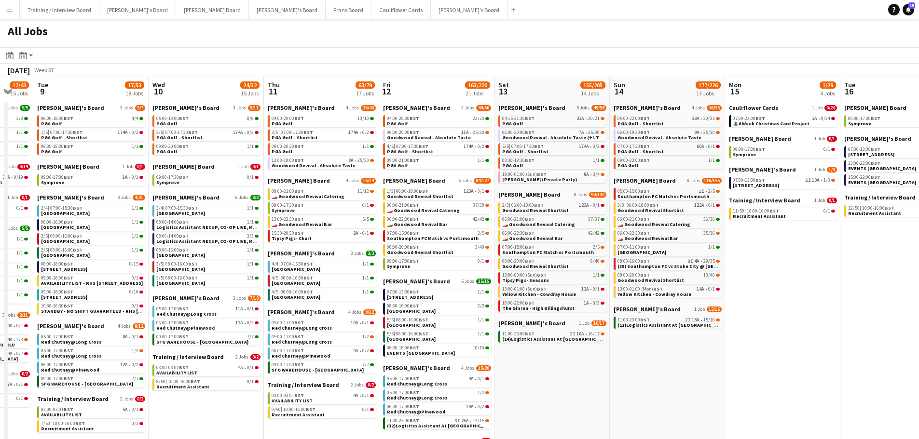
scroll to position [0, 291]
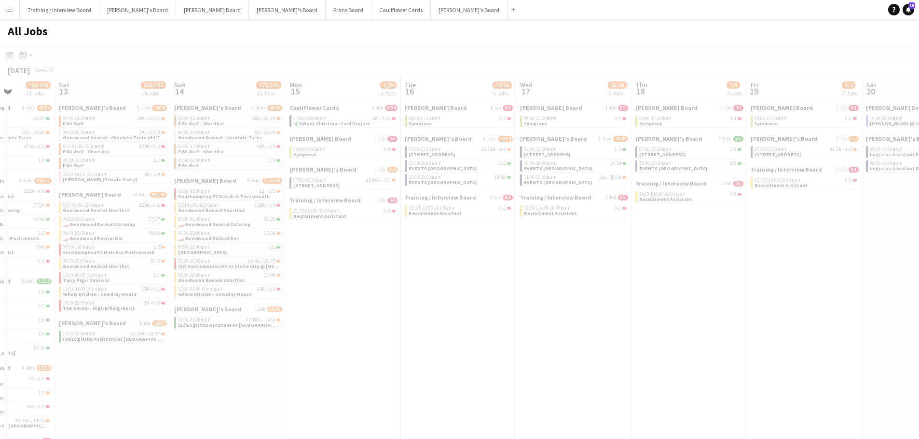
drag, startPoint x: 788, startPoint y: 296, endPoint x: 210, endPoint y: 284, distance: 578.3
click at [210, 284] on app-all-jobs "All Jobs Date picker [DATE] [DATE] [DATE] M [DATE] T [DATE] W [DATE] T [DATE] F…" at bounding box center [459, 311] width 919 height 584
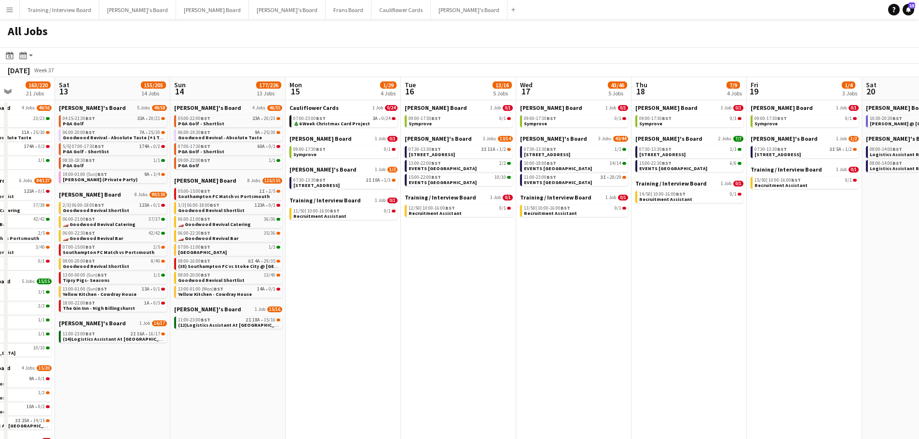
drag, startPoint x: 447, startPoint y: 366, endPoint x: 684, endPoint y: 349, distance: 237.4
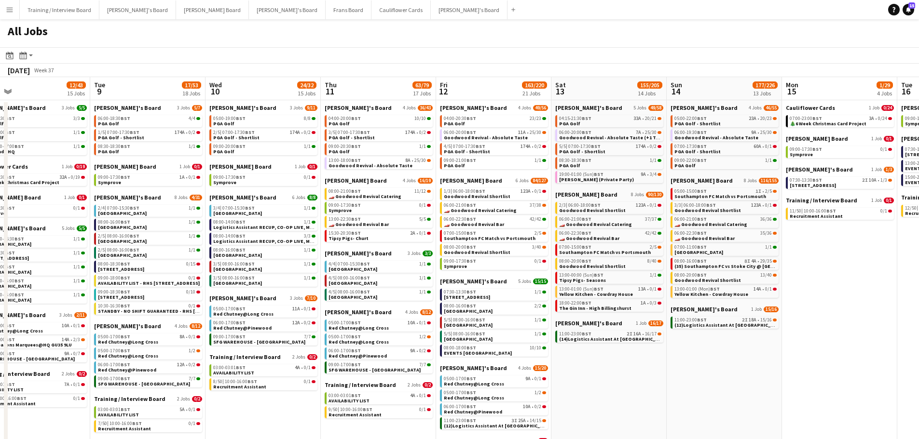
drag, startPoint x: 469, startPoint y: 350, endPoint x: 914, endPoint y: 352, distance: 445.1
click at [914, 352] on app-calendar-viewport "Sat 6 123/135 28 Jobs Sun 7 57/62 14 Jobs Mon 8 12/43 15 Jobs Tue 9 17/53 18 Jo…" at bounding box center [459, 340] width 919 height 527
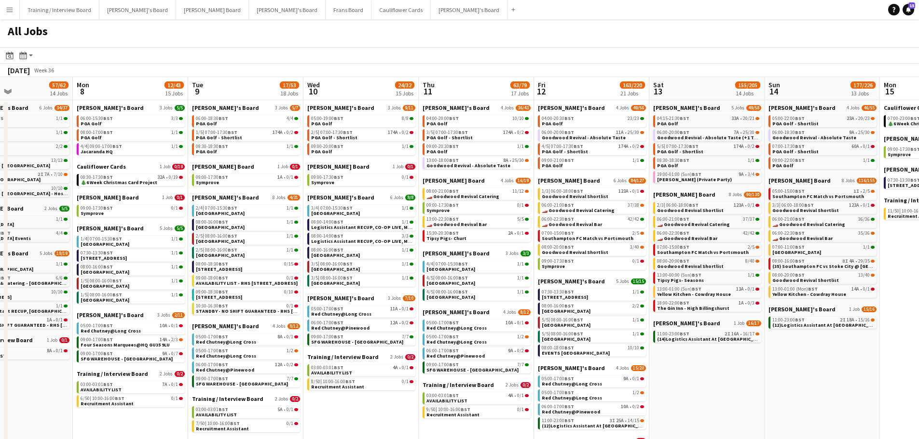
scroll to position [0, 268]
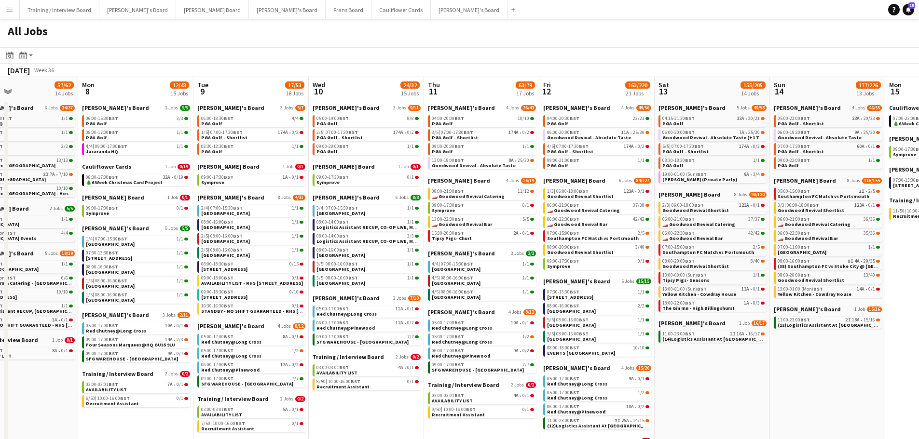
drag, startPoint x: 638, startPoint y: 401, endPoint x: 739, endPoint y: 381, distance: 103.2
click at [739, 381] on app-calendar-viewport "Fri 5 67/73 29 Jobs Sat 6 123/135 28 Jobs Sun 7 57/62 14 Jobs Mon 8 12/43 15 Jo…" at bounding box center [459, 340] width 919 height 527
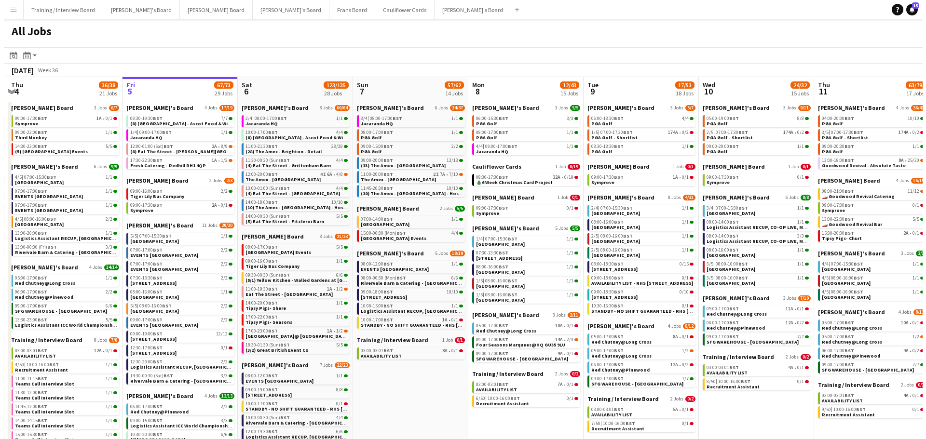
scroll to position [0, 223]
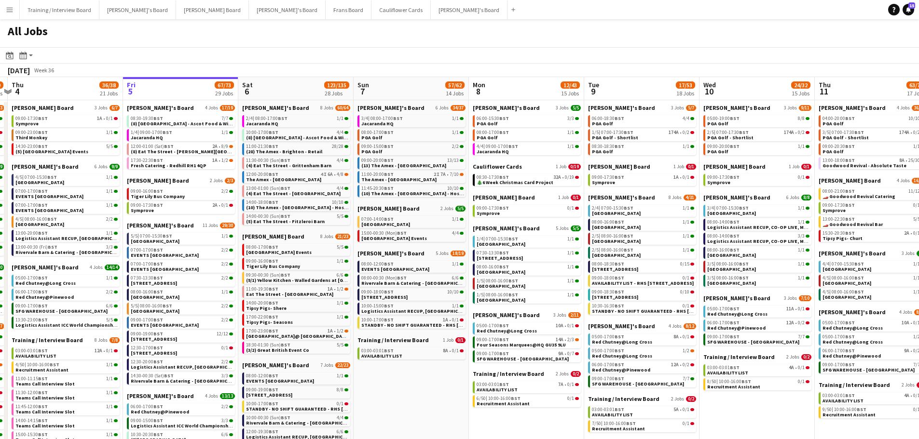
drag, startPoint x: 90, startPoint y: 237, endPoint x: 464, endPoint y: 241, distance: 374.7
click at [464, 241] on app-calendar-viewport "Tue 2 34/36 21 Jobs Wed 3 55/99 26 Jobs Thu 4 36/38 21 Jobs Fri 5 67/73 29 Jobs…" at bounding box center [459, 340] width 919 height 527
click at [431, 10] on button "[PERSON_NAME]'s Board Close" at bounding box center [469, 9] width 77 height 19
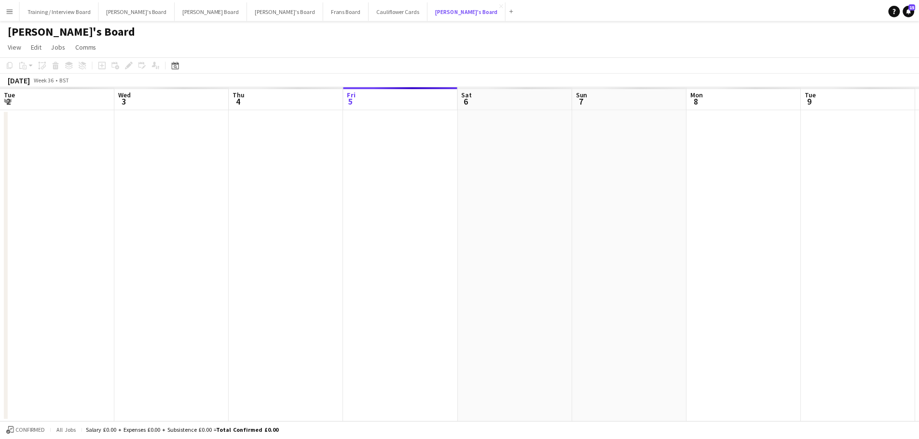
scroll to position [0, 230]
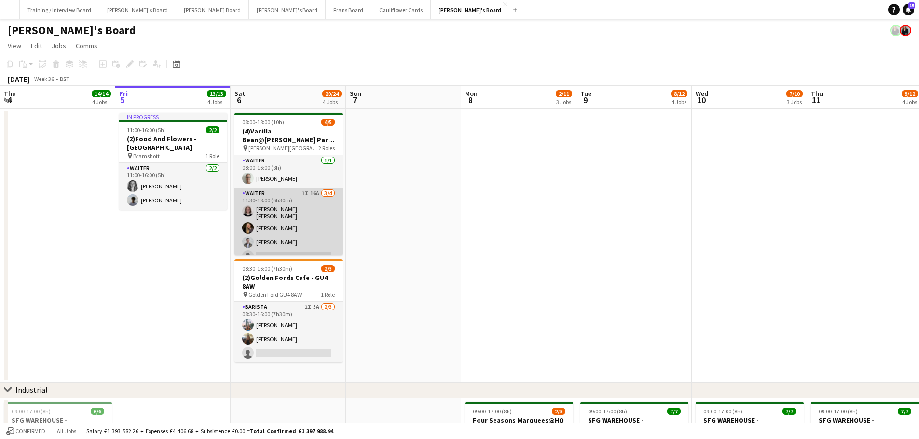
click at [286, 226] on app-card-role "Waiter 1I 16A [DATE] 11:30-18:00 (6h30m) [PERSON_NAME] [PERSON_NAME] [PERSON_NA…" at bounding box center [288, 227] width 108 height 78
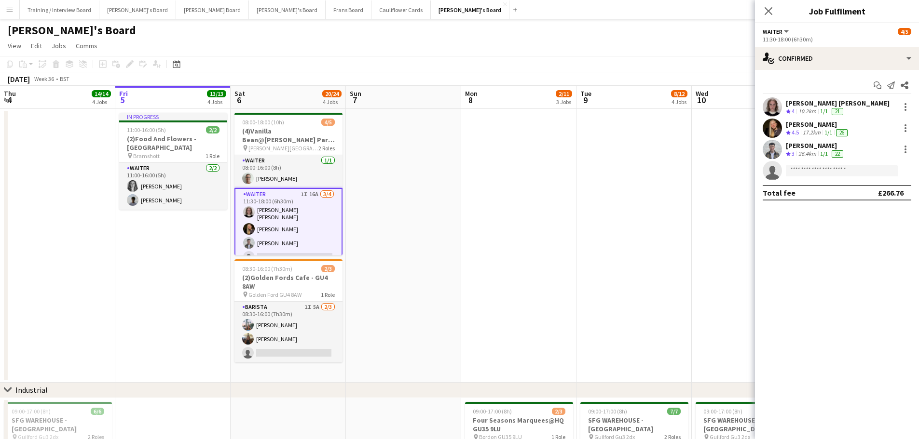
click at [788, 130] on app-icon "Crew rating" at bounding box center [788, 132] width 5 height 7
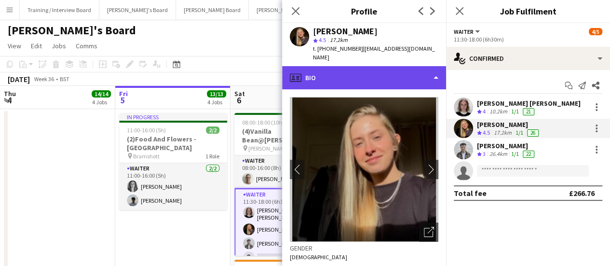
click at [405, 70] on div "profile Bio" at bounding box center [364, 77] width 164 height 23
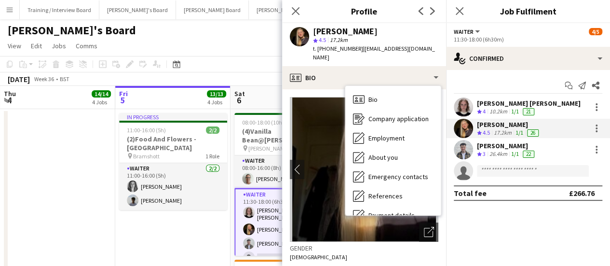
click at [530, 205] on div "Start chat Send notification Share [PERSON_NAME] [PERSON_NAME] Crew rating 4 10…" at bounding box center [528, 139] width 164 height 138
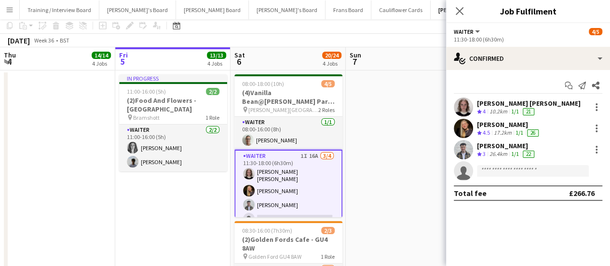
scroll to position [48, 0]
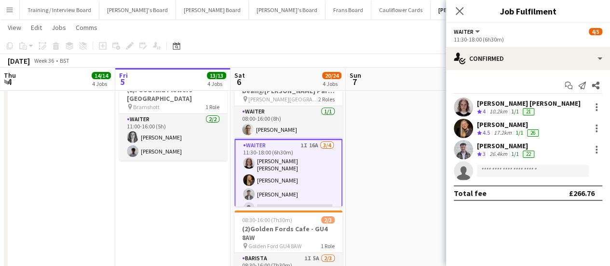
click at [511, 134] on div "17.2km" at bounding box center [503, 133] width 22 height 8
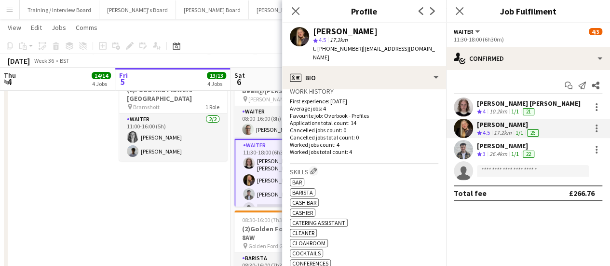
scroll to position [193, 0]
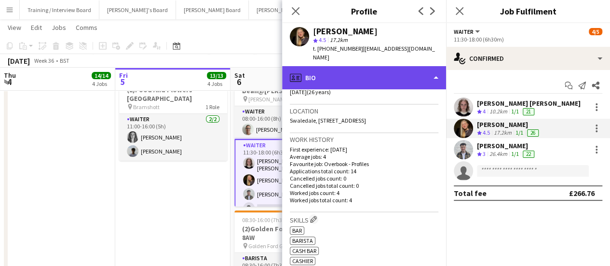
click at [362, 75] on div "profile Bio" at bounding box center [364, 77] width 164 height 23
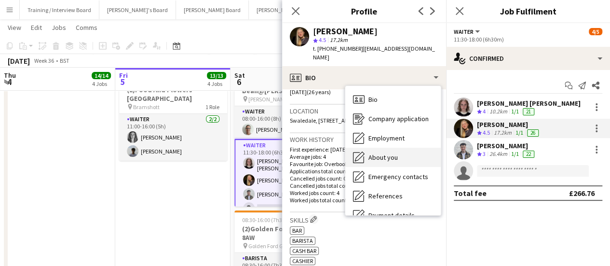
click at [384, 153] on span "About you" at bounding box center [382, 157] width 29 height 9
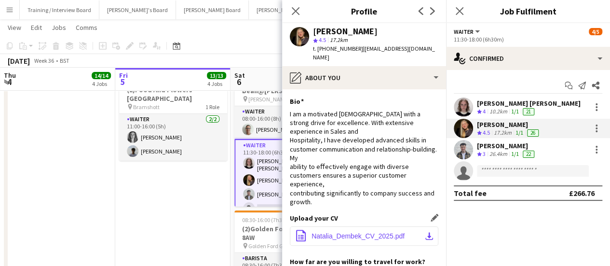
click at [379, 226] on button "office-file-sheet Natalia_Dembek_CV_2025.pdf download-bottom" at bounding box center [364, 235] width 149 height 19
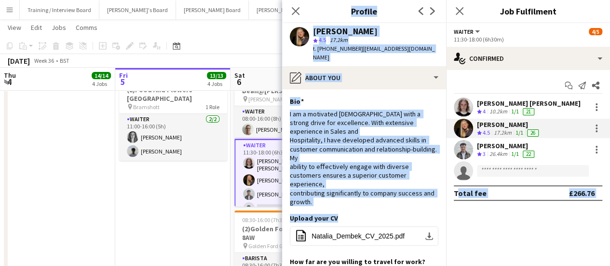
drag, startPoint x: 453, startPoint y: 183, endPoint x: 469, endPoint y: 156, distance: 31.3
click at [160, 189] on app-date-cell "In progress 11:00-16:00 (5h) 2/2 (2)Food And Flowers - Bramley pin Bramshott 1 …" at bounding box center [172, 197] width 115 height 274
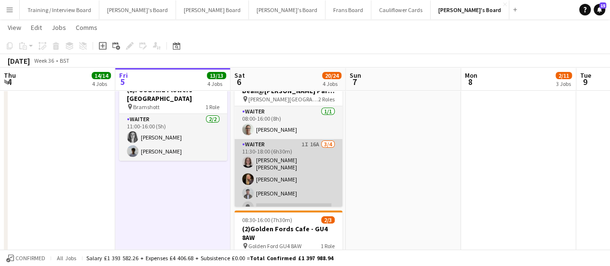
click at [305, 148] on app-card-role "Waiter 1I 16A [DATE] 11:30-18:00 (6h30m) [PERSON_NAME] [PERSON_NAME] [PERSON_NA…" at bounding box center [288, 178] width 108 height 78
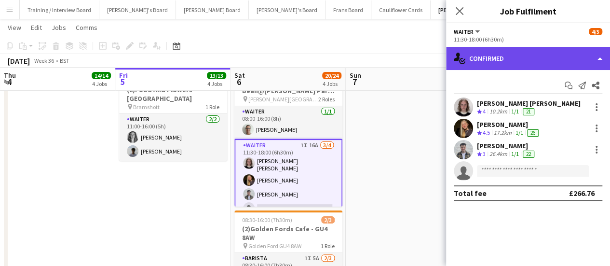
click at [533, 64] on div "single-neutral-actions-check-2 Confirmed" at bounding box center [528, 58] width 164 height 23
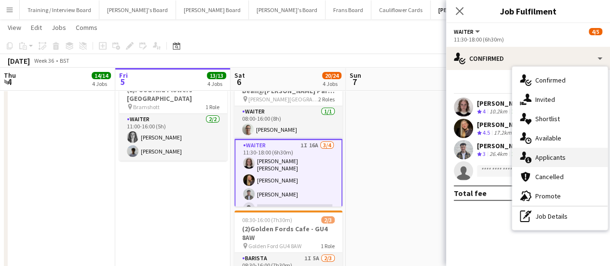
click at [542, 157] on span "Applicants" at bounding box center [550, 157] width 30 height 9
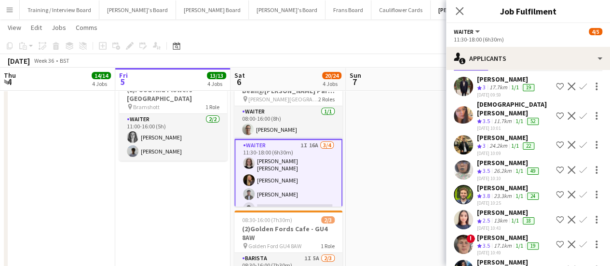
scroll to position [96, 0]
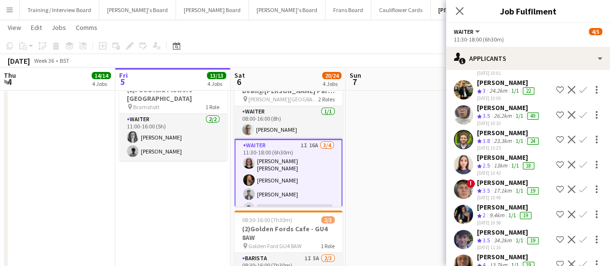
click at [414, 172] on app-date-cell at bounding box center [403, 197] width 115 height 274
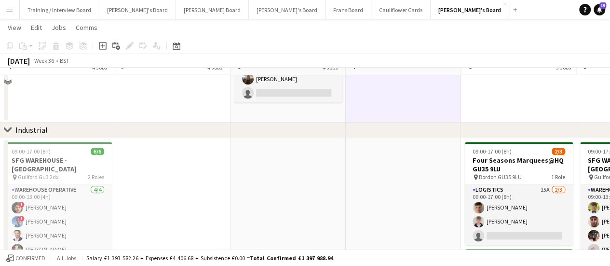
scroll to position [241, 0]
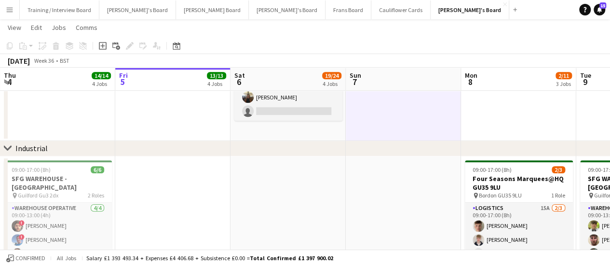
click at [395, 122] on app-date-cell at bounding box center [403, 4] width 115 height 274
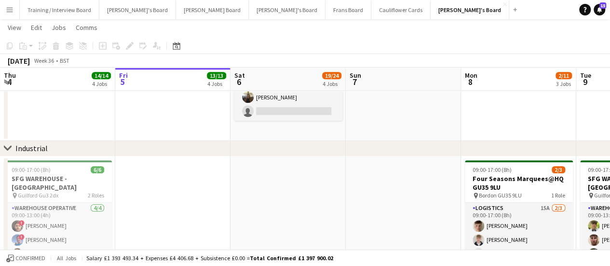
click at [330, 122] on app-date-cell "08:00-18:00 (10h) 3/5 (4)Vanilla Bean@[PERSON_NAME] Park KT8 9BS pin [PERSON_NA…" at bounding box center [287, 4] width 115 height 274
click at [354, 121] on app-date-cell at bounding box center [403, 4] width 115 height 274
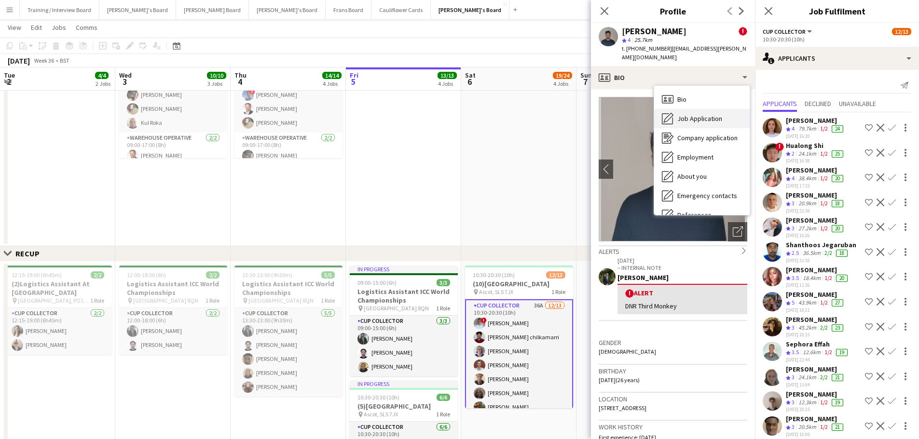
scroll to position [434, 0]
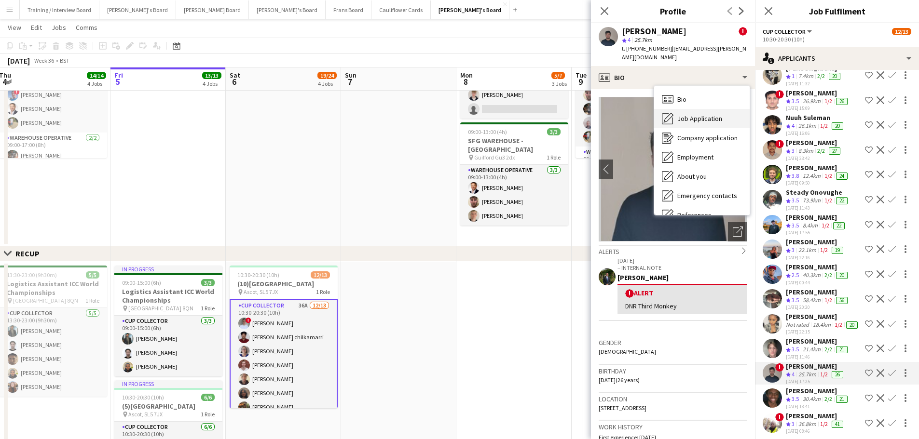
click at [706, 114] on span "Job Application" at bounding box center [699, 118] width 45 height 9
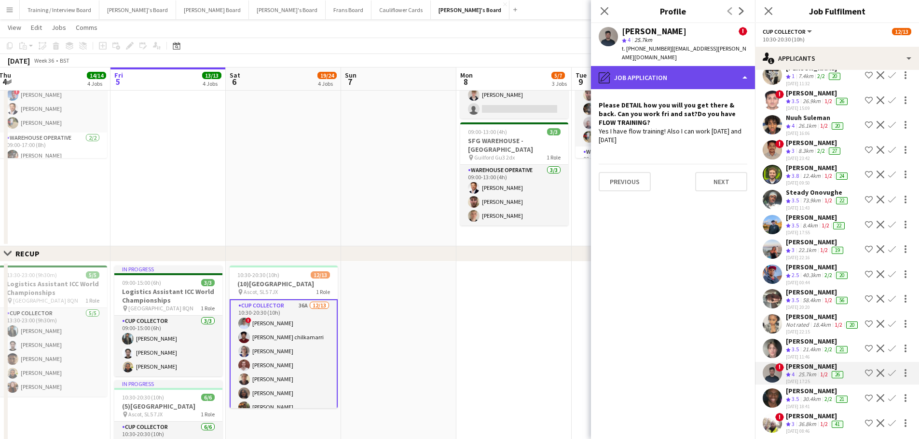
click at [691, 66] on div "pencil4 Job Application" at bounding box center [673, 77] width 164 height 23
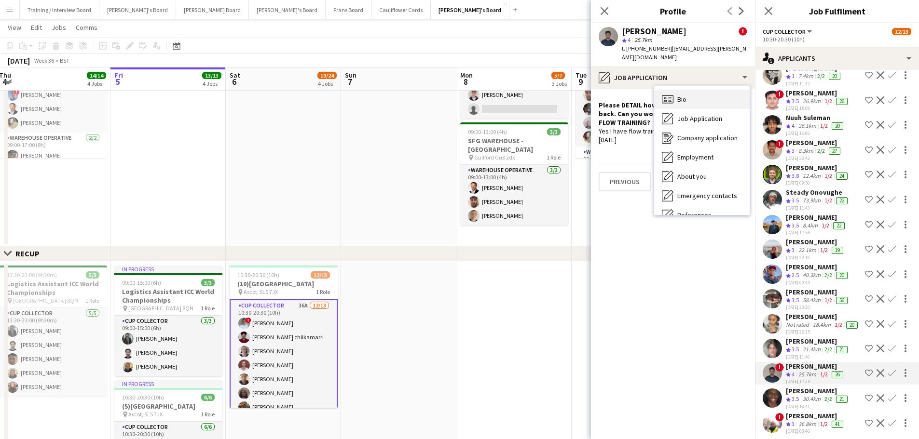
click at [698, 90] on div "Bio Bio" at bounding box center [701, 99] width 95 height 19
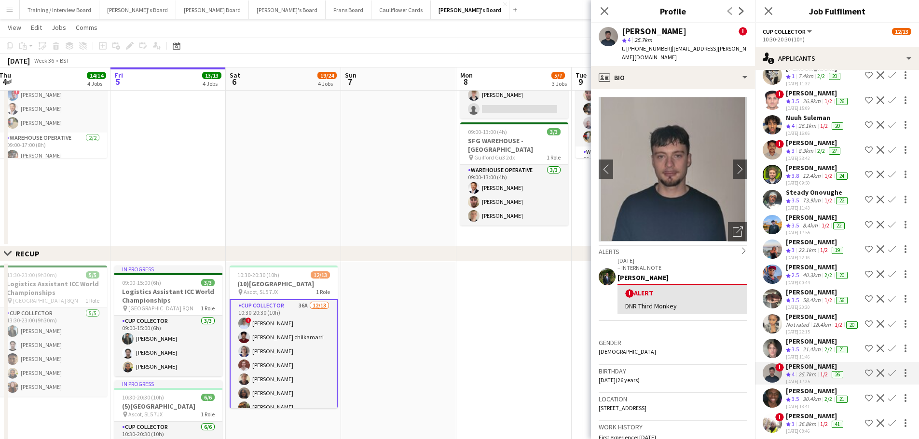
click at [805, 168] on div "[PERSON_NAME]" at bounding box center [818, 167] width 64 height 9
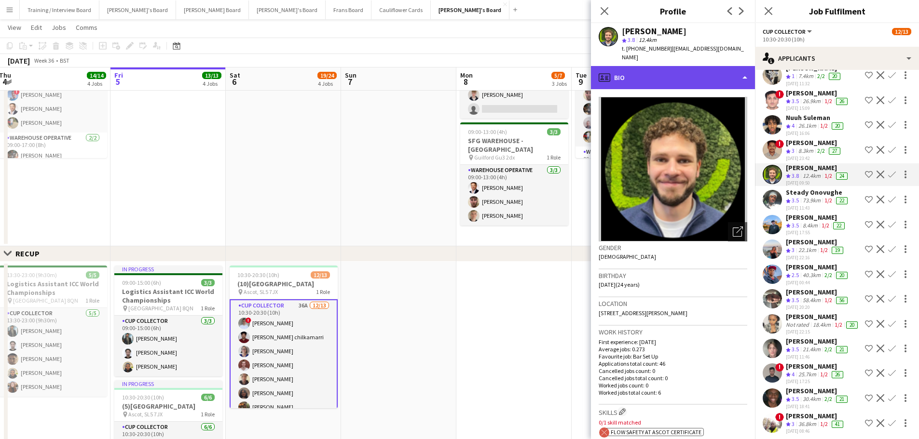
click at [692, 74] on div "profile Bio" at bounding box center [673, 77] width 164 height 23
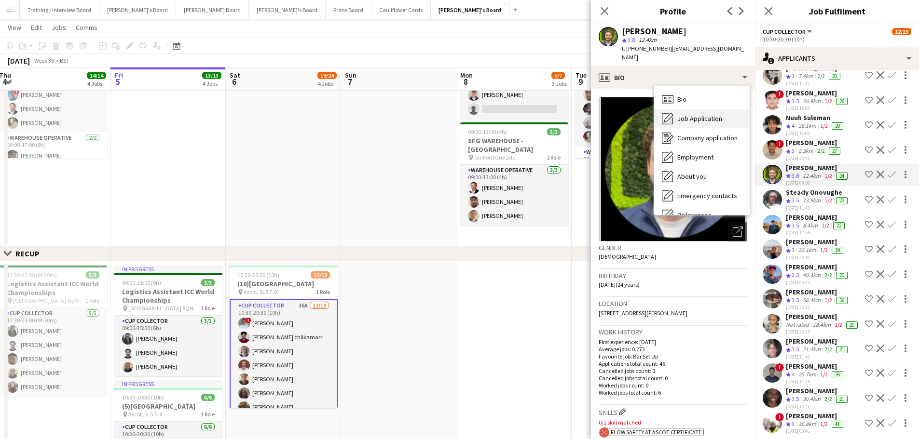
click at [668, 113] on icon at bounding box center [669, 118] width 10 height 10
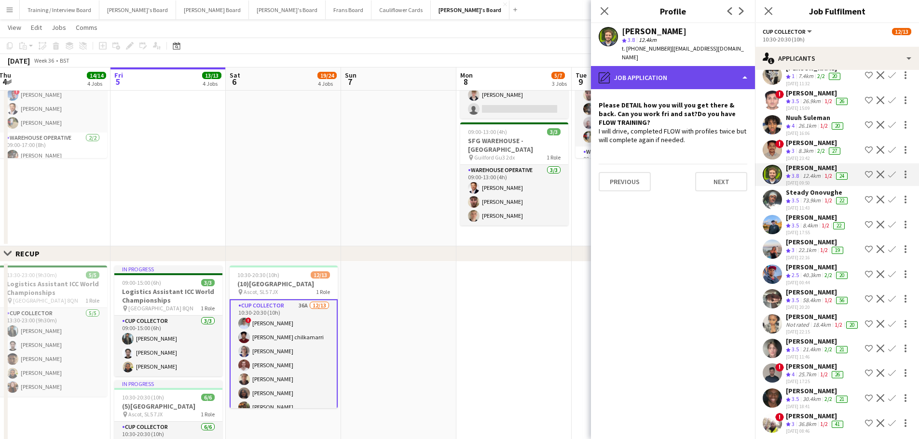
click at [689, 70] on div "pencil4 Job Application" at bounding box center [673, 77] width 164 height 23
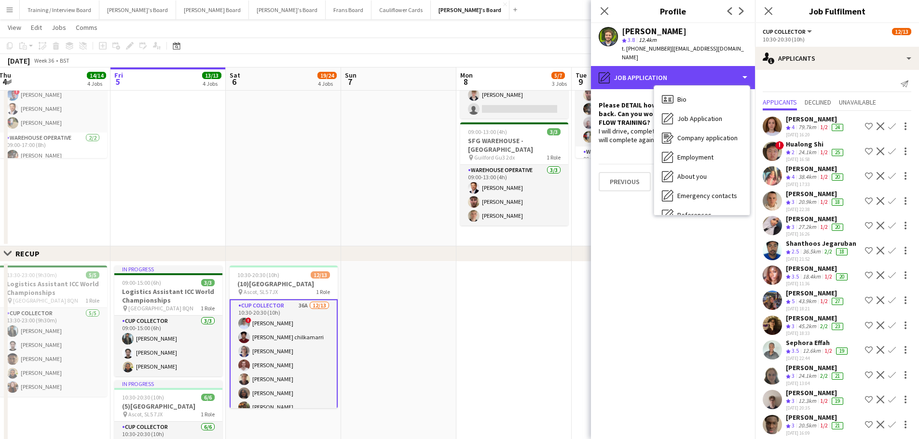
scroll to position [0, 0]
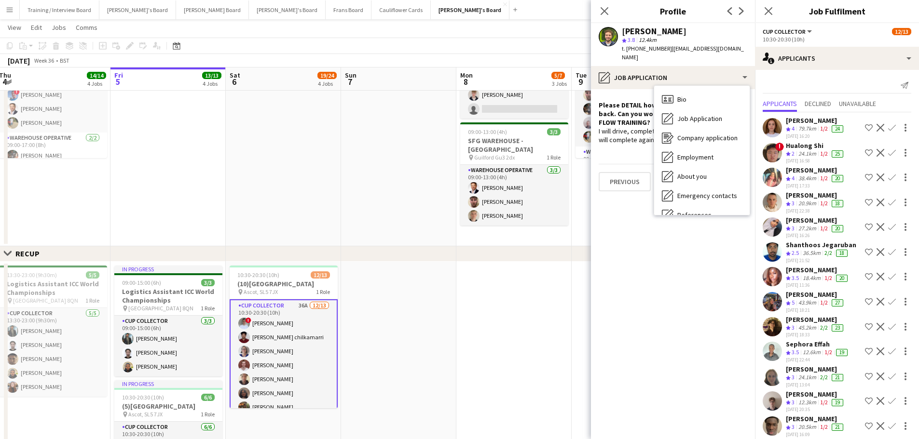
click at [814, 277] on div "18.4km" at bounding box center [811, 278] width 22 height 8
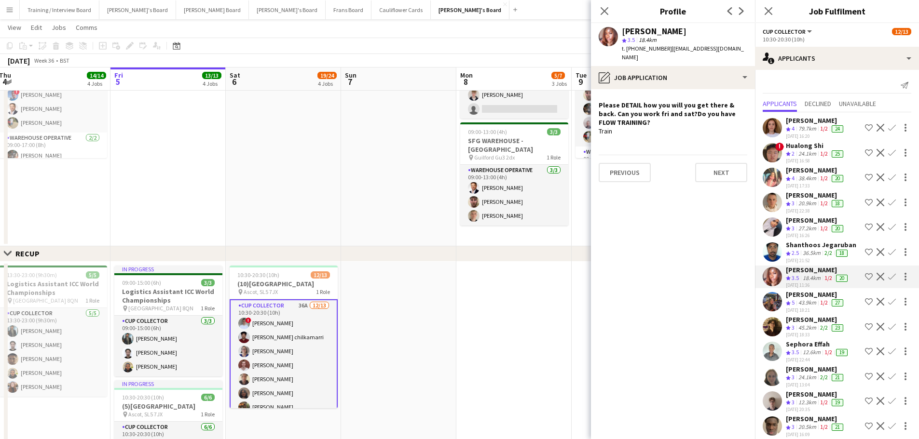
click at [810, 304] on div "43.9km" at bounding box center [807, 303] width 22 height 8
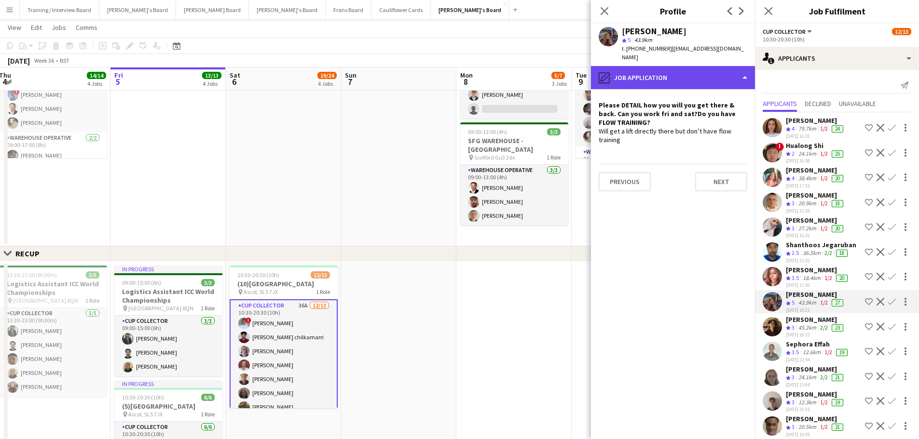
click at [712, 75] on div "pencil4 Job Application" at bounding box center [673, 77] width 164 height 23
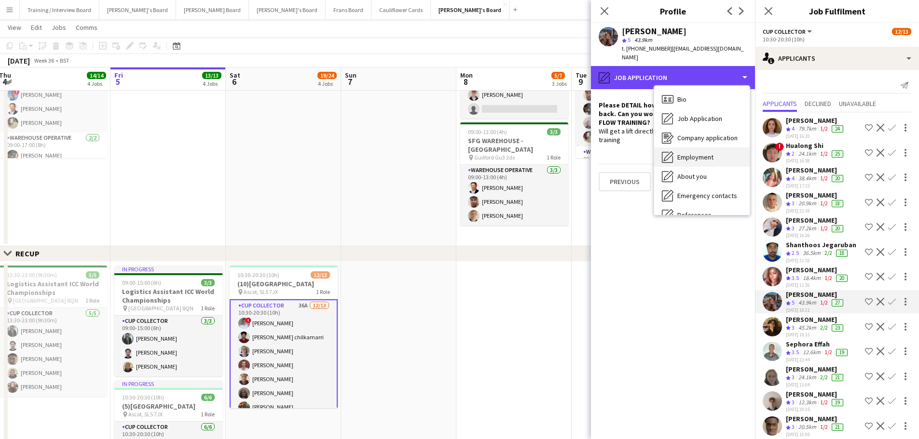
scroll to position [145, 0]
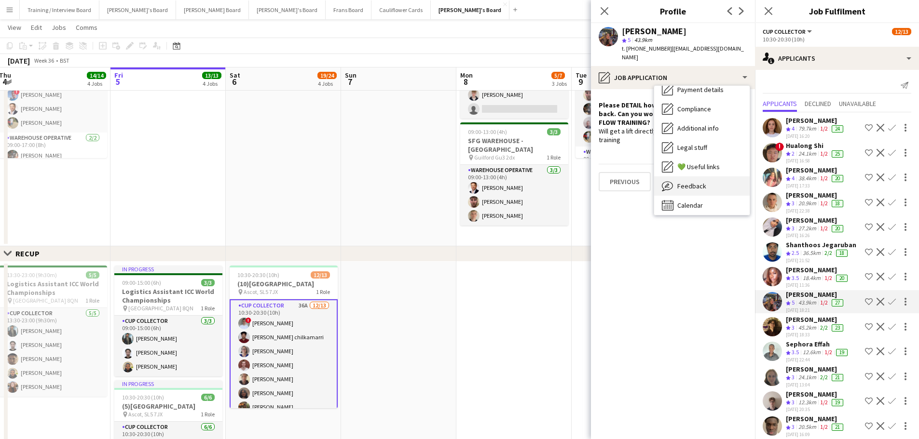
click at [711, 176] on div "Feedback Feedback" at bounding box center [701, 185] width 95 height 19
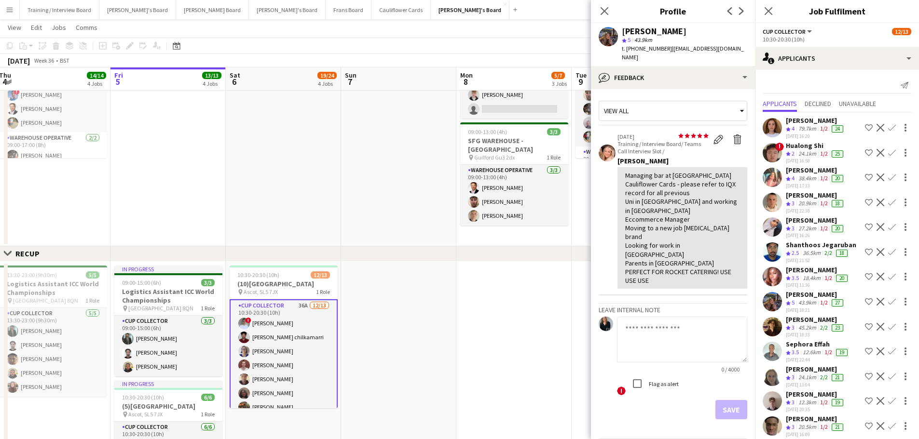
click at [811, 116] on div "[PERSON_NAME]" at bounding box center [815, 120] width 59 height 9
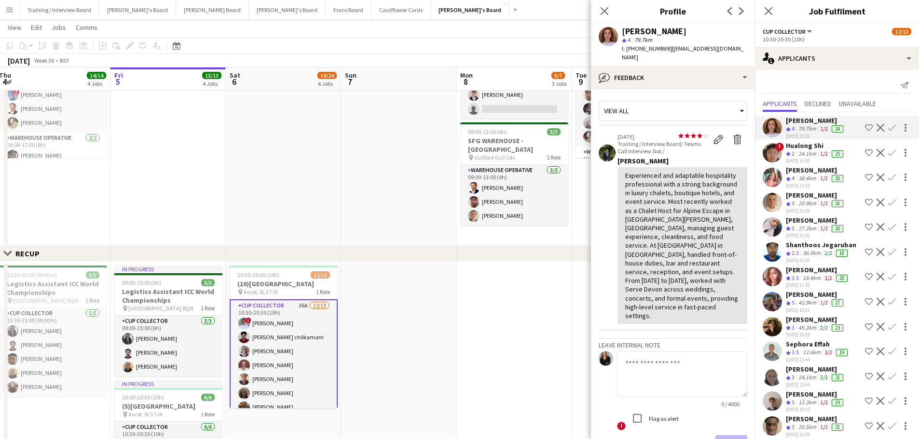
click at [810, 184] on div "[DATE] 17:33" at bounding box center [815, 186] width 59 height 6
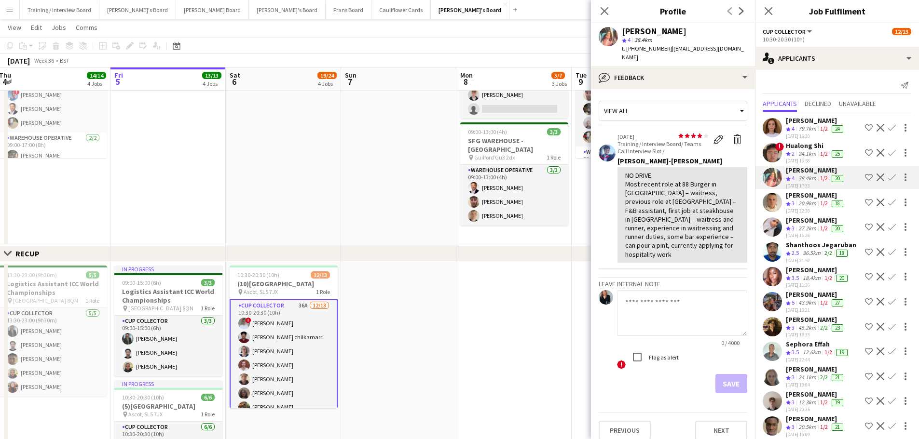
click at [366, 275] on app-date-cell at bounding box center [398, 403] width 115 height 282
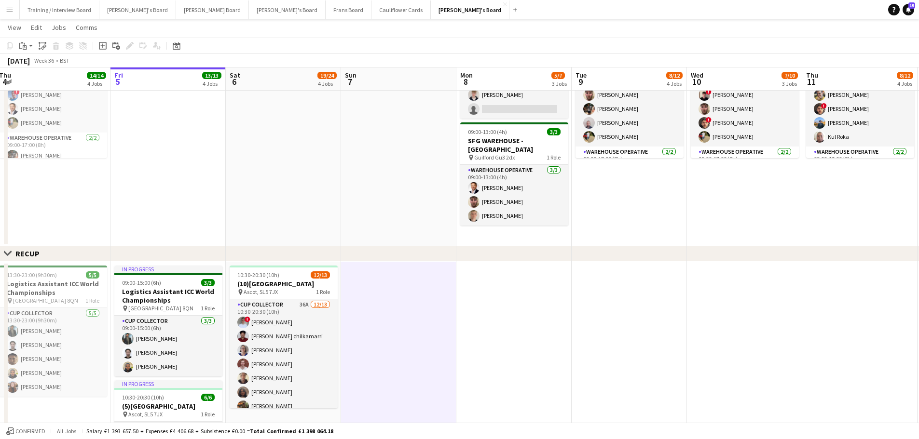
click at [373, 234] on app-date-cell at bounding box center [398, 129] width 115 height 235
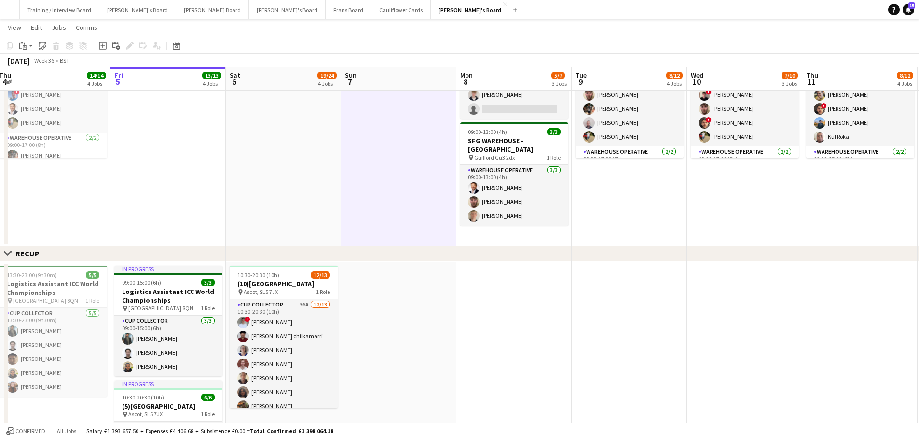
click at [304, 200] on app-date-cell at bounding box center [283, 129] width 115 height 235
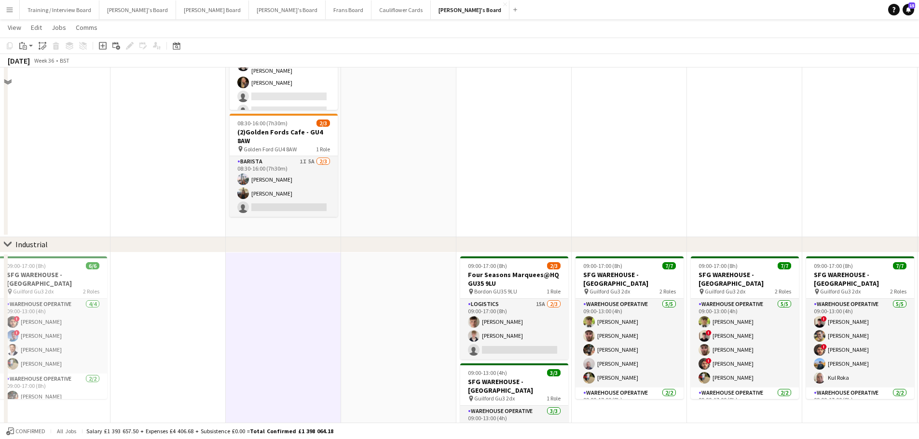
scroll to position [0, 0]
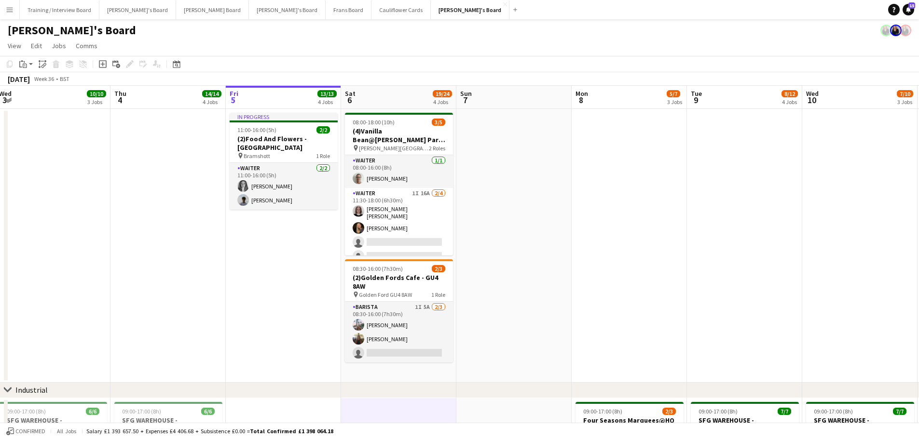
drag, startPoint x: 340, startPoint y: 333, endPoint x: 481, endPoint y: 350, distance: 141.3
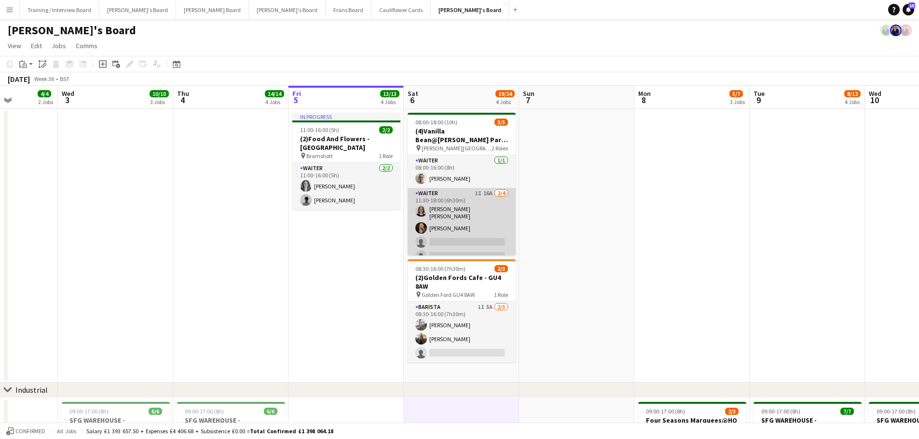
click at [488, 211] on app-card-role "Waiter 1I 16A [DATE] 11:30-18:00 (6h30m) [PERSON_NAME] [PERSON_NAME] [PERSON_NA…" at bounding box center [461, 227] width 108 height 78
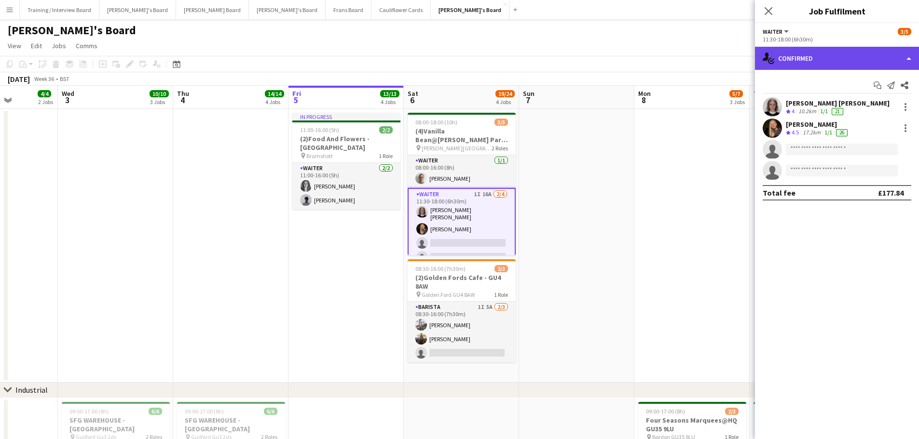
click at [812, 63] on div "single-neutral-actions-check-2 Confirmed" at bounding box center [837, 58] width 164 height 23
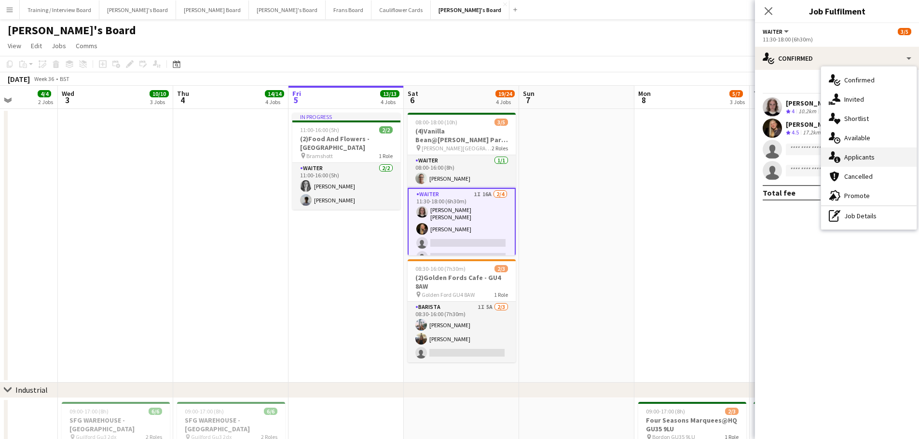
click at [881, 153] on div "single-neutral-actions-information Applicants" at bounding box center [868, 157] width 95 height 19
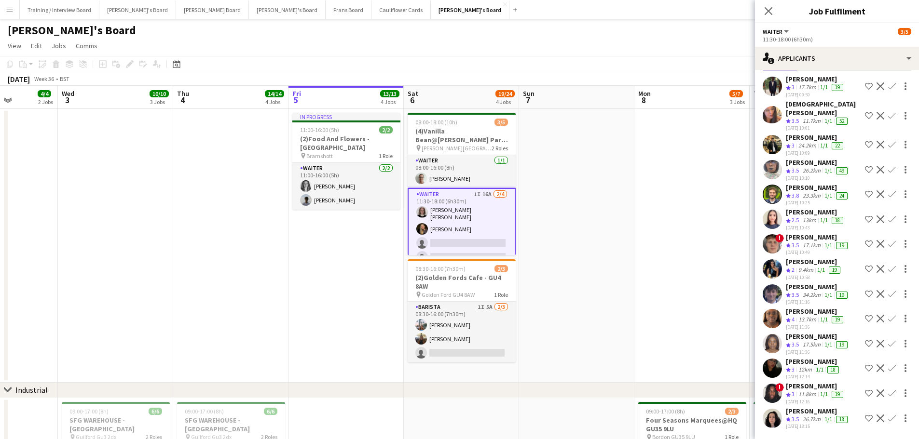
scroll to position [92, 0]
click at [460, 199] on app-card-role "Waiter 1I 16A [DATE] 11:30-18:00 (6h30m) [PERSON_NAME] [PERSON_NAME] [PERSON_NA…" at bounding box center [461, 228] width 108 height 80
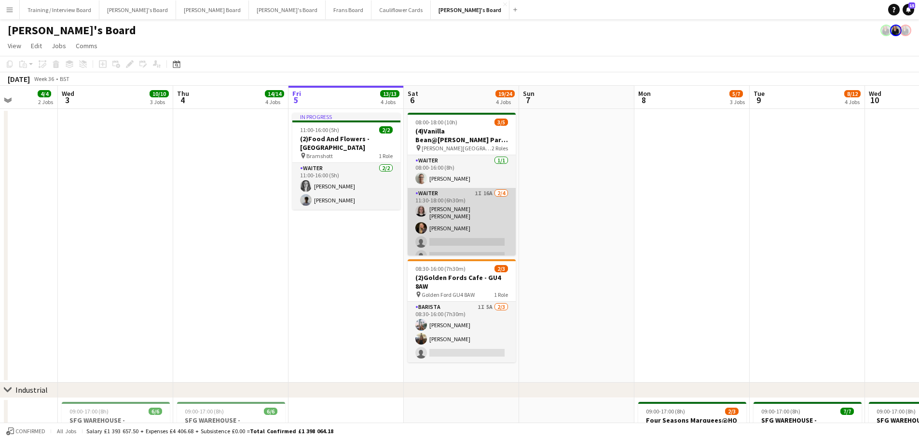
click at [460, 199] on app-card-role "Waiter 1I 16A [DATE] 11:30-18:00 (6h30m) [PERSON_NAME] [PERSON_NAME] [PERSON_NA…" at bounding box center [461, 227] width 108 height 78
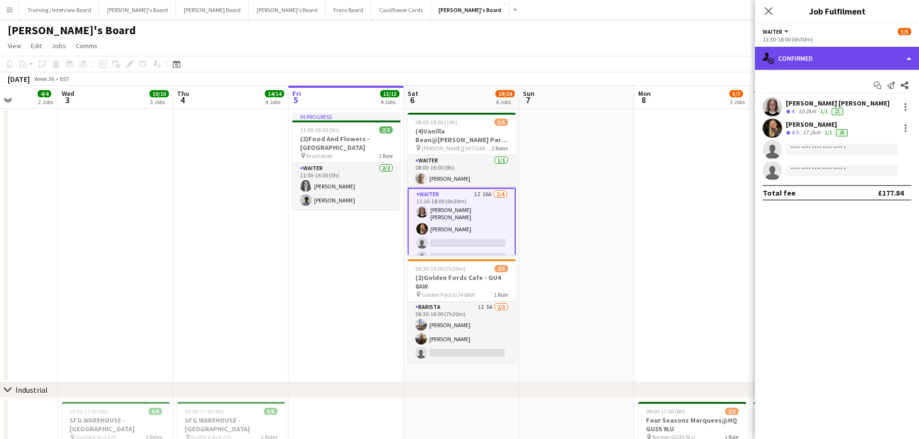
click at [813, 54] on div "single-neutral-actions-check-2 Confirmed" at bounding box center [837, 58] width 164 height 23
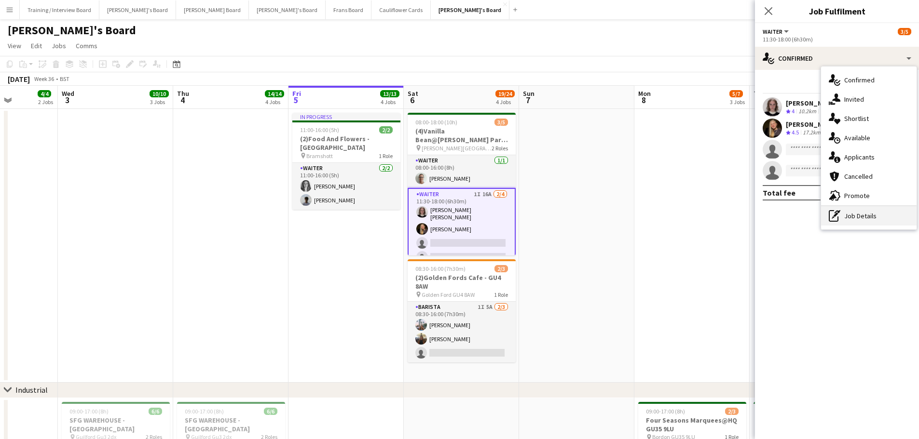
click at [861, 223] on div "pen-write Job Details" at bounding box center [868, 215] width 95 height 19
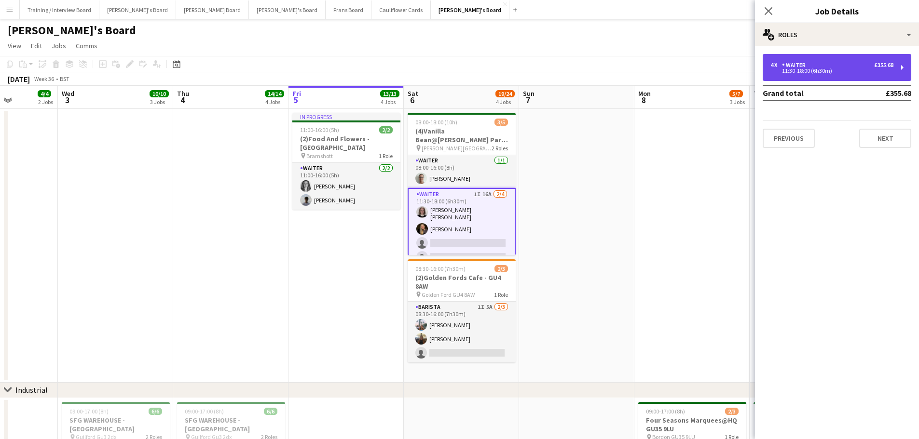
click at [810, 64] on div "4 x Waiter £355.68" at bounding box center [831, 65] width 123 height 7
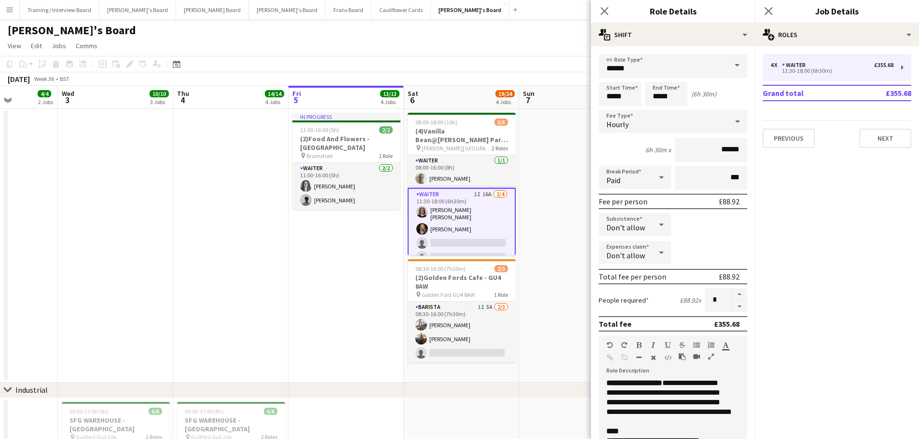
click at [494, 242] on app-card-role "Waiter 1I 16A [DATE] 11:30-18:00 (6h30m) [PERSON_NAME] [PERSON_NAME] [PERSON_NA…" at bounding box center [461, 228] width 108 height 80
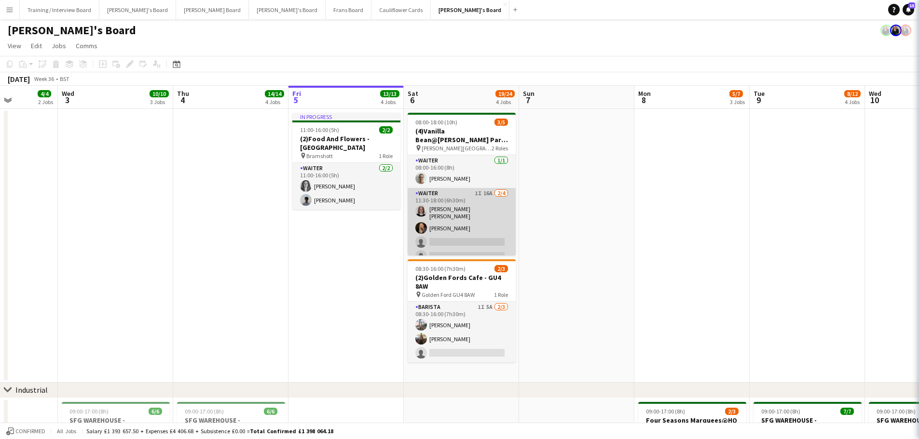
click at [494, 242] on app-card-role "Waiter 1I 16A [DATE] 11:30-18:00 (6h30m) [PERSON_NAME] [PERSON_NAME] [PERSON_NA…" at bounding box center [461, 227] width 108 height 78
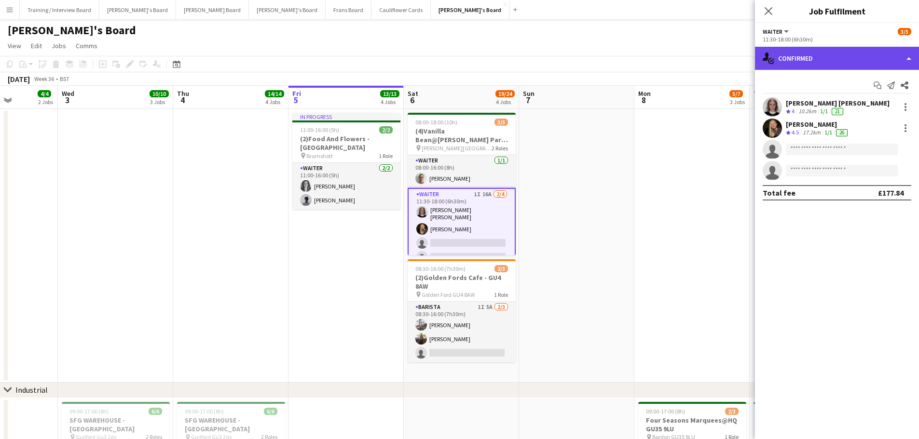
click at [852, 55] on div "single-neutral-actions-check-2 Confirmed" at bounding box center [837, 58] width 164 height 23
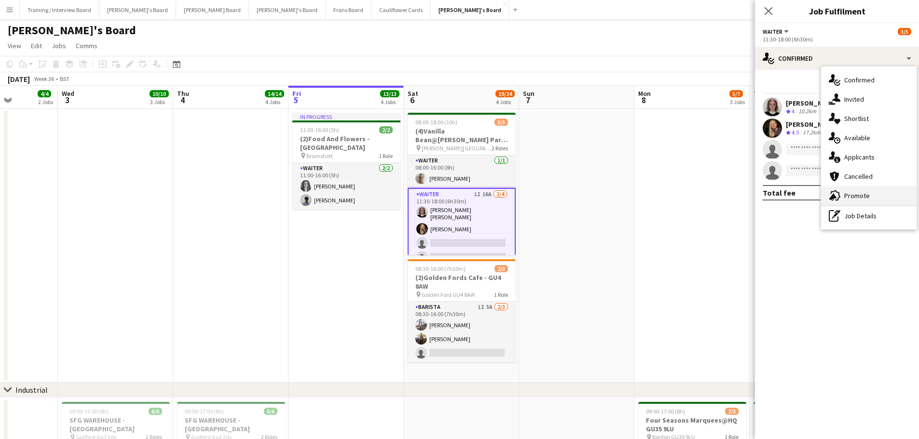
click at [855, 203] on div "advertising-megaphone Promote" at bounding box center [868, 195] width 95 height 19
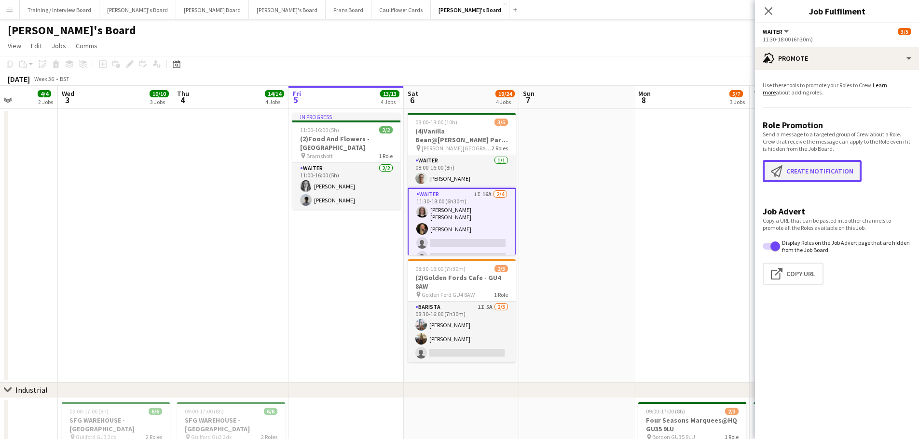
click at [821, 171] on button "Create notification Create notification" at bounding box center [811, 171] width 99 height 22
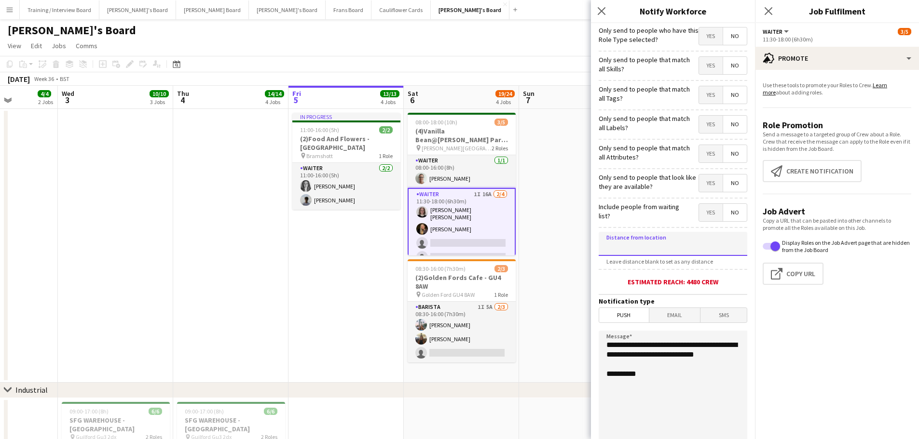
click at [703, 240] on input at bounding box center [672, 244] width 149 height 24
type input "*****"
drag, startPoint x: 653, startPoint y: 361, endPoint x: 604, endPoint y: 342, distance: 52.7
click at [604, 342] on textarea "**********" at bounding box center [672, 390] width 149 height 118
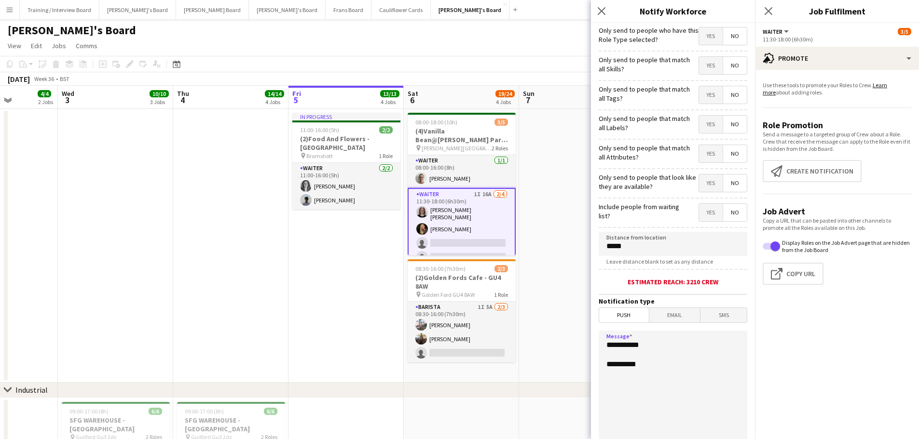
type textarea "**********"
click at [534, 347] on app-date-cell at bounding box center [576, 246] width 115 height 274
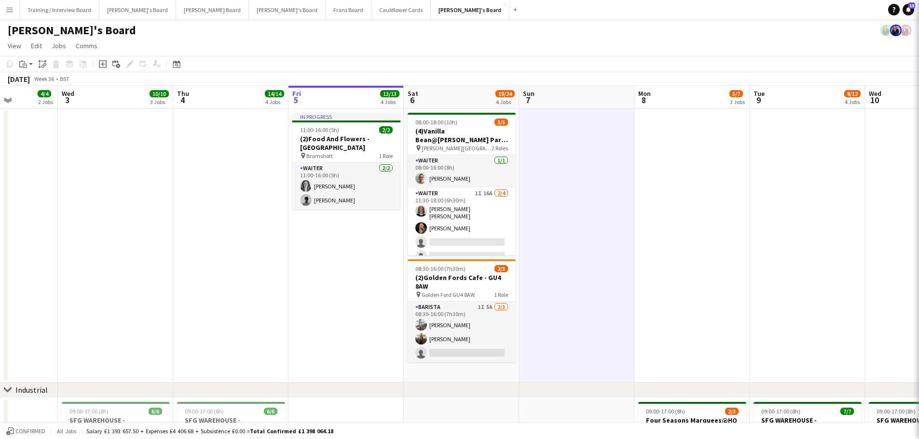
click at [501, 373] on app-date-cell "08:00-18:00 (10h) 3/5 (4)Vanilla Bean@Thorpe Park KT8 9BS pin Thorpe Park 2 Rol…" at bounding box center [461, 246] width 115 height 274
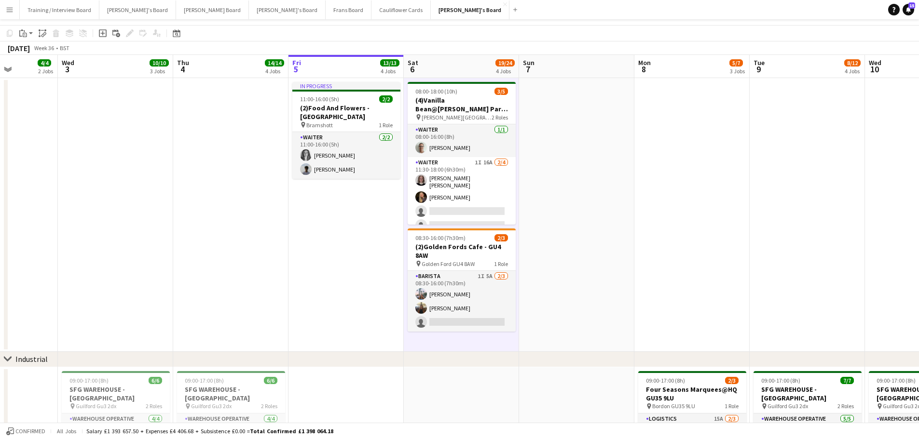
scroll to position [241, 0]
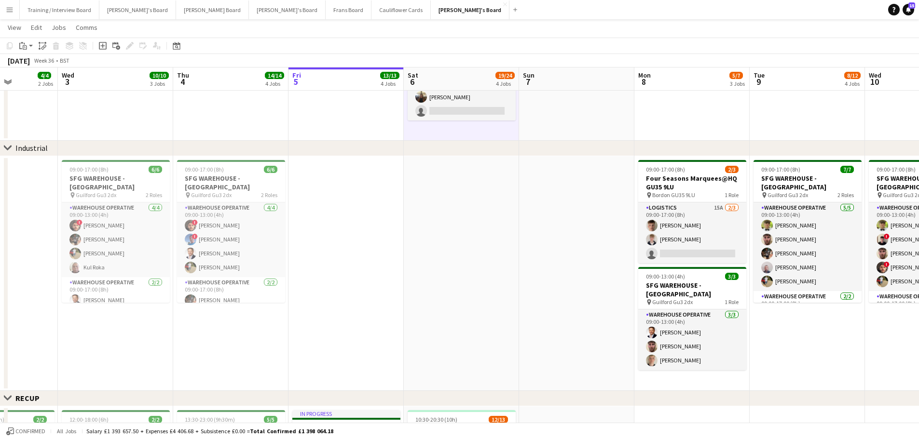
click at [470, 323] on app-date-cell at bounding box center [461, 273] width 115 height 235
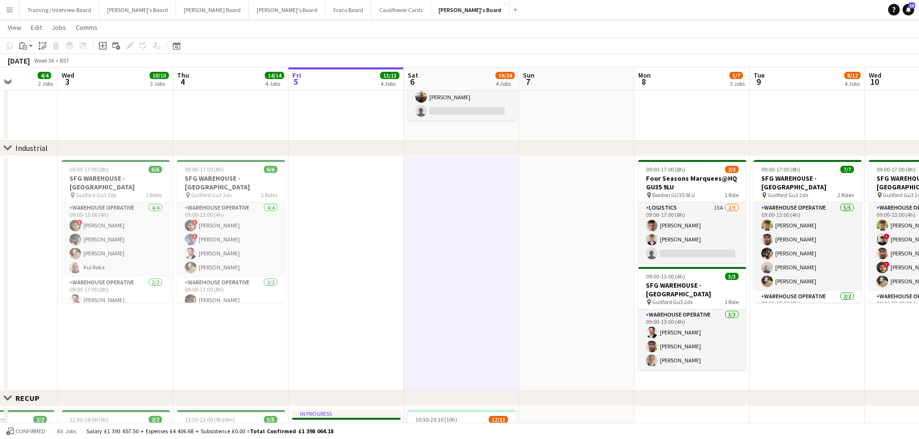
click at [542, 115] on app-date-cell at bounding box center [576, 4] width 115 height 274
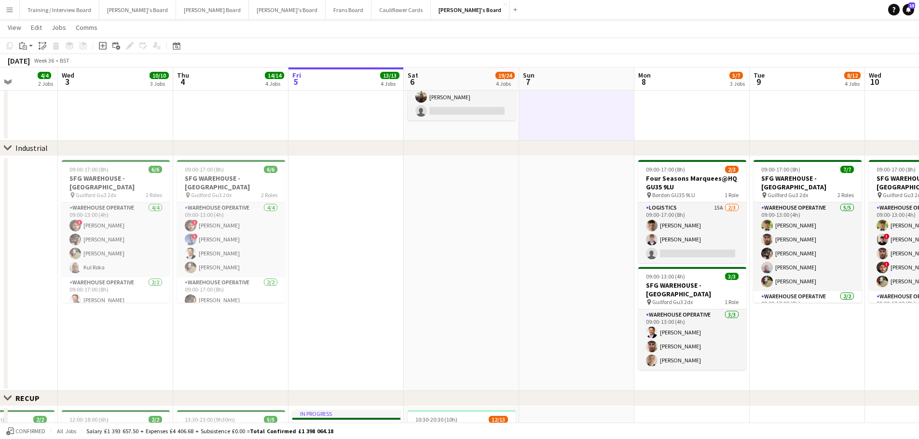
click at [488, 125] on app-date-cell "08:00-18:00 (10h) 3/5 (4)Vanilla Bean@Thorpe Park KT8 9BS pin Thorpe Park 2 Rol…" at bounding box center [461, 4] width 115 height 274
click at [487, 172] on app-date-cell at bounding box center [461, 273] width 115 height 235
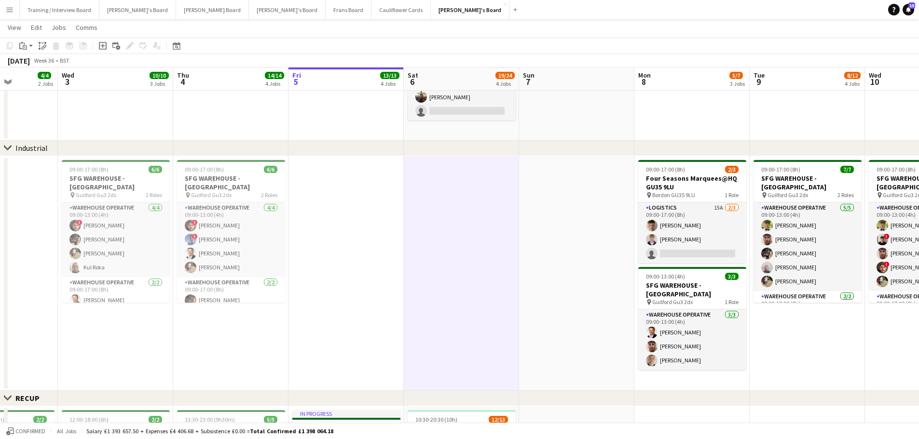
click at [539, 191] on app-date-cell at bounding box center [576, 273] width 115 height 235
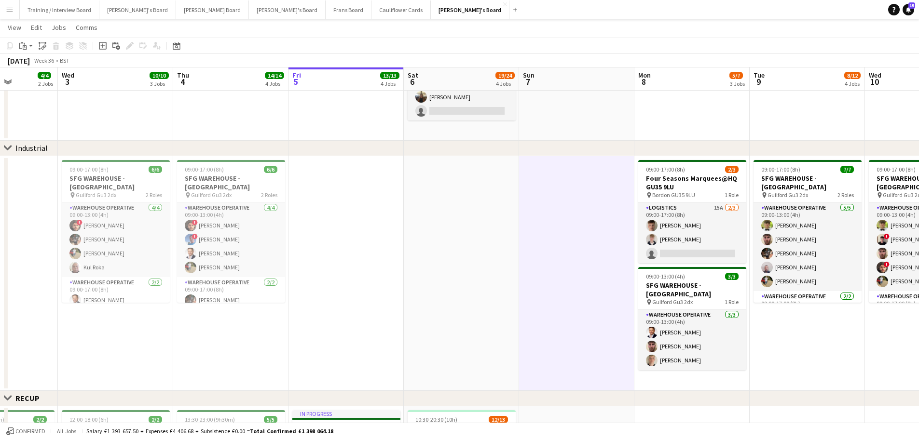
click at [497, 213] on app-date-cell at bounding box center [461, 273] width 115 height 235
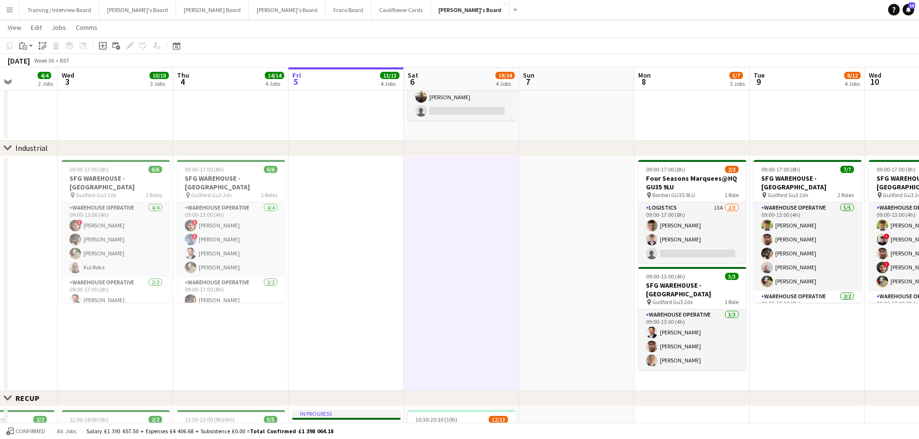
click at [558, 117] on app-date-cell at bounding box center [576, 4] width 115 height 274
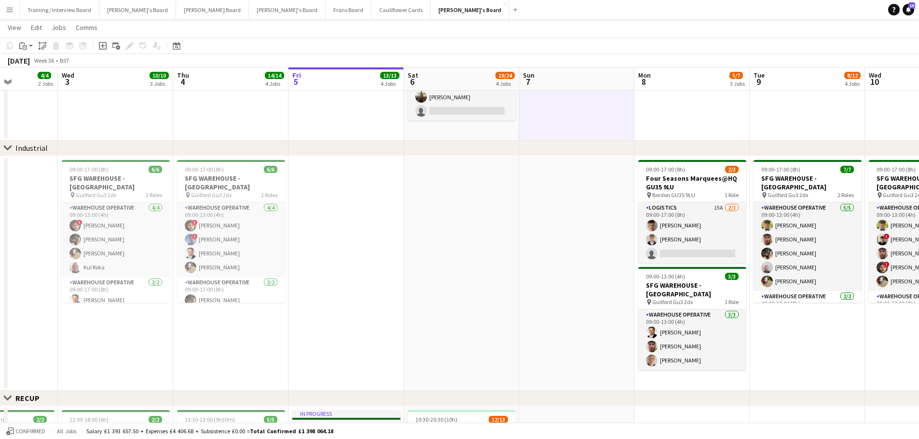
click at [506, 121] on app-date-cell "08:00-18:00 (10h) 3/5 (4)Vanilla Bean@Thorpe Park KT8 9BS pin Thorpe Park 2 Rol…" at bounding box center [461, 4] width 115 height 274
click at [477, 182] on app-date-cell at bounding box center [461, 273] width 115 height 235
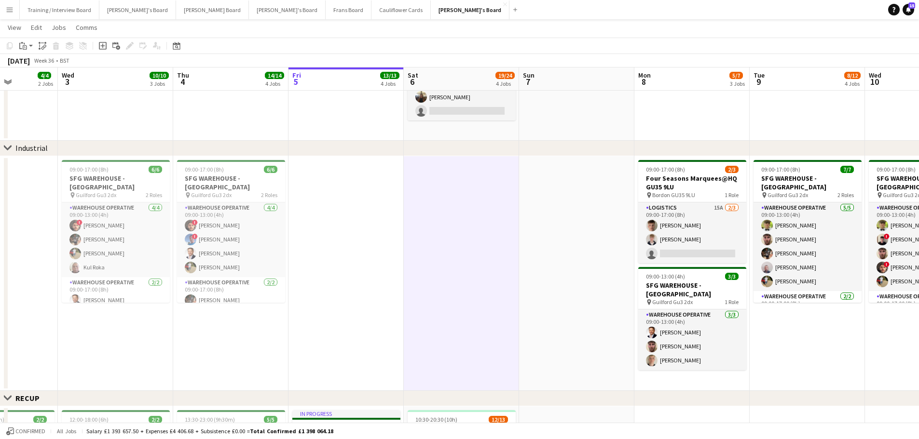
click at [525, 203] on app-date-cell at bounding box center [576, 273] width 115 height 235
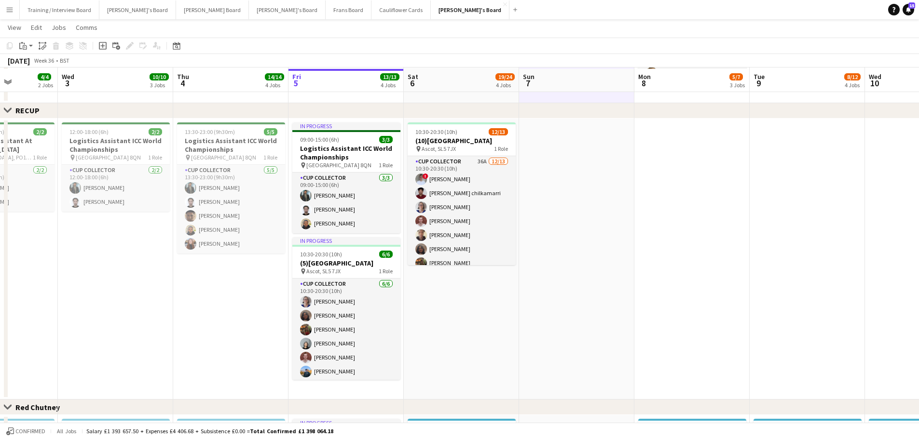
scroll to position [530, 0]
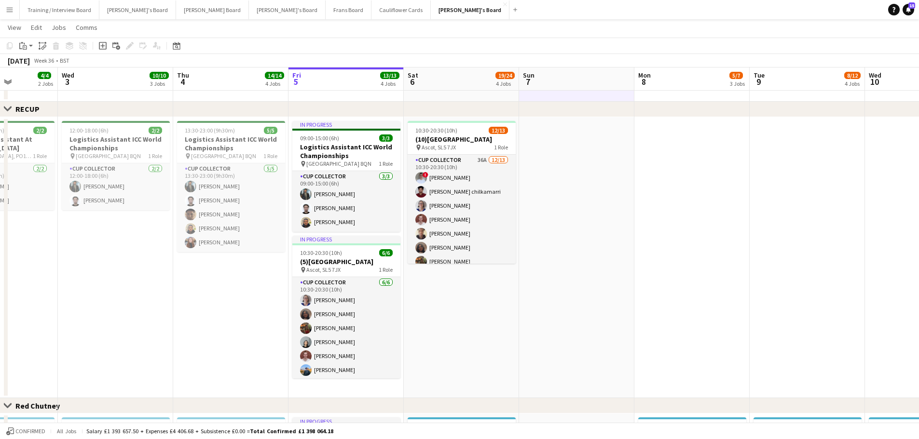
click at [6, 9] on app-icon "Menu" at bounding box center [10, 10] width 8 height 8
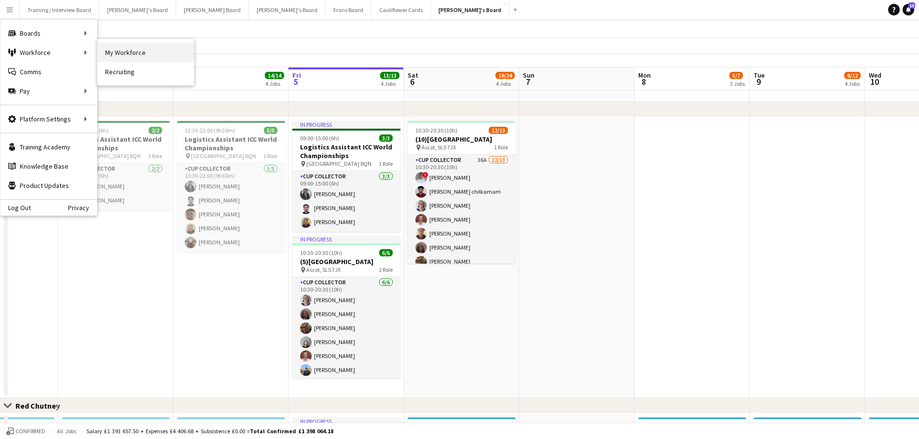
click at [126, 52] on link "My Workforce" at bounding box center [145, 52] width 96 height 19
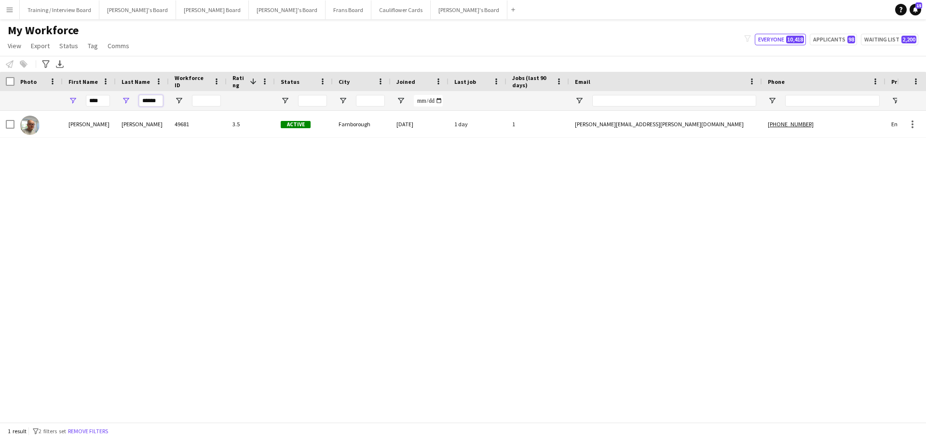
click at [159, 102] on input "******" at bounding box center [151, 101] width 24 height 12
type input "*"
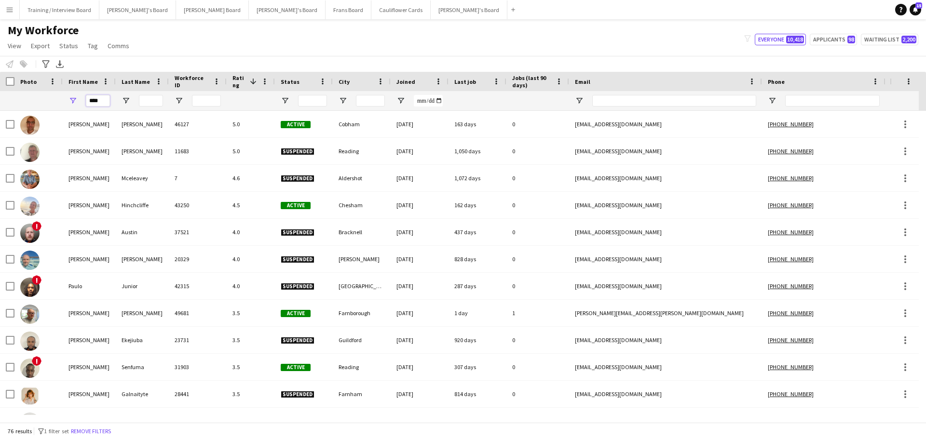
click at [105, 99] on input "****" at bounding box center [98, 101] width 24 height 12
type input "*"
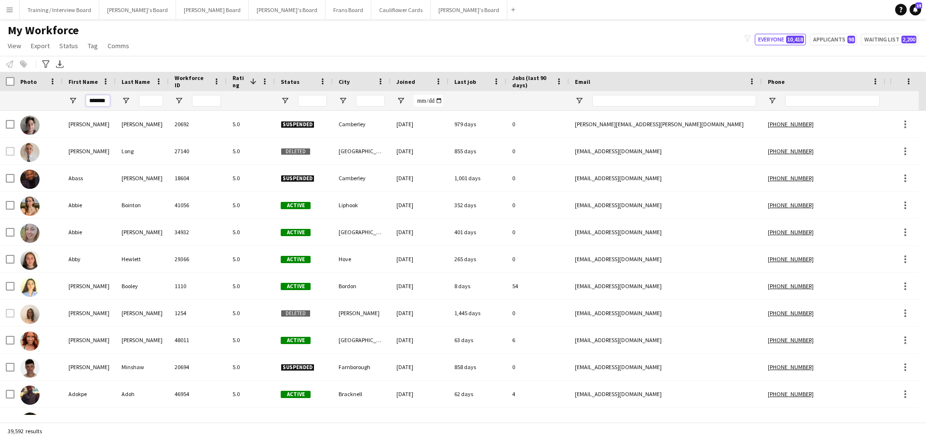
scroll to position [0, 3]
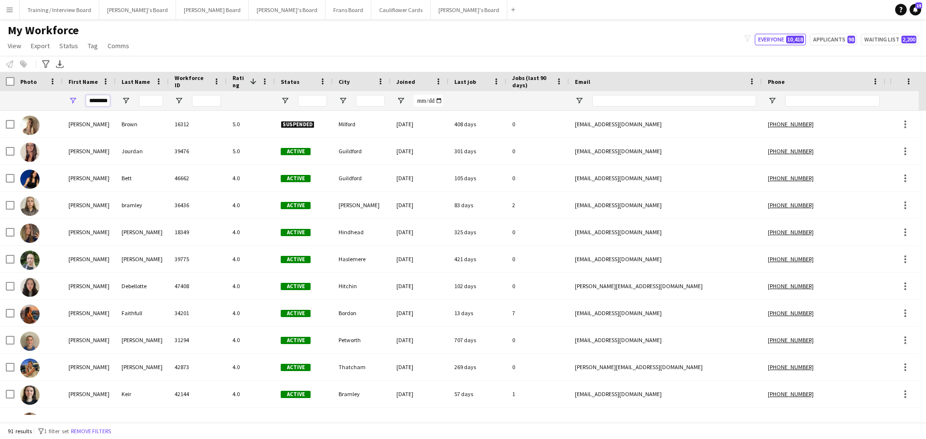
type input "********"
click at [143, 100] on input "Last Name Filter Input" at bounding box center [151, 101] width 24 height 12
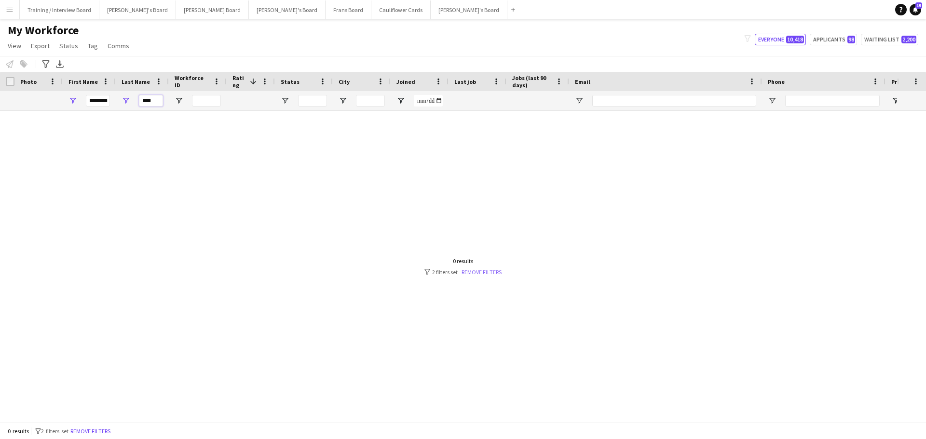
type input "****"
click at [493, 271] on link "Remove filters" at bounding box center [481, 272] width 40 height 7
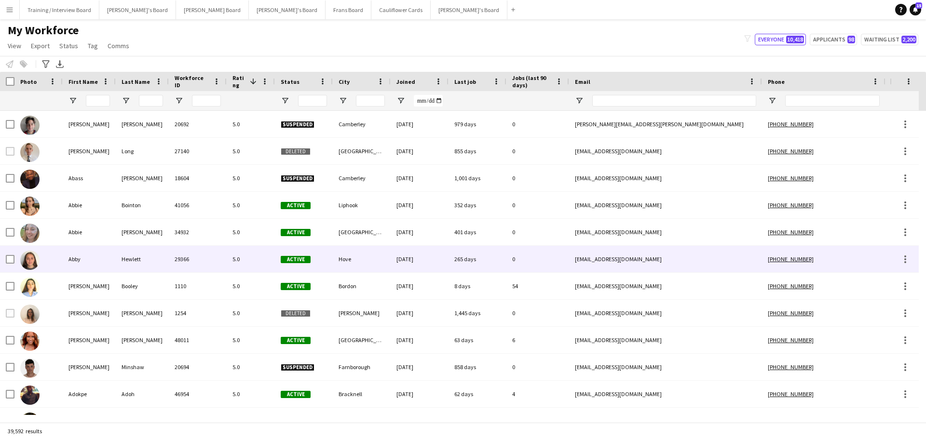
click at [490, 271] on div "265 days" at bounding box center [477, 259] width 58 height 27
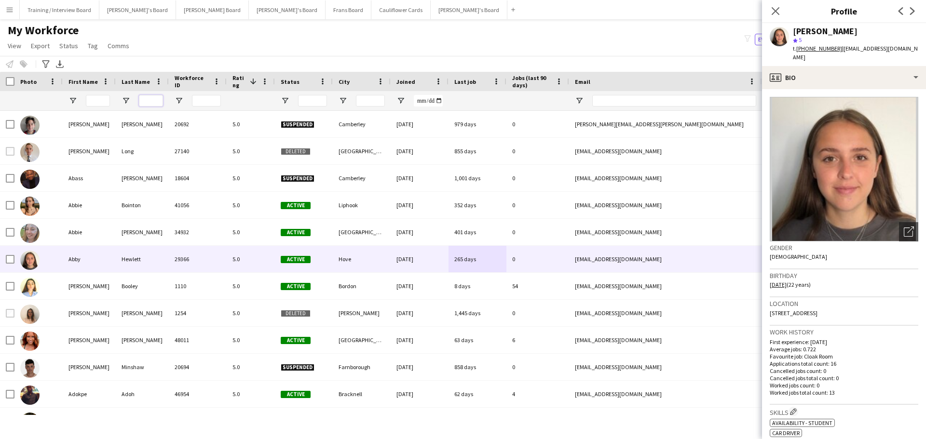
click at [144, 100] on input "Last Name Filter Input" at bounding box center [151, 101] width 24 height 12
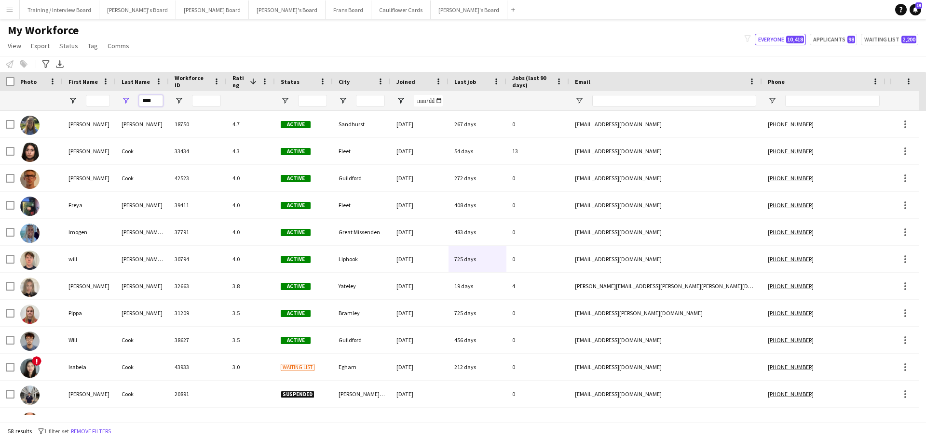
type input "****"
click at [90, 98] on input "First Name Filter Input" at bounding box center [98, 101] width 24 height 12
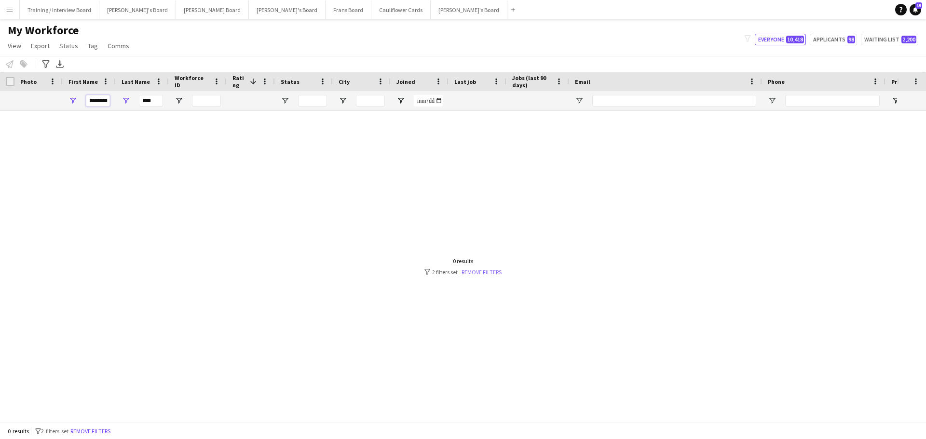
type input "********"
click at [491, 273] on link "Remove filters" at bounding box center [481, 272] width 40 height 7
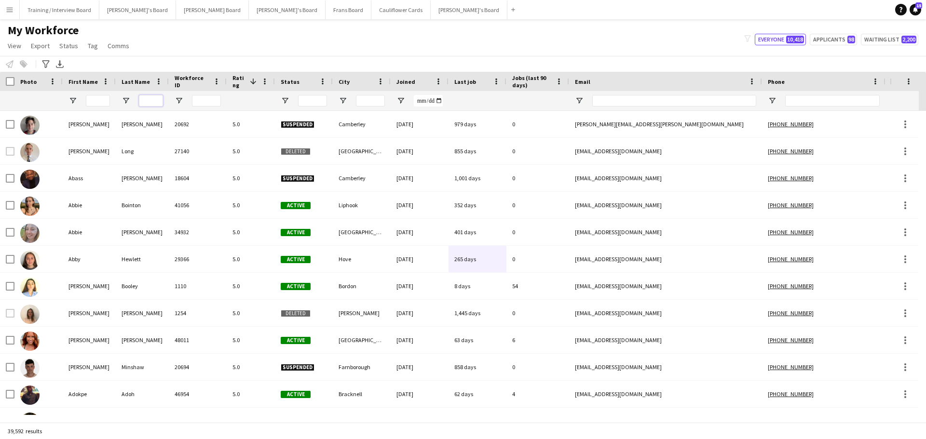
click at [147, 99] on input "Last Name Filter Input" at bounding box center [151, 101] width 24 height 12
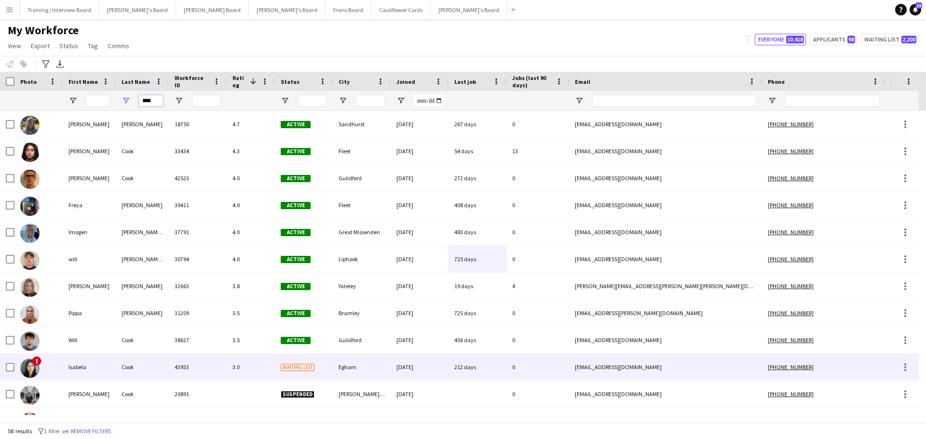
type input "****"
click at [149, 373] on div "Cook" at bounding box center [142, 367] width 53 height 27
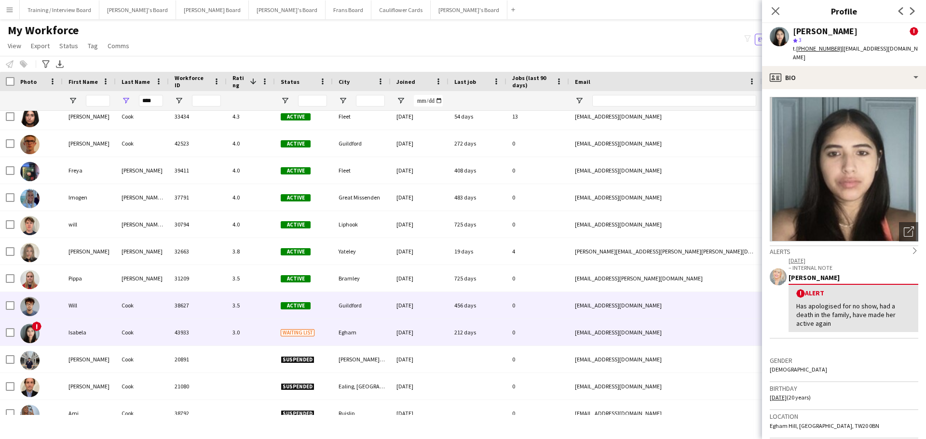
scroll to position [48, 0]
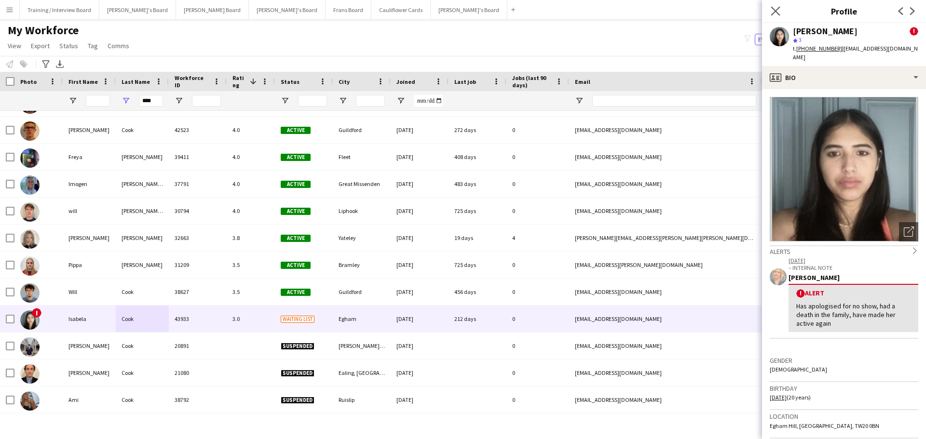
click at [780, 14] on app-icon "Close pop-in" at bounding box center [776, 11] width 14 height 14
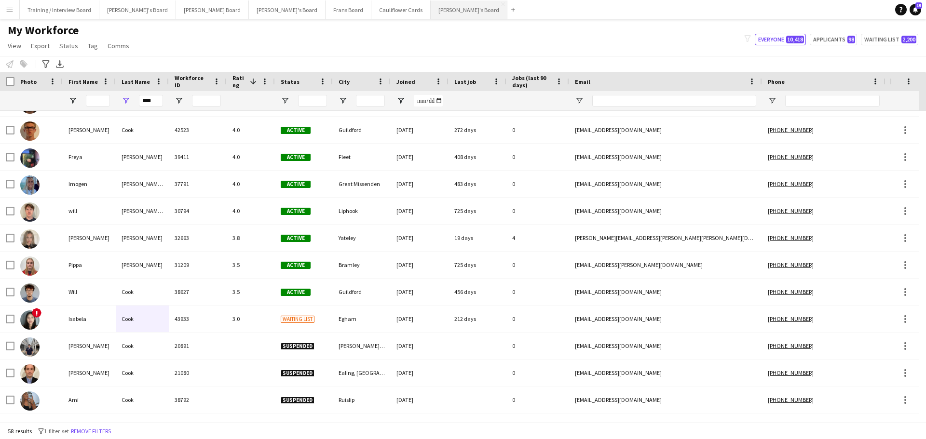
click at [431, 4] on button "[PERSON_NAME]'s Board Close" at bounding box center [469, 9] width 77 height 19
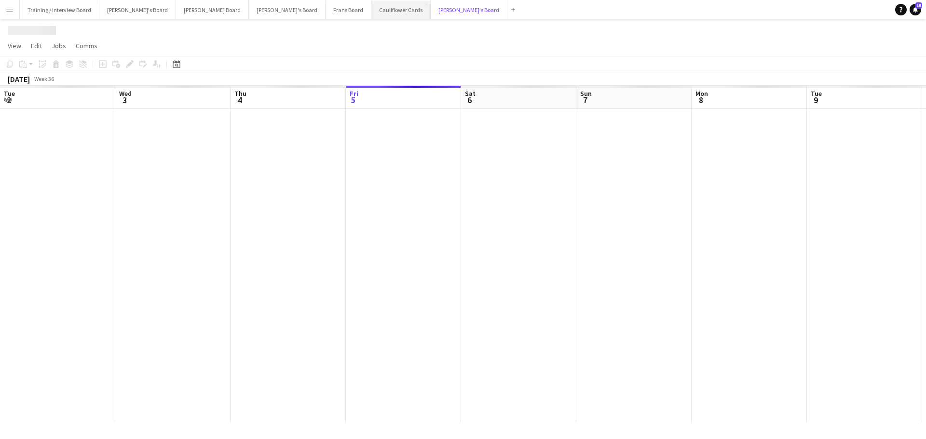
scroll to position [0, 230]
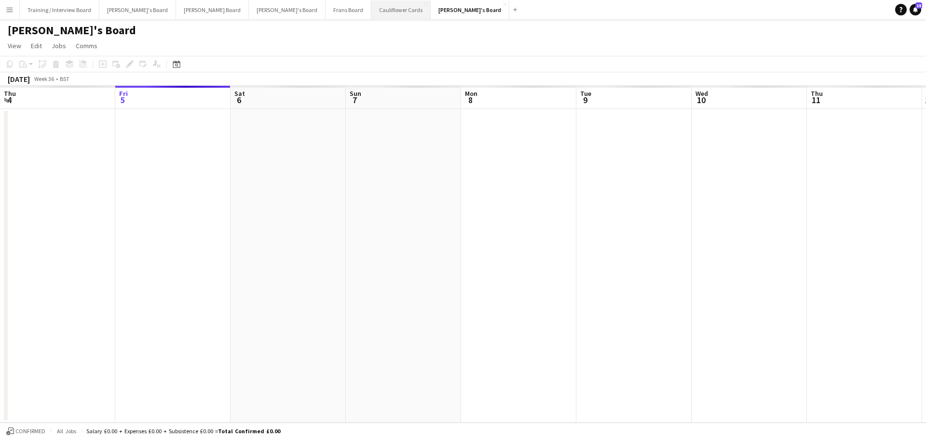
click at [371, 10] on button "Cauliflower Cards Close" at bounding box center [400, 9] width 59 height 19
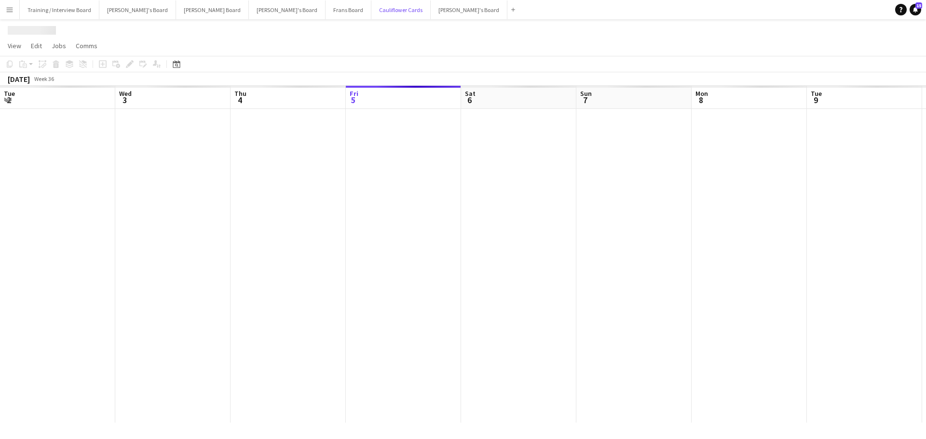
scroll to position [0, 230]
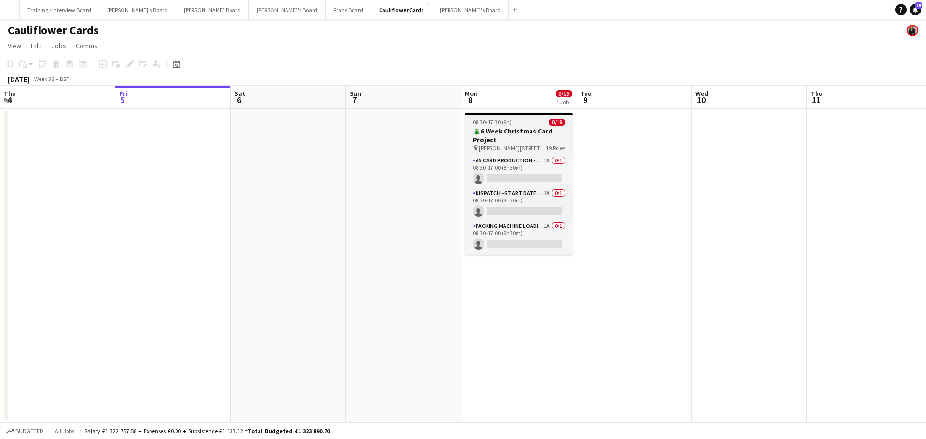
click at [528, 135] on h3 "🎄6 Week Christmas Card Project" at bounding box center [519, 135] width 108 height 17
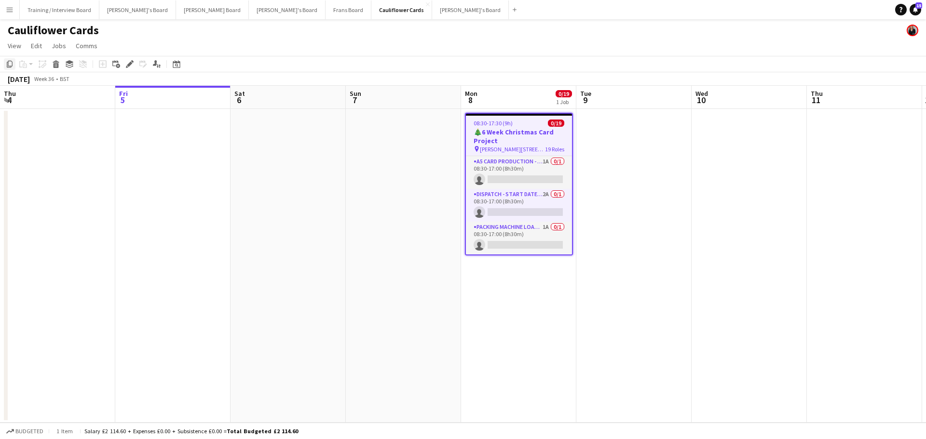
click at [12, 64] on icon at bounding box center [10, 64] width 6 height 7
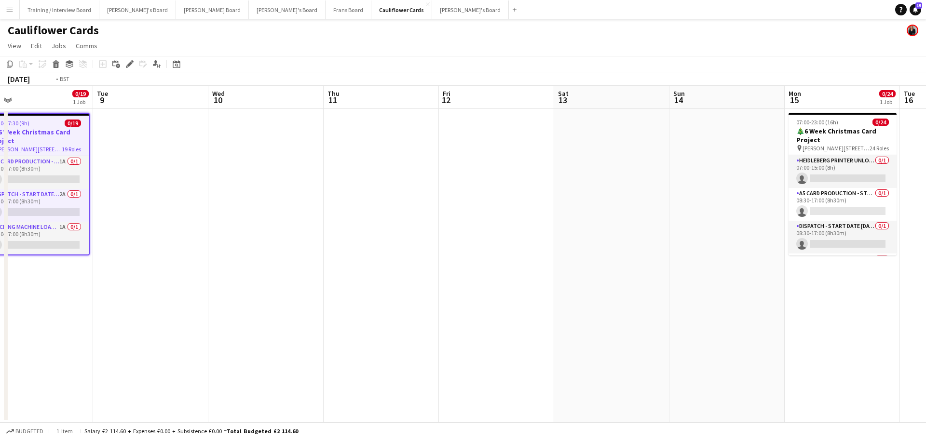
scroll to position [0, 307]
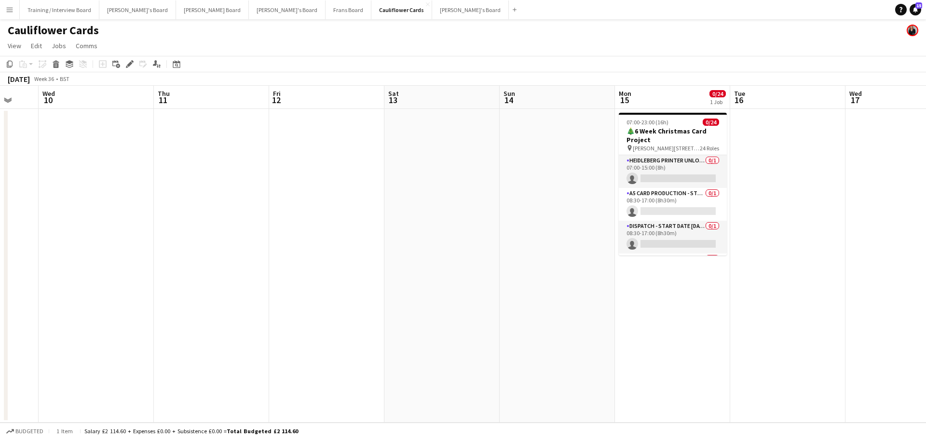
drag, startPoint x: 733, startPoint y: 306, endPoint x: 81, endPoint y: 350, distance: 654.4
click at [81, 350] on app-calendar-viewport "Sun 7 Mon 8 0/19 1 Job Tue 9 Wed 10 Thu 11 Fri 12 Sat 13 Sun 14 Mon 15 0/24 1 J…" at bounding box center [463, 254] width 926 height 337
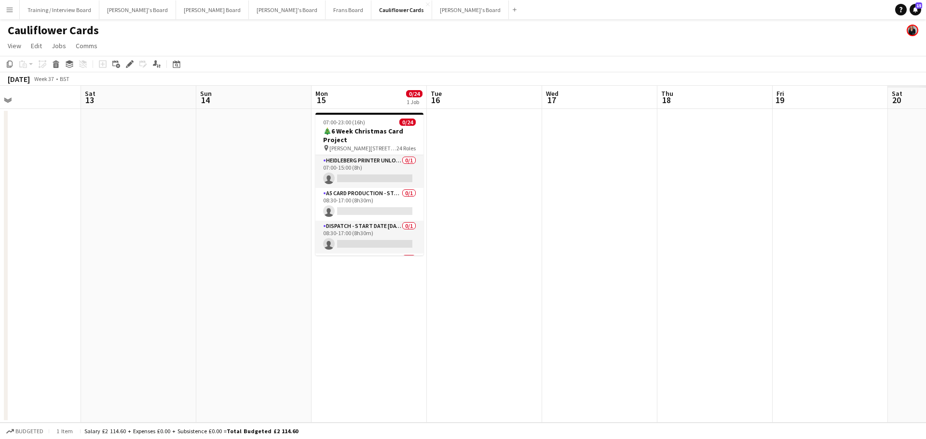
drag, startPoint x: 661, startPoint y: 351, endPoint x: 357, endPoint y: 352, distance: 303.3
click at [357, 352] on app-calendar-viewport "Tue 9 Wed 10 Thu 11 Fri 12 Sat 13 Sun 14 Mon 15 0/24 1 Job Tue 16 Wed 17 Thu 18…" at bounding box center [463, 254] width 926 height 337
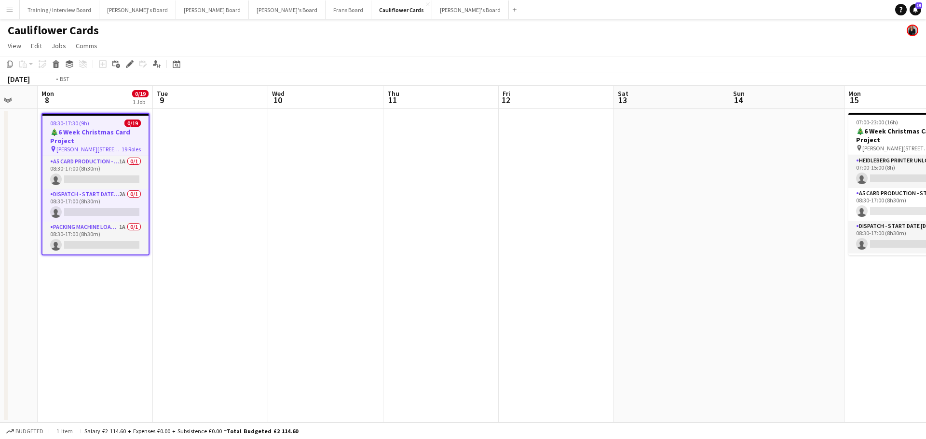
drag, startPoint x: 156, startPoint y: 288, endPoint x: 786, endPoint y: 285, distance: 630.3
click at [786, 285] on app-calendar-viewport "Sun 7 Mon 8 0/19 1 Job Tue 9 Wed 10 Thu 11 Fri 12 Sat 13 Sun 14 Mon 15 0/24 1 J…" at bounding box center [463, 254] width 926 height 337
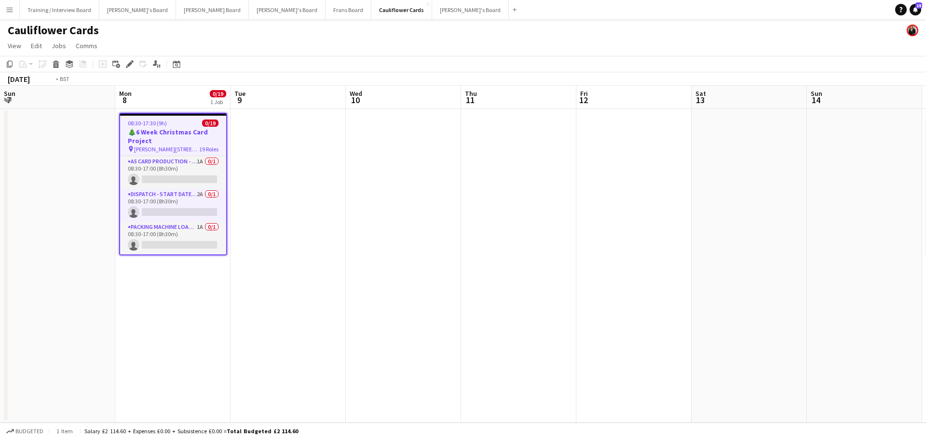
drag, startPoint x: 782, startPoint y: 282, endPoint x: 0, endPoint y: 239, distance: 783.3
click at [0, 239] on app-calendar-viewport "Fri 5 Sat 6 Sun 7 Mon 8 0/19 1 Job Tue 9 Wed 10 Thu 11 Fri 12 Sat 13 Sun 14 Mon…" at bounding box center [463, 254] width 926 height 337
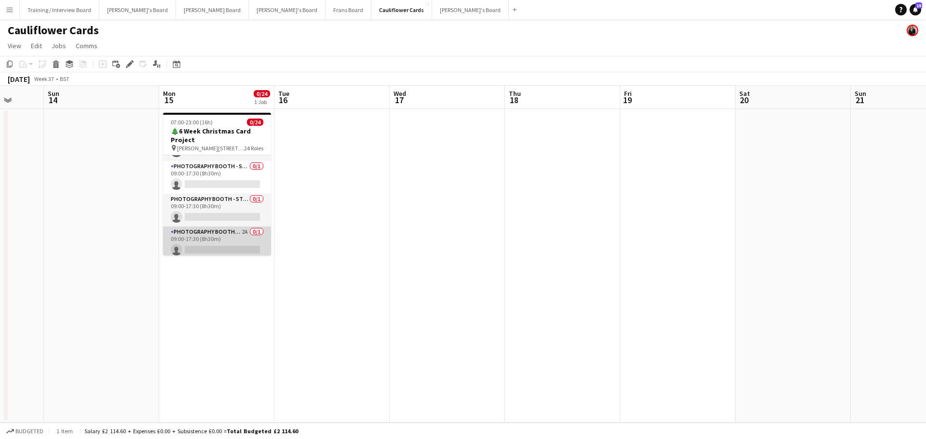
scroll to position [675, 0]
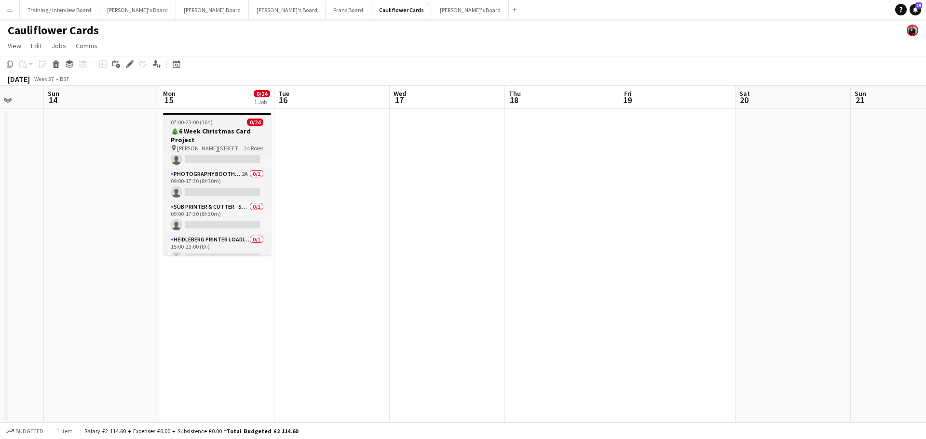
click at [207, 129] on h3 "🎄6 Week Christmas Card Project" at bounding box center [217, 135] width 108 height 17
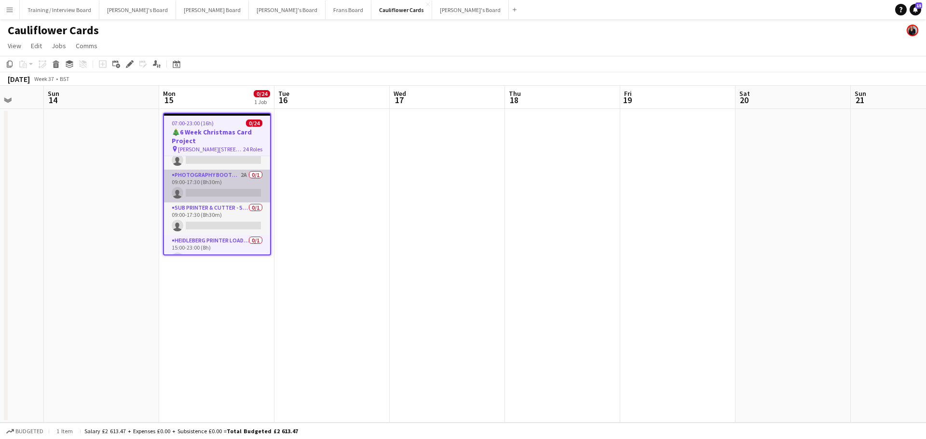
click at [243, 180] on app-card-role "Photography Booth/ Artwork checkers - Start Date 10th Oct 2A 0/1 09:00-17:30 (8…" at bounding box center [217, 186] width 106 height 33
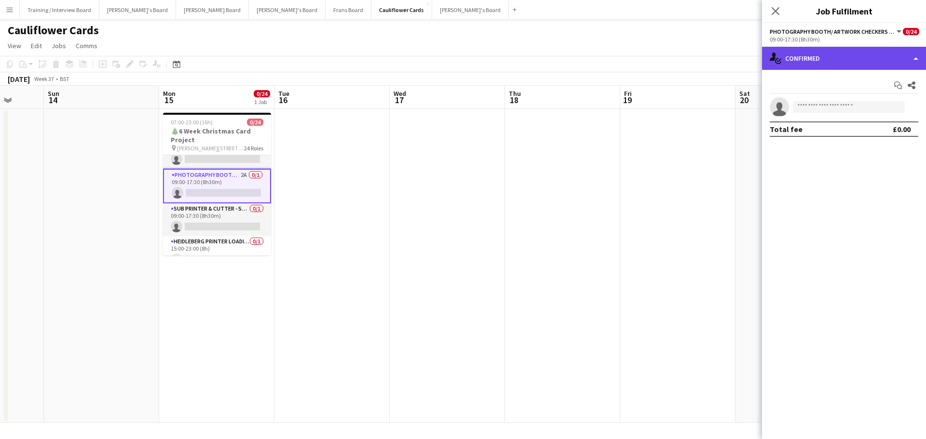
click at [865, 61] on div "single-neutral-actions-check-2 Confirmed" at bounding box center [844, 58] width 164 height 23
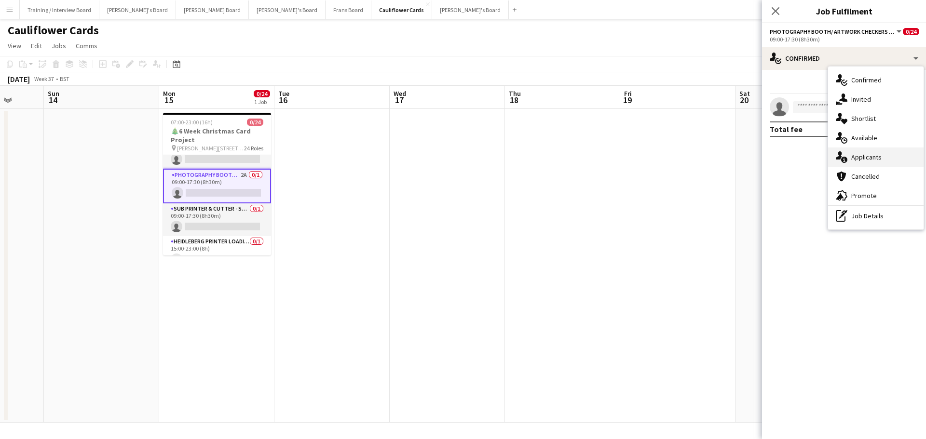
click at [885, 160] on div "single-neutral-actions-information Applicants" at bounding box center [875, 157] width 95 height 19
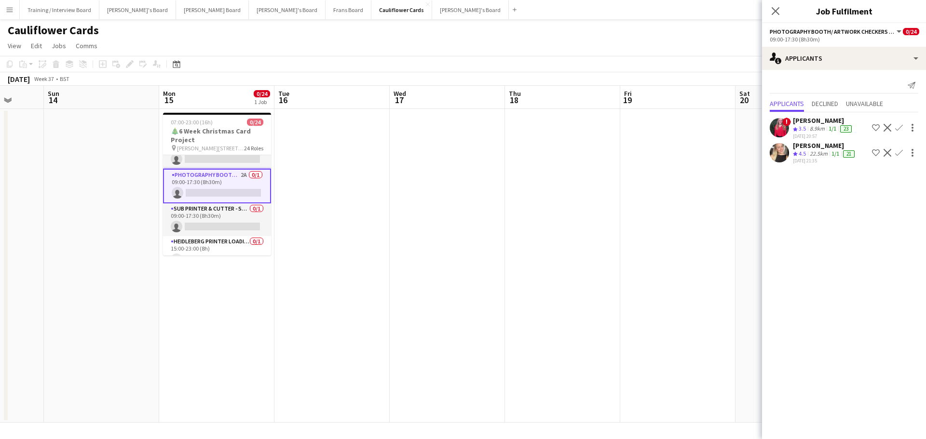
click at [827, 154] on div "22.5km" at bounding box center [819, 154] width 22 height 8
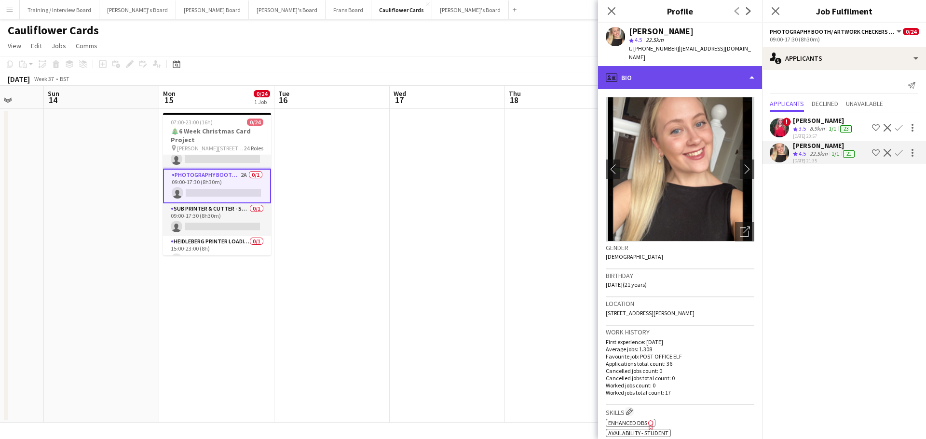
click at [638, 66] on div "profile Bio" at bounding box center [680, 77] width 164 height 23
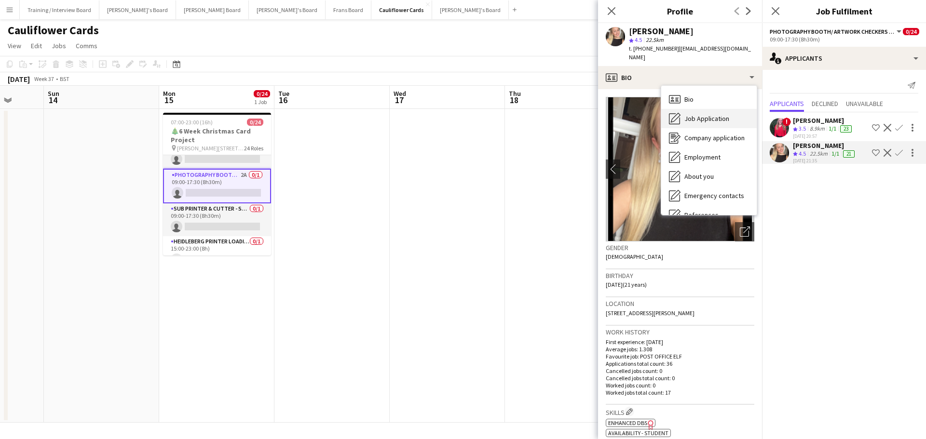
click at [715, 117] on div "Job Application Job Application" at bounding box center [708, 118] width 95 height 19
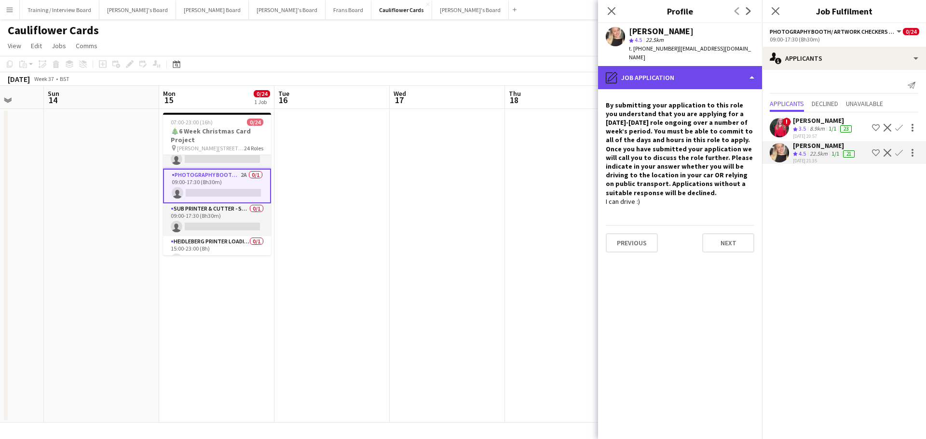
drag, startPoint x: 722, startPoint y: 68, endPoint x: 720, endPoint y: 142, distance: 74.8
click at [721, 67] on div "pencil4 Job Application" at bounding box center [680, 77] width 164 height 23
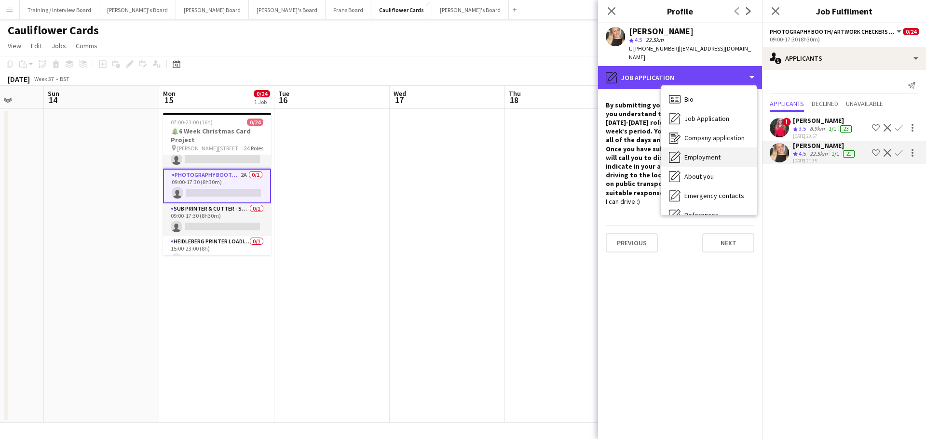
scroll to position [149, 0]
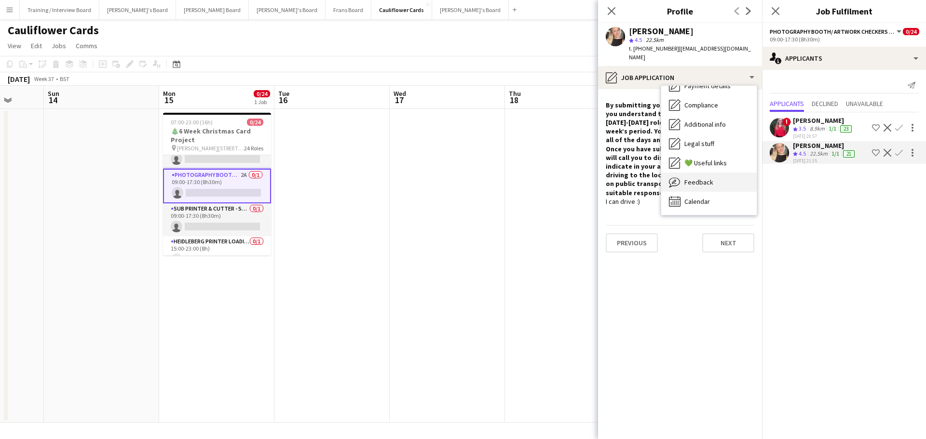
click at [732, 176] on div "Feedback Feedback" at bounding box center [708, 182] width 95 height 19
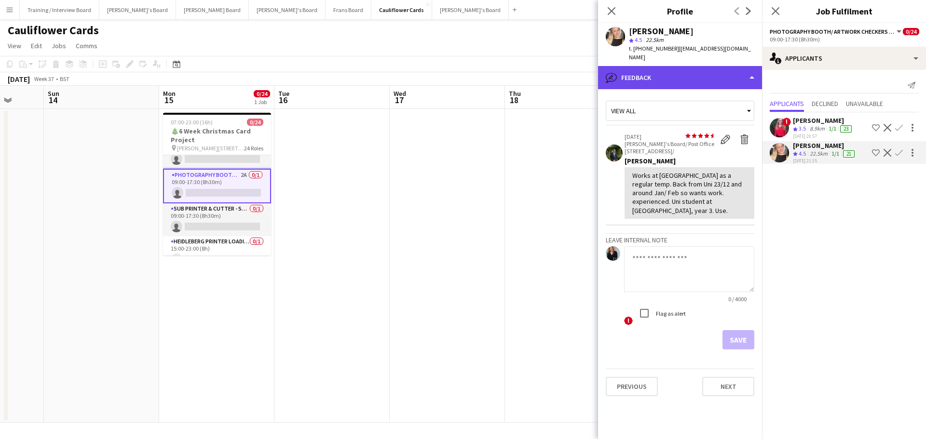
click at [664, 68] on div "bubble-pencil Feedback" at bounding box center [680, 77] width 164 height 23
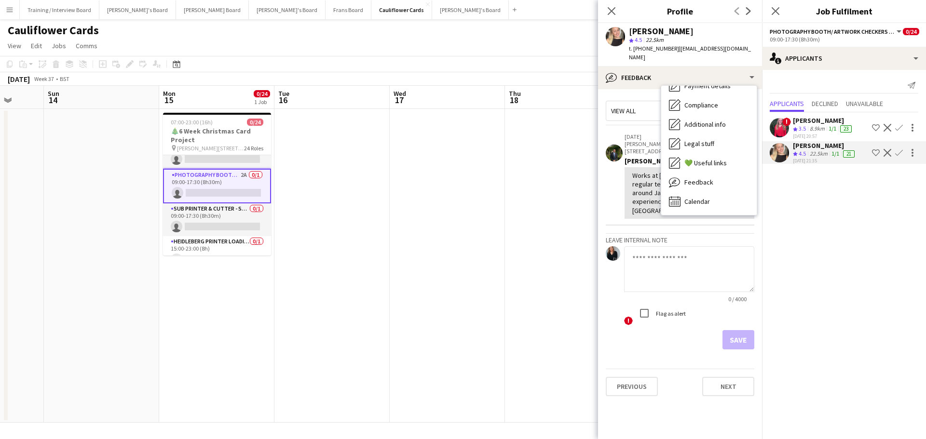
click at [648, 171] on div "Works at Rivervale as a regular temp. Back from Uni 23/12 and around Jan/ Feb s…" at bounding box center [689, 193] width 114 height 44
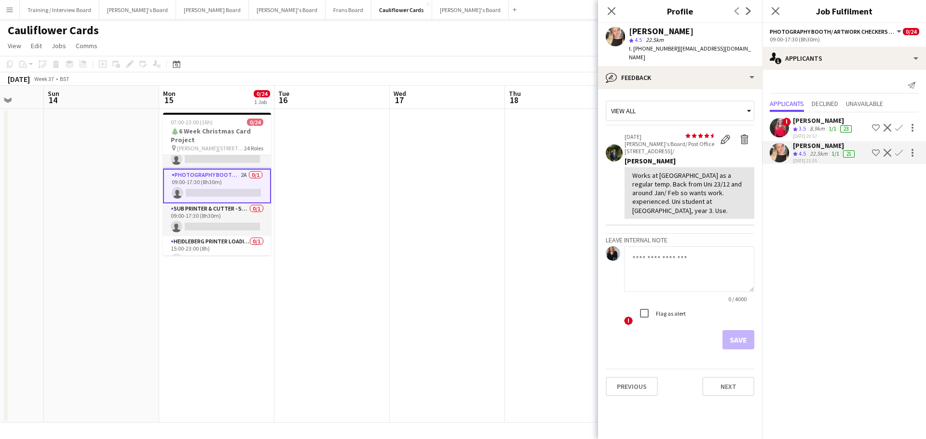
click at [687, 89] on app-crew-profile-feedback-tab "View all star star star star star star star star star star 18-11-2024 Thomasina…" at bounding box center [680, 264] width 164 height 350
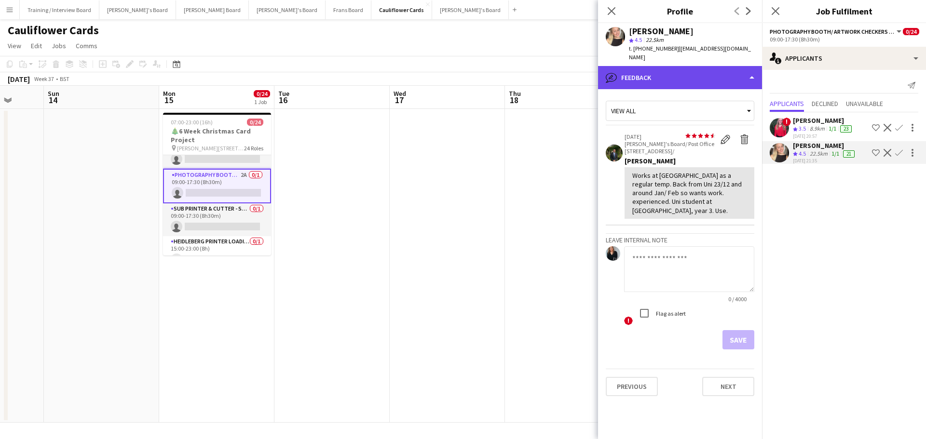
click at [690, 76] on div "bubble-pencil Feedback" at bounding box center [680, 77] width 164 height 23
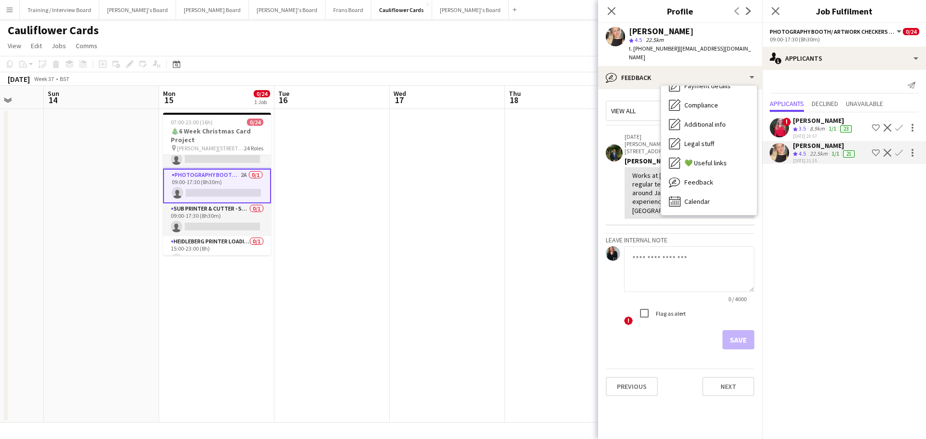
click at [651, 171] on div "Works at Rivervale as a regular temp. Back from Uni 23/12 and around Jan/ Feb s…" at bounding box center [689, 193] width 114 height 44
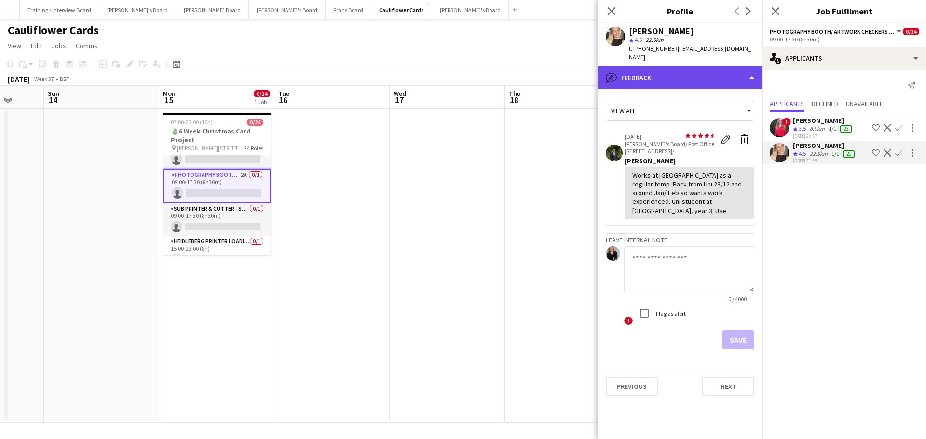
click at [654, 66] on div "bubble-pencil Feedback" at bounding box center [680, 77] width 164 height 23
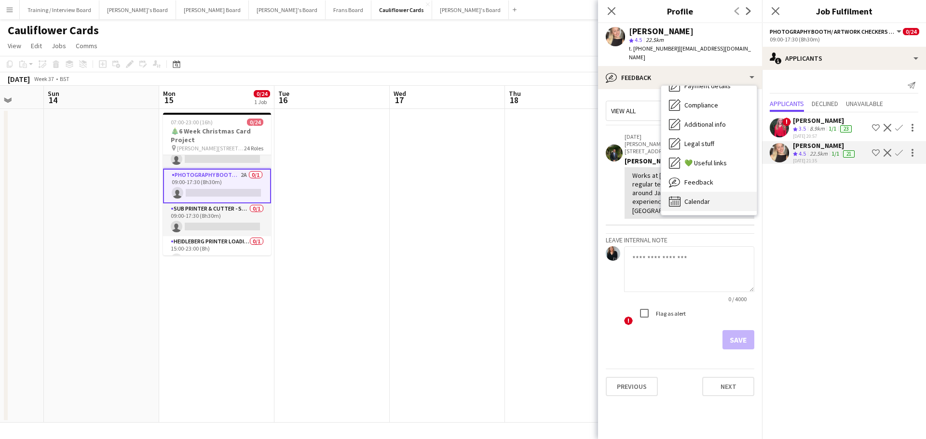
click at [713, 192] on div "Calendar Calendar" at bounding box center [708, 201] width 95 height 19
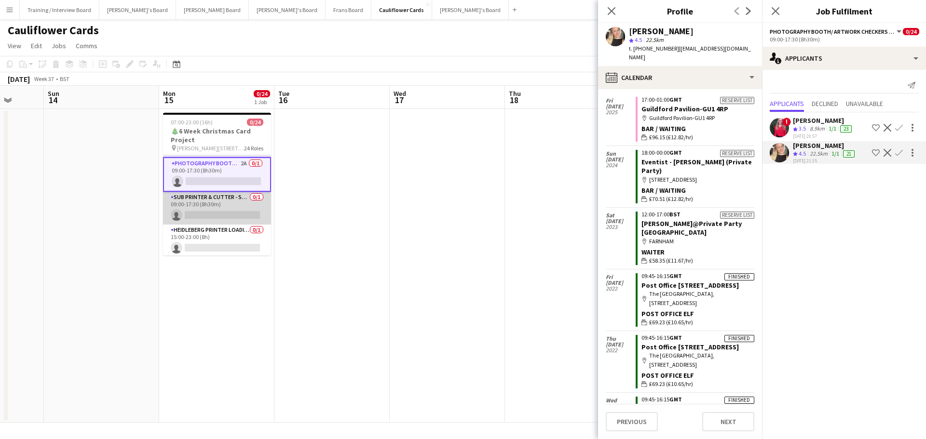
scroll to position [689, 0]
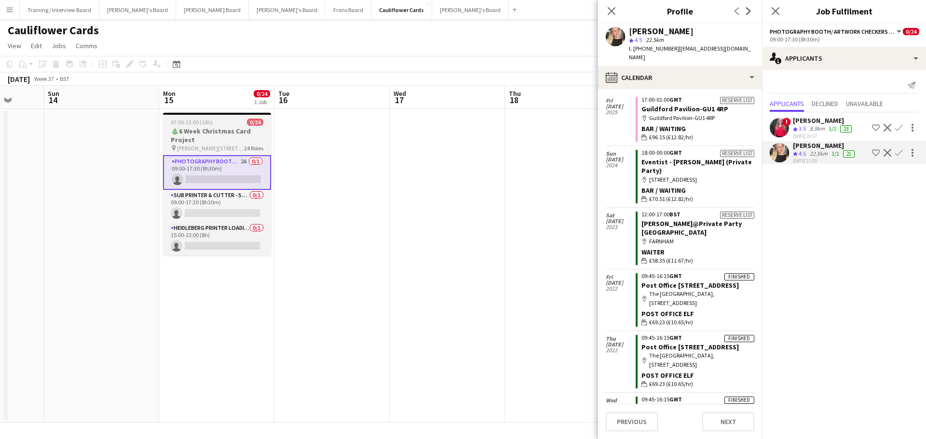
click at [211, 130] on h3 "🎄6 Week Christmas Card Project" at bounding box center [217, 135] width 108 height 17
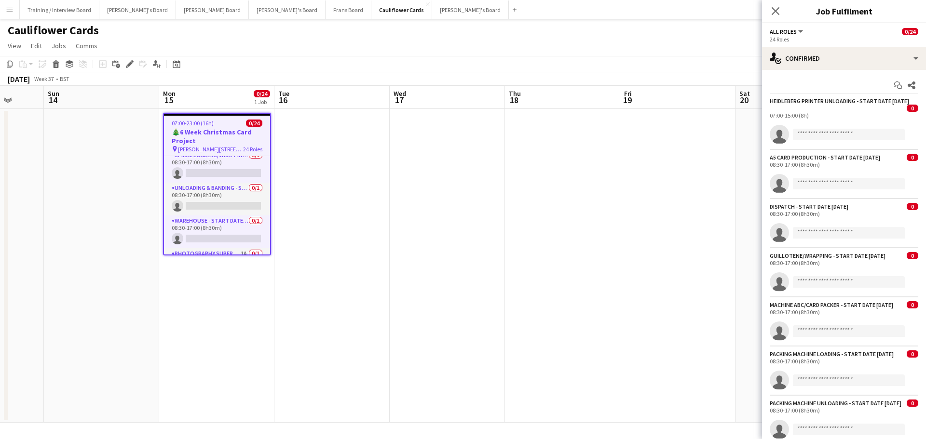
scroll to position [255, 0]
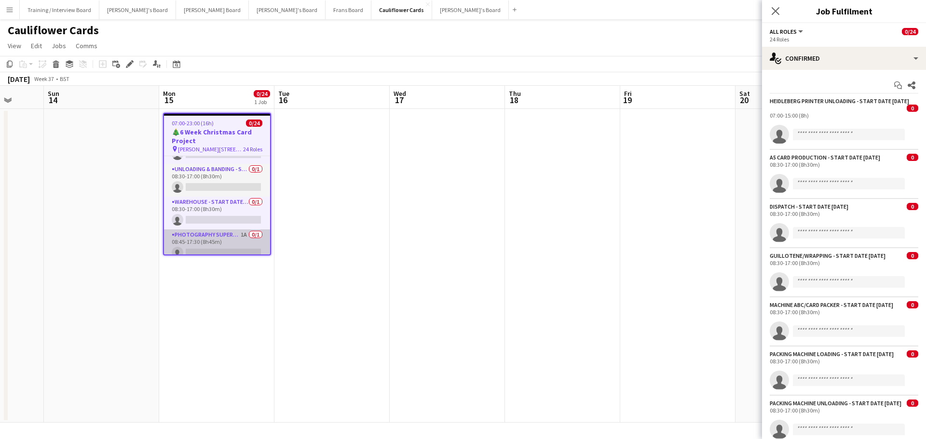
click at [233, 239] on app-card-role "Photography Supervisor - Start date 3rd Oct 1A 0/1 08:45-17:30 (8h45m) single-n…" at bounding box center [217, 246] width 106 height 33
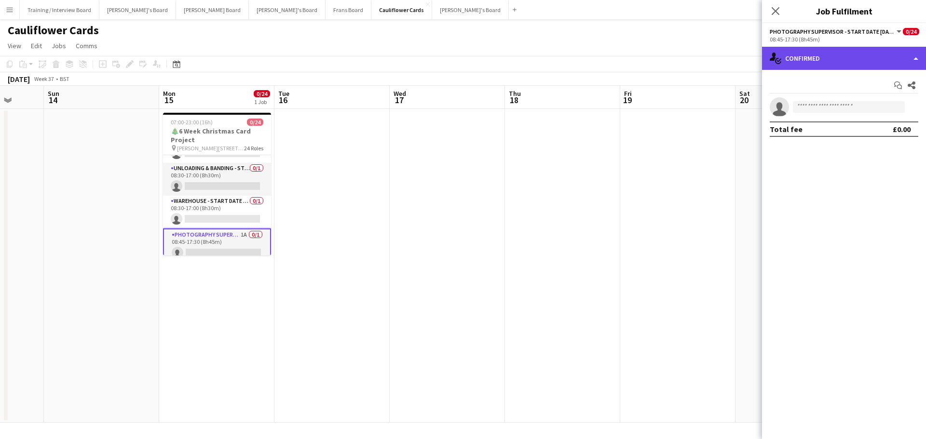
click at [822, 63] on div "single-neutral-actions-check-2 Confirmed" at bounding box center [844, 58] width 164 height 23
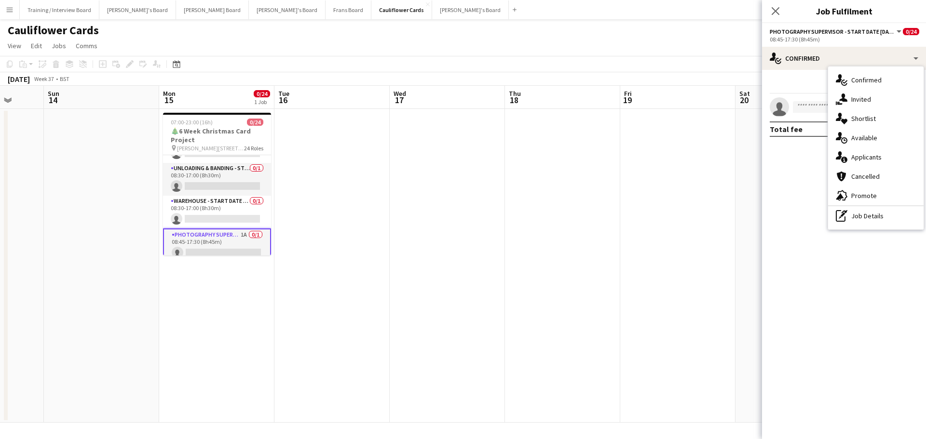
click at [876, 158] on span "Applicants" at bounding box center [866, 157] width 30 height 9
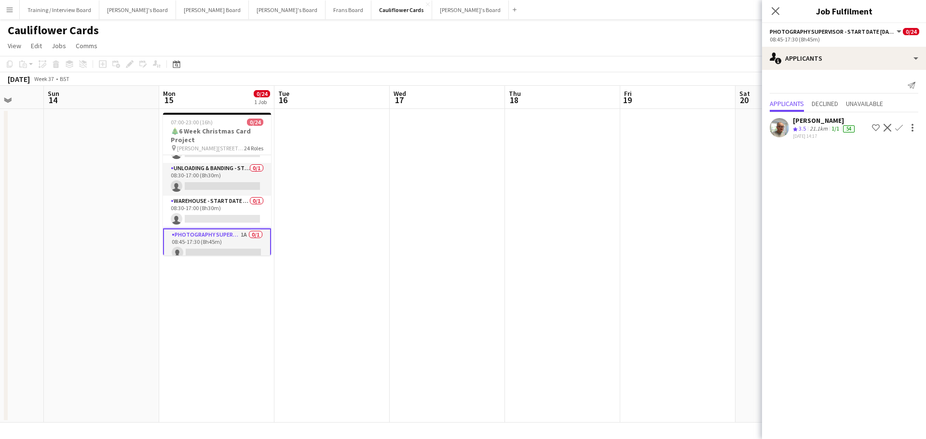
click at [808, 131] on div "Crew rating 3.5" at bounding box center [800, 129] width 15 height 8
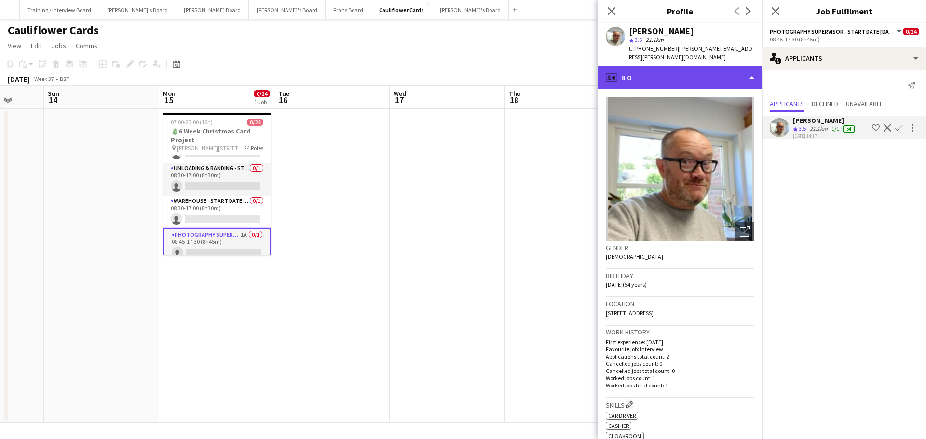
click at [708, 66] on div "profile Bio" at bounding box center [680, 77] width 164 height 23
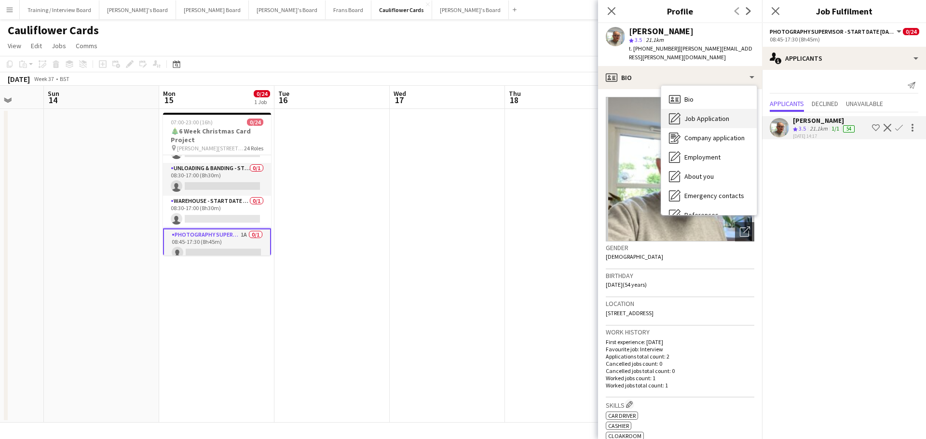
click at [717, 116] on div "Job Application Job Application" at bounding box center [708, 118] width 95 height 19
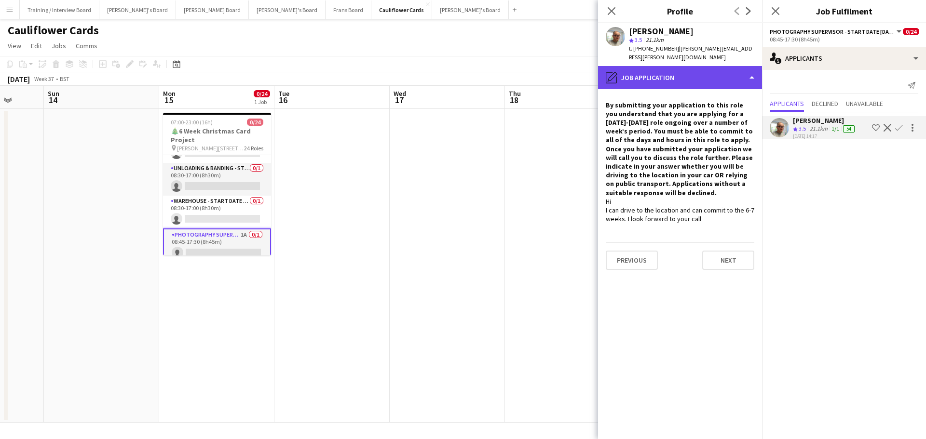
click at [675, 66] on div "pencil4 Job Application" at bounding box center [680, 77] width 164 height 23
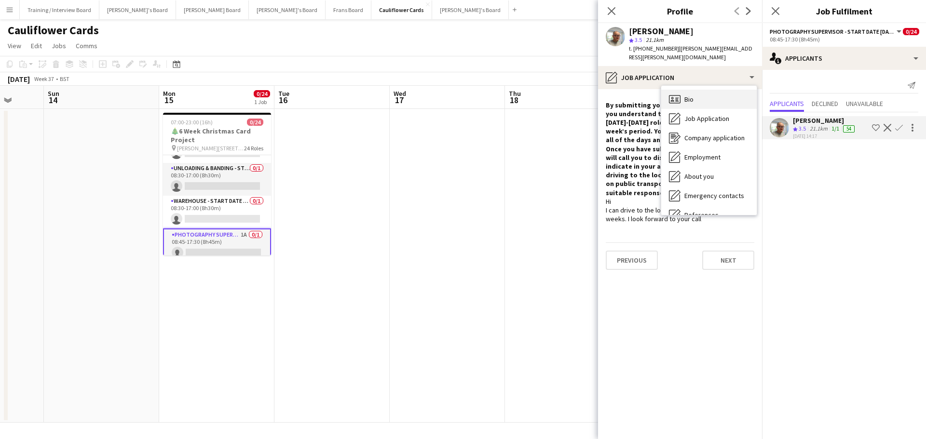
click at [714, 98] on div "Bio Bio" at bounding box center [708, 99] width 95 height 19
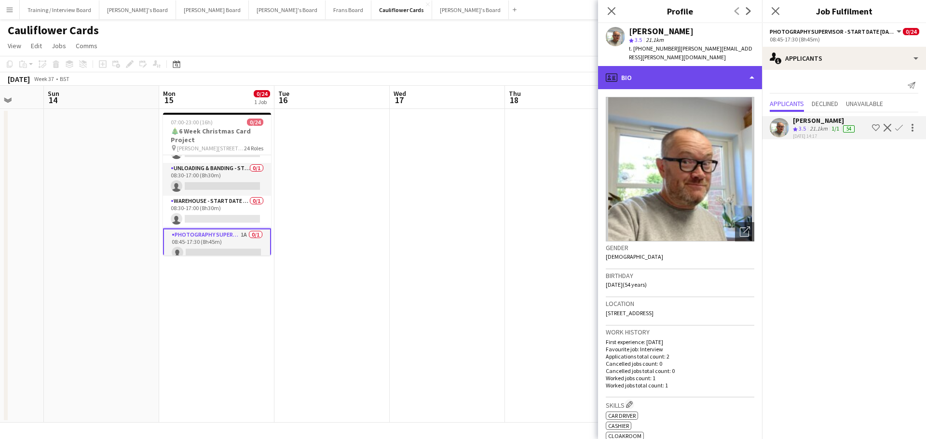
click at [691, 66] on div "profile Bio" at bounding box center [680, 77] width 164 height 23
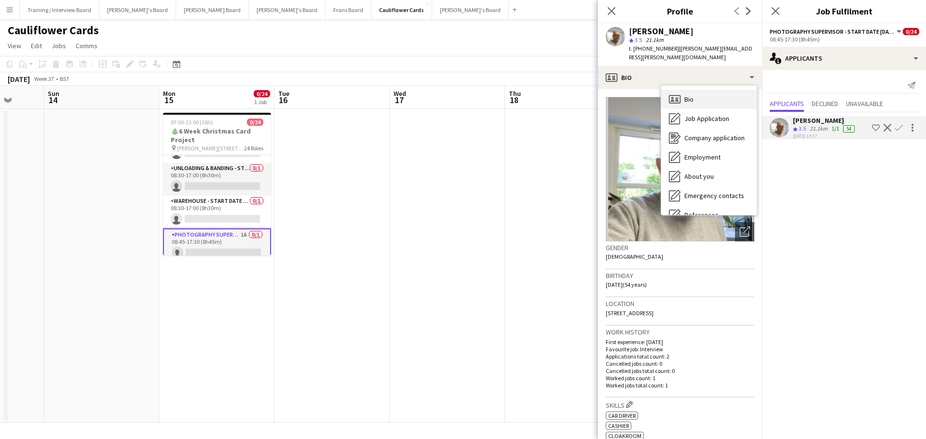
click at [698, 96] on div "Bio Bio" at bounding box center [708, 99] width 95 height 19
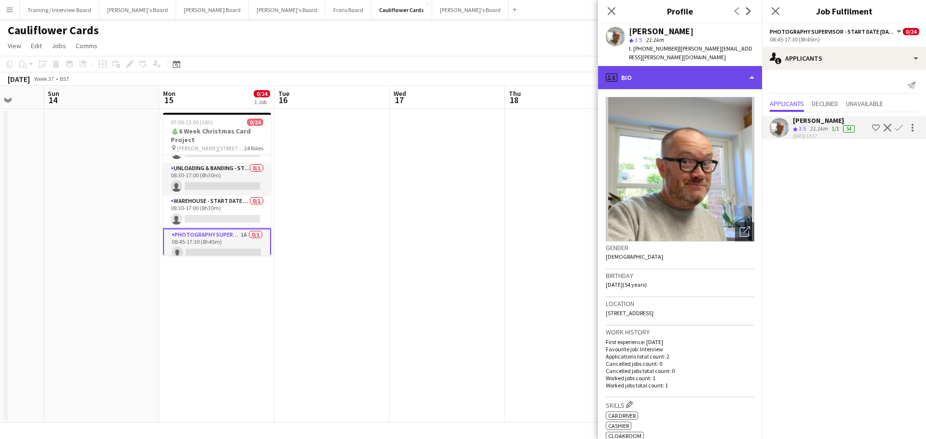
click at [723, 75] on div "profile Bio" at bounding box center [680, 77] width 164 height 23
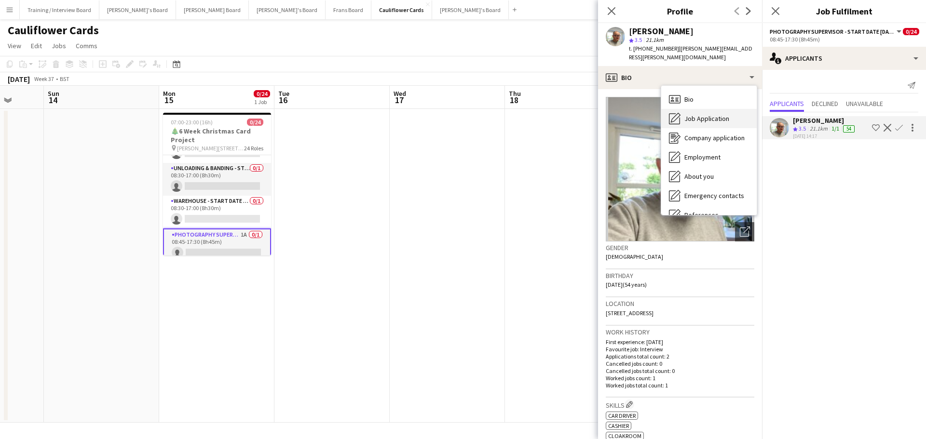
click at [746, 113] on div "Job Application Job Application" at bounding box center [708, 118] width 95 height 19
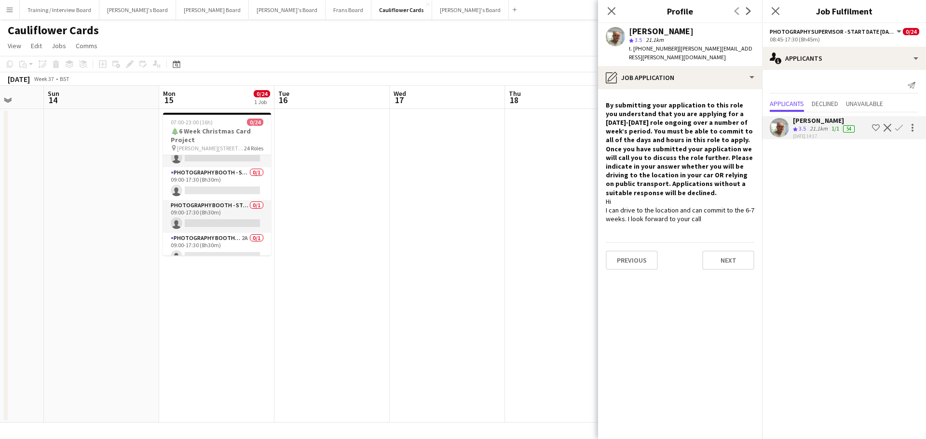
scroll to position [627, 0]
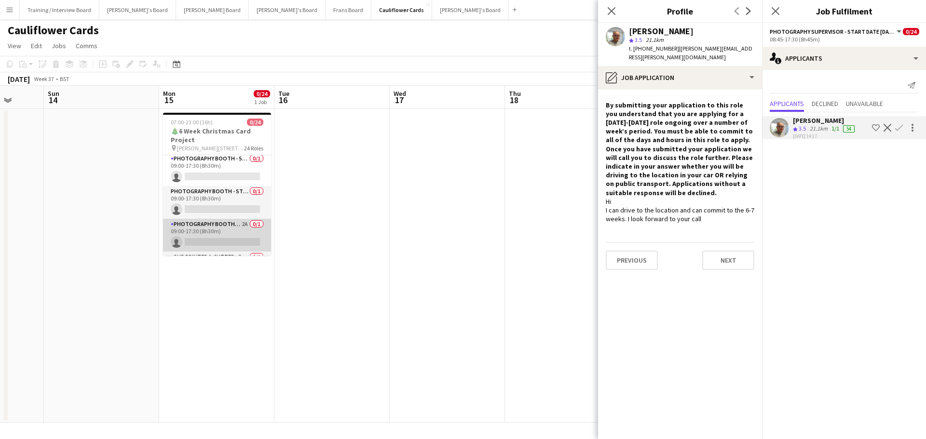
click at [230, 227] on app-card-role "Photography Booth/ Artwork checkers - Start Date 10th Oct 2A 0/1 09:00-17:30 (8…" at bounding box center [217, 235] width 108 height 33
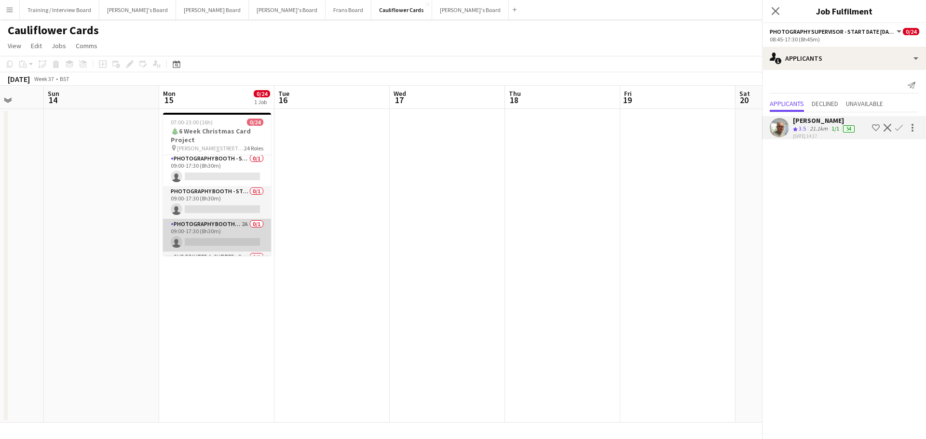
scroll to position [625, 0]
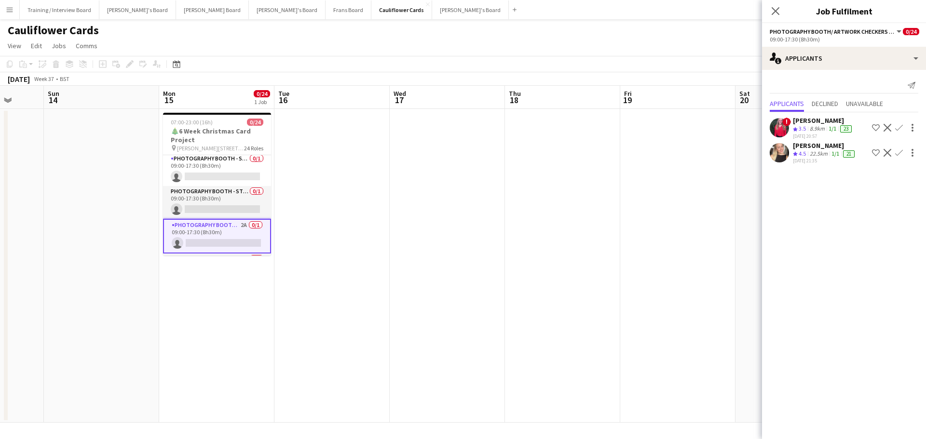
click at [804, 150] on span "4.5" at bounding box center [802, 153] width 7 height 7
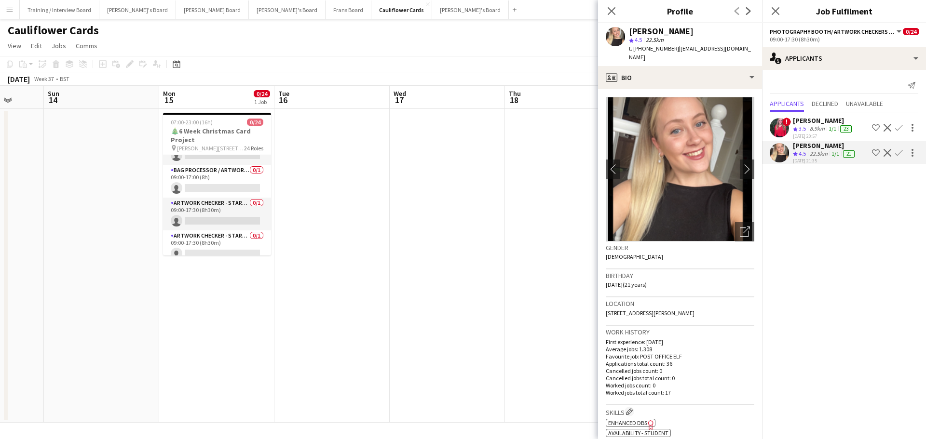
scroll to position [303, 0]
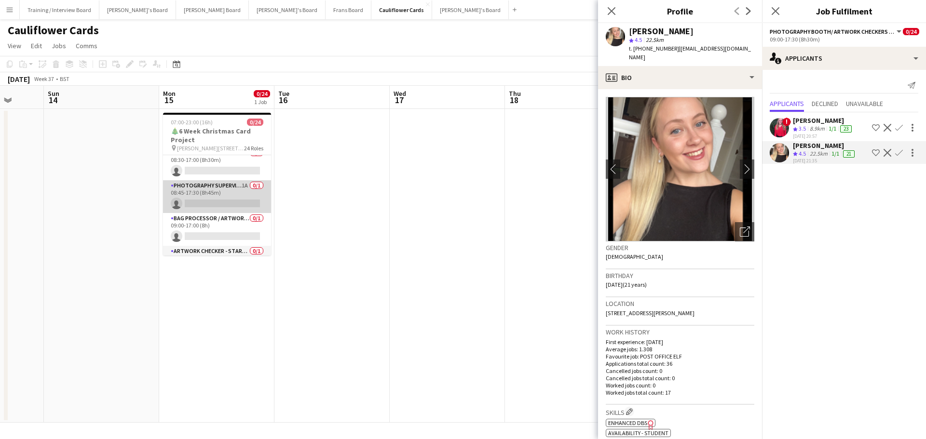
click at [238, 199] on app-card-role "Photography Supervisor - Start date 3rd Oct 1A 0/1 08:45-17:30 (8h45m) single-n…" at bounding box center [217, 196] width 108 height 33
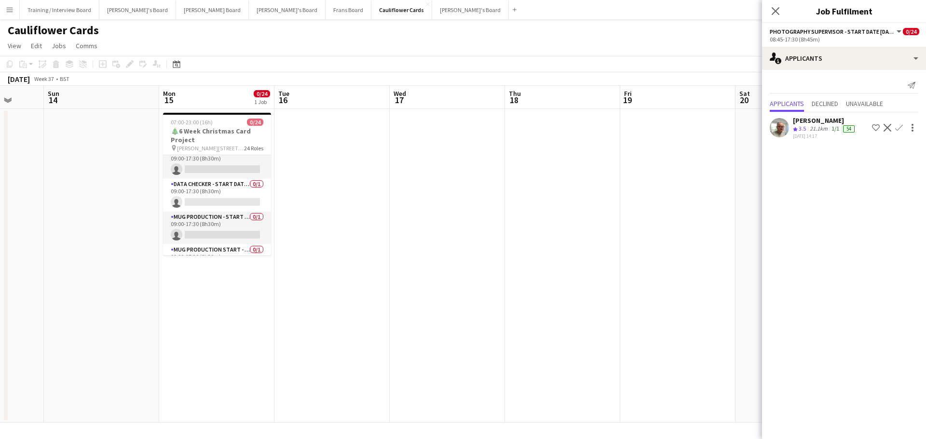
scroll to position [482, 0]
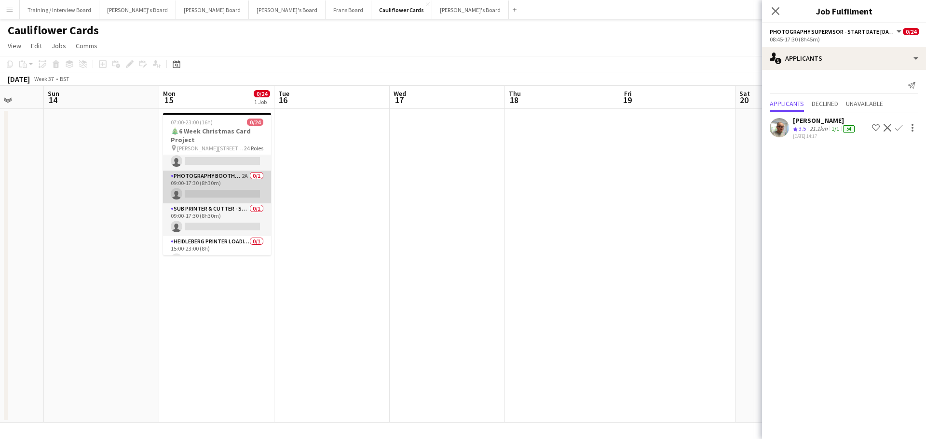
click at [234, 176] on app-card-role "Photography Booth/ Artwork checkers - Start Date 10th Oct 2A 0/1 09:00-17:30 (8…" at bounding box center [217, 187] width 108 height 33
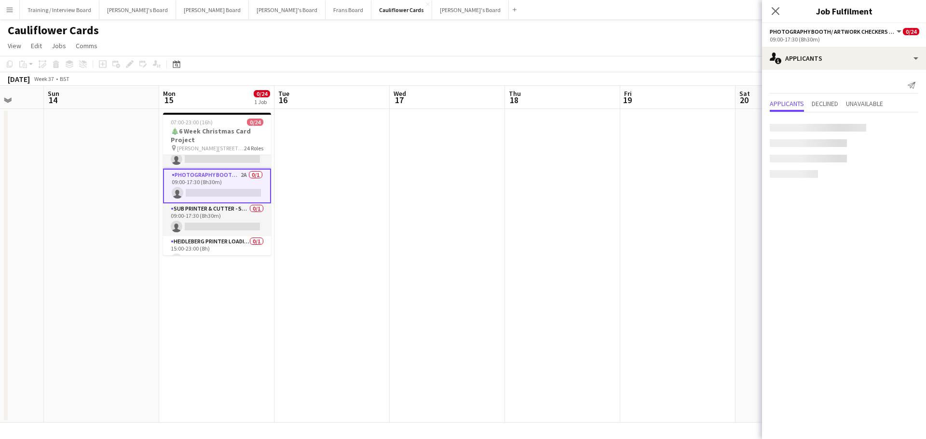
scroll to position [673, 0]
click at [820, 153] on div "22.5km" at bounding box center [819, 154] width 22 height 8
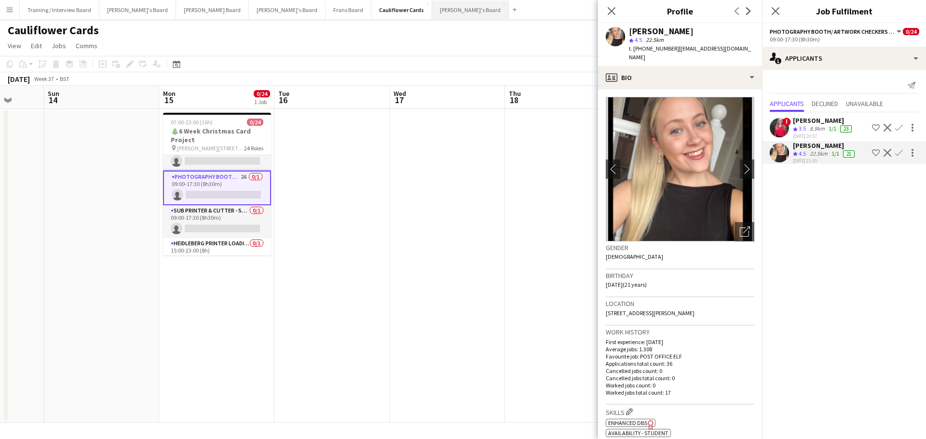
click at [432, 13] on button "[PERSON_NAME]'s Board Close" at bounding box center [470, 9] width 77 height 19
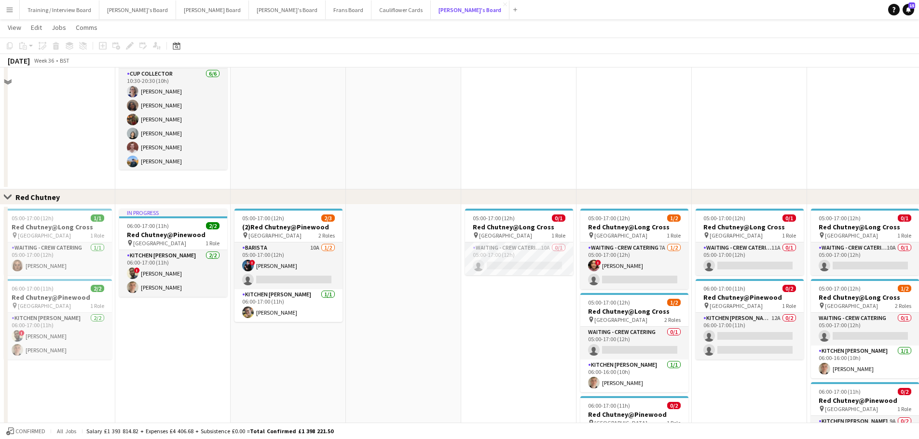
scroll to position [820, 0]
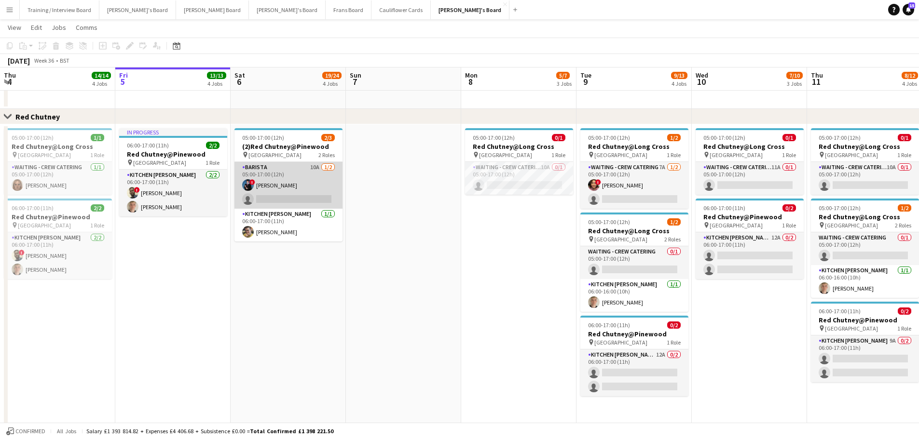
click at [312, 194] on app-card-role "Barista 10A 1/2 05:00-17:00 (12h) ! Alfred Morris single-neutral-actions" at bounding box center [288, 185] width 108 height 47
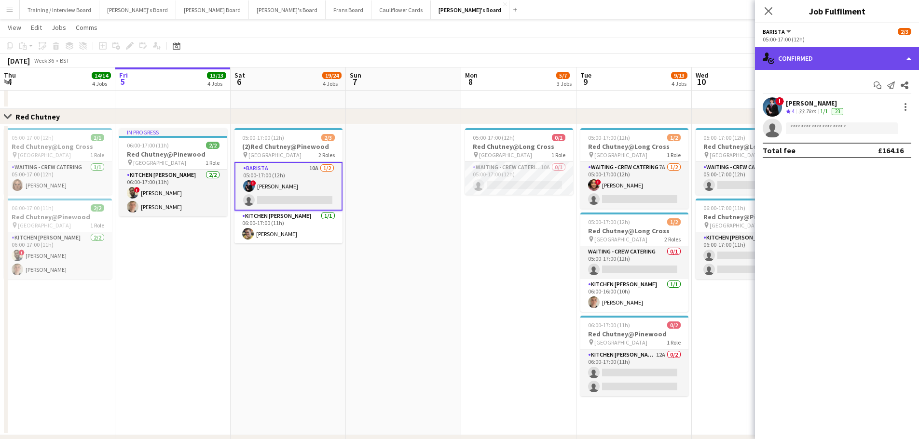
click at [794, 51] on div "single-neutral-actions-check-2 Confirmed" at bounding box center [837, 58] width 164 height 23
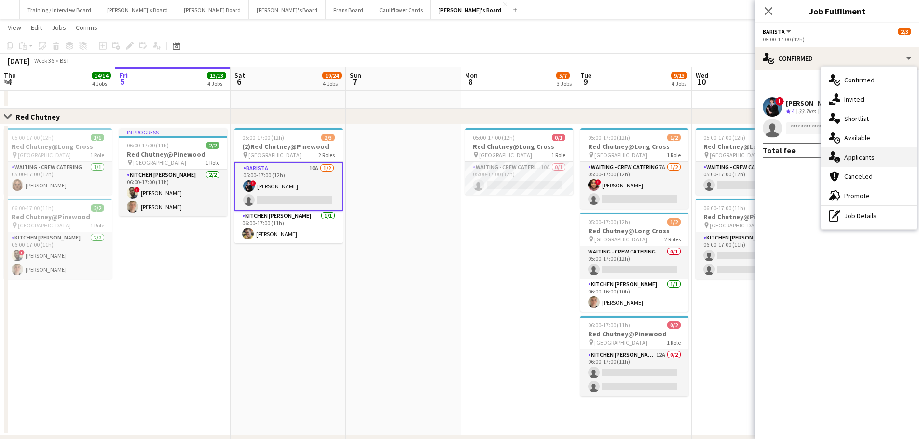
click at [868, 158] on span "Applicants" at bounding box center [859, 157] width 30 height 9
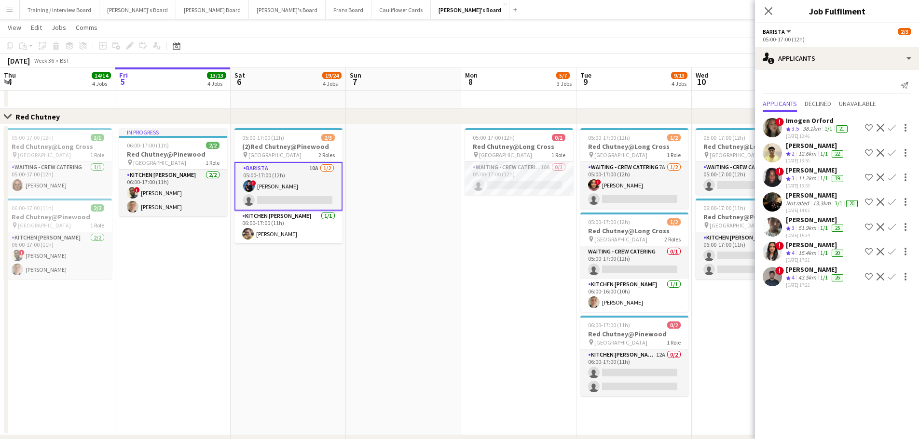
click at [888, 281] on app-icon "Confirm" at bounding box center [892, 277] width 8 height 8
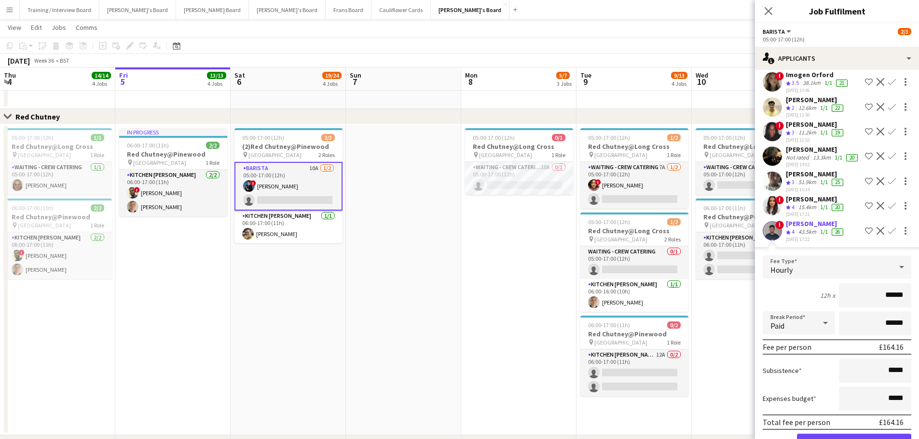
scroll to position [84, 0]
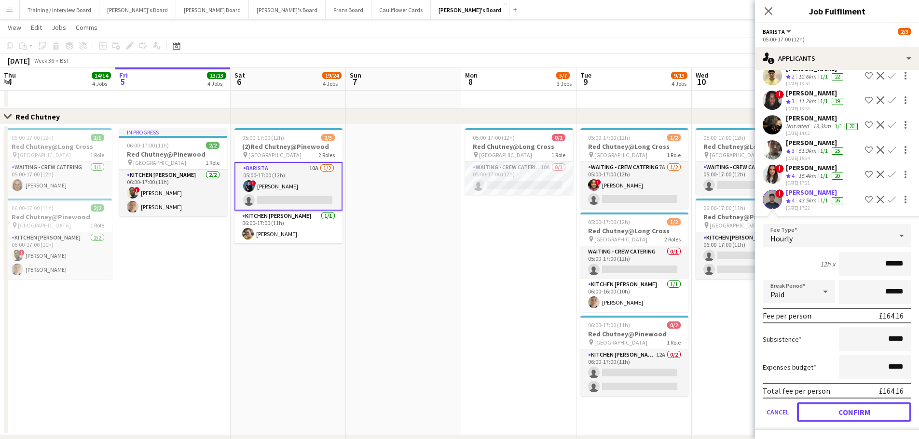
drag, startPoint x: 855, startPoint y: 417, endPoint x: 851, endPoint y: 413, distance: 6.1
click at [855, 417] on button "Confirm" at bounding box center [854, 412] width 114 height 19
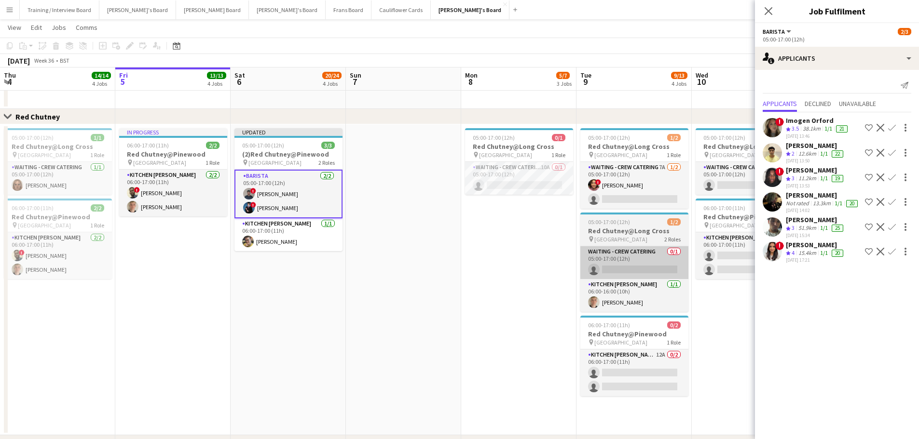
scroll to position [0, 0]
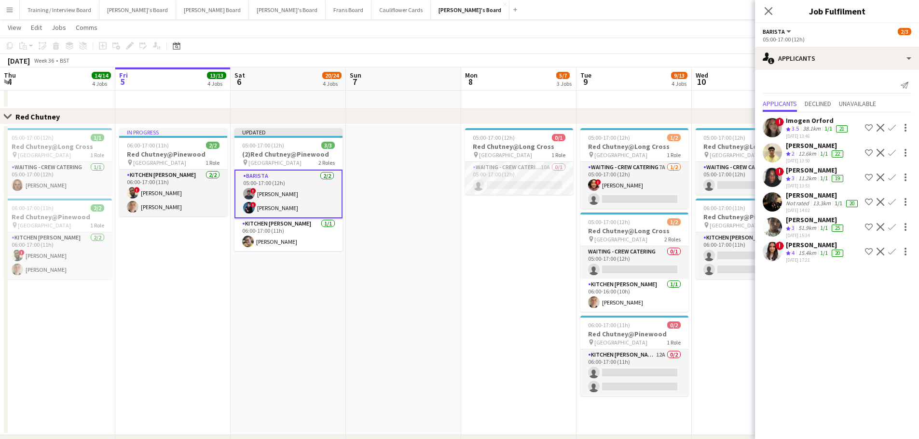
click at [281, 193] on app-card-role "Barista 2/2 05:00-17:00 (12h) ! Benjamin Kuczynski ! Alfred Morris" at bounding box center [288, 194] width 108 height 49
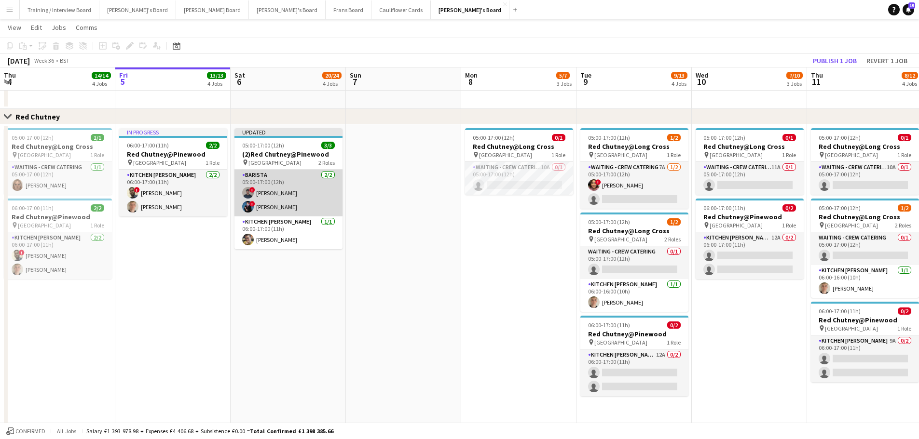
click at [281, 193] on app-card-role "Barista 2/2 05:00-17:00 (12h) ! Benjamin Kuczynski ! Alfred Morris" at bounding box center [288, 193] width 108 height 47
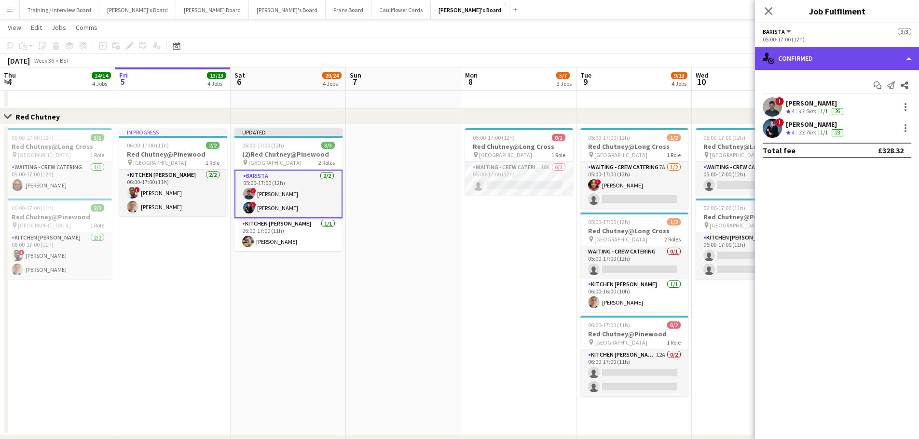
click at [791, 56] on div "single-neutral-actions-check-2 Confirmed" at bounding box center [837, 58] width 164 height 23
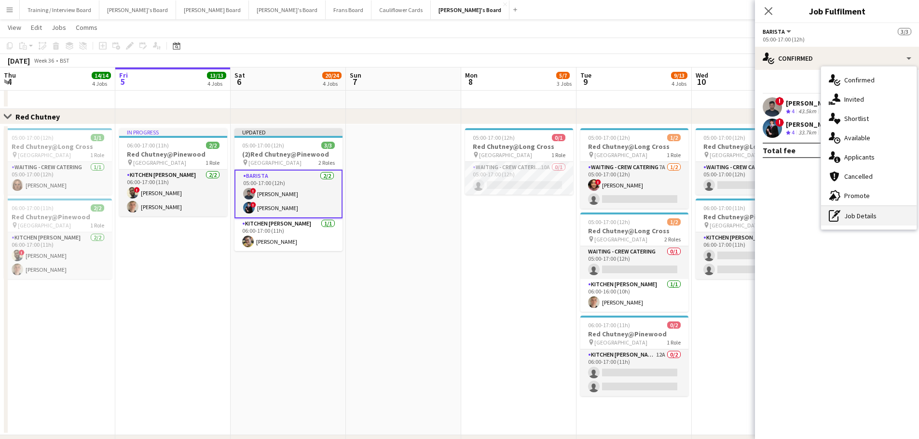
click at [843, 216] on div "pen-write Job Details" at bounding box center [868, 215] width 95 height 19
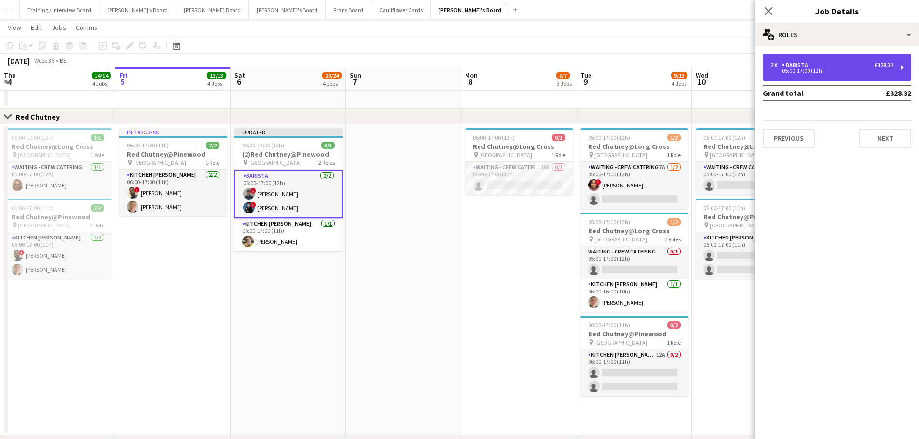
click at [805, 62] on div "Barista" at bounding box center [797, 65] width 30 height 7
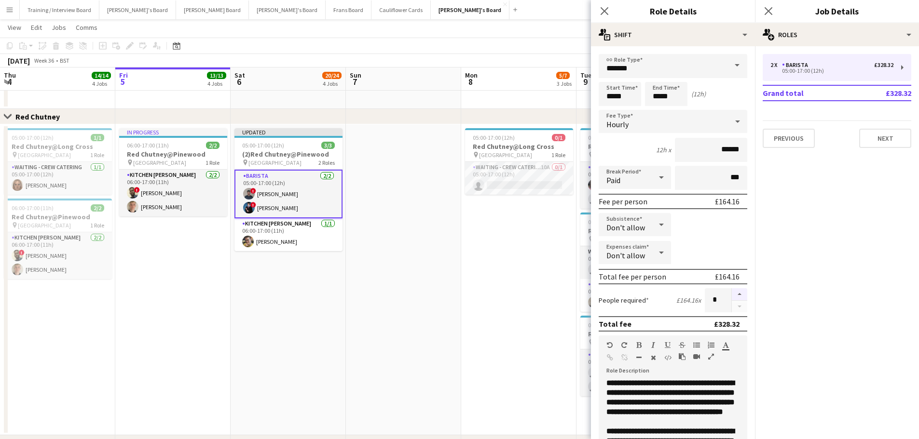
click at [732, 300] on button "button" at bounding box center [739, 294] width 15 height 13
type input "*"
click at [443, 278] on app-date-cell at bounding box center [403, 279] width 115 height 311
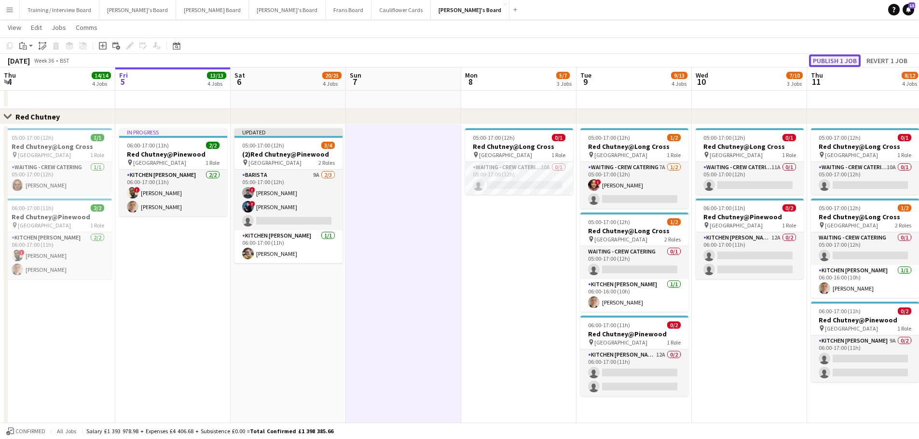
click at [854, 59] on button "Publish 1 job" at bounding box center [835, 60] width 52 height 13
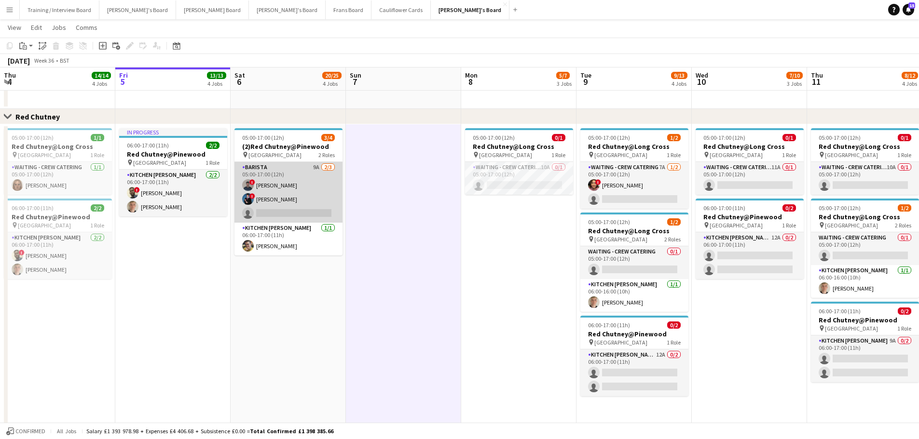
click at [272, 200] on app-card-role "Barista 9A 2/3 05:00-17:00 (12h) ! Benjamin Kuczynski ! Alfred Morris single-ne…" at bounding box center [288, 192] width 108 height 61
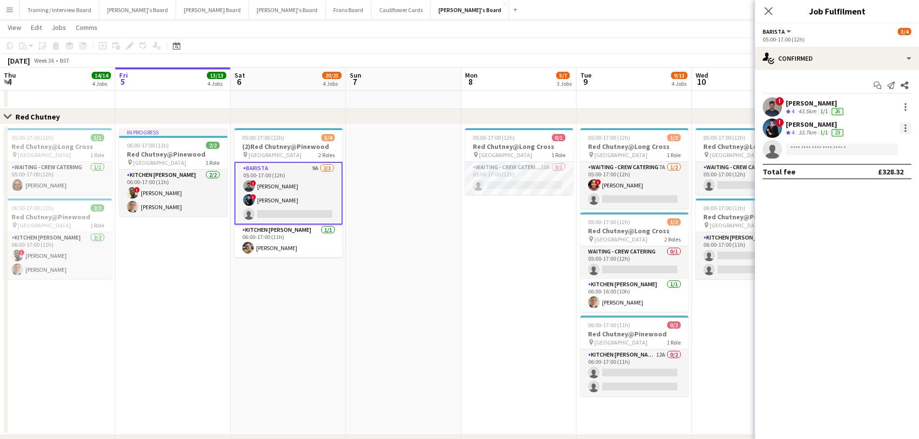
click at [908, 129] on div at bounding box center [905, 128] width 12 height 12
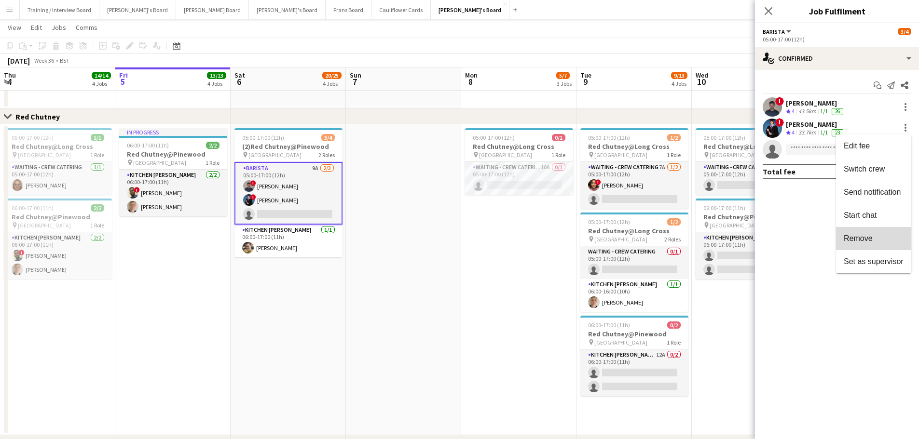
click at [895, 242] on span "Remove" at bounding box center [873, 238] width 60 height 9
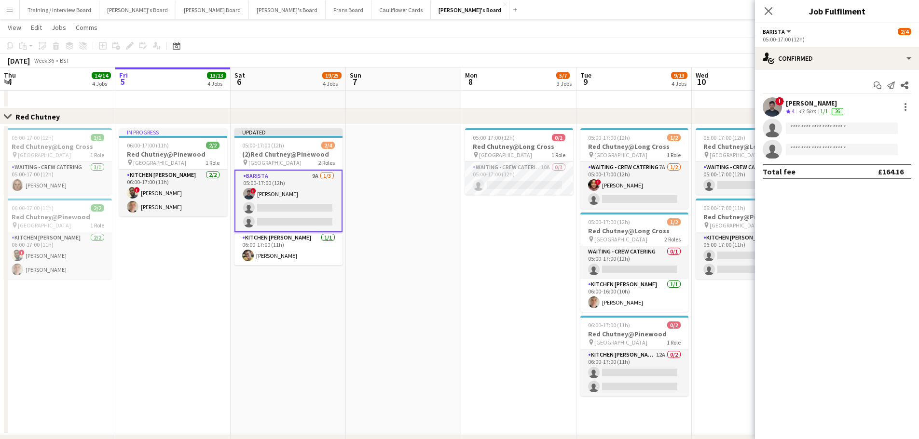
click at [412, 243] on app-date-cell at bounding box center [403, 279] width 115 height 311
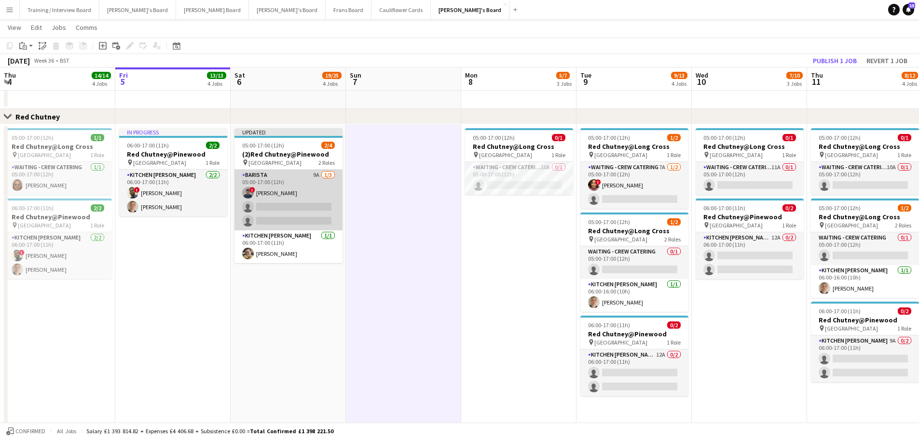
click at [278, 190] on app-card-role "Barista 9A 1/3 05:00-17:00 (12h) ! Benjamin Kuczynski single-neutral-actions si…" at bounding box center [288, 200] width 108 height 61
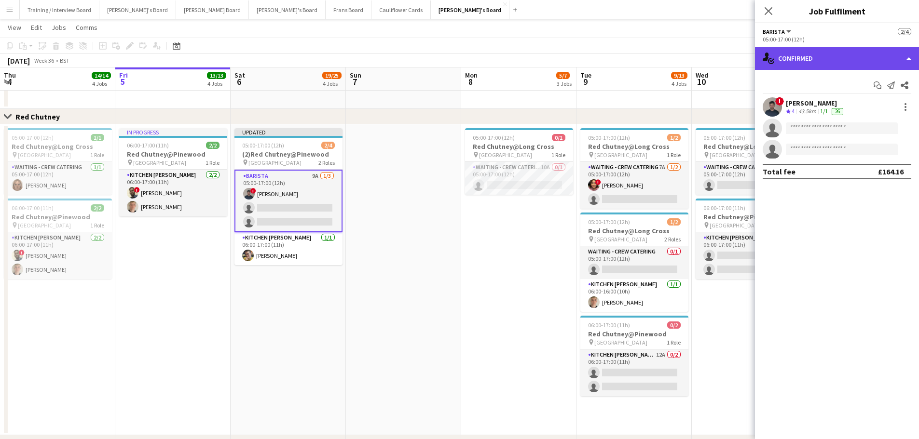
click at [817, 58] on div "single-neutral-actions-check-2 Confirmed" at bounding box center [837, 58] width 164 height 23
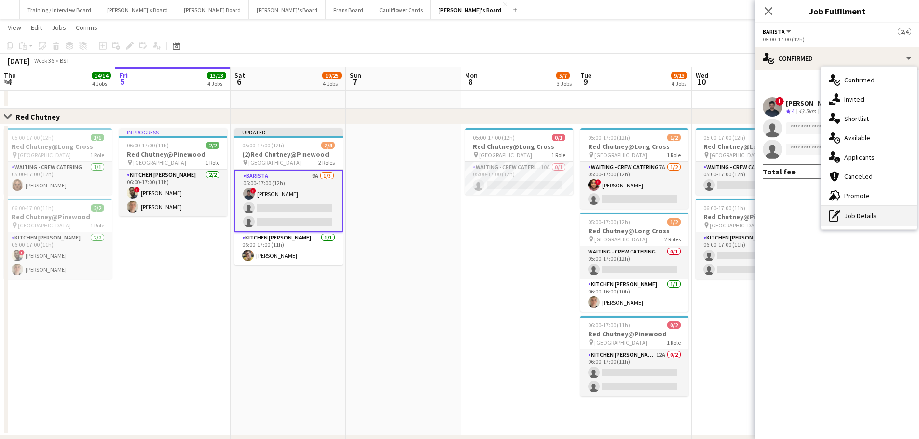
click at [877, 220] on div "pen-write Job Details" at bounding box center [868, 215] width 95 height 19
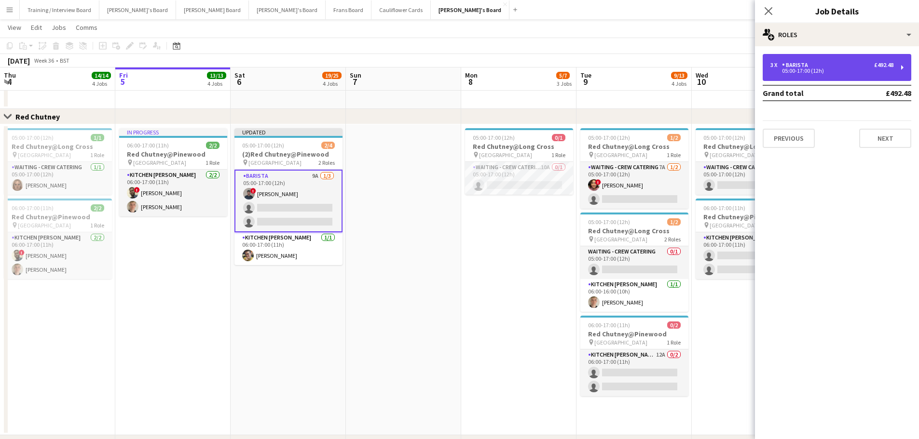
click at [785, 66] on div "Barista" at bounding box center [797, 65] width 30 height 7
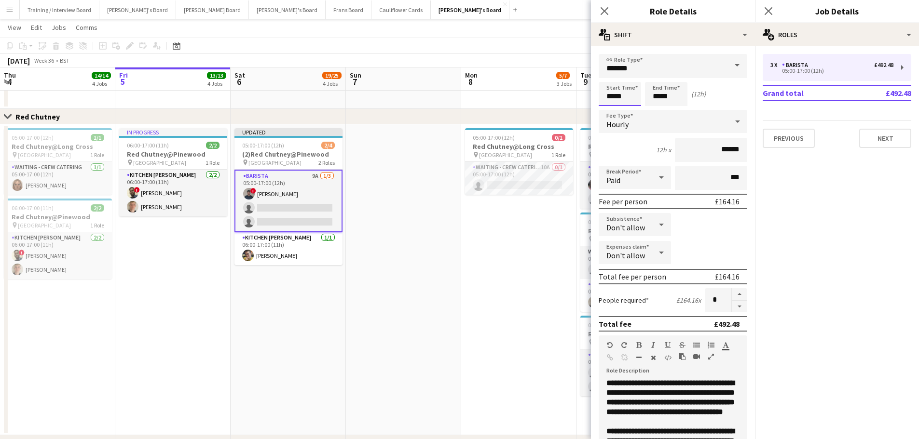
click at [611, 96] on input "*****" at bounding box center [619, 94] width 42 height 24
type input "*****"
click at [433, 263] on app-date-cell at bounding box center [403, 279] width 115 height 311
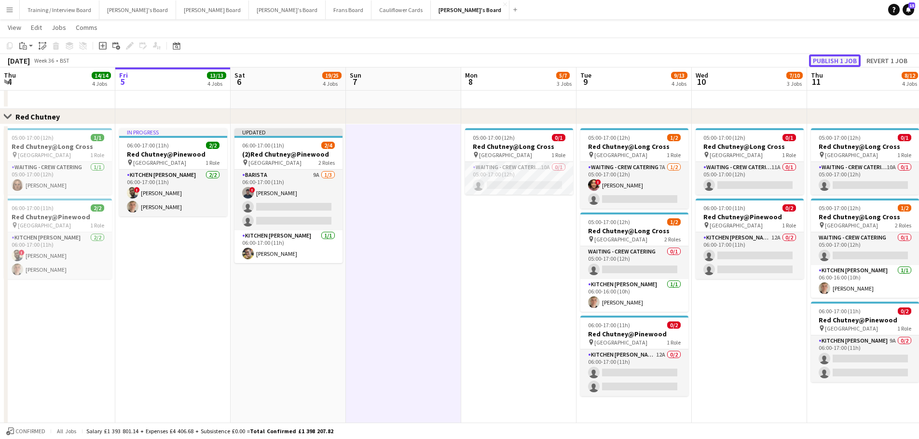
click at [835, 63] on button "Publish 1 job" at bounding box center [835, 60] width 52 height 13
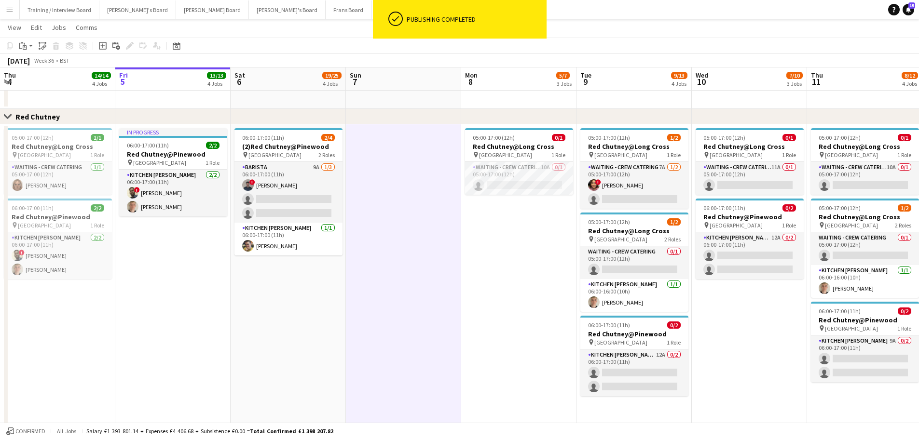
click at [298, 192] on app-card-role "Barista 9A 1/3 06:00-17:00 (11h) ! Benjamin Kuczynski single-neutral-actions si…" at bounding box center [288, 192] width 108 height 61
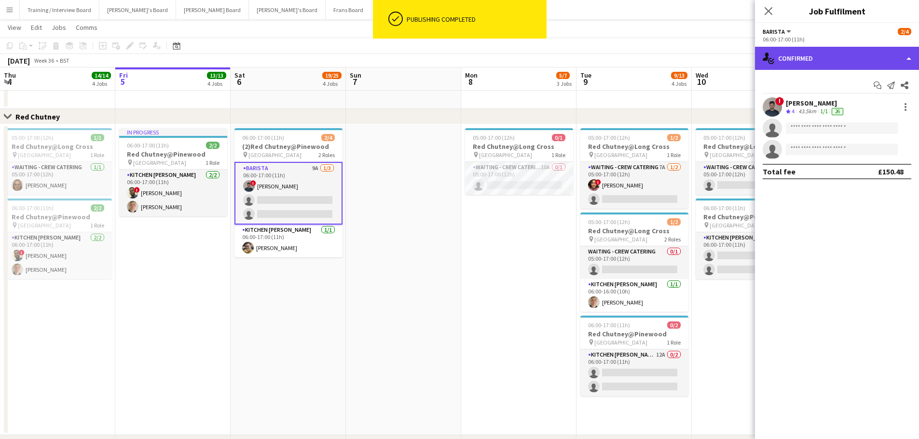
click at [787, 62] on div "single-neutral-actions-check-2 Confirmed" at bounding box center [837, 58] width 164 height 23
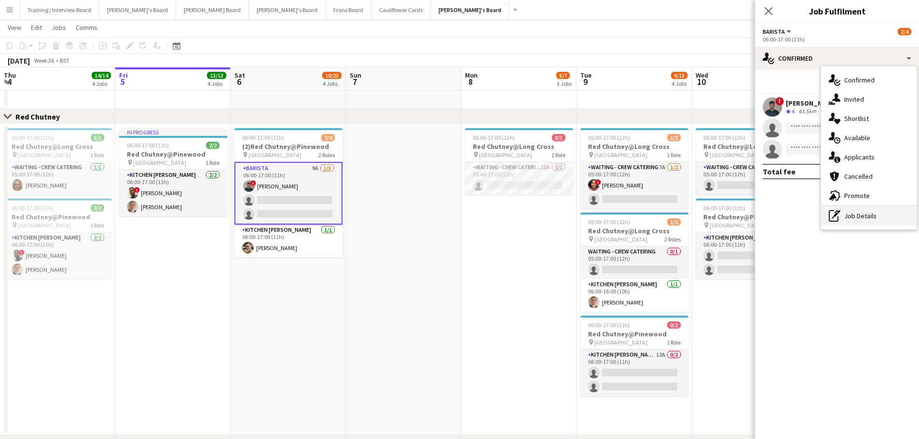
click at [851, 216] on div "pen-write Job Details" at bounding box center [868, 215] width 95 height 19
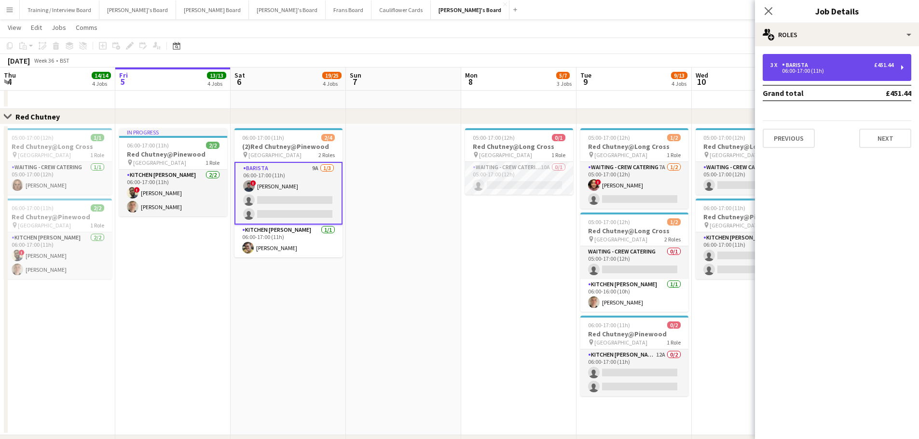
click at [801, 60] on div "3 x Barista £451.44 06:00-17:00 (11h)" at bounding box center [836, 67] width 149 height 27
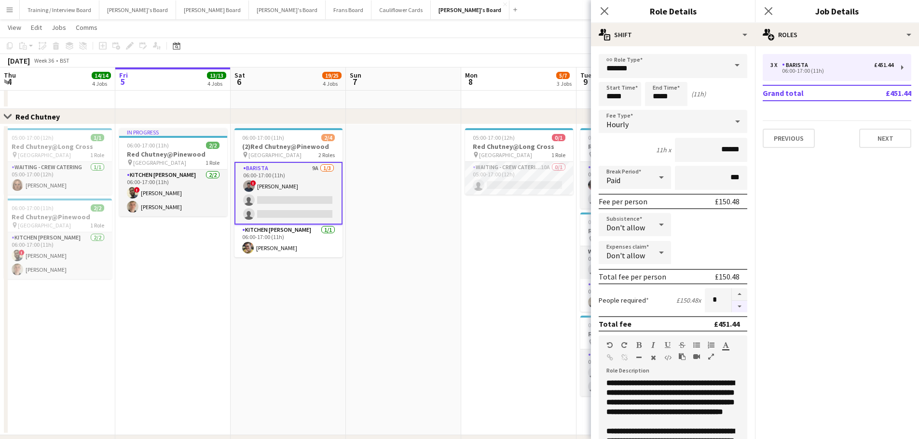
click at [736, 311] on button "button" at bounding box center [739, 307] width 15 height 12
type input "*"
click at [421, 265] on app-date-cell at bounding box center [403, 279] width 115 height 311
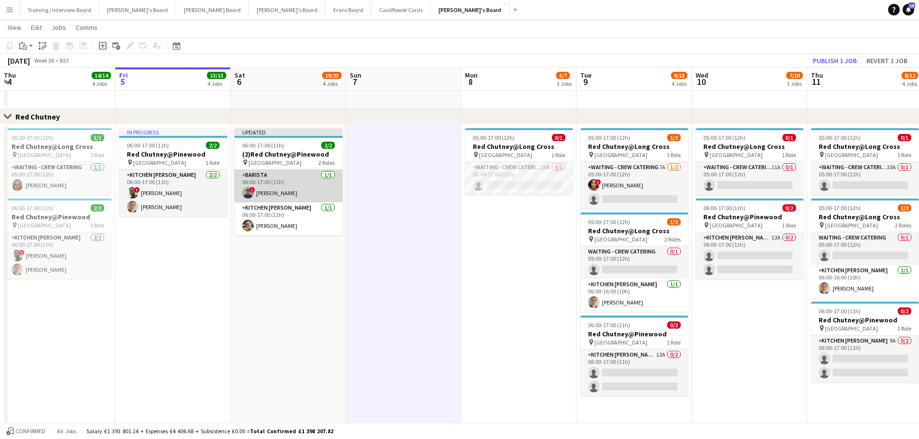
click at [300, 184] on app-card-role "Barista 1/1 06:00-17:00 (11h) ! Benjamin Kuczynski" at bounding box center [288, 186] width 108 height 33
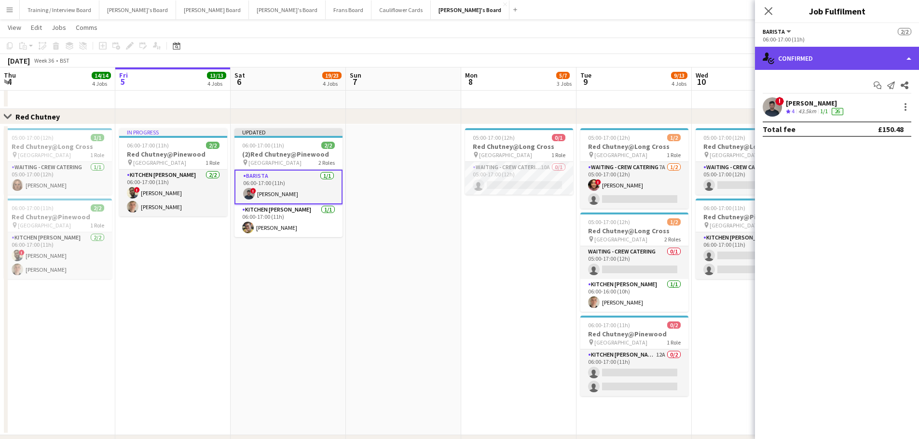
click at [846, 51] on div "single-neutral-actions-check-2 Confirmed" at bounding box center [837, 58] width 164 height 23
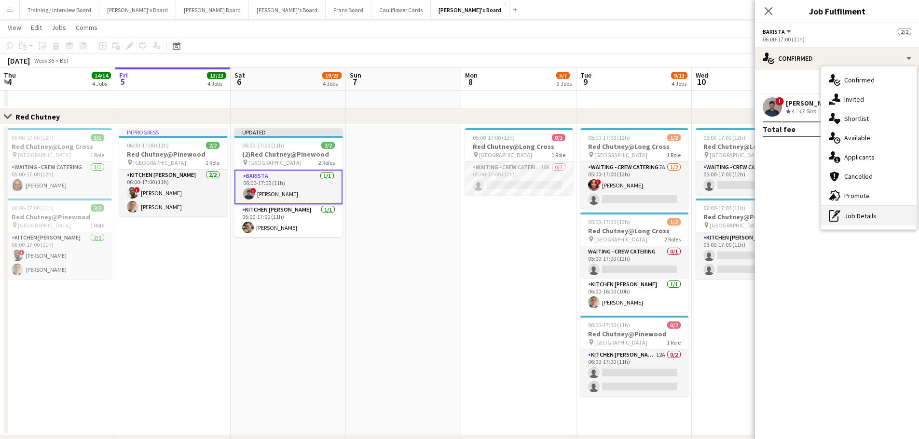
click at [858, 221] on div "pen-write Job Details" at bounding box center [868, 215] width 95 height 19
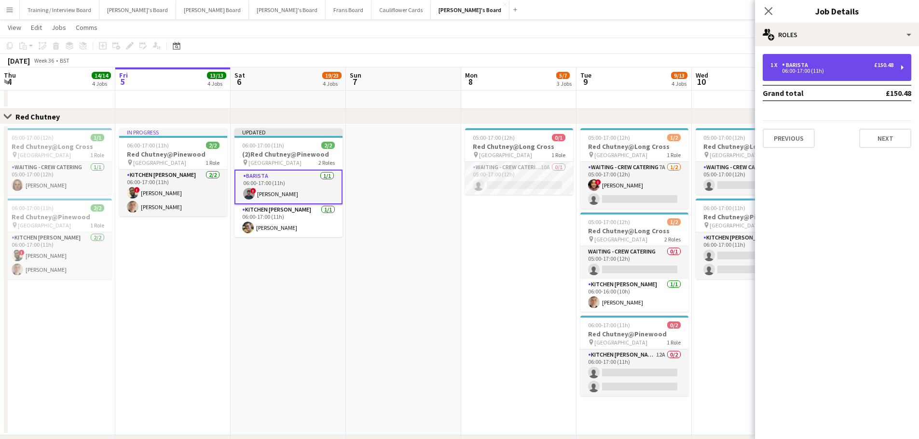
click at [792, 69] on div "06:00-17:00 (11h)" at bounding box center [831, 70] width 123 height 5
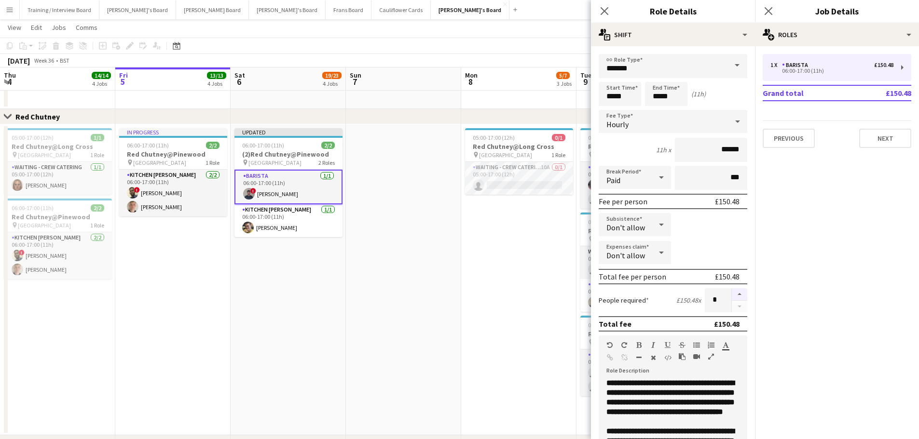
click at [737, 294] on button "button" at bounding box center [739, 294] width 15 height 13
type input "*"
click at [487, 227] on app-date-cell "05:00-17:00 (12h) 0/1 Red Chutney@Long Cross pin Long Cross Studios 1 Role Wait…" at bounding box center [518, 279] width 115 height 311
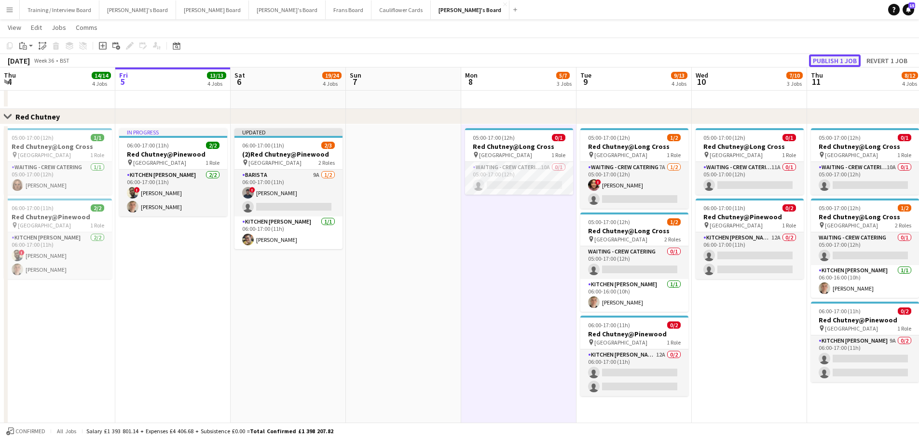
click at [826, 61] on button "Publish 1 job" at bounding box center [835, 60] width 52 height 13
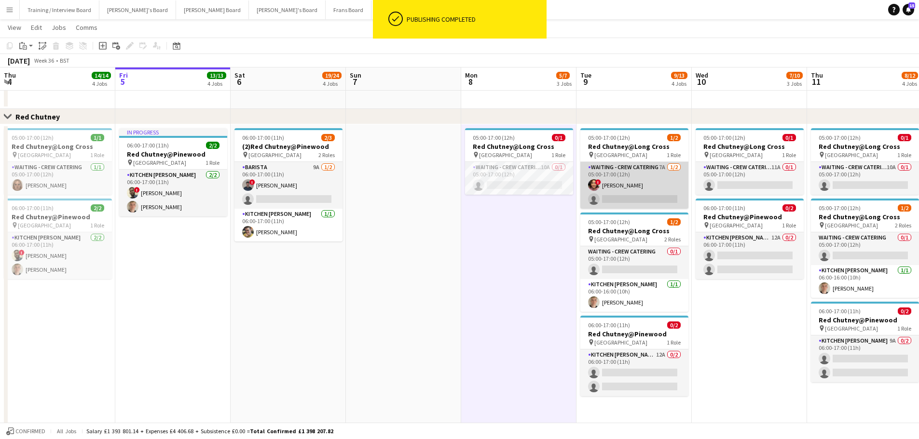
click at [665, 190] on app-card-role "Waiting - Crew Catering 7A 1/2 05:00-17:00 (12h) ! Courtney Brodrick single-neu…" at bounding box center [634, 185] width 108 height 47
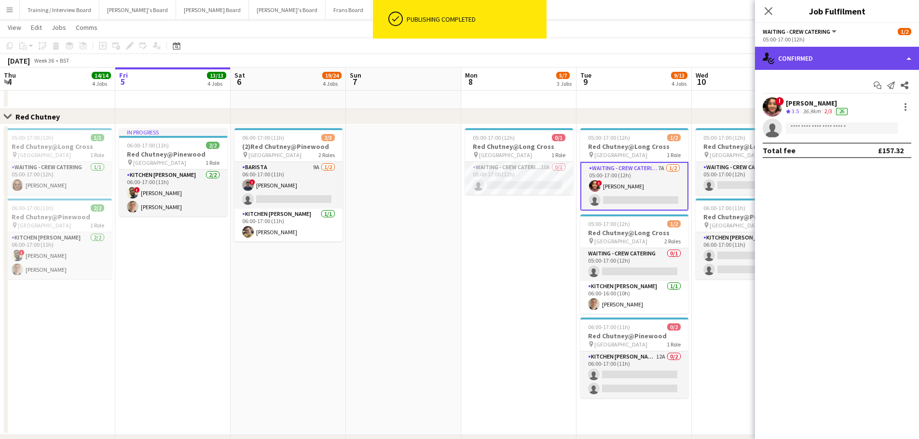
click at [819, 56] on div "single-neutral-actions-check-2 Confirmed" at bounding box center [837, 58] width 164 height 23
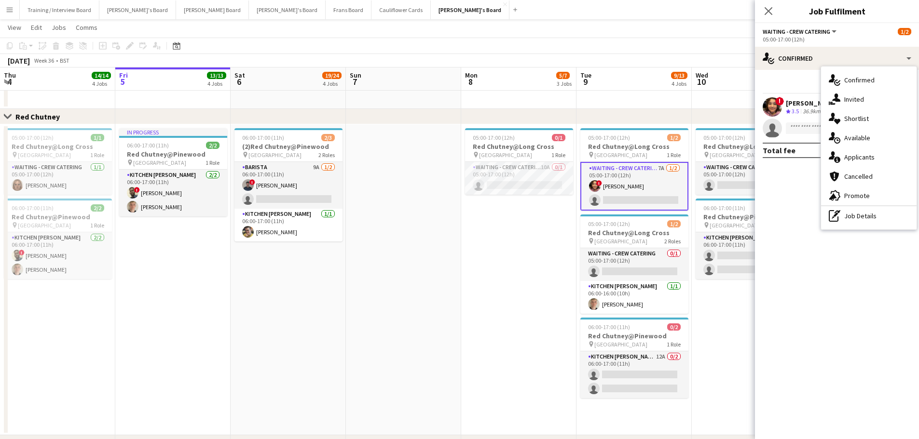
click at [569, 278] on app-date-cell "05:00-17:00 (12h) 0/1 Red Chutney@Long Cross pin Long Cross Studios 1 Role Wait…" at bounding box center [518, 279] width 115 height 311
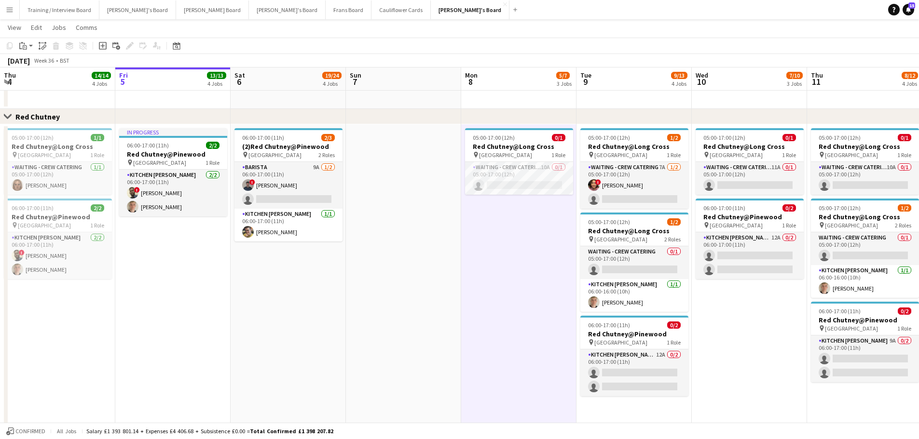
scroll to position [0, 306]
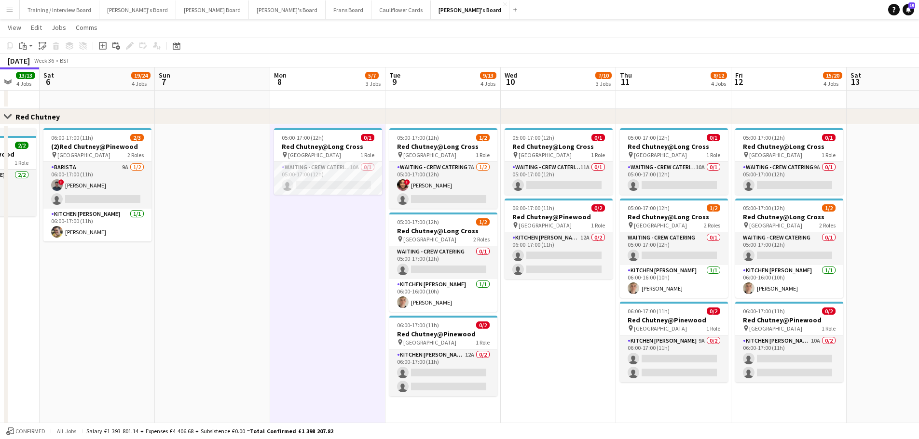
drag, startPoint x: 698, startPoint y: 325, endPoint x: 507, endPoint y: 319, distance: 191.0
click at [442, 232] on h3 "Red Chutney@Long Cross" at bounding box center [443, 231] width 108 height 9
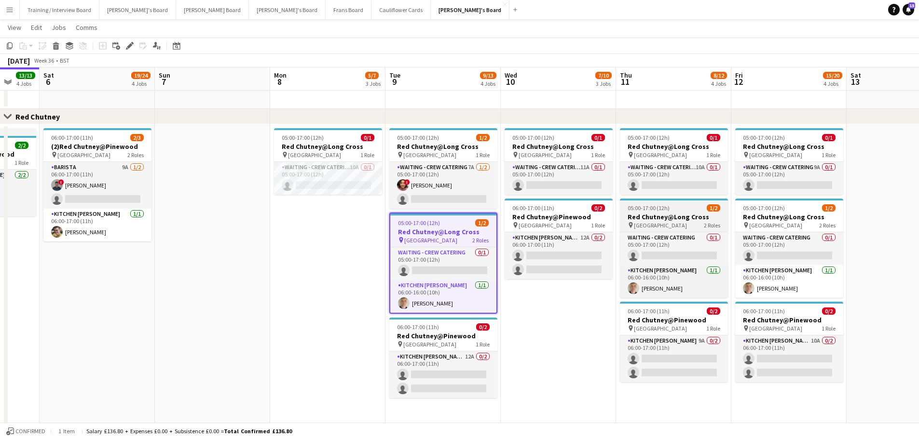
click at [684, 216] on h3 "Red Chutney@Long Cross" at bounding box center [674, 217] width 108 height 9
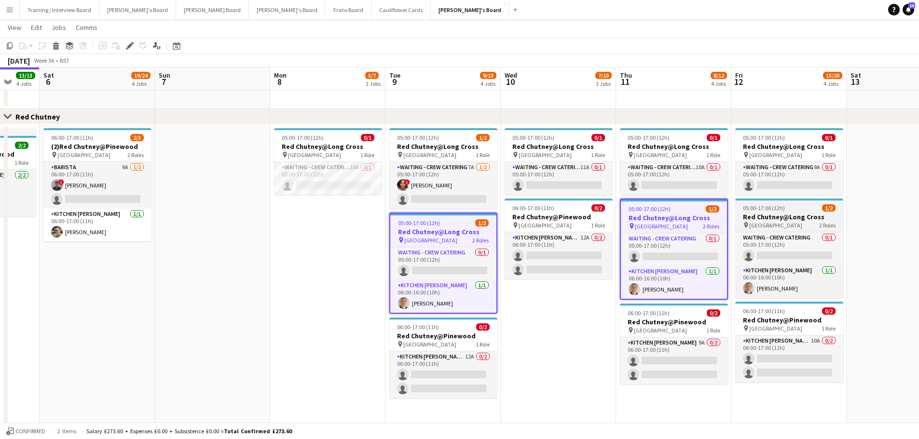
click at [766, 219] on h3 "Red Chutney@Long Cross" at bounding box center [789, 217] width 108 height 9
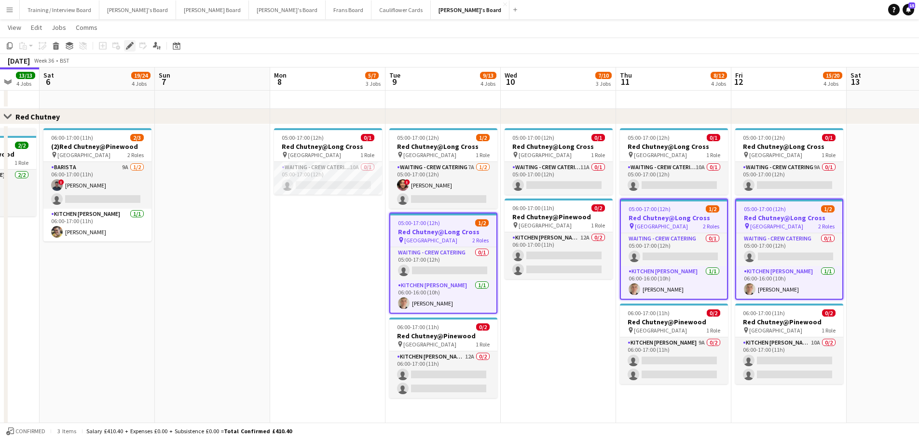
click at [130, 45] on icon at bounding box center [129, 45] width 5 height 5
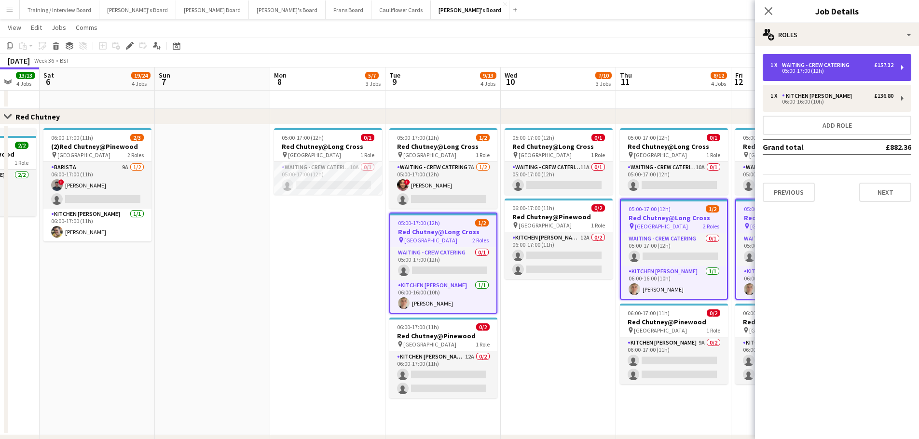
click at [815, 66] on div "Waiting - Crew Catering" at bounding box center [817, 65] width 71 height 7
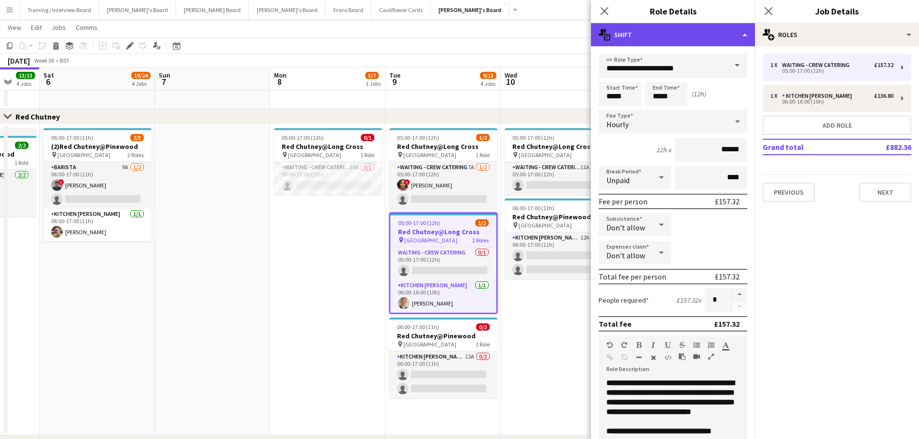
click at [711, 33] on div "multiple-actions-text Shift" at bounding box center [673, 34] width 164 height 23
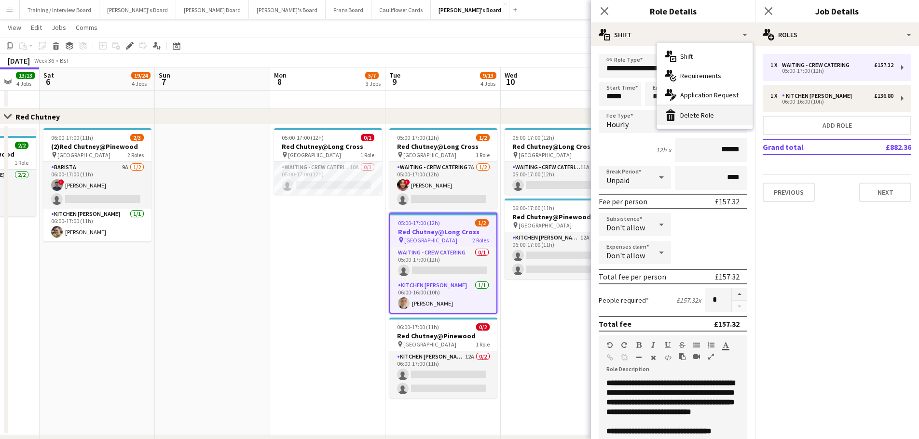
click at [702, 119] on div "bin-2 Delete Role" at bounding box center [704, 115] width 95 height 19
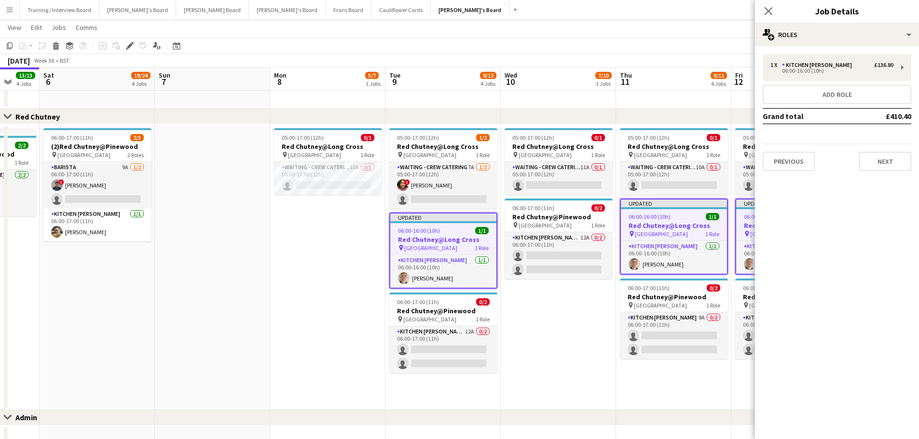
click at [567, 305] on app-date-cell "05:00-17:00 (12h) 0/1 Red Chutney@Long Cross pin Long Cross Studios 1 Role Wait…" at bounding box center [558, 267] width 115 height 286
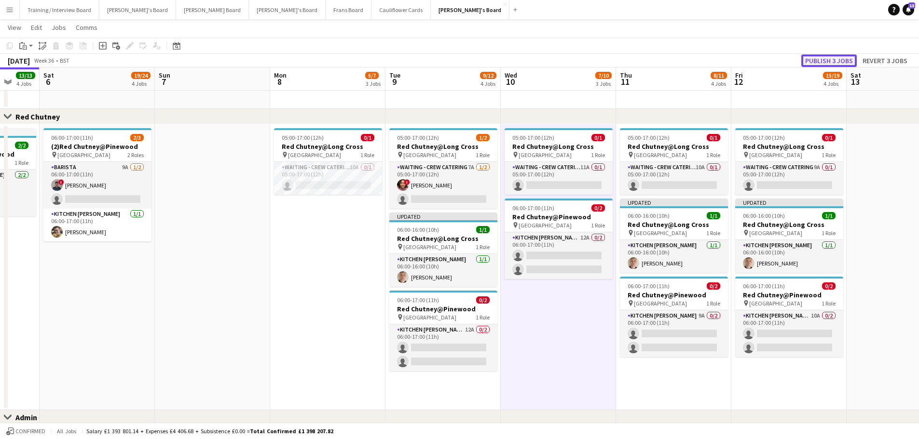
click at [826, 58] on button "Publish 3 jobs" at bounding box center [828, 60] width 55 height 13
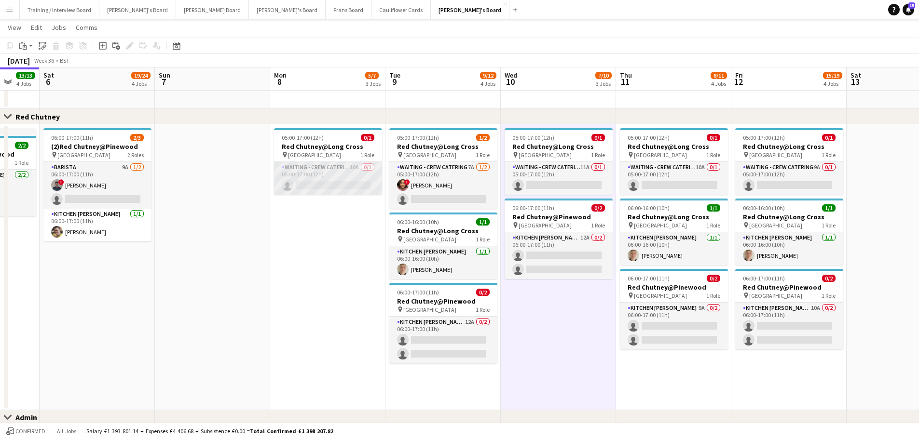
click at [306, 181] on app-card-role "Waiting - Crew Catering 10A 0/1 05:00-17:00 (12h) single-neutral-actions" at bounding box center [328, 178] width 108 height 33
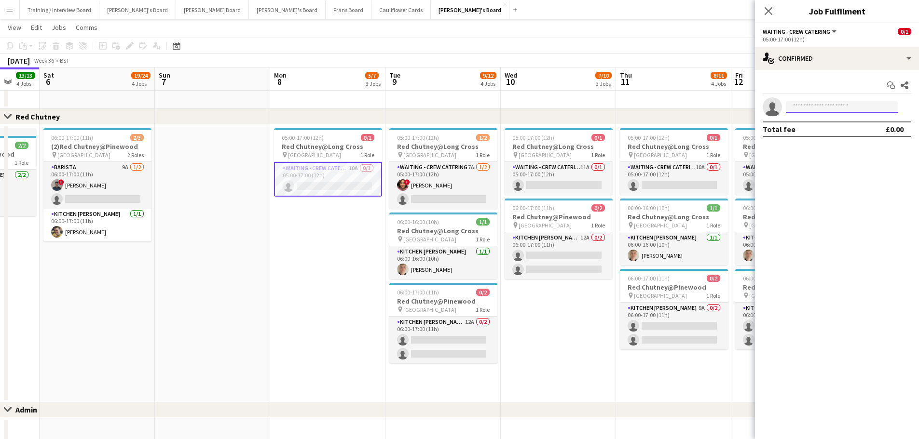
click at [825, 108] on input at bounding box center [842, 107] width 112 height 12
type input "*****"
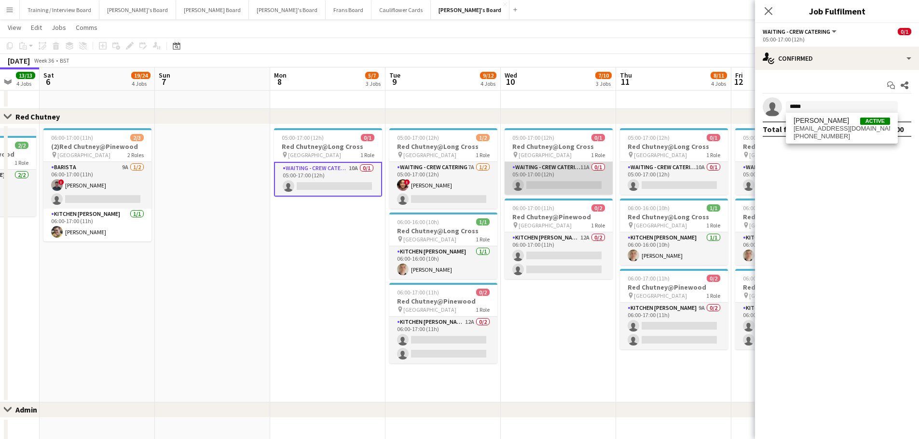
click at [580, 163] on app-card-role "Waiting - Crew Catering 11A 0/1 05:00-17:00 (12h) single-neutral-actions" at bounding box center [558, 178] width 108 height 33
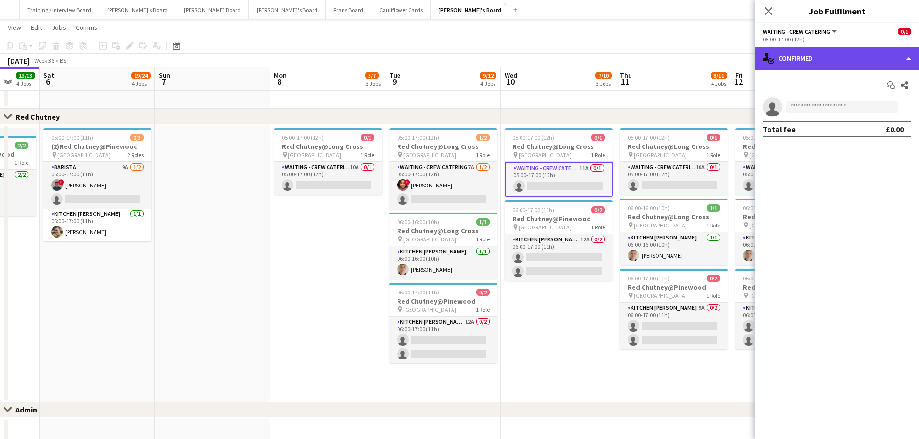
click at [797, 53] on div "single-neutral-actions-check-2 Confirmed" at bounding box center [837, 58] width 164 height 23
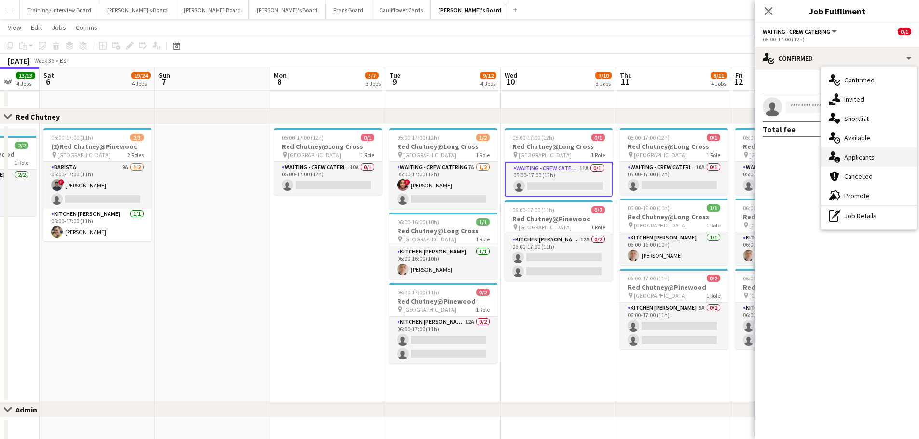
click at [860, 158] on span "Applicants" at bounding box center [859, 157] width 30 height 9
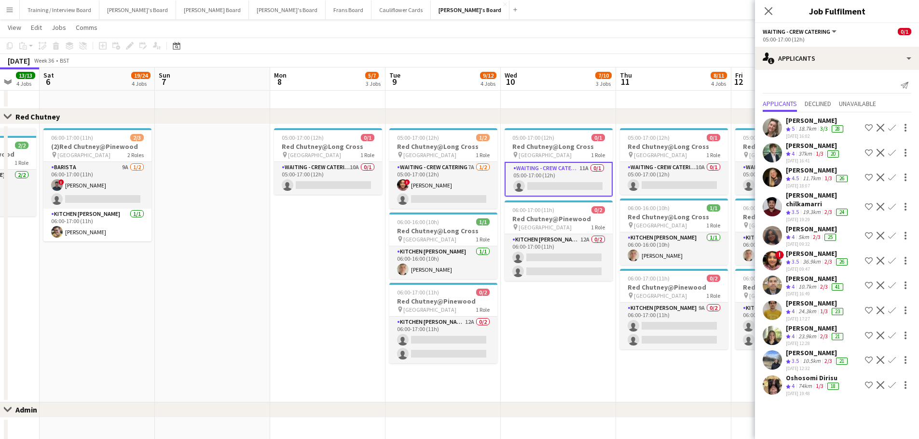
click at [810, 308] on div "24.3km" at bounding box center [807, 312] width 22 height 8
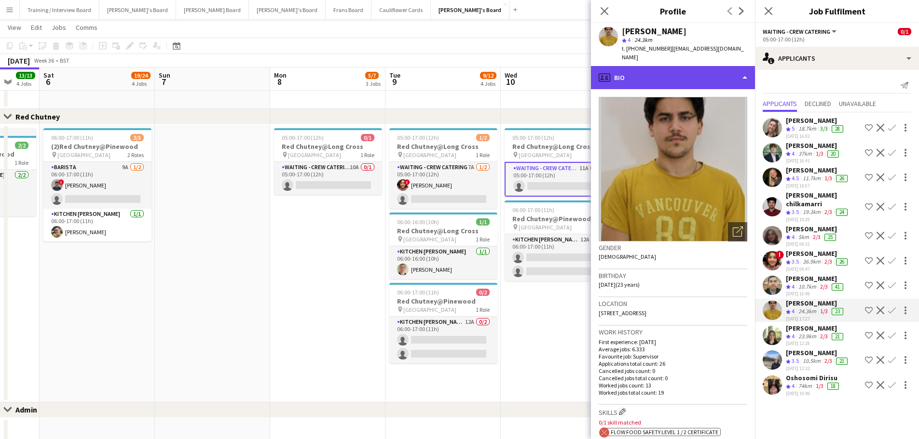
click at [645, 73] on div "profile Bio" at bounding box center [673, 77] width 164 height 23
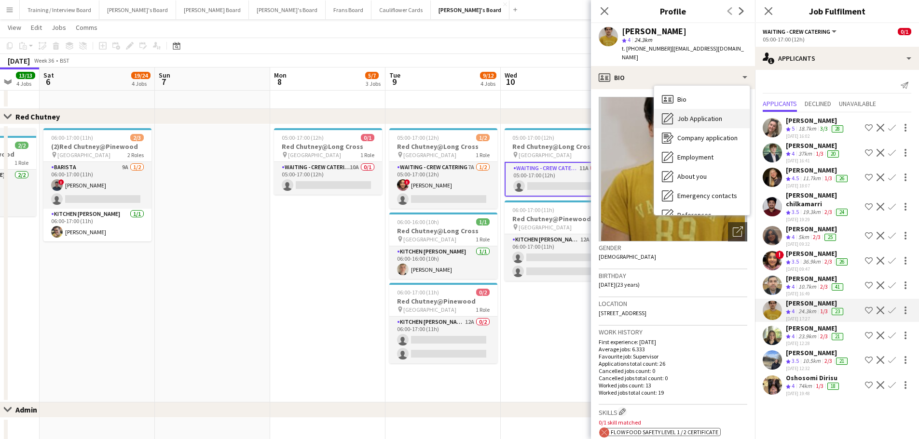
click at [685, 114] on span "Job Application" at bounding box center [699, 118] width 45 height 9
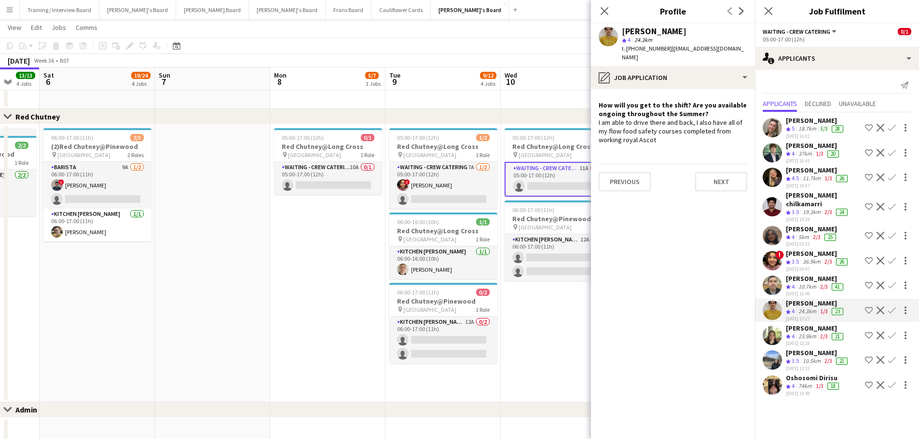
click at [792, 122] on div "Jazmin Gammon" at bounding box center [815, 120] width 59 height 9
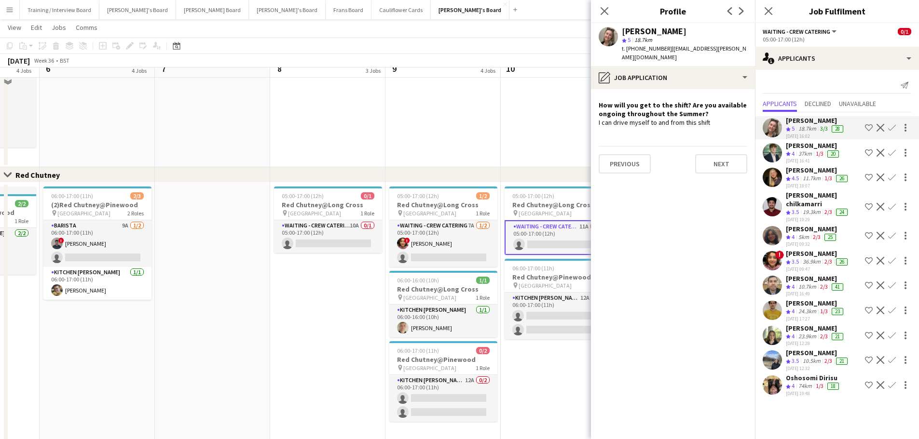
scroll to position [747, 0]
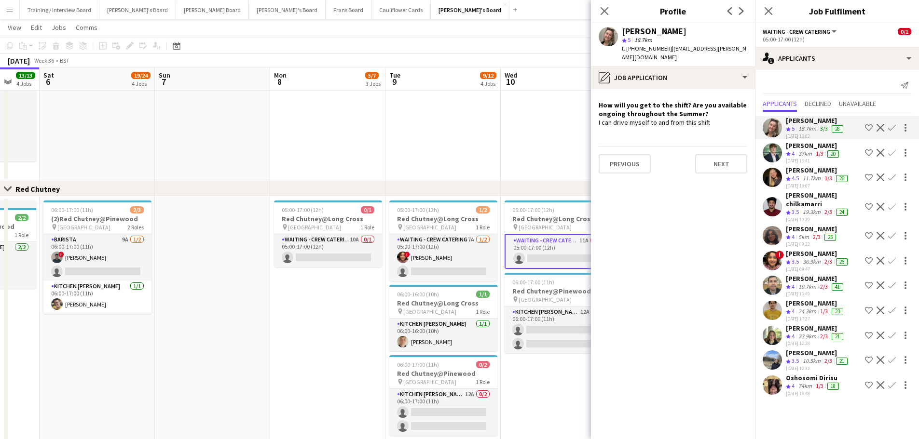
click at [810, 179] on div "11.7km" at bounding box center [811, 179] width 22 height 8
click at [450, 162] on app-date-cell at bounding box center [442, 41] width 115 height 282
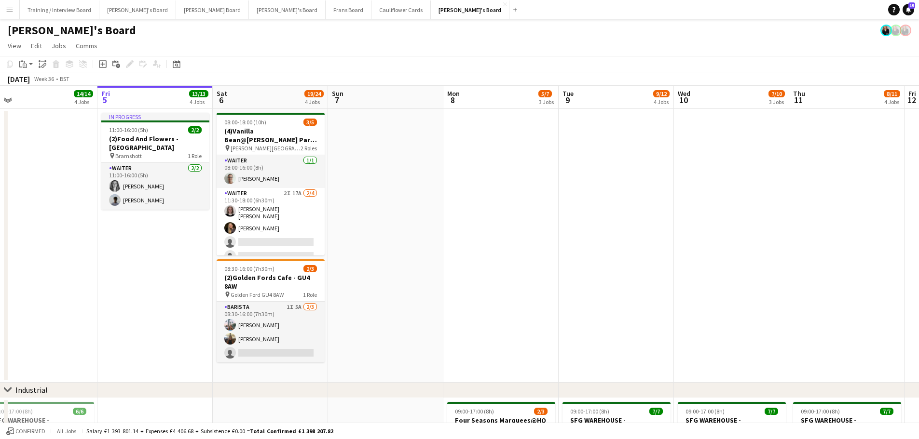
scroll to position [0, 231]
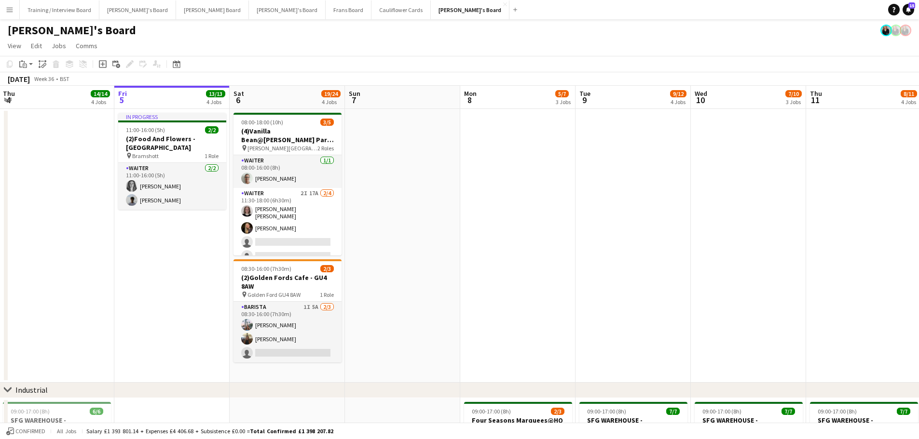
drag, startPoint x: 162, startPoint y: 249, endPoint x: 349, endPoint y: 264, distance: 187.7
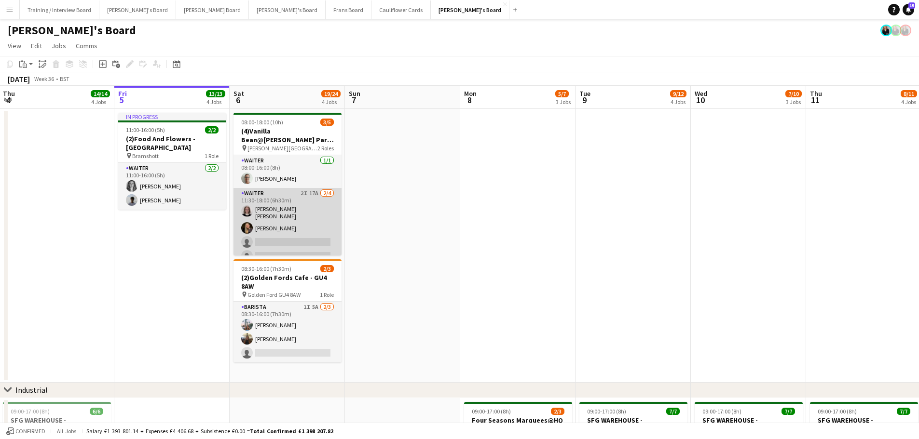
click at [302, 203] on app-card-role "Waiter 2I 17A [DATE] 11:30-18:00 (6h30m) [PERSON_NAME] [PERSON_NAME] [PERSON_NA…" at bounding box center [287, 227] width 108 height 78
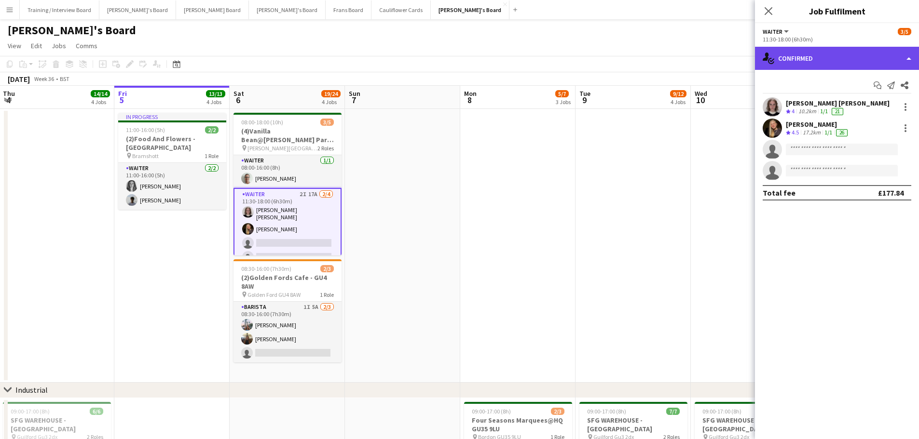
click at [848, 52] on div "single-neutral-actions-check-2 Confirmed" at bounding box center [837, 58] width 164 height 23
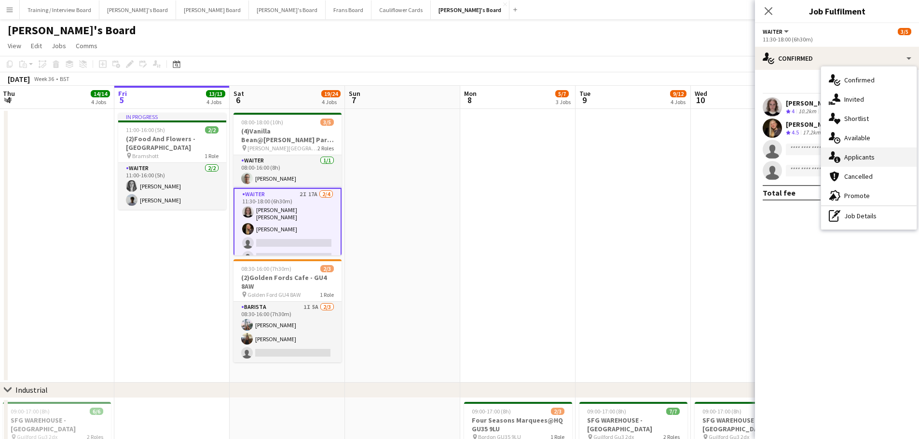
click at [890, 159] on div "single-neutral-actions-information Applicants" at bounding box center [868, 157] width 95 height 19
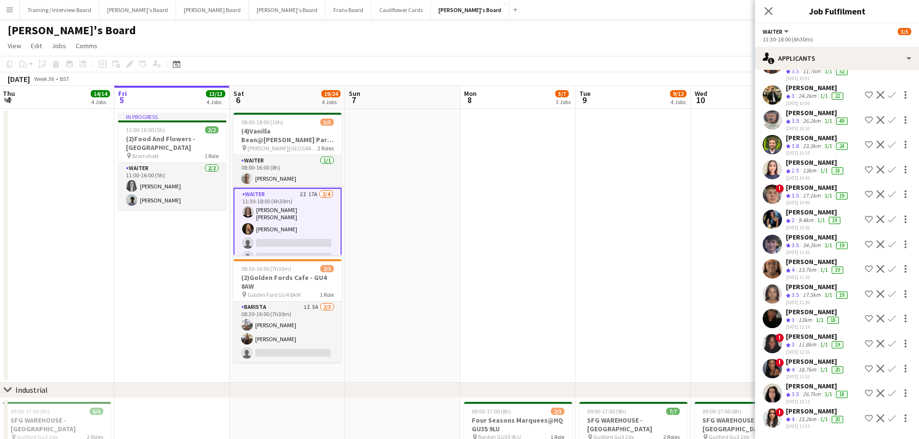
scroll to position [150, 0]
click at [814, 233] on div "[PERSON_NAME]" at bounding box center [818, 237] width 64 height 9
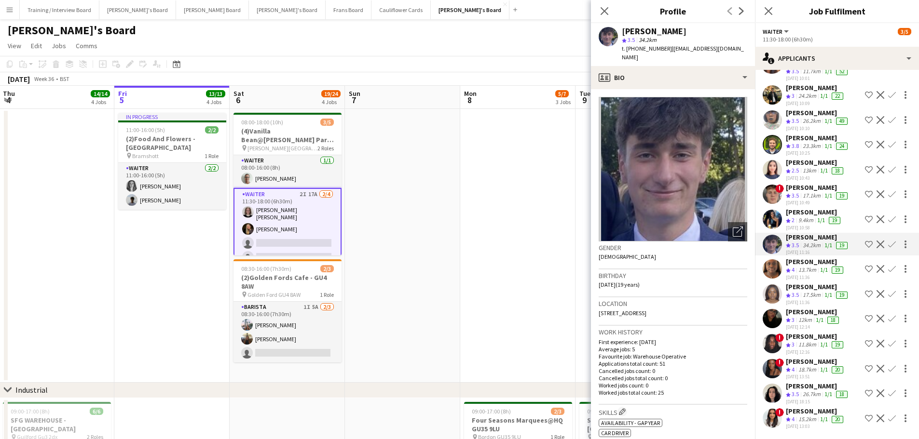
click at [803, 175] on div "[DATE] 10:43" at bounding box center [815, 178] width 59 height 6
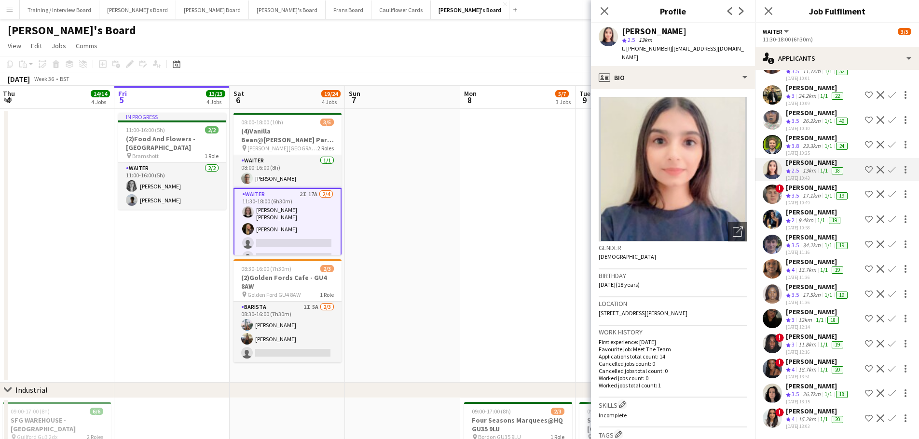
click at [280, 225] on app-card-role "Waiter 2I 17A [DATE] 11:30-18:00 (6h30m) [PERSON_NAME] [PERSON_NAME] [PERSON_NA…" at bounding box center [287, 228] width 108 height 80
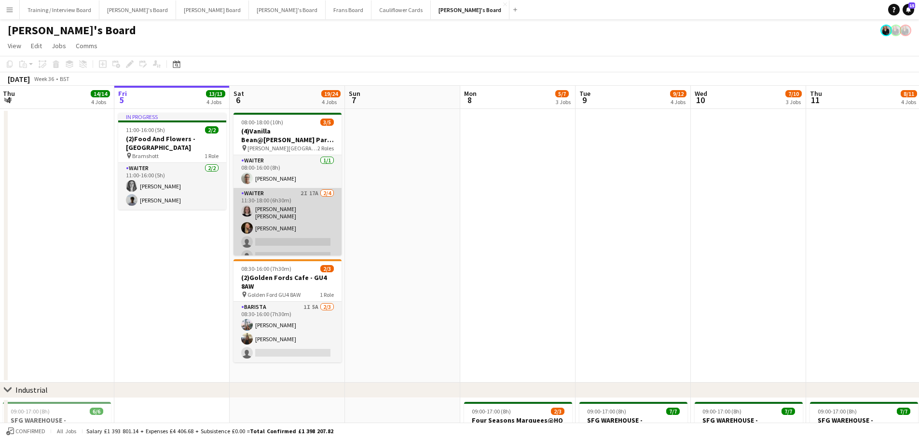
click at [280, 225] on app-card-role "Waiter 2I 17A [DATE] 11:30-18:00 (6h30m) [PERSON_NAME] [PERSON_NAME] [PERSON_NA…" at bounding box center [287, 227] width 108 height 78
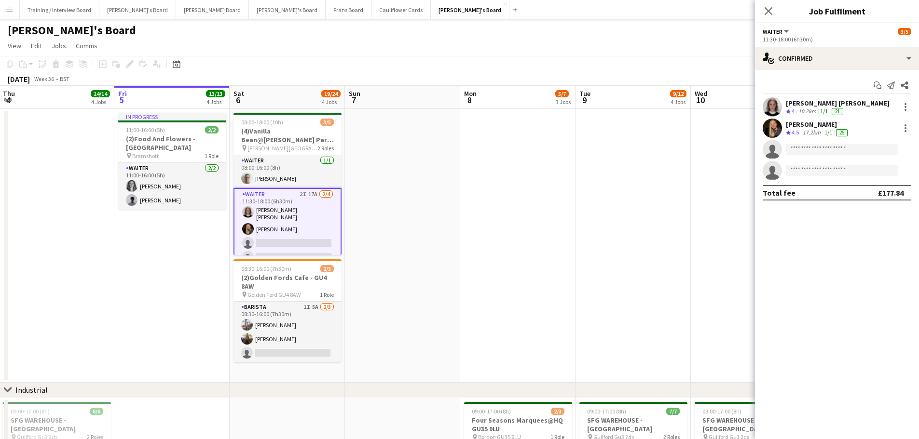
click at [782, 134] on div "Natalia Dembek Crew rating 4.5 17.2km 1/1 26" at bounding box center [837, 128] width 164 height 19
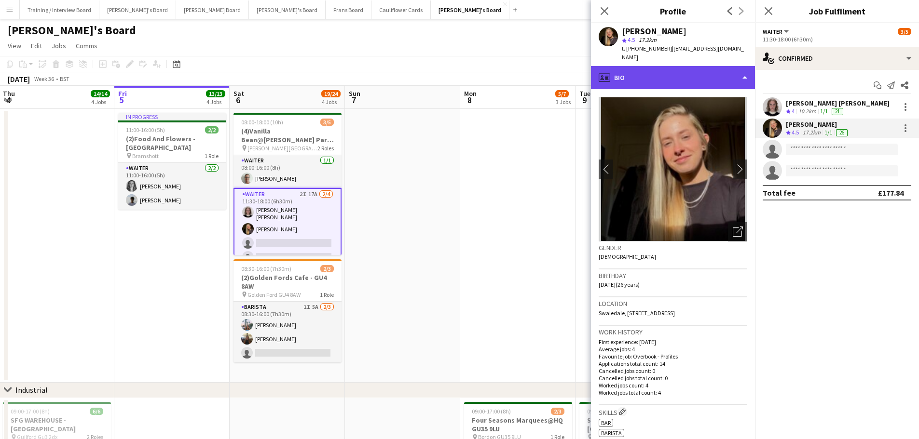
click at [646, 77] on div "profile Bio" at bounding box center [673, 77] width 164 height 23
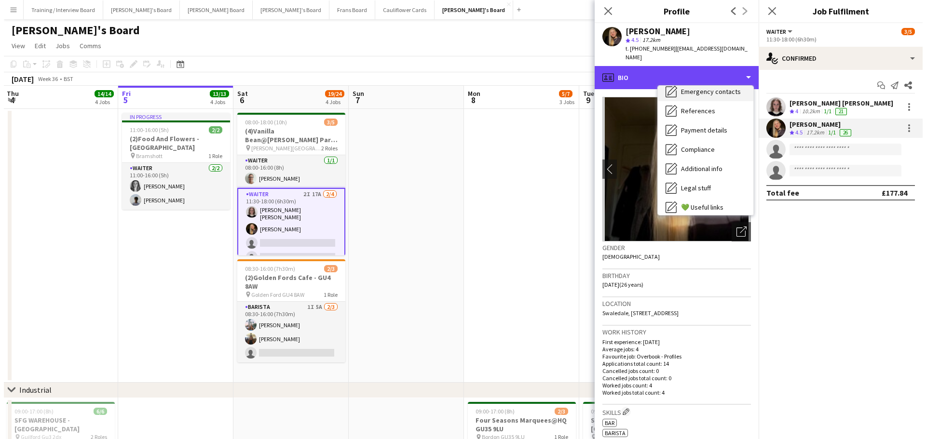
scroll to position [129, 0]
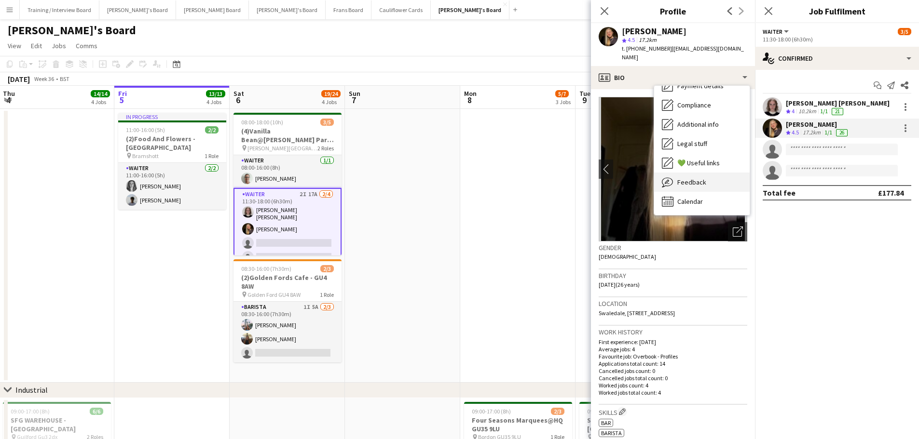
click at [706, 173] on div "Feedback Feedback" at bounding box center [701, 182] width 95 height 19
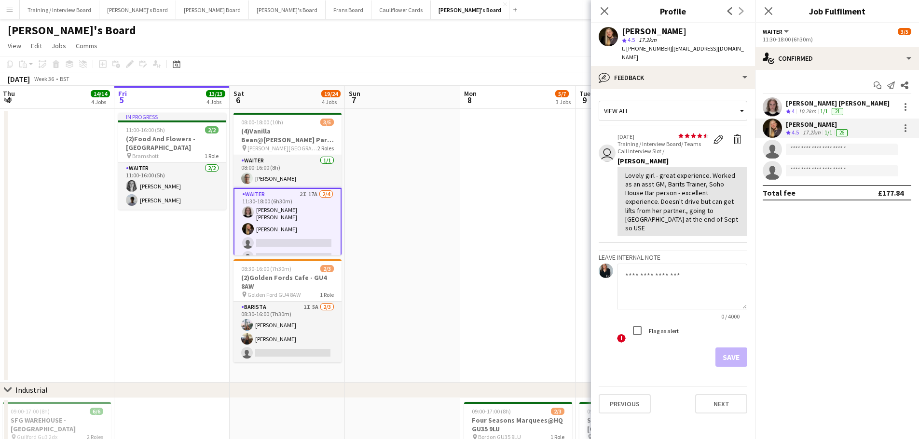
click at [12, 16] on button "Menu" at bounding box center [9, 9] width 19 height 19
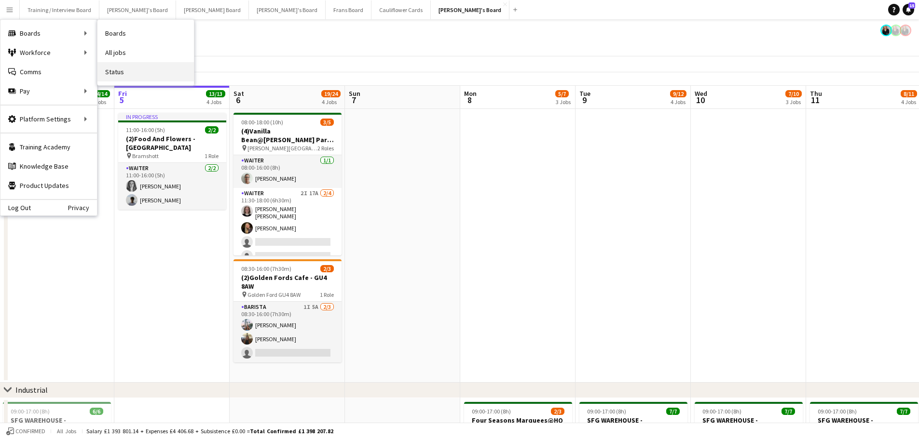
click at [119, 71] on link "Status" at bounding box center [145, 71] width 96 height 19
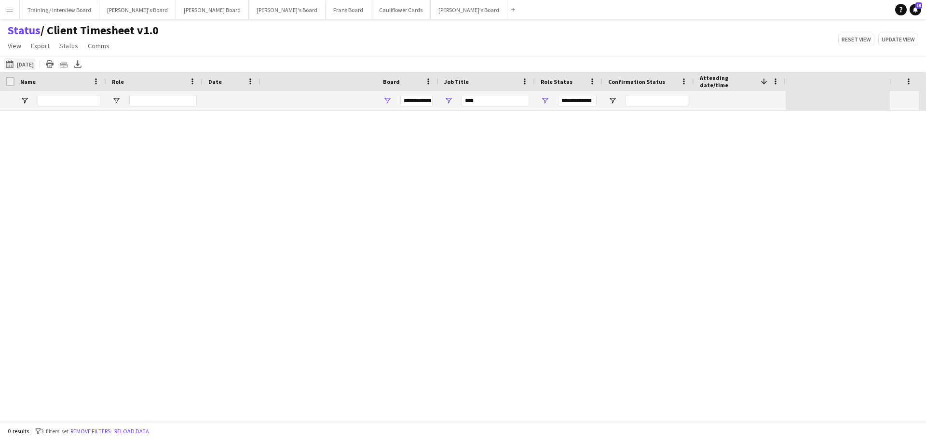
click at [22, 67] on button "Tomorrow Today" at bounding box center [20, 64] width 32 height 12
type input "***"
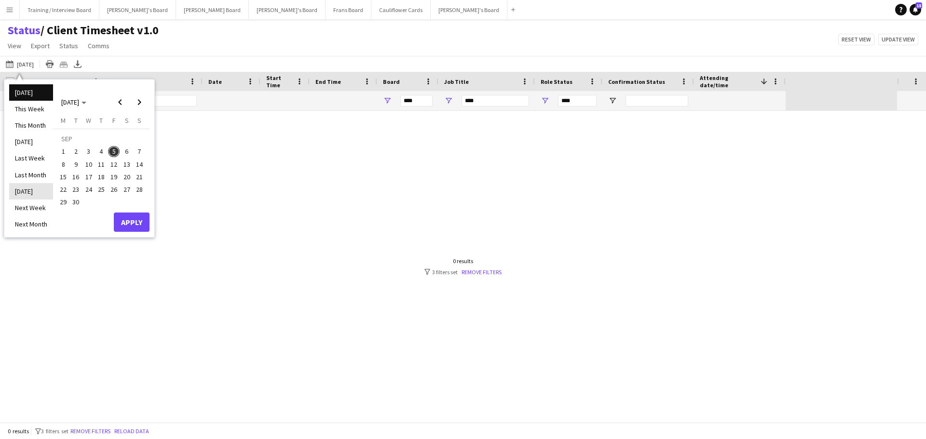
click at [19, 188] on li "Tomorrow" at bounding box center [31, 191] width 44 height 16
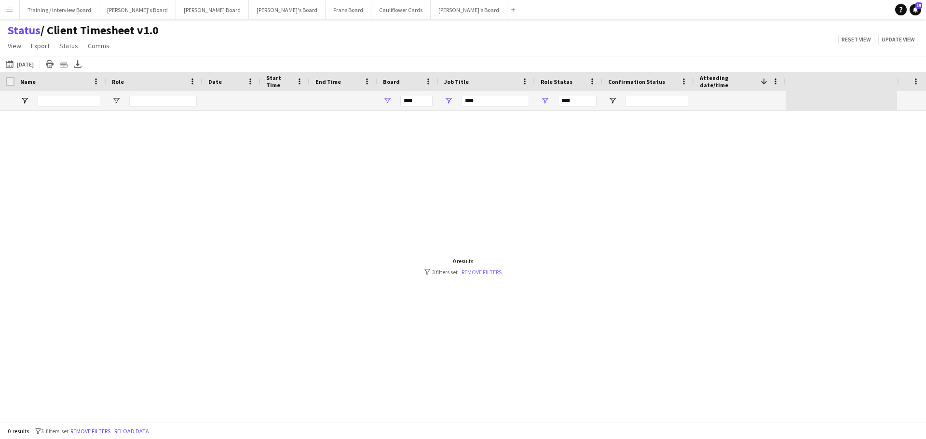
click at [492, 272] on link "Remove filters" at bounding box center [481, 272] width 40 height 7
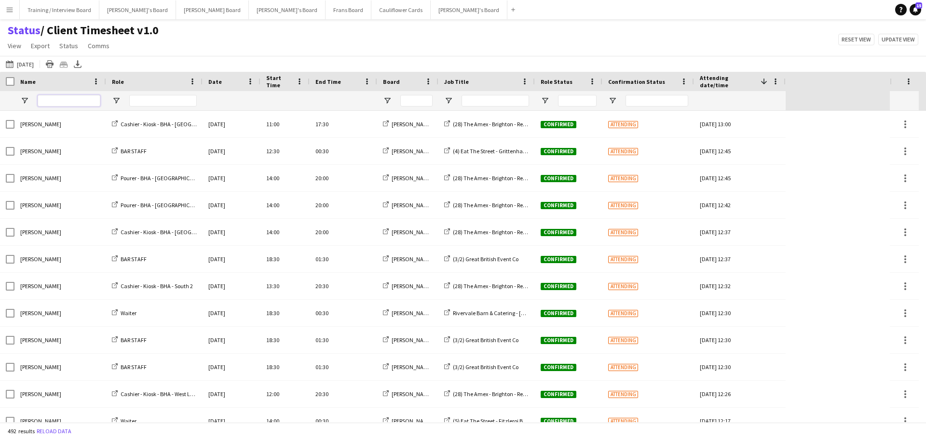
click at [83, 99] on input "Name Filter Input" at bounding box center [69, 101] width 63 height 12
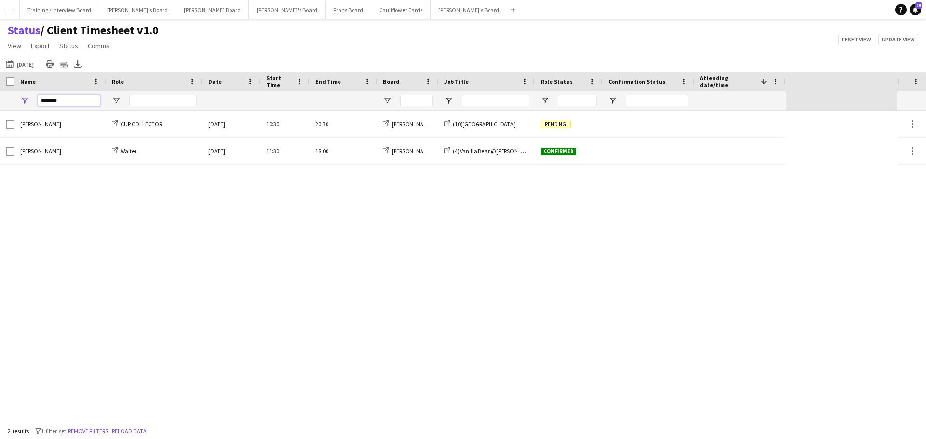
type input "*******"
drag, startPoint x: 71, startPoint y: 102, endPoint x: 0, endPoint y: 88, distance: 72.7
click at [0, 93] on div "*******" at bounding box center [393, 100] width 786 height 19
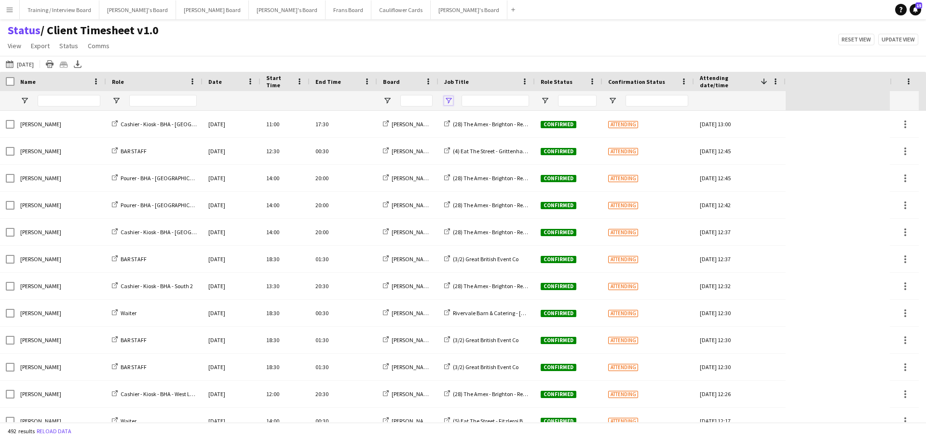
click at [451, 101] on span "Open Filter Menu" at bounding box center [448, 100] width 9 height 9
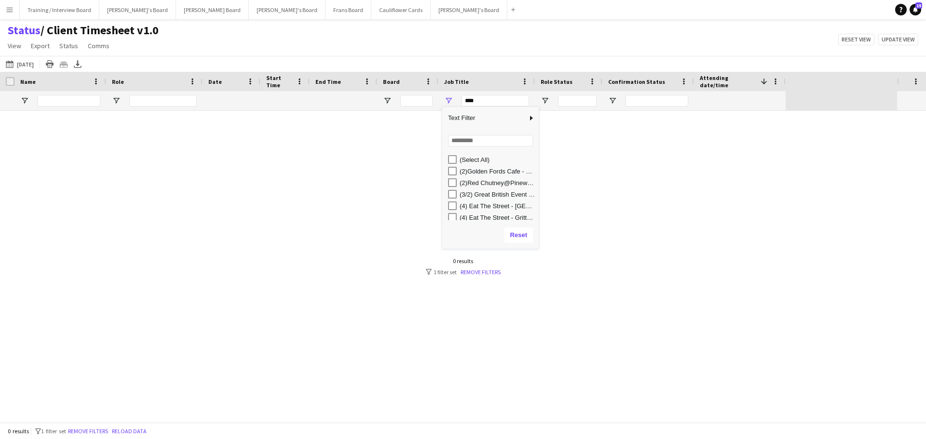
scroll to position [48, 0]
type input "**********"
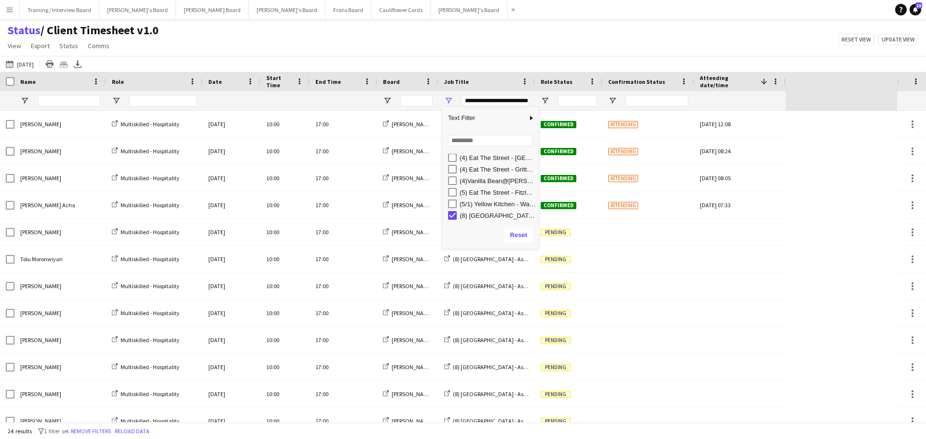
scroll to position [49, 0]
click at [420, 53] on div "Status / Client Timesheet v1.0 View Views Default view Airshow Accreditation Ai…" at bounding box center [463, 39] width 926 height 33
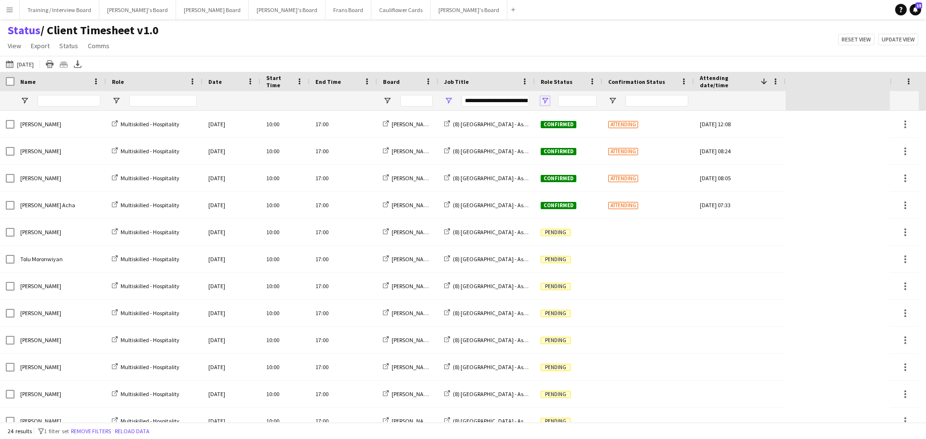
click at [543, 98] on span "Open Filter Menu" at bounding box center [545, 100] width 9 height 9
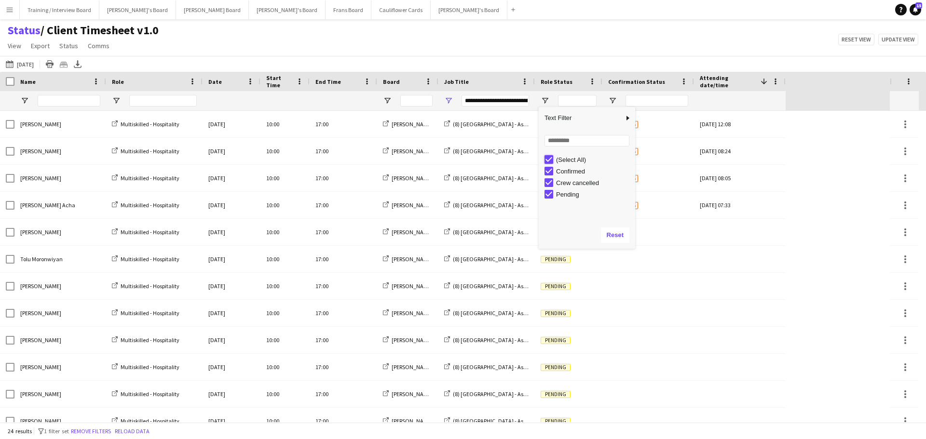
type input "***"
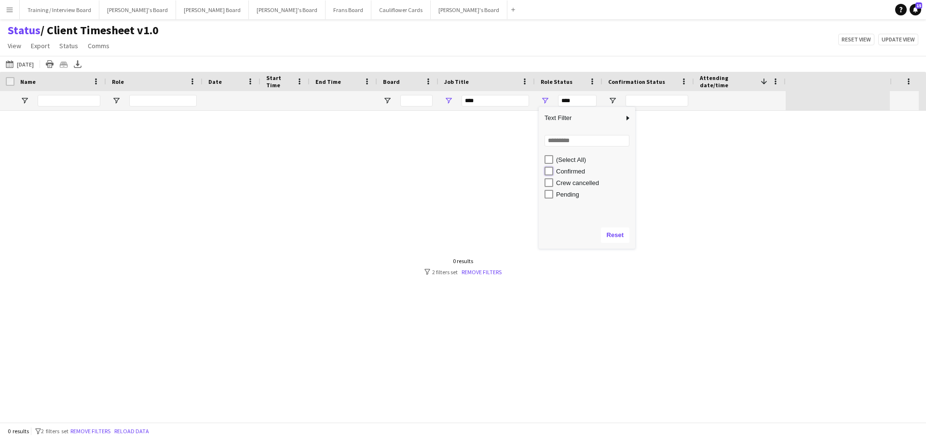
type input "**********"
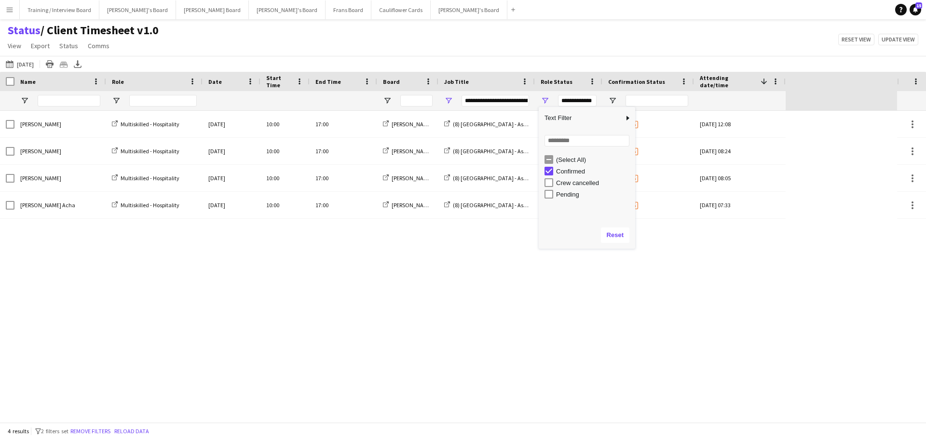
click at [530, 52] on div "Status / Client Timesheet v1.0 View Views Default view Airshow Accreditation Ai…" at bounding box center [463, 39] width 926 height 33
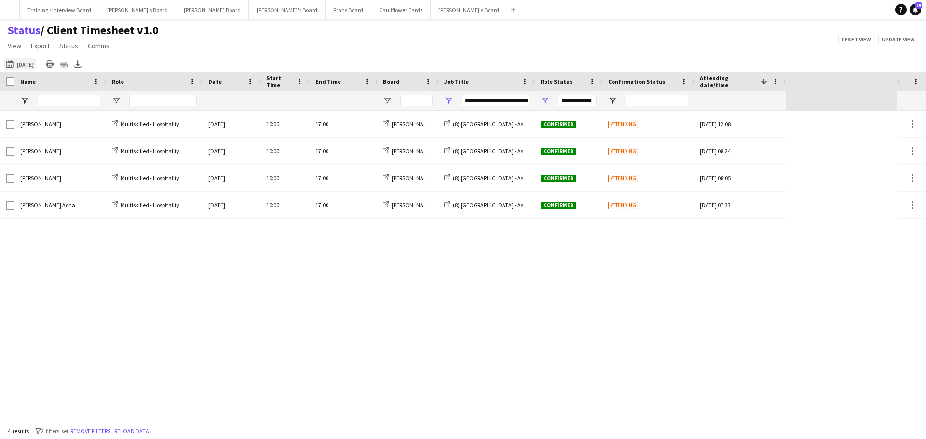
click at [33, 61] on button "Tomorrow Tomorrow" at bounding box center [20, 64] width 32 height 12
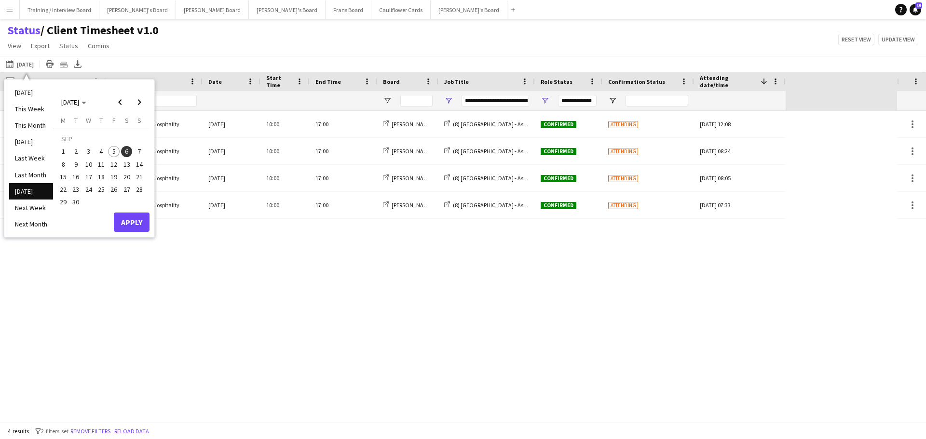
click at [428, 49] on div "Status / Client Timesheet v1.0 View Views Default view Airshow Accreditation Ai…" at bounding box center [463, 39] width 926 height 33
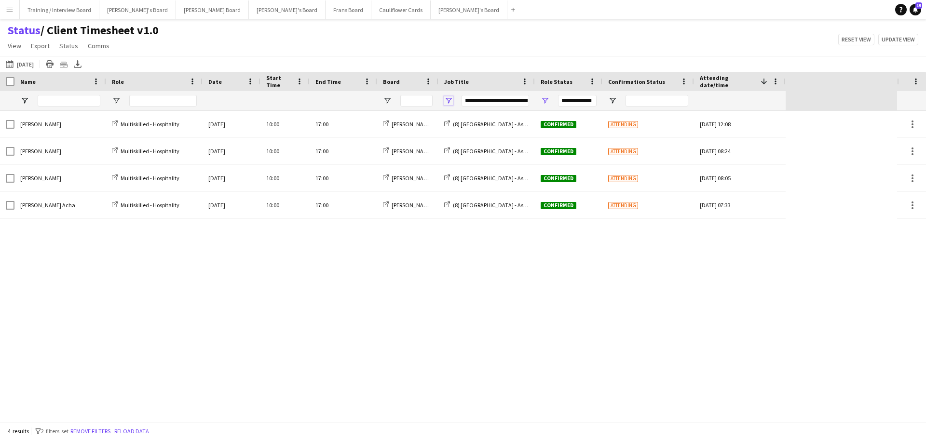
click at [447, 98] on span "Open Filter Menu" at bounding box center [448, 100] width 9 height 9
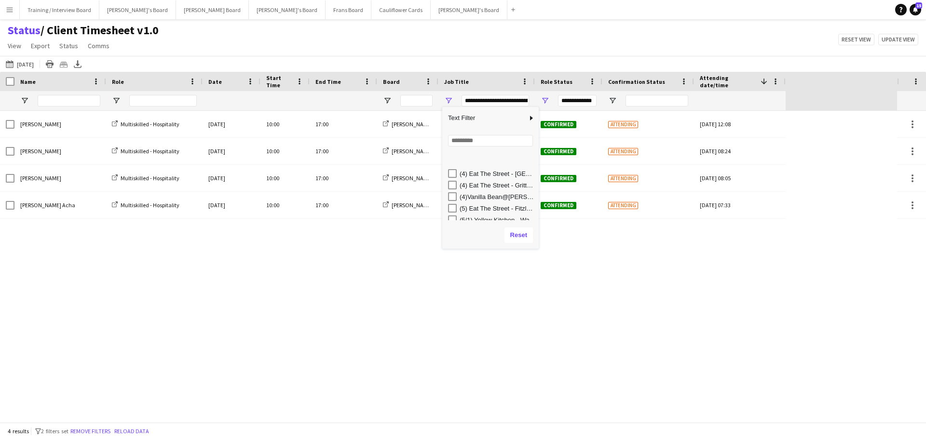
scroll to position [48, 0]
type input "***"
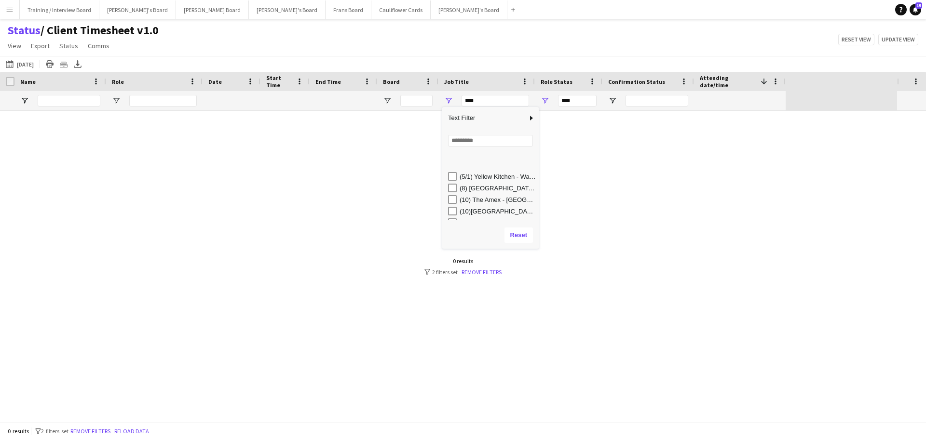
scroll to position [97, 0]
type input "**********"
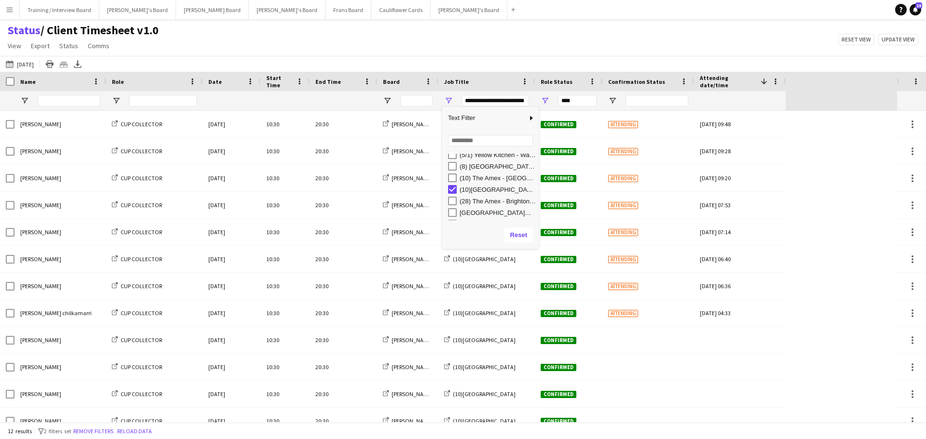
type input "**********"
click at [544, 40] on div "Status / Client Timesheet v1.0 View Views Default view Airshow Accreditation Ai…" at bounding box center [463, 39] width 926 height 33
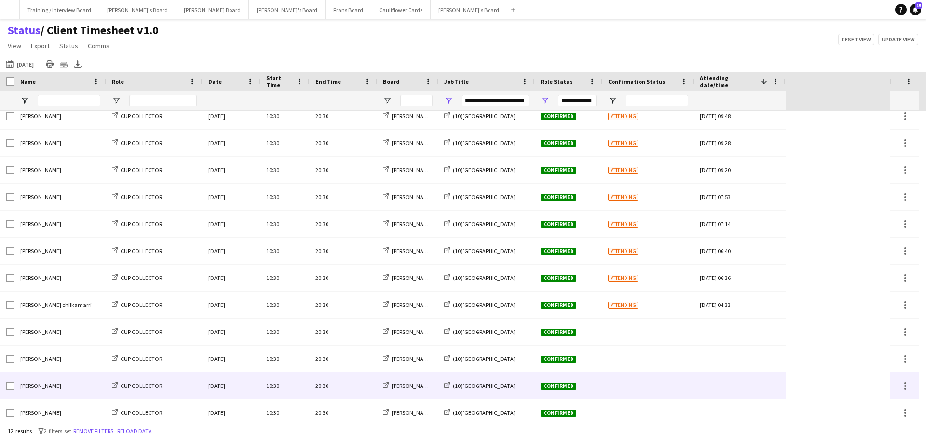
scroll to position [13, 0]
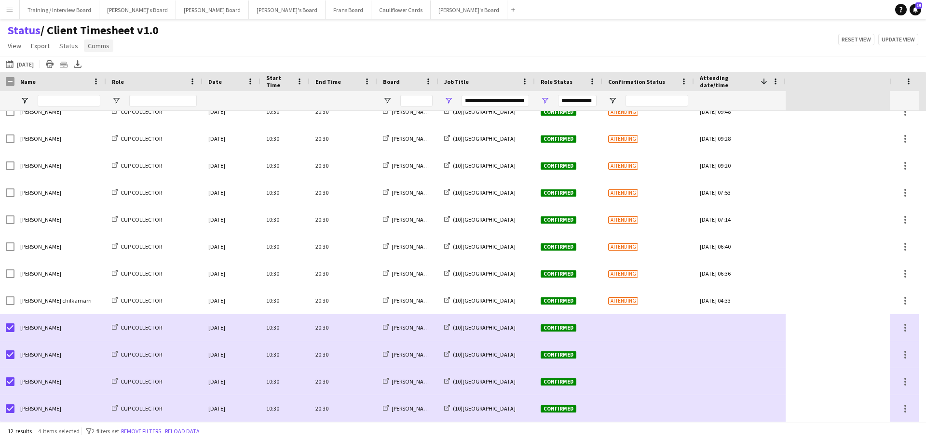
click at [91, 47] on span "Comms" at bounding box center [99, 45] width 22 height 9
click at [125, 68] on span "Send notification" at bounding box center [115, 66] width 49 height 9
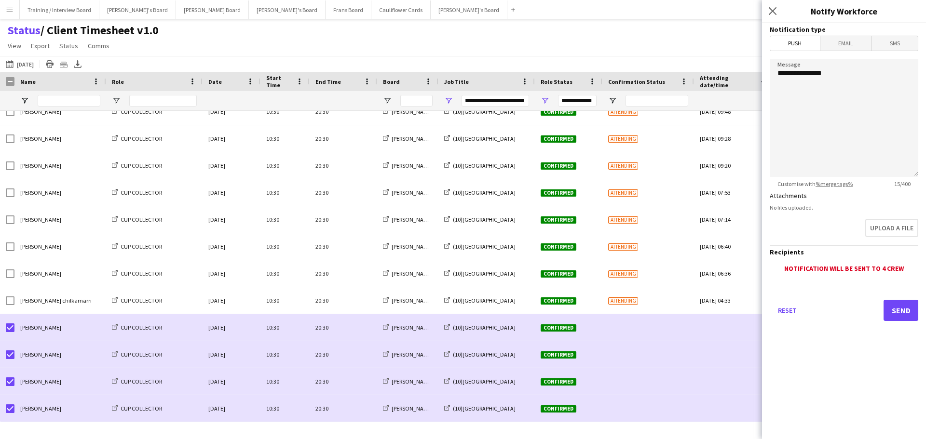
click at [900, 45] on span "SMS" at bounding box center [894, 43] width 46 height 14
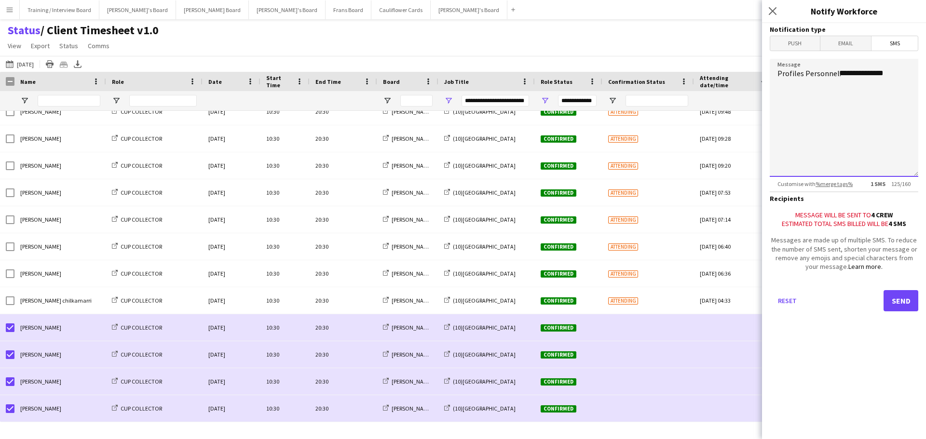
click at [904, 68] on textarea "**********" at bounding box center [844, 118] width 149 height 118
click at [834, 108] on textarea "**********" at bounding box center [844, 118] width 149 height 118
type textarea "**********"
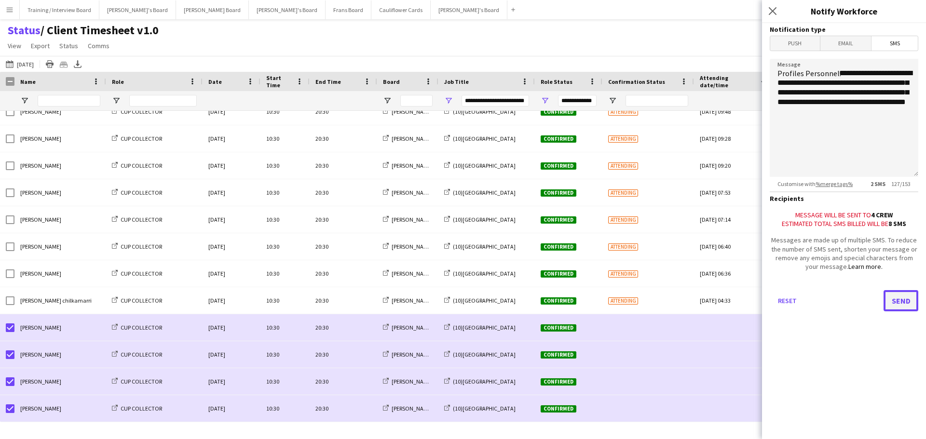
click at [890, 311] on button "Send" at bounding box center [900, 300] width 35 height 21
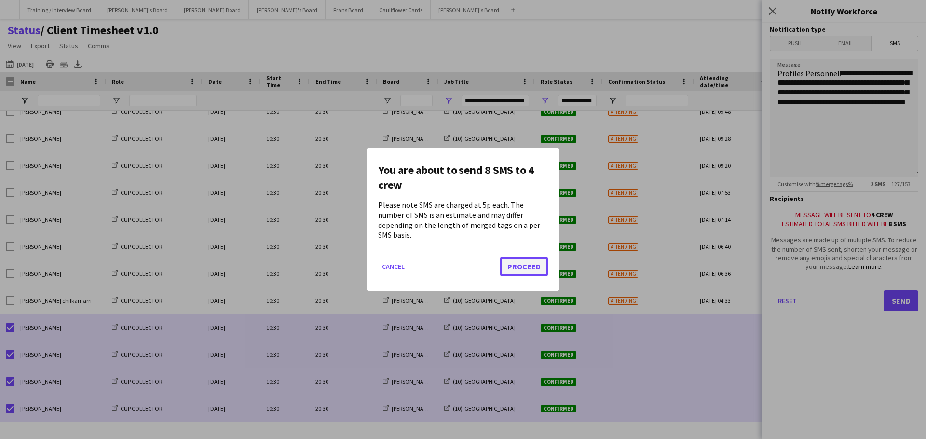
click at [516, 264] on button "Proceed" at bounding box center [524, 266] width 48 height 19
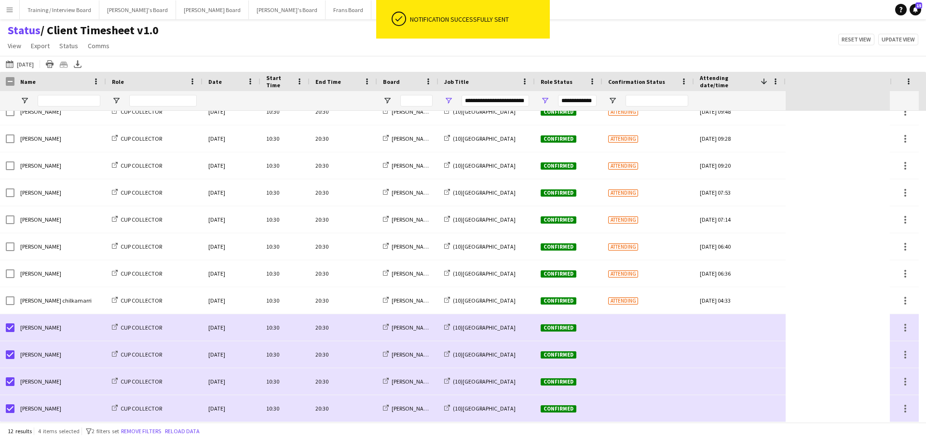
click at [15, 11] on button "Menu" at bounding box center [9, 9] width 19 height 19
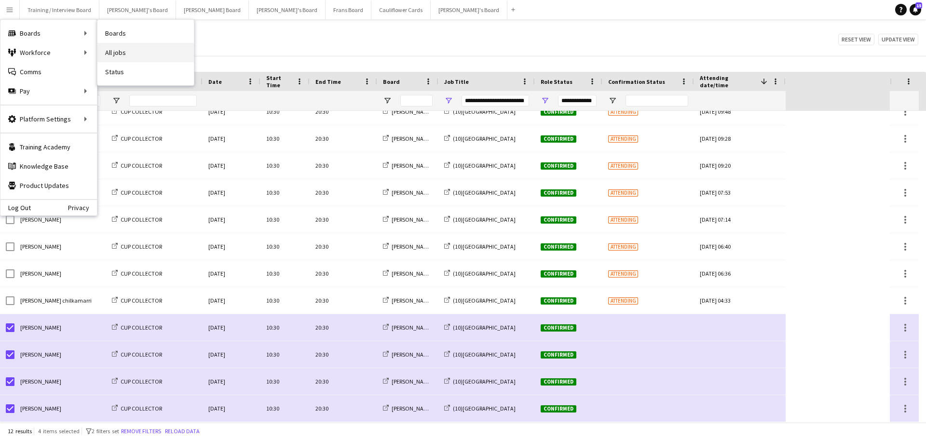
click at [136, 54] on link "All jobs" at bounding box center [145, 52] width 96 height 19
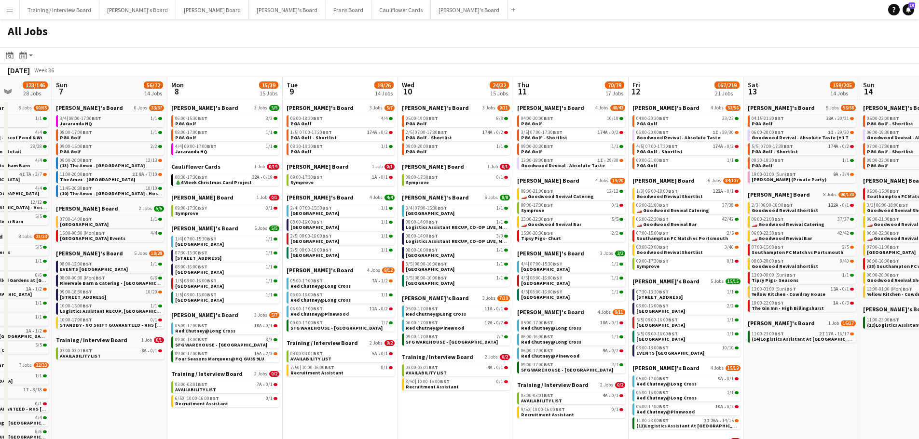
scroll to position [0, 265]
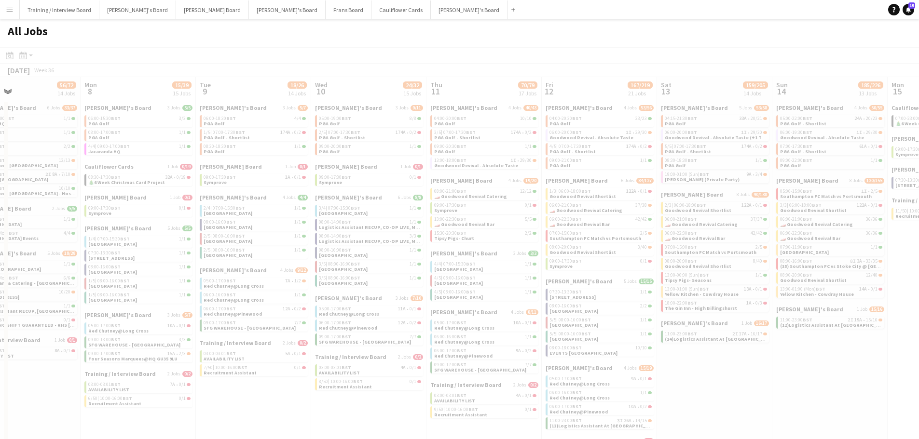
drag, startPoint x: 696, startPoint y: 133, endPoint x: 372, endPoint y: 167, distance: 325.3
click at [224, 180] on app-all-jobs "All Jobs Date picker SEP 2025 SEP 2025 Monday M Tuesday T Wednesday W Thursday …" at bounding box center [459, 367] width 919 height 696
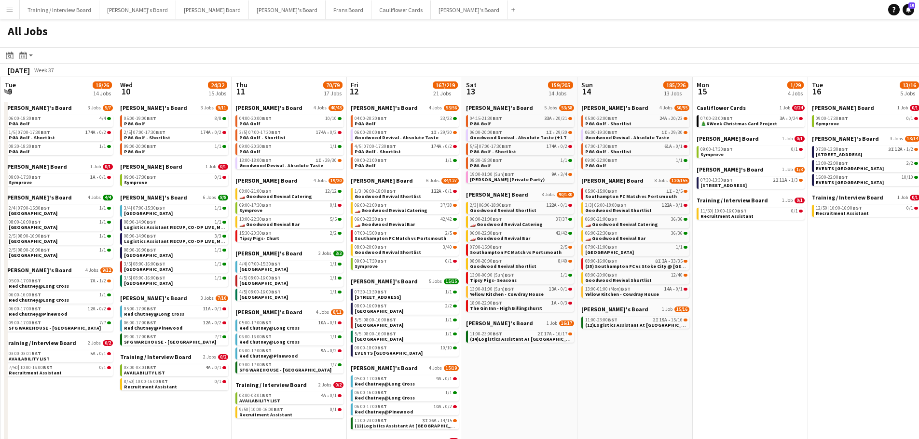
scroll to position [0, 286]
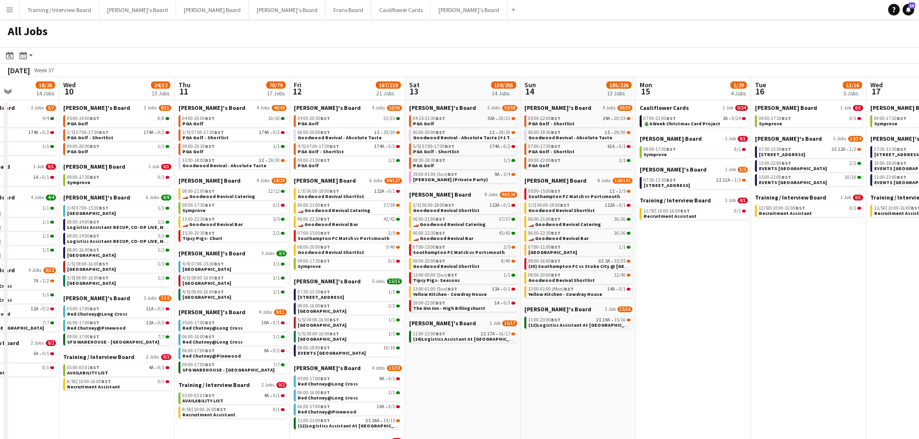
drag, startPoint x: 659, startPoint y: 324, endPoint x: 407, endPoint y: 321, distance: 251.7
click at [407, 321] on app-calendar-viewport "Sun 7 56/72 14 Jobs Mon 8 15/39 15 Jobs Tue 9 18/26 14 Jobs Wed 10 24/32 15 Job…" at bounding box center [459, 396] width 919 height 638
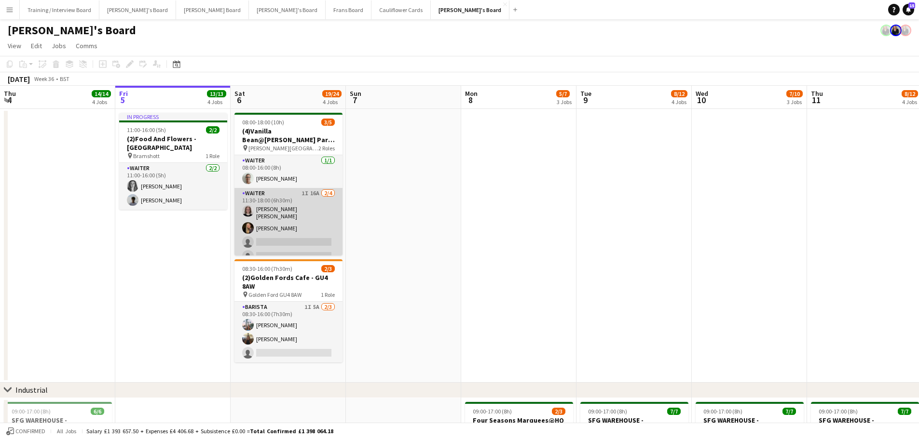
click at [326, 218] on app-card-role "Waiter 1I 16A [DATE] 11:30-18:00 (6h30m) [PERSON_NAME] [PERSON_NAME] [PERSON_NA…" at bounding box center [288, 227] width 108 height 78
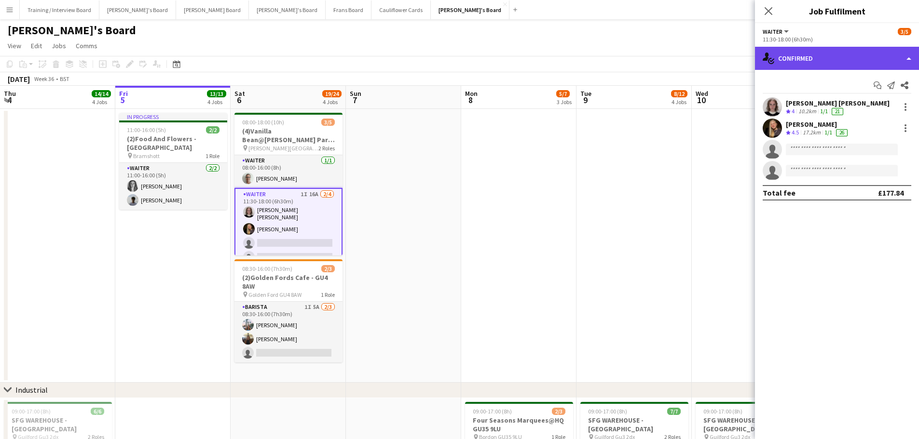
click at [800, 55] on div "single-neutral-actions-check-2 Confirmed" at bounding box center [837, 58] width 164 height 23
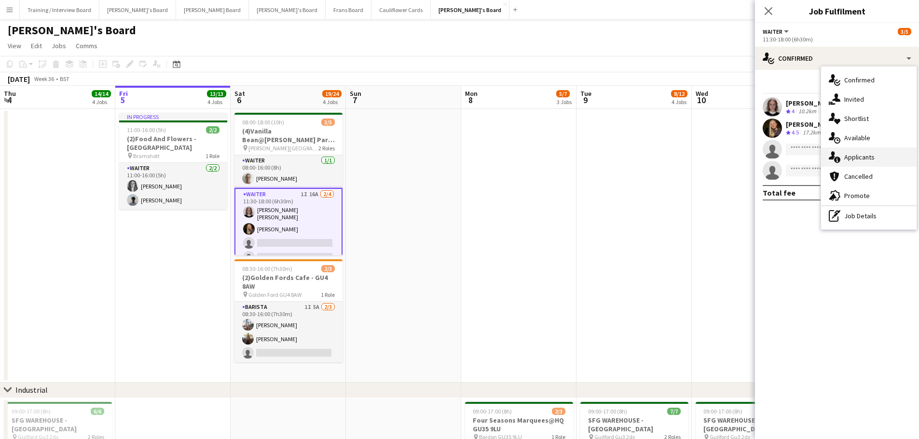
click at [876, 160] on div "single-neutral-actions-information Applicants" at bounding box center [868, 157] width 95 height 19
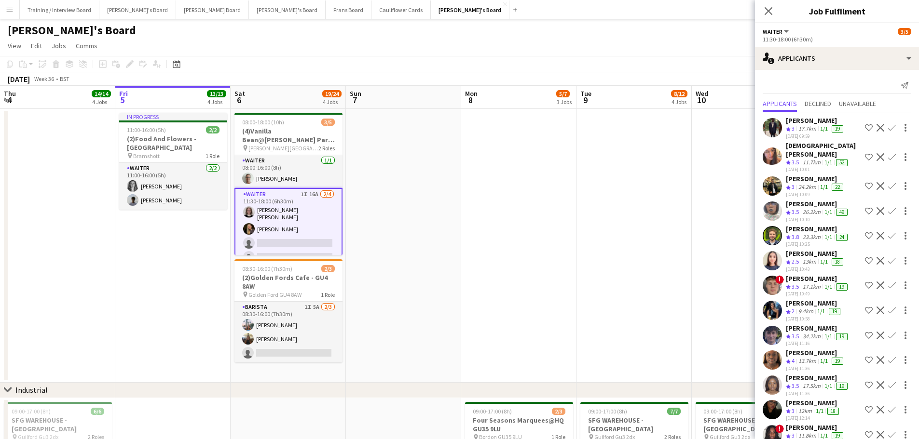
scroll to position [92, 0]
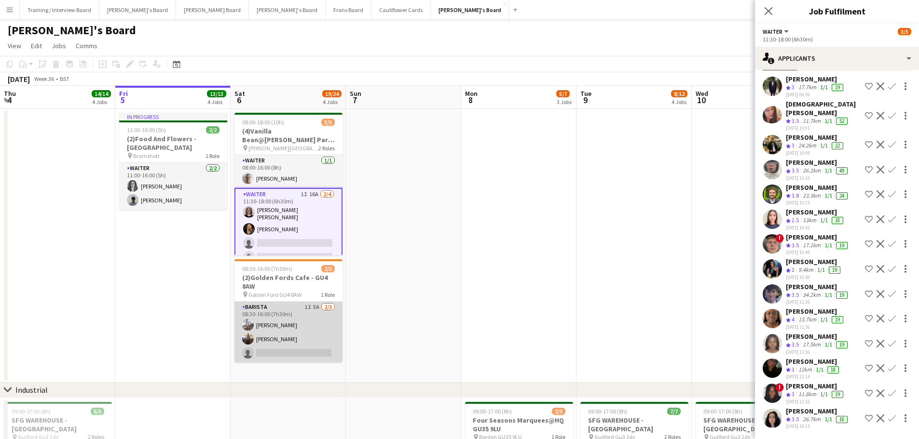
click at [325, 323] on app-card-role "Barista 1I 5A [DATE] 08:30-16:00 (7h30m) [PERSON_NAME] [PERSON_NAME] single-neu…" at bounding box center [288, 332] width 108 height 61
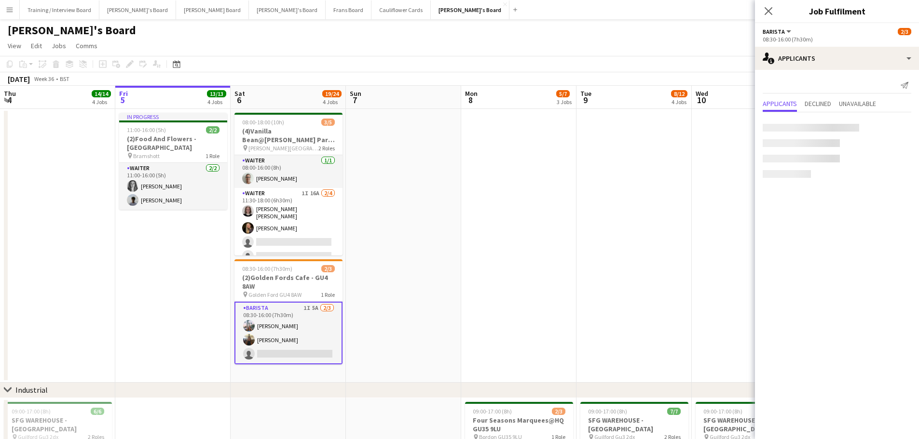
scroll to position [0, 0]
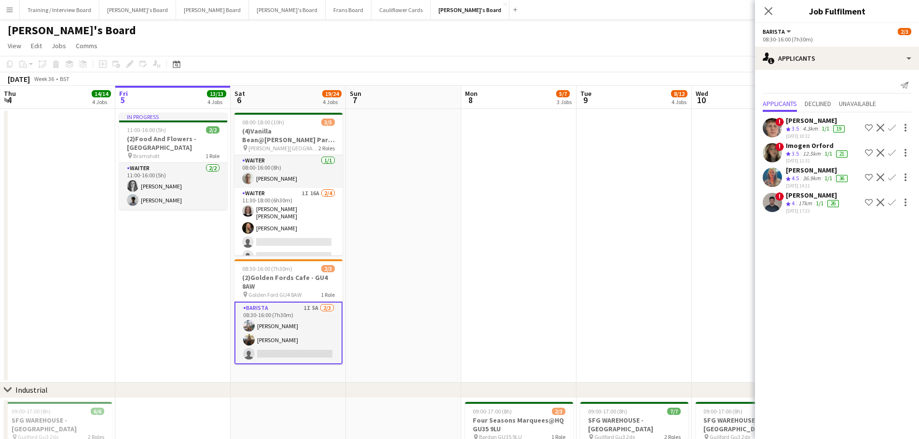
click at [812, 178] on div "36.9km" at bounding box center [811, 179] width 22 height 8
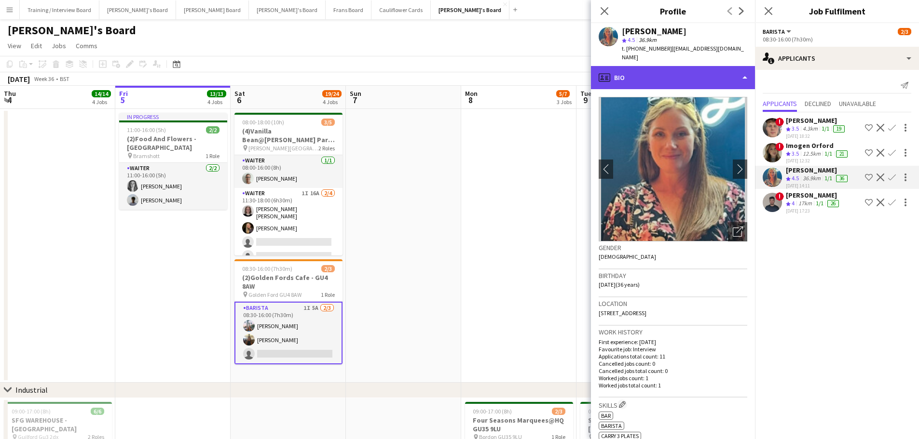
click at [657, 68] on div "profile Bio" at bounding box center [673, 77] width 164 height 23
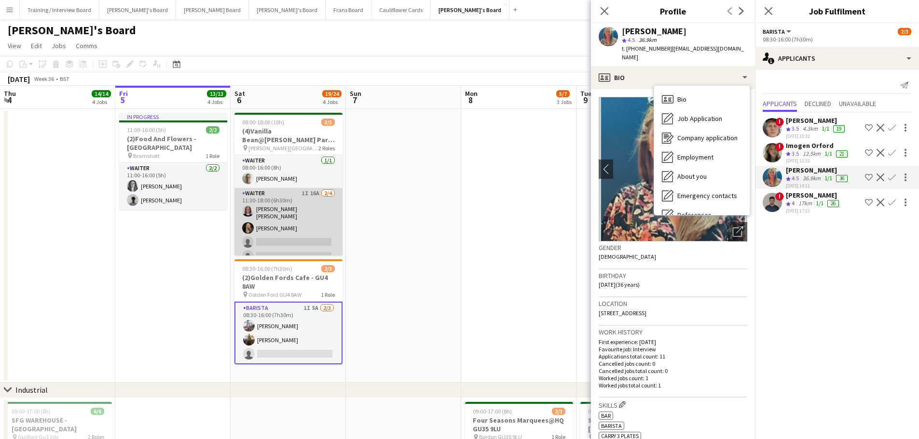
click at [299, 204] on app-card-role "Waiter 1I 16A [DATE] 11:30-18:00 (6h30m) [PERSON_NAME] [PERSON_NAME] [PERSON_NA…" at bounding box center [288, 227] width 108 height 78
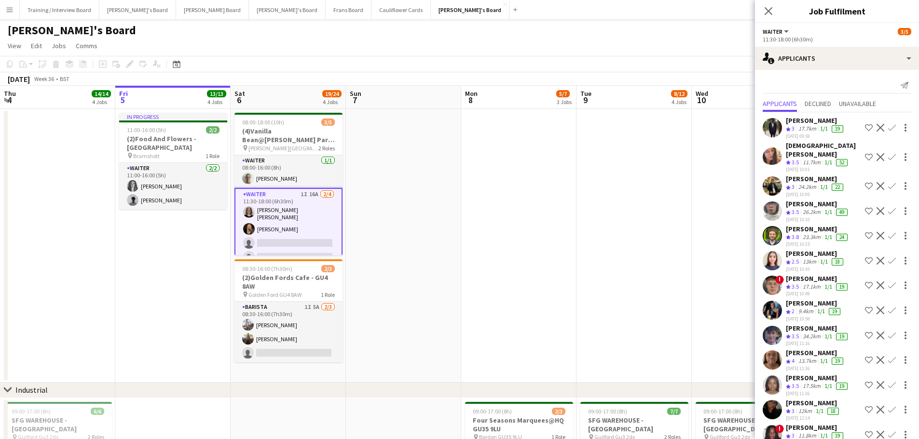
click at [299, 204] on app-card-role "Waiter 1I 16A [DATE] 11:30-18:00 (6h30m) [PERSON_NAME] [PERSON_NAME] [PERSON_NA…" at bounding box center [288, 228] width 108 height 80
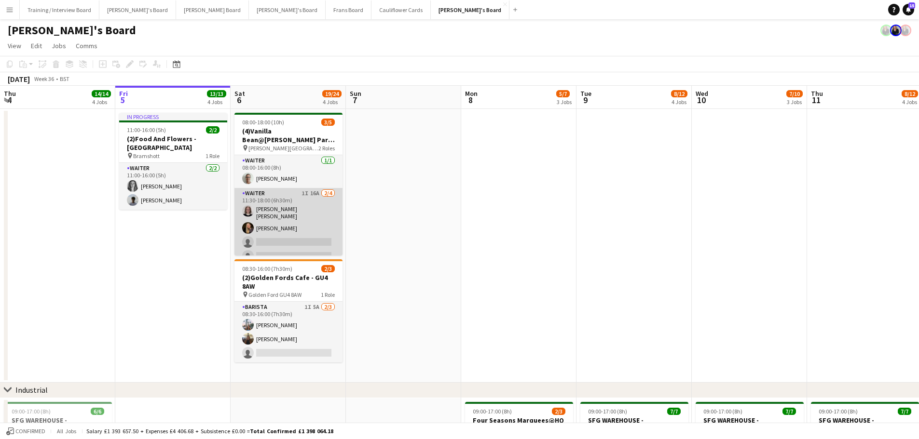
click at [299, 204] on app-card-role "Waiter 1I 16A [DATE] 11:30-18:00 (6h30m) [PERSON_NAME] [PERSON_NAME] [PERSON_NA…" at bounding box center [288, 227] width 108 height 78
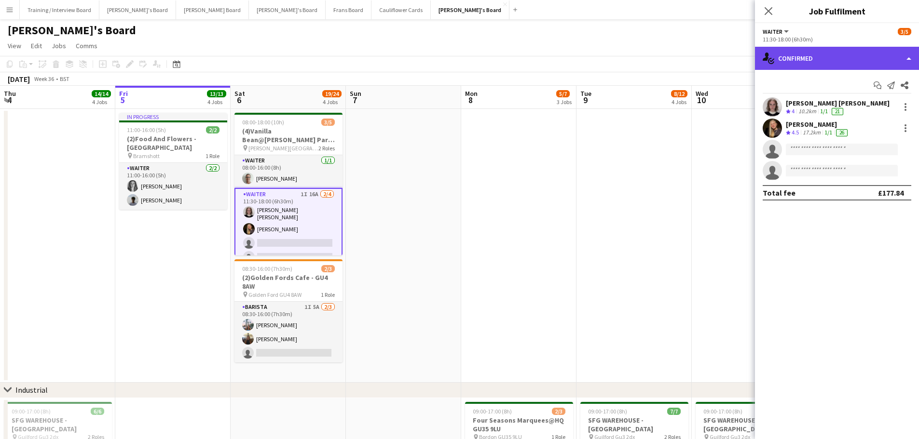
click at [810, 61] on div "single-neutral-actions-check-2 Confirmed" at bounding box center [837, 58] width 164 height 23
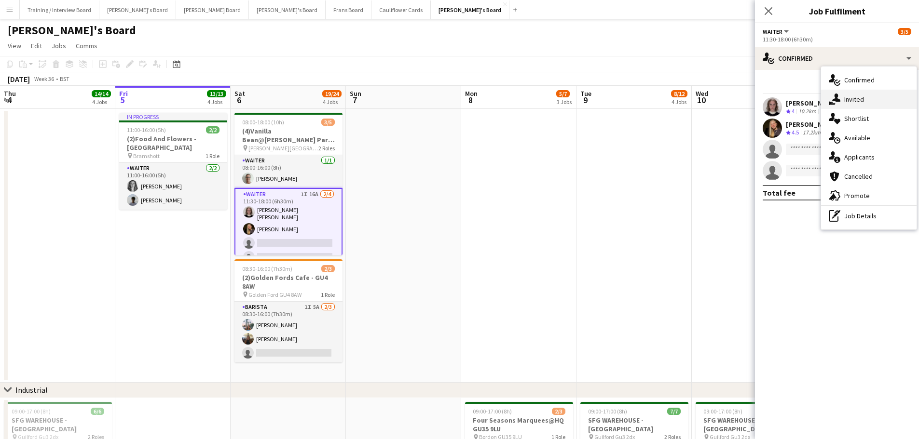
click at [863, 98] on span "Invited" at bounding box center [854, 99] width 20 height 9
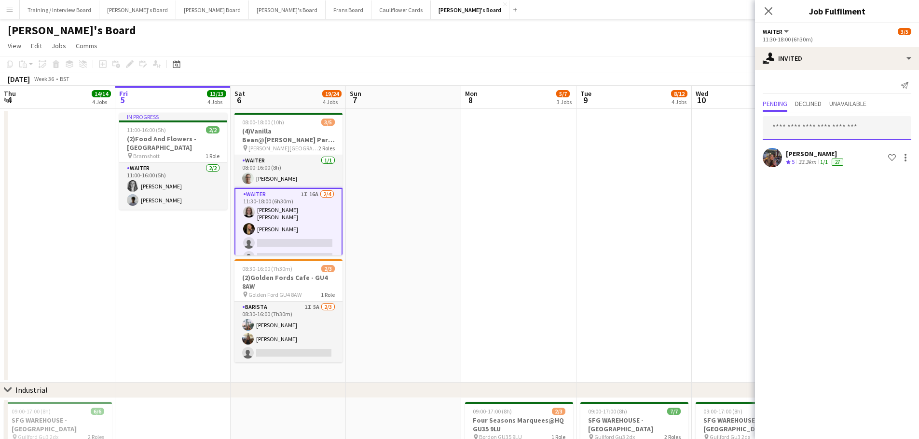
click at [835, 125] on input "text" at bounding box center [836, 128] width 149 height 24
type input "*****"
click at [823, 154] on span "[PERSON_NAME]" at bounding box center [797, 152] width 55 height 8
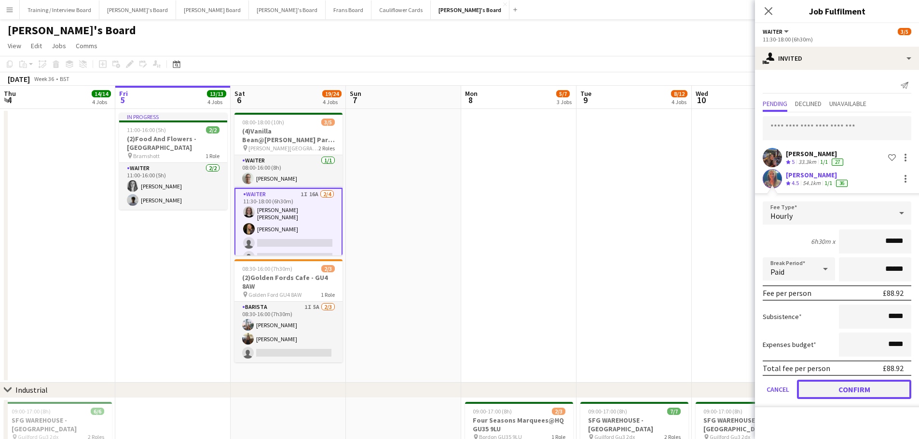
click at [867, 397] on button "Confirm" at bounding box center [854, 389] width 114 height 19
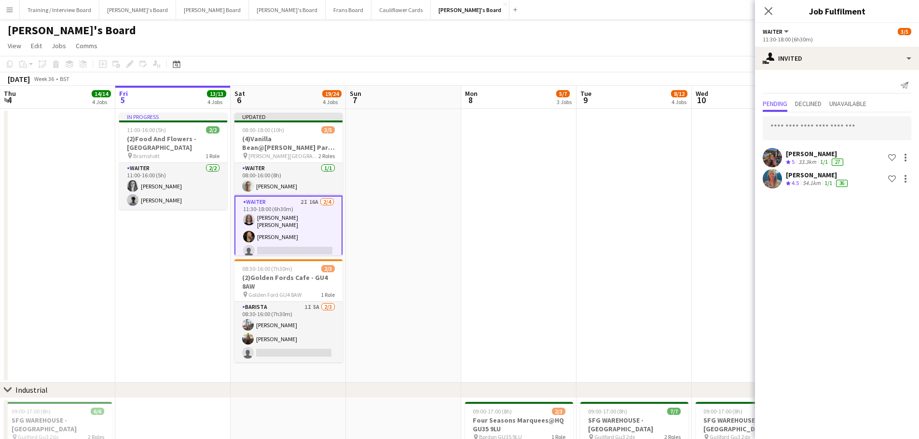
click at [604, 255] on app-date-cell at bounding box center [633, 246] width 115 height 274
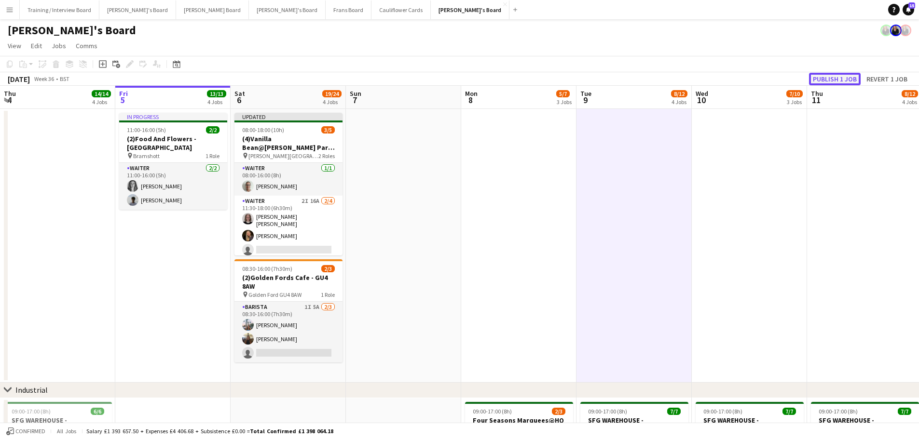
click at [830, 78] on button "Publish 1 job" at bounding box center [835, 79] width 52 height 13
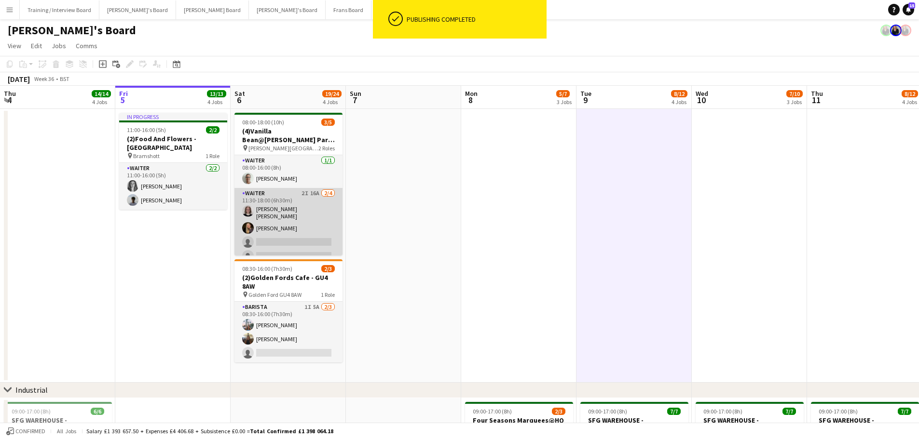
click at [308, 219] on app-card-role "Waiter 2I 16A [DATE] 11:30-18:00 (6h30m) [PERSON_NAME] [PERSON_NAME] [PERSON_NA…" at bounding box center [288, 227] width 108 height 78
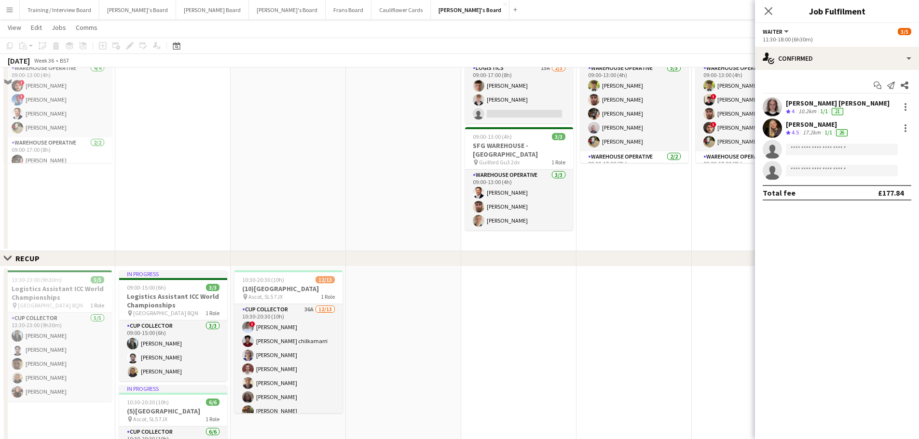
scroll to position [530, 0]
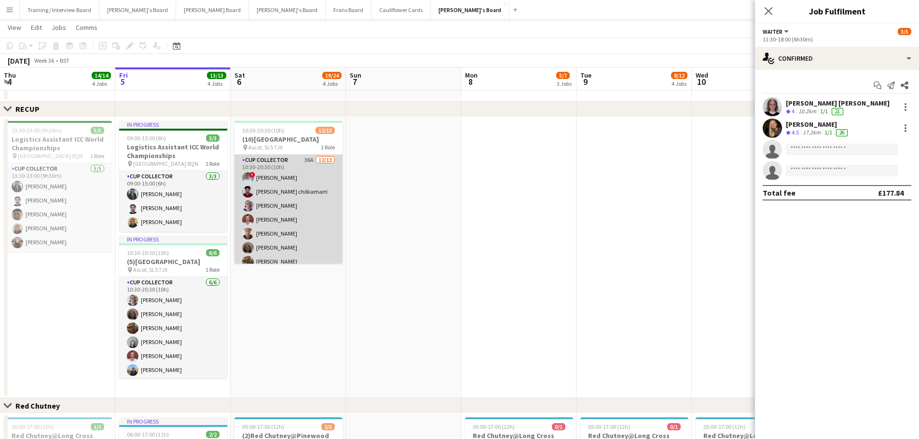
click at [308, 163] on app-card-role "CUP COLLECTOR 36A [DATE] 10:30-20:30 (10h) ! [PERSON_NAME] [PERSON_NAME] chilka…" at bounding box center [288, 255] width 108 height 201
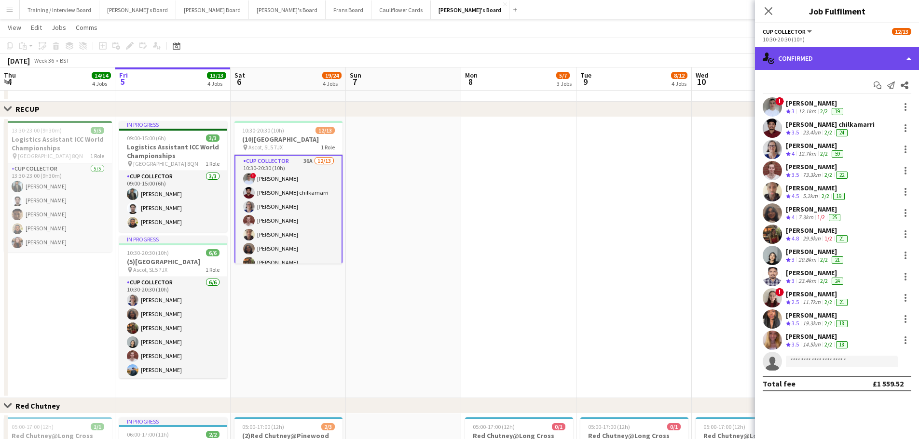
click at [827, 53] on div "single-neutral-actions-check-2 Confirmed" at bounding box center [837, 58] width 164 height 23
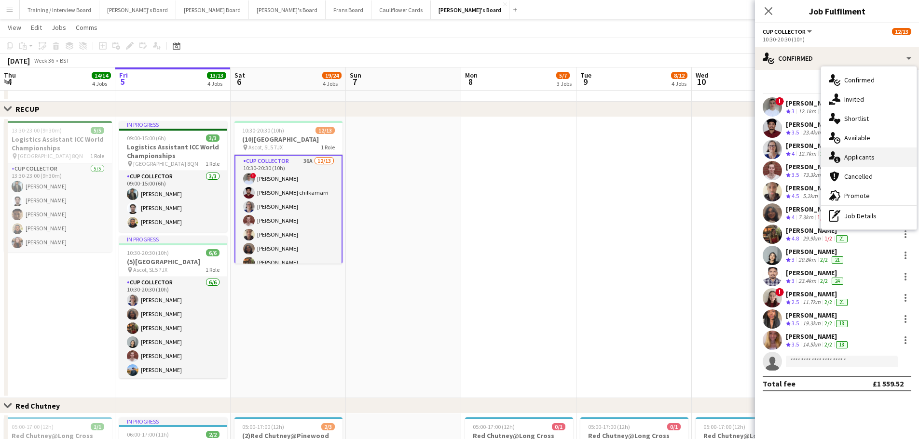
click at [875, 155] on div "single-neutral-actions-information Applicants" at bounding box center [868, 157] width 95 height 19
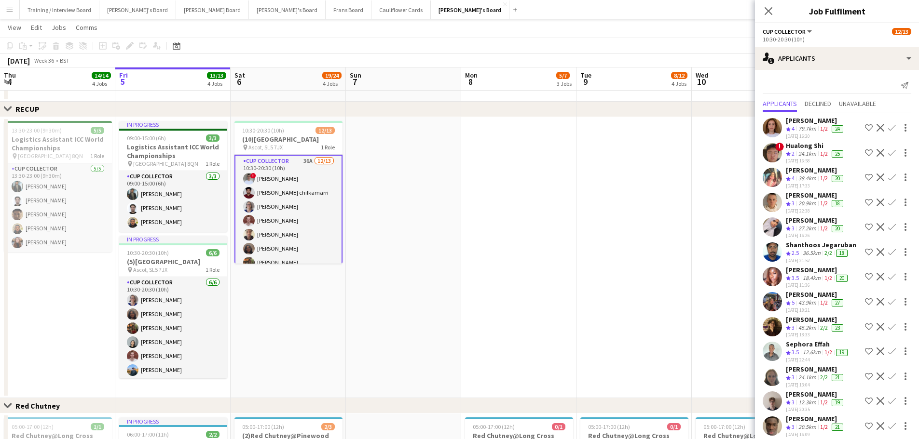
click at [815, 135] on div "[DATE] 16:20" at bounding box center [815, 136] width 59 height 6
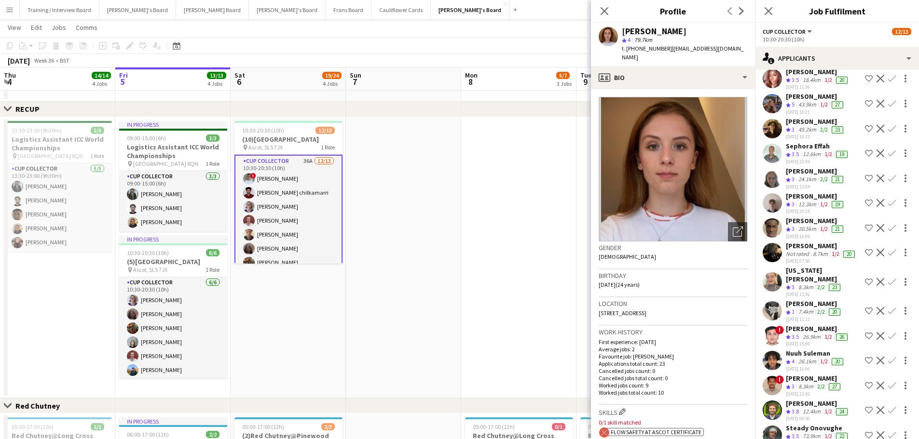
scroll to position [193, 0]
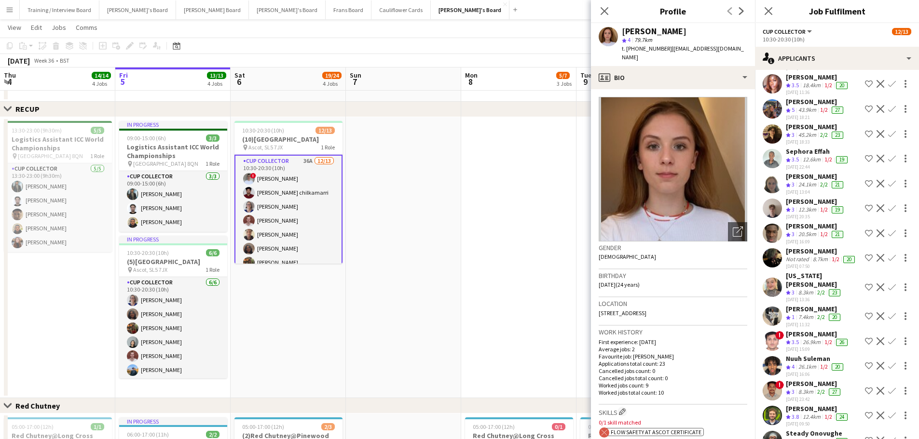
click at [801, 103] on div "[PERSON_NAME]" at bounding box center [815, 101] width 59 height 9
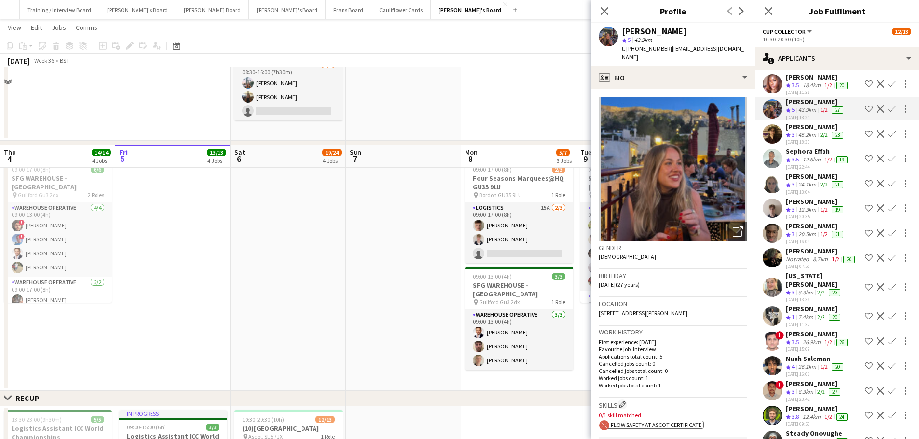
scroll to position [482, 0]
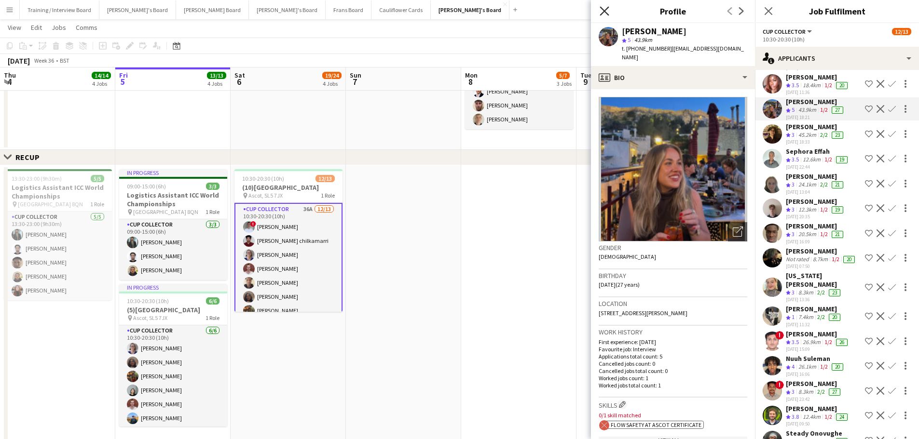
click at [600, 12] on icon "Close pop-in" at bounding box center [603, 10] width 9 height 9
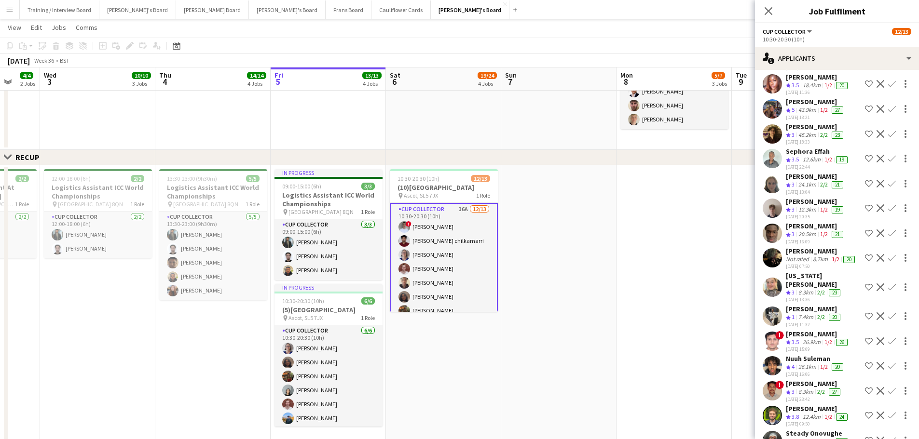
drag, startPoint x: 403, startPoint y: 331, endPoint x: 550, endPoint y: 340, distance: 146.9
click at [550, 340] on app-calendar-viewport "Mon 1 Tue 2 4/4 2 Jobs Wed 3 10/10 3 Jobs Thu 4 14/14 4 Jobs Fri 5 13/13 4 Jobs…" at bounding box center [459, 179] width 919 height 1248
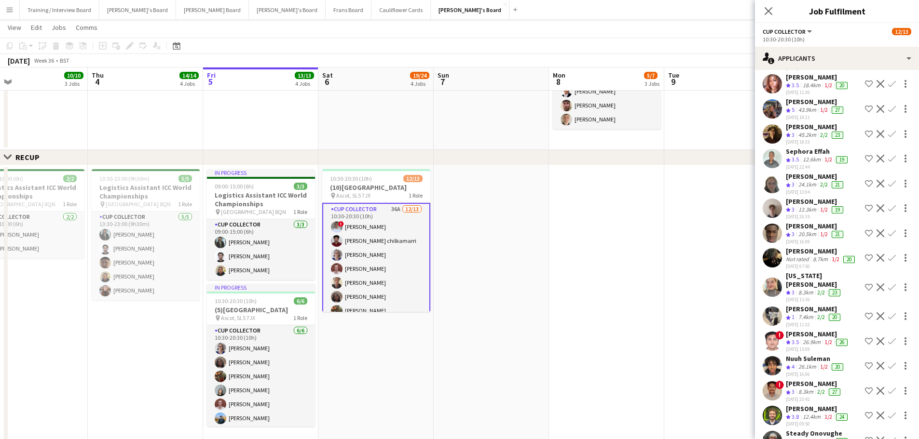
drag, startPoint x: 592, startPoint y: 287, endPoint x: 285, endPoint y: 269, distance: 307.2
click at [285, 269] on app-calendar-viewport "Sun 31 2/2 1 Job Mon 1 9/9 3 Jobs Tue 2 4/4 2 Jobs Wed 3 10/10 3 Jobs Thu 4 14/…" at bounding box center [459, 179] width 919 height 1248
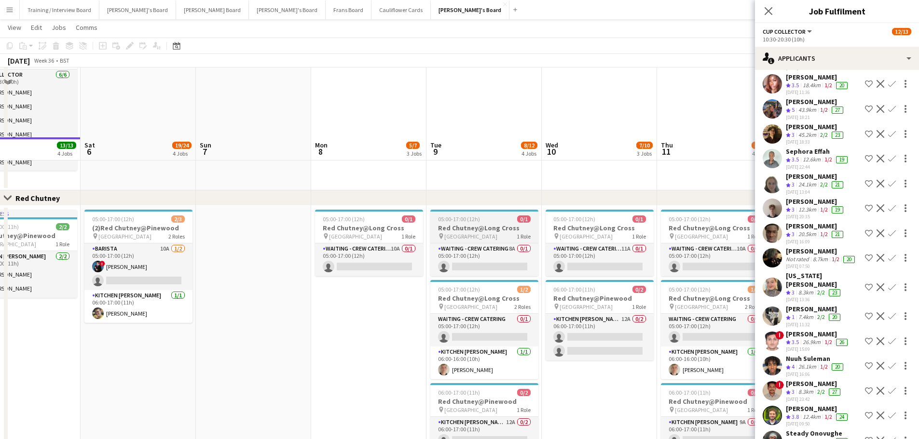
scroll to position [820, 0]
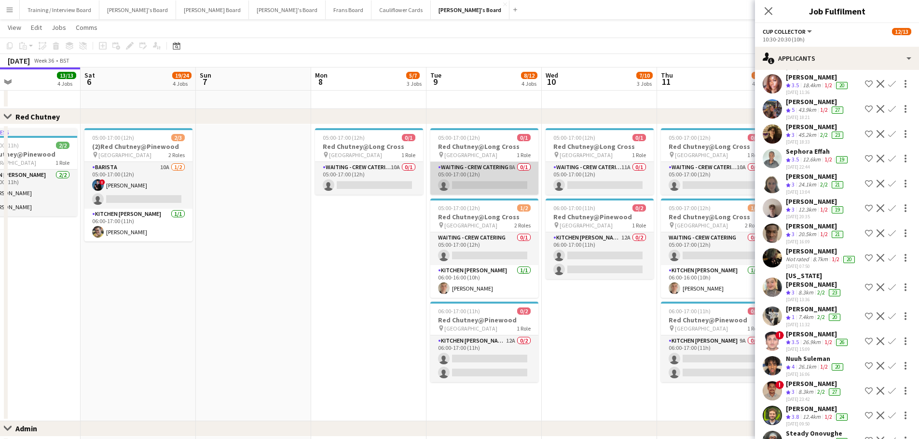
click at [494, 178] on app-card-role "Waiting - Crew Catering 8A 0/1 05:00-17:00 (12h) single-neutral-actions" at bounding box center [484, 178] width 108 height 33
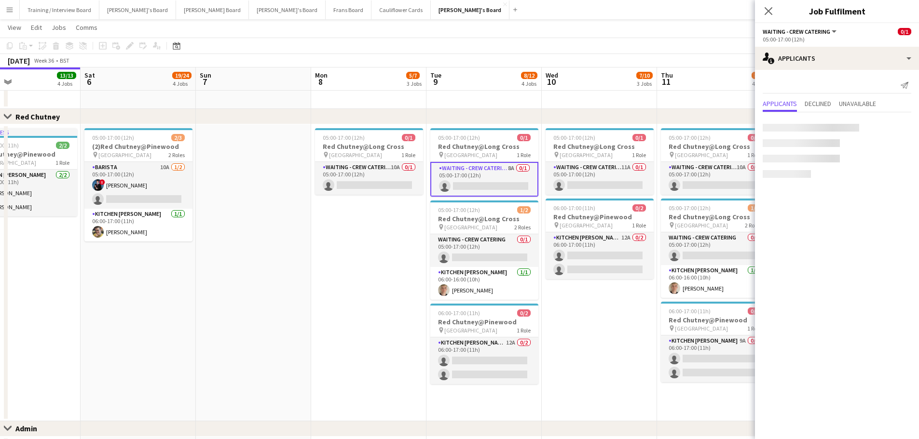
scroll to position [0, 0]
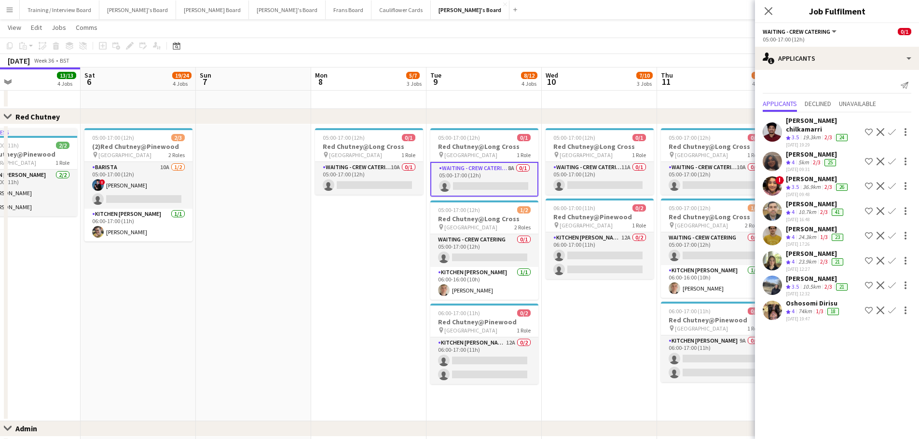
click at [894, 182] on app-icon "Confirm" at bounding box center [892, 186] width 8 height 8
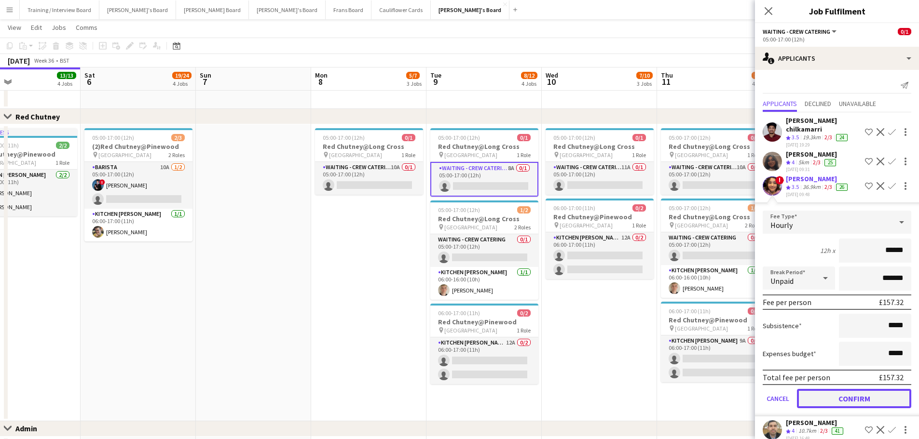
click at [829, 395] on button "Confirm" at bounding box center [854, 398] width 114 height 19
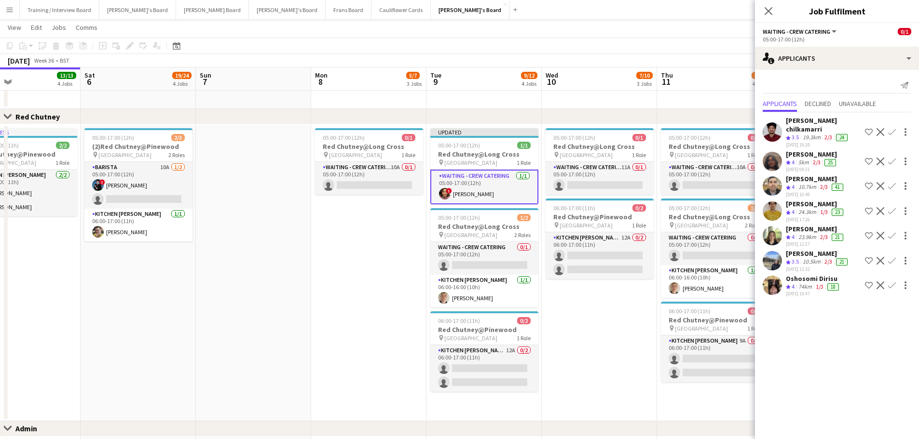
click at [796, 208] on div "Crew rating 4" at bounding box center [791, 212] width 11 height 8
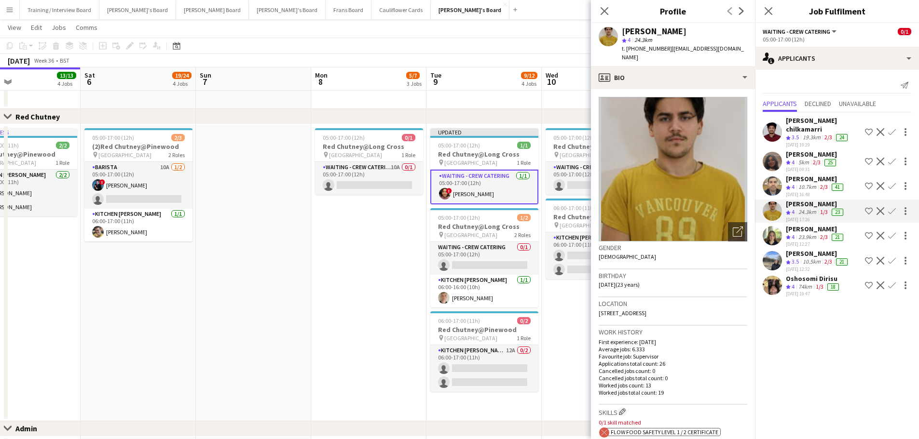
click at [669, 89] on app-crew-profile-bio "Open photos pop-in Gender [DEMOGRAPHIC_DATA] Birthday [DEMOGRAPHIC_DATA] (23 ye…" at bounding box center [673, 264] width 164 height 350
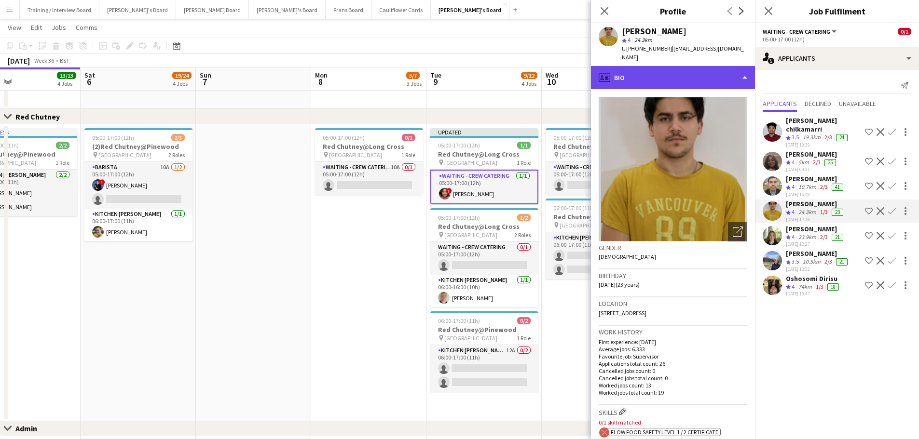
click at [691, 68] on div "profile Bio" at bounding box center [673, 77] width 164 height 23
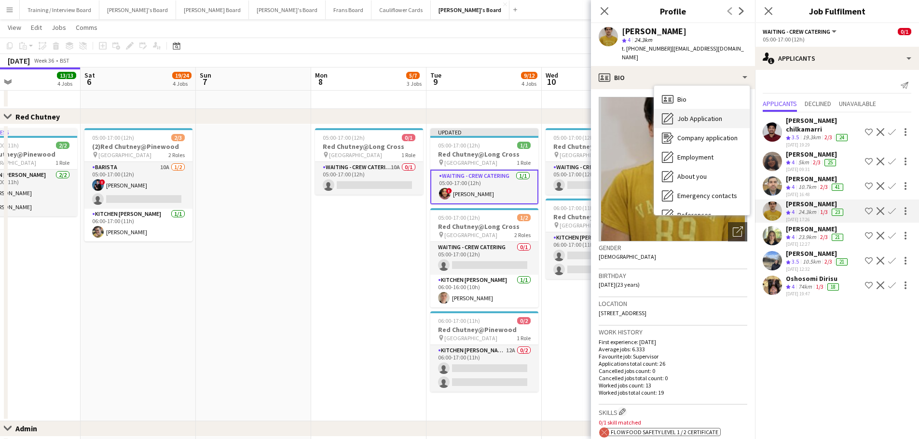
click at [694, 114] on span "Job Application" at bounding box center [699, 118] width 45 height 9
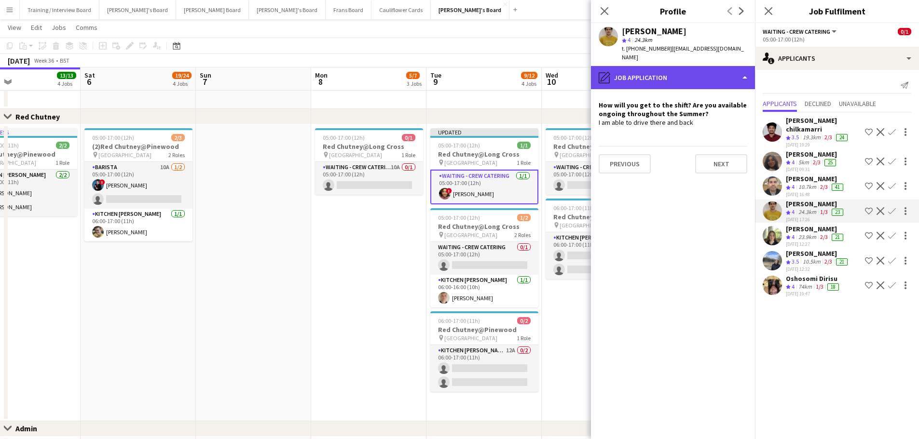
click at [727, 74] on div "pencil4 Job Application" at bounding box center [673, 77] width 164 height 23
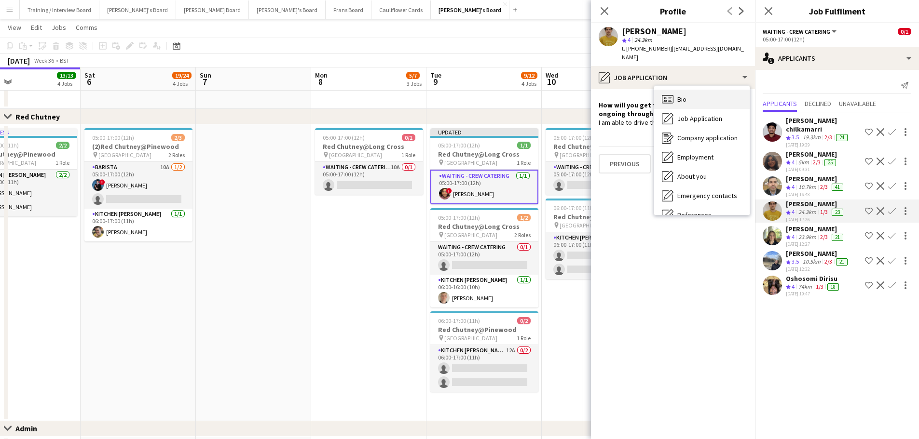
click at [707, 91] on div "Bio Bio" at bounding box center [701, 99] width 95 height 19
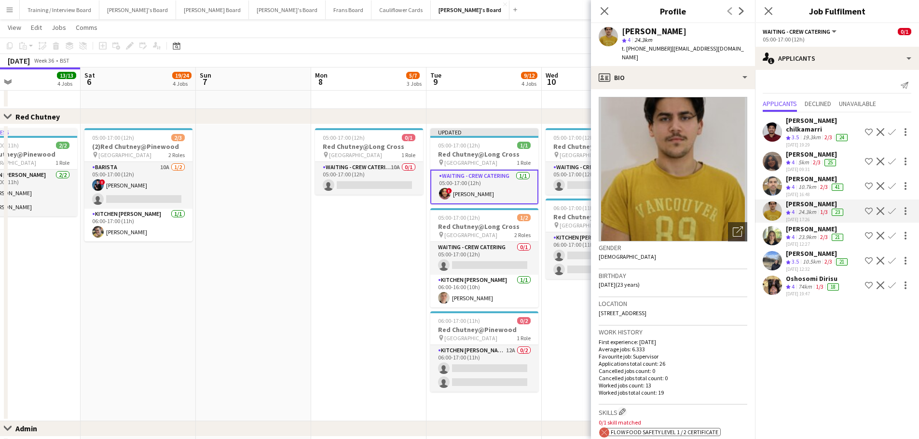
click at [495, 111] on div "Close set Red Chutney" at bounding box center [459, 116] width 919 height 15
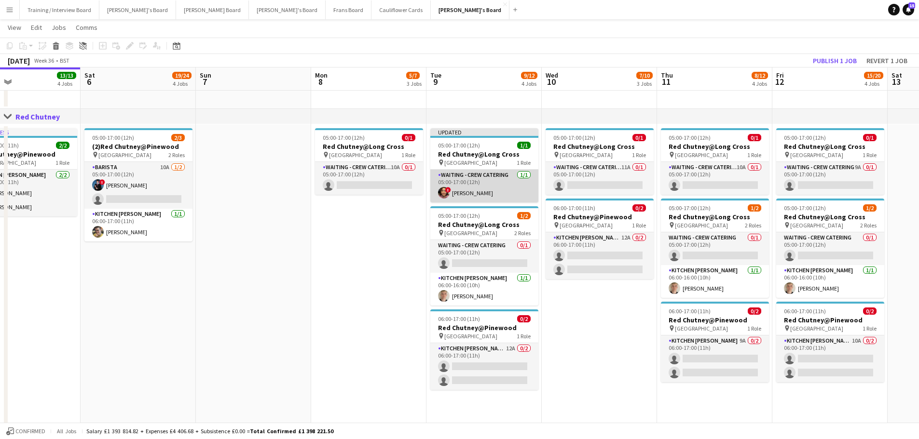
click at [504, 189] on app-card-role "Waiting - Crew Catering [DATE] 05:00-17:00 (12h) ! [PERSON_NAME]" at bounding box center [484, 186] width 108 height 33
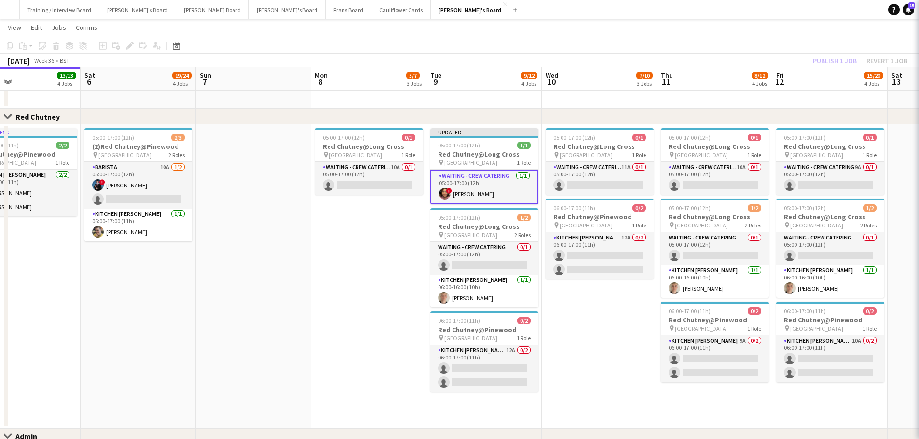
scroll to position [0, 381]
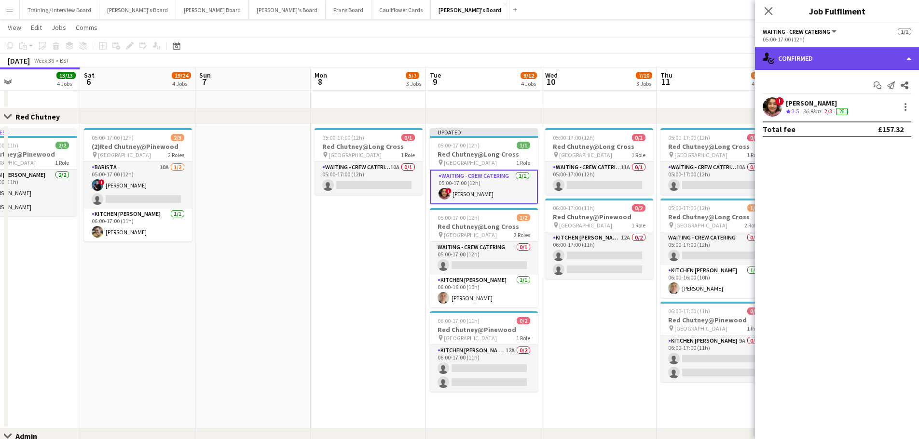
click at [834, 53] on div "single-neutral-actions-check-2 Confirmed" at bounding box center [837, 58] width 164 height 23
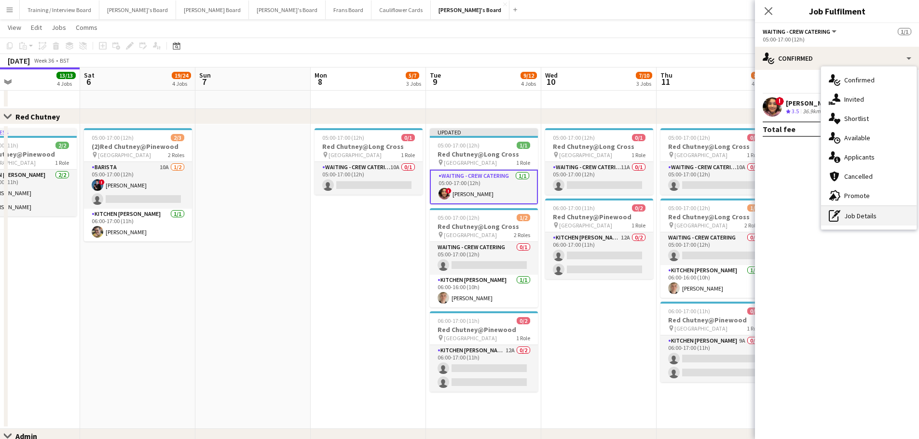
click at [861, 213] on div "pen-write Job Details" at bounding box center [868, 215] width 95 height 19
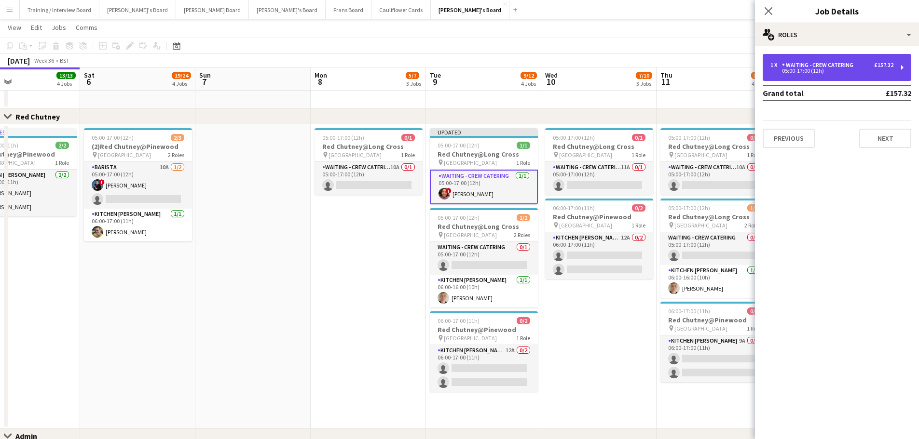
click at [823, 75] on div "1 x Waiting - Crew Catering £157.32 05:00-17:00 (12h)" at bounding box center [836, 67] width 149 height 27
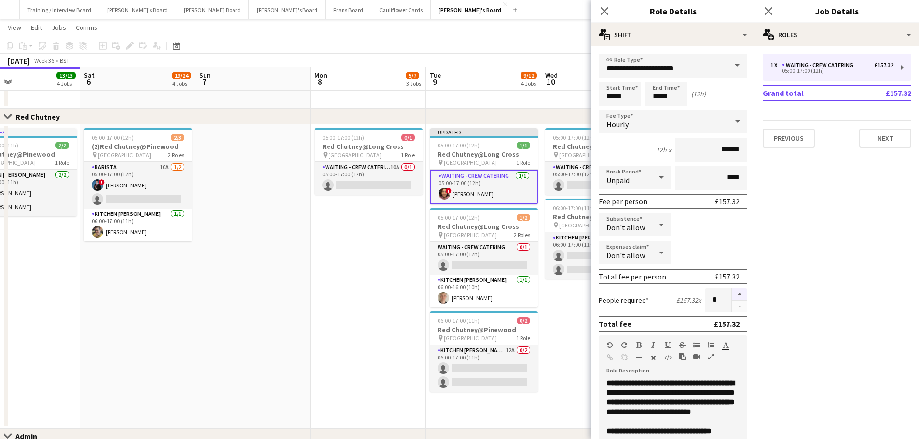
click at [732, 296] on button "button" at bounding box center [739, 294] width 15 height 13
type input "*"
click at [399, 312] on app-date-cell "05:00-17:00 (12h) 0/1 Red Chutney@Long Cross pin Long Cross Studios 1 Role Wait…" at bounding box center [368, 276] width 115 height 305
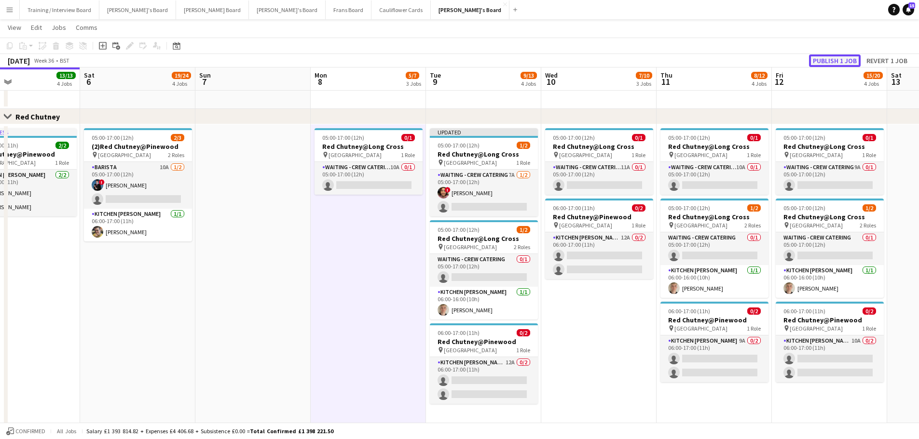
click at [831, 57] on button "Publish 1 job" at bounding box center [835, 60] width 52 height 13
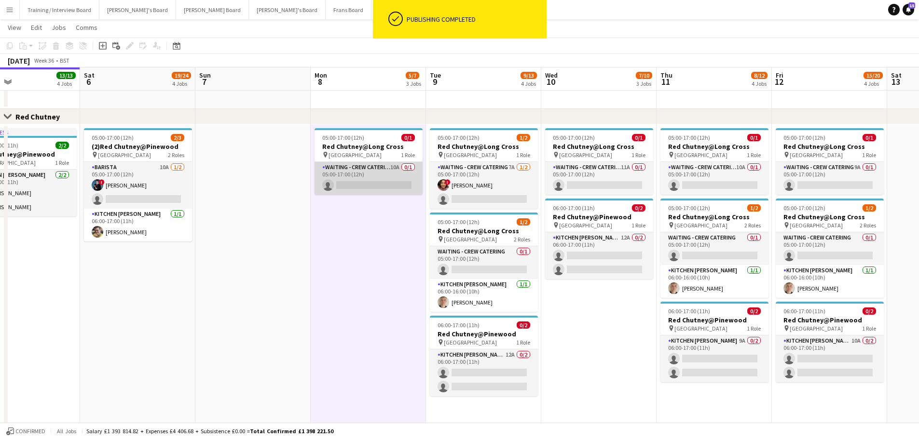
click at [409, 173] on app-card-role "Waiting - Crew Catering 10A 0/1 05:00-17:00 (12h) single-neutral-actions" at bounding box center [368, 178] width 108 height 33
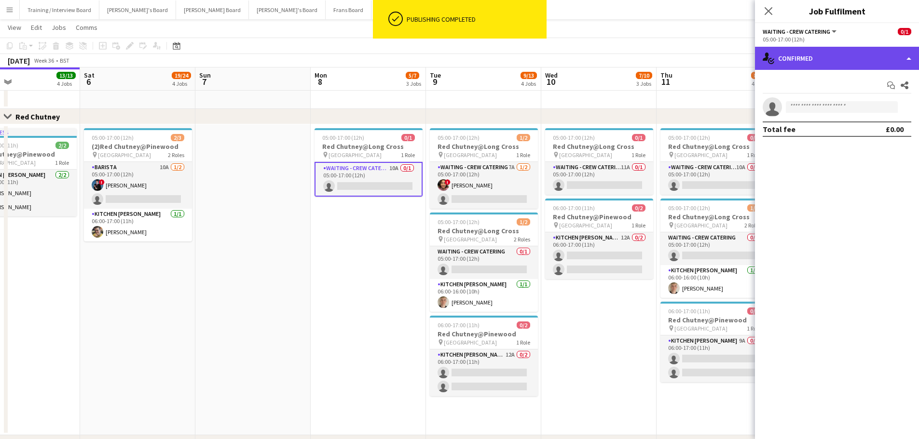
click at [789, 66] on div "single-neutral-actions-check-2 Confirmed" at bounding box center [837, 58] width 164 height 23
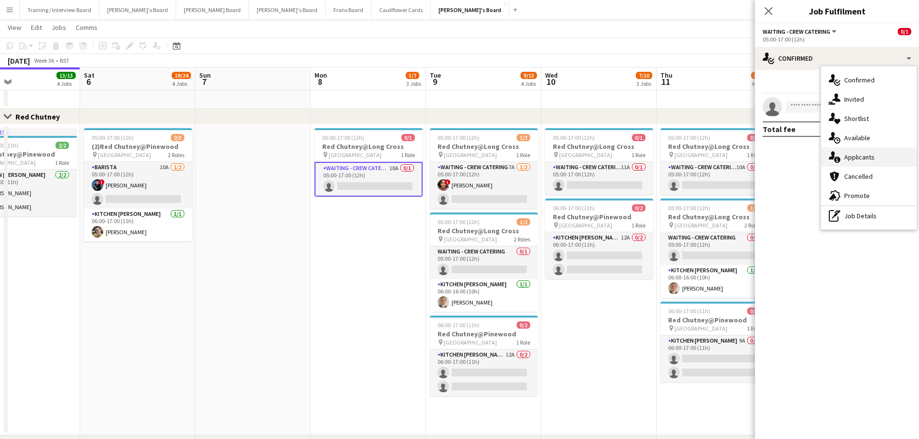
click at [881, 161] on div "single-neutral-actions-information Applicants" at bounding box center [868, 157] width 95 height 19
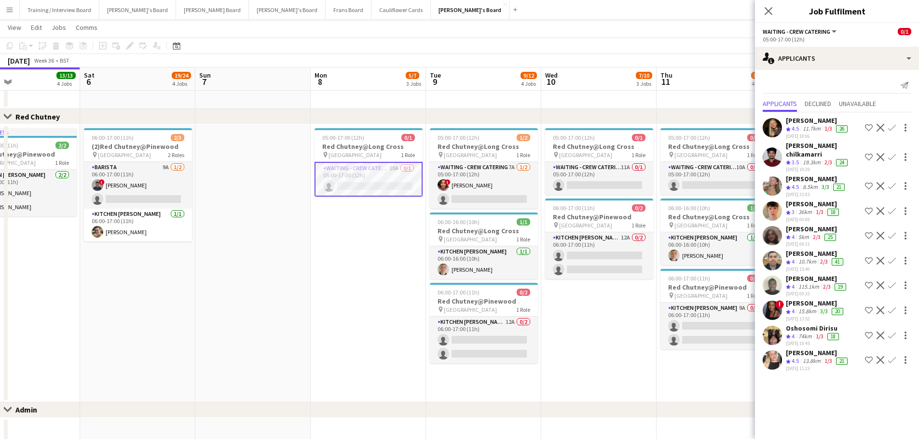
click at [8, 12] on app-icon "Menu" at bounding box center [10, 10] width 8 height 8
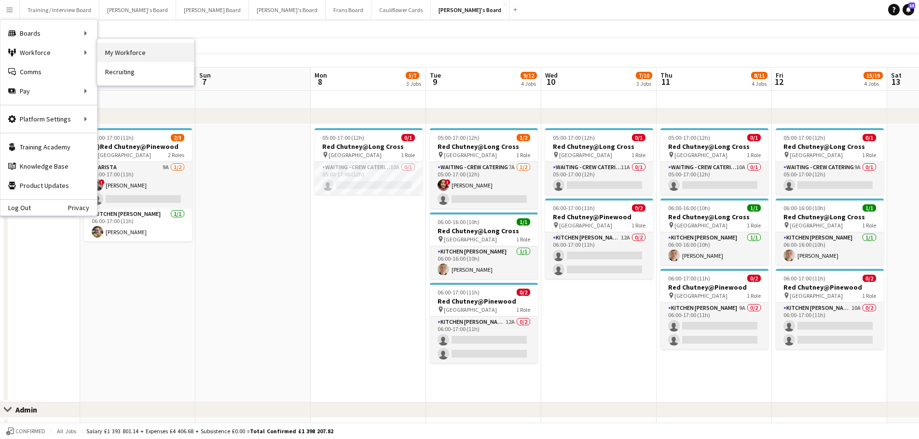
click at [116, 54] on link "My Workforce" at bounding box center [145, 52] width 96 height 19
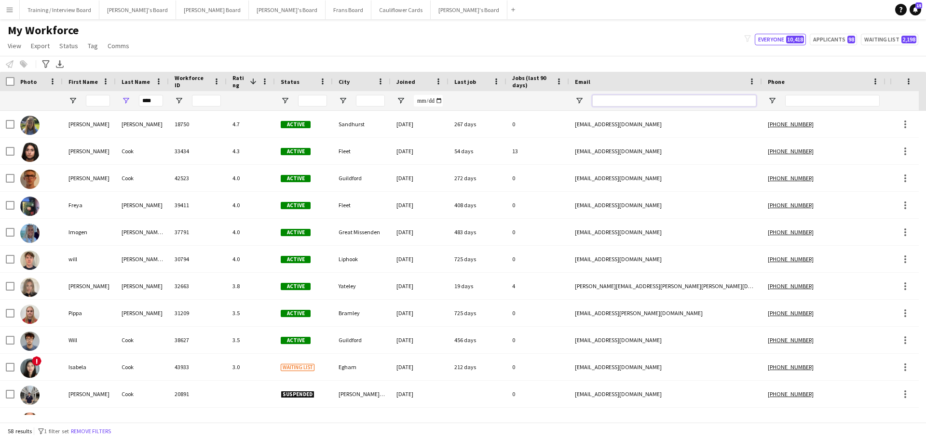
click at [641, 98] on input "Email Filter Input" at bounding box center [674, 101] width 164 height 12
paste input "**********"
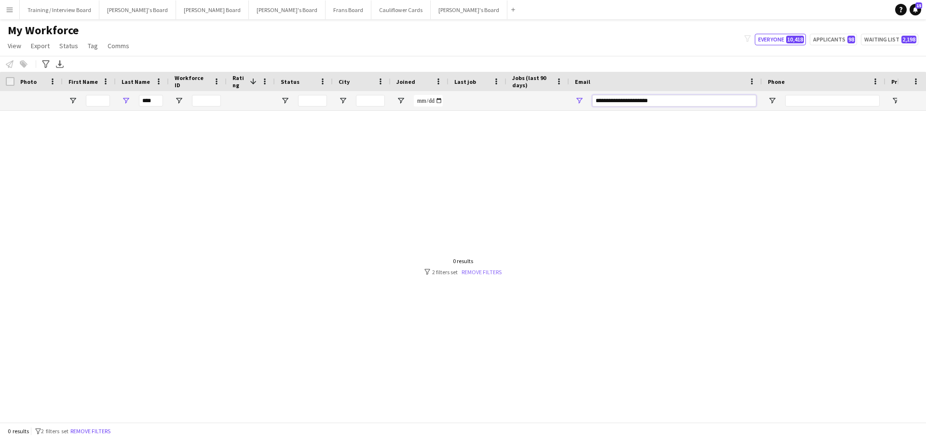
type input "**********"
click at [490, 273] on link "Remove filters" at bounding box center [481, 272] width 40 height 7
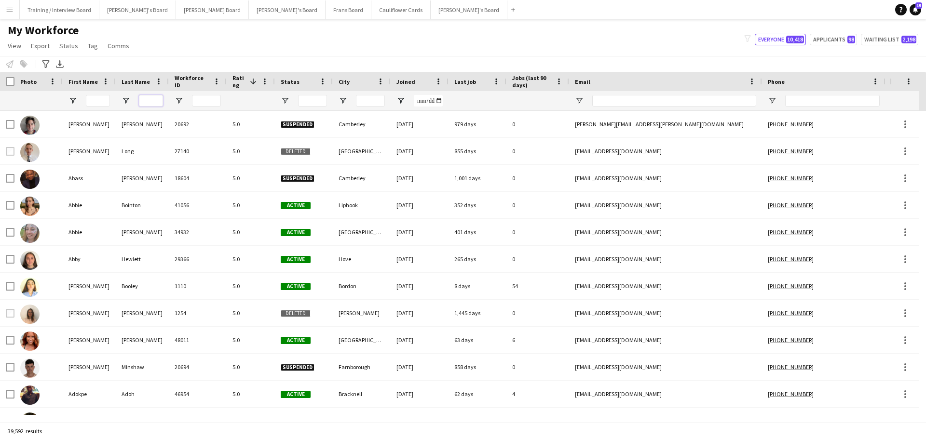
click at [151, 98] on input "Last Name Filter Input" at bounding box center [151, 101] width 24 height 12
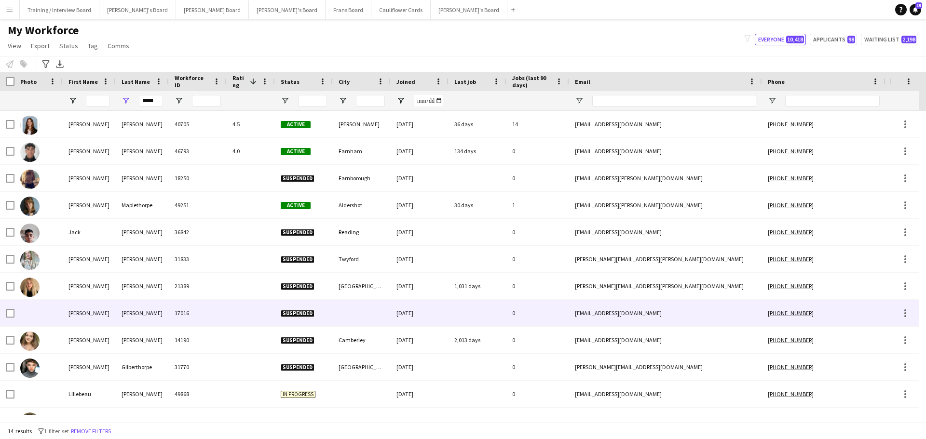
click at [155, 319] on div "[PERSON_NAME]" at bounding box center [142, 313] width 53 height 27
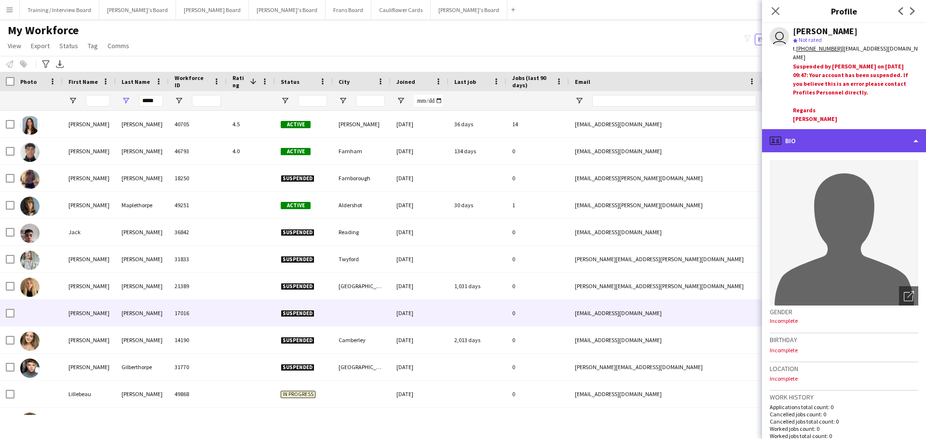
click at [839, 149] on div "profile Bio" at bounding box center [844, 140] width 164 height 23
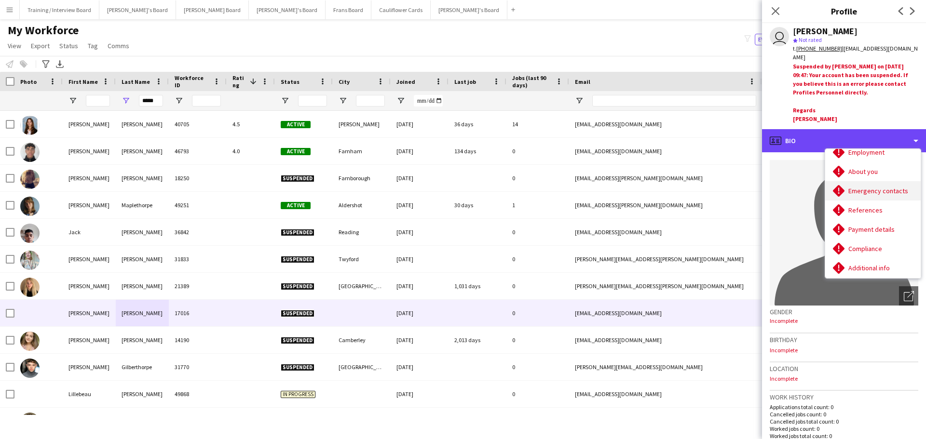
scroll to position [129, 0]
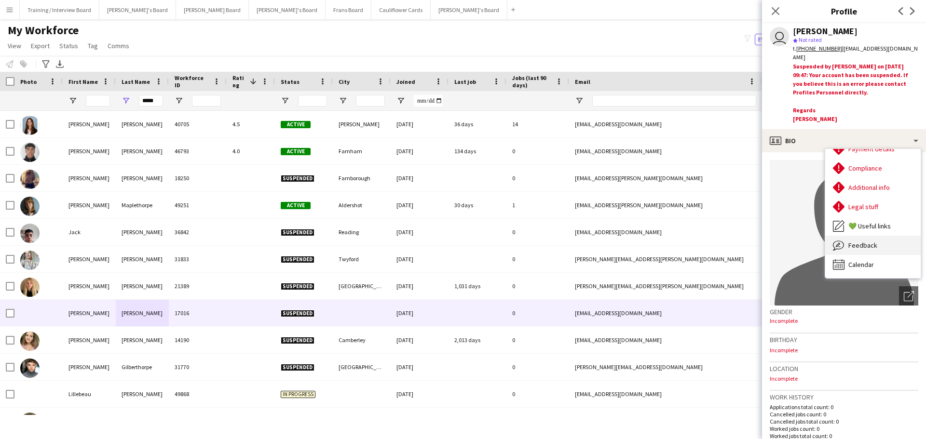
click at [881, 242] on div "Feedback Feedback" at bounding box center [872, 245] width 95 height 19
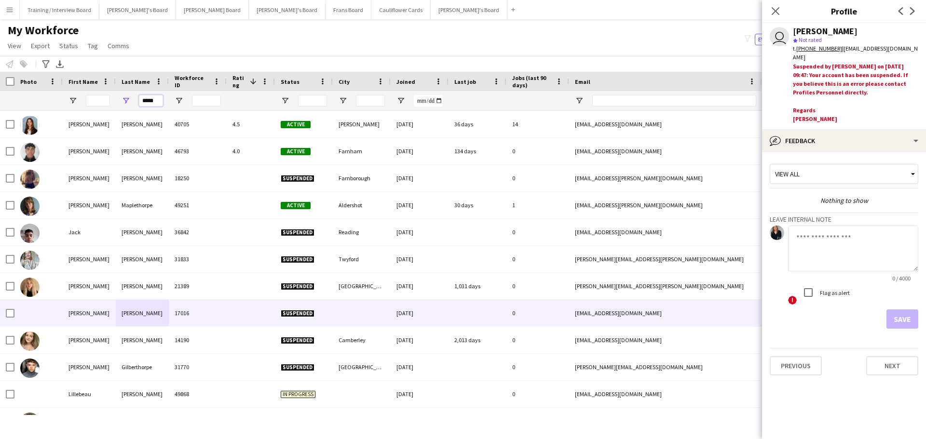
click at [155, 107] on input "*****" at bounding box center [151, 101] width 24 height 12
type input "*"
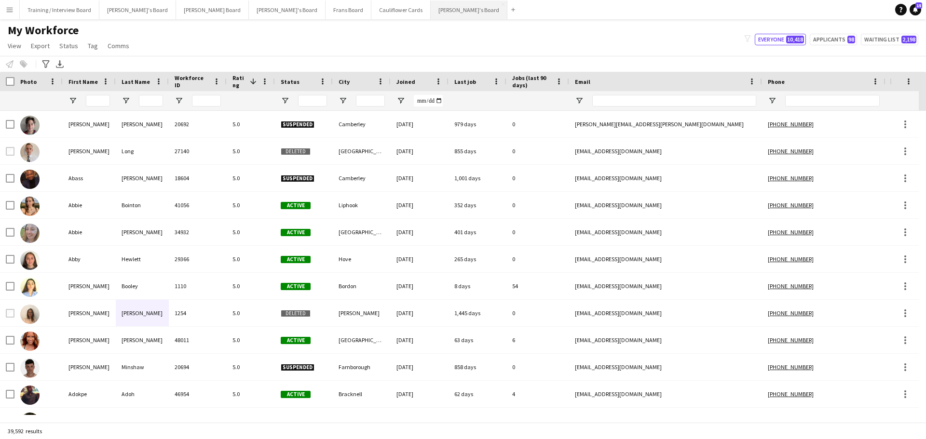
click at [431, 7] on button "[PERSON_NAME]'s Board Close" at bounding box center [469, 9] width 77 height 19
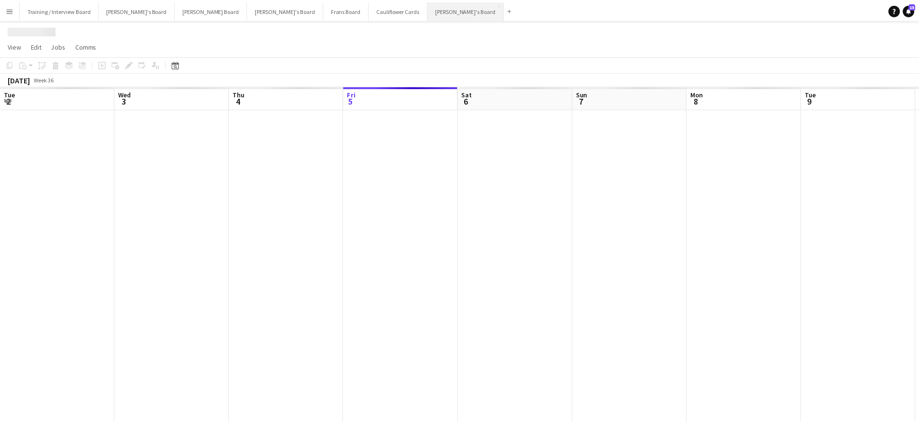
scroll to position [0, 230]
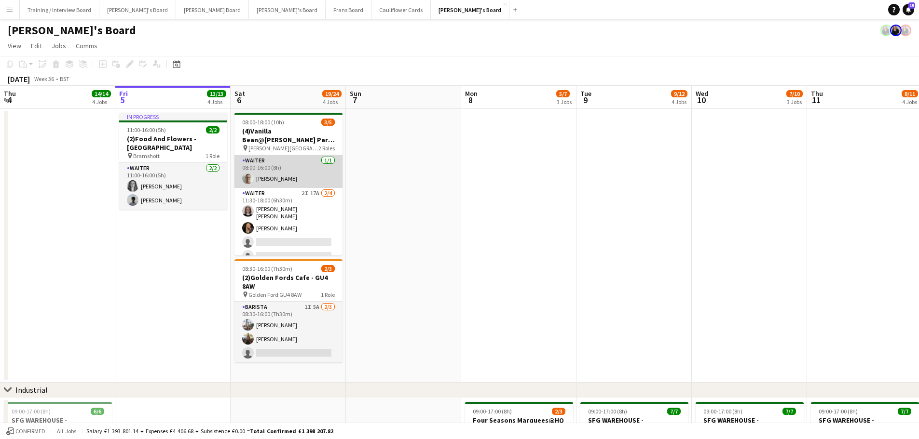
click at [295, 176] on app-card-role "Waiter [DATE] 08:00-16:00 (8h) [PERSON_NAME]" at bounding box center [288, 171] width 108 height 33
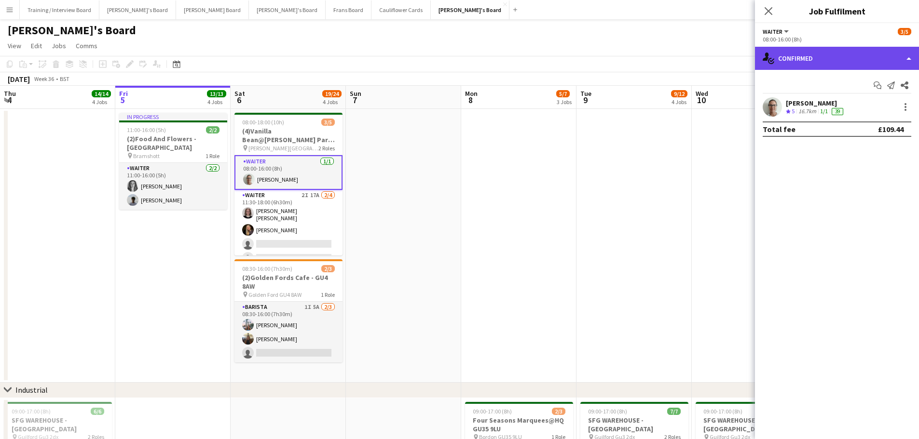
click at [844, 63] on div "single-neutral-actions-check-2 Confirmed" at bounding box center [837, 58] width 164 height 23
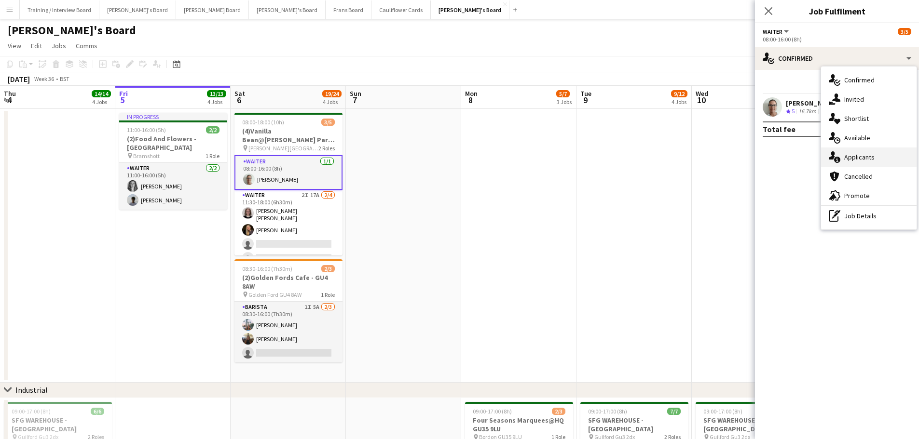
click at [877, 155] on div "single-neutral-actions-information Applicants" at bounding box center [868, 157] width 95 height 19
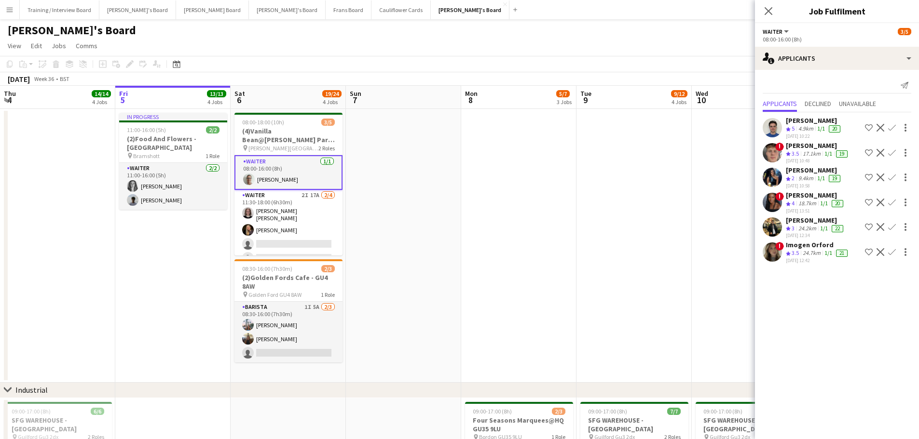
click at [812, 128] on div "4.9km" at bounding box center [805, 129] width 19 height 8
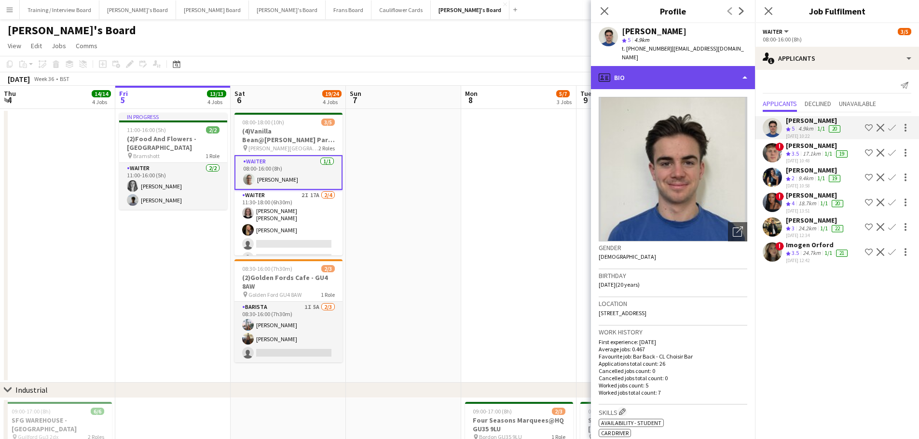
click at [681, 72] on div "profile Bio" at bounding box center [673, 77] width 164 height 23
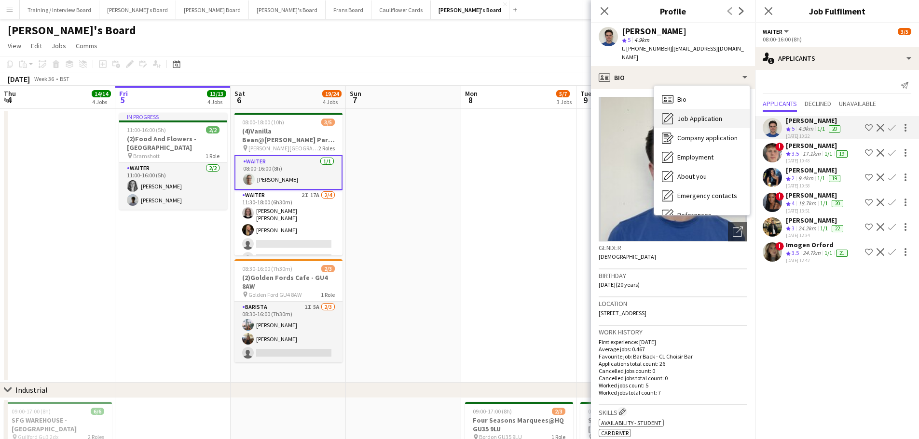
click at [701, 114] on span "Job Application" at bounding box center [699, 118] width 45 height 9
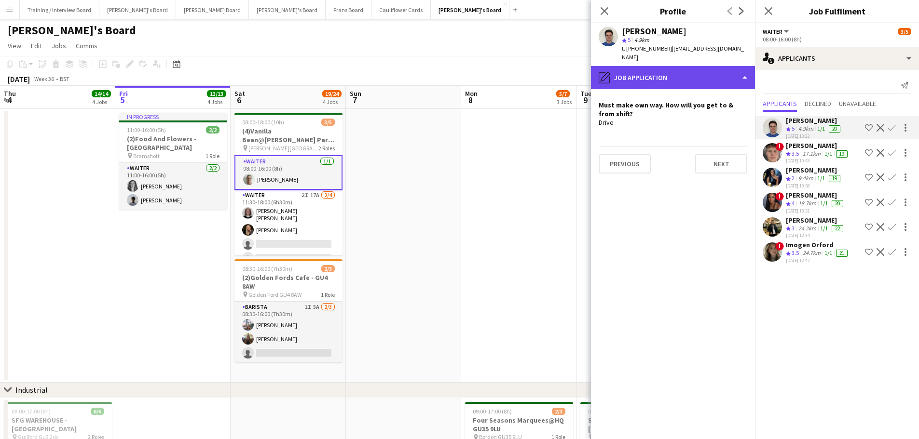
click at [680, 66] on div "pencil4 Job Application" at bounding box center [673, 77] width 164 height 23
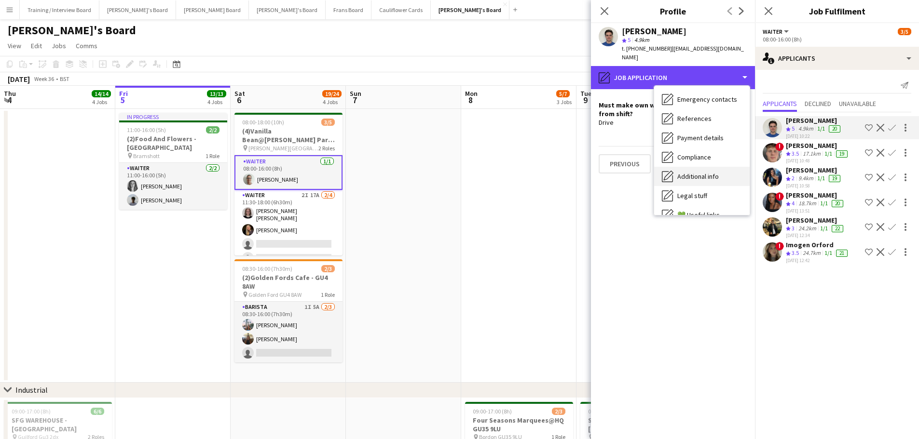
scroll to position [0, 0]
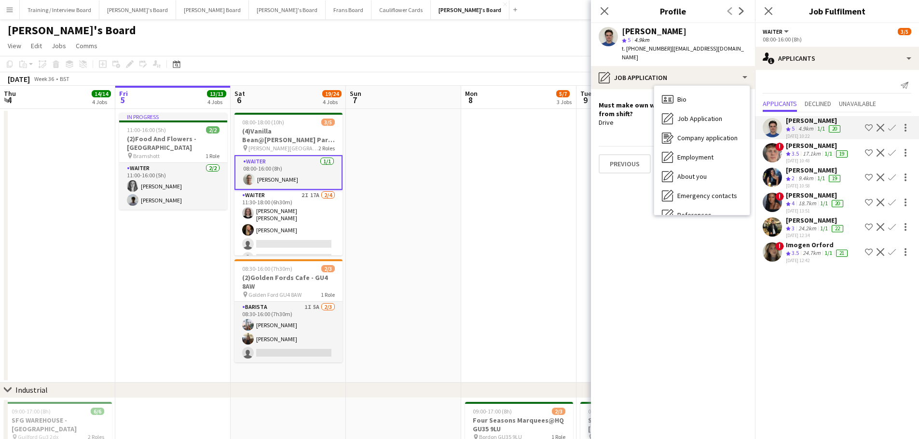
click at [817, 207] on div "18.7km" at bounding box center [807, 204] width 22 height 8
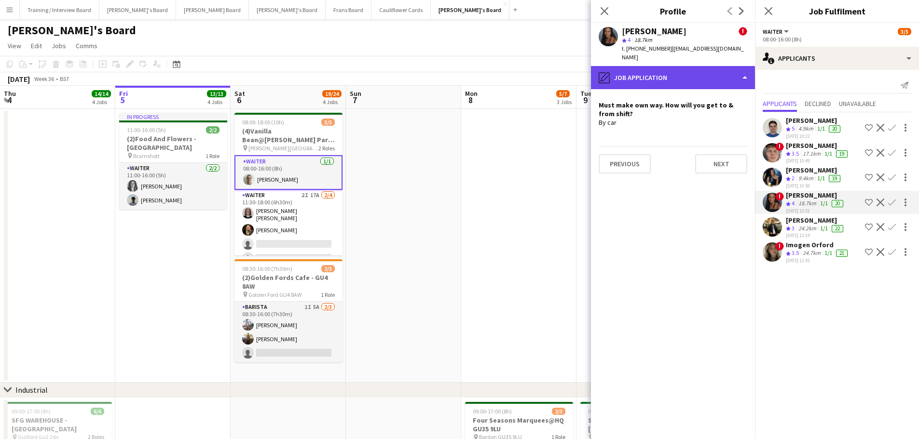
click at [660, 72] on div "pencil4 Job Application" at bounding box center [673, 77] width 164 height 23
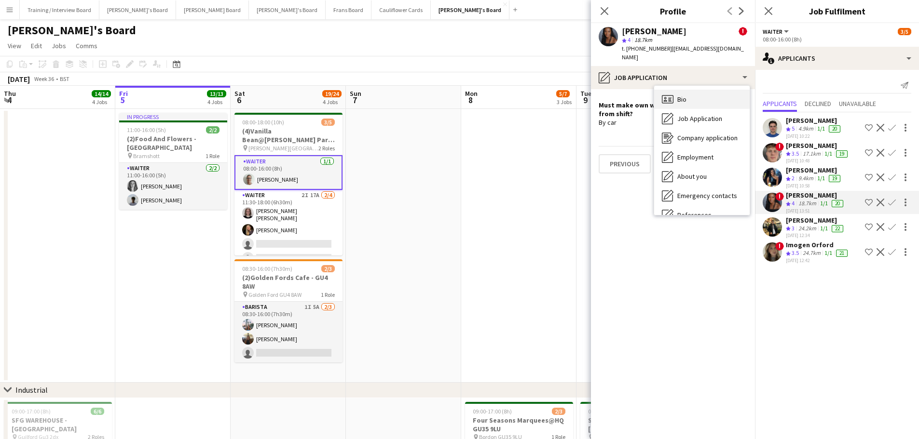
click at [690, 93] on div "Bio Bio" at bounding box center [701, 99] width 95 height 19
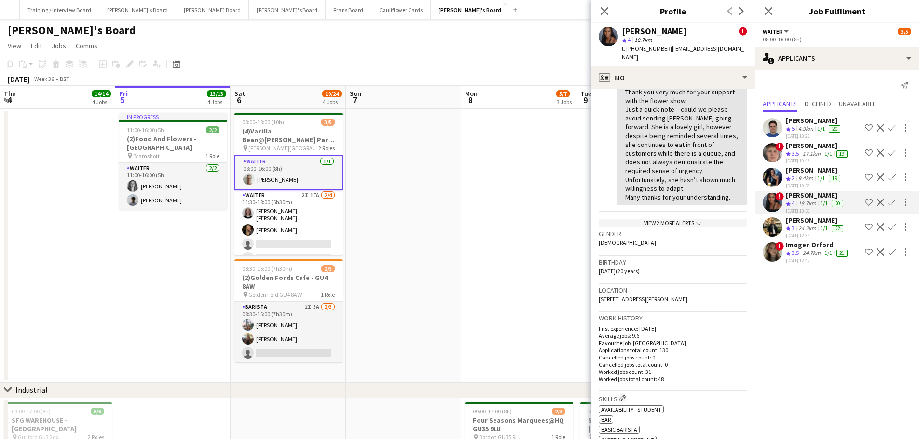
scroll to position [241, 0]
click at [601, 12] on icon "Close pop-in" at bounding box center [603, 10] width 9 height 9
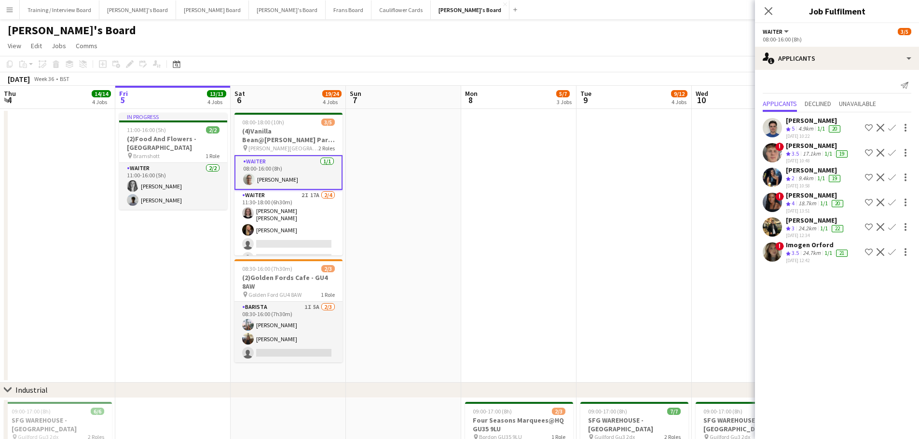
click at [801, 124] on div "[PERSON_NAME]" at bounding box center [814, 120] width 56 height 9
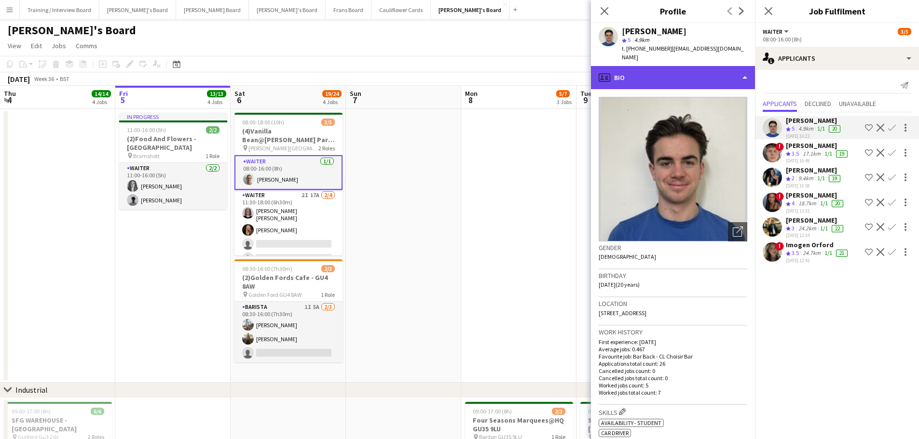
click at [678, 67] on div "profile Bio" at bounding box center [673, 77] width 164 height 23
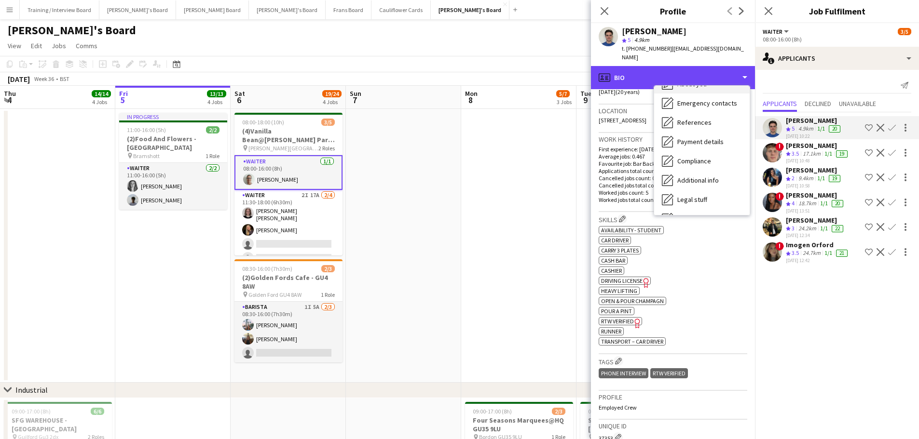
scroll to position [145, 0]
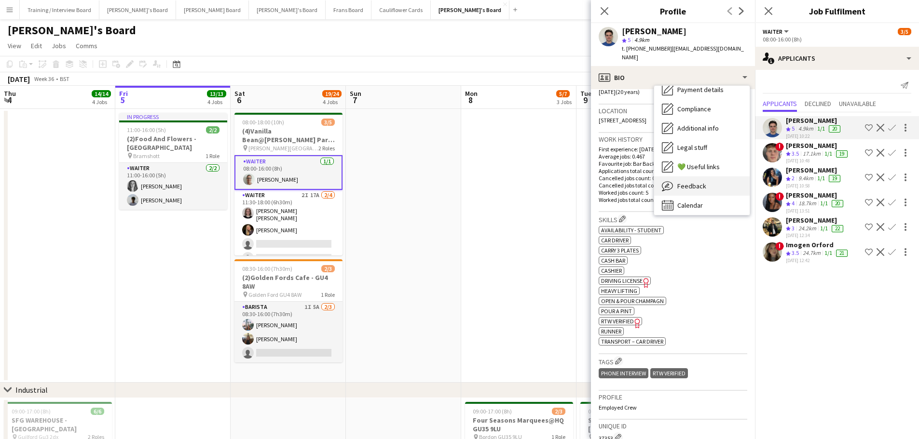
click at [692, 182] on span "Feedback" at bounding box center [691, 186] width 29 height 9
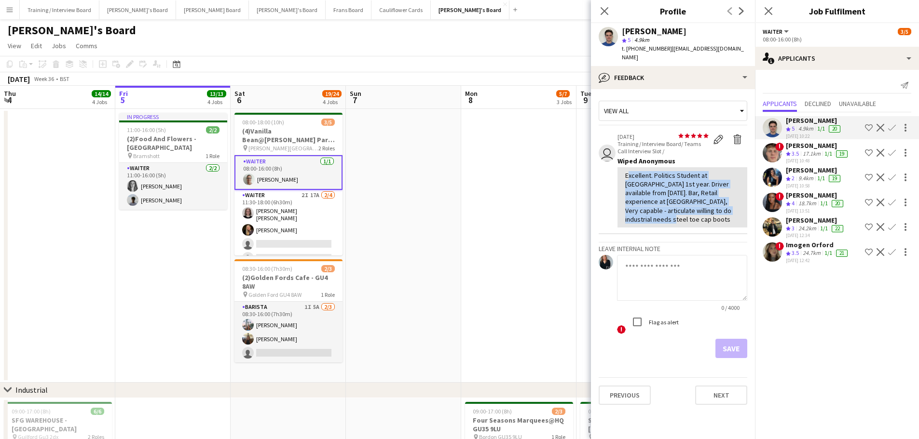
drag, startPoint x: 693, startPoint y: 205, endPoint x: 619, endPoint y: 161, distance: 86.1
click at [619, 167] on div "Excellent. Politics Student at [GEOGRAPHIC_DATA] 1st year. Driver available fro…" at bounding box center [682, 197] width 130 height 60
click at [678, 204] on div "Excellent. Politics Student at [GEOGRAPHIC_DATA] 1st year. Driver available fro…" at bounding box center [682, 197] width 114 height 53
drag, startPoint x: 678, startPoint y: 203, endPoint x: 610, endPoint y: 156, distance: 83.1
click at [610, 156] on app-crew-profile-feedback-item "user star star star star star star star star star star [DATE] Training / Interv…" at bounding box center [672, 180] width 149 height 107
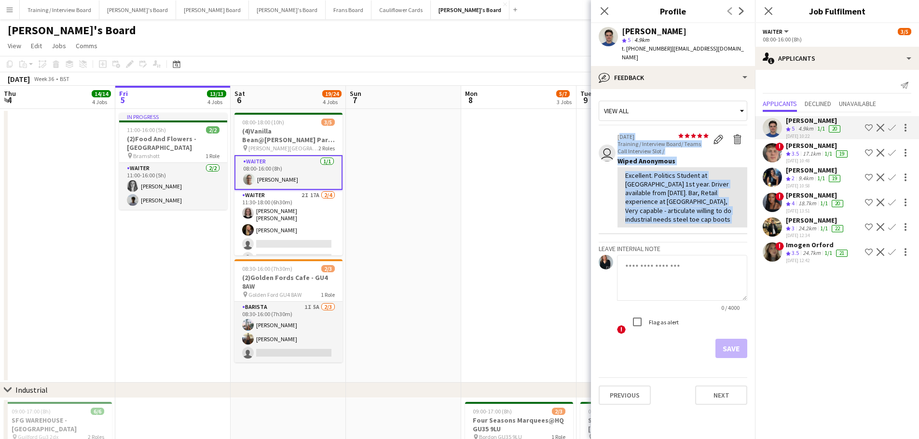
click at [640, 186] on div "Excellent. Politics Student at [GEOGRAPHIC_DATA] 1st year. Driver available fro…" at bounding box center [682, 197] width 114 height 53
drag, startPoint x: 622, startPoint y: 165, endPoint x: 686, endPoint y: 201, distance: 72.7
click at [686, 201] on div "Excellent. Politics Student at [GEOGRAPHIC_DATA] 1st year. Driver available fro…" at bounding box center [682, 197] width 130 height 60
click at [683, 203] on div "Excellent. Politics Student at [GEOGRAPHIC_DATA] 1st year. Driver available fro…" at bounding box center [682, 197] width 114 height 53
click at [640, 177] on div "Excellent. Politics Student at [GEOGRAPHIC_DATA] 1st year. Driver available fro…" at bounding box center [682, 197] width 114 height 53
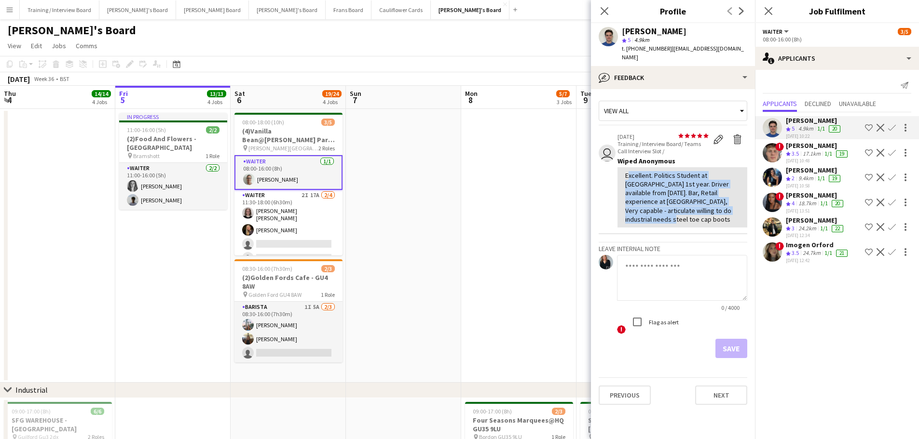
drag, startPoint x: 625, startPoint y: 165, endPoint x: 689, endPoint y: 202, distance: 73.2
click at [689, 202] on div "Excellent. Politics Student at [GEOGRAPHIC_DATA] 1st year. Driver available fro…" at bounding box center [682, 197] width 114 height 53
click at [683, 201] on div "Excellent. Politics Student at [GEOGRAPHIC_DATA] 1st year. Driver available fro…" at bounding box center [682, 197] width 114 height 53
drag, startPoint x: 683, startPoint y: 201, endPoint x: 617, endPoint y: 167, distance: 74.0
click at [617, 167] on div "Excellent. Politics Student at [GEOGRAPHIC_DATA] 1st year. Driver available fro…" at bounding box center [682, 197] width 130 height 60
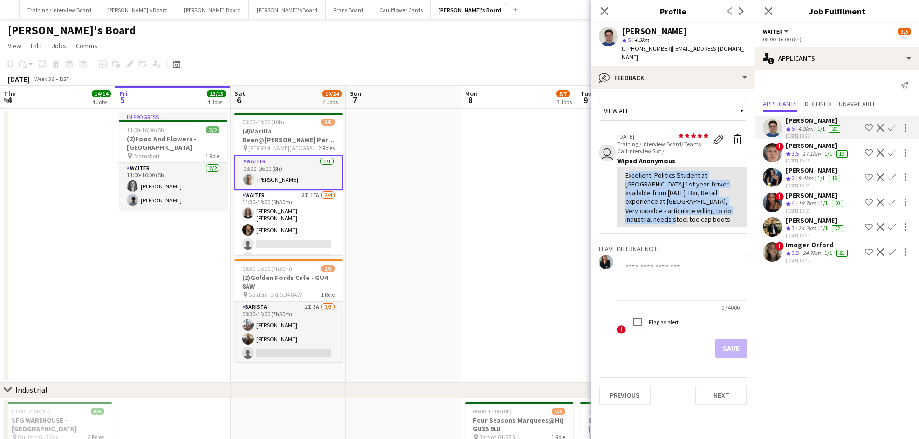
click at [687, 202] on div "Excellent. Politics Student at [GEOGRAPHIC_DATA] 1st year. Driver available fro…" at bounding box center [682, 197] width 114 height 53
drag, startPoint x: 687, startPoint y: 202, endPoint x: 621, endPoint y: 167, distance: 74.9
click at [621, 167] on div "Excellent. Politics Student at [GEOGRAPHIC_DATA] 1st year. Driver available fro…" at bounding box center [682, 197] width 130 height 60
click at [662, 171] on div "Excellent. Politics Student at [GEOGRAPHIC_DATA] 1st year. Driver available fro…" at bounding box center [682, 197] width 114 height 53
drag, startPoint x: 623, startPoint y: 167, endPoint x: 691, endPoint y: 201, distance: 76.1
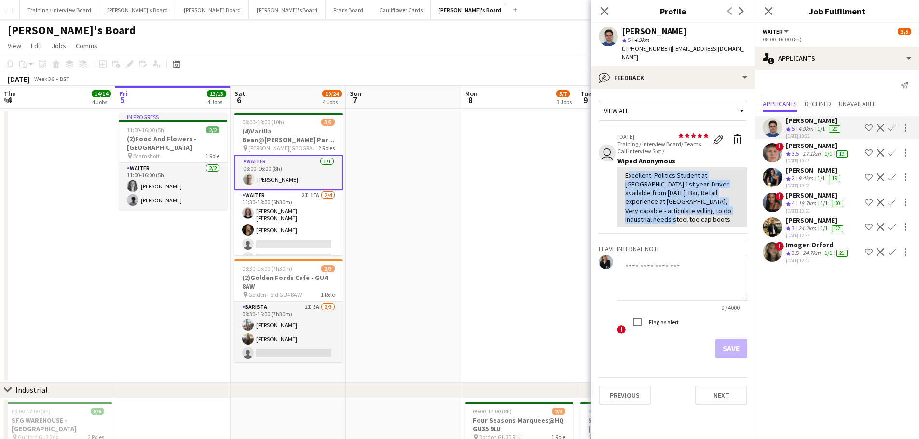
click at [691, 201] on div "Excellent. Politics Student at [GEOGRAPHIC_DATA] 1st year. Driver available fro…" at bounding box center [682, 197] width 130 height 60
drag, startPoint x: 409, startPoint y: 196, endPoint x: 407, endPoint y: 202, distance: 6.4
click at [409, 197] on app-date-cell at bounding box center [403, 246] width 115 height 274
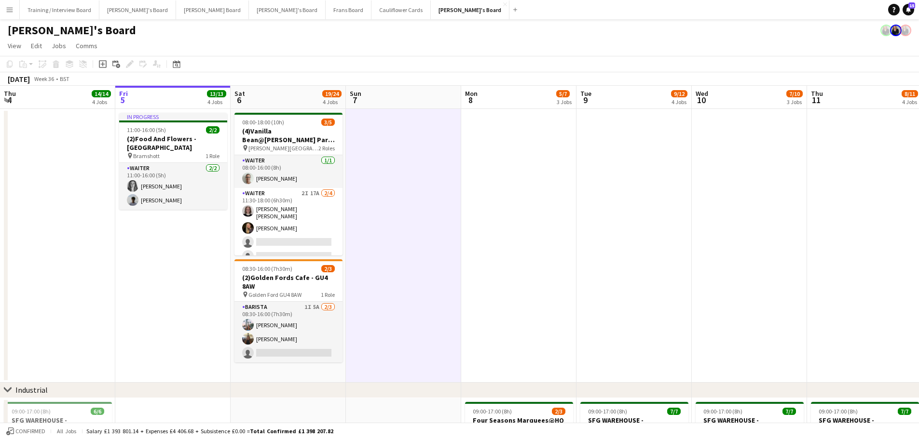
click at [297, 370] on app-date-cell "08:00-18:00 (10h) 3/5 (4)Vanilla Bean@[PERSON_NAME] Park KT8 9BS pin [PERSON_NA…" at bounding box center [287, 246] width 115 height 274
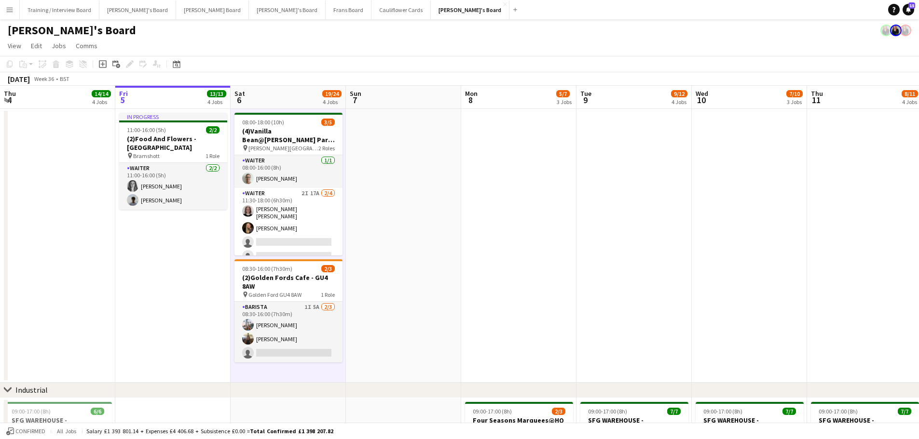
click at [403, 327] on app-date-cell at bounding box center [403, 246] width 115 height 274
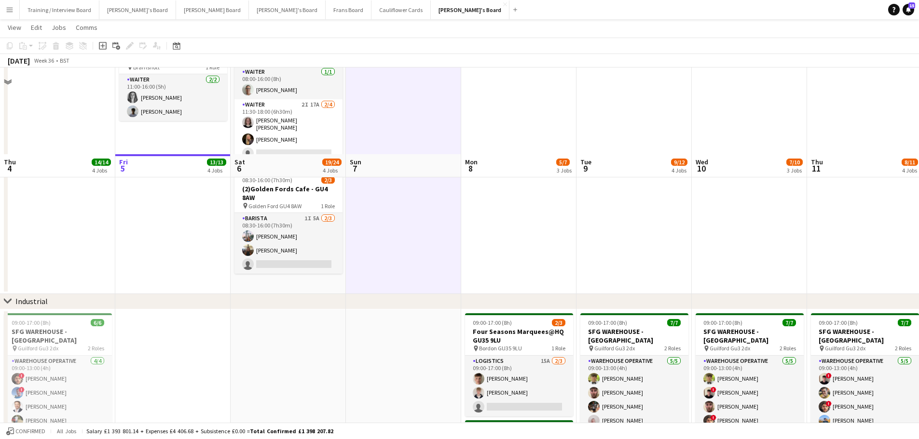
scroll to position [193, 0]
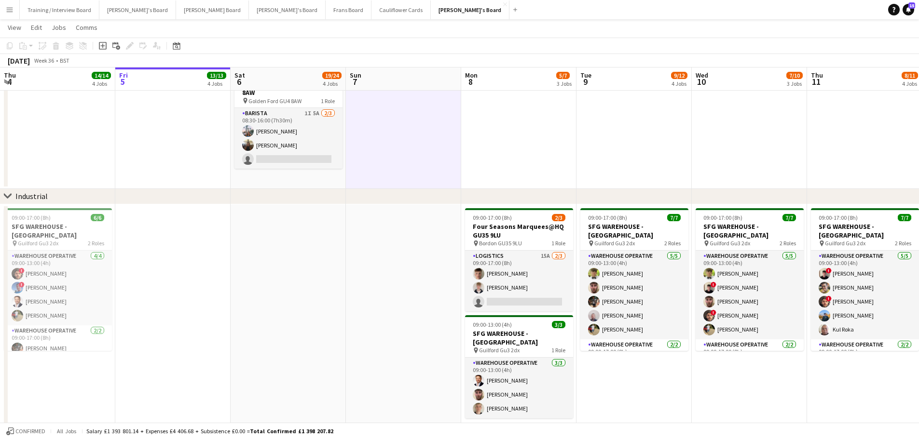
click at [403, 322] on app-date-cell at bounding box center [403, 321] width 115 height 235
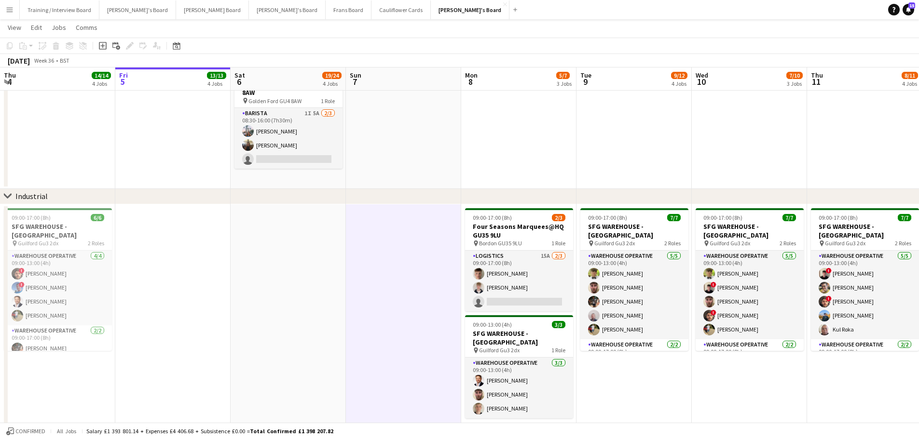
click at [308, 289] on app-date-cell at bounding box center [287, 321] width 115 height 235
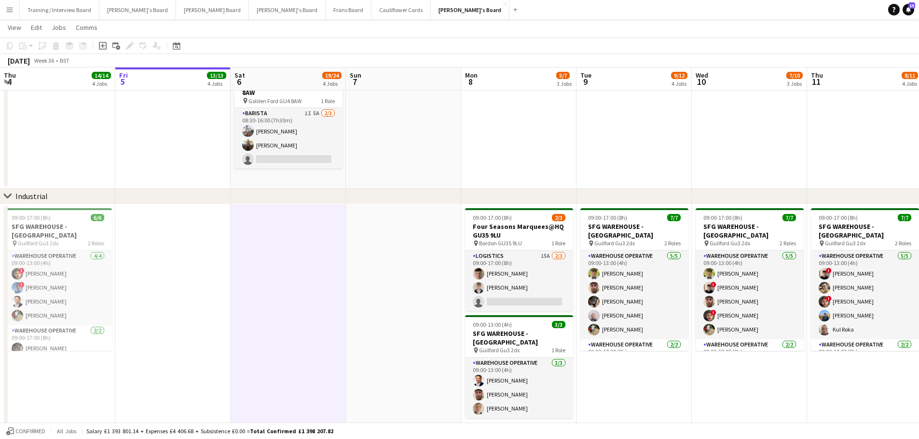
click at [340, 172] on app-date-cell "08:00-18:00 (10h) 3/5 (4)Vanilla Bean@[PERSON_NAME] Park KT8 9BS pin [PERSON_NA…" at bounding box center [287, 52] width 115 height 274
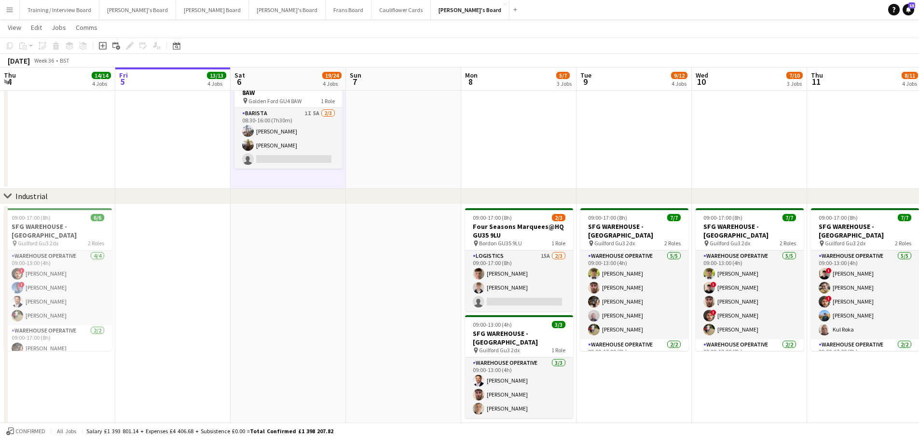
click at [393, 172] on app-date-cell at bounding box center [403, 52] width 115 height 274
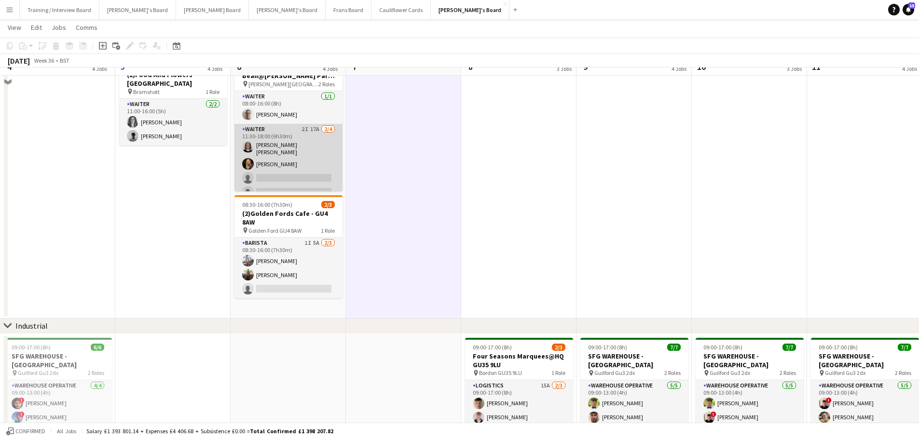
scroll to position [48, 0]
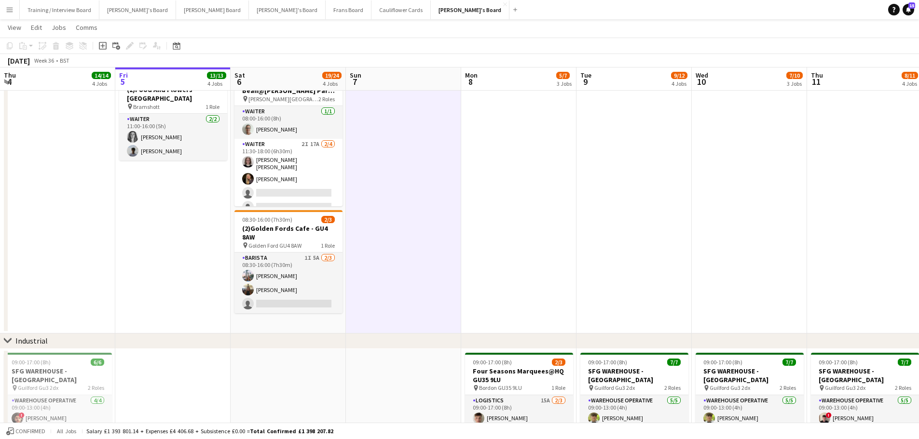
click at [323, 317] on app-date-cell "08:00-18:00 (10h) 3/5 (4)Vanilla Bean@[PERSON_NAME] Park KT8 9BS pin [PERSON_NA…" at bounding box center [287, 197] width 115 height 274
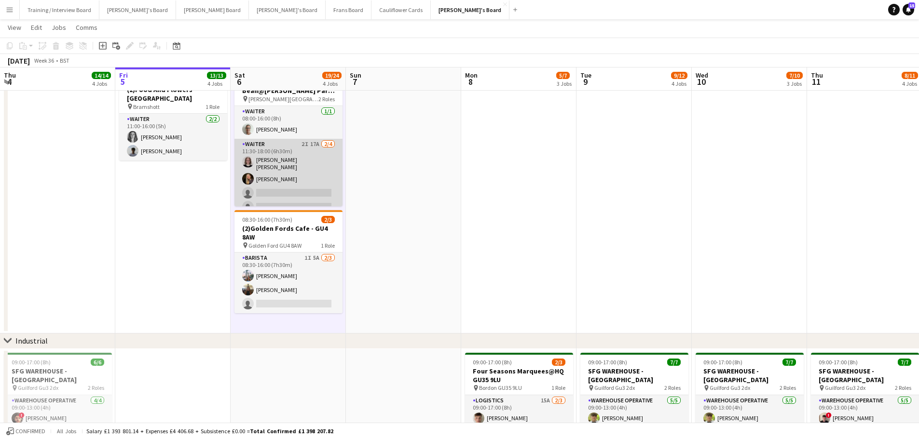
click at [294, 158] on app-card-role "Waiter 2I 17A [DATE] 11:30-18:00 (6h30m) [PERSON_NAME] [PERSON_NAME] [PERSON_NA…" at bounding box center [288, 178] width 108 height 78
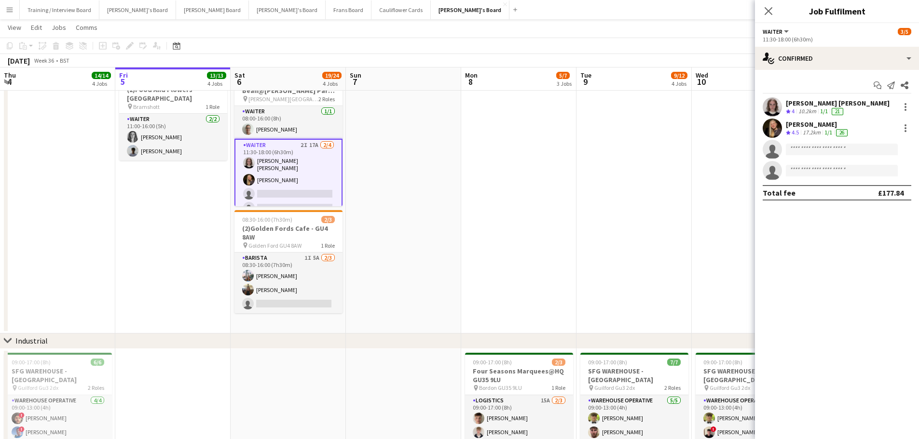
click at [306, 171] on app-card-role "Waiter 2I 17A [DATE] 11:30-18:00 (6h30m) [PERSON_NAME] [PERSON_NAME] [PERSON_NA…" at bounding box center [288, 179] width 108 height 80
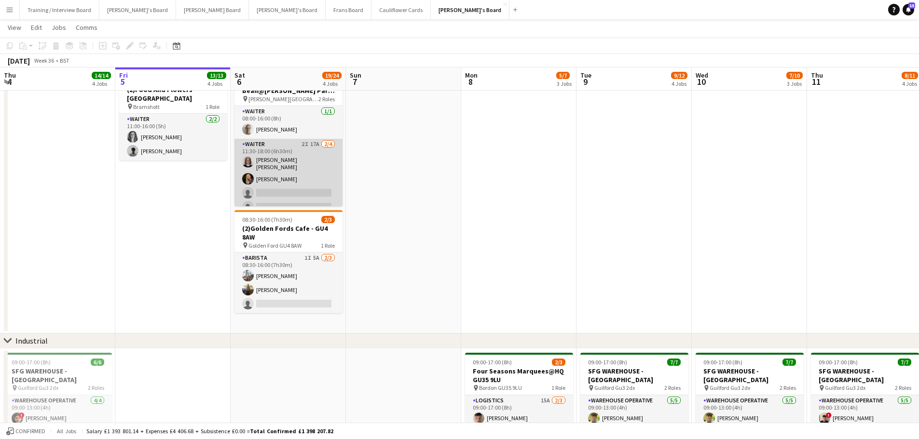
click at [306, 171] on app-card-role "Waiter 2I 17A [DATE] 11:30-18:00 (6h30m) [PERSON_NAME] [PERSON_NAME] [PERSON_NA…" at bounding box center [288, 178] width 108 height 78
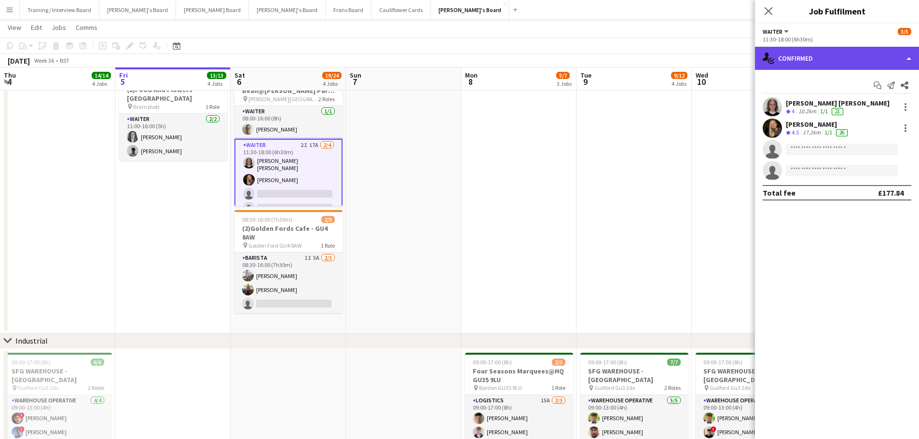
click at [788, 61] on div "single-neutral-actions-check-2 Confirmed" at bounding box center [837, 58] width 164 height 23
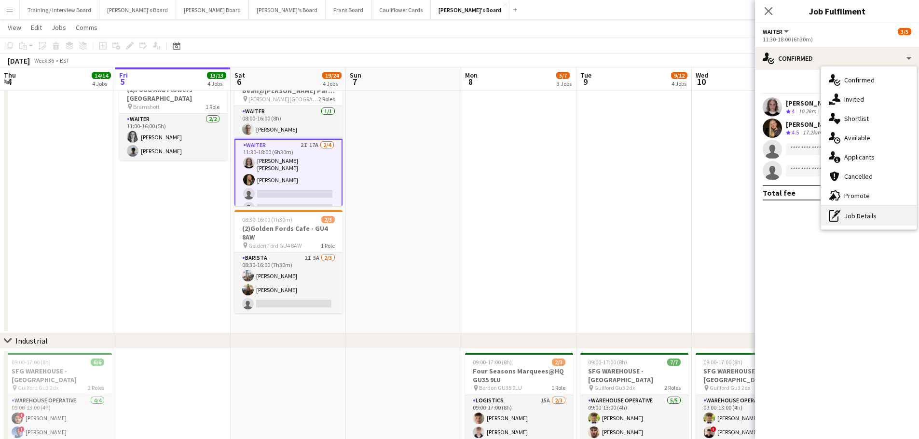
click at [858, 224] on div "pen-write Job Details" at bounding box center [868, 215] width 95 height 19
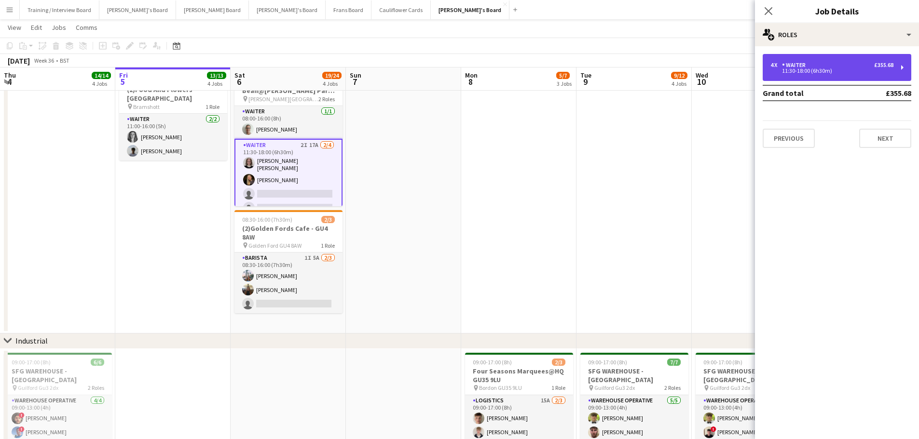
click at [865, 70] on div "11:30-18:00 (6h30m)" at bounding box center [831, 70] width 123 height 5
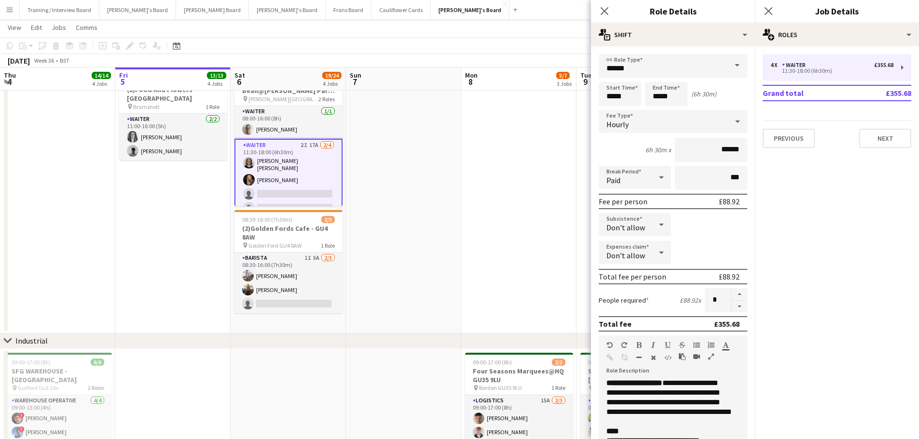
click at [293, 184] on app-card-role "Waiter 2I 17A [DATE] 11:30-18:00 (6h30m) [PERSON_NAME] [PERSON_NAME] [PERSON_NA…" at bounding box center [288, 179] width 108 height 80
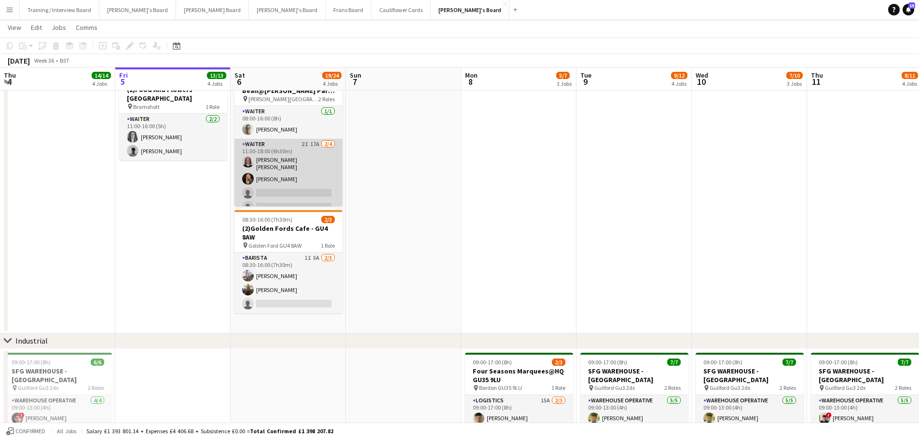
click at [284, 199] on app-card-role "Waiter 2I 17A [DATE] 11:30-18:00 (6h30m) [PERSON_NAME] [PERSON_NAME] [PERSON_NA…" at bounding box center [288, 178] width 108 height 78
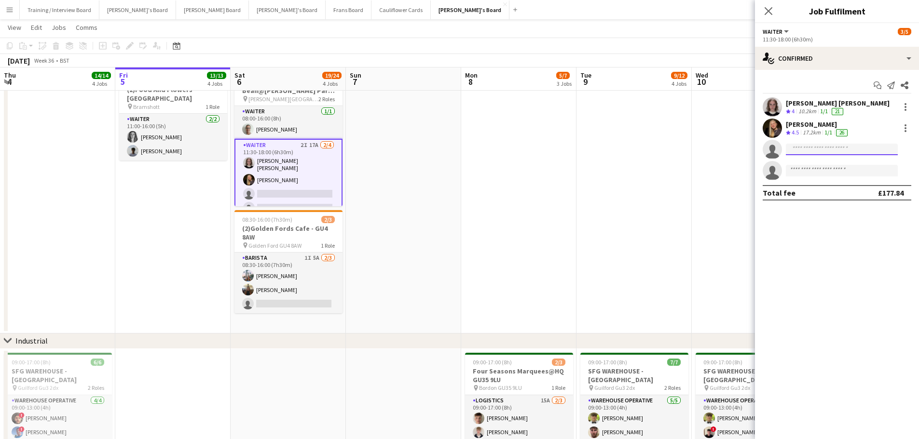
click at [821, 153] on input at bounding box center [842, 150] width 112 height 12
type input "**********"
click at [275, 161] on app-card-role "Waiter 2I 17A [DATE] 11:30-18:00 (6h30m) [PERSON_NAME] [PERSON_NAME] [PERSON_NA…" at bounding box center [288, 179] width 108 height 80
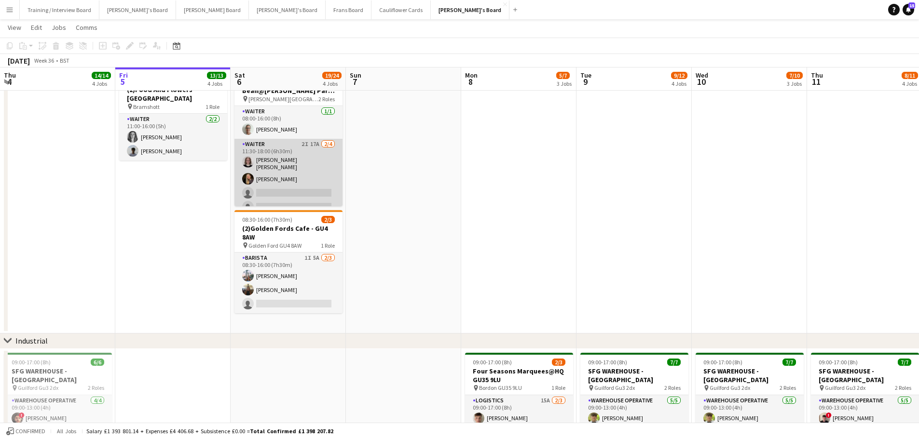
click at [275, 162] on app-card-role "Waiter 2I 17A [DATE] 11:30-18:00 (6h30m) [PERSON_NAME] [PERSON_NAME] [PERSON_NA…" at bounding box center [288, 178] width 108 height 78
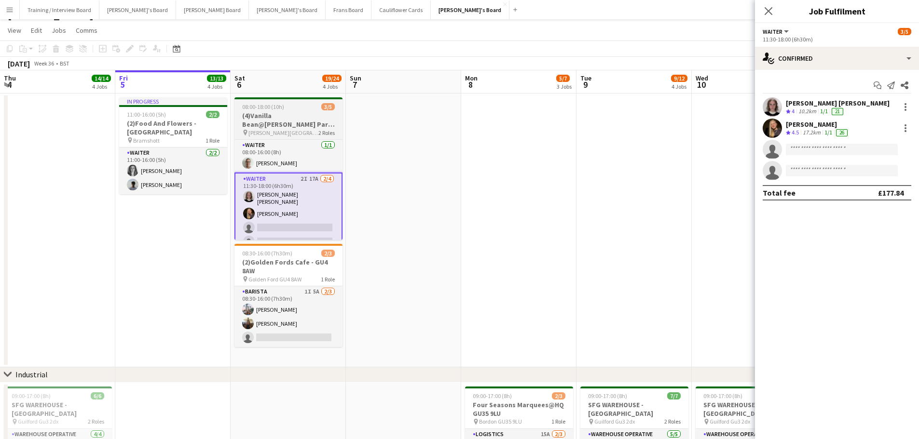
scroll to position [0, 0]
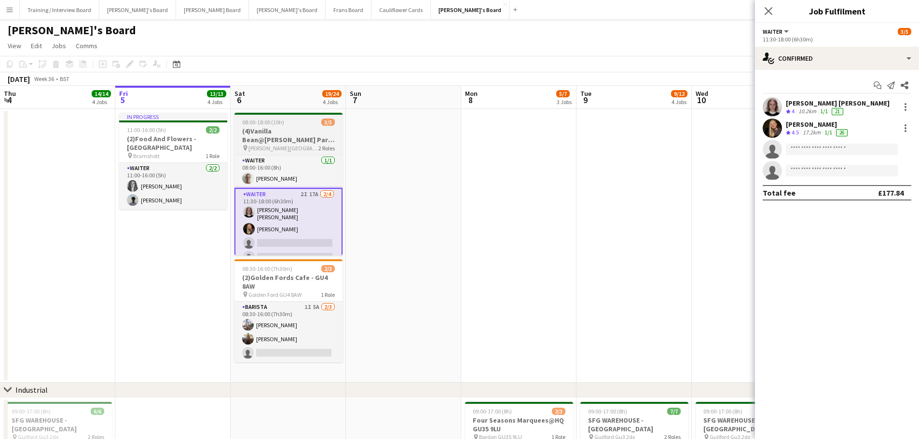
click at [274, 136] on h3 "(4)Vanilla Bean@[PERSON_NAME] Park KT8 9BS" at bounding box center [288, 135] width 108 height 17
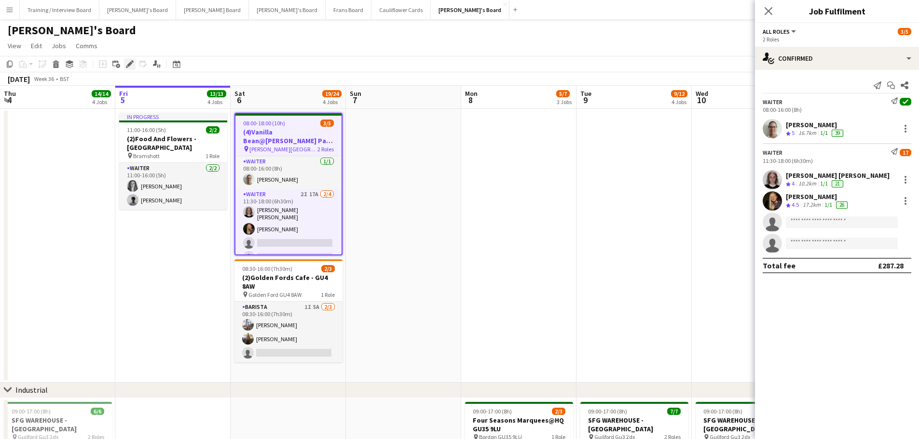
click at [131, 68] on icon "Edit" at bounding box center [130, 64] width 8 height 8
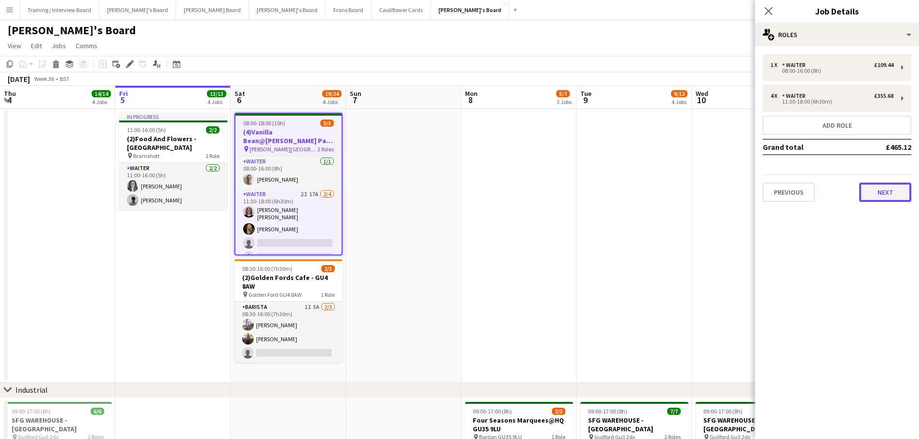
click at [890, 191] on button "Next" at bounding box center [885, 192] width 52 height 19
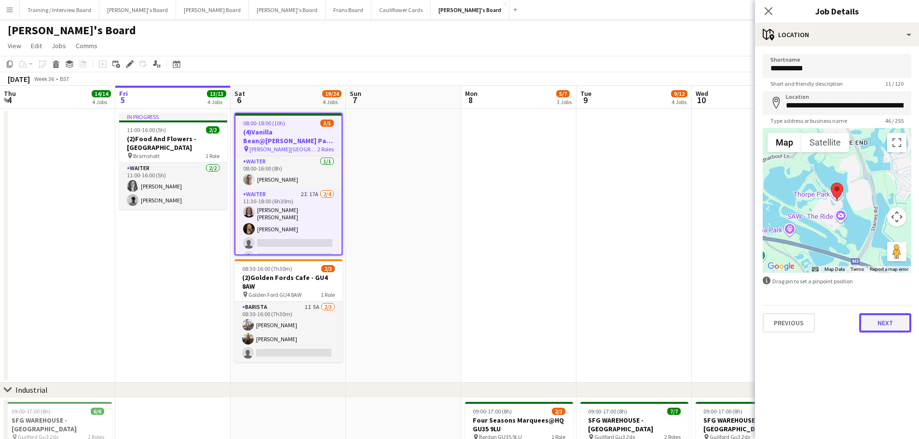
click at [895, 332] on button "Next" at bounding box center [885, 322] width 52 height 19
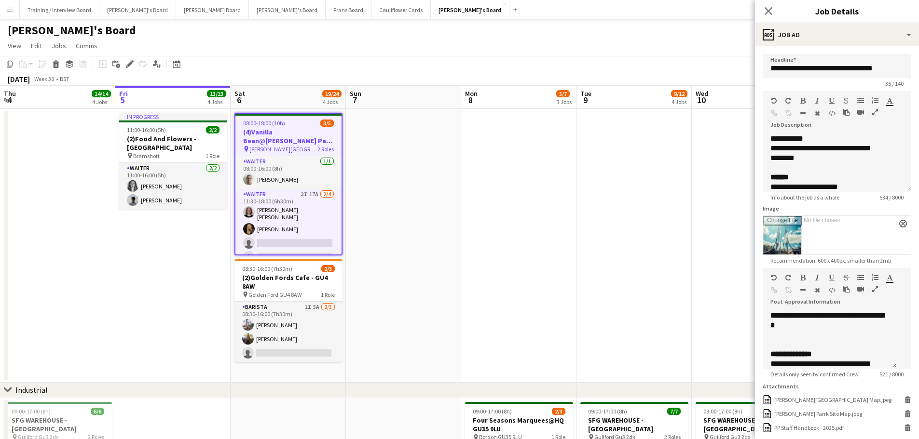
scroll to position [191, 0]
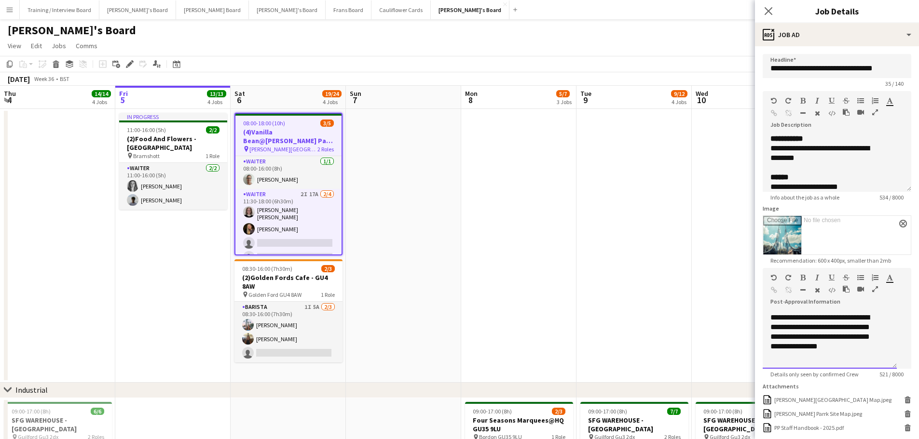
click at [850, 349] on div "**********" at bounding box center [825, 332] width 111 height 39
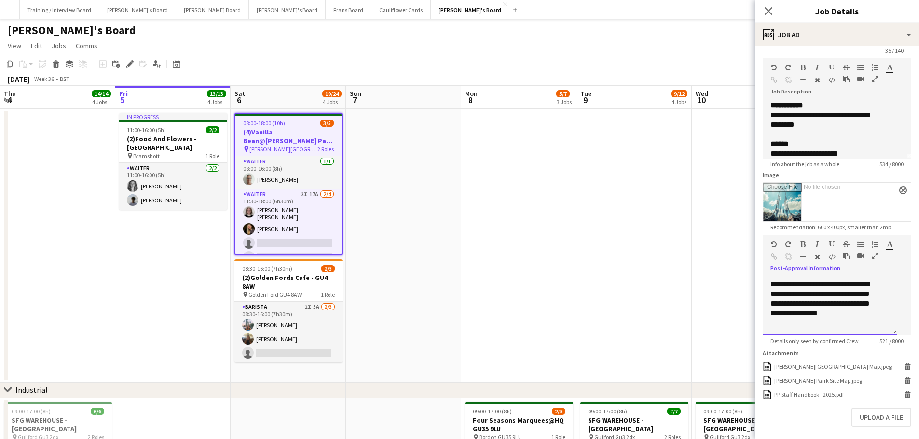
scroll to position [48, 0]
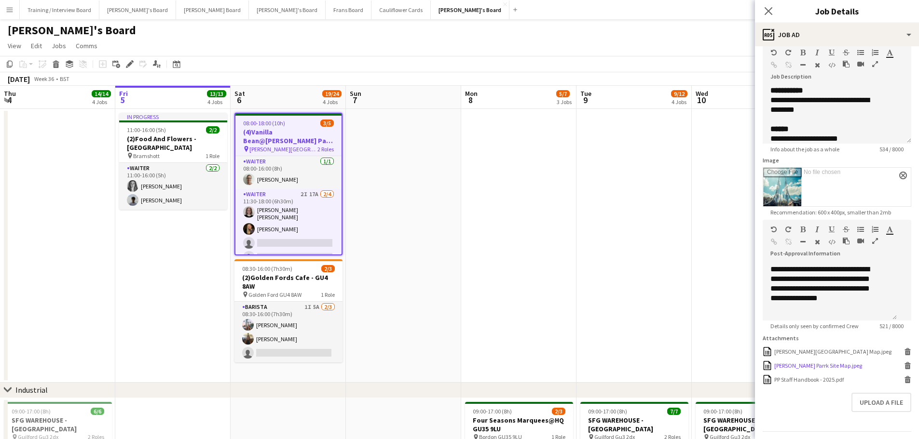
click at [817, 369] on div "[PERSON_NAME] Parrk Site Map.jpeg" at bounding box center [818, 365] width 88 height 7
click at [623, 284] on app-date-cell at bounding box center [633, 246] width 115 height 274
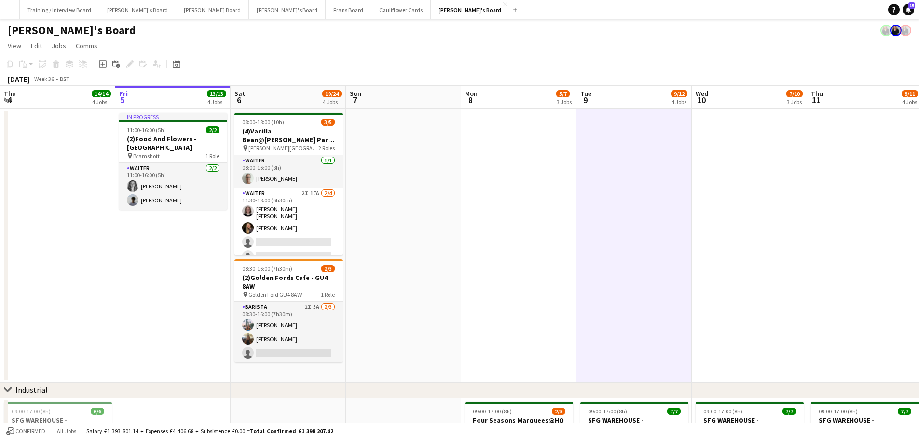
click at [402, 251] on app-date-cell at bounding box center [403, 246] width 115 height 274
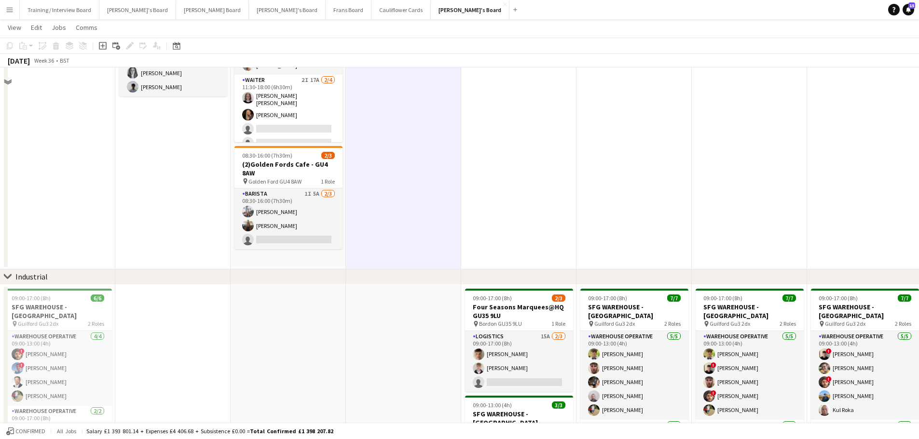
scroll to position [193, 0]
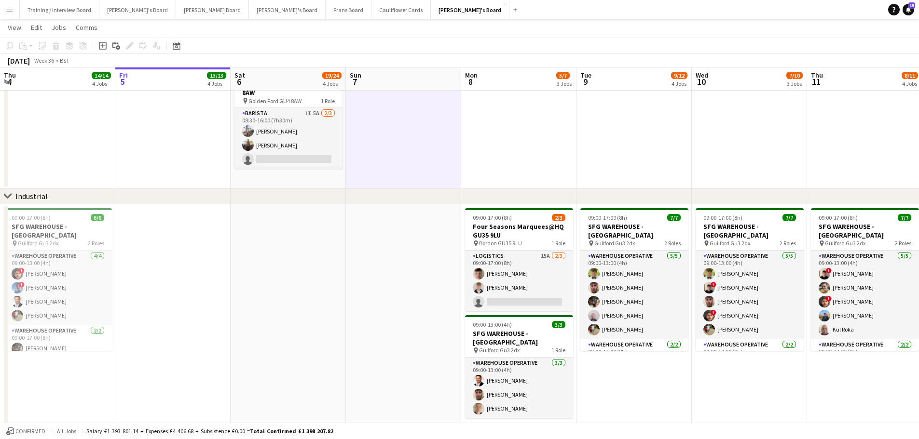
click at [328, 182] on app-date-cell "08:00-18:00 (10h) 3/5 (4)Vanilla Bean@[PERSON_NAME] Park KT8 9BS pin [PERSON_NA…" at bounding box center [287, 52] width 115 height 274
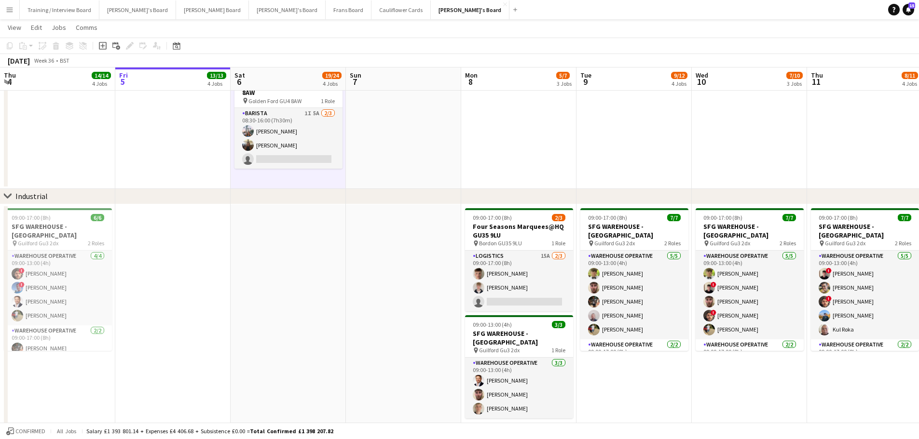
click at [373, 177] on app-date-cell at bounding box center [403, 52] width 115 height 274
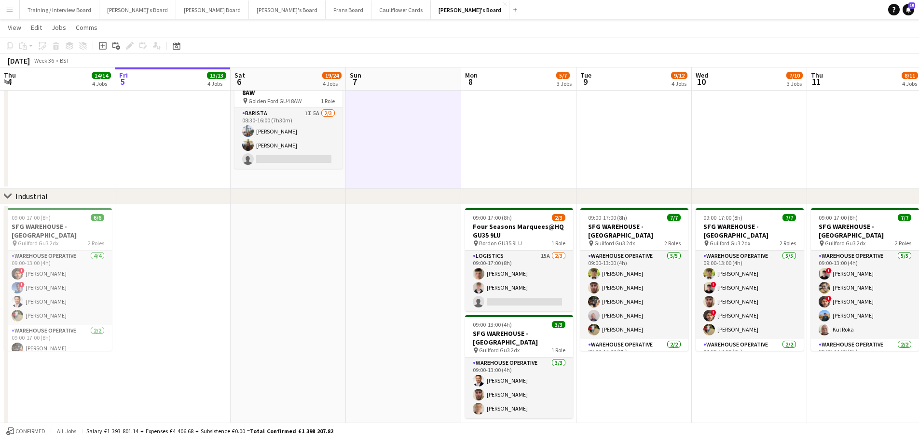
click at [301, 178] on app-date-cell "08:00-18:00 (10h) 3/5 (4)Vanilla Bean@[PERSON_NAME] Park KT8 9BS pin [PERSON_NA…" at bounding box center [287, 52] width 115 height 274
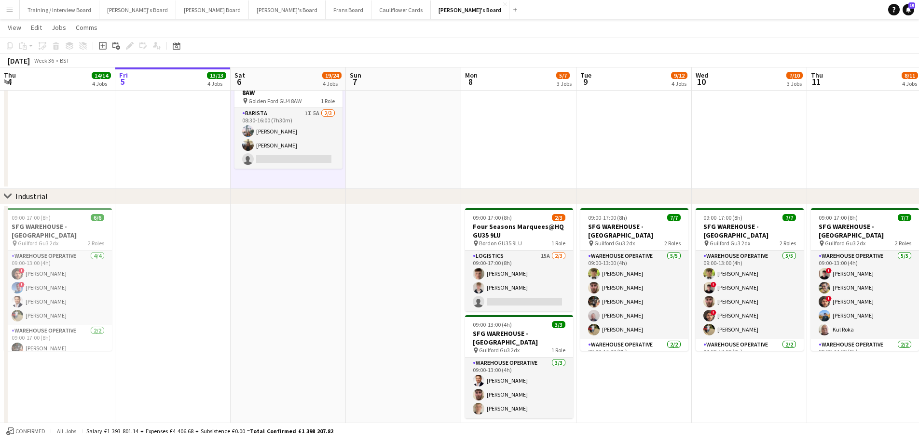
click at [317, 285] on app-date-cell at bounding box center [287, 321] width 115 height 235
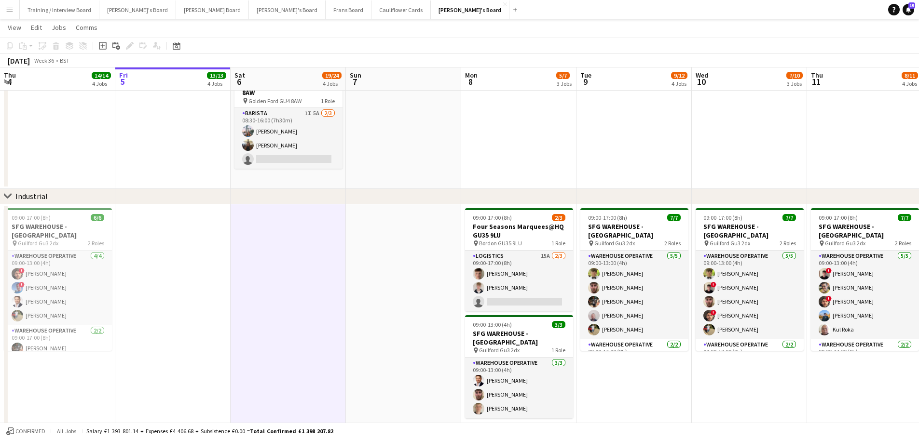
click at [378, 285] on app-date-cell at bounding box center [403, 321] width 115 height 235
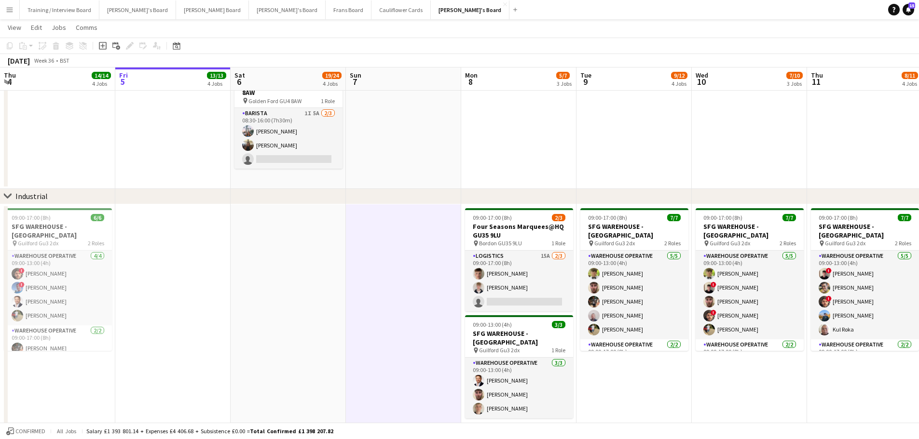
click at [368, 168] on app-date-cell at bounding box center [403, 52] width 115 height 274
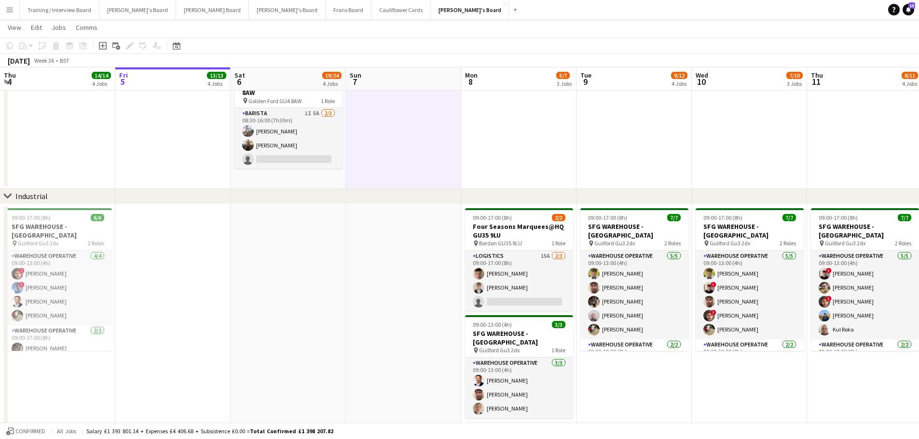
click at [316, 178] on app-date-cell "08:00-18:00 (10h) 3/5 (4)Vanilla Bean@[PERSON_NAME] Park KT8 9BS pin [PERSON_NA…" at bounding box center [287, 52] width 115 height 274
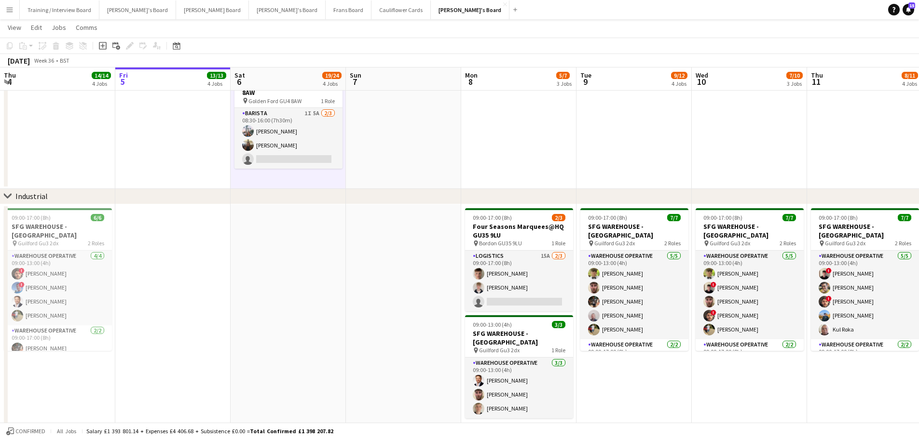
click at [343, 164] on app-date-cell "08:00-18:00 (10h) 3/5 (4)Vanilla Bean@[PERSON_NAME] Park KT8 9BS pin [PERSON_NA…" at bounding box center [287, 52] width 115 height 274
click at [380, 178] on app-date-cell at bounding box center [403, 52] width 115 height 274
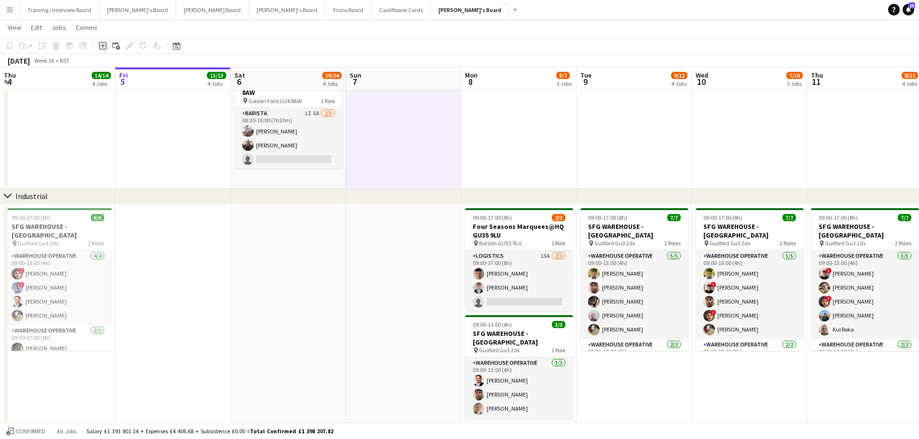
click at [306, 181] on app-date-cell "08:00-18:00 (10h) 3/5 (4)Vanilla Bean@[PERSON_NAME] Park KT8 9BS pin [PERSON_NA…" at bounding box center [287, 52] width 115 height 274
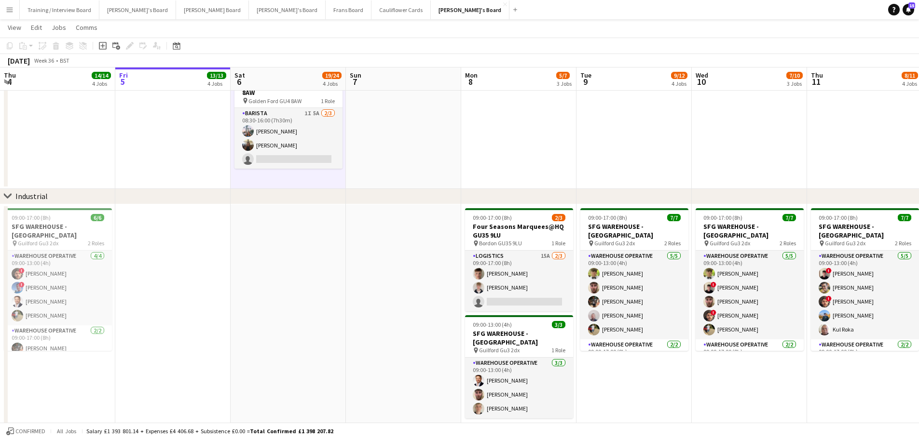
click at [313, 269] on app-date-cell at bounding box center [287, 321] width 115 height 235
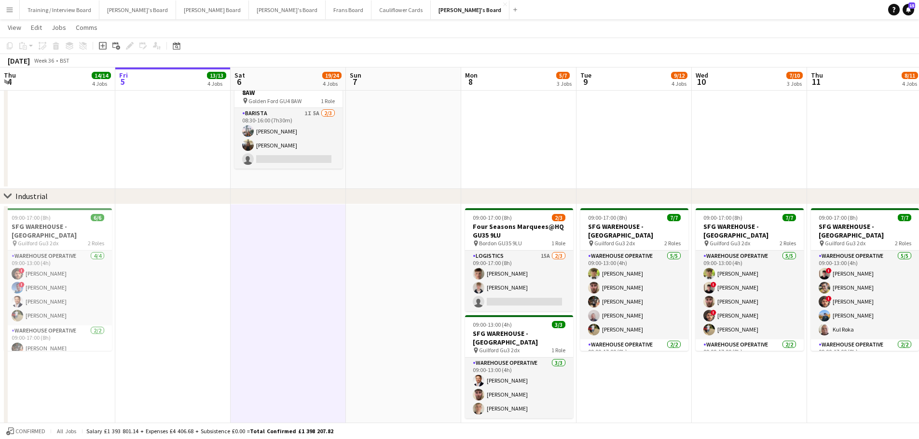
click at [394, 256] on app-date-cell at bounding box center [403, 321] width 115 height 235
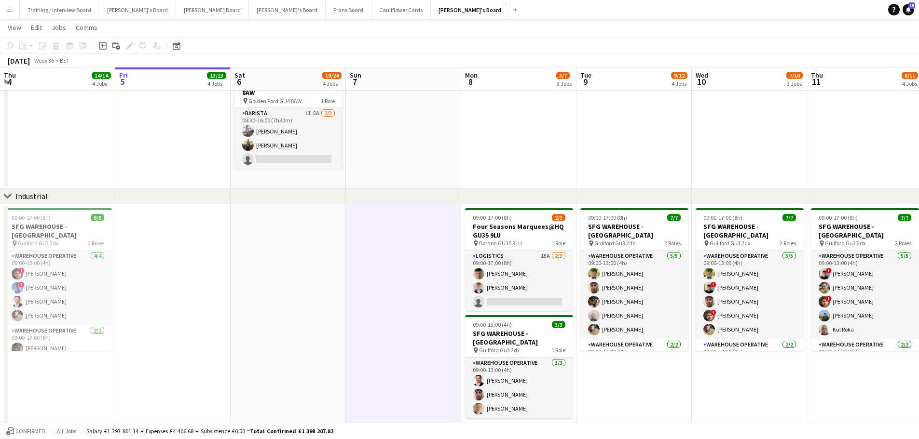
click at [387, 163] on app-date-cell at bounding box center [403, 52] width 115 height 274
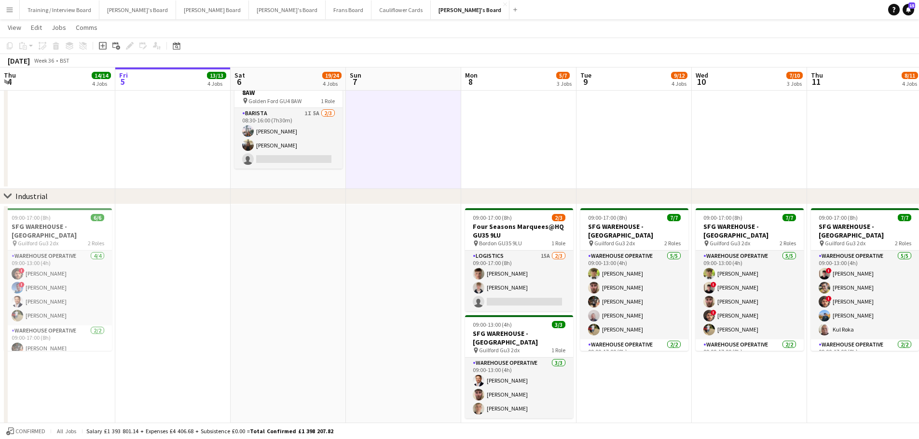
click at [314, 176] on app-date-cell "08:00-18:00 (10h) 3/5 (4)Vanilla Bean@[PERSON_NAME] Park KT8 9BS pin [PERSON_NA…" at bounding box center [287, 52] width 115 height 274
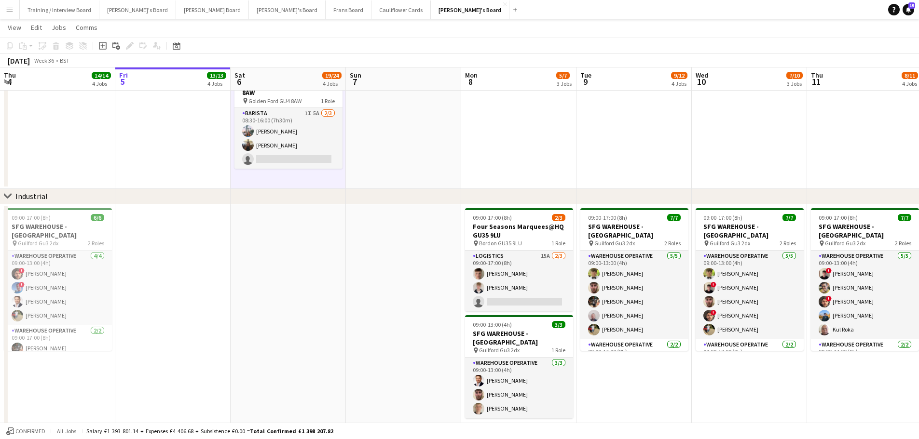
click at [309, 226] on app-date-cell at bounding box center [287, 321] width 115 height 235
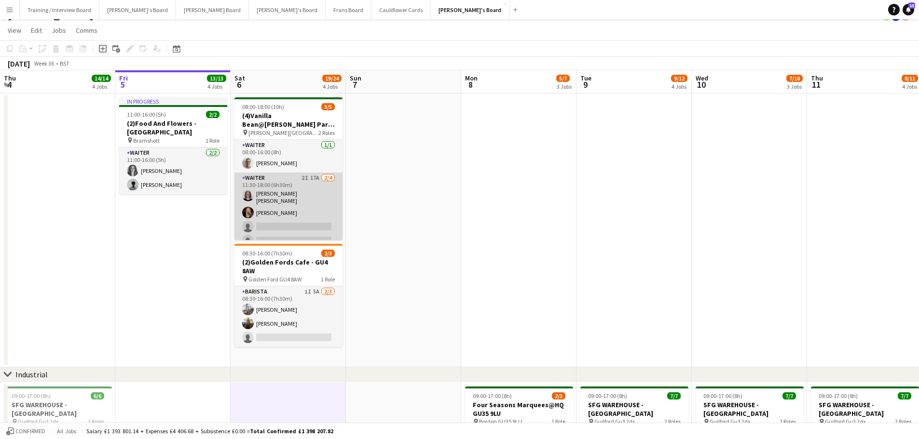
scroll to position [0, 0]
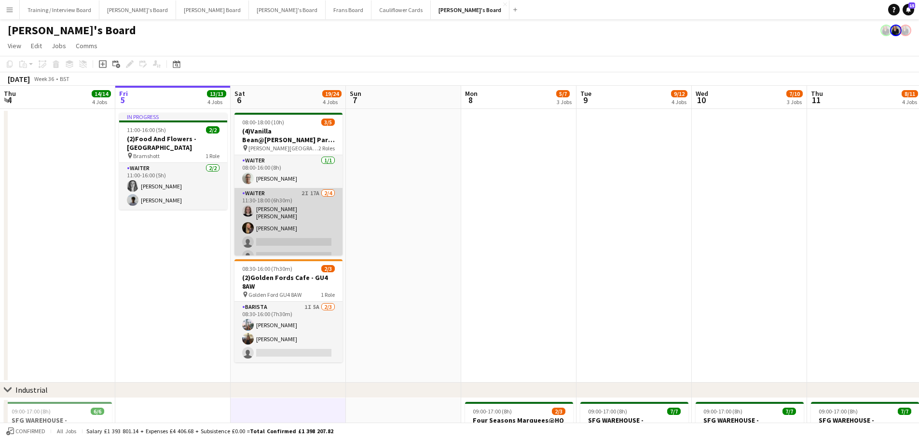
click at [299, 226] on app-card-role "Waiter 2I 17A [DATE] 11:30-18:00 (6h30m) [PERSON_NAME] [PERSON_NAME] [PERSON_NA…" at bounding box center [288, 227] width 108 height 78
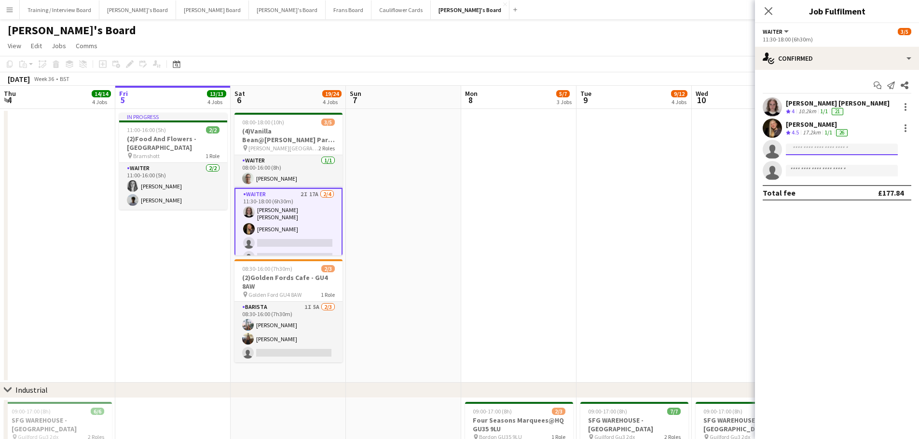
click at [817, 152] on input at bounding box center [842, 150] width 112 height 12
type input "*"
type input "*******"
click at [277, 169] on app-card-role "Waiter [DATE] 08:00-16:00 (8h) [PERSON_NAME]" at bounding box center [288, 171] width 108 height 33
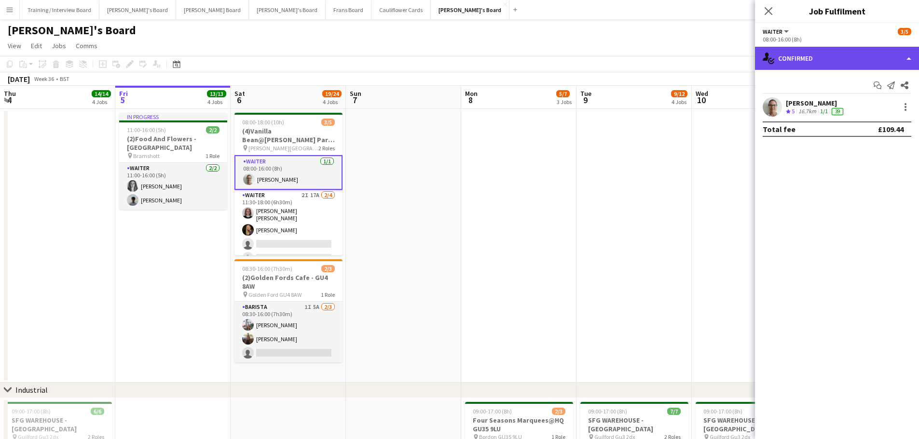
click at [838, 60] on div "single-neutral-actions-check-2 Confirmed" at bounding box center [837, 58] width 164 height 23
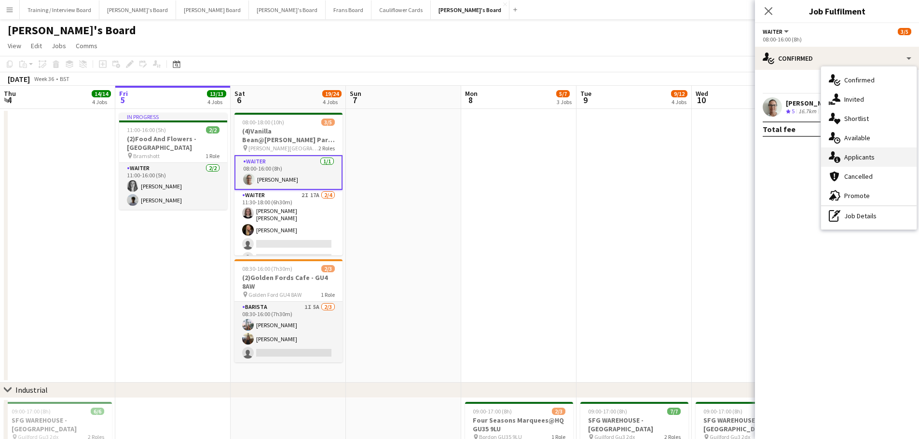
click at [873, 161] on span "Applicants" at bounding box center [859, 157] width 30 height 9
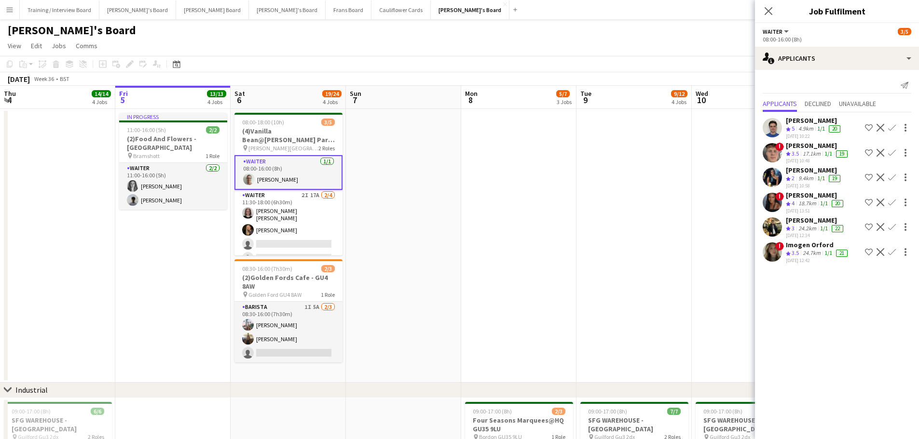
click at [838, 130] on div "20" at bounding box center [834, 128] width 12 height 7
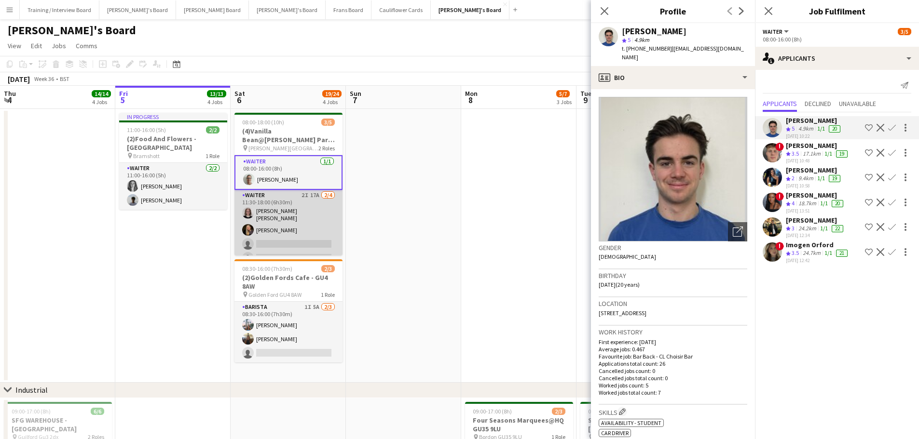
click at [300, 233] on app-card-role "Waiter 2I 17A [DATE] 11:30-18:00 (6h30m) [PERSON_NAME] [PERSON_NAME] [PERSON_NA…" at bounding box center [288, 229] width 108 height 78
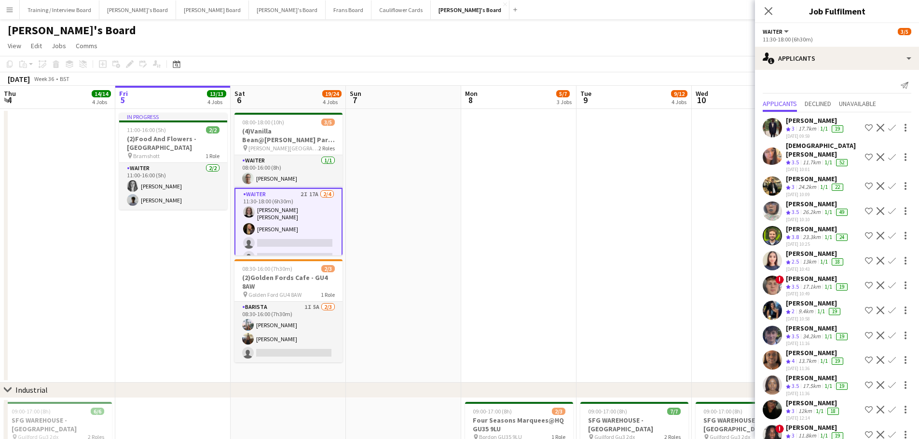
click at [299, 233] on app-card-role "Waiter 2I 17A [DATE] 11:30-18:00 (6h30m) [PERSON_NAME] [PERSON_NAME] [PERSON_NA…" at bounding box center [288, 228] width 108 height 80
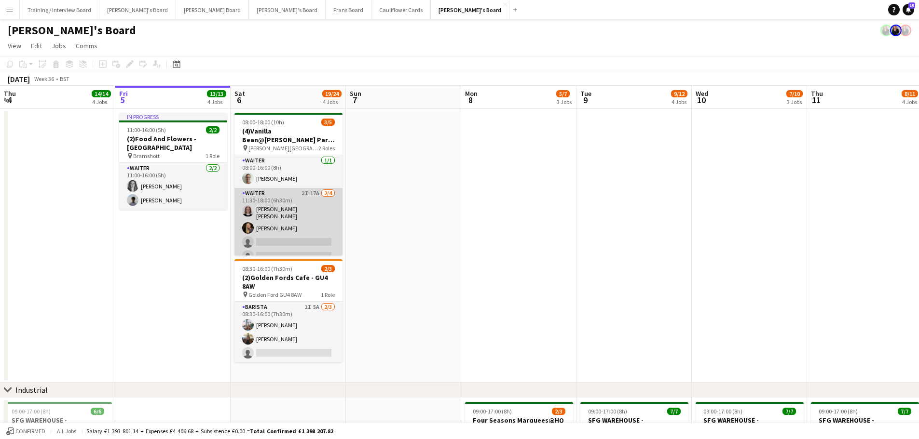
click at [299, 233] on app-card-role "Waiter 2I 17A [DATE] 11:30-18:00 (6h30m) [PERSON_NAME] [PERSON_NAME] [PERSON_NA…" at bounding box center [288, 227] width 108 height 78
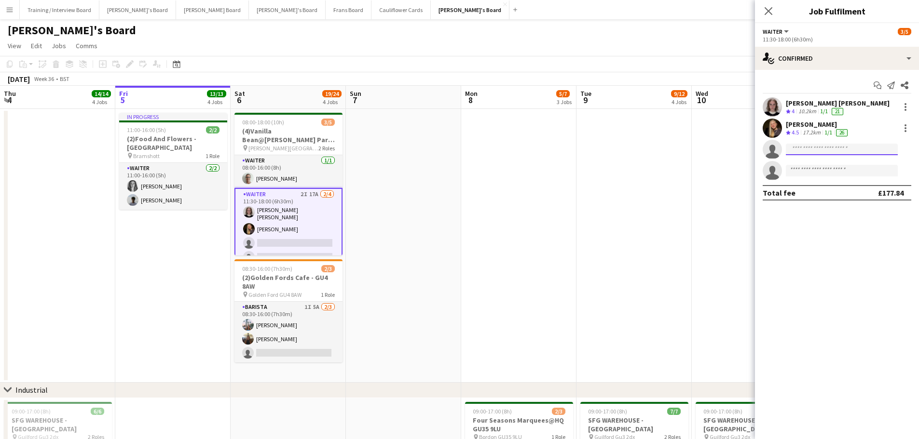
click at [815, 146] on input at bounding box center [842, 150] width 112 height 12
type input "*******"
click at [828, 165] on span "[PERSON_NAME]" at bounding box center [820, 163] width 55 height 8
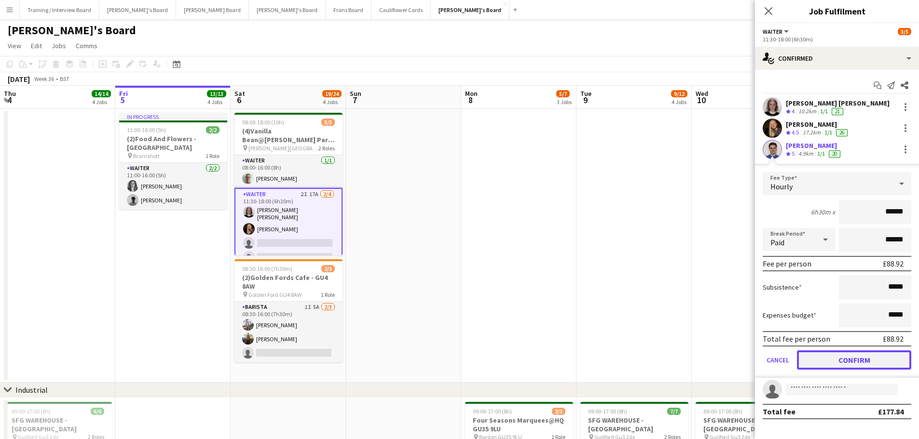
click at [813, 357] on button "Confirm" at bounding box center [854, 360] width 114 height 19
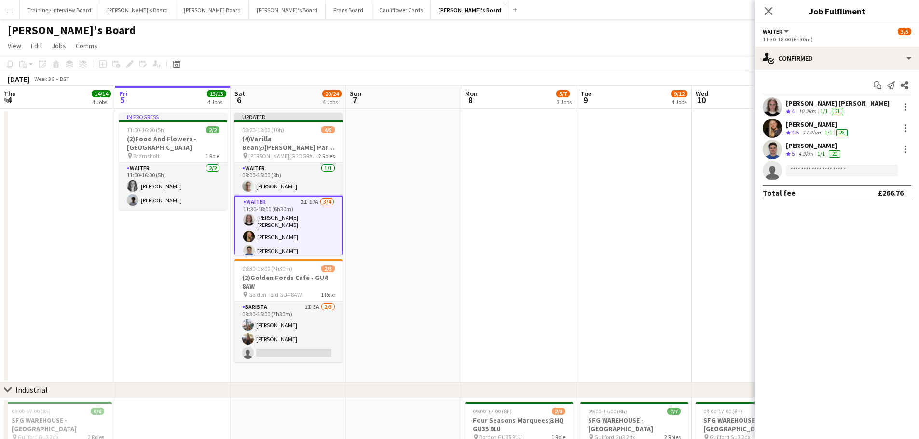
click at [639, 289] on app-date-cell at bounding box center [633, 246] width 115 height 274
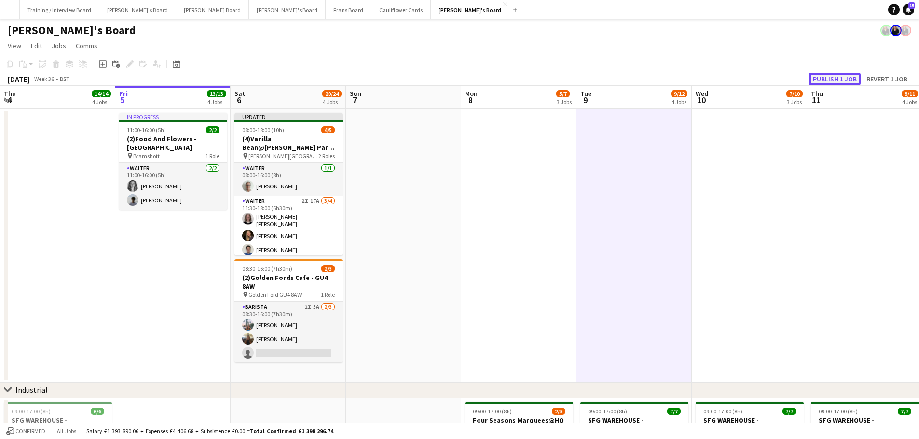
click at [836, 78] on button "Publish 1 job" at bounding box center [835, 79] width 52 height 13
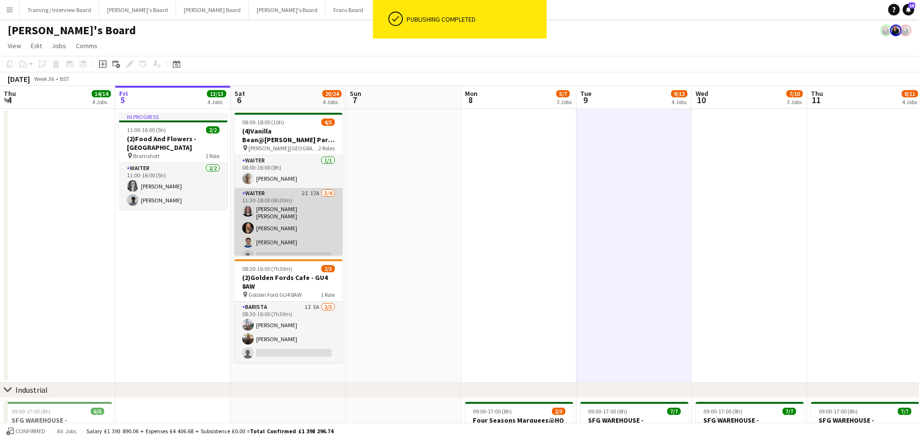
click at [283, 221] on app-card-role "Waiter 2I 17A [DATE] 11:30-18:00 (6h30m) [PERSON_NAME] [PERSON_NAME] [PERSON_NA…" at bounding box center [288, 227] width 108 height 78
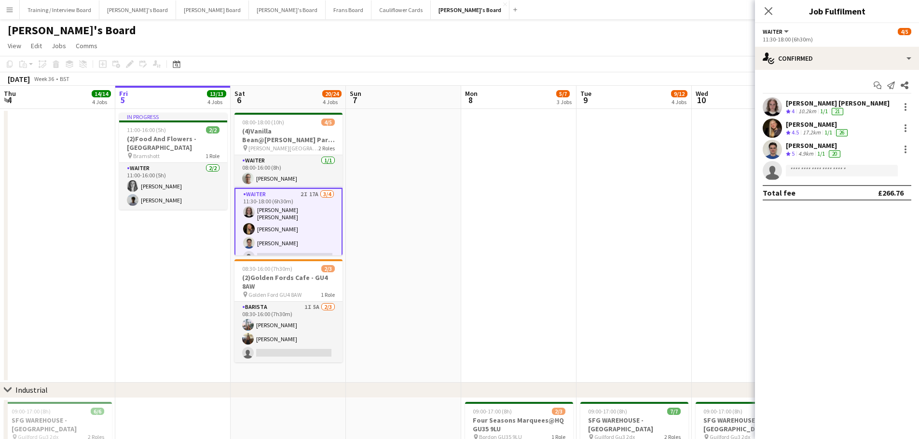
click at [792, 129] on span "4.5" at bounding box center [794, 132] width 7 height 7
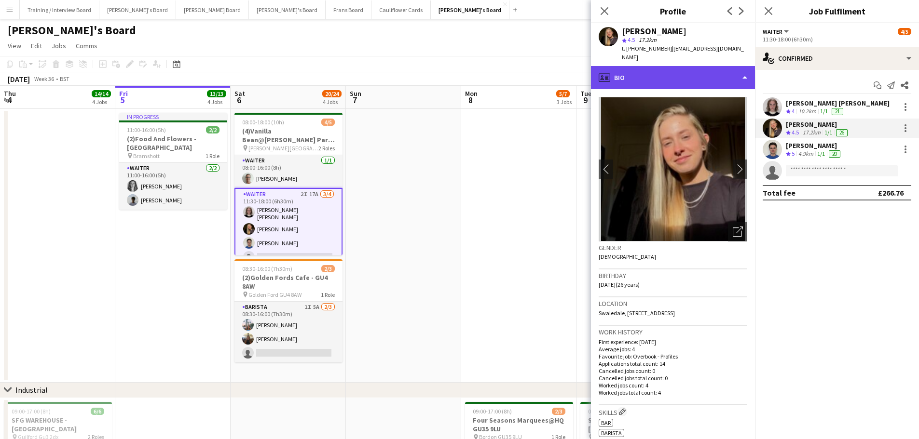
click at [674, 66] on div "profile Bio" at bounding box center [673, 77] width 164 height 23
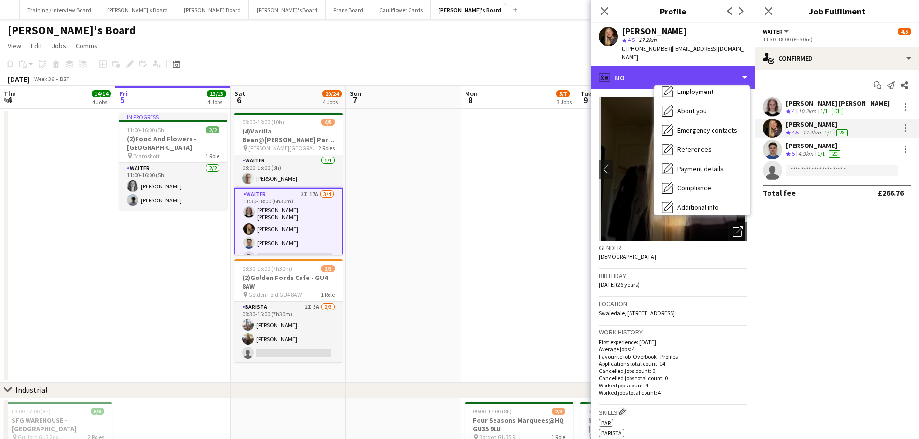
scroll to position [129, 0]
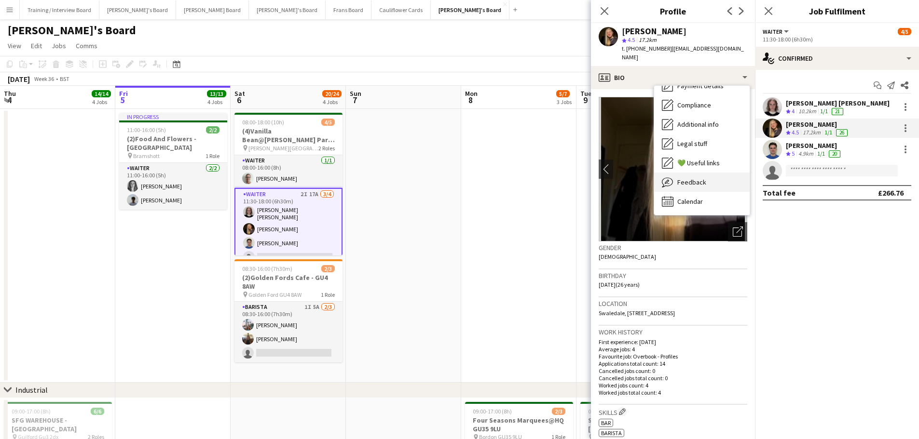
click at [707, 176] on div "Feedback Feedback" at bounding box center [701, 182] width 95 height 19
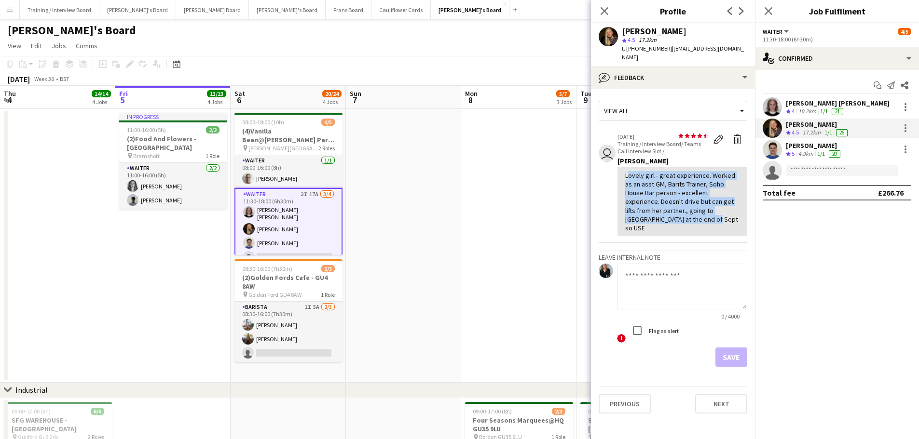
drag, startPoint x: 664, startPoint y: 208, endPoint x: 624, endPoint y: 159, distance: 63.4
click at [624, 167] on div "Lovely girl - great experience. Worked as an asst GM, Barits Trainer, Soho Hous…" at bounding box center [682, 201] width 130 height 69
click at [651, 174] on div "Lovely girl - great experience. Worked as an asst GM, Barits Trainer, Soho Hous…" at bounding box center [682, 201] width 114 height 61
drag, startPoint x: 649, startPoint y: 214, endPoint x: 624, endPoint y: 163, distance: 56.1
click at [624, 167] on div "Lovely girl - great experience. Worked as an asst GM, Barits Trainer, Soho Hous…" at bounding box center [682, 201] width 130 height 69
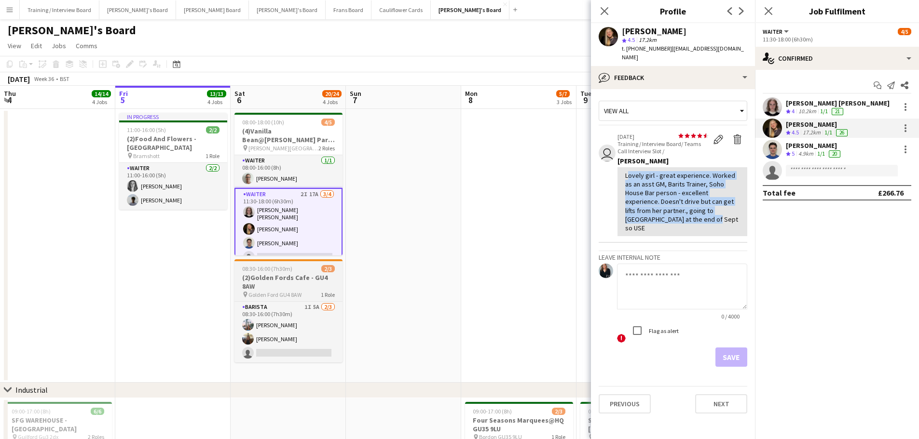
click at [335, 301] on app-job-card "08:30-16:00 (7h30m) 2/3 (2)Golden Fords Cafe - GU4 8AW pin Golden Ford GU4 8AW …" at bounding box center [288, 310] width 108 height 103
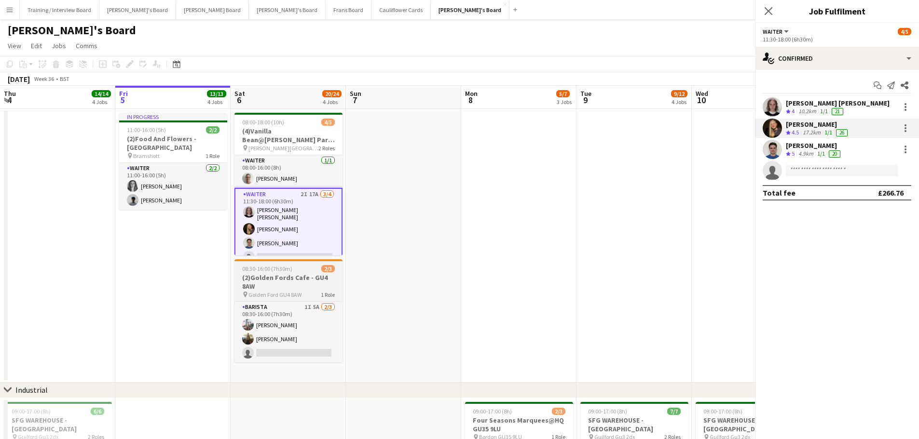
scroll to position [0, 230]
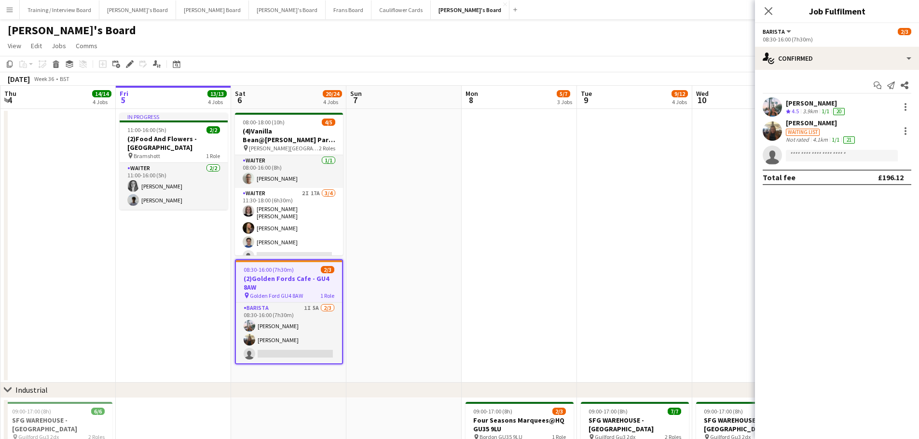
click at [822, 137] on div "4.1km" at bounding box center [820, 140] width 19 height 8
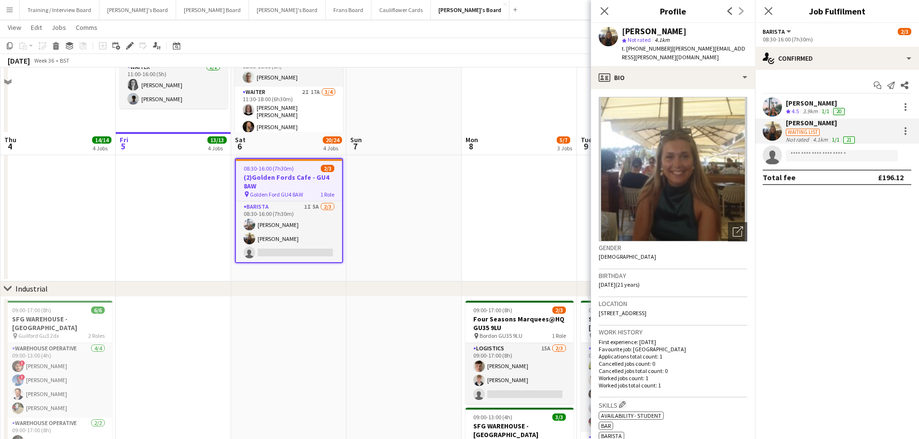
scroll to position [193, 0]
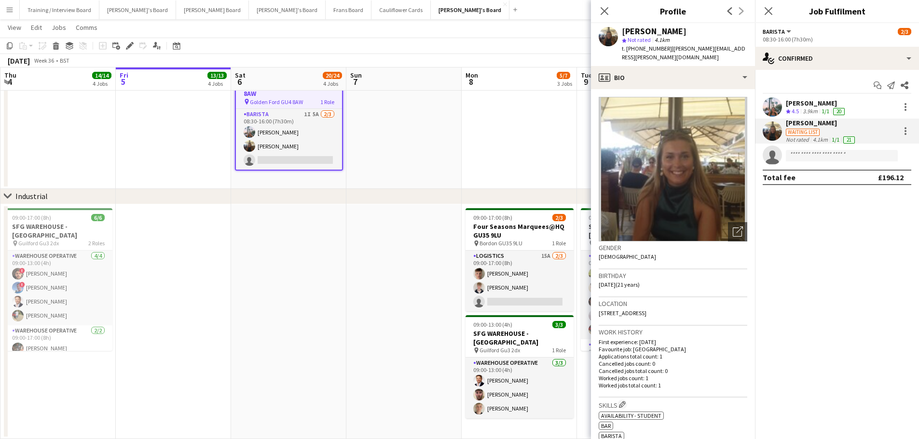
click at [438, 299] on app-date-cell at bounding box center [403, 321] width 115 height 235
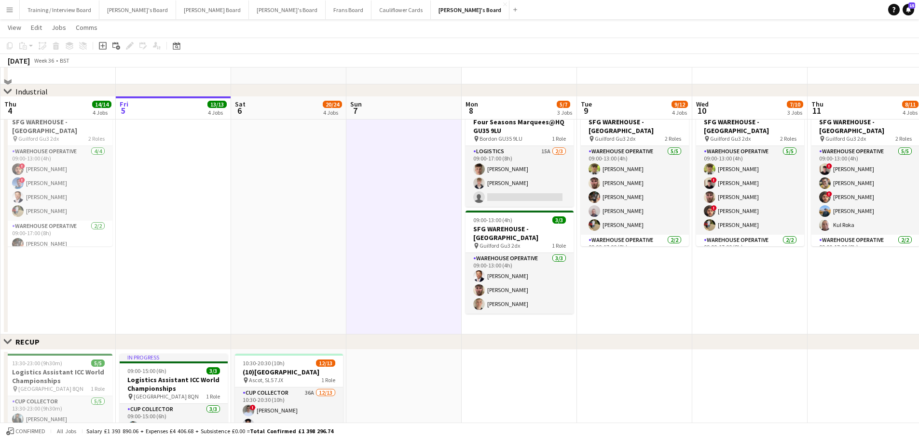
scroll to position [338, 0]
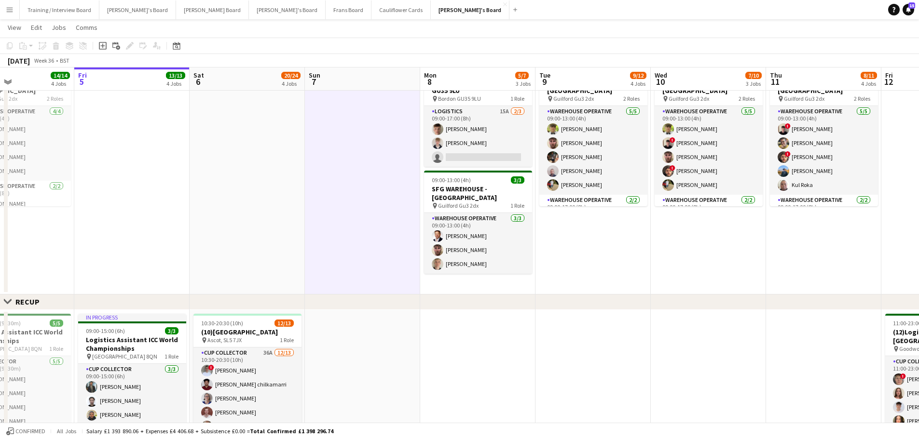
drag, startPoint x: 337, startPoint y: 262, endPoint x: 560, endPoint y: 290, distance: 225.0
click at [560, 290] on app-calendar-viewport "Tue 2 4/4 2 Jobs Wed 3 10/10 3 Jobs Thu 4 14/14 4 Jobs Fri 5 13/13 4 Jobs Sat 6…" at bounding box center [459, 314] width 919 height 1229
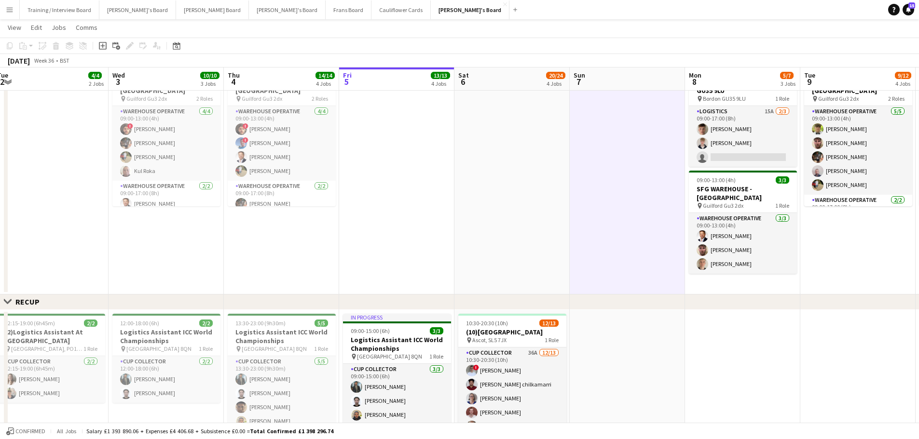
click at [515, 219] on app-date-cell at bounding box center [511, 177] width 115 height 235
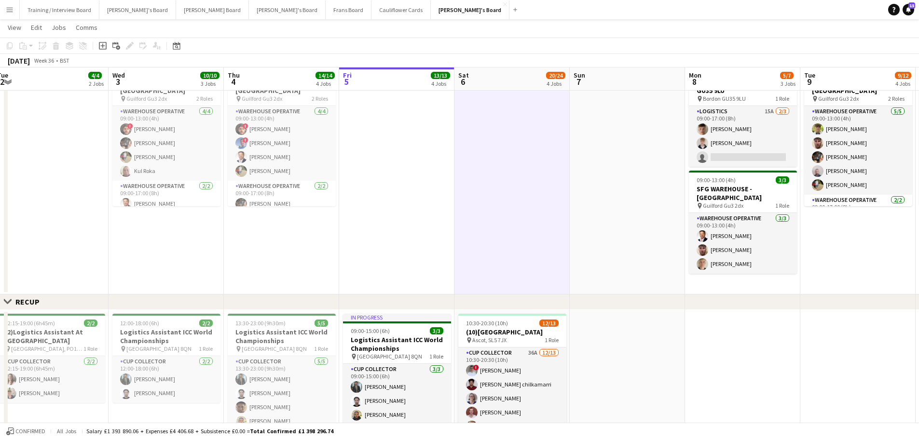
click at [613, 200] on app-date-cell at bounding box center [626, 177] width 115 height 235
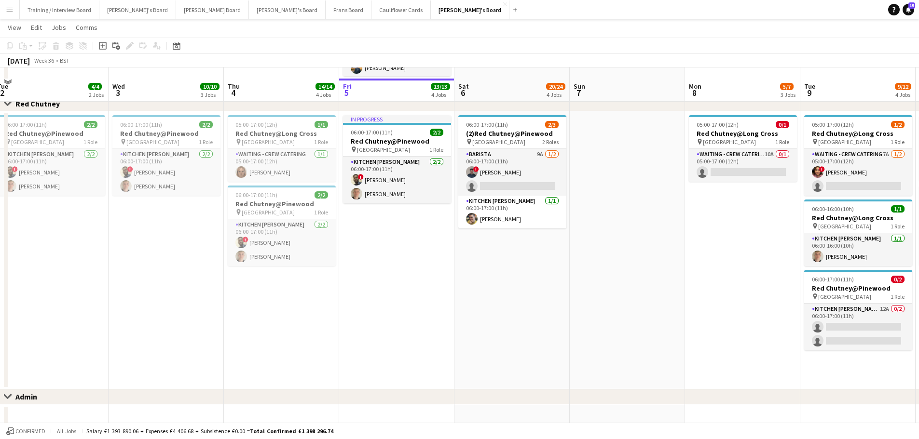
scroll to position [844, 0]
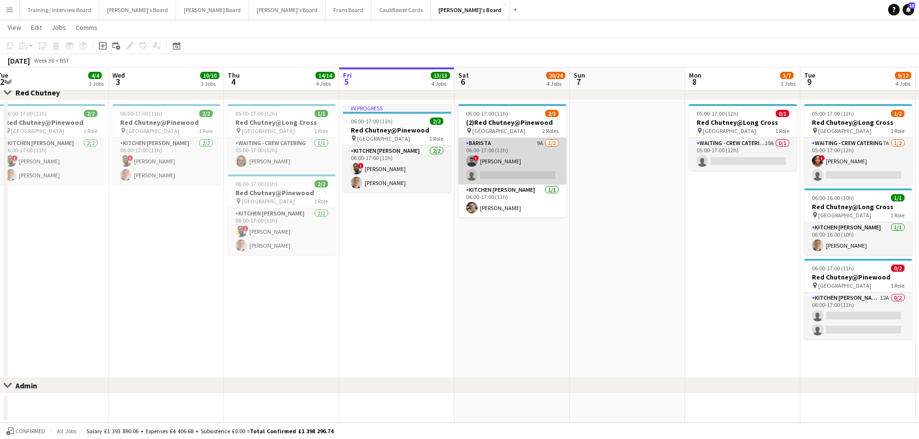
click at [510, 161] on app-card-role "Barista 9A [DATE] 06:00-17:00 (11h) ! [PERSON_NAME] single-neutral-actions" at bounding box center [512, 161] width 108 height 47
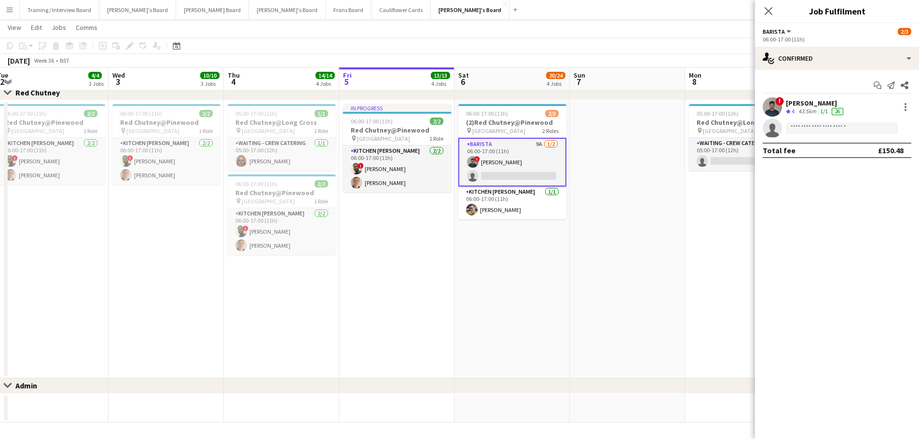
click at [814, 108] on div "43.5km" at bounding box center [807, 112] width 22 height 8
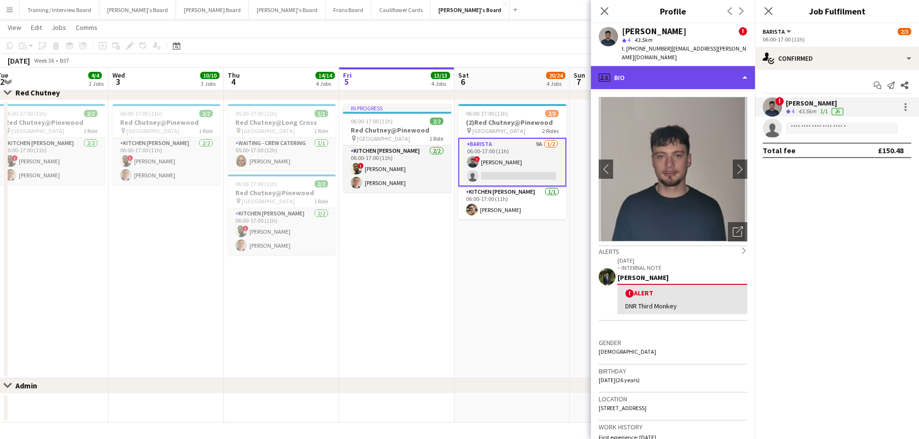
click at [726, 68] on div "profile Bio" at bounding box center [673, 77] width 164 height 23
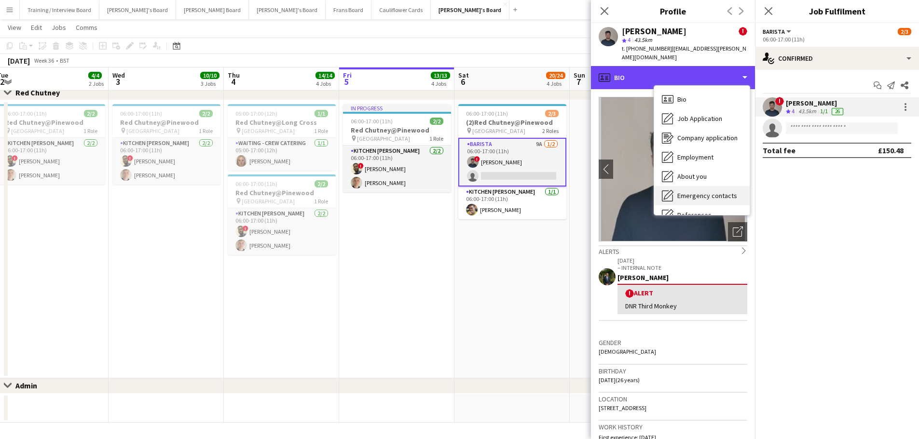
scroll to position [149, 0]
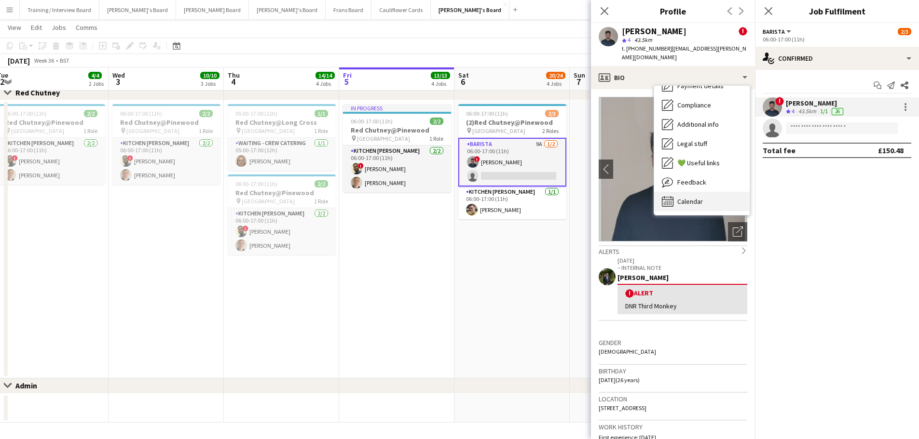
click at [709, 192] on div "Calendar Calendar" at bounding box center [701, 201] width 95 height 19
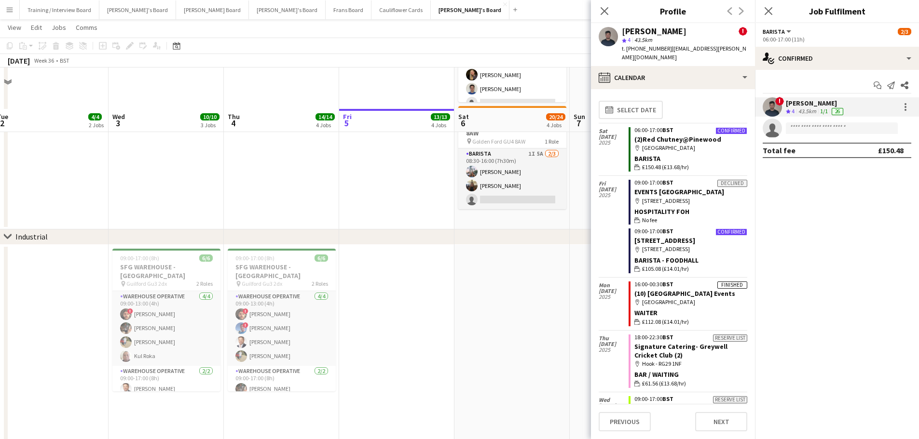
scroll to position [0, 0]
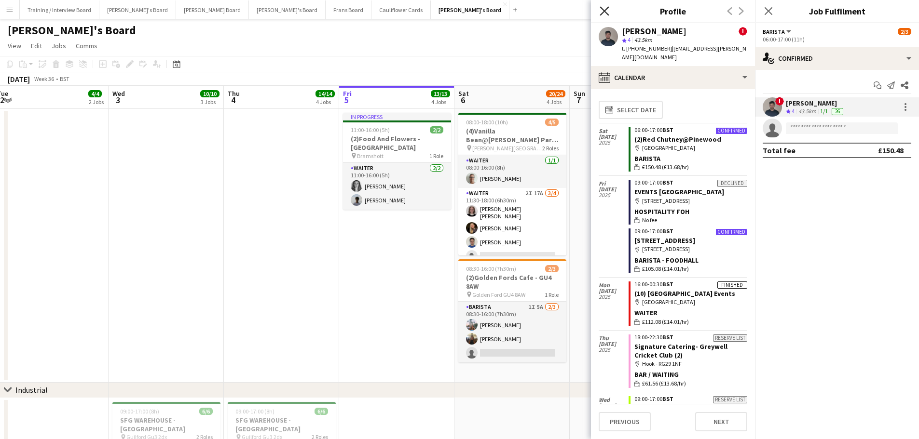
click at [605, 9] on icon "Close pop-in" at bounding box center [603, 10] width 9 height 9
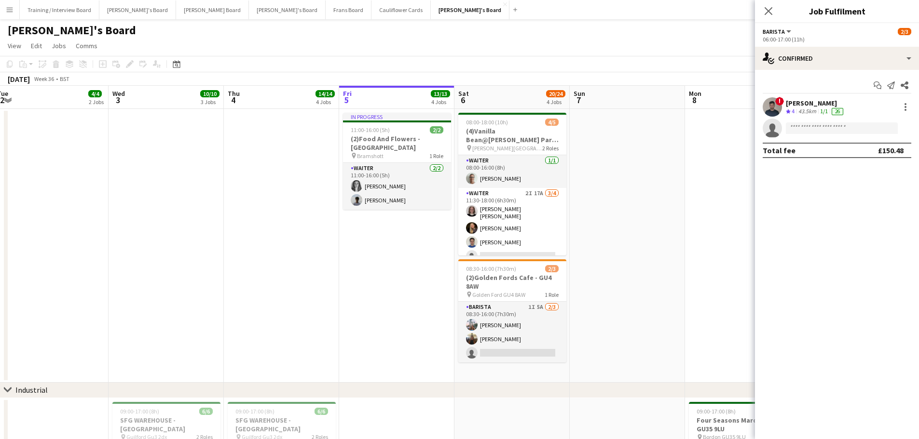
scroll to position [145, 0]
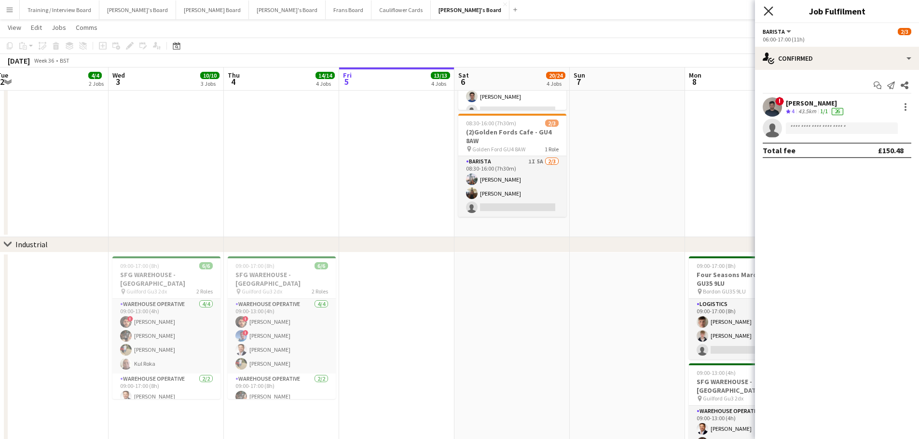
click at [771, 11] on icon "Close pop-in" at bounding box center [767, 10] width 9 height 9
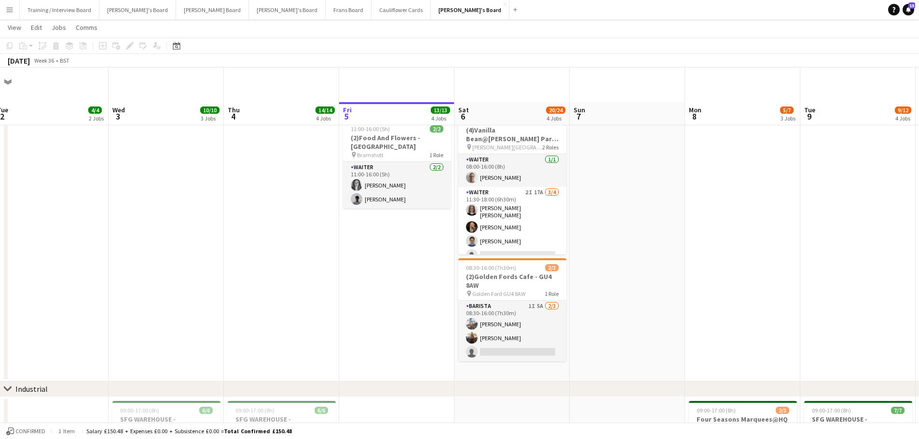
scroll to position [241, 0]
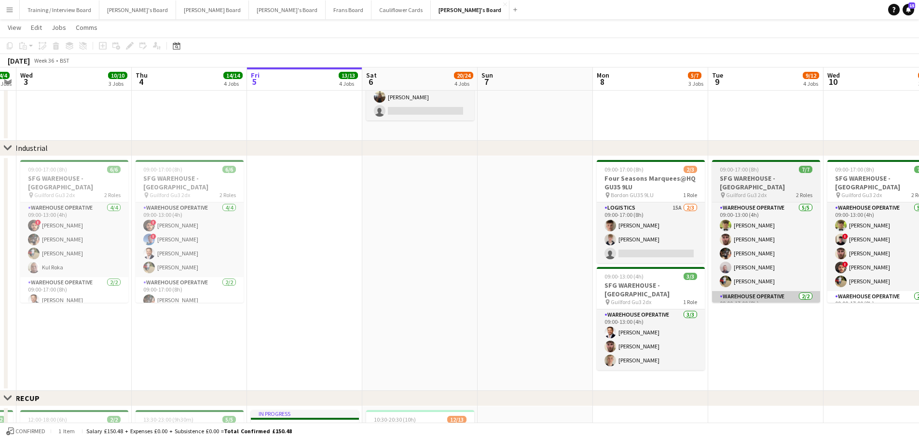
drag, startPoint x: 846, startPoint y: 253, endPoint x: 521, endPoint y: 302, distance: 329.2
click at [523, 301] on app-calendar-viewport "Sun 31 2/2 1 Job Mon 1 9/9 3 Jobs Tue 2 4/4 2 Jobs Wed 3 10/10 3 Jobs Thu 4 14/…" at bounding box center [459, 411] width 919 height 1229
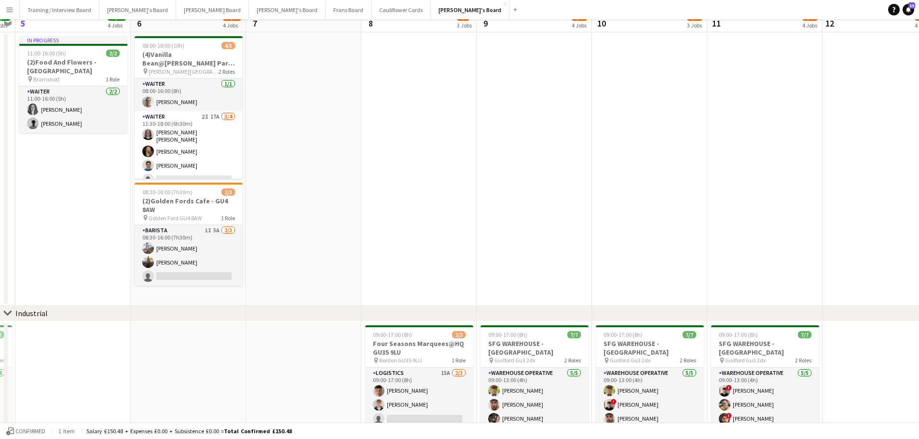
scroll to position [0, 0]
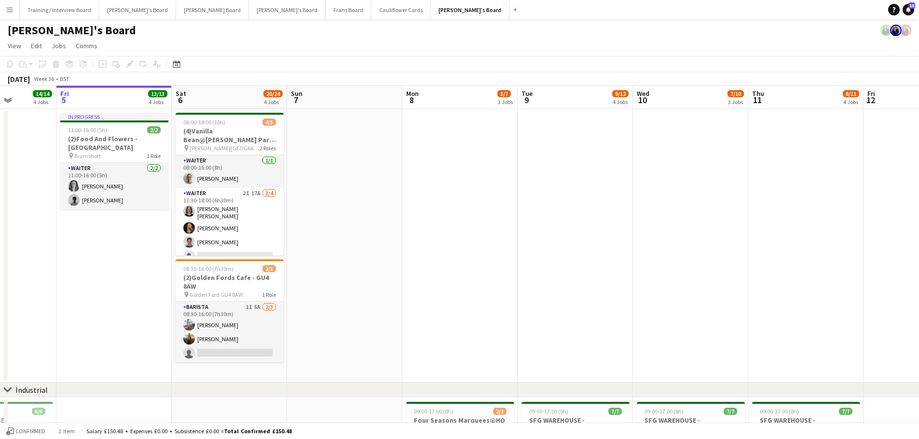
drag, startPoint x: 307, startPoint y: 306, endPoint x: 694, endPoint y: 360, distance: 391.0
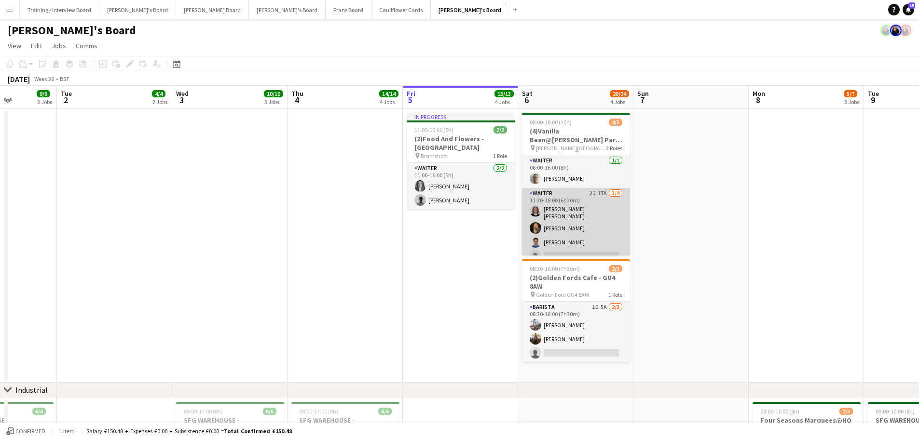
click at [564, 229] on app-card-role "Waiter 2I 17A [DATE] 11:30-18:00 (6h30m) [PERSON_NAME] [PERSON_NAME] [PERSON_NA…" at bounding box center [576, 227] width 108 height 78
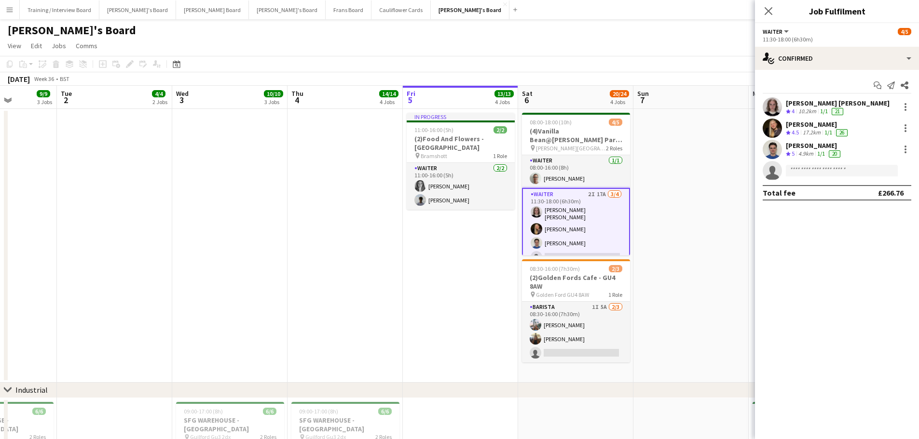
click at [821, 129] on div "17.2km" at bounding box center [811, 133] width 22 height 8
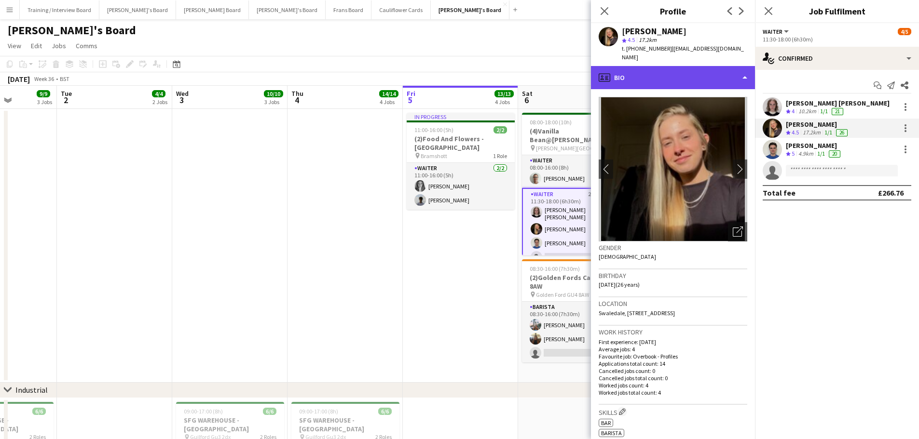
click at [693, 70] on div "profile Bio" at bounding box center [673, 77] width 164 height 23
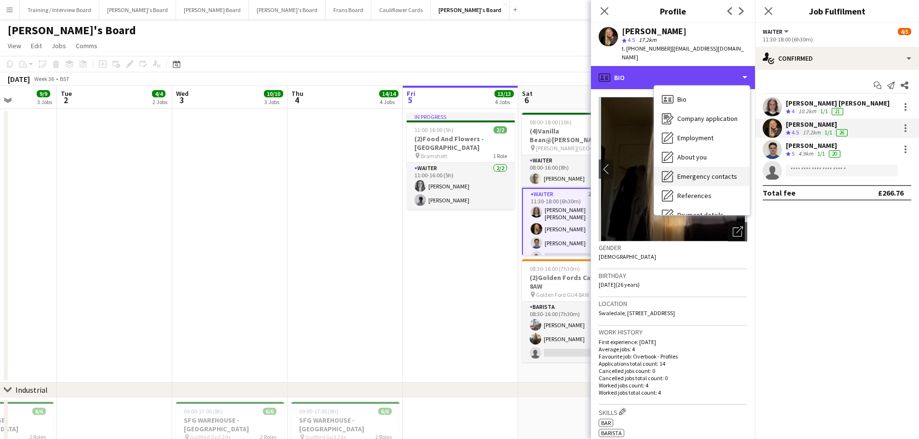
scroll to position [129, 0]
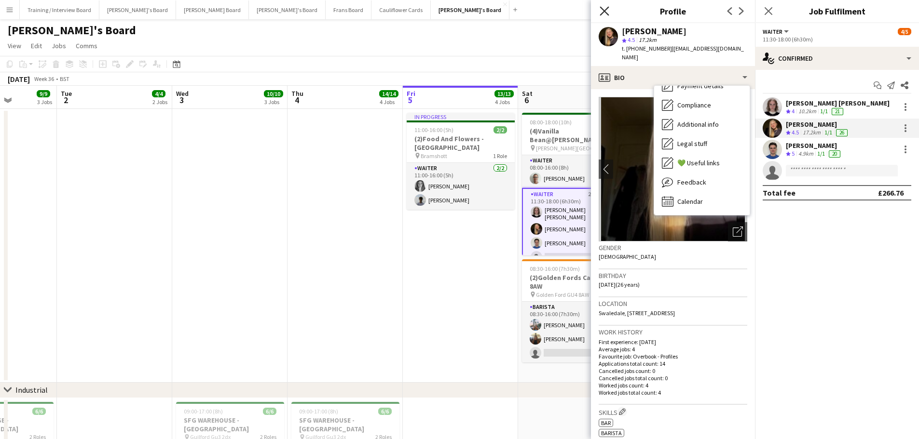
click at [608, 15] on icon at bounding box center [603, 10] width 9 height 9
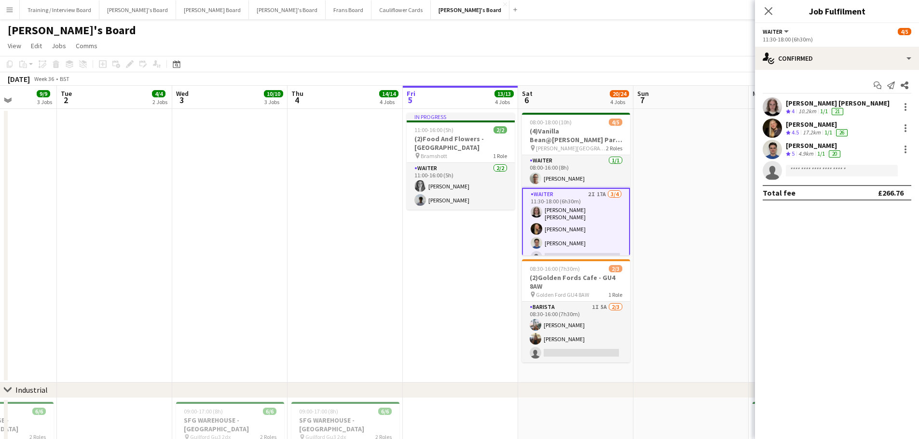
click at [797, 132] on span "4.5" at bounding box center [794, 132] width 7 height 7
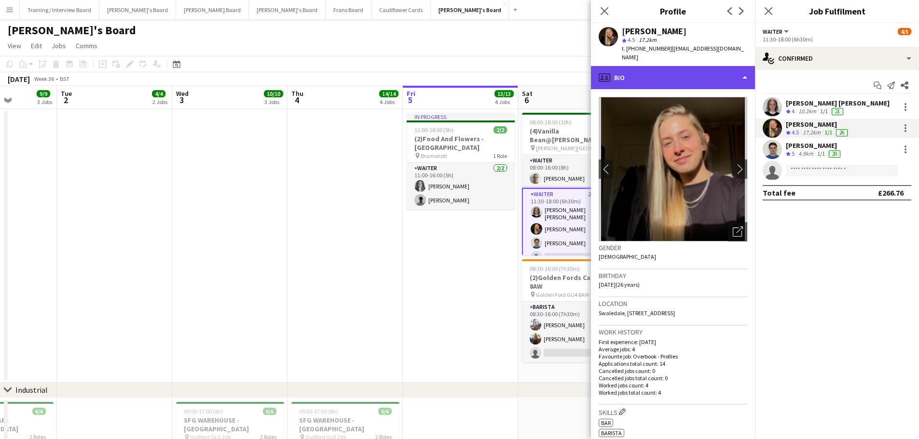
click at [702, 68] on div "profile Bio" at bounding box center [673, 77] width 164 height 23
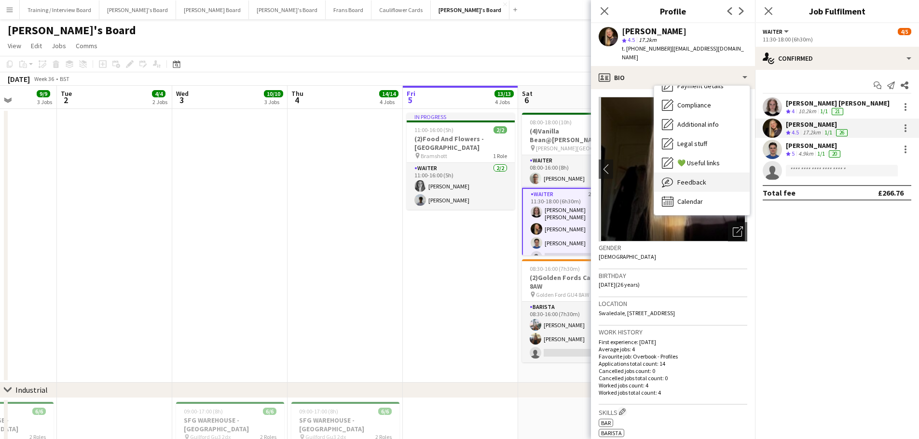
click at [682, 178] on span "Feedback" at bounding box center [691, 182] width 29 height 9
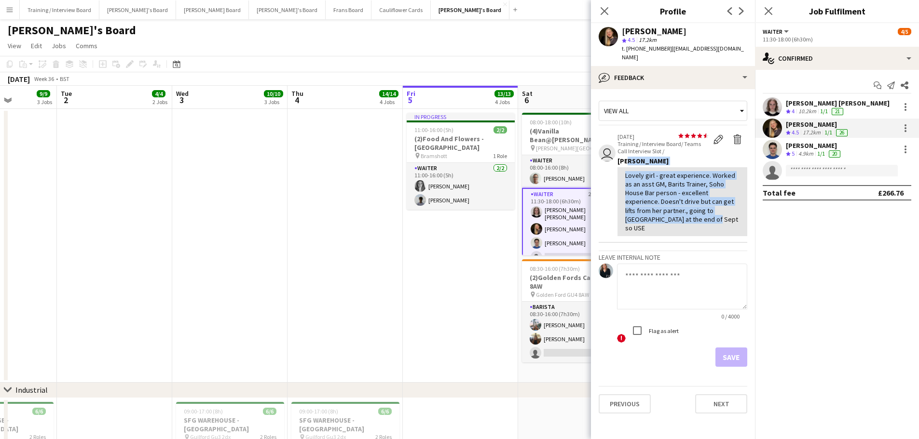
drag, startPoint x: 647, startPoint y: 209, endPoint x: 624, endPoint y: 155, distance: 58.3
click at [624, 155] on div "star star star star star star star star star star [DATE] Training / Interview B…" at bounding box center [682, 185] width 130 height 104
click at [646, 208] on div "Lovely girl - great experience. Worked as an asst GM, Barits Trainer, Soho Hous…" at bounding box center [682, 201] width 114 height 61
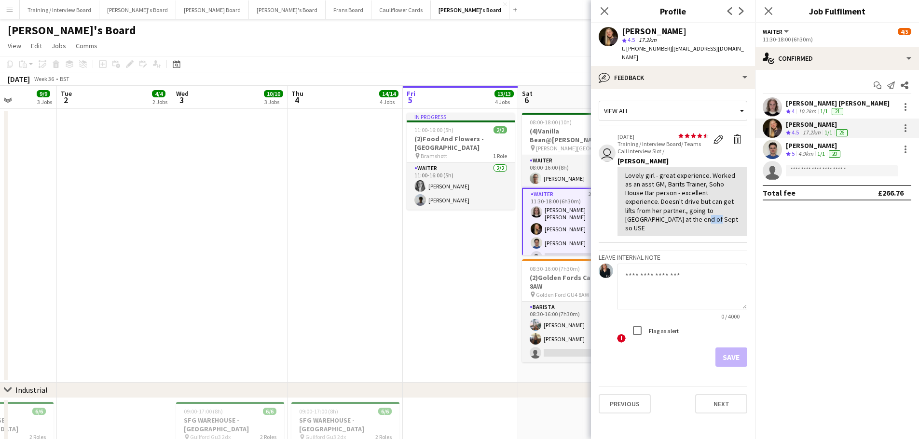
drag, startPoint x: 646, startPoint y: 211, endPoint x: 630, endPoint y: 213, distance: 16.5
click at [630, 213] on div "Lovely girl - great experience. Worked as an asst GM, Barits Trainer, Soho Hous…" at bounding box center [682, 201] width 114 height 61
click at [674, 209] on div "Lovely girl - great experience. Worked as an asst GM, Barits Trainer, Soho Hous…" at bounding box center [682, 201] width 114 height 61
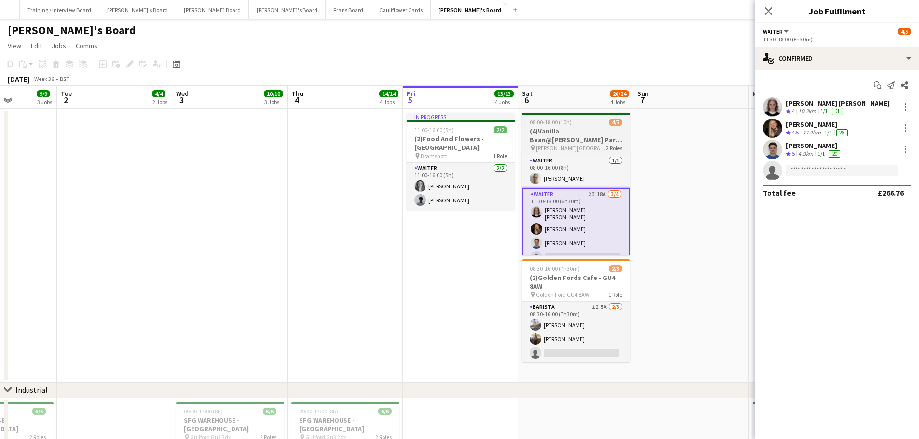
click at [539, 125] on span "08:00-18:00 (10h)" at bounding box center [550, 122] width 42 height 7
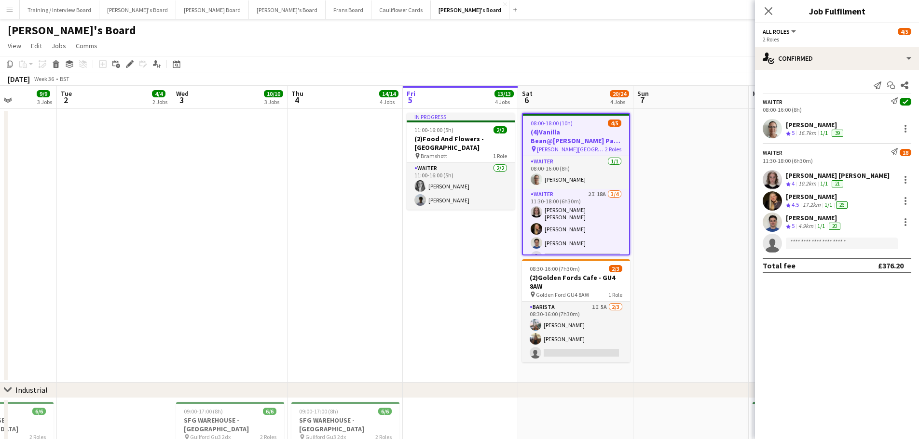
click at [684, 226] on app-date-cell at bounding box center [690, 246] width 115 height 274
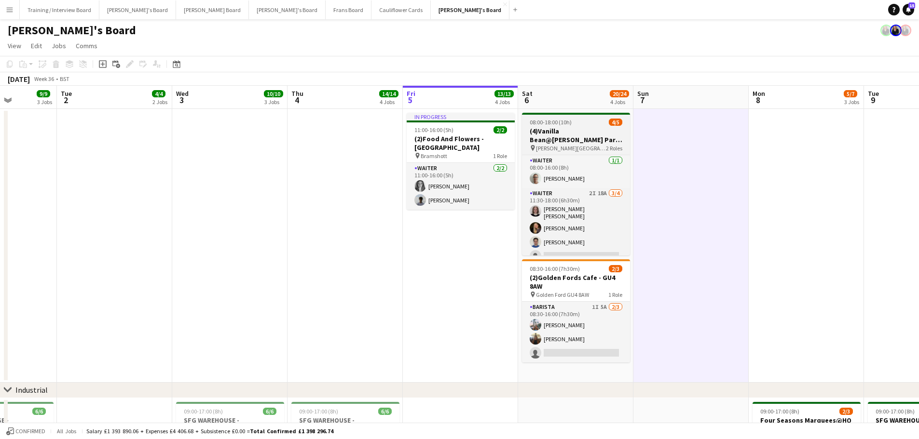
click at [591, 130] on h3 "(4)Vanilla Bean@[PERSON_NAME] Park KT8 9BS" at bounding box center [576, 135] width 108 height 17
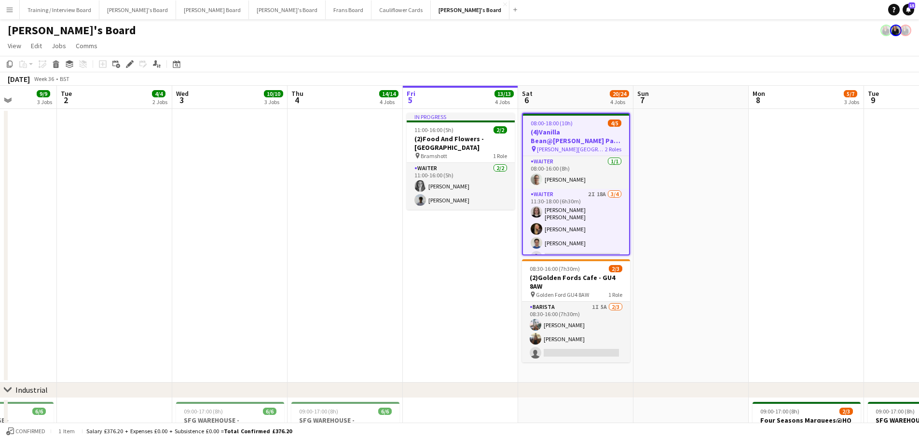
click at [595, 365] on app-date-cell "08:00-18:00 (10h) 4/5 (4)Vanilla Bean@[PERSON_NAME] Park KT8 9BS pin [PERSON_NA…" at bounding box center [575, 246] width 115 height 274
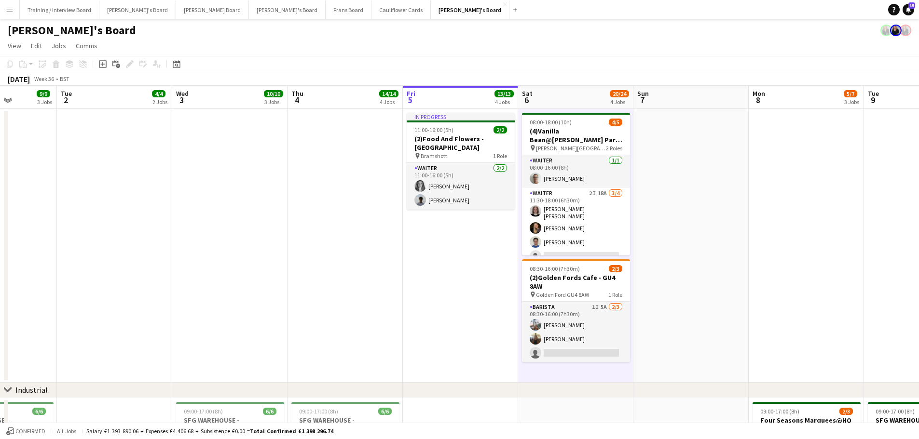
click at [673, 346] on app-date-cell at bounding box center [690, 246] width 115 height 274
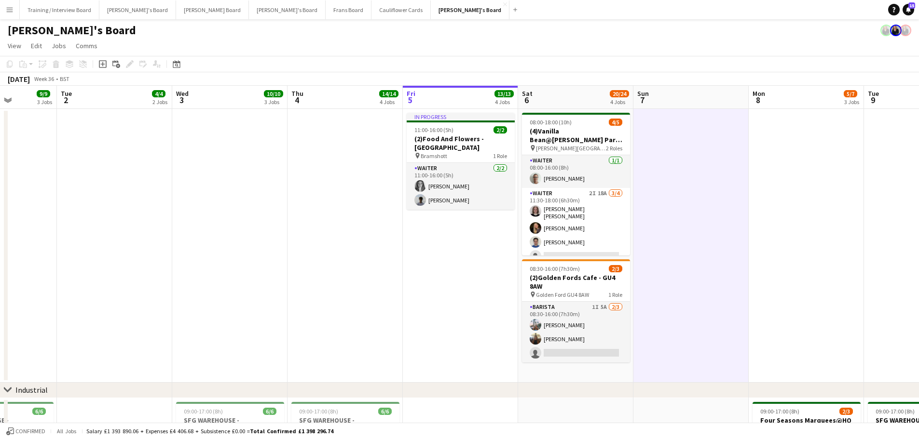
click at [621, 370] on app-date-cell "08:00-18:00 (10h) 4/5 (4)Vanilla Bean@[PERSON_NAME] Park KT8 9BS pin [PERSON_NA…" at bounding box center [575, 246] width 115 height 274
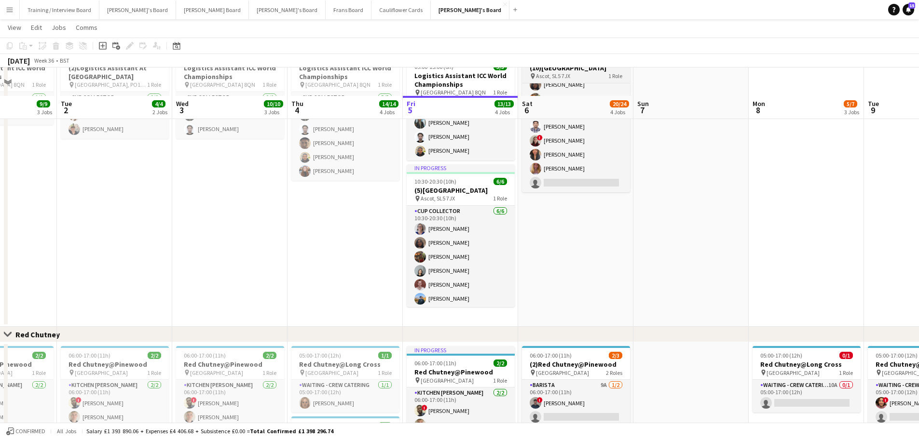
scroll to position [723, 0]
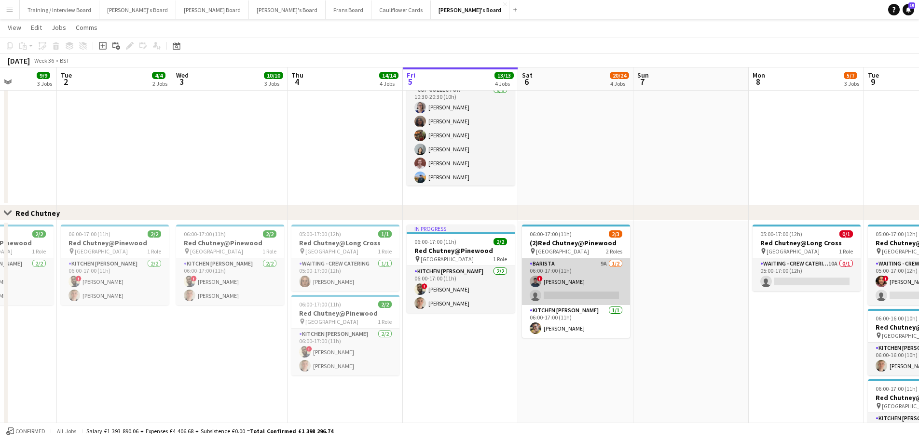
click at [614, 279] on app-card-role "Barista 9A [DATE] 06:00-17:00 (11h) ! [PERSON_NAME] single-neutral-actions" at bounding box center [576, 281] width 108 height 47
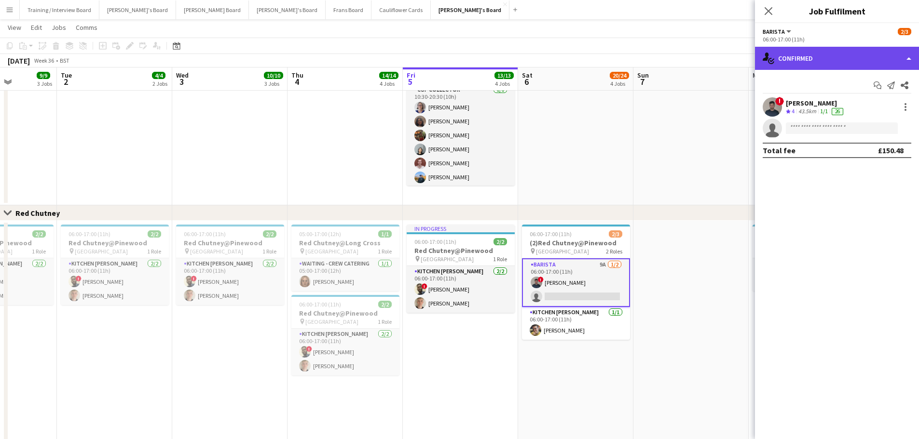
click at [818, 51] on div "single-neutral-actions-check-2 Confirmed" at bounding box center [837, 58] width 164 height 23
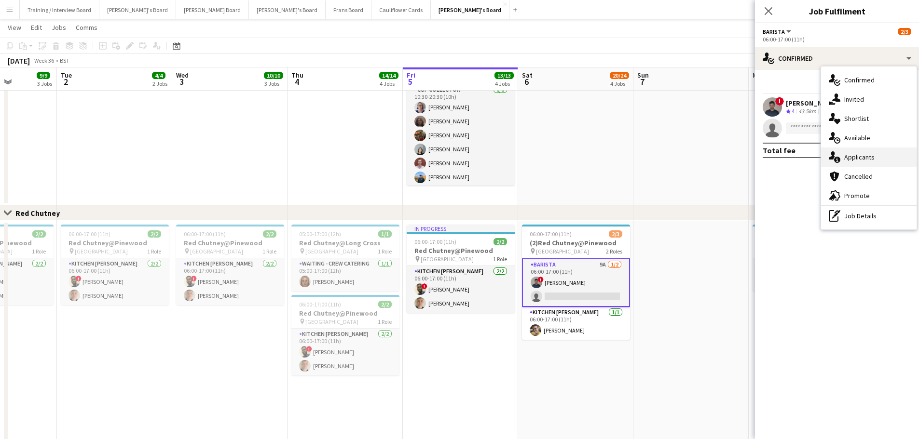
click at [881, 151] on div "single-neutral-actions-information Applicants" at bounding box center [868, 157] width 95 height 19
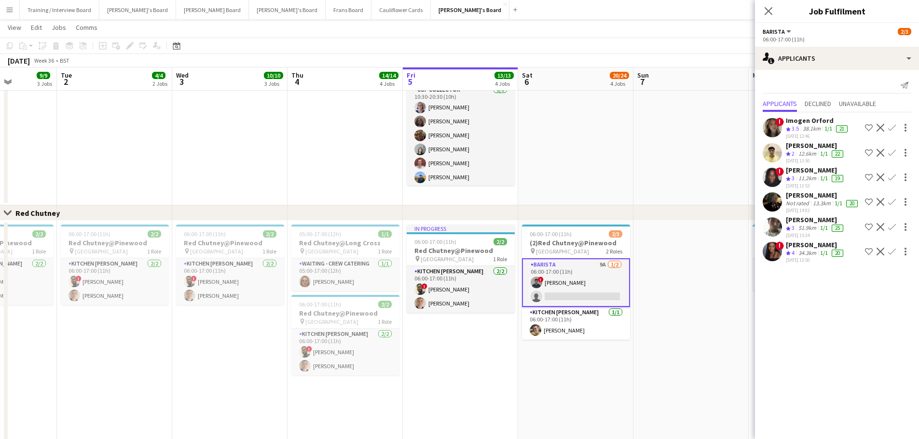
click at [778, 250] on span "!" at bounding box center [779, 246] width 9 height 9
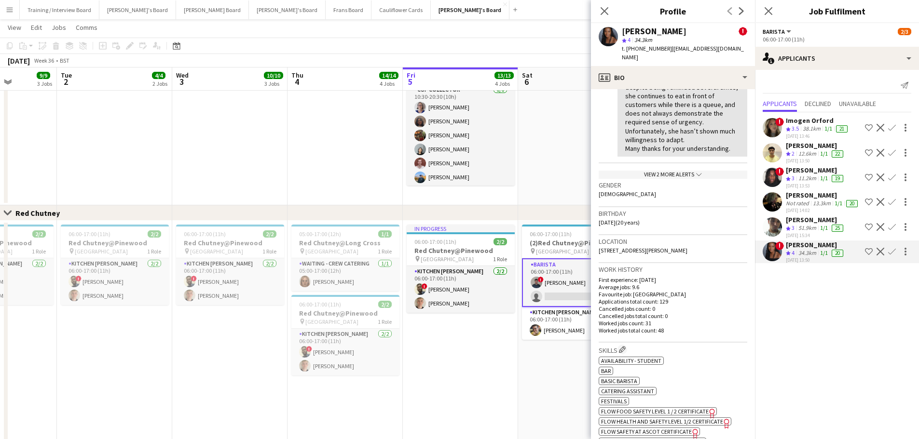
scroll to position [145, 0]
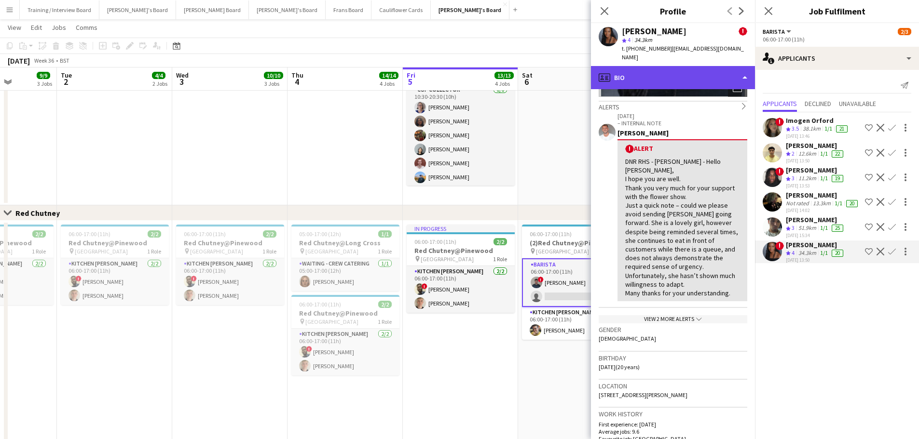
click at [700, 78] on div "profile Bio" at bounding box center [673, 77] width 164 height 23
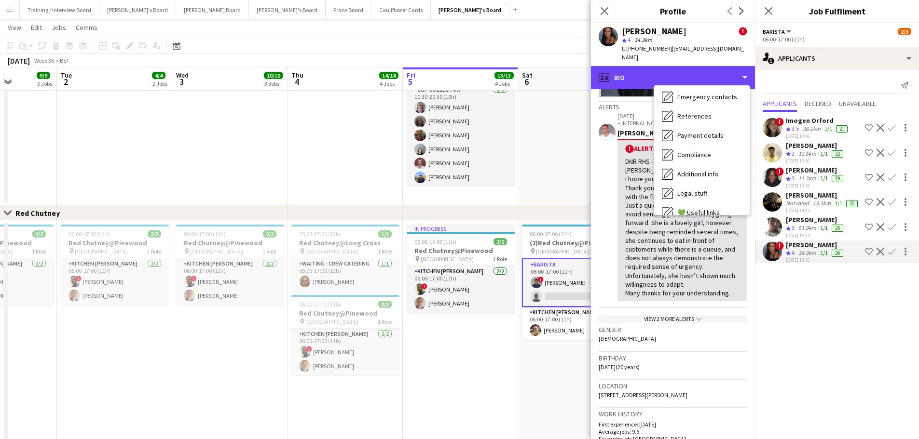
scroll to position [149, 0]
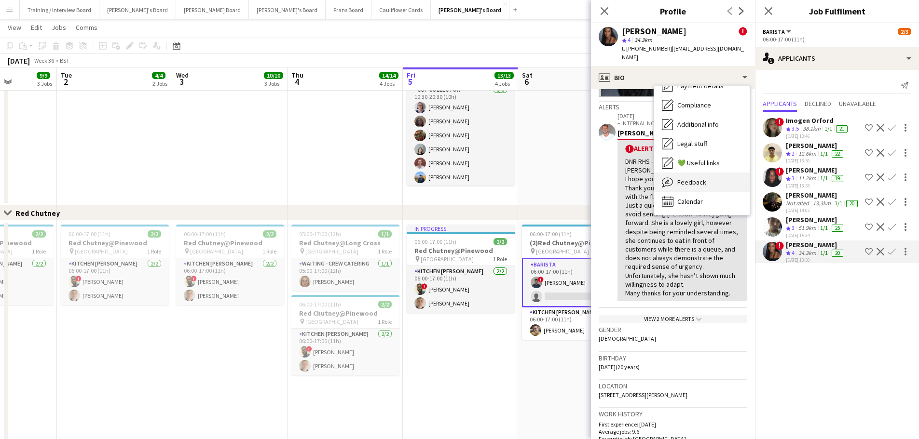
click at [707, 173] on div "Feedback Feedback" at bounding box center [701, 182] width 95 height 19
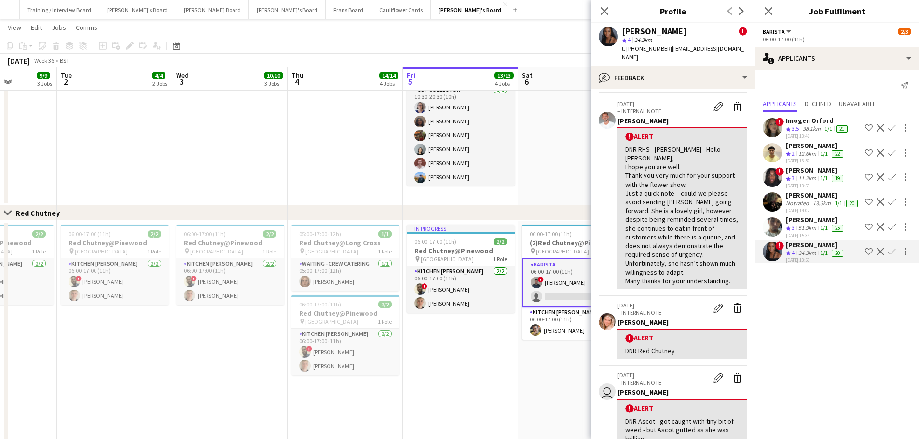
scroll to position [48, 0]
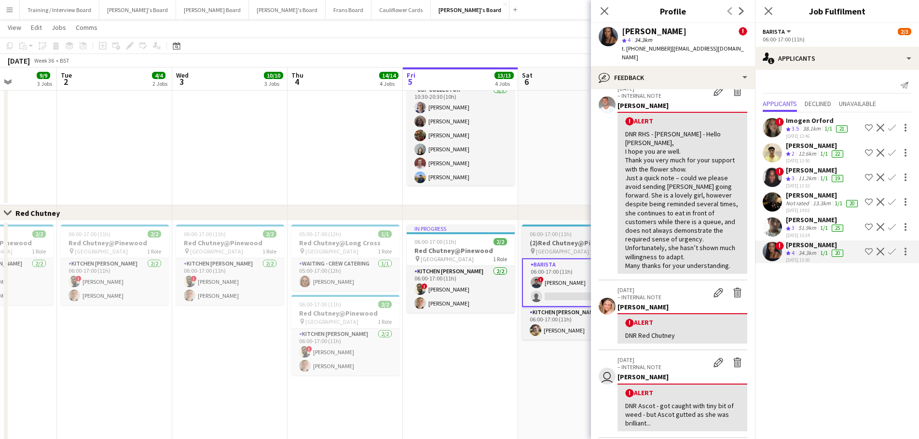
drag, startPoint x: 557, startPoint y: 166, endPoint x: 583, endPoint y: 243, distance: 81.1
click at [556, 167] on app-date-cell "10:30-20:30 (10h) 12/13 (10)[GEOGRAPHIC_DATA] pin Ascot, SL5 7JX 1 Role CUP COL…" at bounding box center [575, 65] width 115 height 282
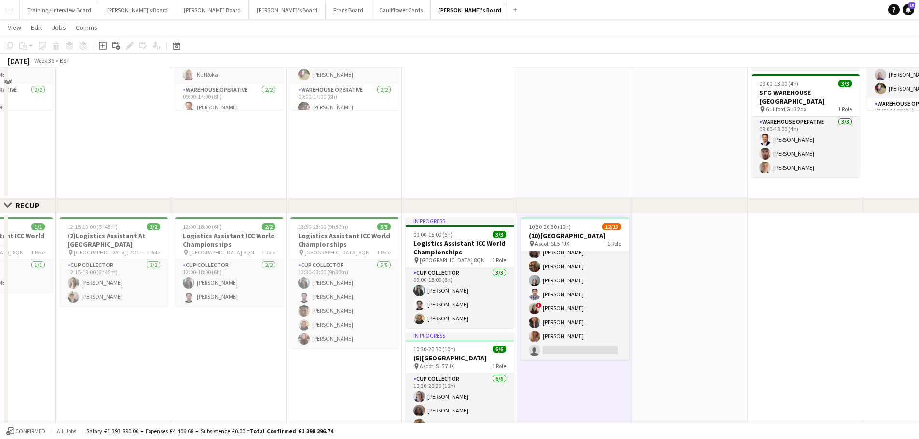
scroll to position [338, 0]
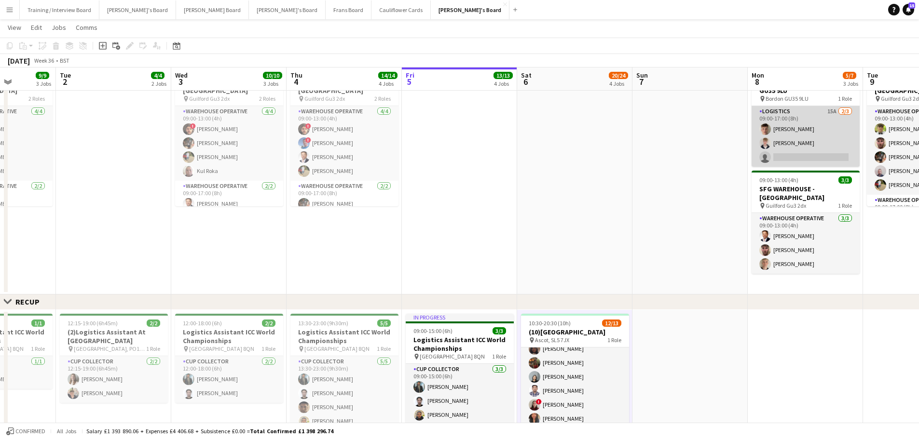
click at [785, 149] on app-card-role "Logistics 15A [DATE] 09:00-17:00 (8h) [PERSON_NAME] [PERSON_NAME] single-neutra…" at bounding box center [805, 136] width 108 height 61
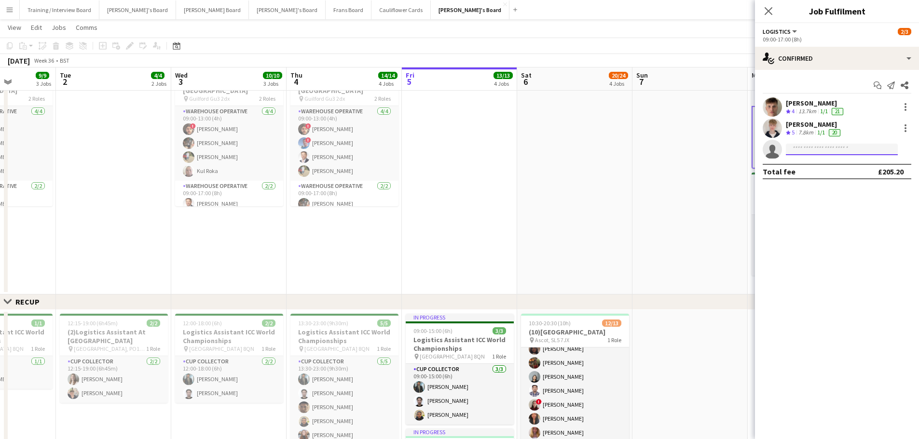
click at [793, 147] on input at bounding box center [842, 150] width 112 height 12
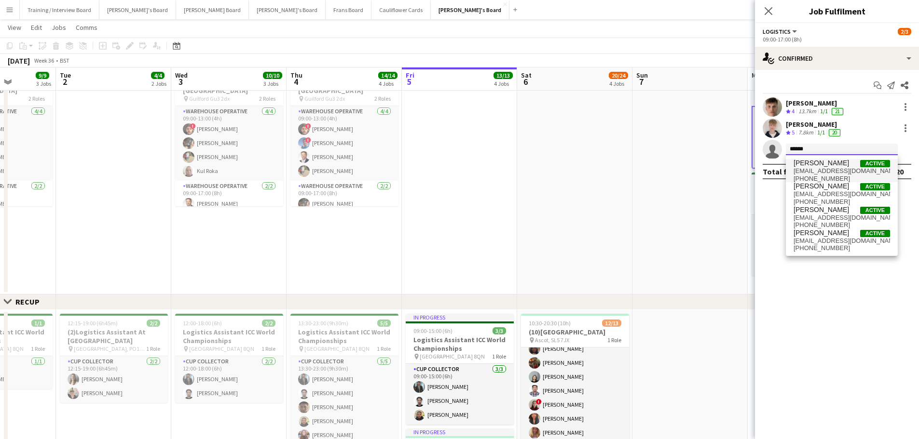
type input "******"
click at [816, 166] on span "[PERSON_NAME]" at bounding box center [820, 163] width 55 height 8
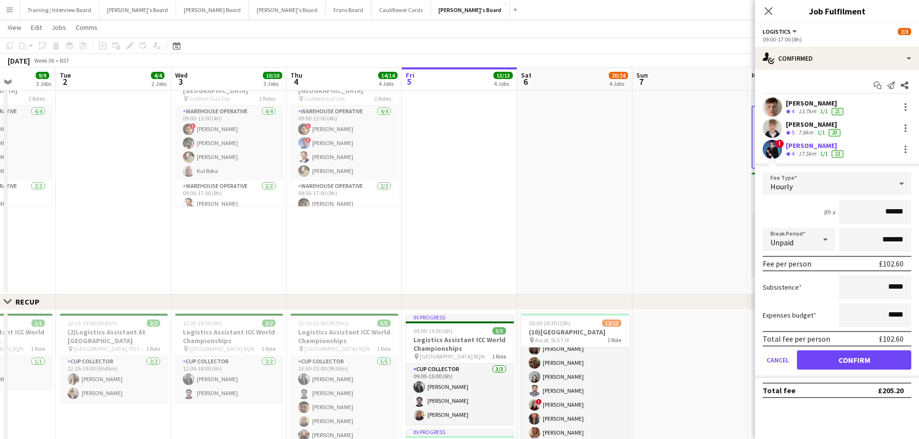
click at [818, 158] on div "! [PERSON_NAME] Crew rating 4 17.5km 1/1 23" at bounding box center [837, 149] width 164 height 19
click at [812, 150] on div "17.5km" at bounding box center [807, 154] width 22 height 8
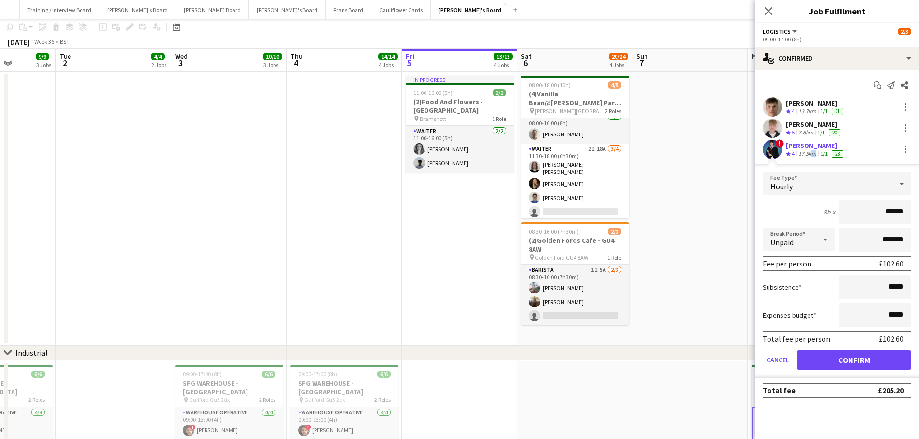
scroll to position [0, 0]
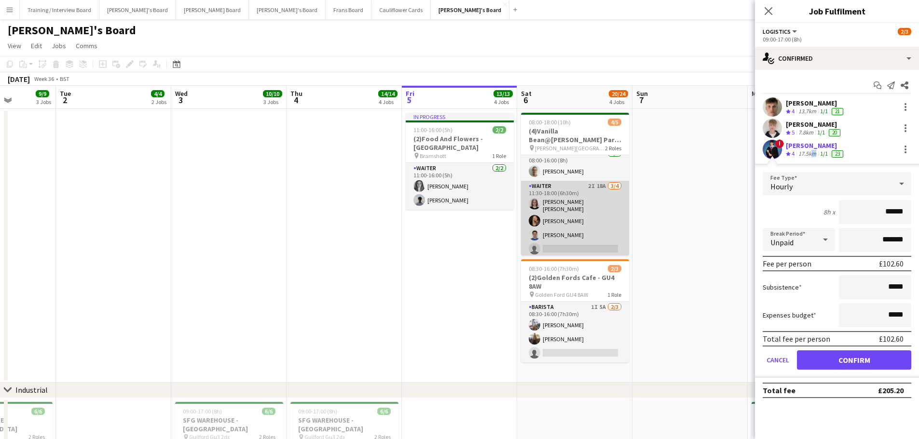
click at [565, 251] on app-card-role "Waiter 2I 18A [DATE] 11:30-18:00 (6h30m) [PERSON_NAME] [PERSON_NAME] [PERSON_NA…" at bounding box center [575, 220] width 108 height 78
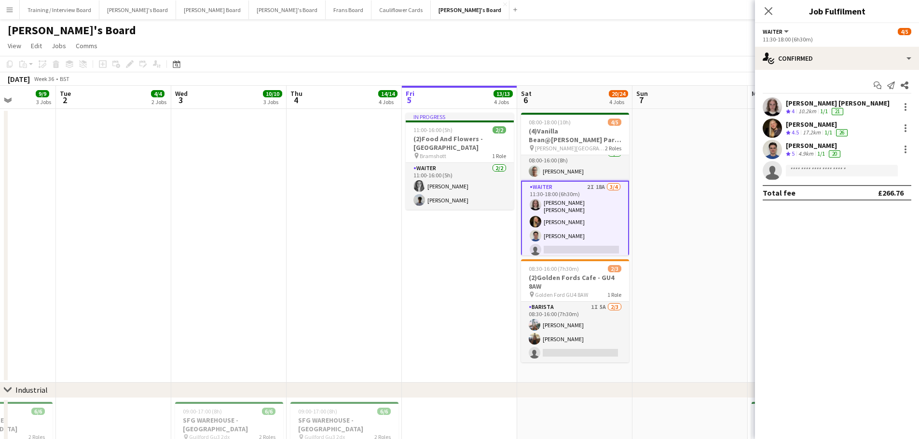
click at [832, 177] on app-invite-slot "single-neutral-actions" at bounding box center [837, 170] width 164 height 19
click at [832, 170] on input at bounding box center [842, 171] width 112 height 12
type input "**********"
click at [828, 185] on span "[PERSON_NAME]" at bounding box center [820, 184] width 55 height 8
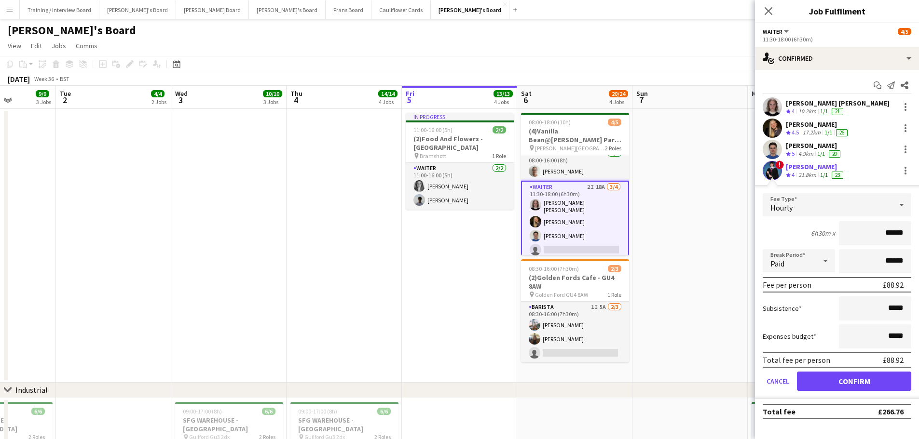
click at [807, 168] on div "[PERSON_NAME]" at bounding box center [815, 167] width 59 height 9
click at [807, 167] on div "[PERSON_NAME]" at bounding box center [815, 167] width 59 height 9
click at [369, 324] on app-date-cell at bounding box center [343, 246] width 115 height 274
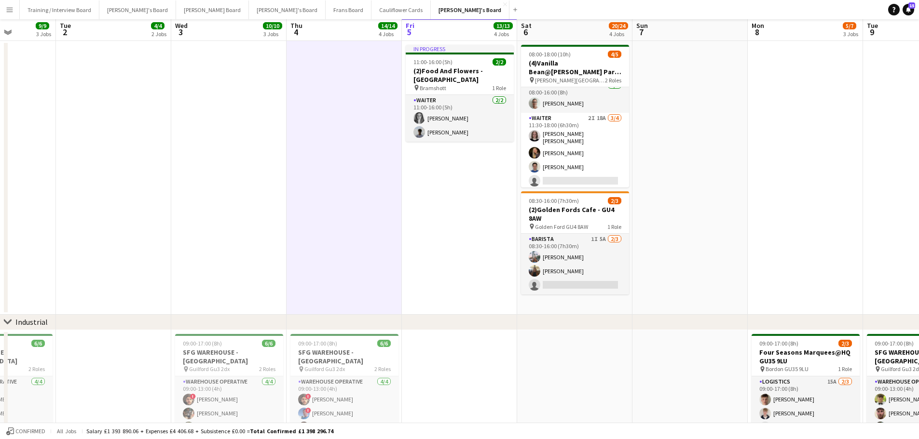
scroll to position [193, 0]
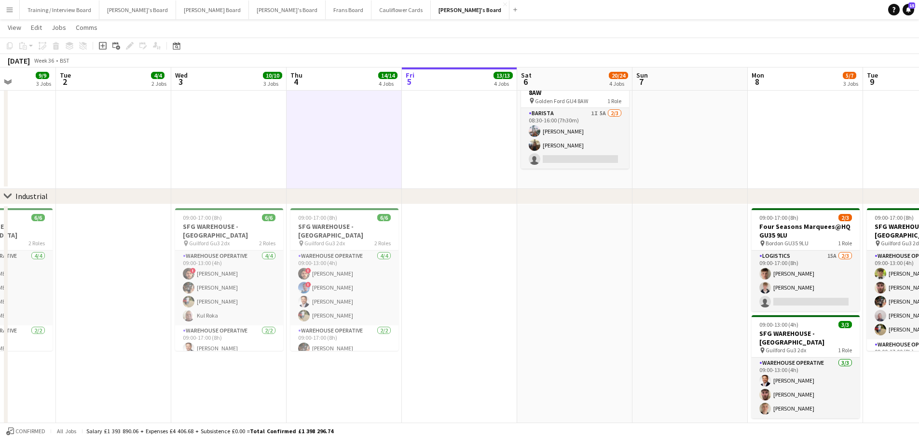
click at [684, 179] on app-date-cell at bounding box center [689, 52] width 115 height 274
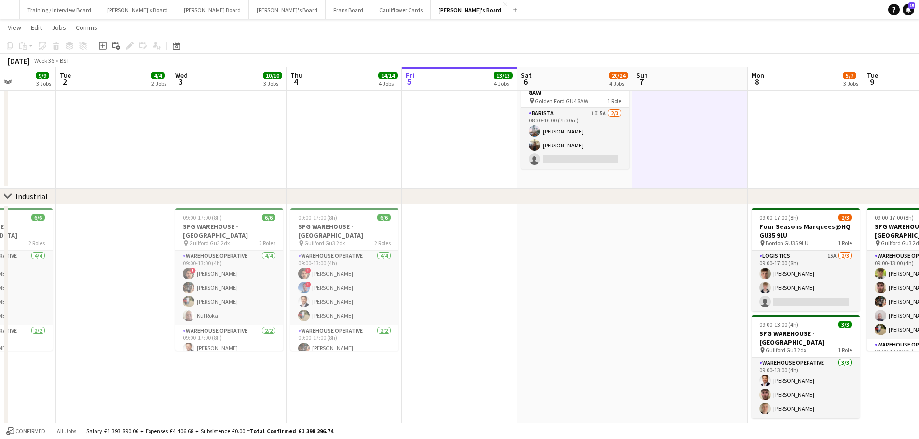
click at [619, 179] on app-date-cell "08:00-18:00 (10h) 4/5 (4)Vanilla Bean@[PERSON_NAME] Park KT8 9BS pin [PERSON_NA…" at bounding box center [574, 52] width 115 height 274
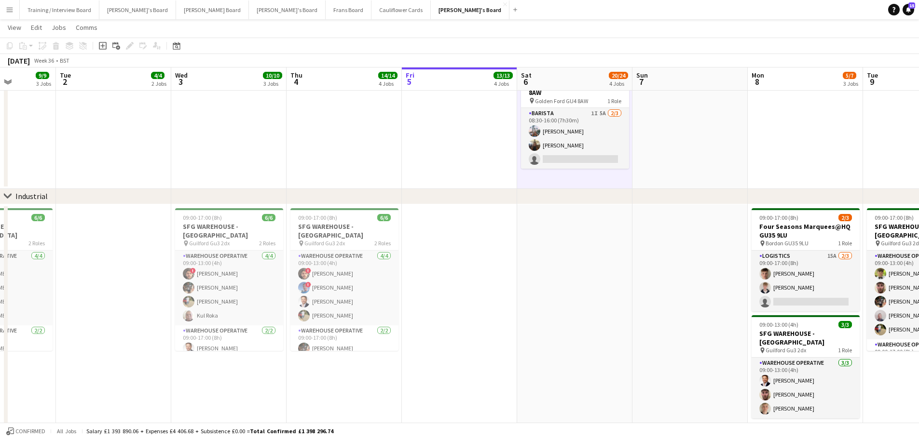
click at [606, 243] on app-date-cell at bounding box center [574, 321] width 115 height 235
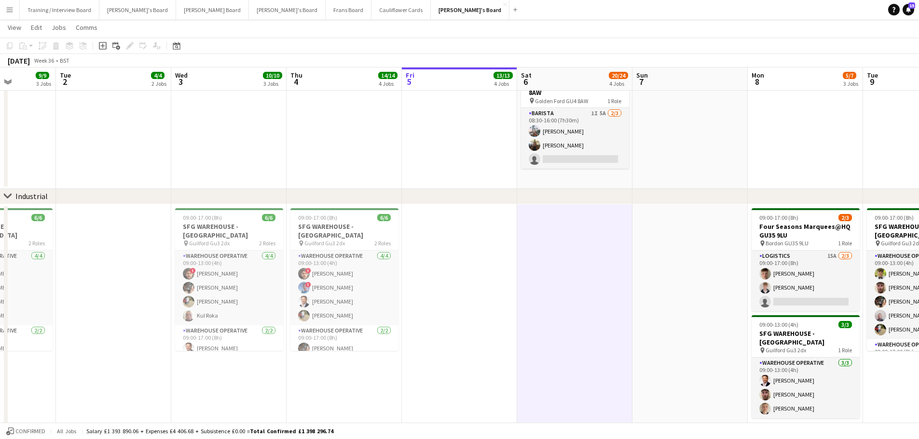
click at [678, 268] on app-date-cell at bounding box center [689, 321] width 115 height 235
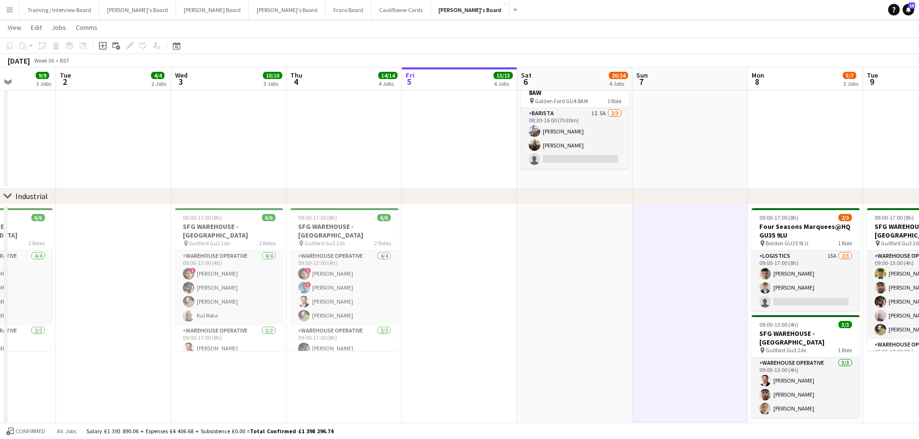
click at [650, 173] on app-date-cell at bounding box center [689, 52] width 115 height 274
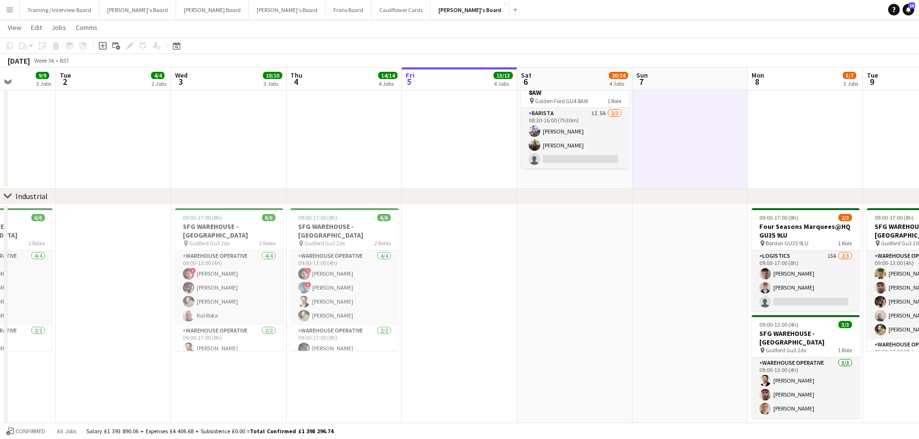
click at [611, 181] on app-date-cell "08:00-18:00 (10h) 4/5 (4)Vanilla Bean@[PERSON_NAME] Park KT8 9BS pin [PERSON_NA…" at bounding box center [574, 52] width 115 height 274
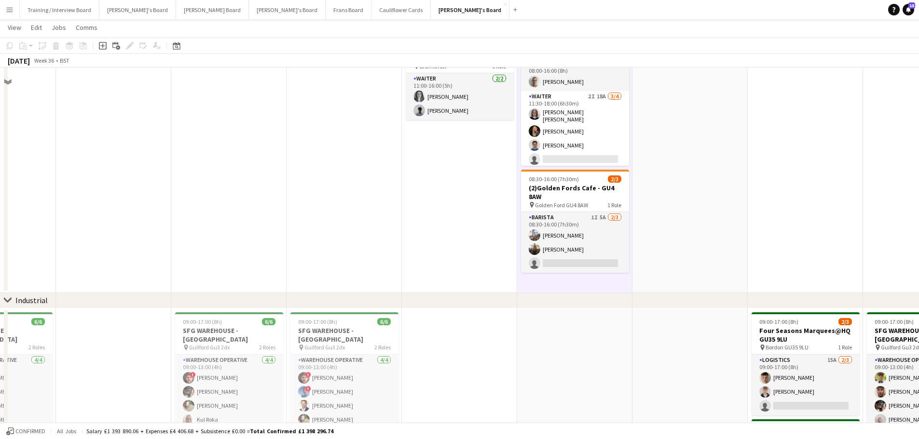
scroll to position [0, 0]
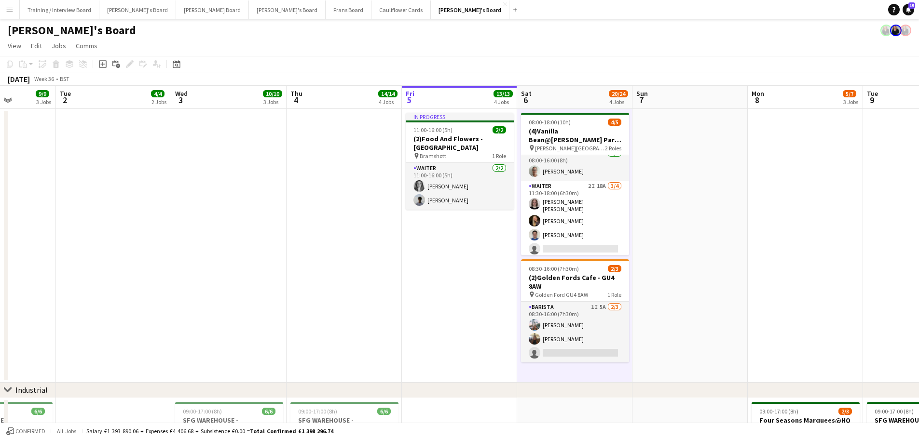
click at [672, 177] on app-date-cell at bounding box center [689, 246] width 115 height 274
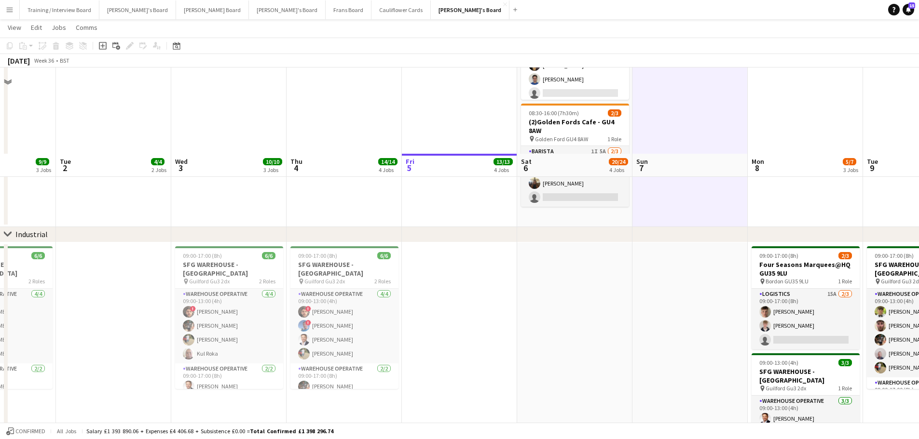
scroll to position [241, 0]
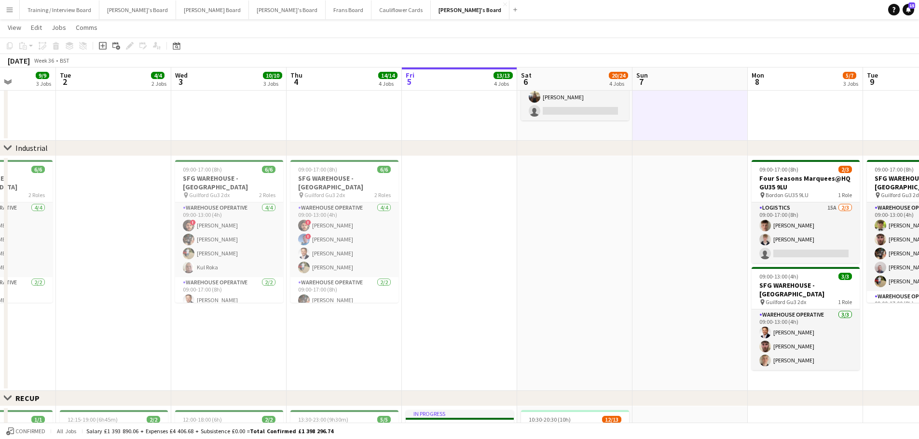
click at [610, 136] on app-date-cell "08:00-18:00 (10h) 4/5 (4)Vanilla Bean@[PERSON_NAME] Park KT8 9BS pin [PERSON_NA…" at bounding box center [574, 4] width 115 height 274
drag, startPoint x: 593, startPoint y: 206, endPoint x: 676, endPoint y: 236, distance: 87.7
click at [596, 209] on app-calendar-viewport "Sat 30 5/5 2 Jobs Sun 31 2/2 1 Job Mon 1 9/9 3 Jobs Tue 2 4/4 2 Jobs Wed 3 10/1…" at bounding box center [459, 411] width 919 height 1229
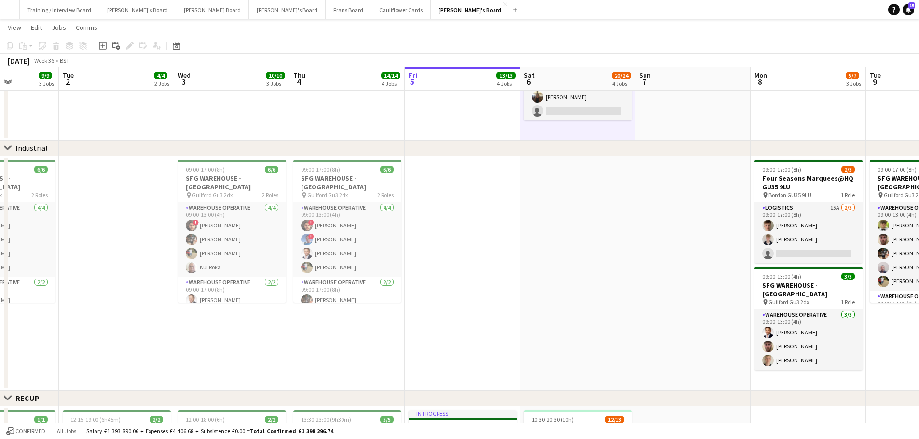
click at [676, 236] on app-date-cell at bounding box center [692, 273] width 115 height 235
click at [668, 129] on app-date-cell at bounding box center [692, 4] width 115 height 274
click at [622, 132] on app-date-cell "08:00-18:00 (10h) 4/5 (4)Vanilla Bean@[PERSON_NAME] Park KT8 9BS pin [PERSON_NA…" at bounding box center [577, 4] width 115 height 274
click at [613, 185] on app-date-cell at bounding box center [577, 273] width 115 height 235
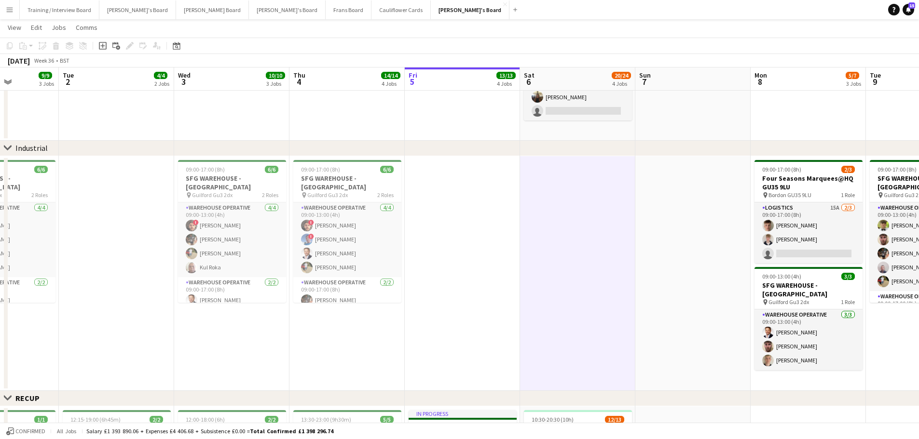
scroll to position [0, 285]
click at [661, 212] on app-date-cell at bounding box center [694, 273] width 115 height 235
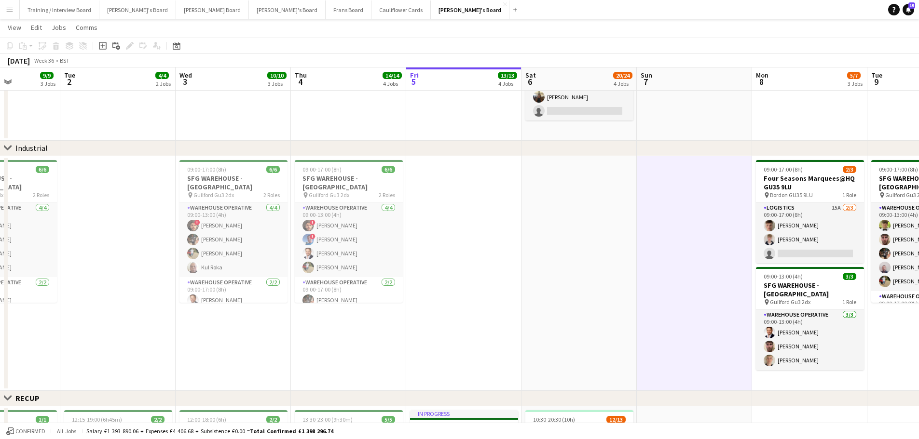
click at [648, 135] on app-date-cell at bounding box center [694, 4] width 115 height 274
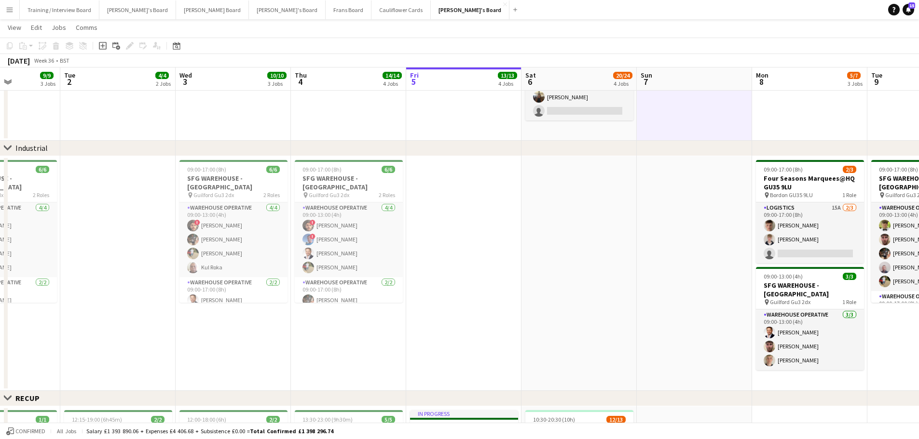
click at [648, 135] on app-date-cell at bounding box center [694, 4] width 115 height 274
click at [622, 132] on app-date-cell "08:00-18:00 (10h) 4/5 (4)Vanilla Bean@[PERSON_NAME] Park KT8 9BS pin [PERSON_NA…" at bounding box center [578, 4] width 115 height 274
click at [658, 128] on app-date-cell at bounding box center [694, 4] width 115 height 274
click at [645, 213] on app-date-cell at bounding box center [694, 273] width 115 height 235
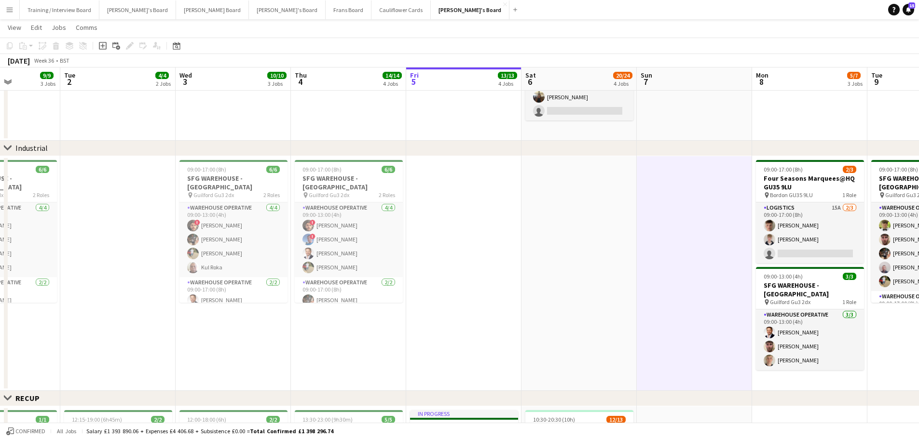
click at [654, 128] on app-date-cell at bounding box center [694, 4] width 115 height 274
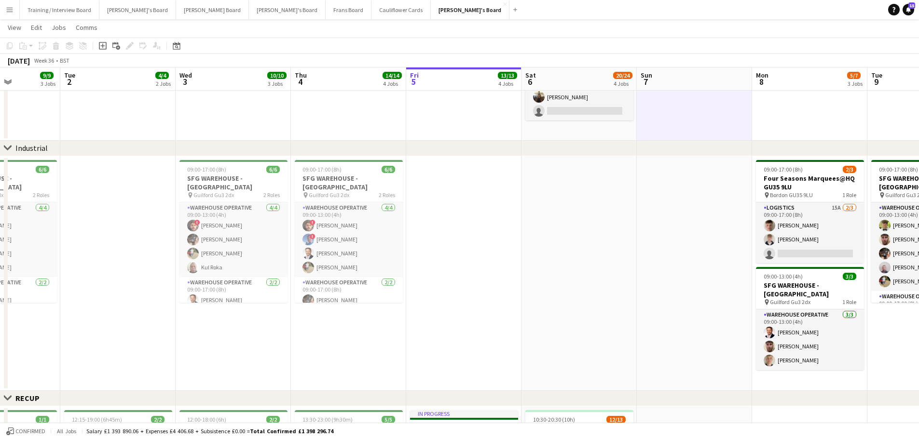
click at [601, 132] on app-date-cell "08:00-18:00 (10h) 4/5 (4)Vanilla Bean@[PERSON_NAME] Park KT8 9BS pin [PERSON_NA…" at bounding box center [578, 4] width 115 height 274
